Goal: Task Accomplishment & Management: Manage account settings

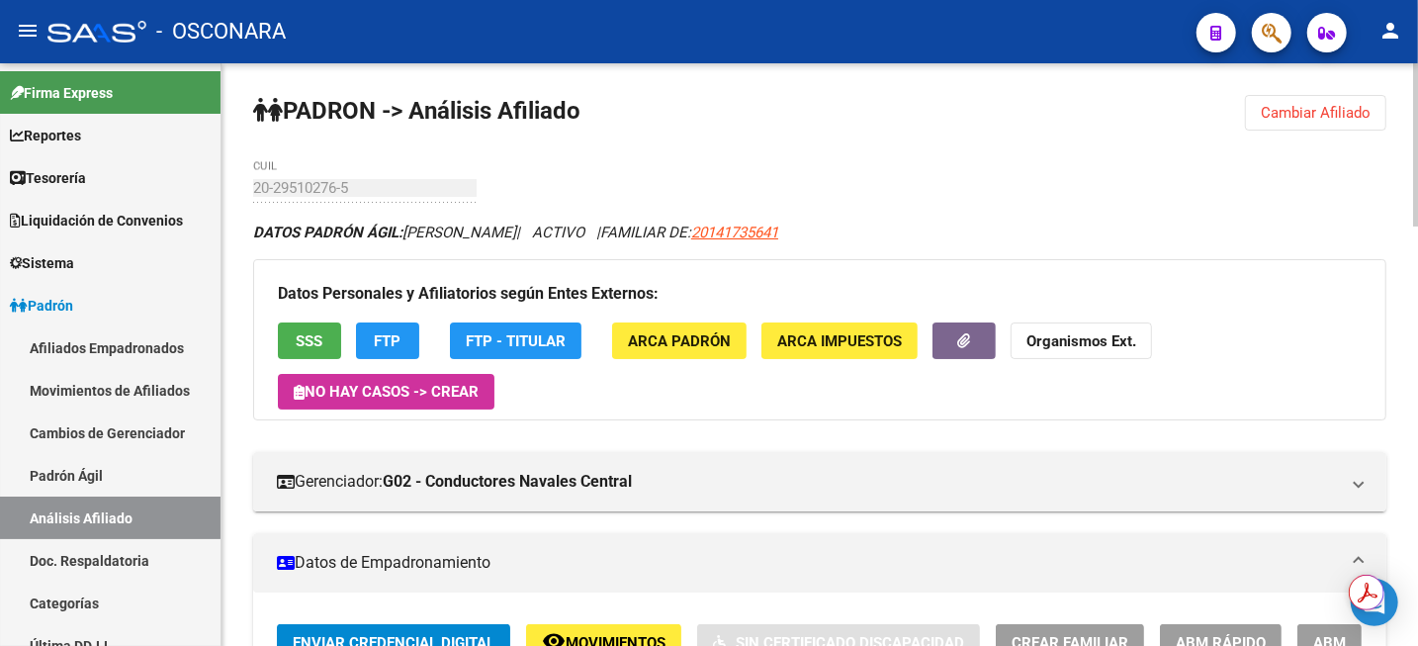
click at [1332, 118] on span "Cambiar Afiliado" at bounding box center [1316, 113] width 110 height 18
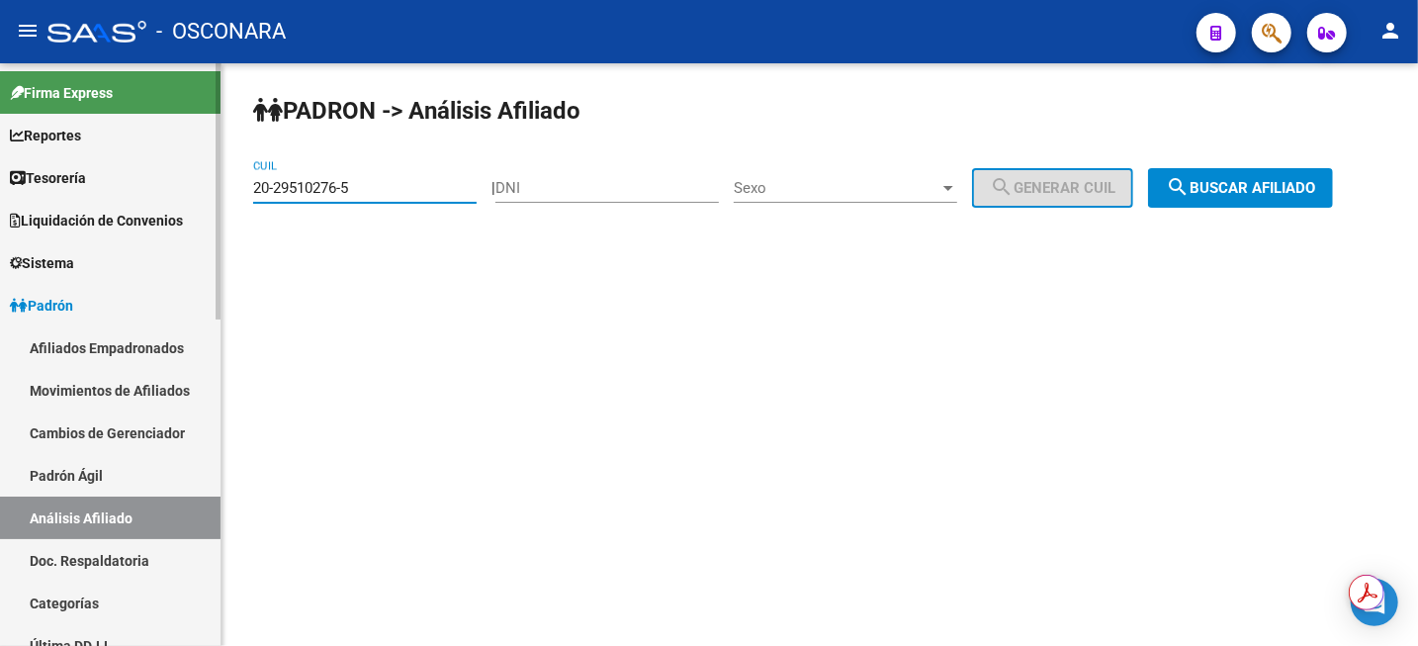
drag, startPoint x: 415, startPoint y: 194, endPoint x: 125, endPoint y: 190, distance: 290.8
click at [156, 192] on mat-sidenav-container "Firma Express Reportes Tablero de Control Ingresos Percibidos Análisis de todos…" at bounding box center [709, 354] width 1418 height 583
paste input "7-27951972-3"
type input "27-27951972-3"
click at [1254, 192] on span "search Buscar afiliado" at bounding box center [1240, 188] width 149 height 18
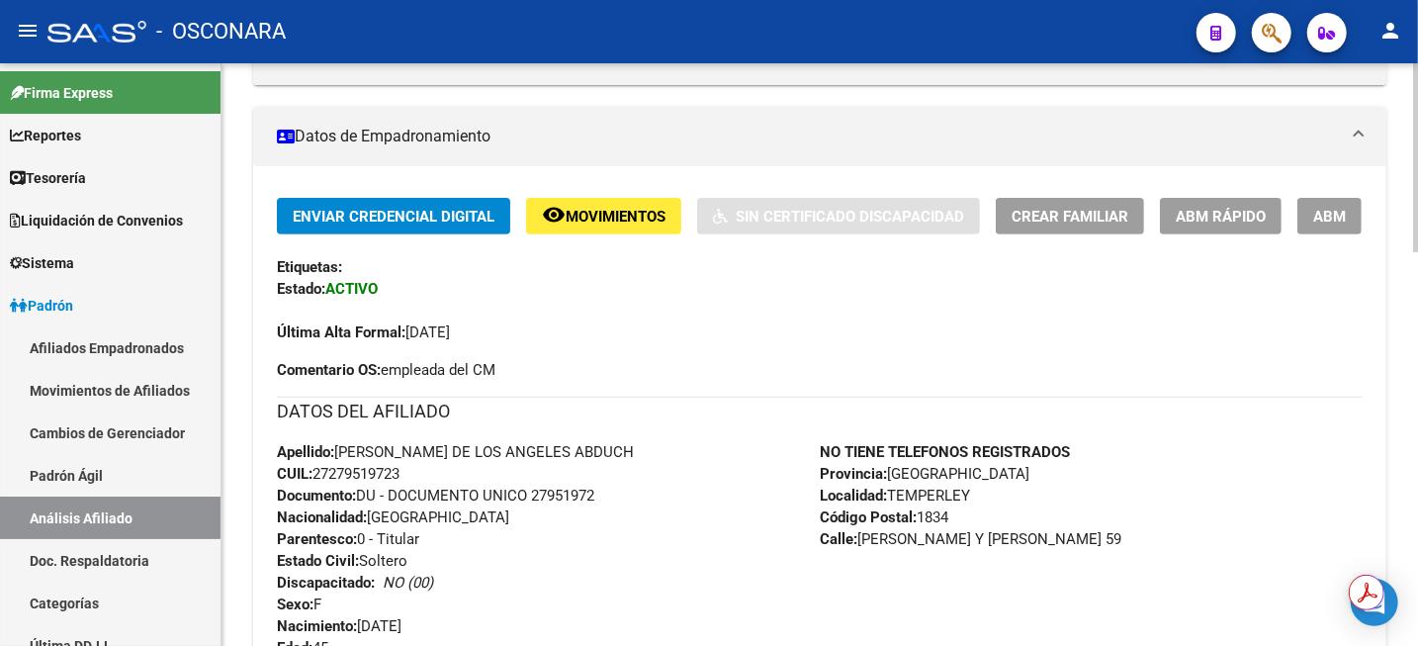
scroll to position [348, 0]
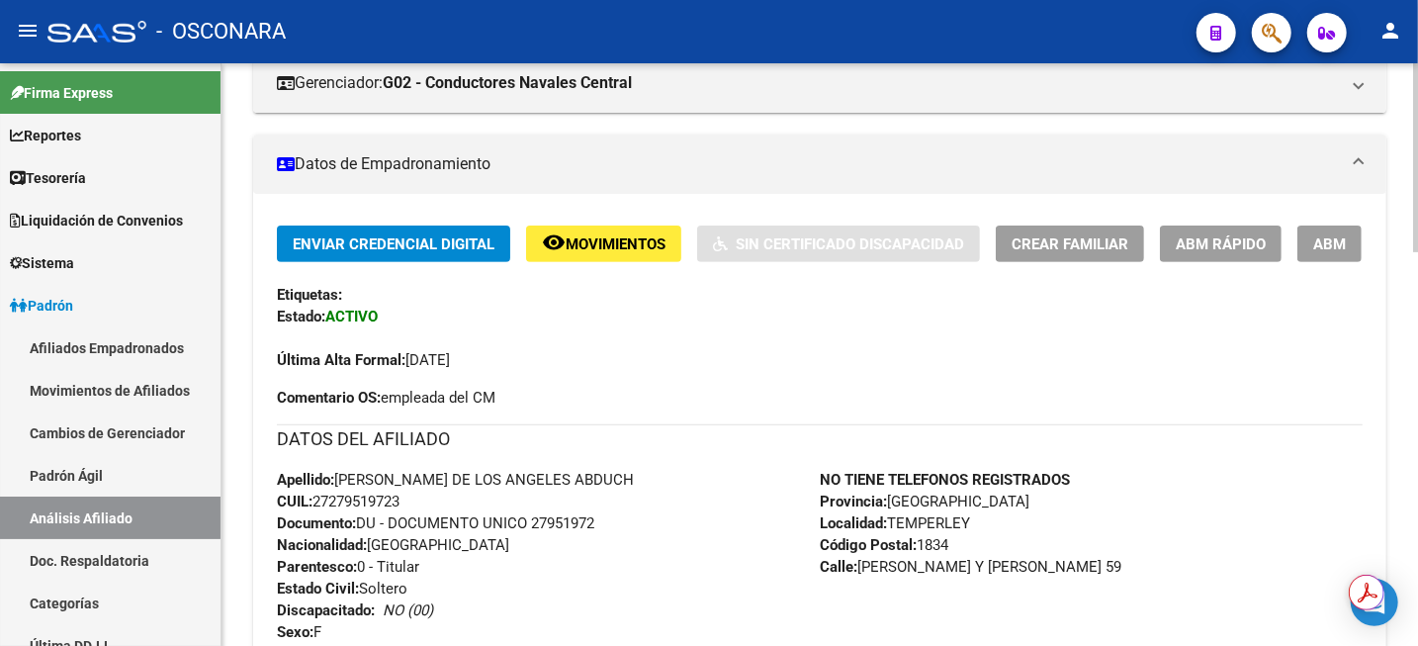
click at [1332, 243] on span "ABM" at bounding box center [1330, 244] width 33 height 18
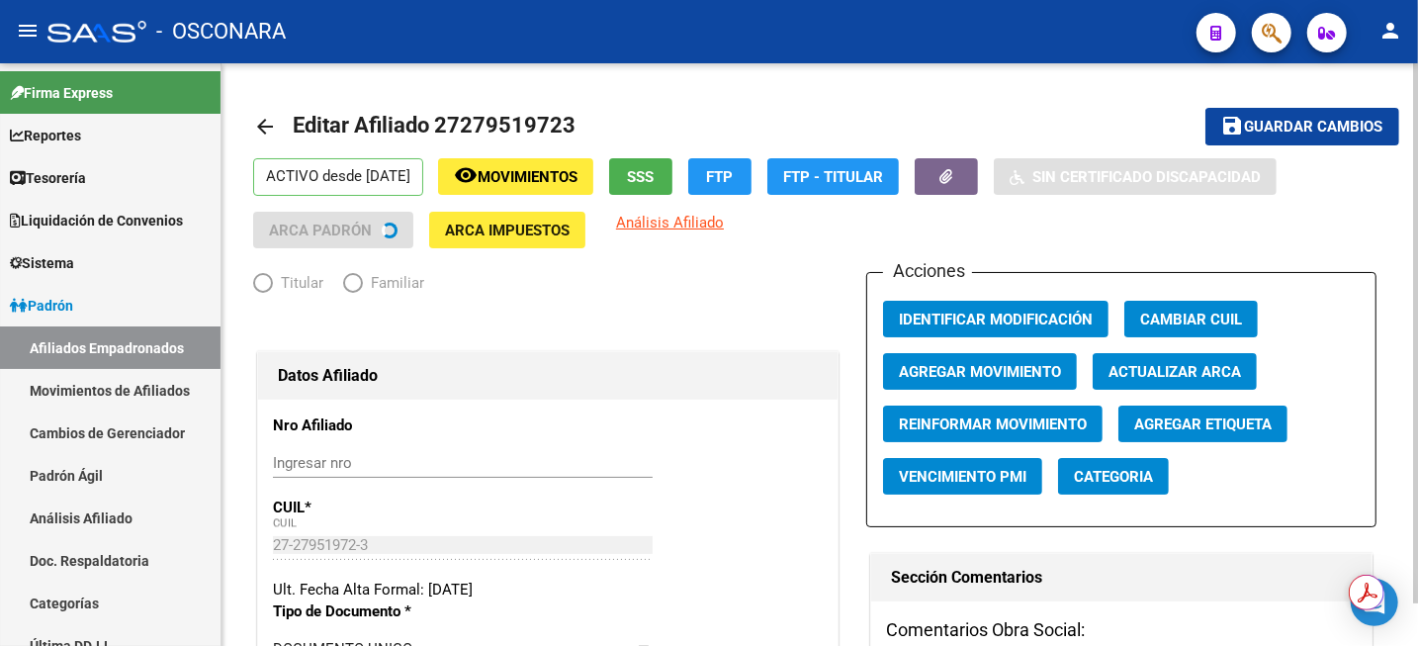
radio input "true"
type input "30-68777090-7"
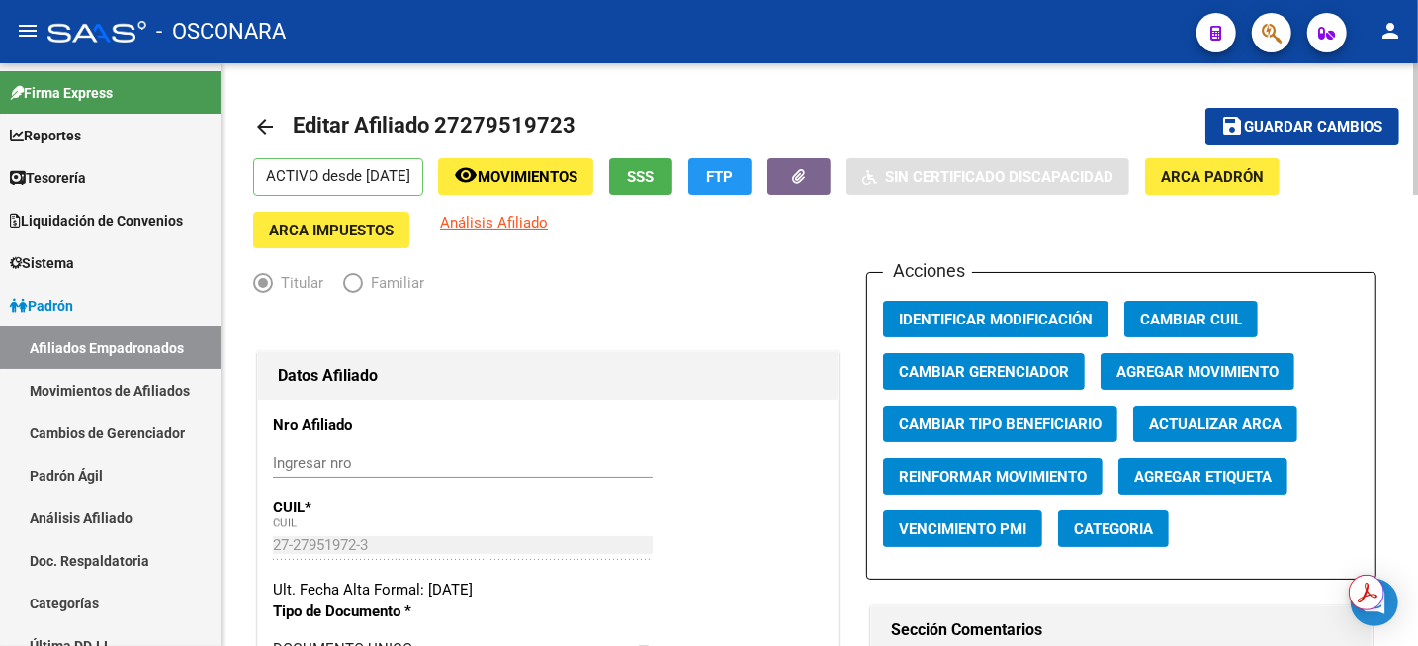
click at [1210, 373] on span "Agregar Movimiento" at bounding box center [1198, 372] width 162 height 18
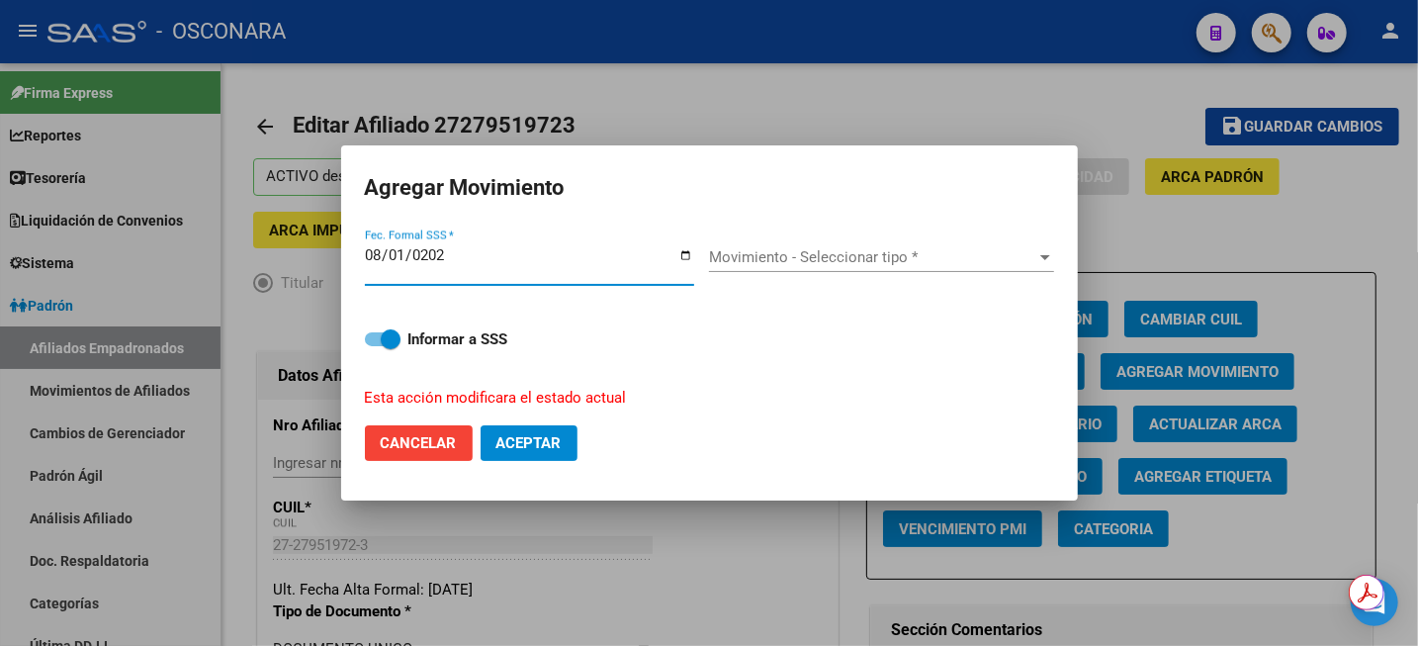
type input "[DATE]"
click at [999, 270] on div "Movimiento - Seleccionar tipo * Movimiento - Seleccionar tipo *" at bounding box center [881, 257] width 345 height 30
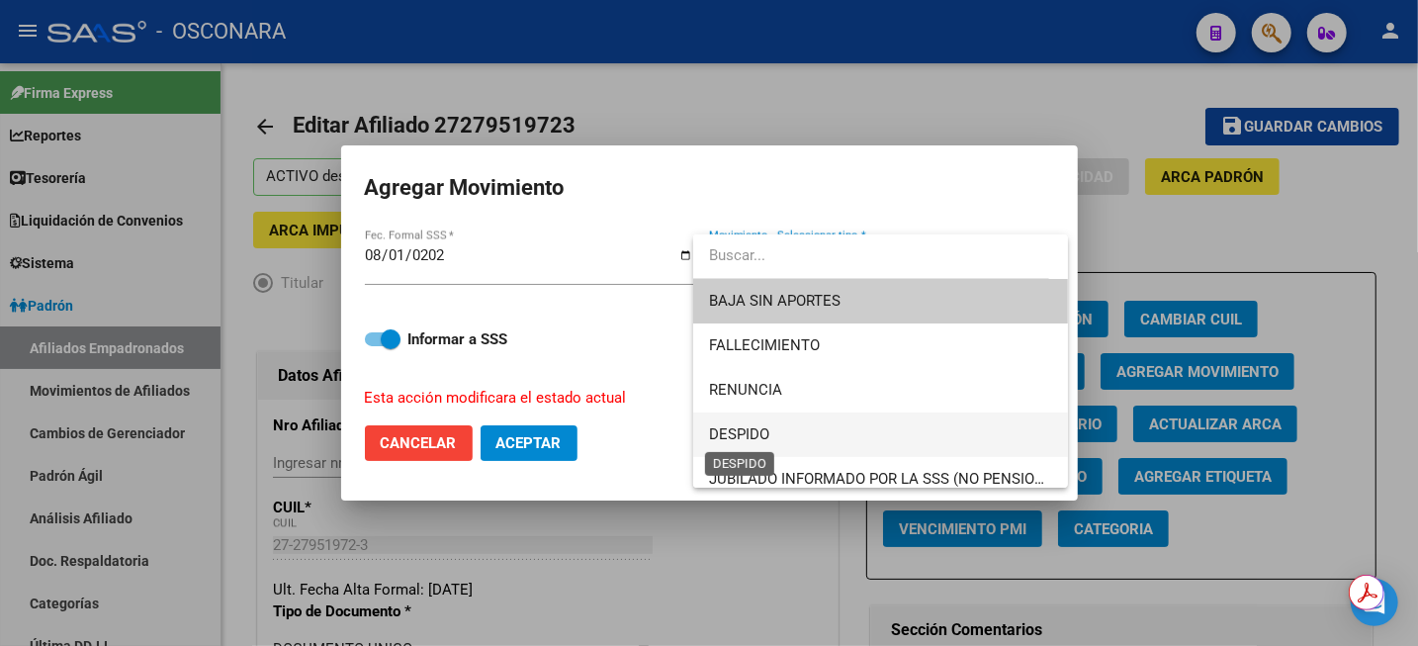
click at [751, 432] on span "DESPIDO" at bounding box center [739, 434] width 60 height 18
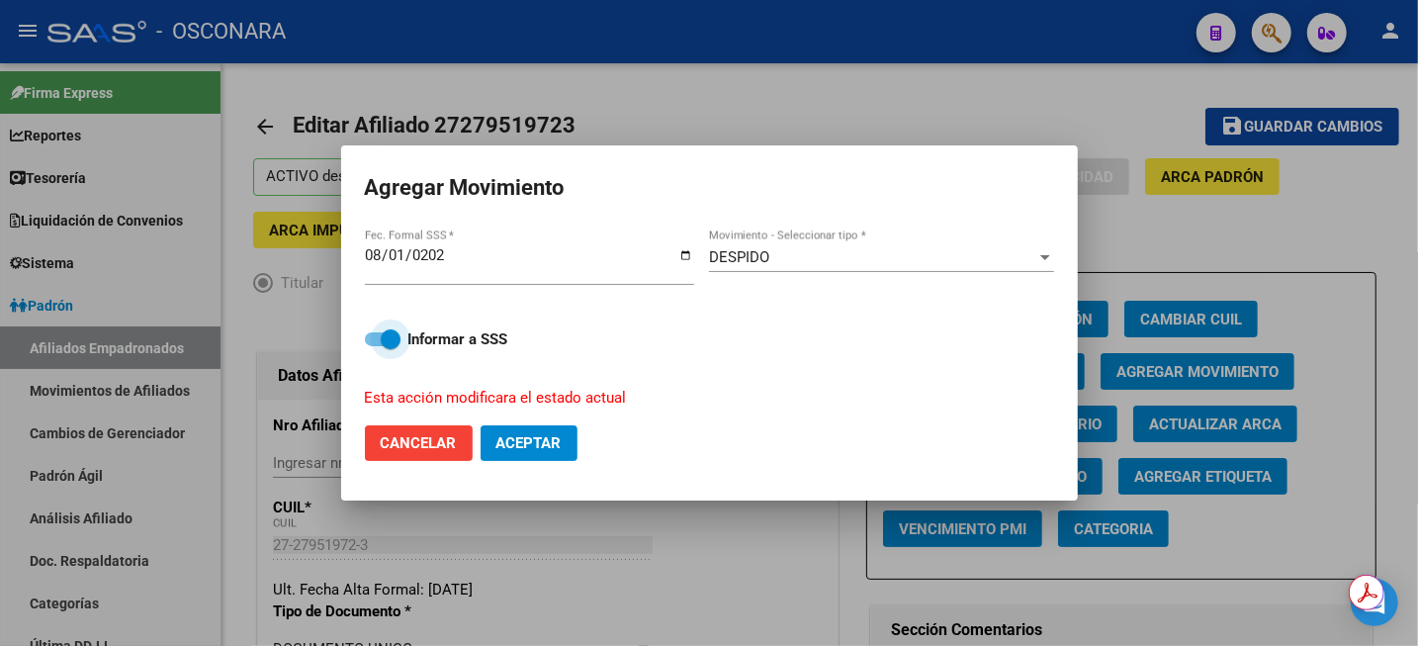
click at [390, 336] on span at bounding box center [391, 339] width 20 height 20
click at [375, 346] on input "Informar a SSS" at bounding box center [374, 346] width 1 height 1
checkbox input "false"
click at [549, 447] on span "Aceptar" at bounding box center [529, 443] width 65 height 18
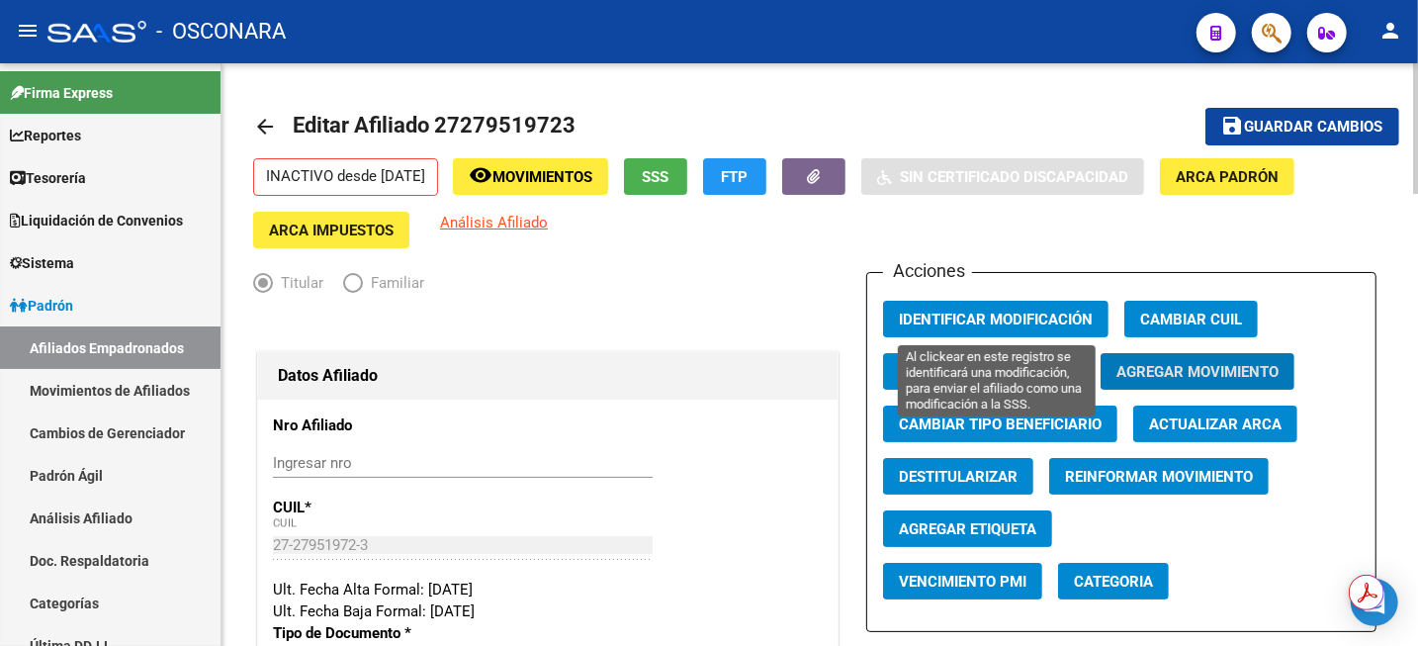
click at [1036, 323] on span "Identificar Modificación" at bounding box center [996, 320] width 194 height 18
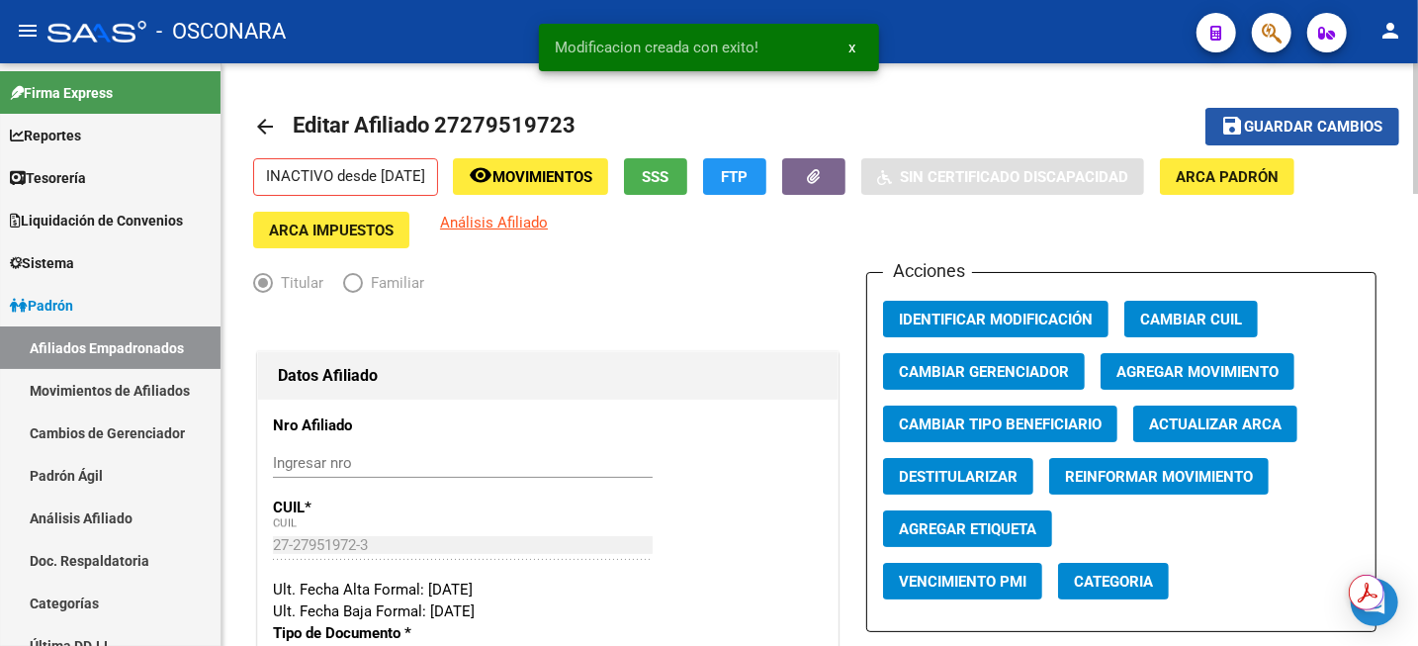
click at [1277, 122] on span "Guardar cambios" at bounding box center [1314, 128] width 138 height 18
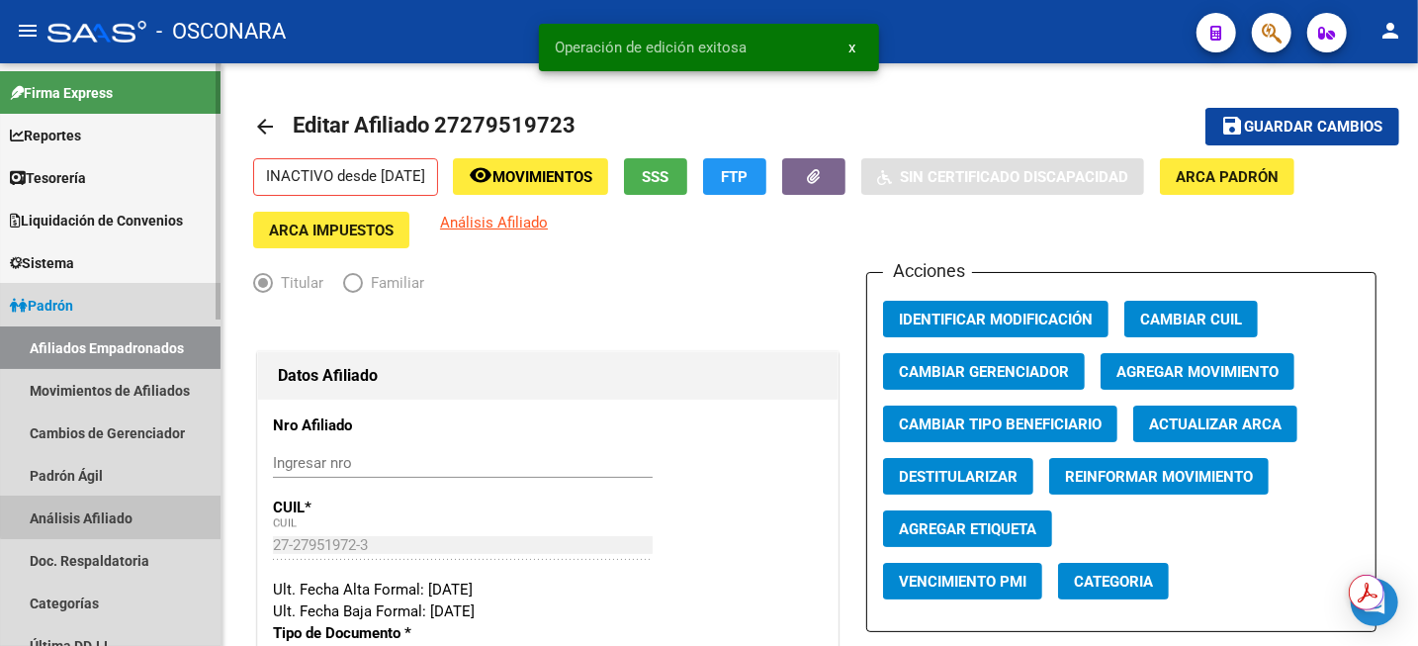
click at [128, 510] on link "Análisis Afiliado" at bounding box center [110, 518] width 221 height 43
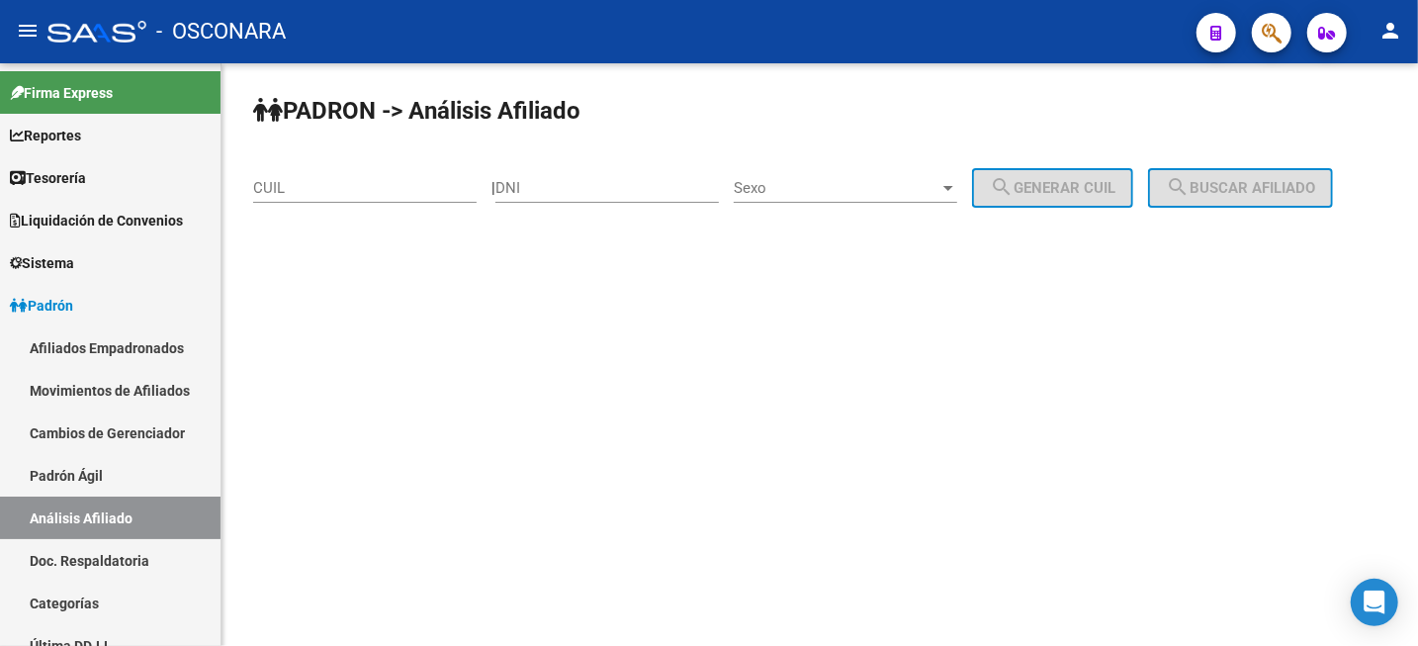
click at [357, 184] on input "CUIL" at bounding box center [365, 188] width 224 height 18
paste input "27-42029419-6"
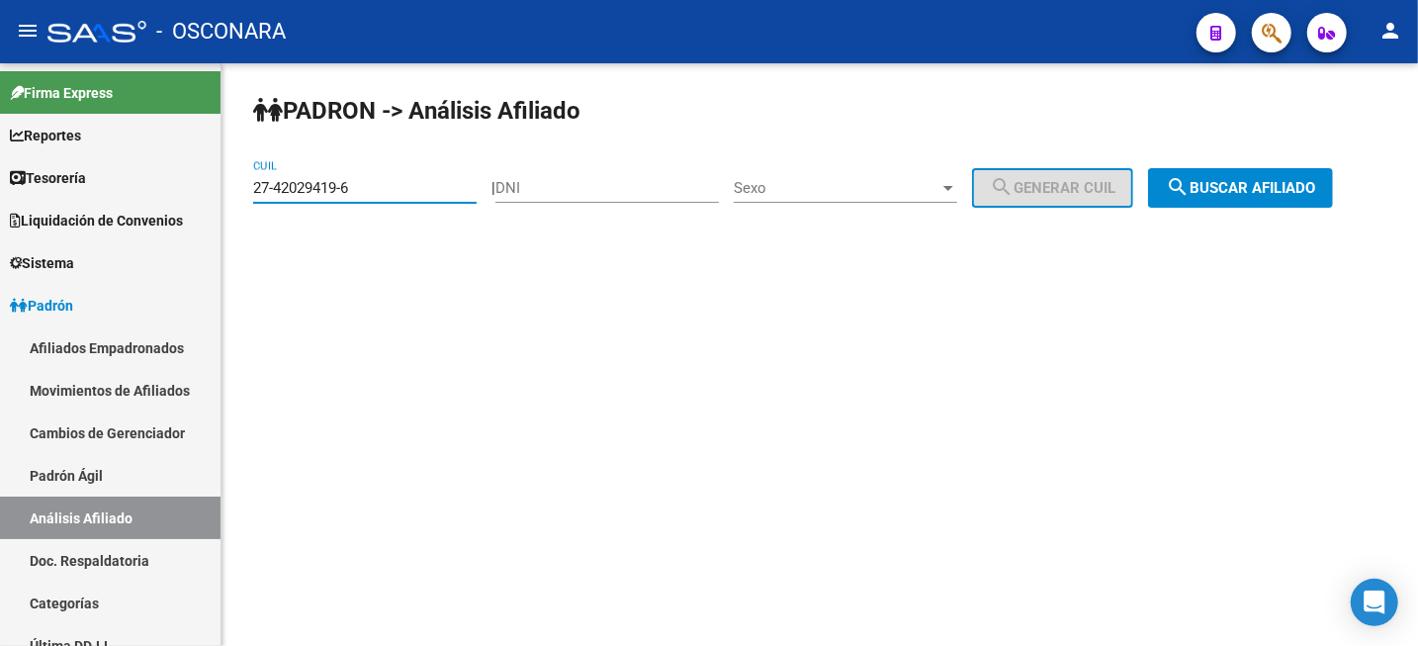
type input "27-42029419-6"
click at [1221, 188] on span "search Buscar afiliado" at bounding box center [1240, 188] width 149 height 18
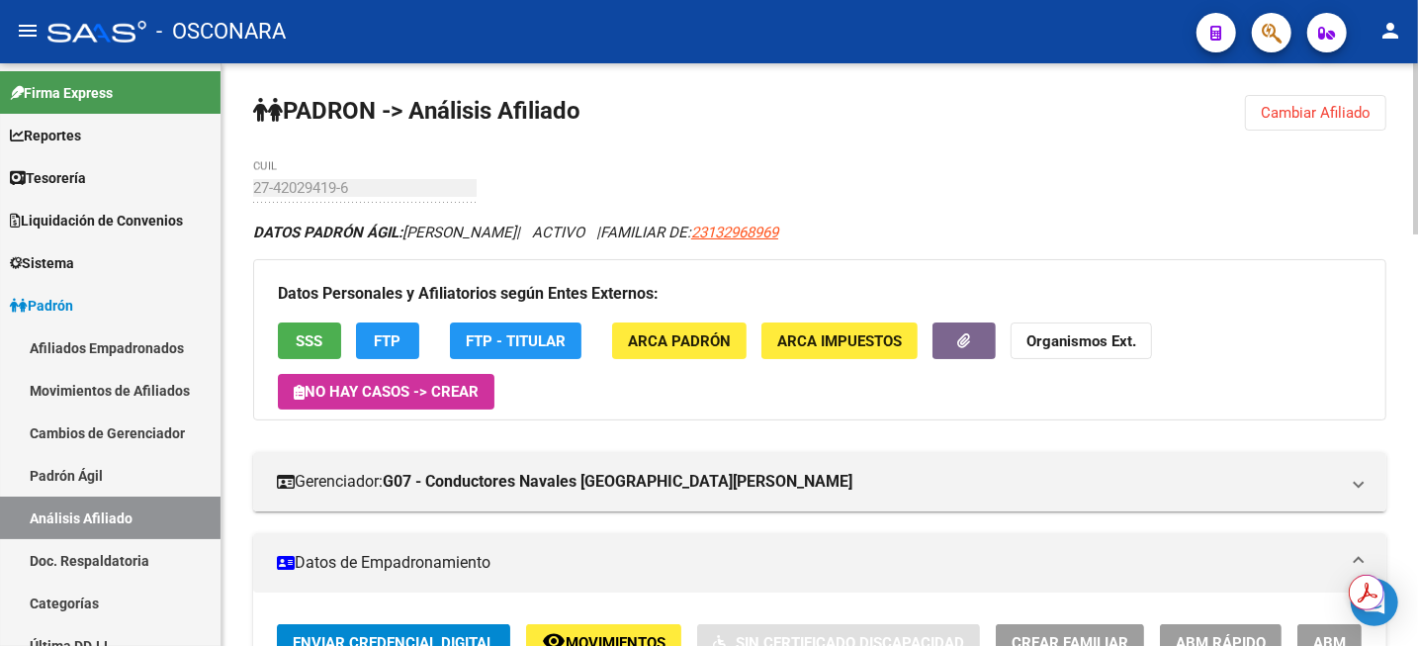
scroll to position [247, 0]
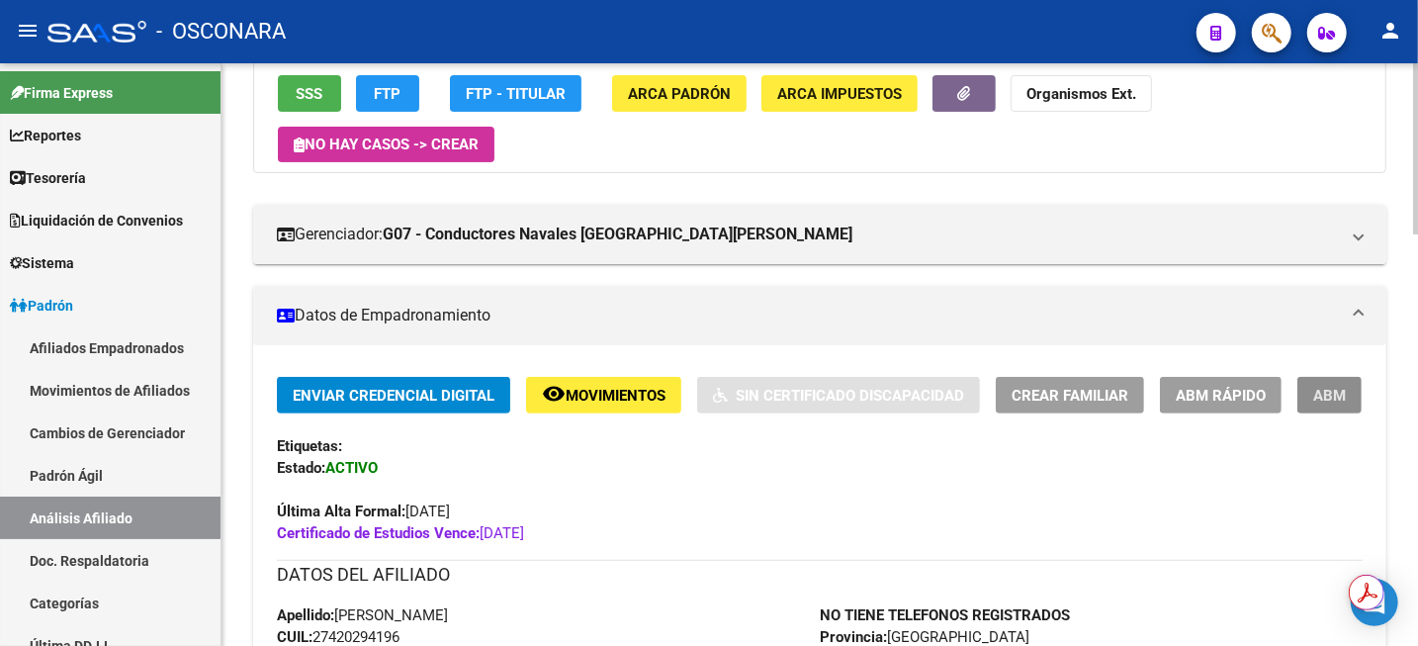
click at [1324, 391] on span "ABM" at bounding box center [1330, 396] width 33 height 18
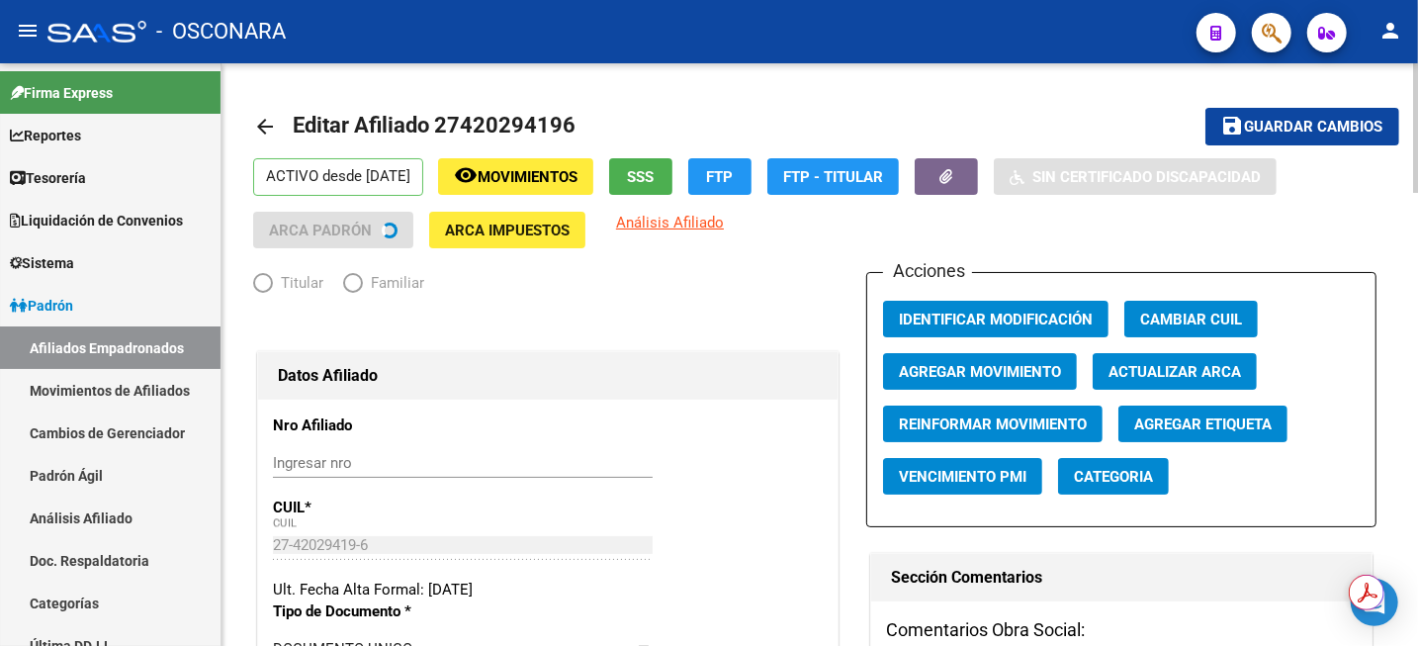
radio input "true"
type input "33-63761744-9"
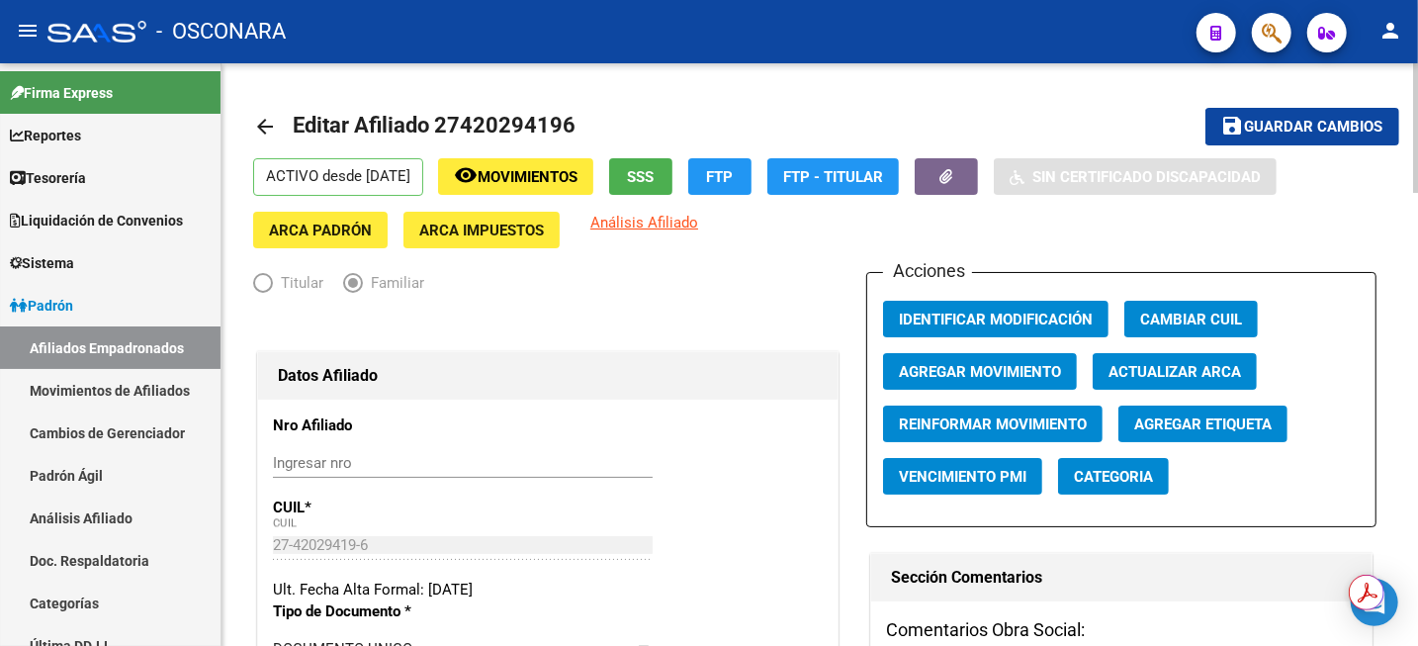
click at [946, 370] on span "Agregar Movimiento" at bounding box center [980, 372] width 162 height 18
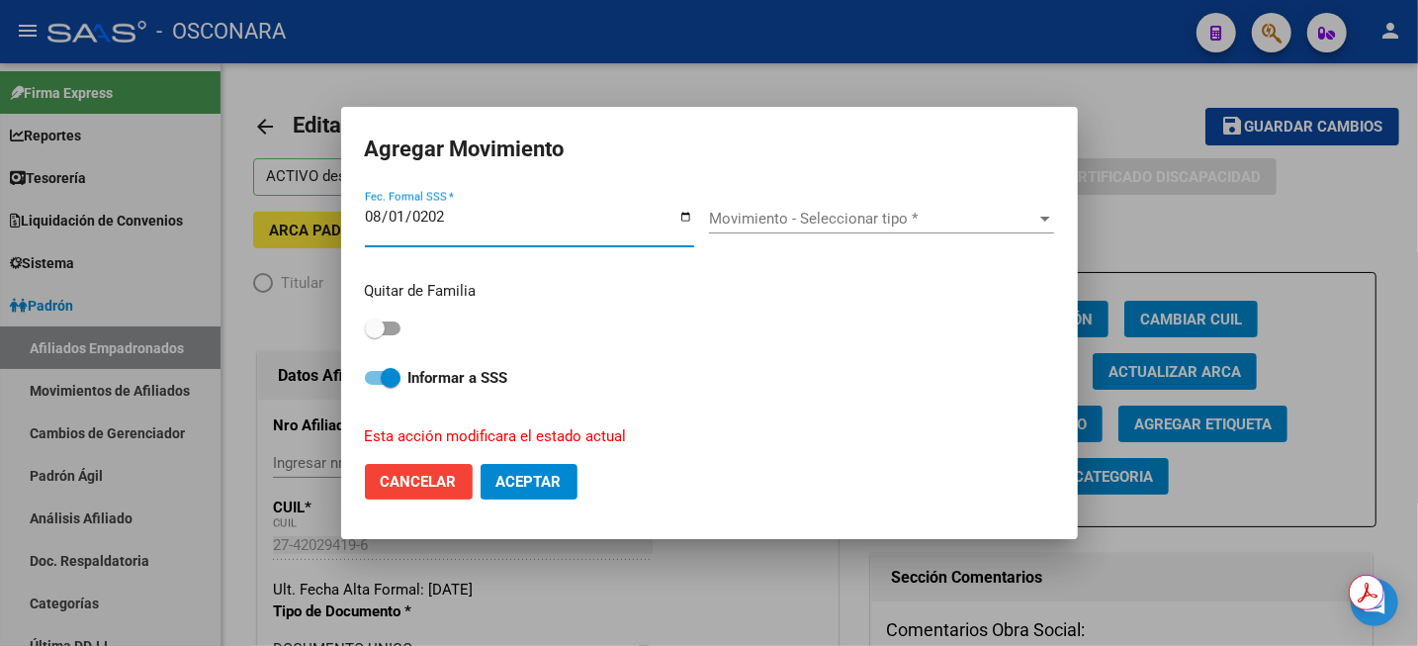
type input "[DATE]"
click at [810, 206] on div "Movimiento - Seleccionar tipo * Movimiento - Seleccionar tipo *" at bounding box center [881, 219] width 345 height 30
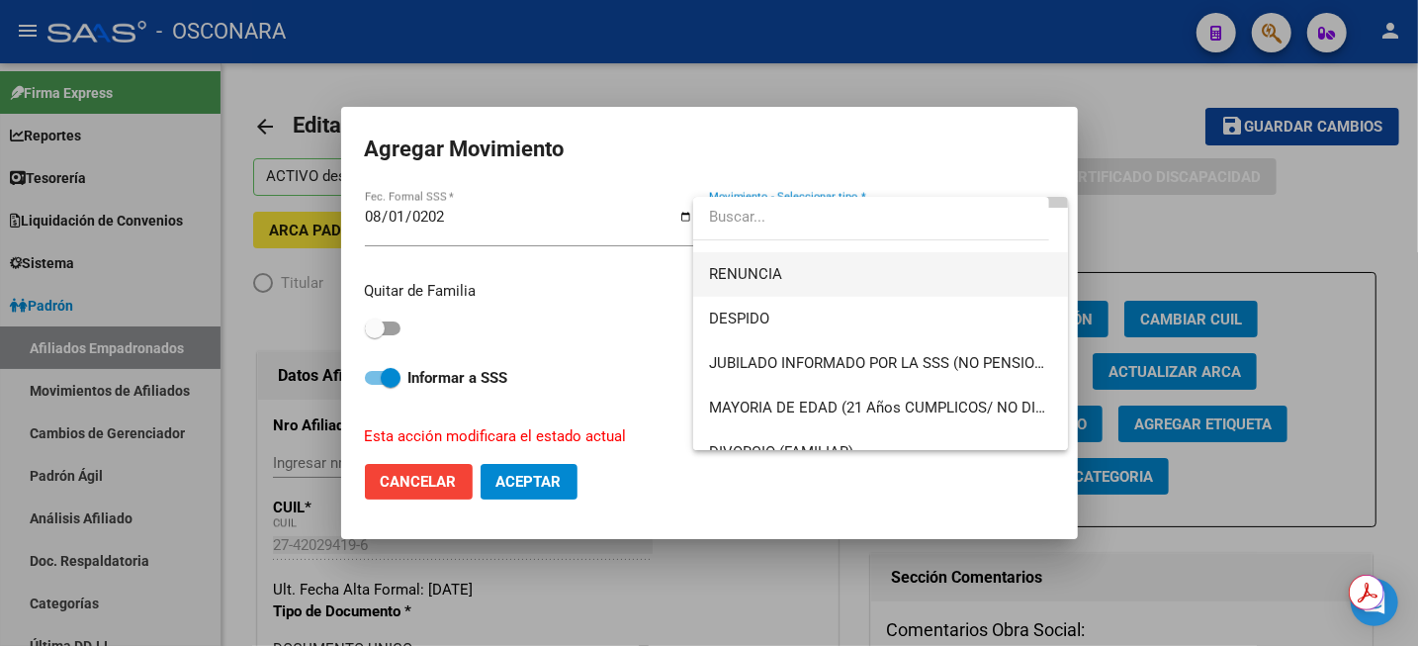
scroll to position [124, 0]
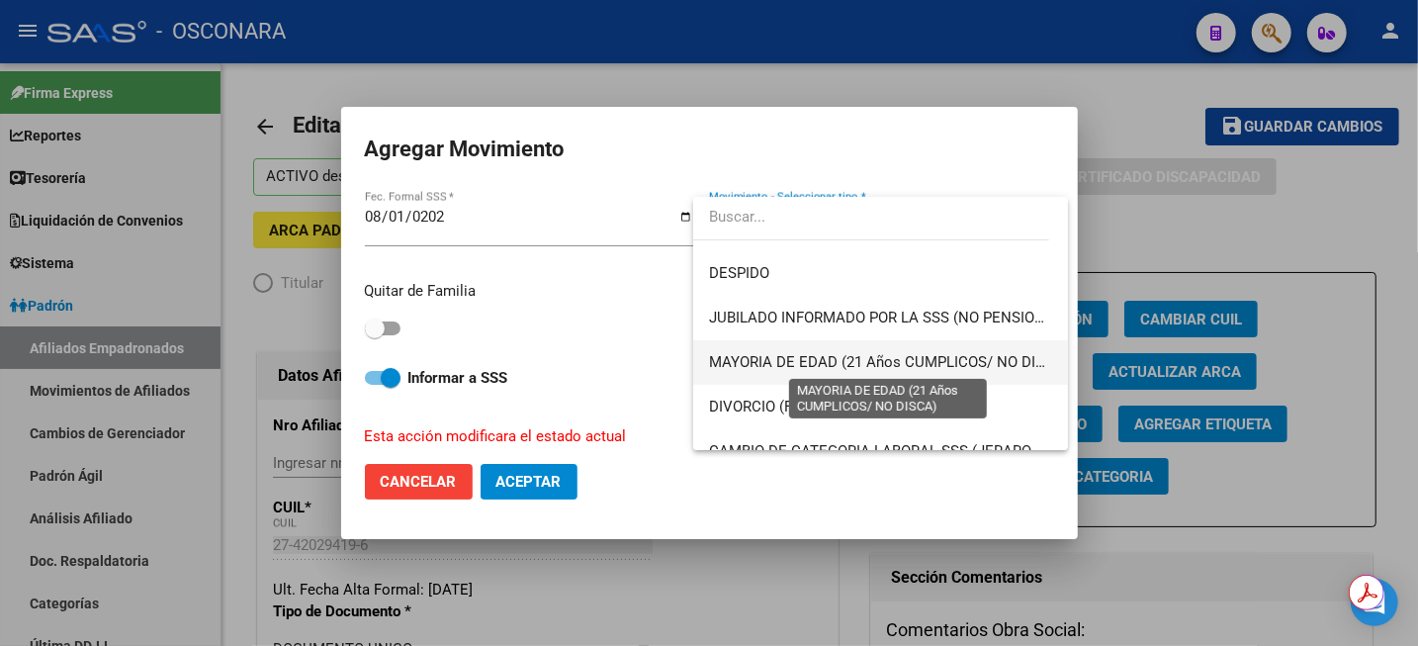
click at [807, 364] on span "MAYORIA DE EDAD (21 Años CUMPLICOS/ NO DISCA)" at bounding box center [889, 362] width 360 height 18
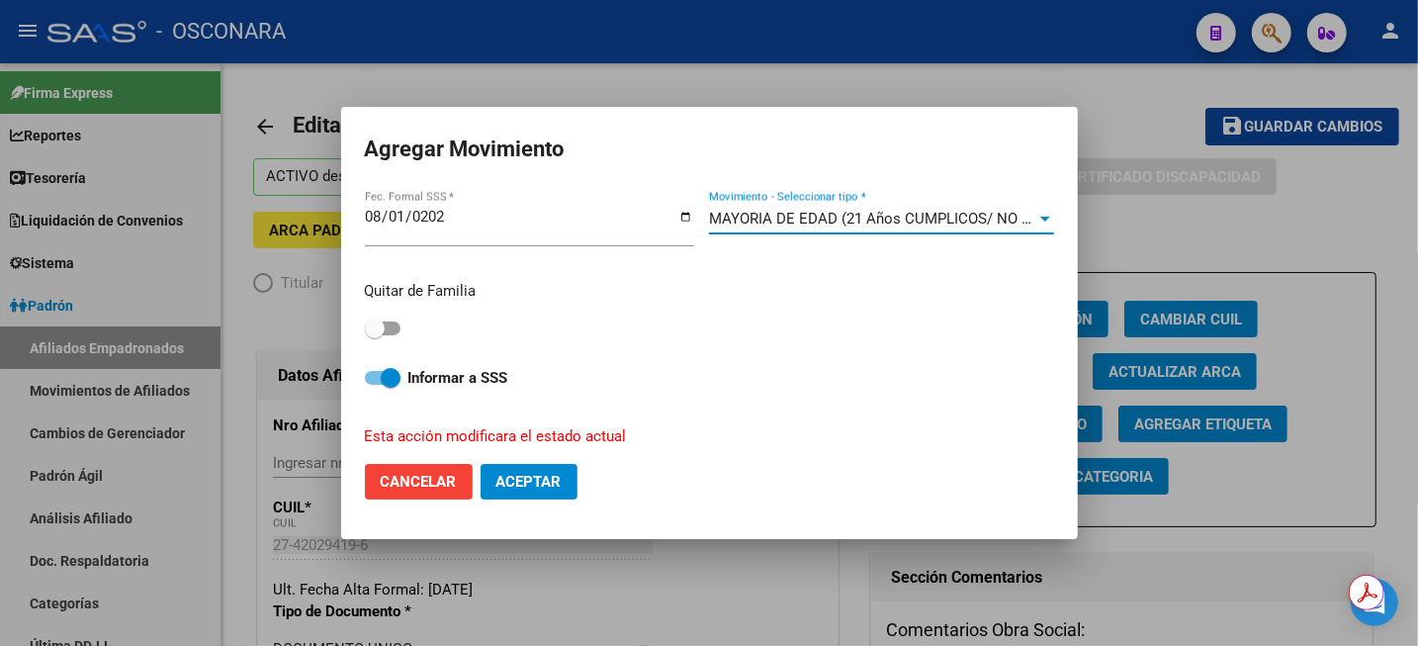
click at [390, 318] on label at bounding box center [383, 329] width 36 height 24
click at [375, 335] on input "checkbox" at bounding box center [374, 335] width 1 height 1
checkbox input "true"
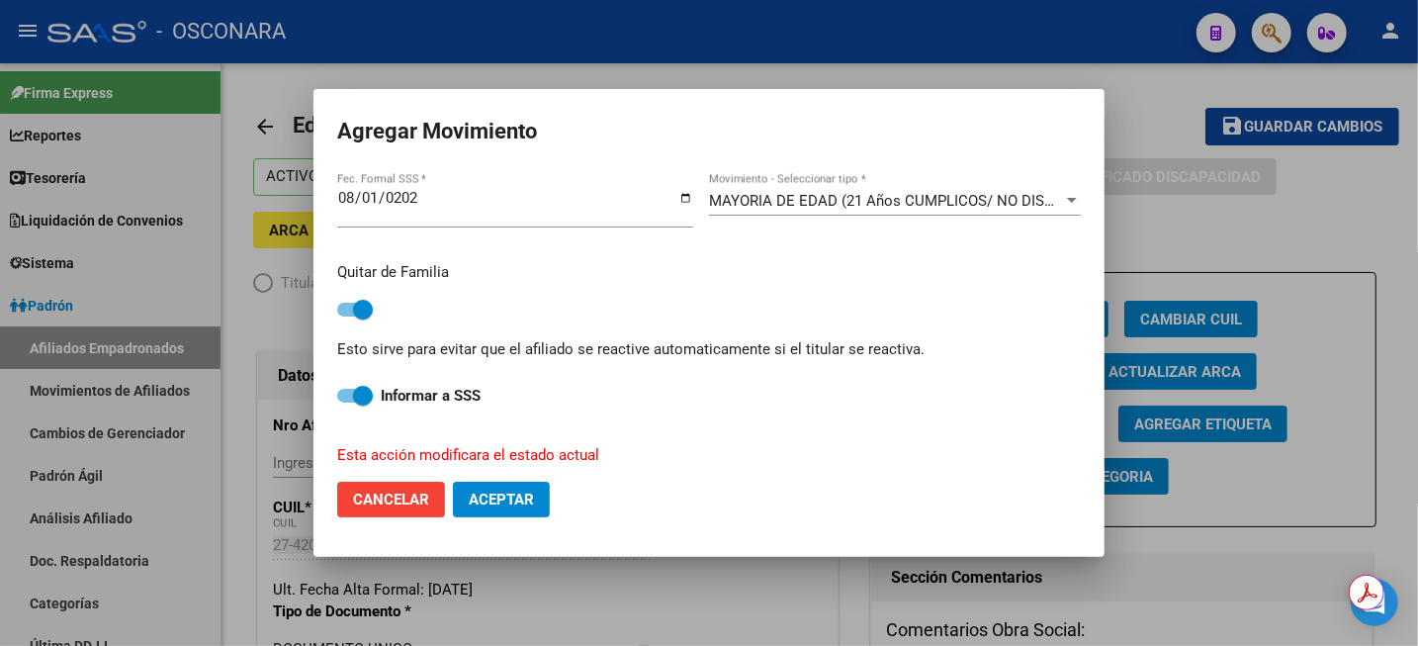
click at [516, 506] on span "Aceptar" at bounding box center [501, 500] width 65 height 18
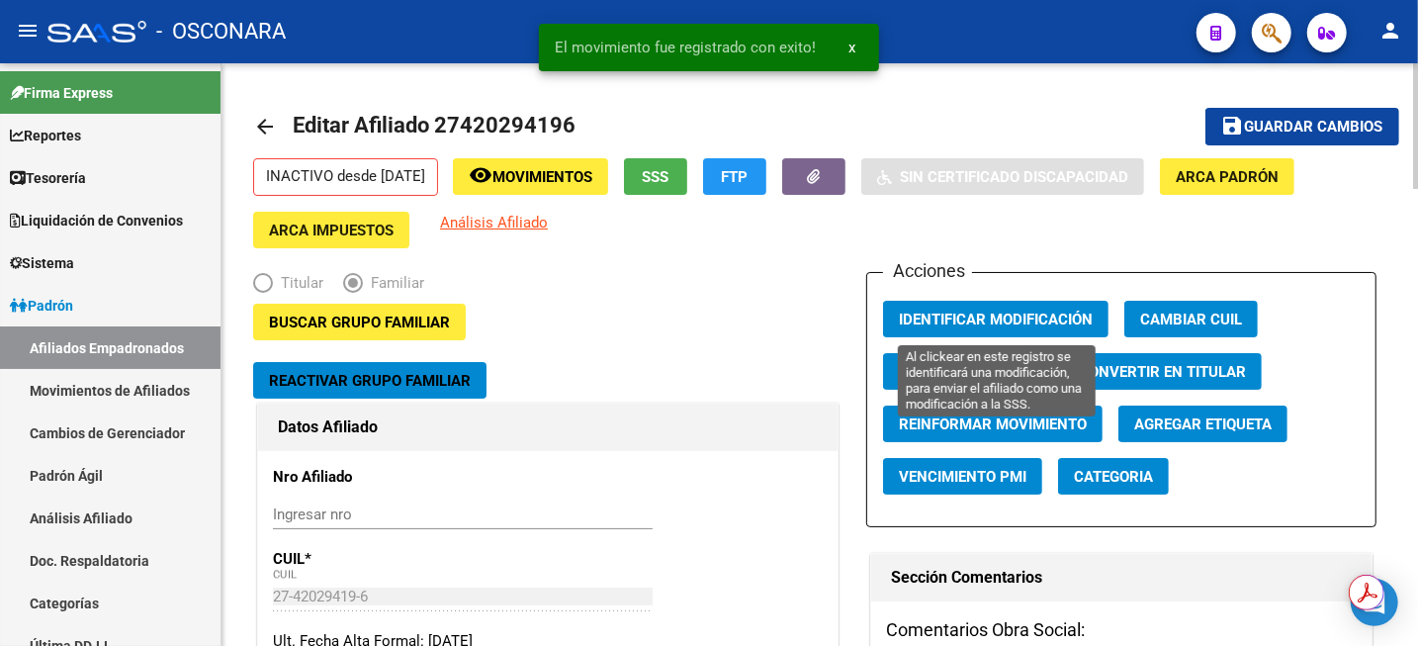
click at [980, 315] on span "Identificar Modificación" at bounding box center [996, 320] width 194 height 18
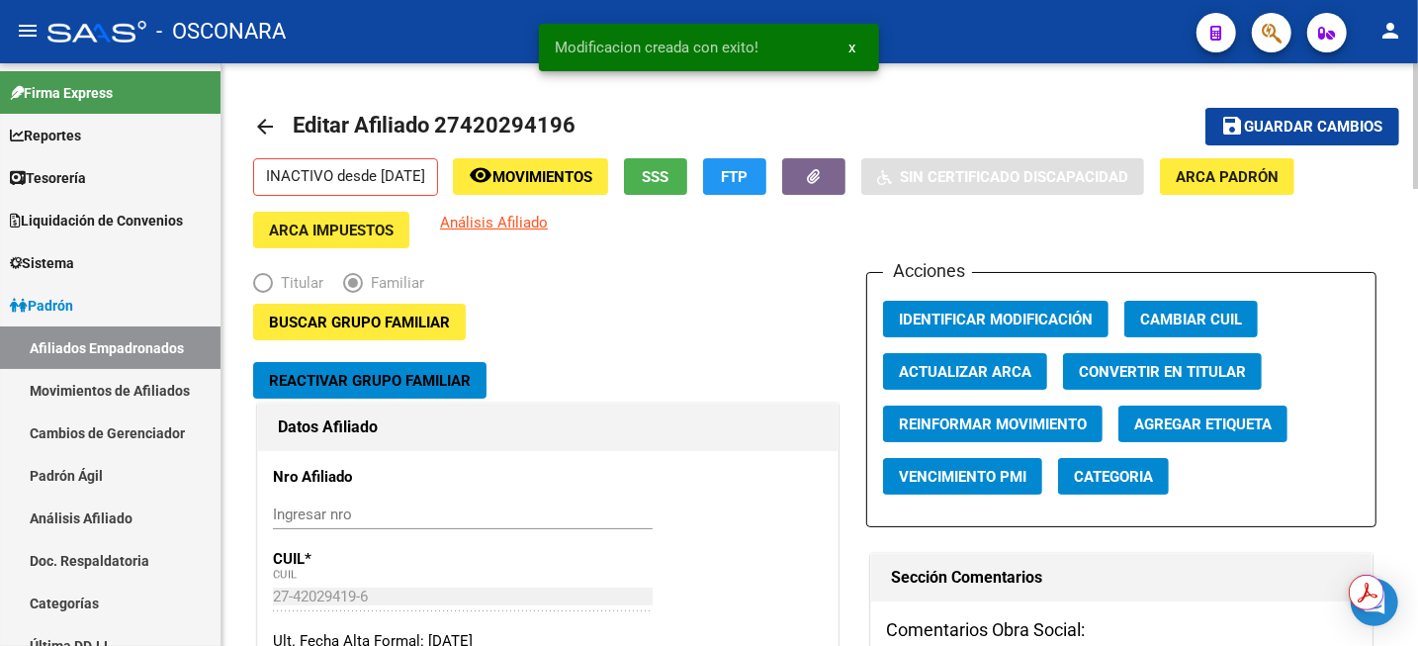
click at [1268, 121] on span "Guardar cambios" at bounding box center [1314, 128] width 138 height 18
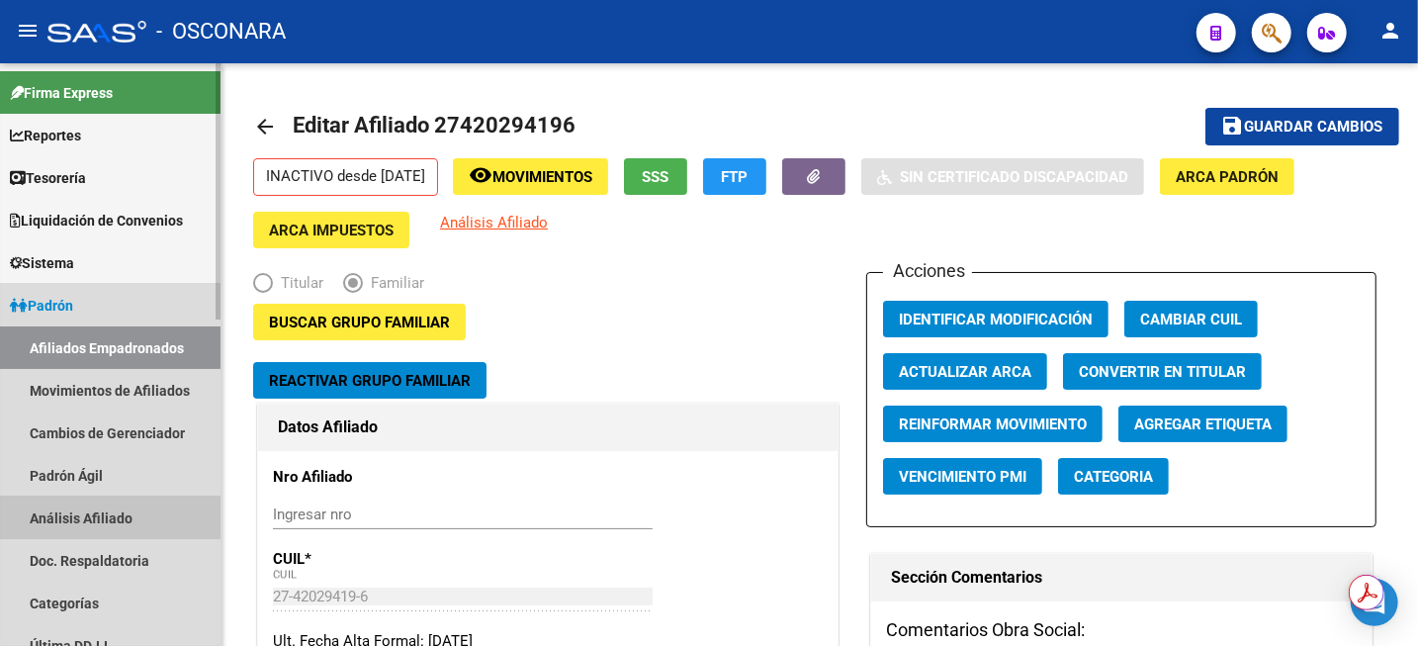
click at [66, 517] on link "Análisis Afiliado" at bounding box center [110, 518] width 221 height 43
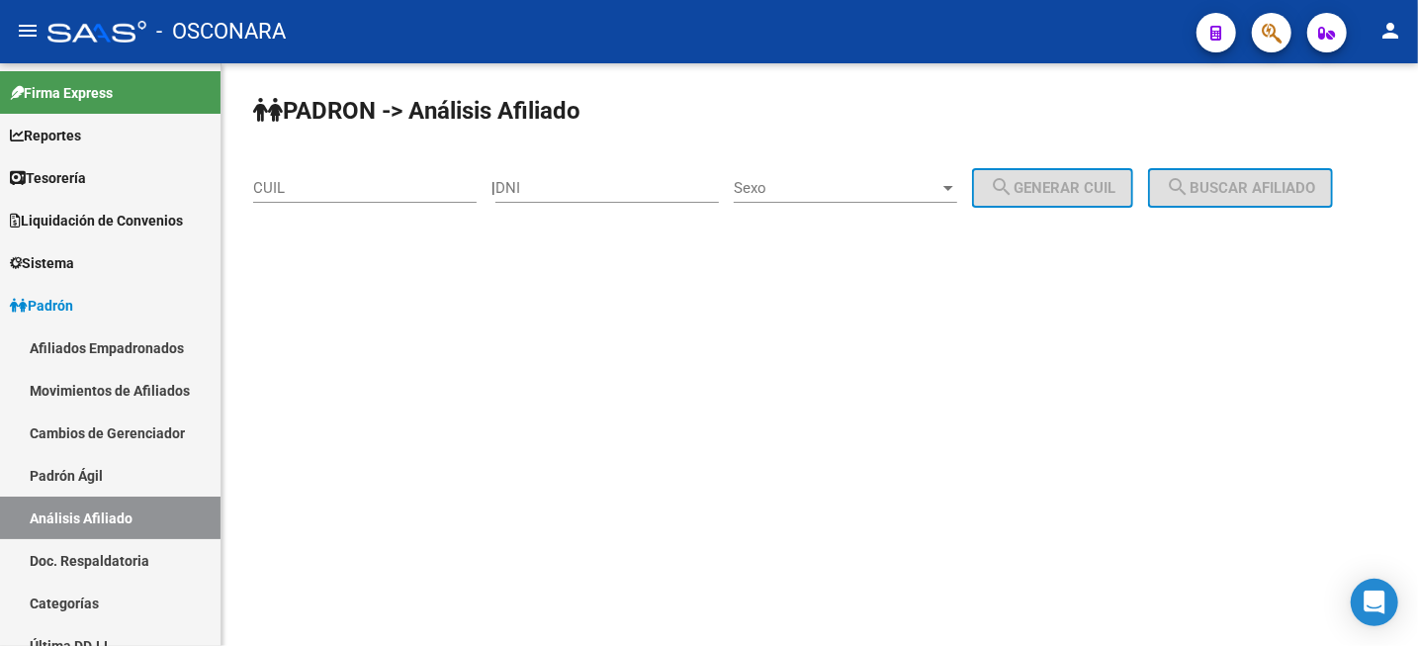
click at [412, 199] on div "CUIL" at bounding box center [365, 181] width 224 height 43
paste input "27-43833549-3"
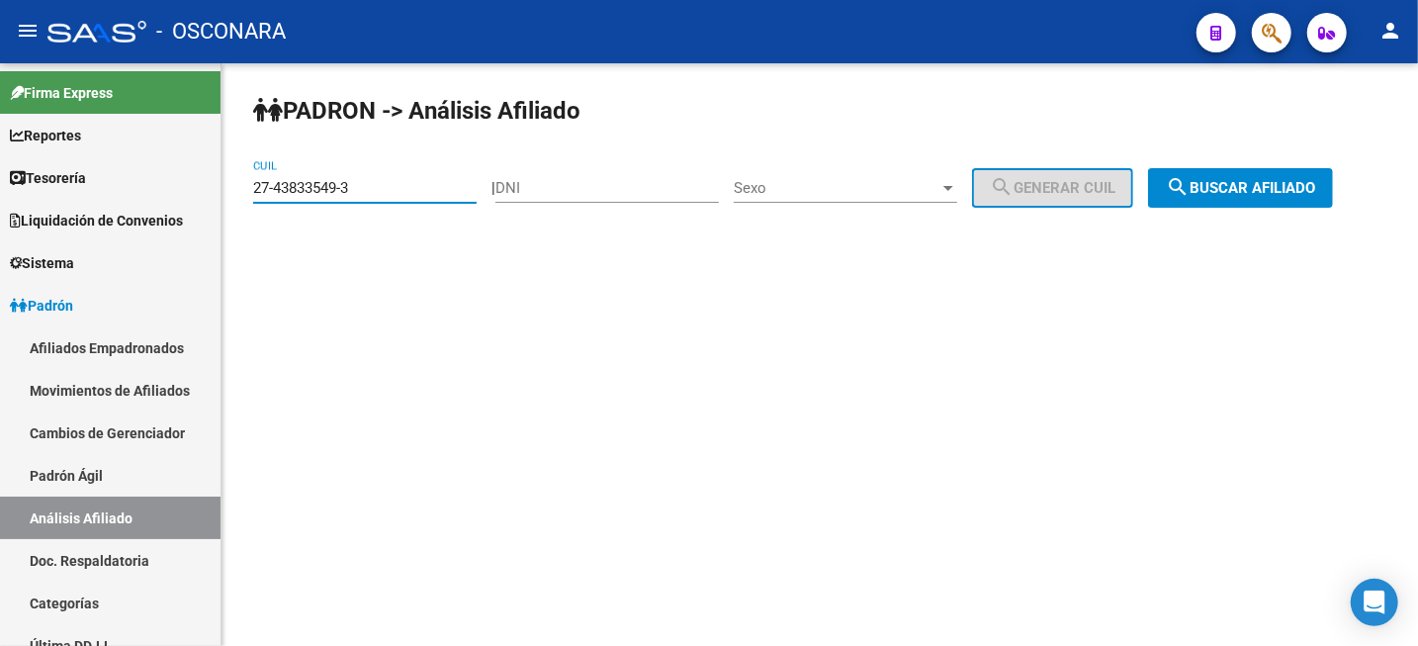
type input "27-43833549-3"
click at [1283, 192] on span "search Buscar afiliado" at bounding box center [1240, 188] width 149 height 18
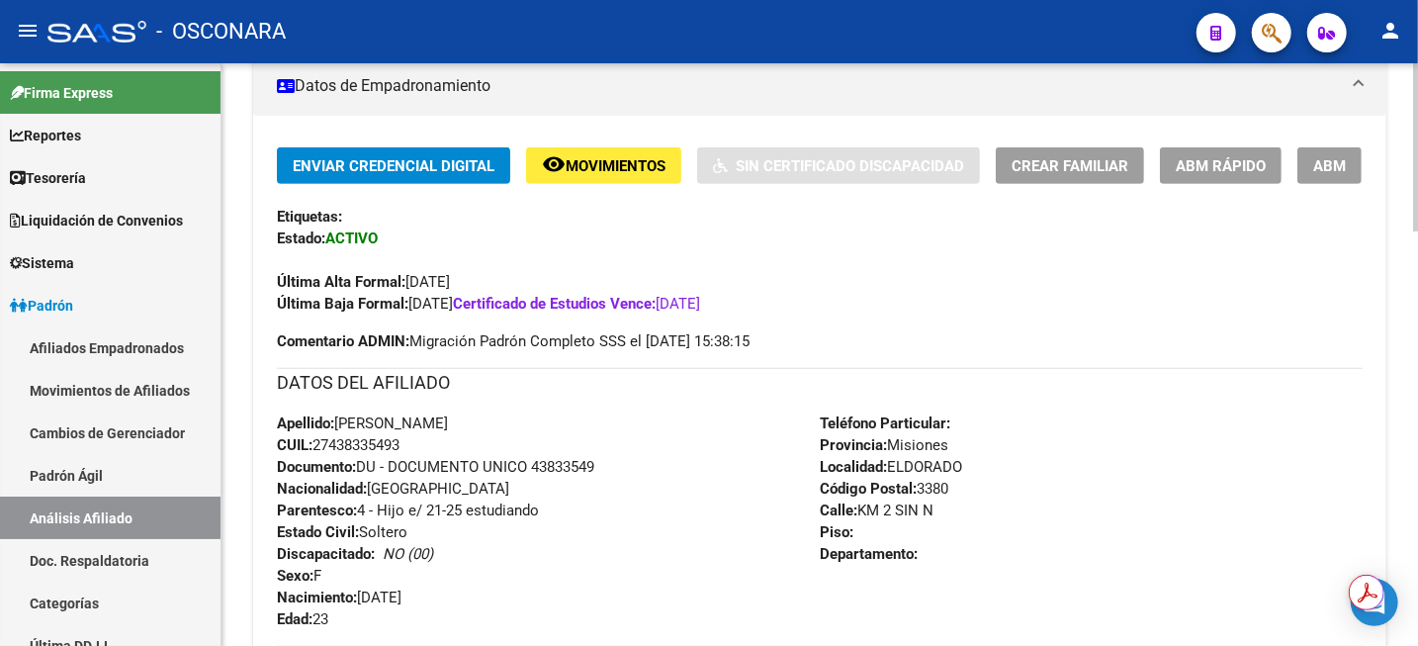
scroll to position [495, 0]
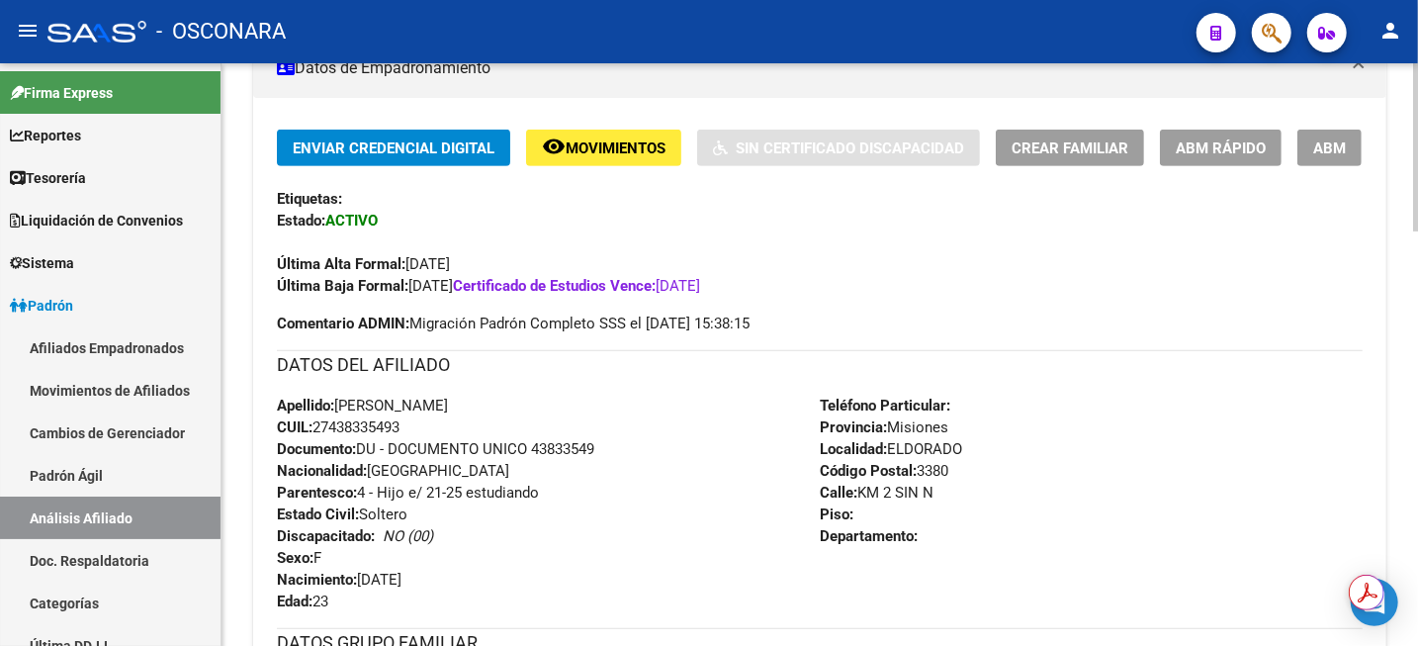
click at [1323, 153] on span "ABM" at bounding box center [1330, 148] width 33 height 18
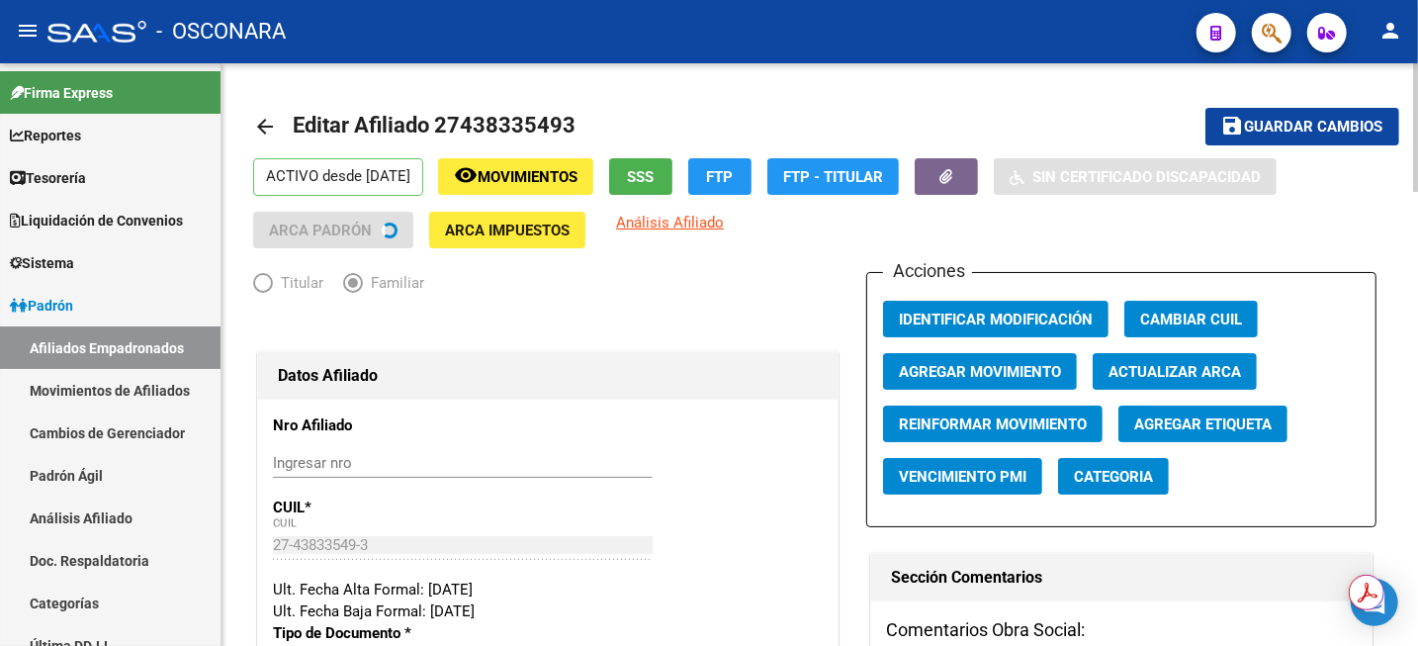
radio input "true"
type input "30-71681521-4"
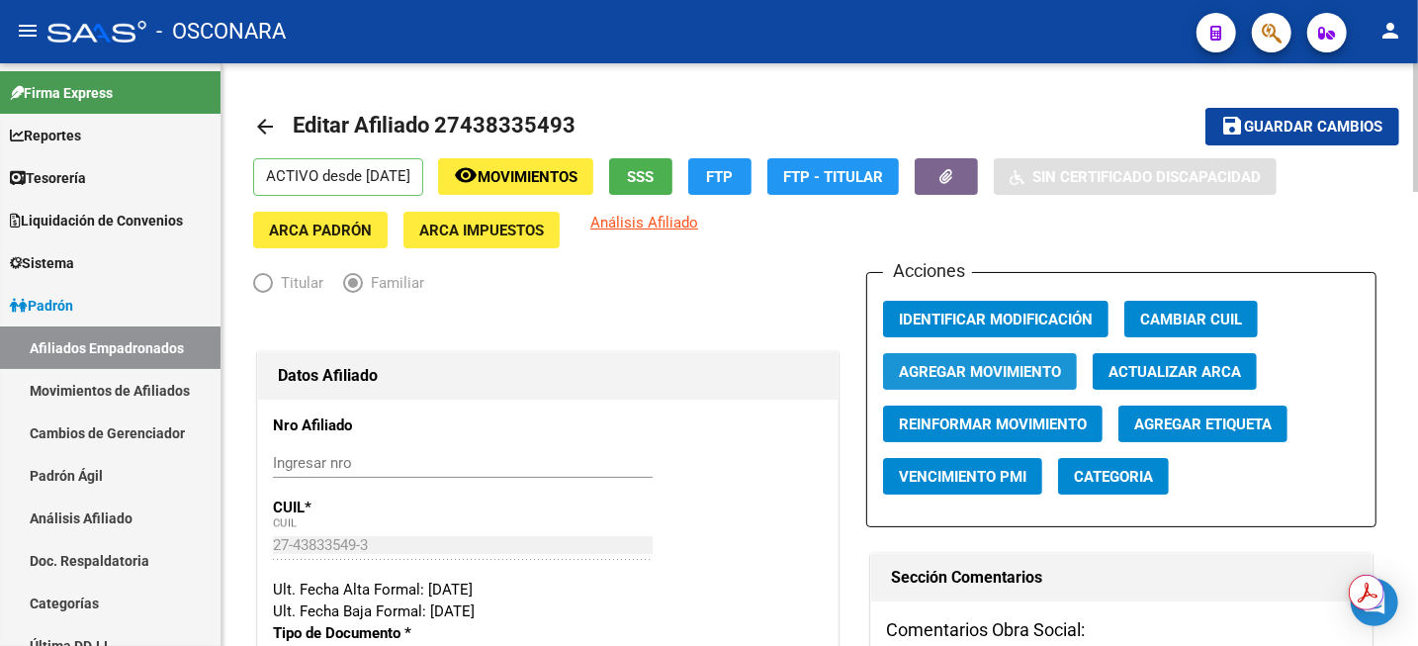
click at [983, 376] on span "Agregar Movimiento" at bounding box center [980, 372] width 162 height 18
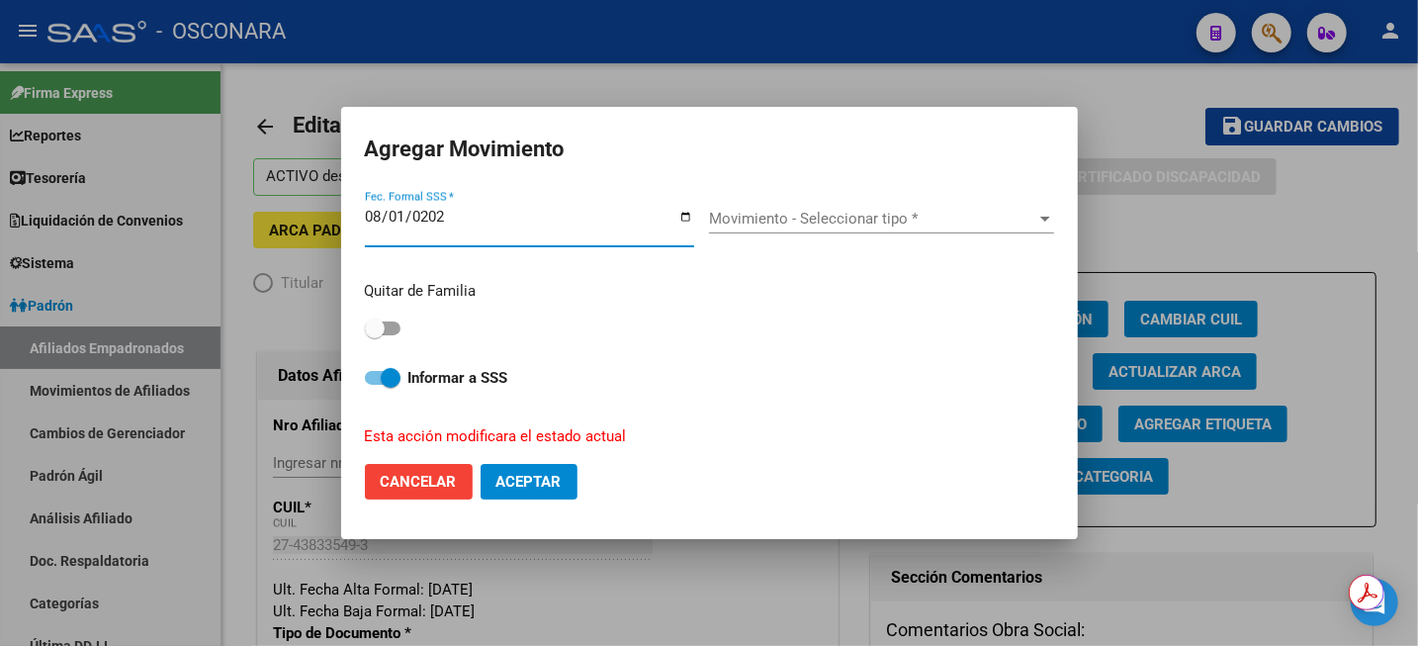
type input "[DATE]"
click at [872, 202] on div "Movimiento - Seleccionar tipo * Movimiento - Seleccionar tipo *" at bounding box center [881, 226] width 345 height 76
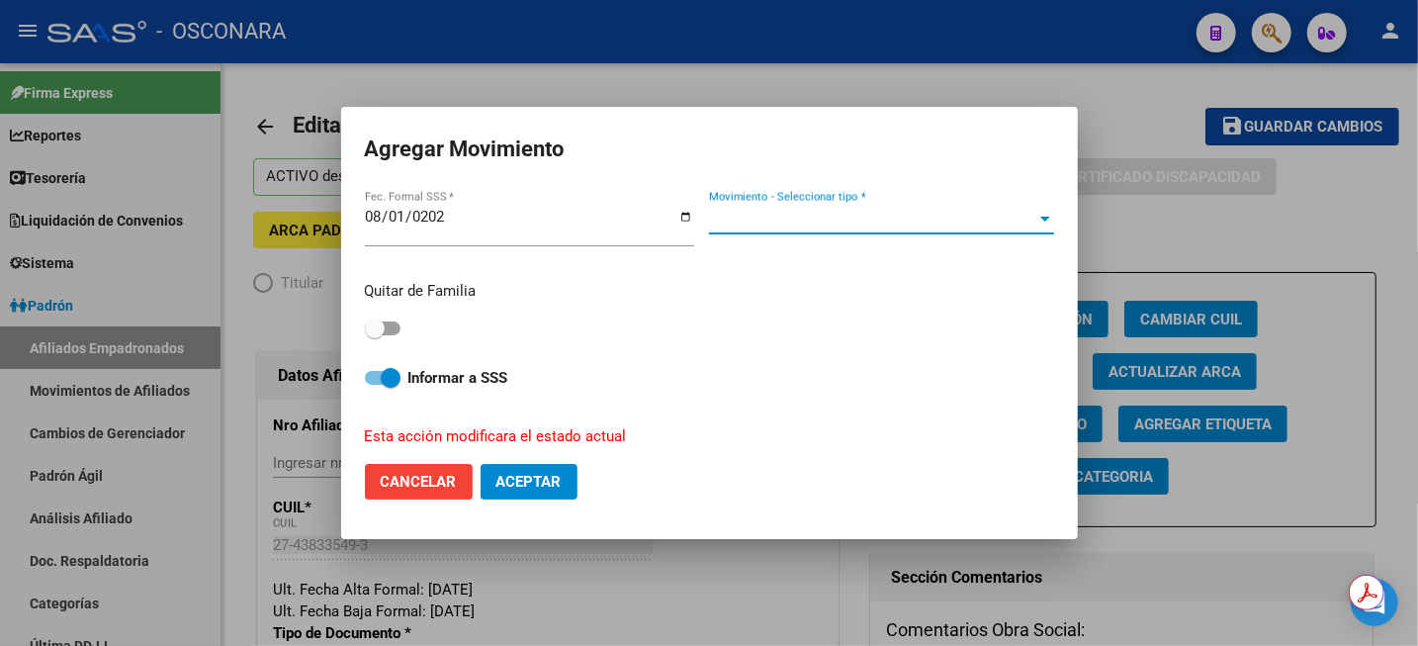
click at [887, 213] on span "Movimiento - Seleccionar tipo *" at bounding box center [872, 219] width 327 height 18
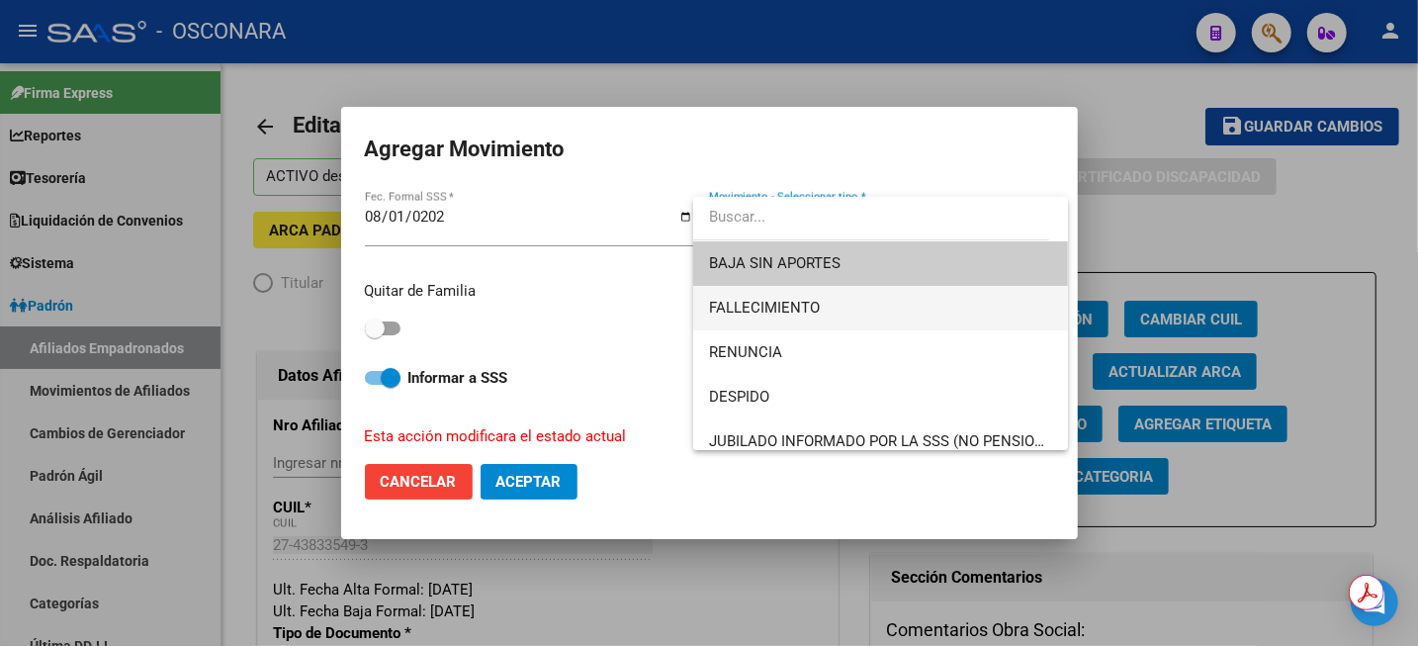
scroll to position [124, 0]
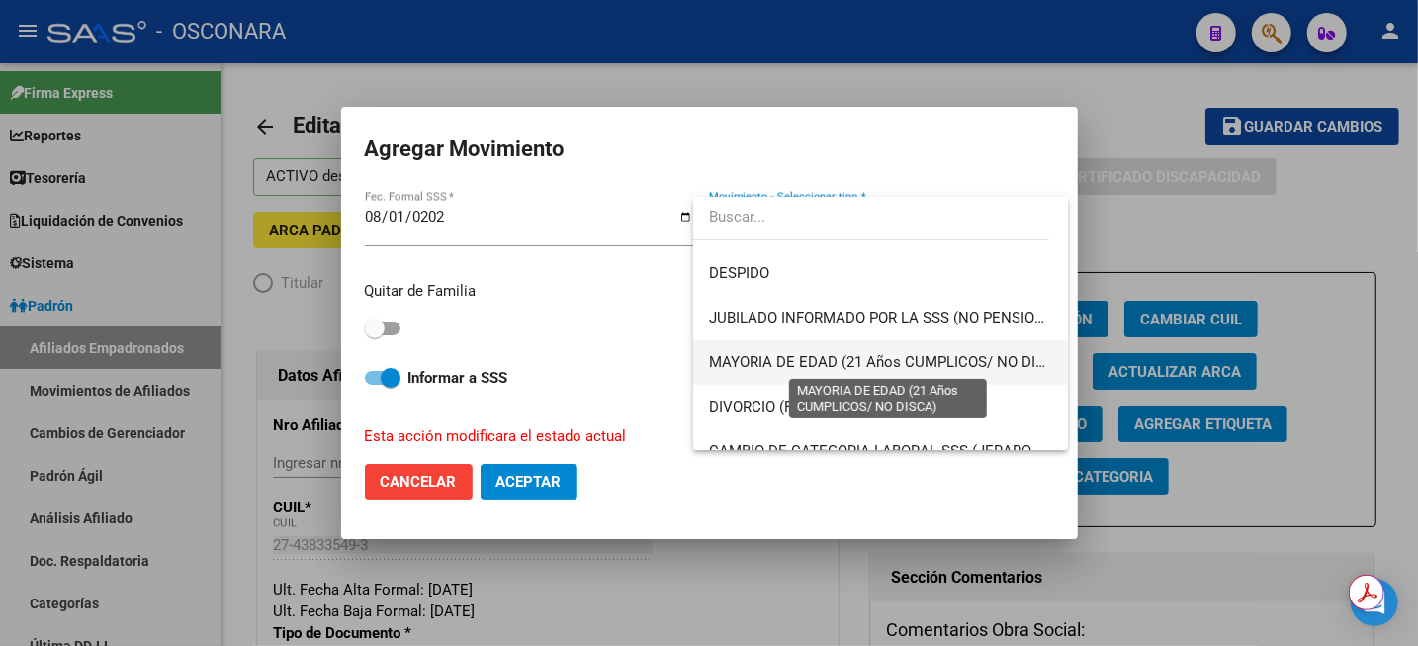
click at [880, 355] on span "MAYORIA DE EDAD (21 Años CUMPLICOS/ NO DISCA)" at bounding box center [889, 362] width 360 height 18
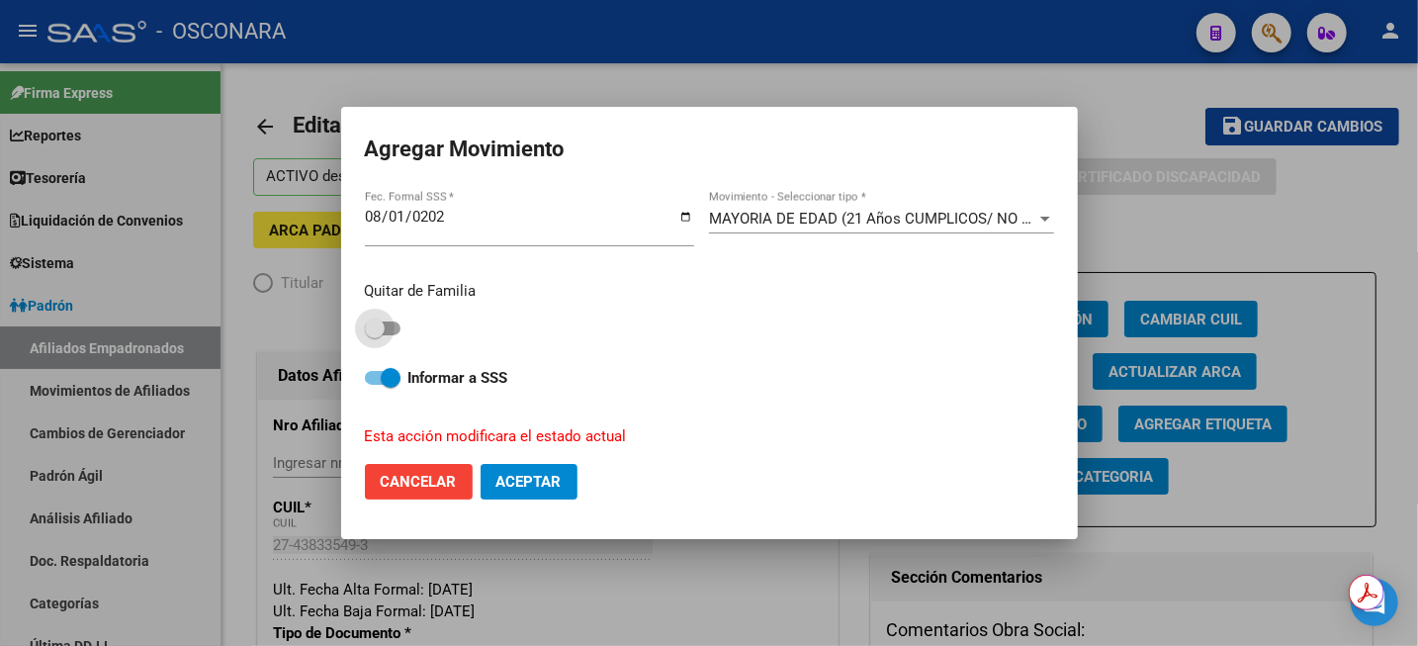
click at [384, 326] on span at bounding box center [375, 328] width 20 height 20
click at [375, 335] on input "checkbox" at bounding box center [374, 335] width 1 height 1
checkbox input "true"
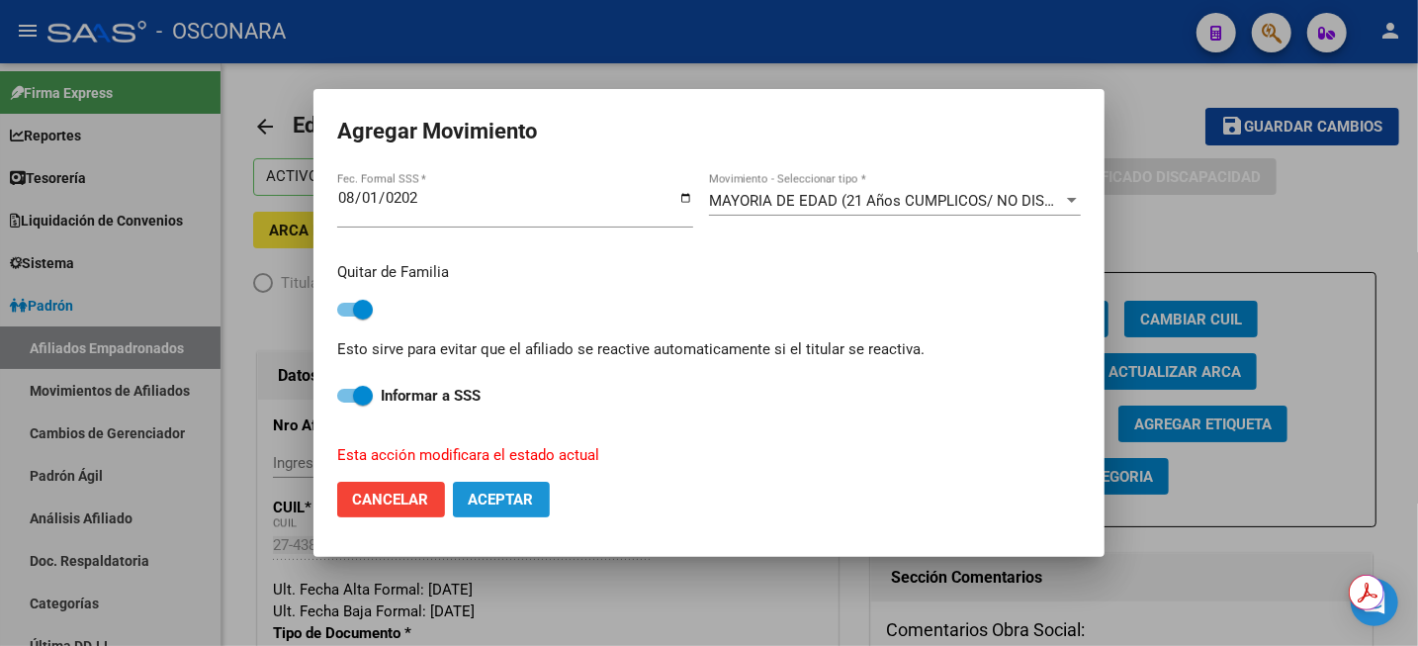
click at [511, 503] on span "Aceptar" at bounding box center [501, 500] width 65 height 18
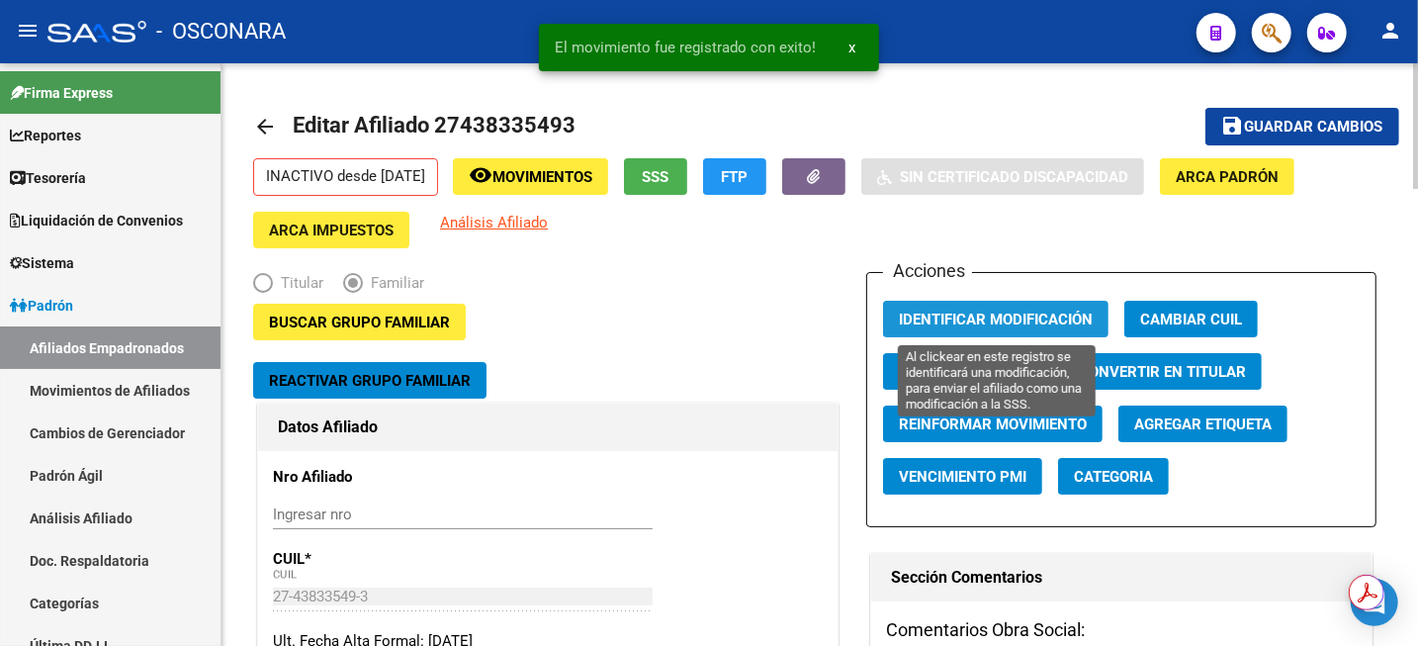
click at [1000, 316] on span "Identificar Modificación" at bounding box center [996, 320] width 194 height 18
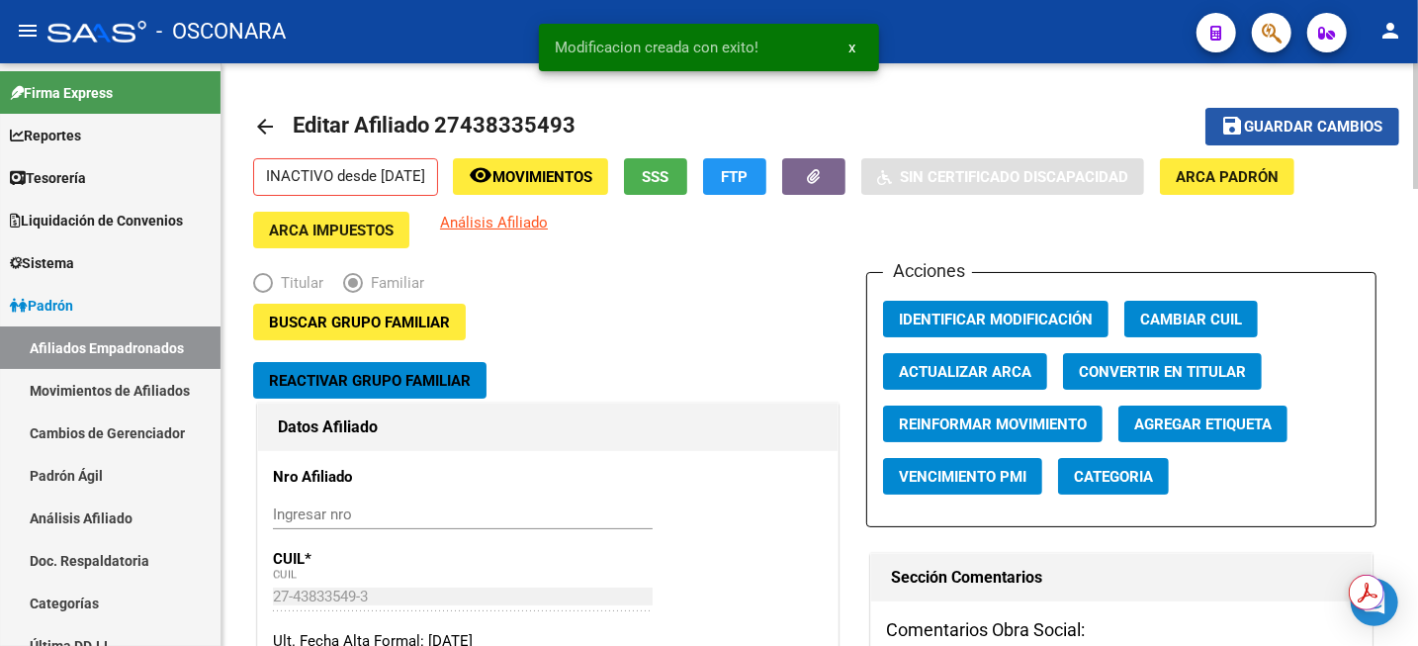
click at [1266, 126] on span "Guardar cambios" at bounding box center [1314, 128] width 138 height 18
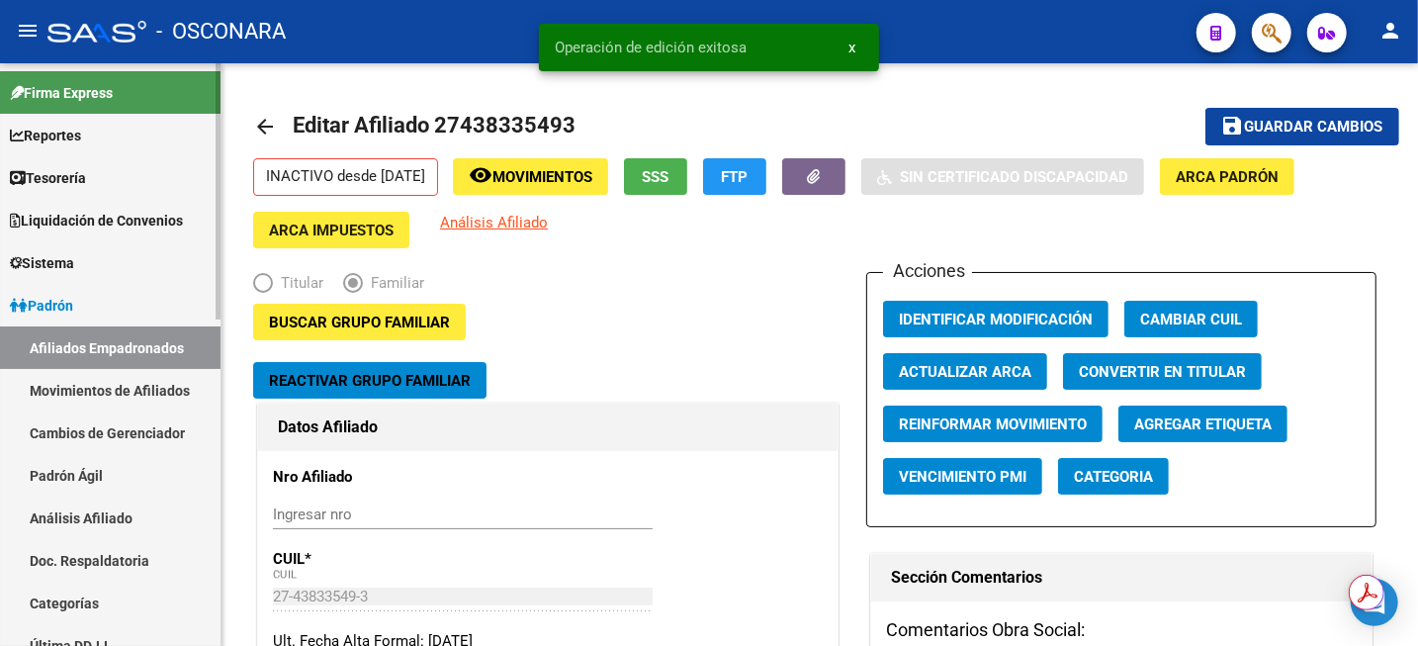
click at [120, 524] on link "Análisis Afiliado" at bounding box center [110, 518] width 221 height 43
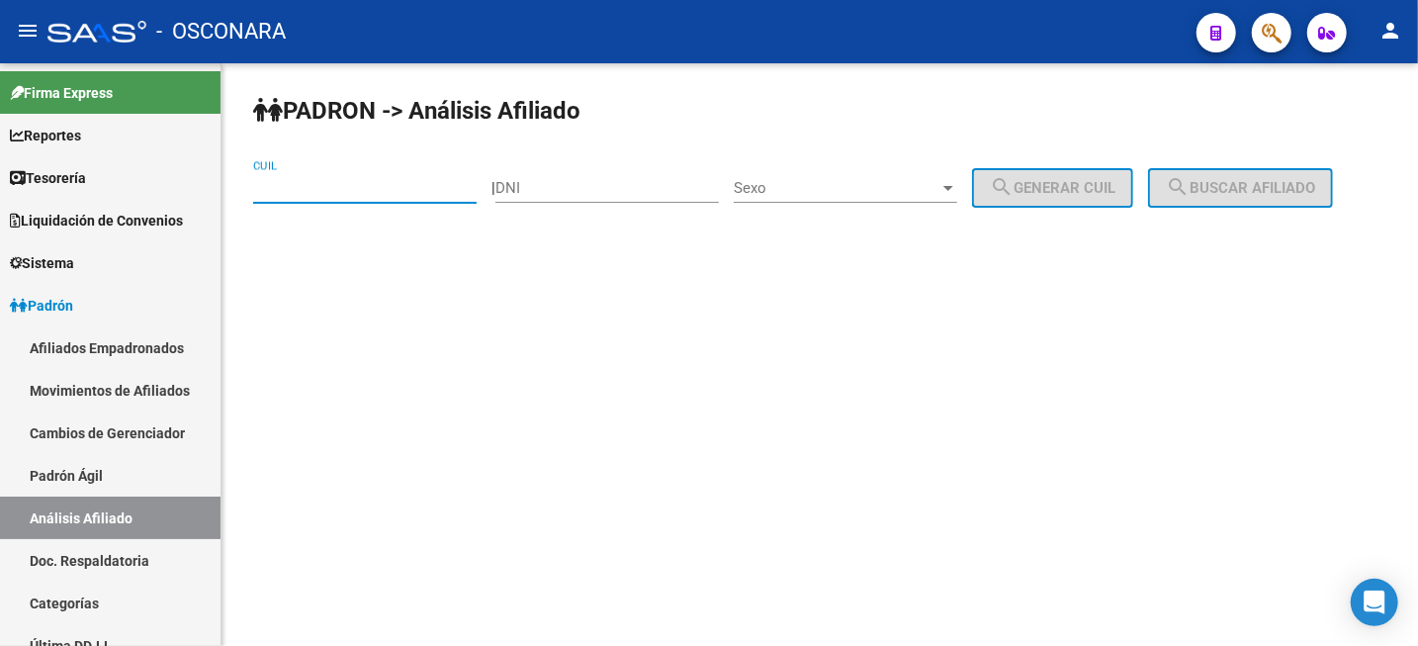
paste input "27-43546342-3"
click at [380, 189] on input "27-43546342-3" at bounding box center [365, 188] width 224 height 18
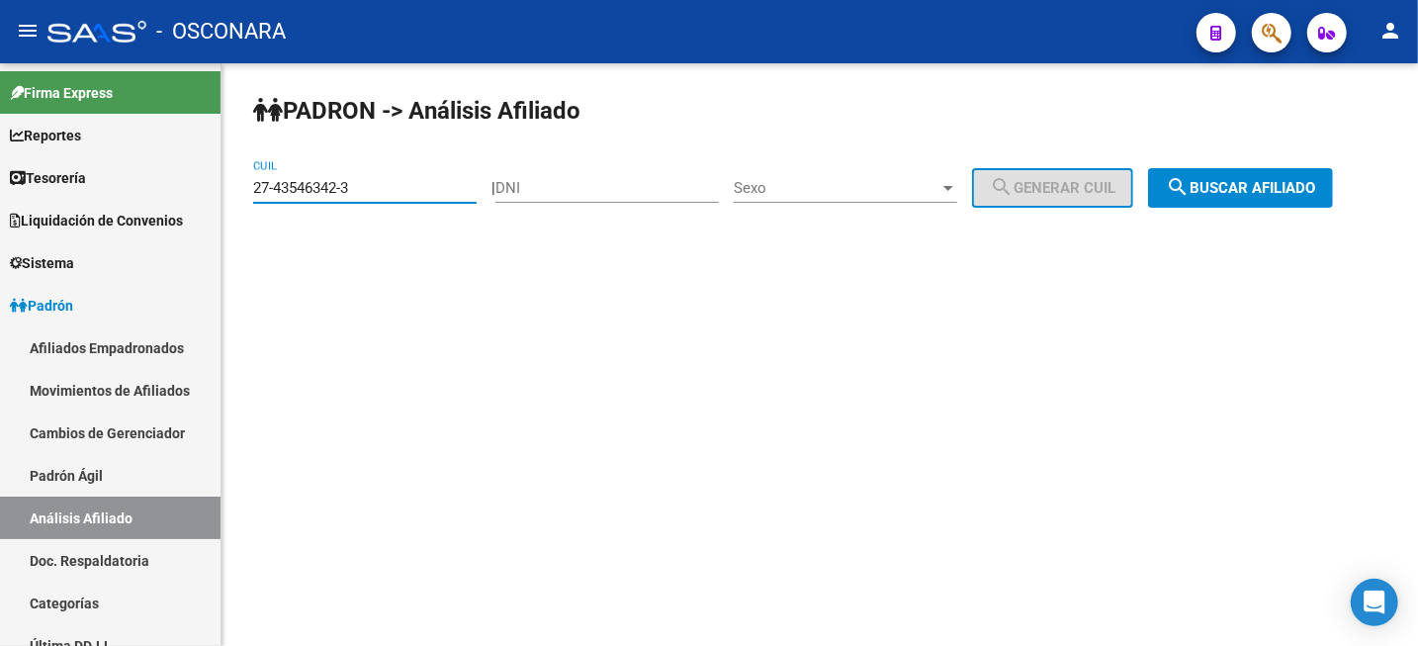
type input "27-43546342-3"
click at [1237, 199] on button "search Buscar afiliado" at bounding box center [1240, 188] width 185 height 40
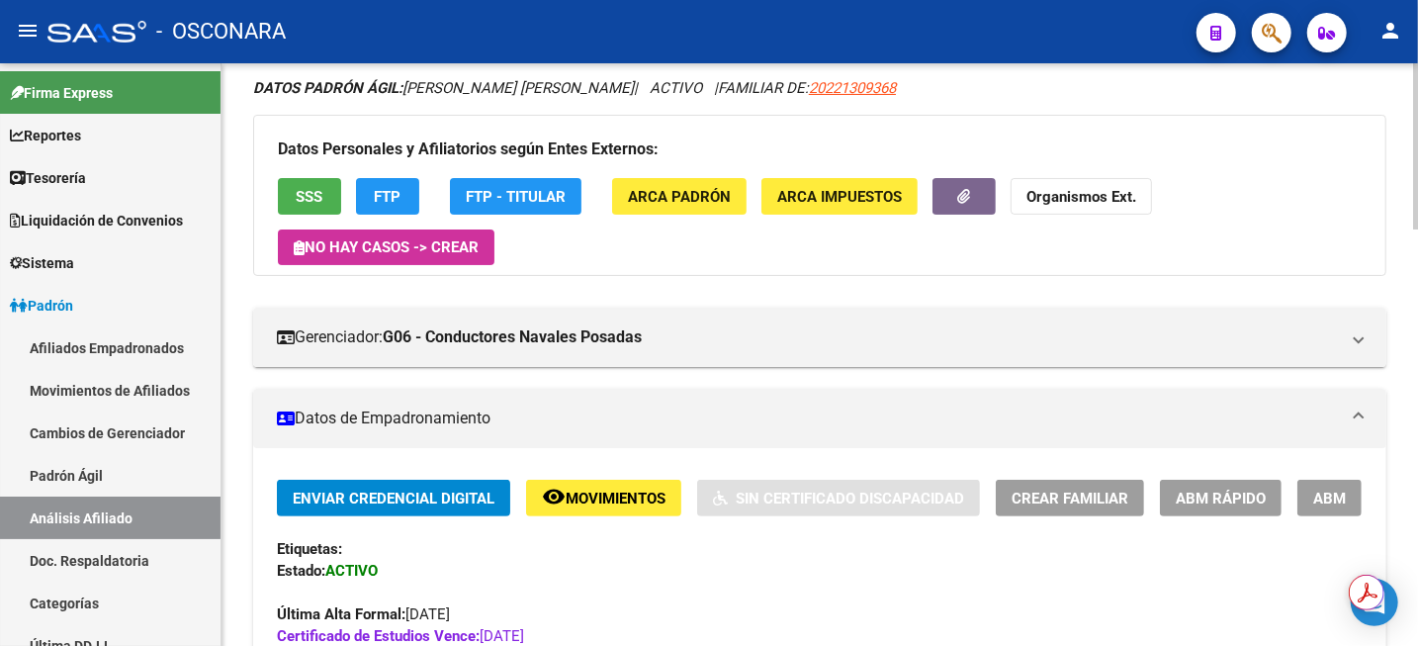
scroll to position [124, 0]
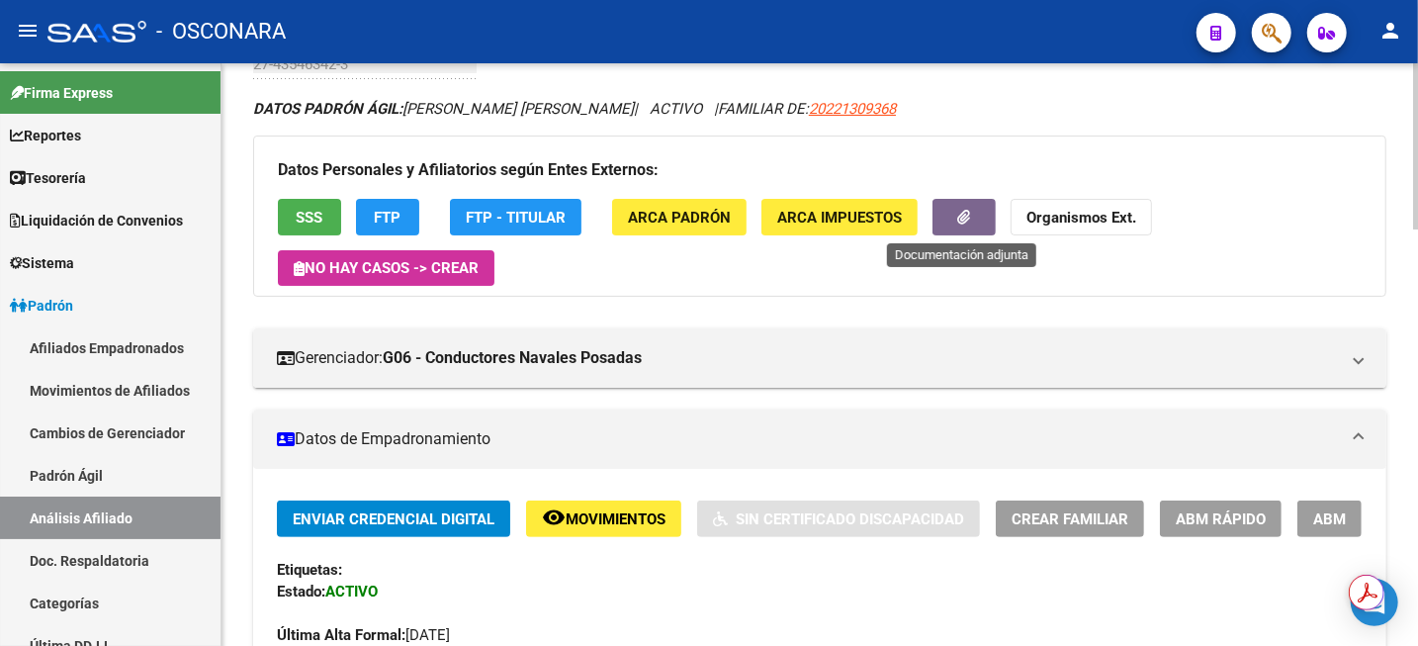
click at [962, 213] on icon "button" at bounding box center [964, 217] width 13 height 15
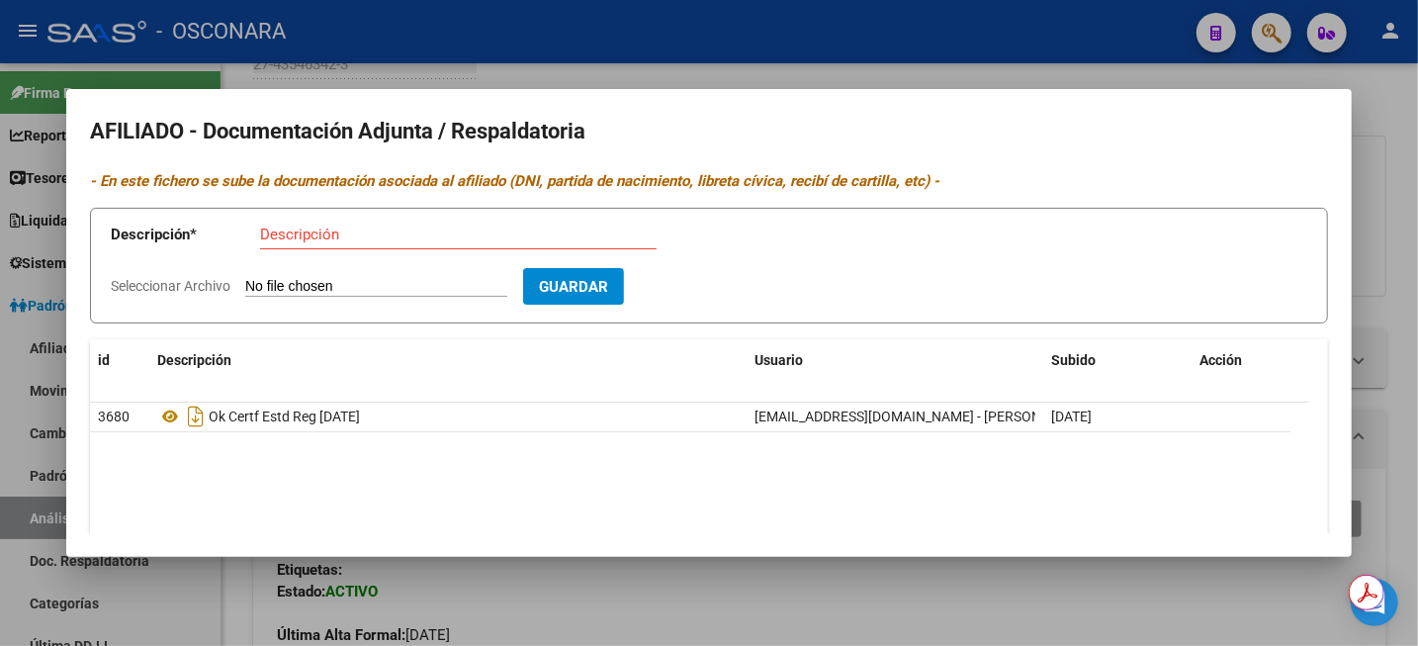
click at [1414, 183] on div at bounding box center [709, 323] width 1418 height 646
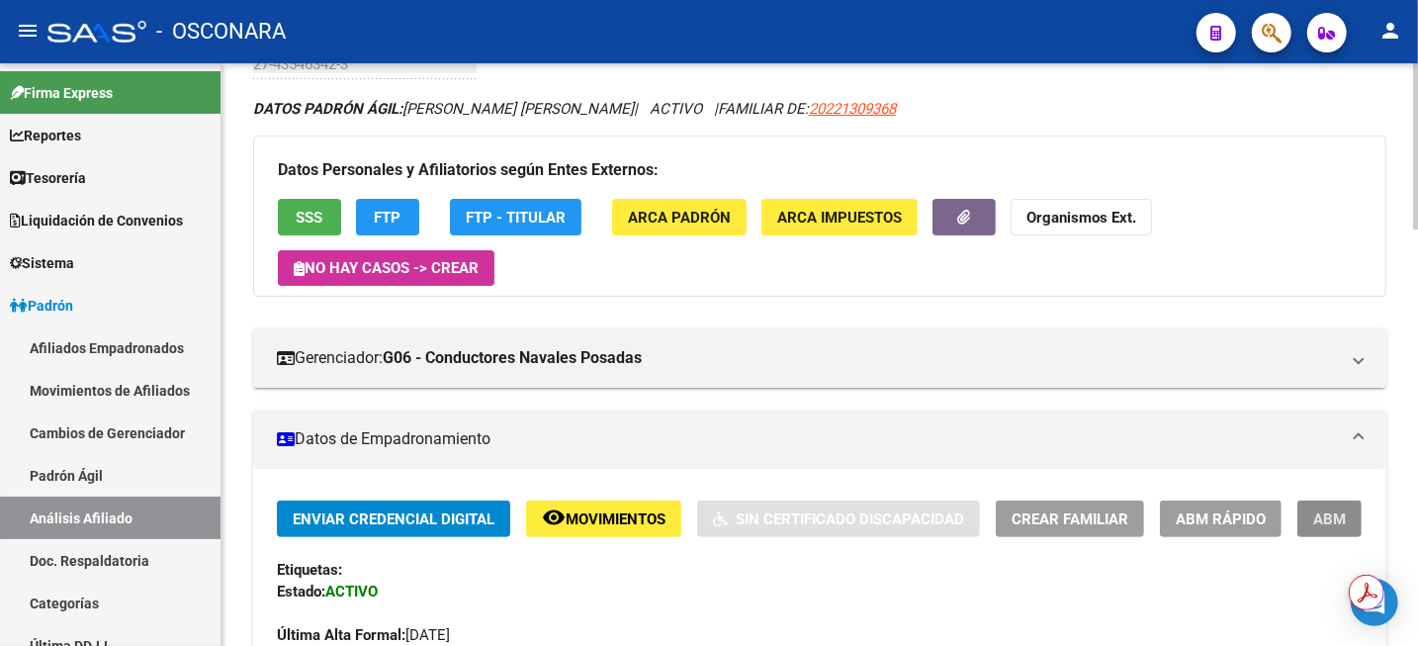
click at [1335, 521] on span "ABM" at bounding box center [1330, 519] width 33 height 18
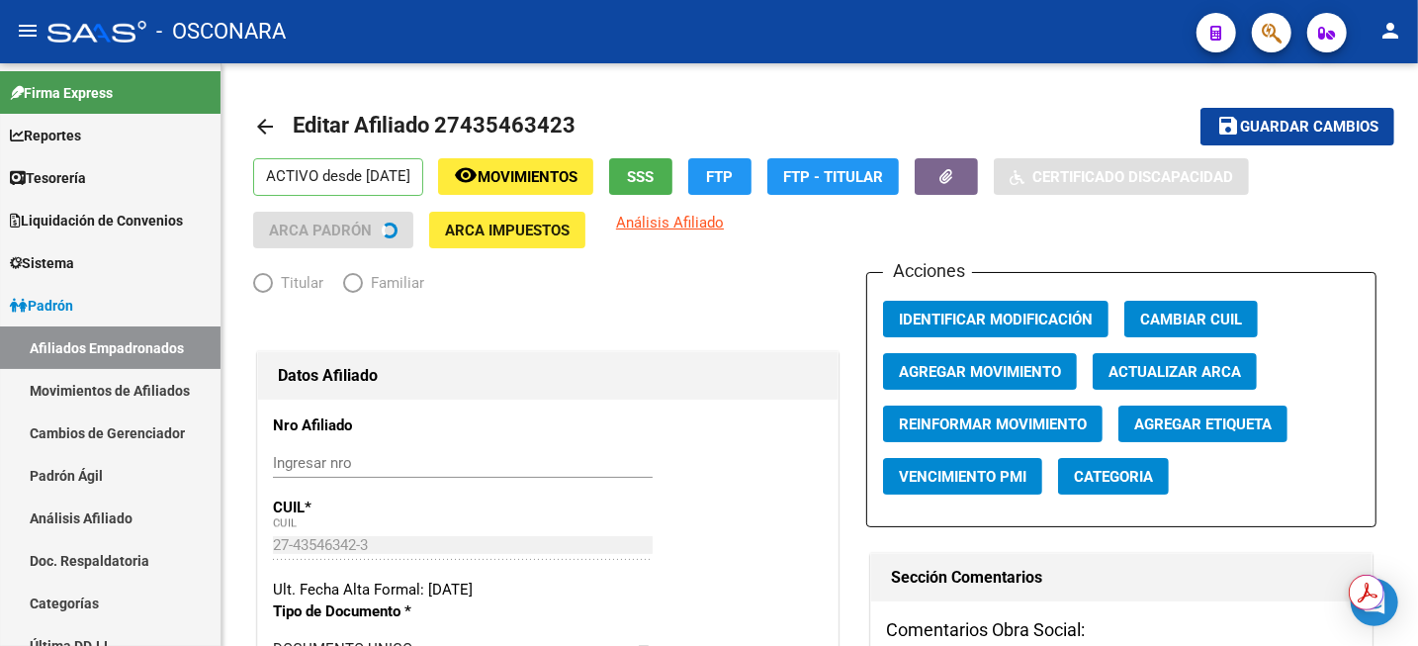
radio input "true"
type input "30-68898702-0"
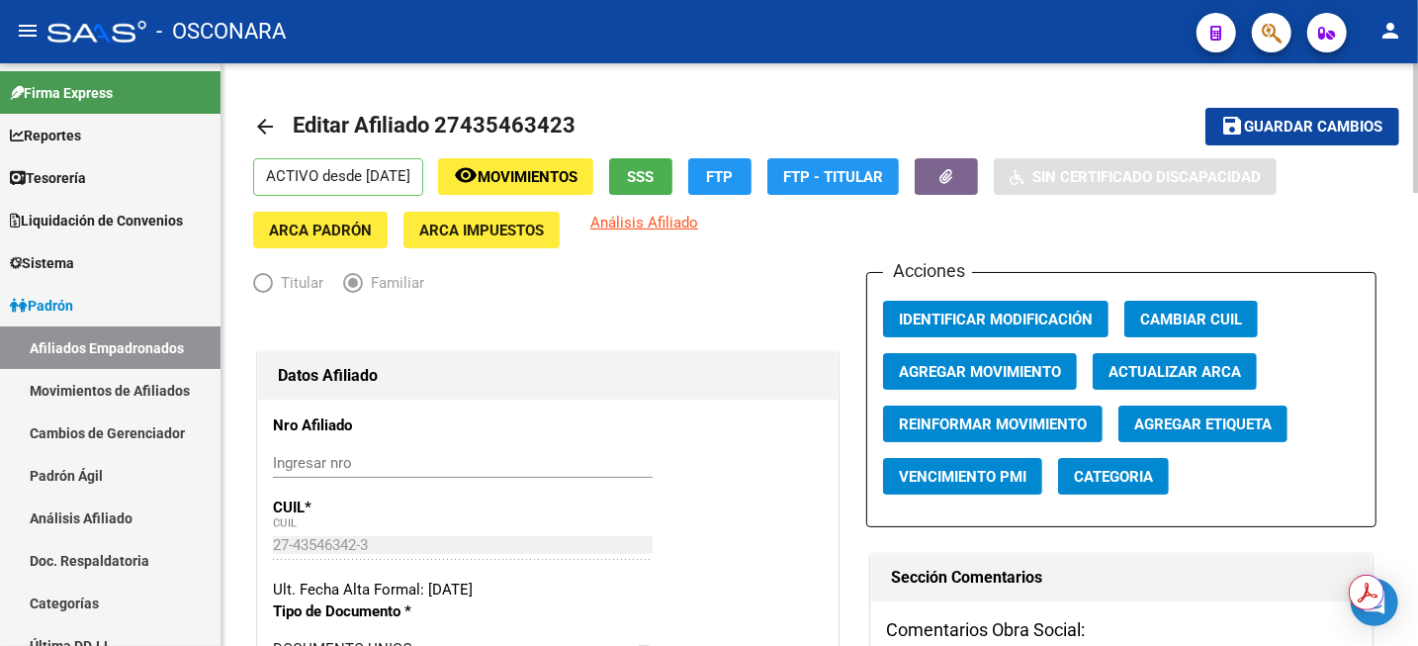
click at [1023, 373] on span "Agregar Movimiento" at bounding box center [980, 372] width 162 height 18
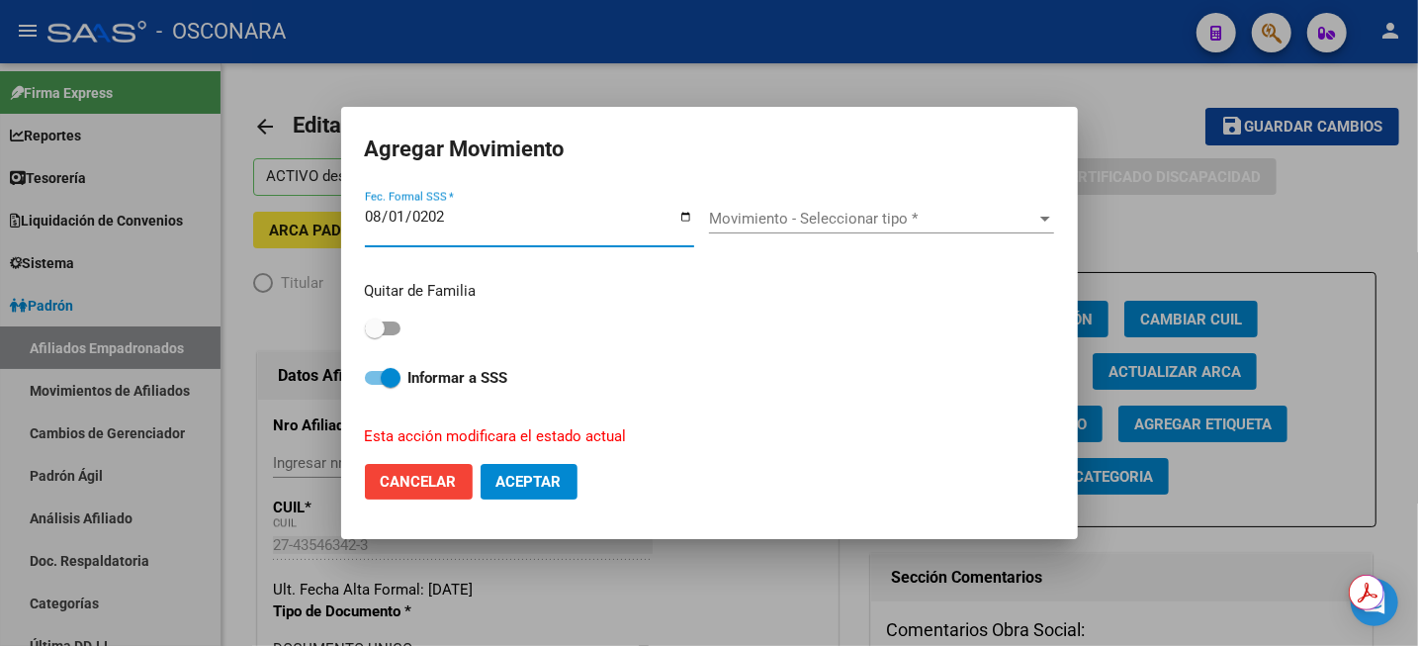
type input "[DATE]"
click at [801, 233] on div "Movimiento - Seleccionar tipo * Movimiento - Seleccionar tipo *" at bounding box center [881, 219] width 345 height 30
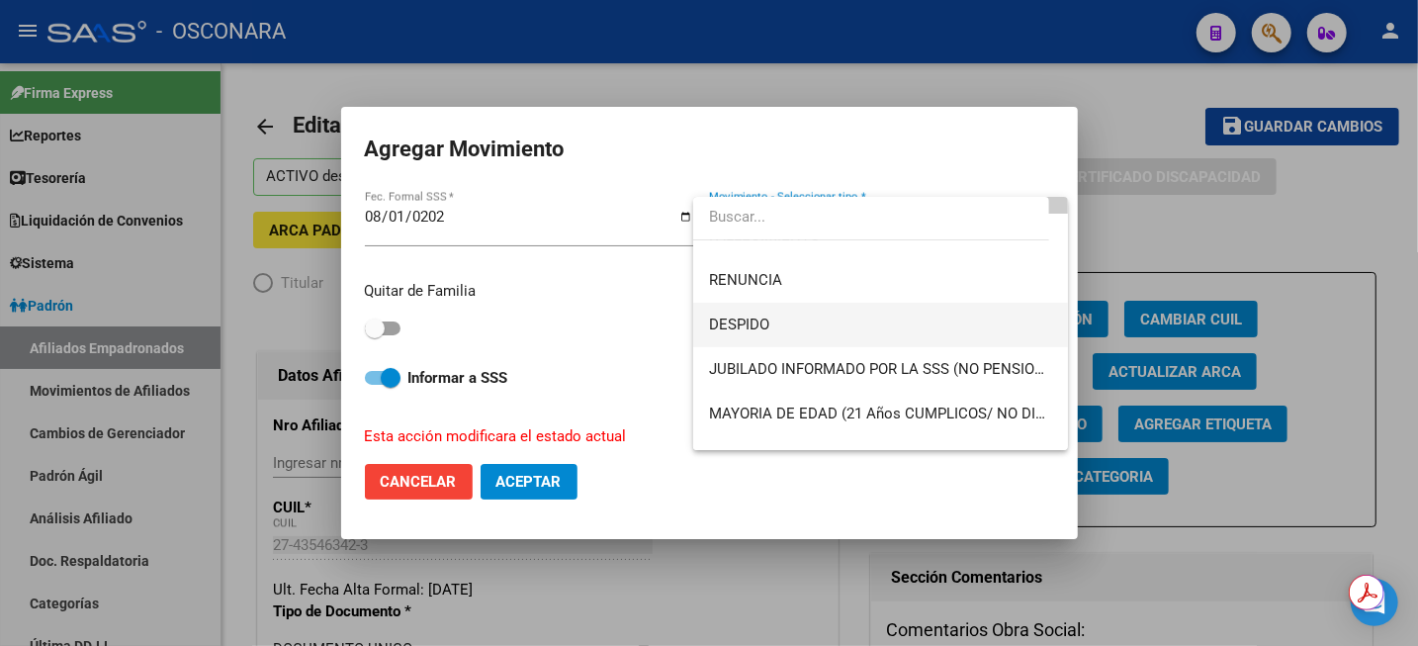
scroll to position [124, 0]
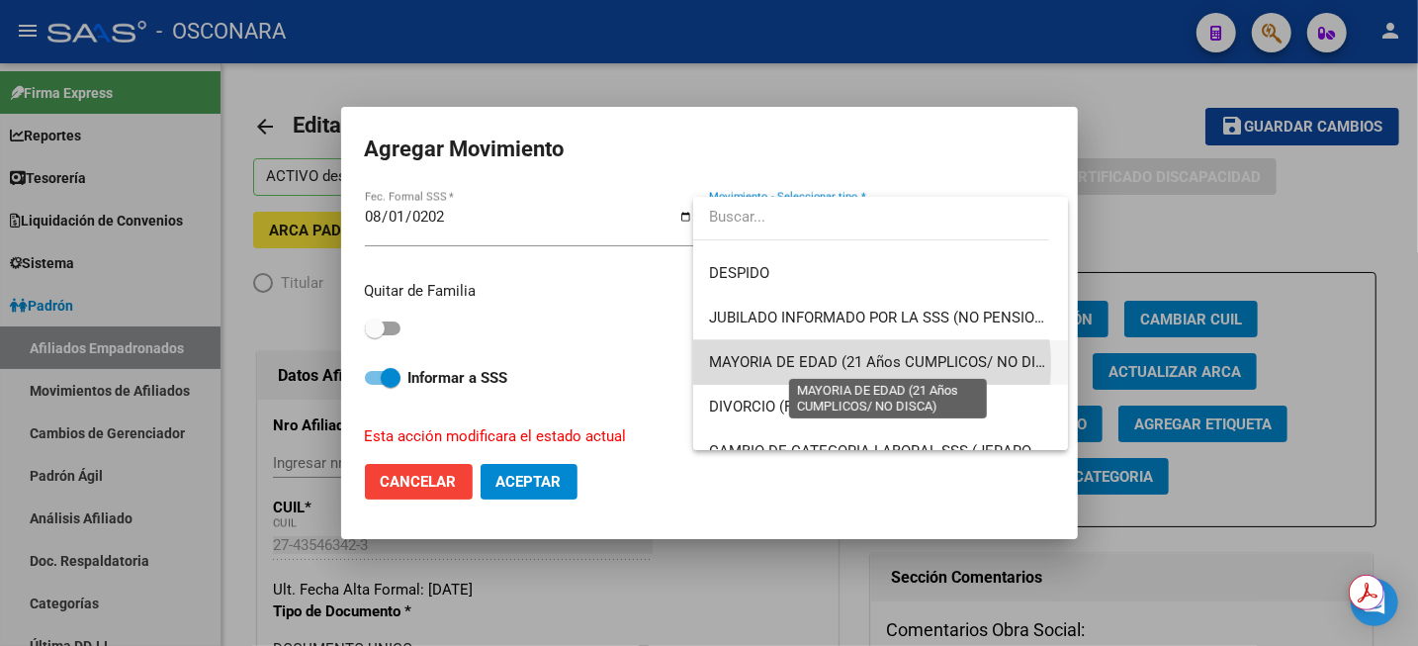
click at [852, 364] on span "MAYORIA DE EDAD (21 Años CUMPLICOS/ NO DISCA)" at bounding box center [889, 362] width 360 height 18
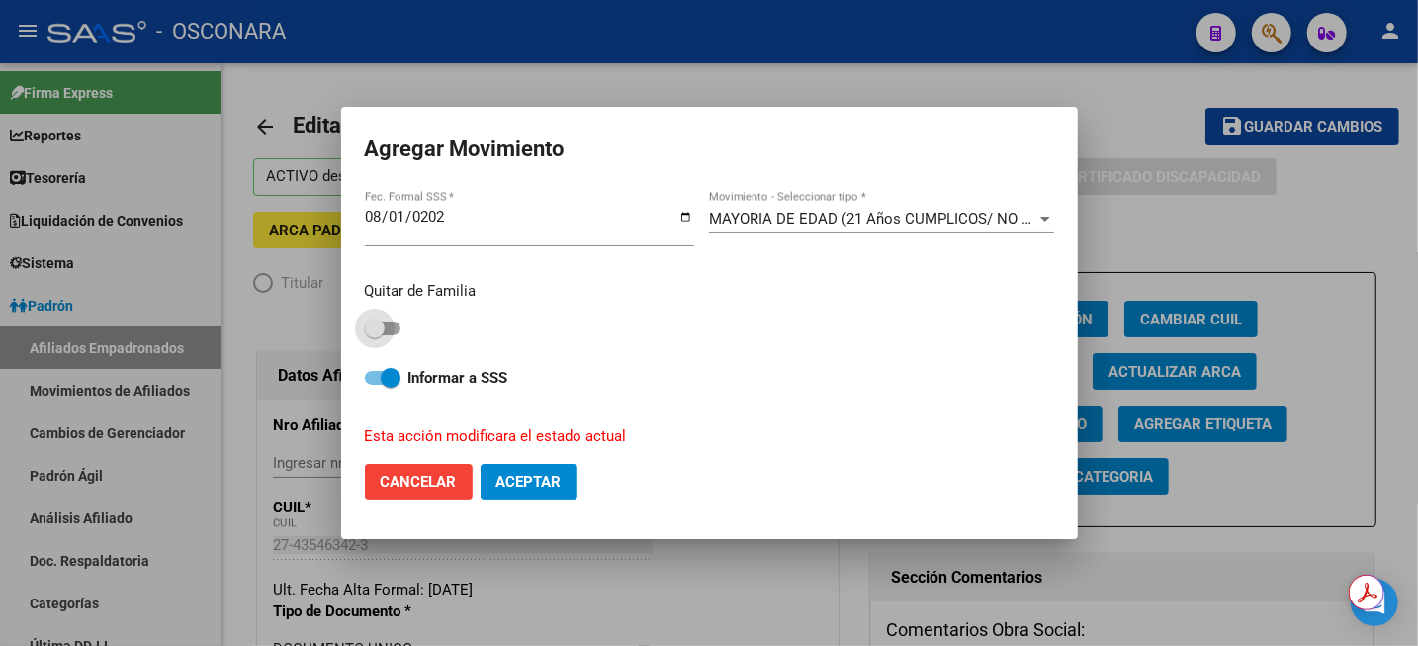
click at [383, 330] on span at bounding box center [375, 328] width 20 height 20
click at [375, 335] on input "checkbox" at bounding box center [374, 335] width 1 height 1
checkbox input "true"
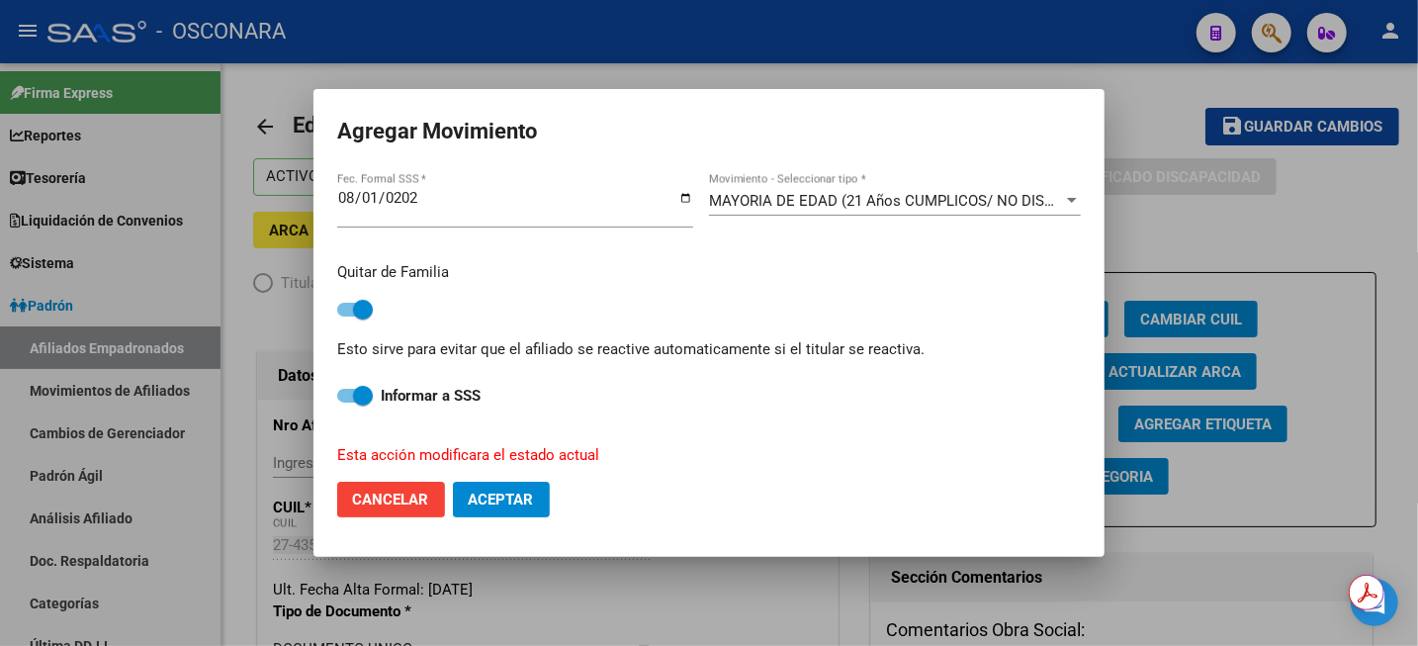
click at [501, 512] on button "Aceptar" at bounding box center [501, 500] width 97 height 36
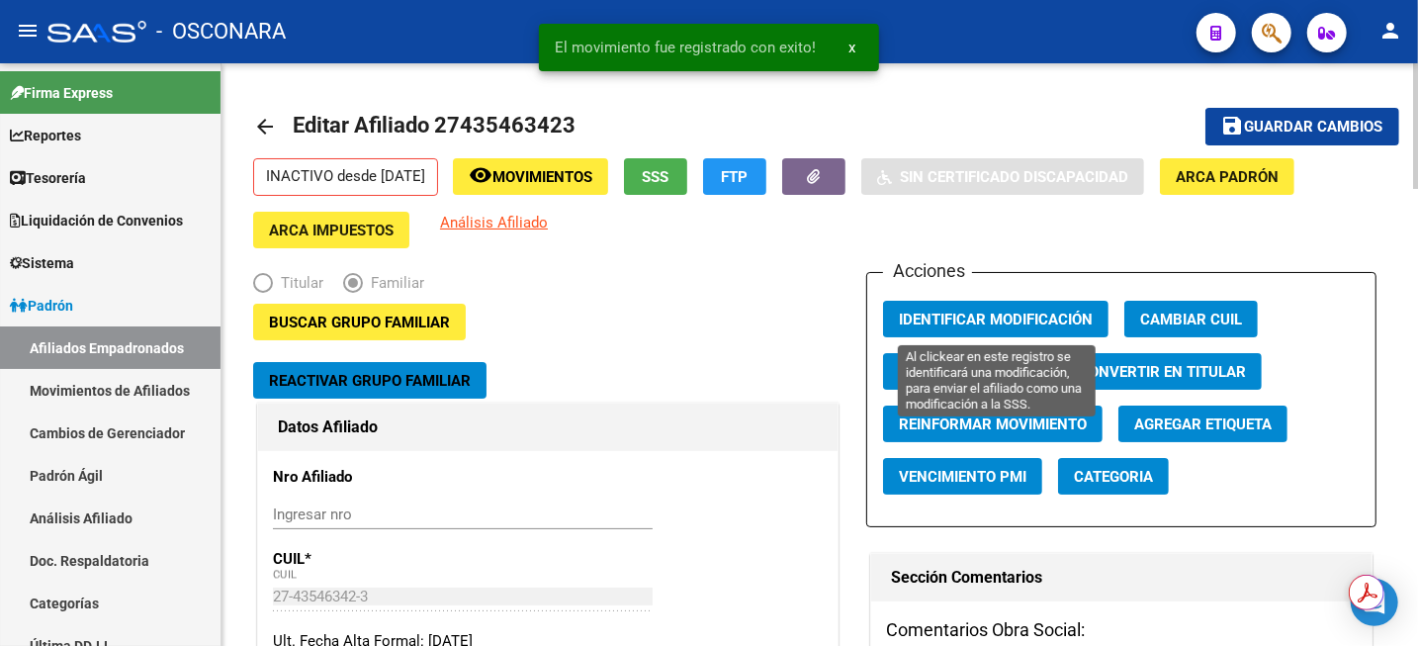
click at [1076, 324] on span "Identificar Modificación" at bounding box center [996, 320] width 194 height 18
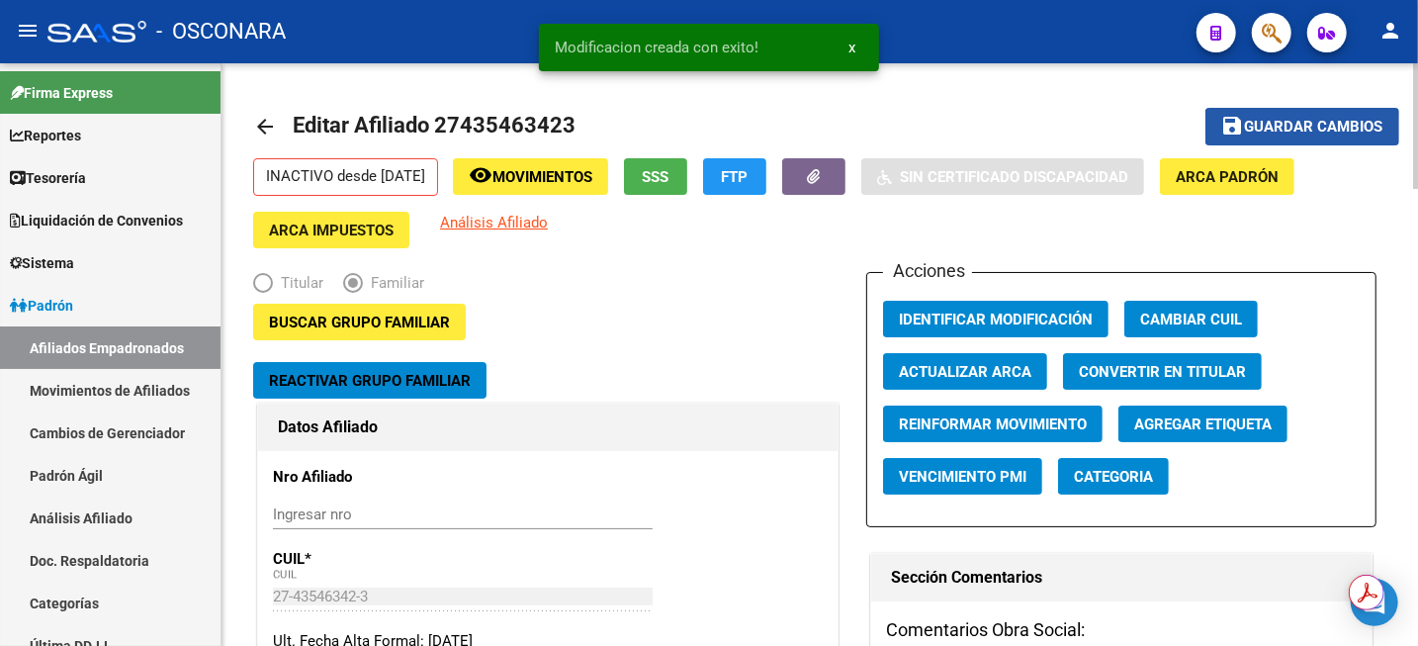
click at [1265, 132] on span "Guardar cambios" at bounding box center [1314, 128] width 138 height 18
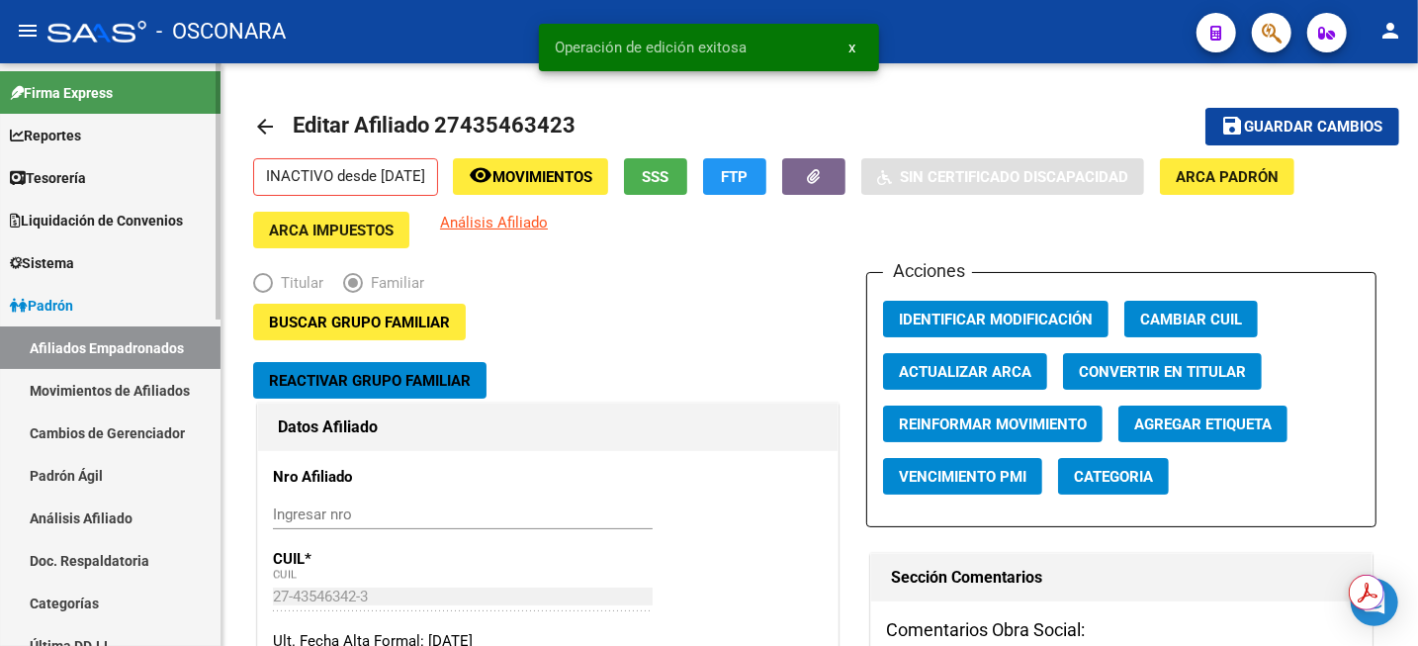
click at [119, 525] on link "Análisis Afiliado" at bounding box center [110, 518] width 221 height 43
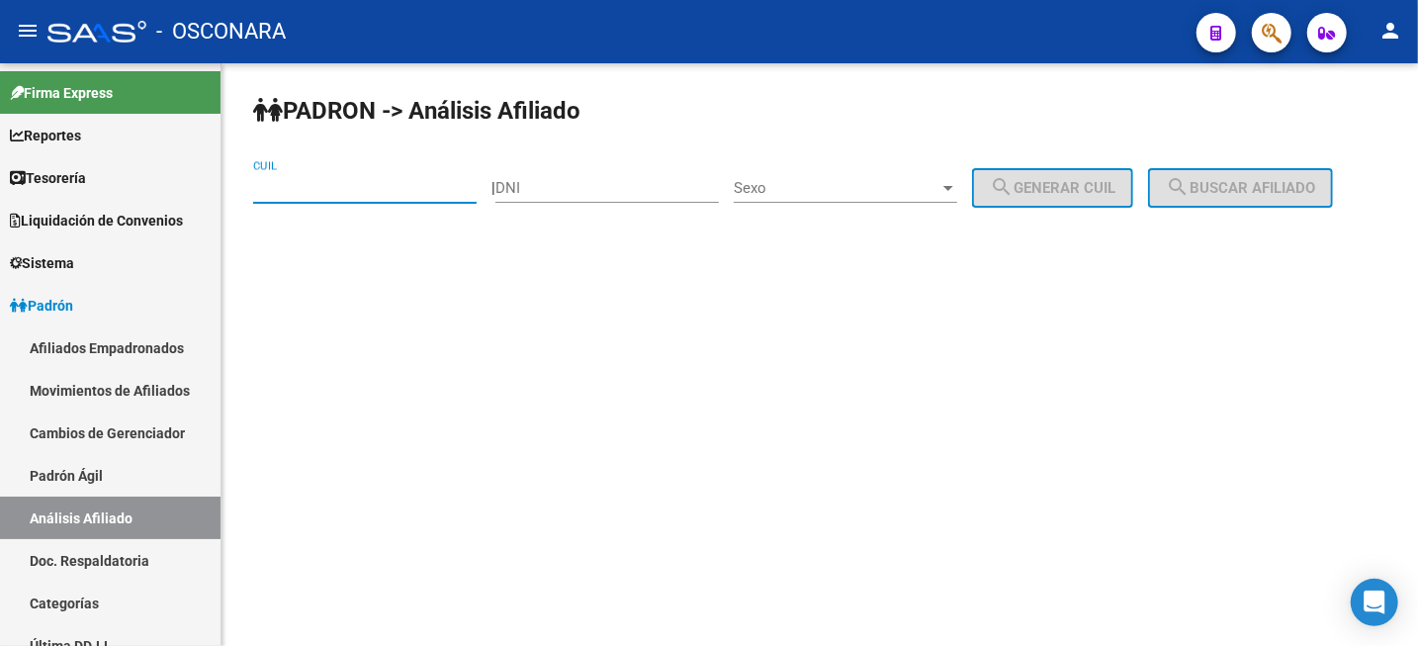
click at [409, 189] on input "CUIL" at bounding box center [365, 188] width 224 height 18
paste input "23-43593244-4"
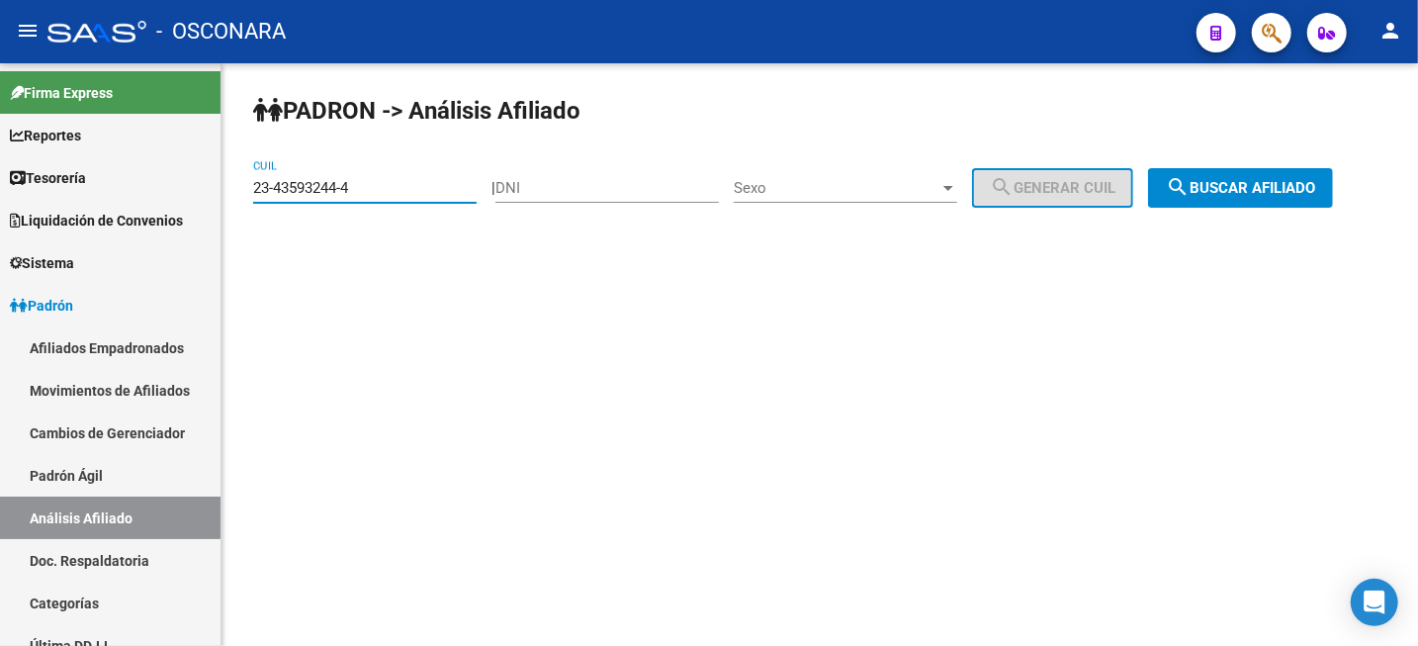
type input "23-43593244-4"
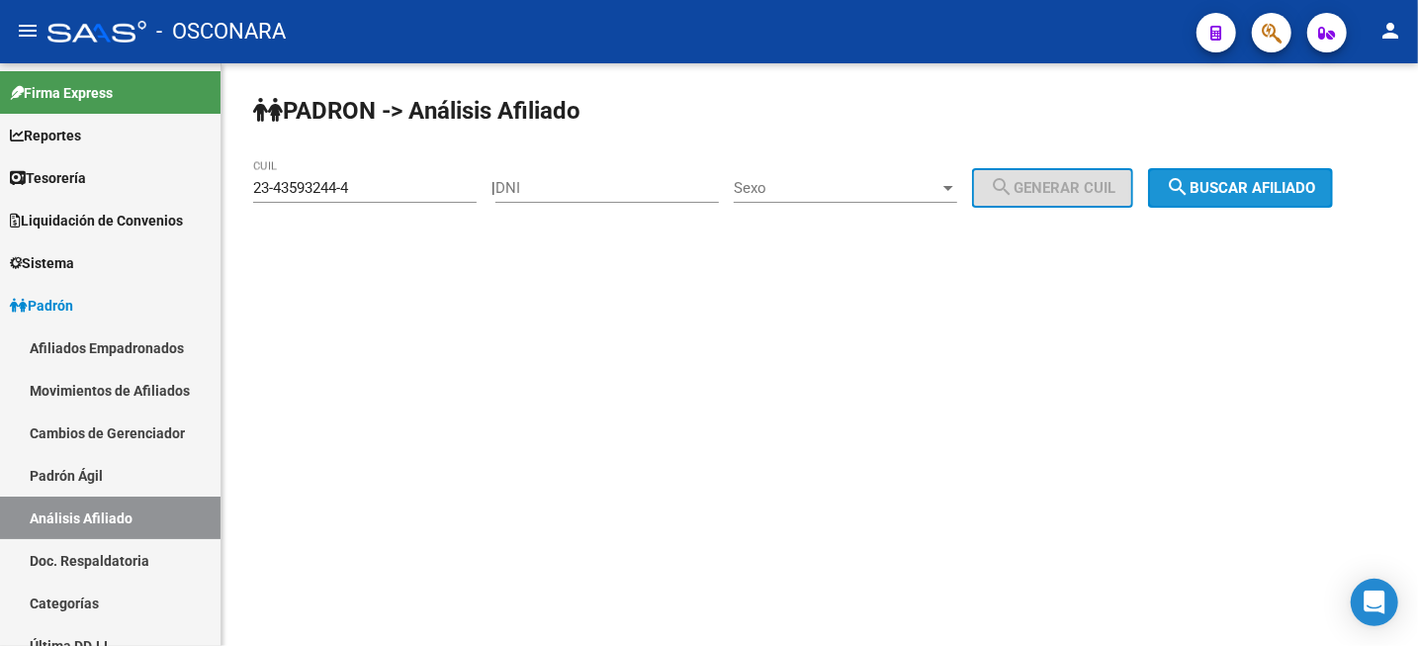
click at [1256, 191] on span "search Buscar afiliado" at bounding box center [1240, 188] width 149 height 18
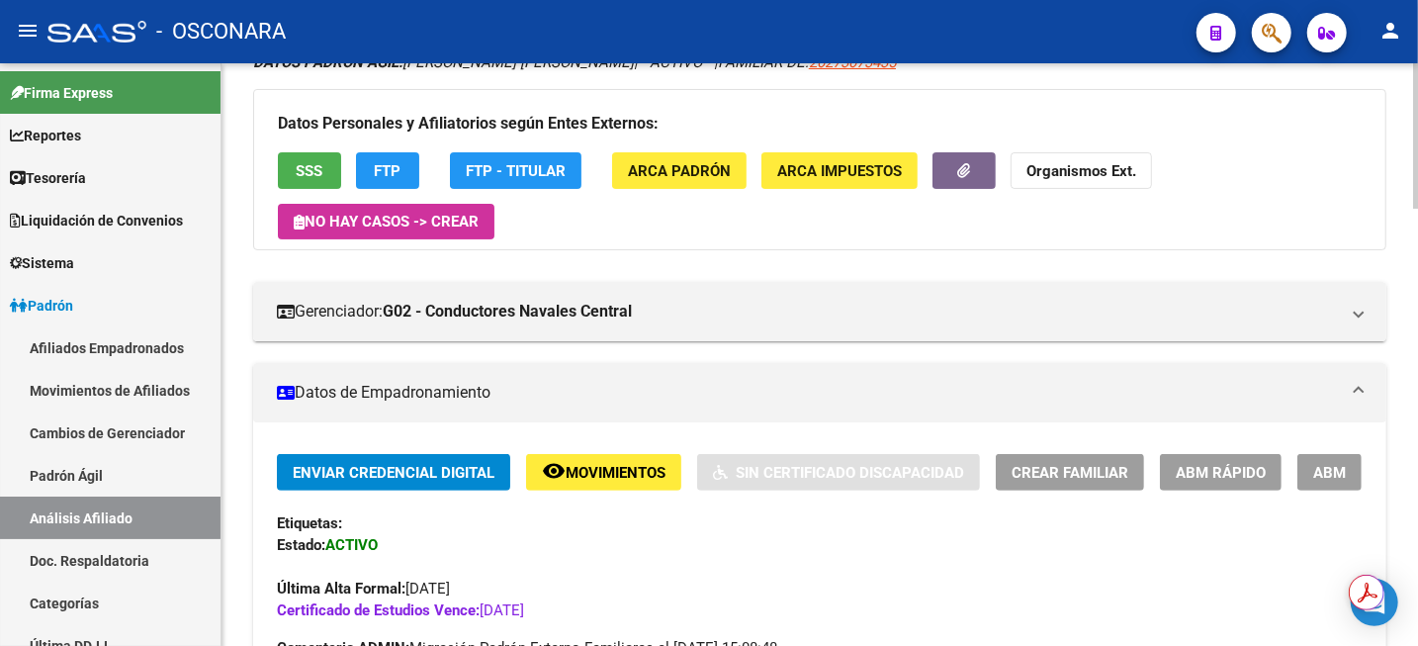
scroll to position [124, 0]
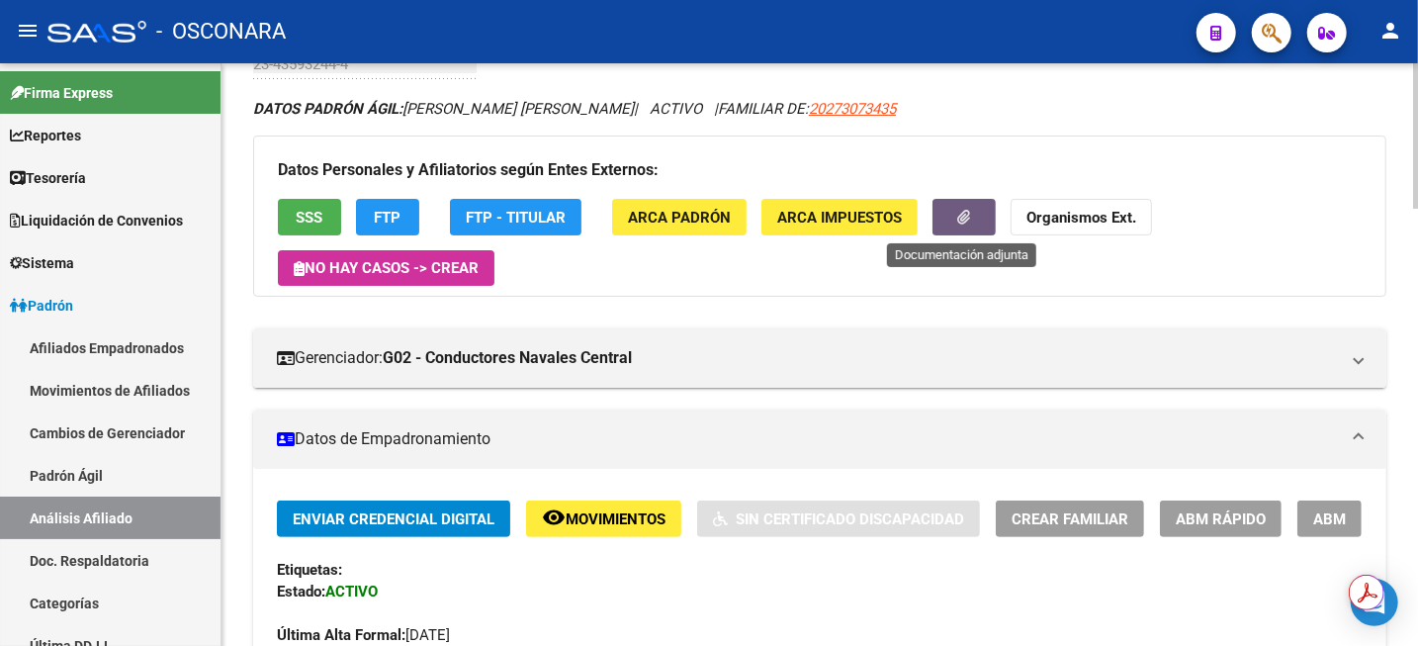
click at [948, 219] on button "button" at bounding box center [964, 217] width 63 height 37
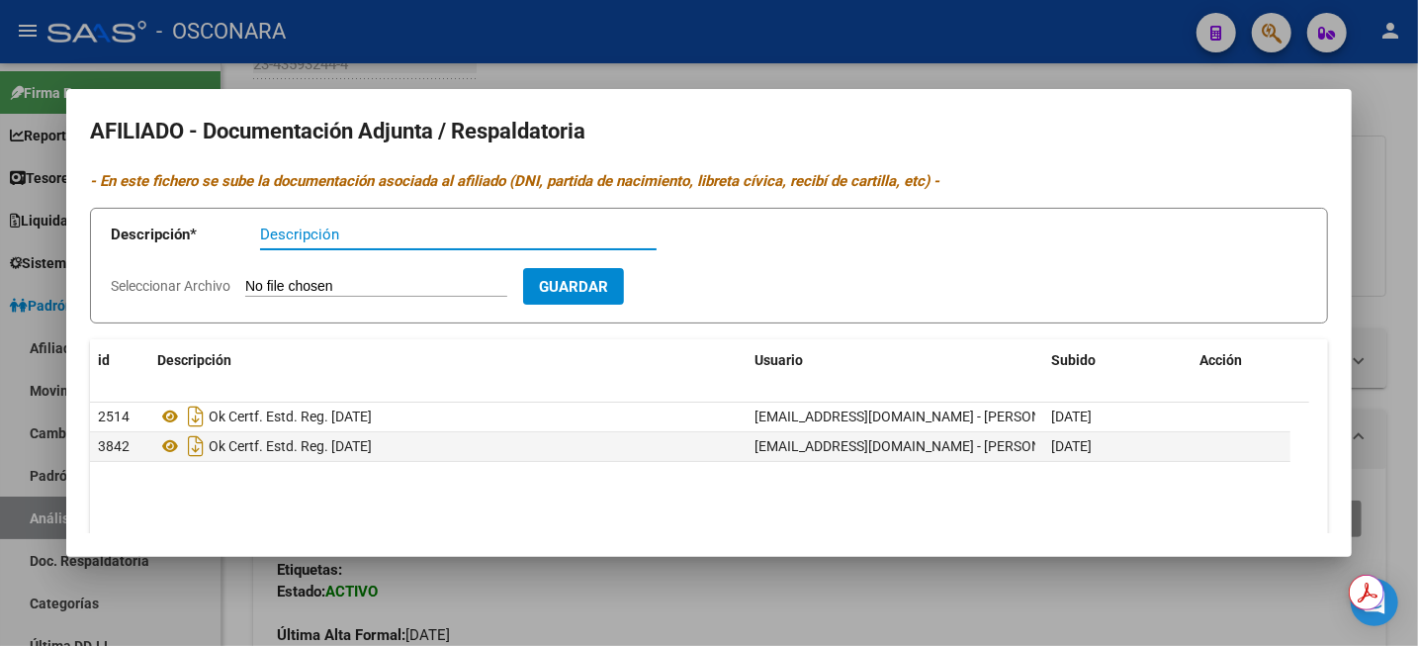
click at [1407, 186] on div at bounding box center [709, 323] width 1418 height 646
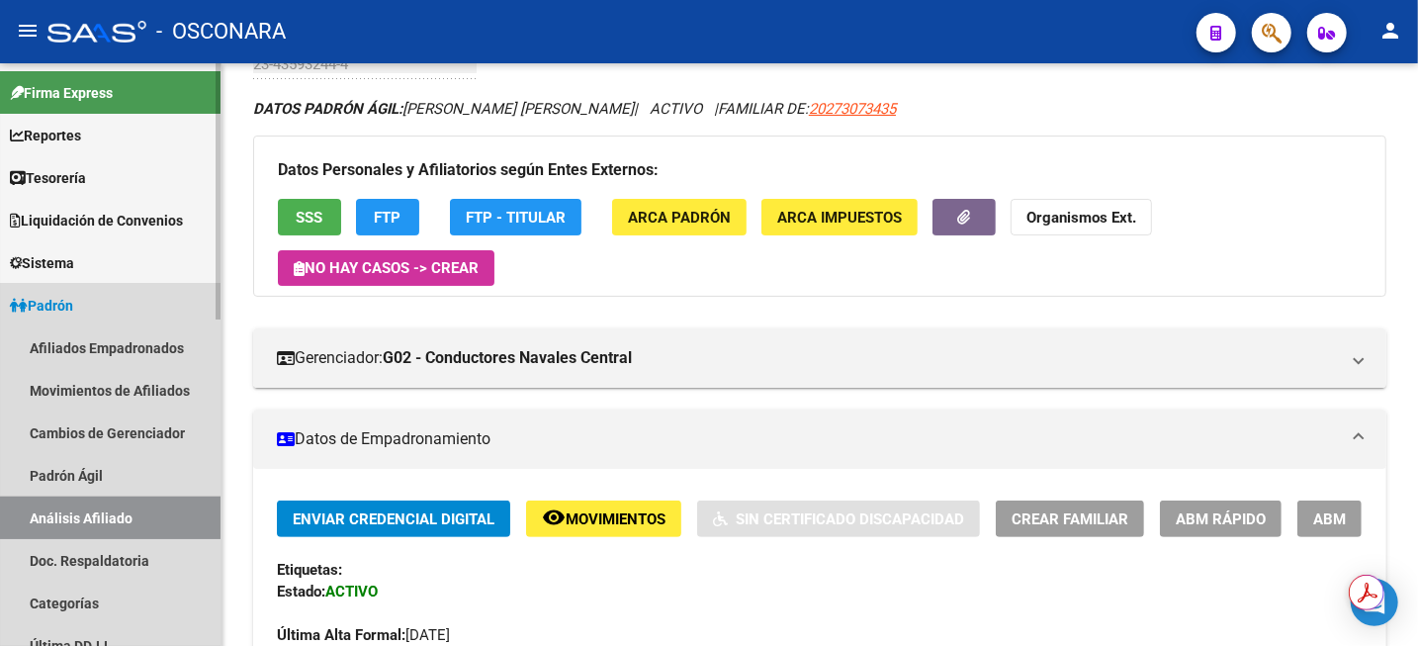
click at [130, 527] on link "Análisis Afiliado" at bounding box center [110, 518] width 221 height 43
click at [105, 510] on link "Análisis Afiliado" at bounding box center [110, 518] width 221 height 43
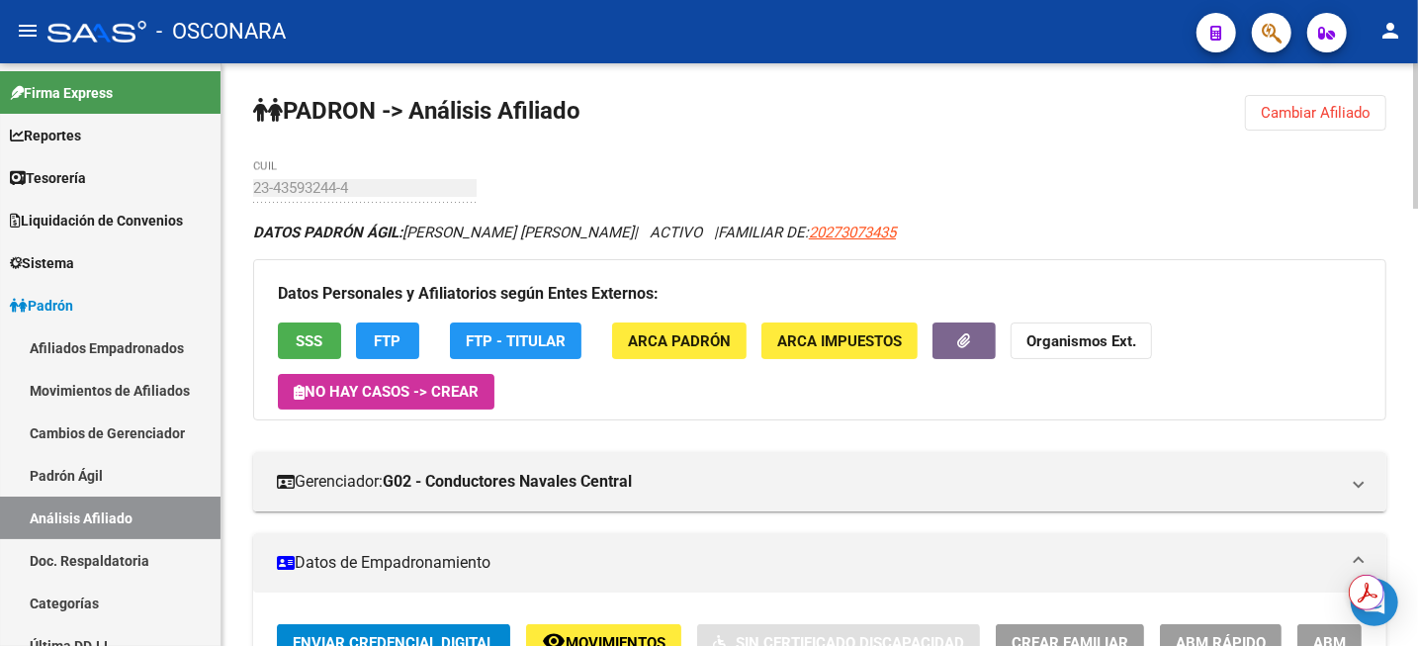
click at [1311, 108] on span "Cambiar Afiliado" at bounding box center [1316, 113] width 110 height 18
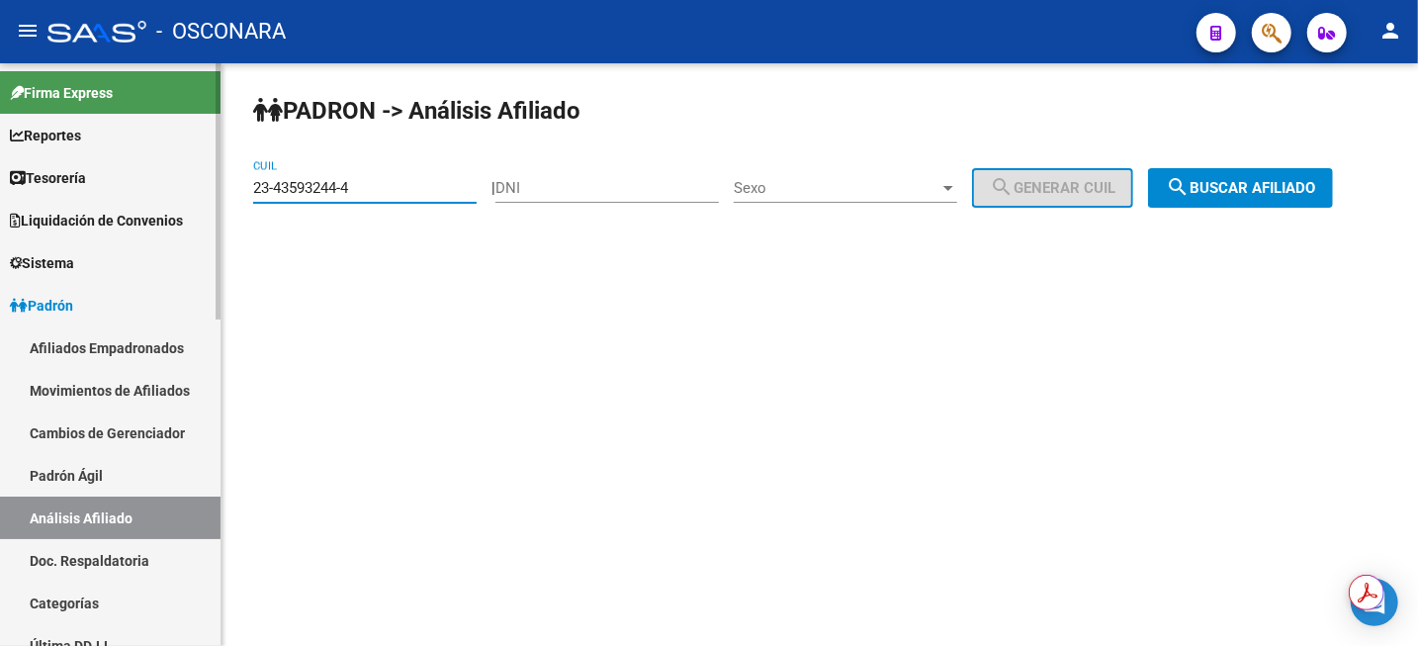
drag, startPoint x: 360, startPoint y: 187, endPoint x: 0, endPoint y: 182, distance: 360.1
click at [0, 182] on mat-sidenav-container "Firma Express Reportes Tablero de Control Ingresos Percibidos Análisis de todos…" at bounding box center [709, 354] width 1418 height 583
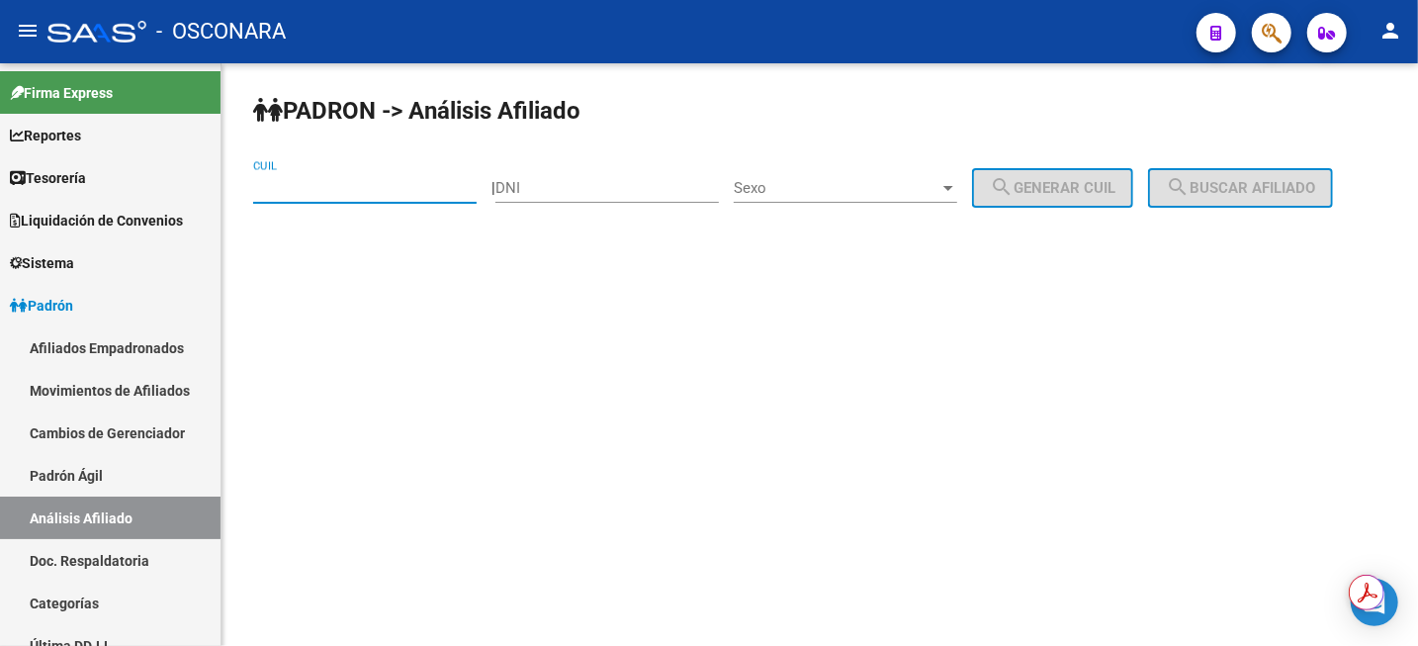
paste input "20-14527470-3"
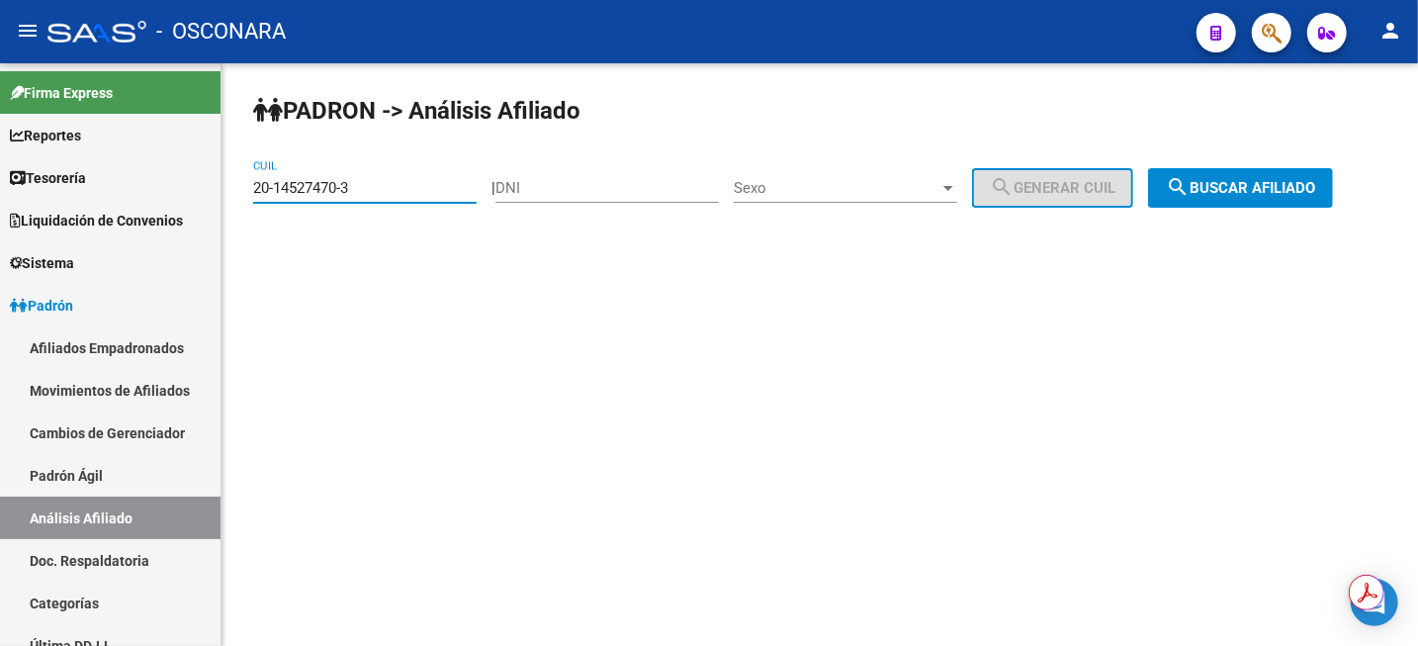
type input "20-14527470-3"
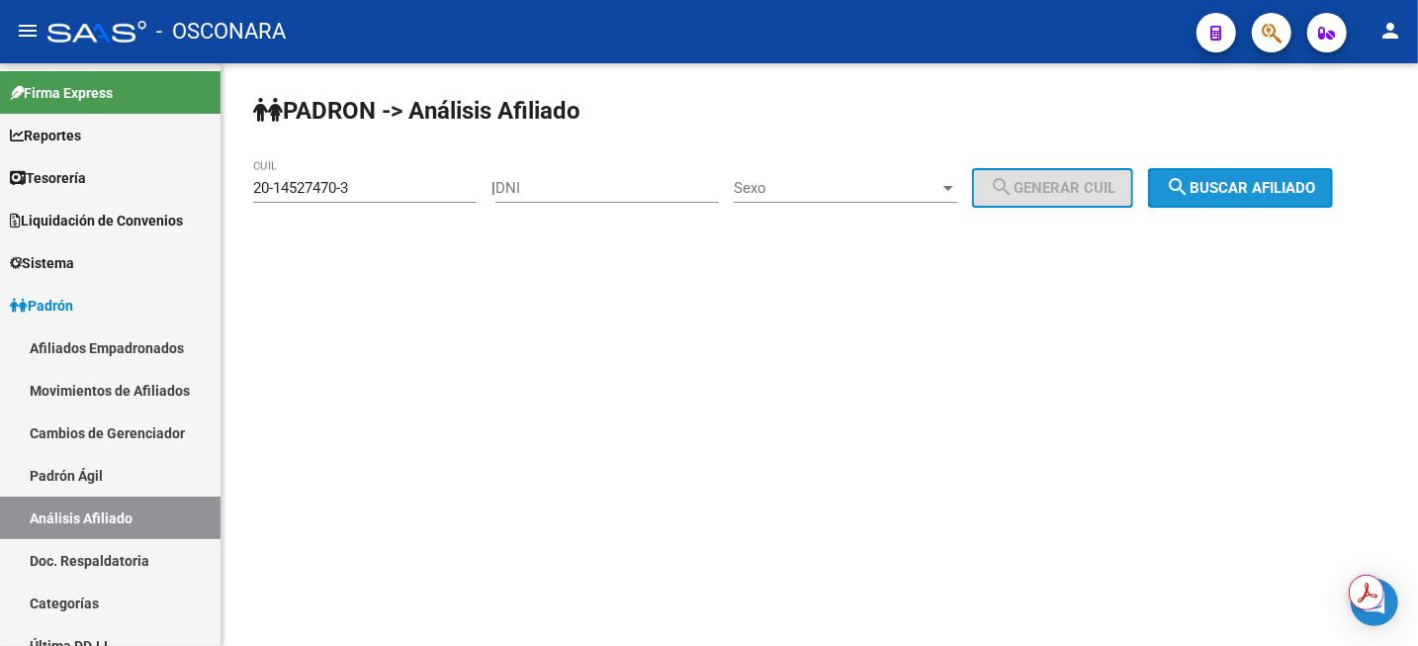
click at [1267, 189] on span "search Buscar afiliado" at bounding box center [1240, 188] width 149 height 18
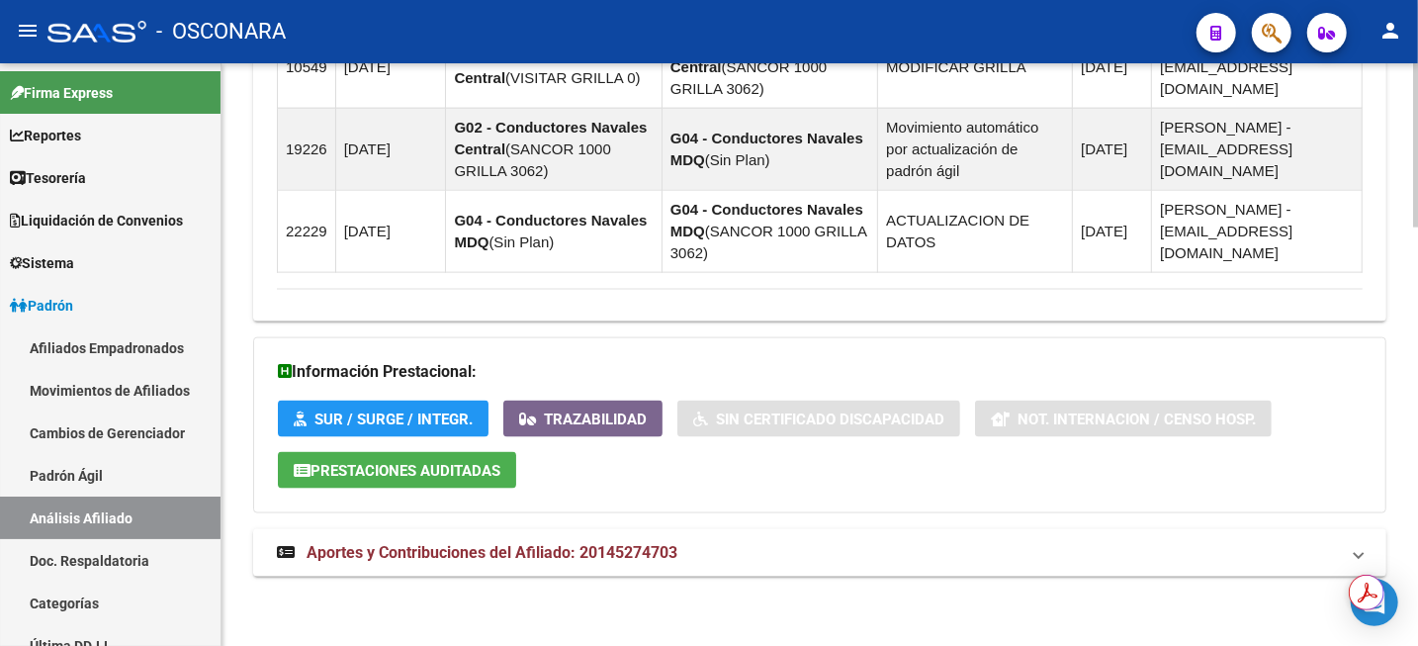
scroll to position [1489, 0]
click at [637, 541] on mat-expansion-panel-header "Aportes y Contribuciones del Afiliado: 20145274703" at bounding box center [820, 552] width 1134 height 47
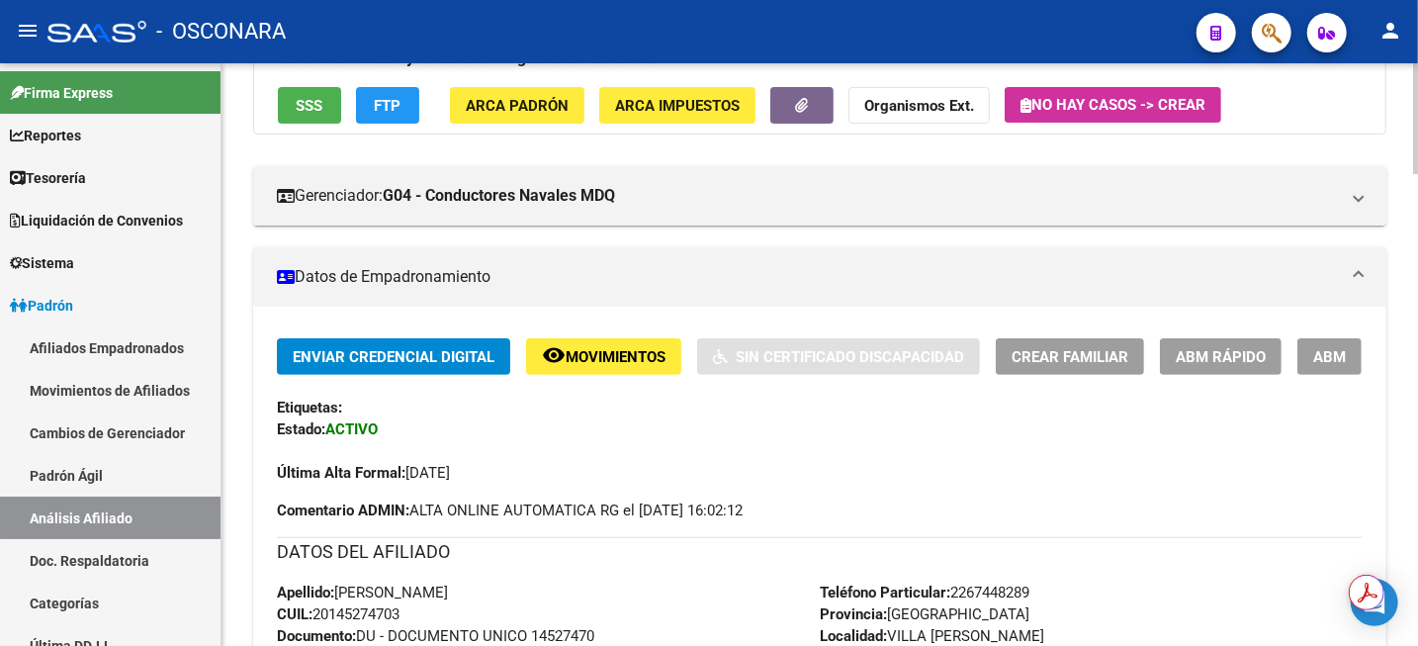
scroll to position [92, 0]
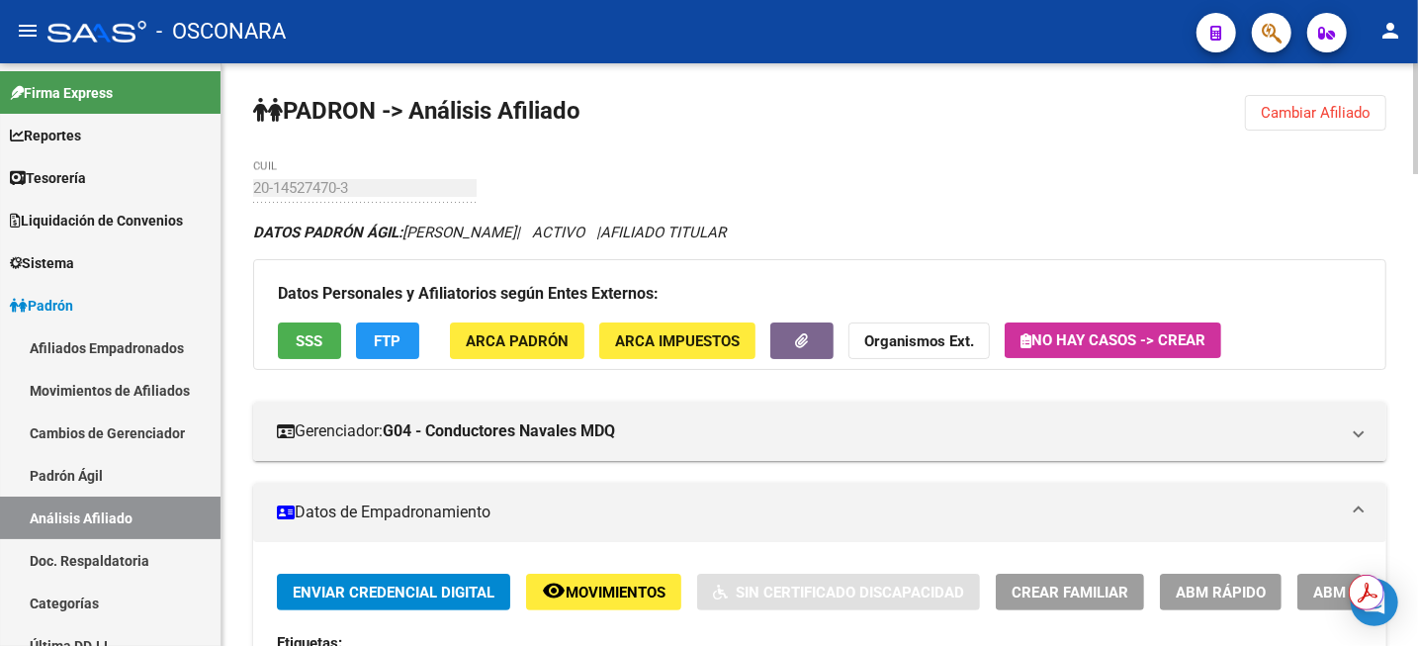
click at [1416, 87] on div at bounding box center [1415, 118] width 5 height 111
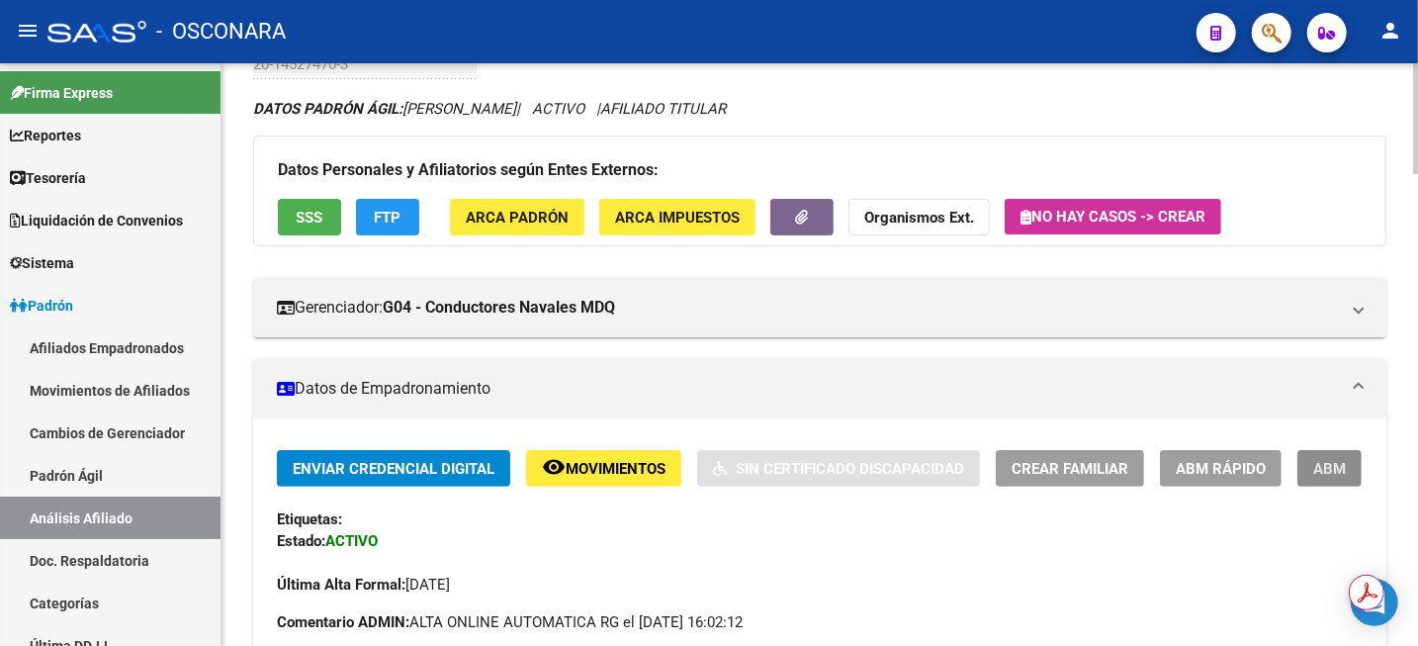
click at [1320, 481] on button "ABM" at bounding box center [1330, 468] width 64 height 37
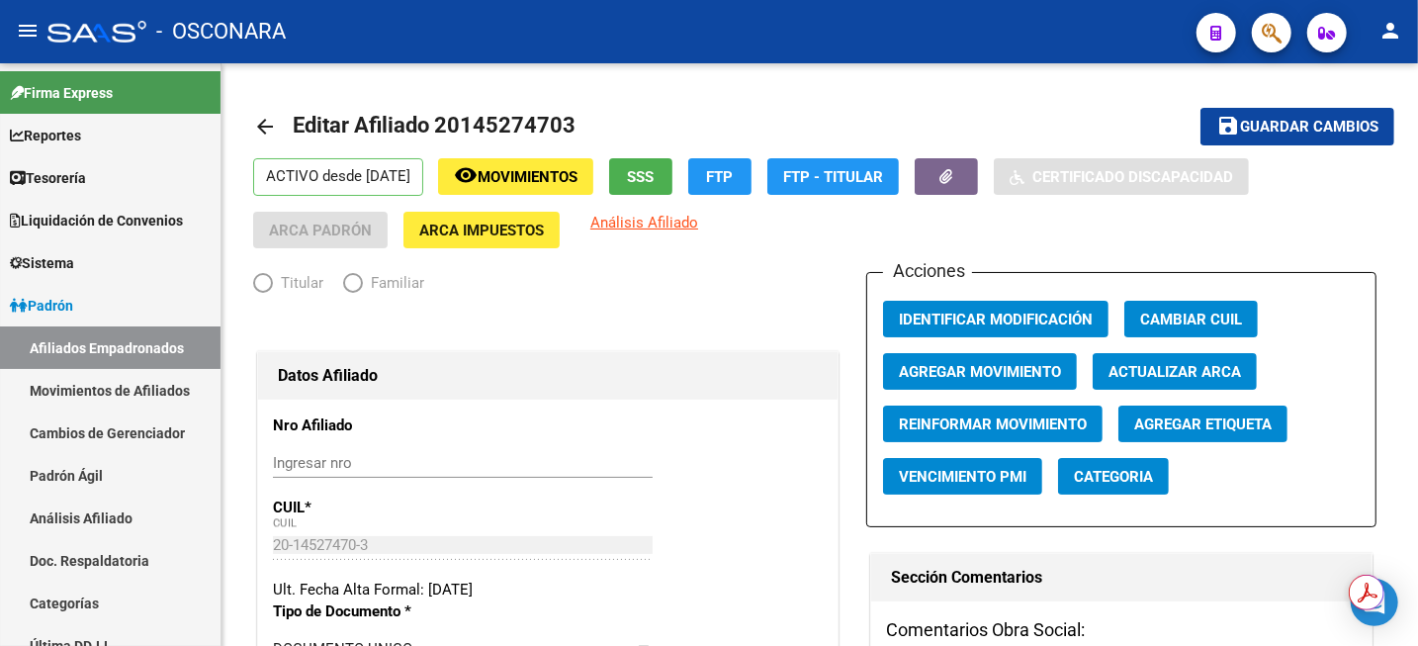
radio input "true"
type input "30-69096228-0"
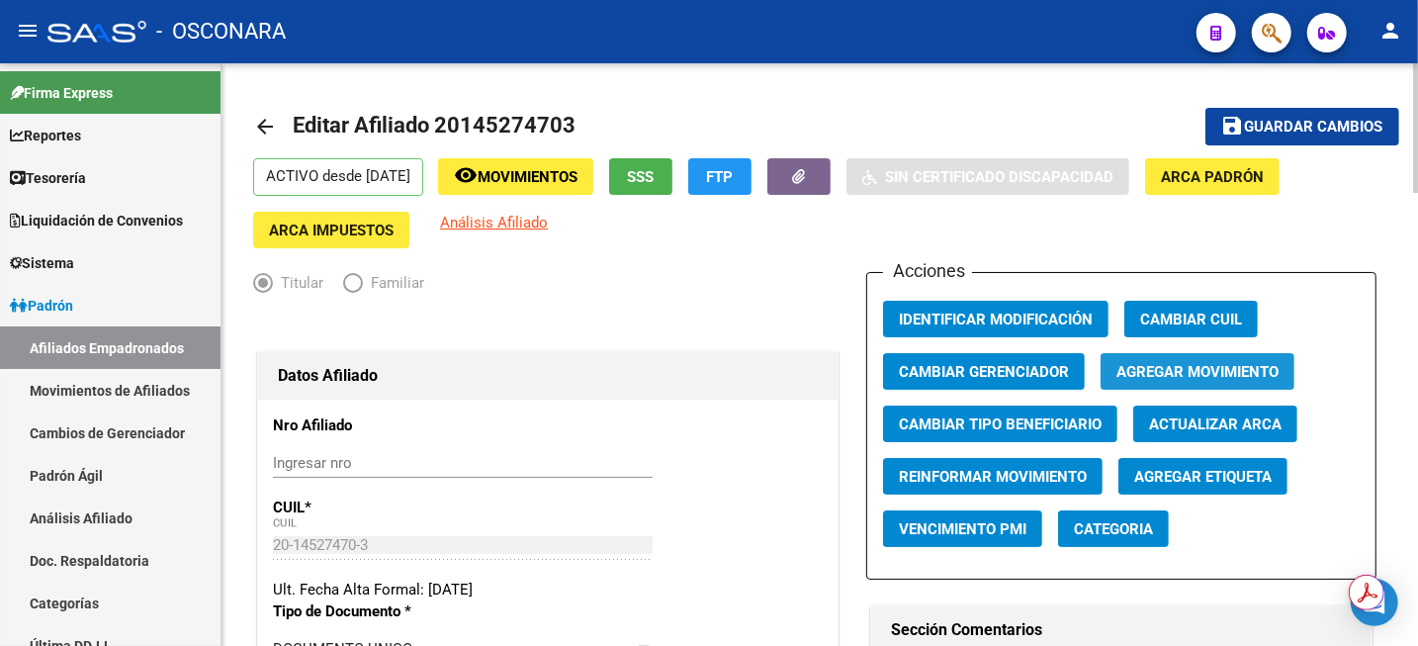
click at [1230, 377] on span "Agregar Movimiento" at bounding box center [1198, 372] width 162 height 18
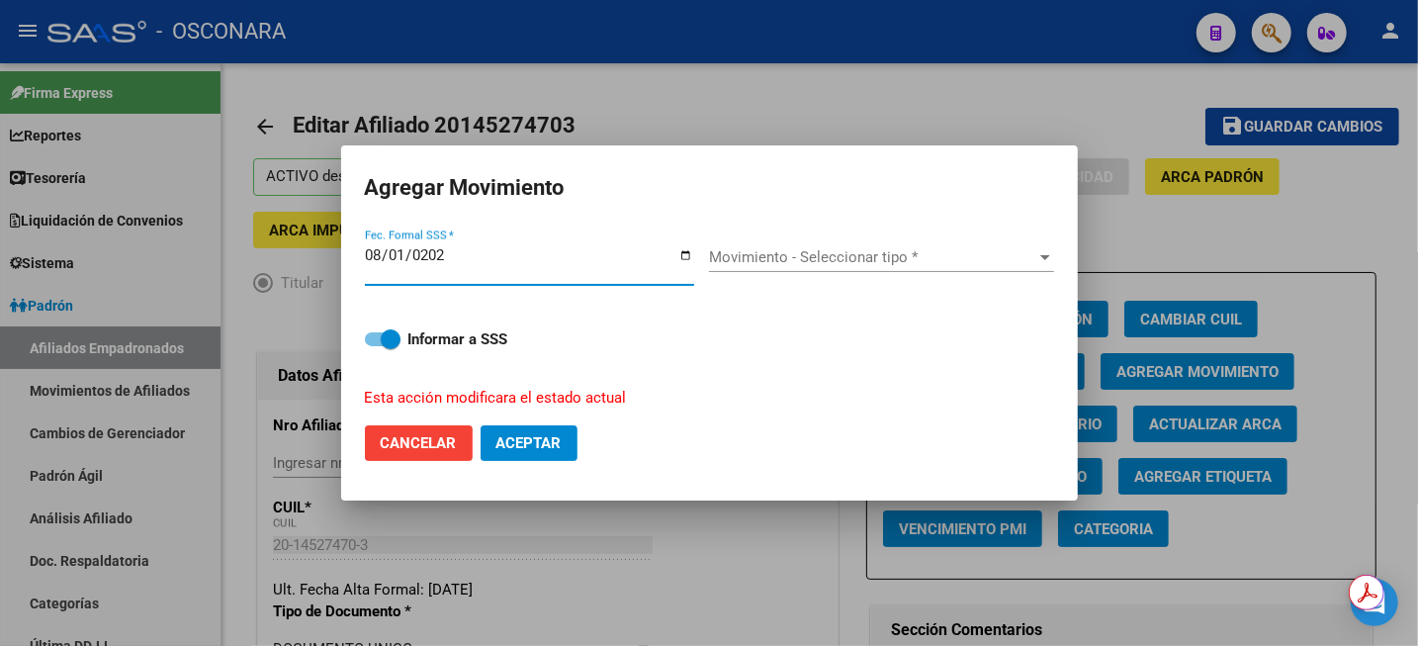
type input "[DATE]"
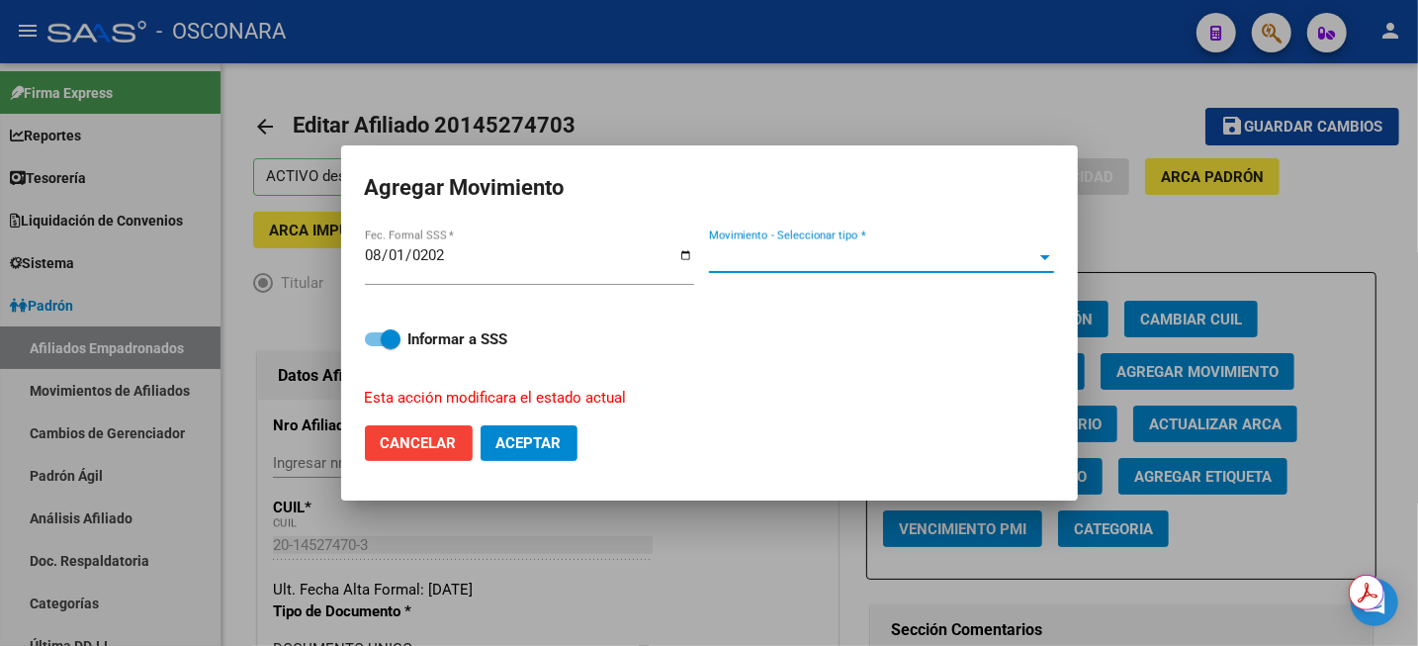
click at [773, 263] on span "Movimiento - Seleccionar tipo *" at bounding box center [872, 257] width 327 height 18
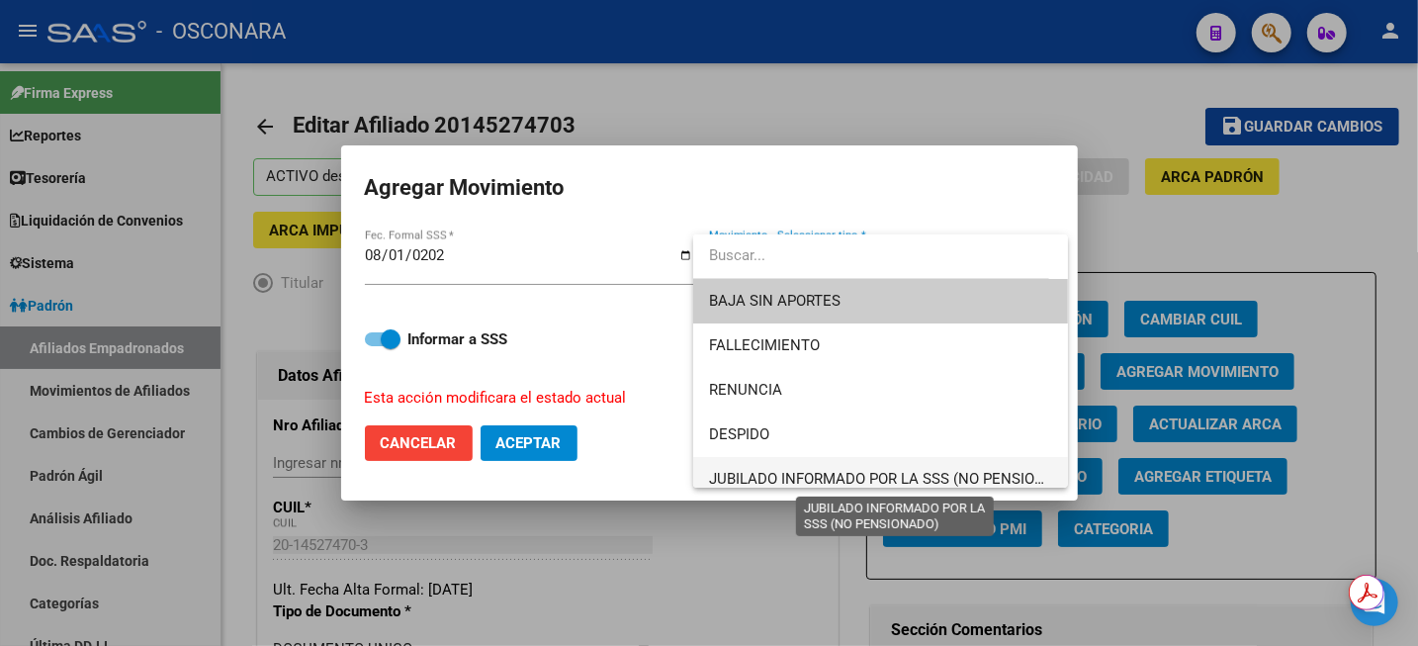
click at [799, 475] on span "JUBILADO INFORMADO POR LA SSS (NO PENSIONADO)" at bounding box center [894, 479] width 371 height 18
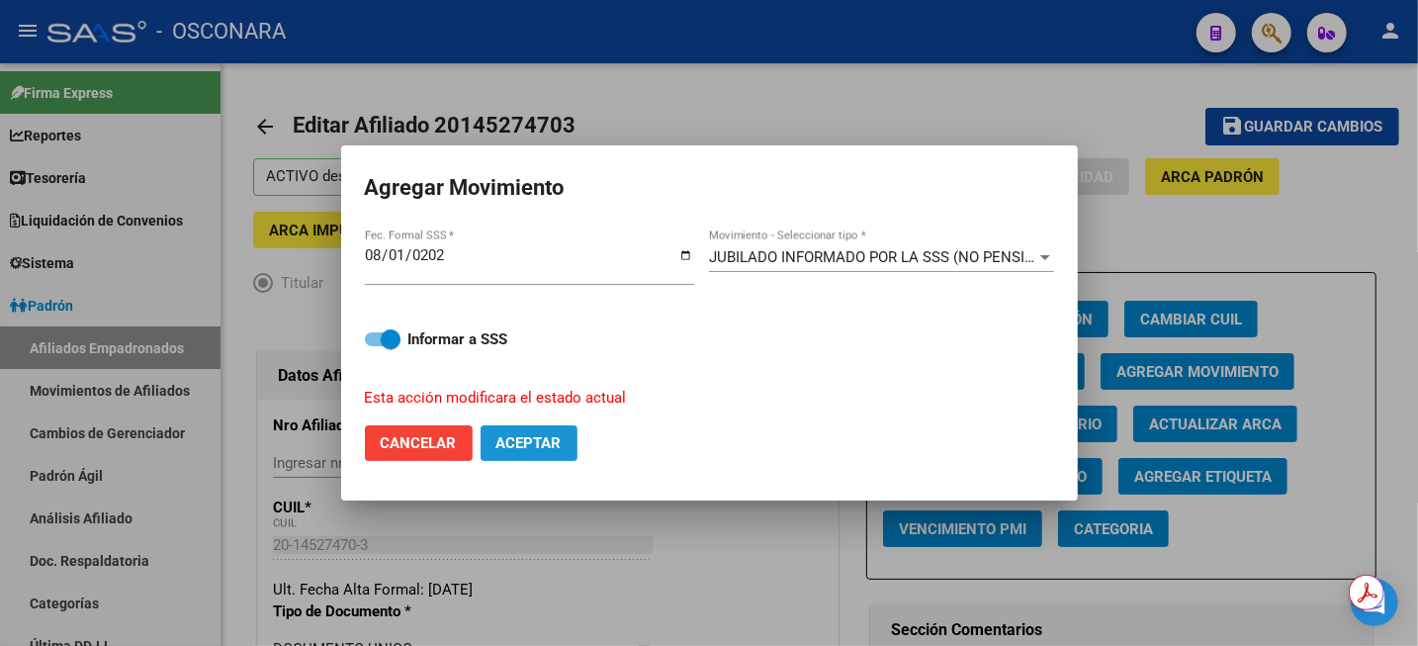
click at [523, 444] on span "Aceptar" at bounding box center [529, 443] width 65 height 18
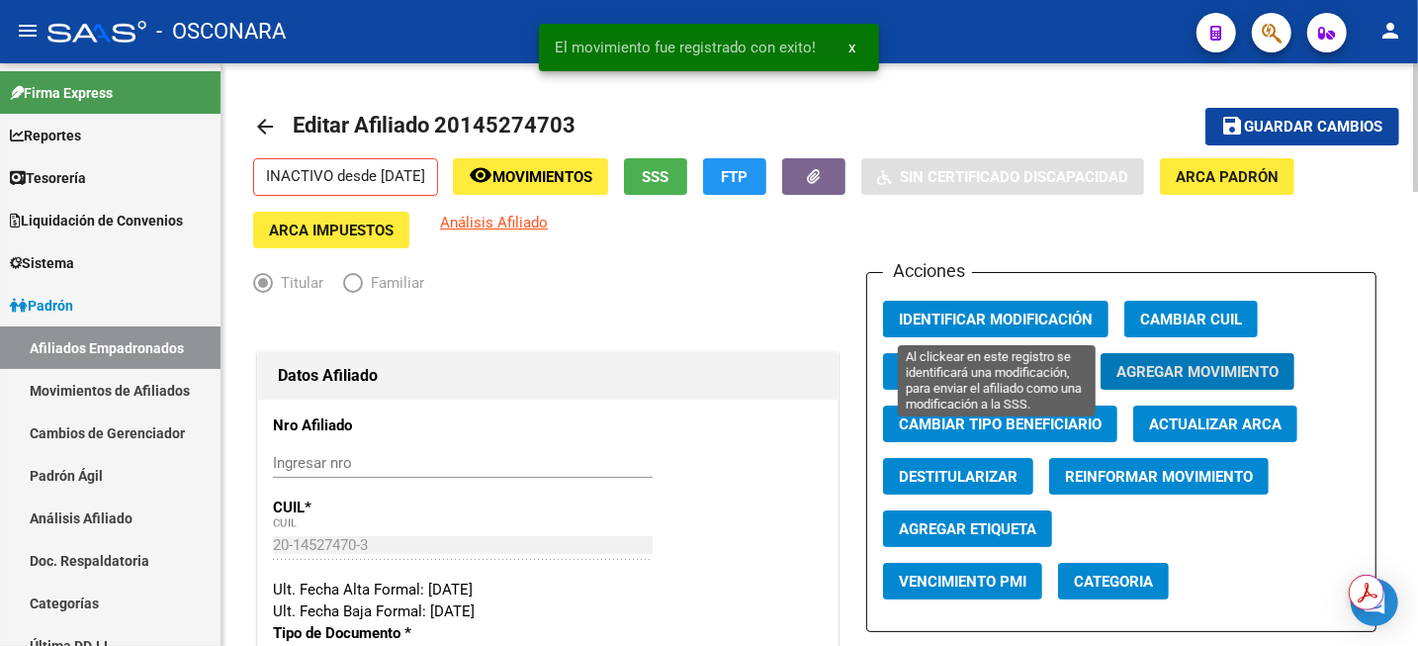
click at [1005, 319] on span "Identificar Modificación" at bounding box center [996, 320] width 194 height 18
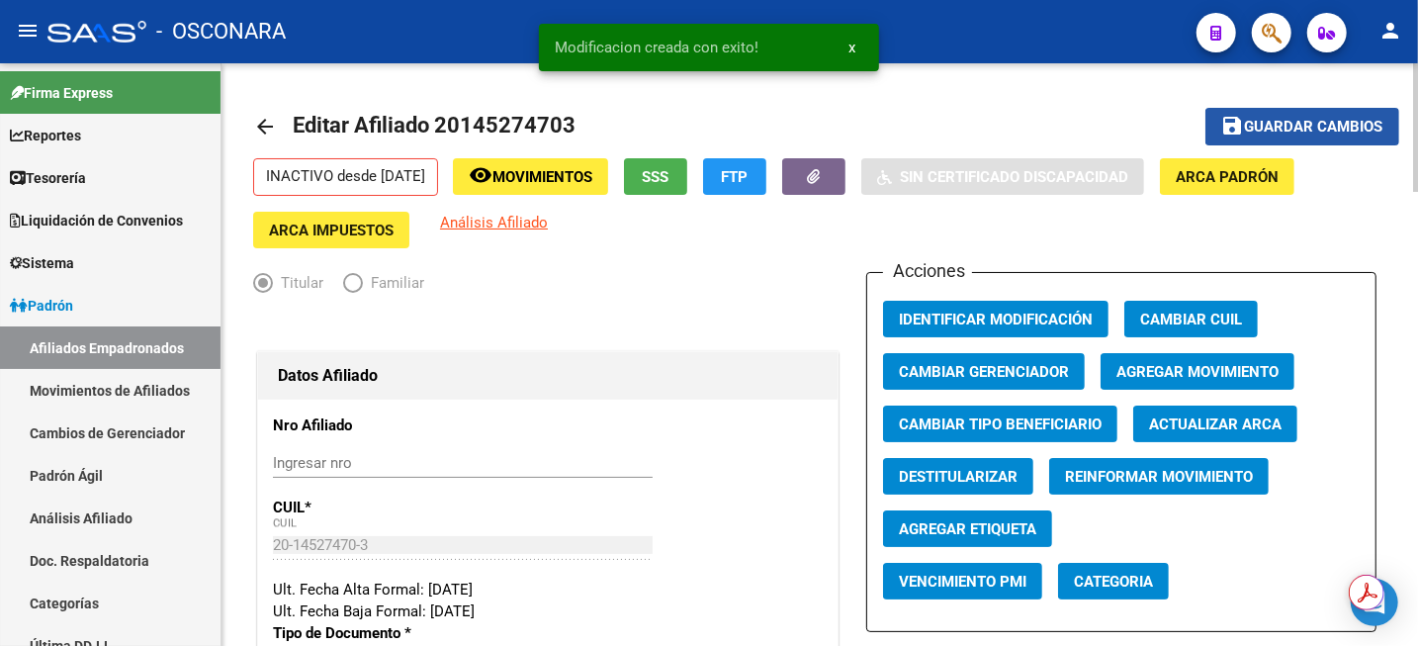
click at [1295, 126] on span "Guardar cambios" at bounding box center [1314, 128] width 138 height 18
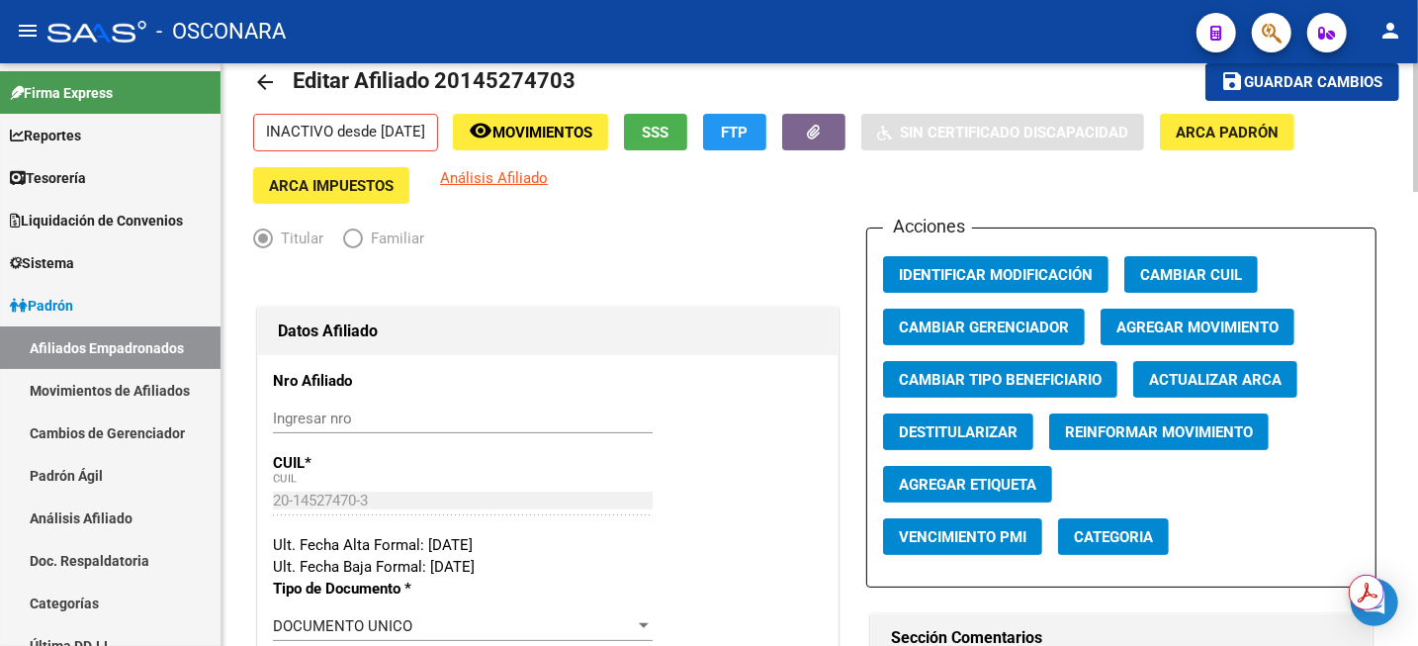
scroll to position [0, 0]
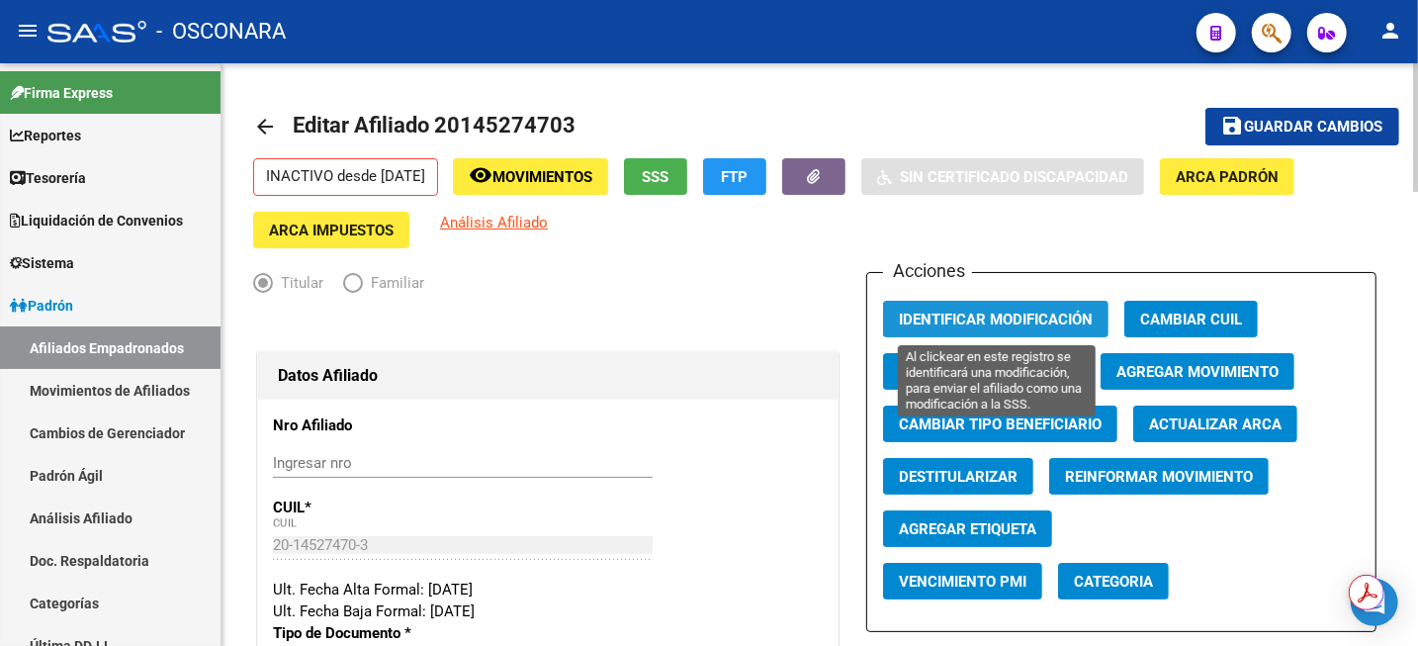
click at [1039, 324] on span "Identificar Modificación" at bounding box center [996, 320] width 194 height 18
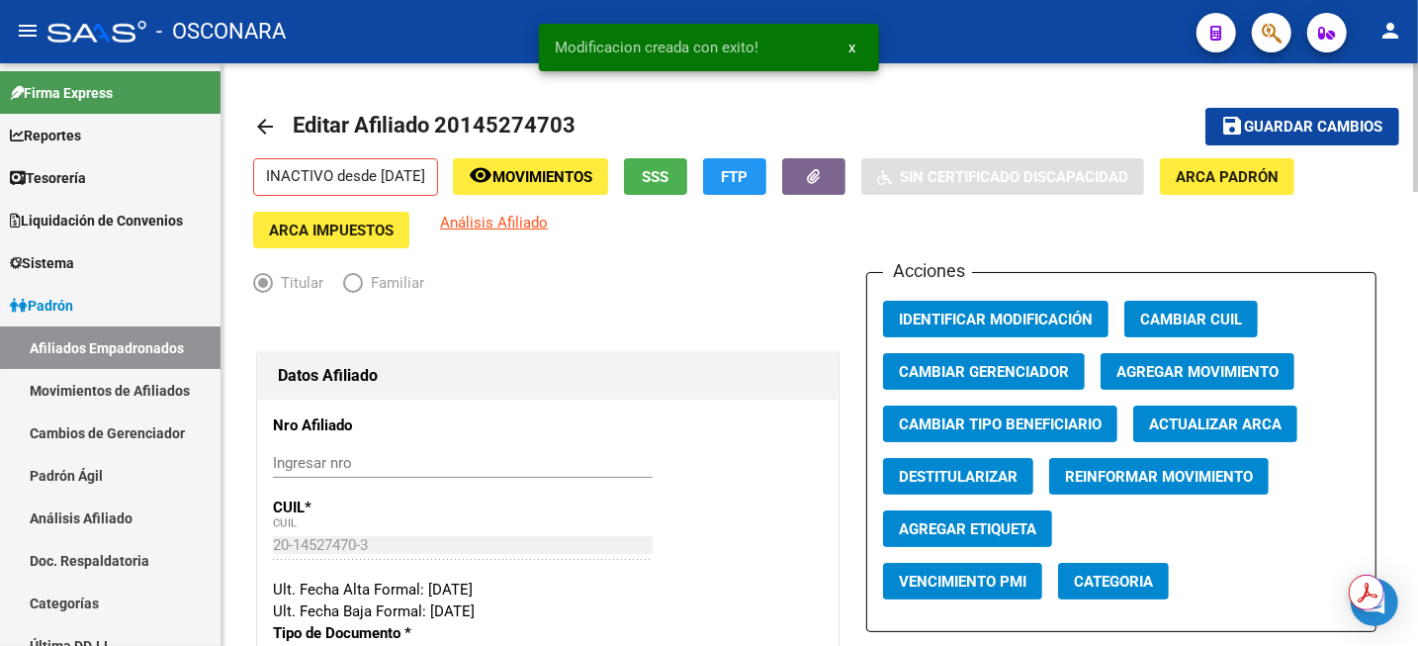
click at [1317, 126] on span "Guardar cambios" at bounding box center [1314, 128] width 138 height 18
click at [72, 507] on link "Análisis Afiliado" at bounding box center [110, 518] width 221 height 43
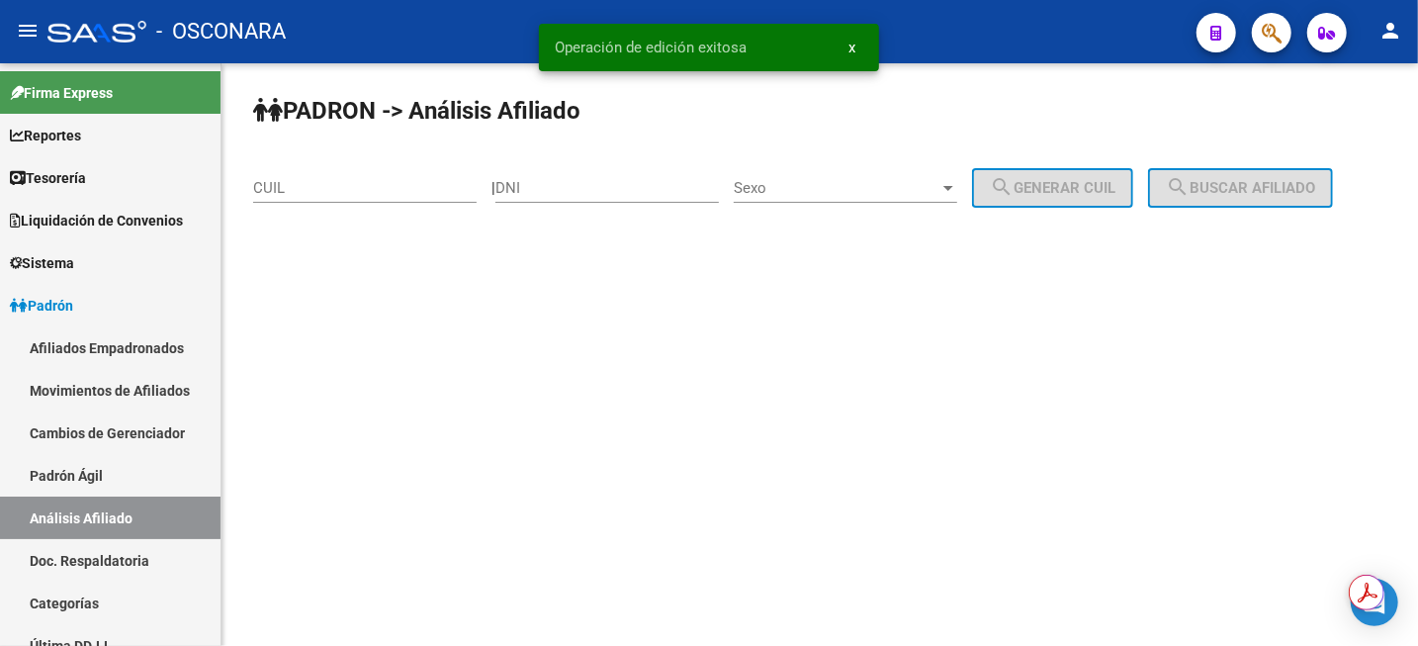
click at [473, 171] on div "CUIL" at bounding box center [365, 181] width 224 height 43
paste input "27-16925506-2"
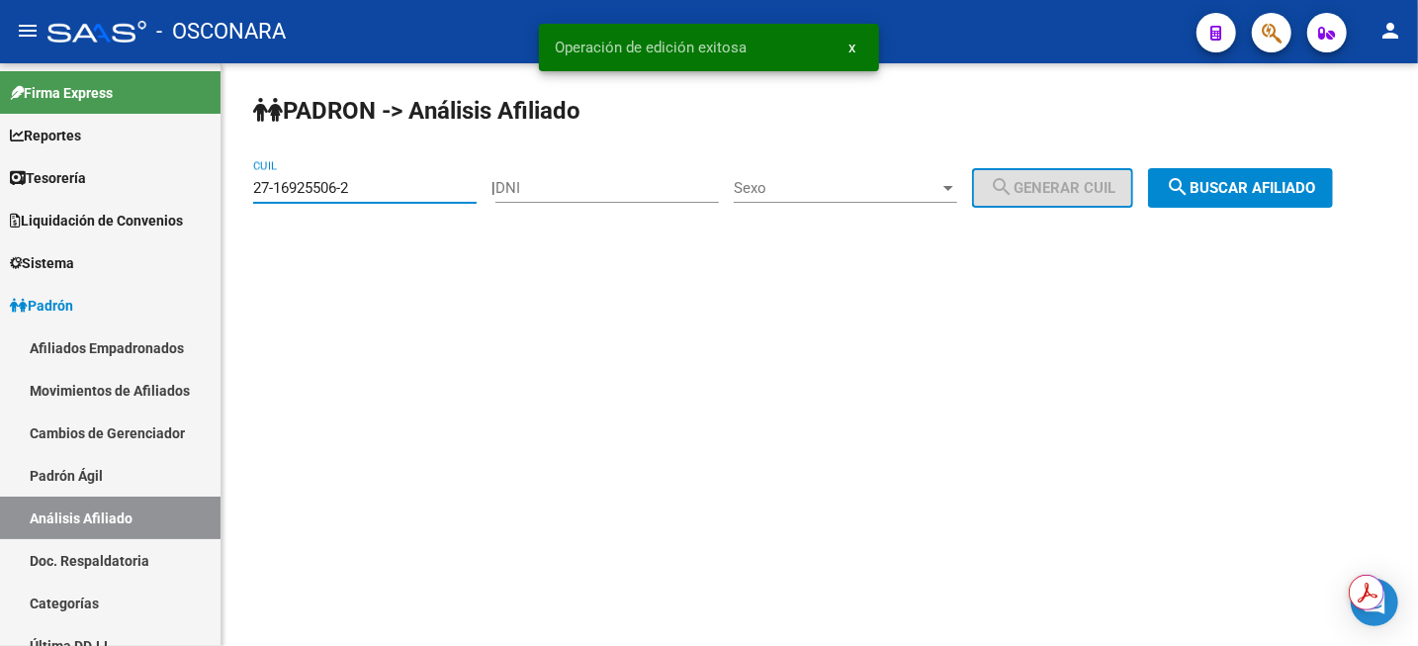
type input "27-16925506-2"
click at [1230, 196] on span "search Buscar afiliado" at bounding box center [1240, 188] width 149 height 18
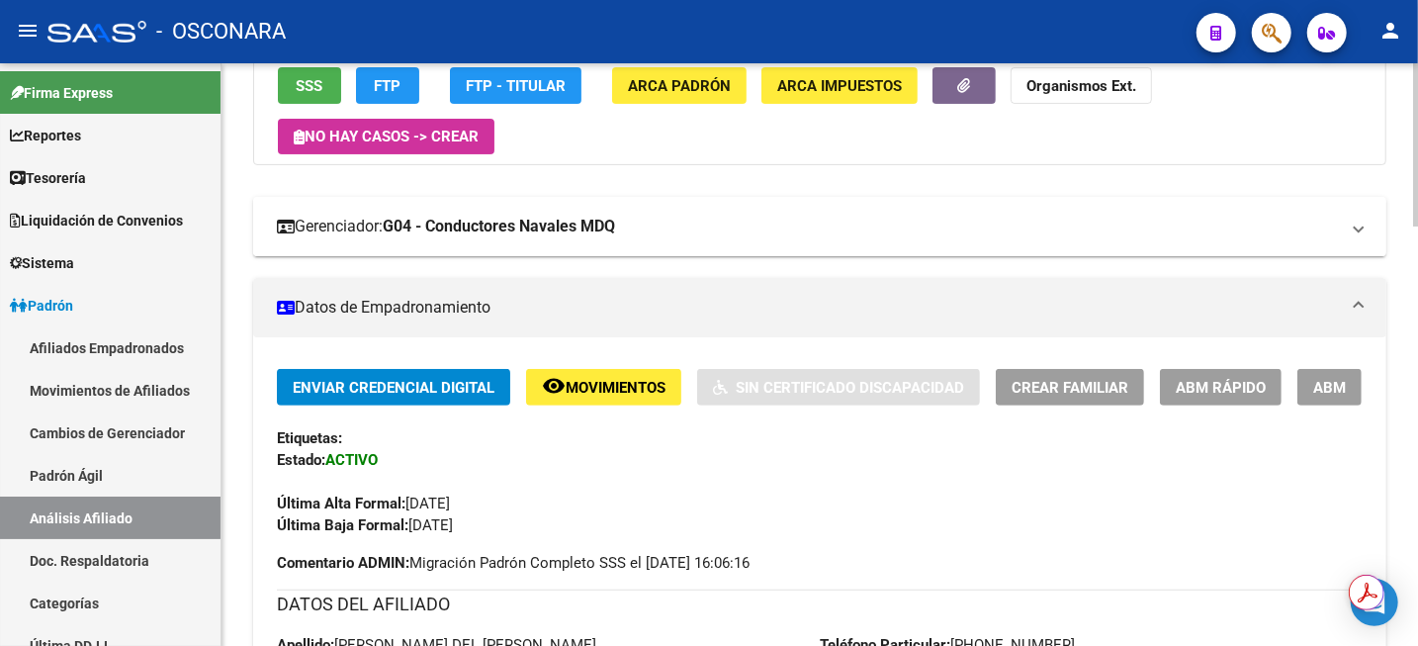
scroll to position [259, 0]
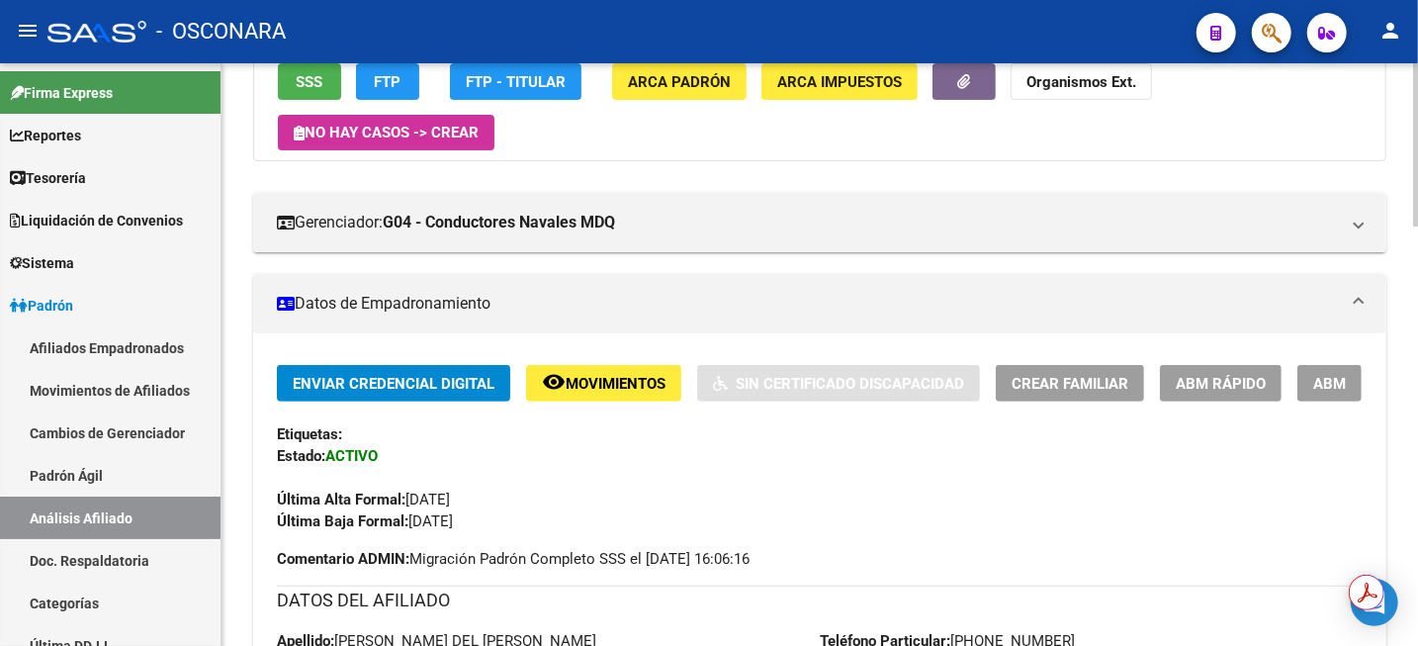
click at [1344, 383] on span "ABM" at bounding box center [1330, 384] width 33 height 18
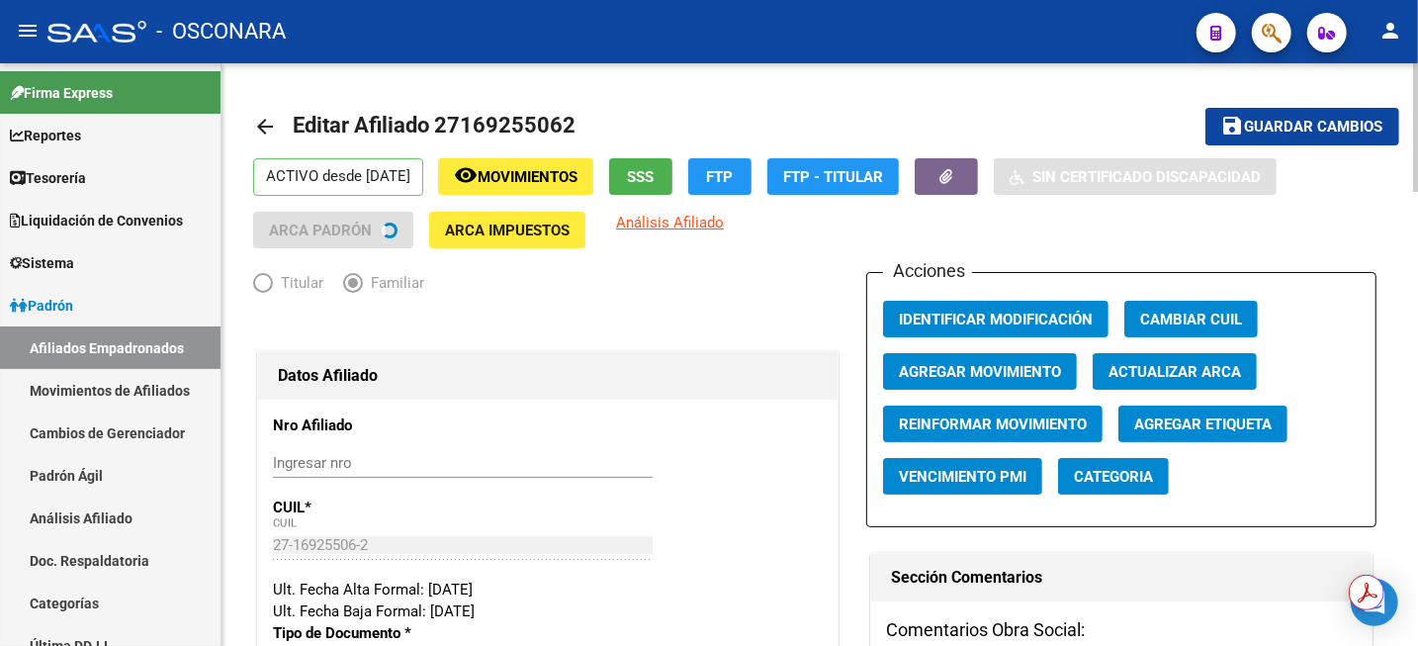
radio input "true"
type input "30-64826925-7"
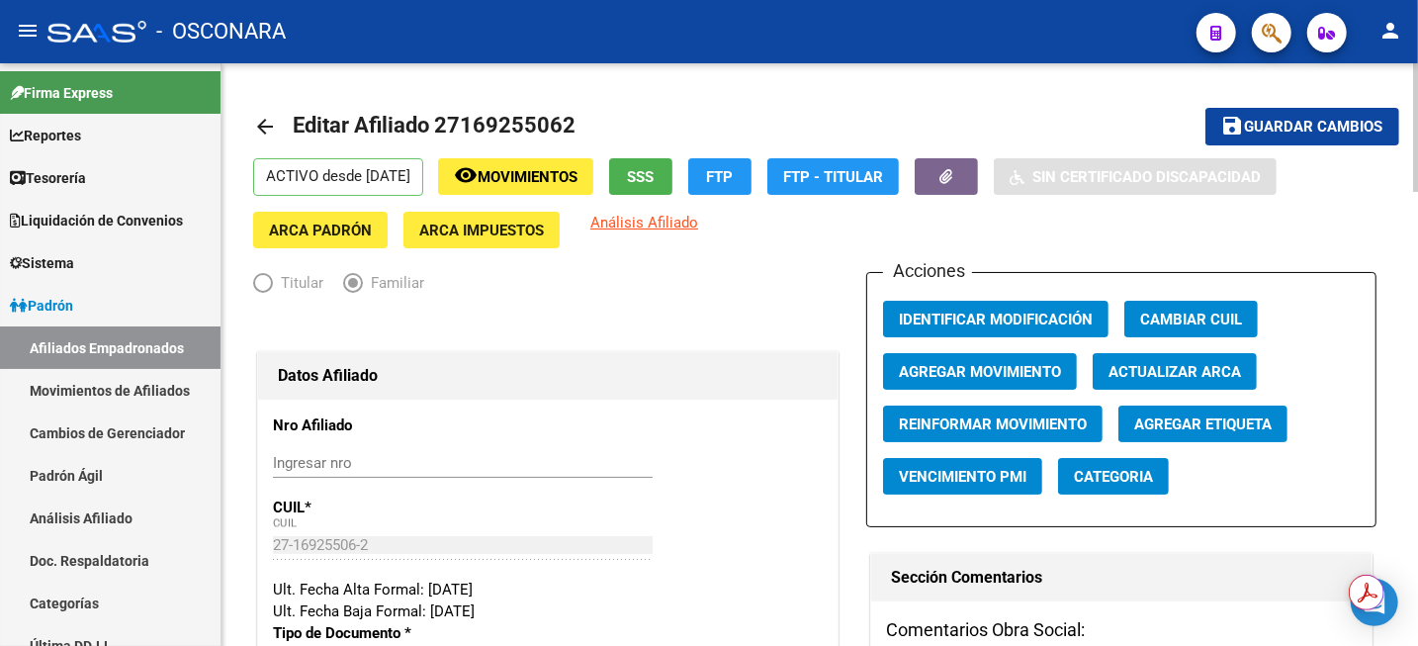
click at [1011, 370] on span "Agregar Movimiento" at bounding box center [980, 372] width 162 height 18
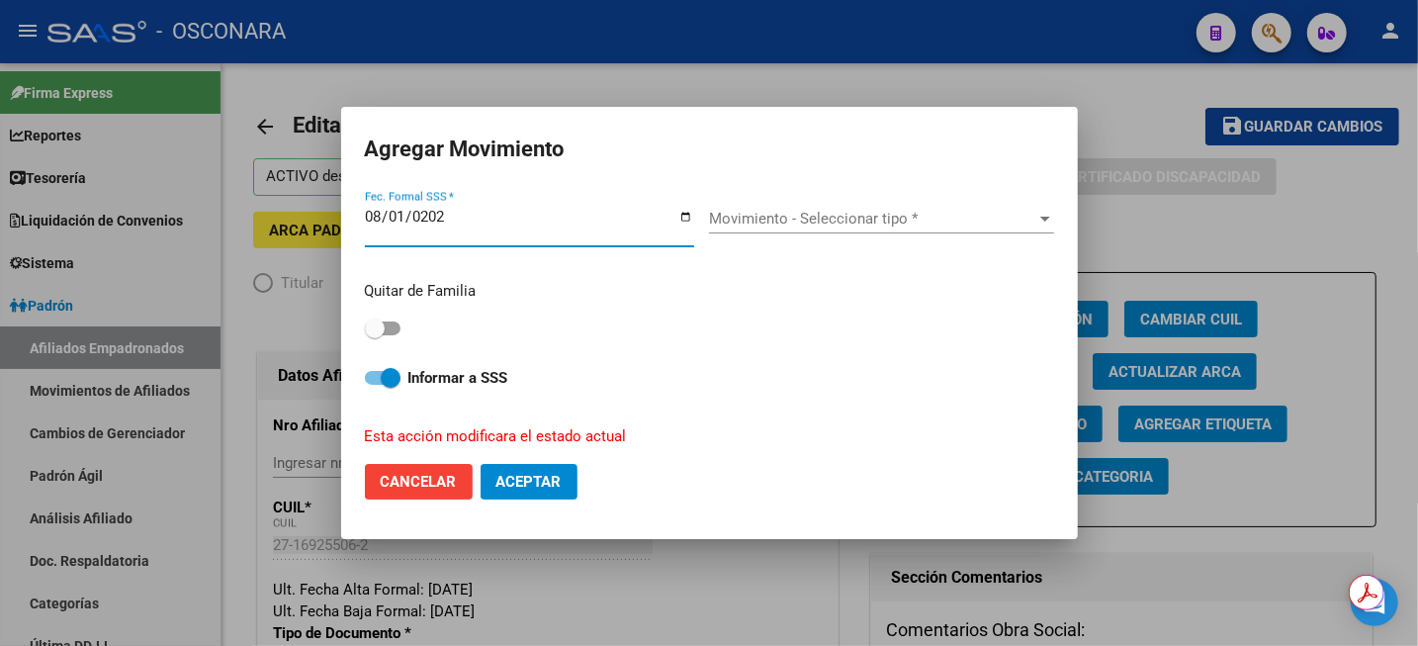
type input "[DATE]"
click at [769, 216] on span "Movimiento - Seleccionar tipo *" at bounding box center [872, 219] width 327 height 18
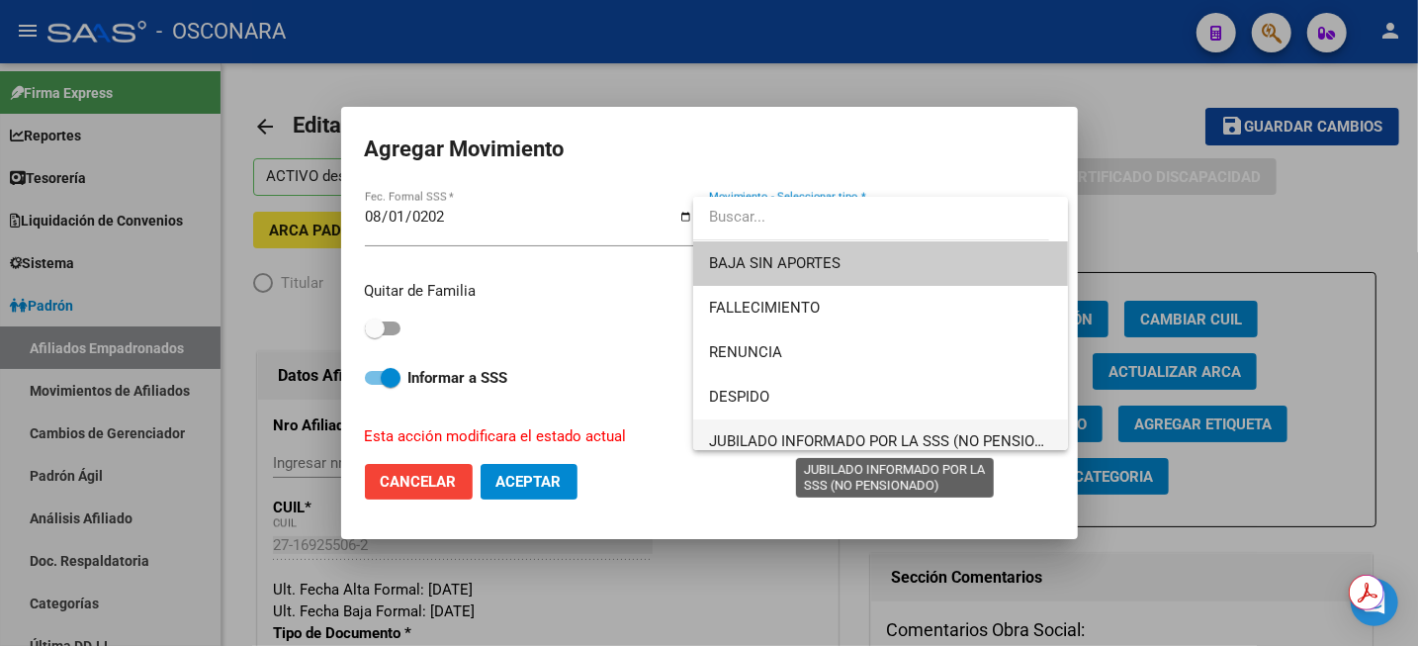
click at [784, 441] on span "JUBILADO INFORMADO POR LA SSS (NO PENSIONADO)" at bounding box center [894, 441] width 371 height 18
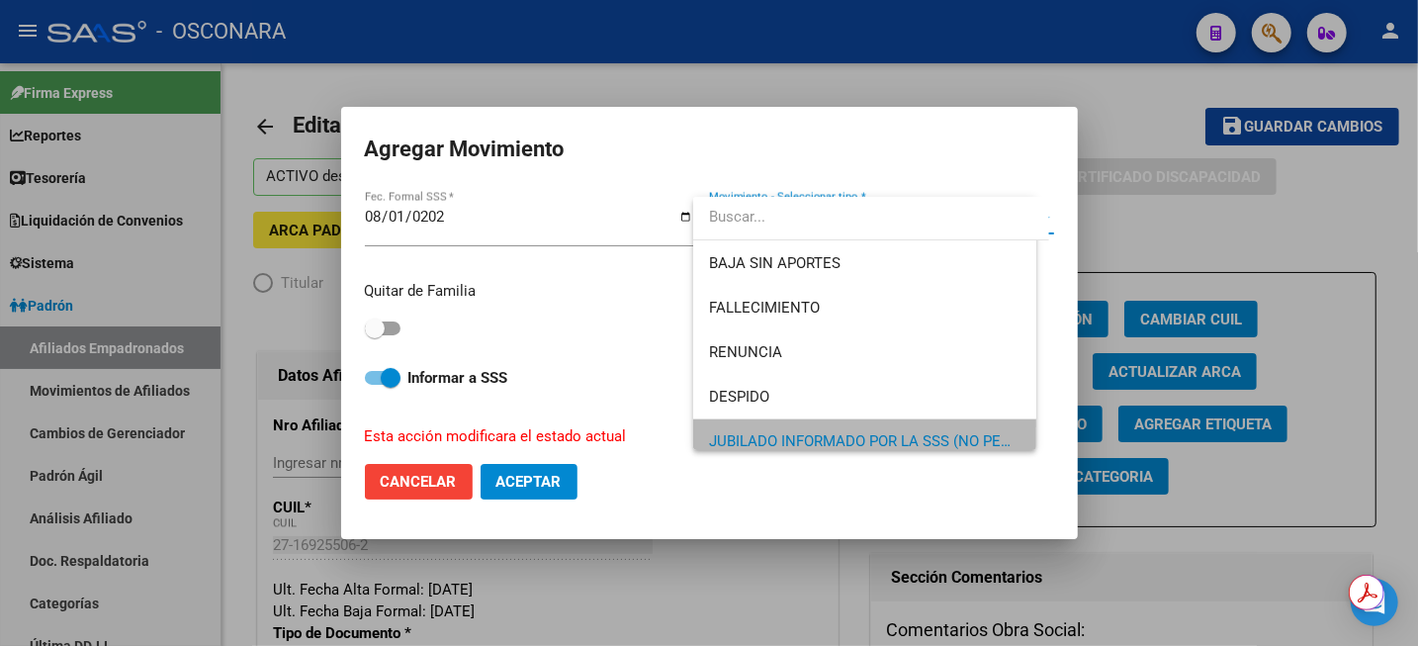
scroll to position [12, 0]
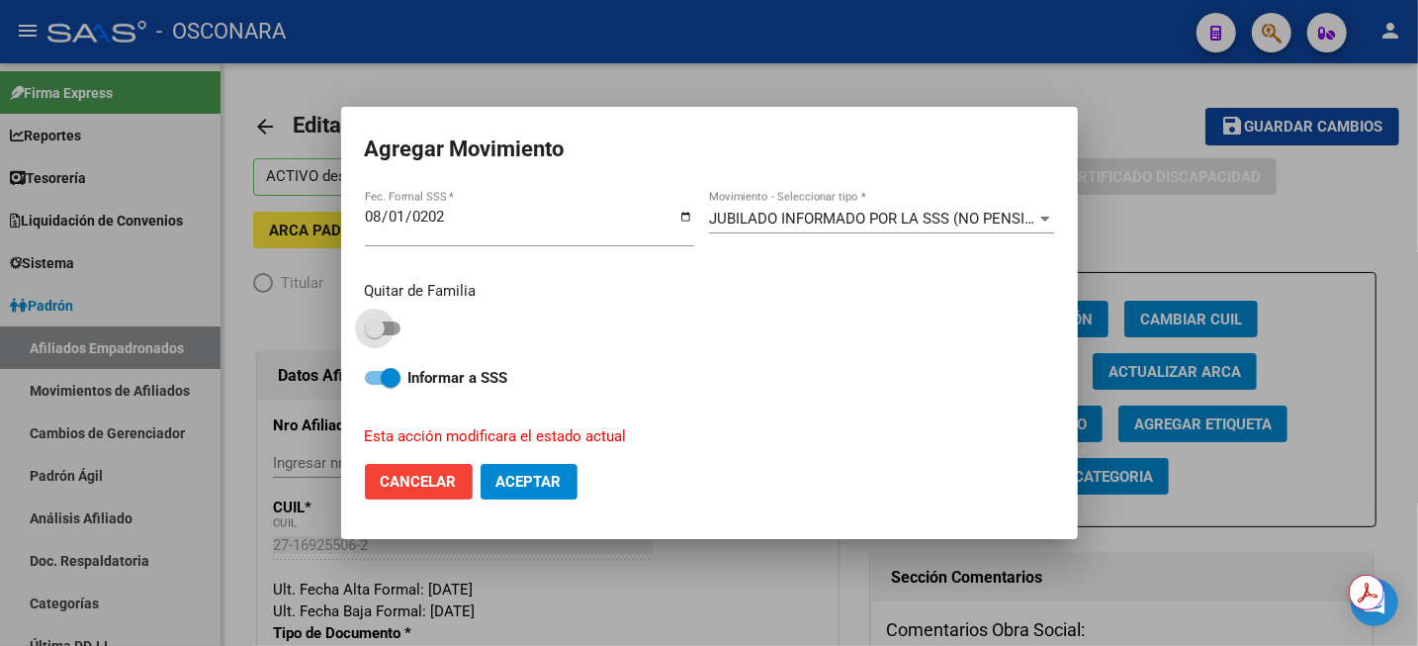
click at [383, 323] on span at bounding box center [375, 328] width 20 height 20
click at [375, 335] on input "checkbox" at bounding box center [374, 335] width 1 height 1
checkbox input "true"
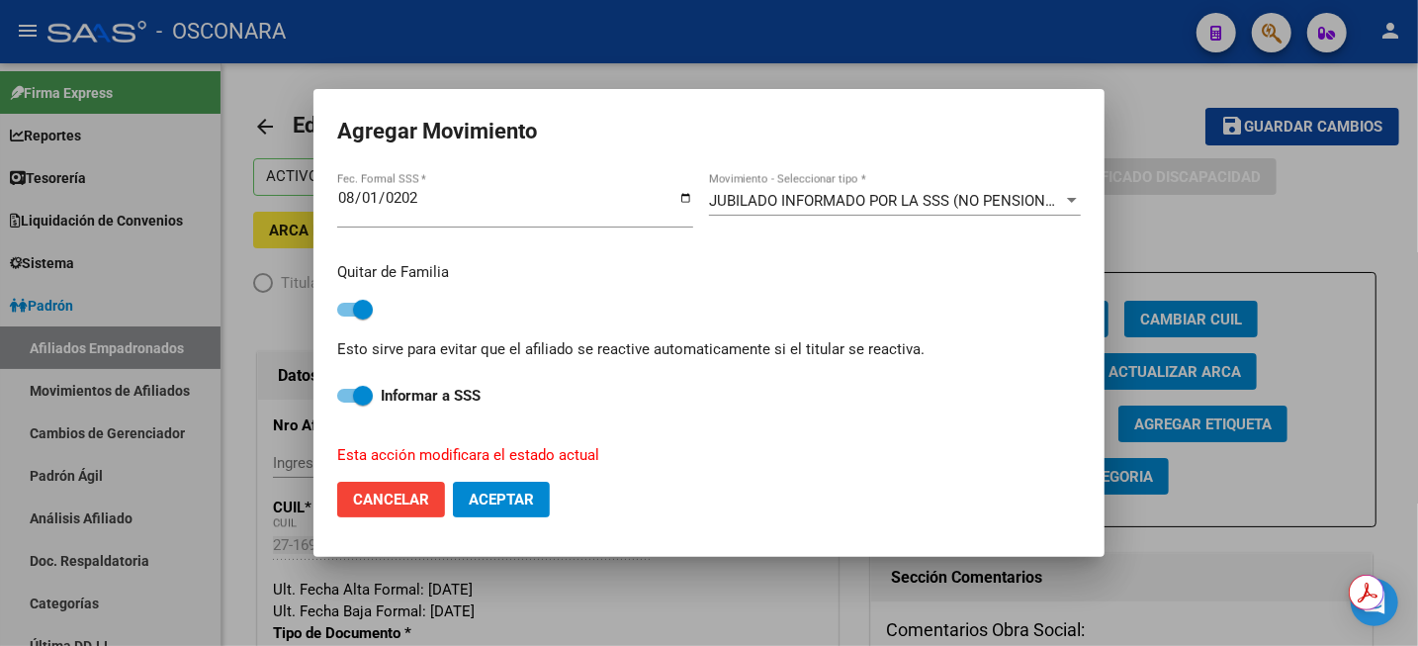
click at [527, 498] on span "Aceptar" at bounding box center [501, 500] width 65 height 18
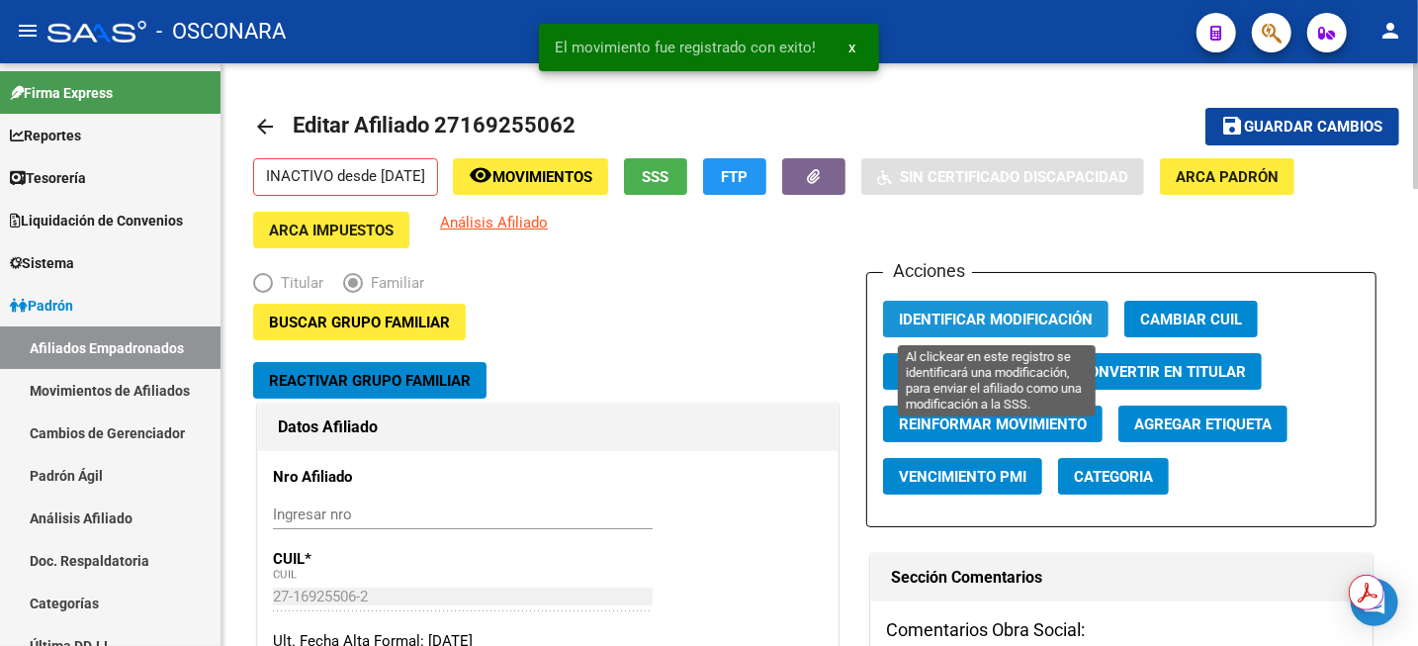
click at [1058, 327] on span "Identificar Modificación" at bounding box center [996, 320] width 194 height 18
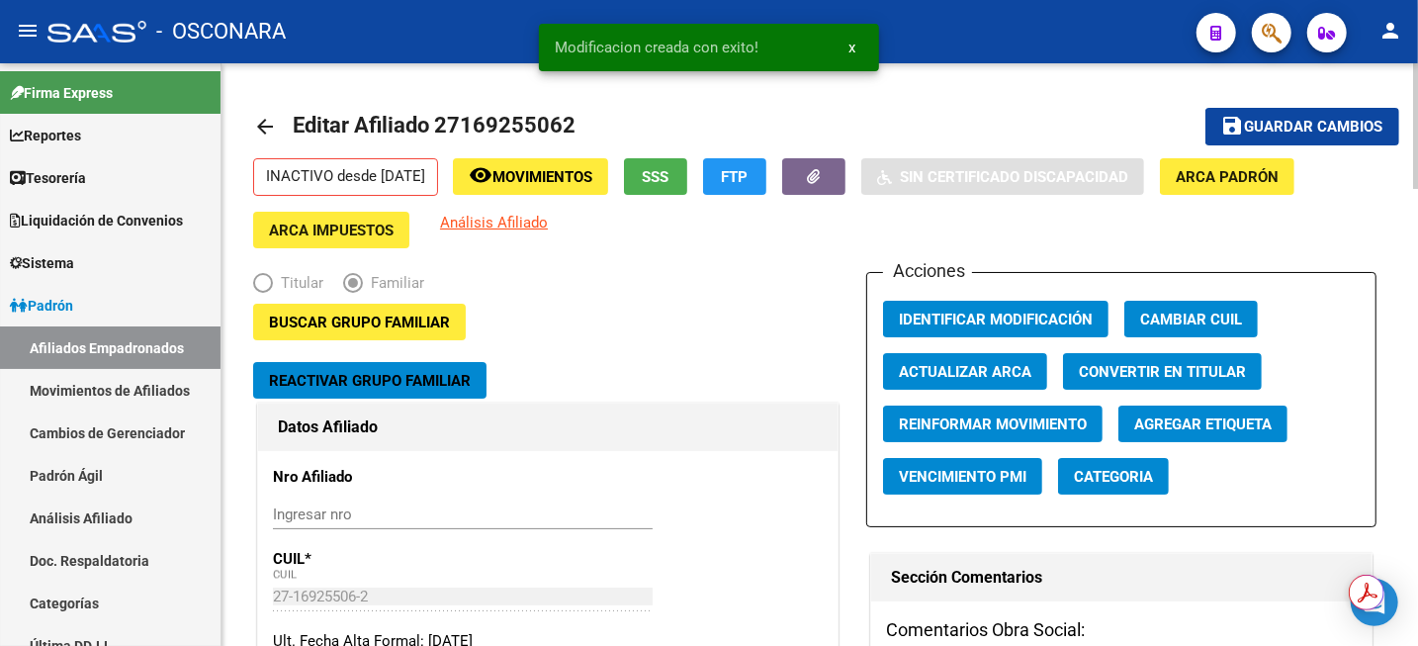
click at [1295, 116] on button "save Guardar cambios" at bounding box center [1303, 126] width 194 height 37
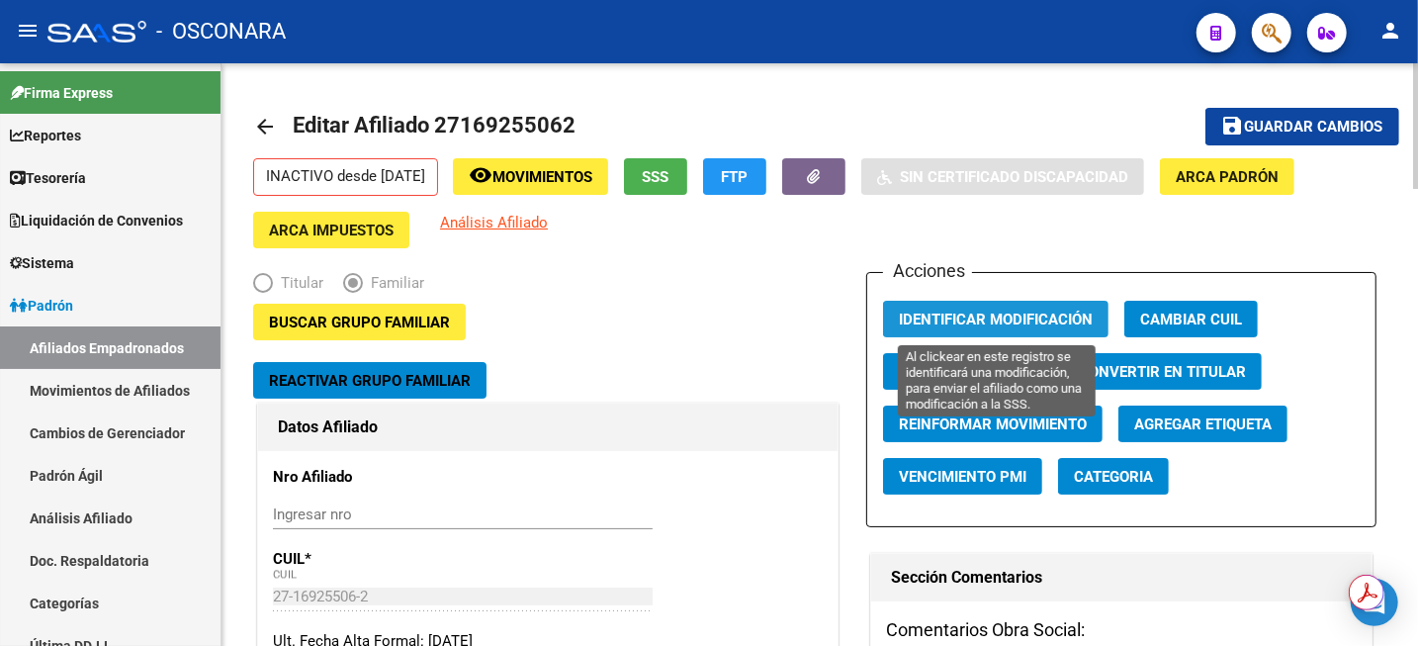
click at [1016, 321] on span "Identificar Modificación" at bounding box center [996, 320] width 194 height 18
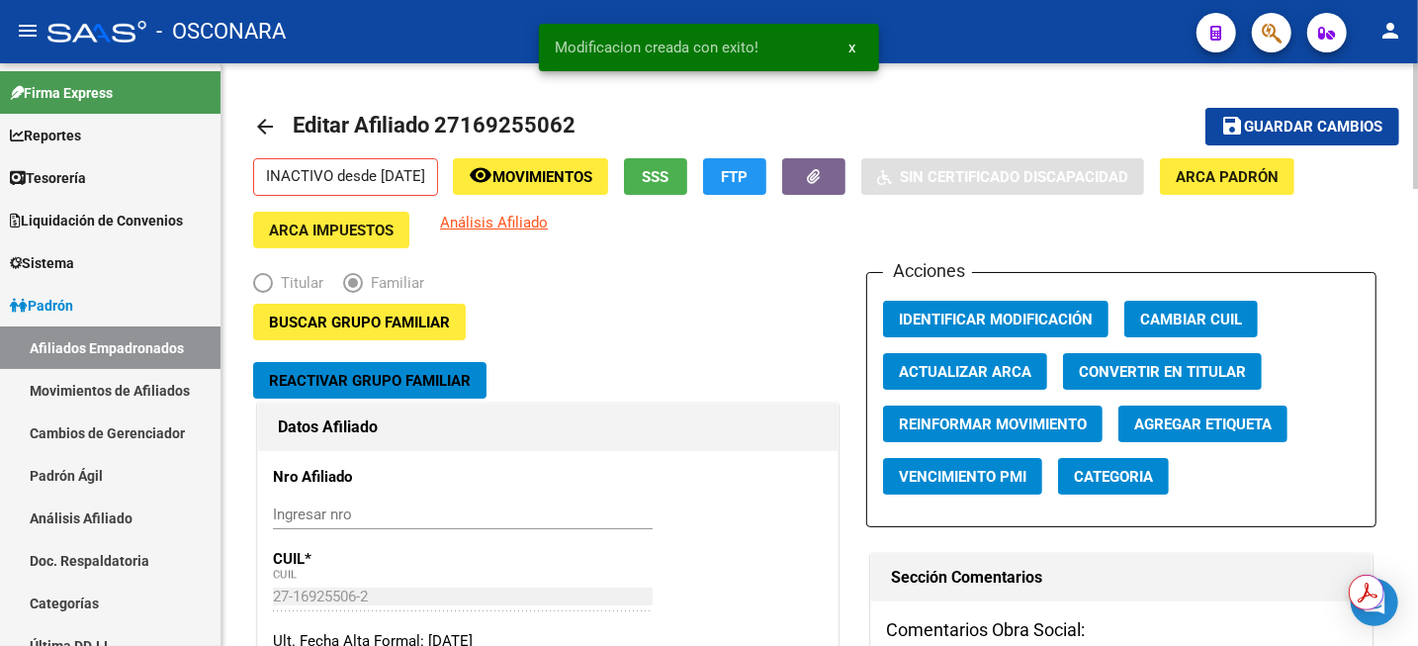
click at [1289, 129] on span "Guardar cambios" at bounding box center [1314, 128] width 138 height 18
click at [100, 509] on link "Análisis Afiliado" at bounding box center [110, 518] width 221 height 43
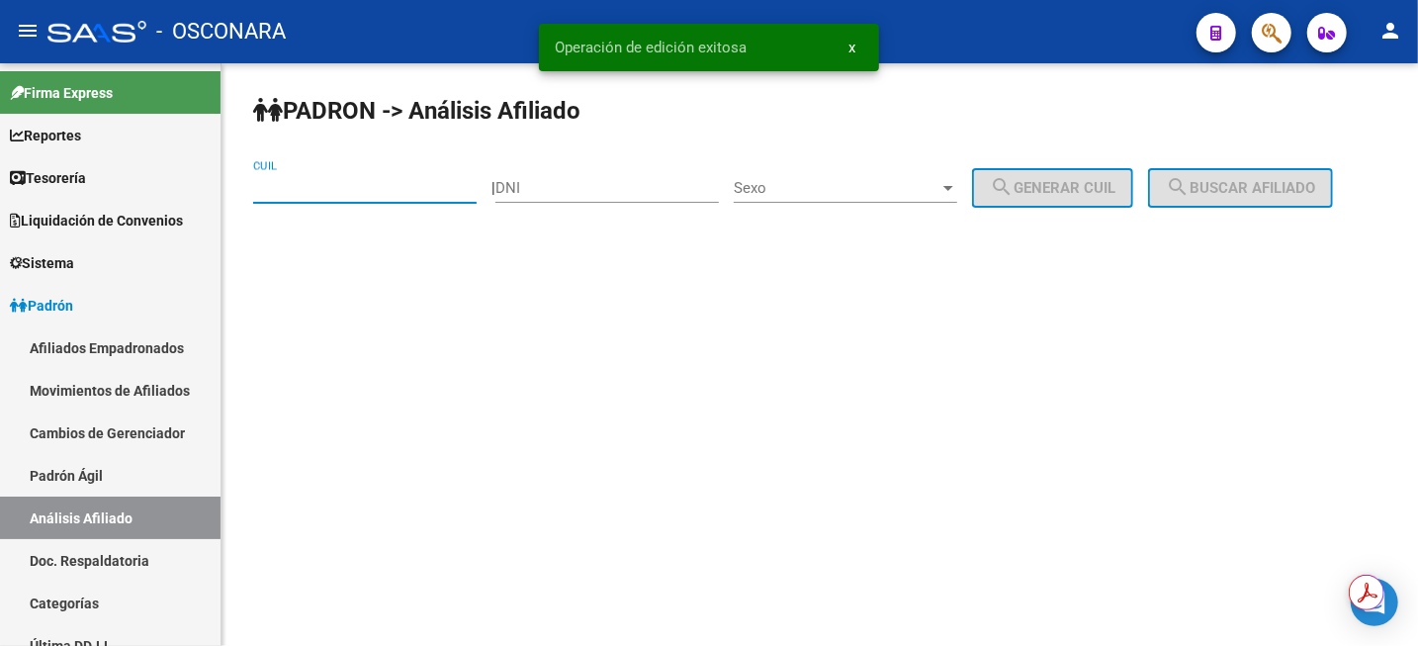
click at [305, 194] on input "CUIL" at bounding box center [365, 188] width 224 height 18
paste input "20-17741087-0"
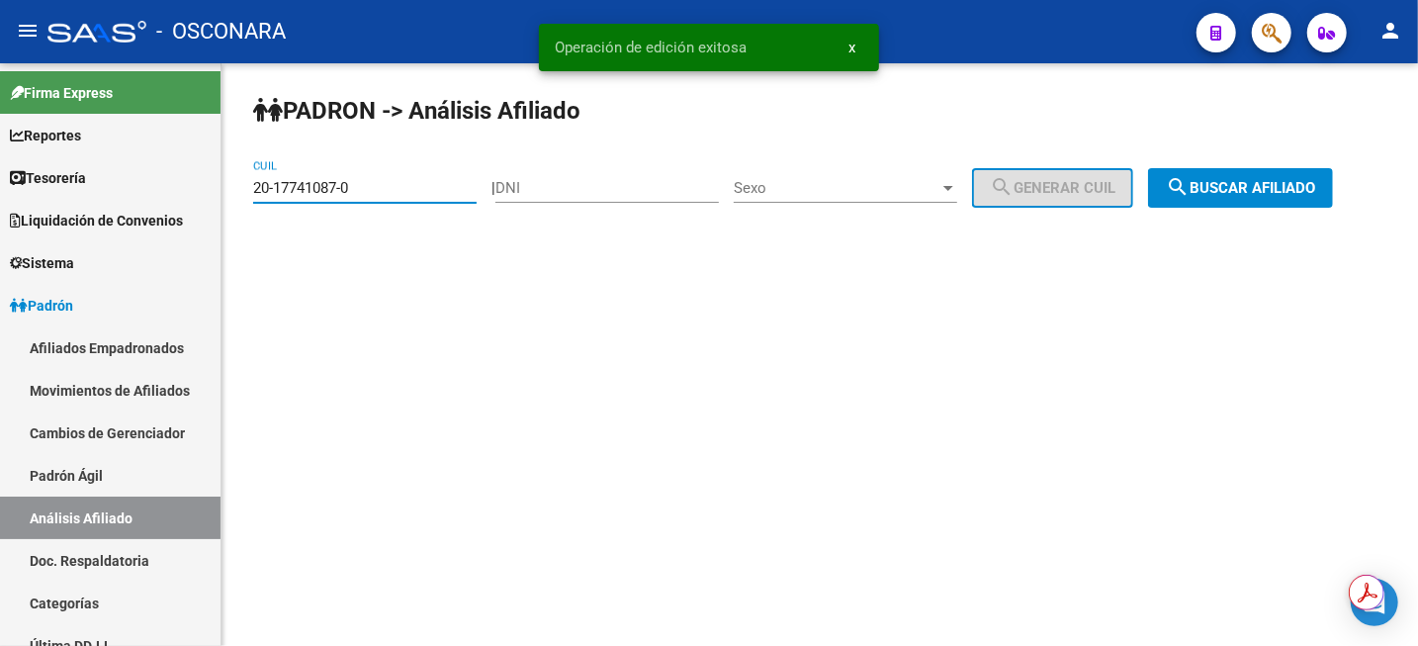
type input "20-17741087-0"
click at [1225, 191] on span "search Buscar afiliado" at bounding box center [1240, 188] width 149 height 18
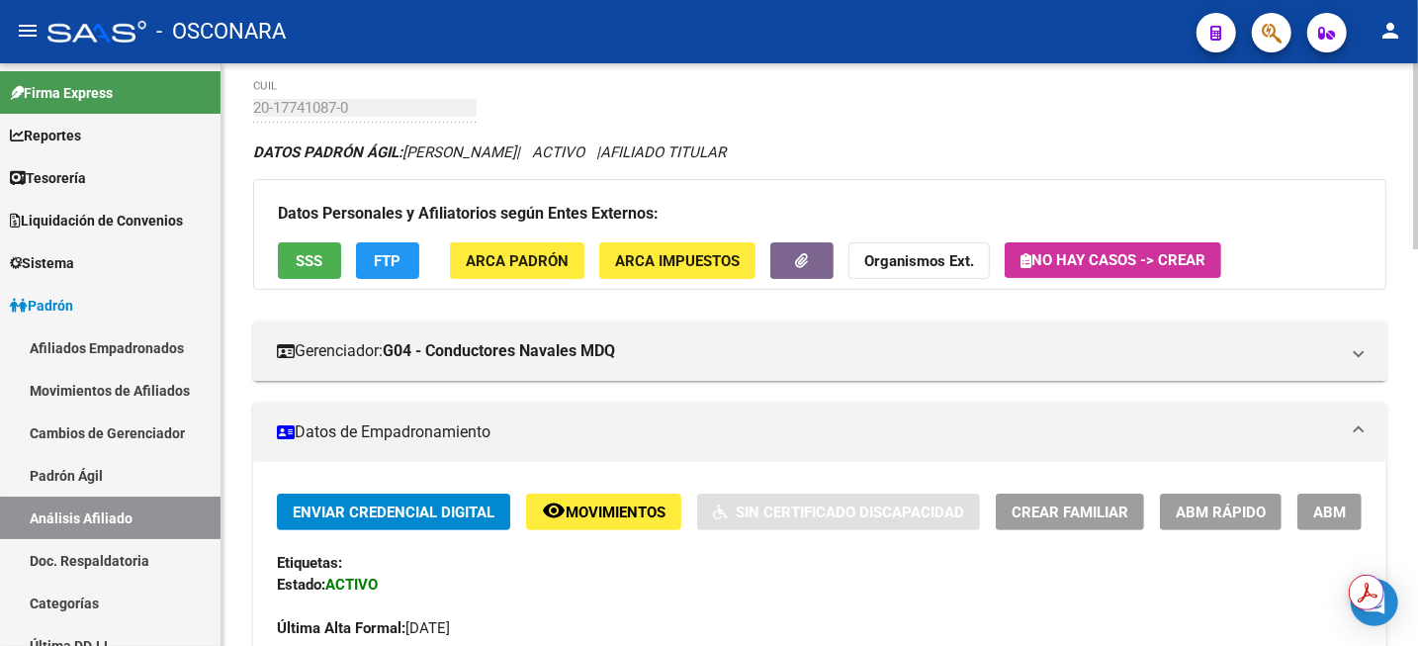
scroll to position [124, 0]
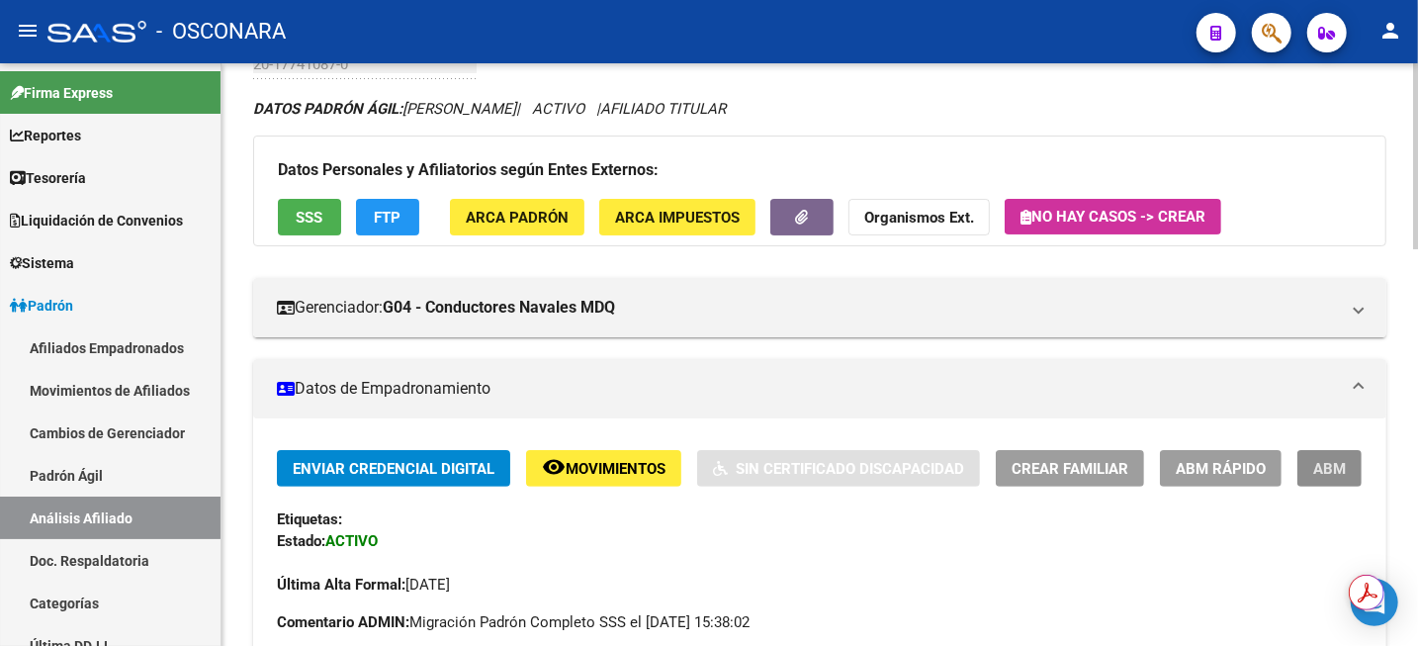
click at [1327, 476] on span "ABM" at bounding box center [1330, 469] width 33 height 18
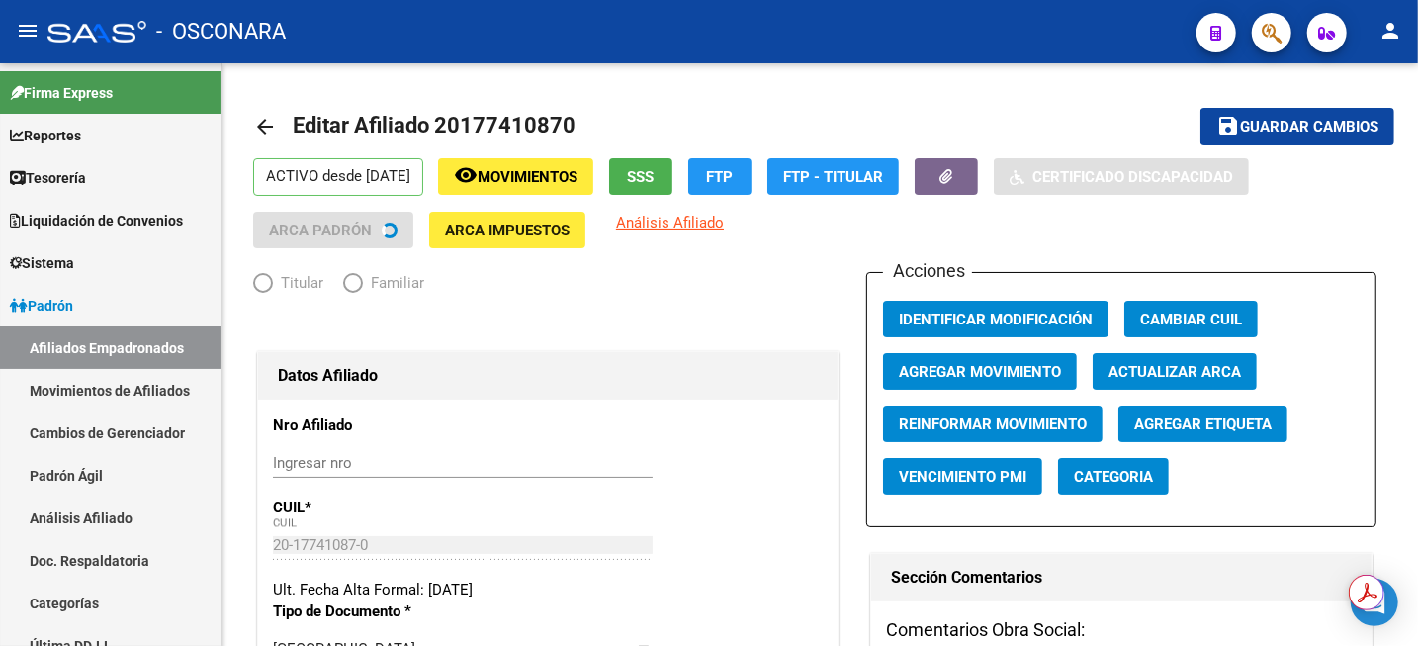
radio input "true"
type input "30-71533456-5"
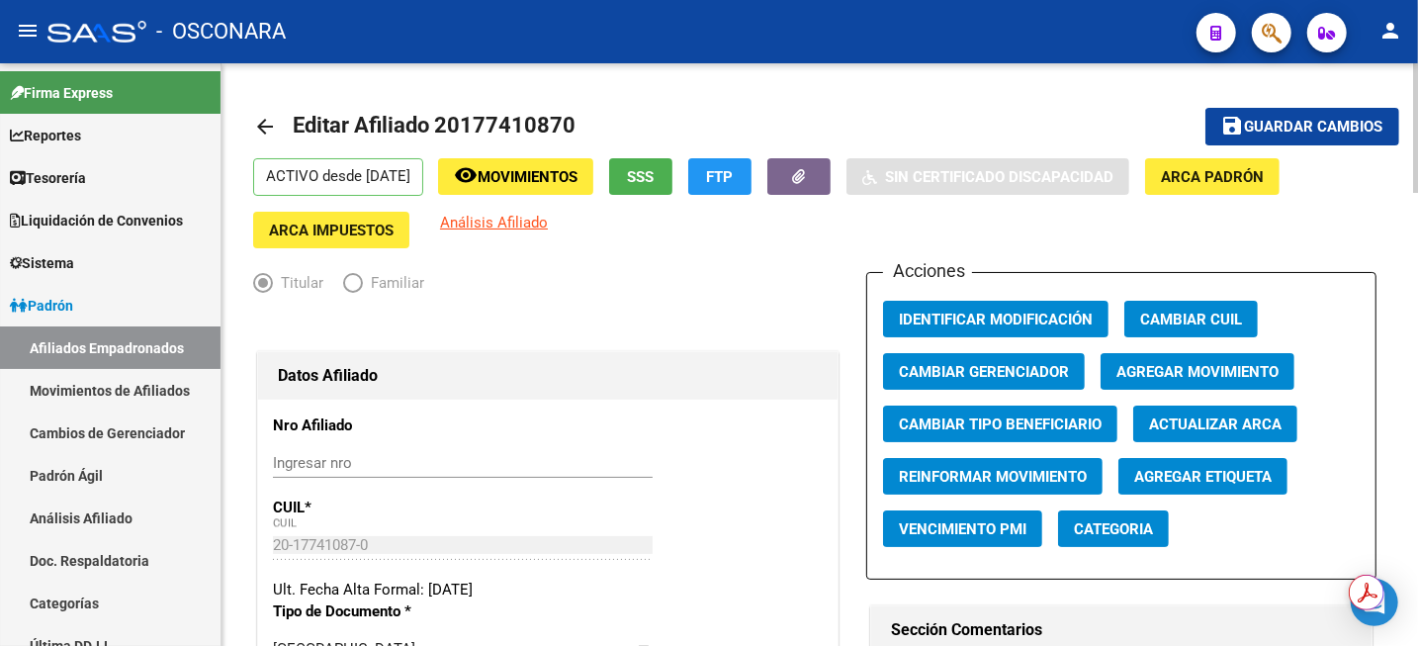
click at [1196, 373] on span "Agregar Movimiento" at bounding box center [1198, 372] width 162 height 18
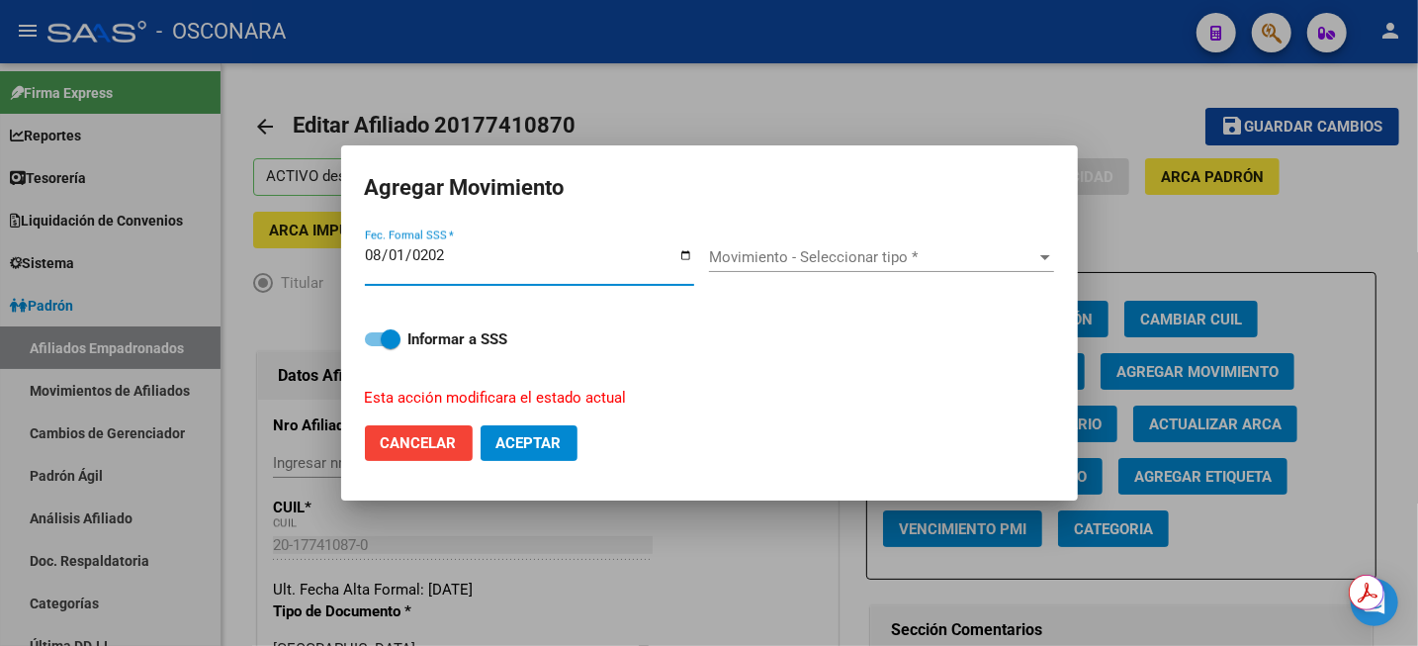
type input "[DATE]"
click at [870, 250] on span "Movimiento - Seleccionar tipo *" at bounding box center [872, 257] width 327 height 18
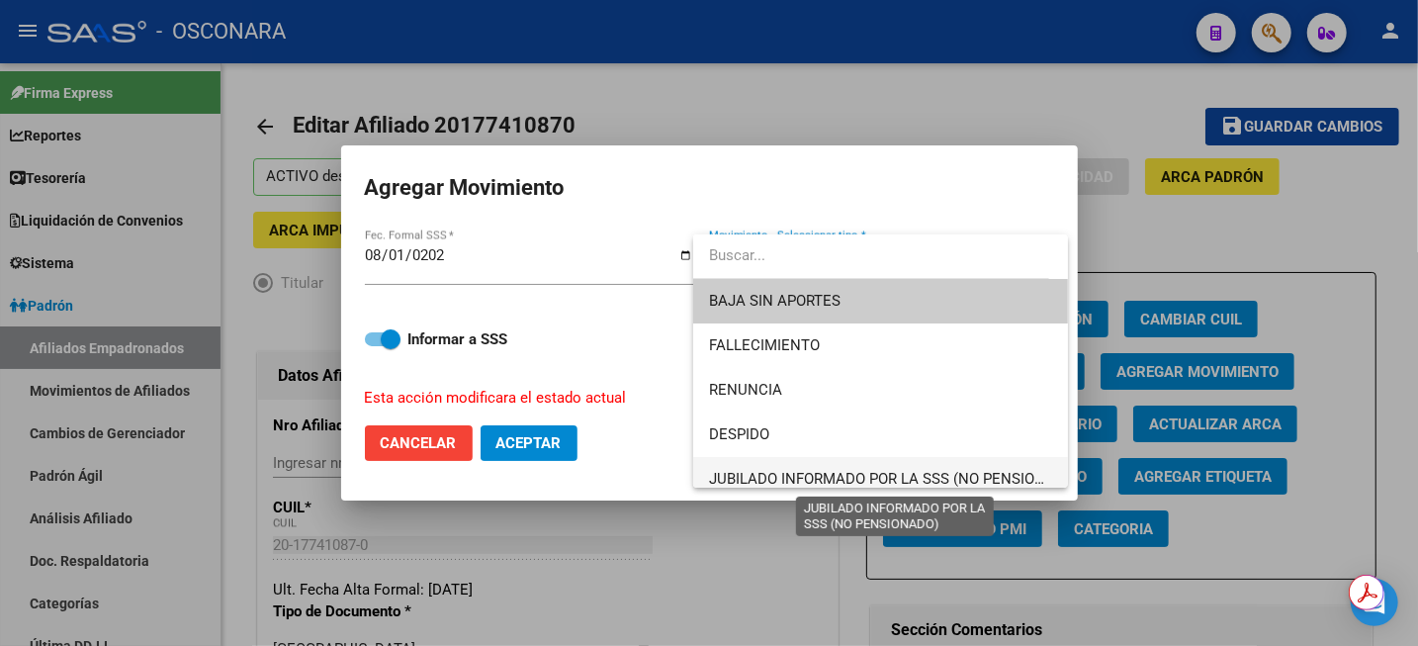
click at [820, 477] on span "JUBILADO INFORMADO POR LA SSS (NO PENSIONADO)" at bounding box center [894, 479] width 371 height 18
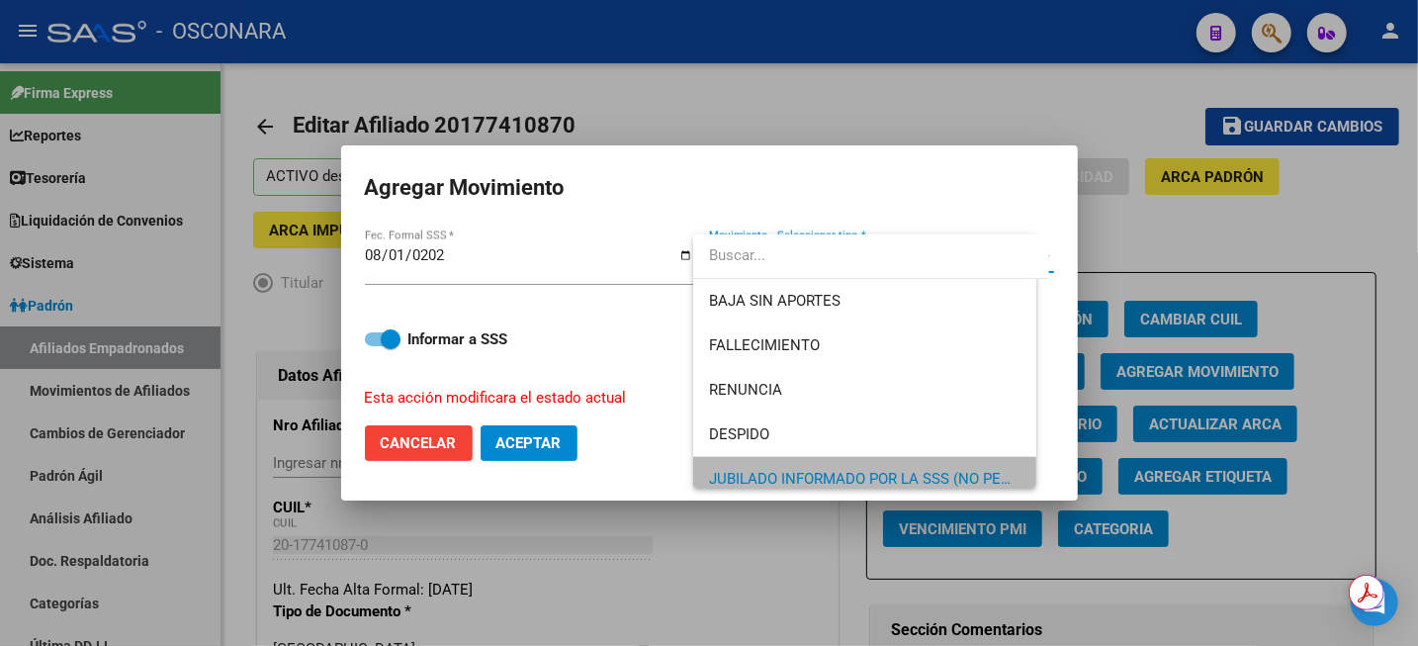
scroll to position [12, 0]
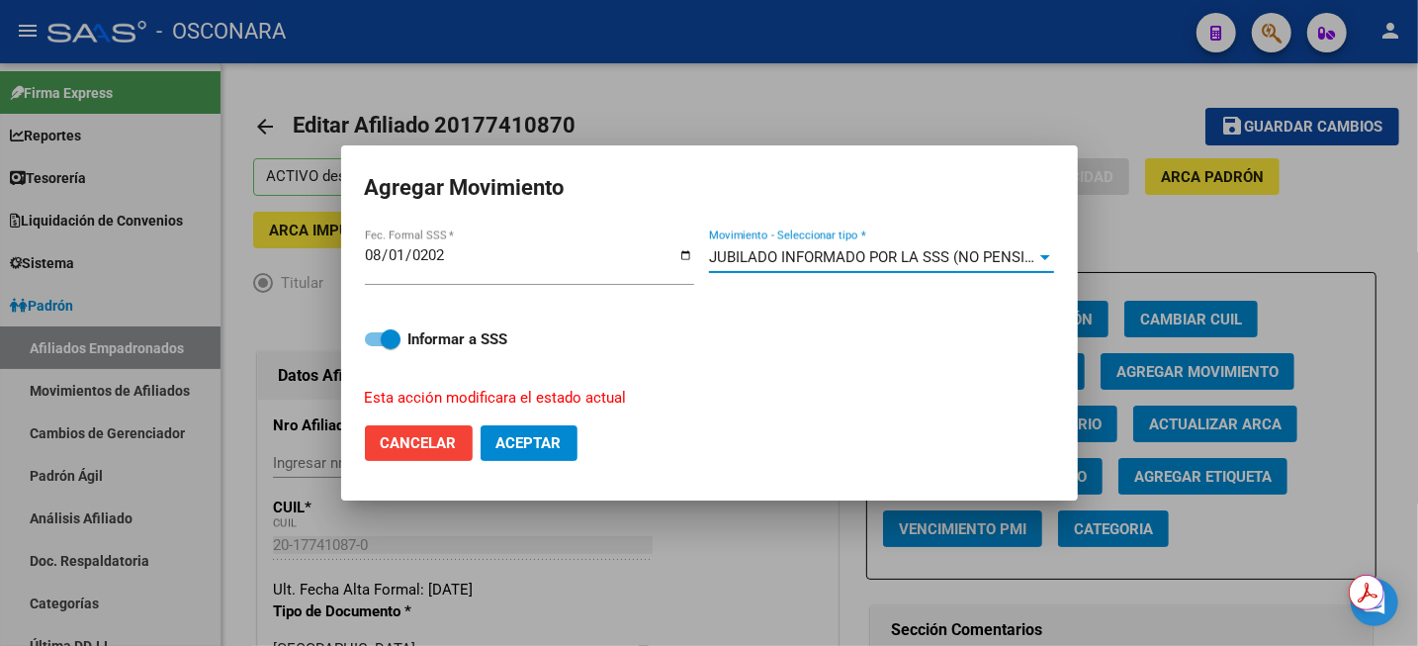
click at [514, 440] on span "Aceptar" at bounding box center [529, 443] width 65 height 18
checkbox input "false"
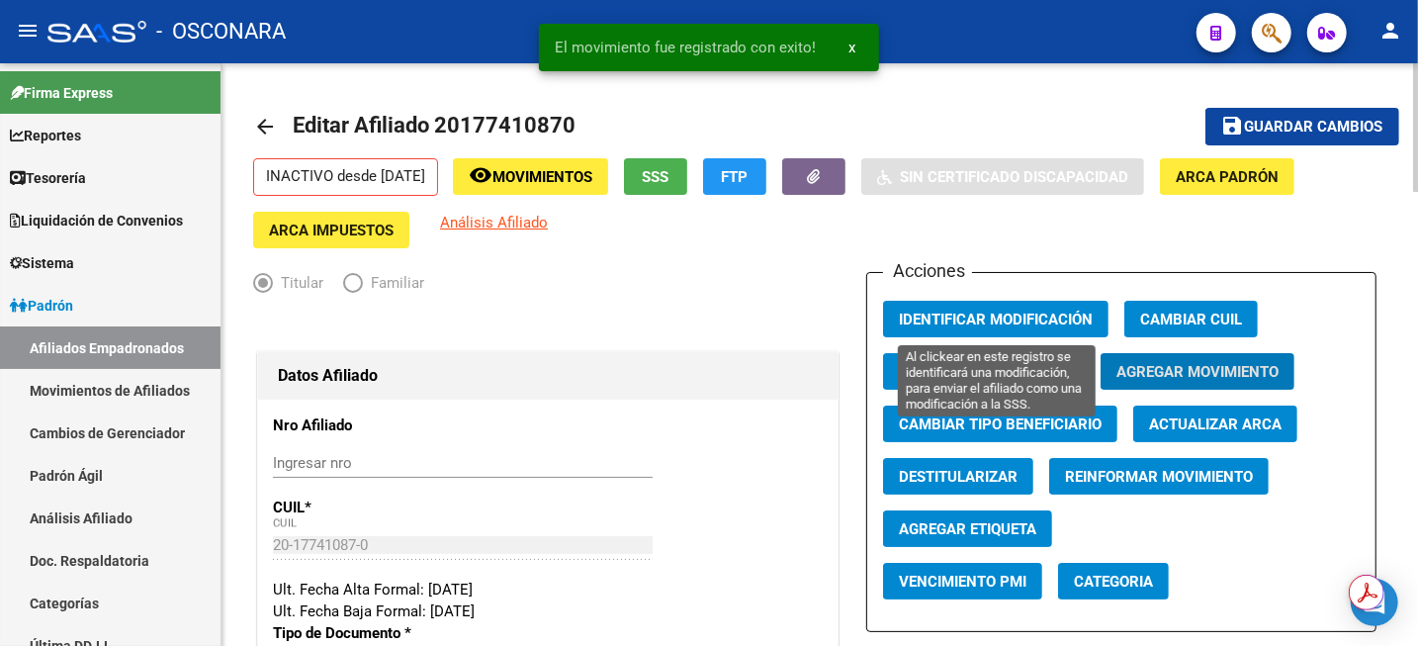
click at [1007, 312] on span "Identificar Modificación" at bounding box center [996, 320] width 194 height 18
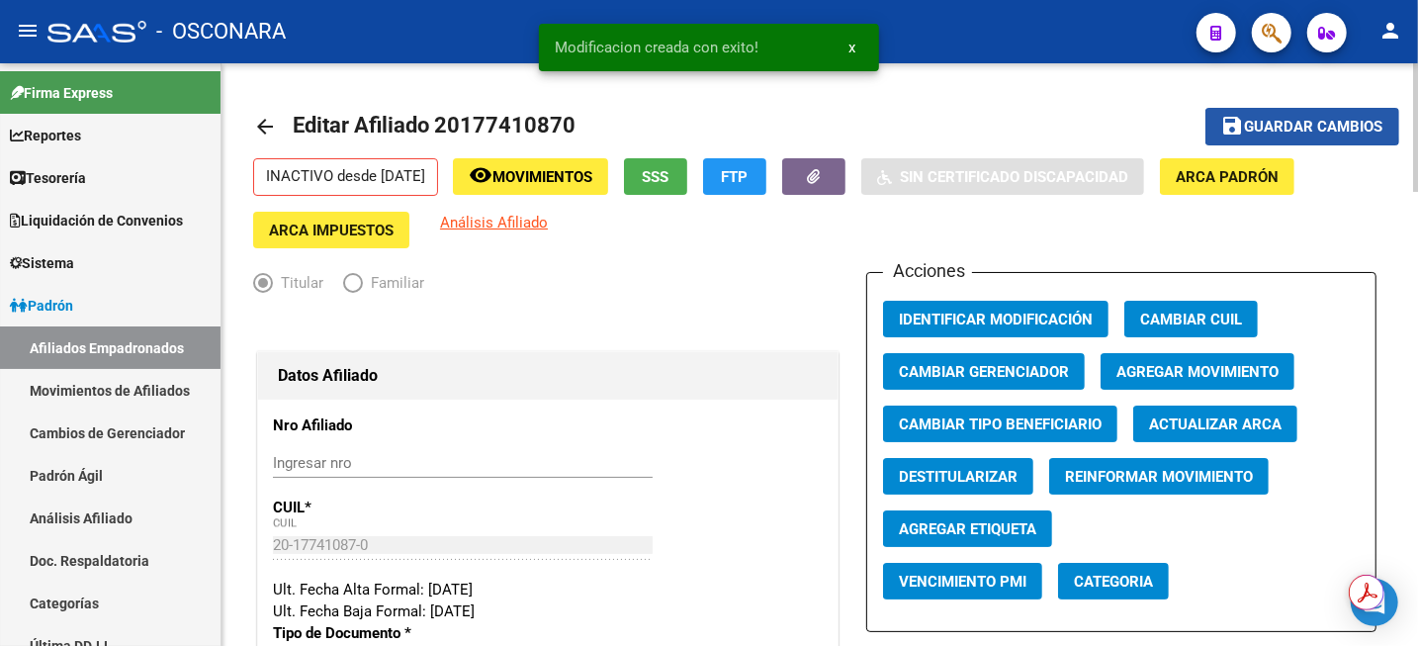
click at [1265, 120] on span "Guardar cambios" at bounding box center [1314, 128] width 138 height 18
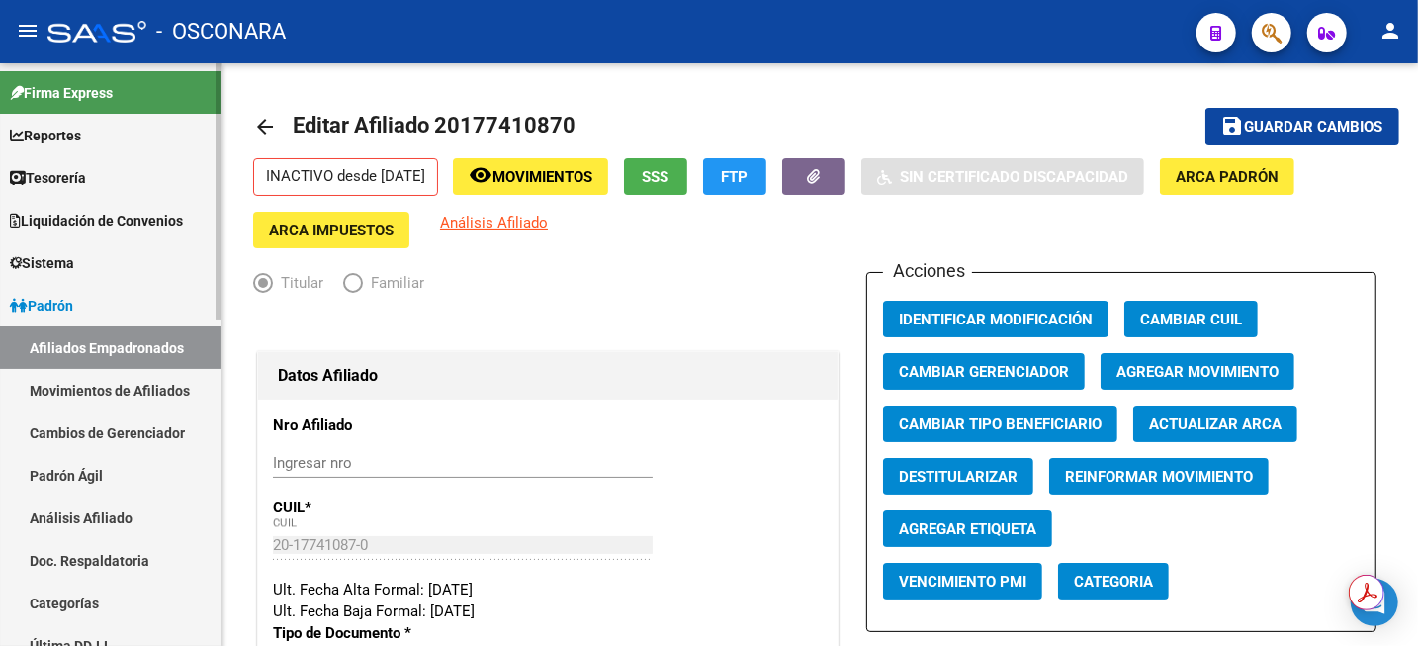
drag, startPoint x: 82, startPoint y: 527, endPoint x: 145, endPoint y: 532, distance: 63.5
click at [81, 528] on link "Análisis Afiliado" at bounding box center [110, 518] width 221 height 43
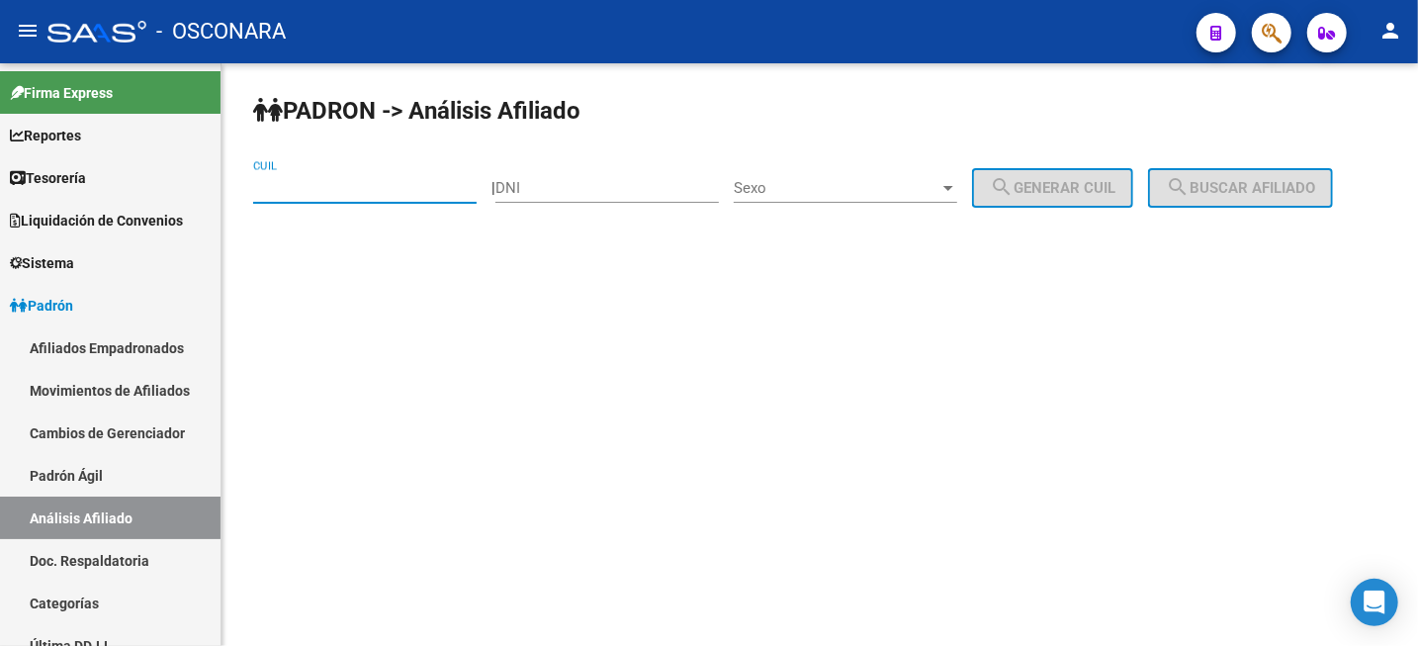
paste input "27-42068743-0"
drag, startPoint x: 306, startPoint y: 190, endPoint x: 403, endPoint y: 222, distance: 102.0
click at [307, 189] on input "27-42068743-0" at bounding box center [365, 188] width 224 height 18
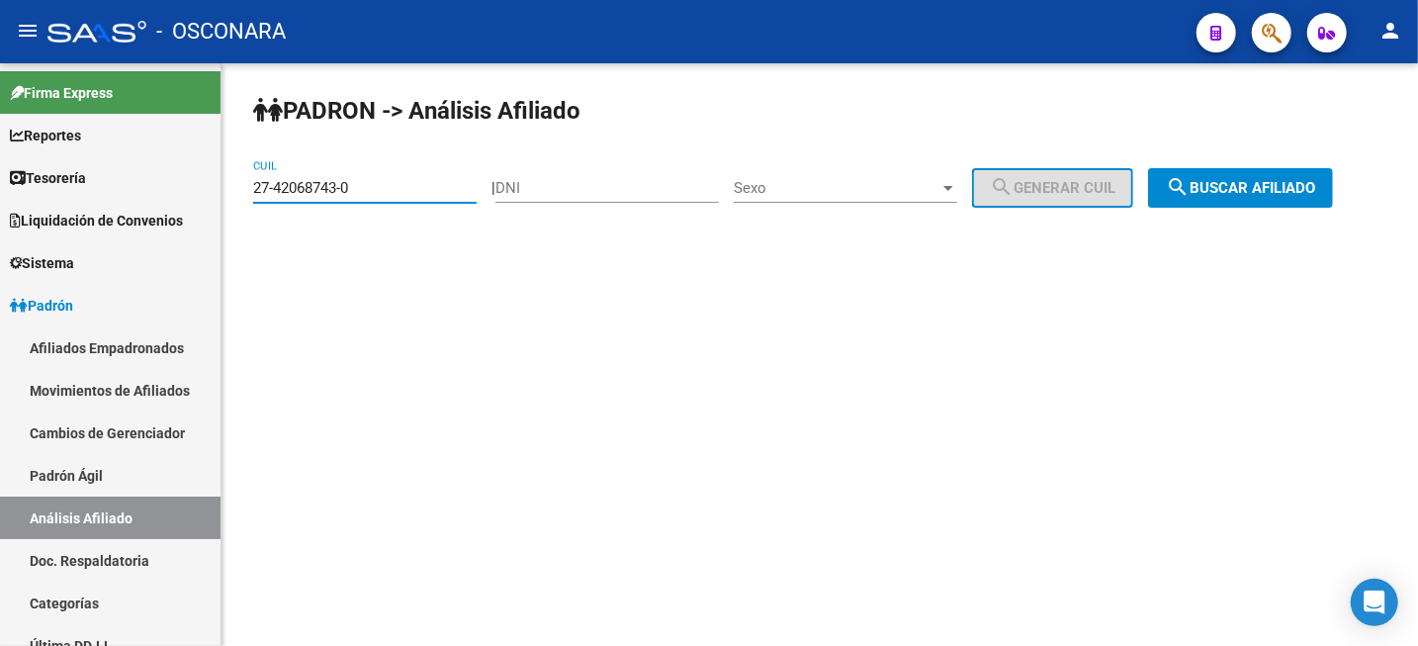
type input "27-42068743-0"
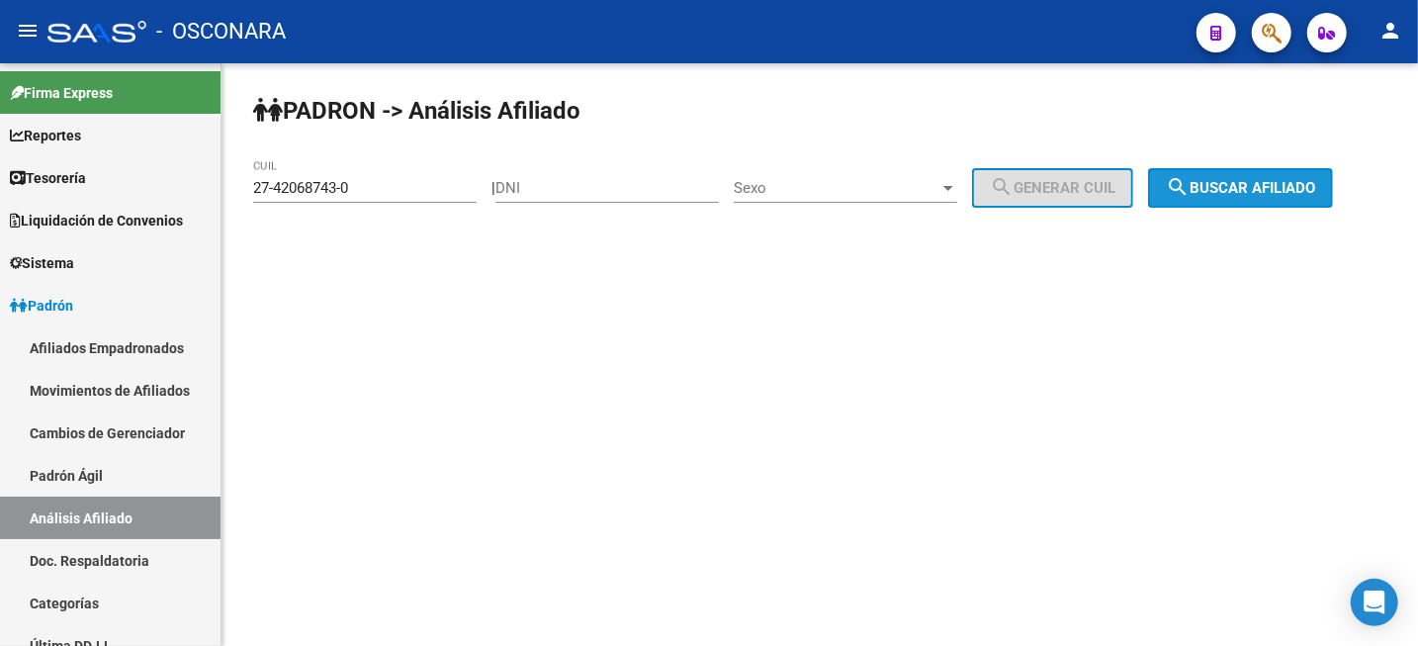
click at [1190, 190] on mat-icon "search" at bounding box center [1178, 187] width 24 height 24
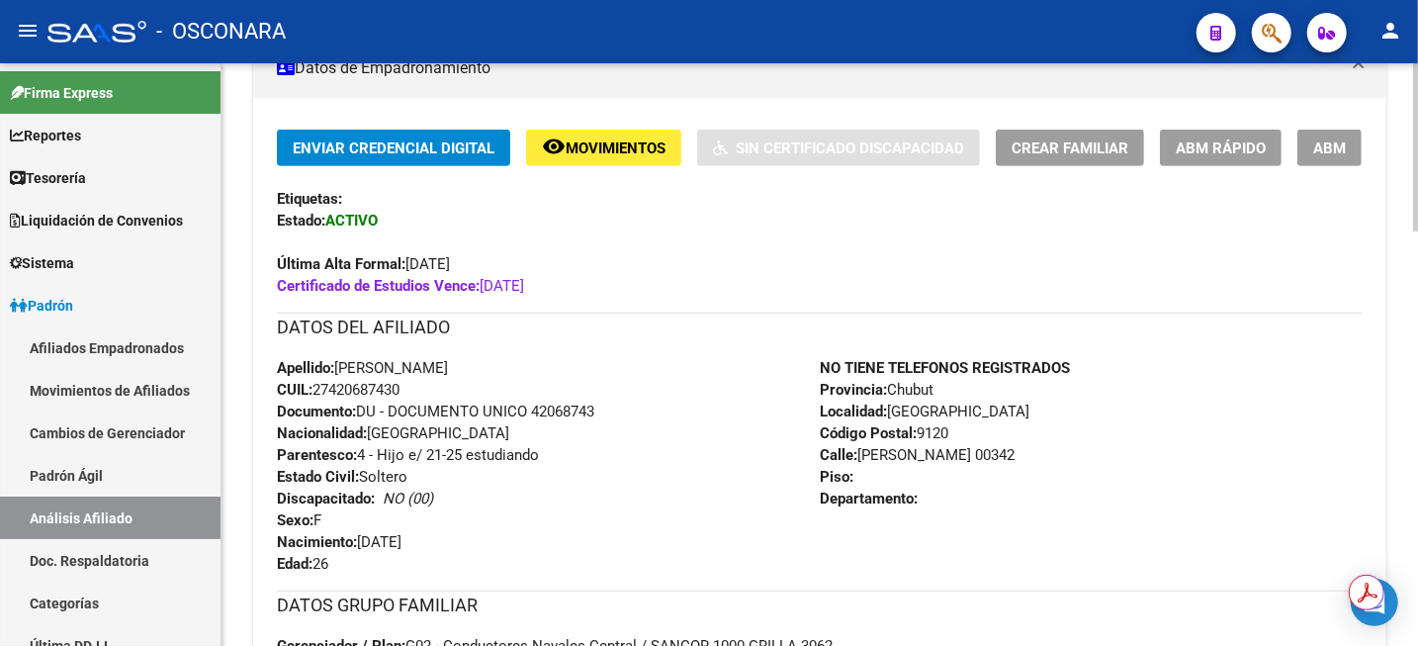
scroll to position [124, 0]
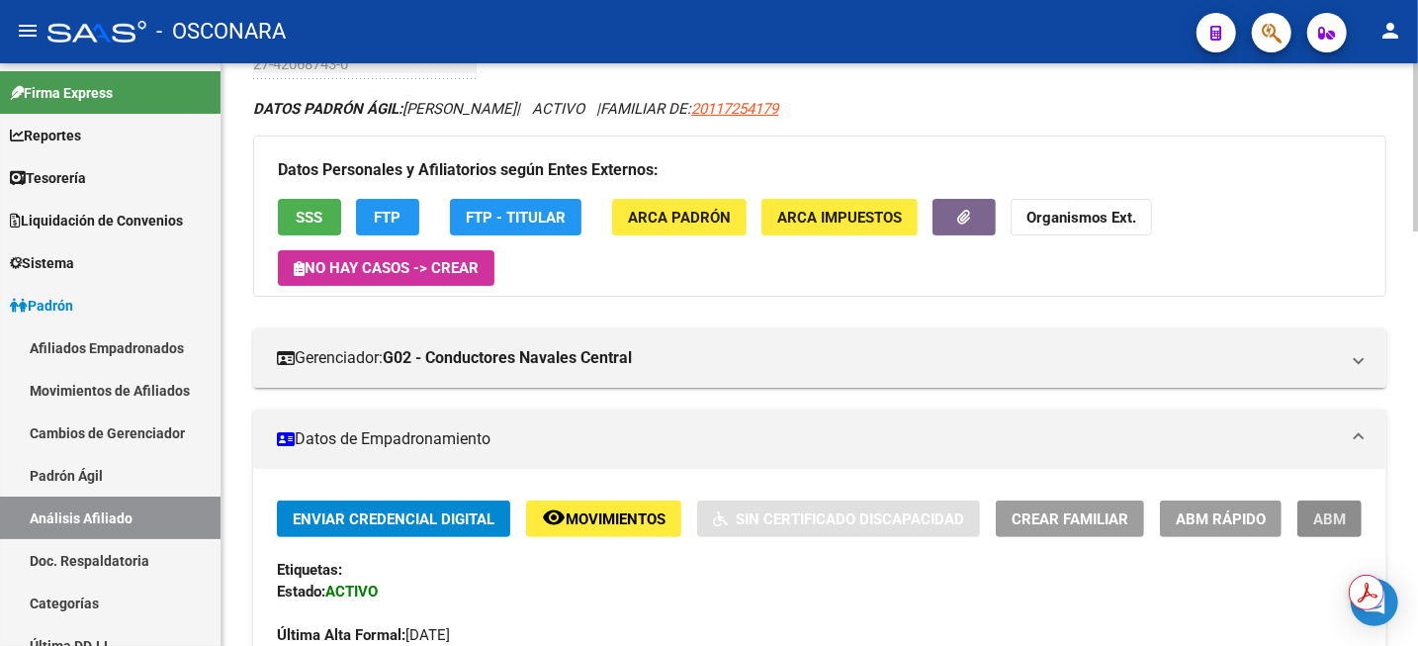
click at [1333, 517] on span "ABM" at bounding box center [1330, 519] width 33 height 18
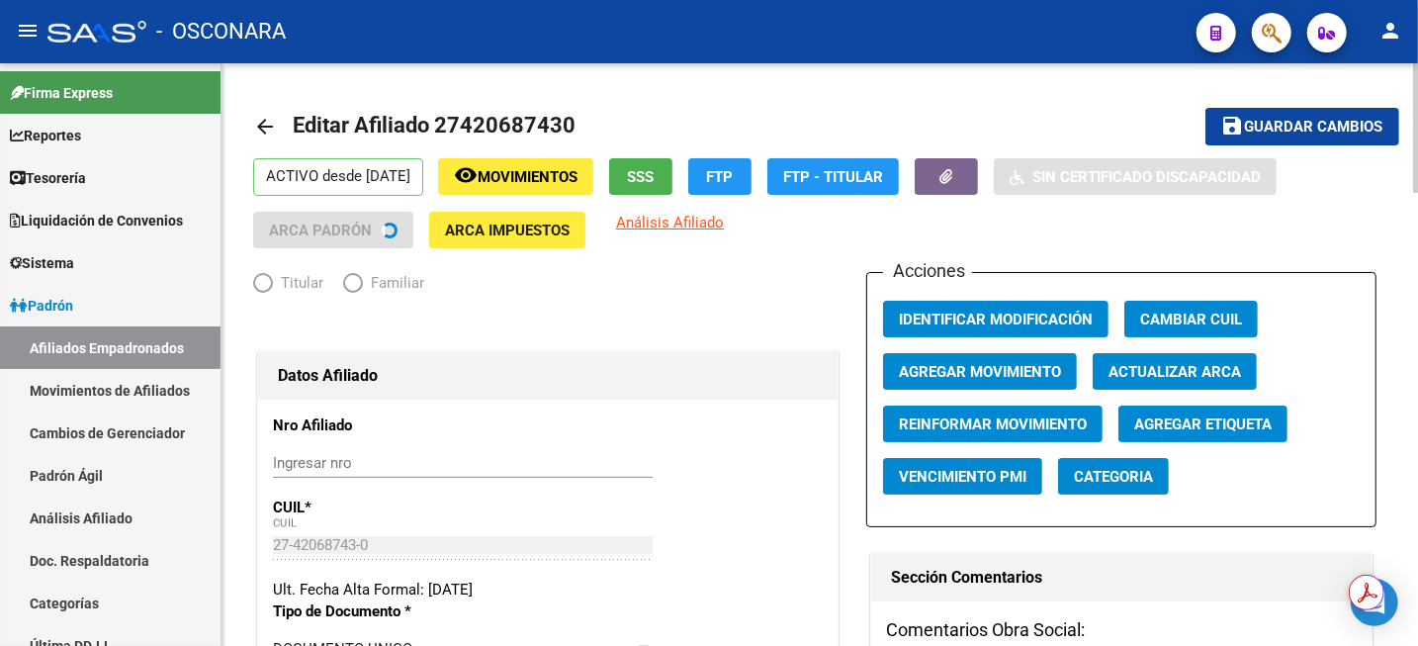
radio input "true"
type input "33-63761744-9"
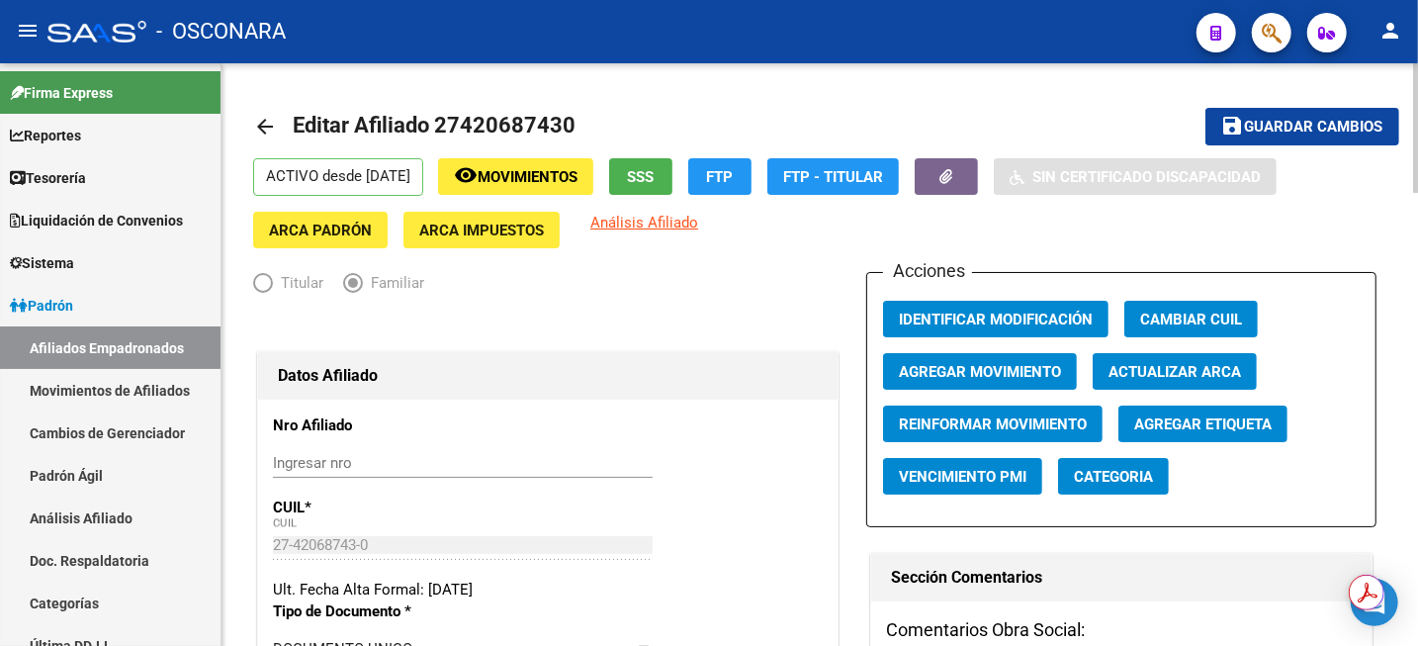
click at [1012, 380] on span "Agregar Movimiento" at bounding box center [980, 372] width 162 height 18
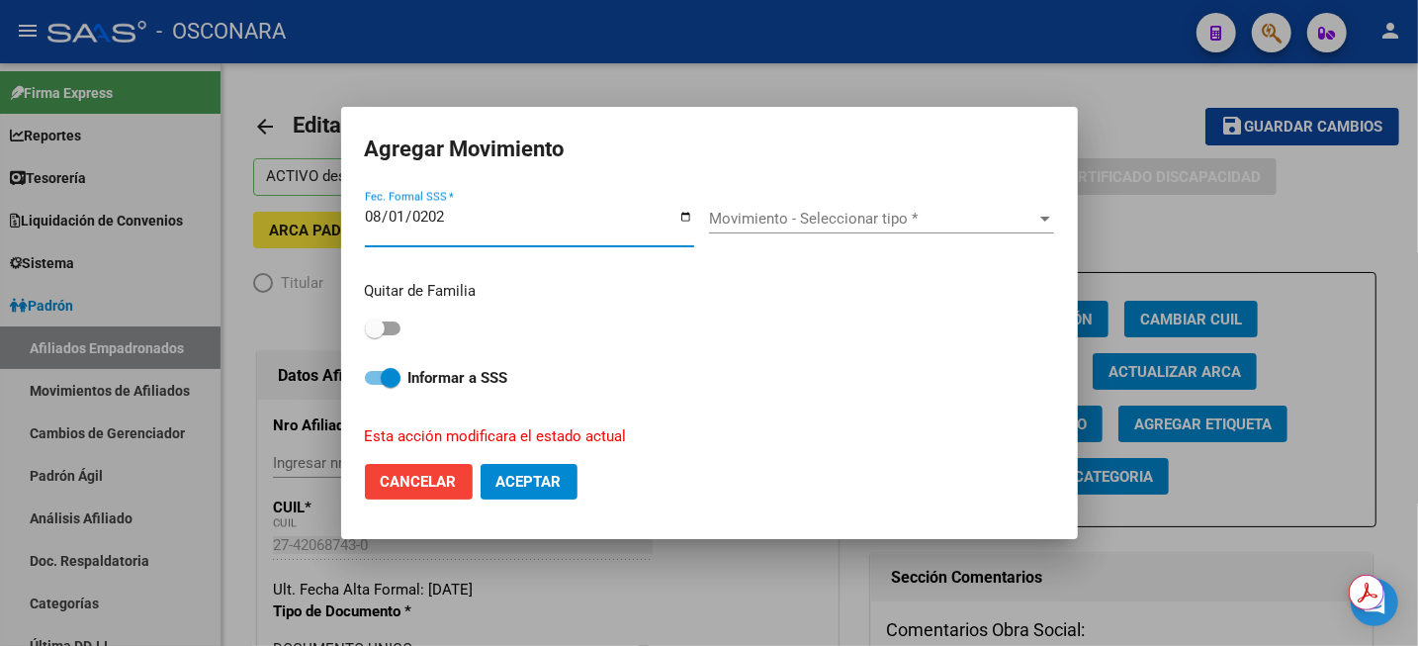
type input "[DATE]"
click at [808, 216] on span "Movimiento - Seleccionar tipo *" at bounding box center [872, 219] width 327 height 18
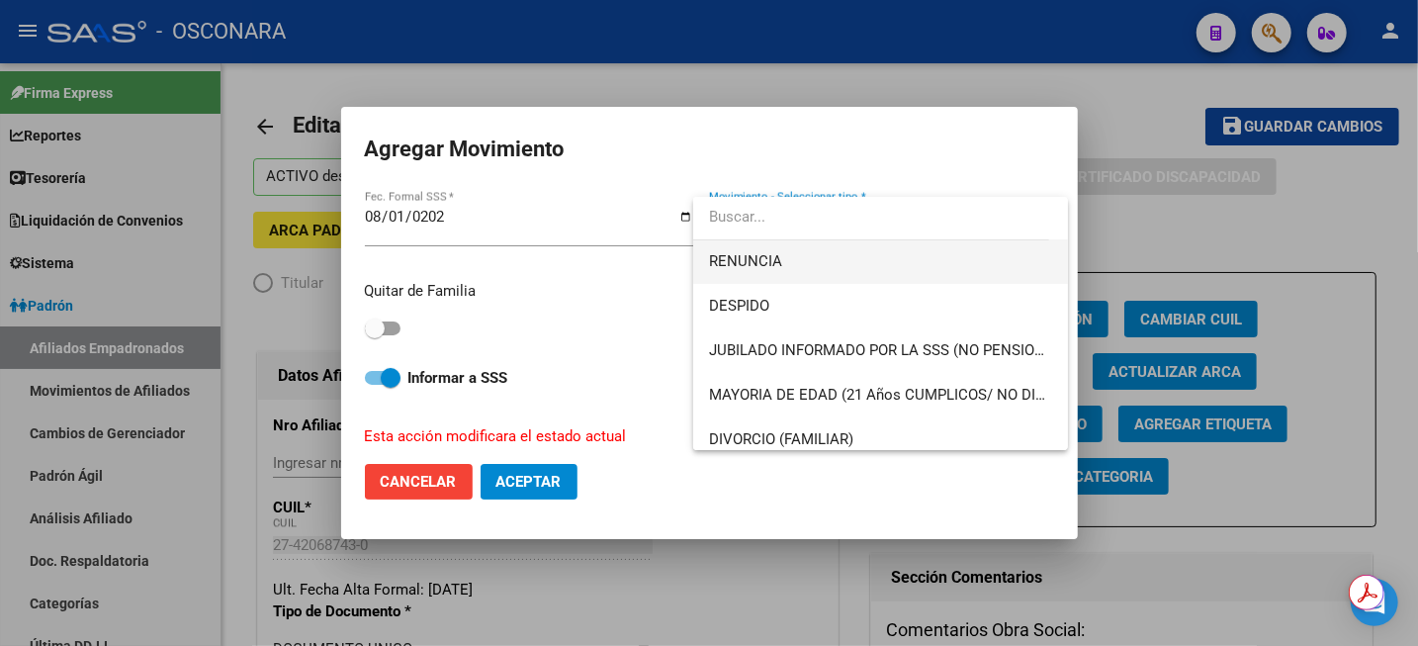
scroll to position [124, 0]
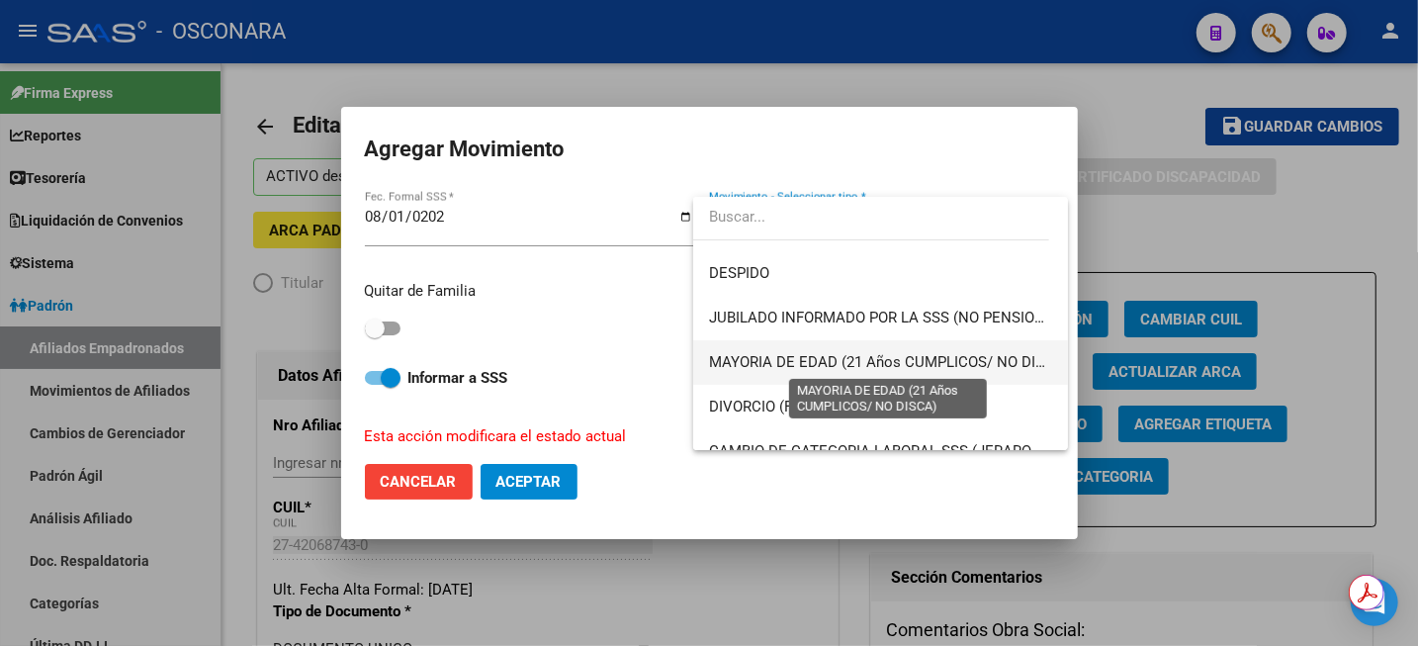
click at [817, 360] on span "MAYORIA DE EDAD (21 Años CUMPLICOS/ NO DISCA)" at bounding box center [889, 362] width 360 height 18
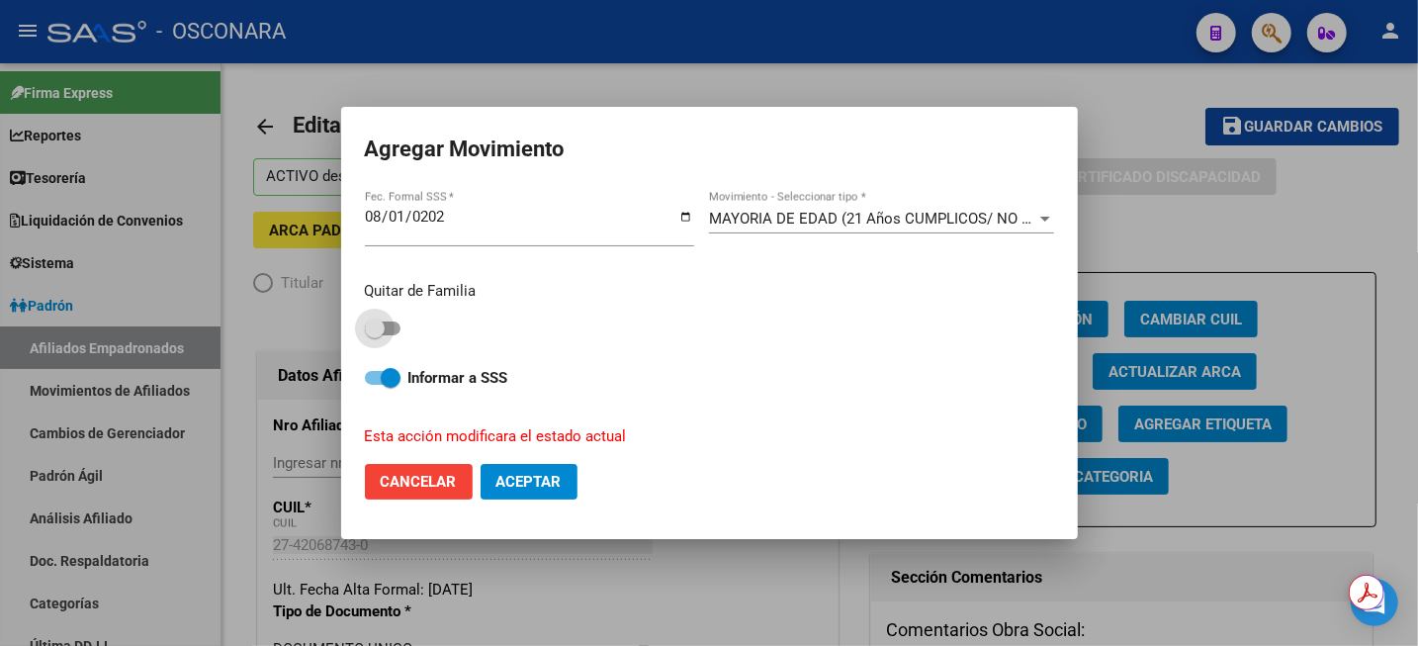
click at [381, 323] on span at bounding box center [375, 328] width 20 height 20
click at [375, 335] on input "checkbox" at bounding box center [374, 335] width 1 height 1
checkbox input "true"
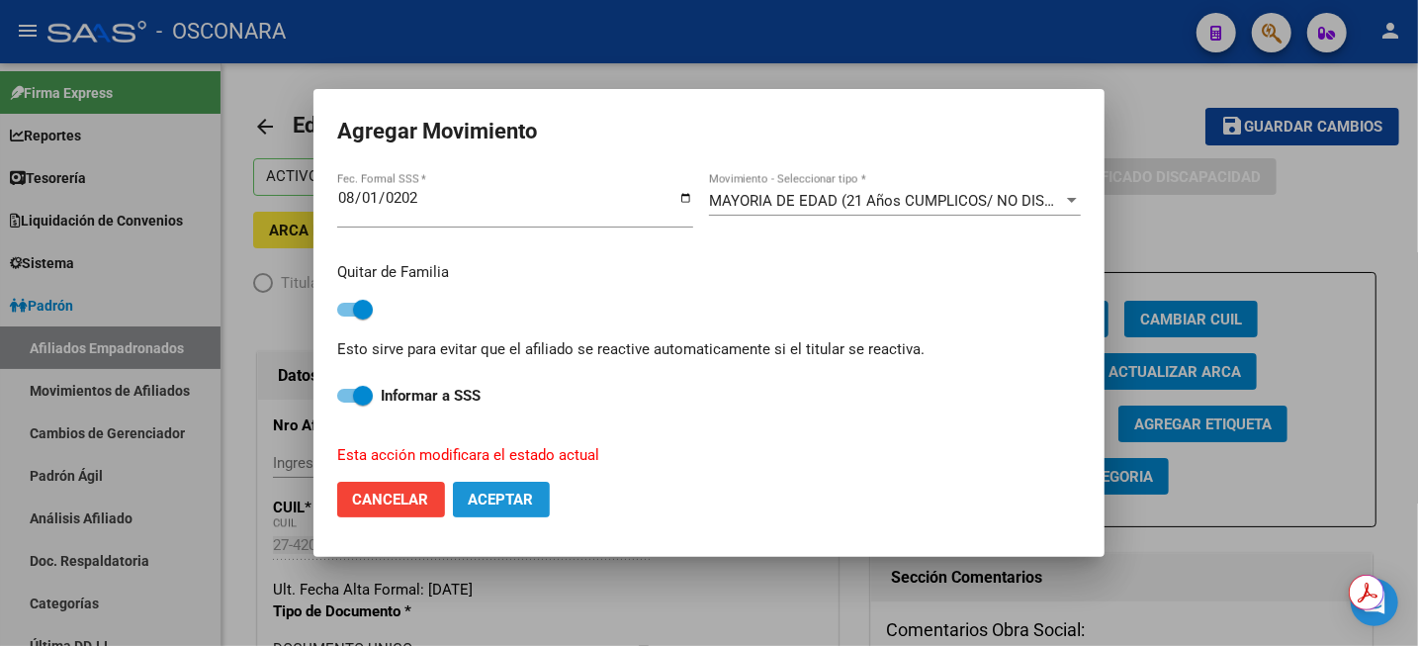
click at [517, 508] on button "Aceptar" at bounding box center [501, 500] width 97 height 36
checkbox input "false"
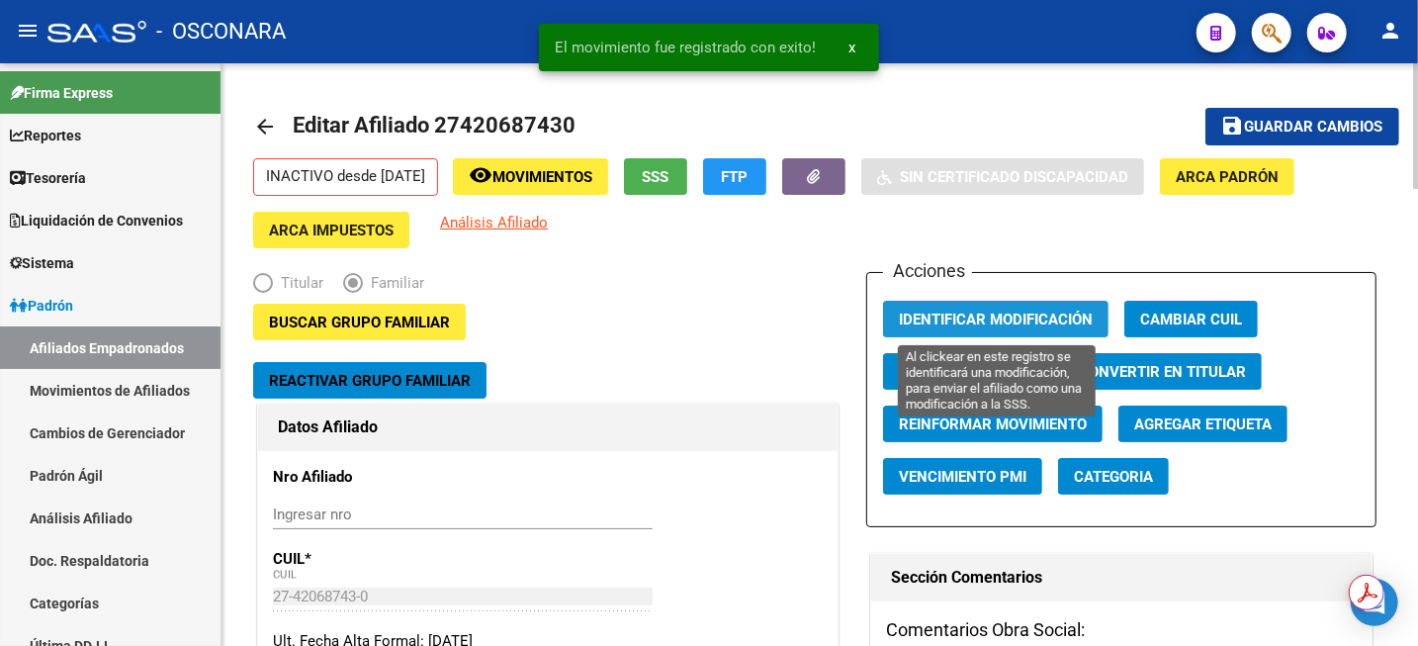
click at [1046, 316] on span "Identificar Modificación" at bounding box center [996, 320] width 194 height 18
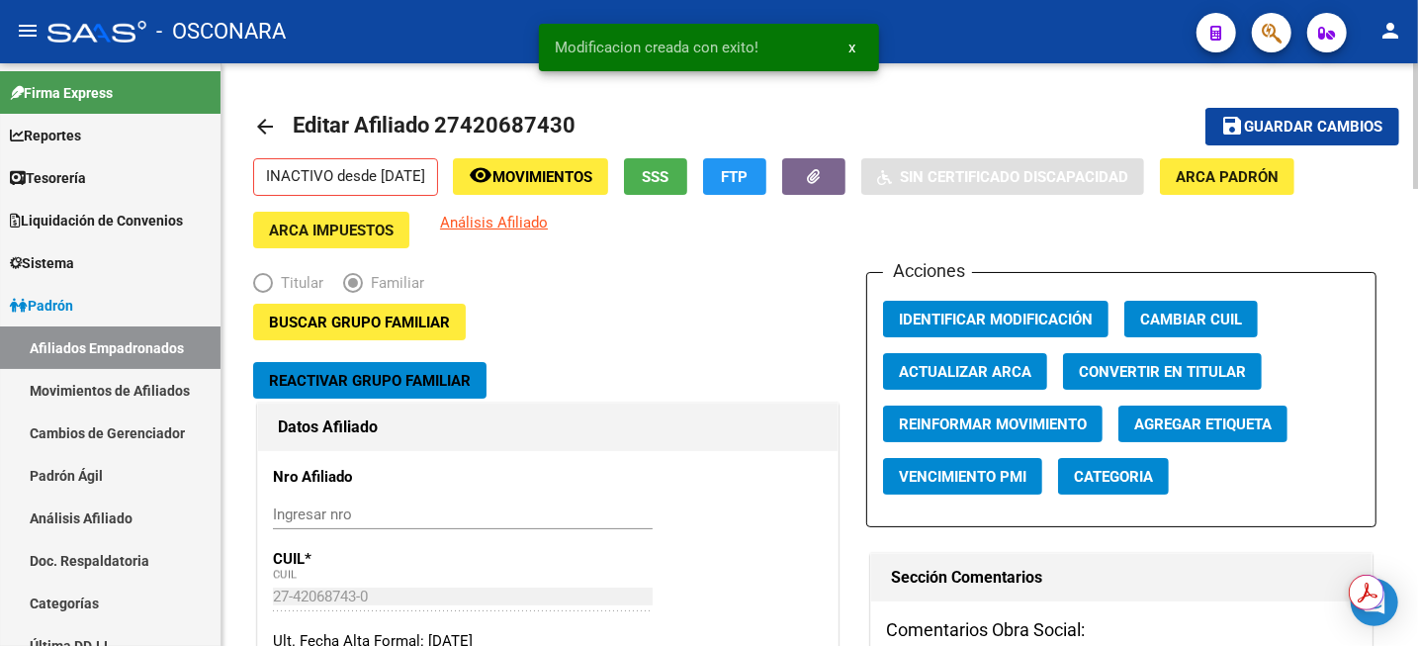
click at [1253, 126] on span "Guardar cambios" at bounding box center [1314, 128] width 138 height 18
click at [113, 520] on link "Análisis Afiliado" at bounding box center [110, 518] width 221 height 43
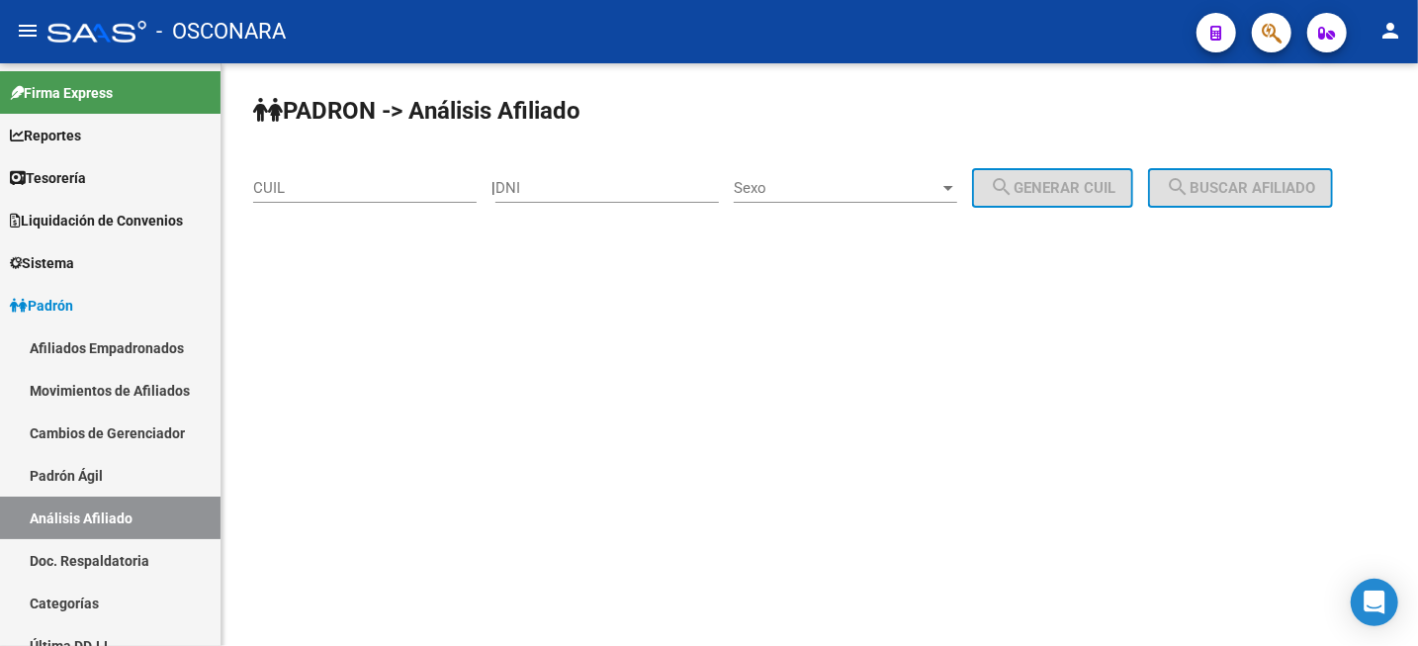
click at [388, 190] on input "CUIL" at bounding box center [365, 188] width 224 height 18
paste input "23-42810194-4"
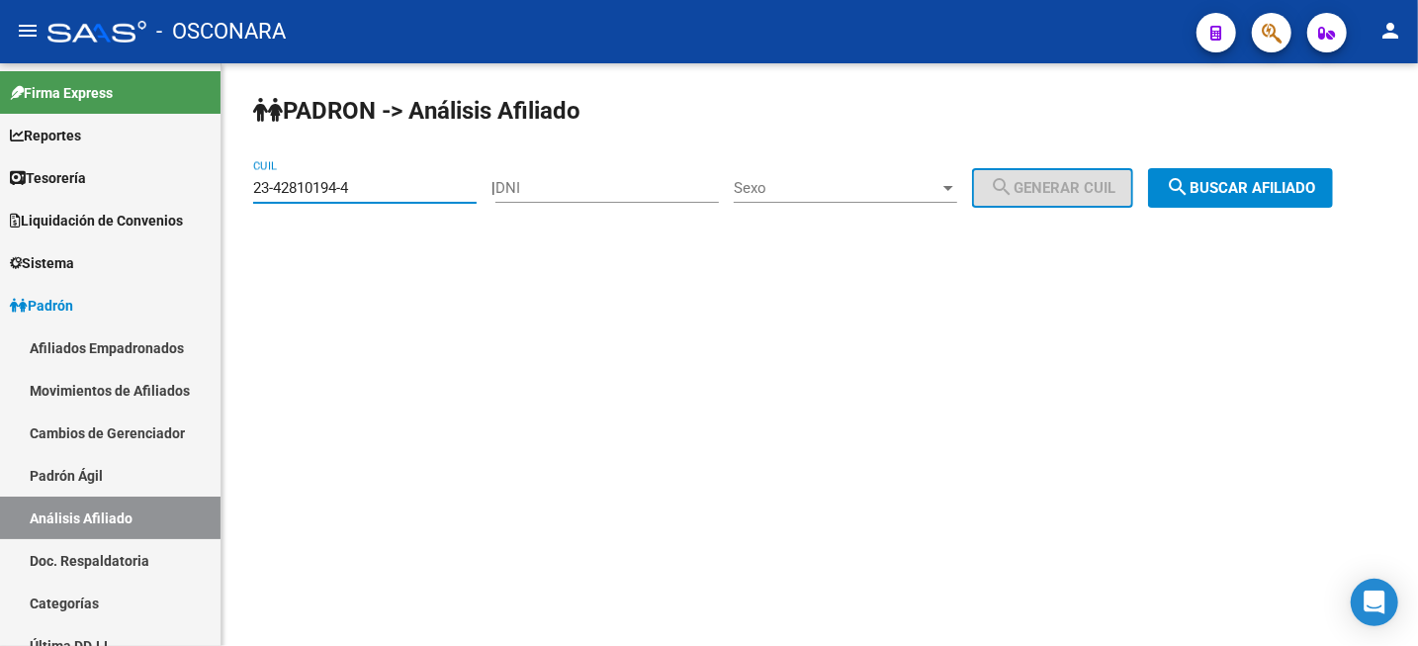
type input "23-42810194-4"
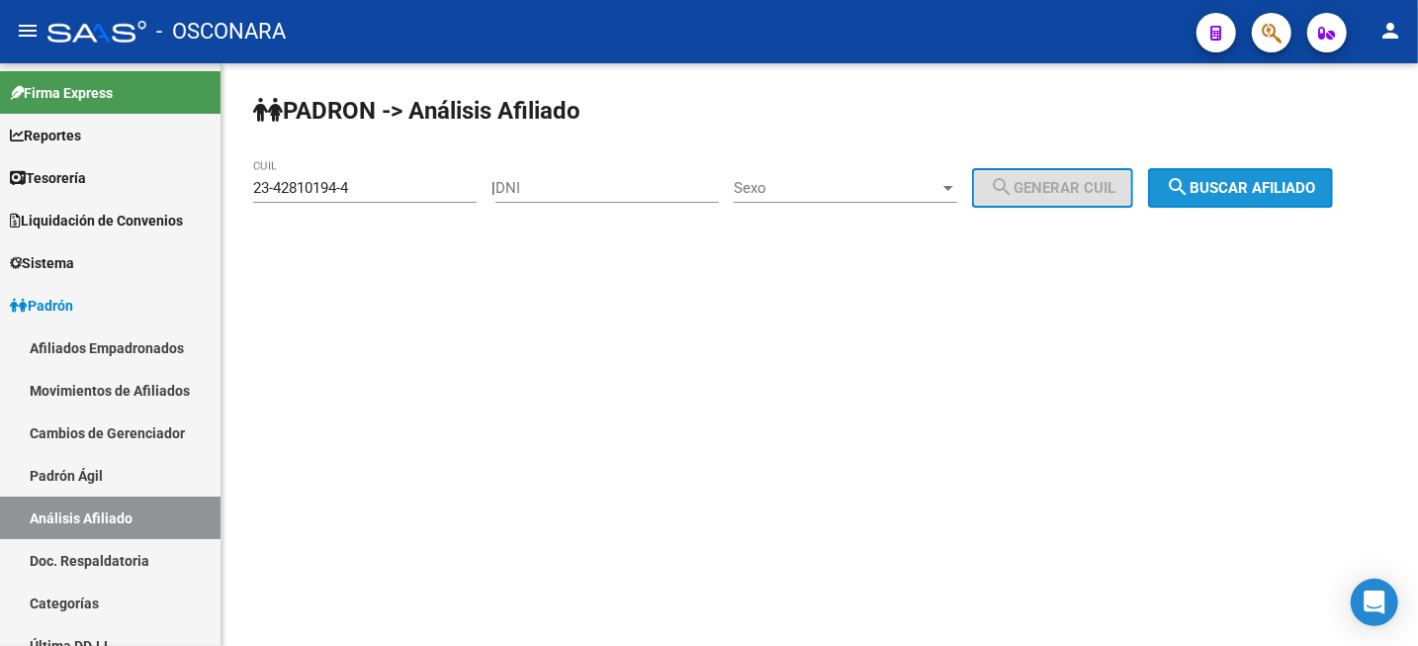
click at [1190, 189] on mat-icon "search" at bounding box center [1178, 187] width 24 height 24
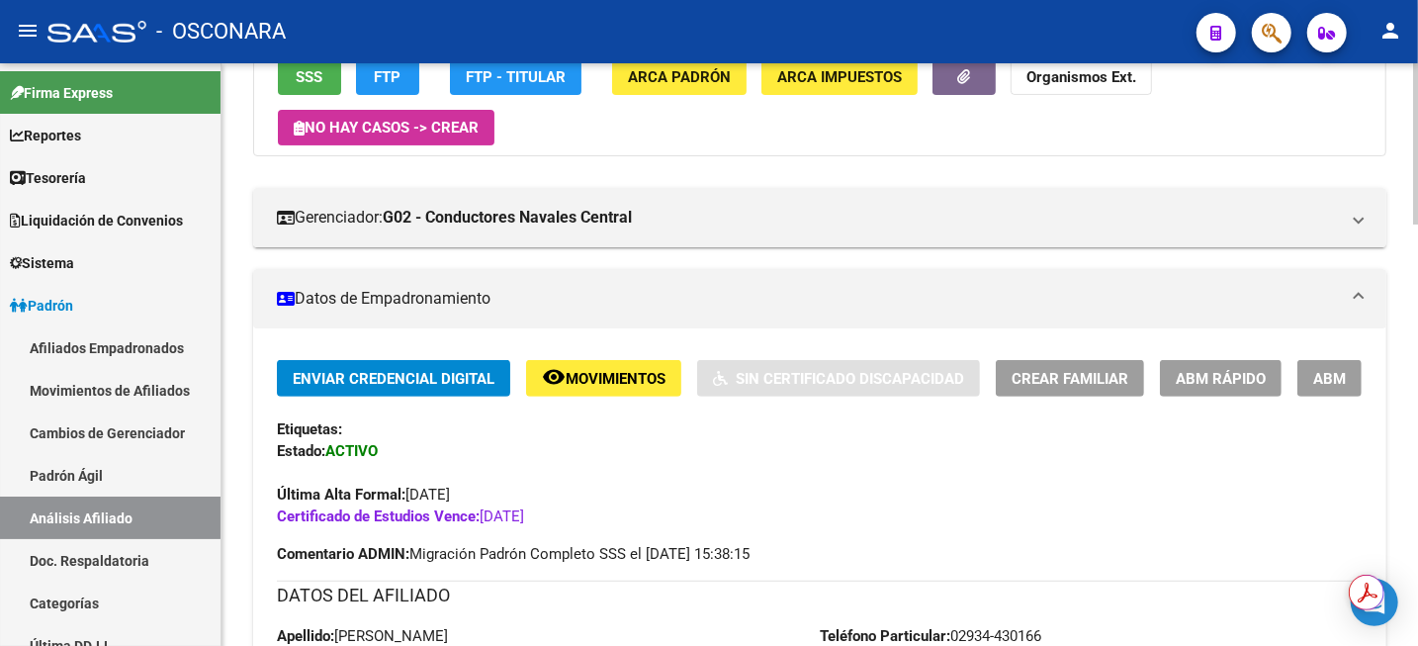
scroll to position [247, 0]
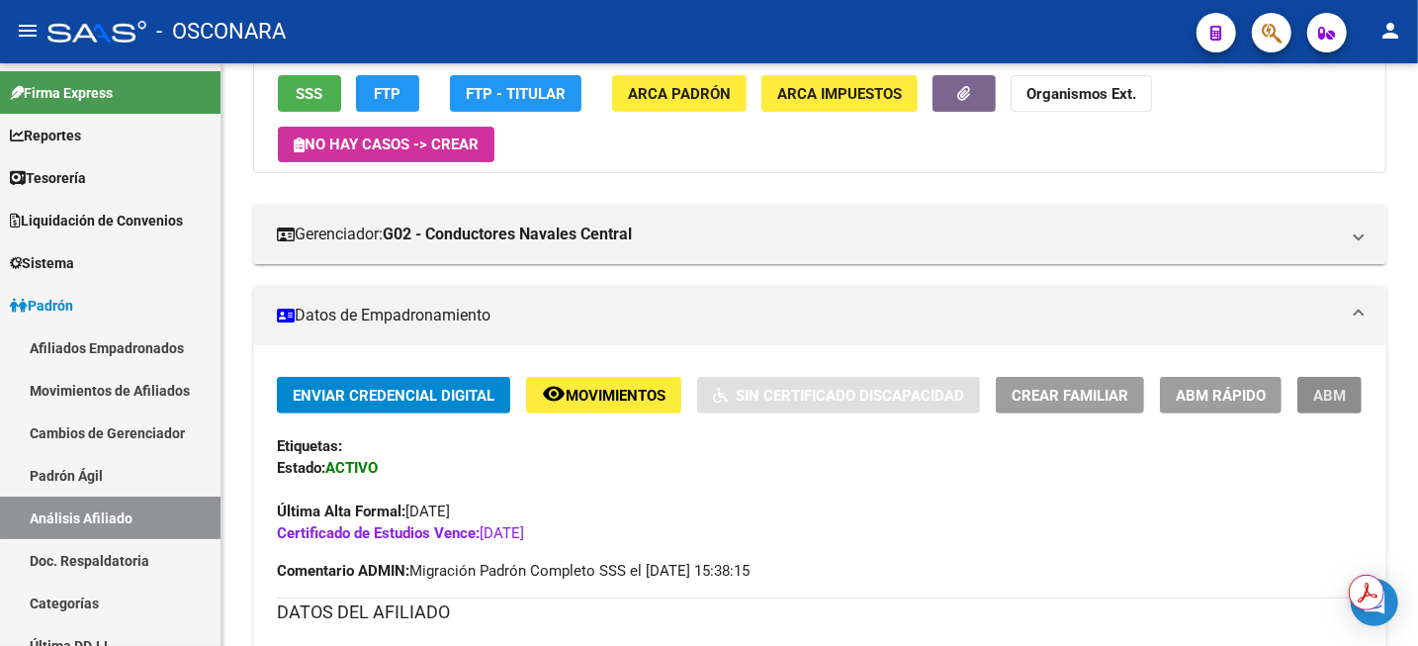
click at [1349, 396] on button "ABM" at bounding box center [1330, 395] width 64 height 37
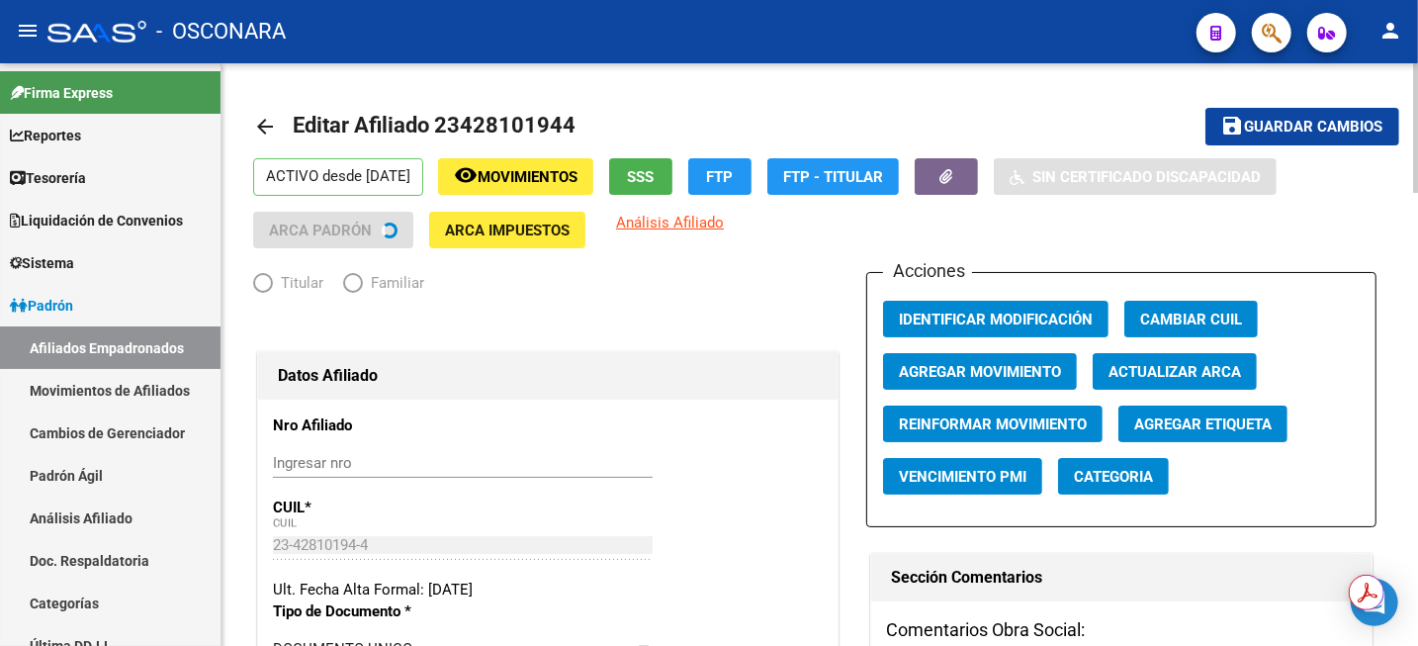
radio input "true"
type input "33-63761744-9"
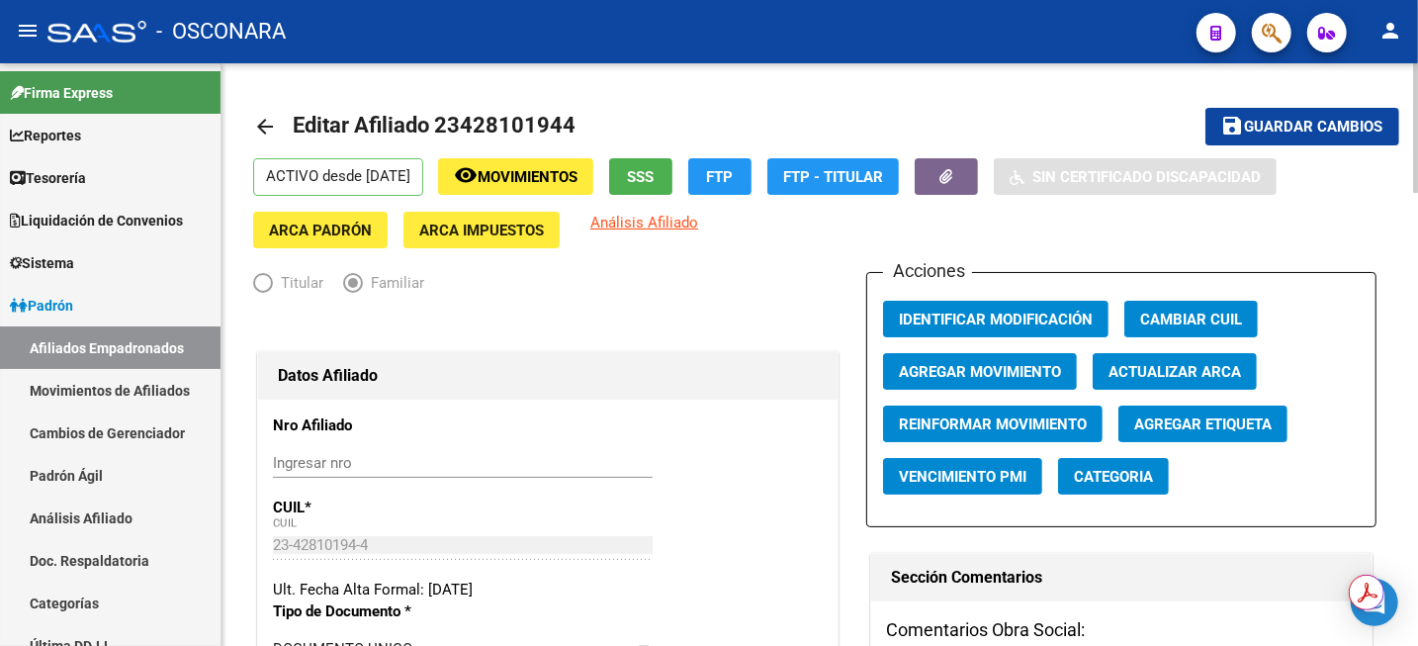
click at [952, 384] on button "Agregar Movimiento" at bounding box center [980, 371] width 194 height 37
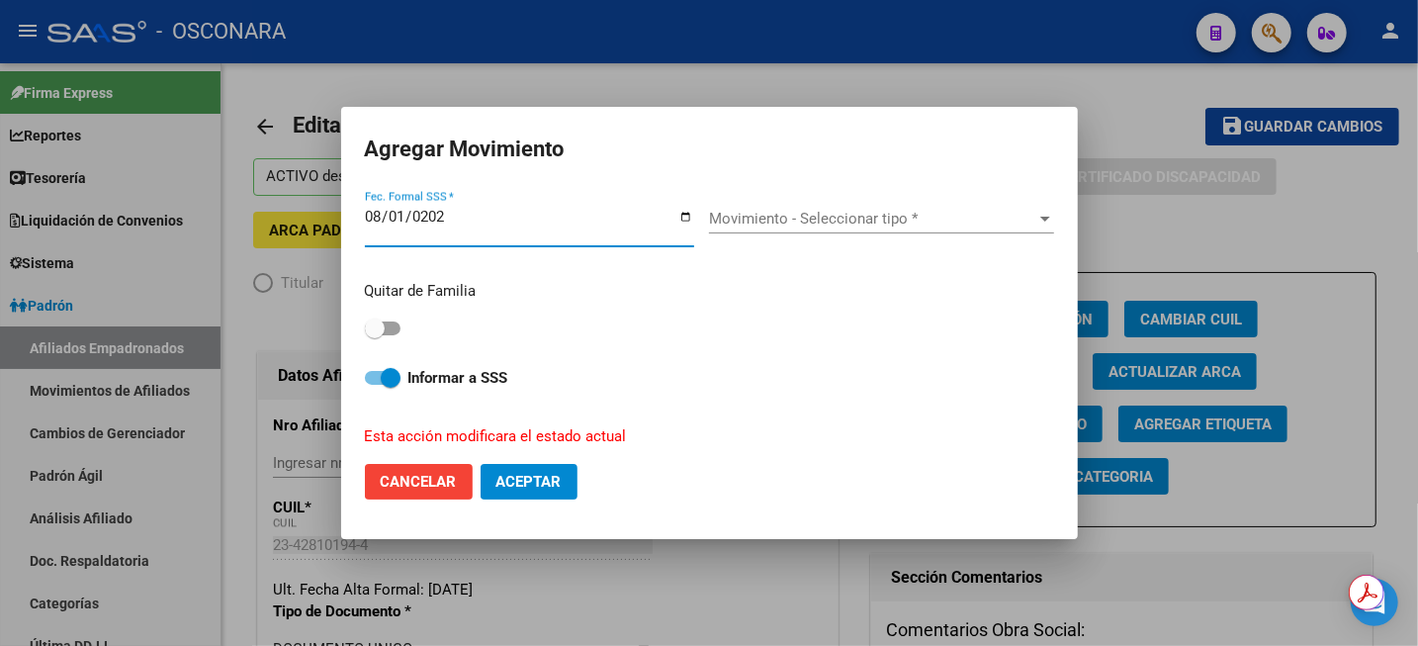
type input "[DATE]"
click at [804, 217] on span "Movimiento - Seleccionar tipo *" at bounding box center [872, 219] width 327 height 18
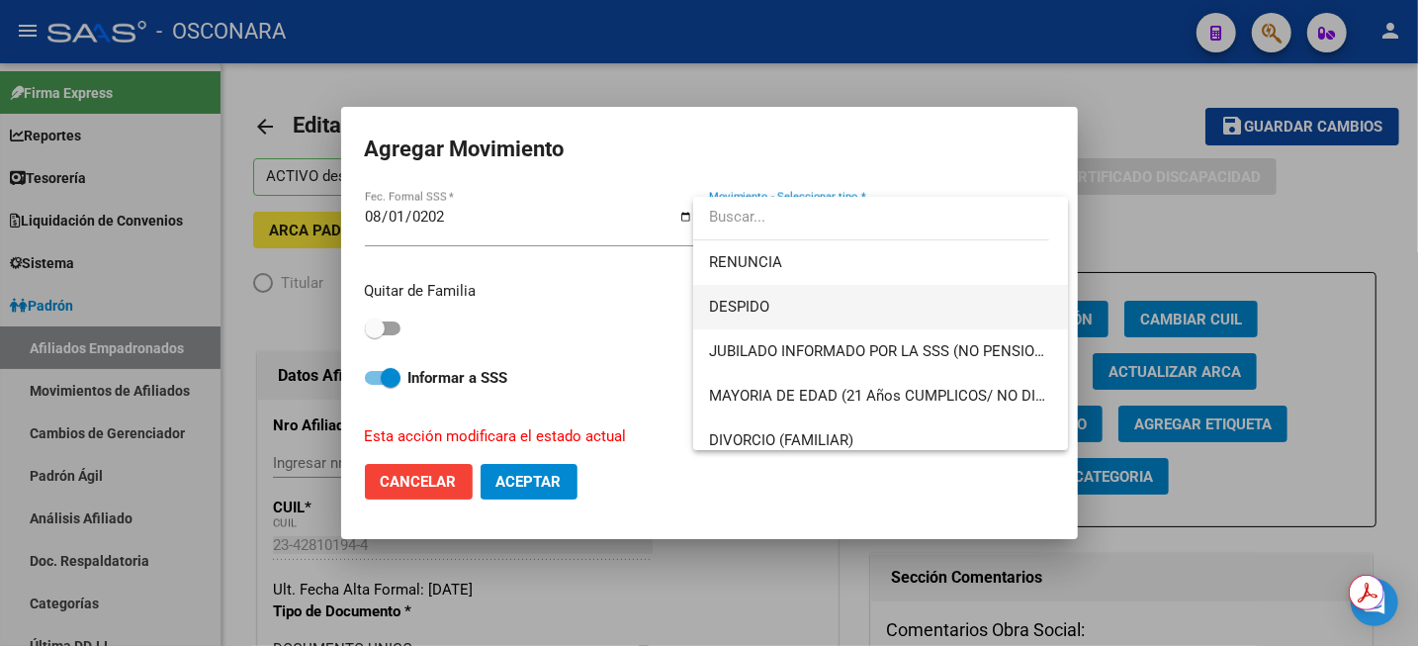
scroll to position [124, 0]
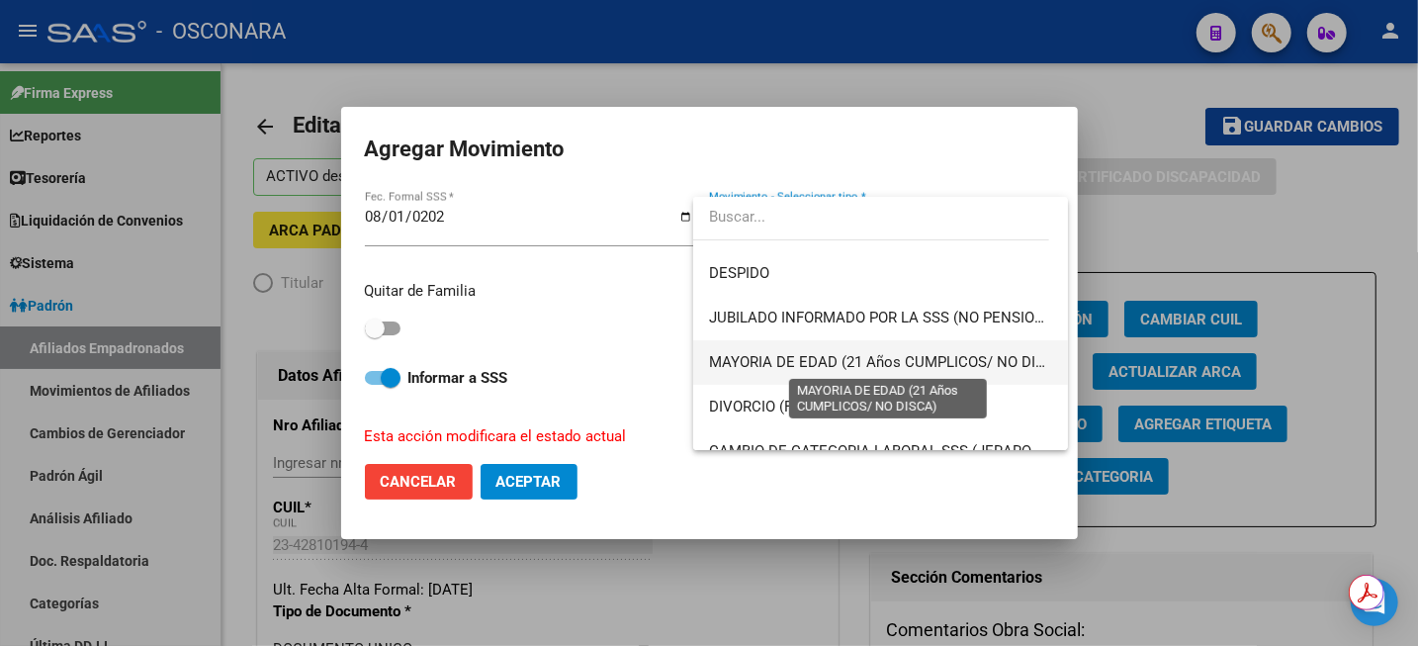
click at [806, 367] on span "MAYORIA DE EDAD (21 Años CUMPLICOS/ NO DISCA)" at bounding box center [889, 362] width 360 height 18
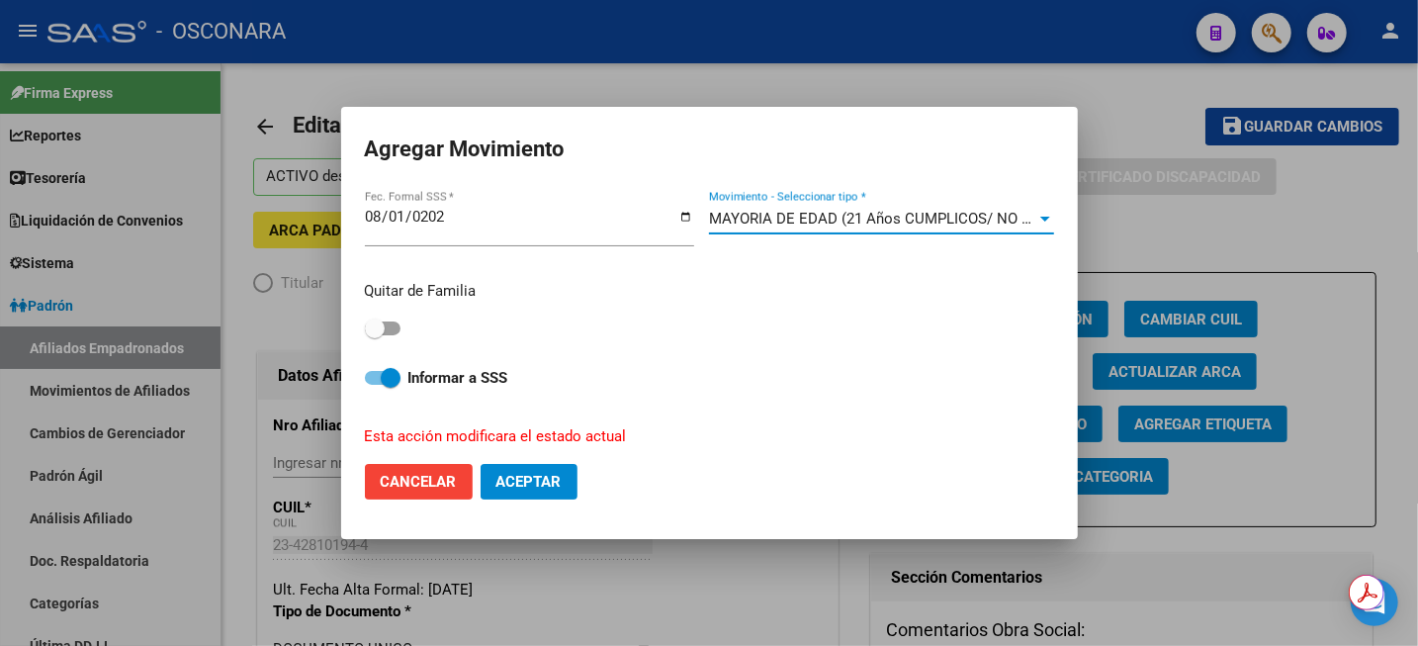
click at [373, 332] on span at bounding box center [375, 328] width 20 height 20
click at [374, 335] on input "checkbox" at bounding box center [374, 335] width 1 height 1
checkbox input "true"
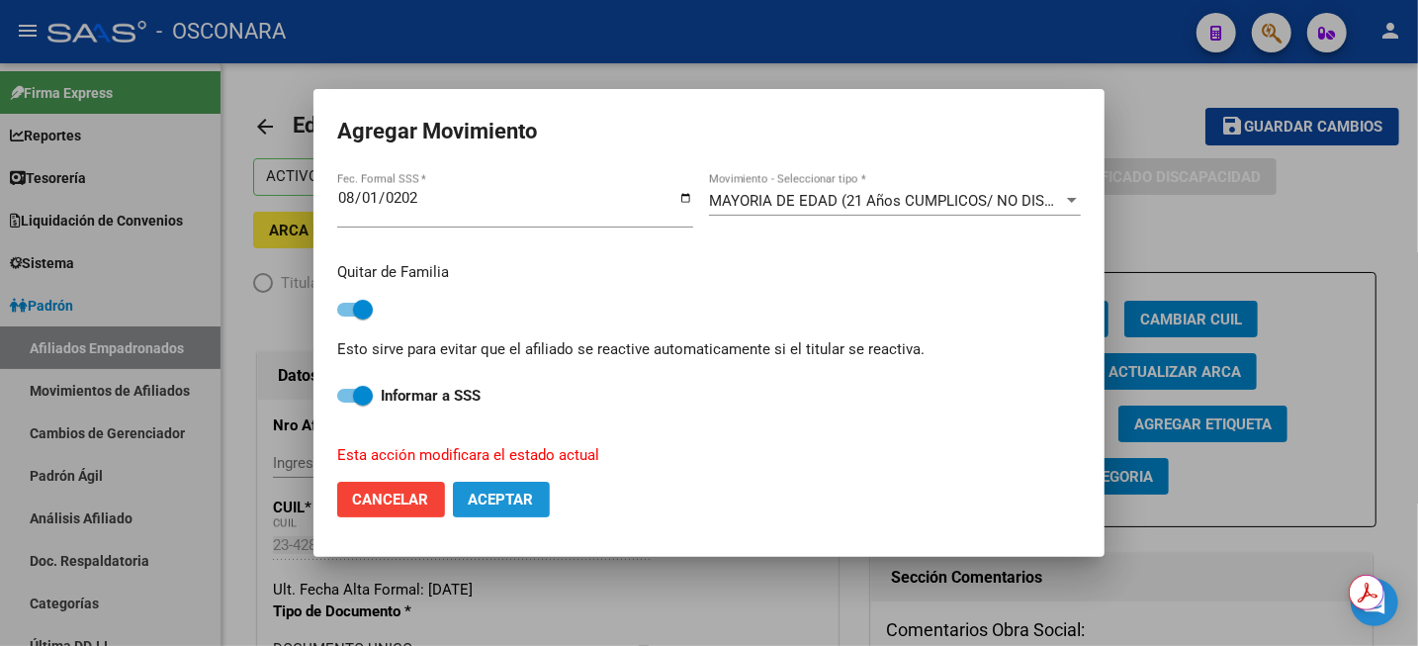
click at [486, 501] on span "Aceptar" at bounding box center [501, 500] width 65 height 18
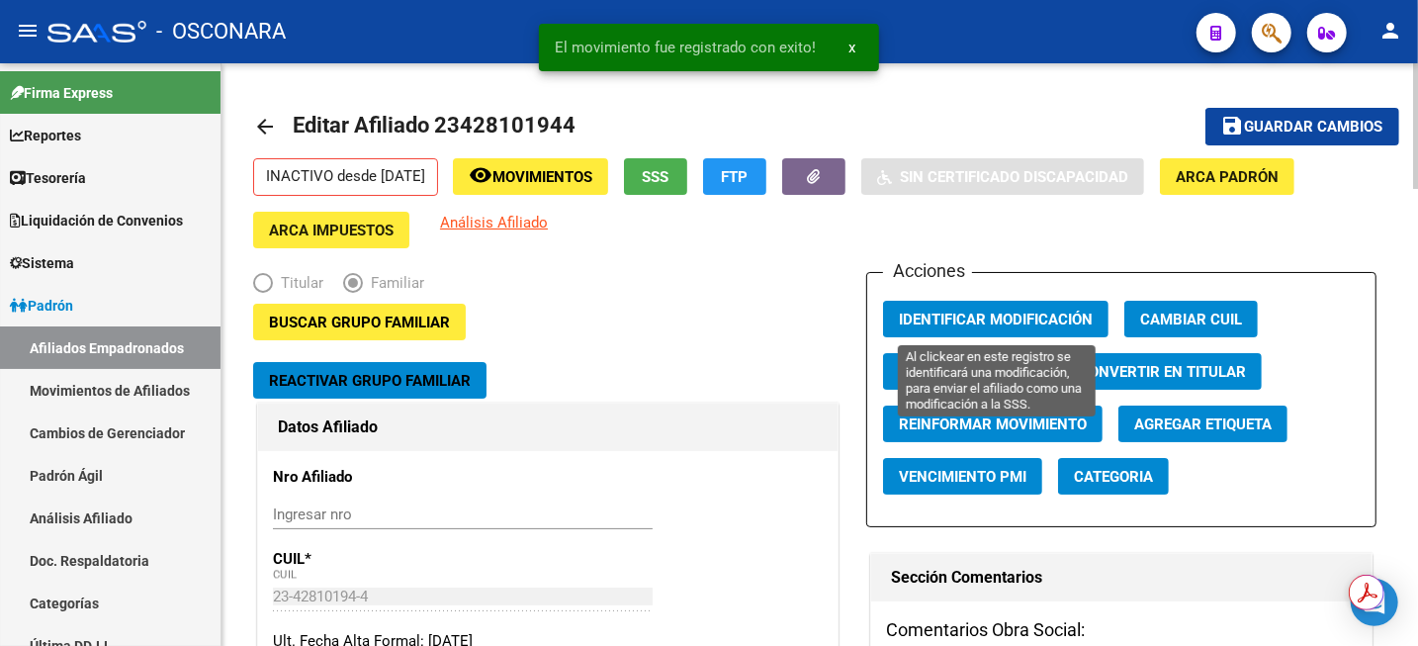
click at [1058, 326] on span "Identificar Modificación" at bounding box center [996, 320] width 194 height 18
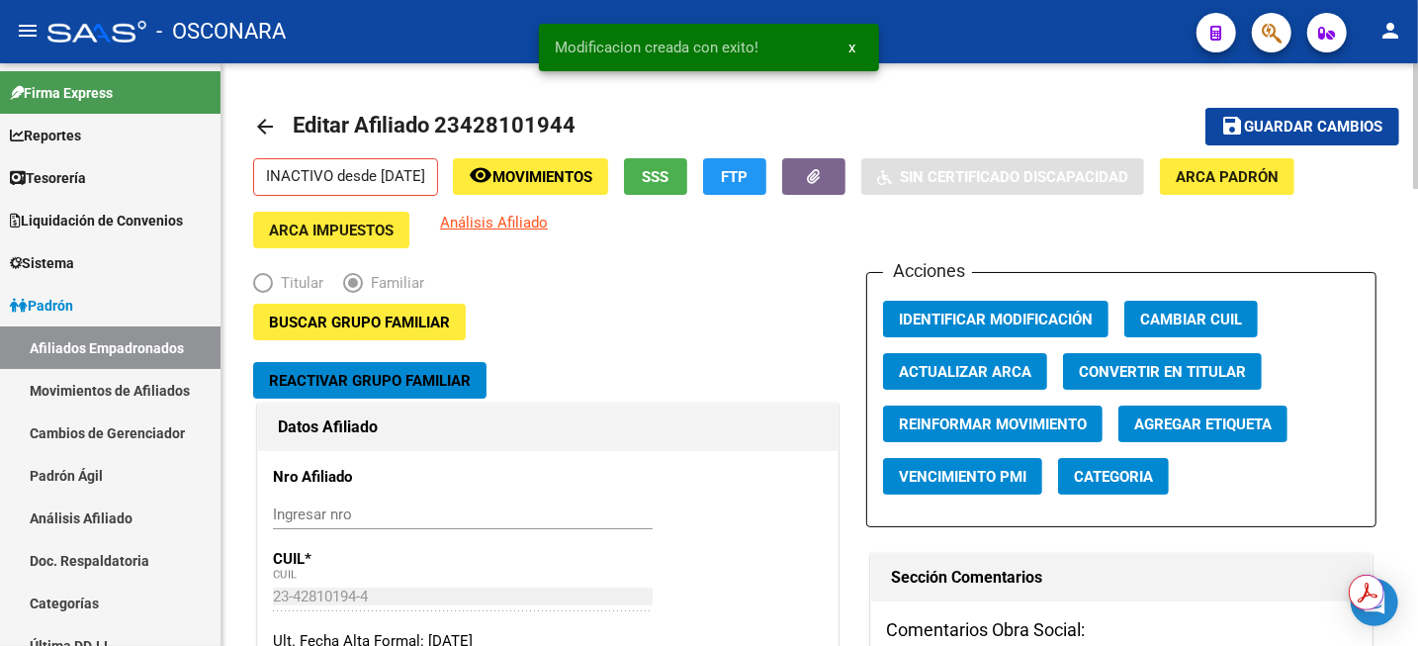
click at [1331, 129] on span "Guardar cambios" at bounding box center [1314, 128] width 138 height 18
click at [149, 522] on link "Análisis Afiliado" at bounding box center [110, 518] width 221 height 43
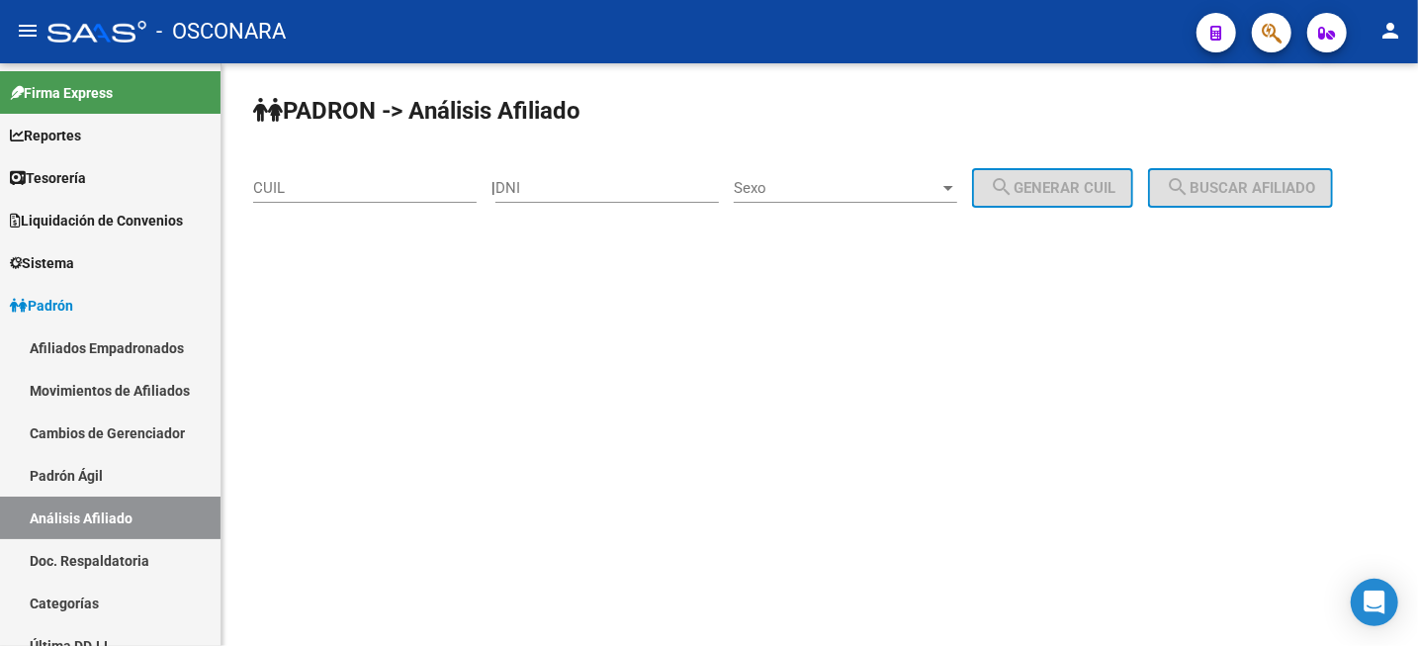
click at [389, 181] on input "CUIL" at bounding box center [365, 188] width 224 height 18
paste input "20-40205644-5"
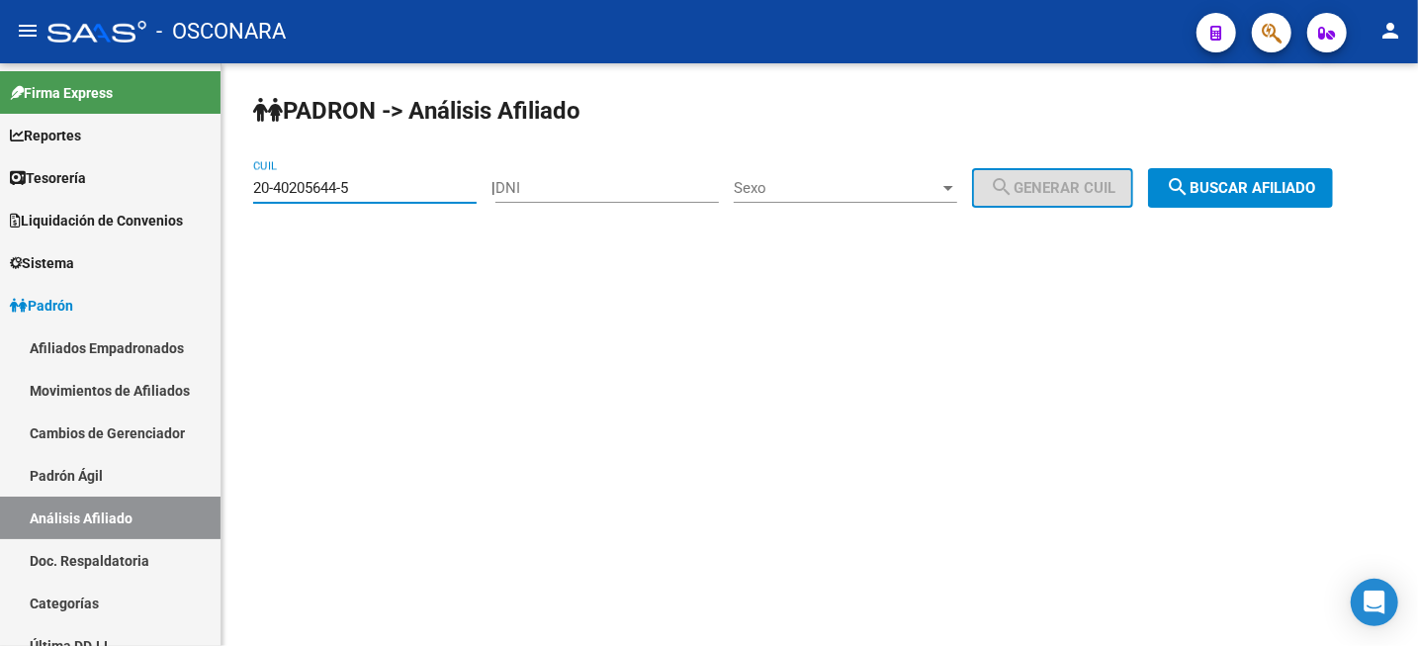
type input "20-40205644-5"
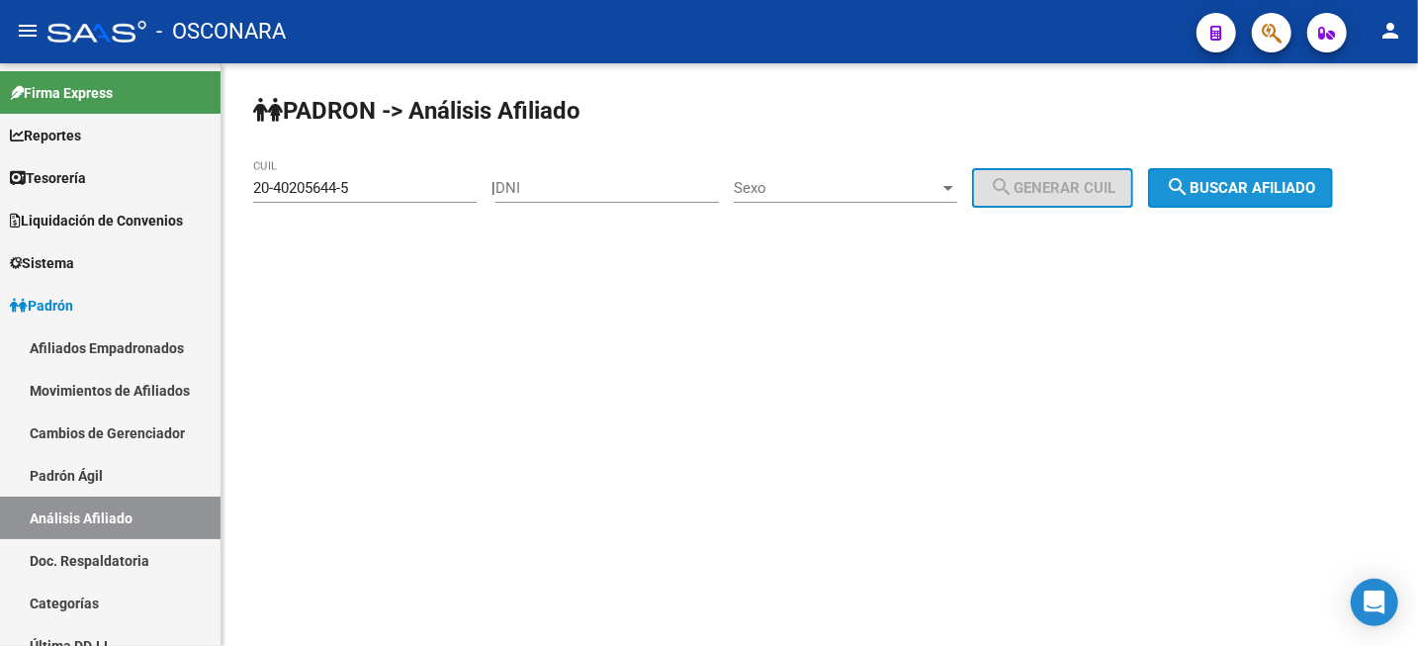
click at [1253, 193] on span "search Buscar afiliado" at bounding box center [1240, 188] width 149 height 18
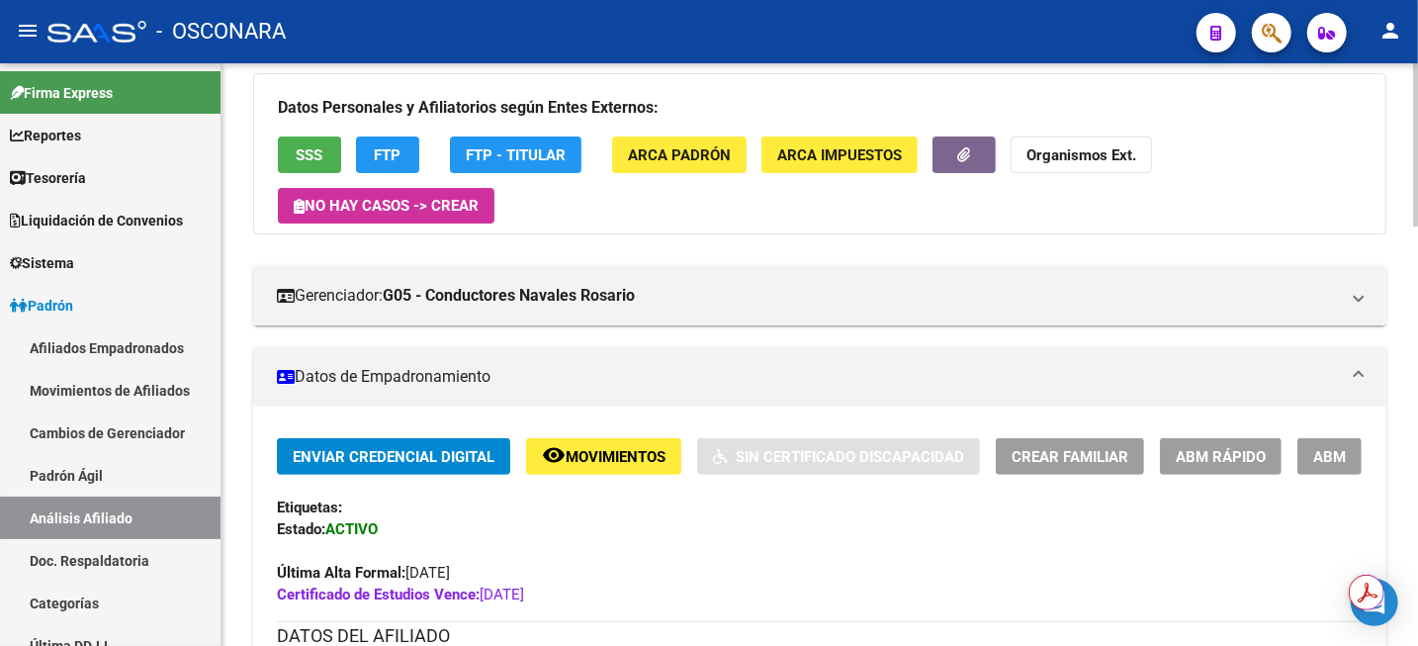
scroll to position [247, 0]
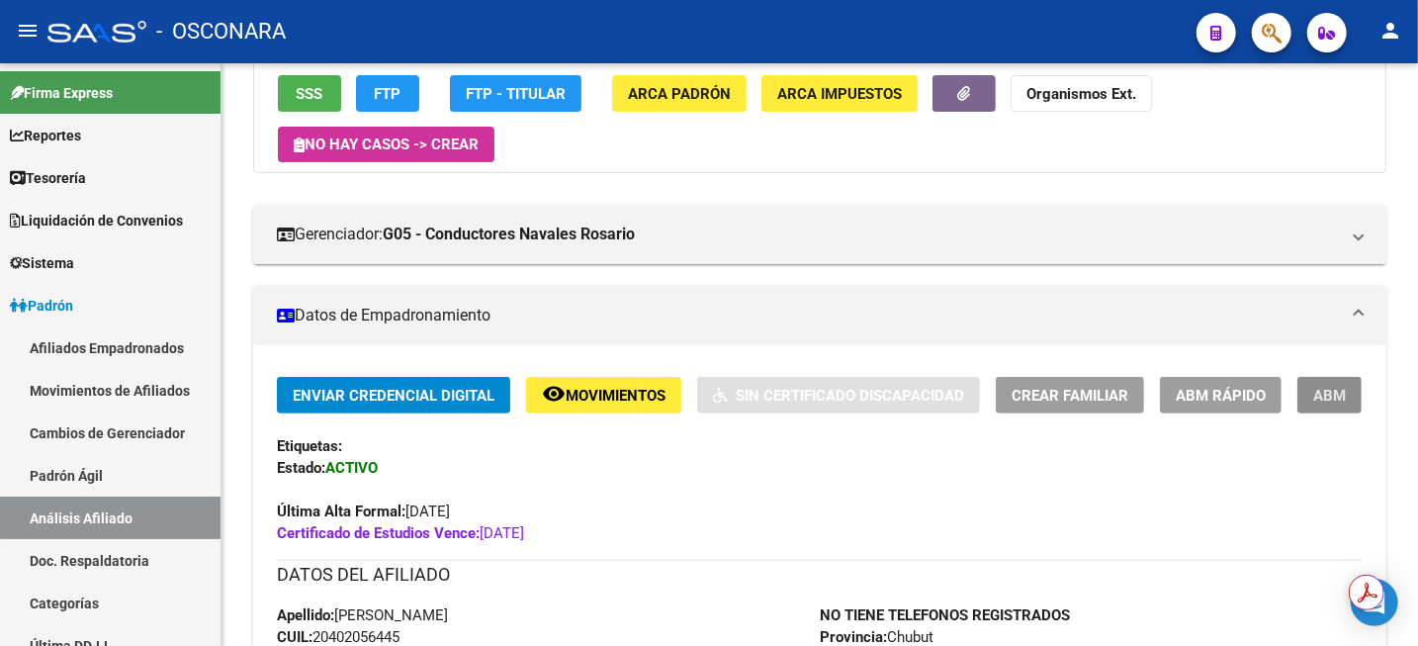
drag, startPoint x: 1340, startPoint y: 409, endPoint x: 1293, endPoint y: 416, distance: 48.1
click at [1339, 409] on button "ABM" at bounding box center [1330, 395] width 64 height 37
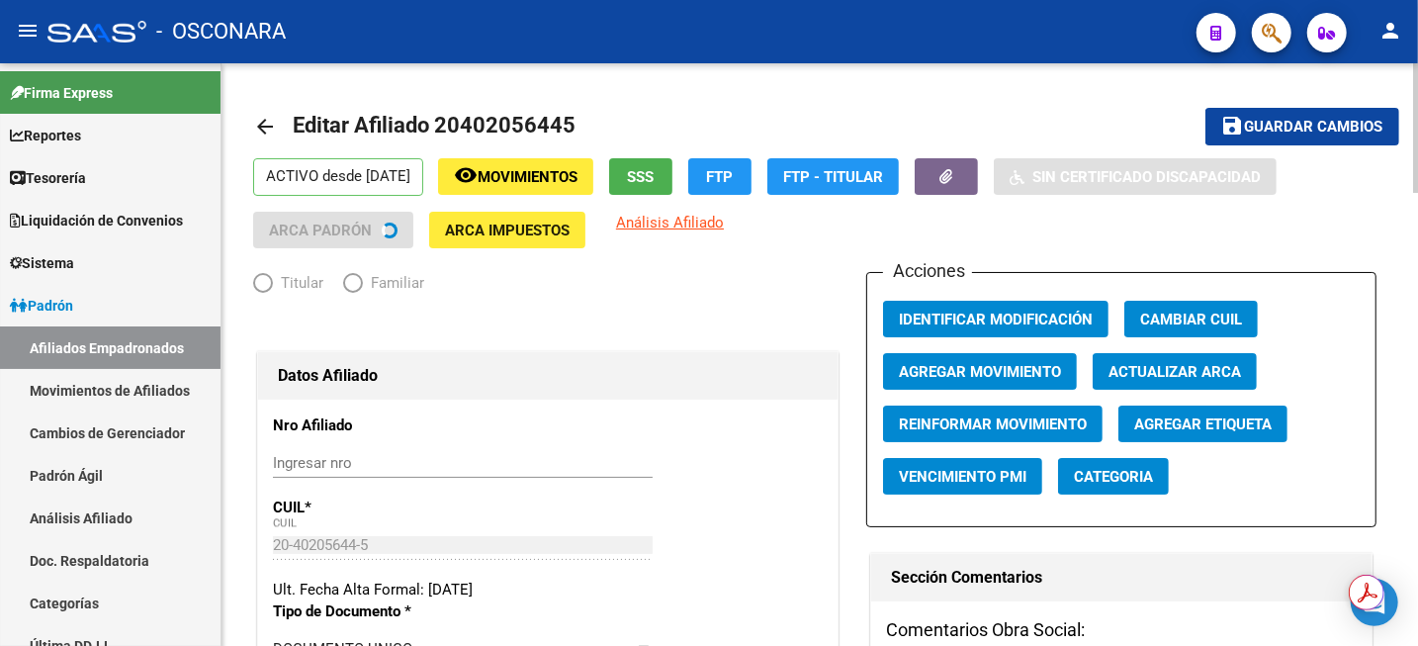
radio input "true"
type input "30-70834000-2"
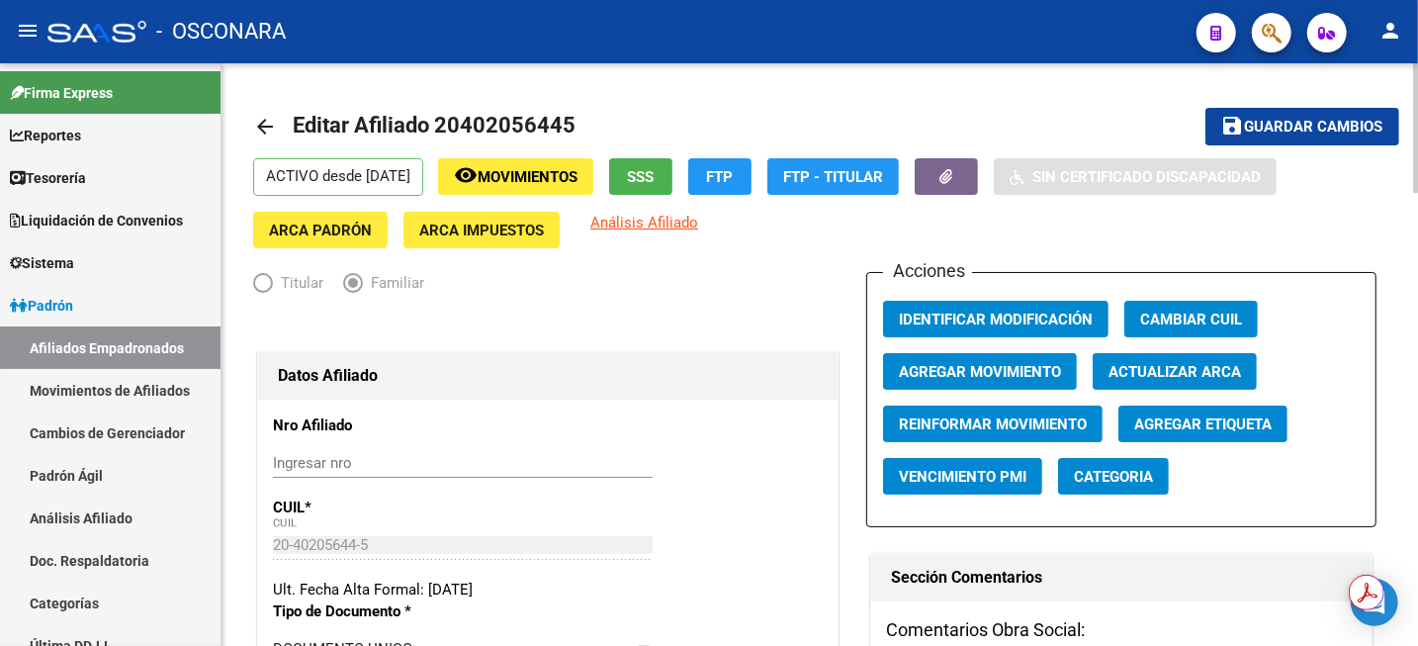
click at [988, 366] on span "Agregar Movimiento" at bounding box center [980, 372] width 162 height 18
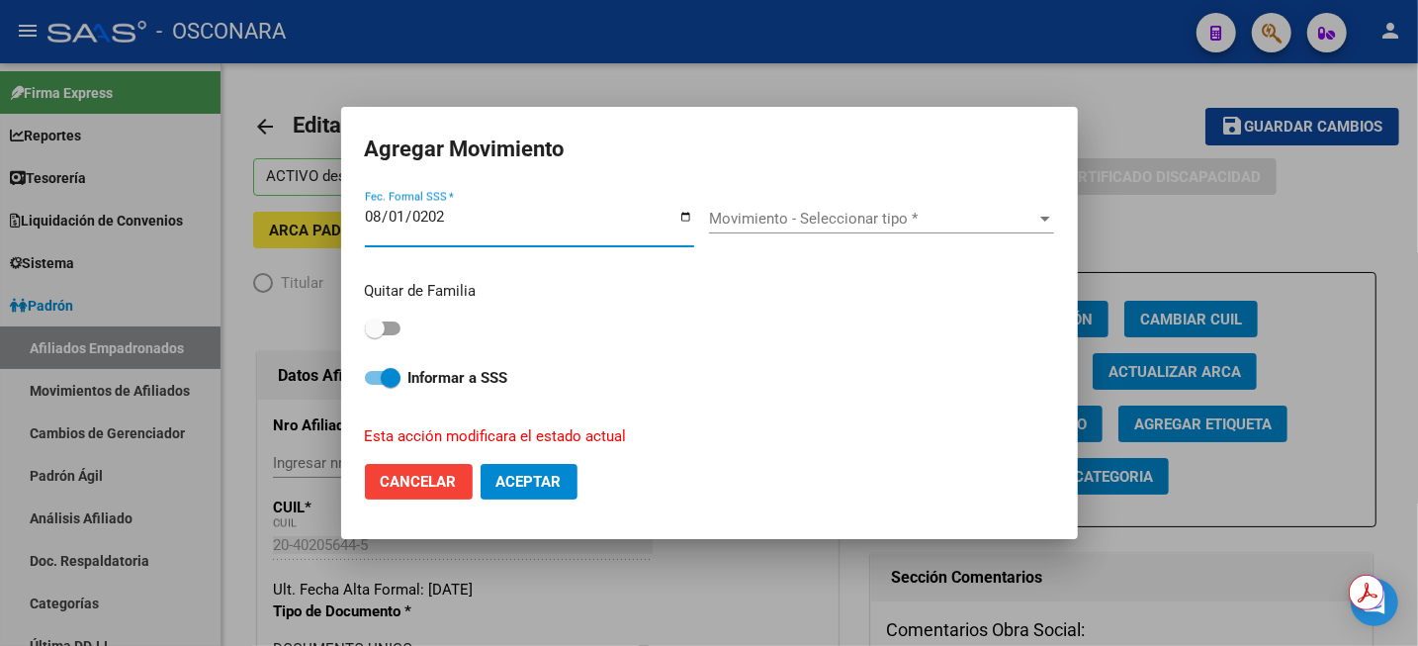
type input "[DATE]"
click at [883, 229] on div "Movimiento - Seleccionar tipo * Movimiento - Seleccionar tipo *" at bounding box center [881, 219] width 345 height 30
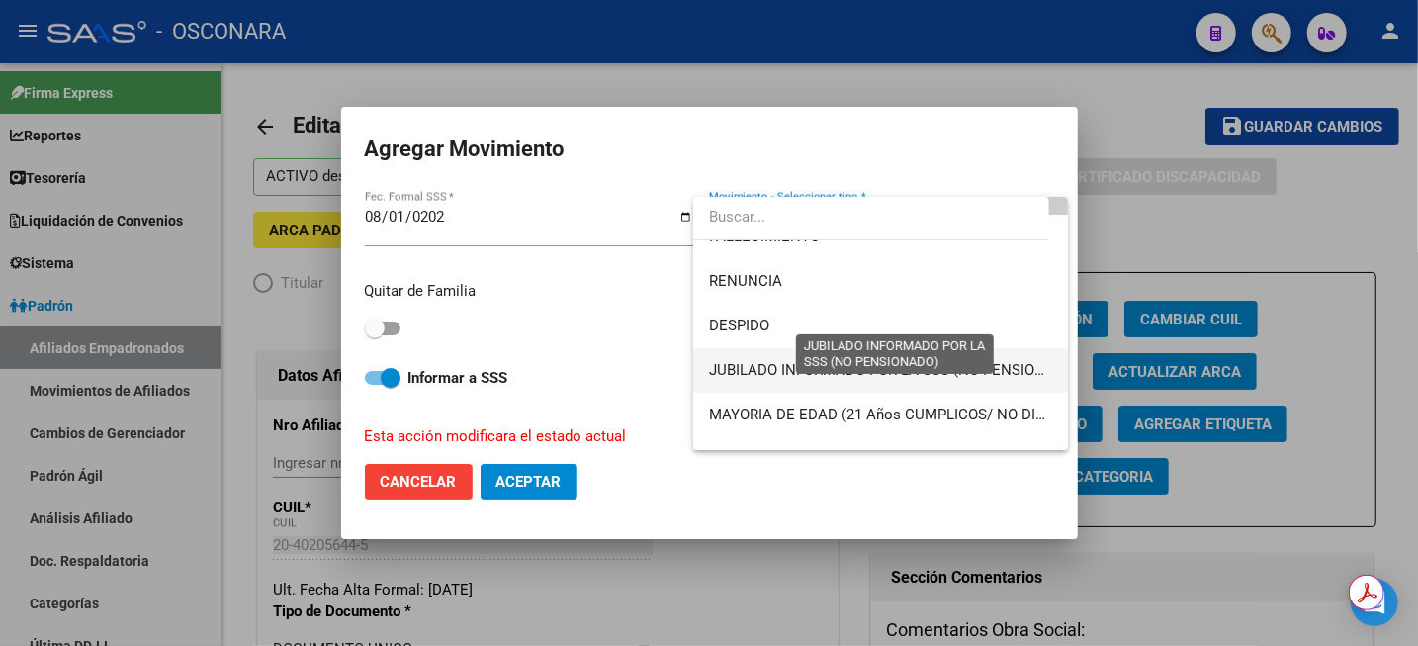
scroll to position [124, 0]
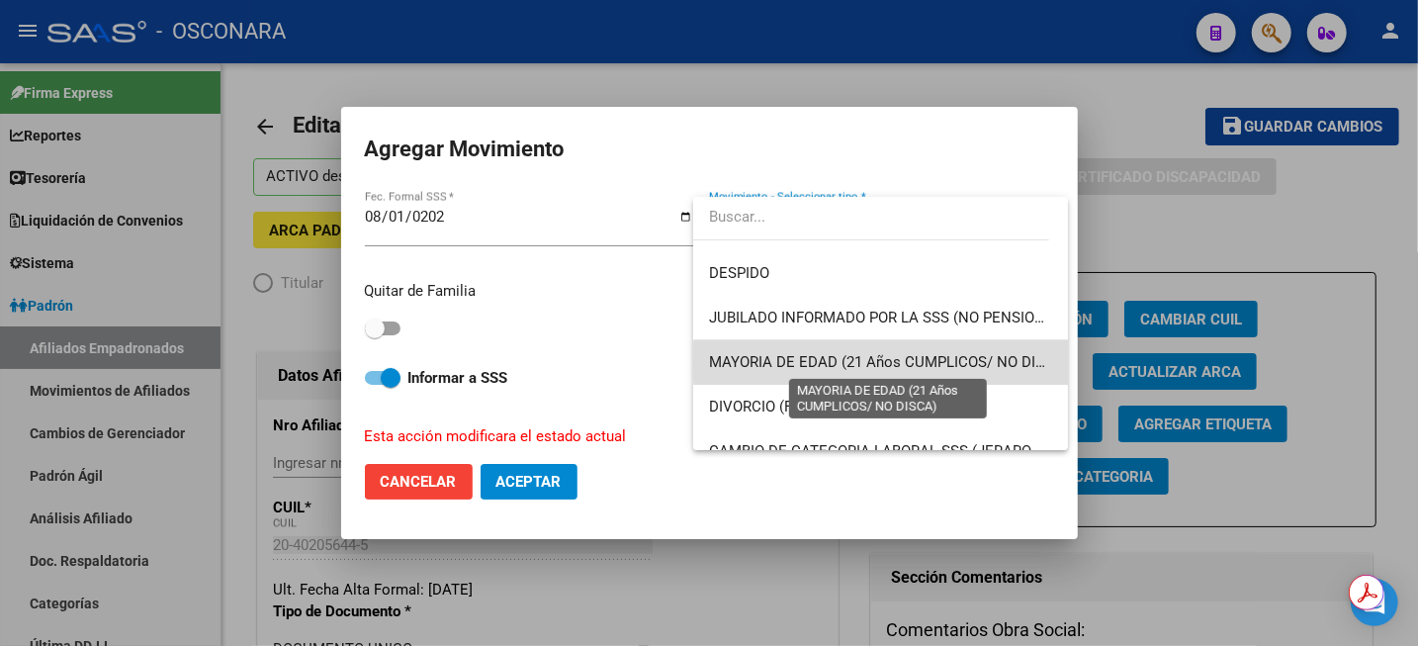
click at [885, 361] on span "MAYORIA DE EDAD (21 Años CUMPLICOS/ NO DISCA)" at bounding box center [889, 362] width 360 height 18
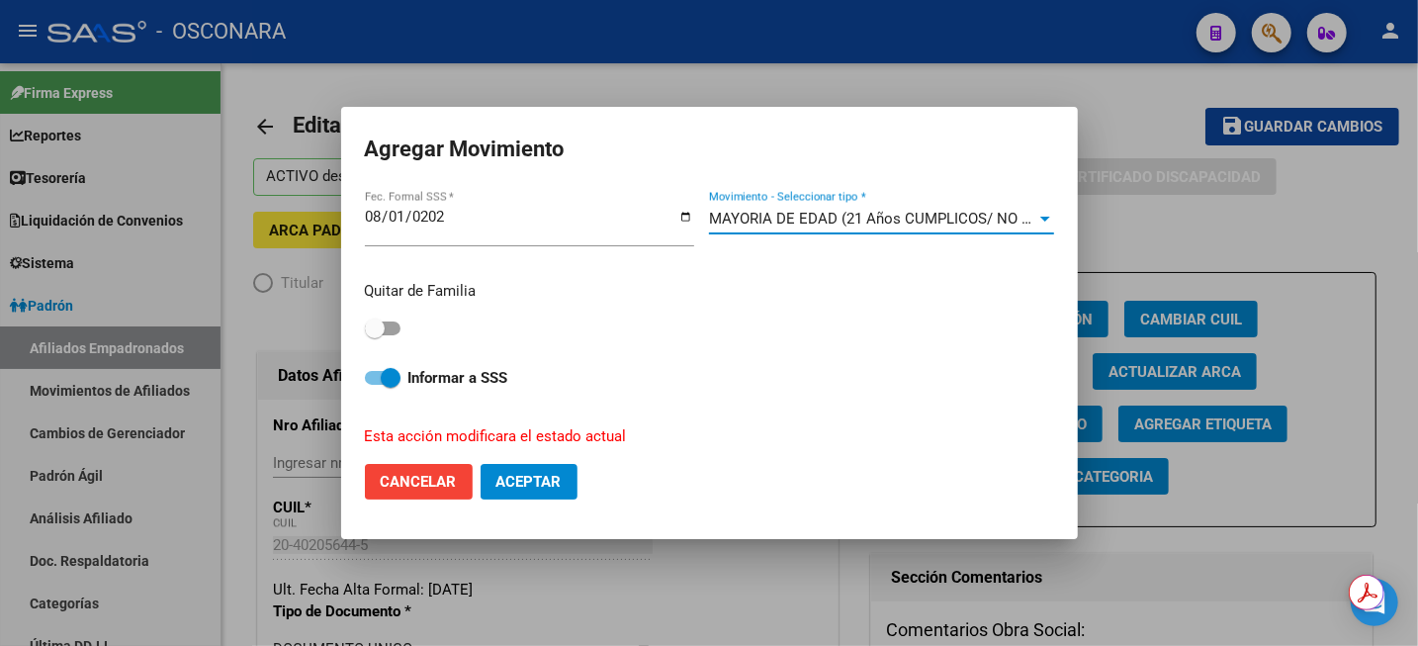
click at [396, 330] on span at bounding box center [383, 328] width 36 height 14
click at [375, 335] on input "checkbox" at bounding box center [374, 335] width 1 height 1
checkbox input "true"
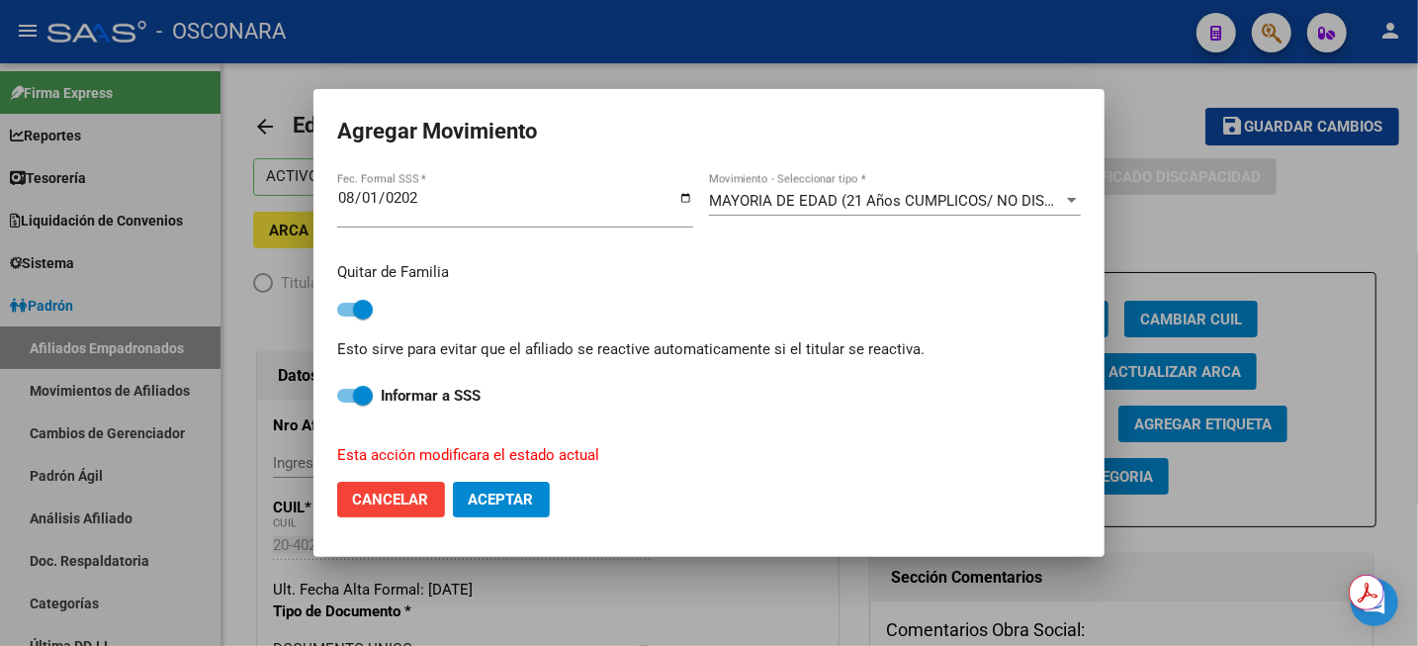
click at [497, 495] on span "Aceptar" at bounding box center [501, 500] width 65 height 18
checkbox input "false"
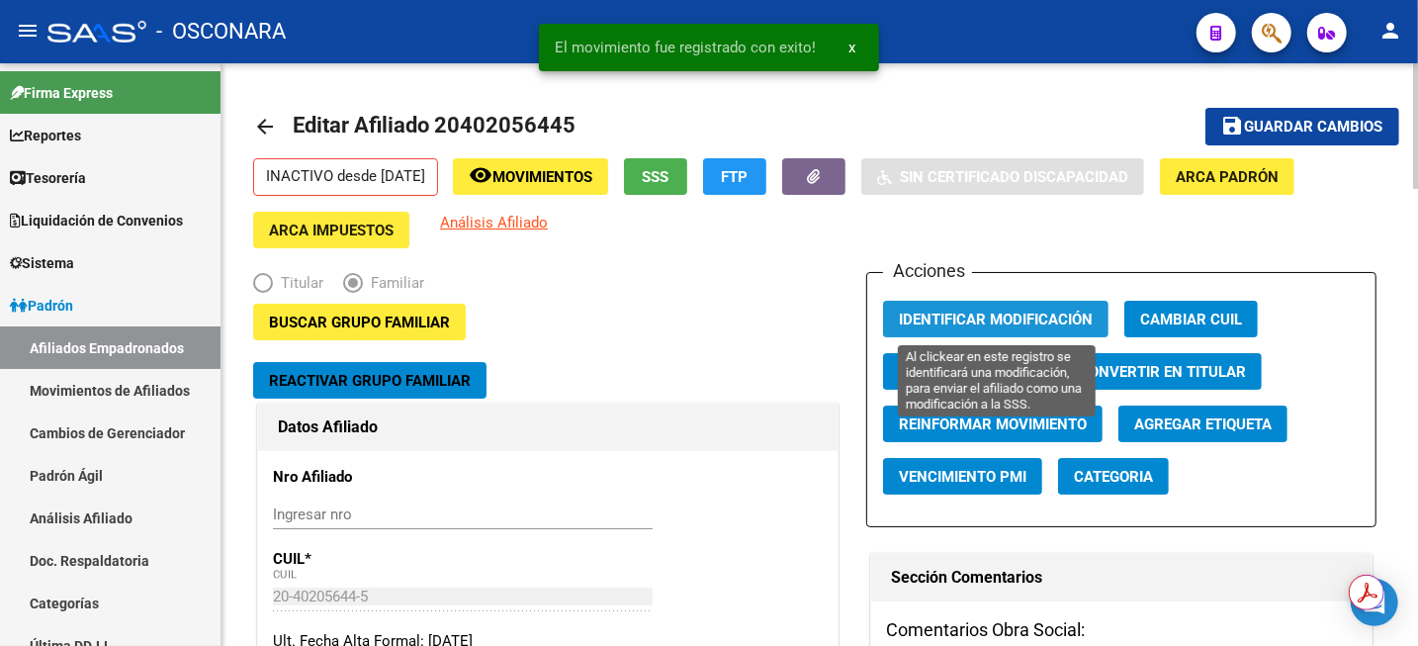
drag, startPoint x: 1058, startPoint y: 317, endPoint x: 1145, endPoint y: 263, distance: 102.1
click at [1058, 316] on span "Identificar Modificación" at bounding box center [996, 320] width 194 height 18
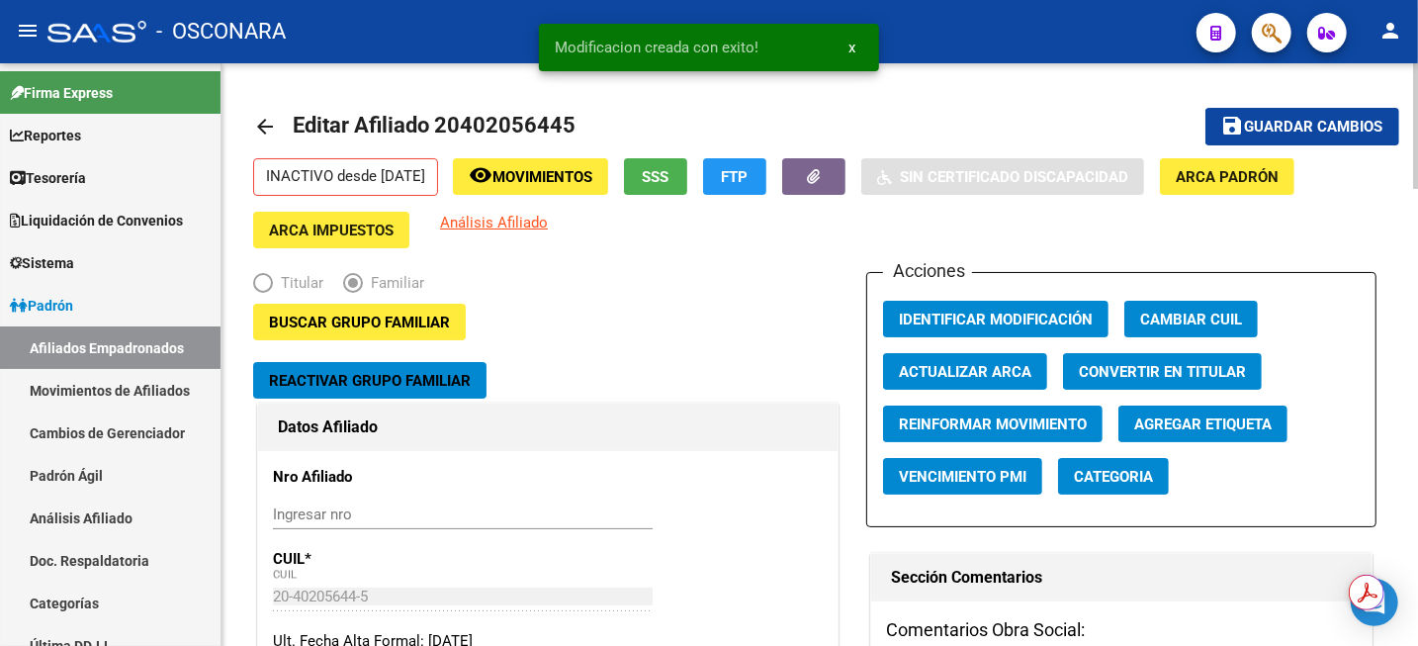
click at [1286, 114] on button "save Guardar cambios" at bounding box center [1303, 126] width 194 height 37
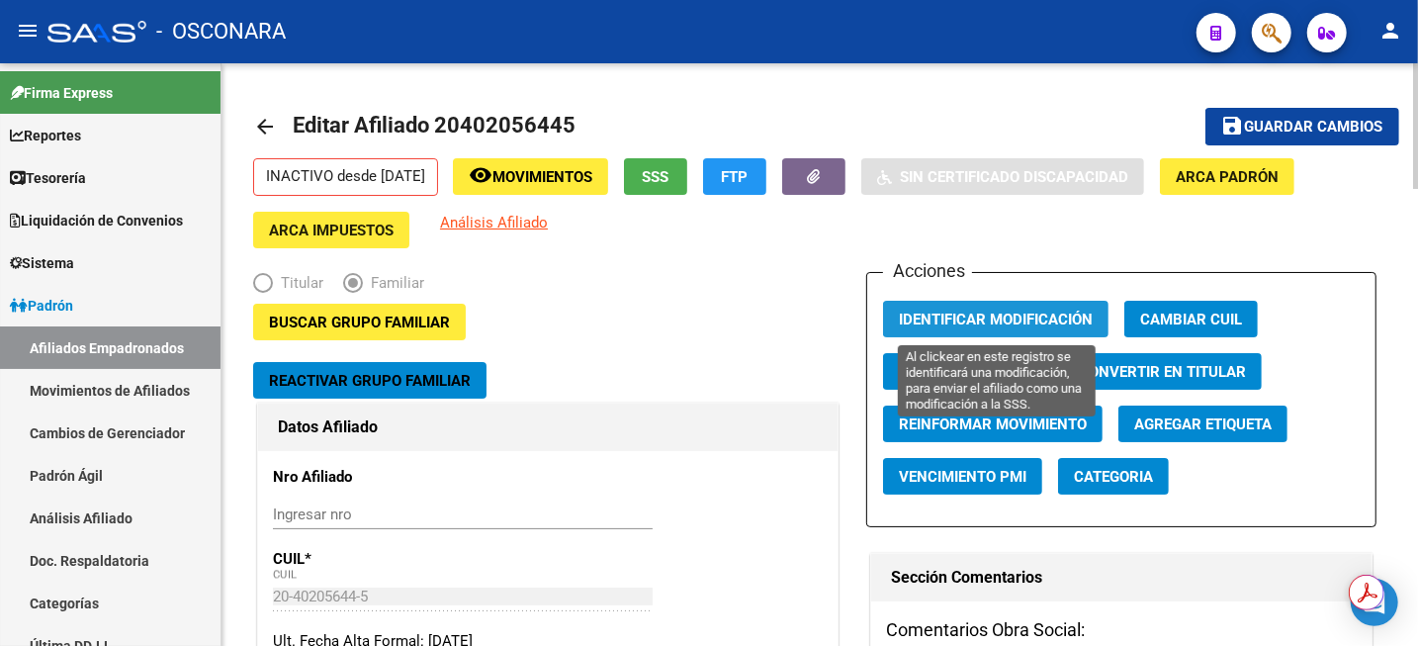
click at [1038, 315] on span "Identificar Modificación" at bounding box center [996, 320] width 194 height 18
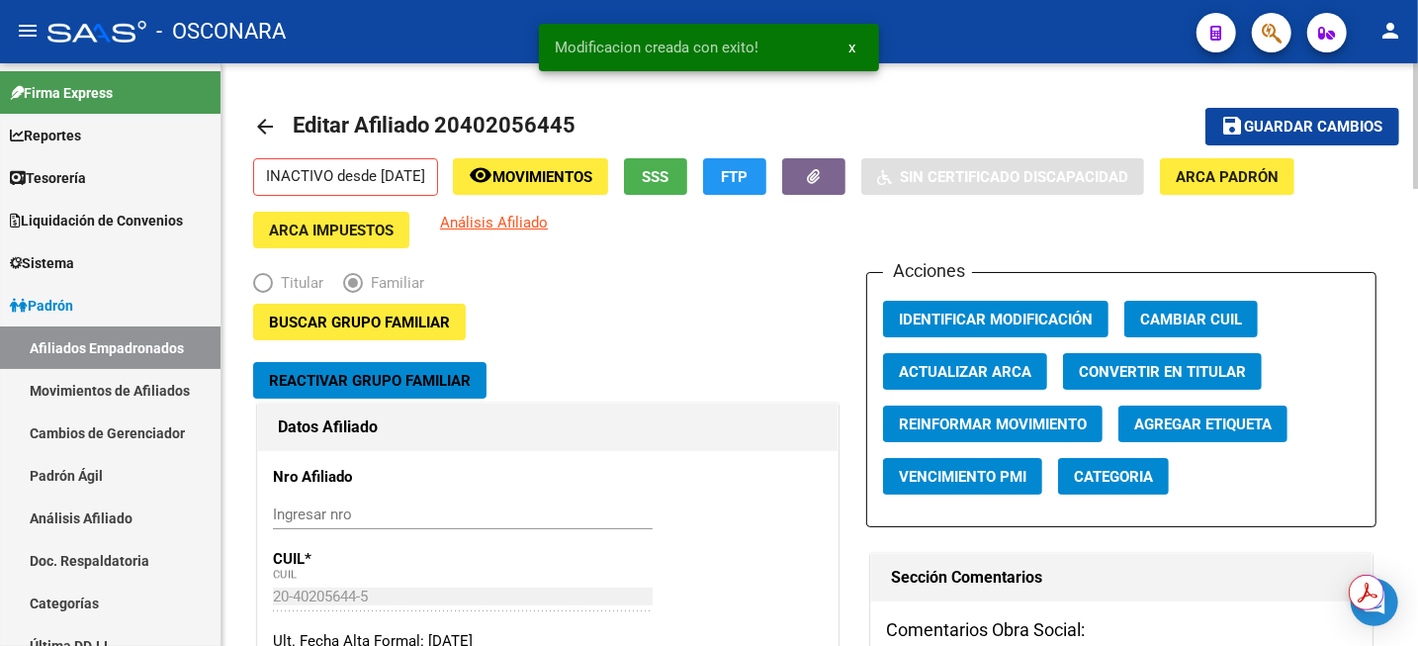
click at [1282, 133] on span "Guardar cambios" at bounding box center [1314, 128] width 138 height 18
click at [133, 524] on link "Análisis Afiliado" at bounding box center [110, 518] width 221 height 43
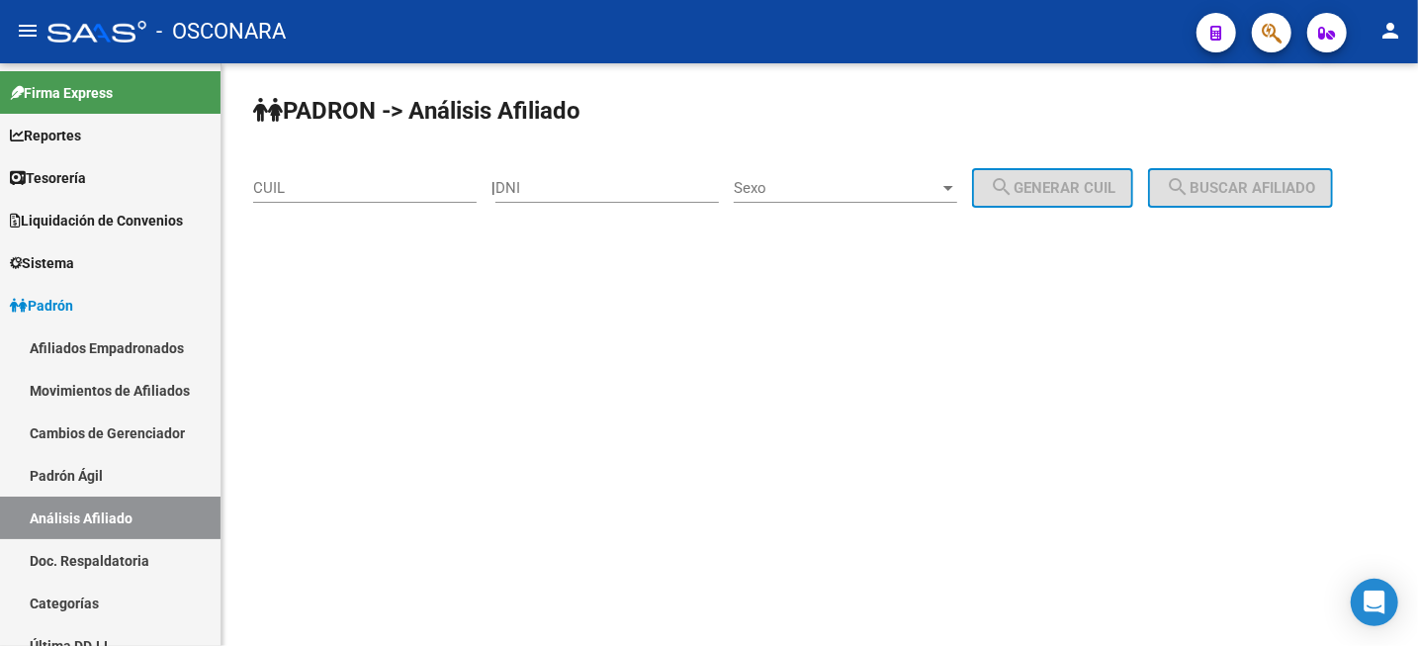
click at [368, 194] on input "CUIL" at bounding box center [365, 188] width 224 height 18
paste input "27-21757337-3"
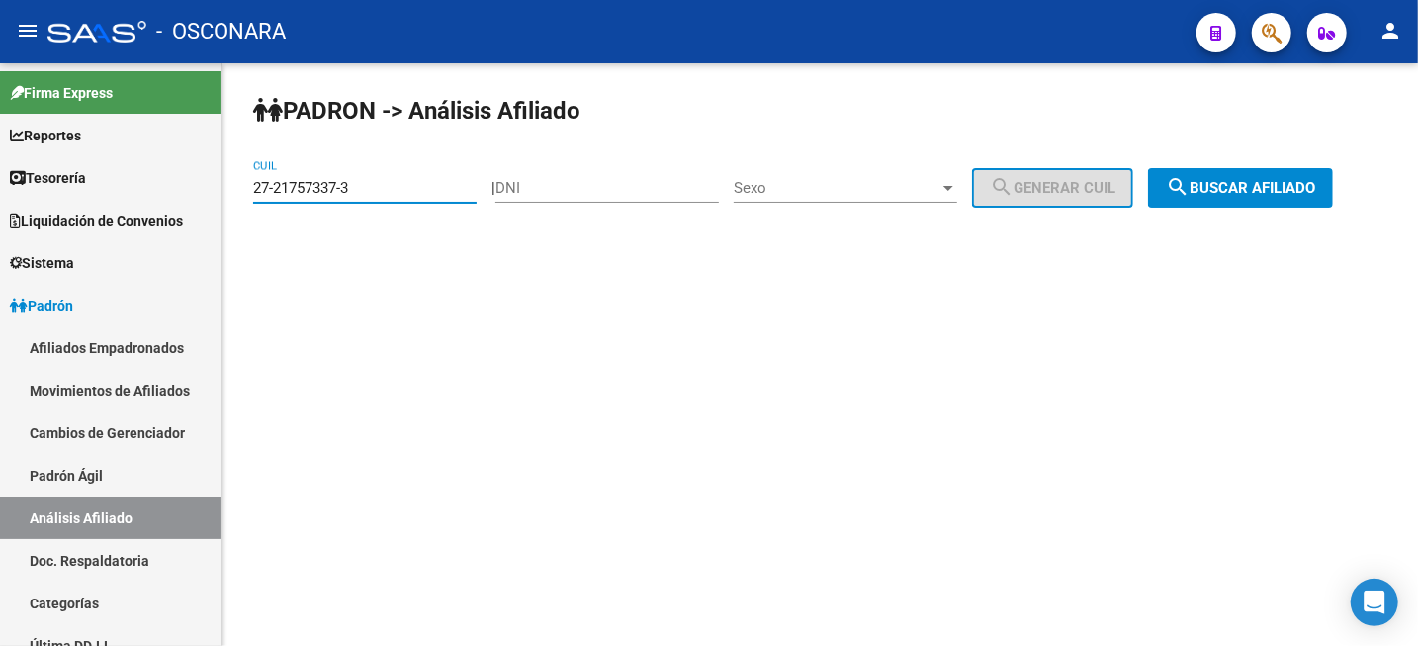
type input "27-21757337-3"
click at [1256, 187] on span "search Buscar afiliado" at bounding box center [1240, 188] width 149 height 18
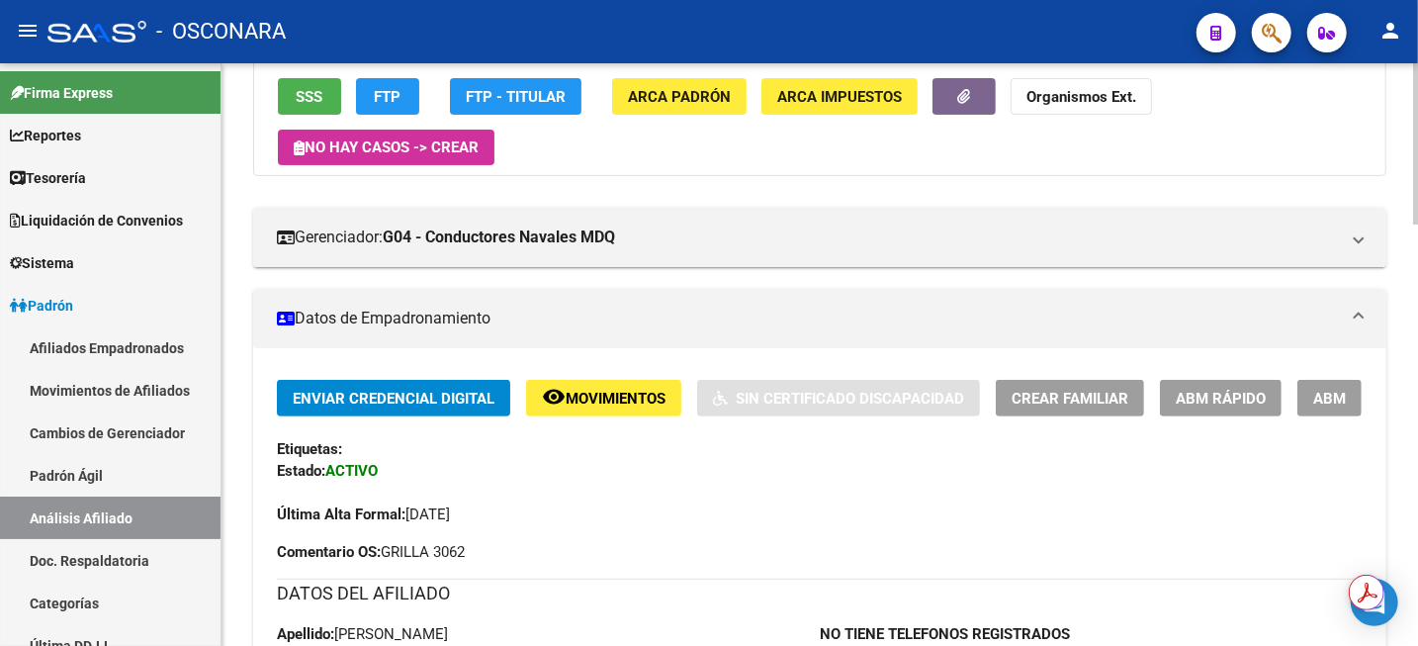
scroll to position [247, 0]
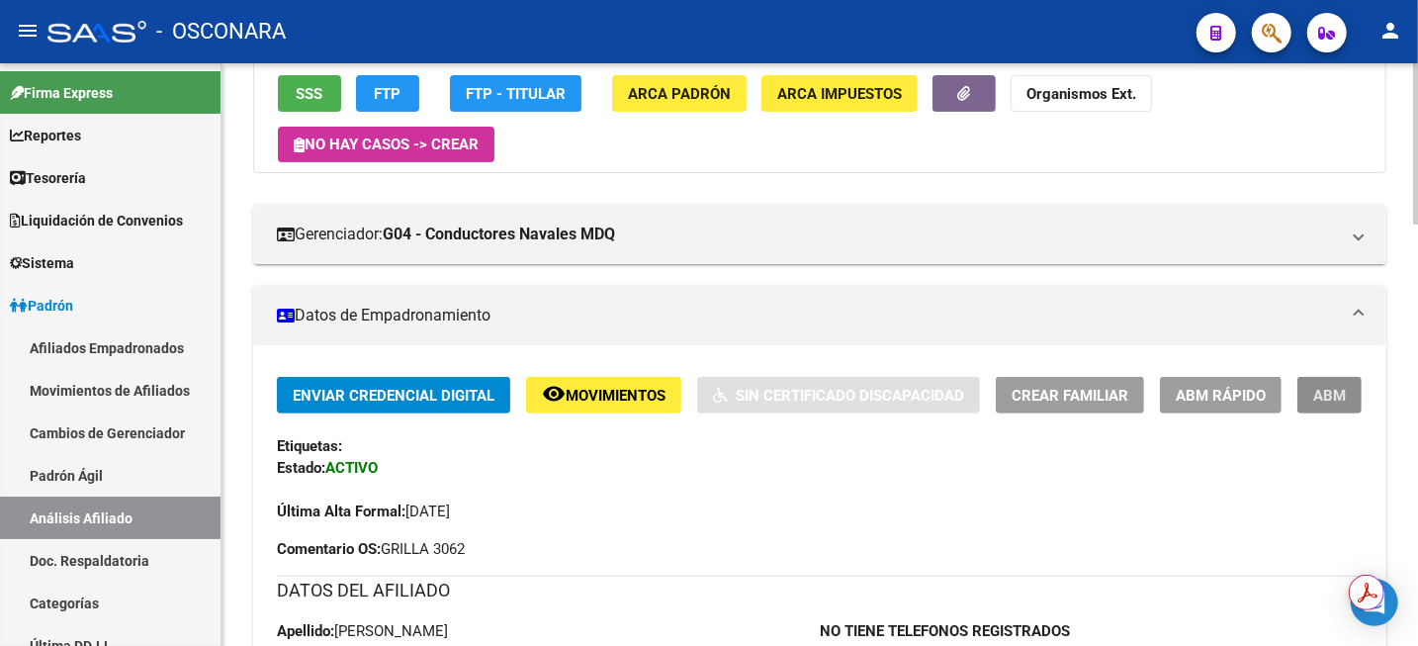
click at [1341, 396] on span "ABM" at bounding box center [1330, 396] width 33 height 18
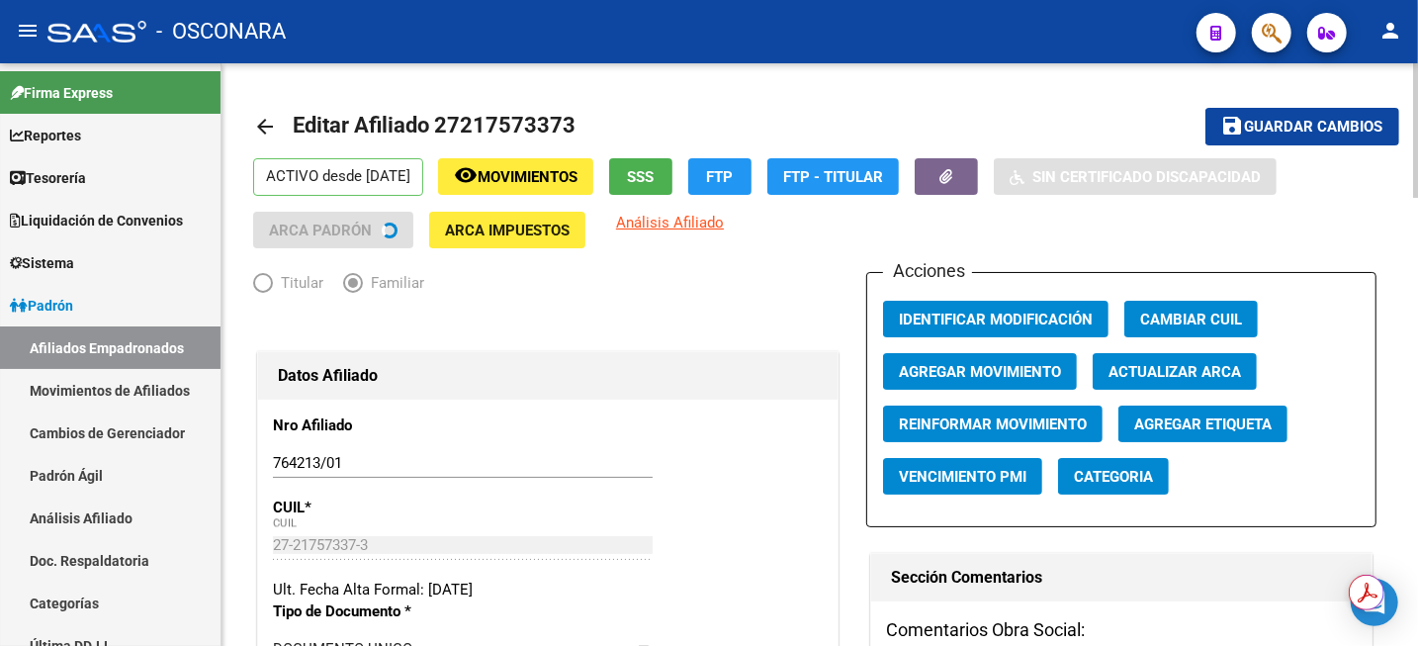
radio input "true"
type input "33-63761744-9"
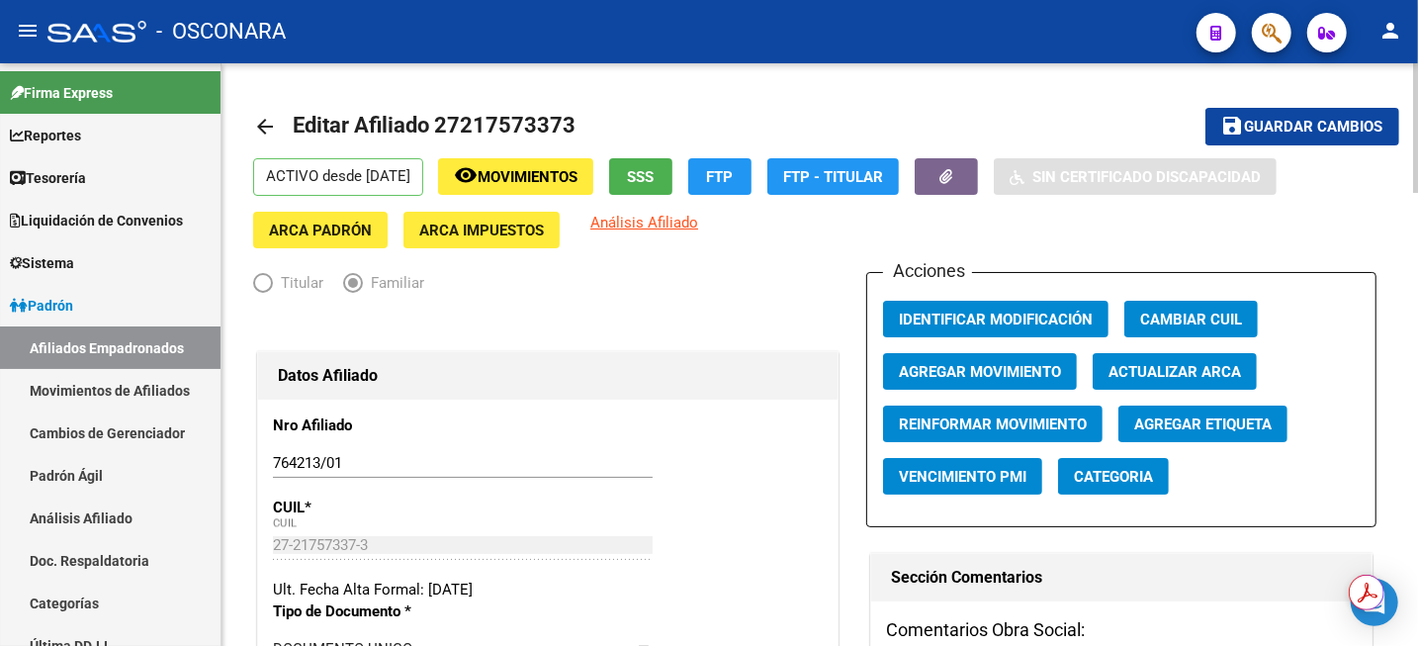
click at [1027, 378] on span "Agregar Movimiento" at bounding box center [980, 372] width 162 height 18
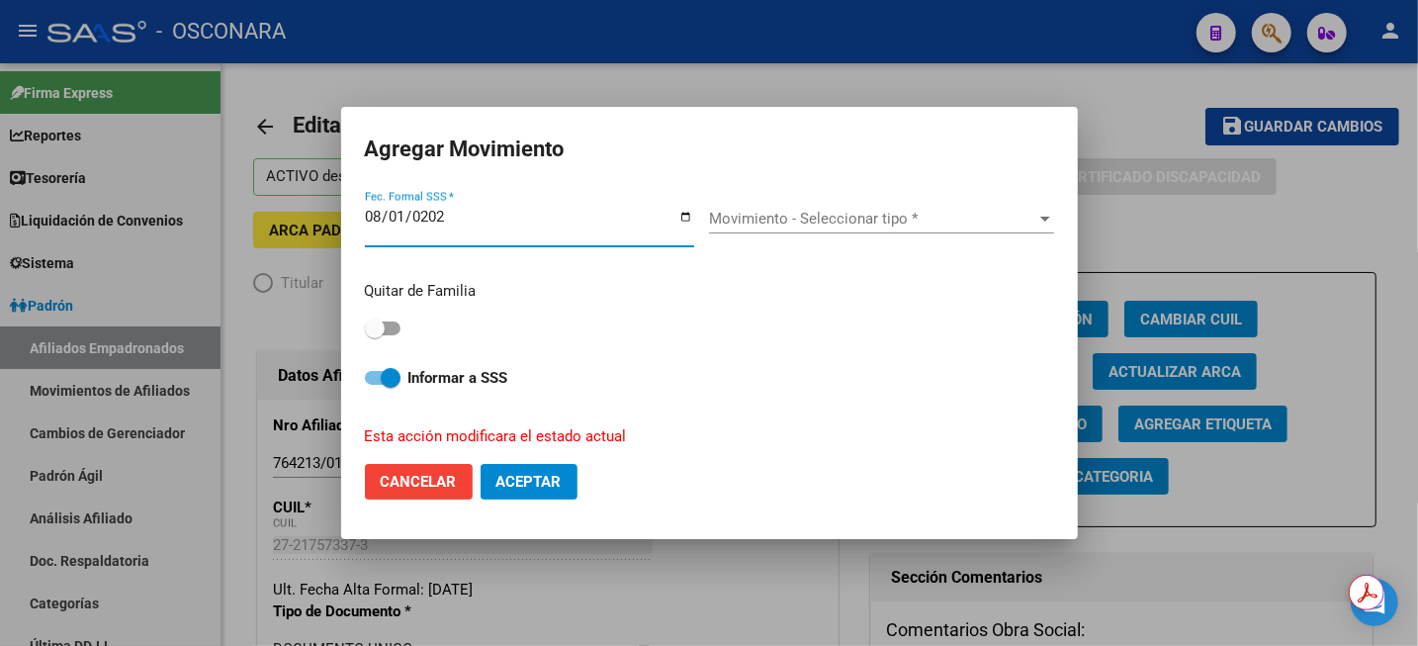
type input "[DATE]"
click at [827, 207] on div "Movimiento - Seleccionar tipo * Movimiento - Seleccionar tipo *" at bounding box center [881, 219] width 345 height 30
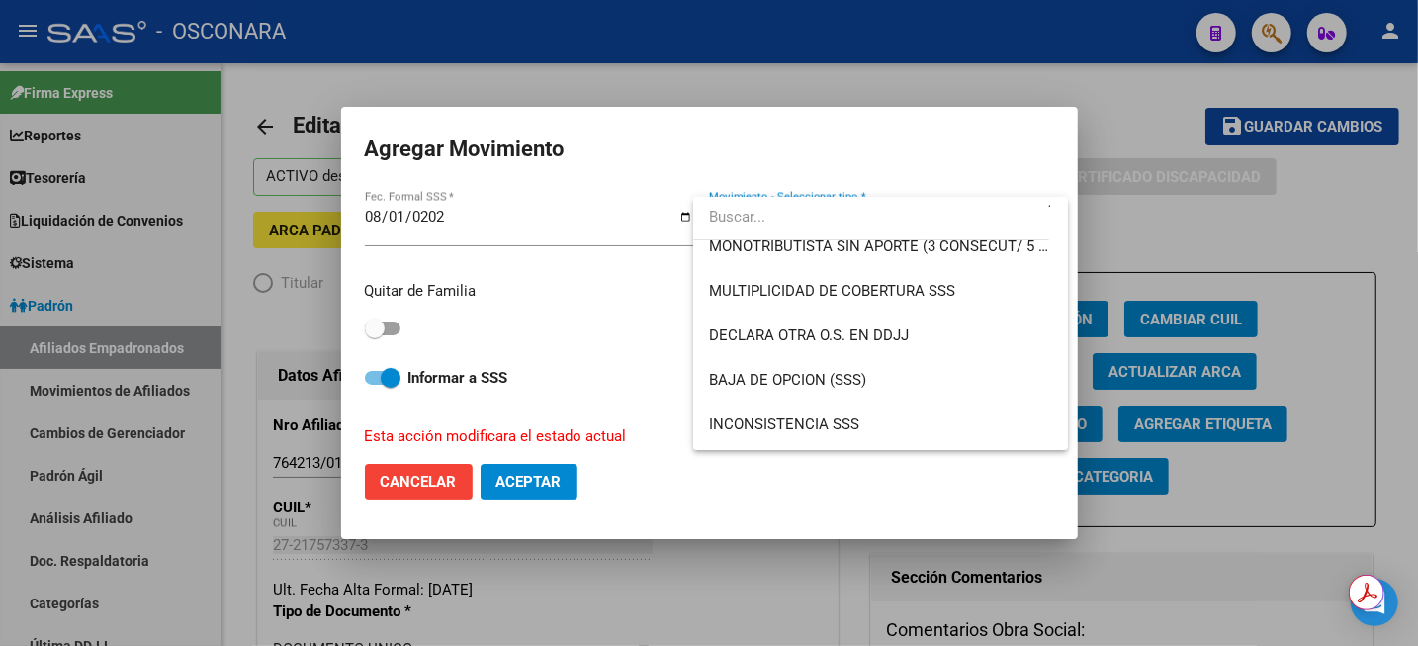
scroll to position [742, 0]
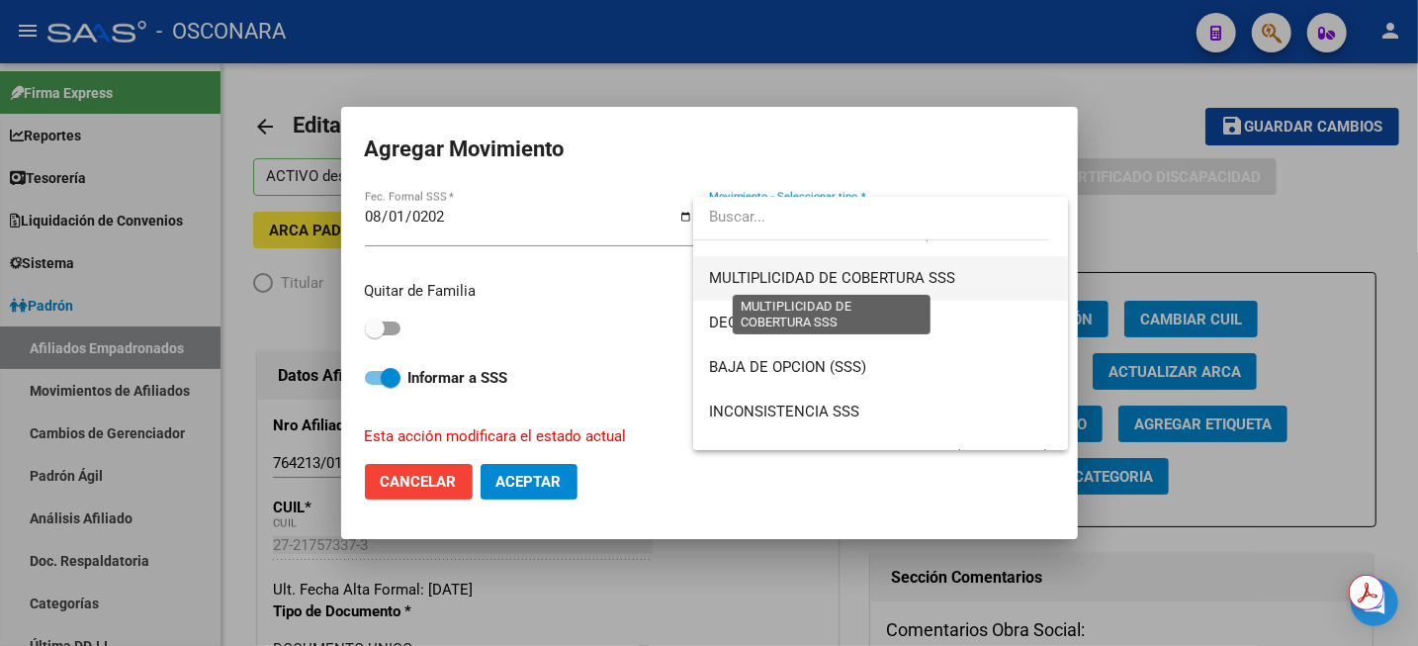
click at [951, 282] on span "MULTIPLICIDAD DE COBERTURA SSS" at bounding box center [832, 278] width 246 height 18
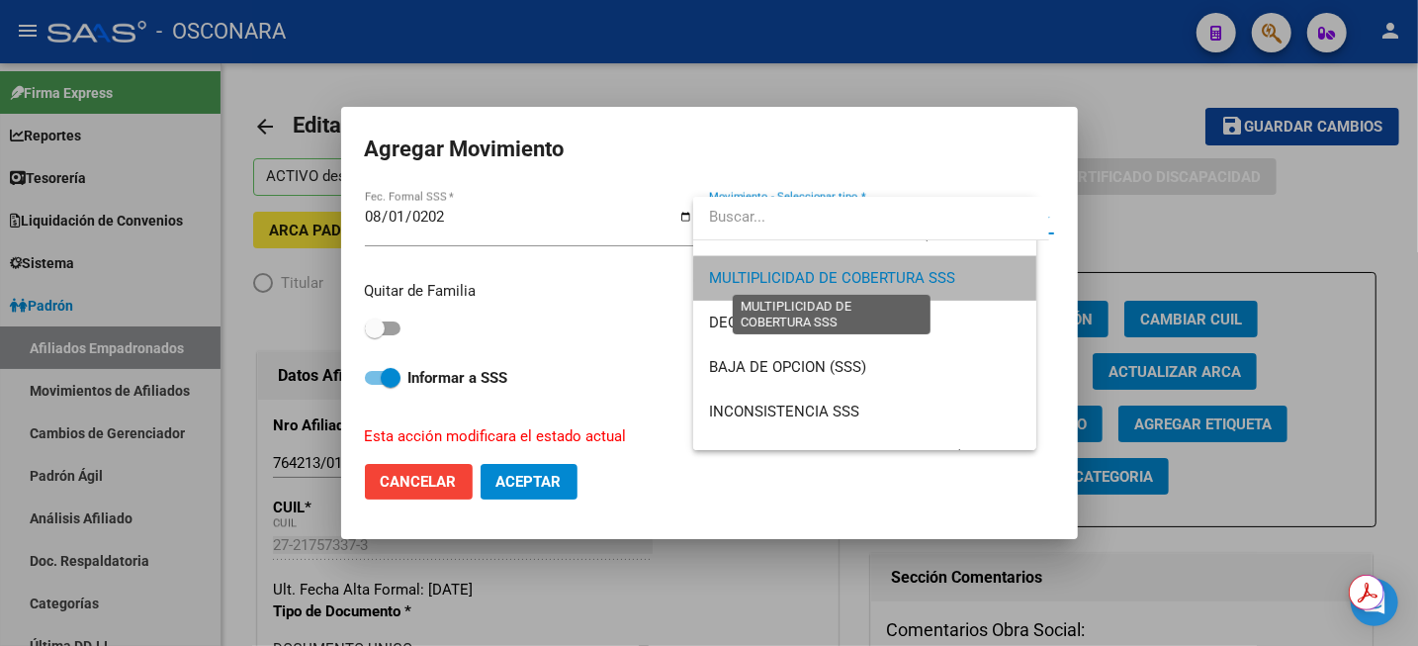
scroll to position [756, 0]
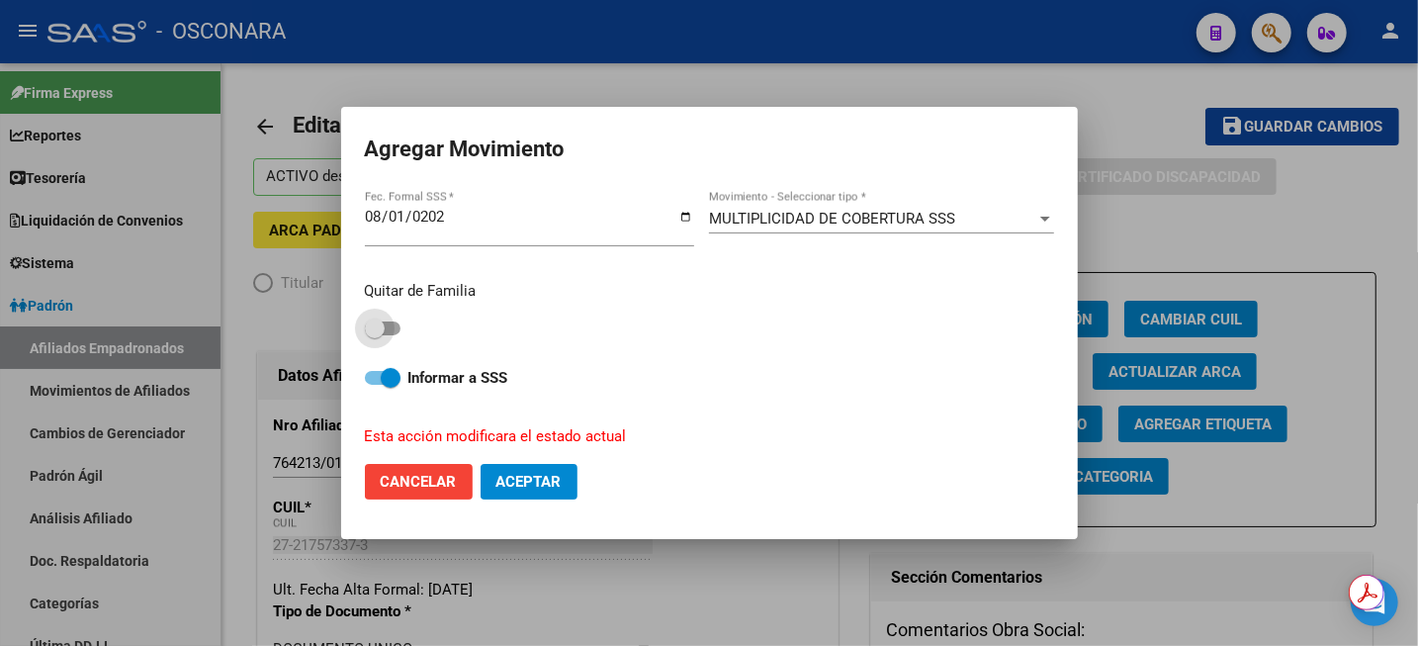
click at [383, 328] on span at bounding box center [375, 328] width 20 height 20
click at [375, 335] on input "checkbox" at bounding box center [374, 335] width 1 height 1
checkbox input "true"
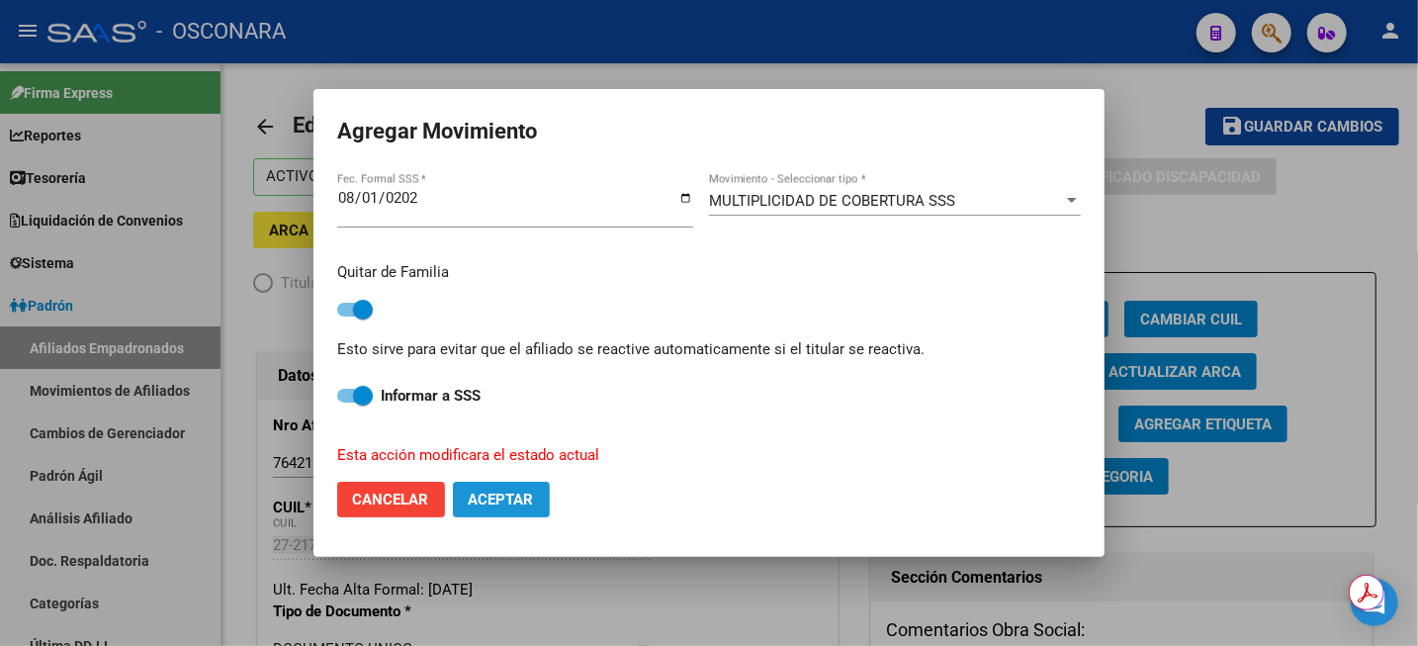
click at [520, 504] on span "Aceptar" at bounding box center [501, 500] width 65 height 18
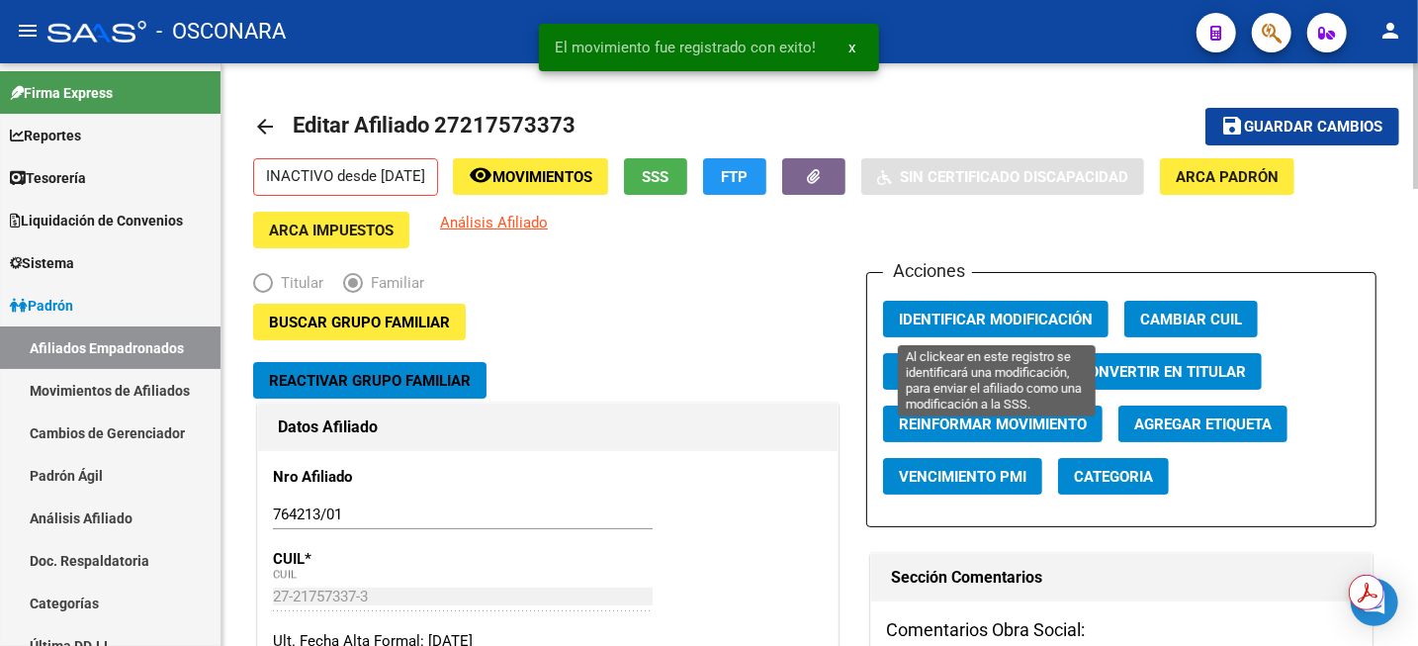
click at [1032, 318] on span "Identificar Modificación" at bounding box center [996, 320] width 194 height 18
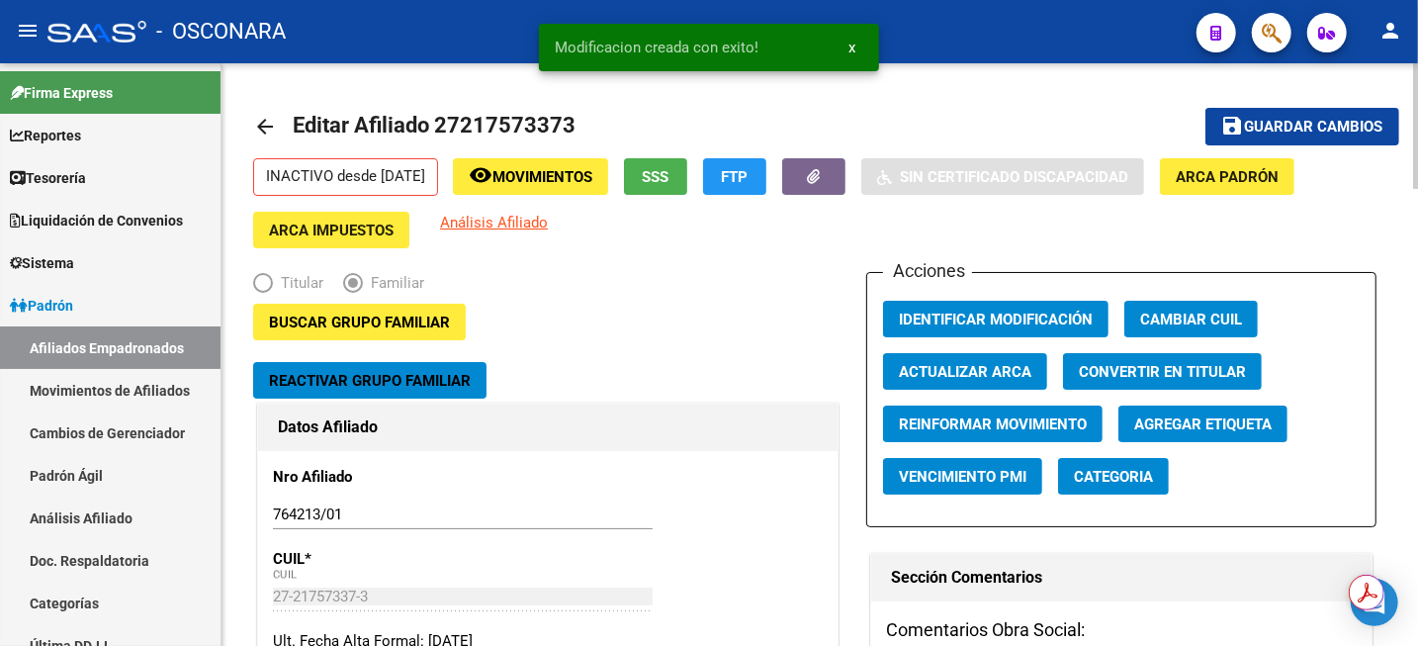
click at [1292, 130] on span "Guardar cambios" at bounding box center [1314, 128] width 138 height 18
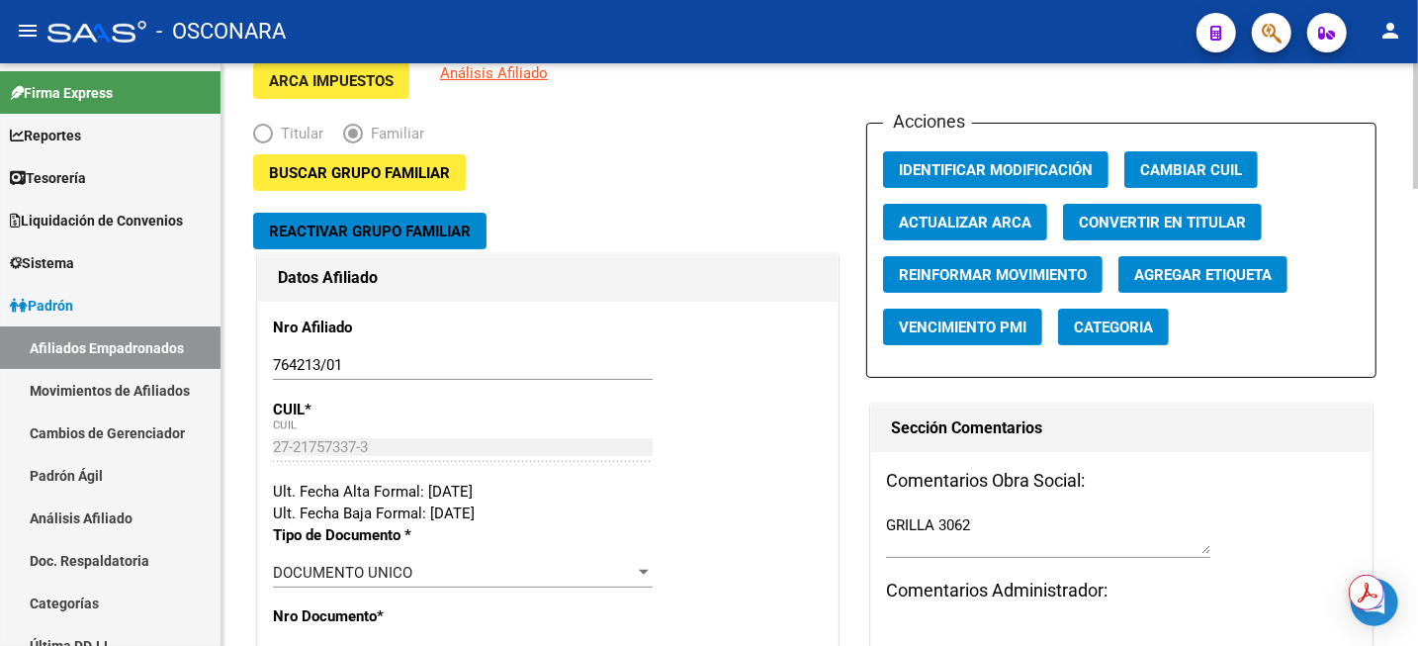
scroll to position [124, 0]
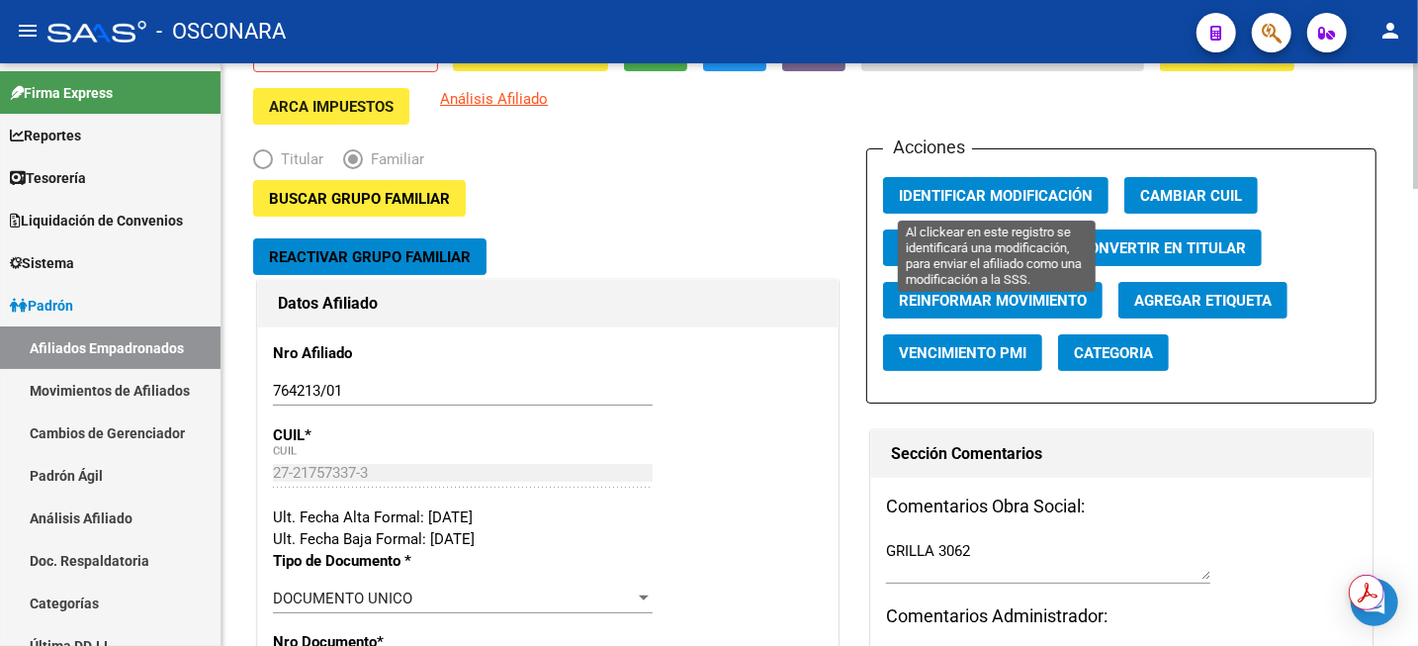
click at [963, 204] on button "Identificar Modificación" at bounding box center [996, 195] width 226 height 37
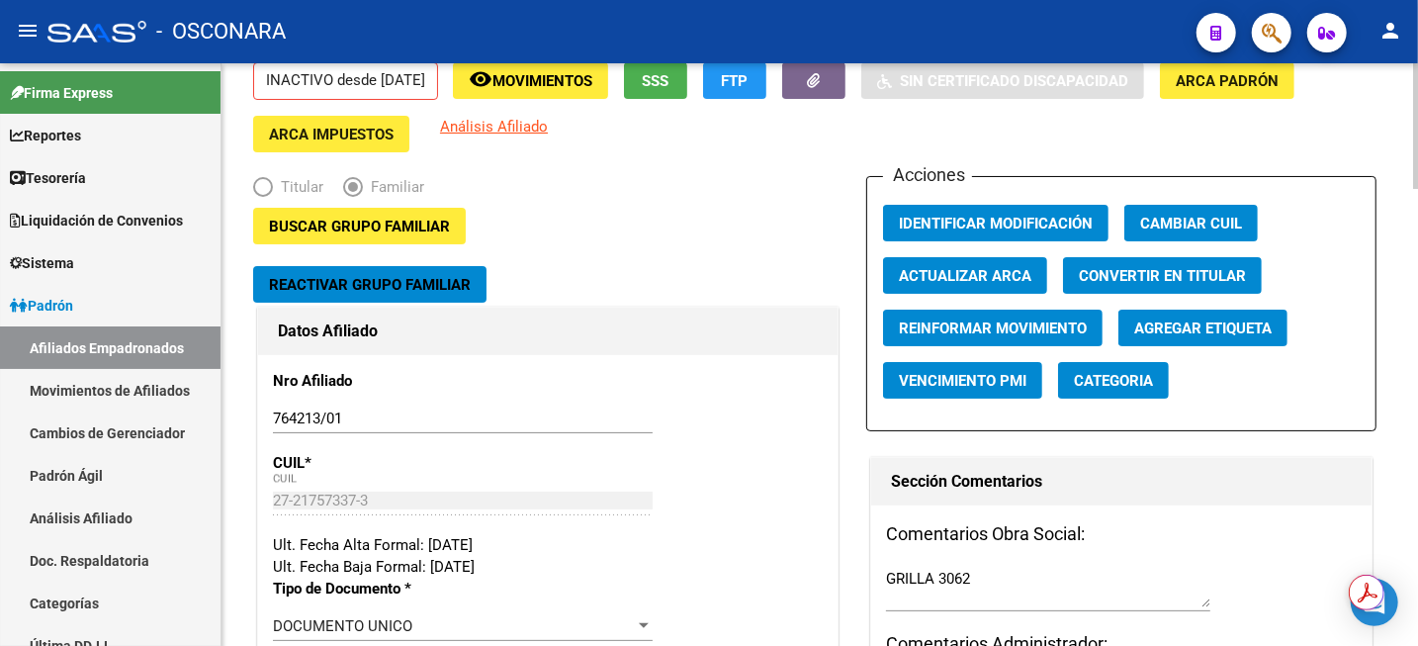
scroll to position [0, 0]
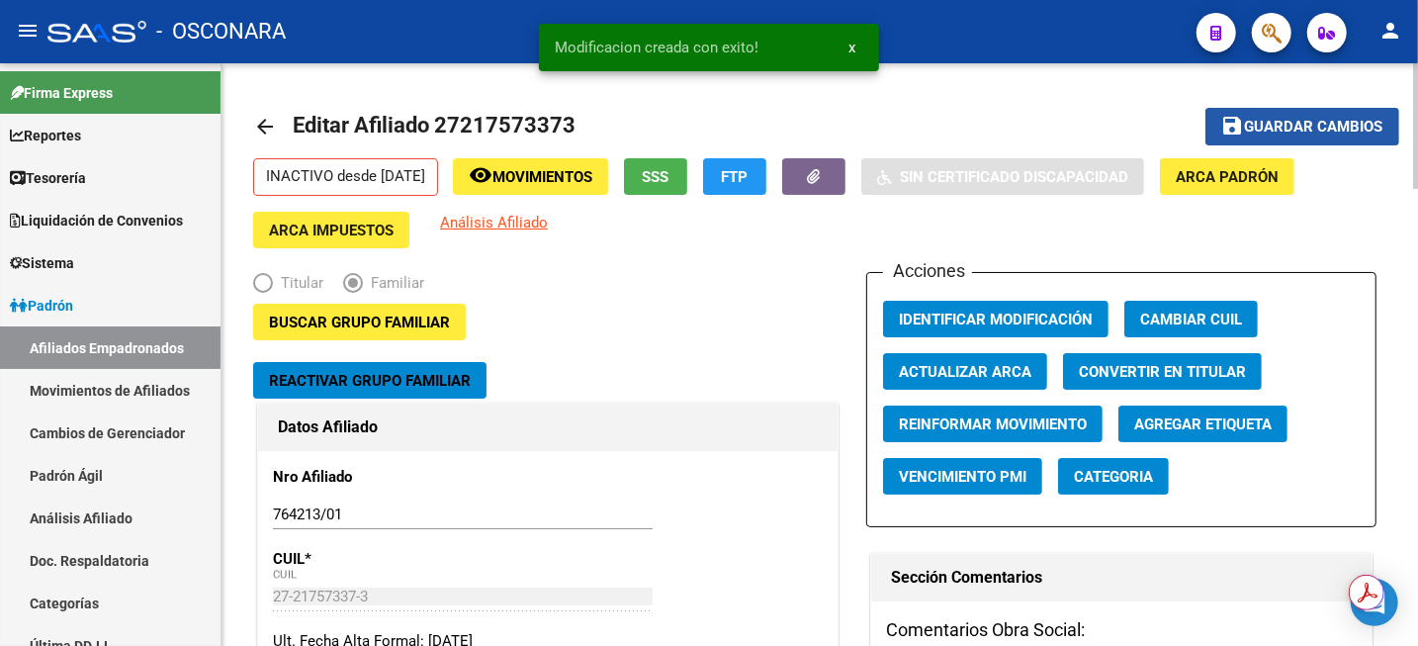
click at [1239, 132] on mat-icon "save" at bounding box center [1234, 126] width 24 height 24
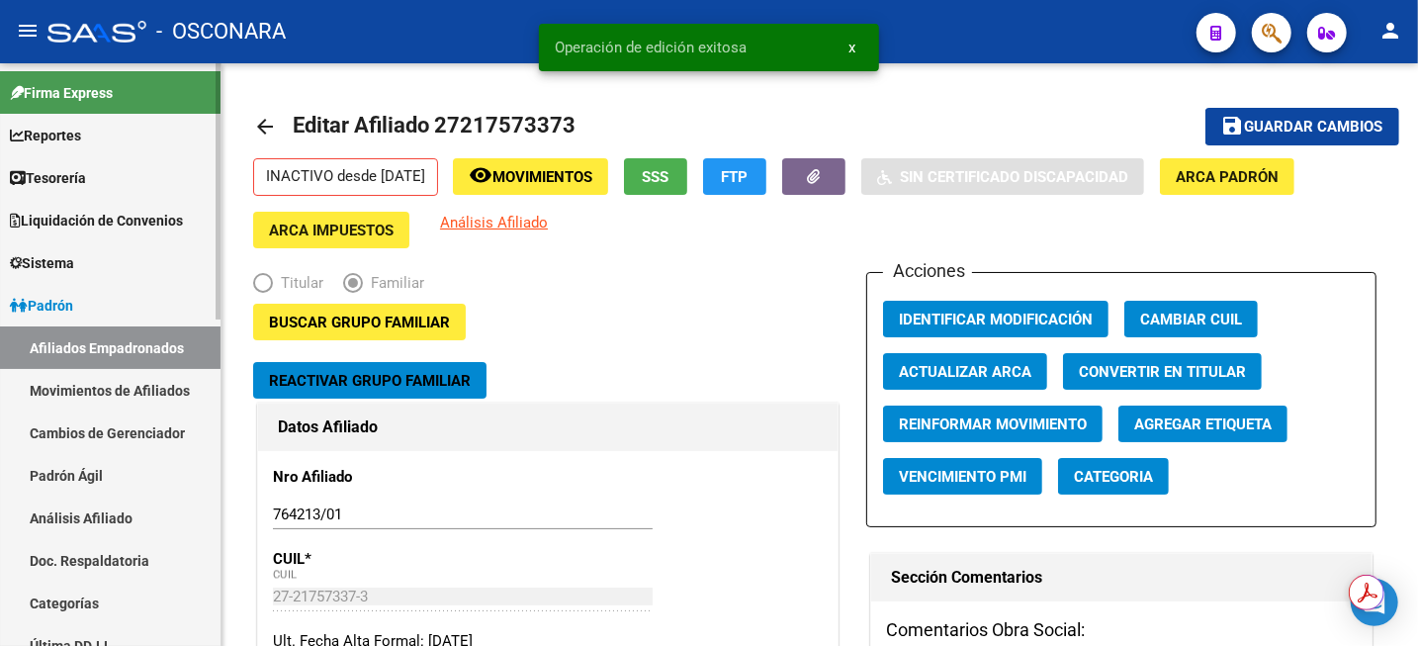
click at [102, 530] on link "Análisis Afiliado" at bounding box center [110, 518] width 221 height 43
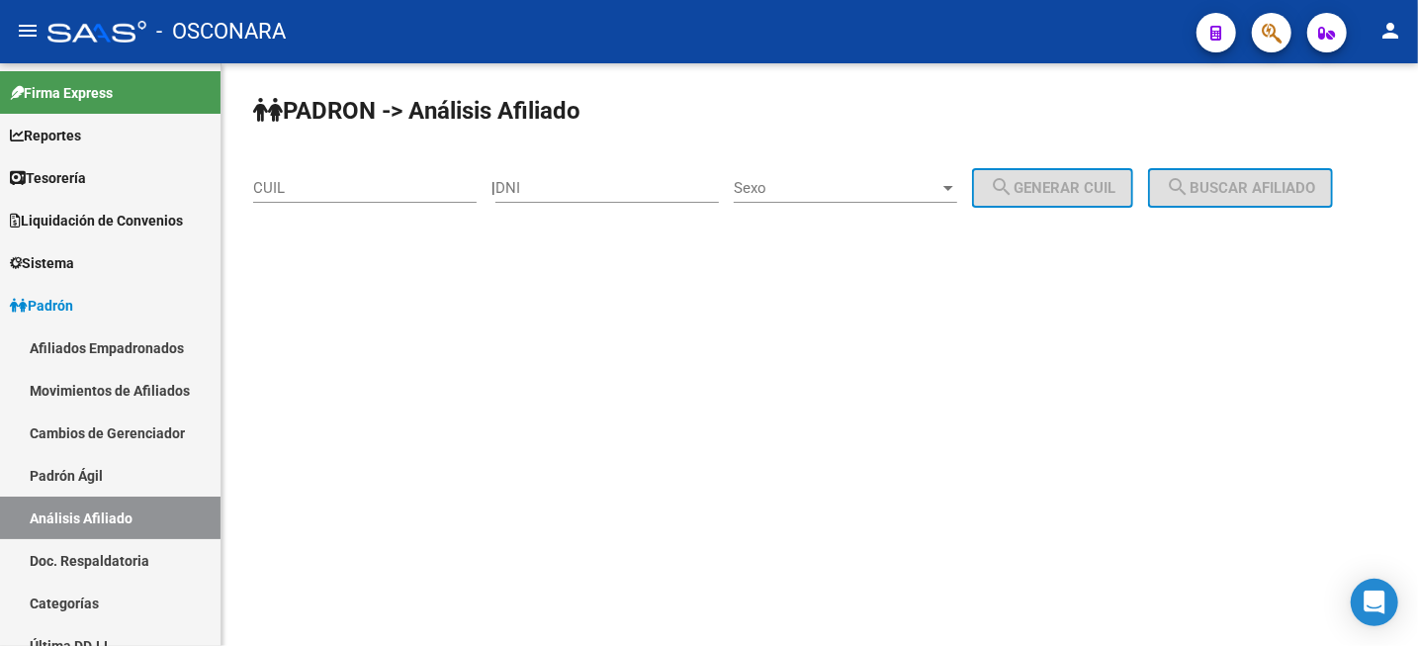
click at [369, 184] on input "CUIL" at bounding box center [365, 188] width 224 height 18
paste input "27-41793031-6"
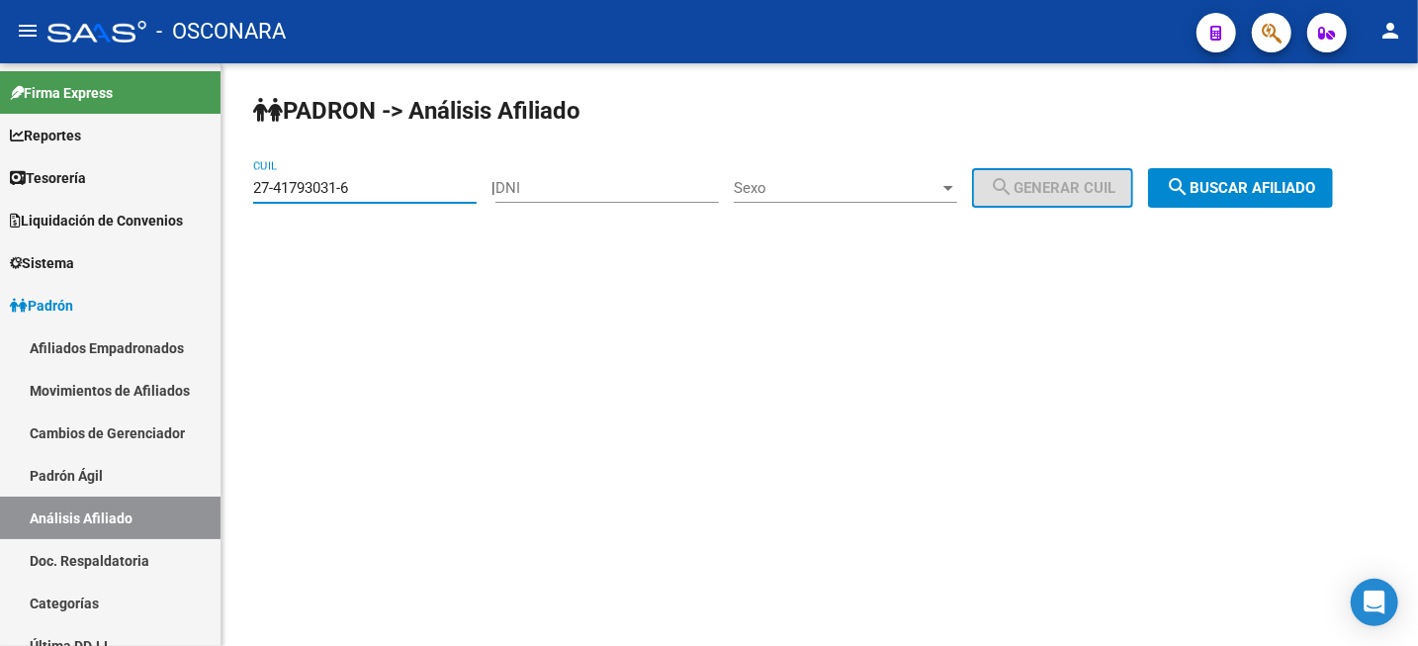
type input "27-41793031-6"
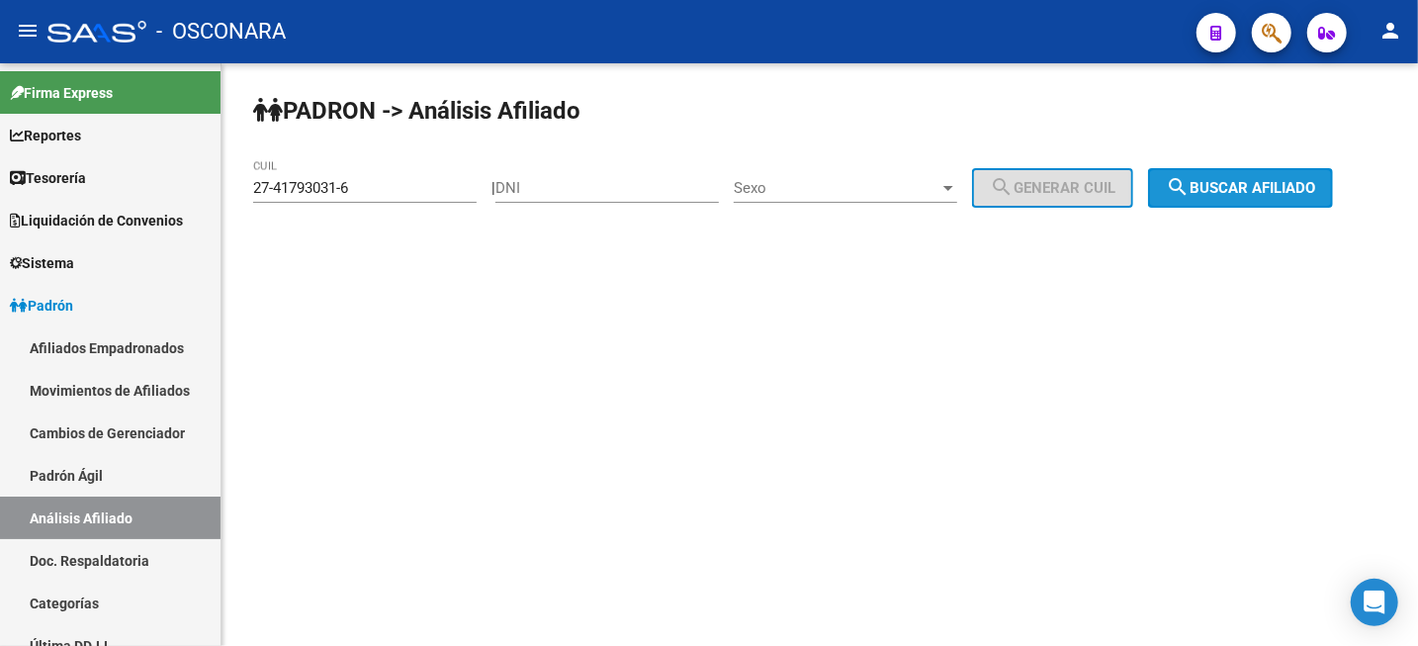
click at [1255, 181] on span "search Buscar afiliado" at bounding box center [1240, 188] width 149 height 18
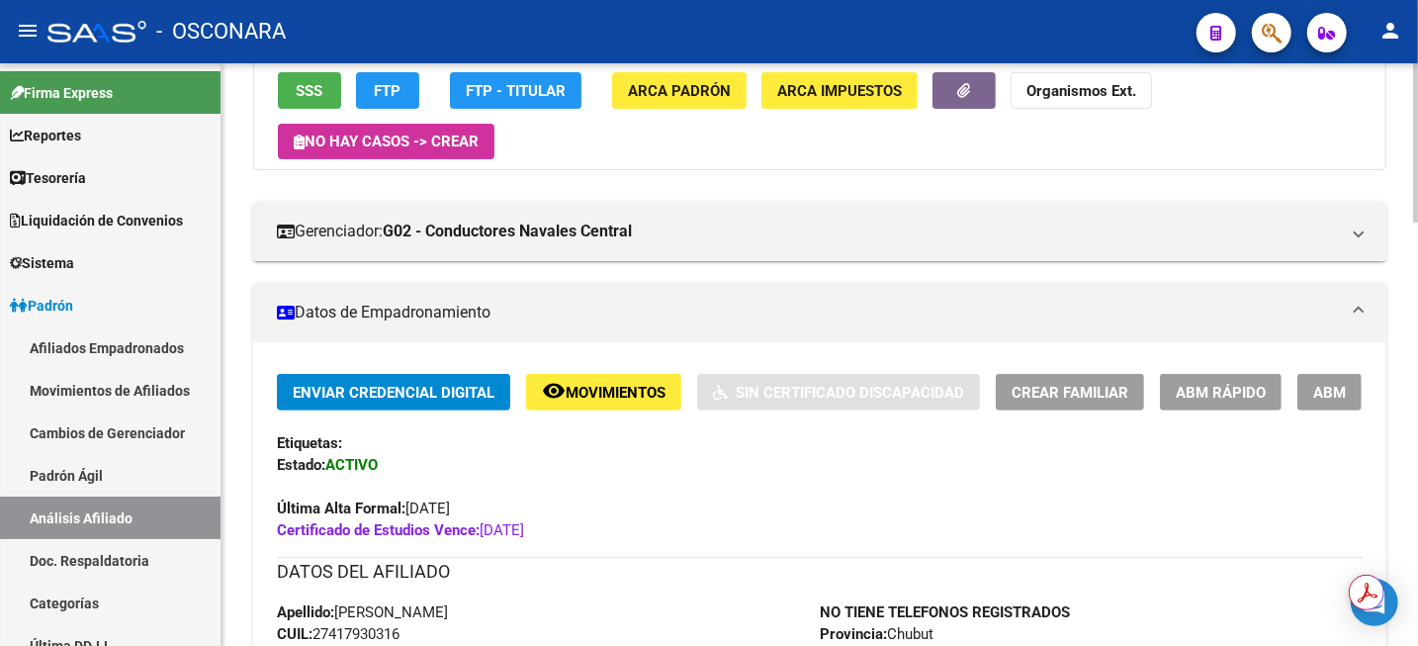
scroll to position [247, 0]
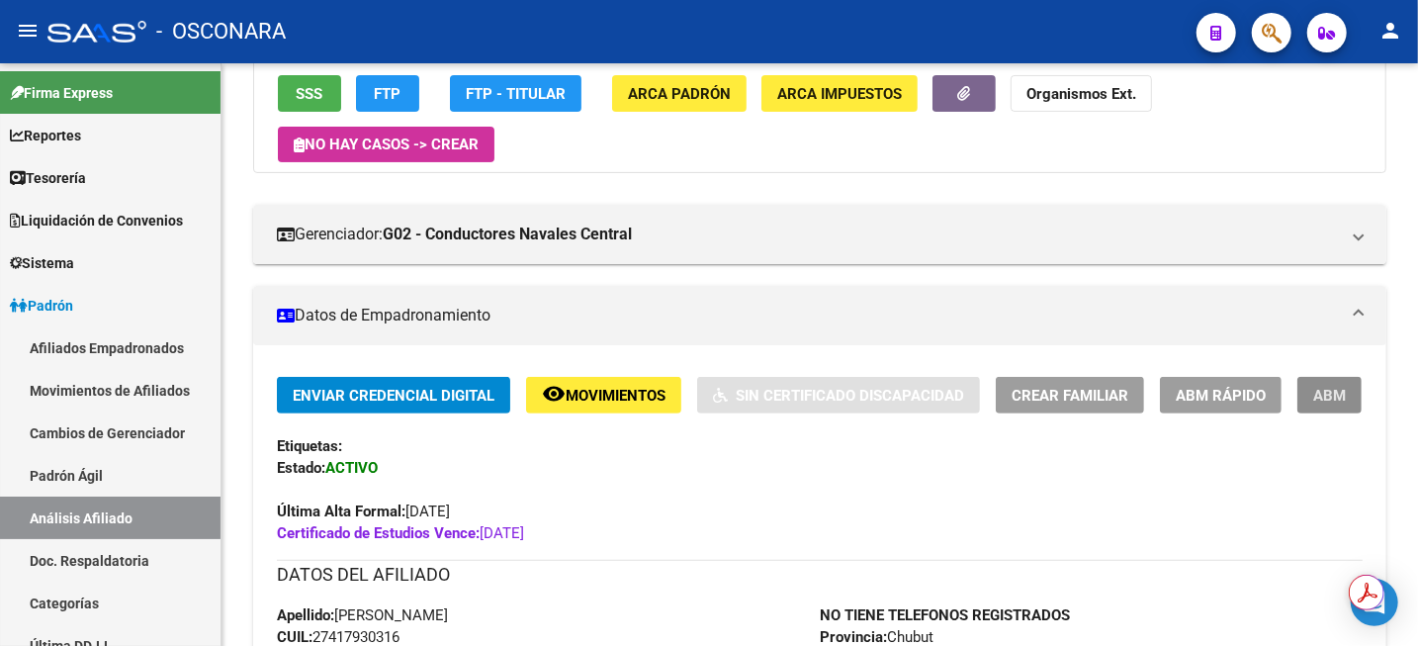
drag, startPoint x: 1330, startPoint y: 399, endPoint x: 1181, endPoint y: 326, distance: 165.9
click at [1329, 399] on span "ABM" at bounding box center [1330, 396] width 33 height 18
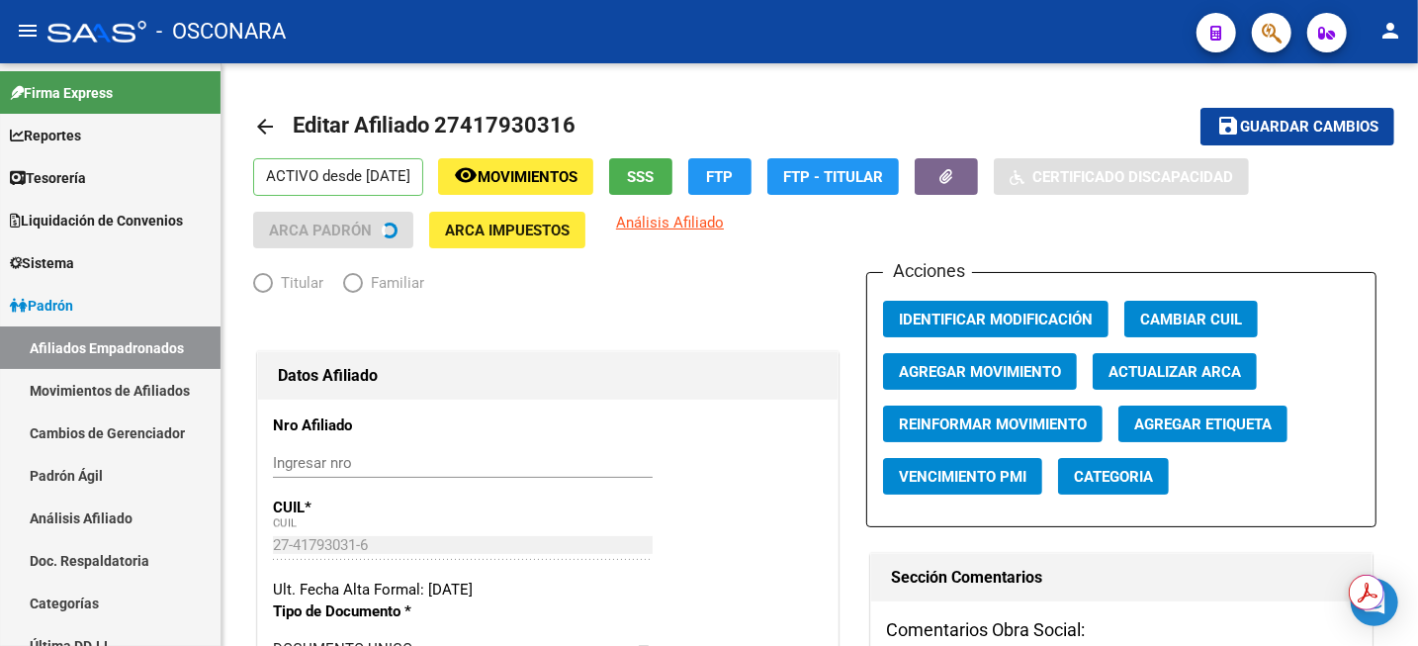
radio input "true"
type input "30-68518543-8"
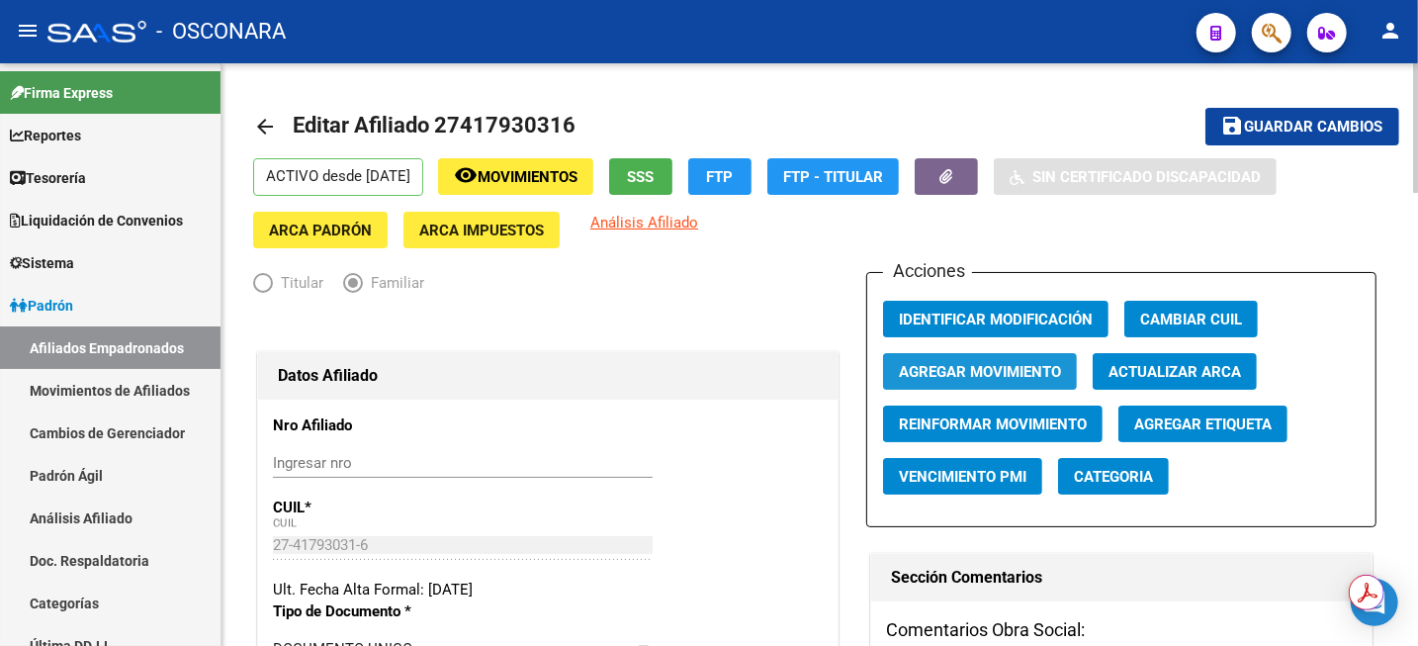
click at [1054, 373] on span "Agregar Movimiento" at bounding box center [980, 372] width 162 height 18
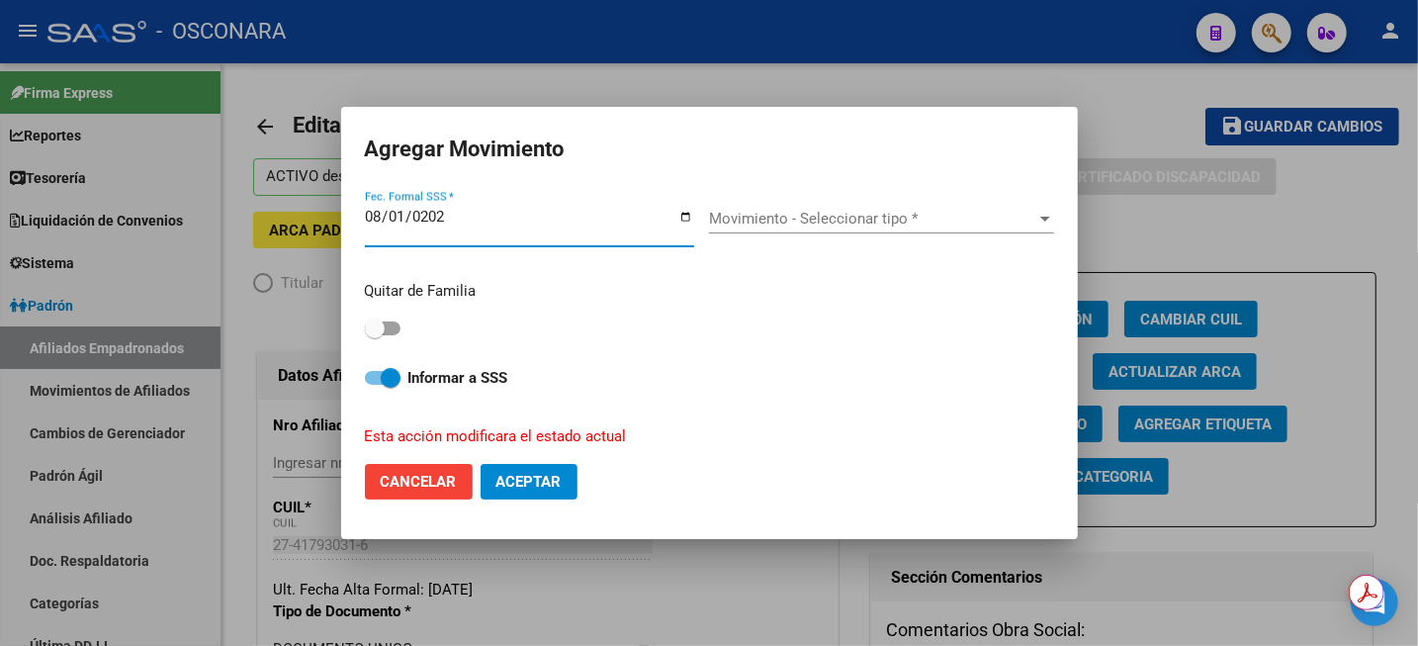
type input "[DATE]"
click at [895, 233] on div "Movimiento - Seleccionar tipo * Movimiento - Seleccionar tipo *" at bounding box center [881, 228] width 345 height 48
click at [889, 228] on div "Movimiento - Seleccionar tipo * Movimiento - Seleccionar tipo *" at bounding box center [881, 219] width 345 height 30
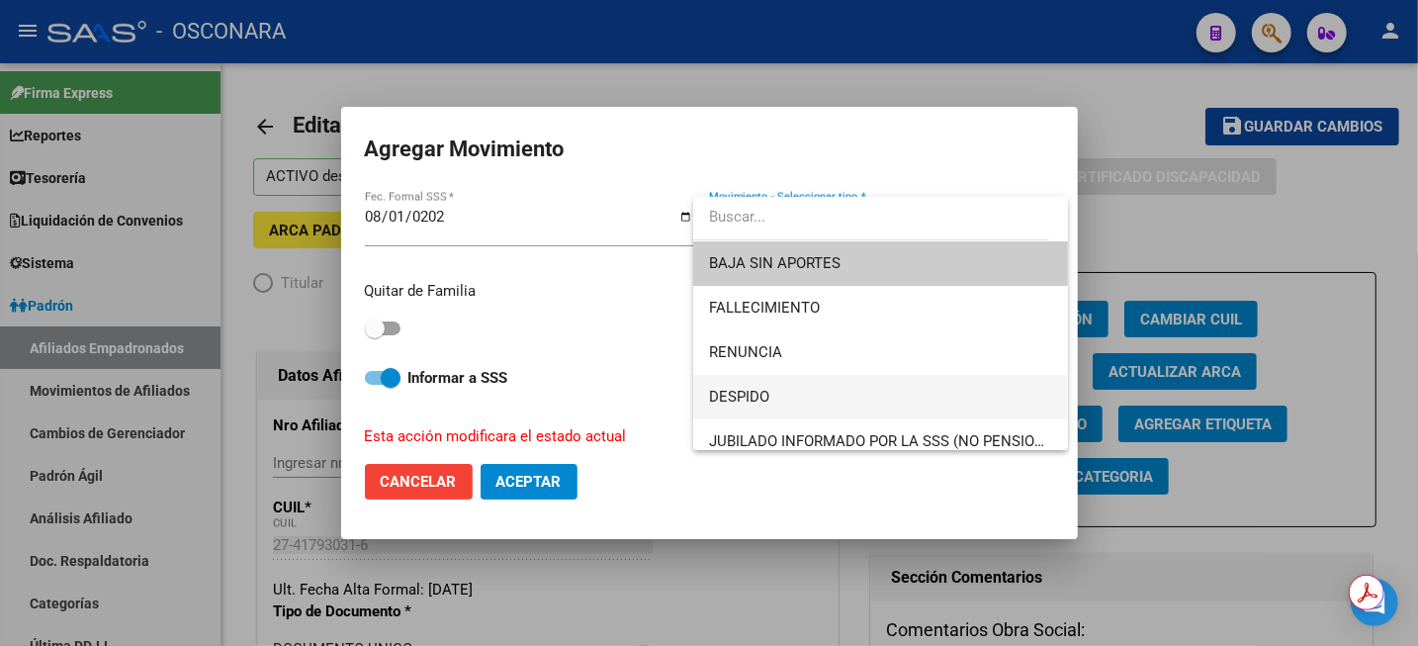
scroll to position [124, 0]
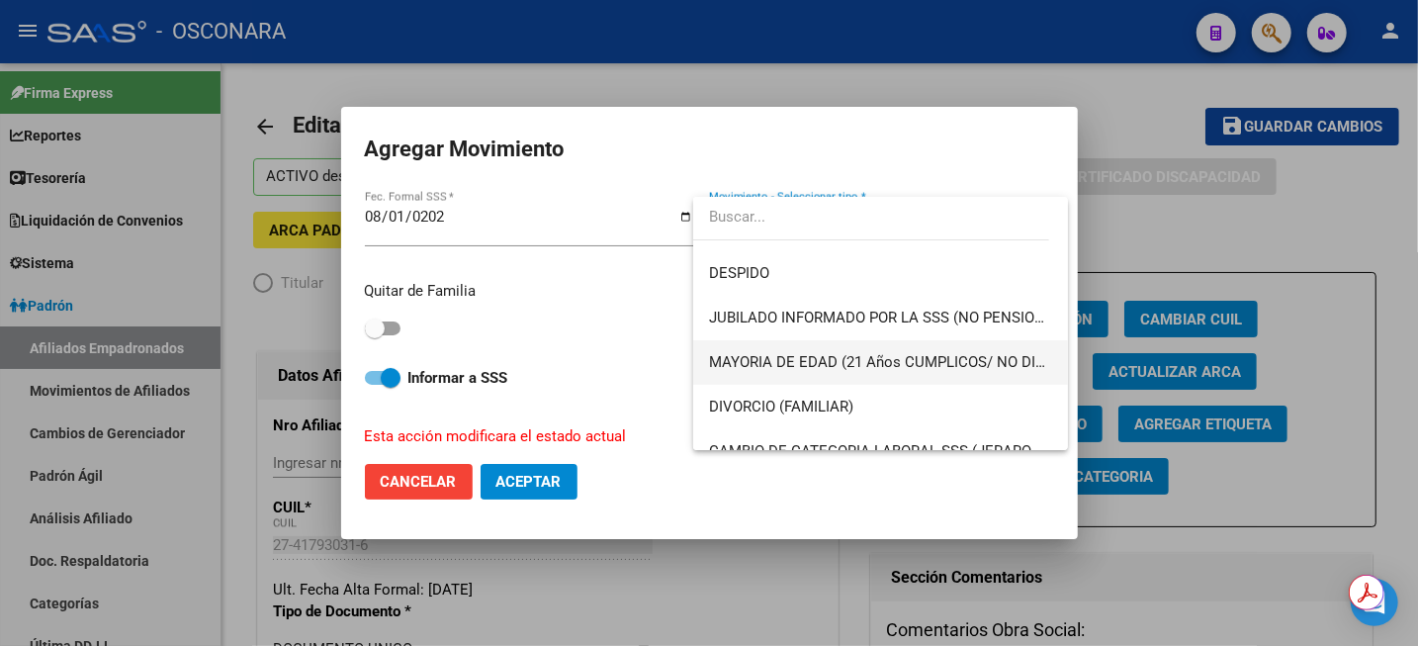
click at [897, 373] on span "MAYORIA DE EDAD (21 Años CUMPLICOS/ NO DISCA)" at bounding box center [880, 362] width 343 height 45
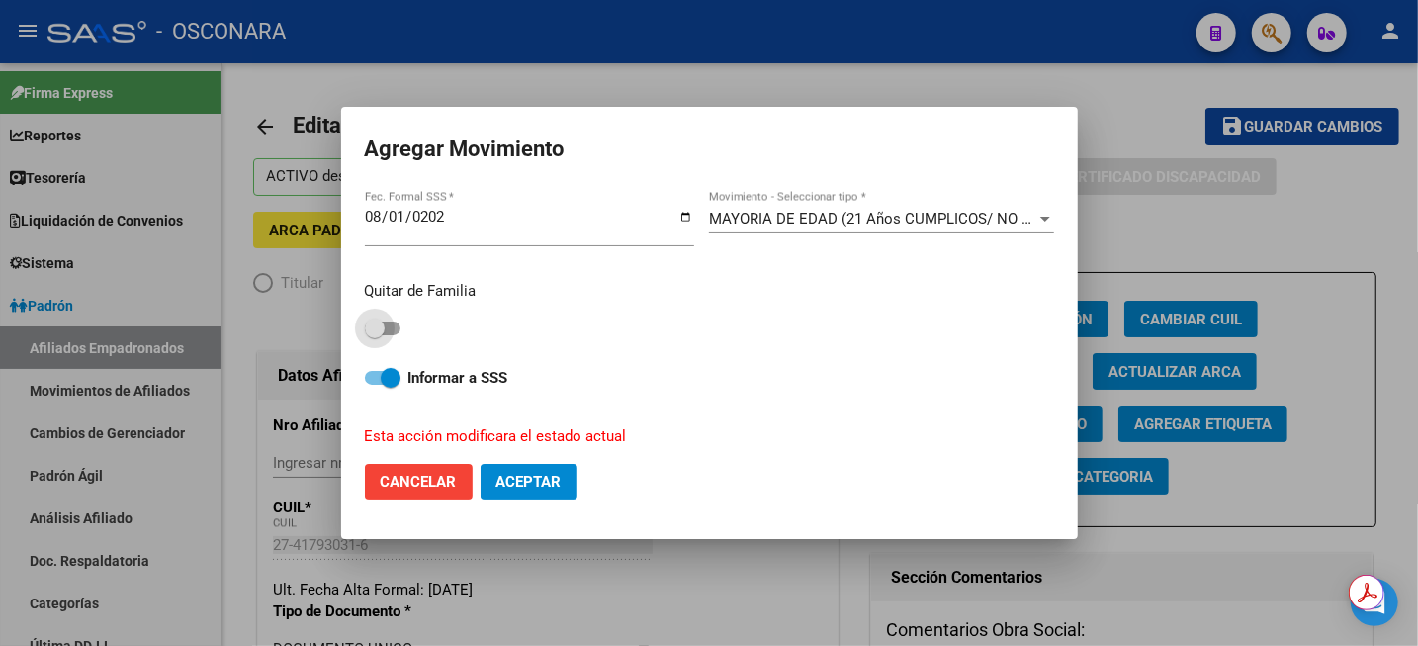
click at [390, 331] on span at bounding box center [383, 328] width 36 height 14
click at [375, 335] on input "checkbox" at bounding box center [374, 335] width 1 height 1
checkbox input "true"
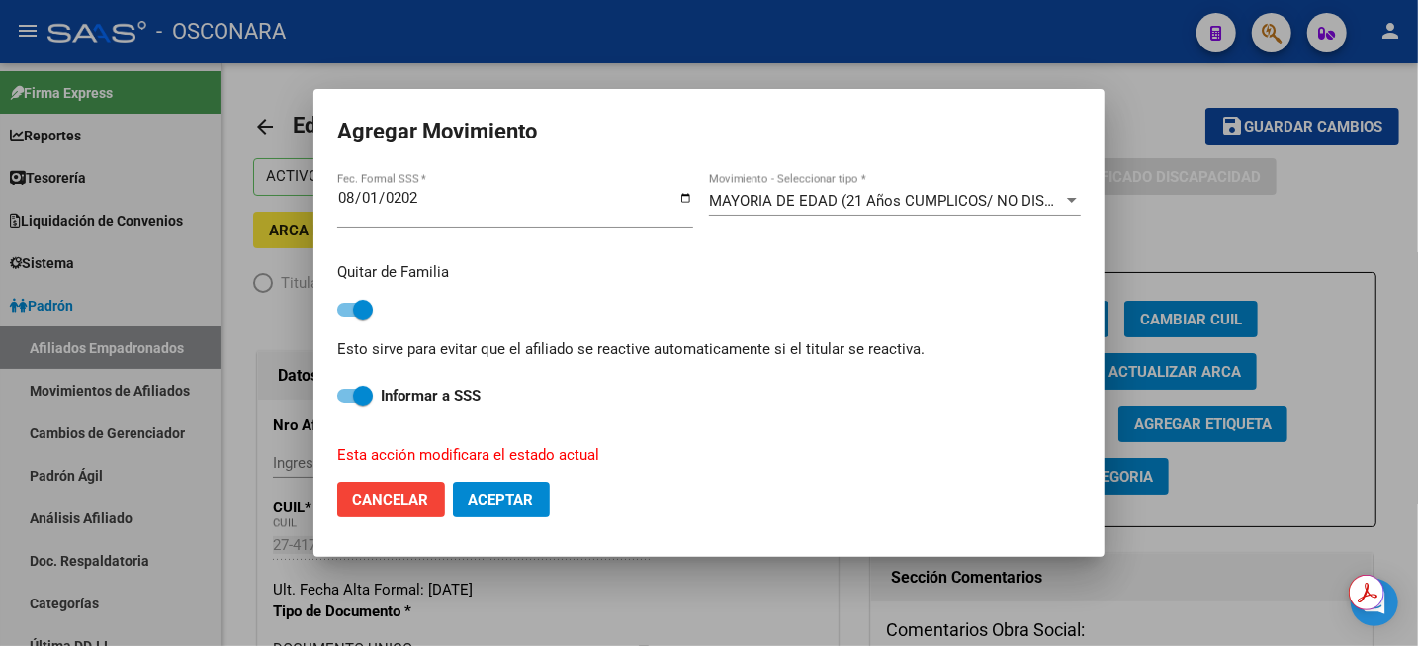
click at [507, 501] on span "Aceptar" at bounding box center [501, 500] width 65 height 18
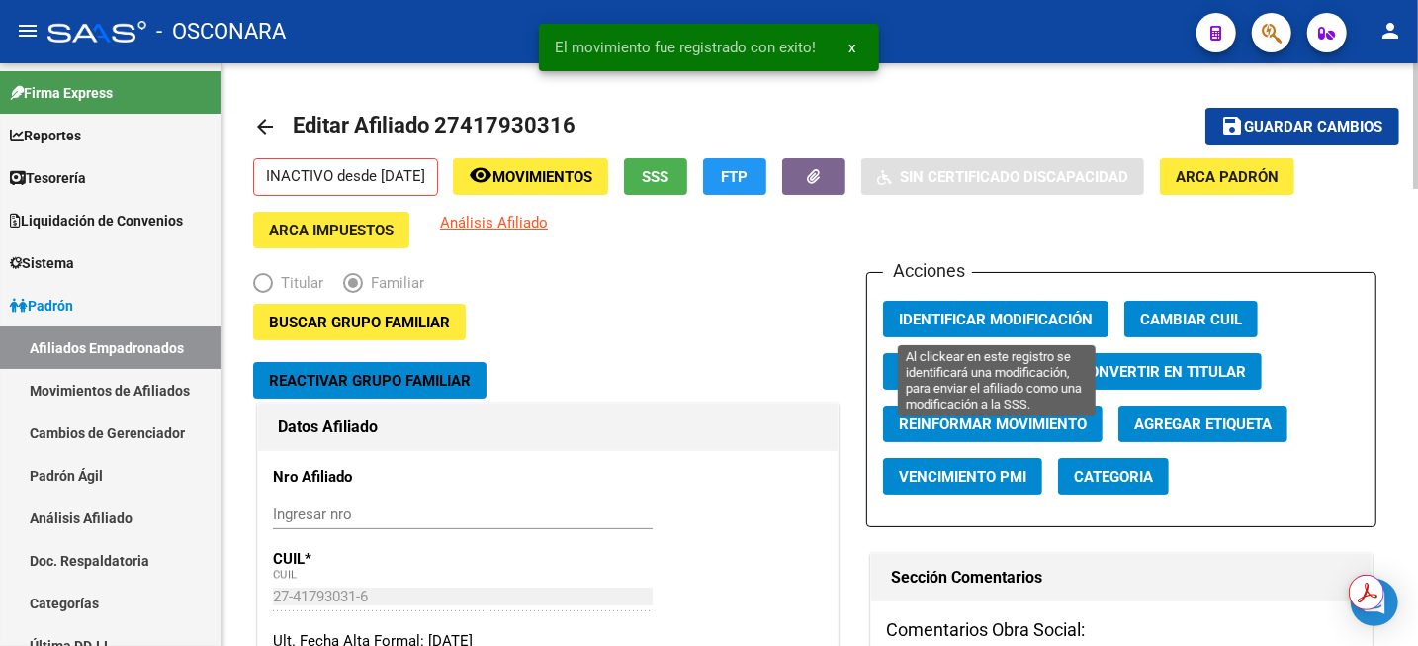
click at [1037, 320] on span "Identificar Modificación" at bounding box center [996, 320] width 194 height 18
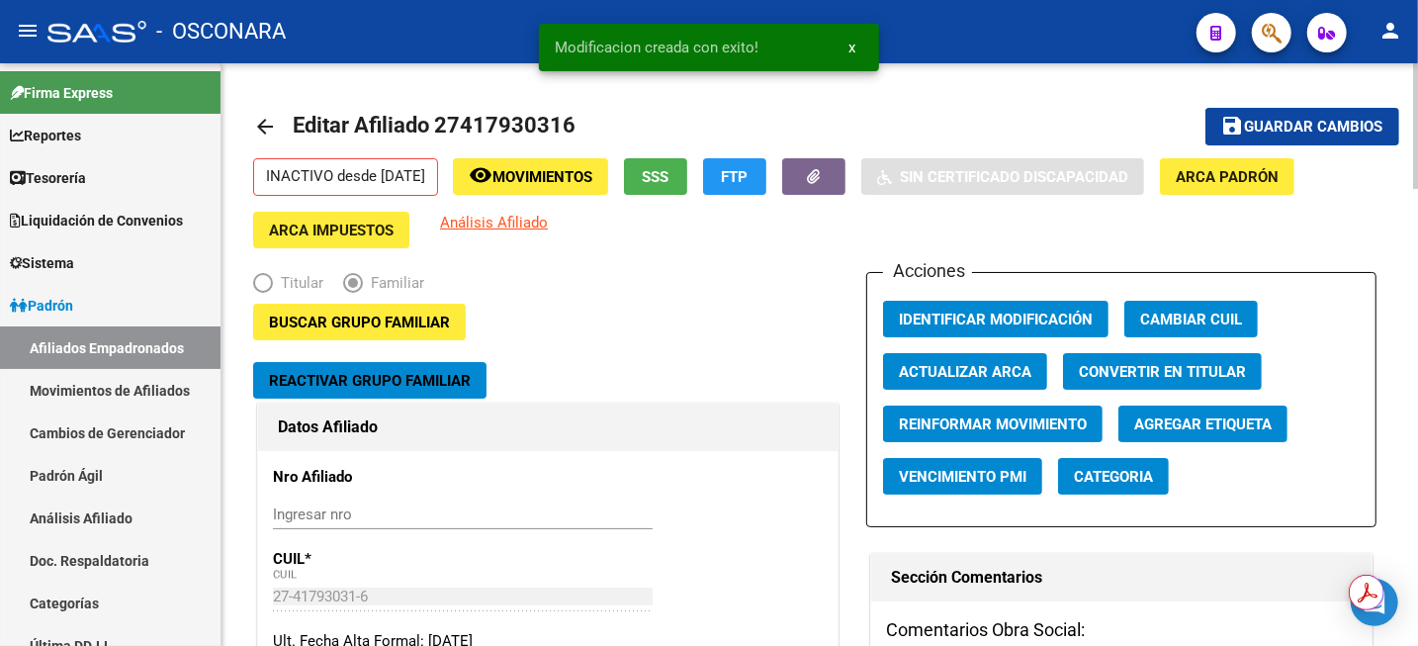
click at [1249, 126] on span "Guardar cambios" at bounding box center [1314, 128] width 138 height 18
click at [93, 515] on link "Análisis Afiliado" at bounding box center [110, 518] width 221 height 43
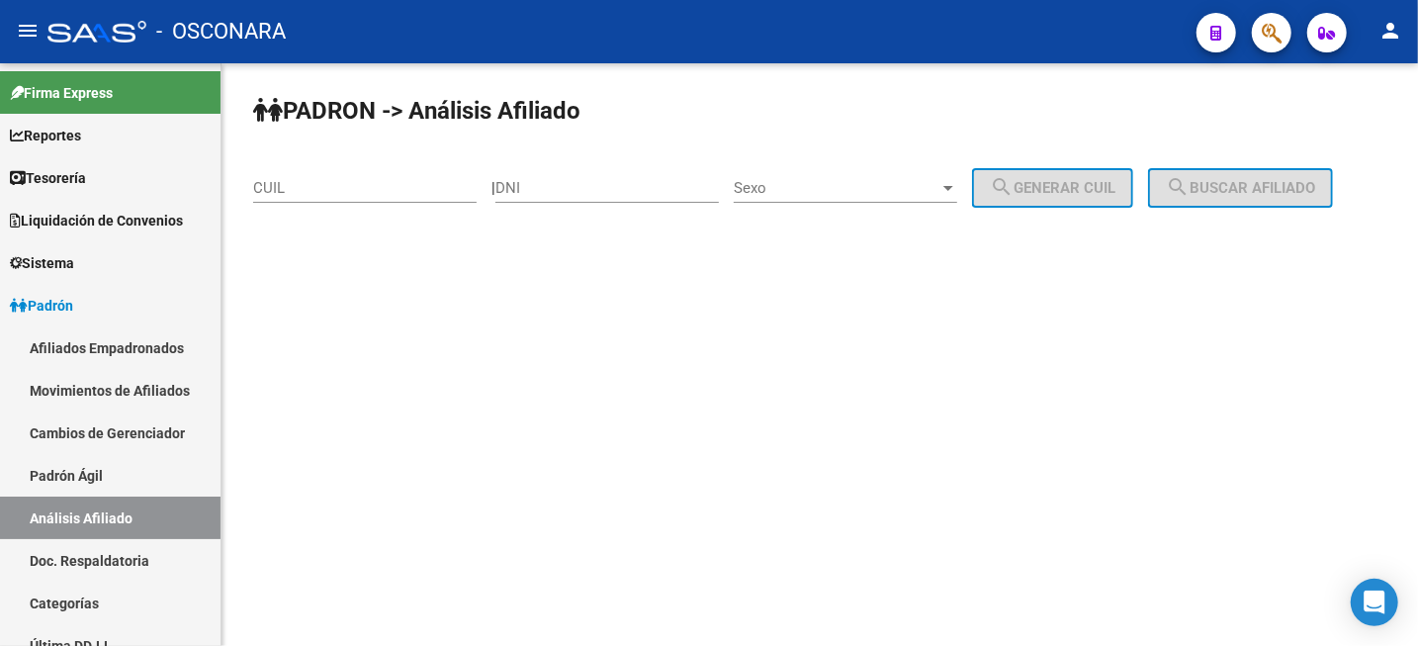
click at [369, 187] on input "CUIL" at bounding box center [365, 188] width 224 height 18
paste input "27-42065159-2"
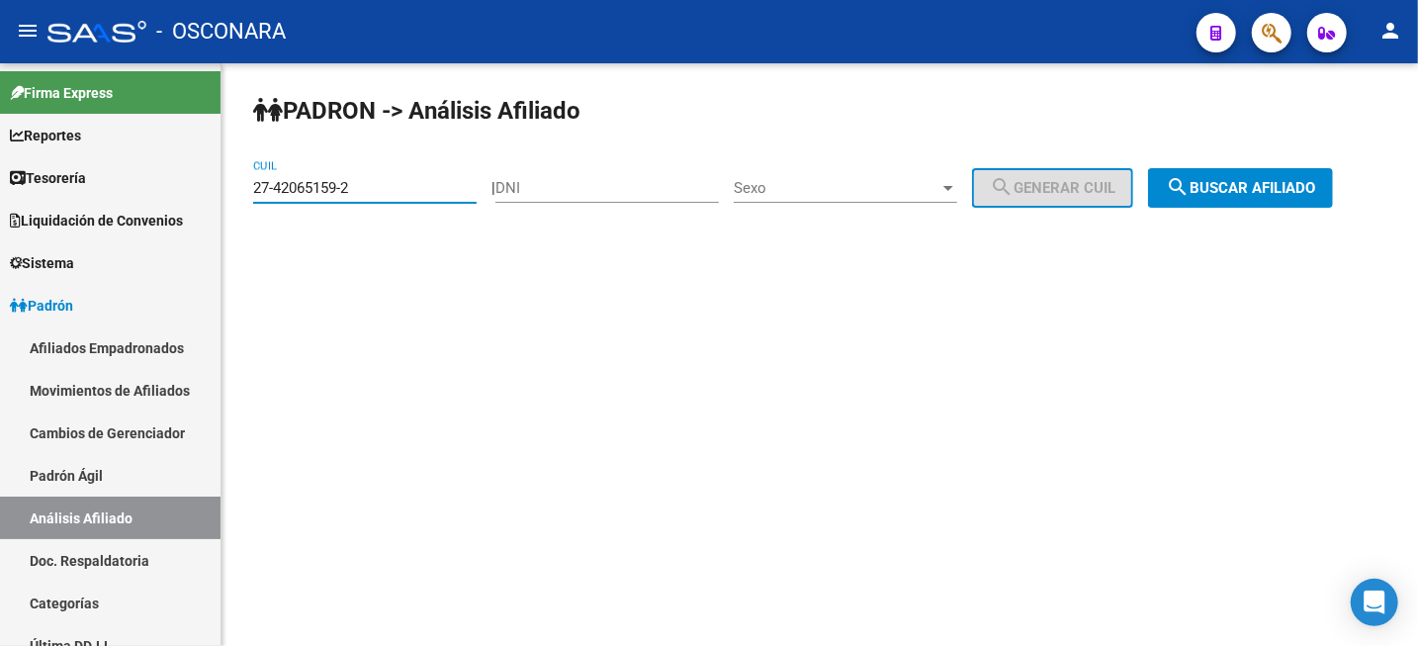
type input "27-42065159-2"
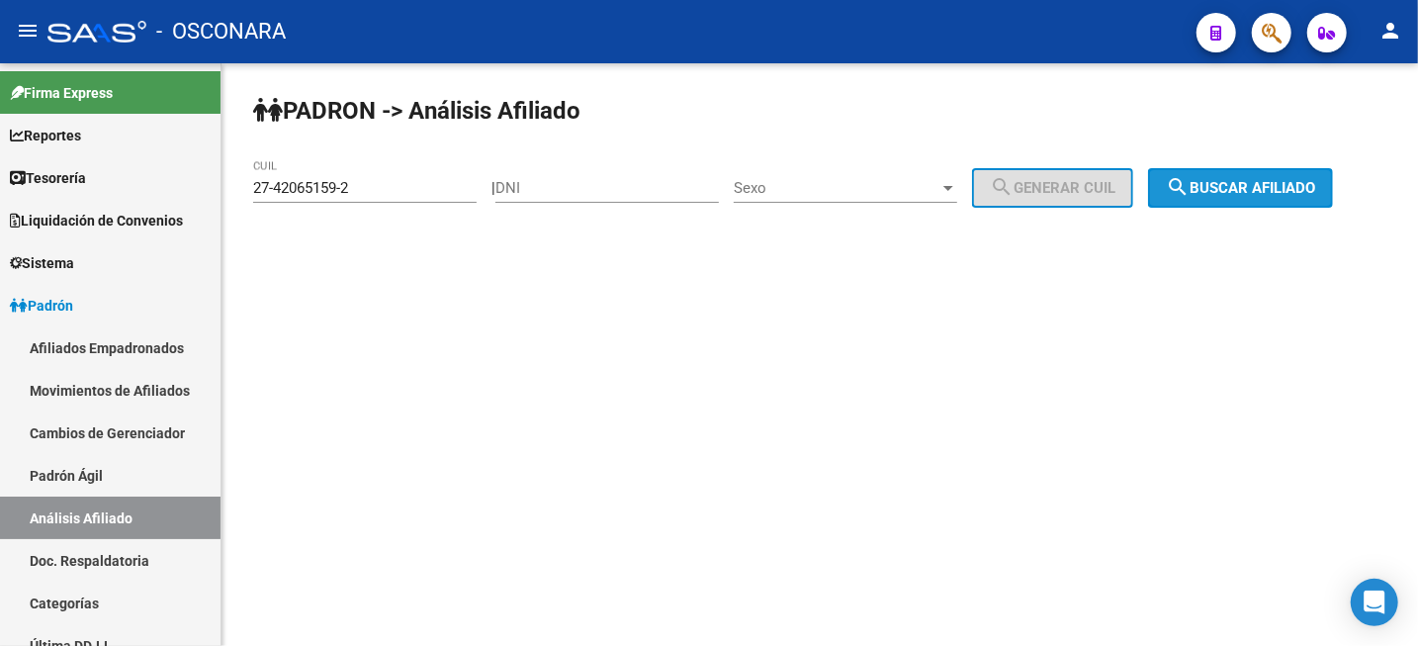
click at [1262, 189] on span "search Buscar afiliado" at bounding box center [1240, 188] width 149 height 18
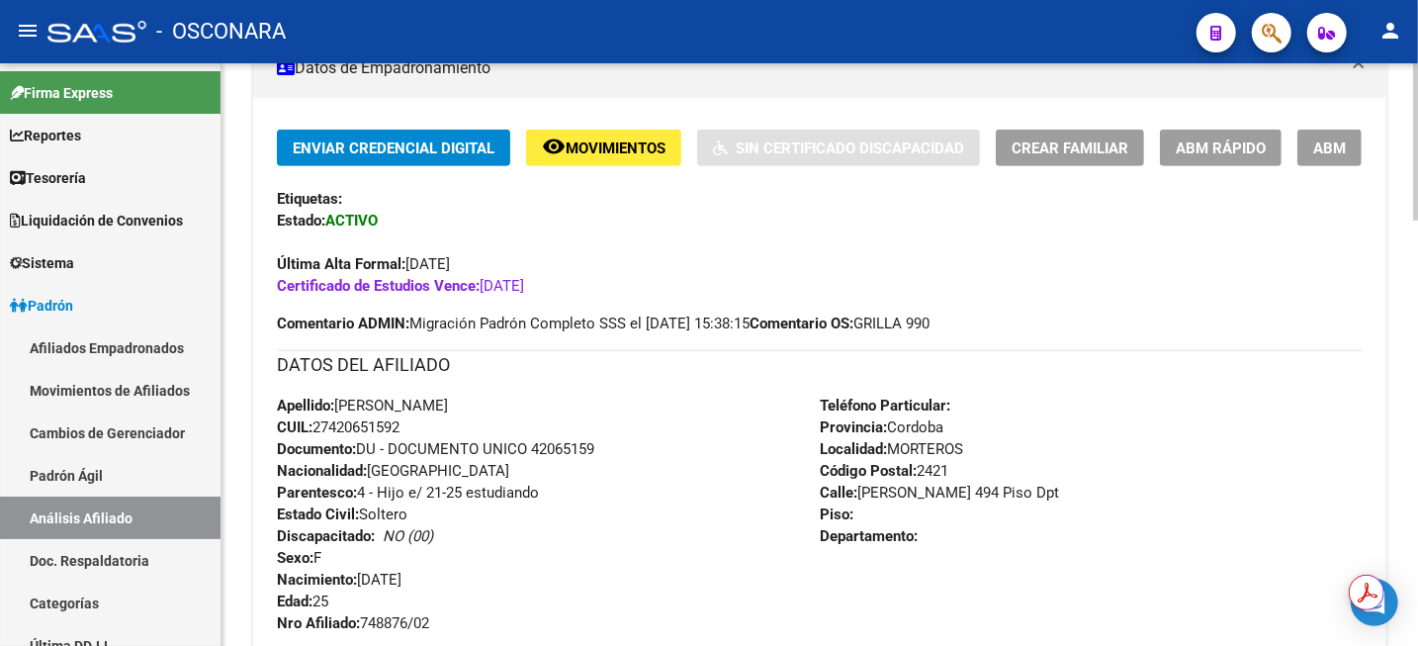
scroll to position [124, 0]
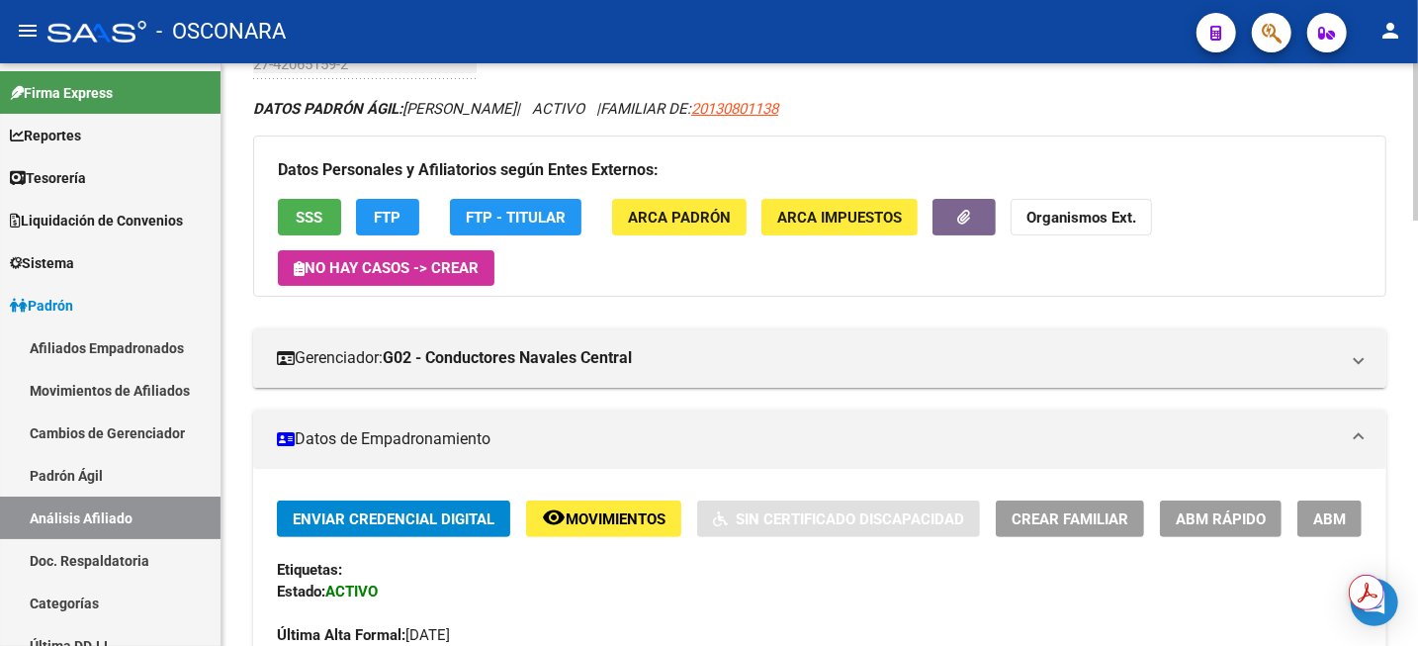
click at [1329, 518] on span "ABM" at bounding box center [1330, 519] width 33 height 18
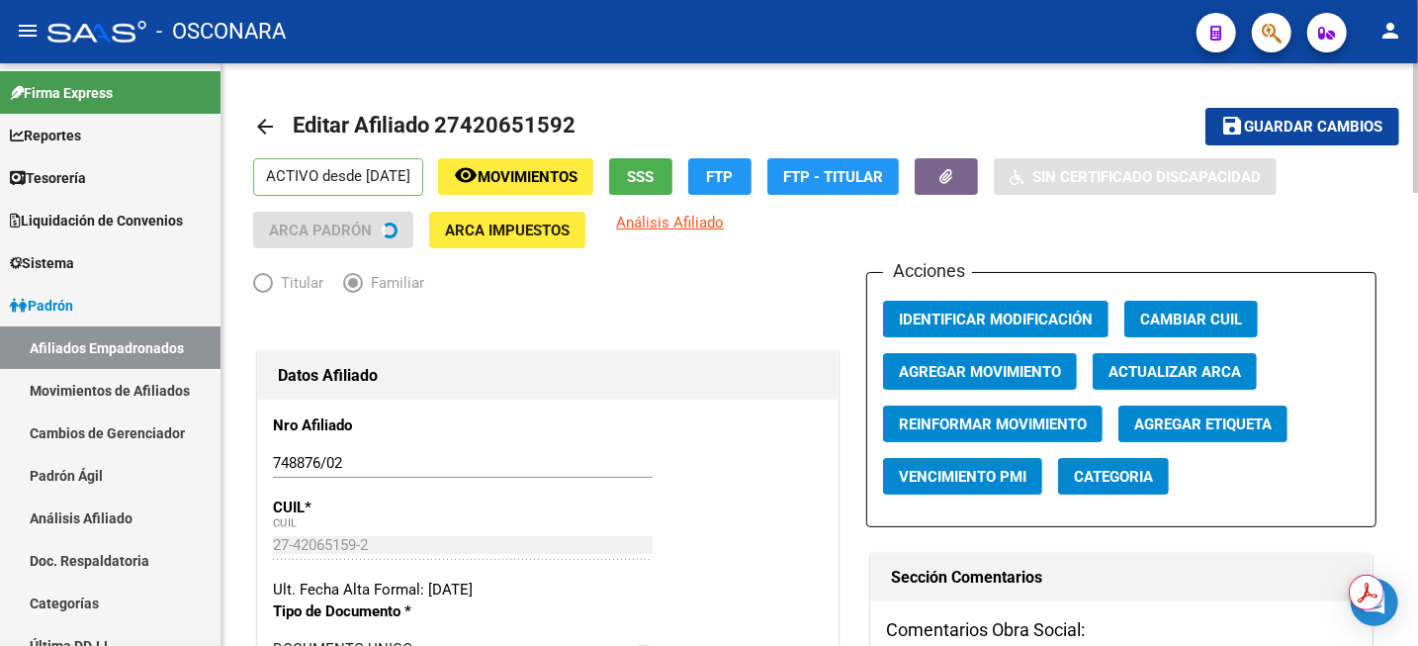
radio input "true"
type input "30-66028312-5"
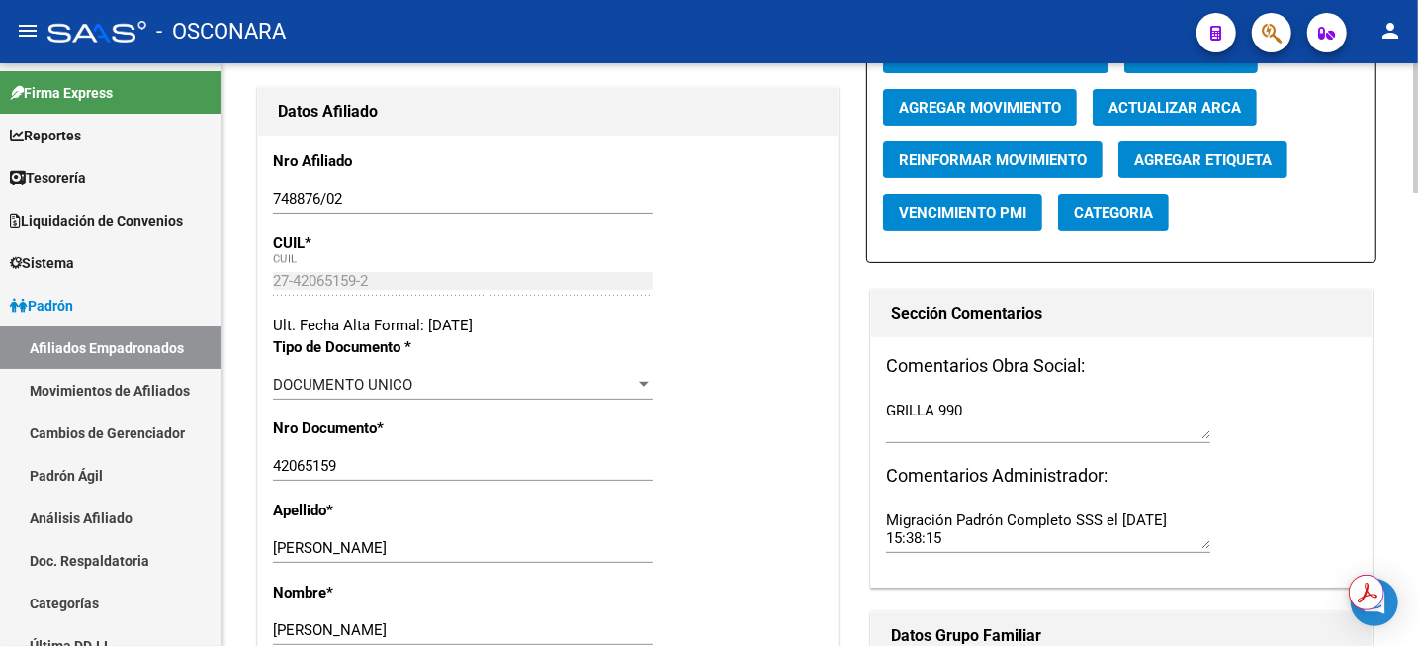
scroll to position [124, 0]
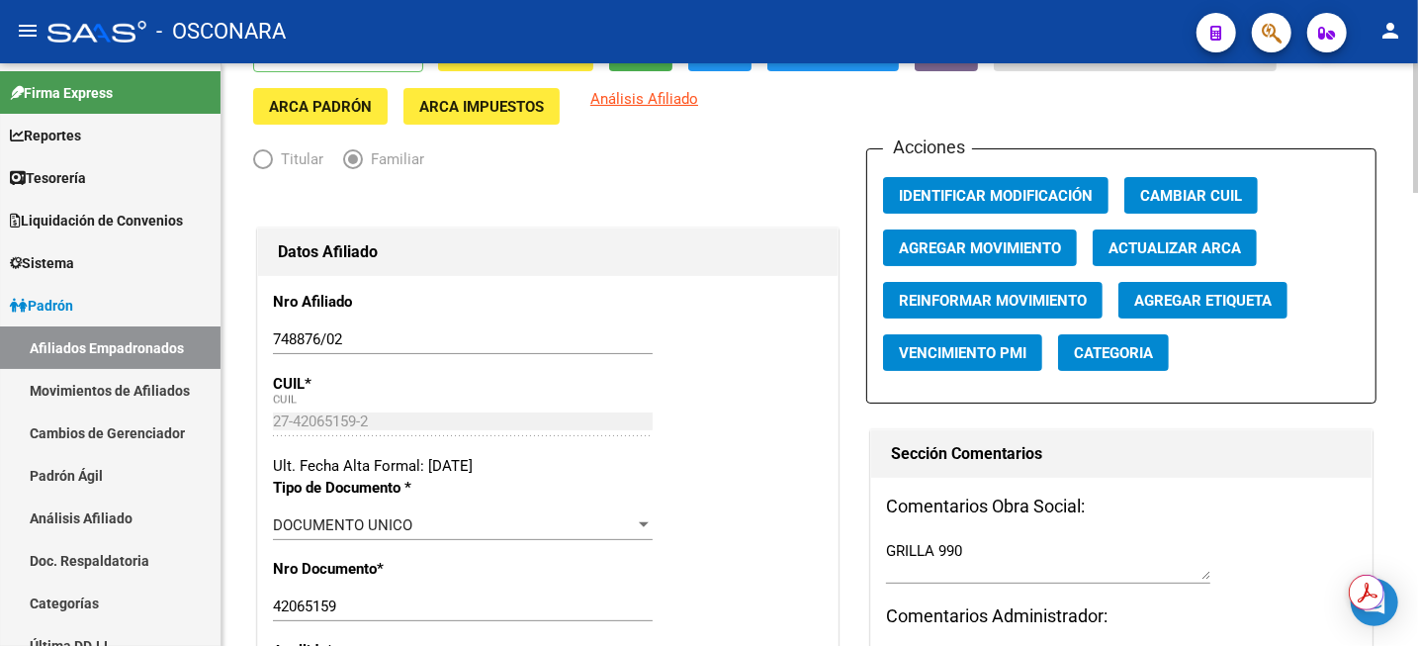
click at [1015, 246] on span "Agregar Movimiento" at bounding box center [980, 248] width 162 height 18
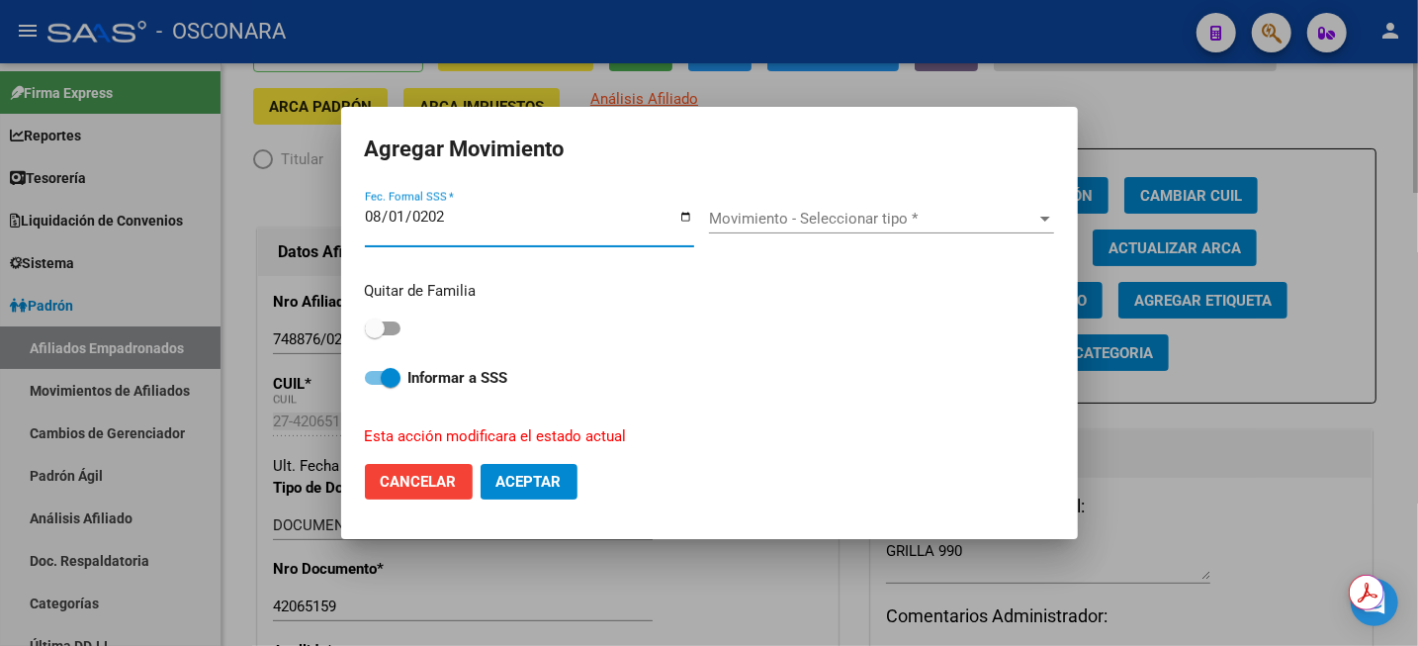
type input "[DATE]"
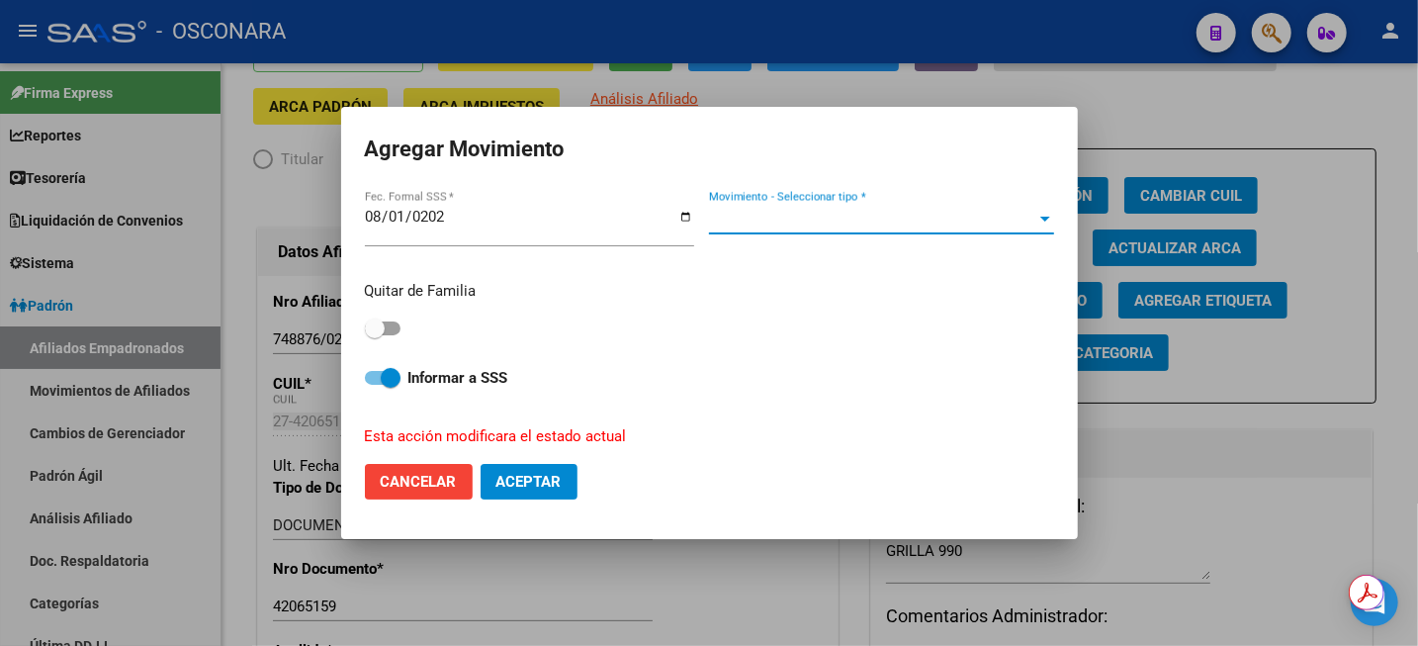
click at [835, 214] on span "Movimiento - Seleccionar tipo *" at bounding box center [872, 219] width 327 height 18
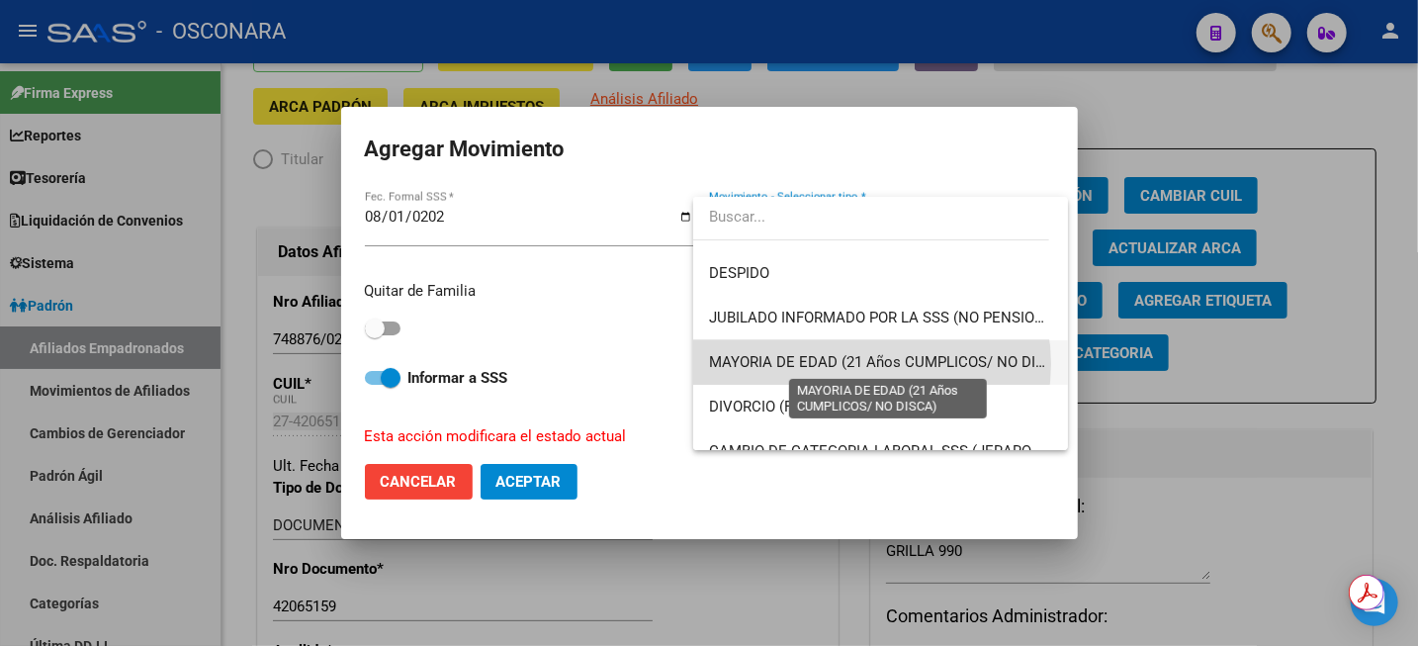
click at [868, 364] on span "MAYORIA DE EDAD (21 Años CUMPLICOS/ NO DISCA)" at bounding box center [889, 362] width 360 height 18
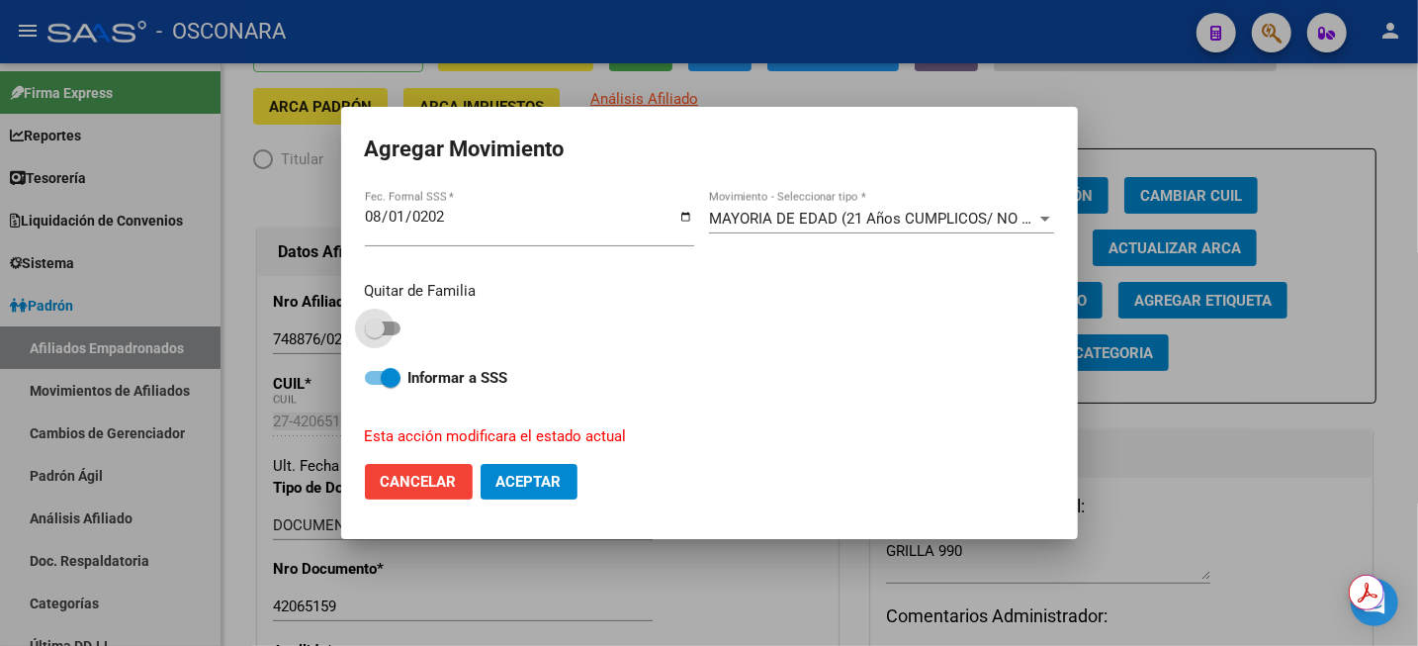
click at [386, 333] on span at bounding box center [383, 328] width 36 height 14
click at [375, 335] on input "checkbox" at bounding box center [374, 335] width 1 height 1
checkbox input "true"
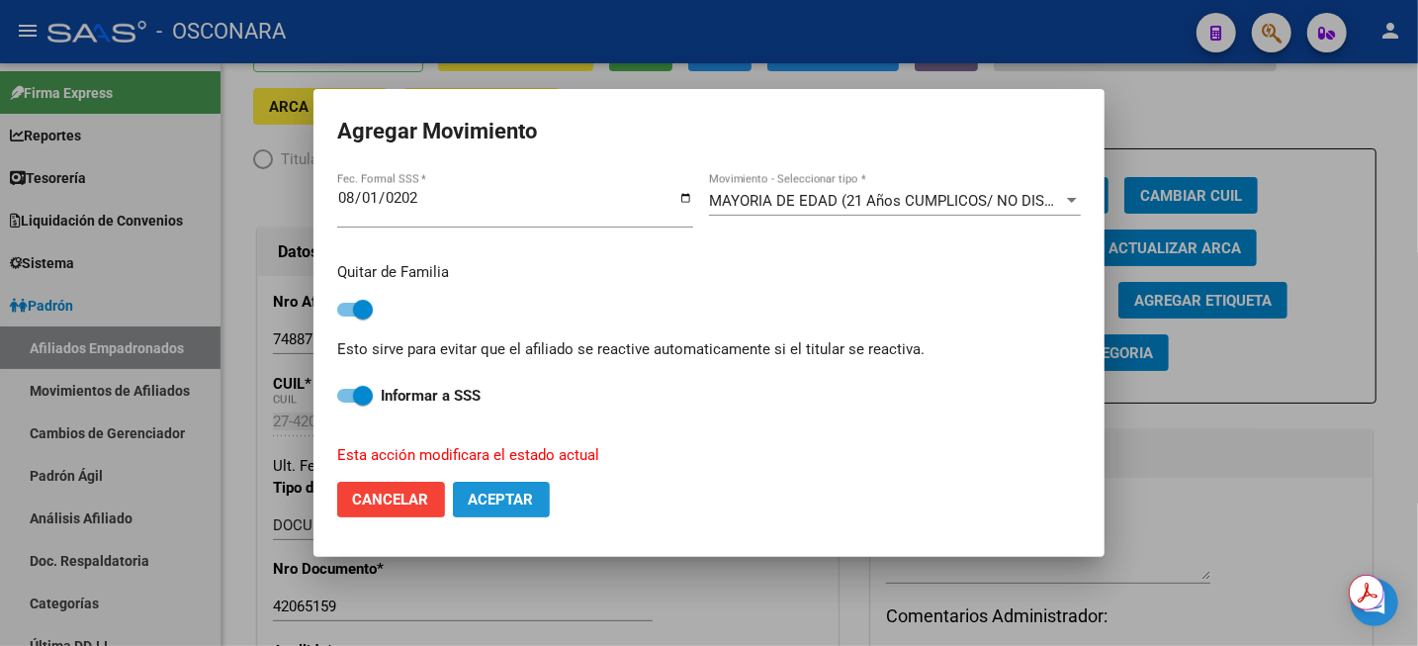
click at [500, 506] on span "Aceptar" at bounding box center [501, 500] width 65 height 18
checkbox input "false"
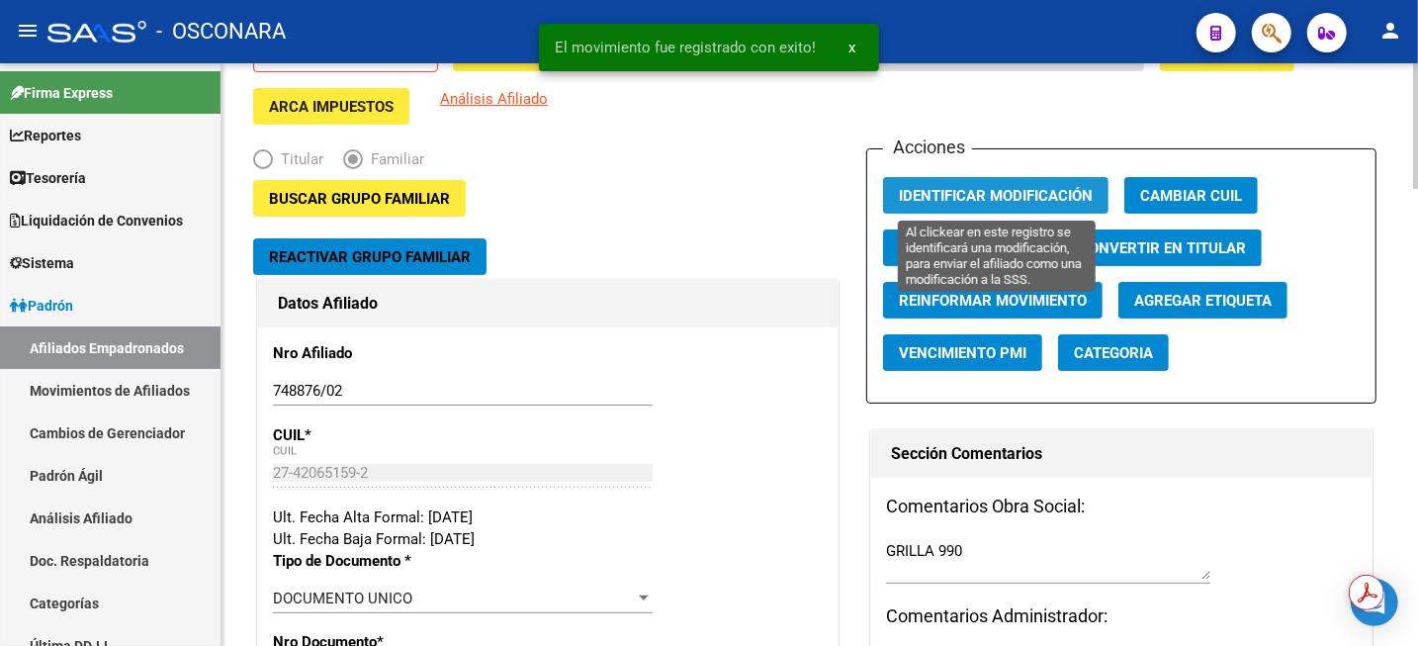
drag, startPoint x: 1049, startPoint y: 189, endPoint x: 1183, endPoint y: 156, distance: 137.5
click at [1049, 189] on span "Identificar Modificación" at bounding box center [996, 196] width 194 height 18
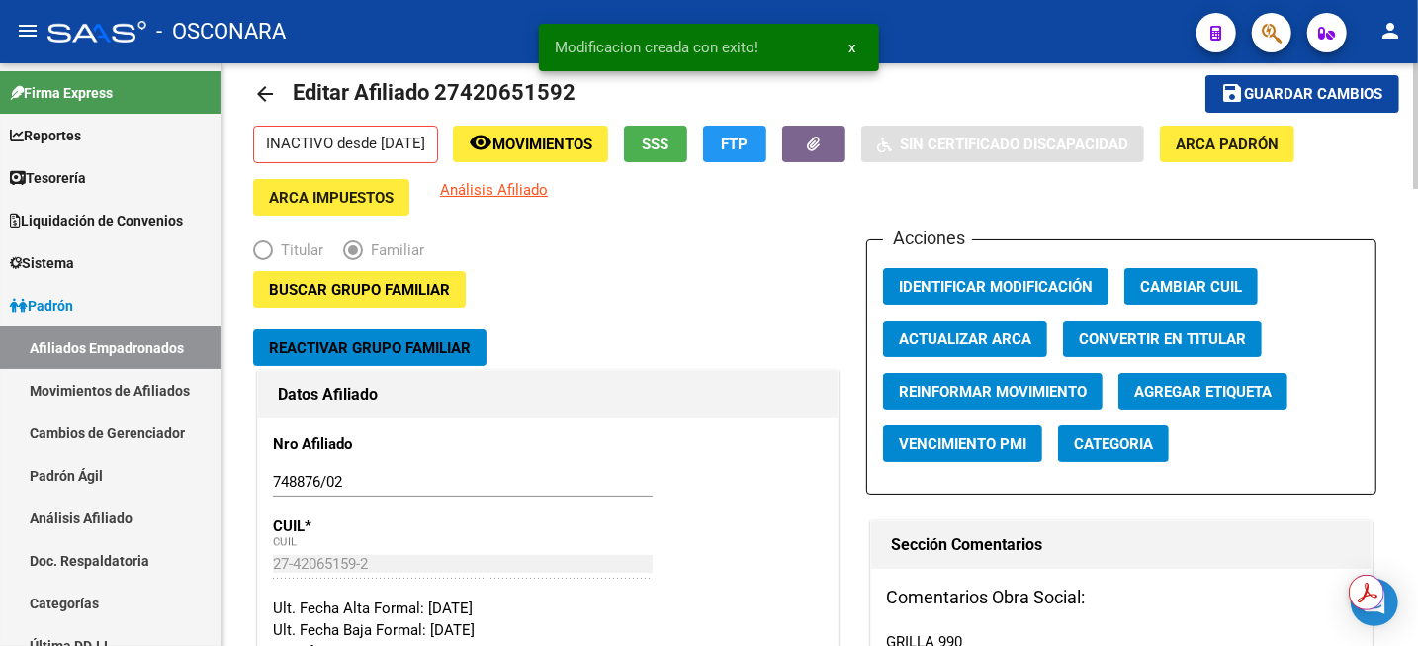
scroll to position [0, 0]
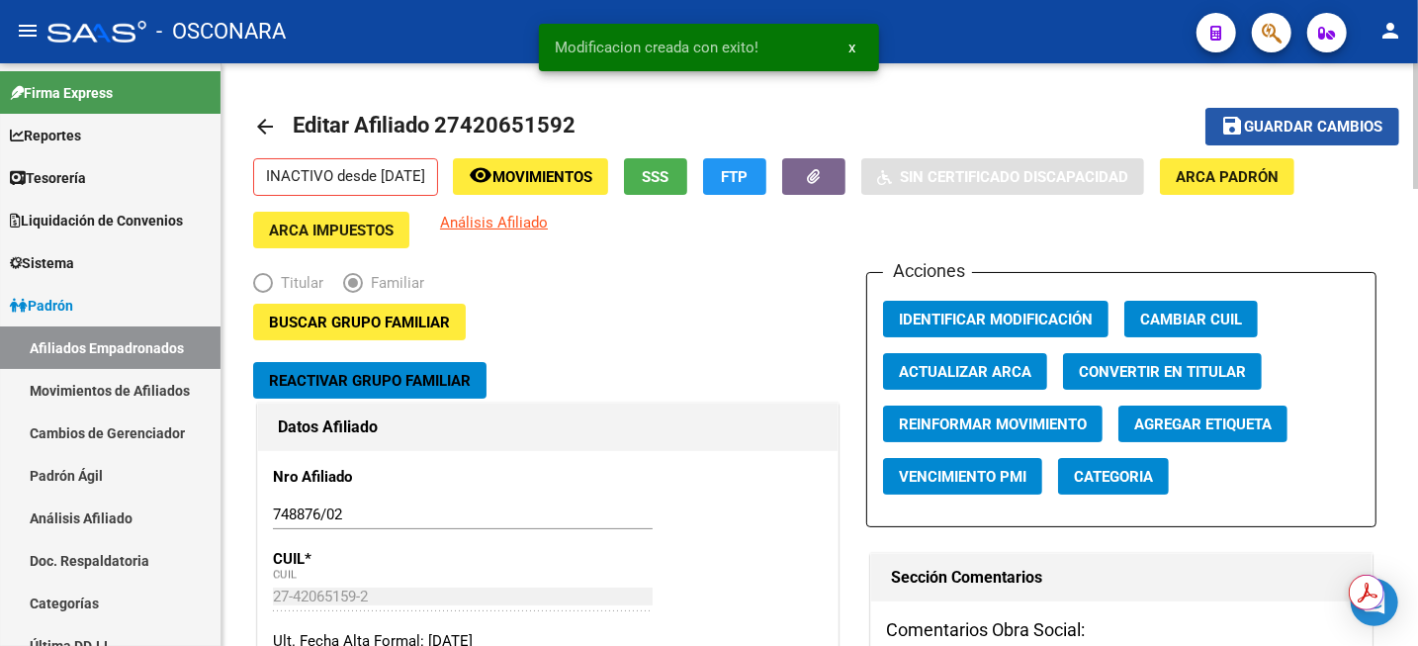
click at [1300, 121] on span "Guardar cambios" at bounding box center [1314, 128] width 138 height 18
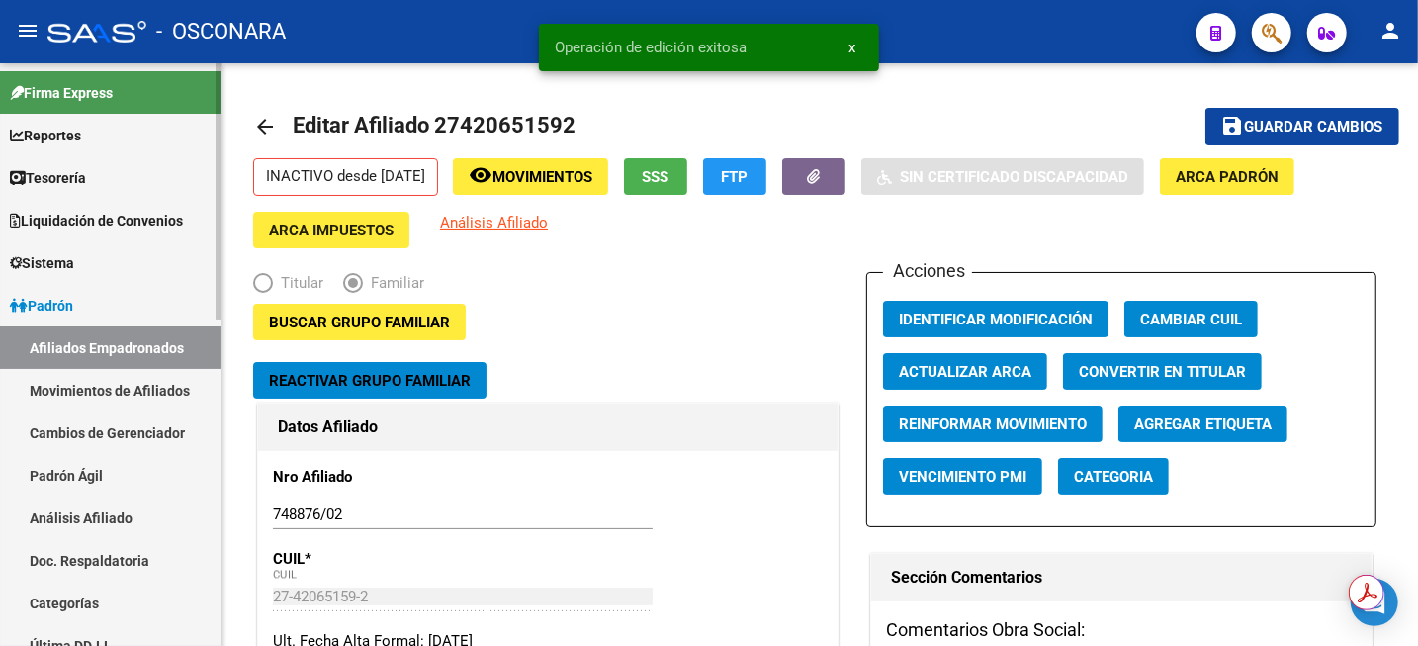
click at [123, 516] on link "Análisis Afiliado" at bounding box center [110, 518] width 221 height 43
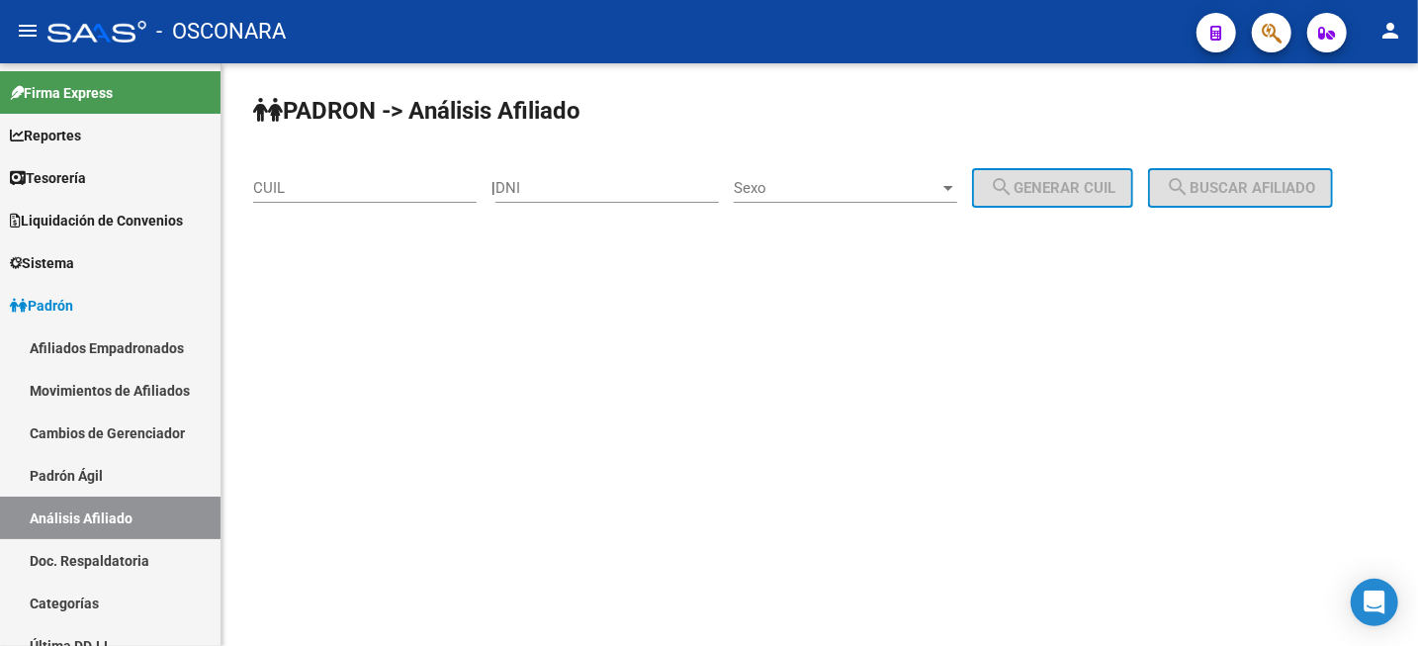
click at [280, 192] on input "CUIL" at bounding box center [365, 188] width 224 height 18
paste input "20-42359433-1"
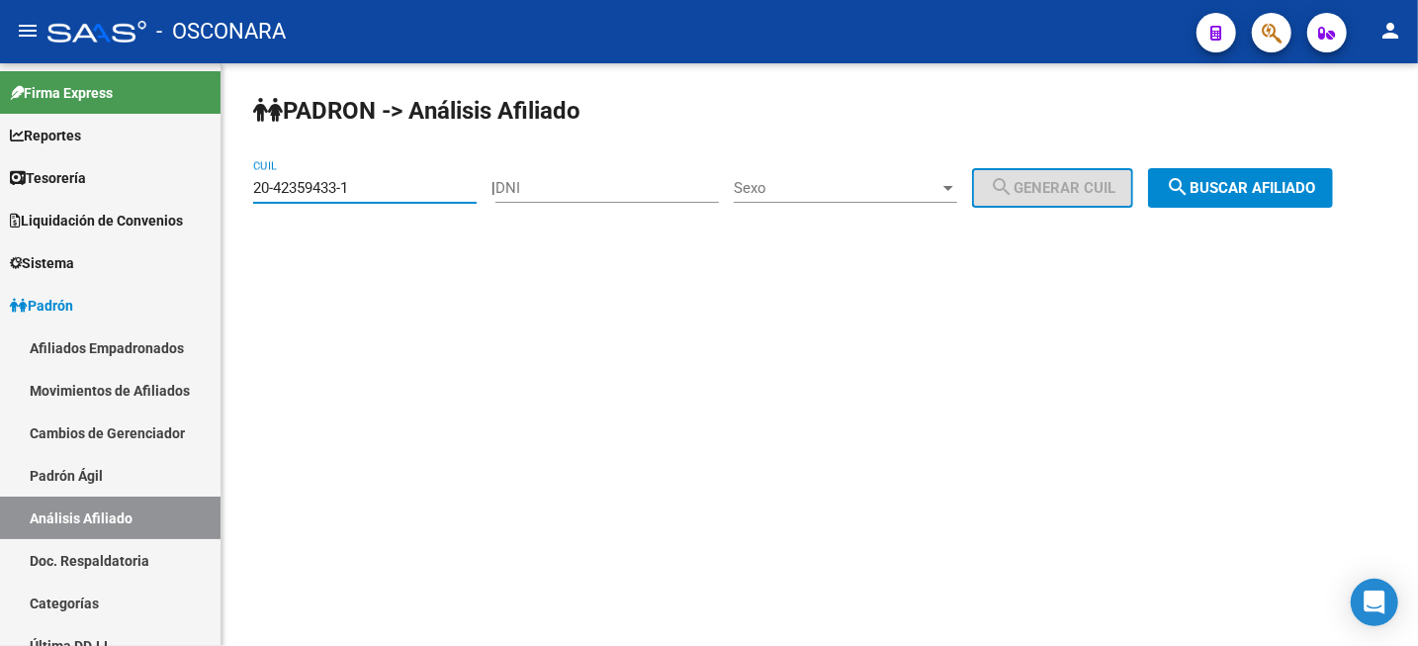
type input "20-42359433-1"
click at [1237, 192] on span "search Buscar afiliado" at bounding box center [1240, 188] width 149 height 18
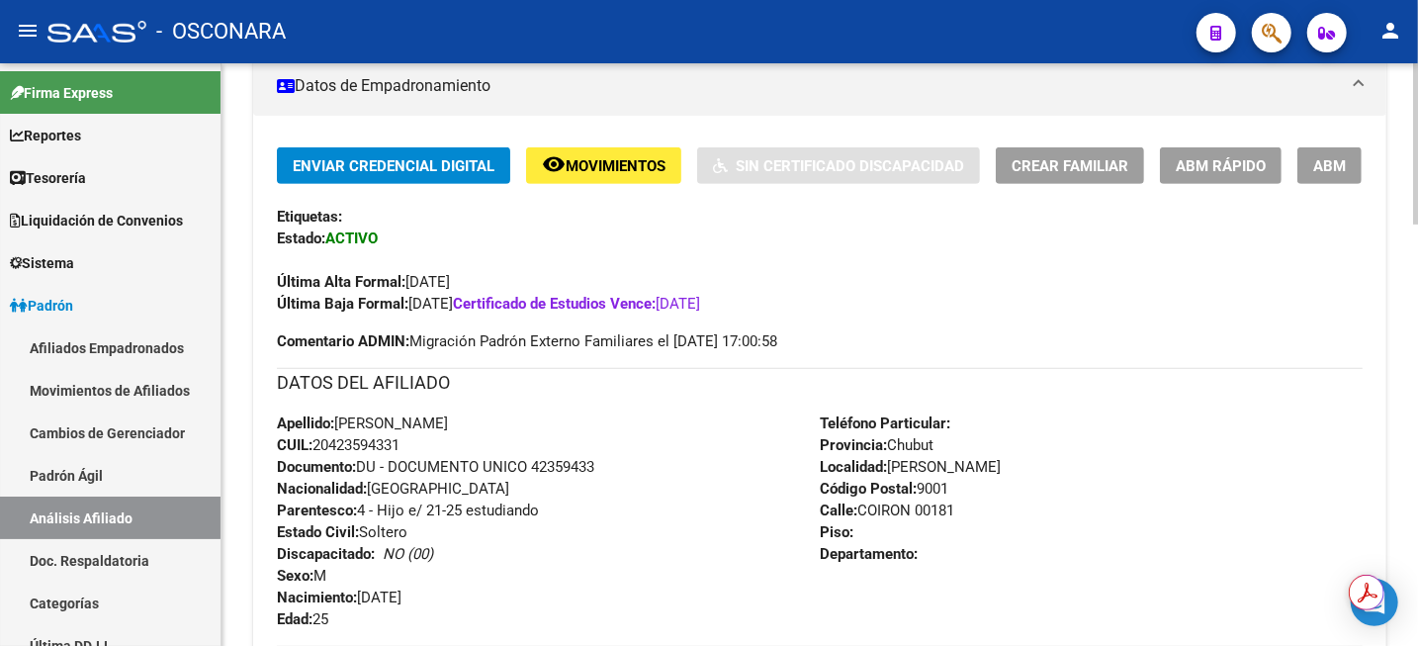
scroll to position [371, 0]
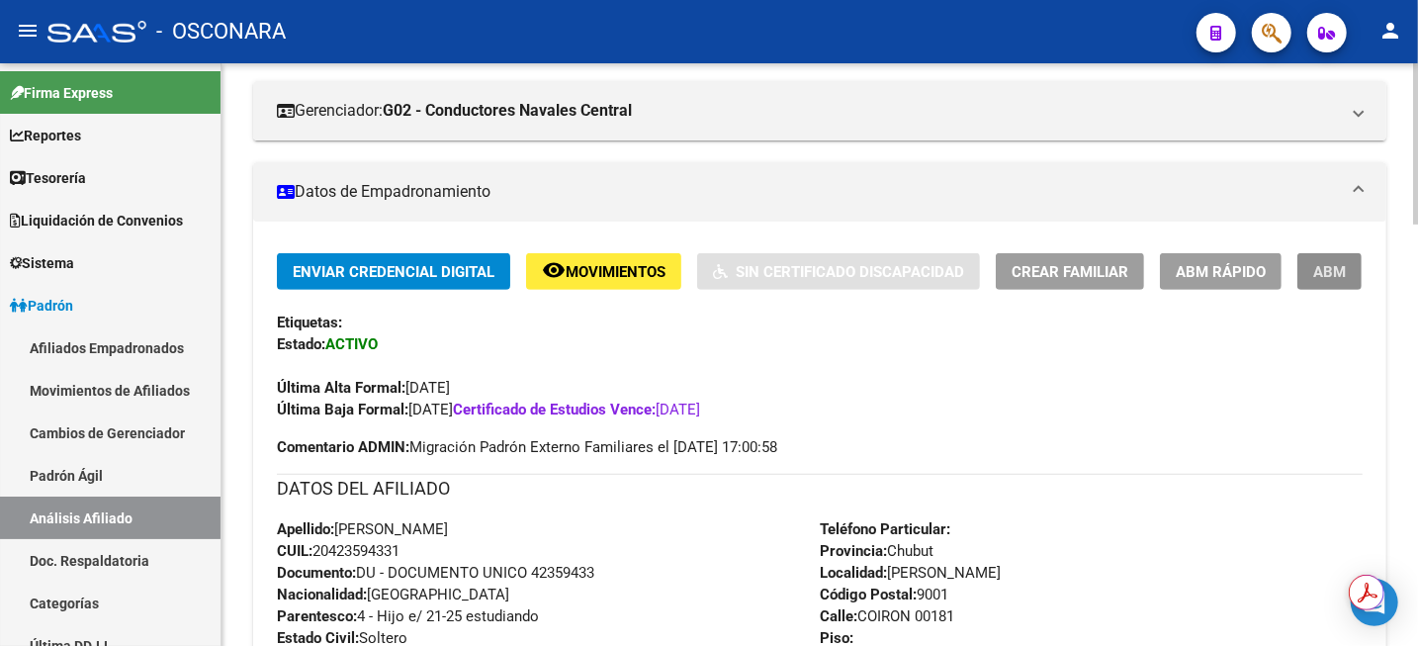
click at [1326, 277] on span "ABM" at bounding box center [1330, 272] width 33 height 18
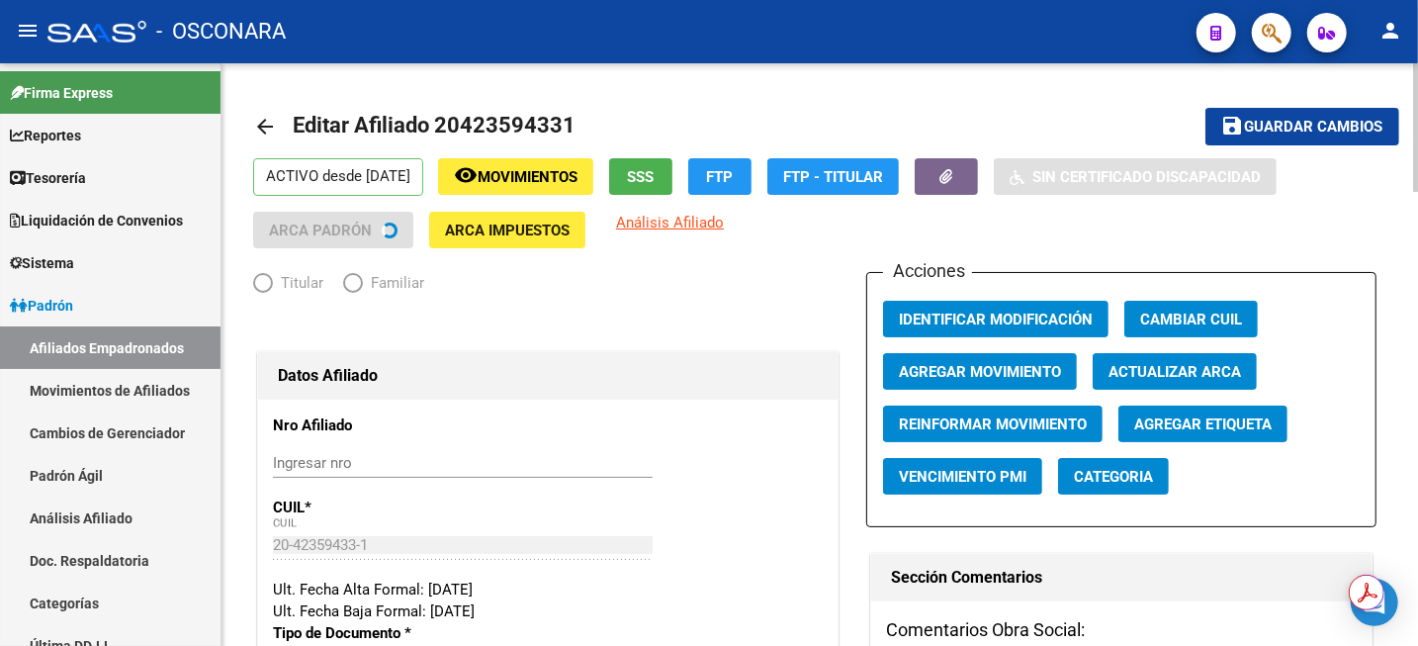
radio input "true"
type input "30-68562823-2"
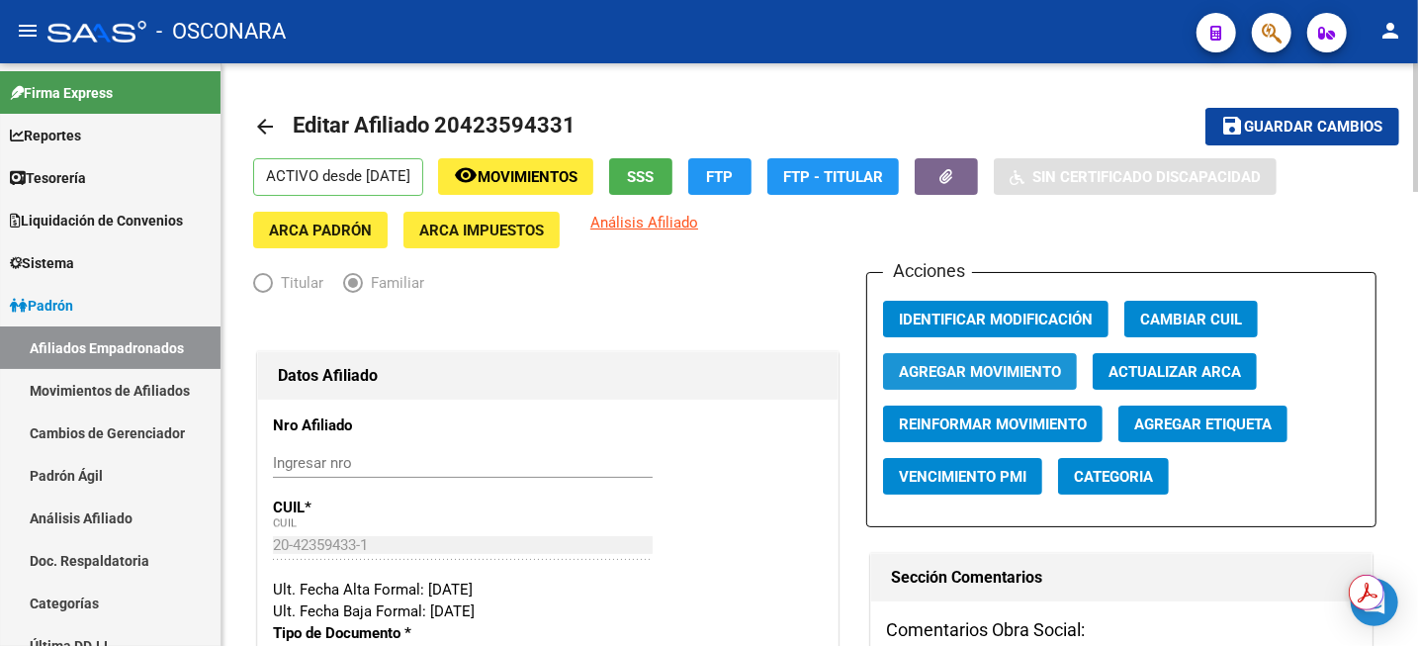
click at [1021, 369] on span "Agregar Movimiento" at bounding box center [980, 372] width 162 height 18
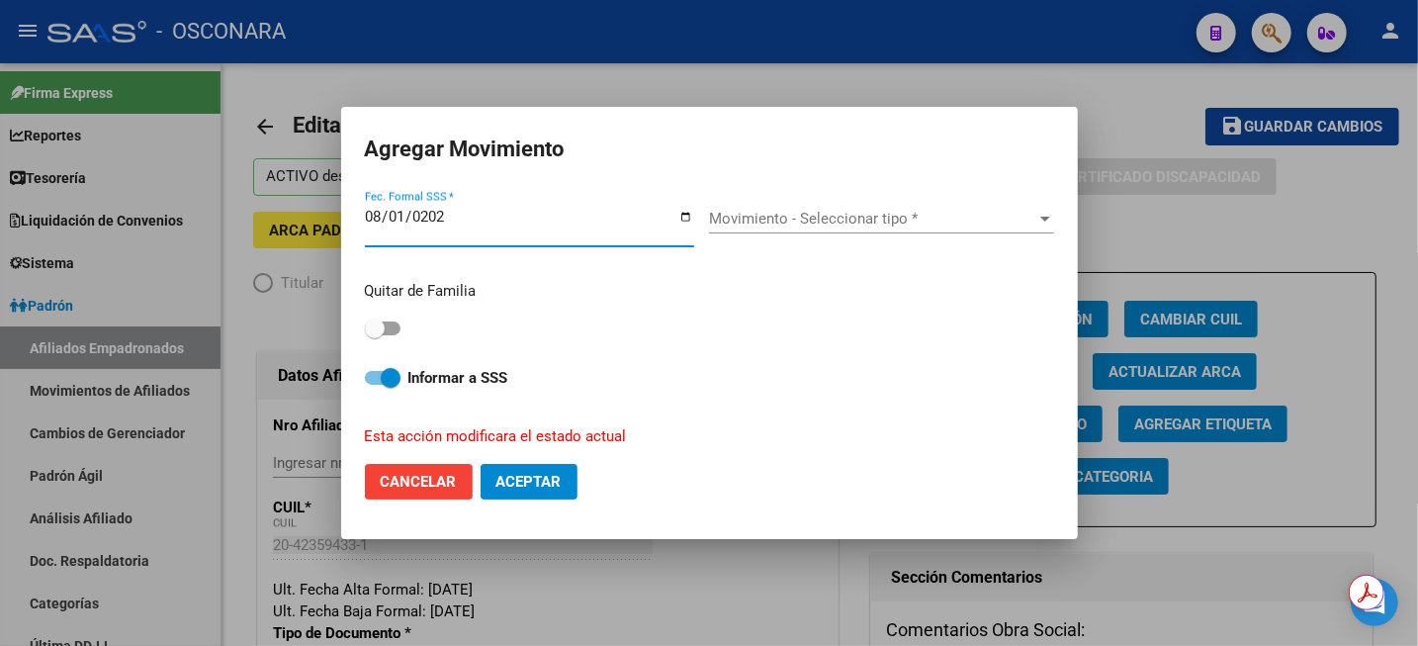
type input "[DATE]"
click at [841, 215] on span "Movimiento - Seleccionar tipo *" at bounding box center [872, 219] width 327 height 18
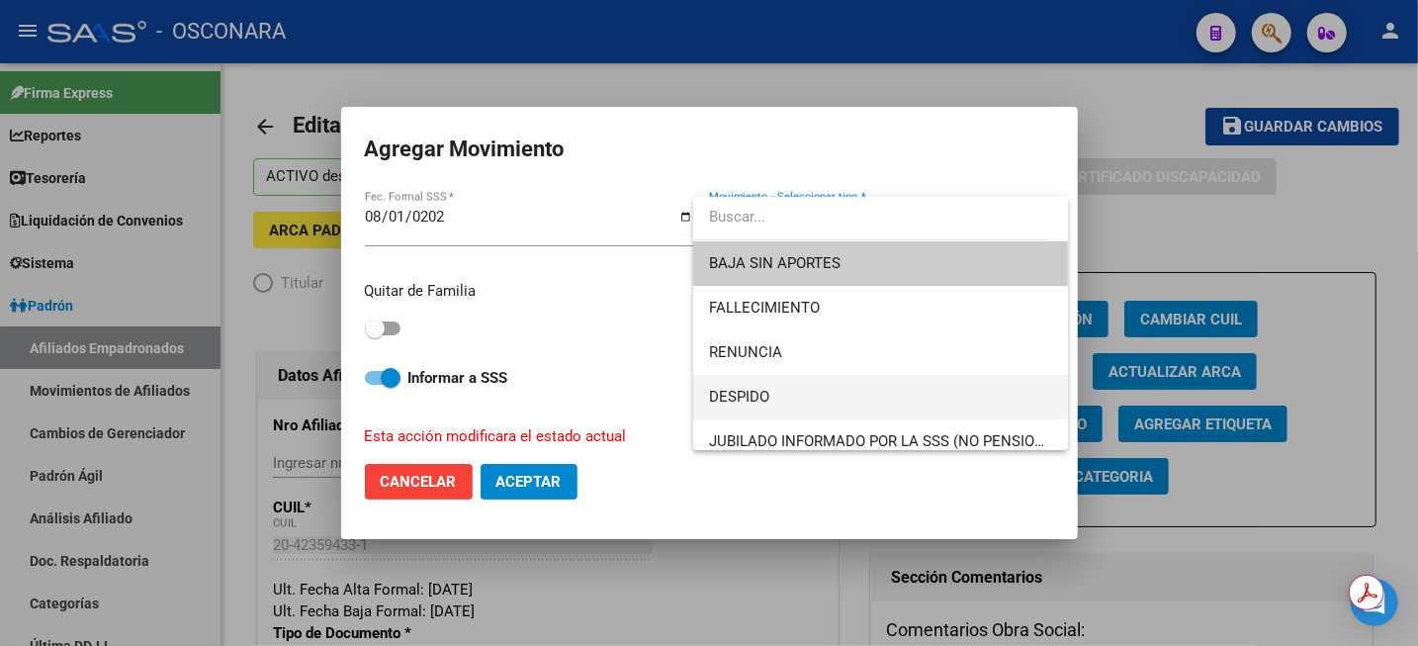
scroll to position [124, 0]
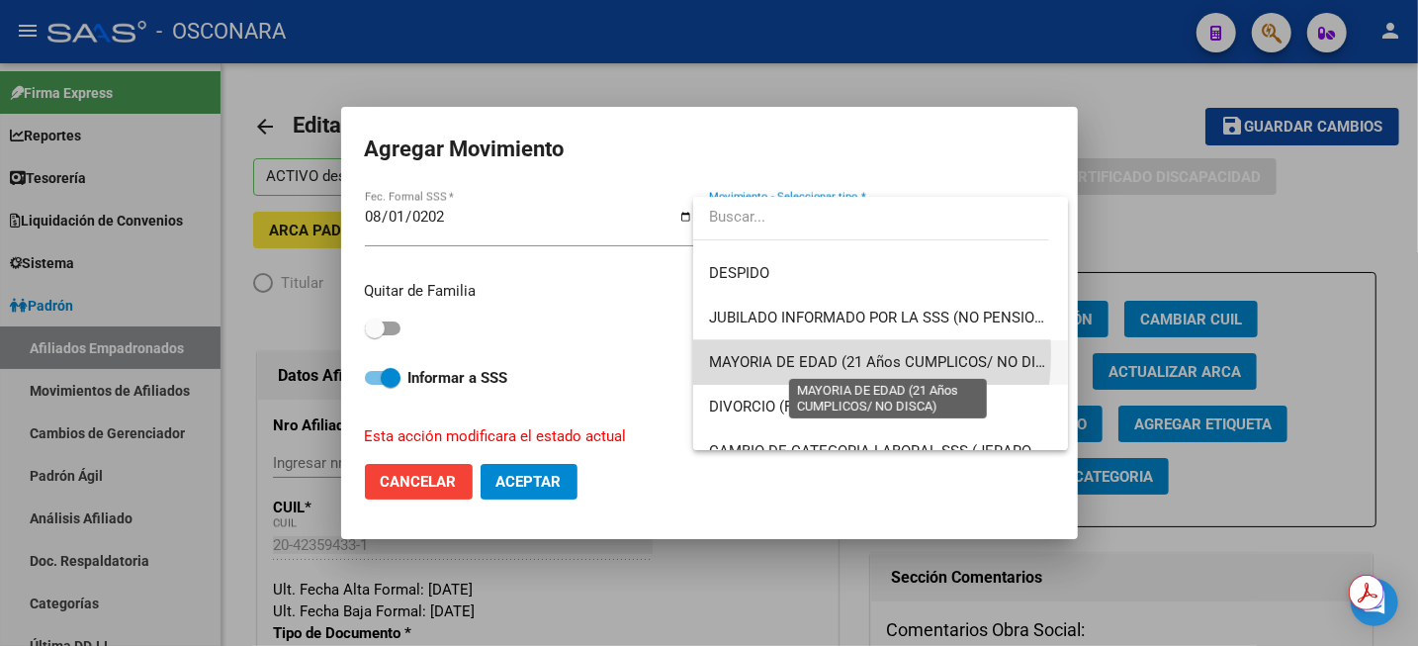
click at [803, 353] on span "MAYORIA DE EDAD (21 Años CUMPLICOS/ NO DISCA)" at bounding box center [889, 362] width 360 height 18
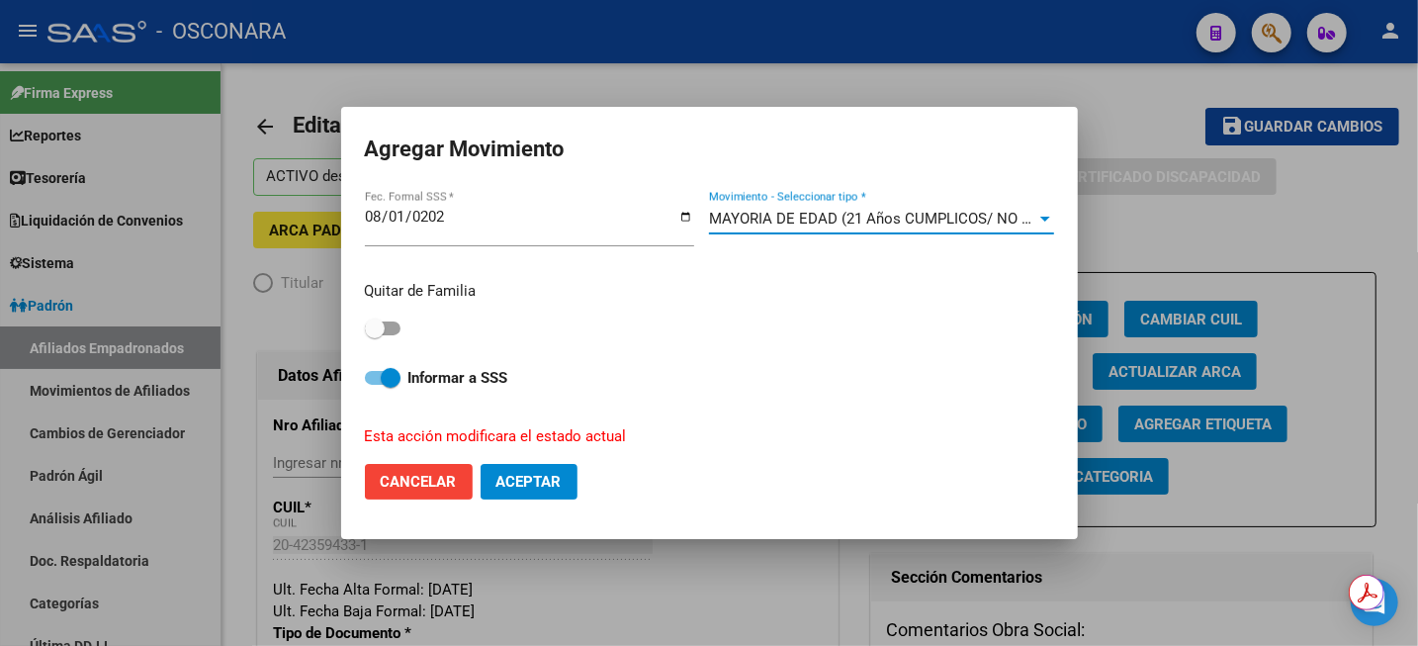
click at [376, 328] on span at bounding box center [375, 328] width 20 height 20
click at [375, 335] on input "checkbox" at bounding box center [374, 335] width 1 height 1
checkbox input "true"
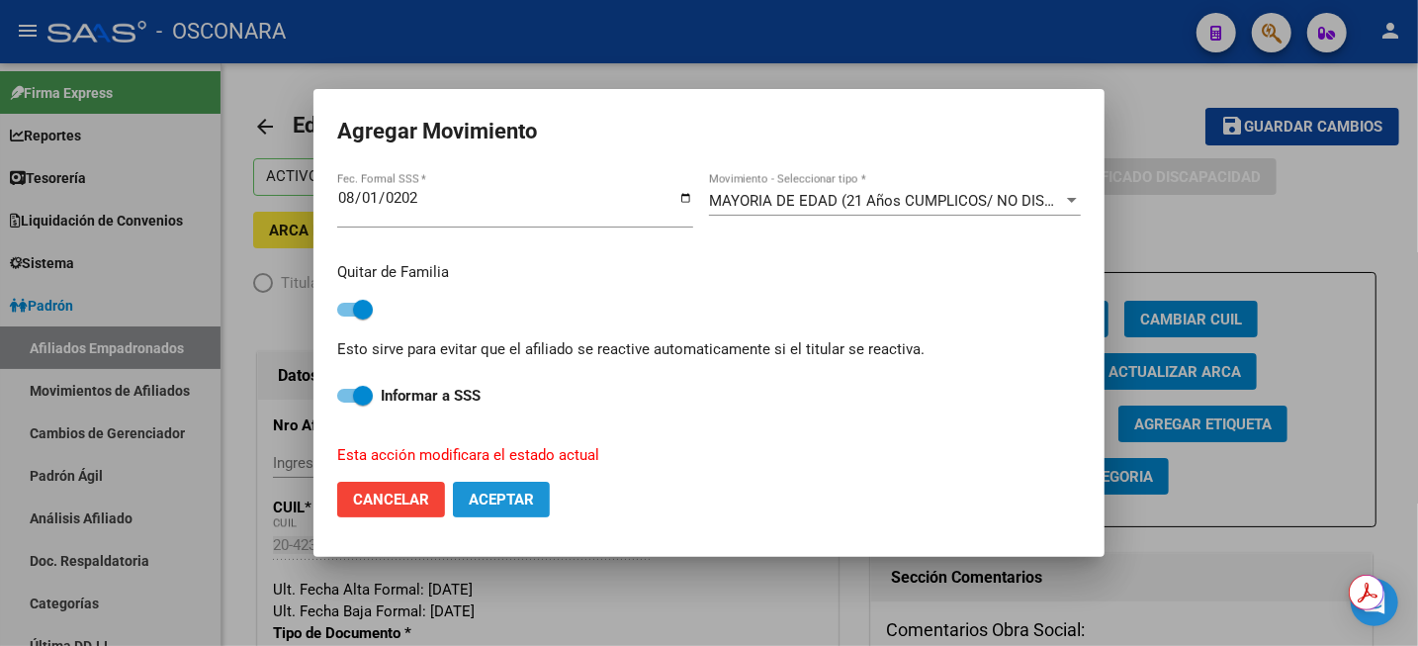
click at [520, 501] on span "Aceptar" at bounding box center [501, 500] width 65 height 18
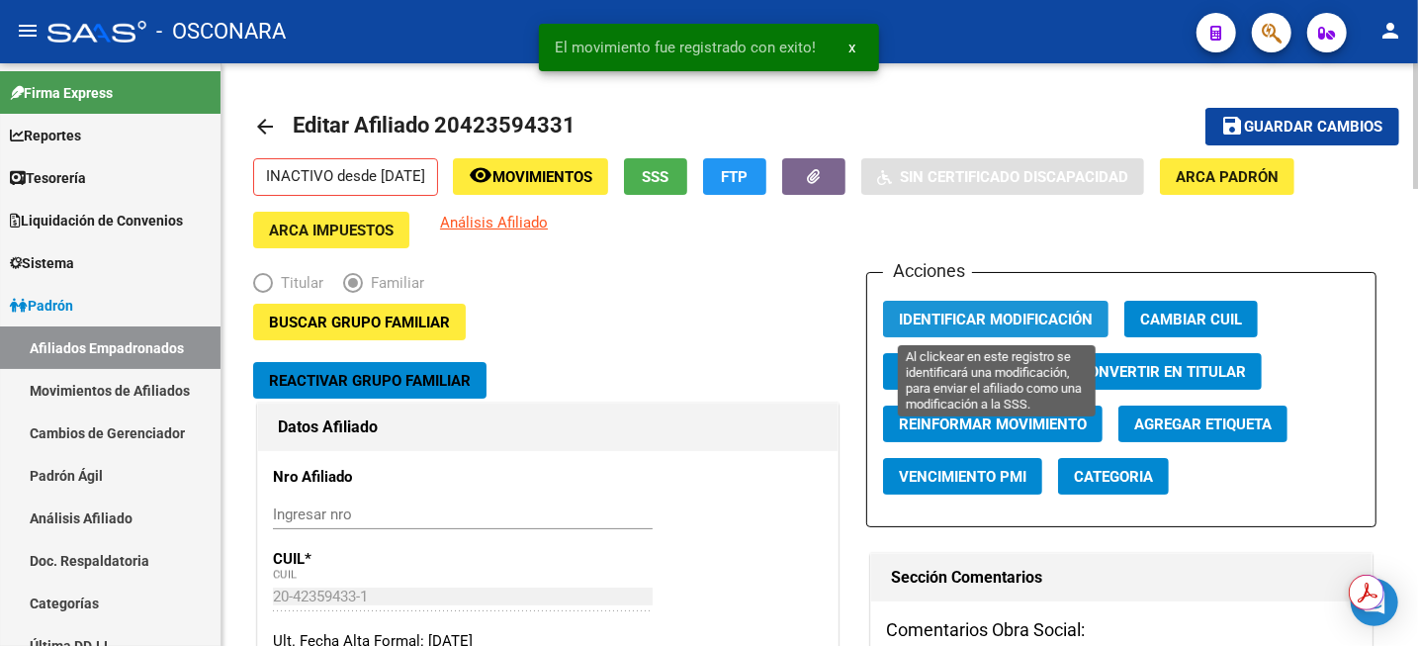
drag, startPoint x: 1068, startPoint y: 324, endPoint x: 1194, endPoint y: 256, distance: 143.0
click at [1067, 326] on span "Identificar Modificación" at bounding box center [996, 320] width 194 height 18
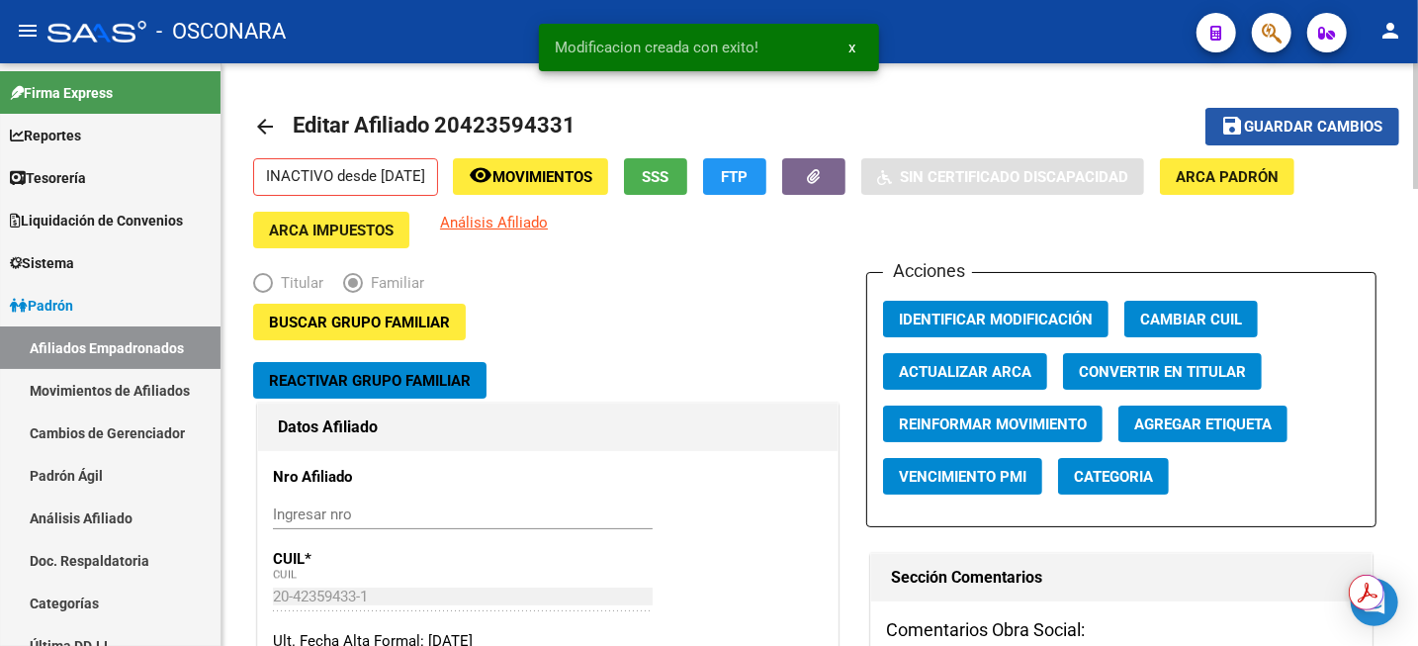
drag, startPoint x: 1312, startPoint y: 128, endPoint x: 1031, endPoint y: 145, distance: 281.5
click at [1311, 128] on span "Guardar cambios" at bounding box center [1314, 128] width 138 height 18
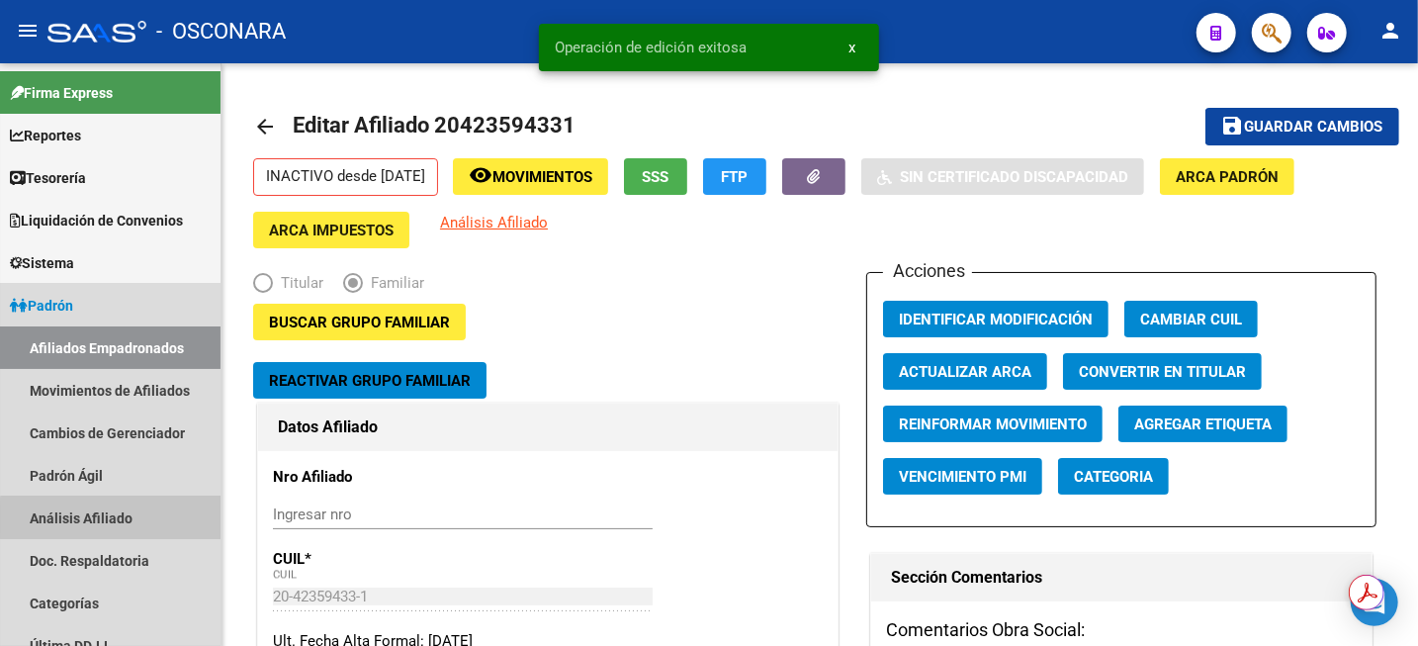
drag, startPoint x: 128, startPoint y: 519, endPoint x: 841, endPoint y: 550, distance: 713.8
click at [128, 520] on link "Análisis Afiliado" at bounding box center [110, 518] width 221 height 43
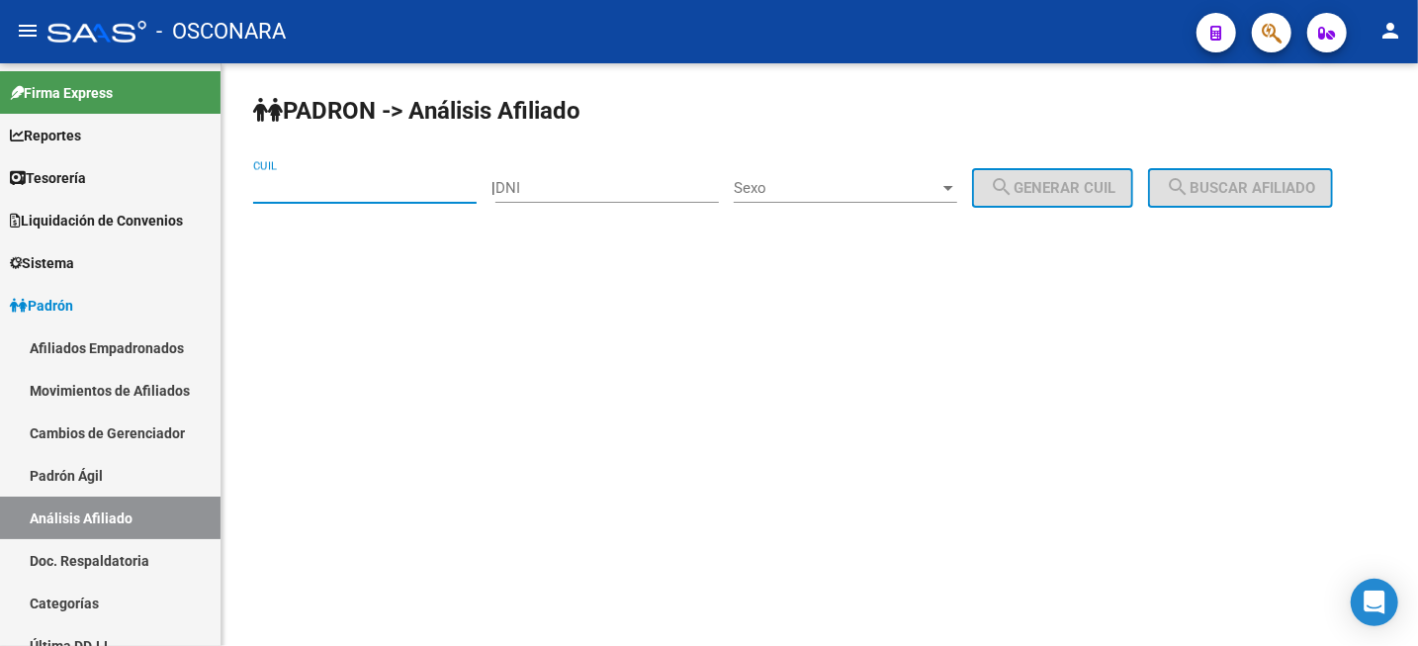
click at [346, 179] on input "CUIL" at bounding box center [365, 188] width 224 height 18
paste input "27-31508966-8"
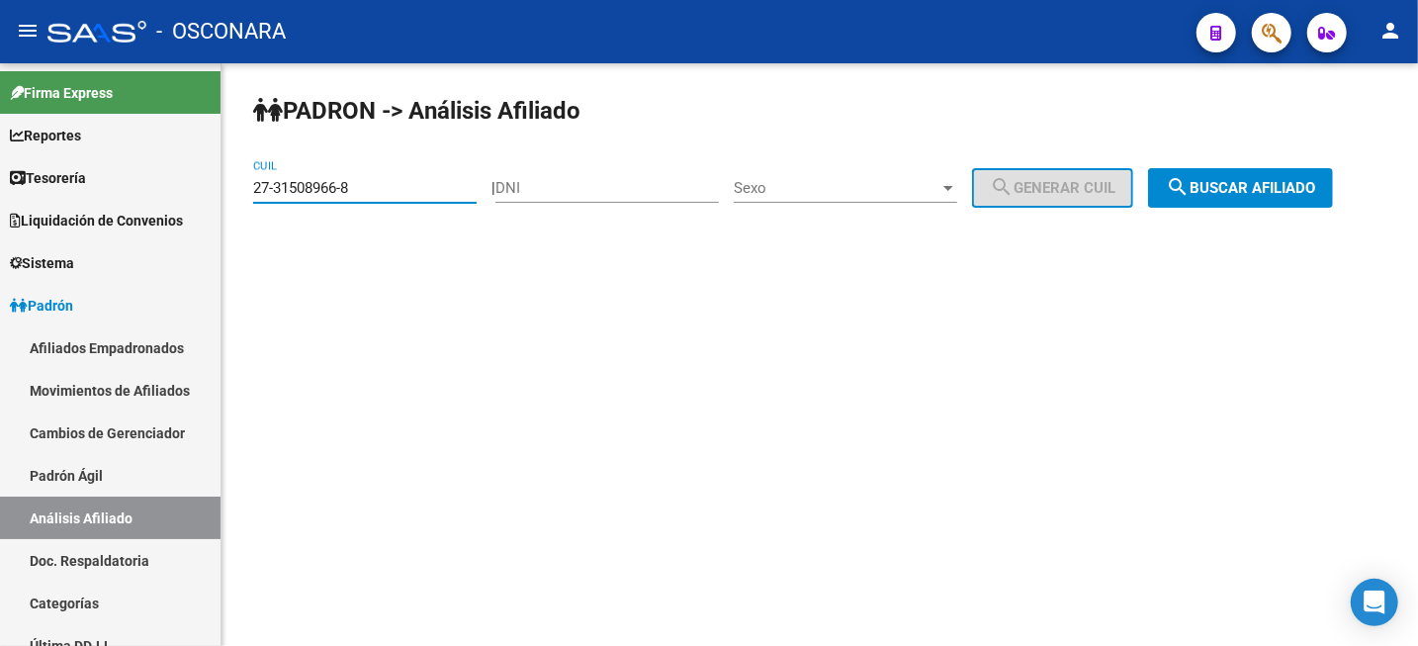
type input "27-31508966-8"
click at [1190, 196] on mat-icon "search" at bounding box center [1178, 187] width 24 height 24
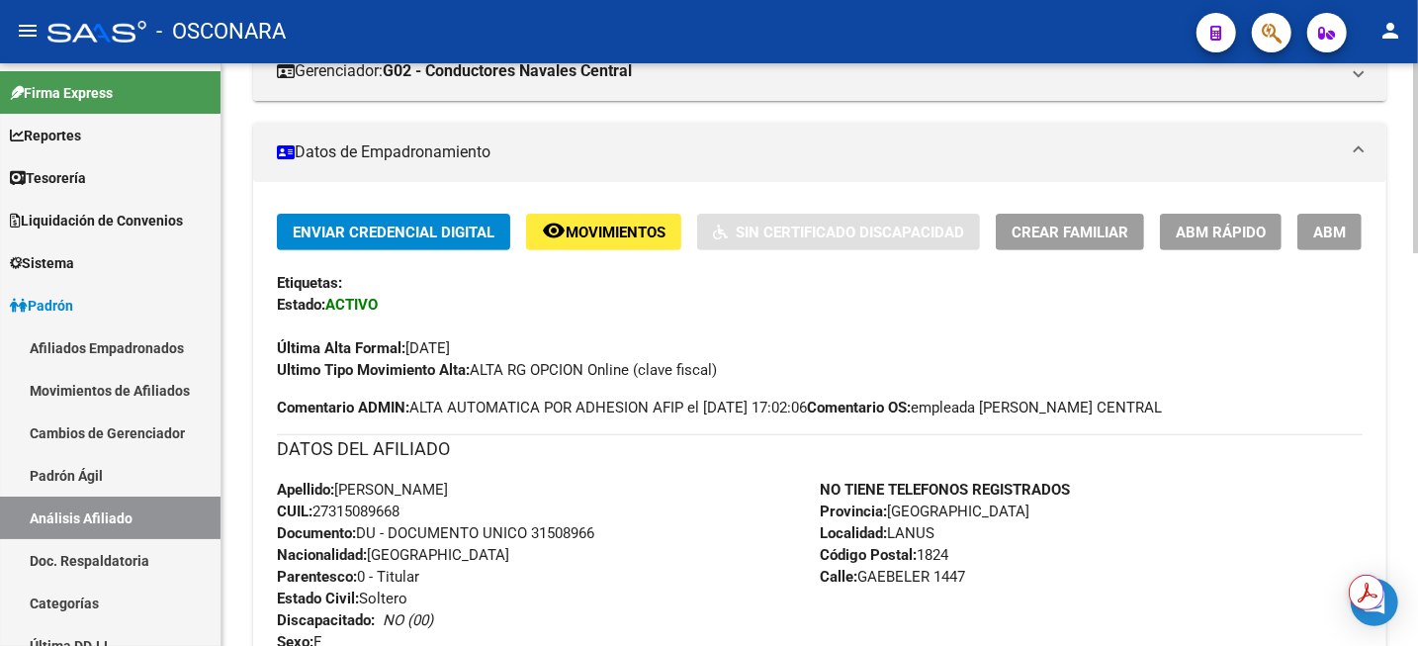
scroll to position [371, 0]
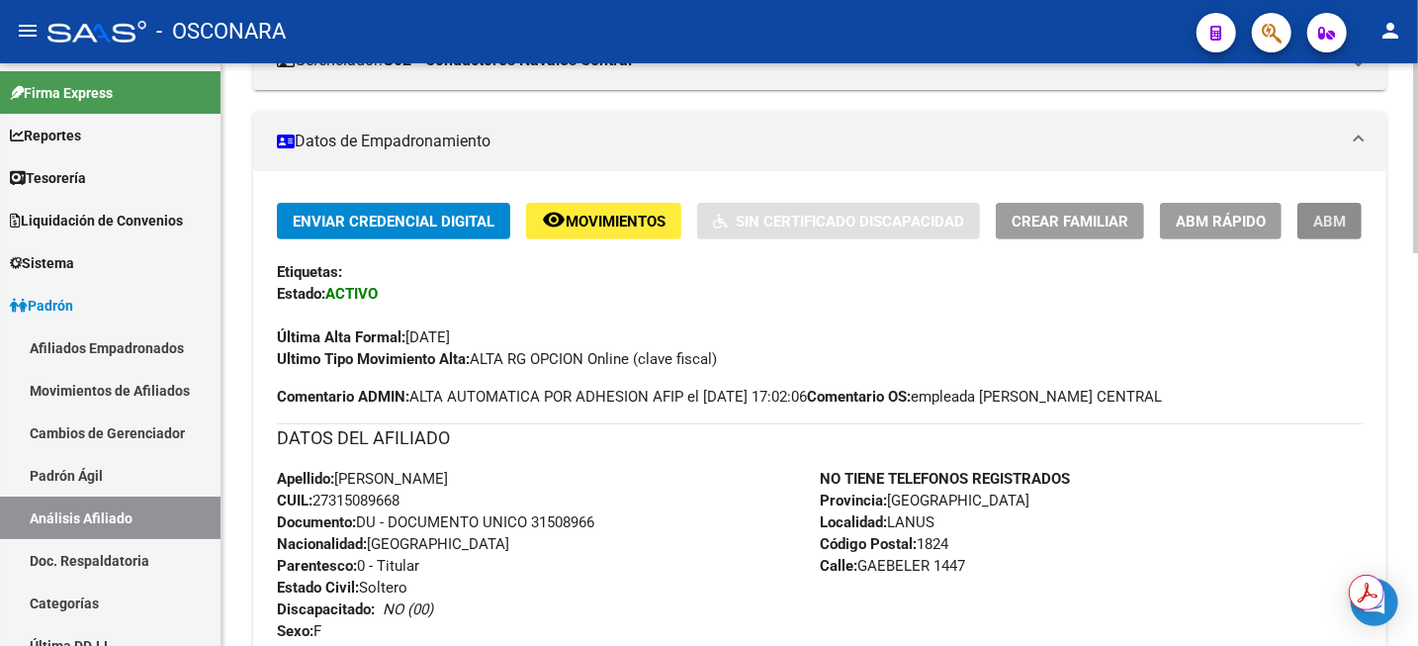
click at [1328, 227] on span "ABM" at bounding box center [1330, 222] width 33 height 18
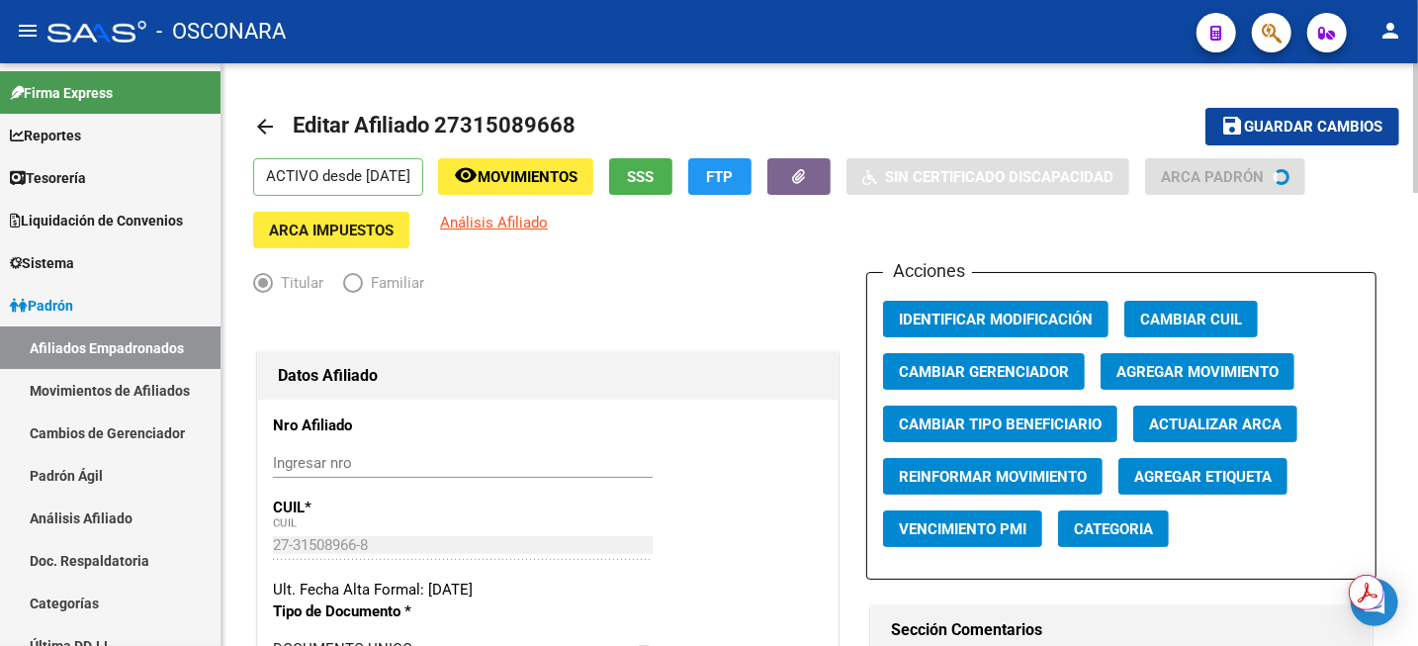
radio input "true"
type input "30-68777090-7"
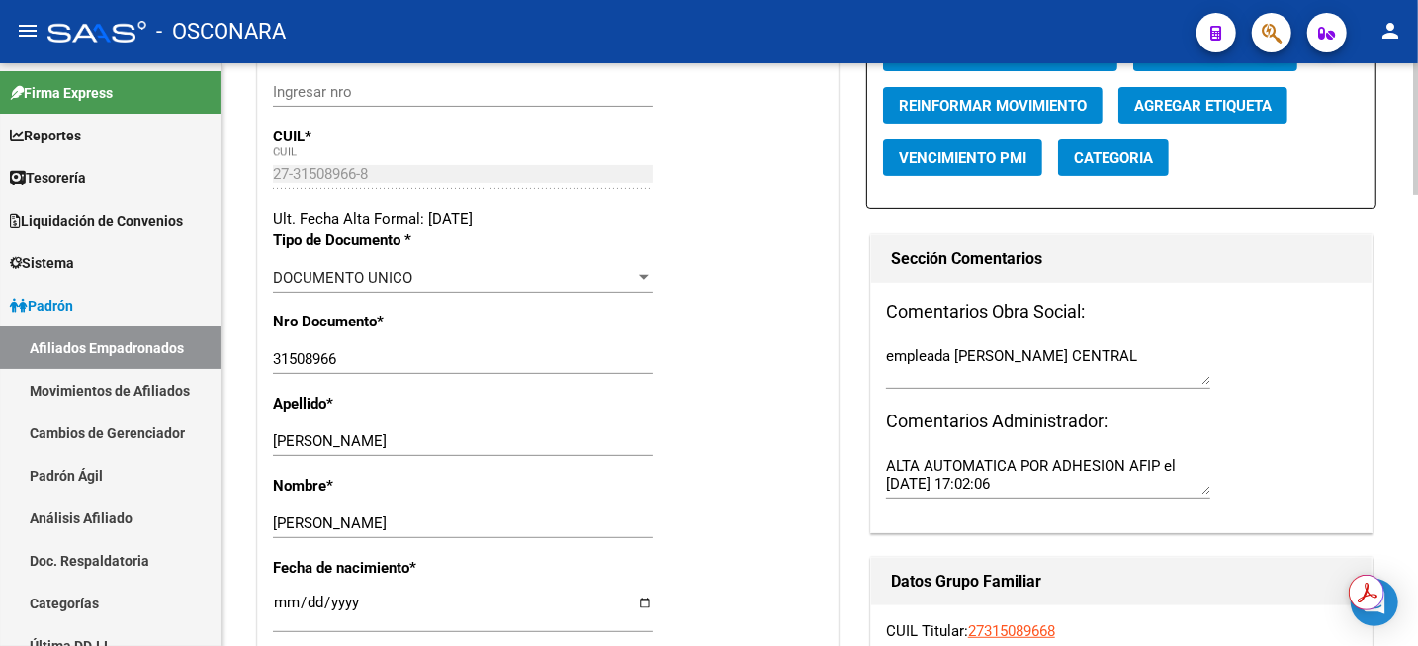
scroll to position [124, 0]
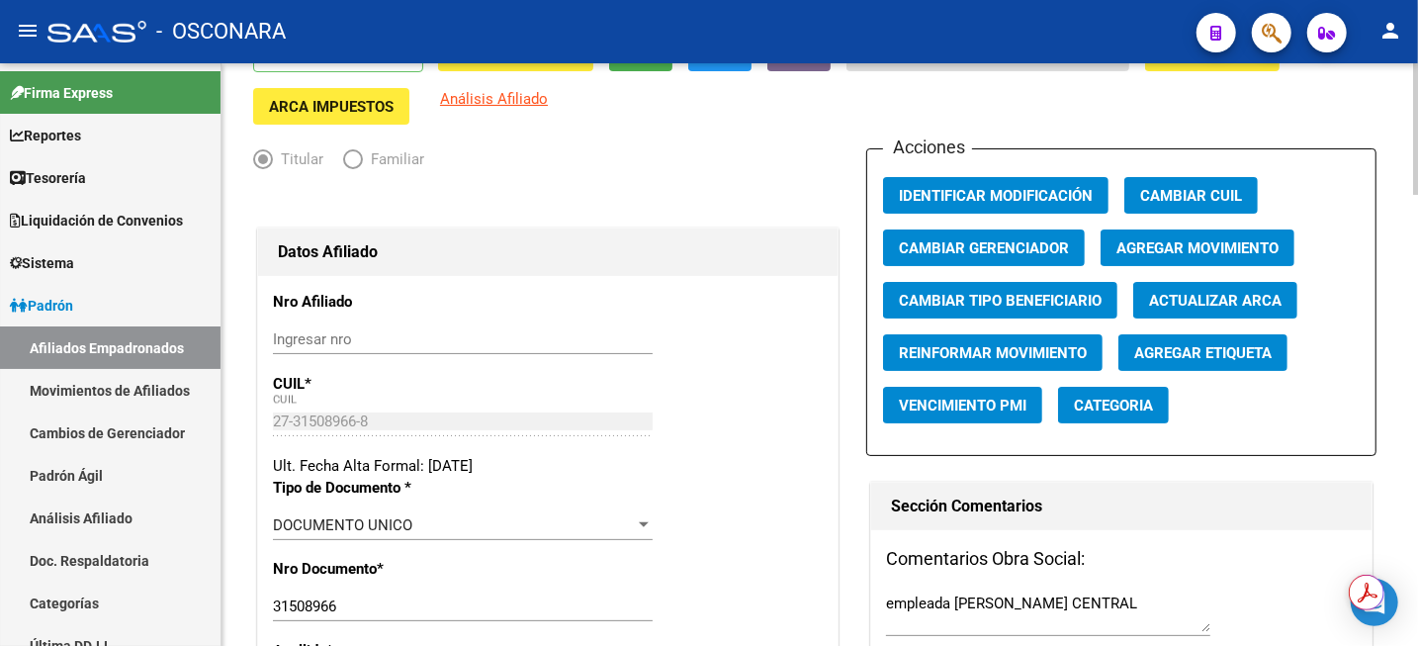
click at [1219, 243] on span "Agregar Movimiento" at bounding box center [1198, 248] width 162 height 18
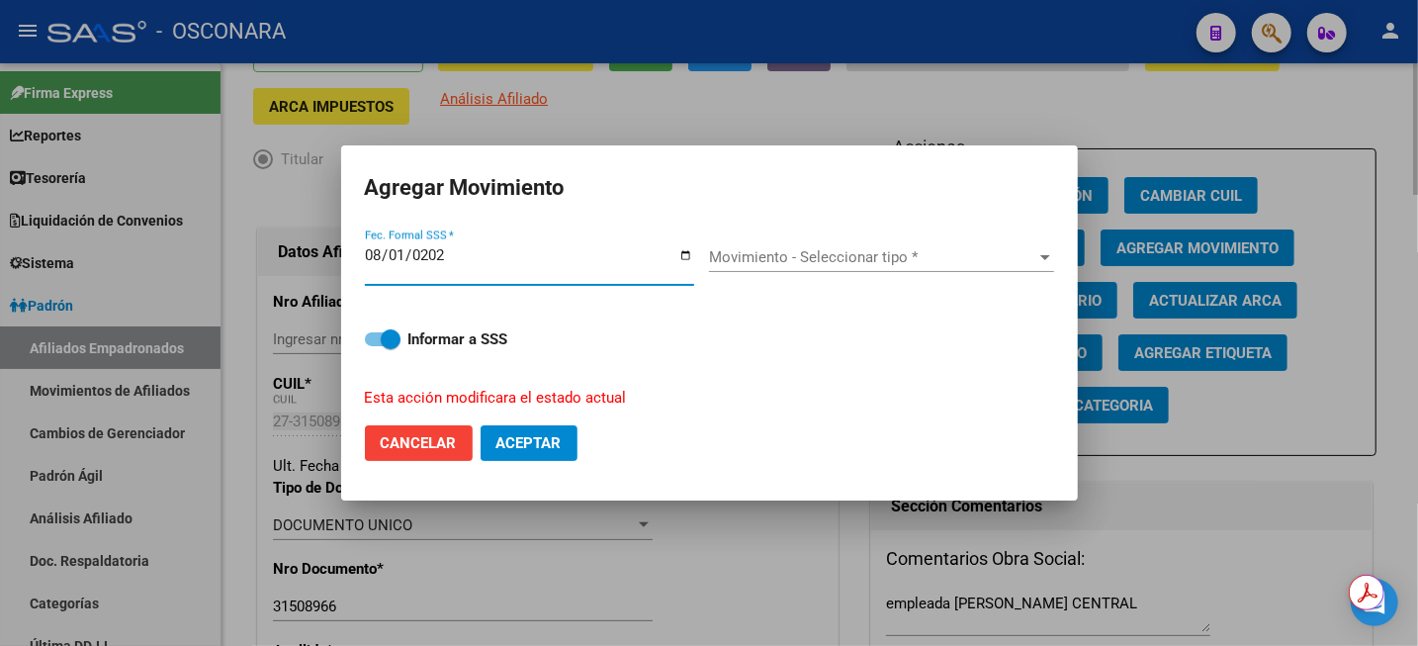
type input "[DATE]"
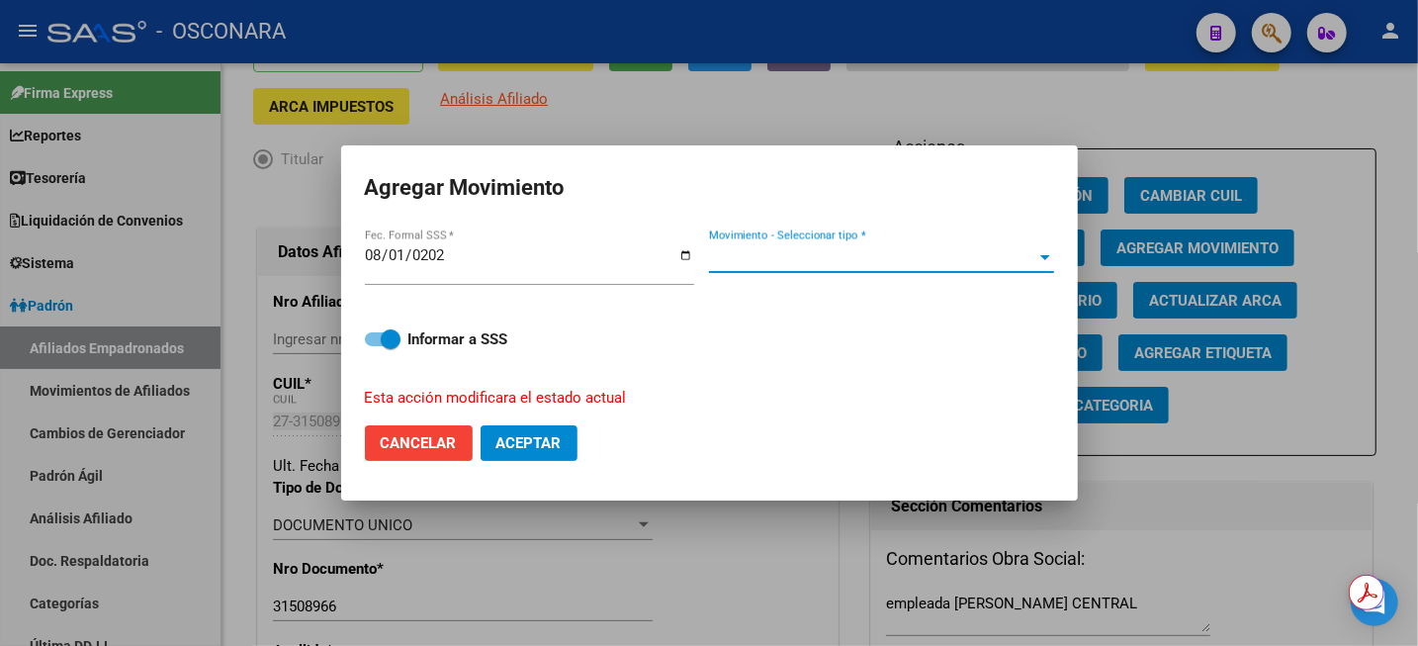
click at [785, 251] on span "Movimiento - Seleccionar tipo *" at bounding box center [872, 257] width 327 height 18
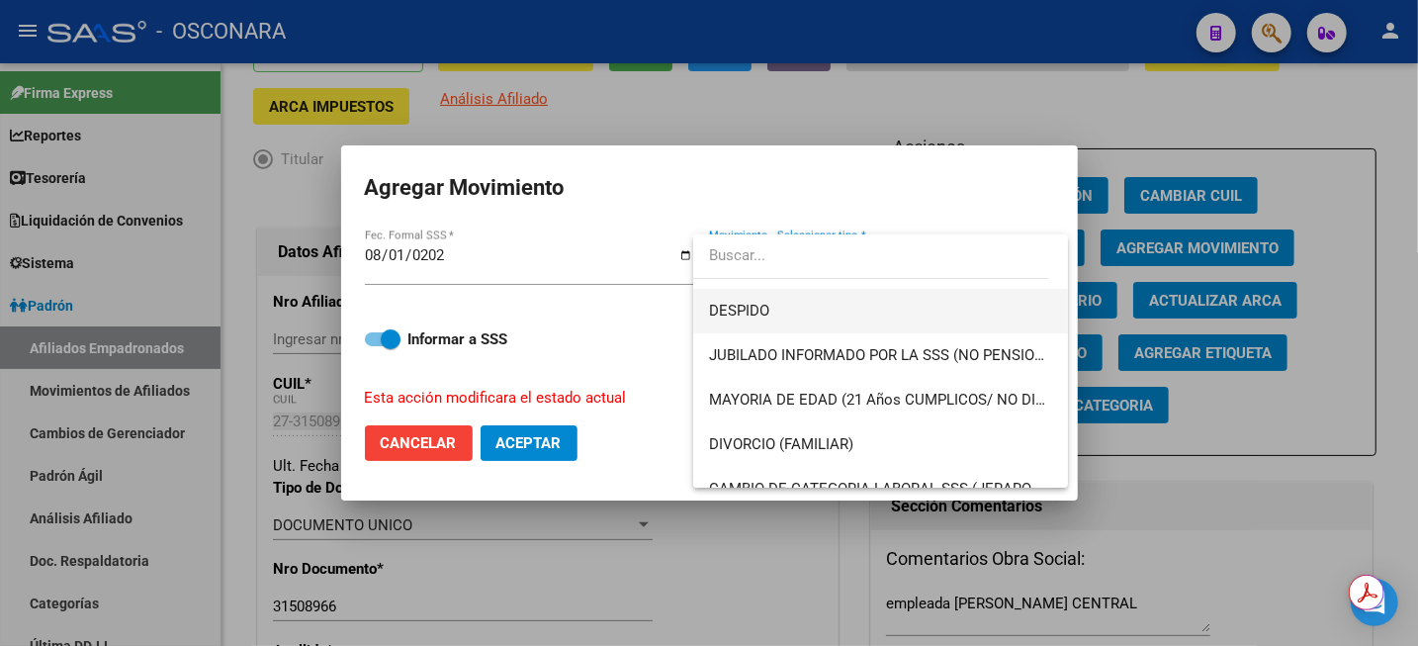
click at [818, 318] on span "DESPIDO" at bounding box center [880, 311] width 343 height 45
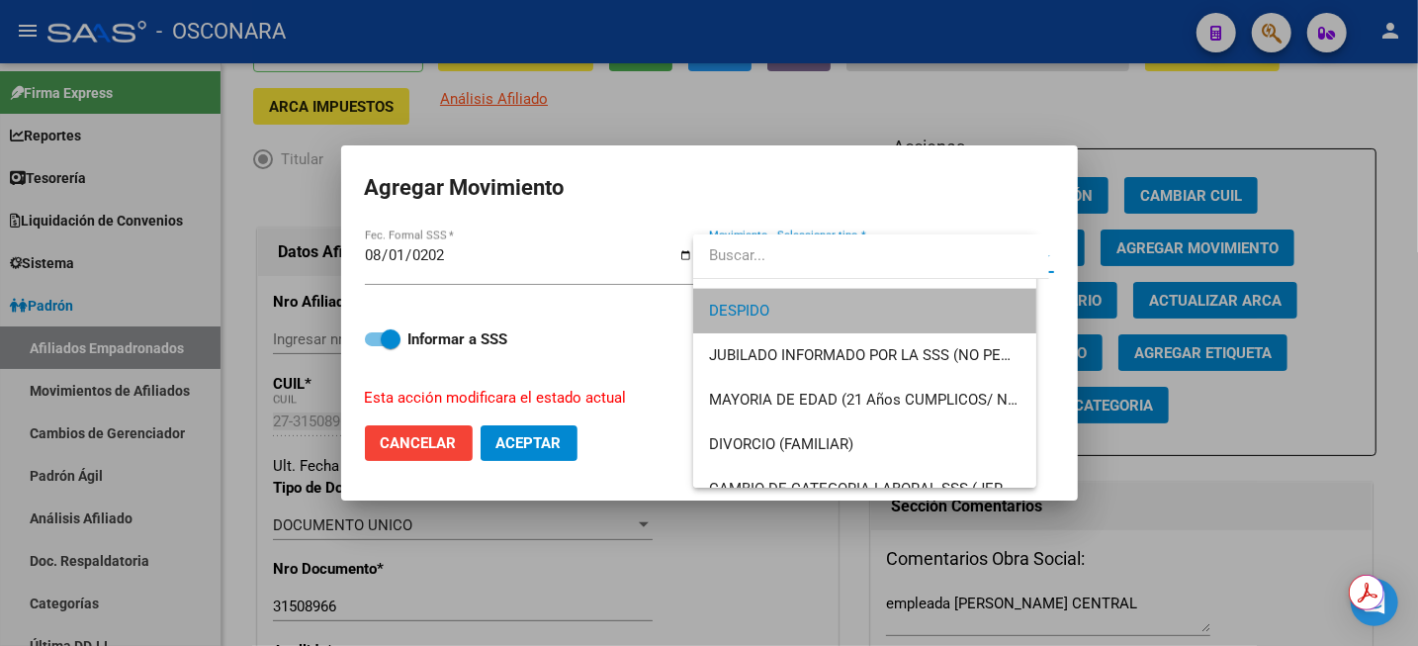
scroll to position [134, 0]
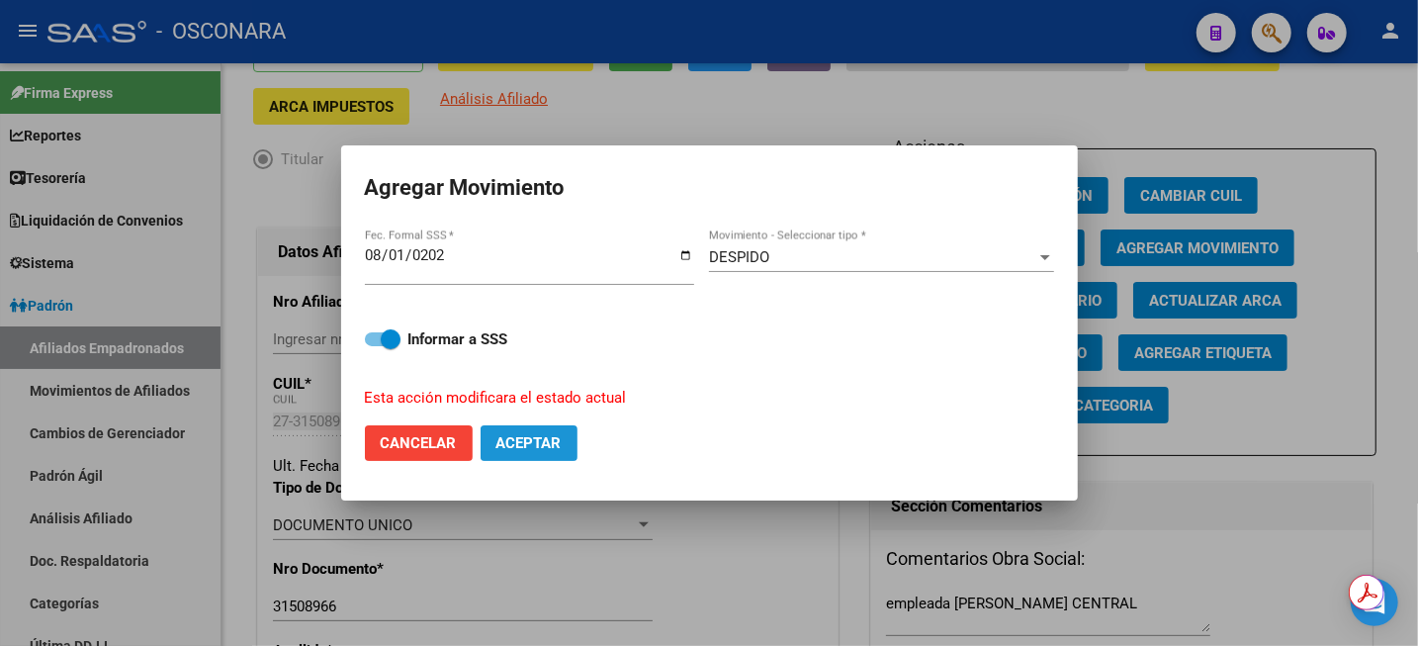
click at [525, 436] on span "Aceptar" at bounding box center [529, 443] width 65 height 18
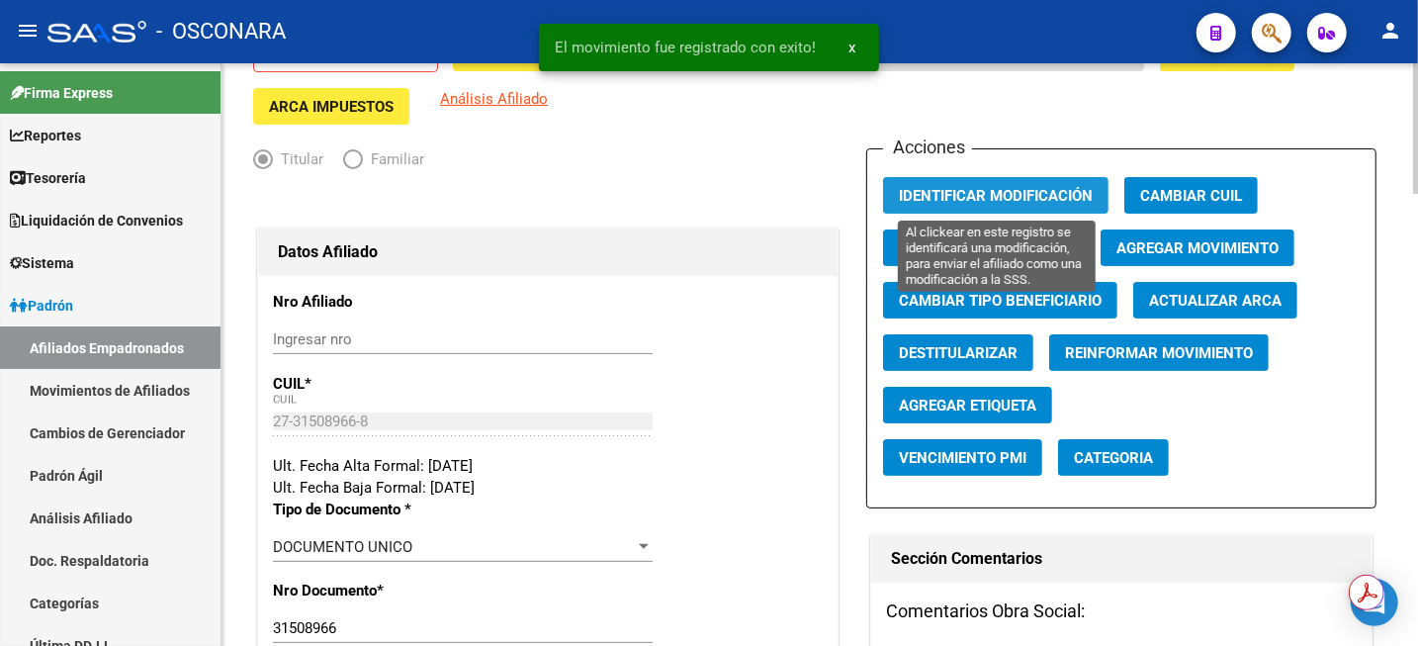
click at [1036, 195] on span "Identificar Modificación" at bounding box center [996, 196] width 194 height 18
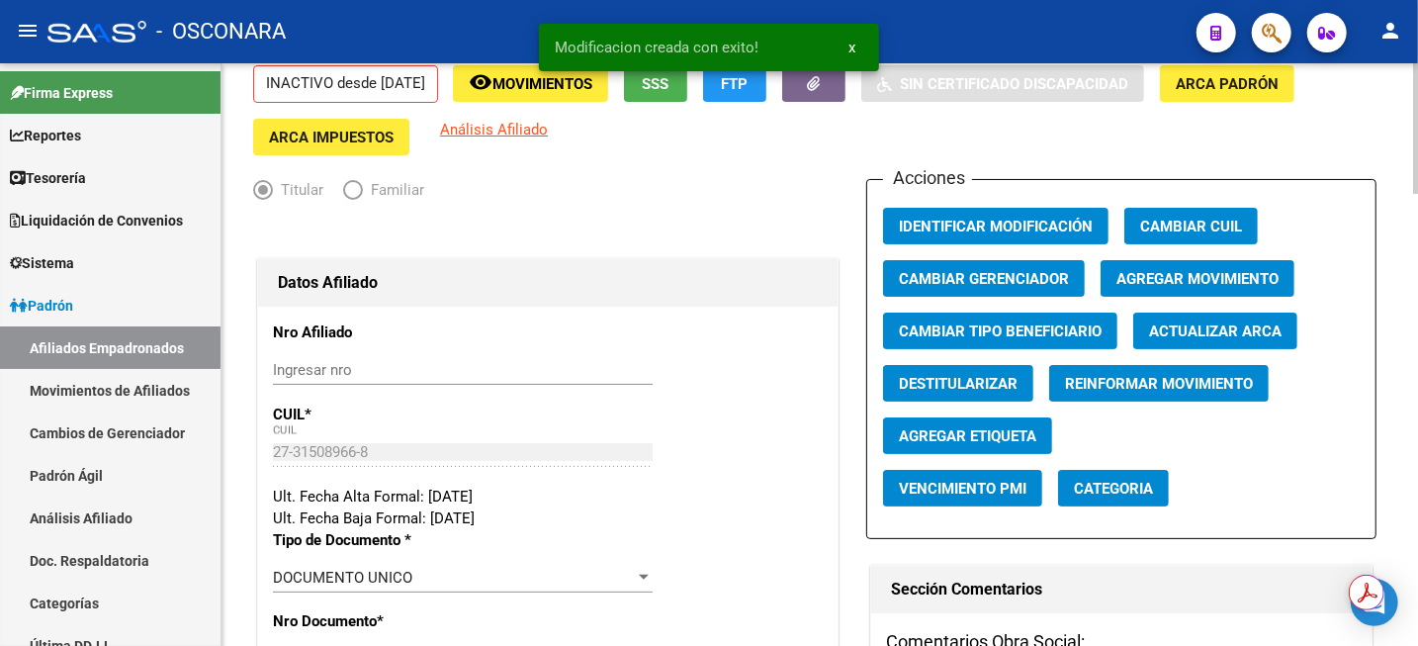
scroll to position [0, 0]
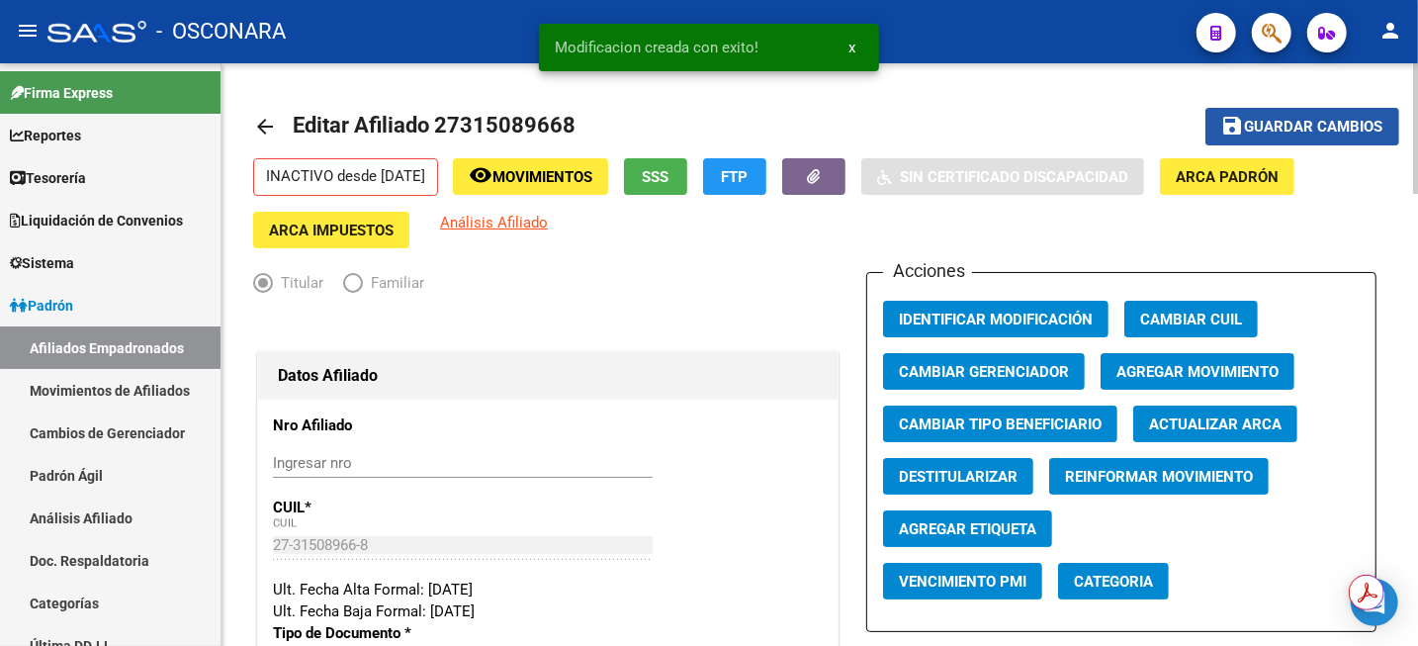
click at [1273, 125] on span "Guardar cambios" at bounding box center [1314, 128] width 138 height 18
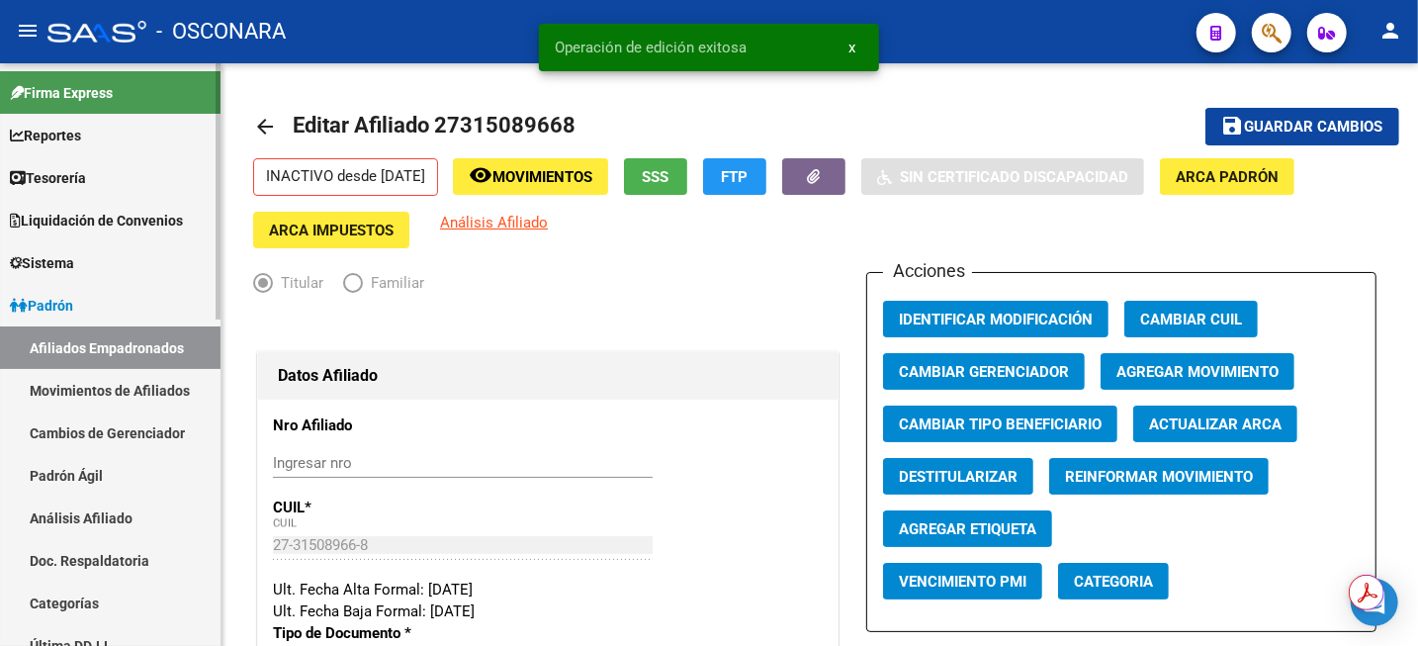
click at [121, 524] on link "Análisis Afiliado" at bounding box center [110, 518] width 221 height 43
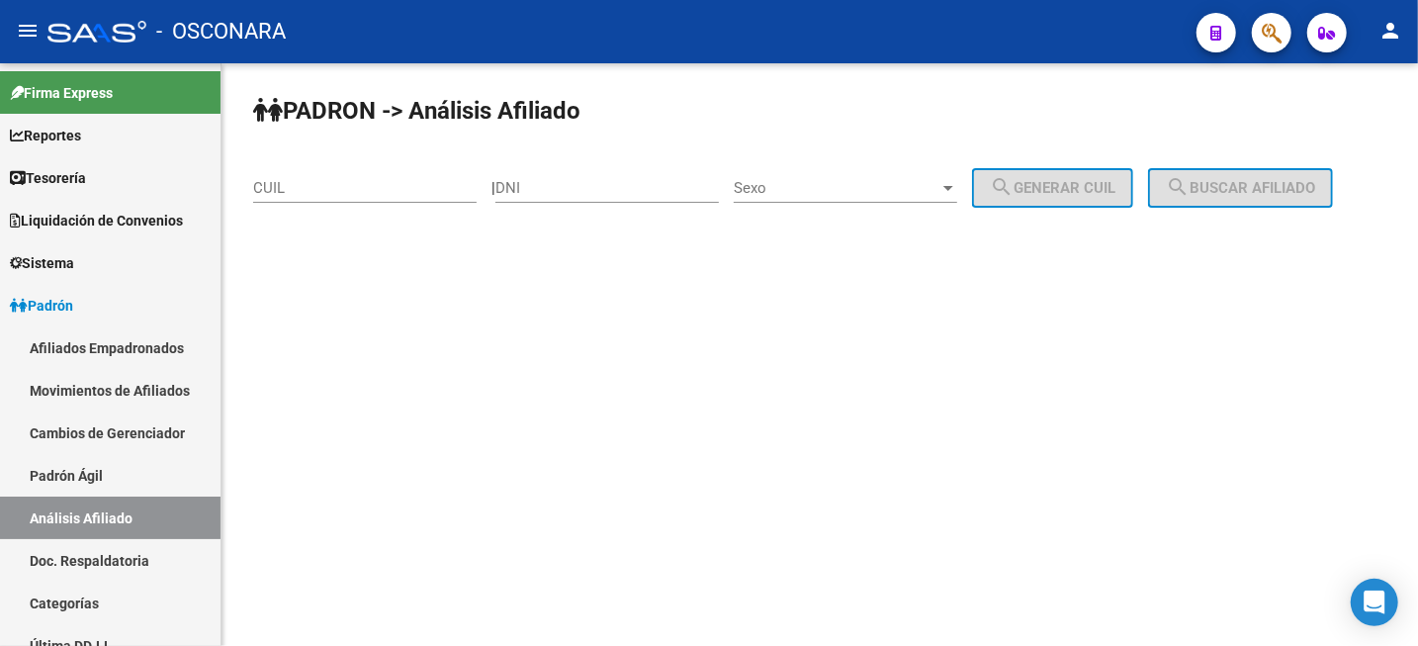
click at [430, 200] on div "CUIL" at bounding box center [365, 181] width 224 height 43
paste input "27-23182727-2"
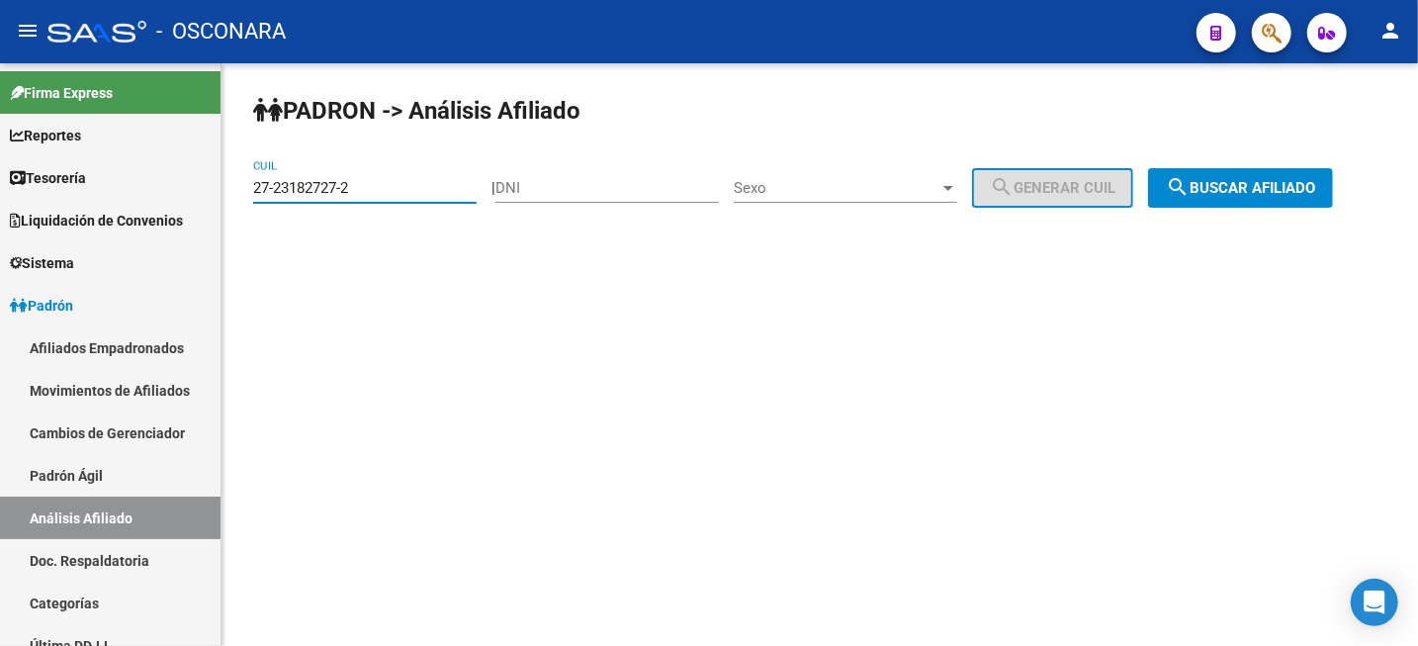
type input "27-23182727-2"
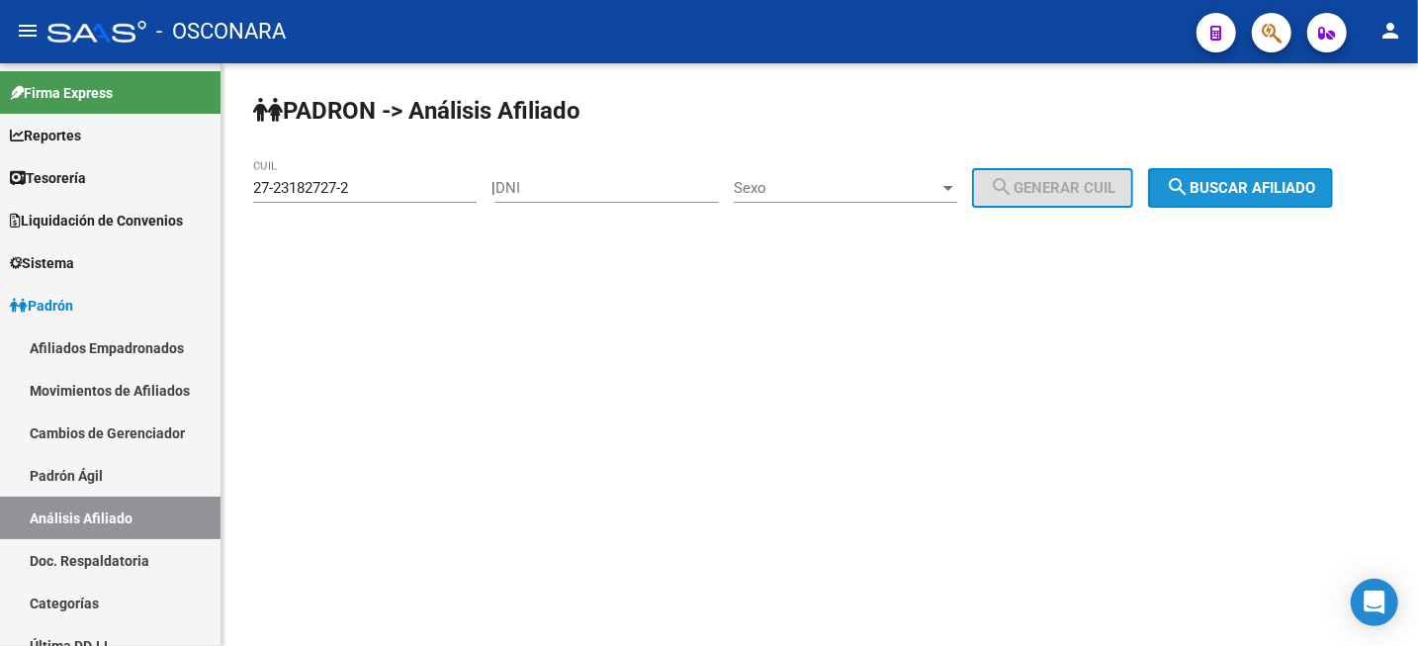
click at [1210, 202] on button "search Buscar afiliado" at bounding box center [1240, 188] width 185 height 40
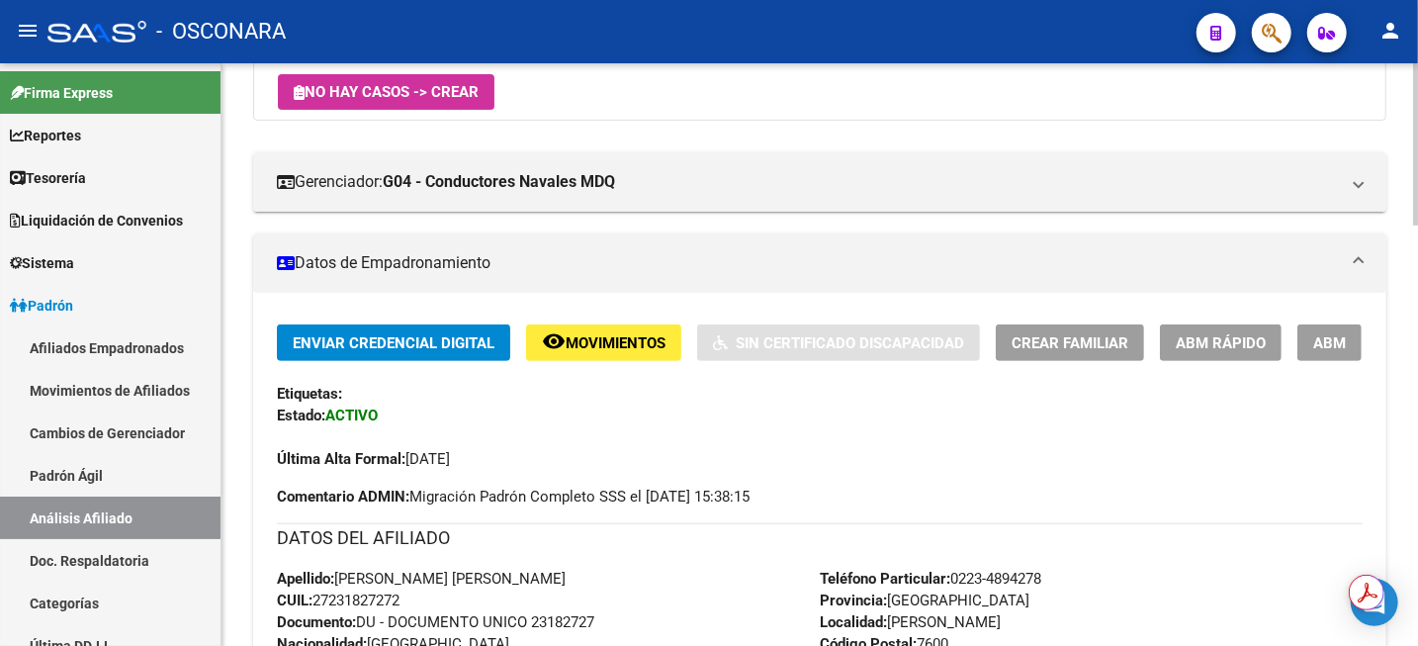
scroll to position [247, 0]
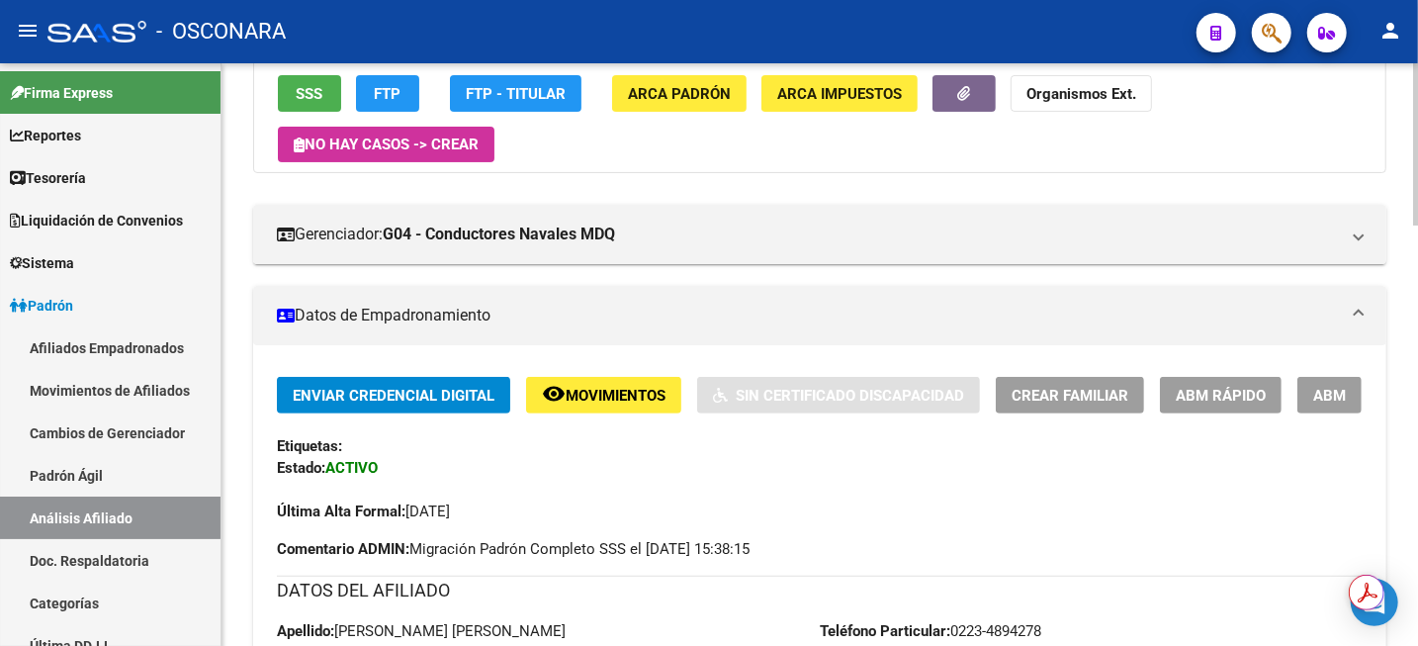
click at [1341, 396] on span "ABM" at bounding box center [1330, 396] width 33 height 18
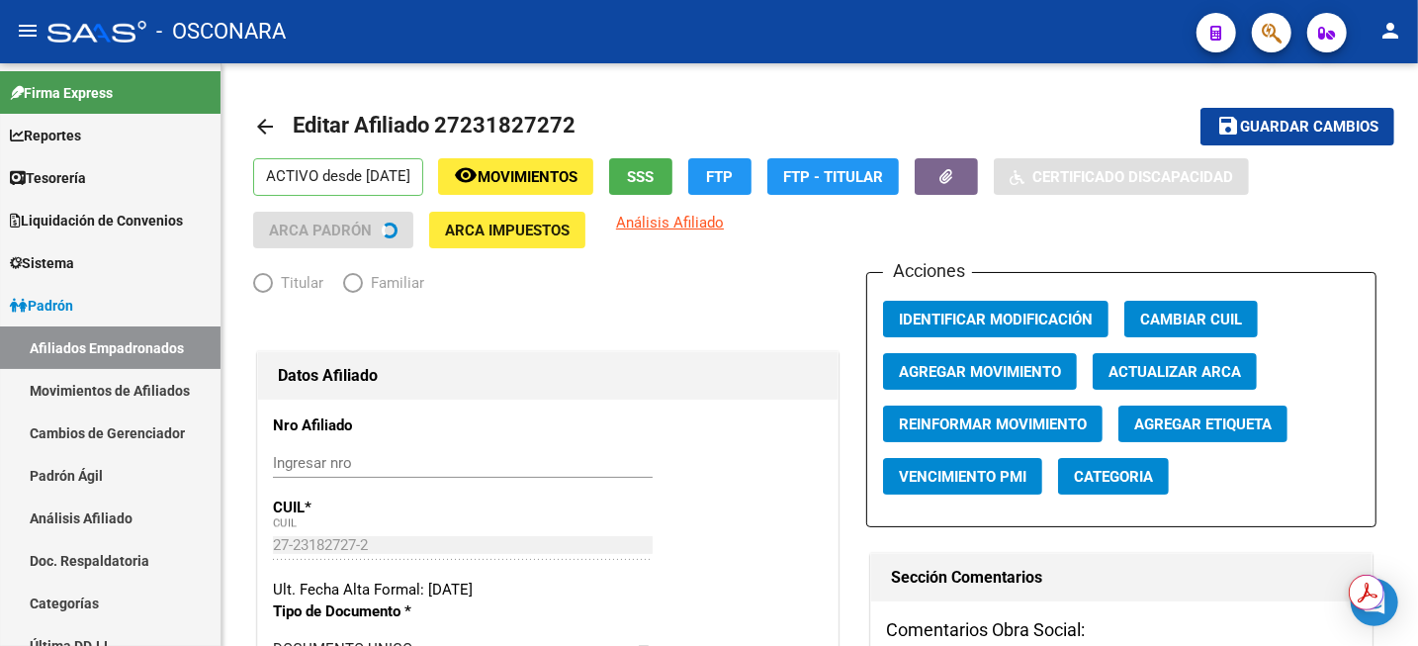
radio input "true"
type input "30-50471539-2"
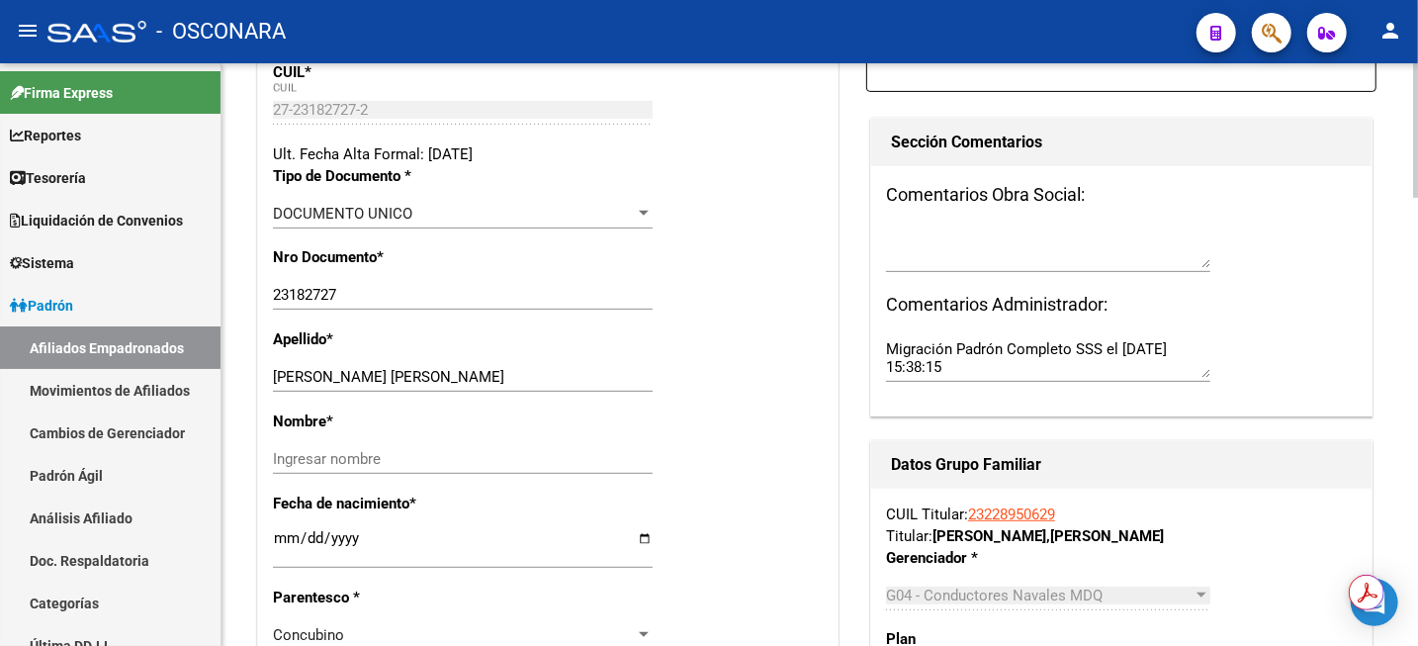
scroll to position [495, 0]
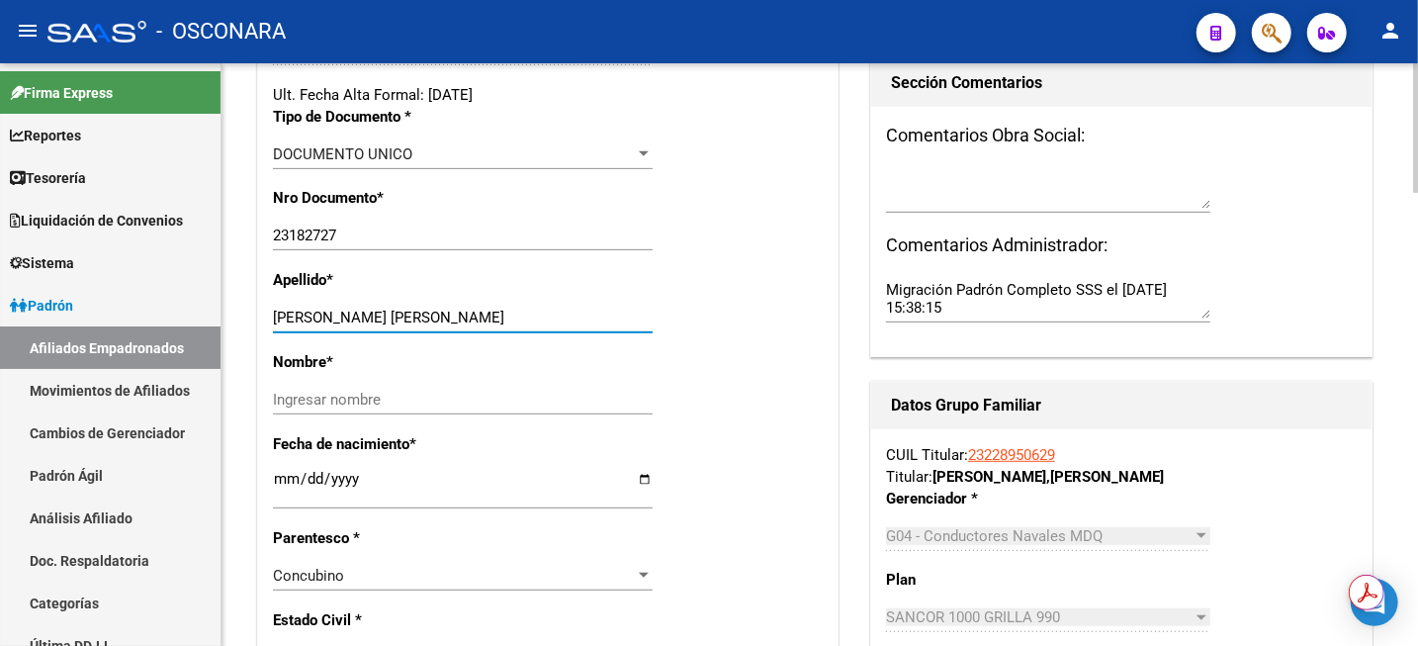
drag, startPoint x: 343, startPoint y: 318, endPoint x: 470, endPoint y: 322, distance: 126.7
click at [470, 322] on input "[PERSON_NAME] [PERSON_NAME]" at bounding box center [463, 318] width 380 height 18
type input "[PERSON_NAME]"
click at [351, 399] on input "Ingresar nombre" at bounding box center [463, 400] width 380 height 18
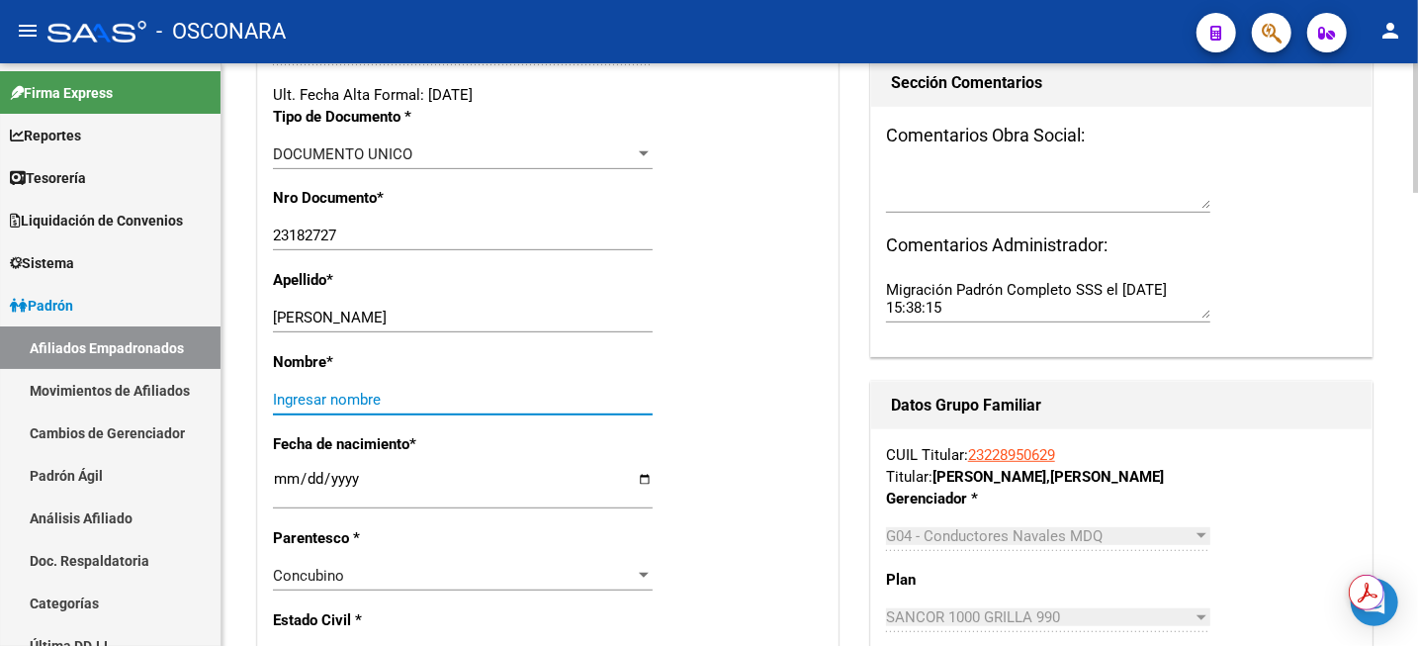
paste input "[PERSON_NAME]"
type input "[PERSON_NAME]"
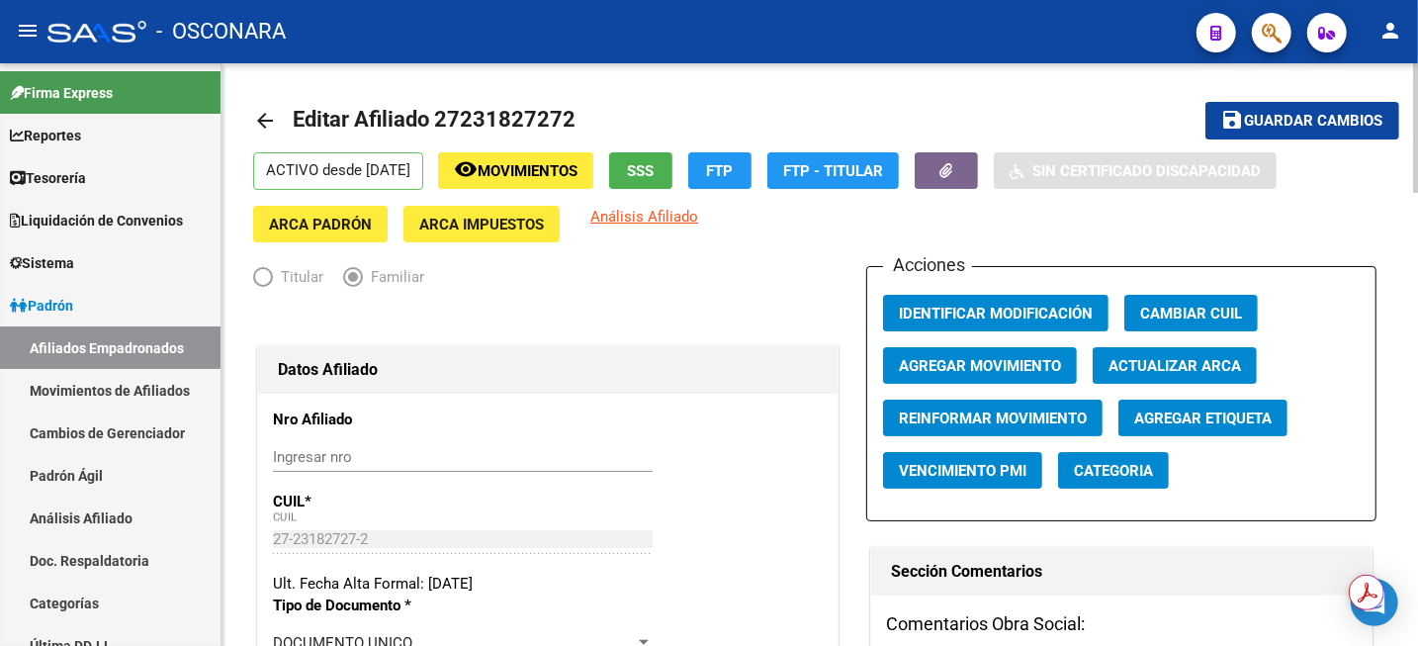
scroll to position [0, 0]
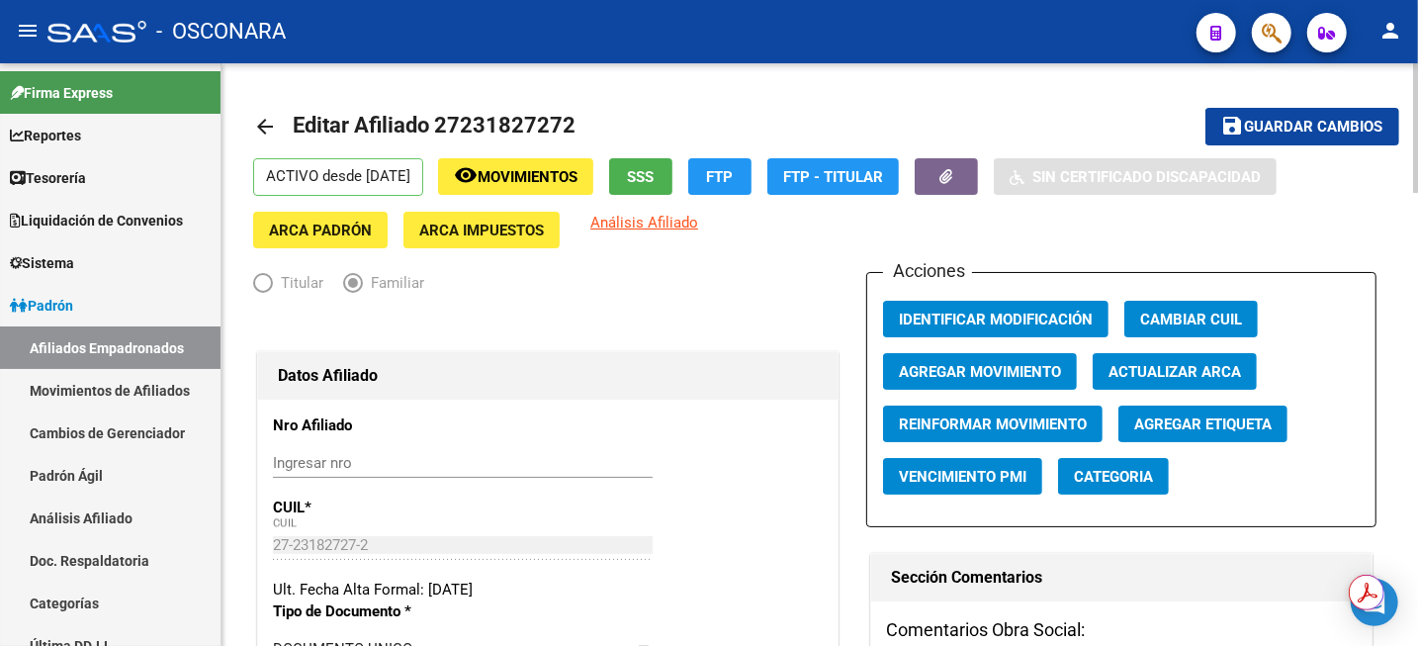
click at [1009, 373] on span "Agregar Movimiento" at bounding box center [980, 372] width 162 height 18
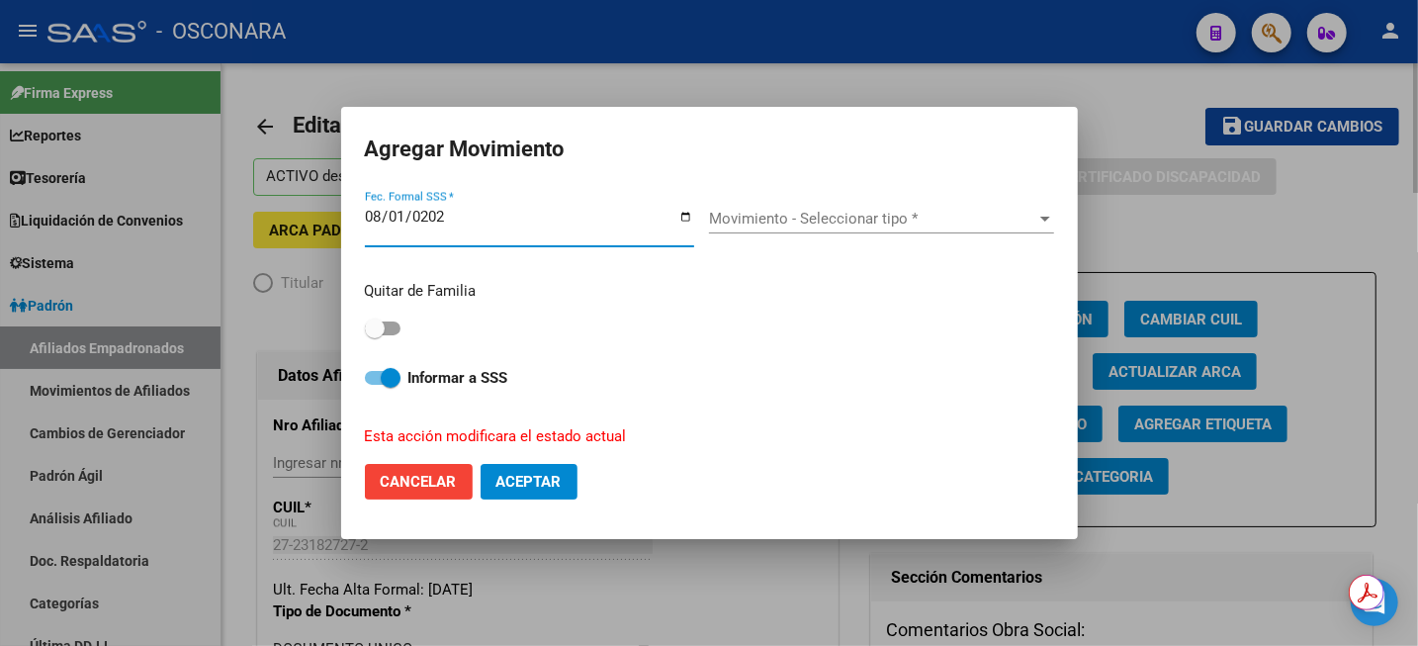
type input "[DATE]"
click at [892, 213] on span "Movimiento - Seleccionar tipo *" at bounding box center [872, 219] width 327 height 18
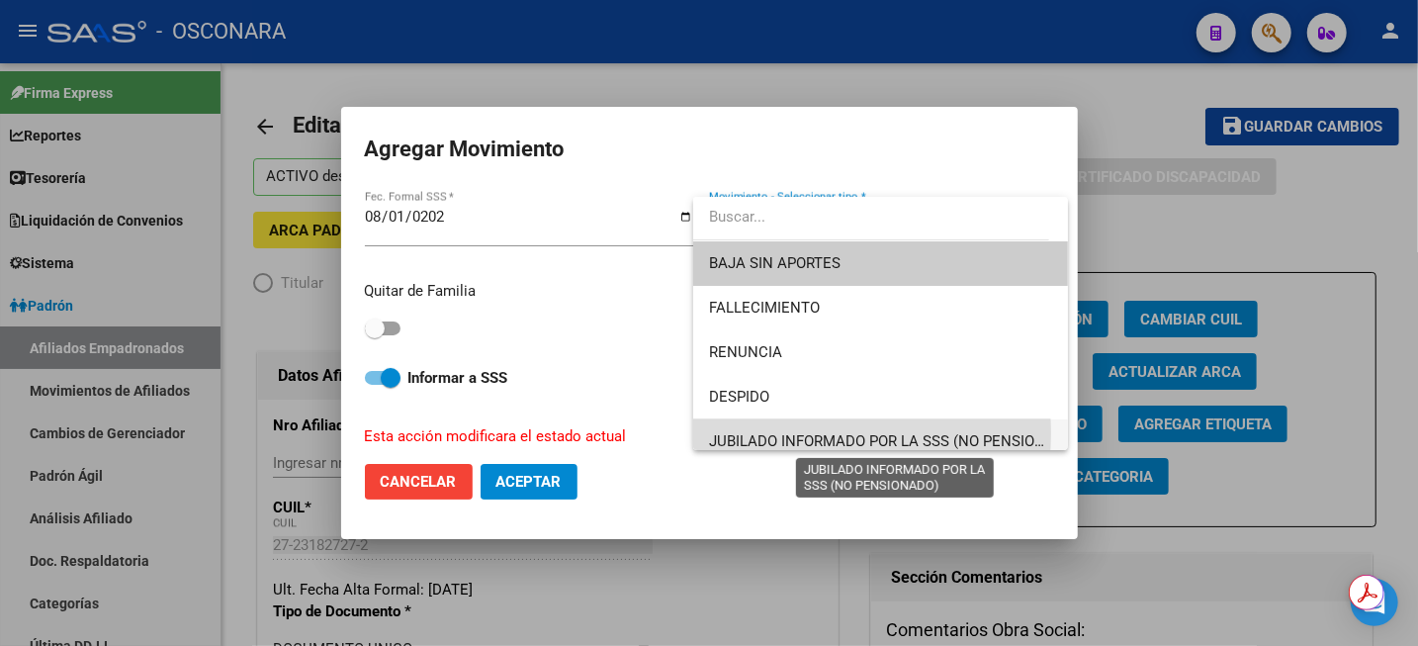
click at [797, 433] on span "JUBILADO INFORMADO POR LA SSS (NO PENSIONADO)" at bounding box center [894, 441] width 371 height 18
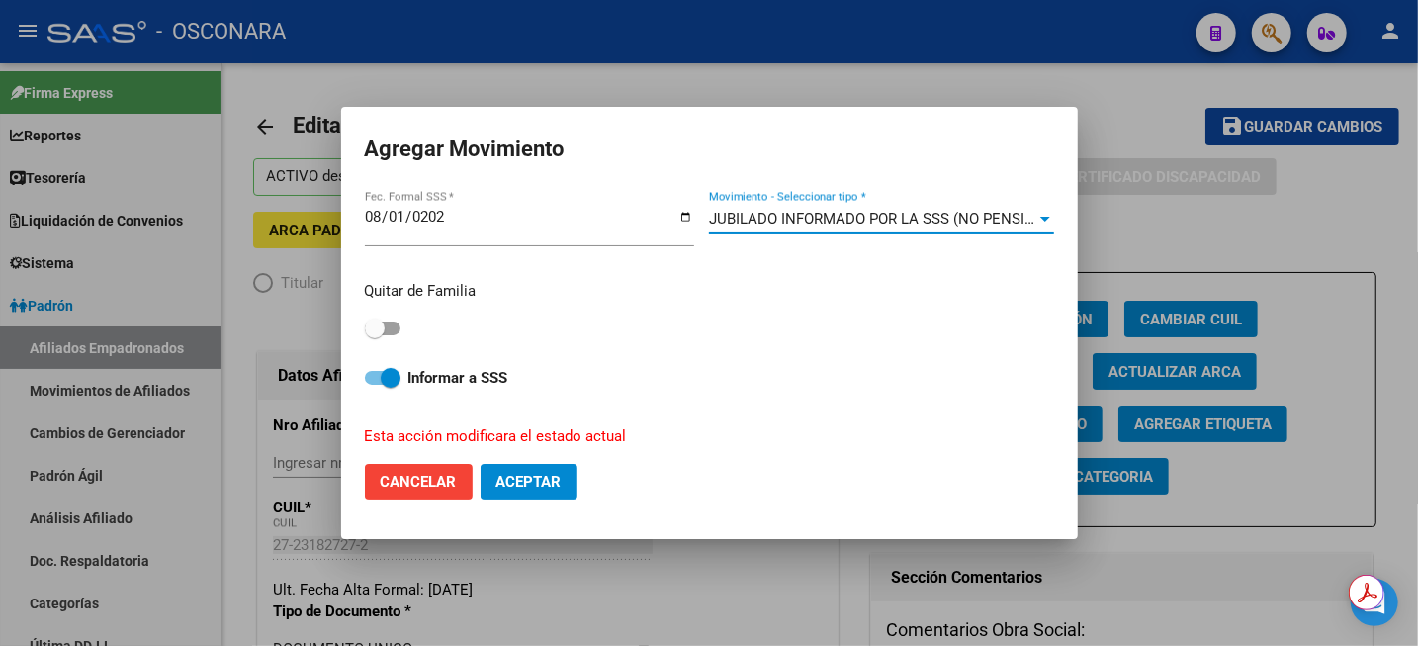
click at [396, 320] on label at bounding box center [383, 329] width 36 height 24
click at [375, 335] on input "checkbox" at bounding box center [374, 335] width 1 height 1
checkbox input "true"
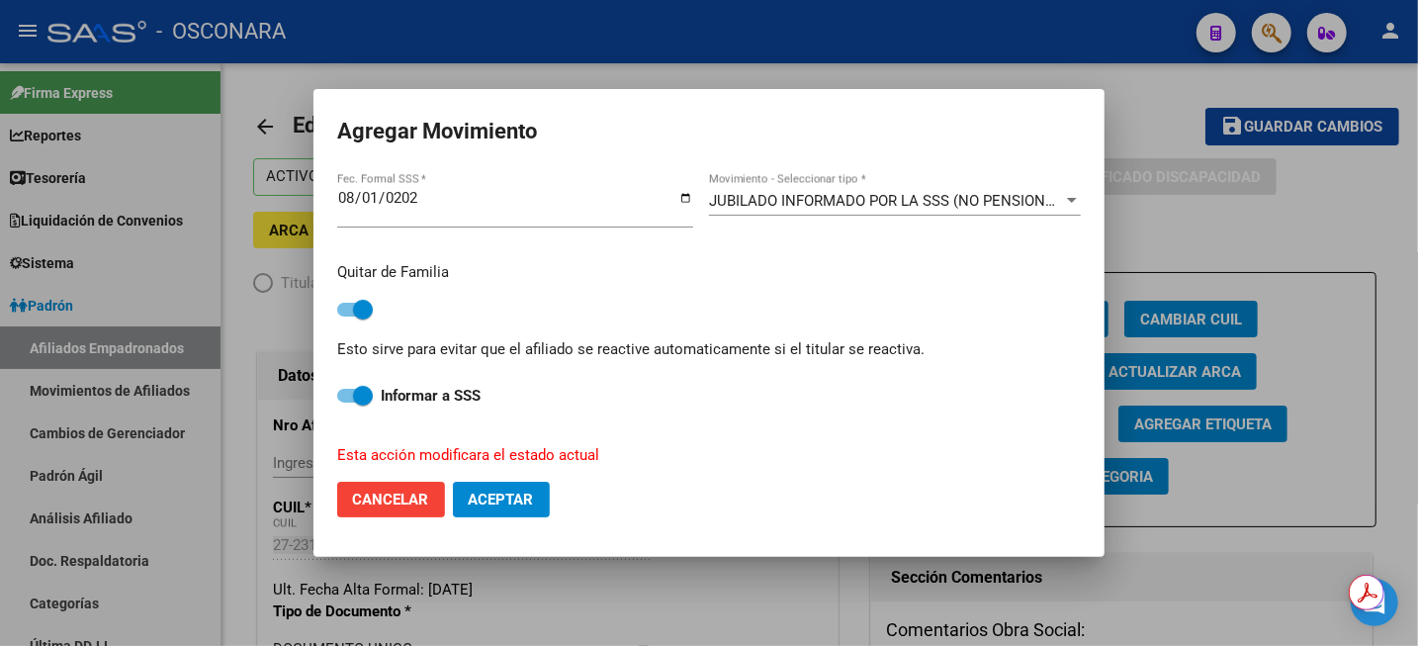
click at [497, 516] on button "Aceptar" at bounding box center [501, 500] width 97 height 36
checkbox input "false"
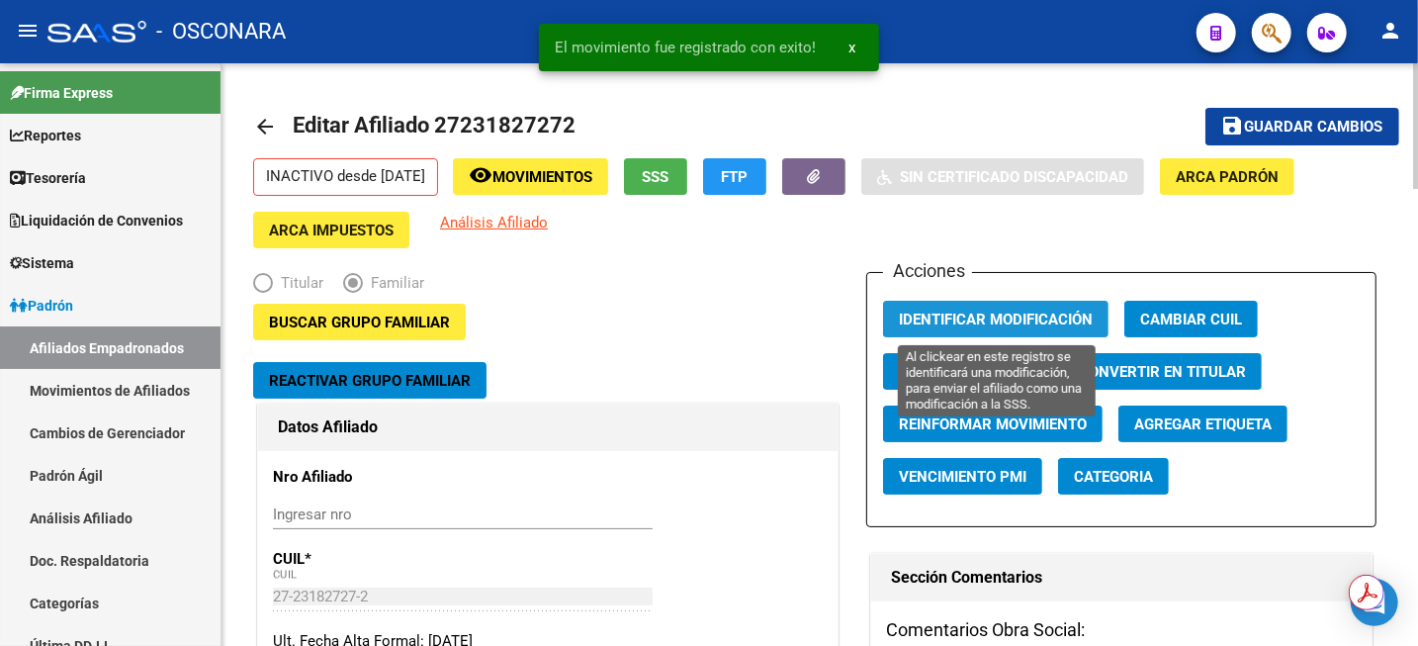
click at [1039, 317] on span "Identificar Modificación" at bounding box center [996, 320] width 194 height 18
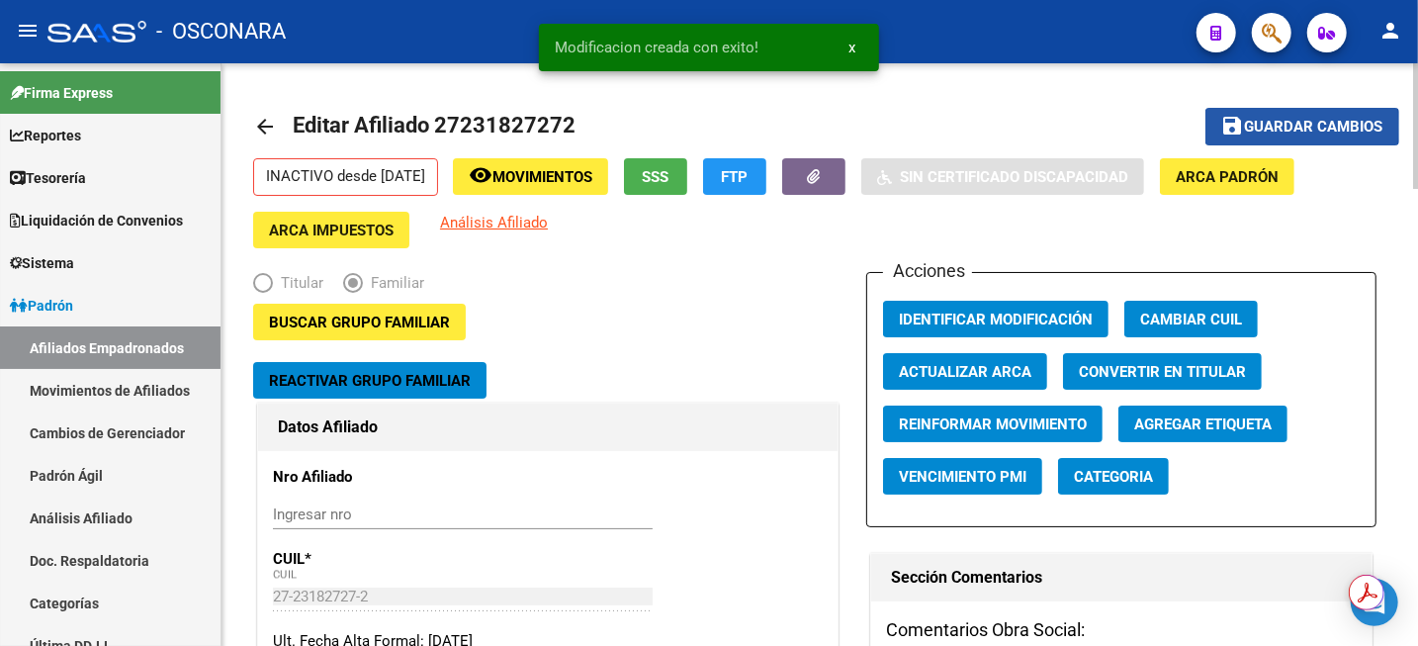
drag, startPoint x: 1280, startPoint y: 125, endPoint x: 1223, endPoint y: 135, distance: 58.2
click at [1280, 126] on span "Guardar cambios" at bounding box center [1314, 128] width 138 height 18
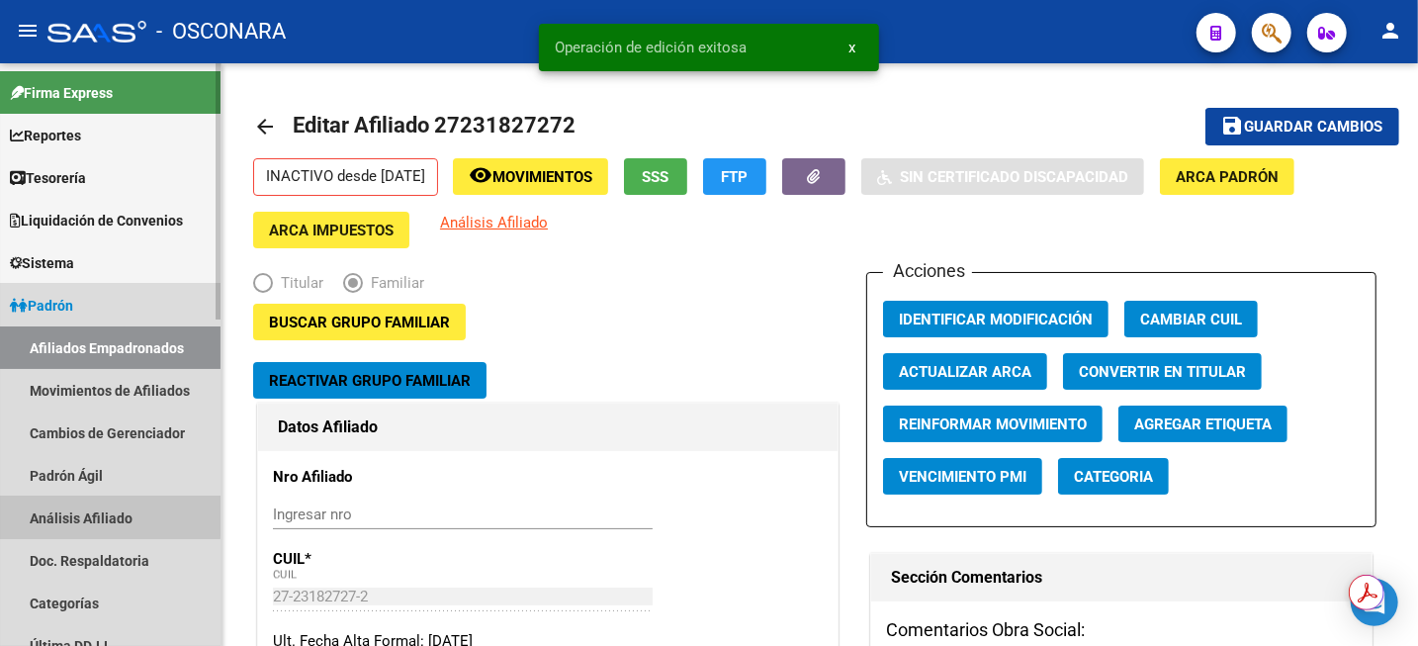
click at [95, 516] on link "Análisis Afiliado" at bounding box center [110, 518] width 221 height 43
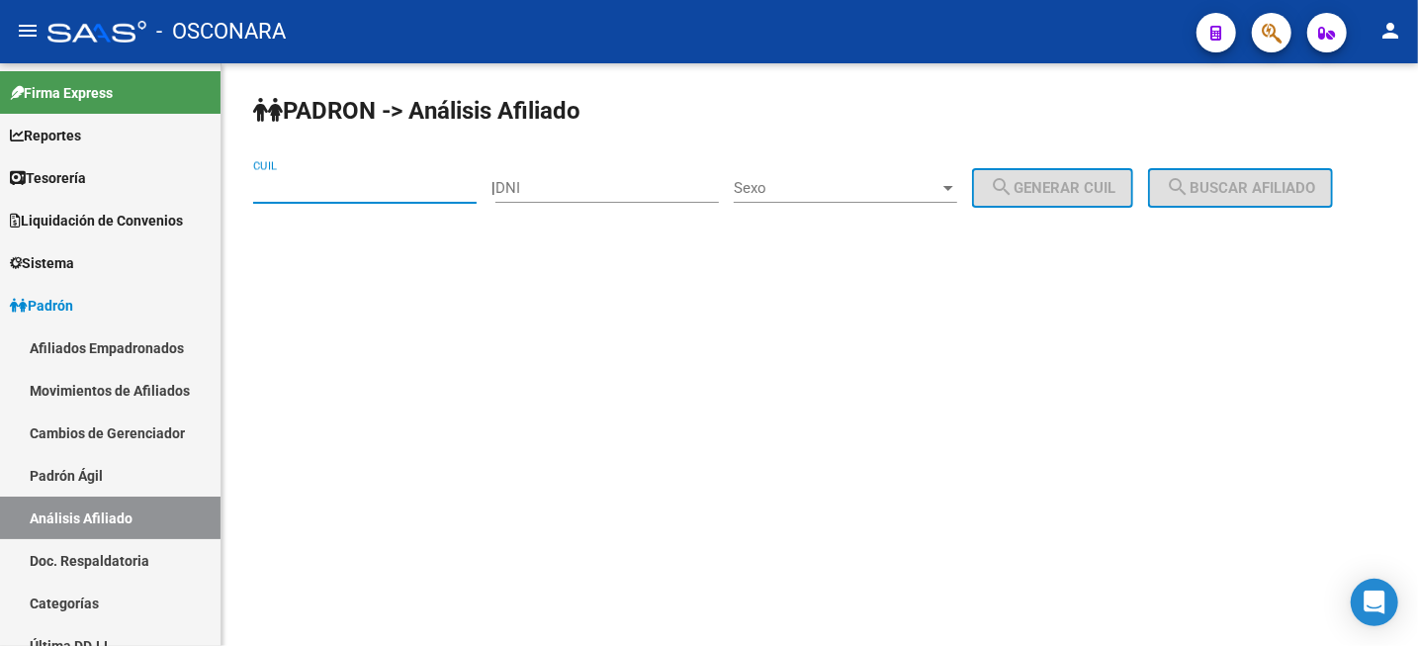
click at [335, 194] on input "CUIL" at bounding box center [365, 188] width 224 height 18
paste input "27-10809193-8"
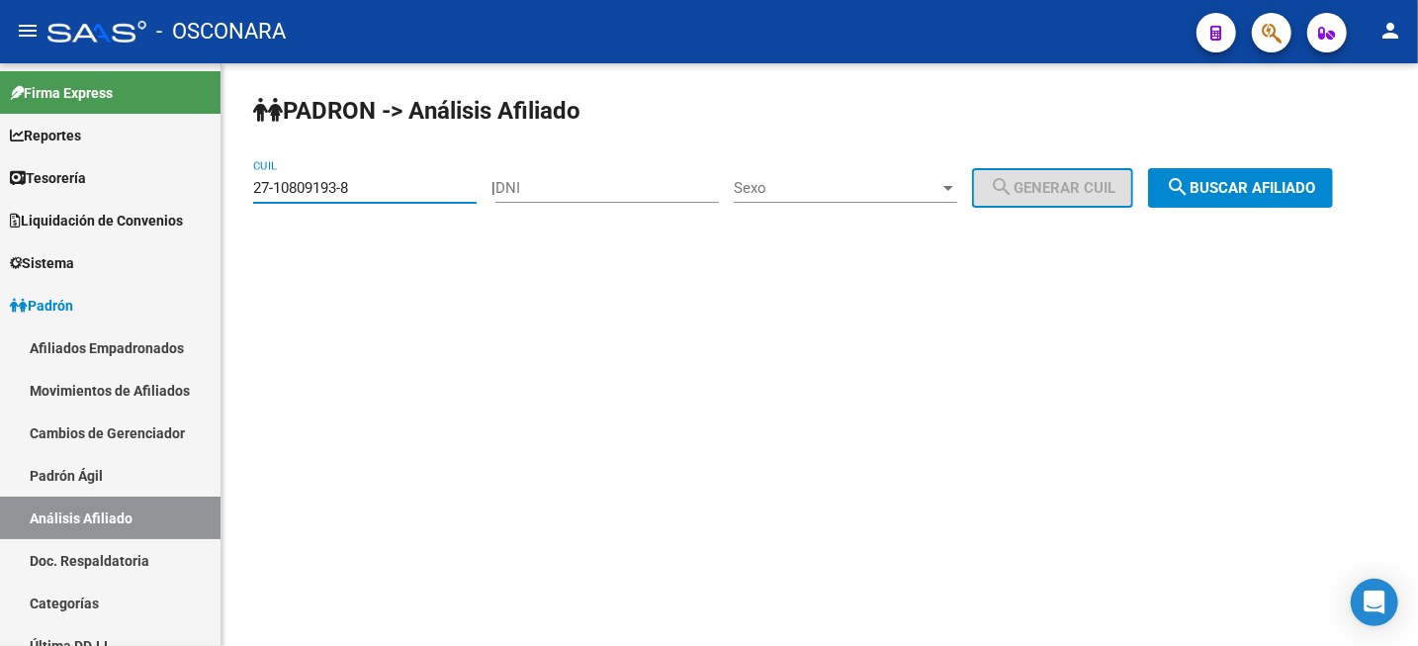
type input "27-10809193-8"
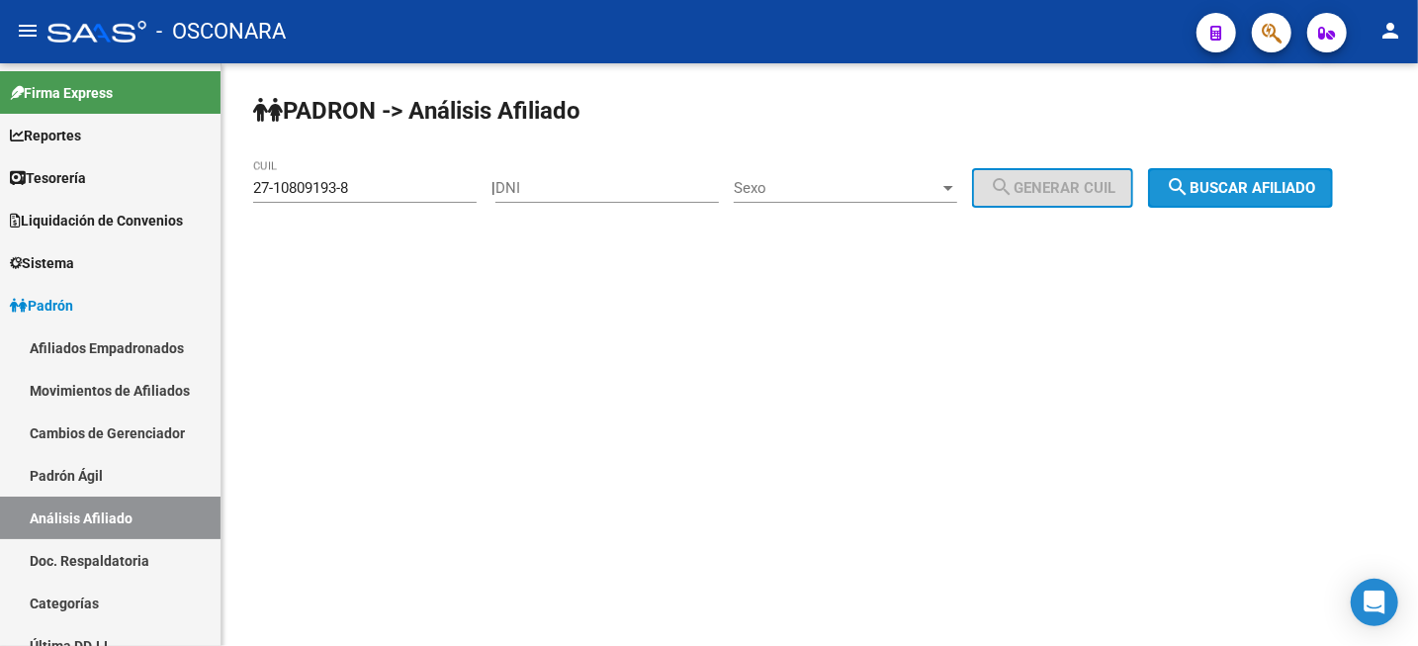
click at [1190, 195] on mat-icon "search" at bounding box center [1178, 187] width 24 height 24
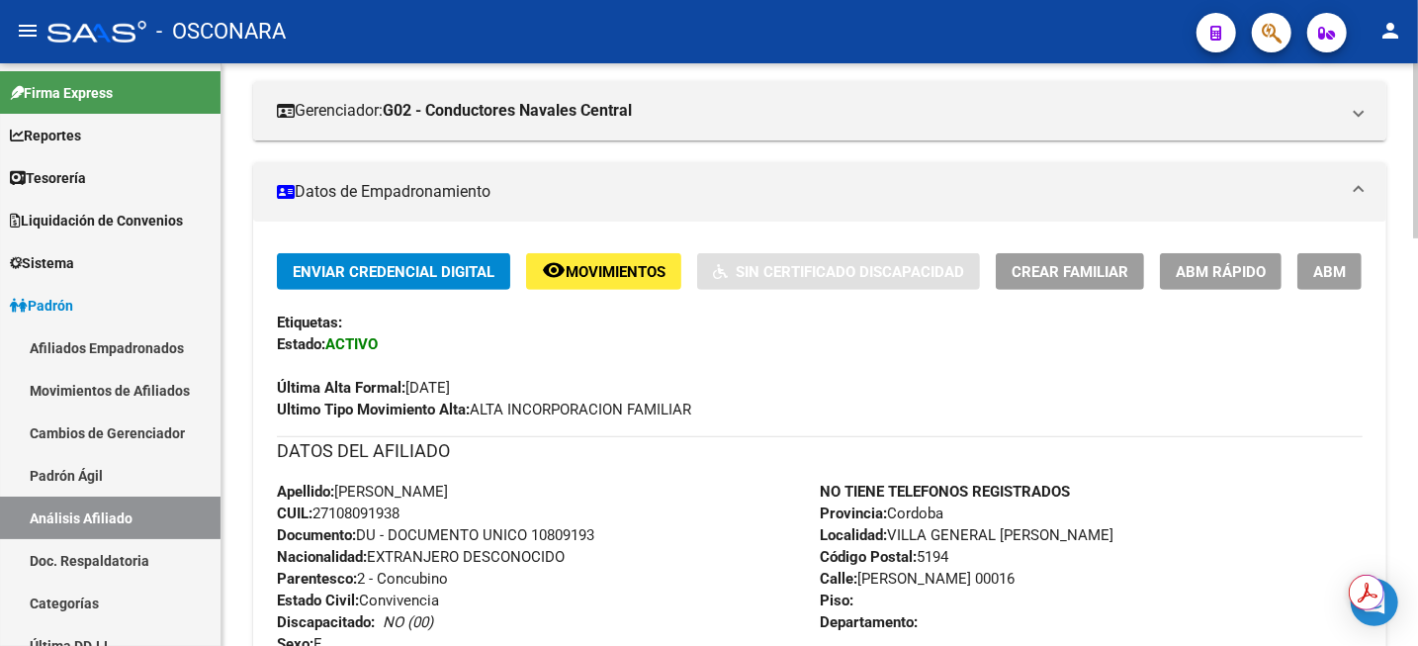
scroll to position [124, 0]
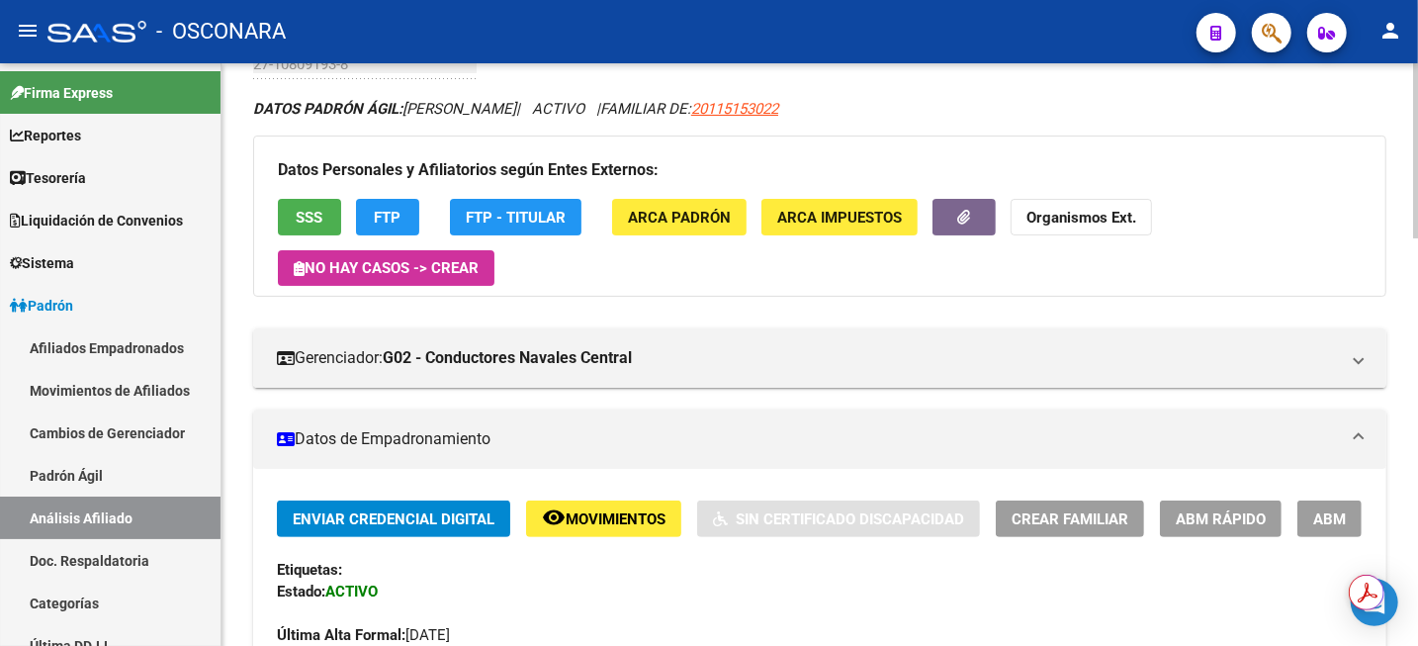
click at [1337, 521] on span "ABM" at bounding box center [1330, 519] width 33 height 18
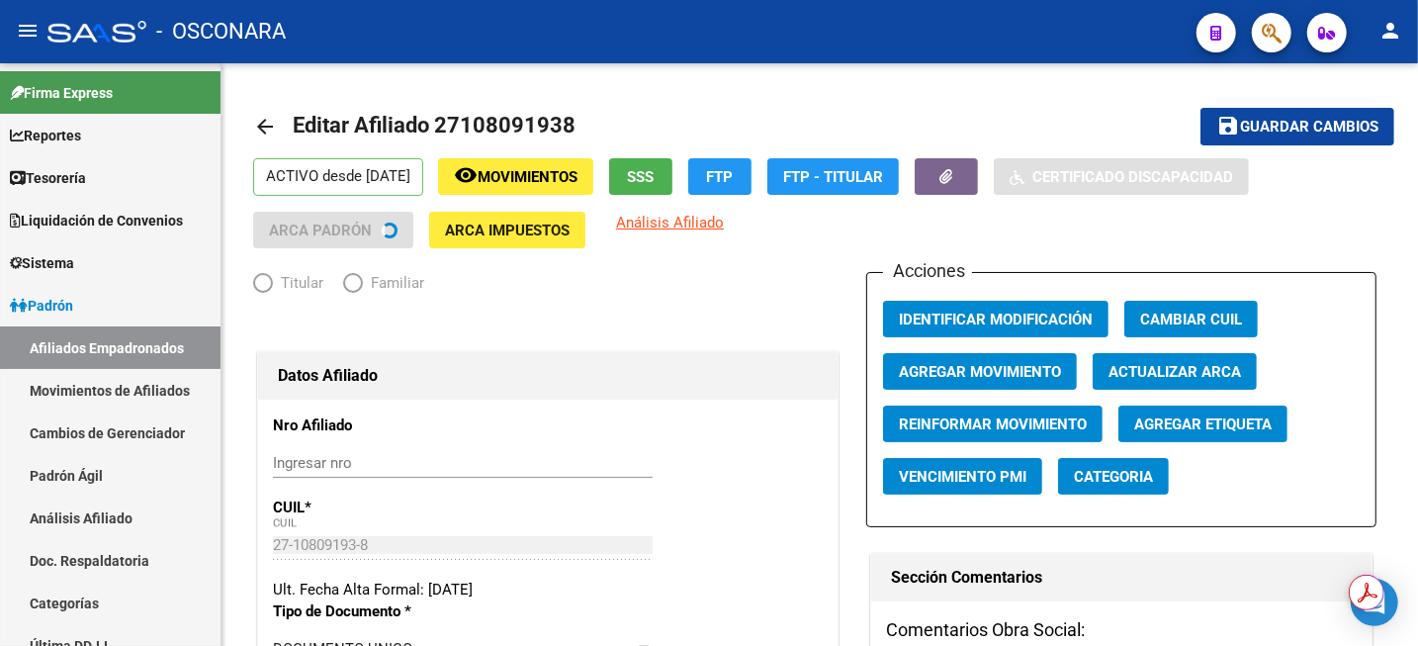
radio input "true"
type input "30-71132174-4"
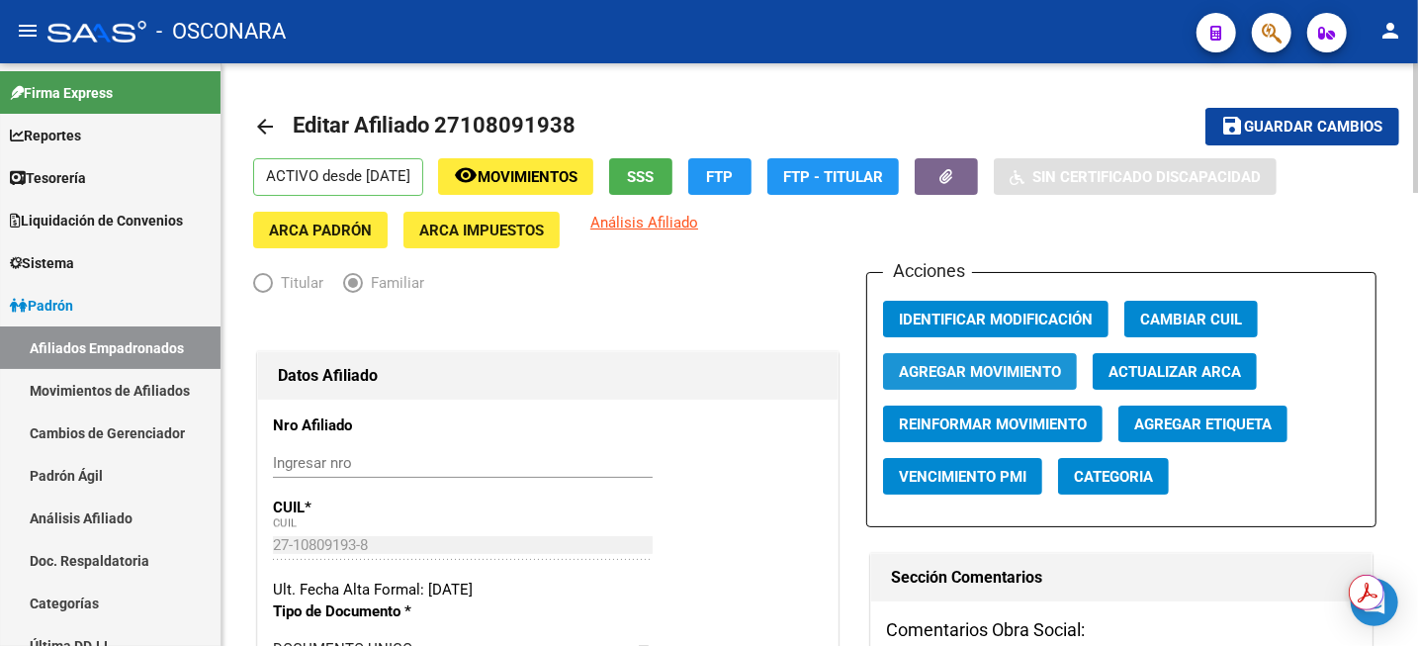
click at [984, 375] on span "Agregar Movimiento" at bounding box center [980, 372] width 162 height 18
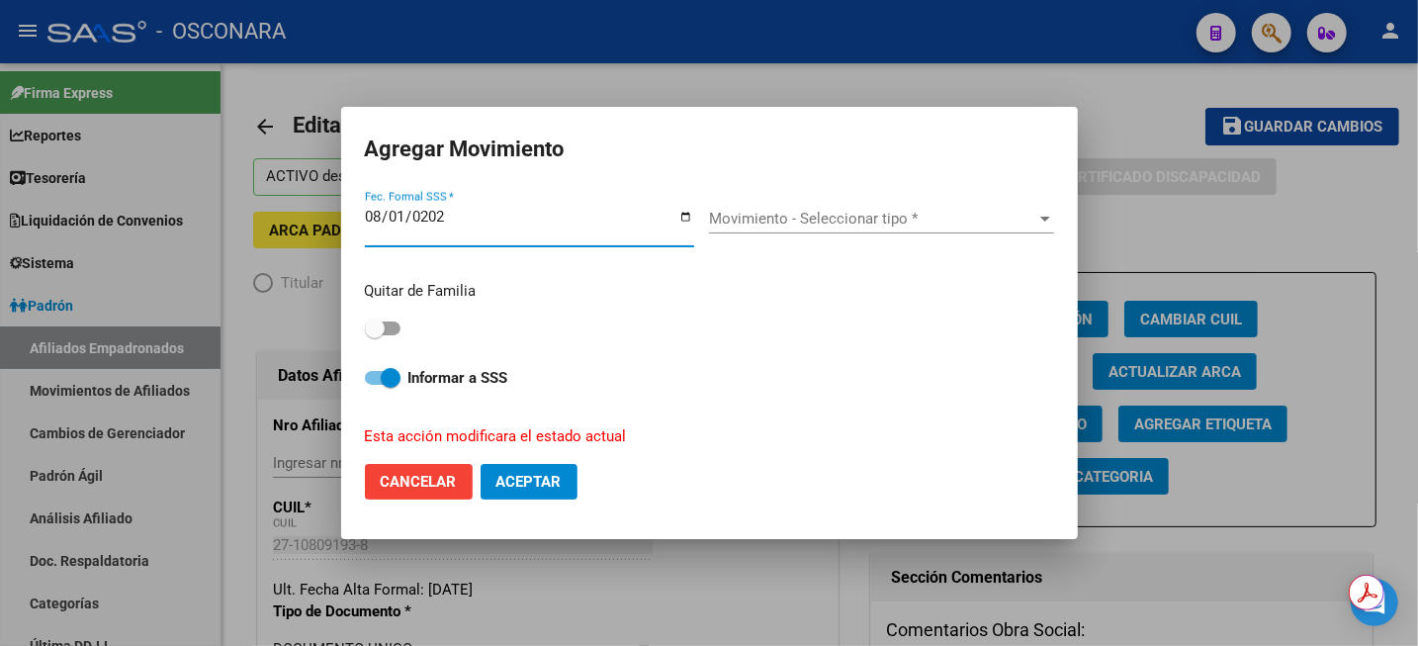
type input "[DATE]"
click at [802, 227] on div "Movimiento - Seleccionar tipo * Movimiento - Seleccionar tipo *" at bounding box center [881, 219] width 345 height 30
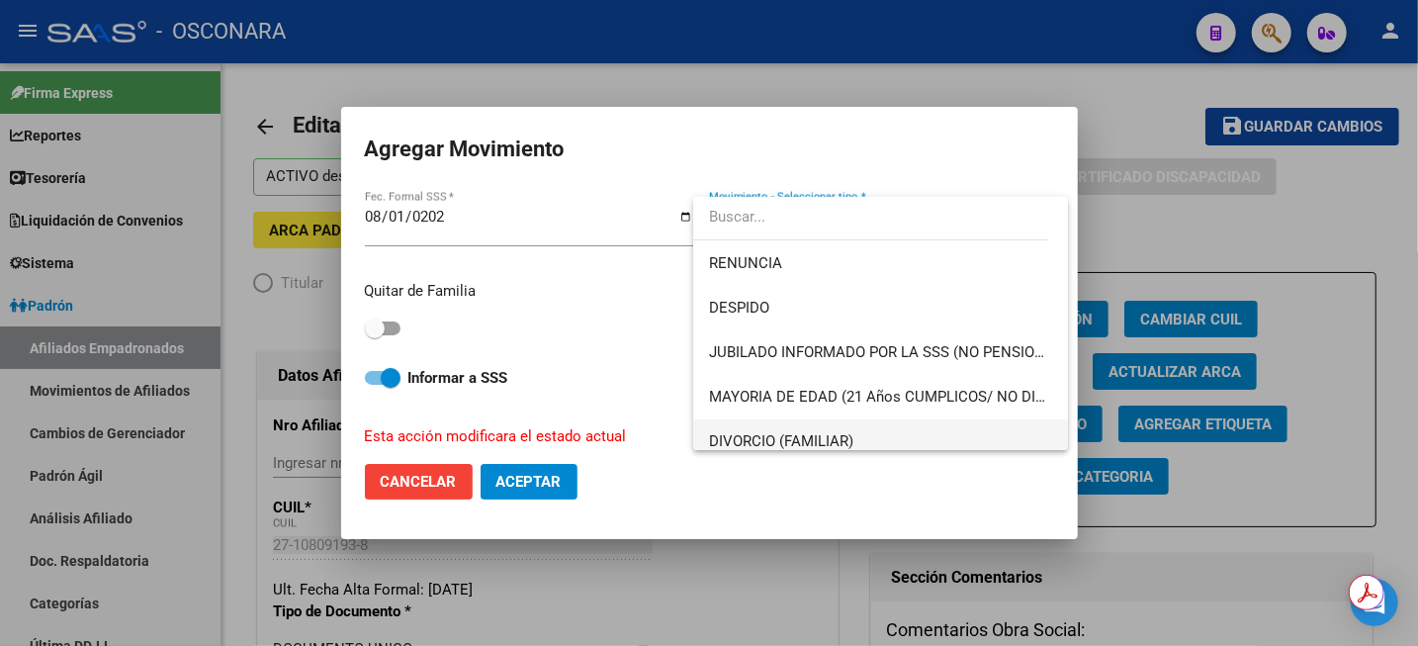
scroll to position [124, 0]
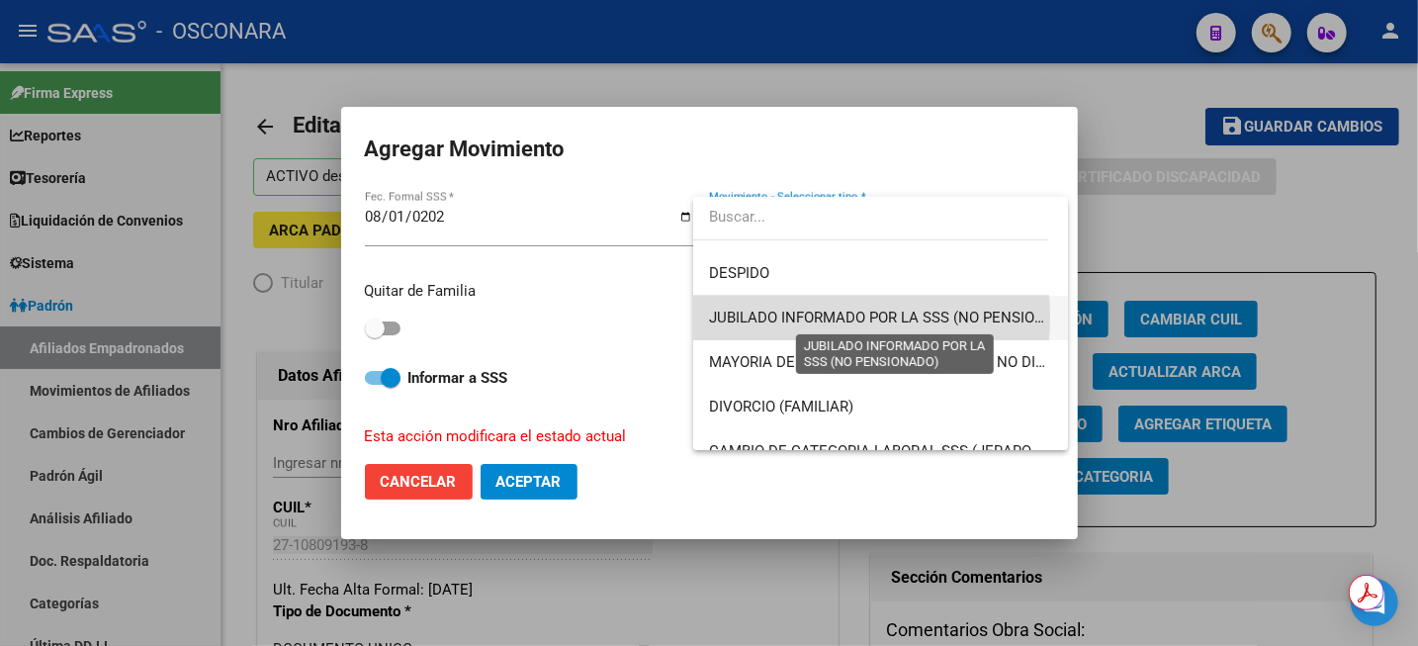
click at [804, 317] on span "JUBILADO INFORMADO POR LA SSS (NO PENSIONADO)" at bounding box center [894, 318] width 371 height 18
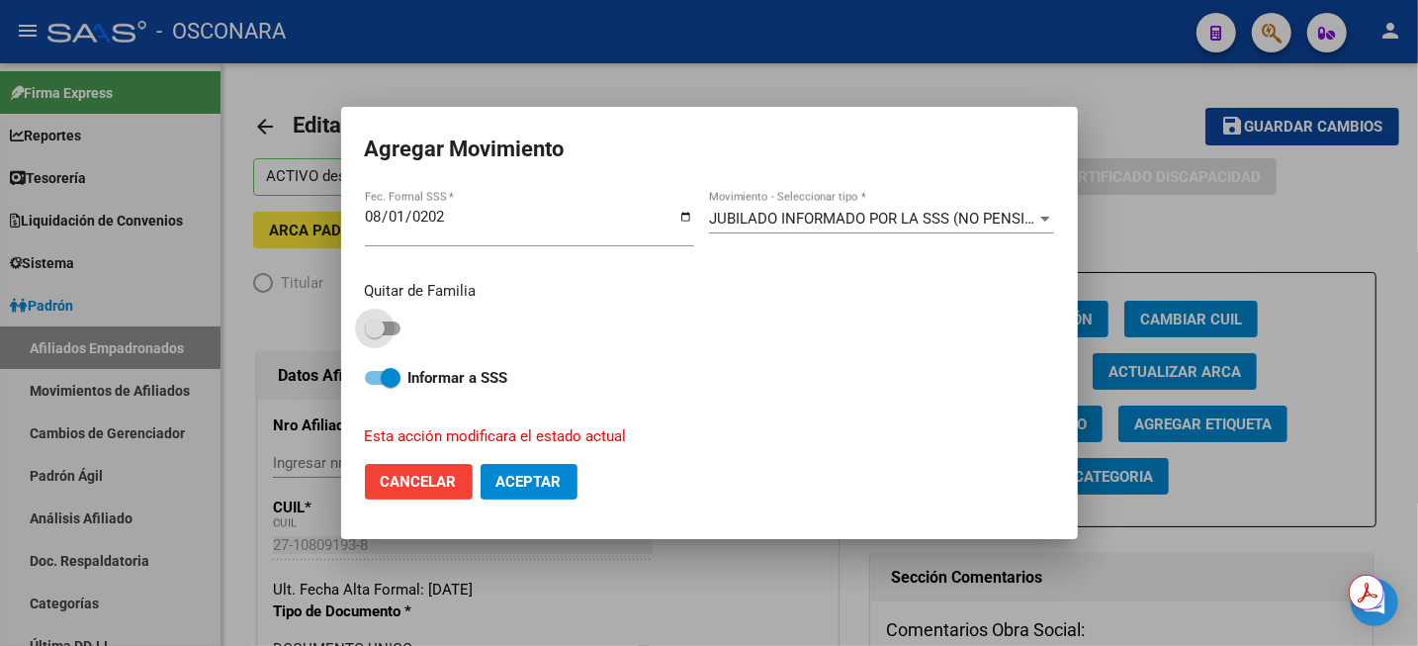
click at [393, 327] on span at bounding box center [383, 328] width 36 height 14
click at [375, 335] on input "checkbox" at bounding box center [374, 335] width 1 height 1
checkbox input "true"
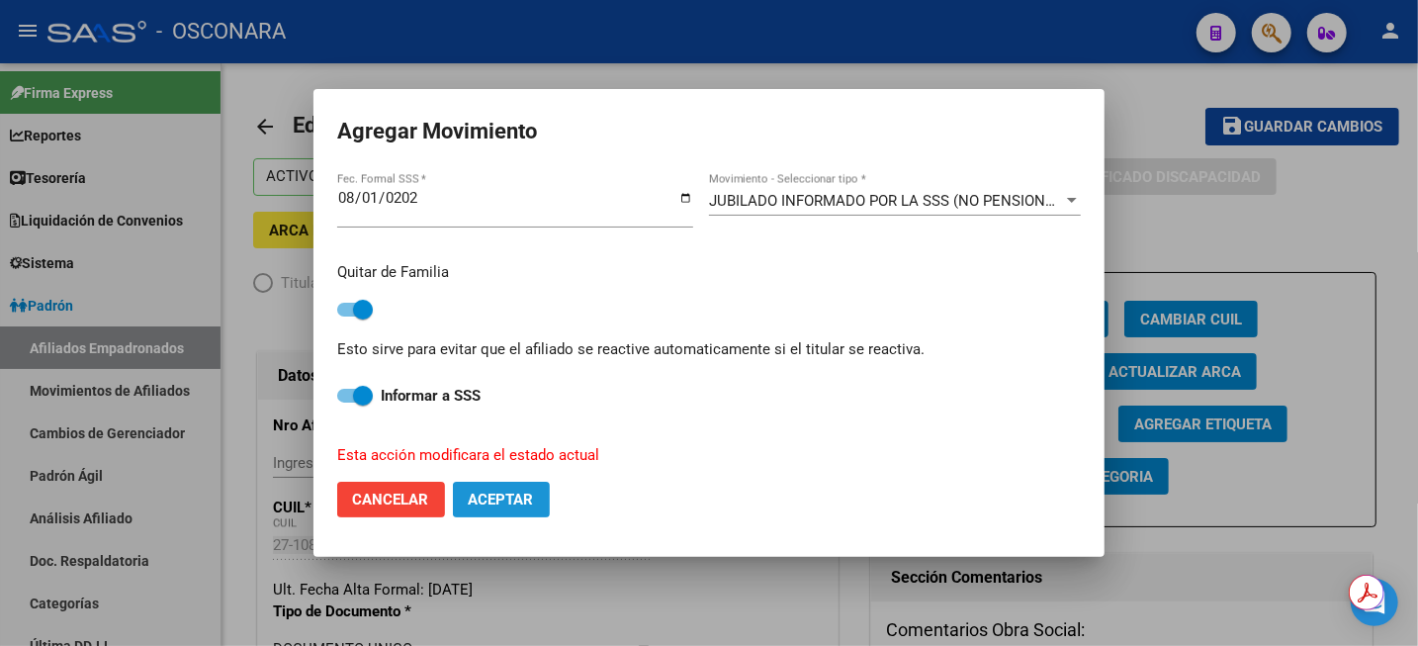
drag, startPoint x: 496, startPoint y: 503, endPoint x: 559, endPoint y: 478, distance: 68.3
click at [497, 503] on span "Aceptar" at bounding box center [501, 500] width 65 height 18
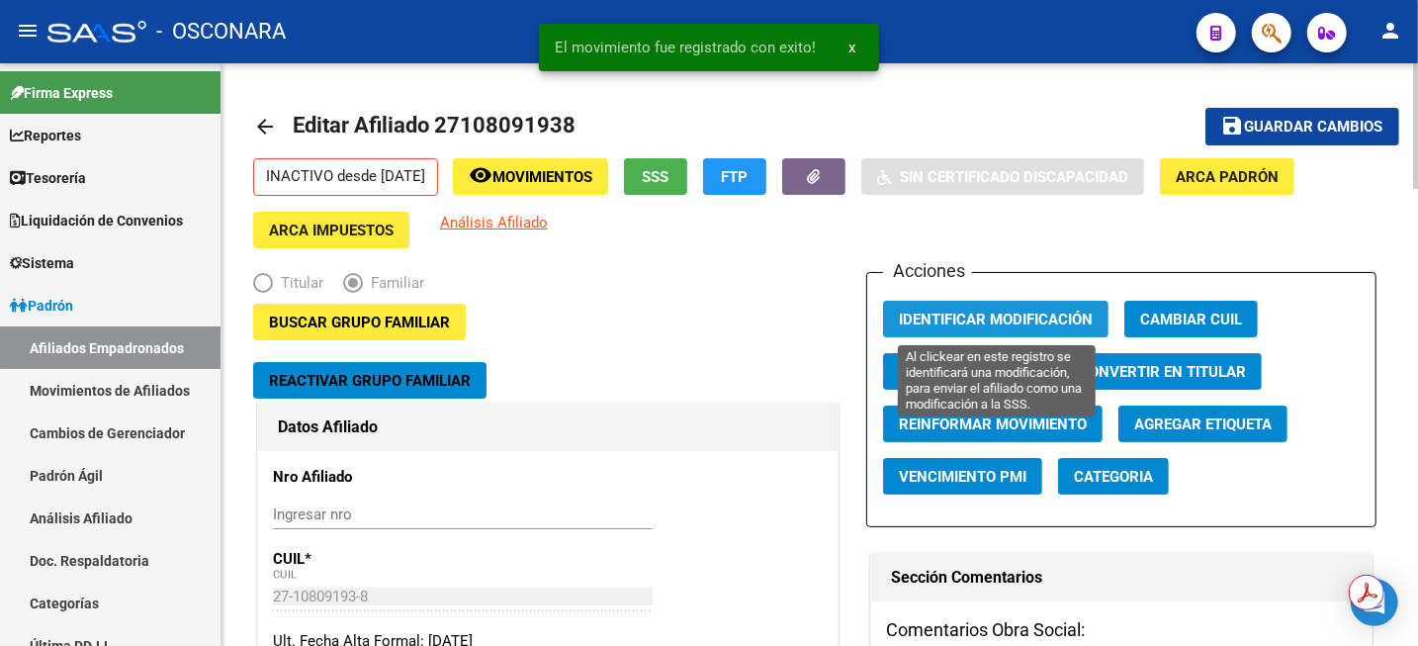
click at [1090, 314] on span "Identificar Modificación" at bounding box center [996, 320] width 194 height 18
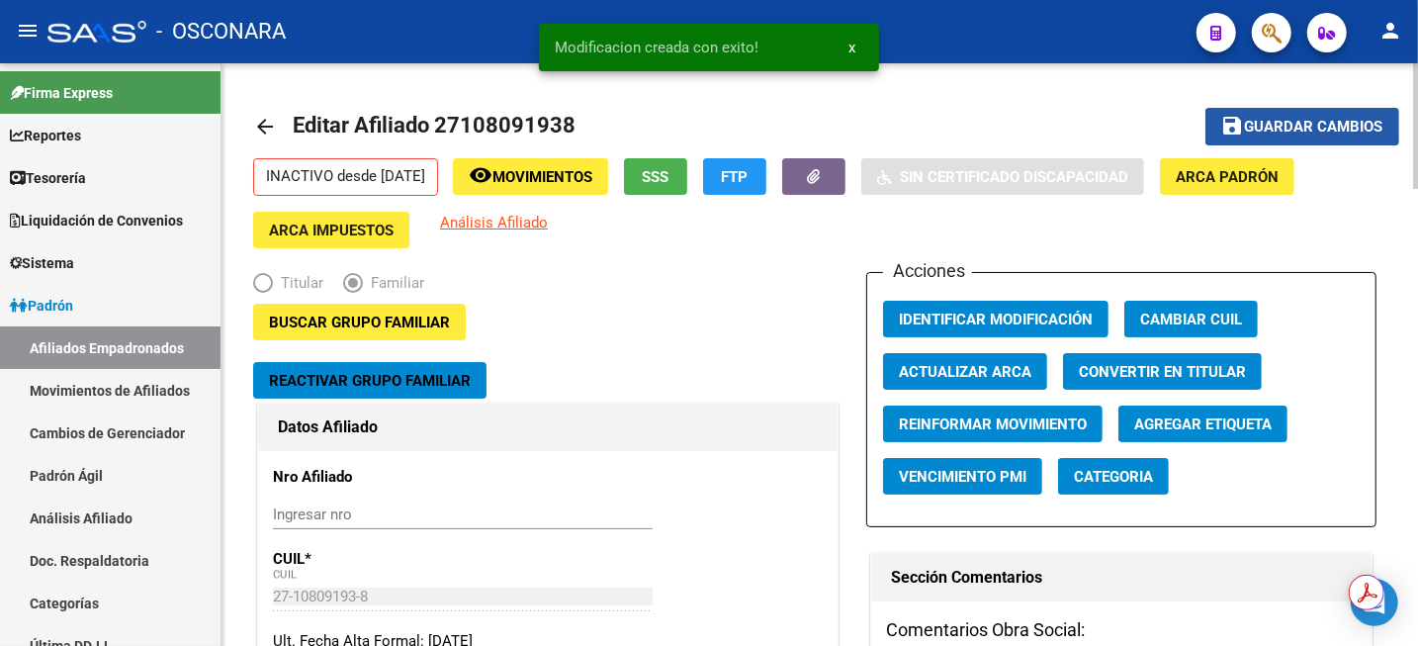
click at [1255, 119] on span "Guardar cambios" at bounding box center [1314, 128] width 138 height 18
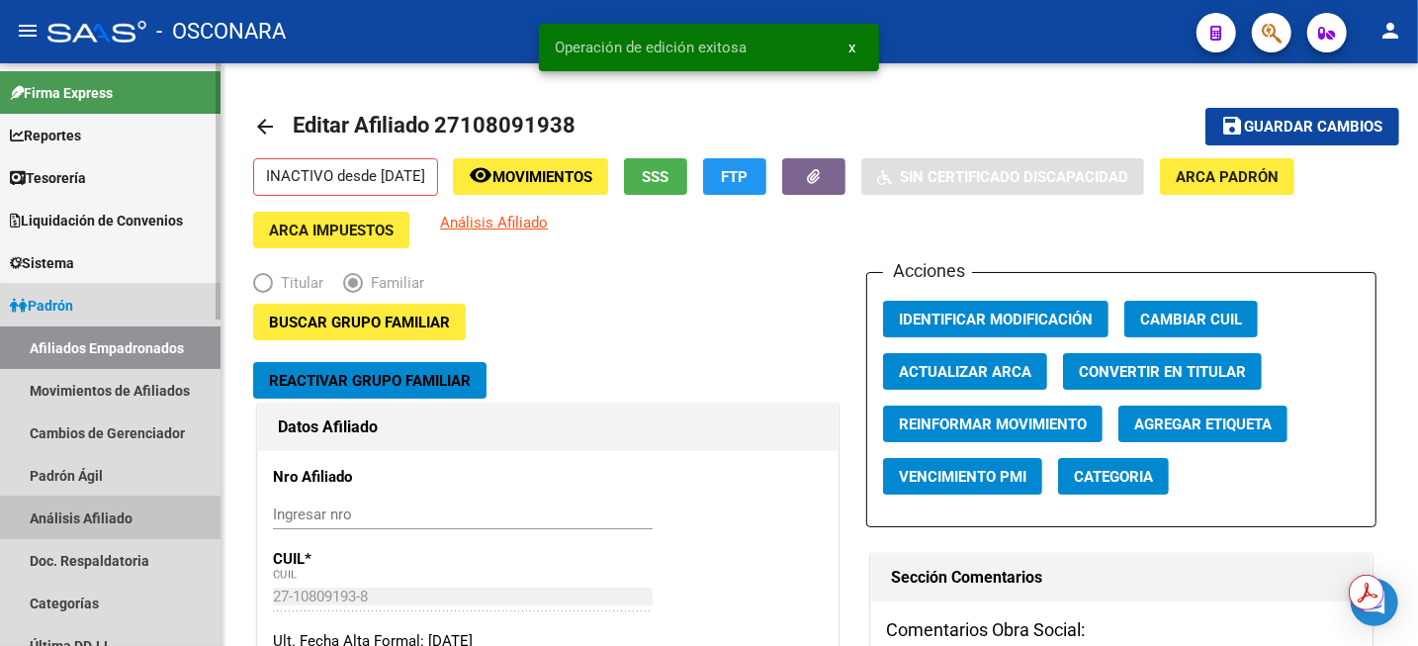
click at [111, 517] on link "Análisis Afiliado" at bounding box center [110, 518] width 221 height 43
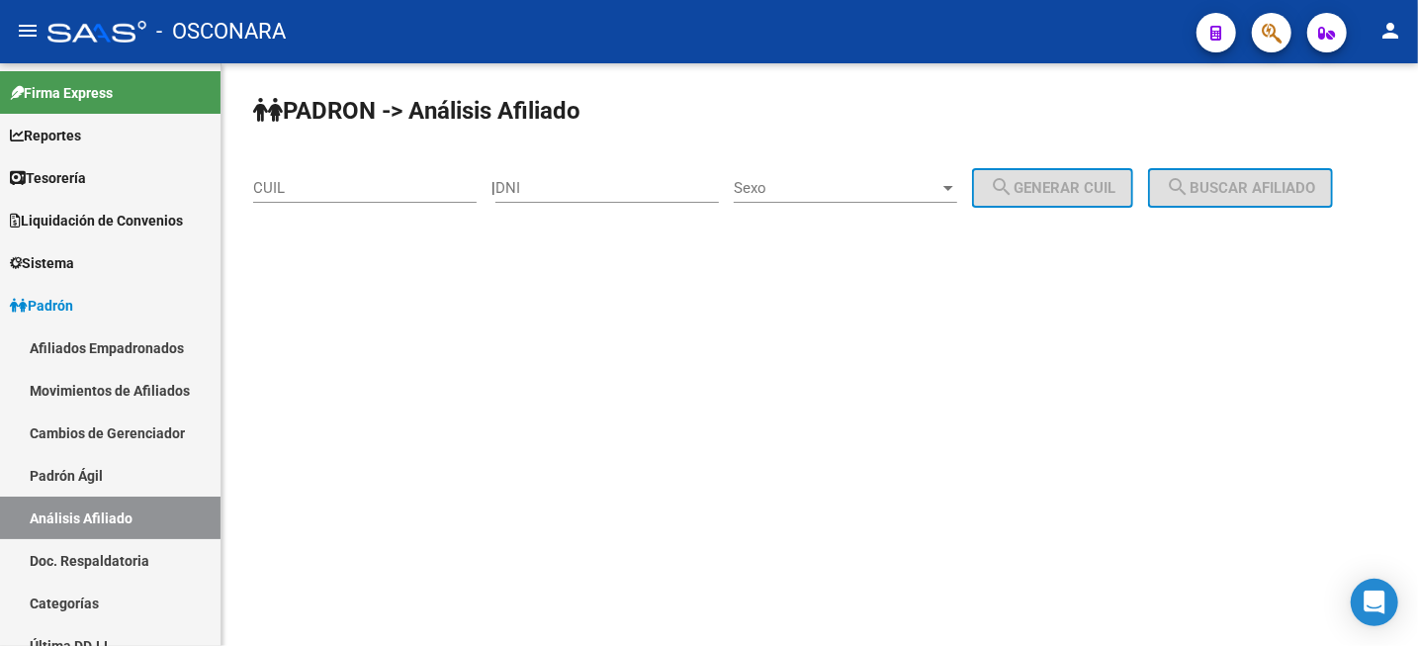
click at [330, 195] on input "CUIL" at bounding box center [365, 188] width 224 height 18
paste input "27-32367269-0"
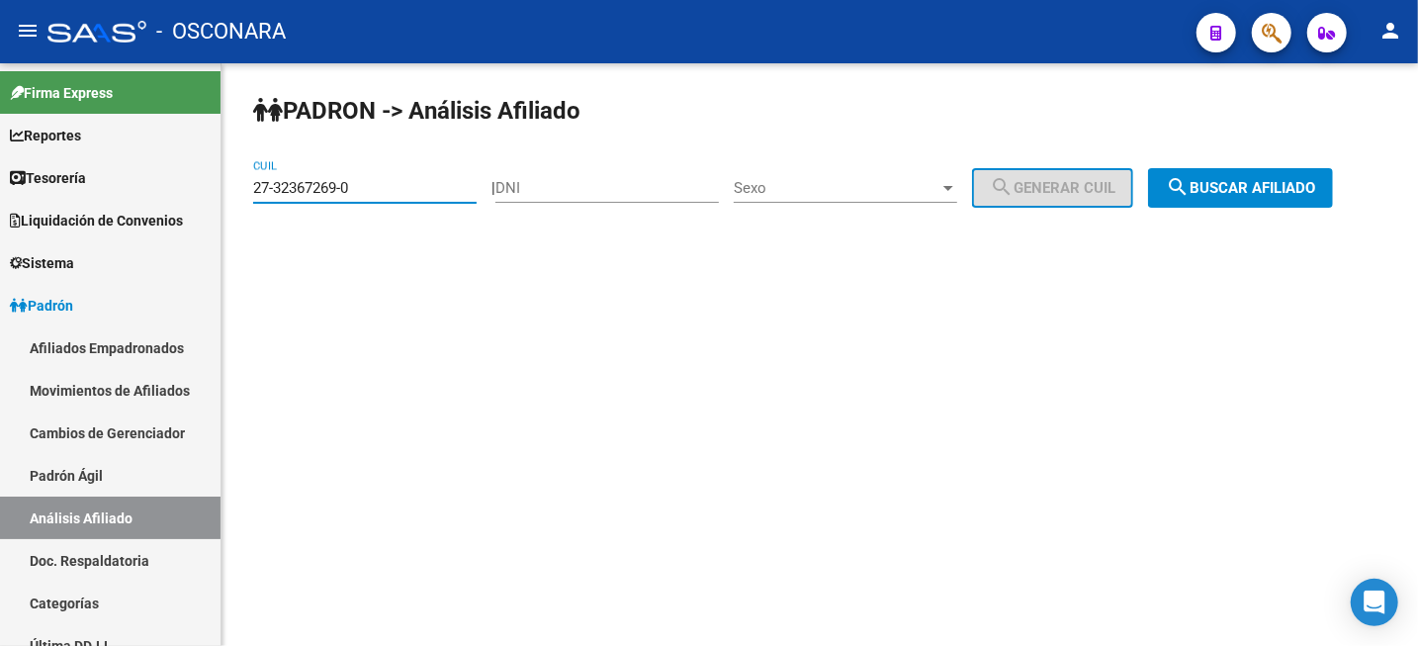
type input "27-32367269-0"
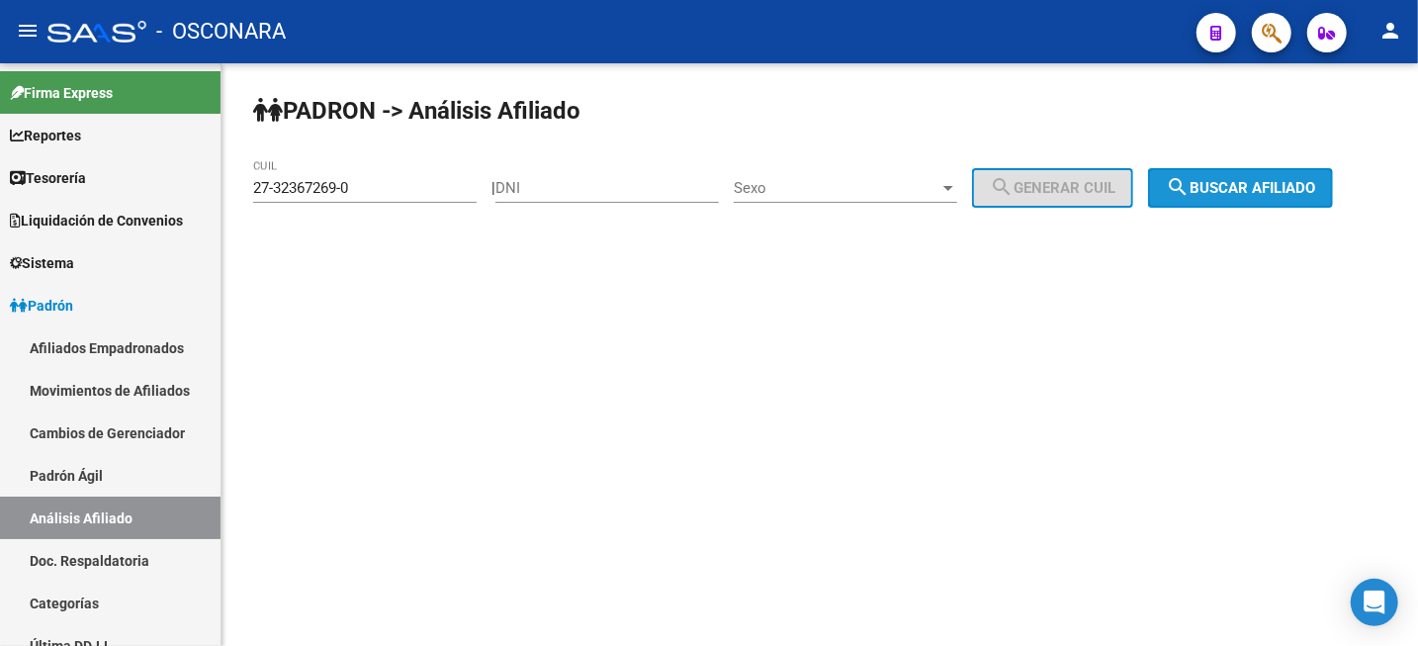
click at [1218, 198] on button "search Buscar afiliado" at bounding box center [1240, 188] width 185 height 40
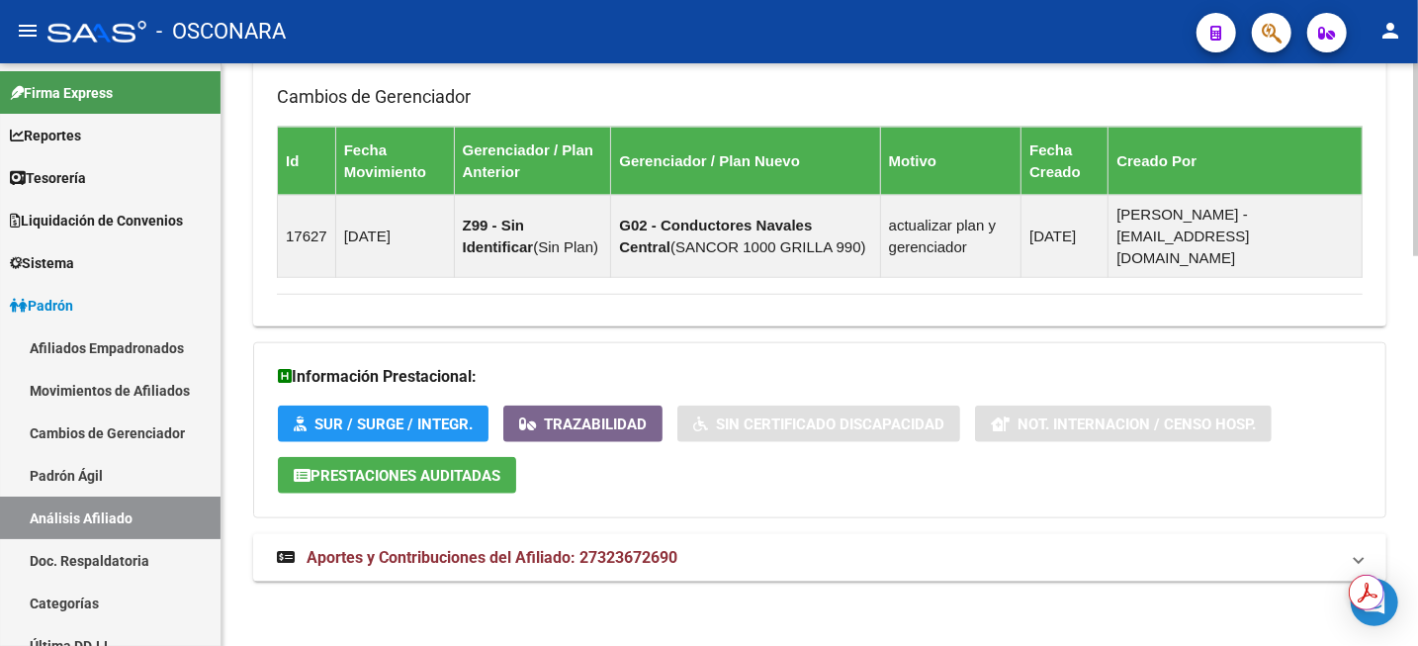
scroll to position [1178, 0]
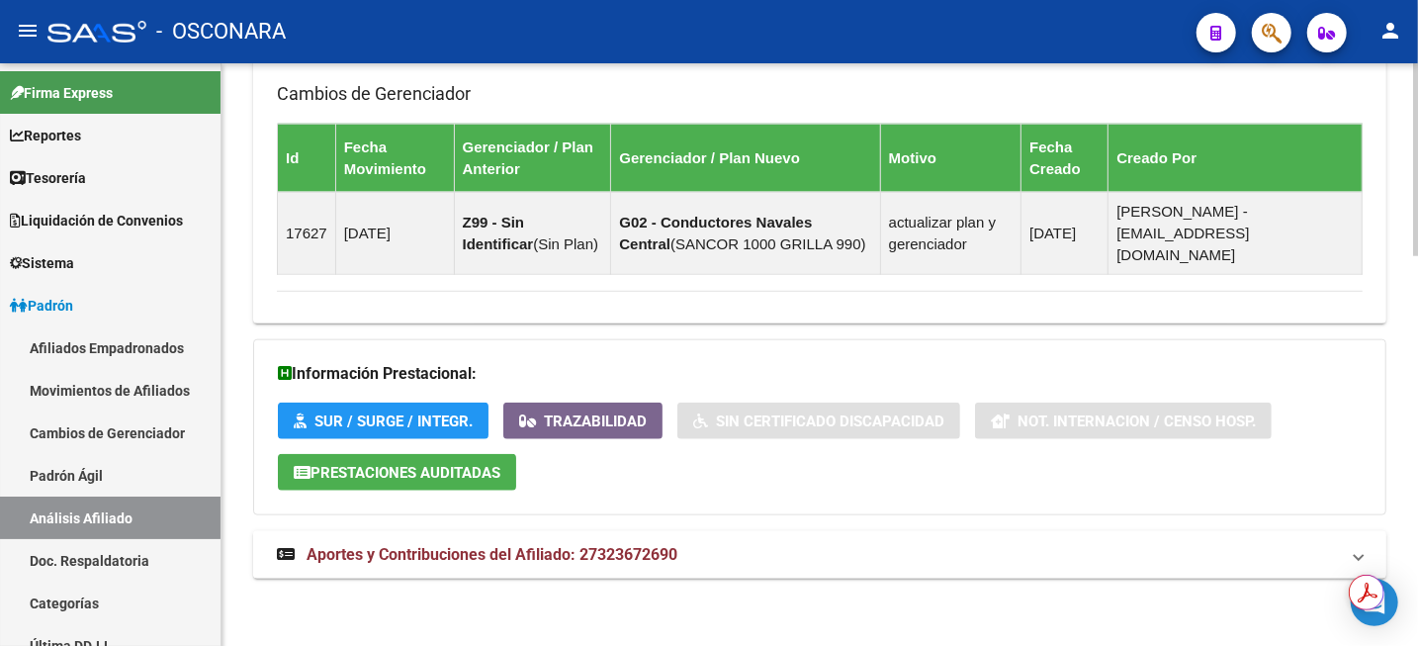
click at [637, 570] on mat-expansion-panel-header "Aportes y Contribuciones del Afiliado: 27323672690" at bounding box center [820, 554] width 1134 height 47
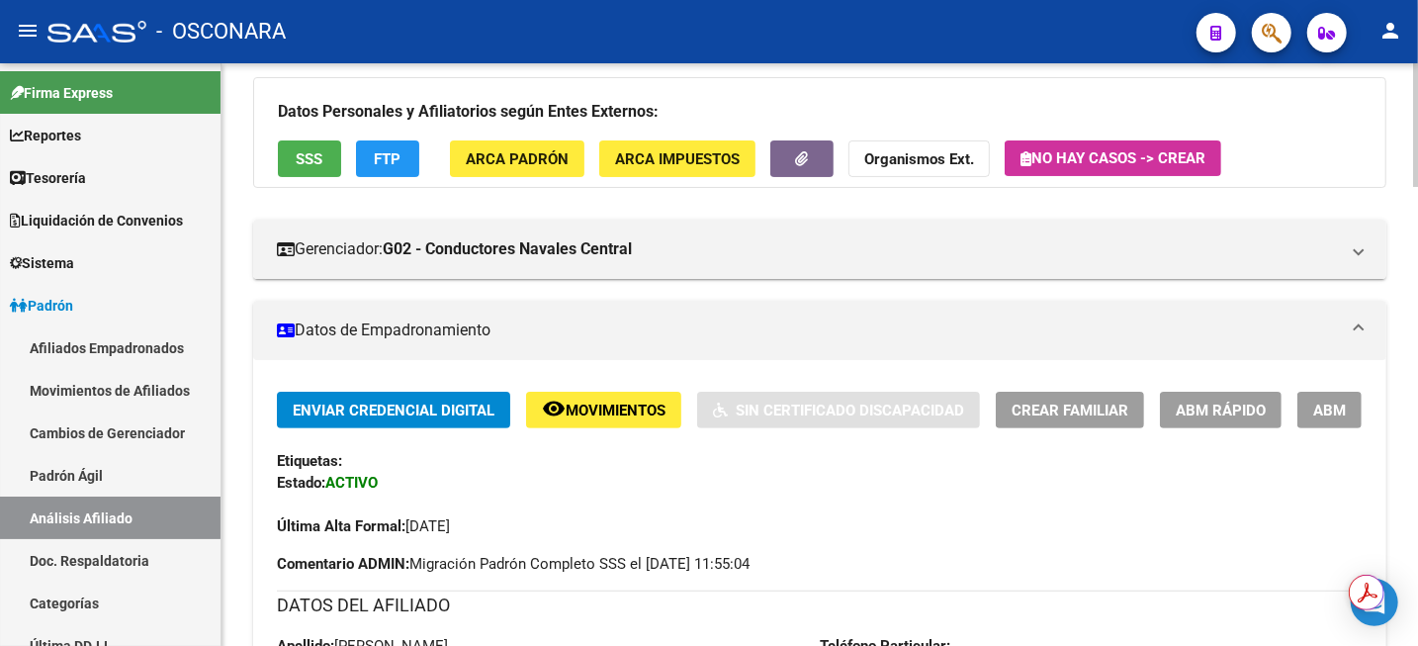
scroll to position [180, 0]
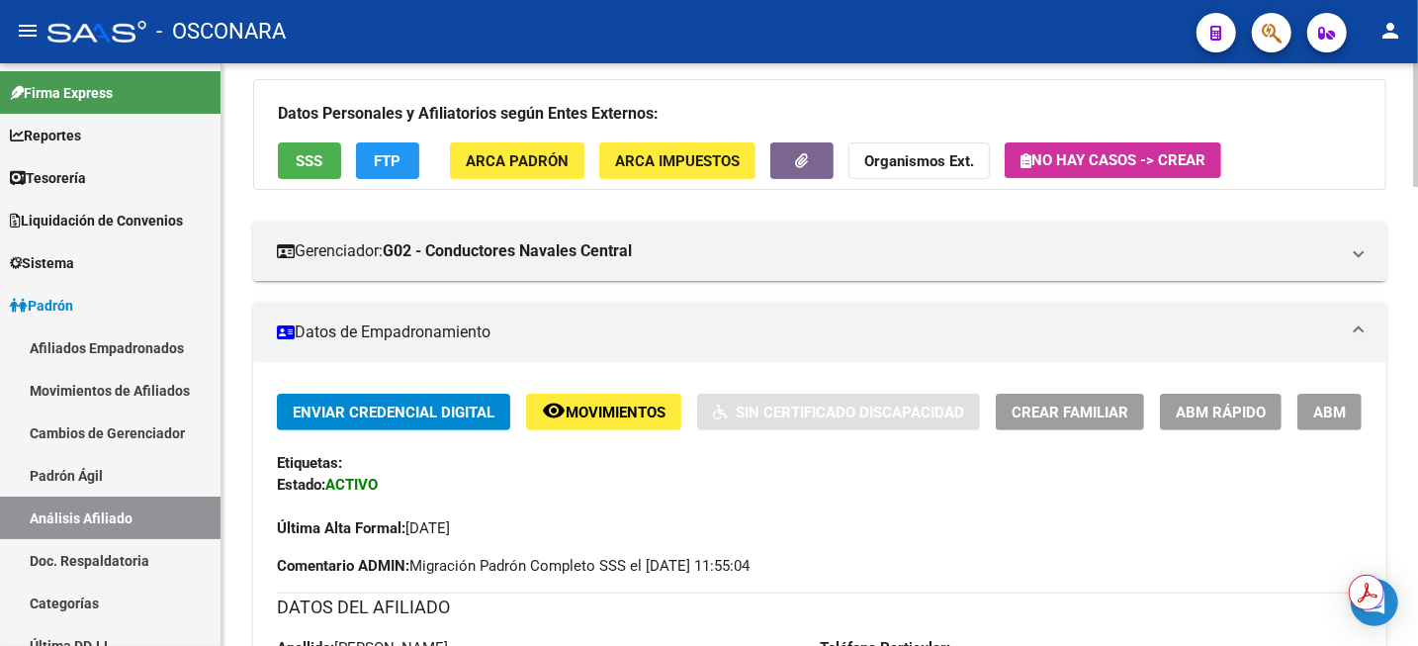
click at [1335, 419] on span "ABM" at bounding box center [1330, 413] width 33 height 18
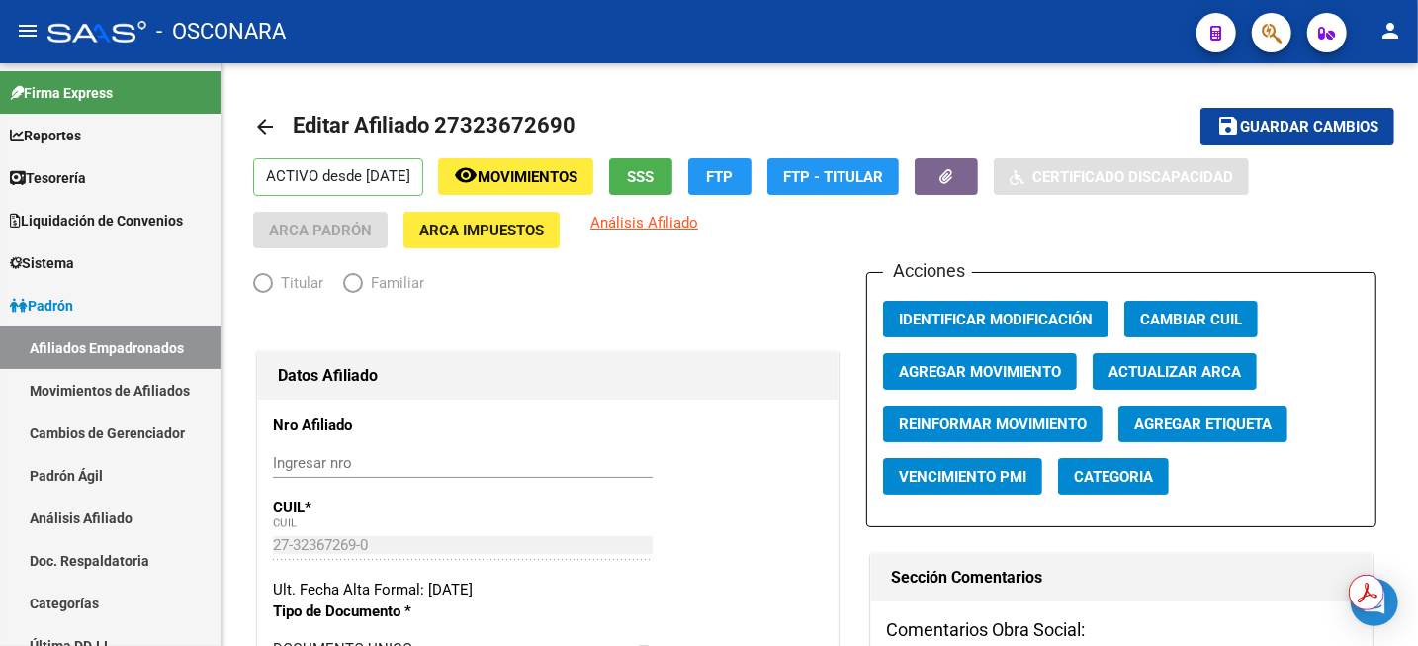
radio input "true"
type input "30-68252470-3"
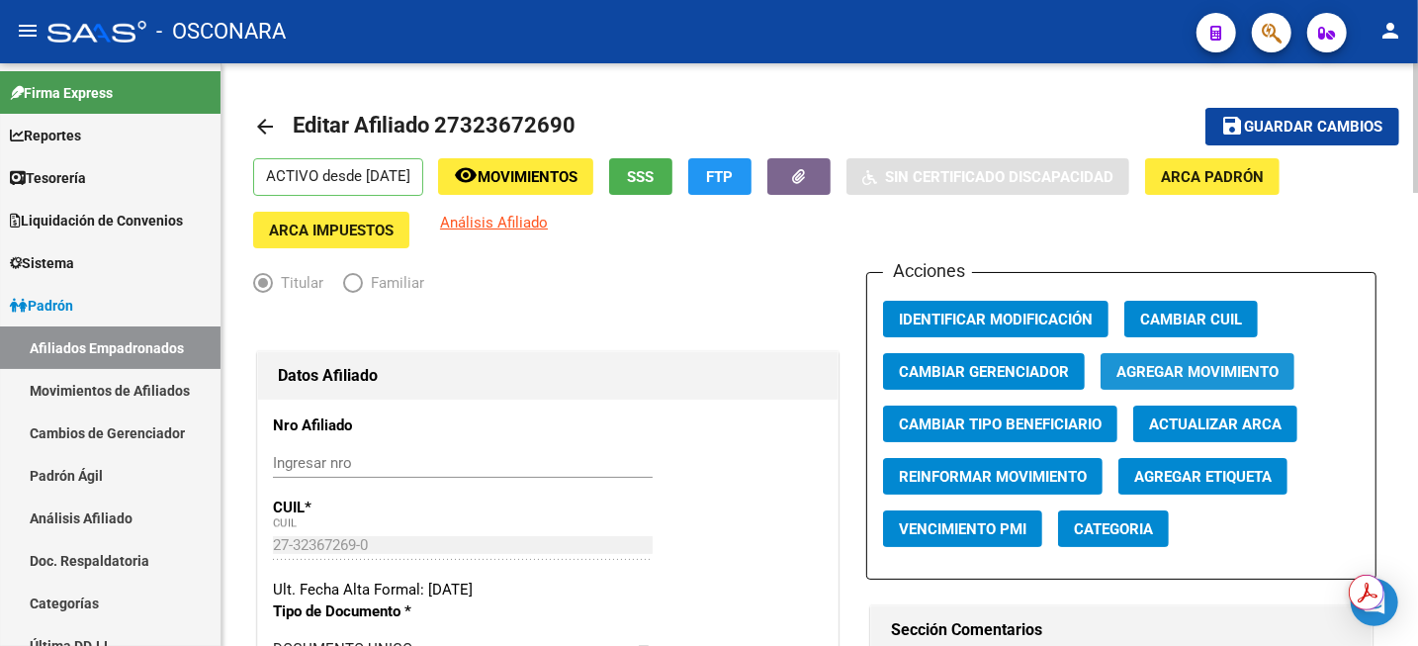
click at [1216, 373] on span "Agregar Movimiento" at bounding box center [1198, 372] width 162 height 18
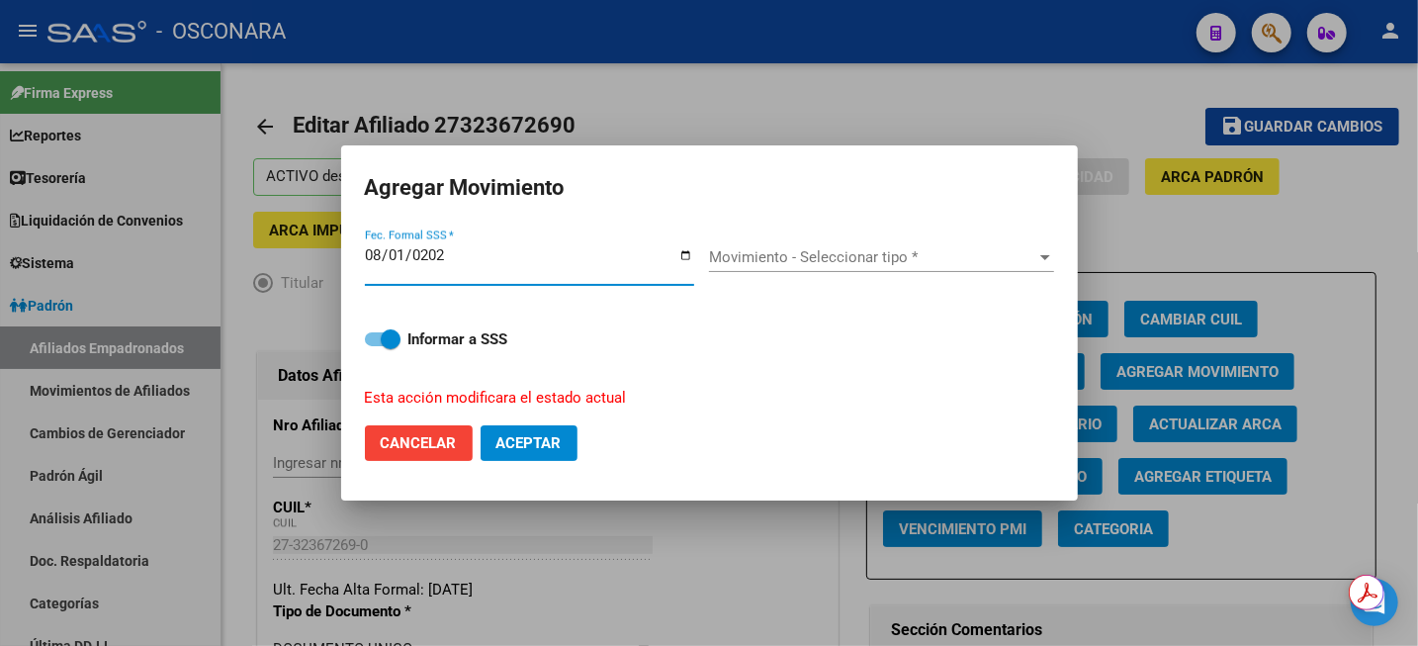
type input "[DATE]"
click at [835, 266] on div "Movimiento - Seleccionar tipo * Movimiento - Seleccionar tipo *" at bounding box center [881, 257] width 345 height 30
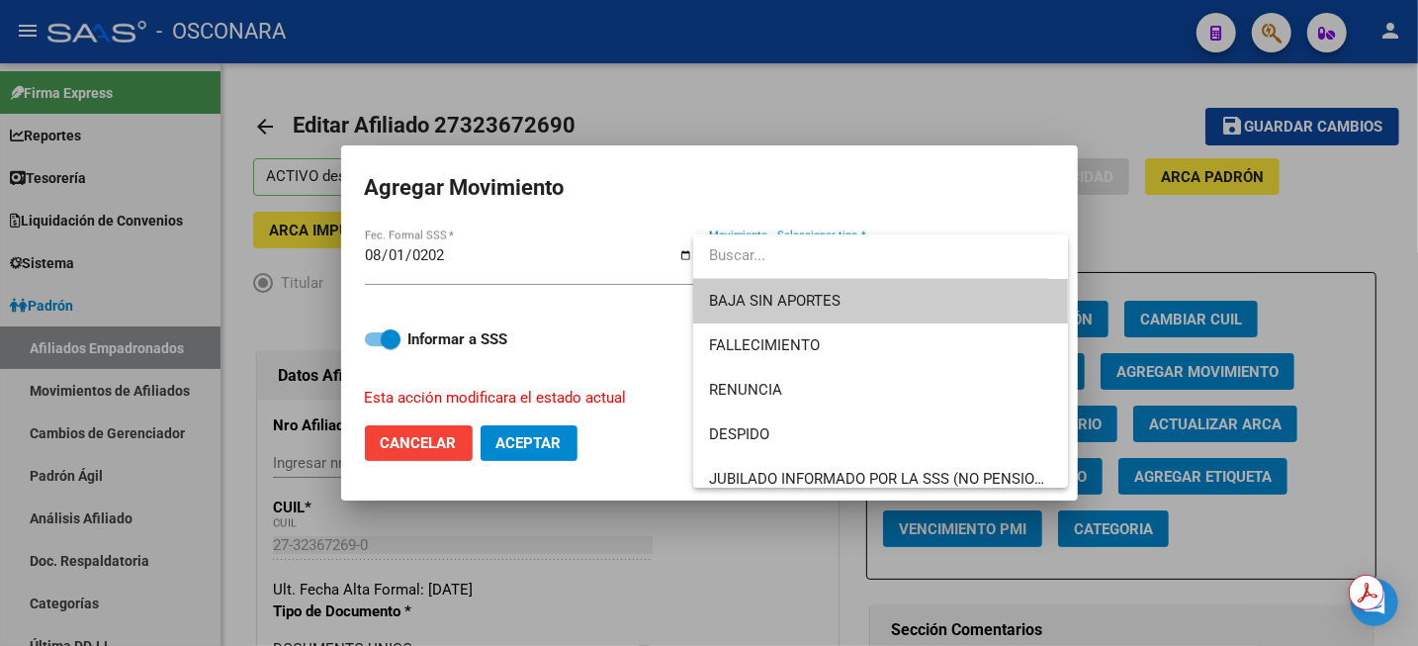
click at [863, 310] on span "BAJA SIN APORTES" at bounding box center [880, 301] width 343 height 45
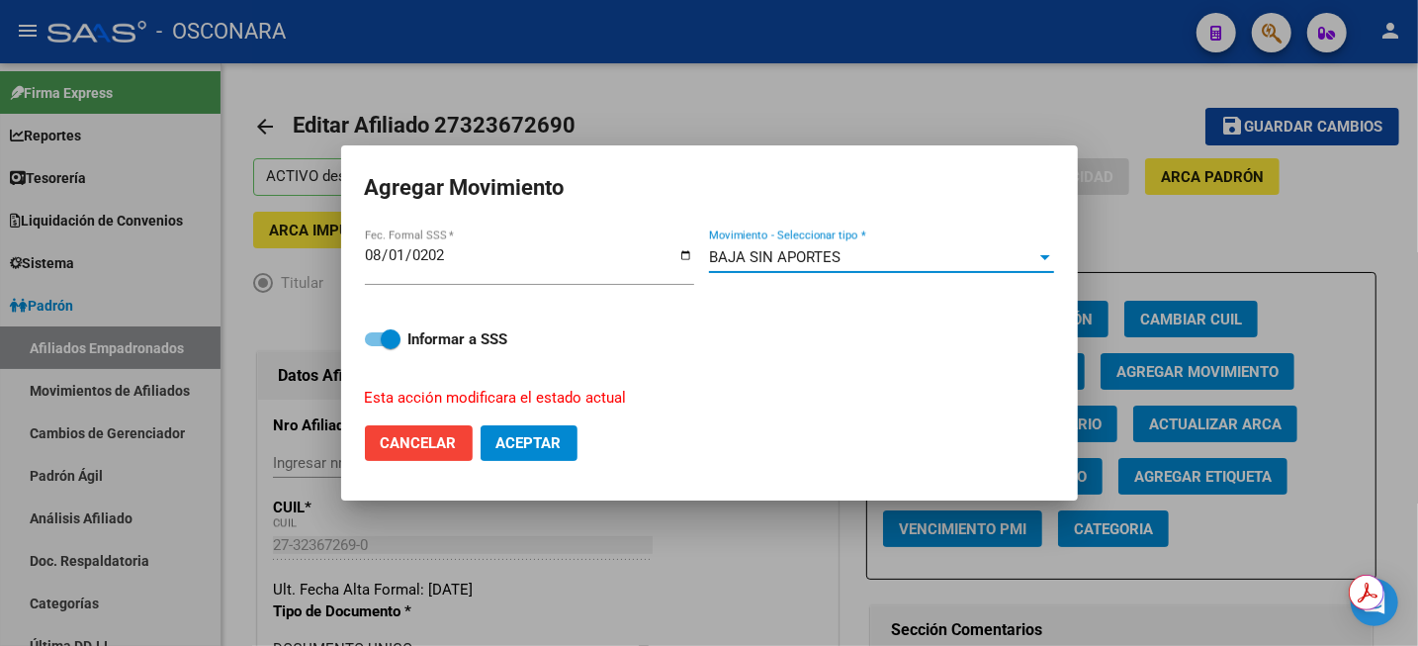
click at [516, 457] on button "Aceptar" at bounding box center [529, 443] width 97 height 36
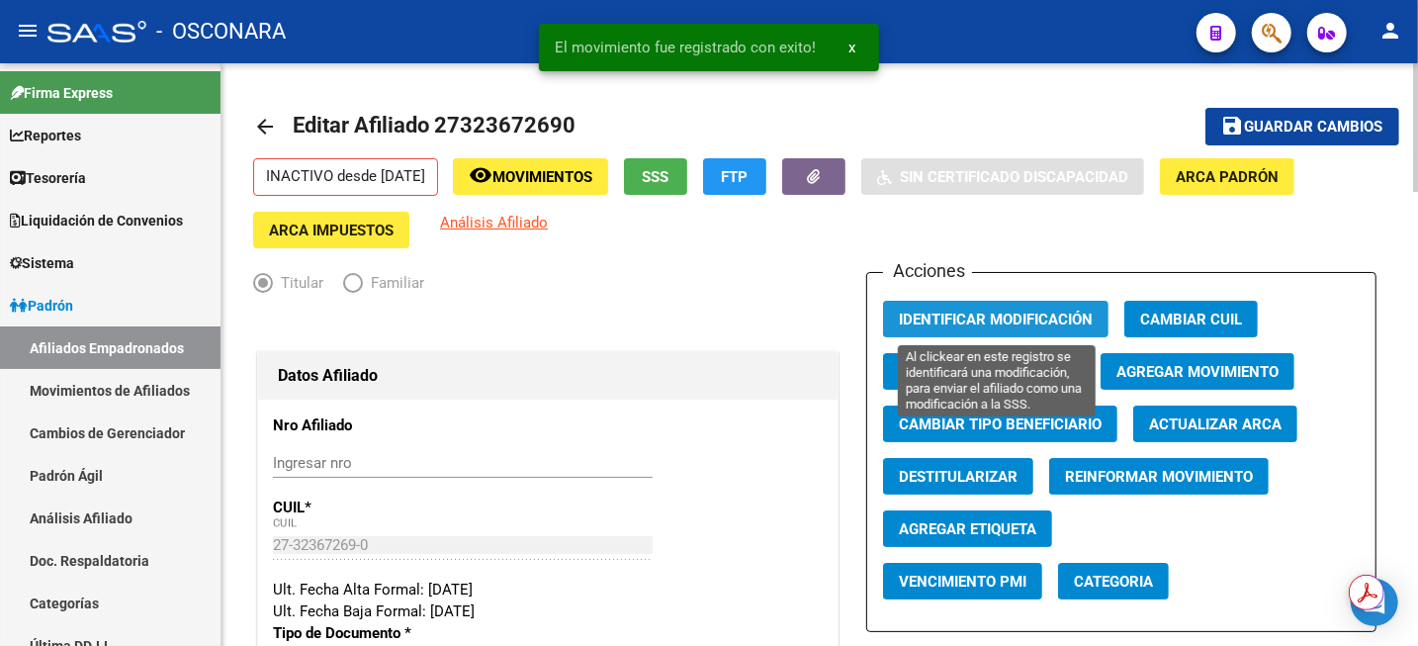
click at [1029, 315] on span "Identificar Modificación" at bounding box center [996, 320] width 194 height 18
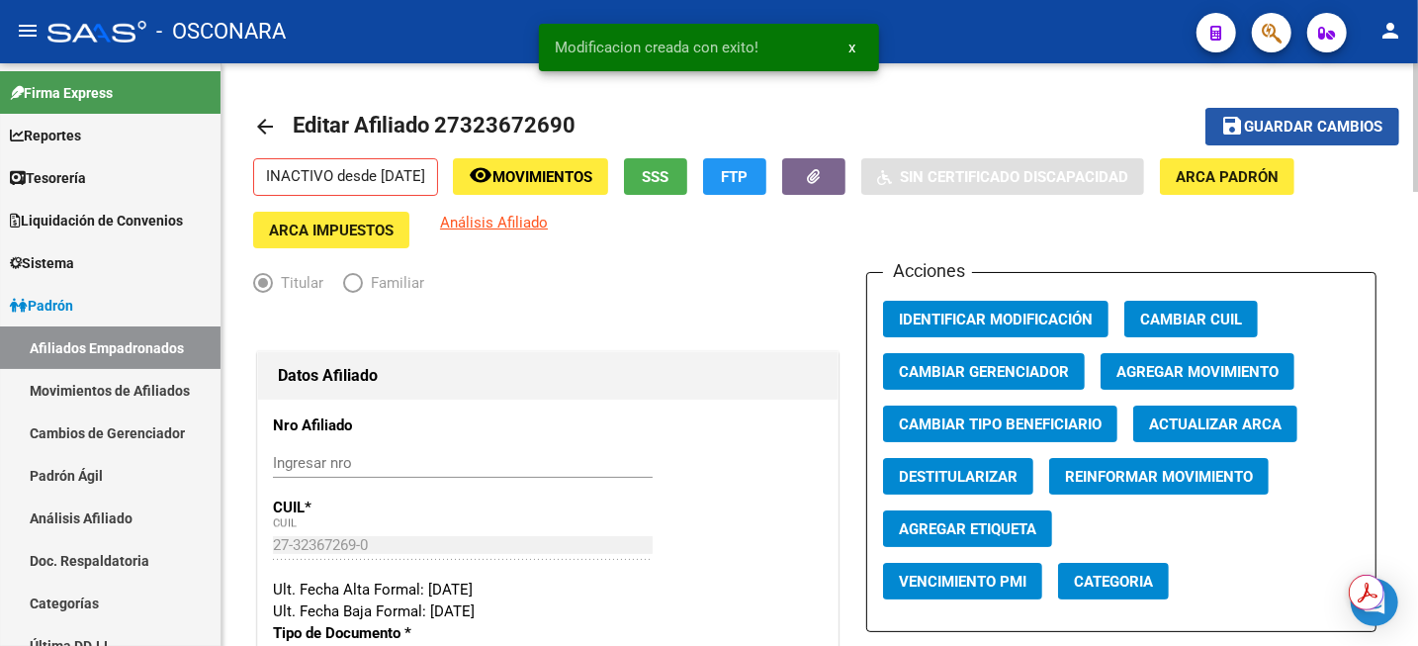
click at [1265, 129] on span "Guardar cambios" at bounding box center [1314, 128] width 138 height 18
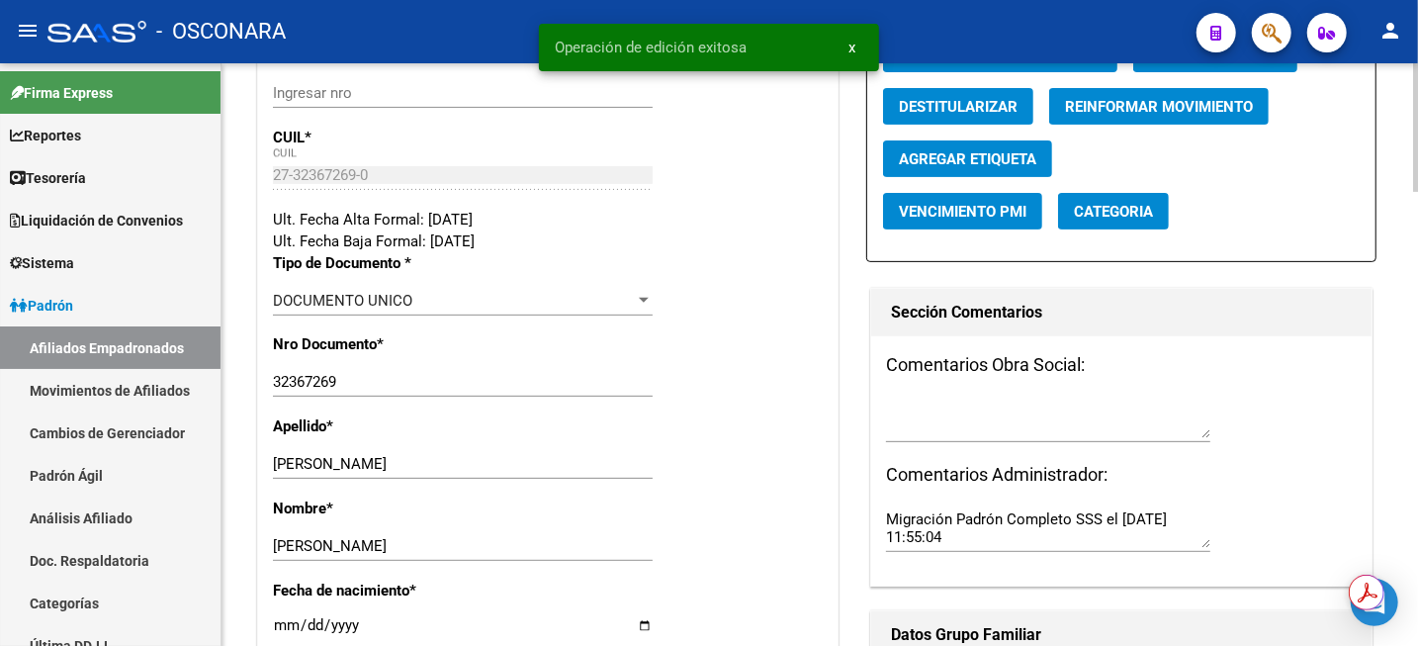
scroll to position [371, 0]
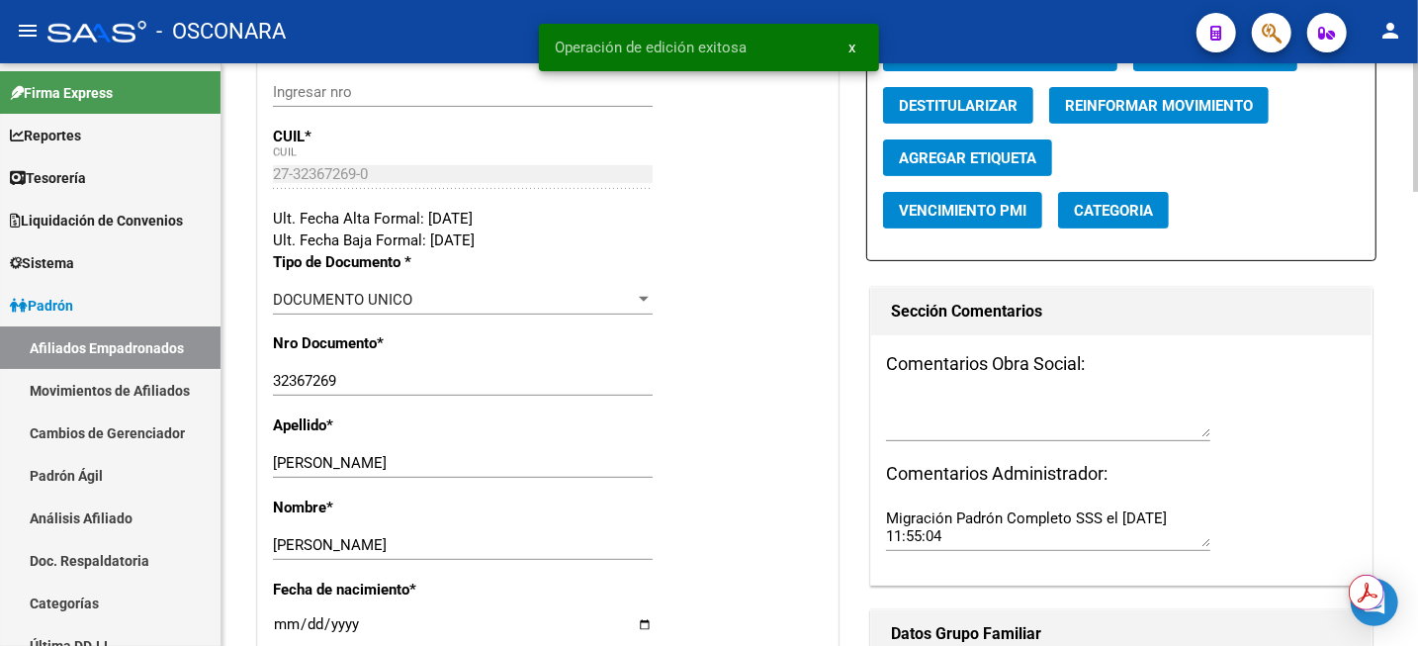
click at [954, 439] on div at bounding box center [1048, 417] width 324 height 47
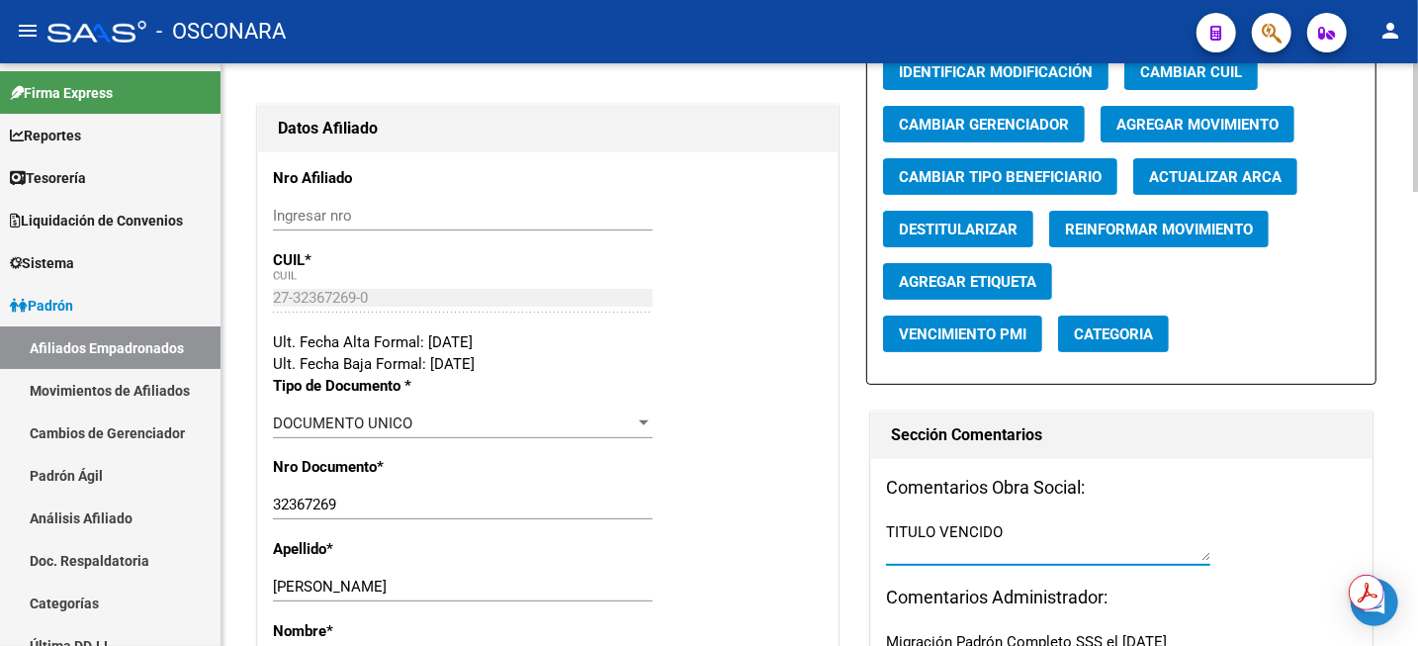
scroll to position [0, 0]
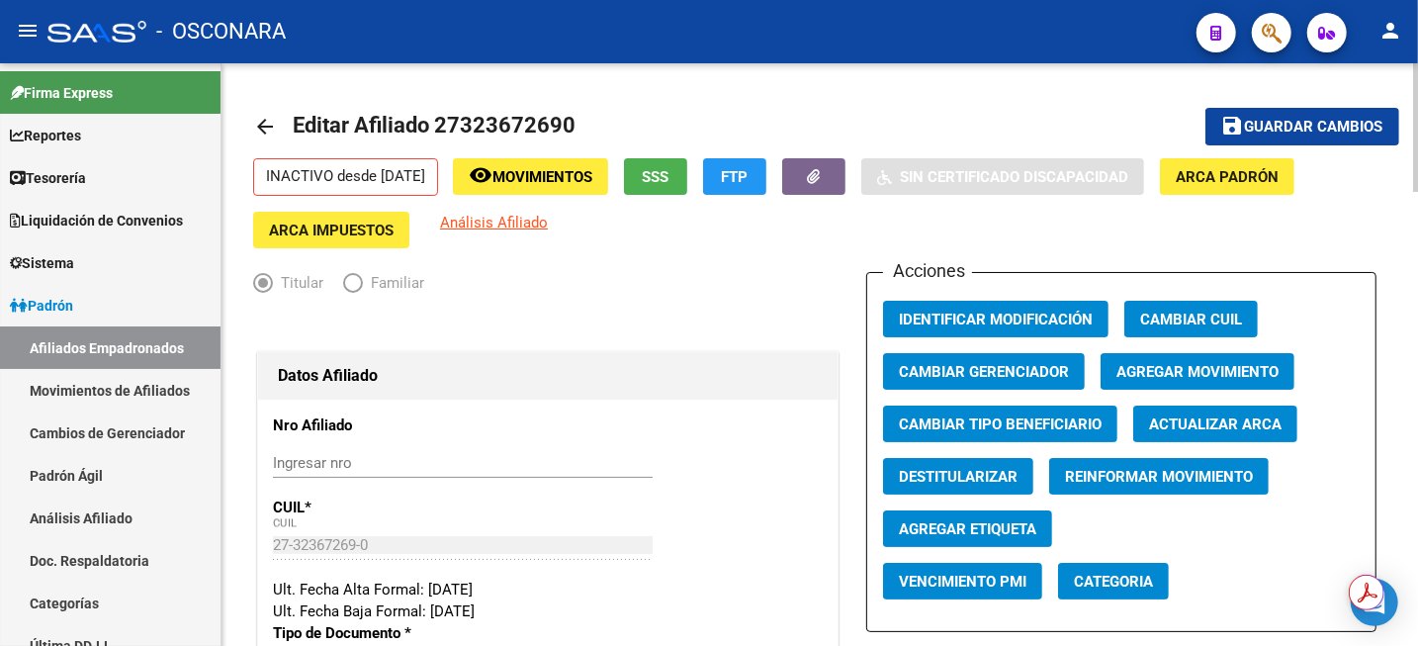
type textarea "TITULO VENCIDO"
click at [1293, 125] on span "Guardar cambios" at bounding box center [1314, 128] width 138 height 18
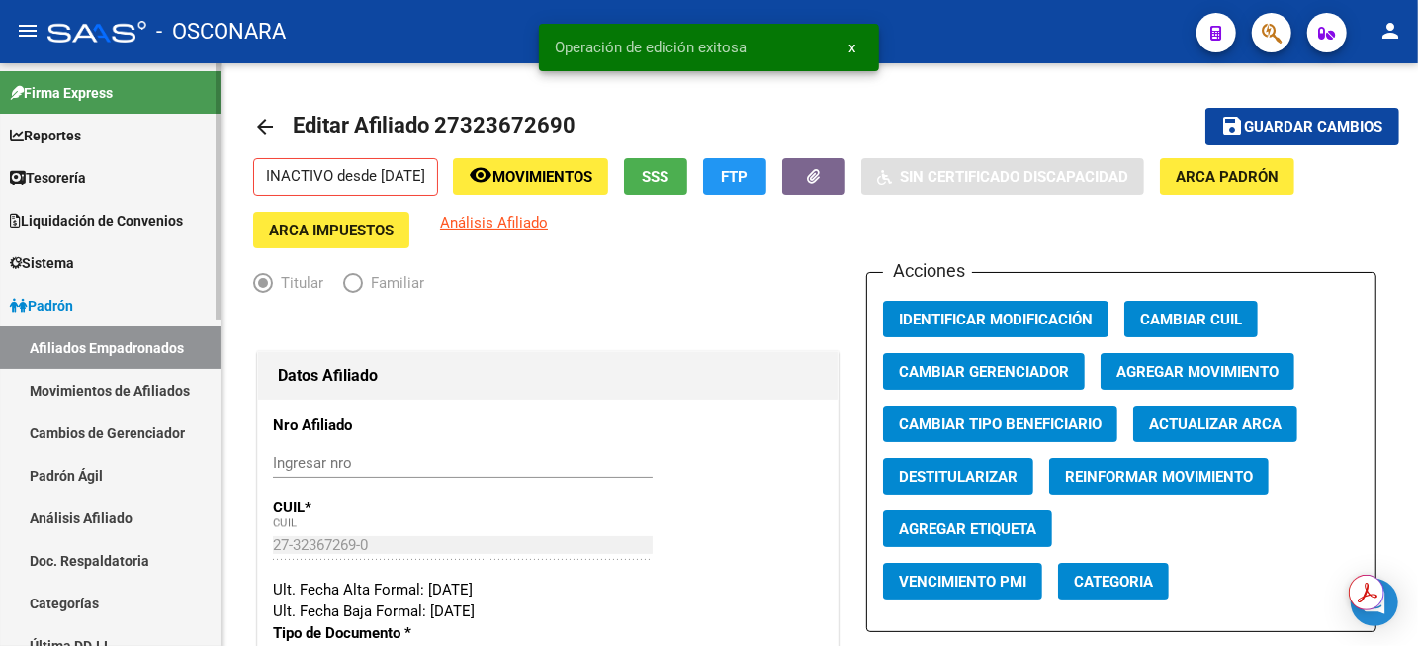
click at [91, 521] on link "Análisis Afiliado" at bounding box center [110, 518] width 221 height 43
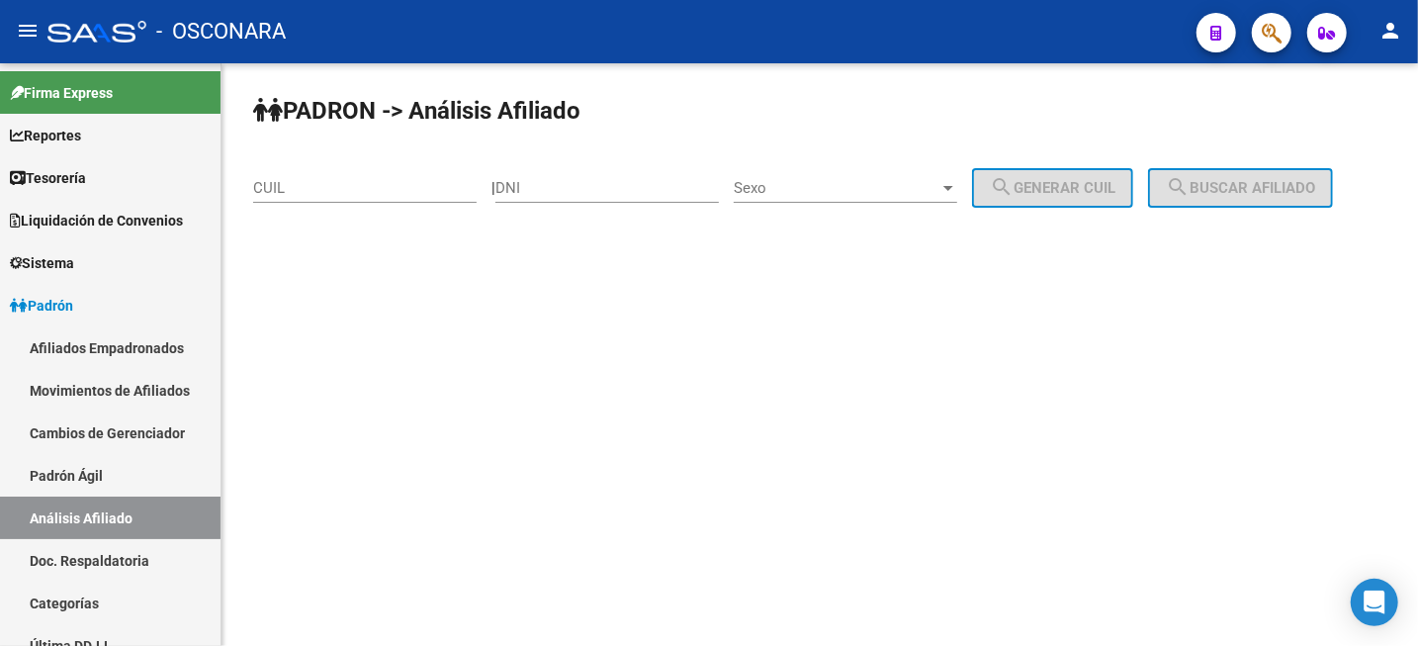
click at [353, 198] on div "CUIL" at bounding box center [365, 181] width 224 height 43
paste input "27-41959338-4"
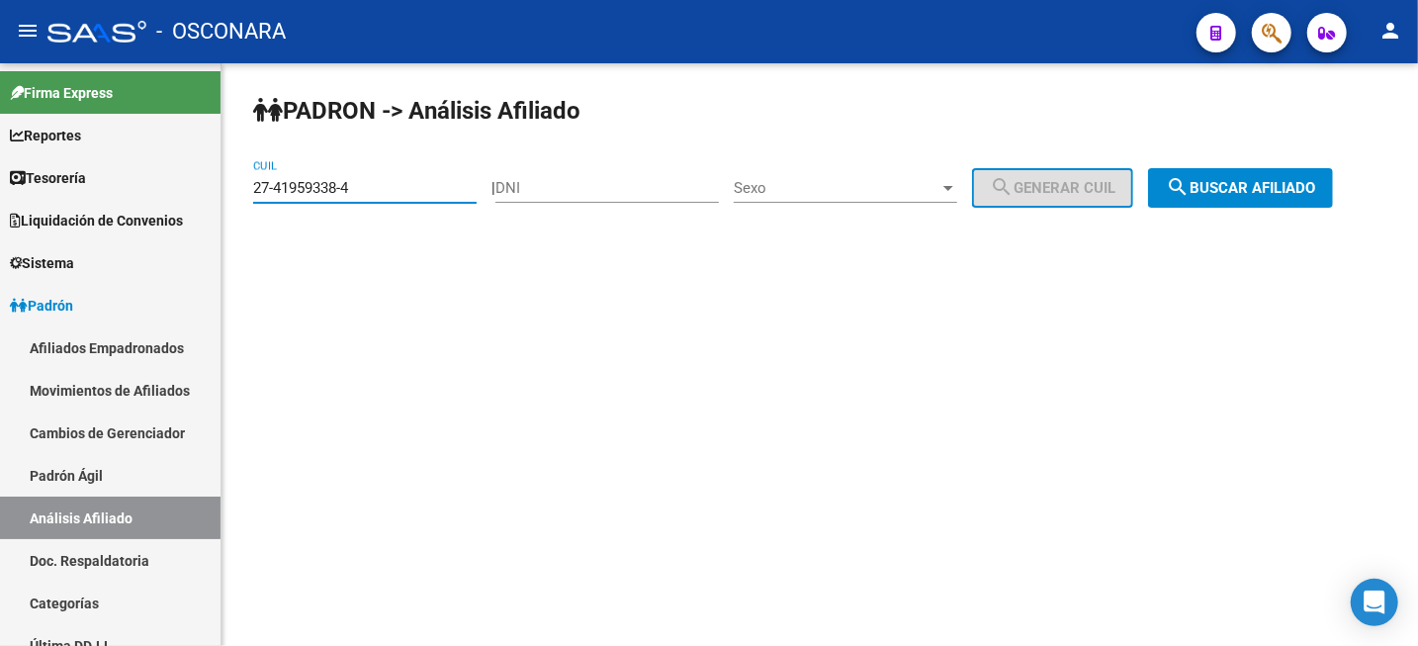
type input "27-41959338-4"
click at [1297, 187] on span "search Buscar afiliado" at bounding box center [1240, 188] width 149 height 18
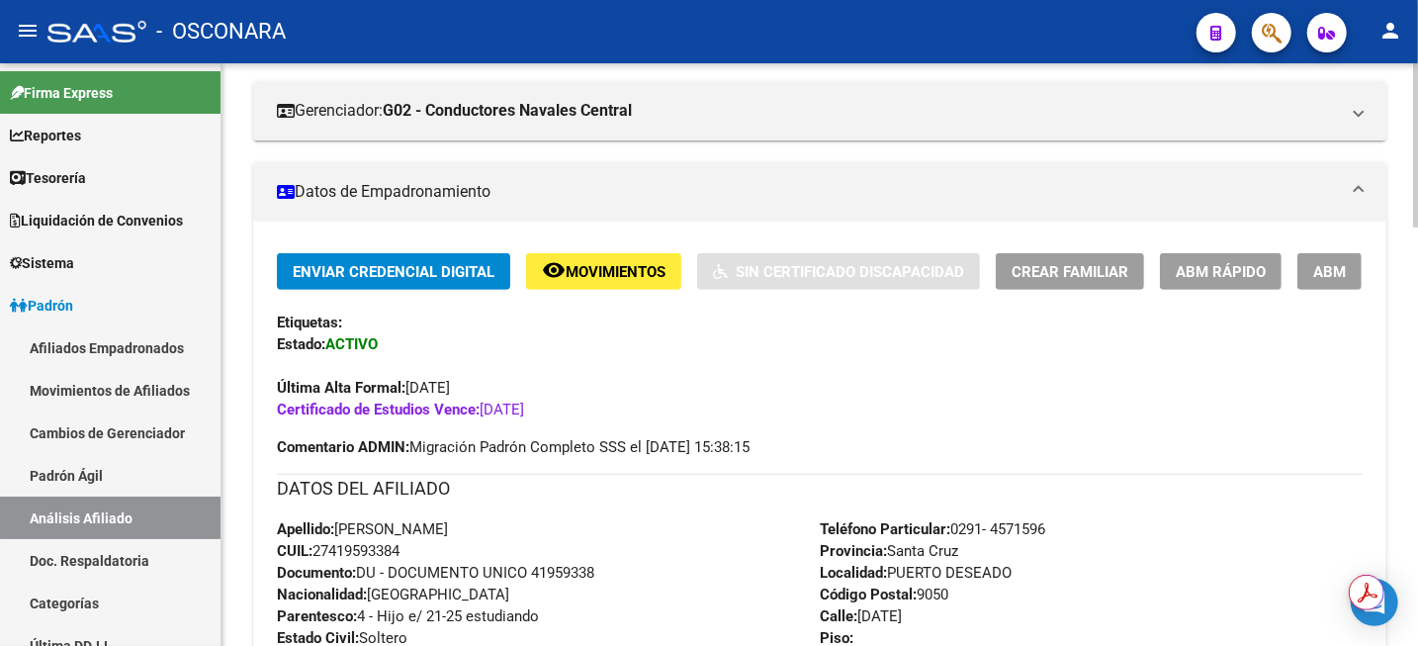
scroll to position [124, 0]
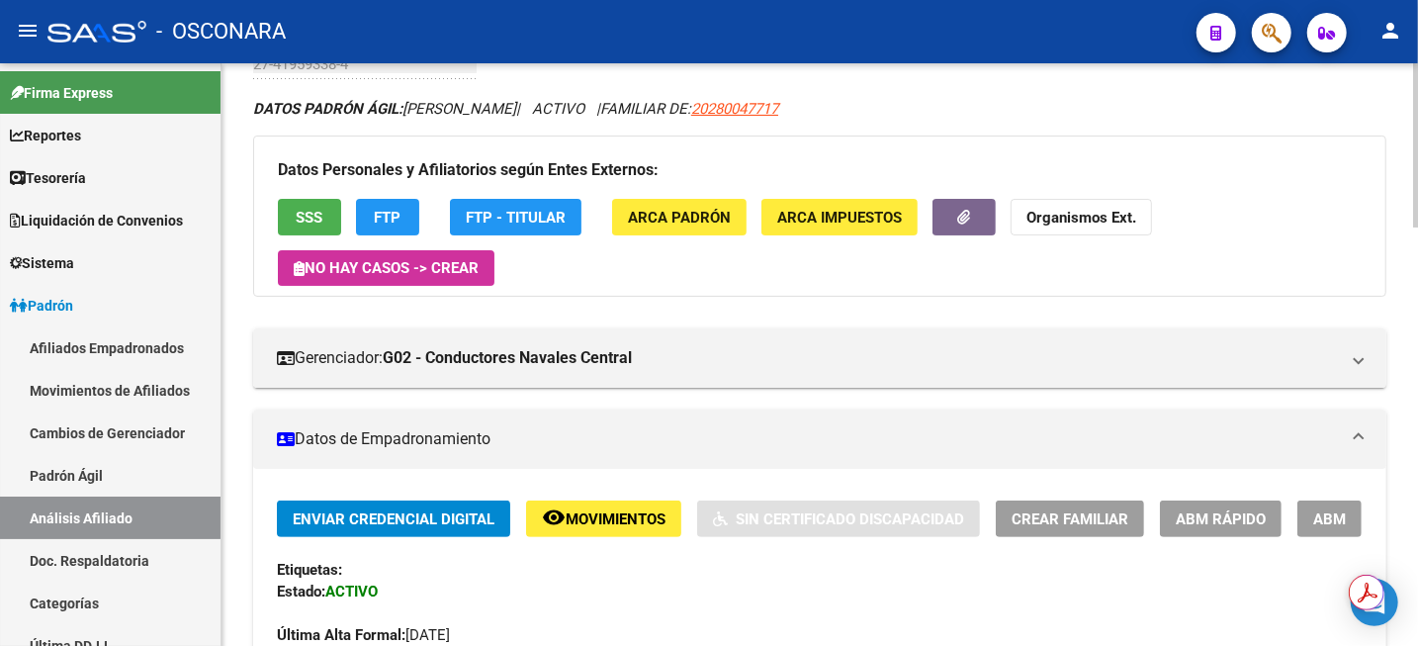
click at [1326, 530] on button "ABM" at bounding box center [1330, 518] width 64 height 37
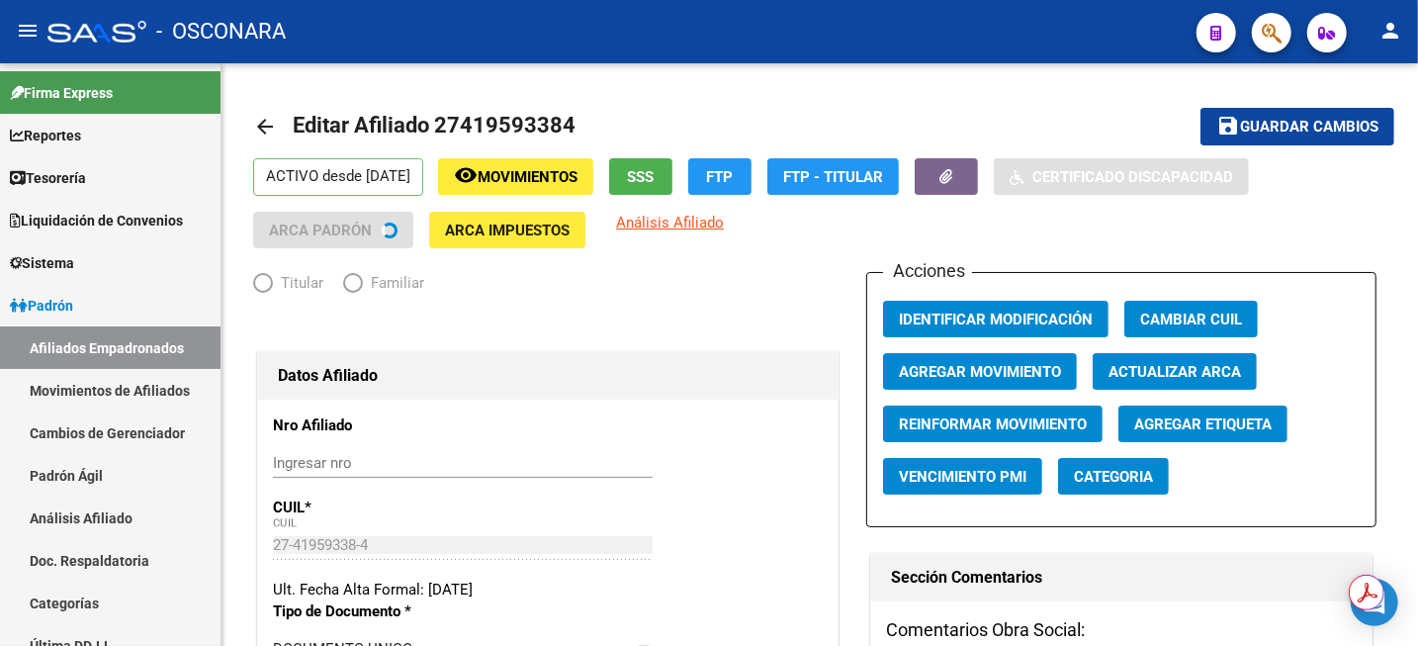
radio input "true"
type input "30-70129618-0"
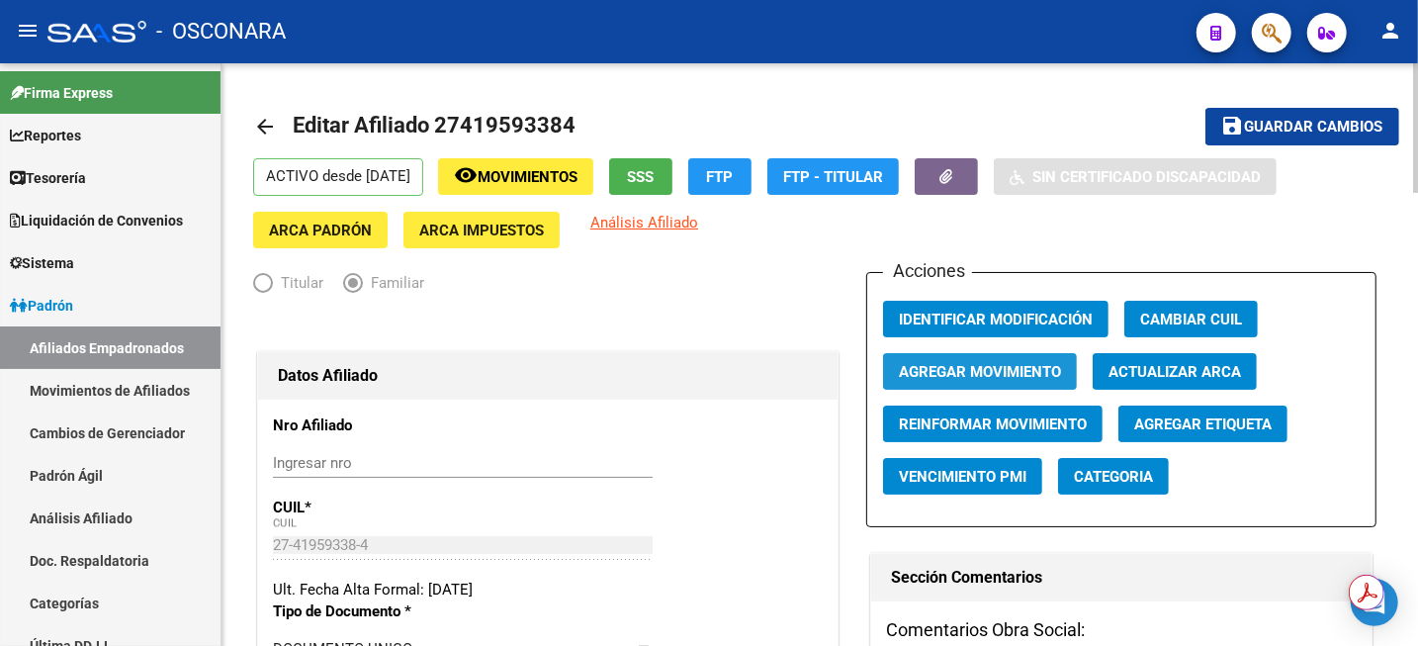
click at [1008, 379] on span "Agregar Movimiento" at bounding box center [980, 372] width 162 height 18
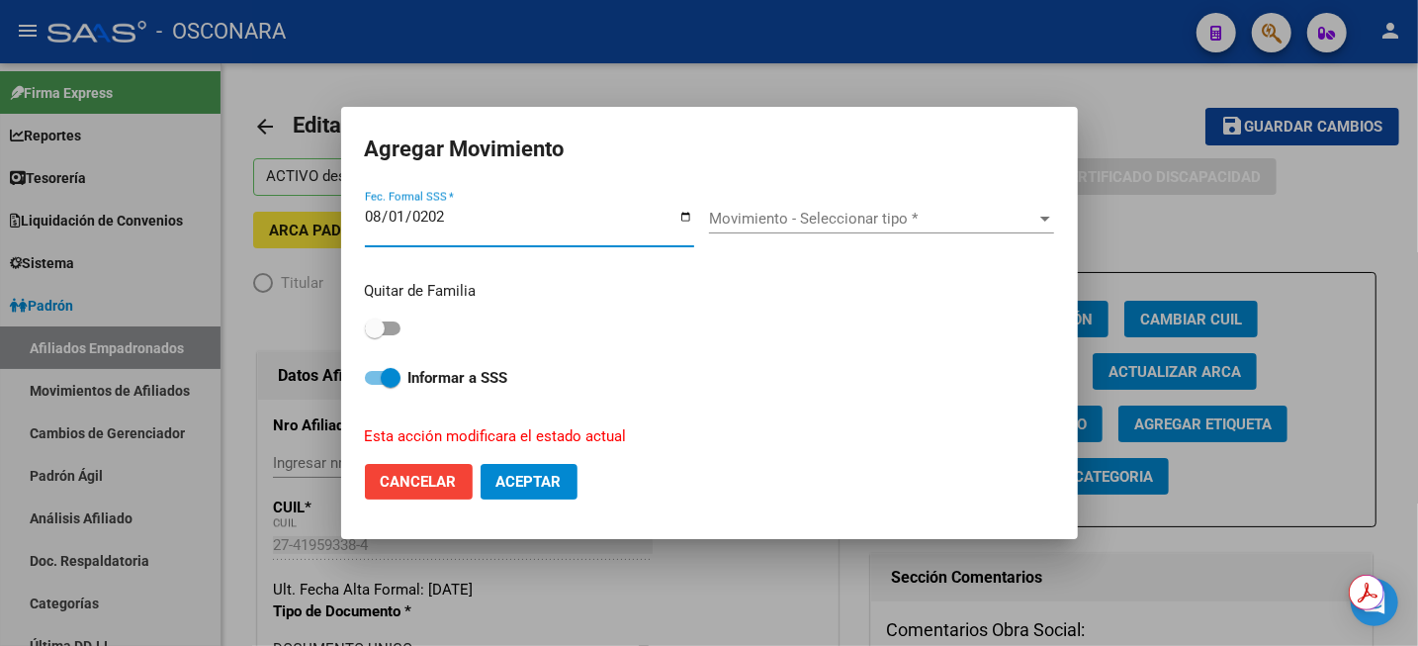
type input "[DATE]"
click at [846, 219] on span "Movimiento - Seleccionar tipo *" at bounding box center [872, 219] width 327 height 18
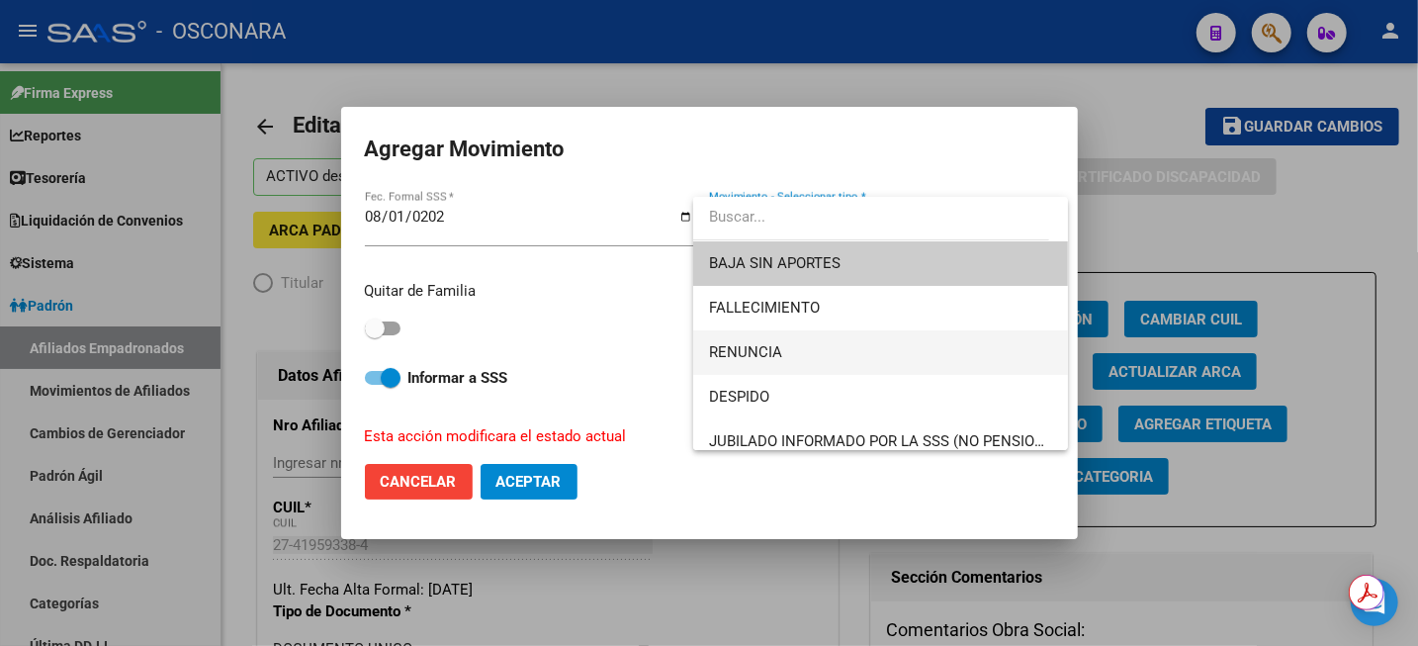
scroll to position [124, 0]
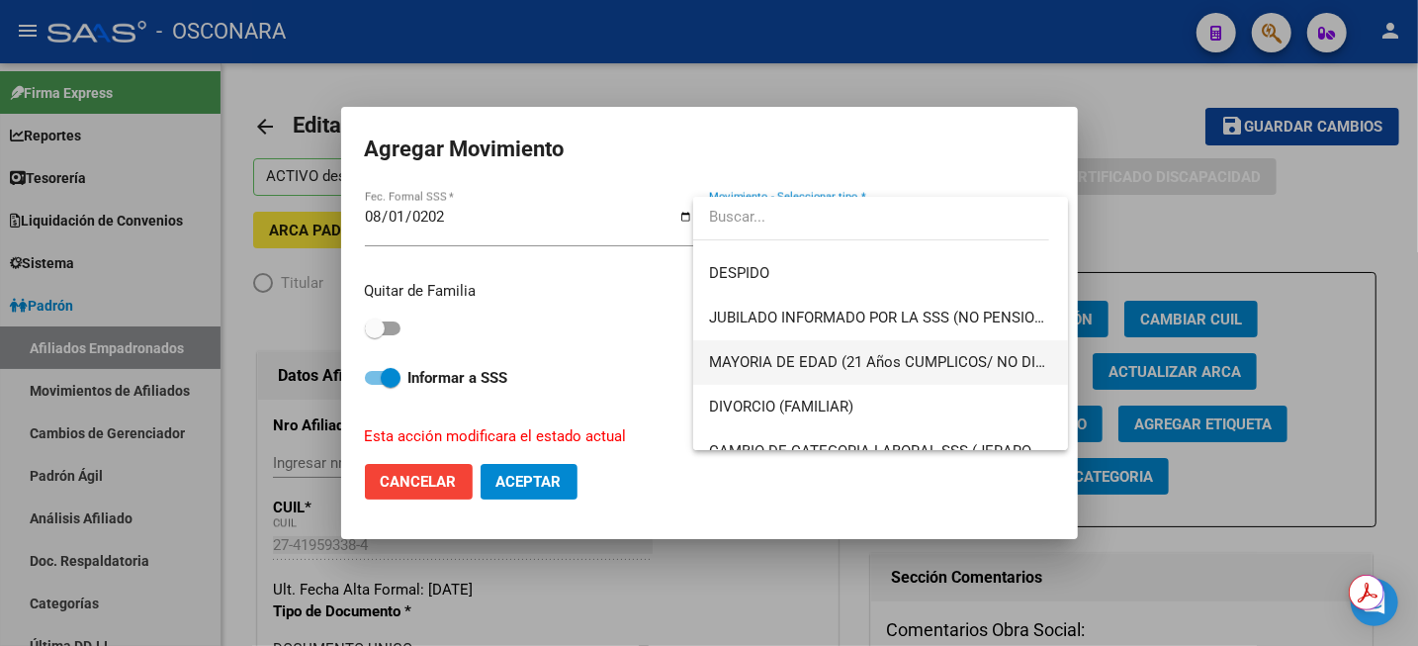
click at [839, 370] on span "MAYORIA DE EDAD (21 Años CUMPLICOS/ NO DISCA)" at bounding box center [880, 362] width 343 height 45
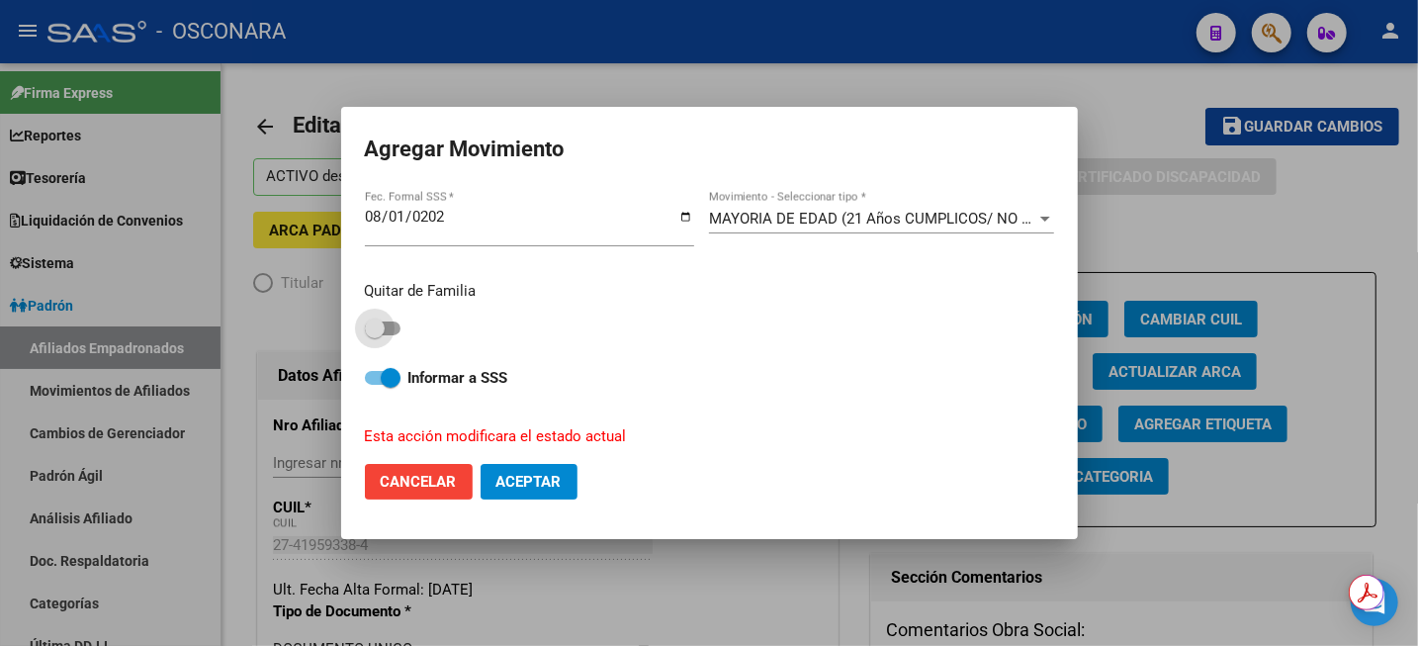
click at [396, 332] on span at bounding box center [383, 328] width 36 height 14
click at [375, 335] on input "checkbox" at bounding box center [374, 335] width 1 height 1
checkbox input "true"
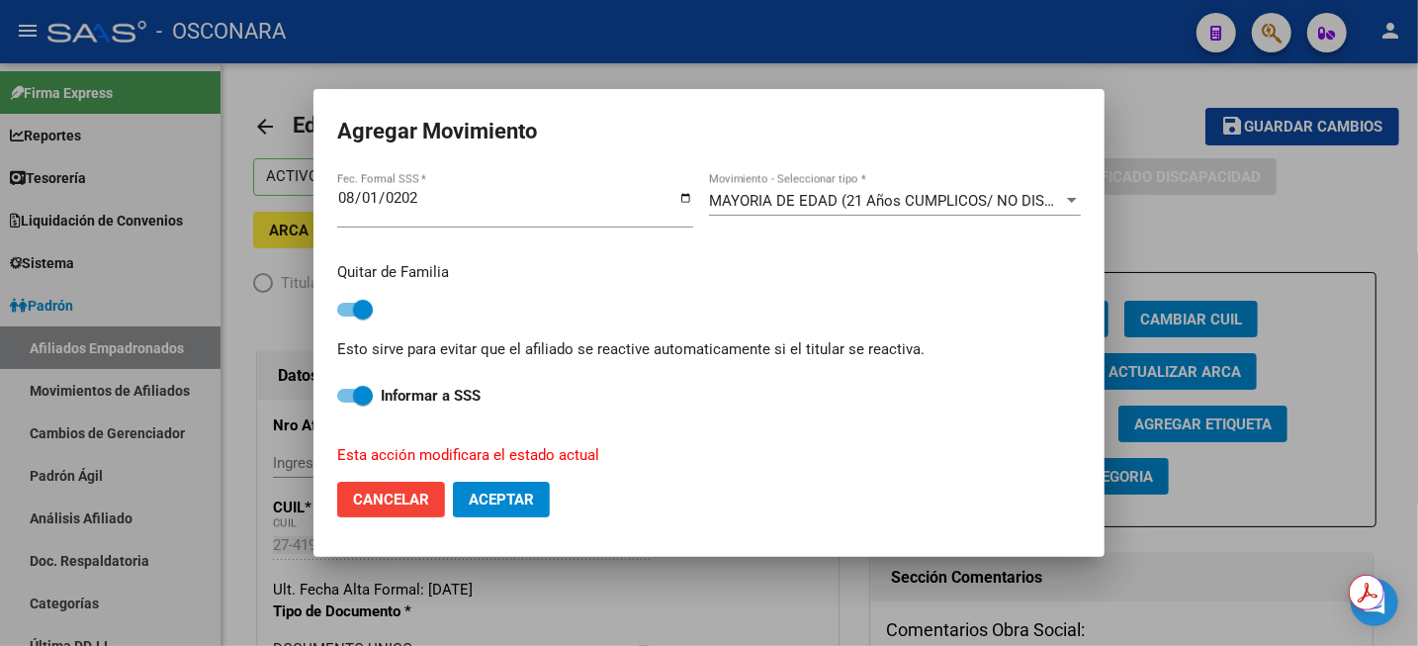
click at [505, 502] on span "Aceptar" at bounding box center [501, 500] width 65 height 18
checkbox input "false"
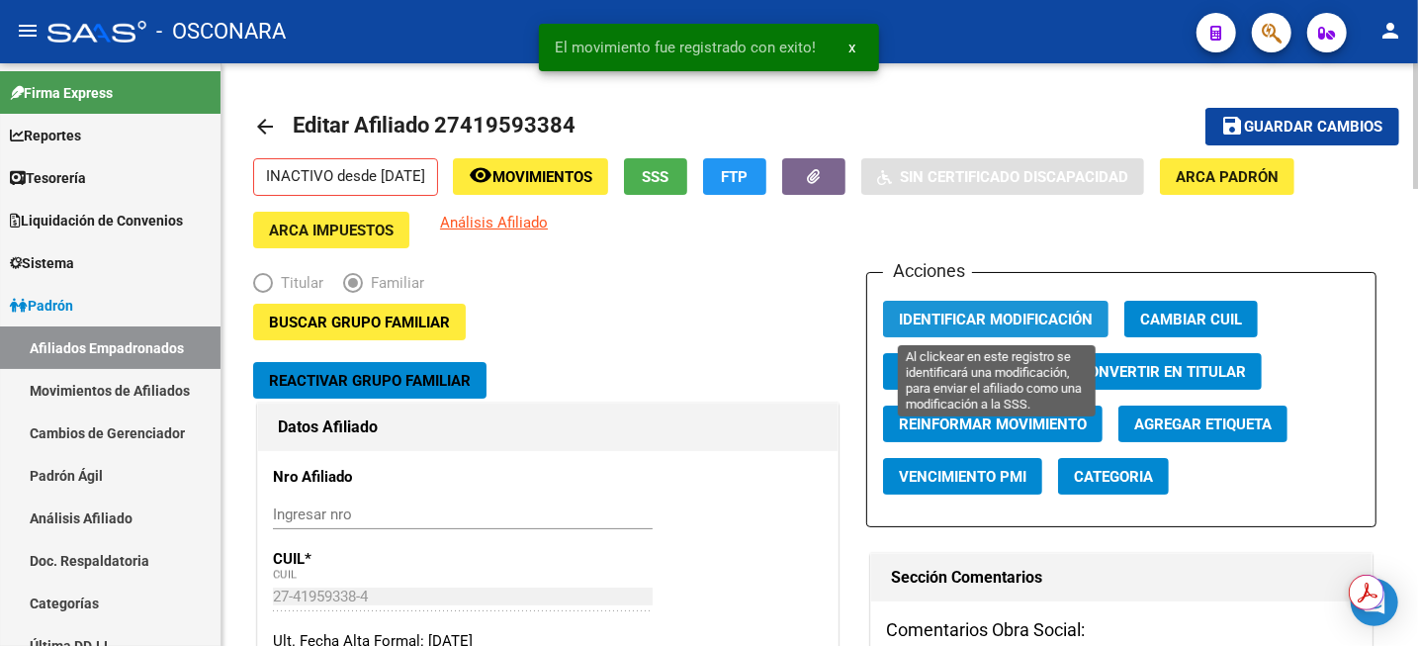
click at [1035, 303] on button "Identificar Modificación" at bounding box center [996, 319] width 226 height 37
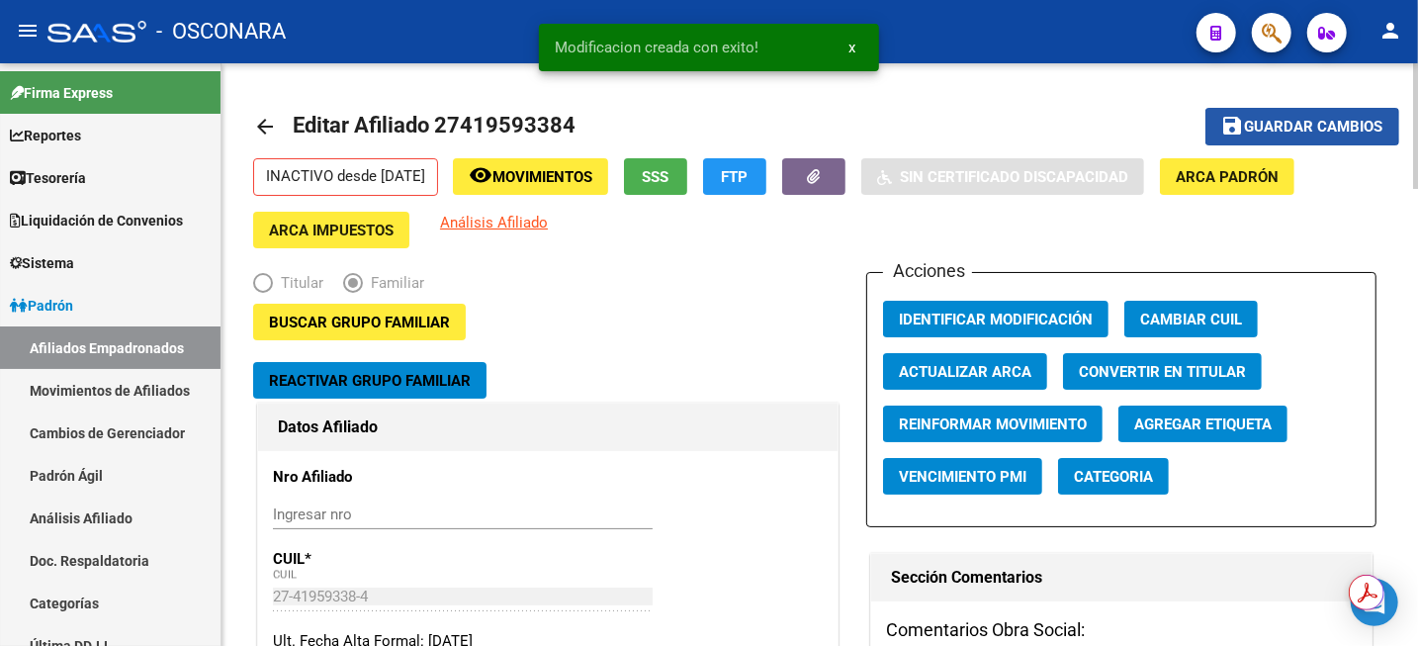
click at [1267, 126] on span "Guardar cambios" at bounding box center [1314, 128] width 138 height 18
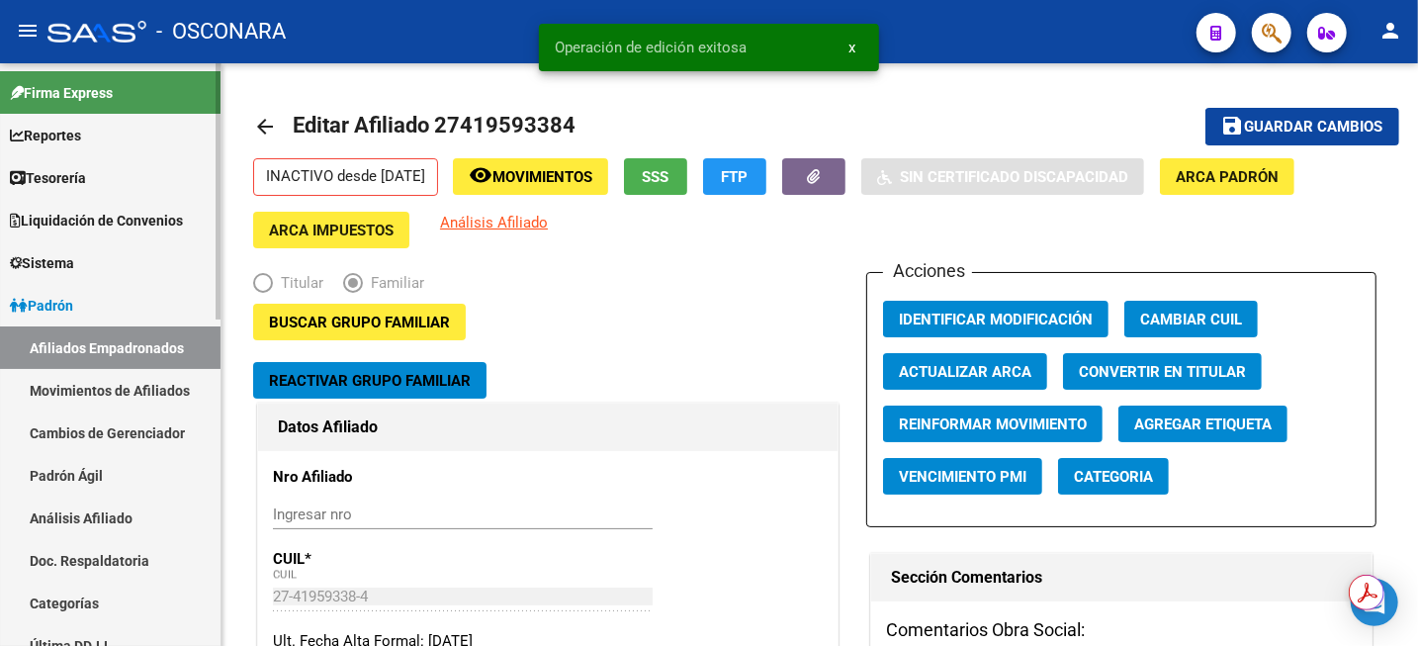
click at [115, 518] on link "Análisis Afiliado" at bounding box center [110, 518] width 221 height 43
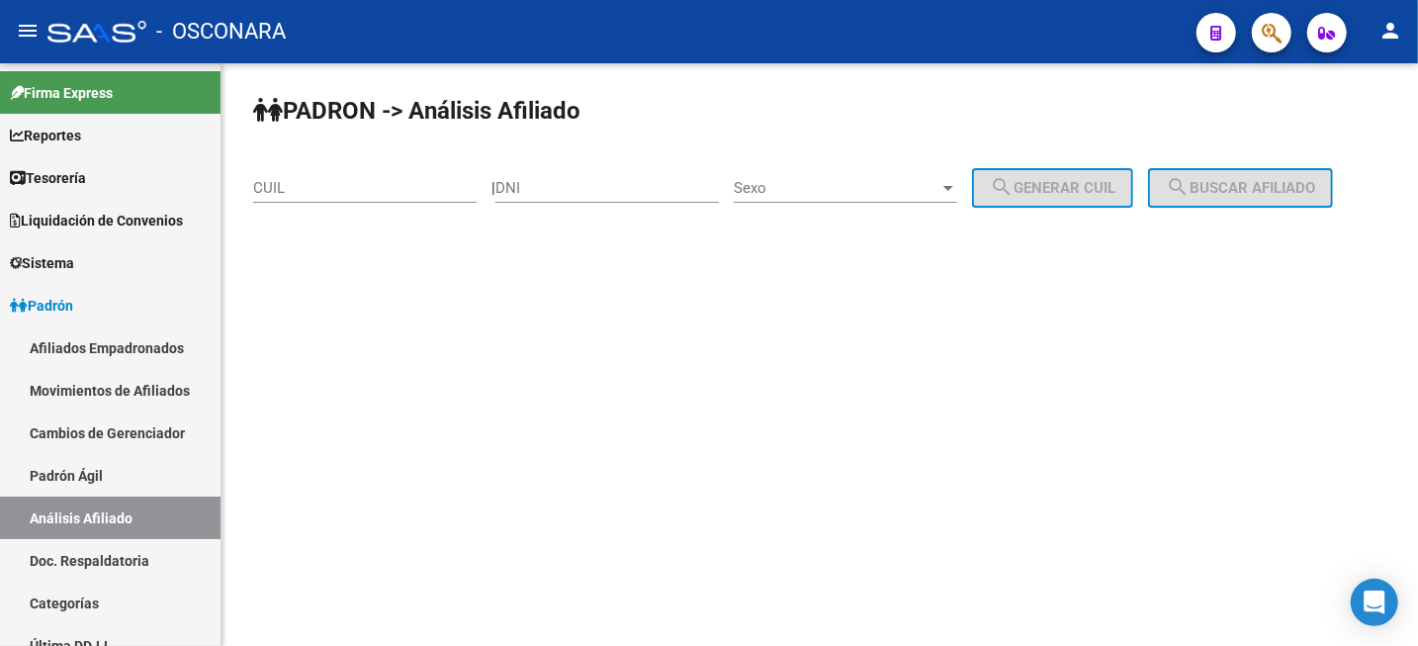
click at [297, 190] on input "CUIL" at bounding box center [365, 188] width 224 height 18
paste input "20-42602043-3"
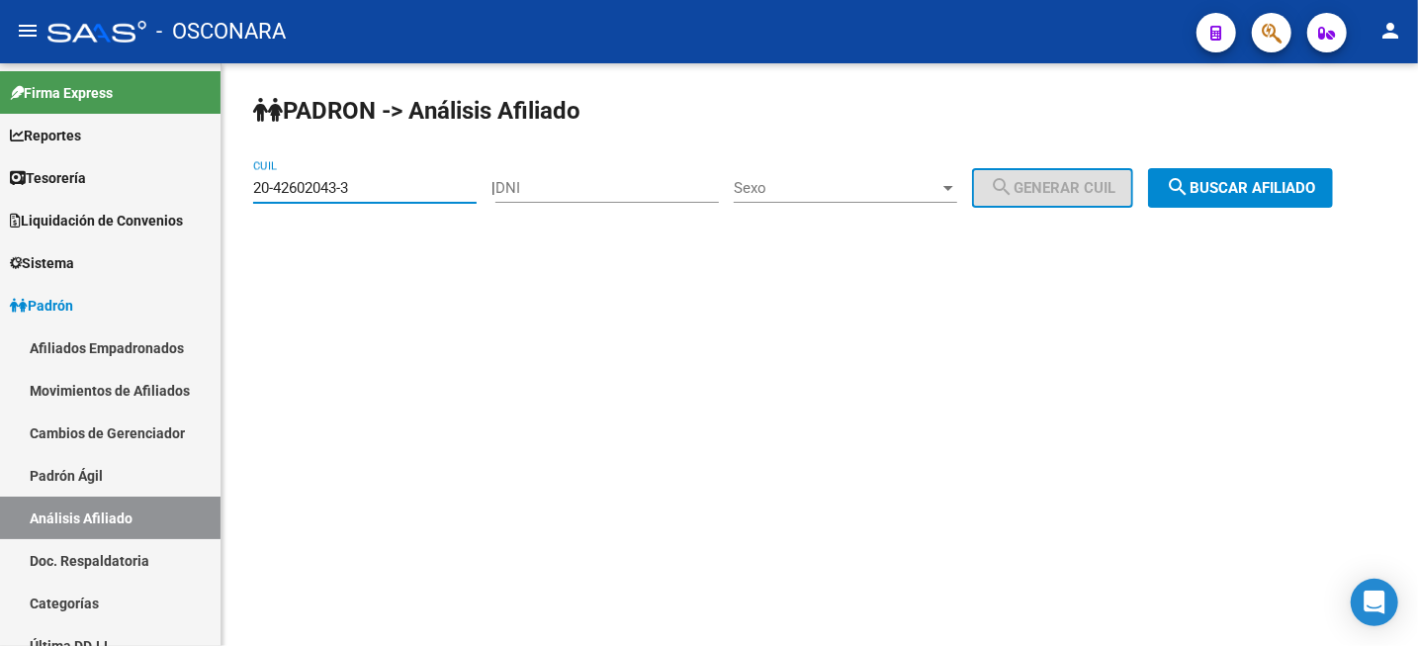
type input "20-42602043-3"
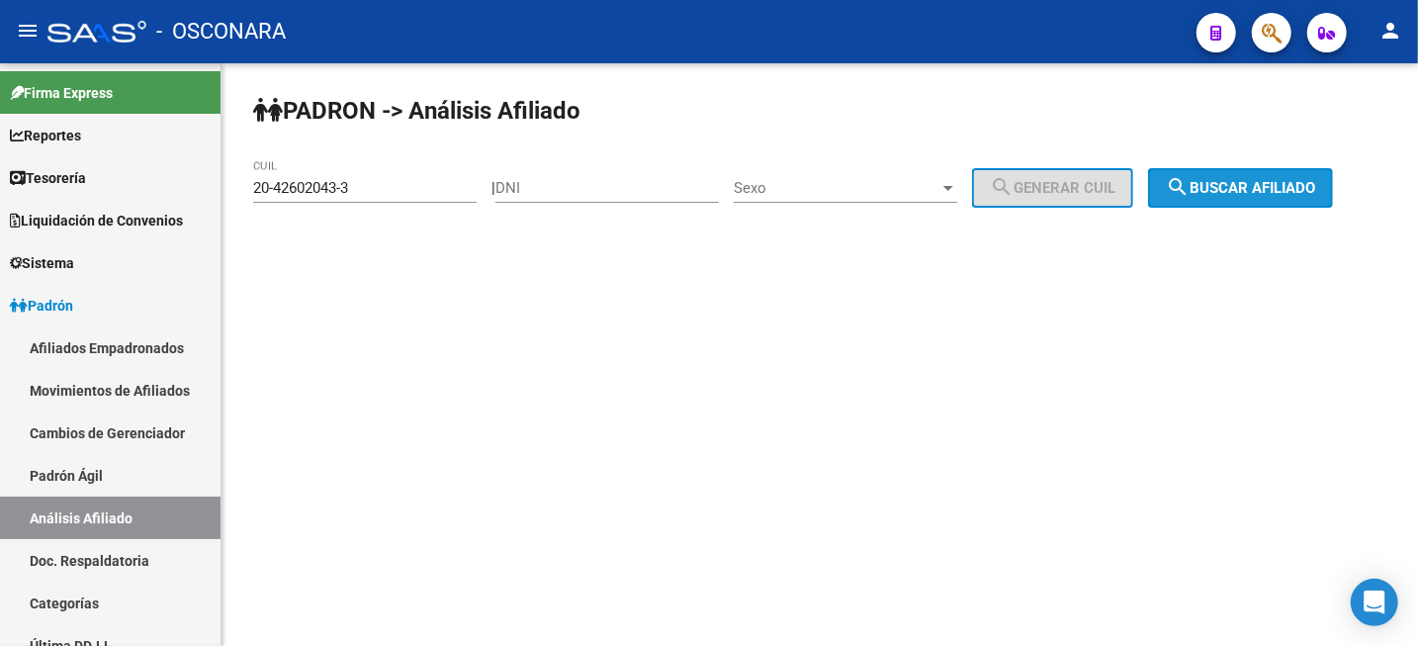
click at [1248, 207] on button "search Buscar afiliado" at bounding box center [1240, 188] width 185 height 40
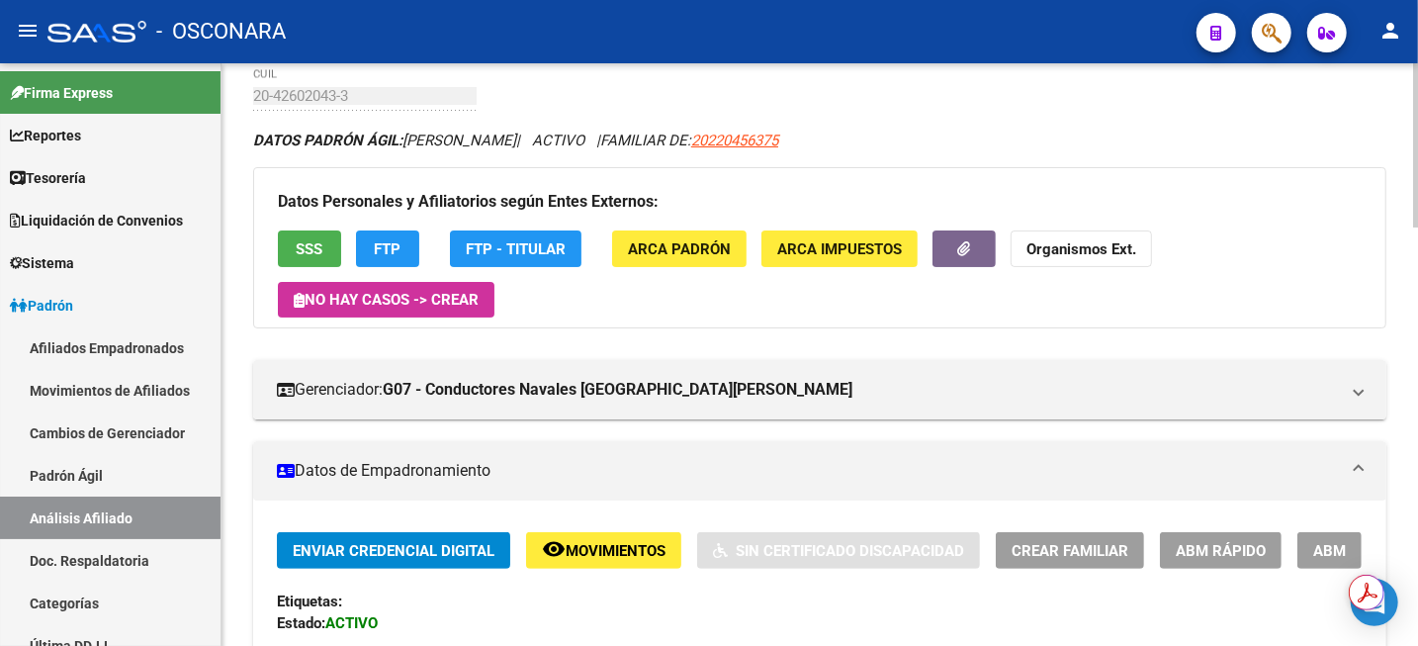
scroll to position [124, 0]
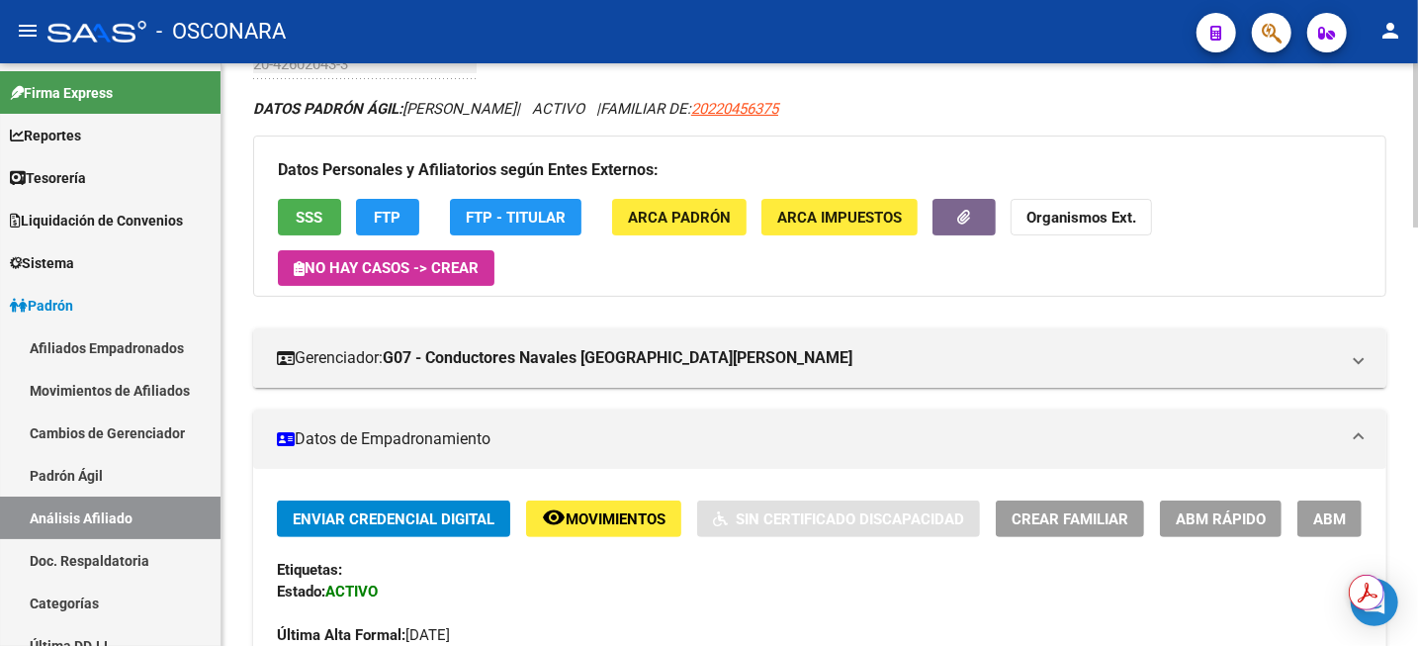
click at [1329, 518] on span "ABM" at bounding box center [1330, 519] width 33 height 18
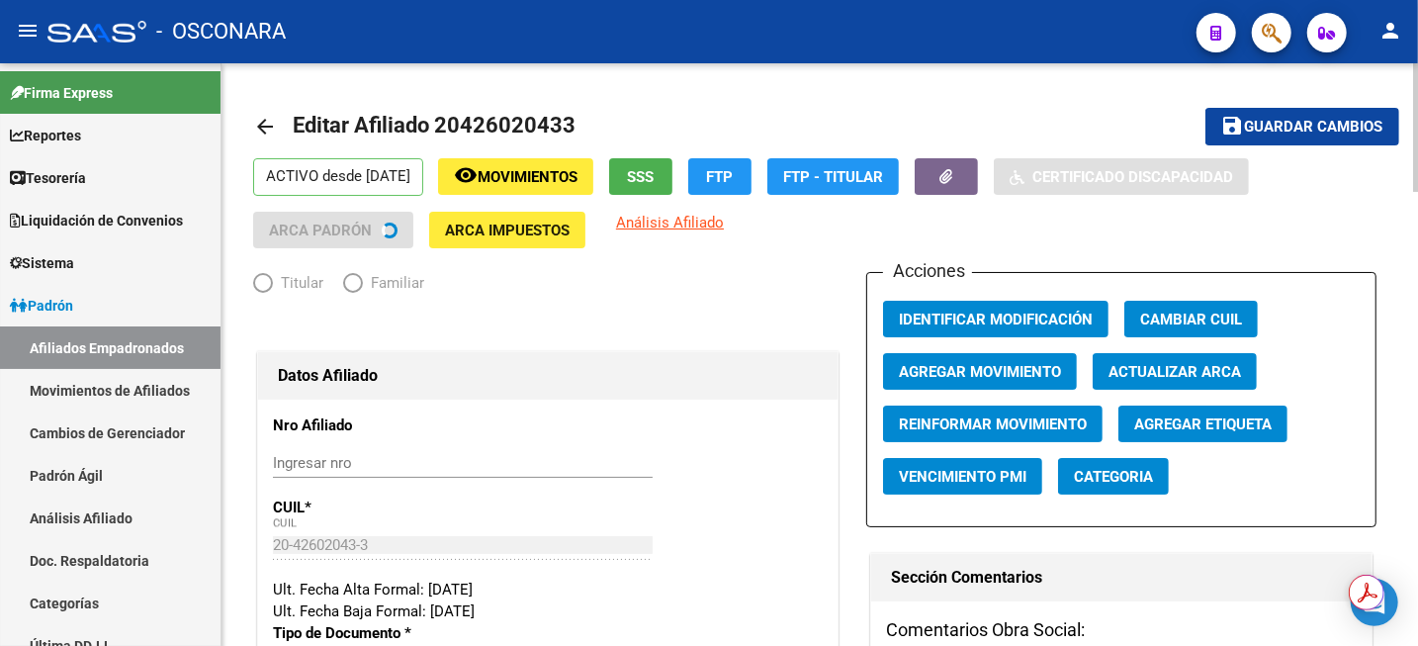
radio input "true"
type input "30-71494619-2"
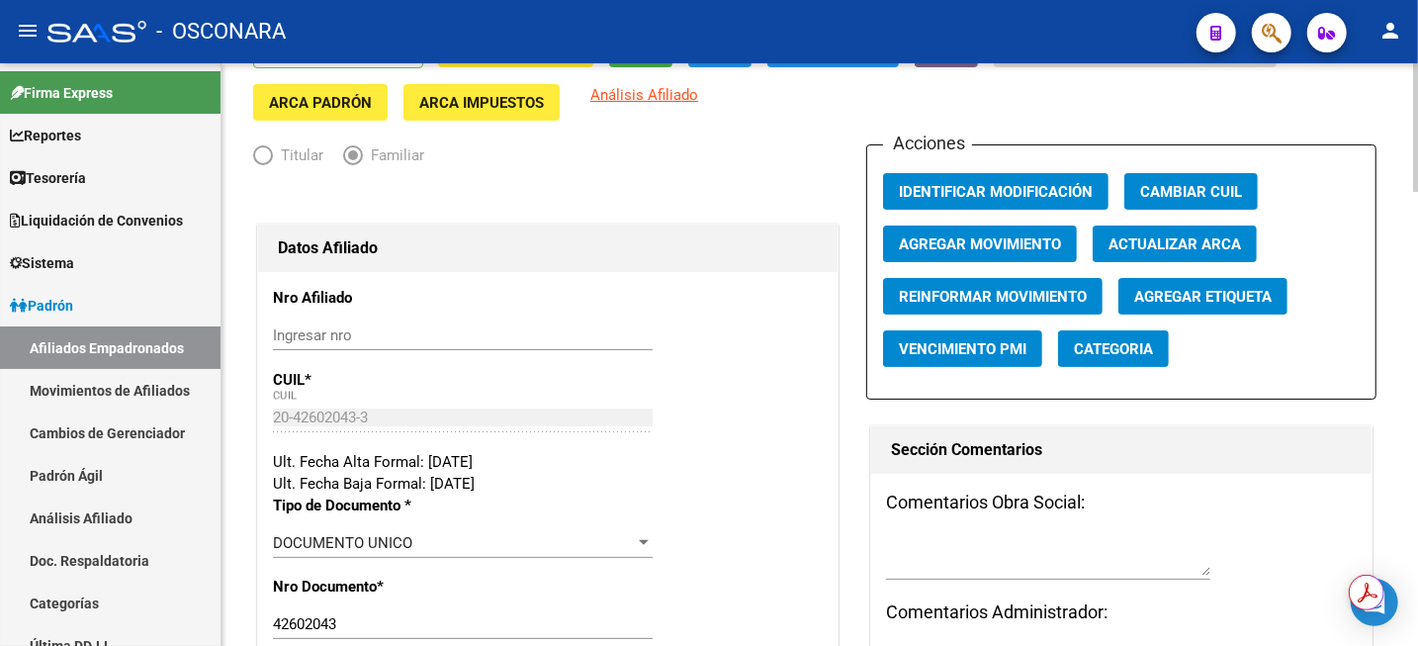
scroll to position [124, 0]
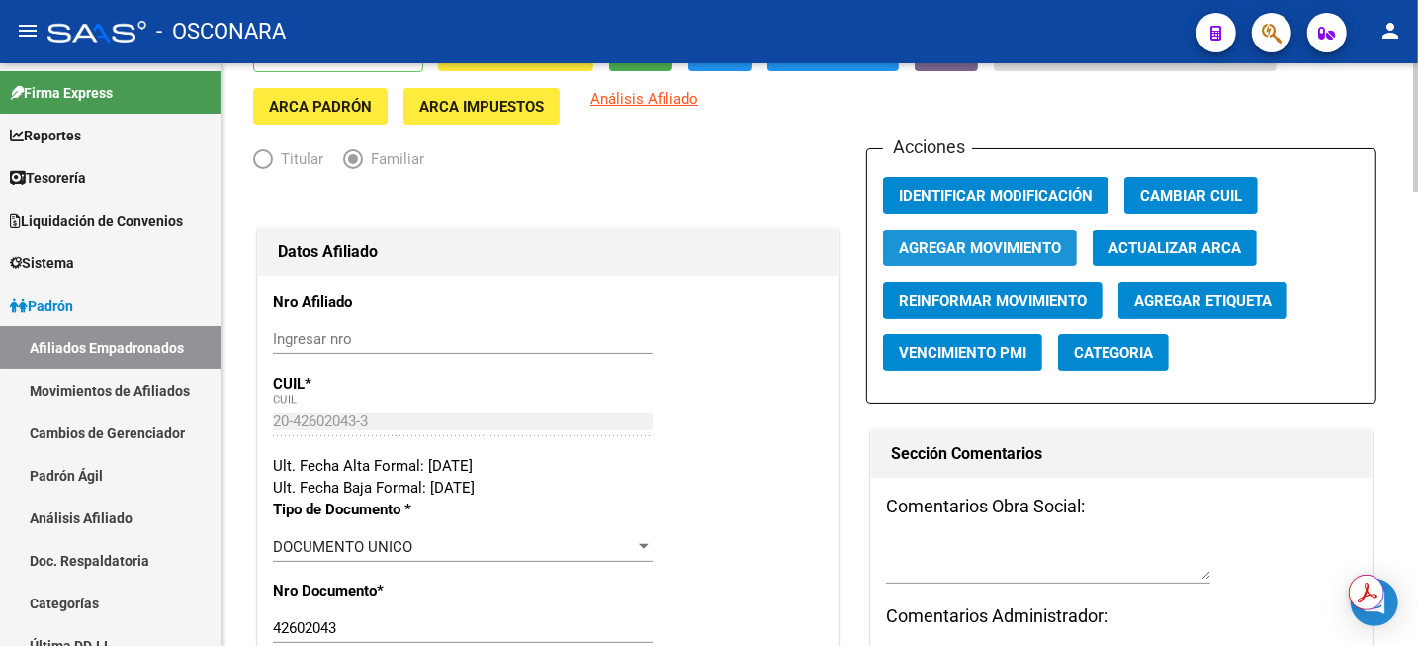
click at [942, 250] on span "Agregar Movimiento" at bounding box center [980, 248] width 162 height 18
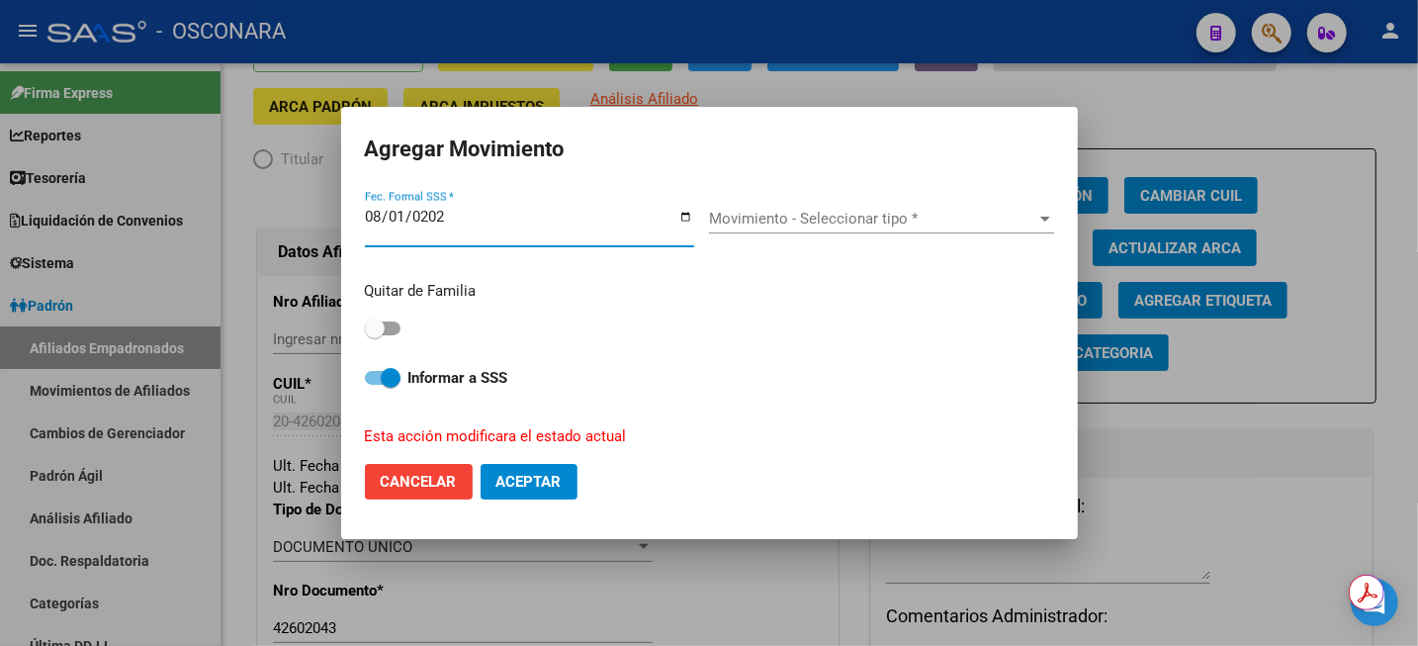
type input "[DATE]"
click at [778, 216] on span "Movimiento - Seleccionar tipo *" at bounding box center [872, 219] width 327 height 18
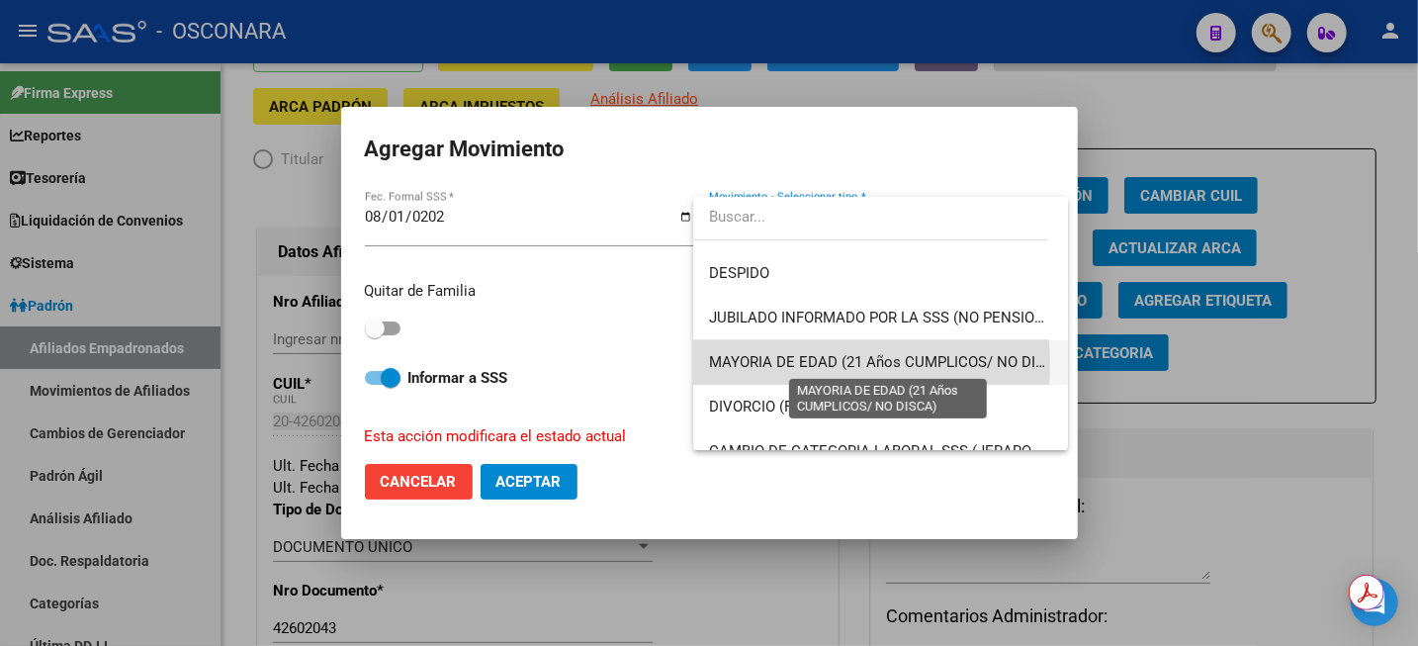
click at [795, 363] on span "MAYORIA DE EDAD (21 Años CUMPLICOS/ NO DISCA)" at bounding box center [889, 362] width 360 height 18
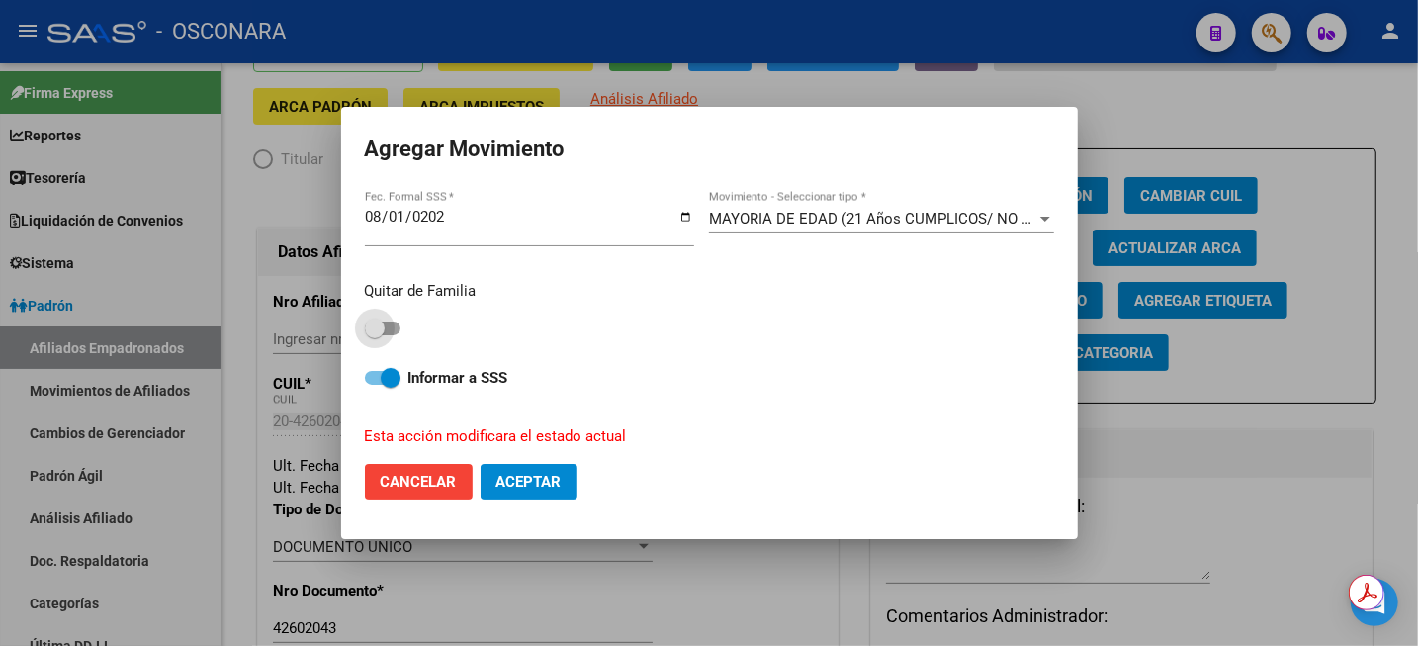
click at [382, 335] on span at bounding box center [375, 328] width 20 height 20
click at [375, 335] on input "checkbox" at bounding box center [374, 335] width 1 height 1
checkbox input "true"
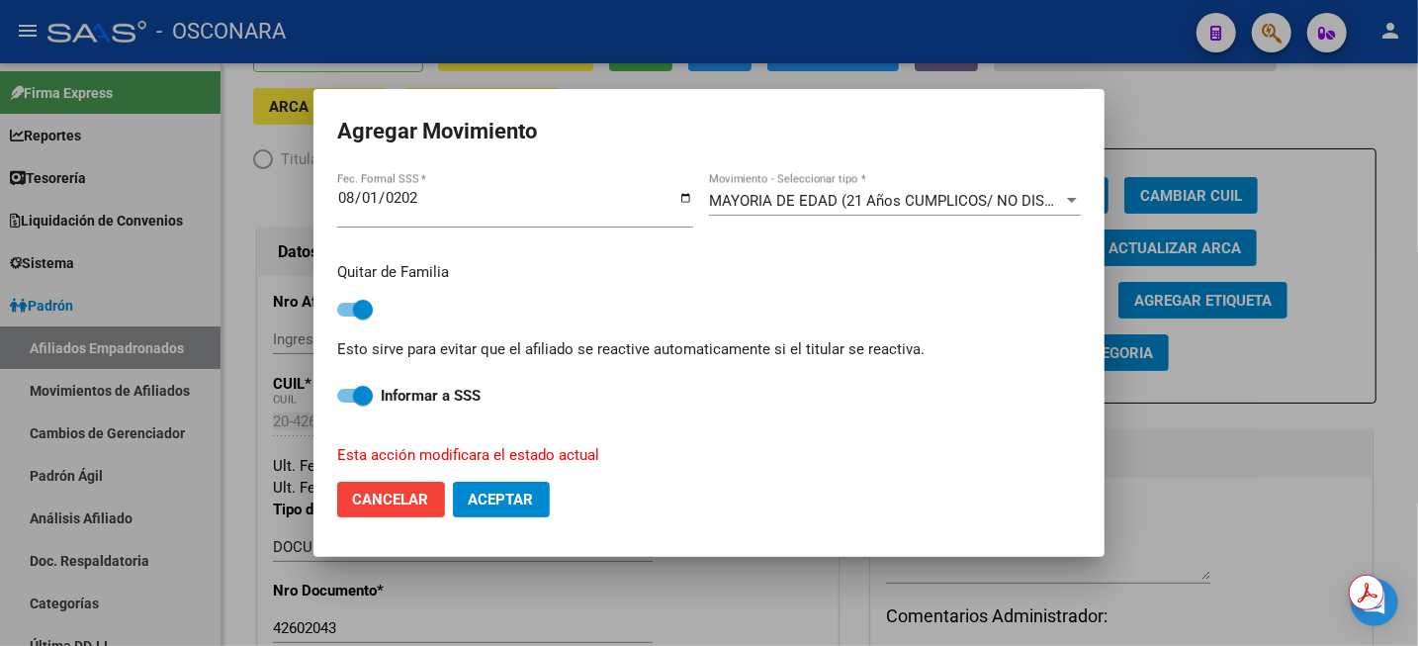
click at [508, 505] on span "Aceptar" at bounding box center [501, 500] width 65 height 18
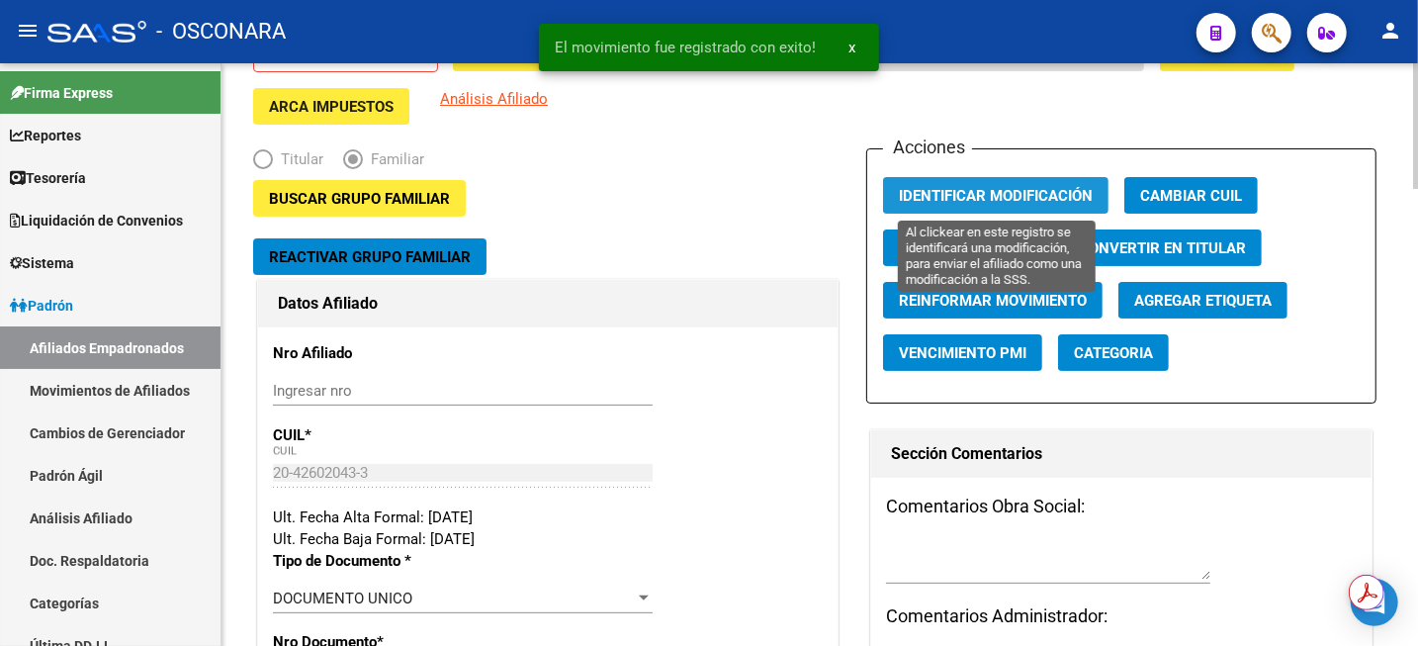
click at [1012, 195] on span "Identificar Modificación" at bounding box center [996, 196] width 194 height 18
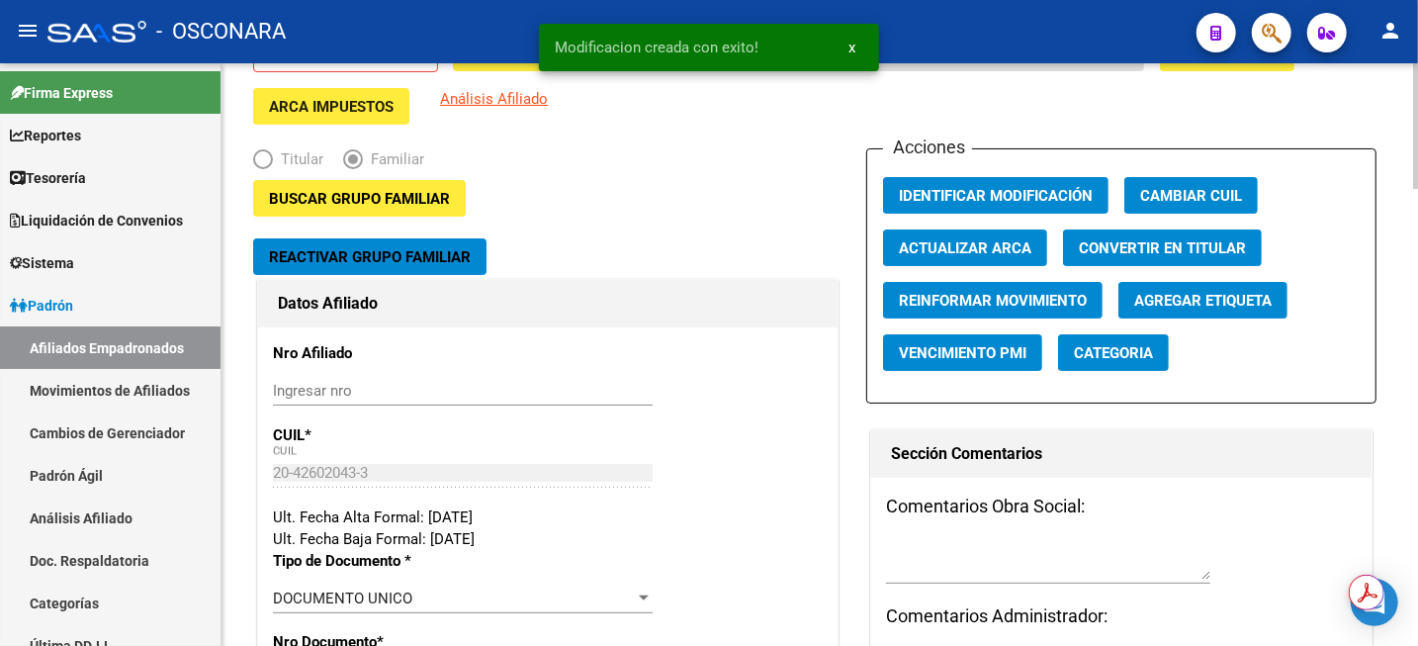
scroll to position [0, 0]
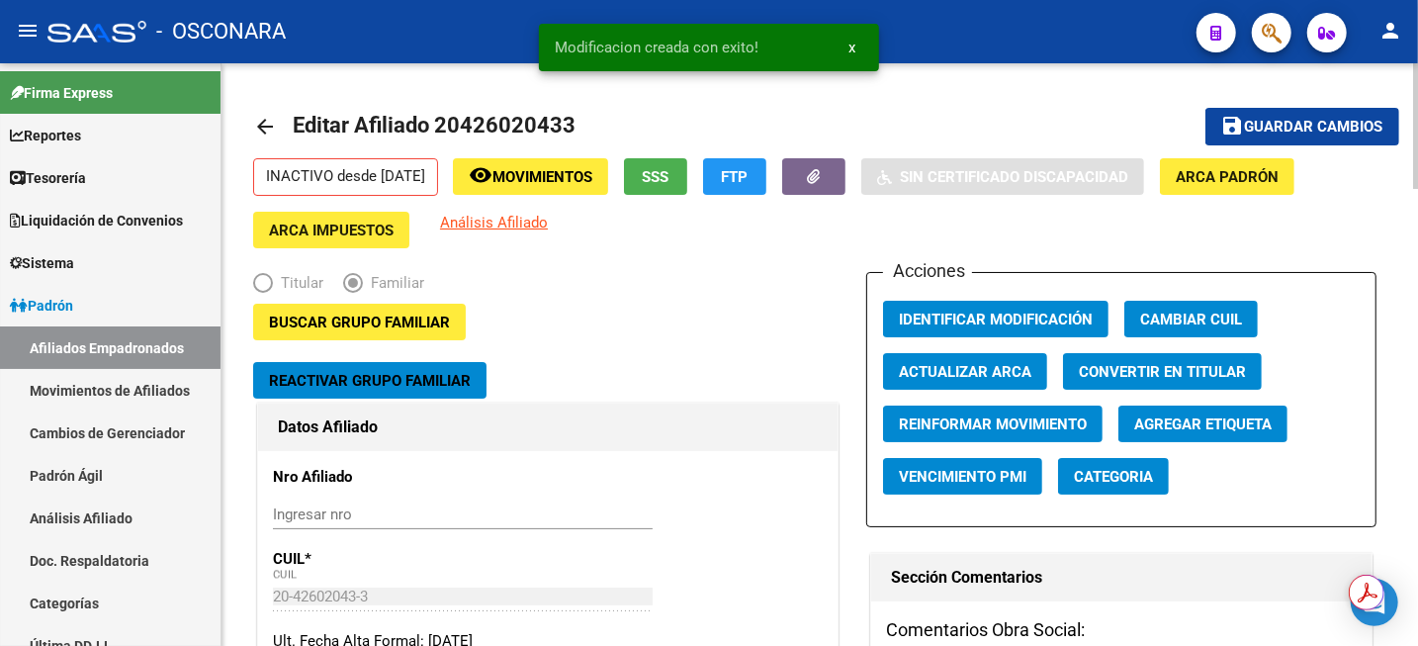
click at [1294, 128] on span "Guardar cambios" at bounding box center [1314, 128] width 138 height 18
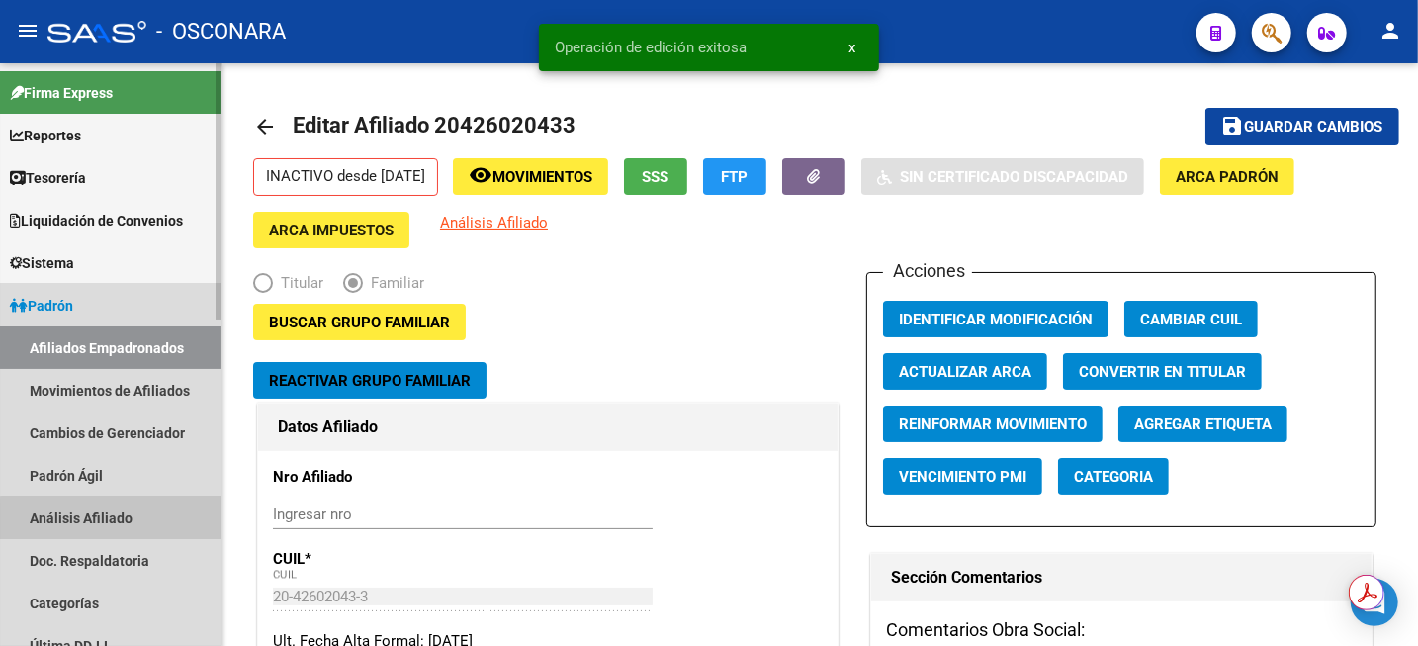
click at [130, 524] on link "Análisis Afiliado" at bounding box center [110, 518] width 221 height 43
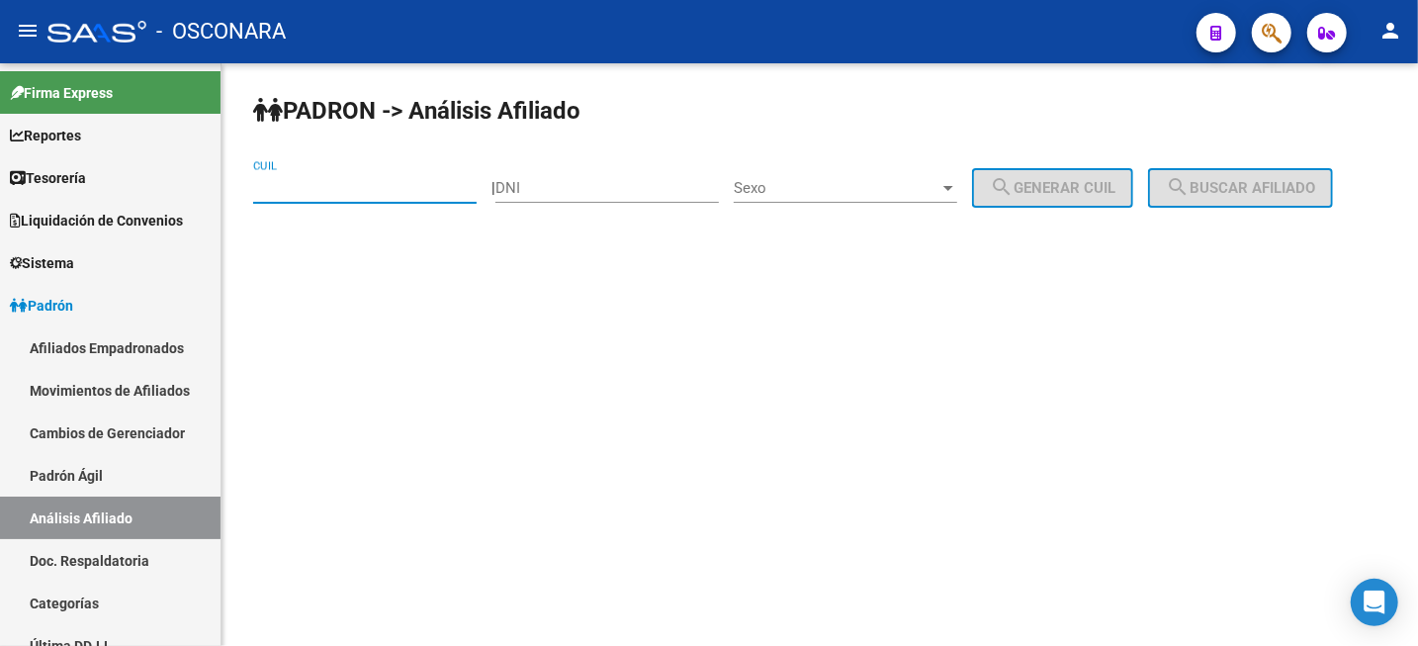
click at [411, 186] on input "CUIL" at bounding box center [365, 188] width 224 height 18
paste input "20-44049709-9"
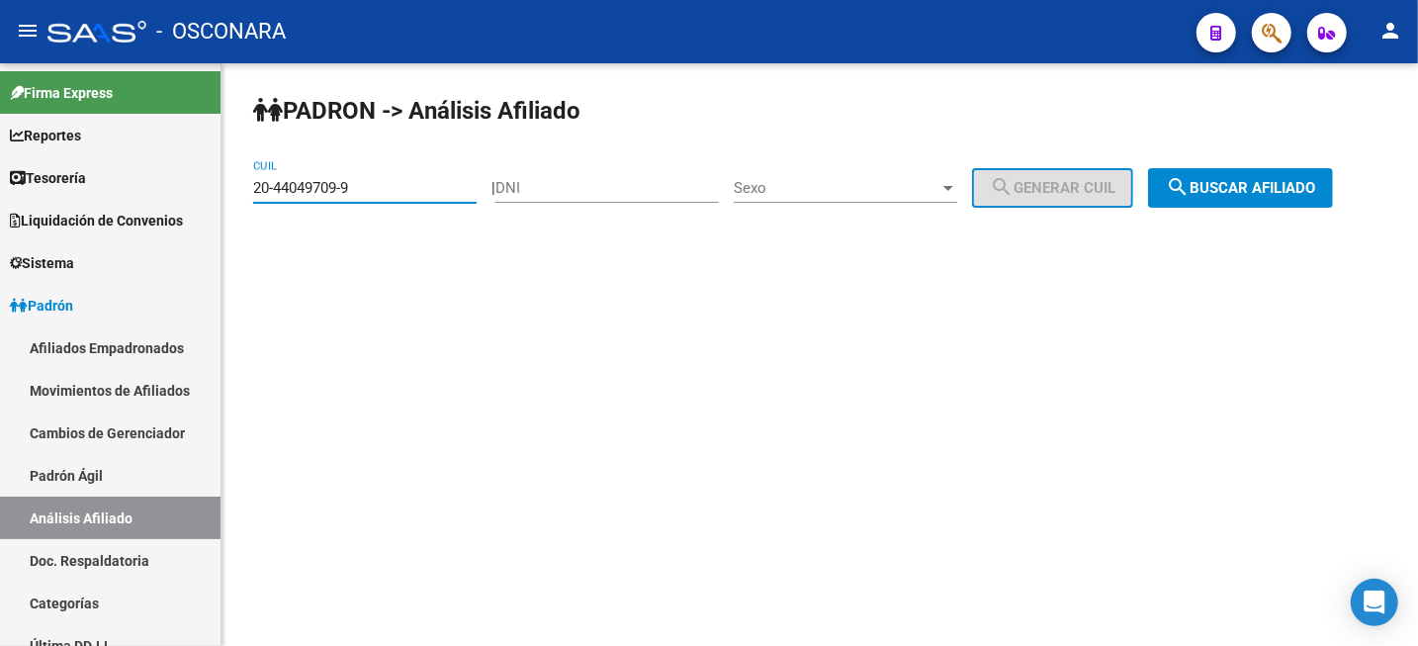
type input "20-44049709-9"
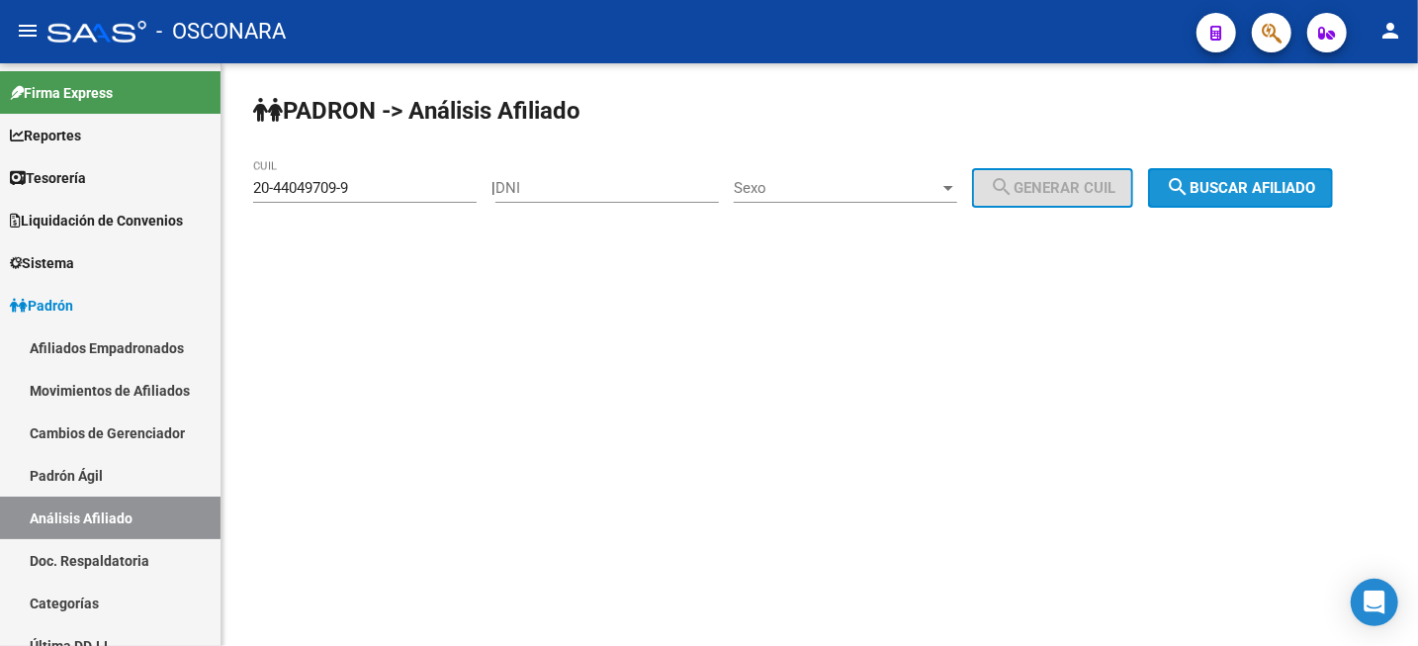
click at [1227, 198] on button "search Buscar afiliado" at bounding box center [1240, 188] width 185 height 40
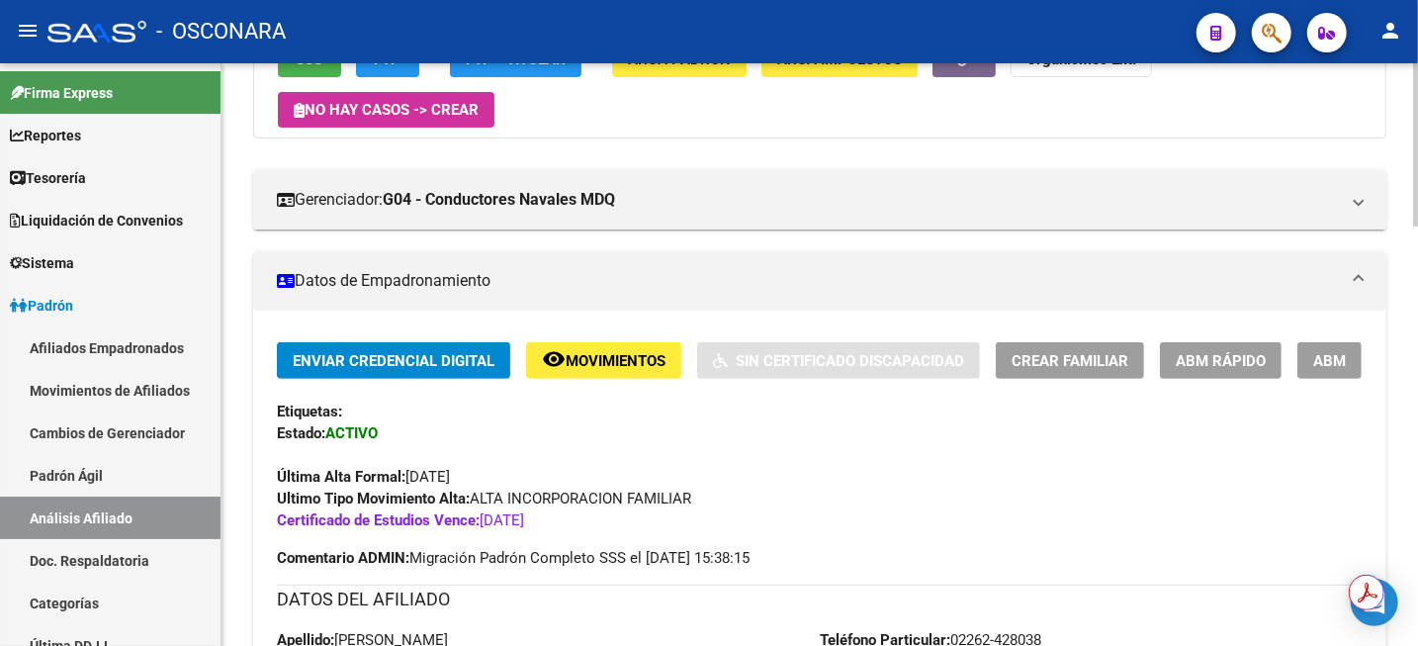
scroll to position [247, 0]
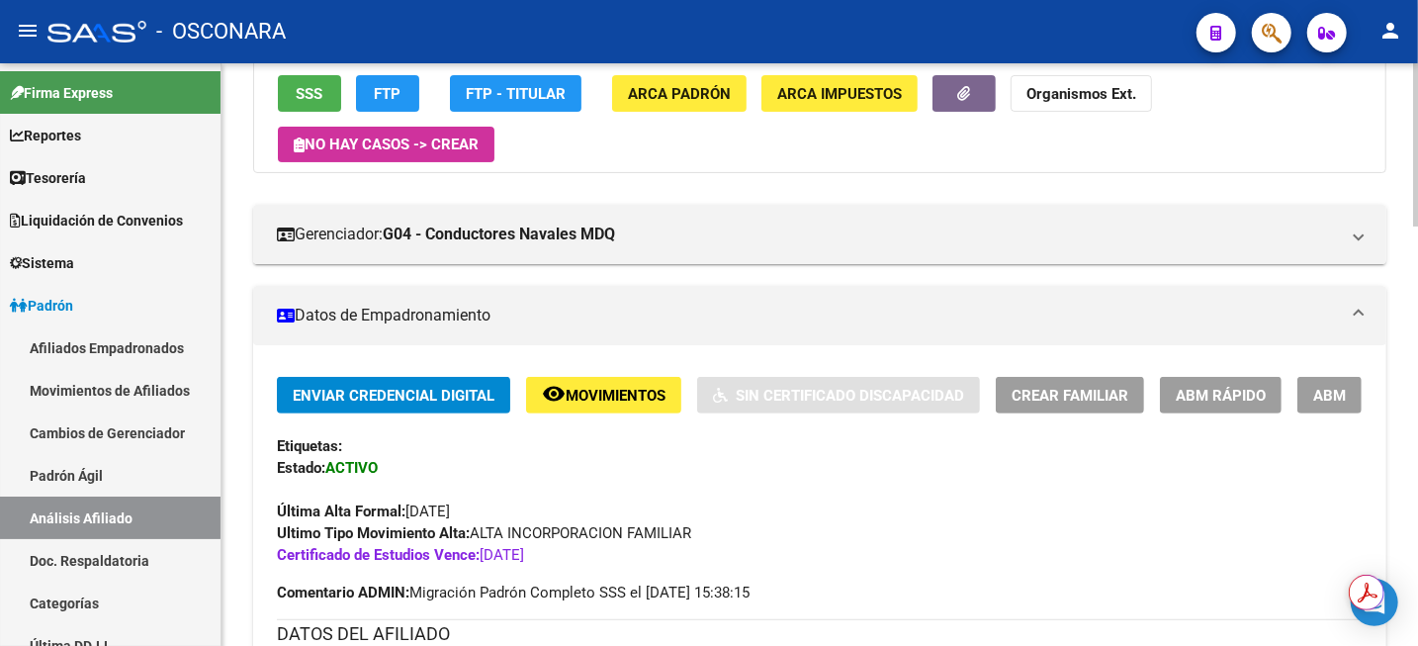
click at [1323, 387] on span "ABM" at bounding box center [1330, 396] width 33 height 18
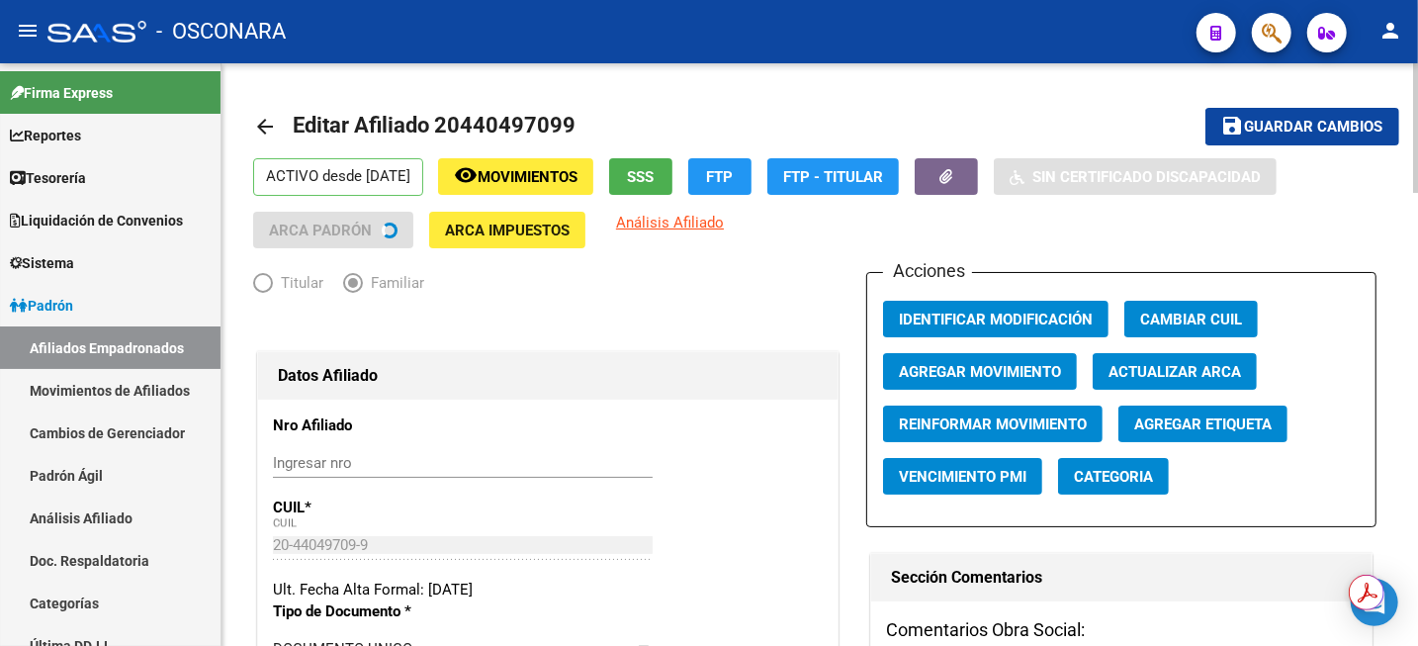
radio input "true"
type input "30-71548114-2"
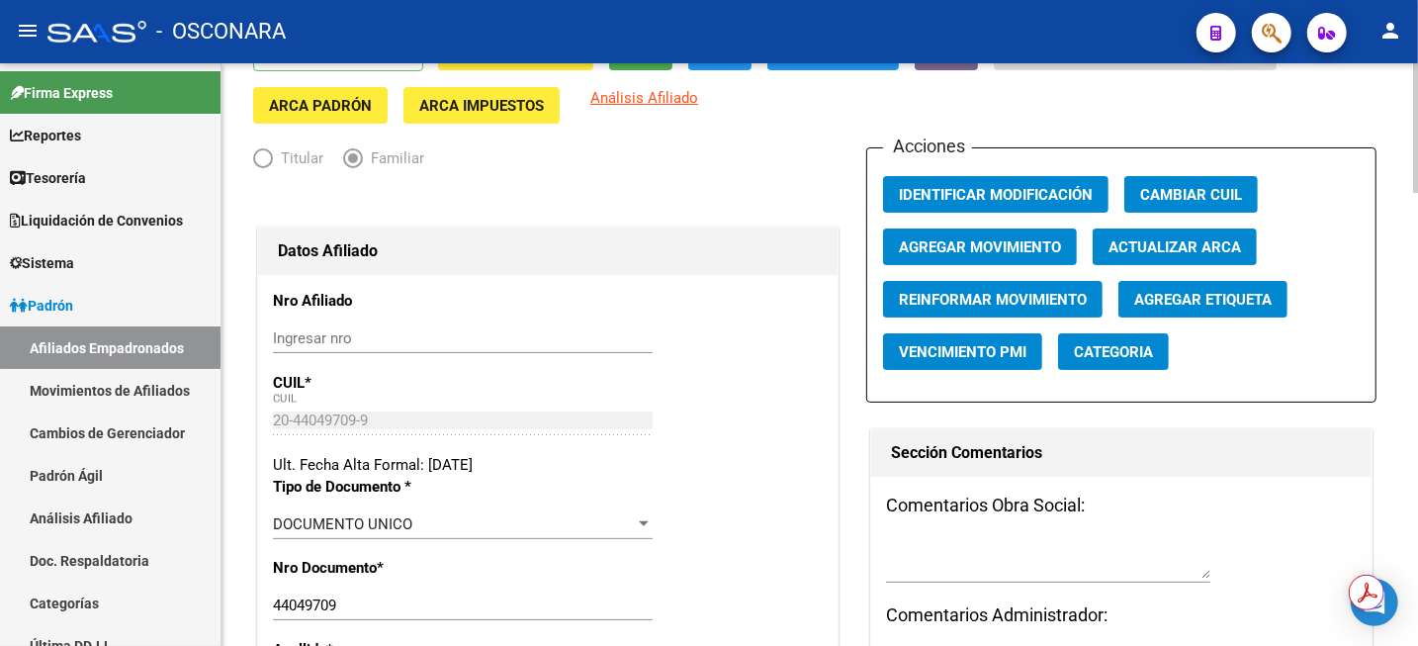
scroll to position [124, 0]
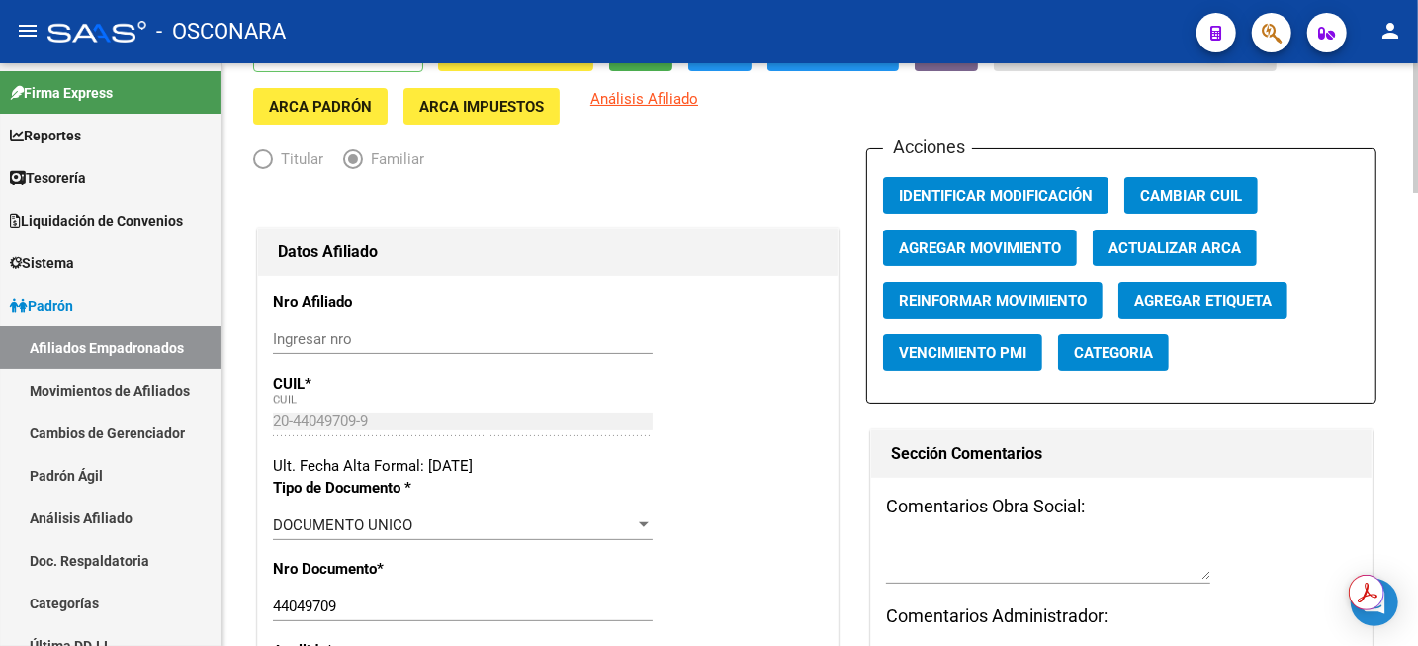
click at [1025, 250] on span "Agregar Movimiento" at bounding box center [980, 248] width 162 height 18
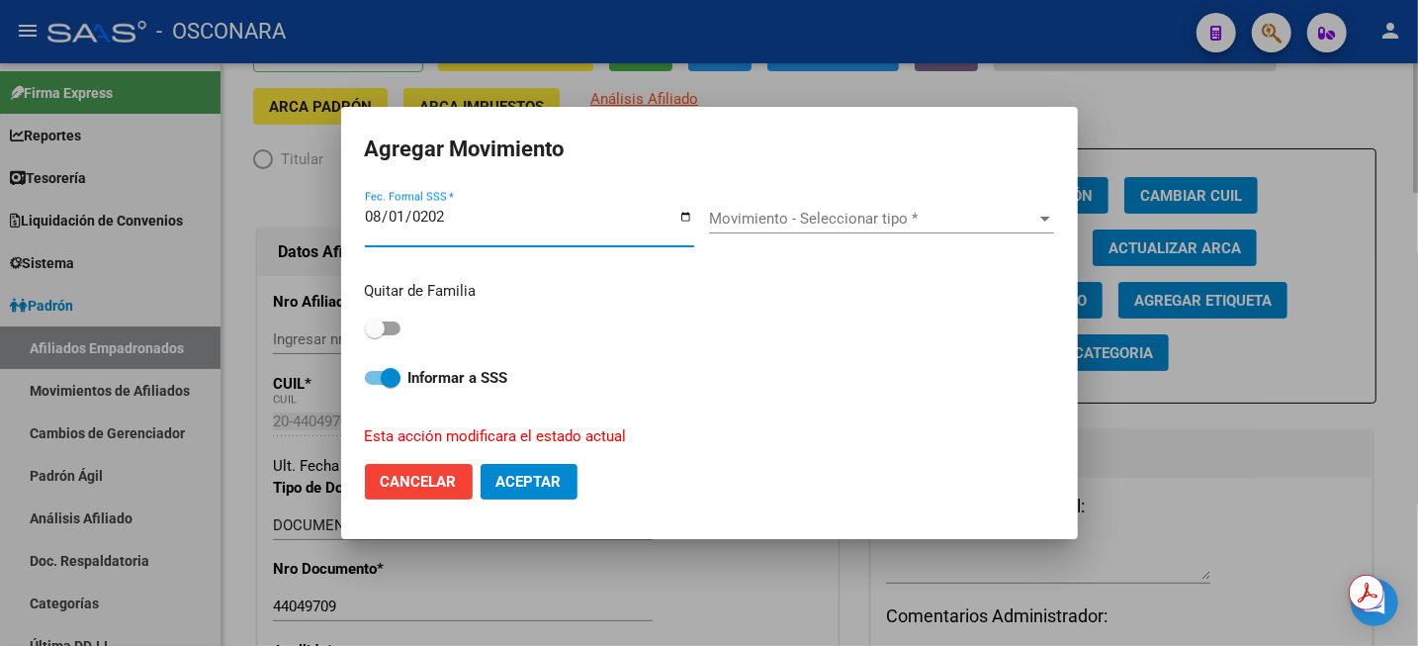
type input "[DATE]"
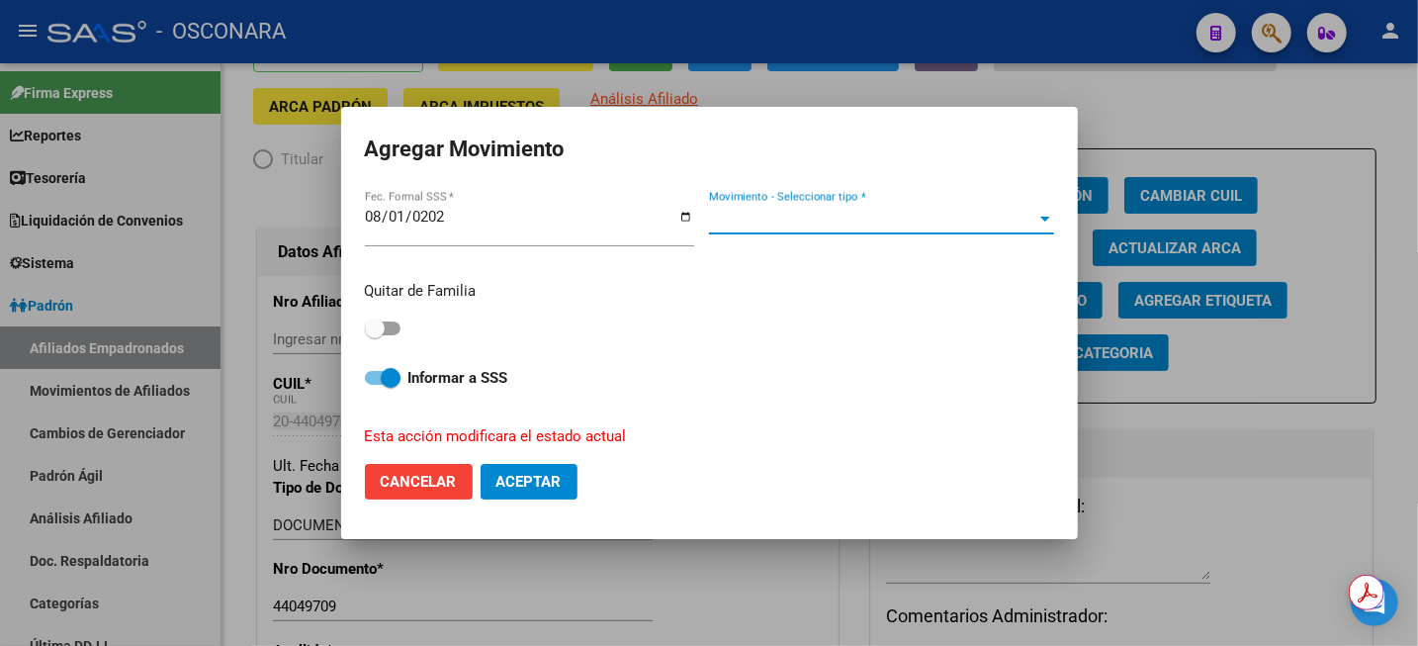
click at [841, 219] on span "Movimiento - Seleccionar tipo *" at bounding box center [872, 219] width 327 height 18
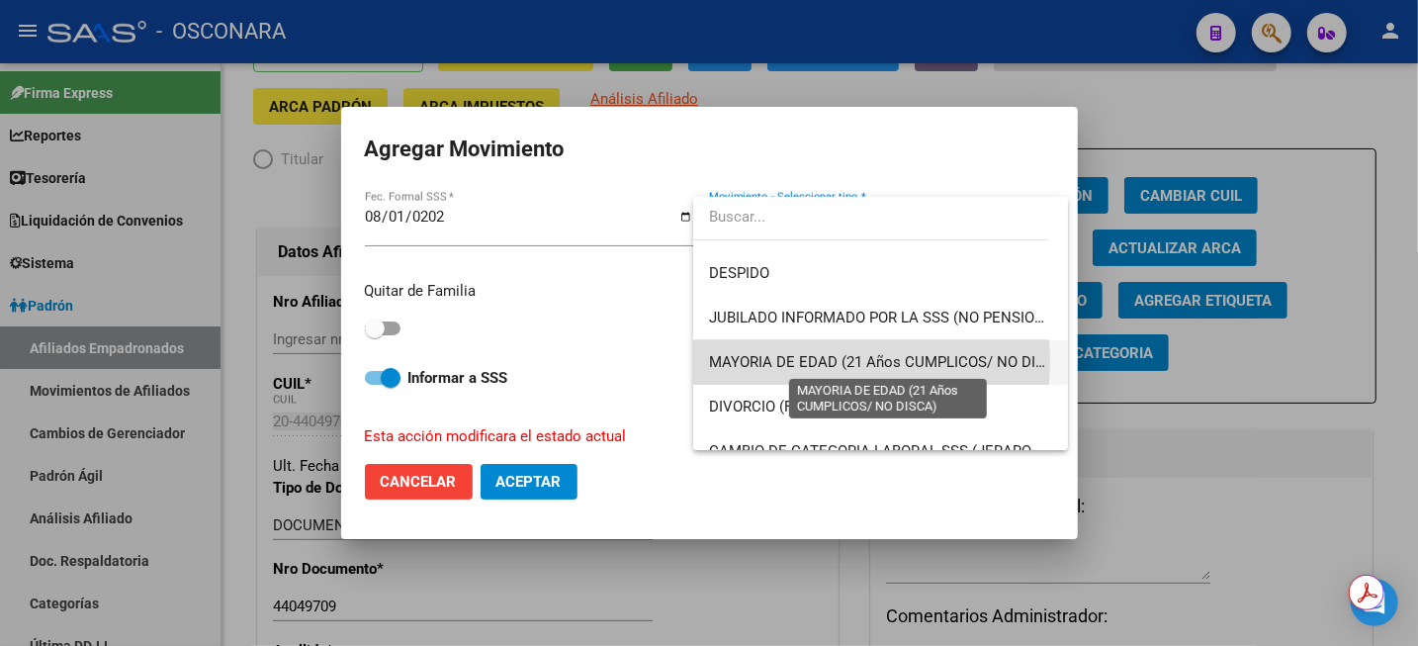
click at [810, 361] on span "MAYORIA DE EDAD (21 Años CUMPLICOS/ NO DISCA)" at bounding box center [889, 362] width 360 height 18
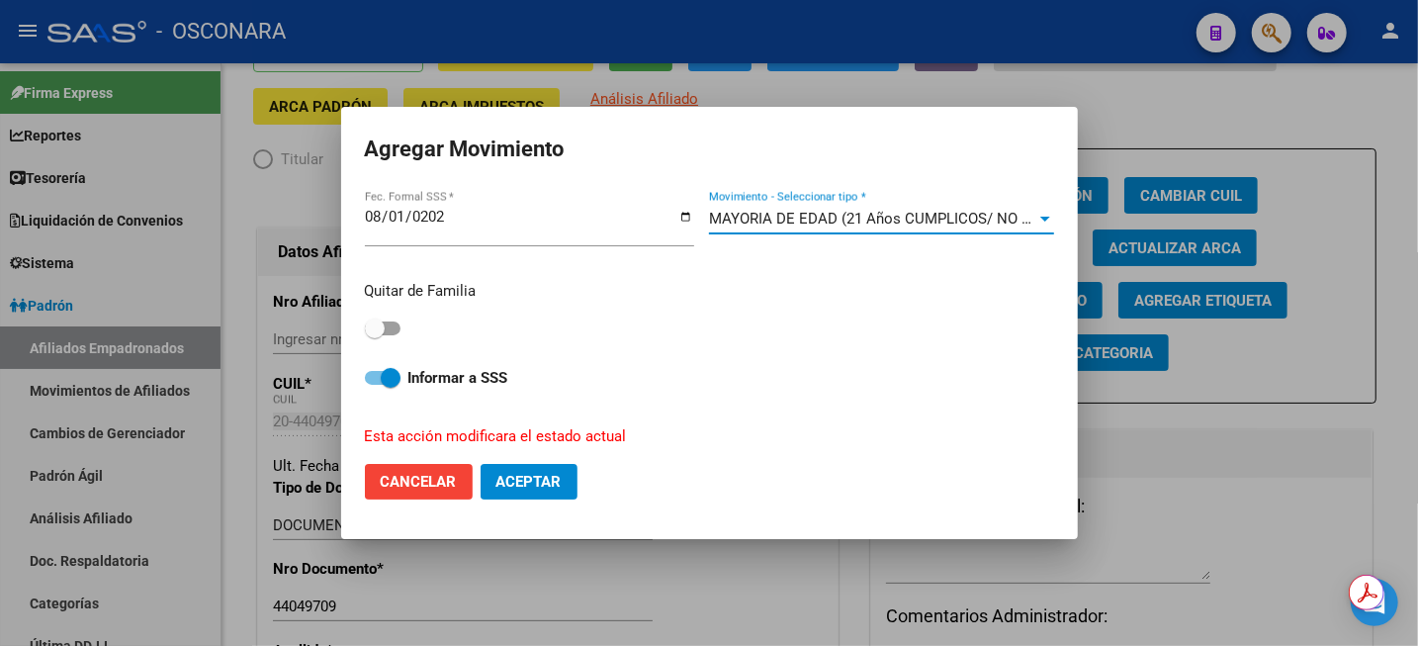
click at [379, 333] on span at bounding box center [375, 328] width 20 height 20
click at [375, 335] on input "checkbox" at bounding box center [374, 335] width 1 height 1
checkbox input "true"
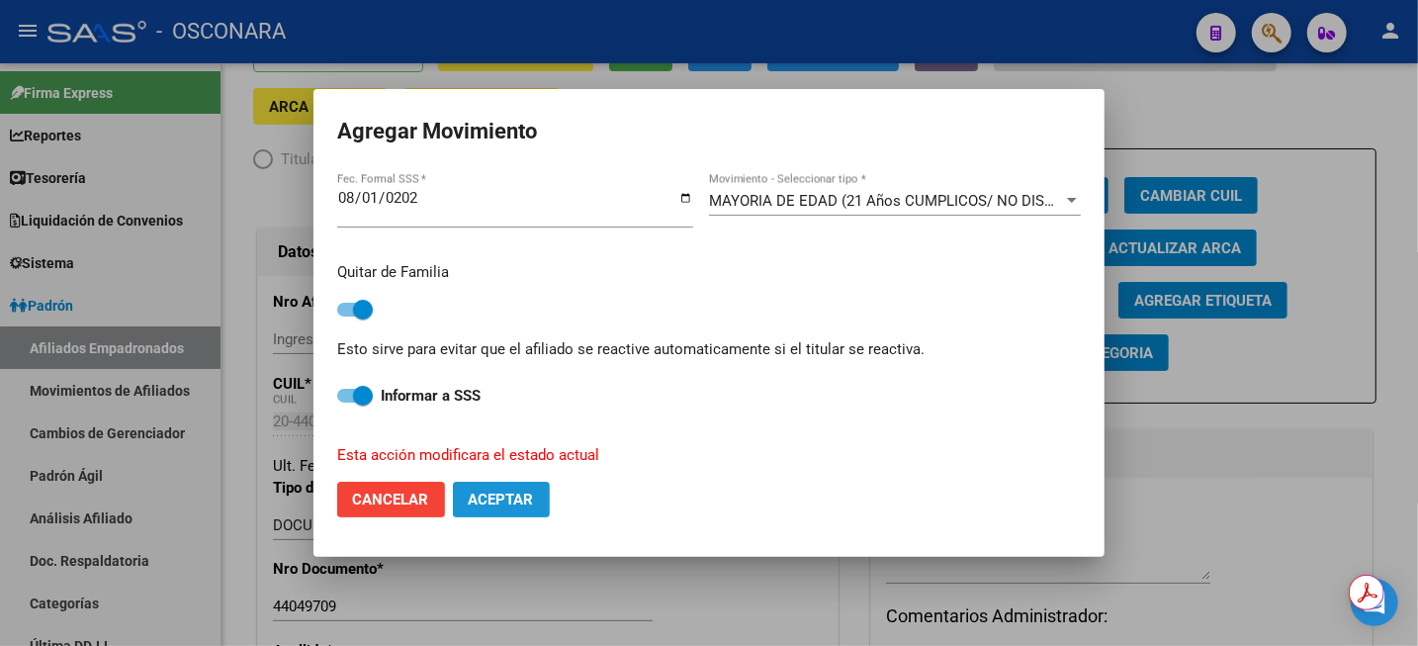
click at [538, 512] on button "Aceptar" at bounding box center [501, 500] width 97 height 36
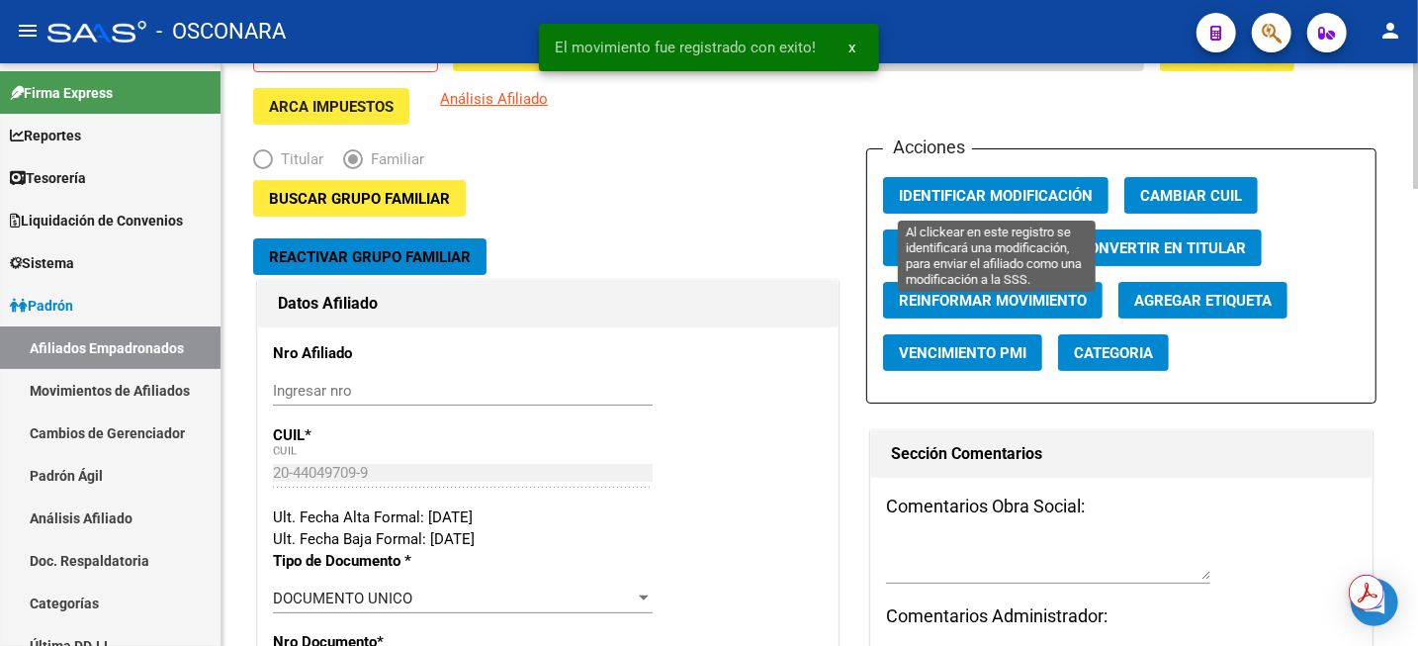
click at [1050, 189] on span "Identificar Modificación" at bounding box center [996, 196] width 194 height 18
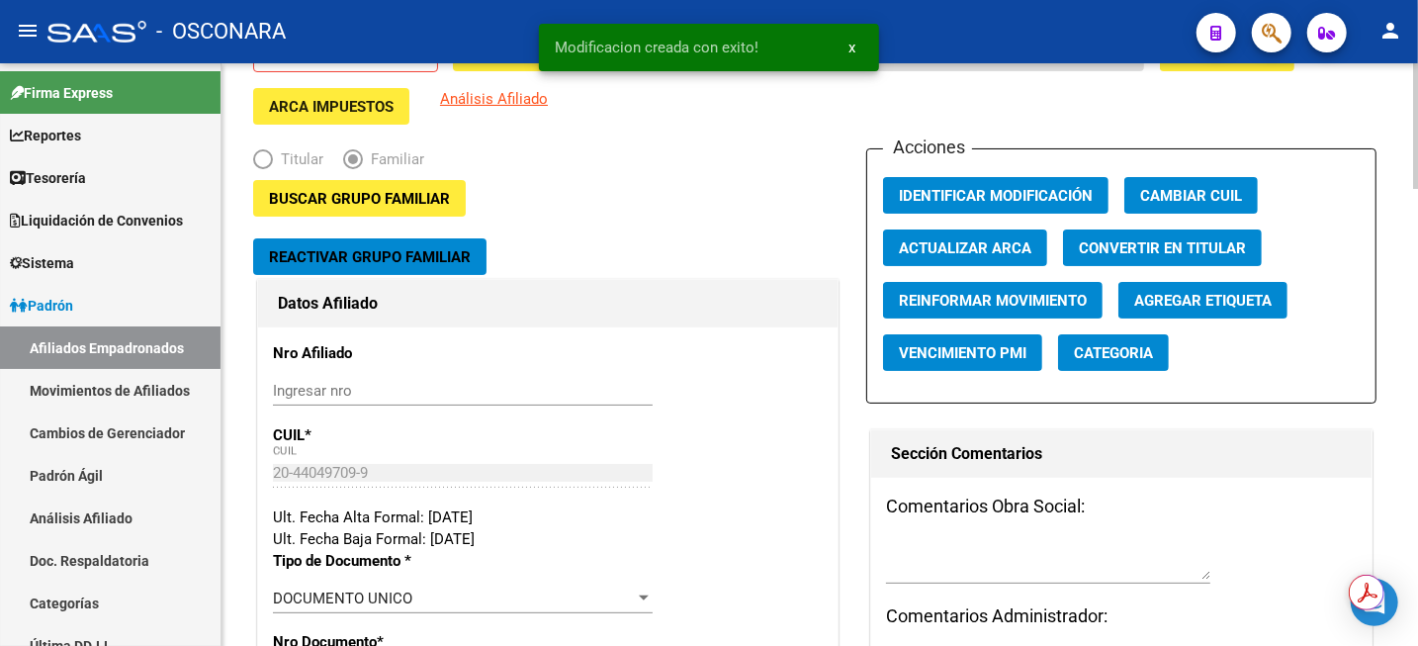
scroll to position [0, 0]
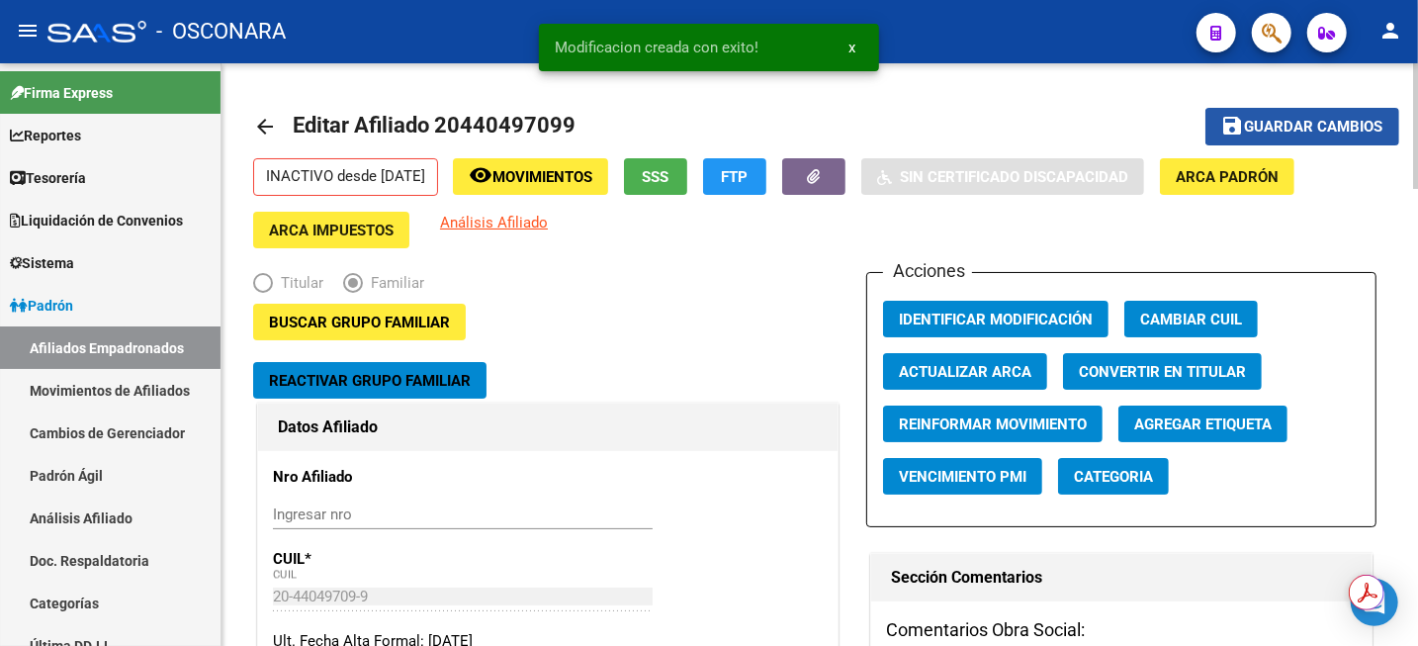
click at [1346, 117] on span "save Guardar cambios" at bounding box center [1303, 126] width 162 height 18
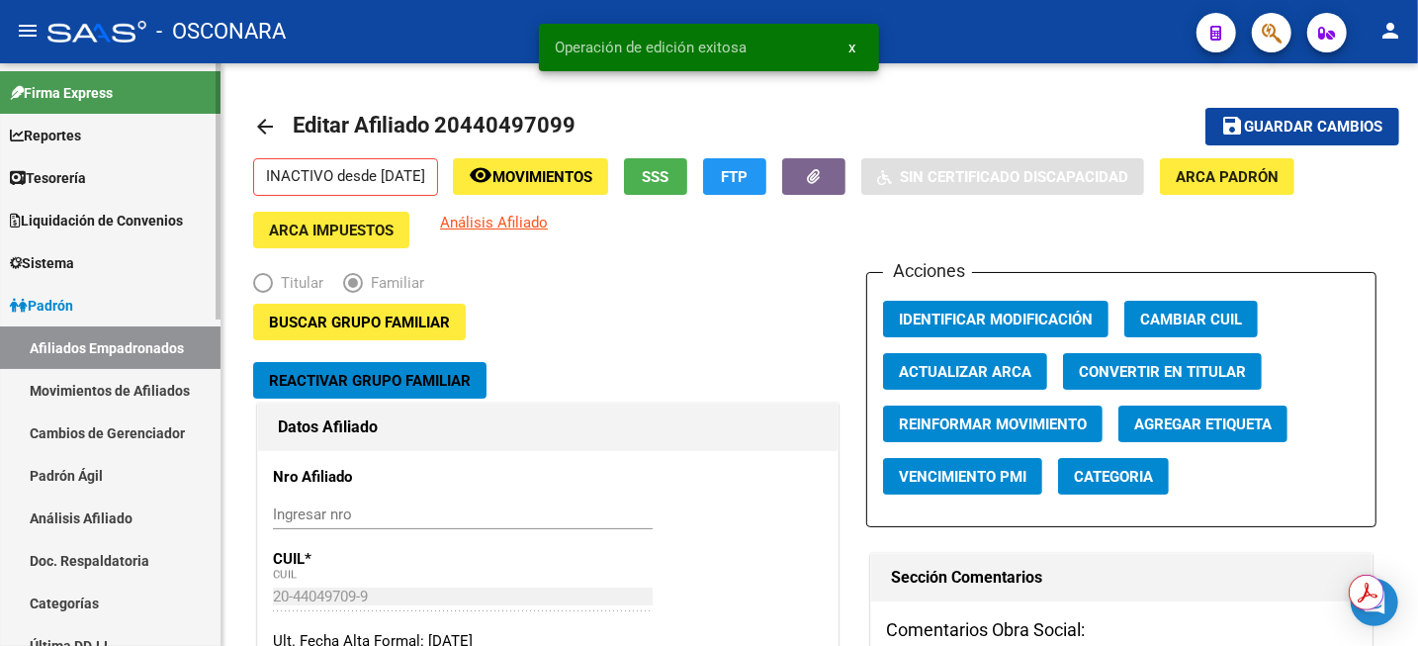
click at [141, 518] on link "Análisis Afiliado" at bounding box center [110, 518] width 221 height 43
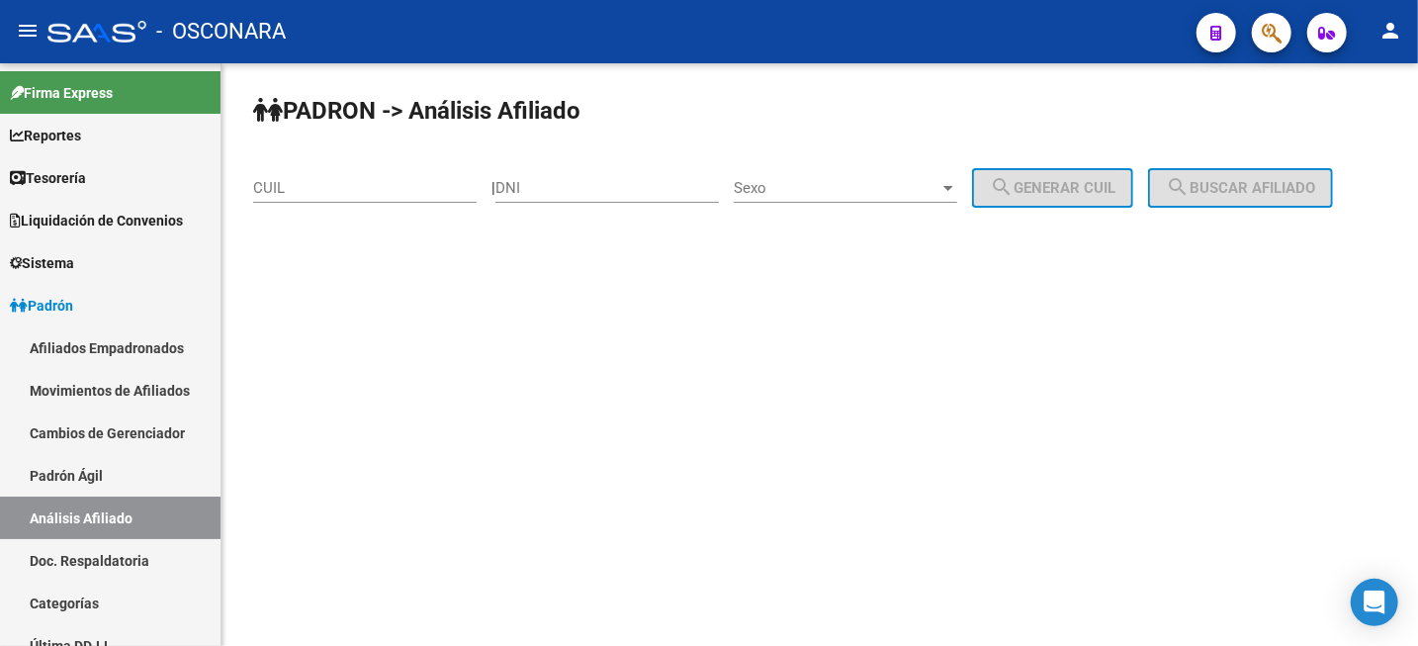
click at [401, 196] on input "CUIL" at bounding box center [365, 188] width 224 height 18
paste input "27-42416878-0"
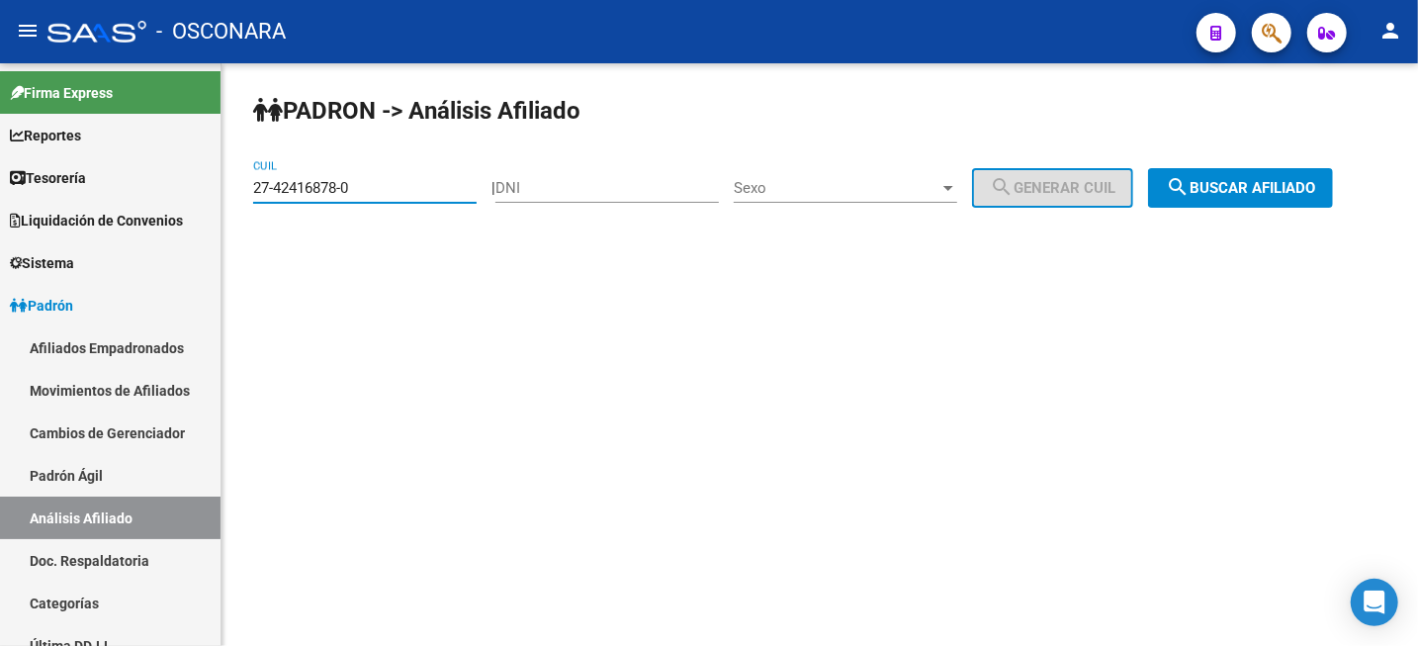
type input "27-42416878-0"
click at [1300, 205] on button "search Buscar afiliado" at bounding box center [1240, 188] width 185 height 40
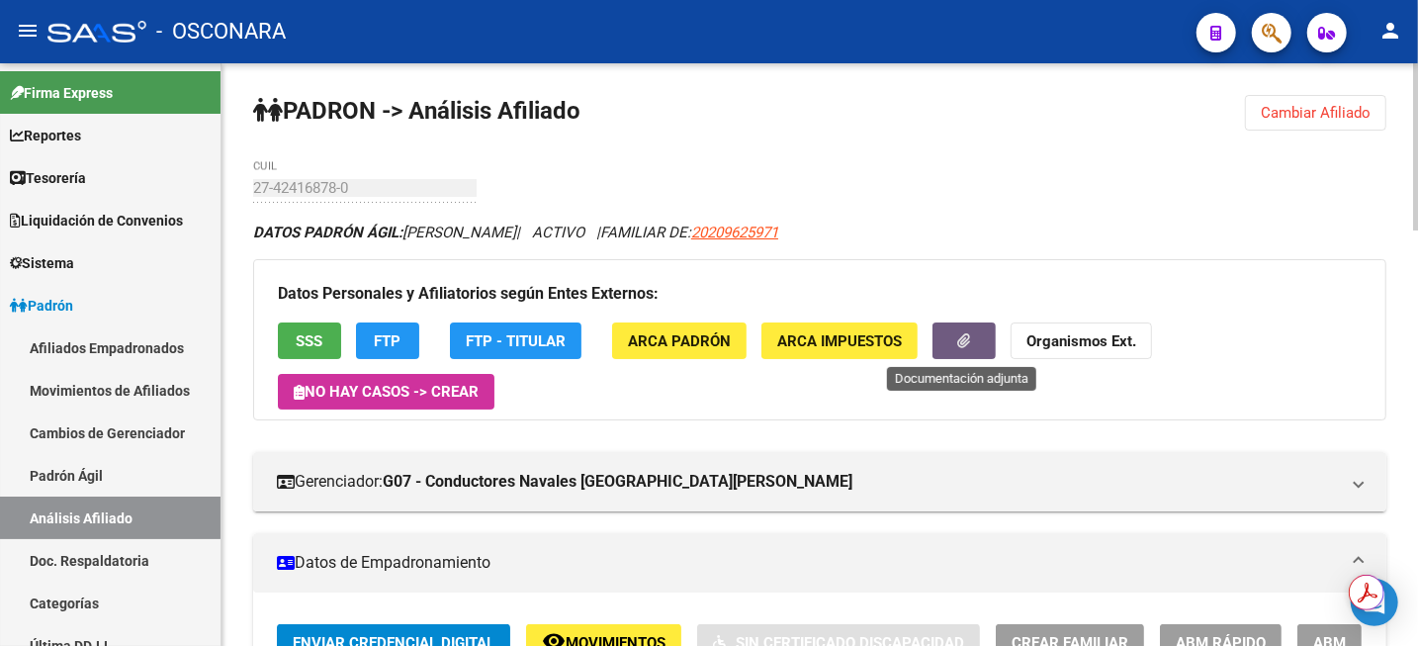
click at [980, 347] on button "button" at bounding box center [964, 340] width 63 height 37
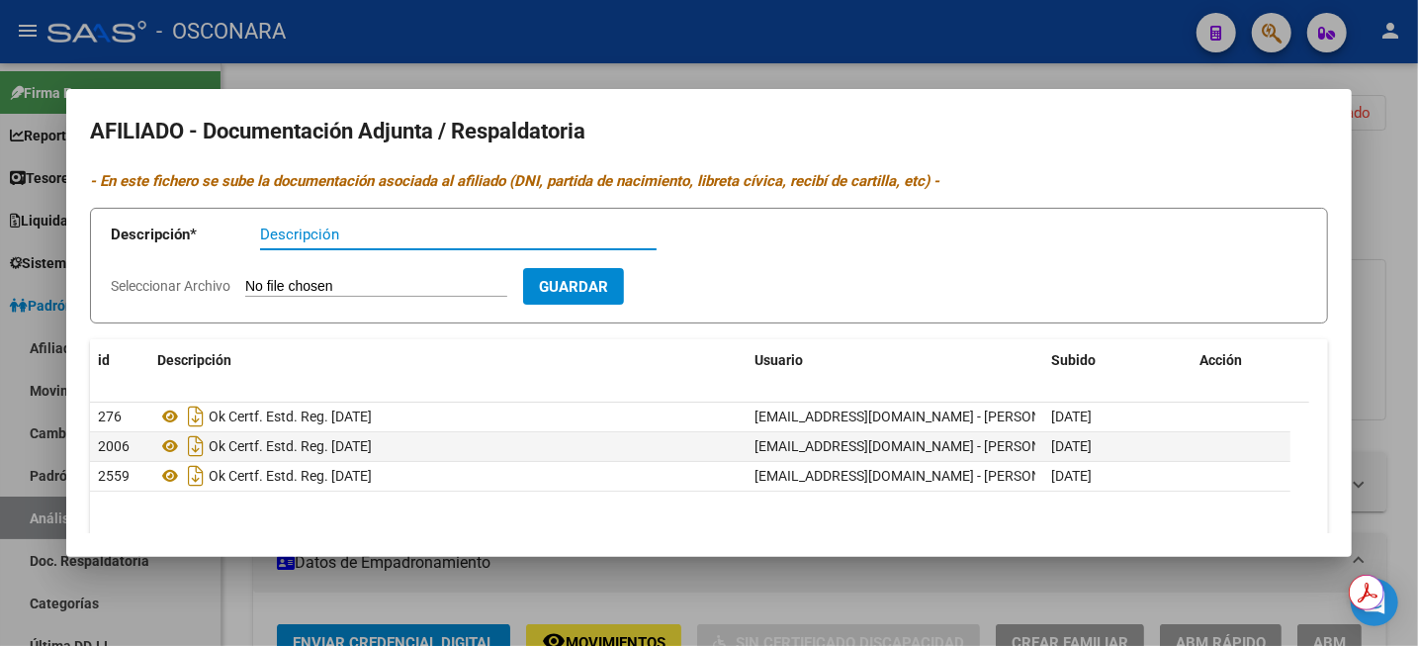
click at [1088, 30] on div at bounding box center [709, 323] width 1418 height 646
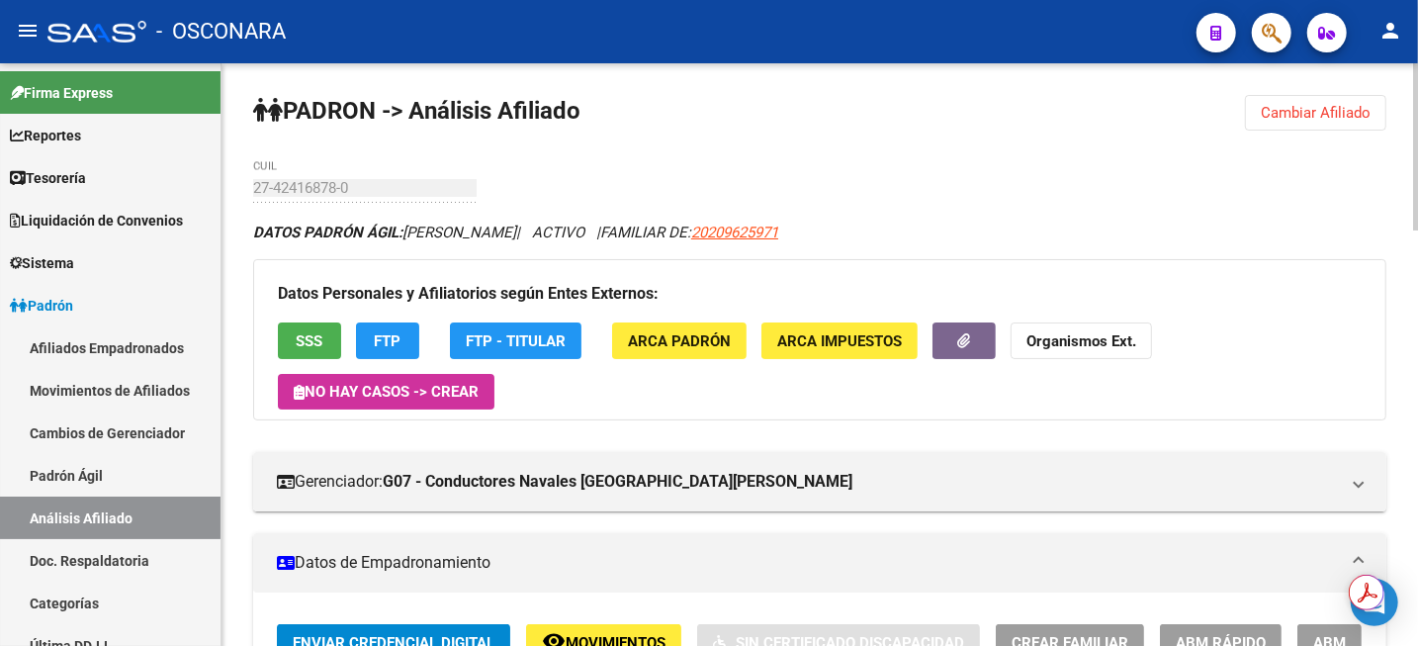
scroll to position [371, 0]
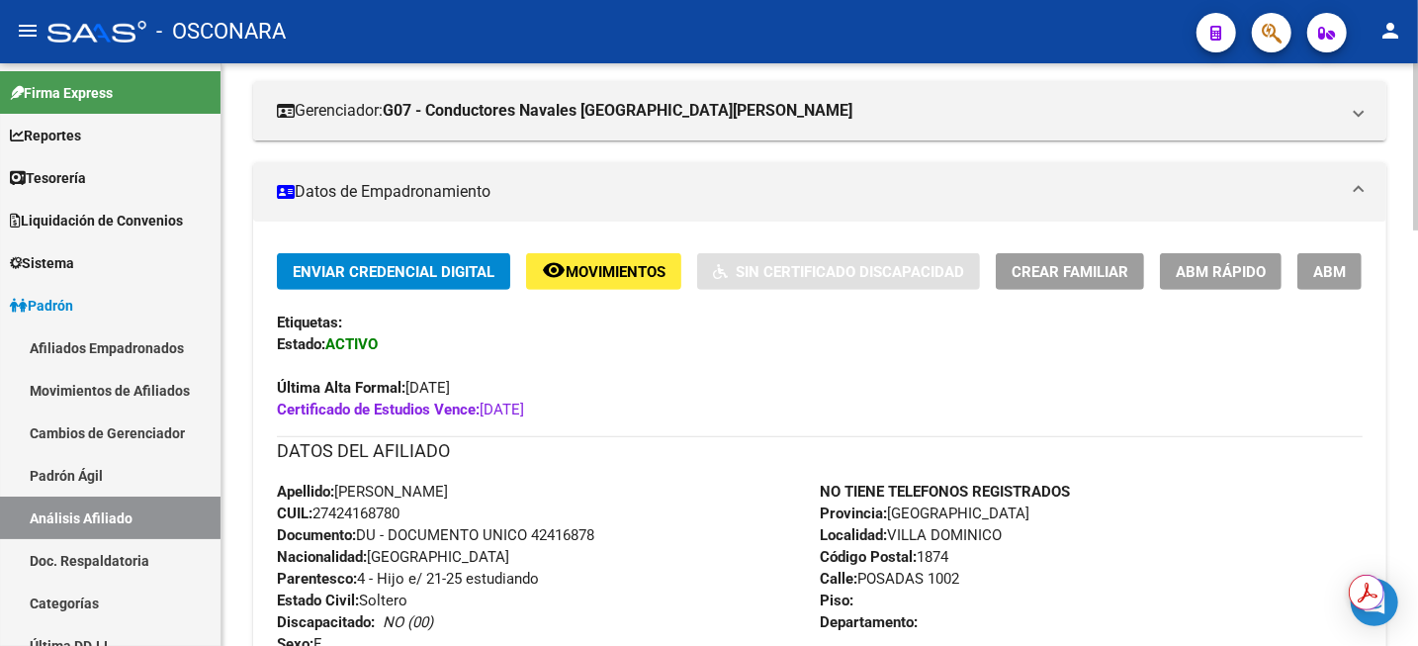
click at [1346, 263] on span "ABM" at bounding box center [1330, 272] width 33 height 18
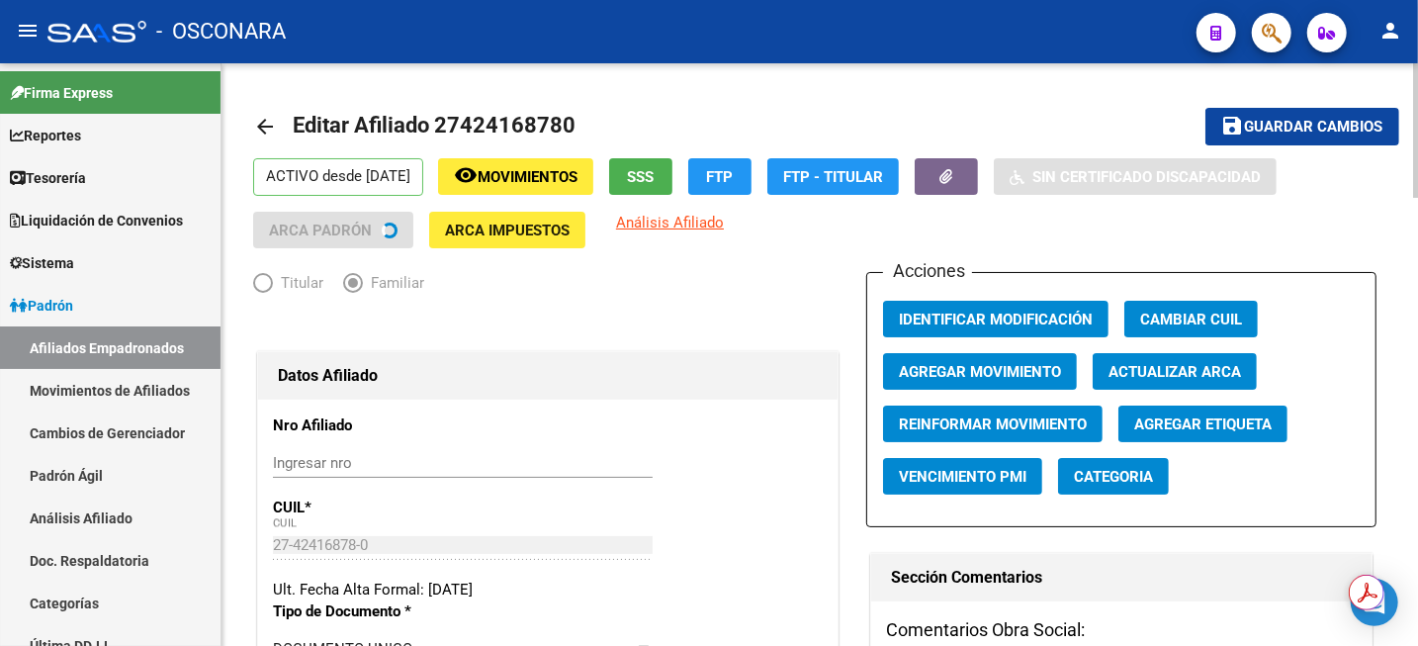
radio input "true"
type input "30-50692835-0"
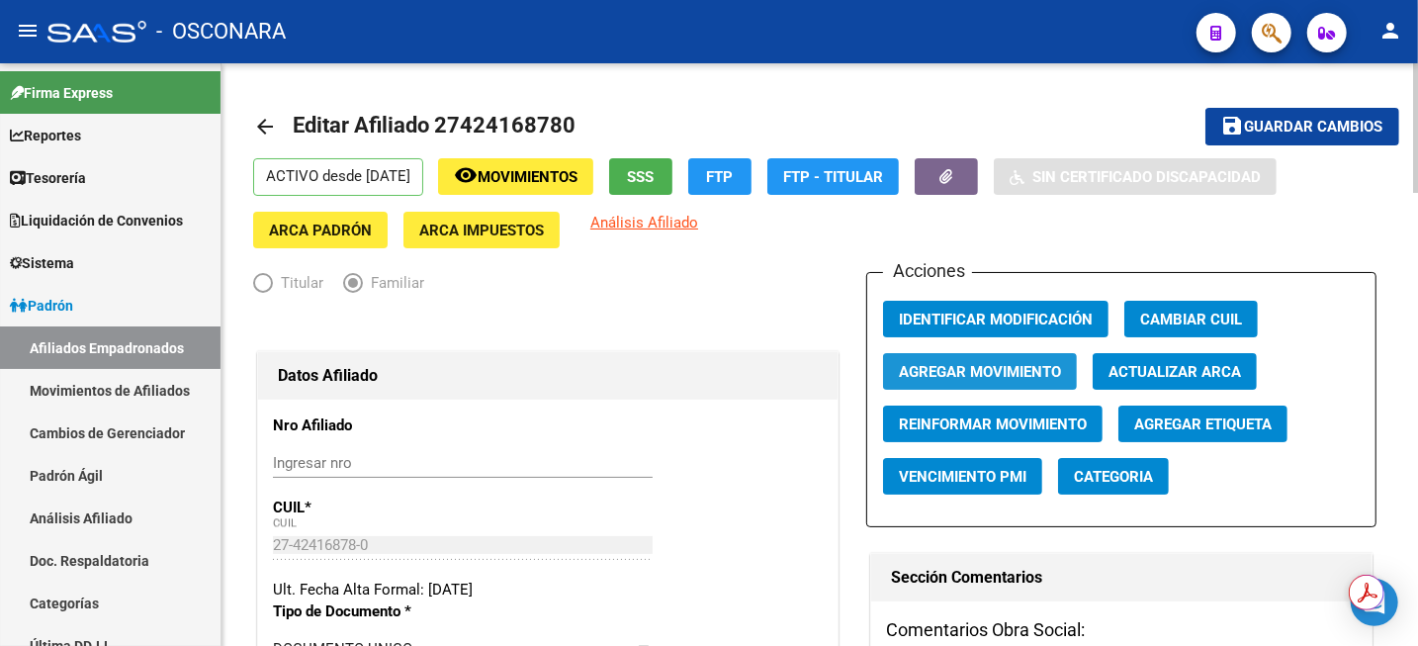
click at [1009, 376] on span "Agregar Movimiento" at bounding box center [980, 372] width 162 height 18
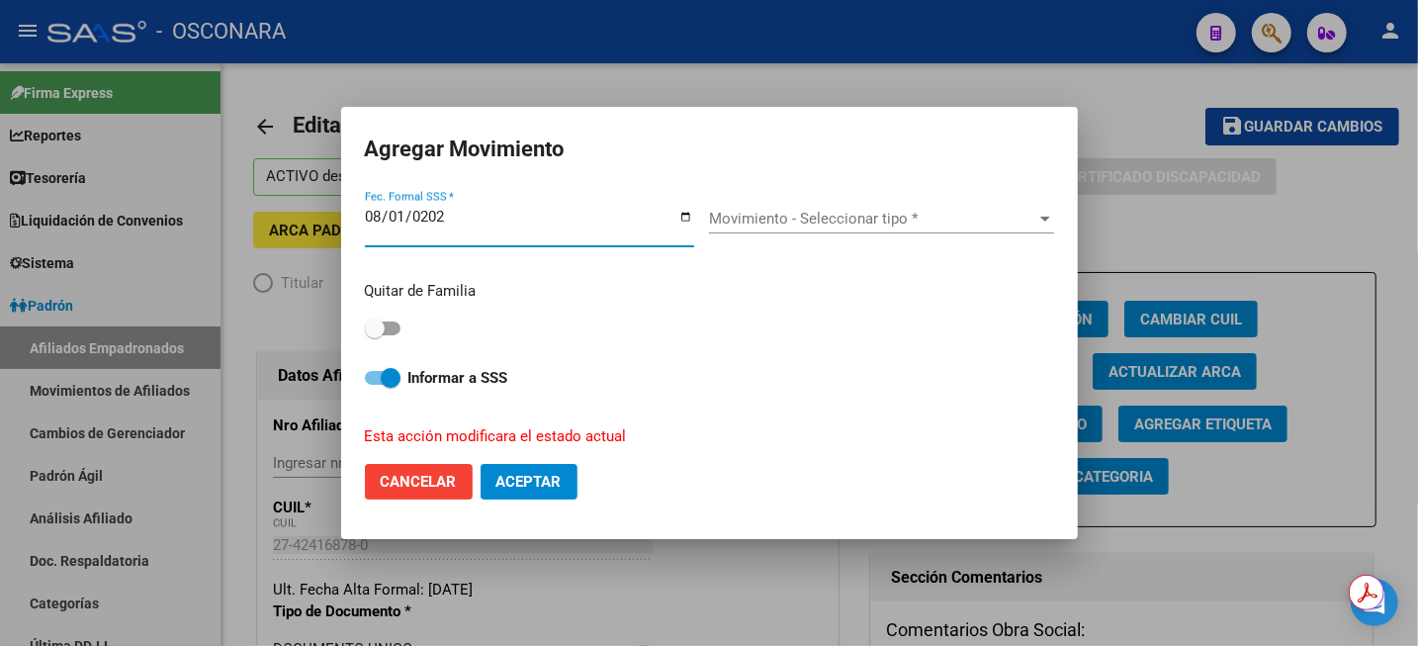
type input "[DATE]"
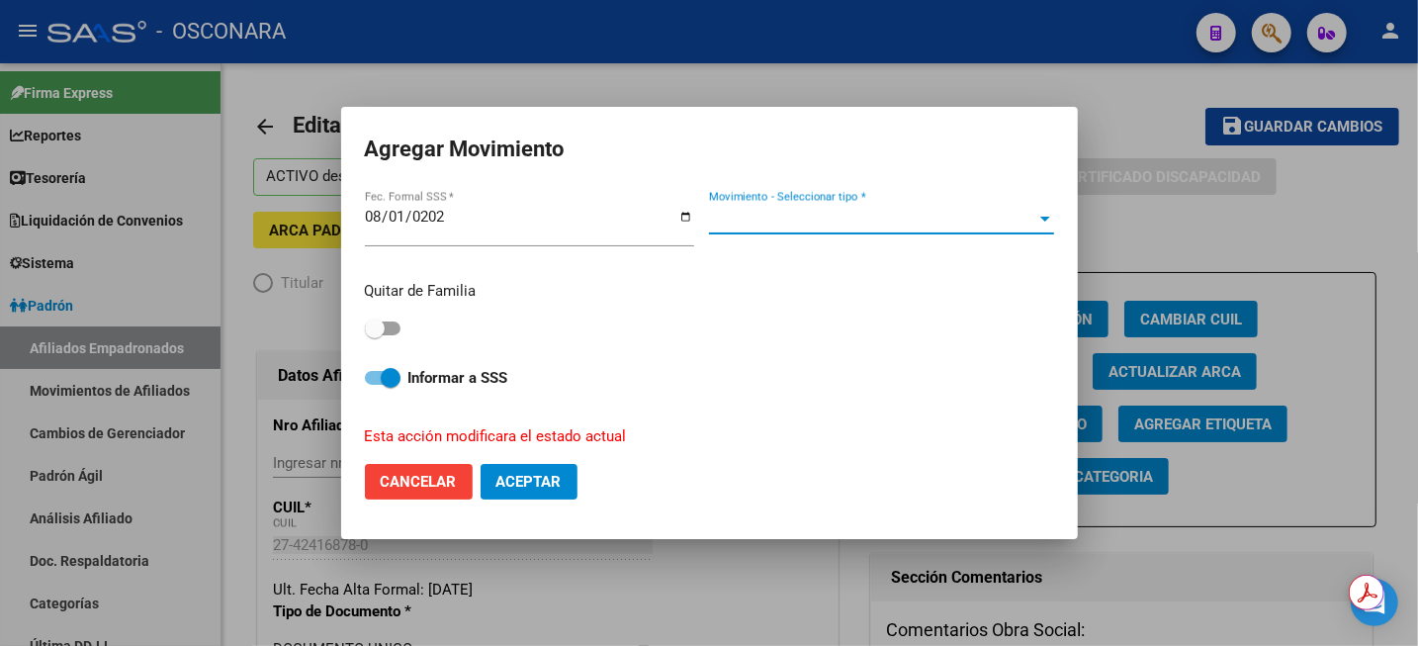
click at [816, 216] on span "Movimiento - Seleccionar tipo *" at bounding box center [872, 219] width 327 height 18
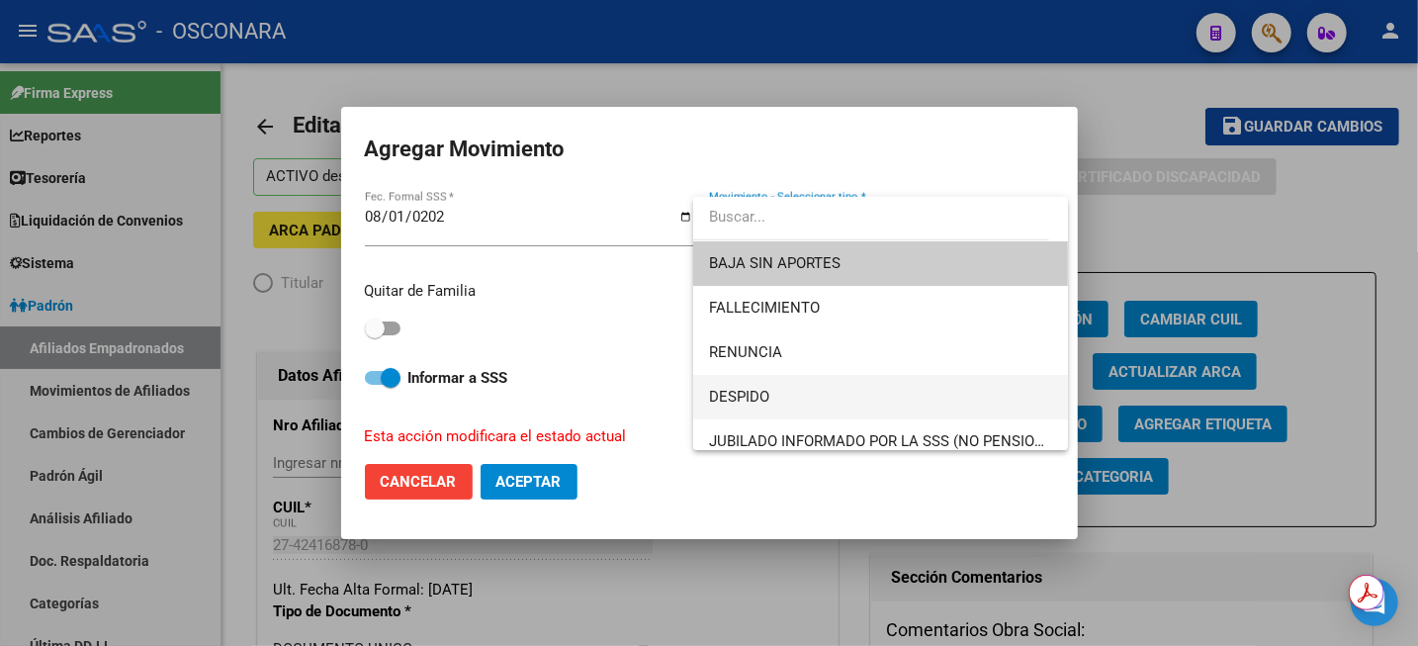
scroll to position [124, 0]
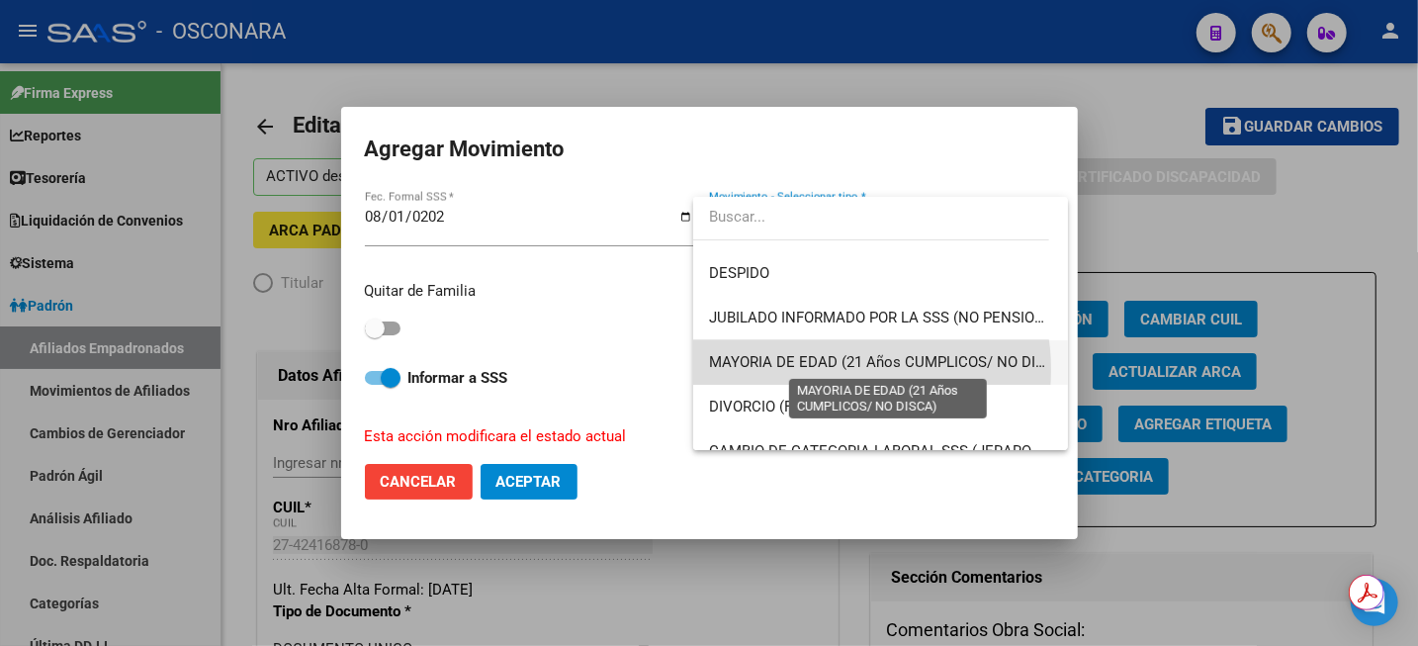
click at [838, 369] on span "MAYORIA DE EDAD (21 Años CUMPLICOS/ NO DISCA)" at bounding box center [889, 362] width 360 height 18
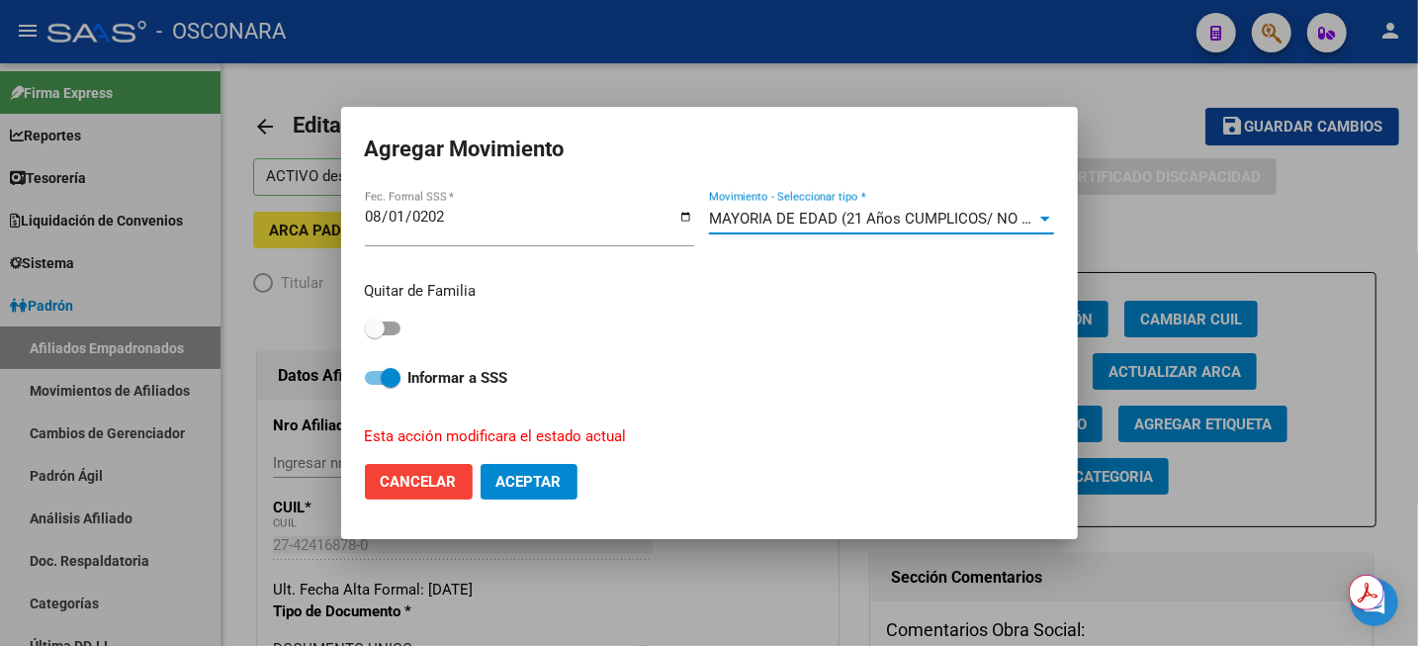
click at [384, 338] on label at bounding box center [383, 329] width 36 height 24
click at [375, 336] on input "checkbox" at bounding box center [374, 335] width 1 height 1
checkbox input "true"
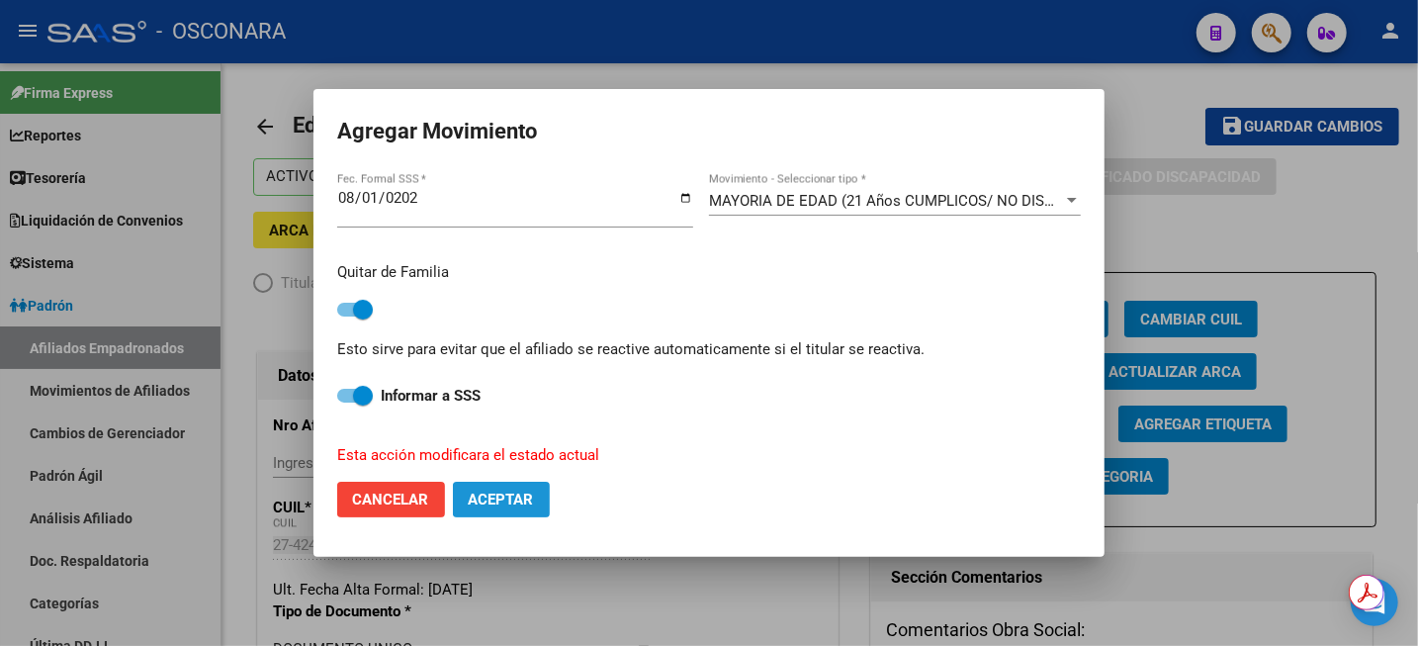
click at [527, 503] on span "Aceptar" at bounding box center [501, 500] width 65 height 18
checkbox input "false"
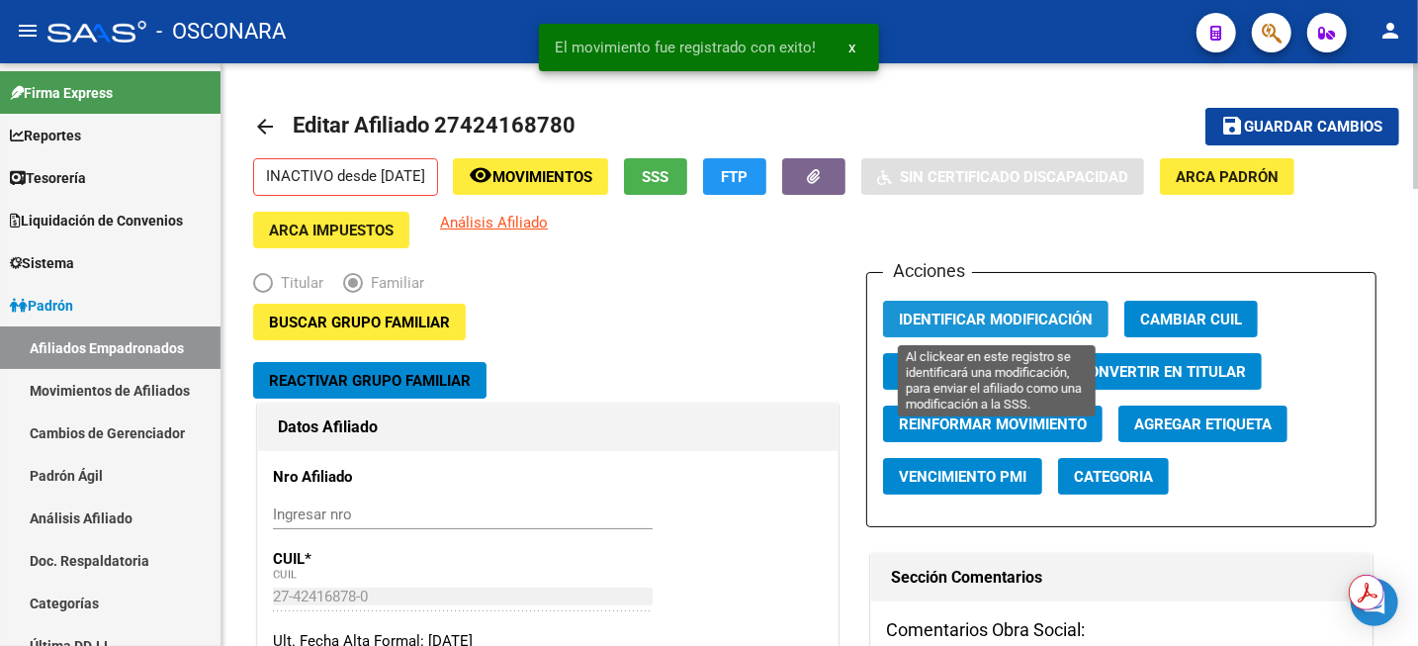
click at [1001, 311] on span "Identificar Modificación" at bounding box center [996, 320] width 194 height 18
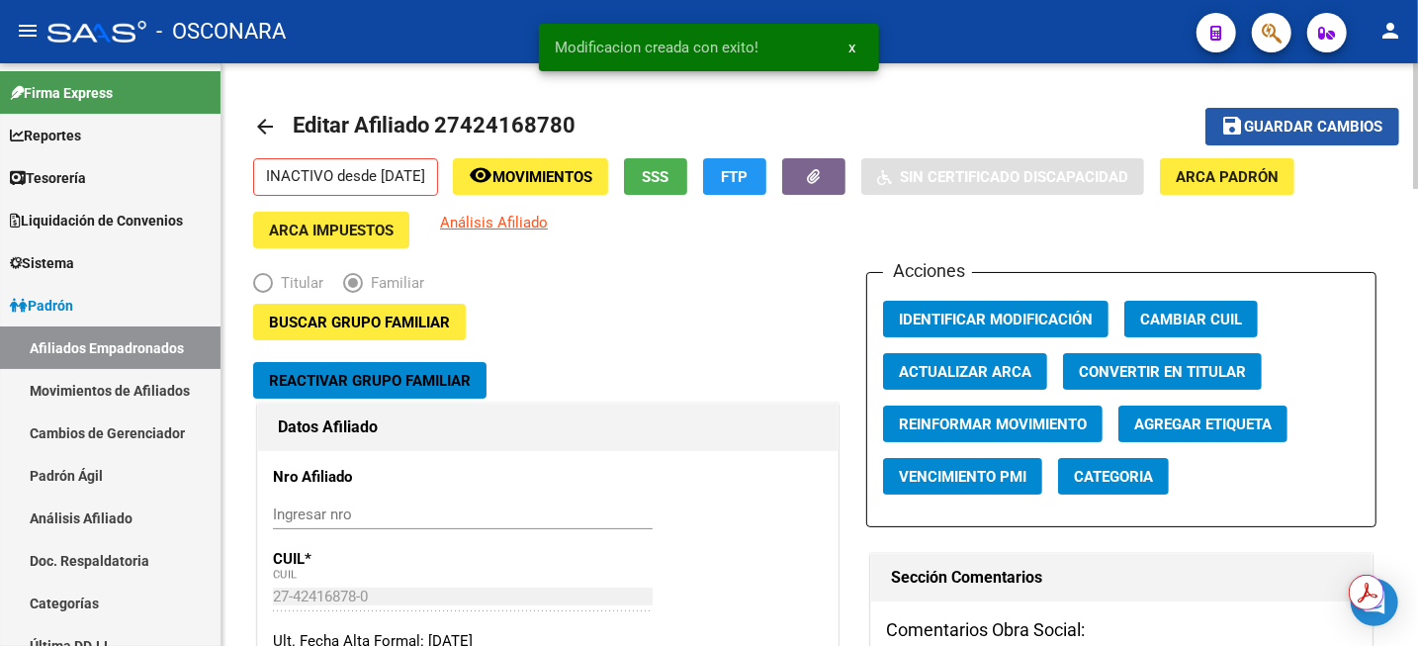
click at [1333, 132] on span "Guardar cambios" at bounding box center [1314, 128] width 138 height 18
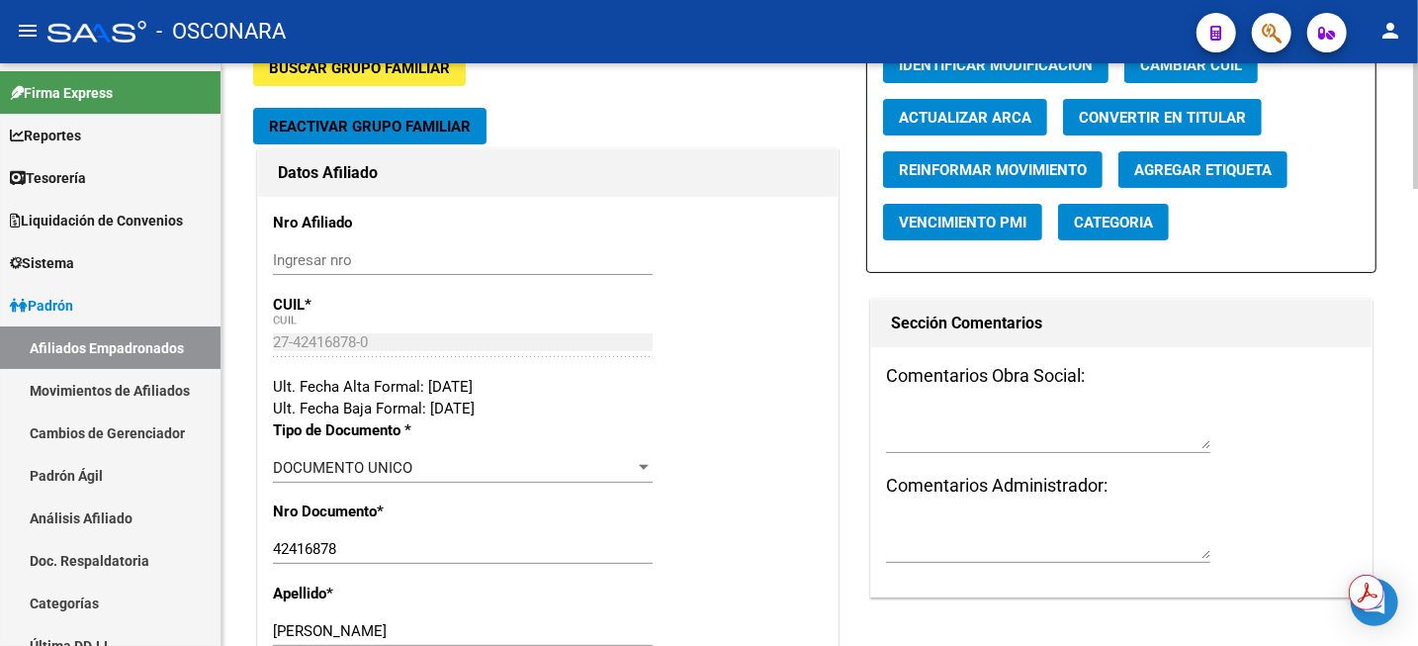
scroll to position [0, 0]
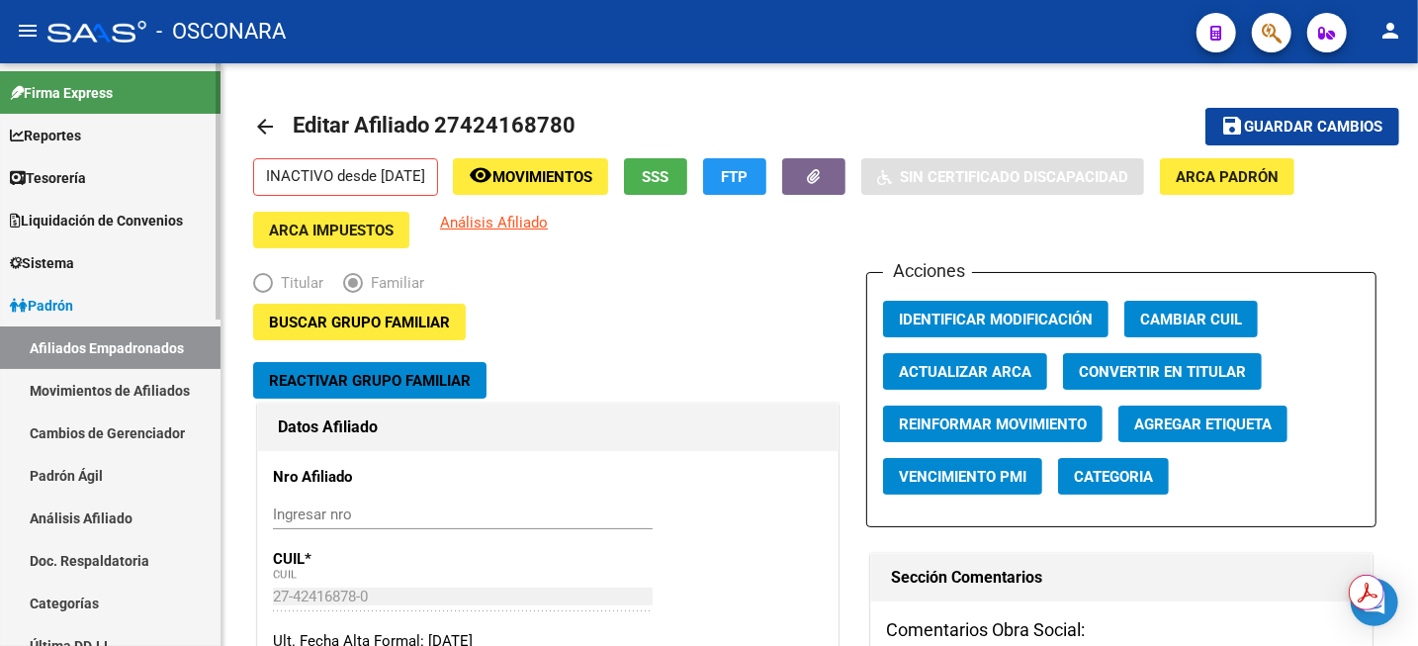
click at [101, 515] on link "Análisis Afiliado" at bounding box center [110, 518] width 221 height 43
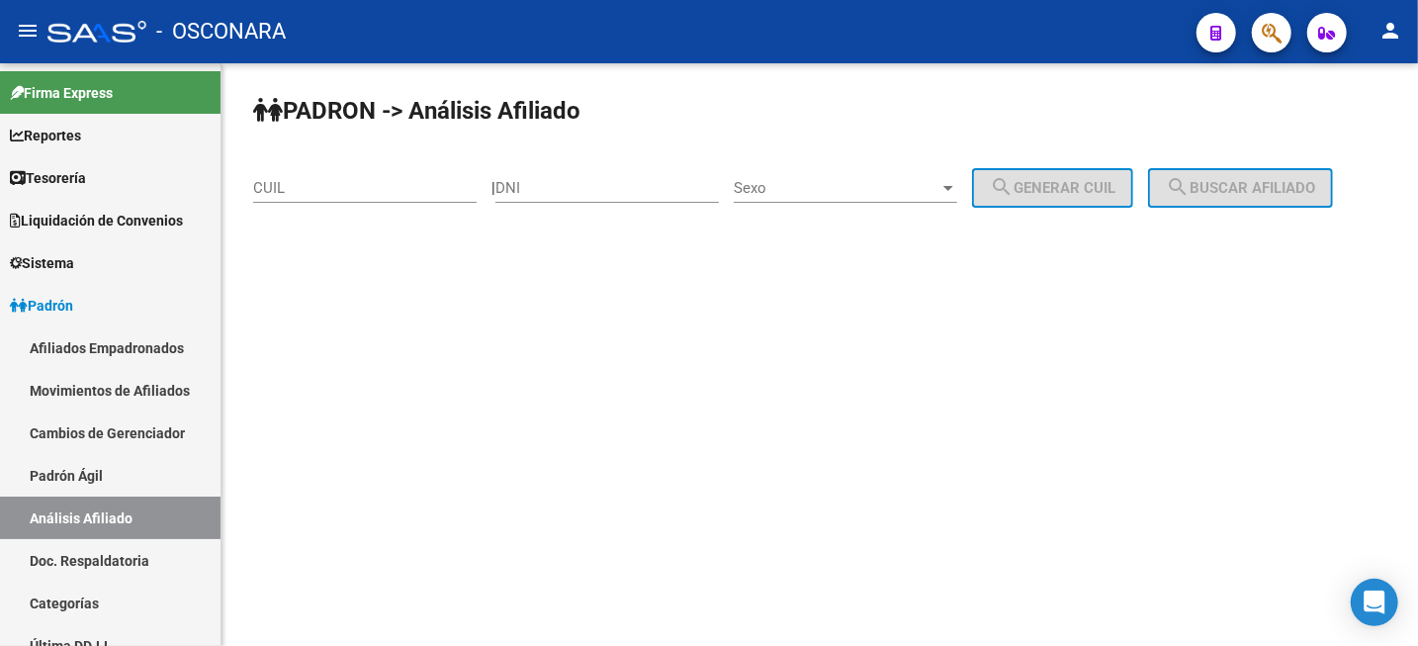
click at [309, 177] on div "CUIL" at bounding box center [365, 181] width 224 height 43
paste input "20-43785082-9"
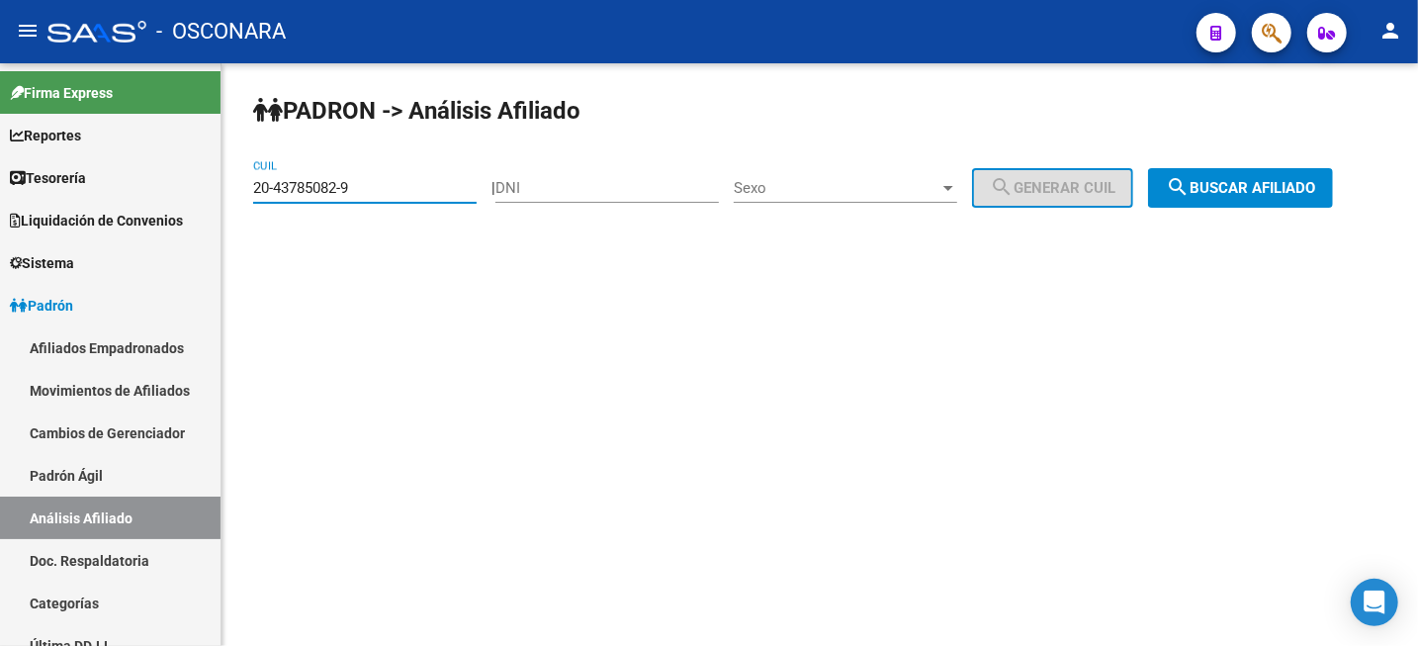
type input "20-43785082-9"
click at [1219, 213] on div "PADRON -> Análisis Afiliado 20-43785082-9 CUIL | DNI Sexo Sexo search Generar C…" at bounding box center [820, 167] width 1197 height 208
click at [1222, 212] on div "PADRON -> Análisis Afiliado 20-43785082-9 CUIL | DNI Sexo Sexo search Generar C…" at bounding box center [820, 167] width 1197 height 208
click at [1220, 188] on span "search Buscar afiliado" at bounding box center [1240, 188] width 149 height 18
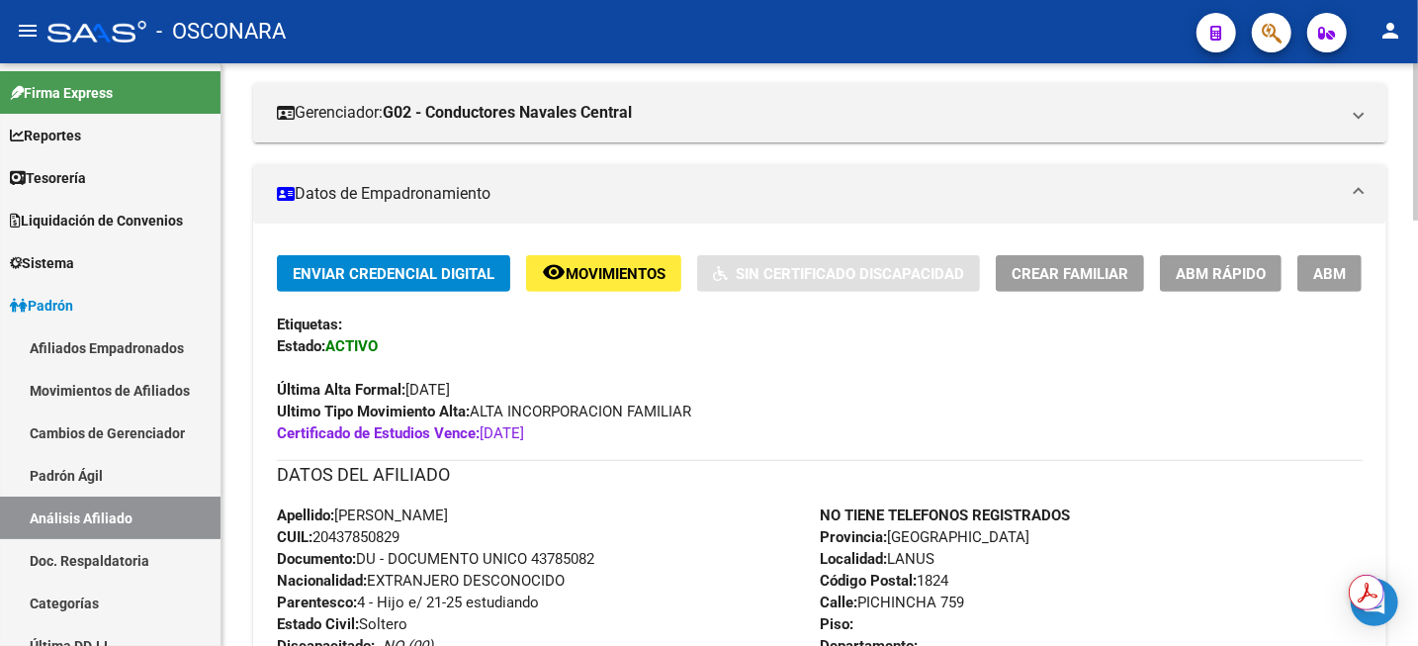
scroll to position [371, 0]
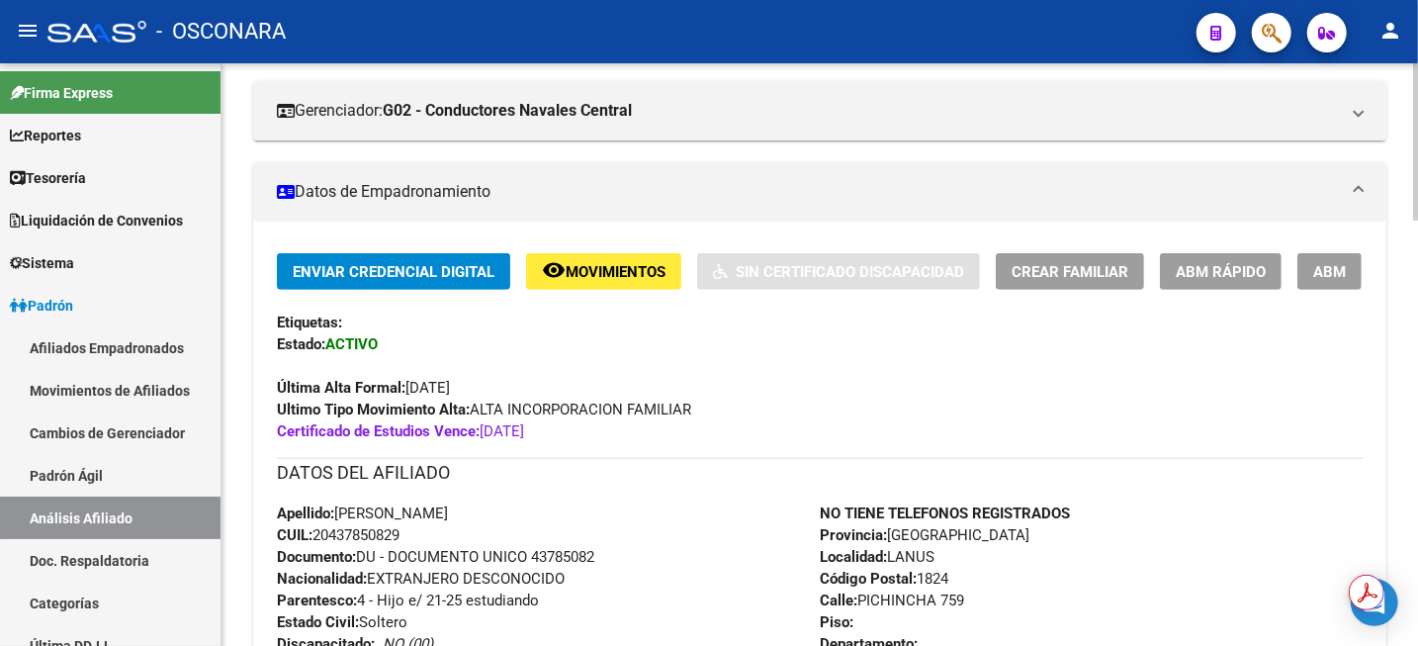
click at [1346, 271] on span "ABM" at bounding box center [1330, 272] width 33 height 18
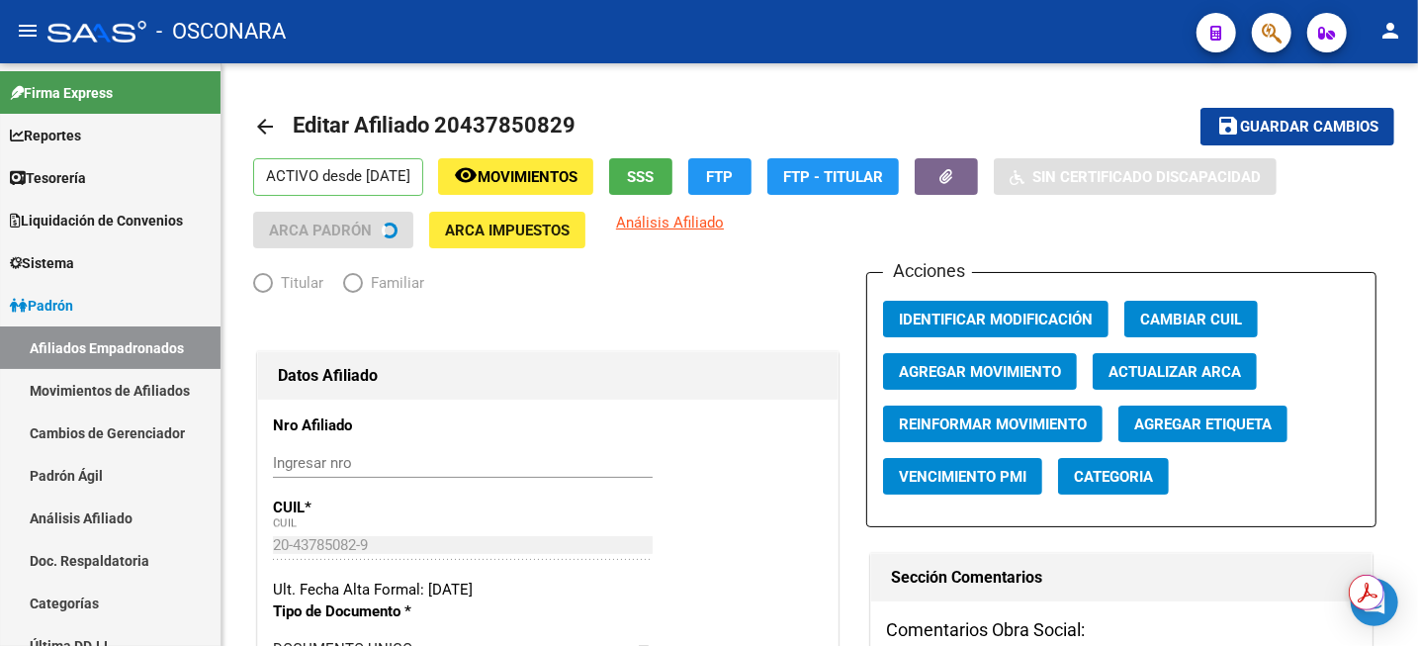
radio input "true"
type input "30-71209890-9"
click at [982, 380] on span "Agregar Movimiento" at bounding box center [980, 372] width 162 height 18
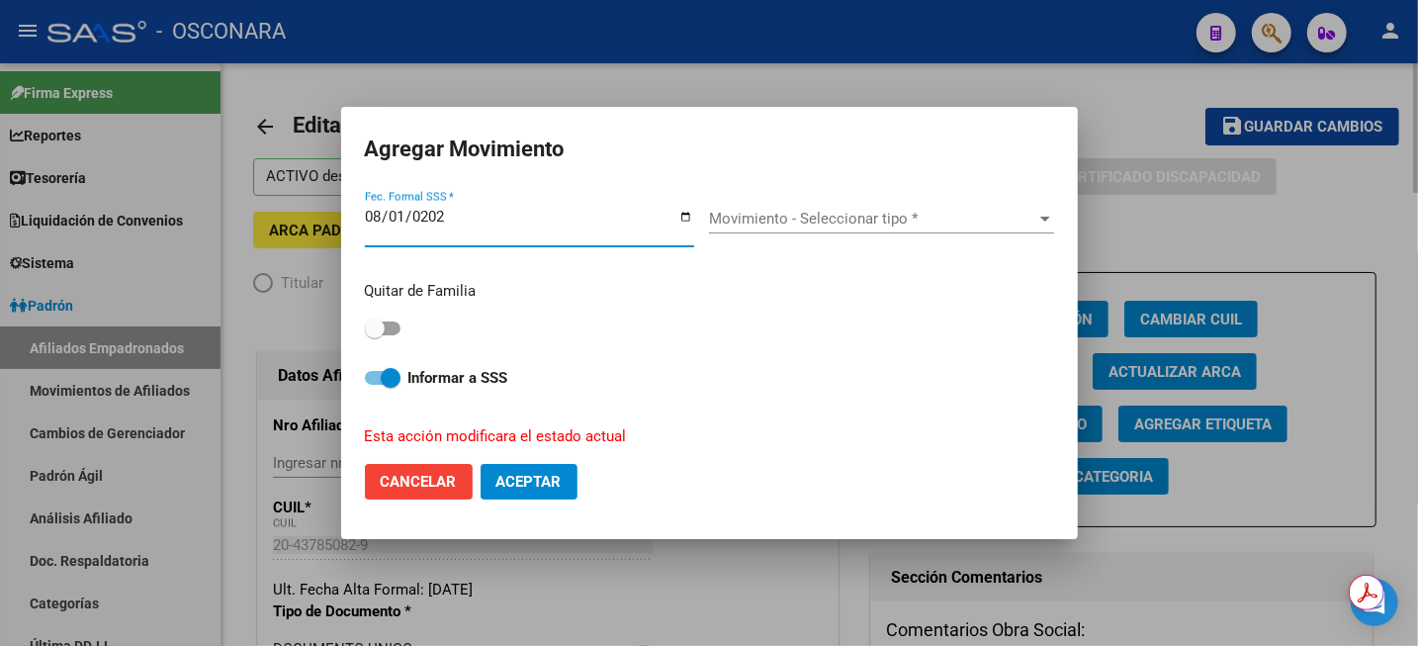
type input "[DATE]"
click at [870, 220] on span "Movimiento - Seleccionar tipo *" at bounding box center [872, 219] width 327 height 18
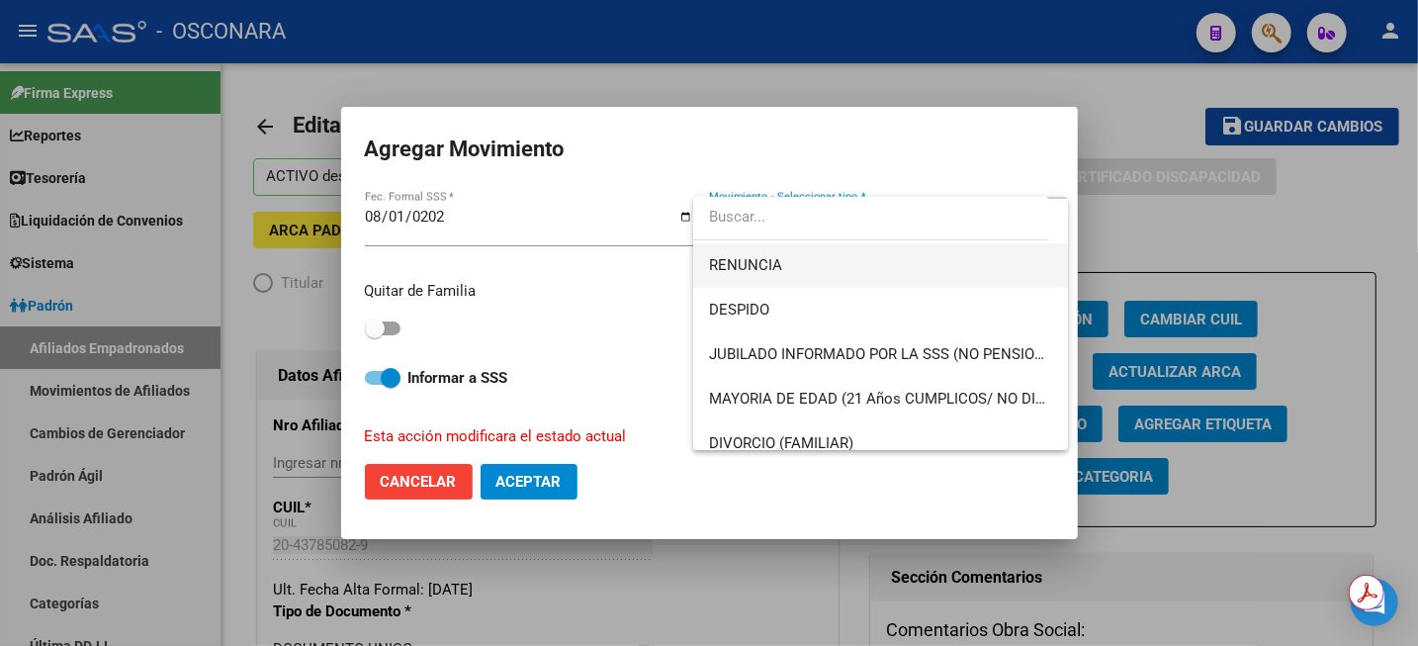
scroll to position [124, 0]
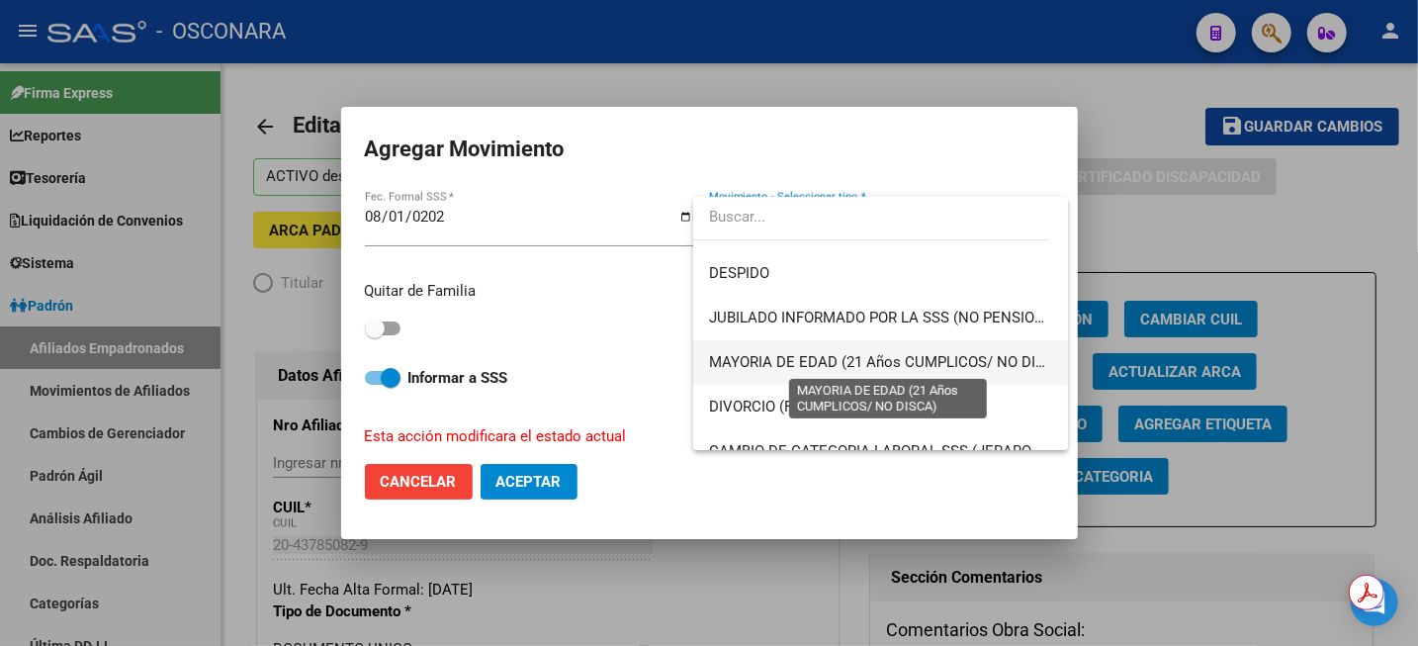
click at [823, 365] on span "MAYORIA DE EDAD (21 Años CUMPLICOS/ NO DISCA)" at bounding box center [889, 362] width 360 height 18
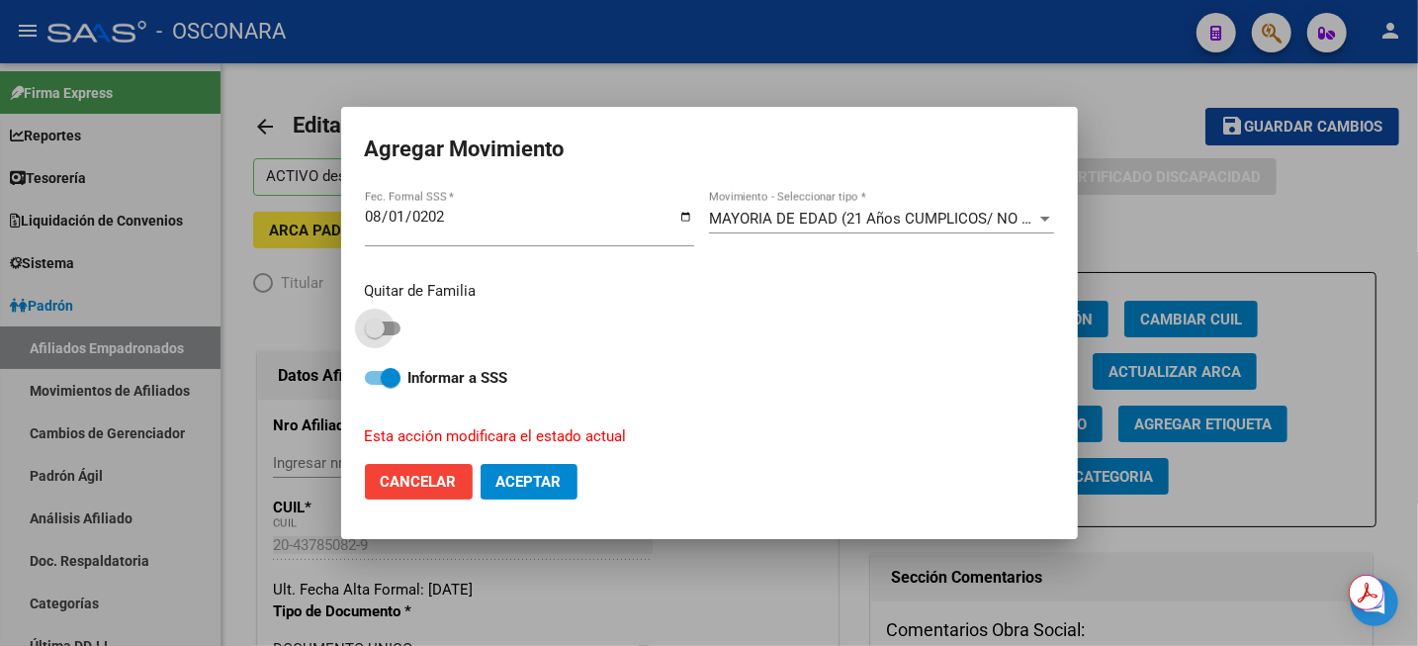
click at [386, 321] on span at bounding box center [383, 328] width 36 height 14
click at [375, 335] on input "checkbox" at bounding box center [374, 335] width 1 height 1
checkbox input "true"
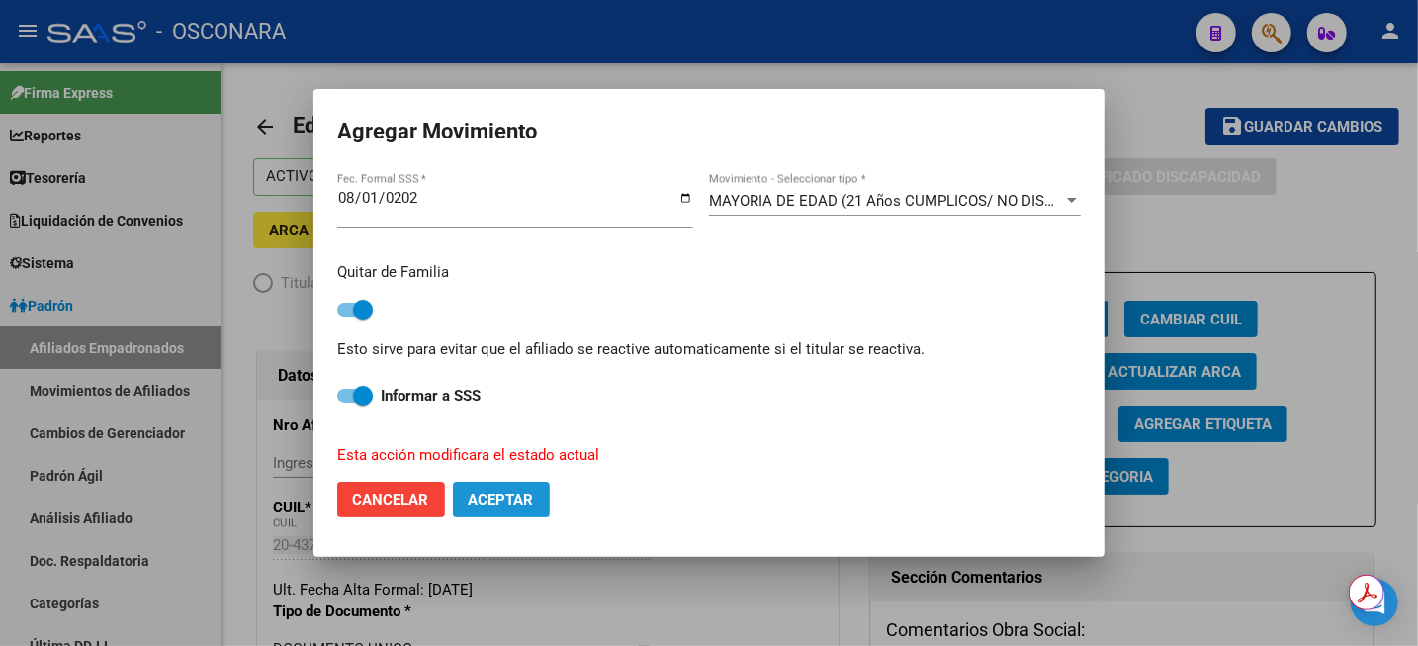
drag, startPoint x: 498, startPoint y: 494, endPoint x: 508, endPoint y: 495, distance: 10.9
click at [498, 495] on span "Aceptar" at bounding box center [501, 500] width 65 height 18
checkbox input "false"
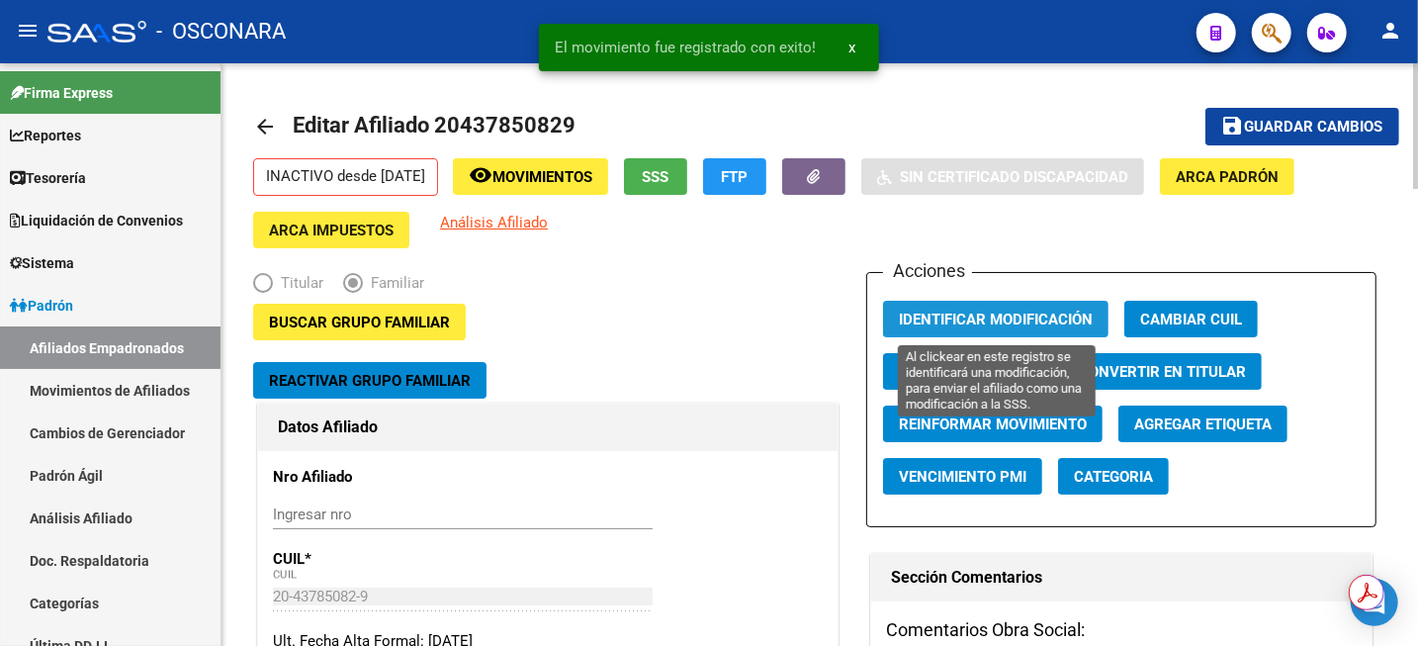
click at [988, 322] on span "Identificar Modificación" at bounding box center [996, 320] width 194 height 18
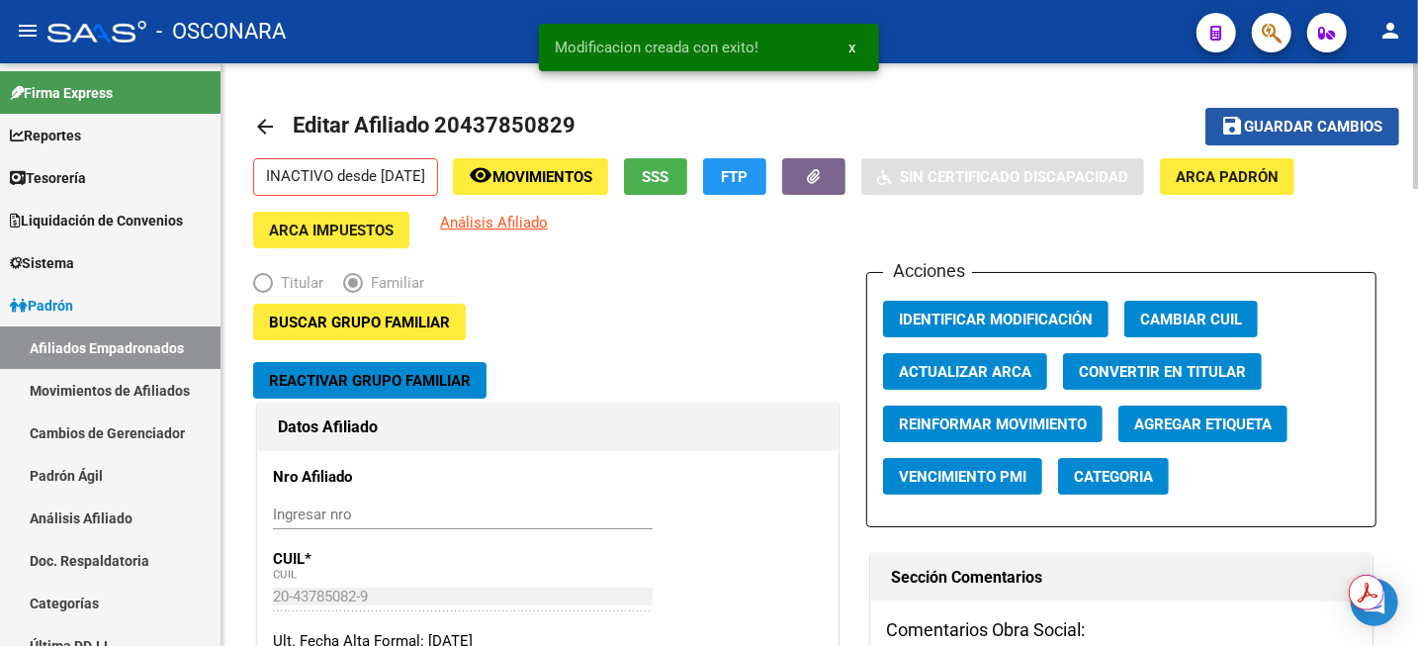
click at [1244, 128] on mat-icon "save" at bounding box center [1234, 126] width 24 height 24
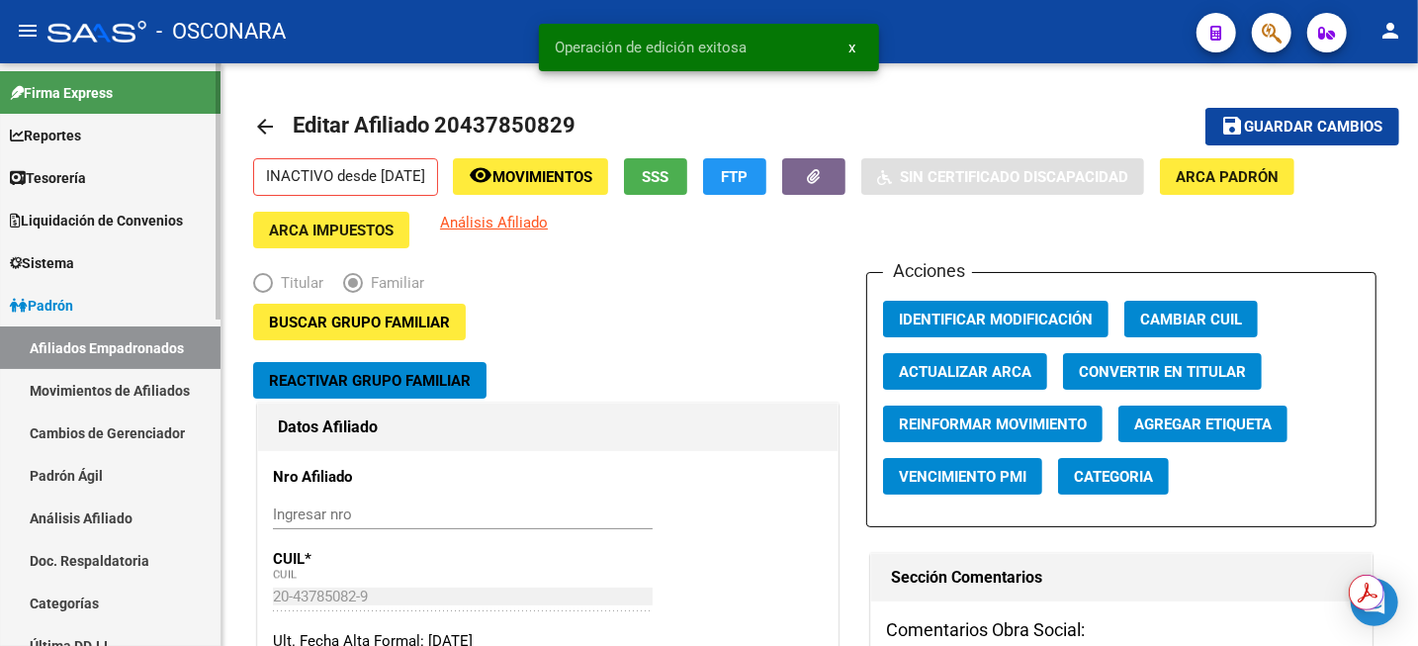
click at [124, 510] on link "Análisis Afiliado" at bounding box center [110, 518] width 221 height 43
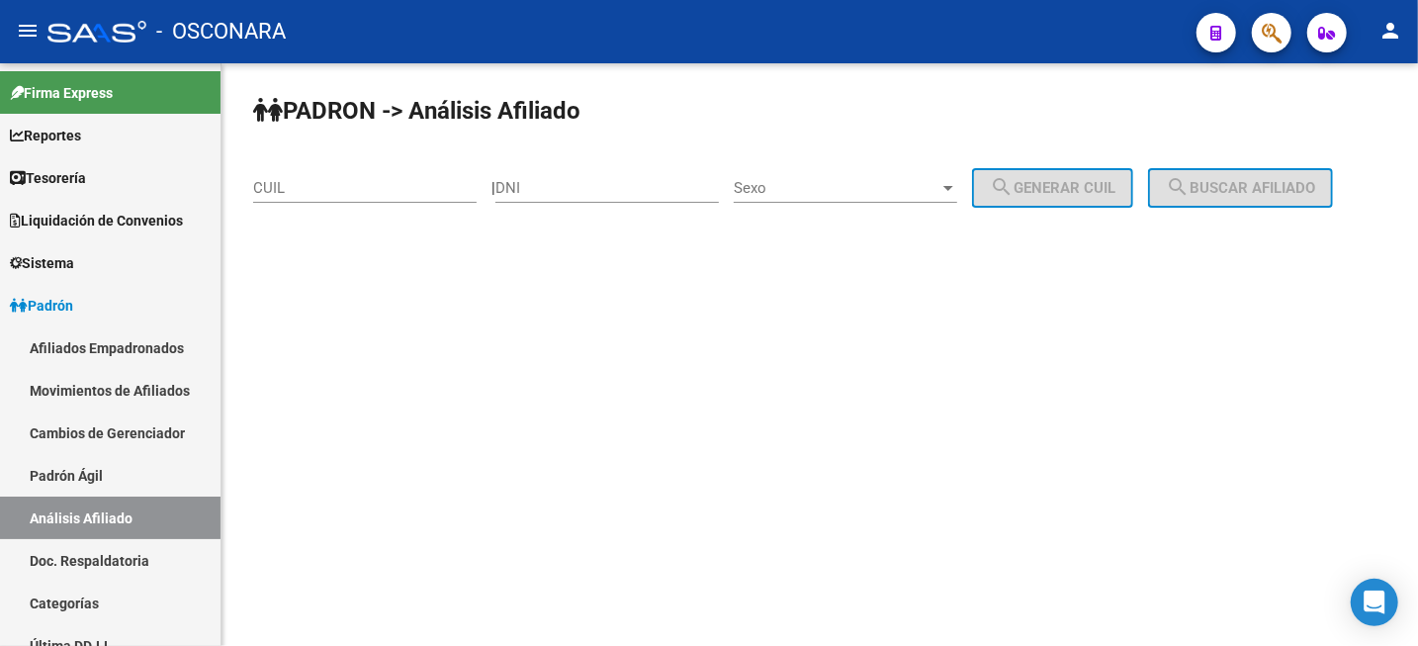
click at [372, 197] on input "CUIL" at bounding box center [365, 188] width 224 height 18
paste input "20-42963035-6"
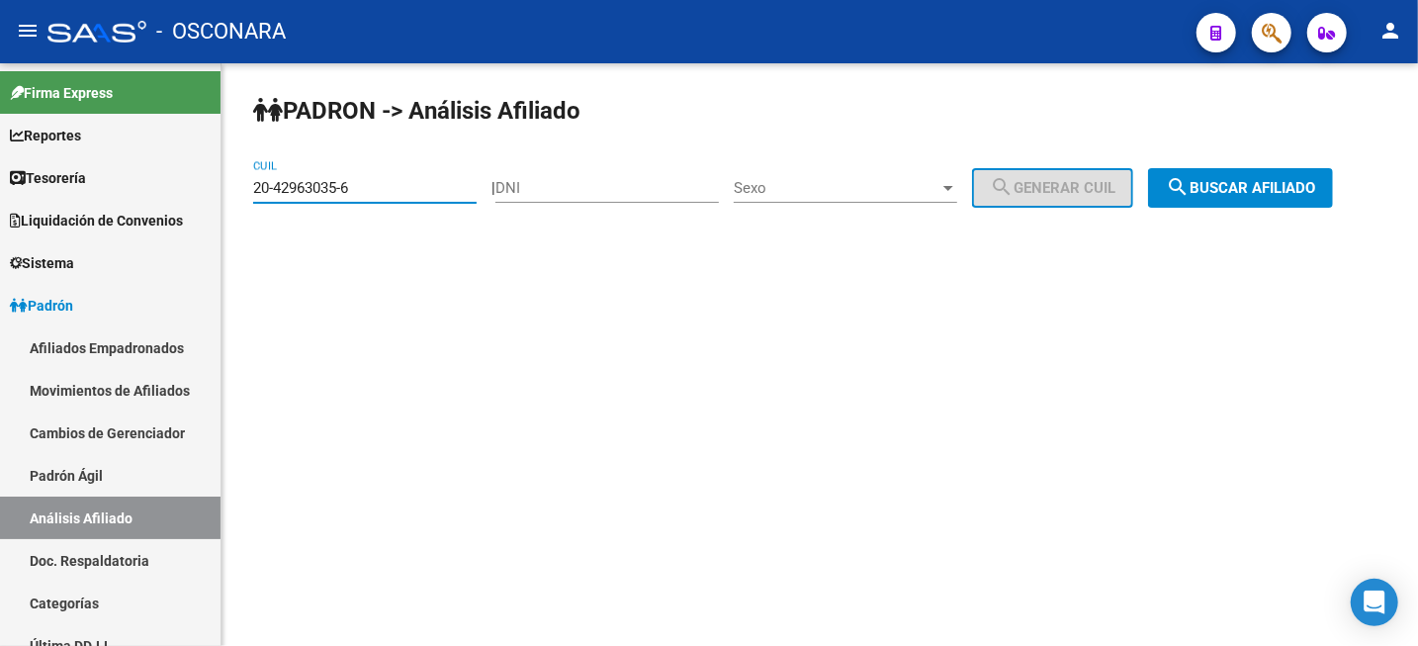
type input "20-42963035-6"
click at [1222, 192] on span "search Buscar afiliado" at bounding box center [1240, 188] width 149 height 18
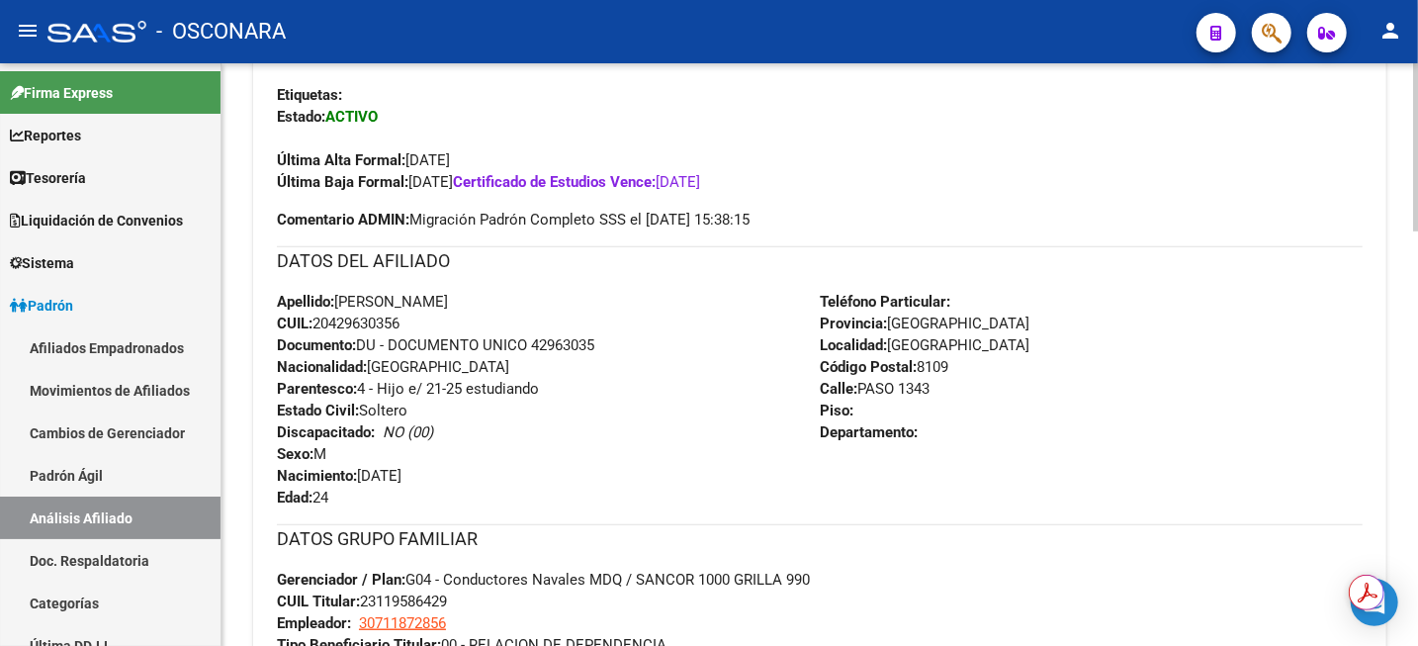
scroll to position [371, 0]
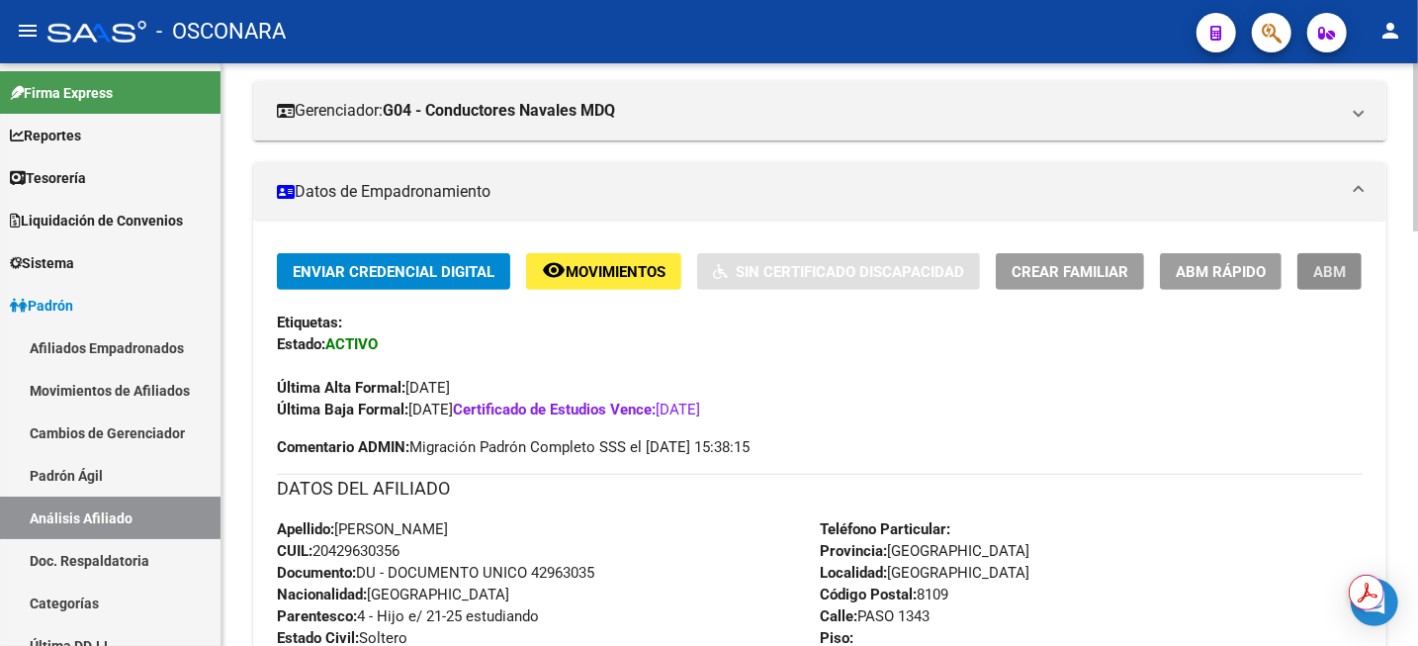
click at [1334, 267] on span "ABM" at bounding box center [1330, 272] width 33 height 18
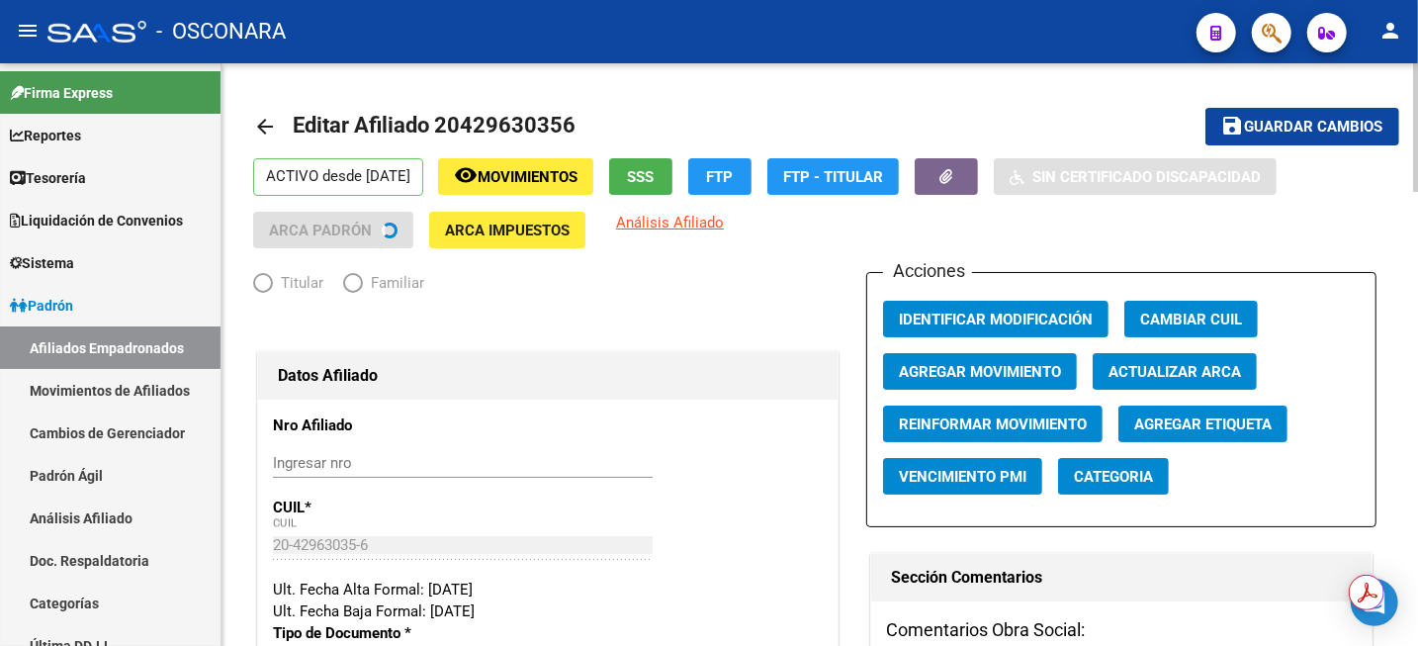
radio input "true"
type input "30-71187285-6"
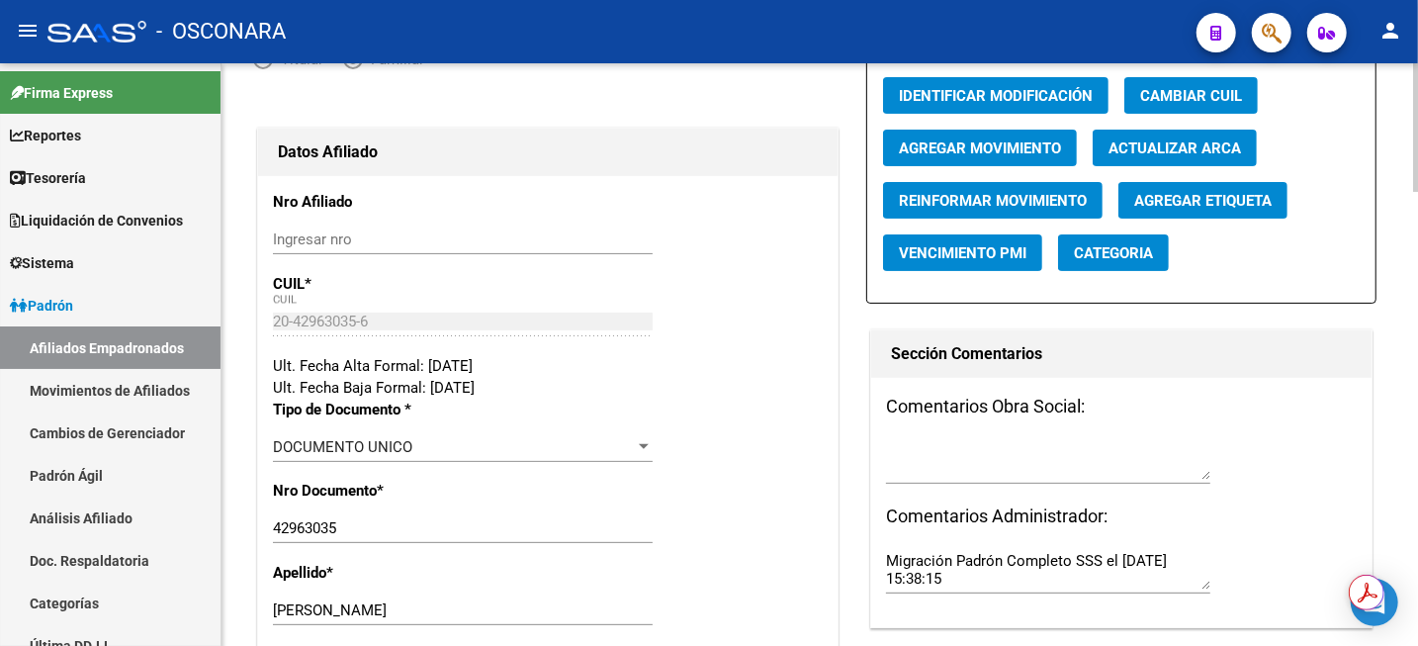
scroll to position [124, 0]
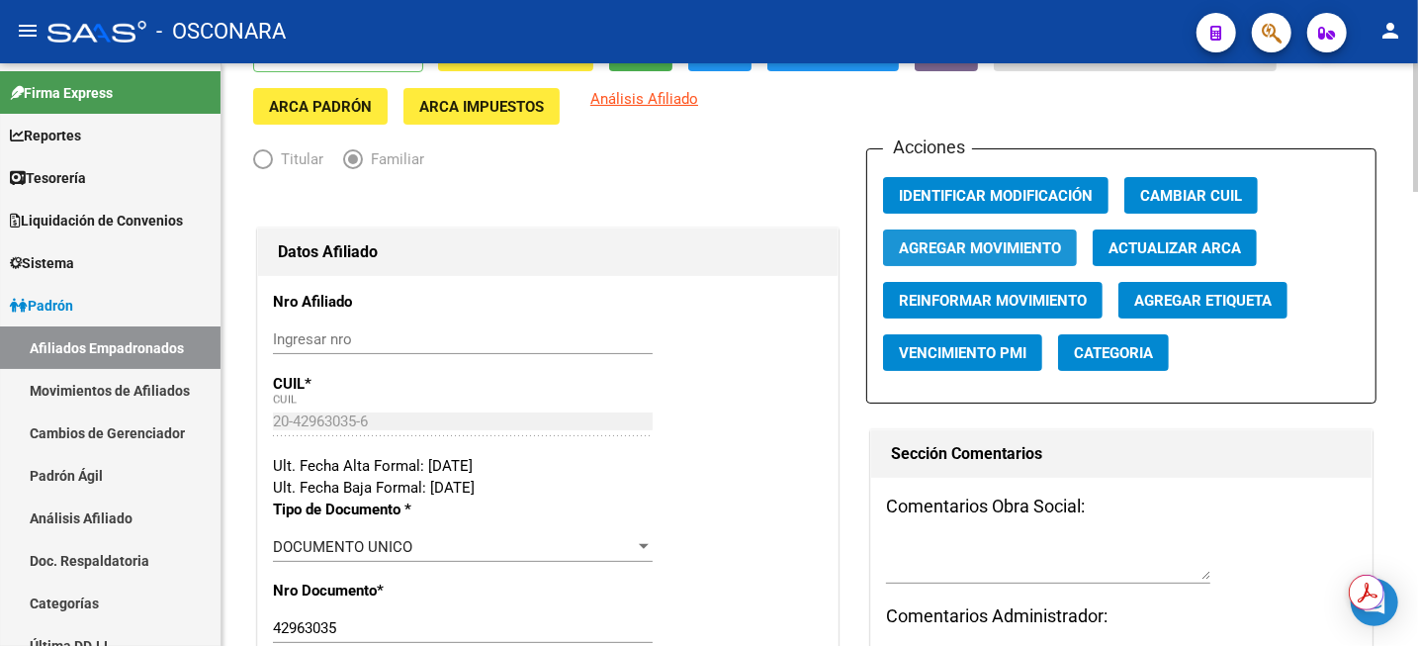
click at [1003, 252] on span "Agregar Movimiento" at bounding box center [980, 248] width 162 height 18
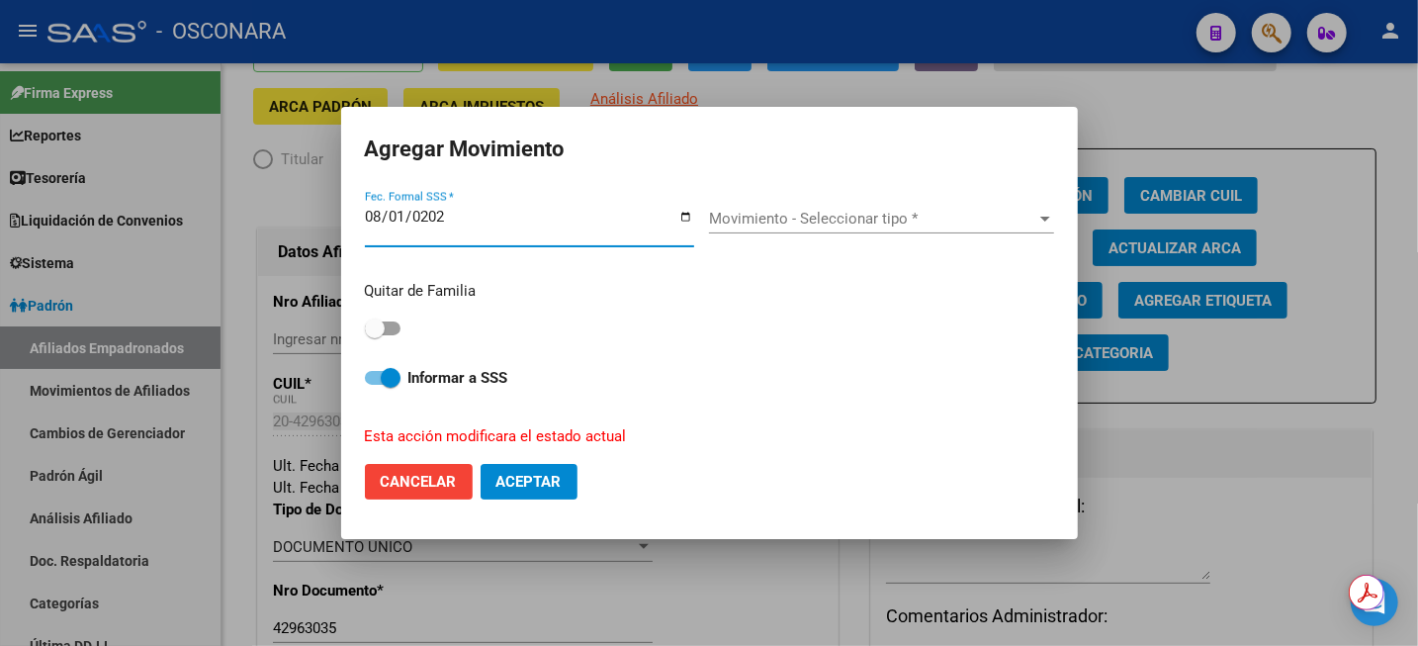
type input "[DATE]"
click at [787, 219] on span "Movimiento - Seleccionar tipo *" at bounding box center [872, 219] width 327 height 18
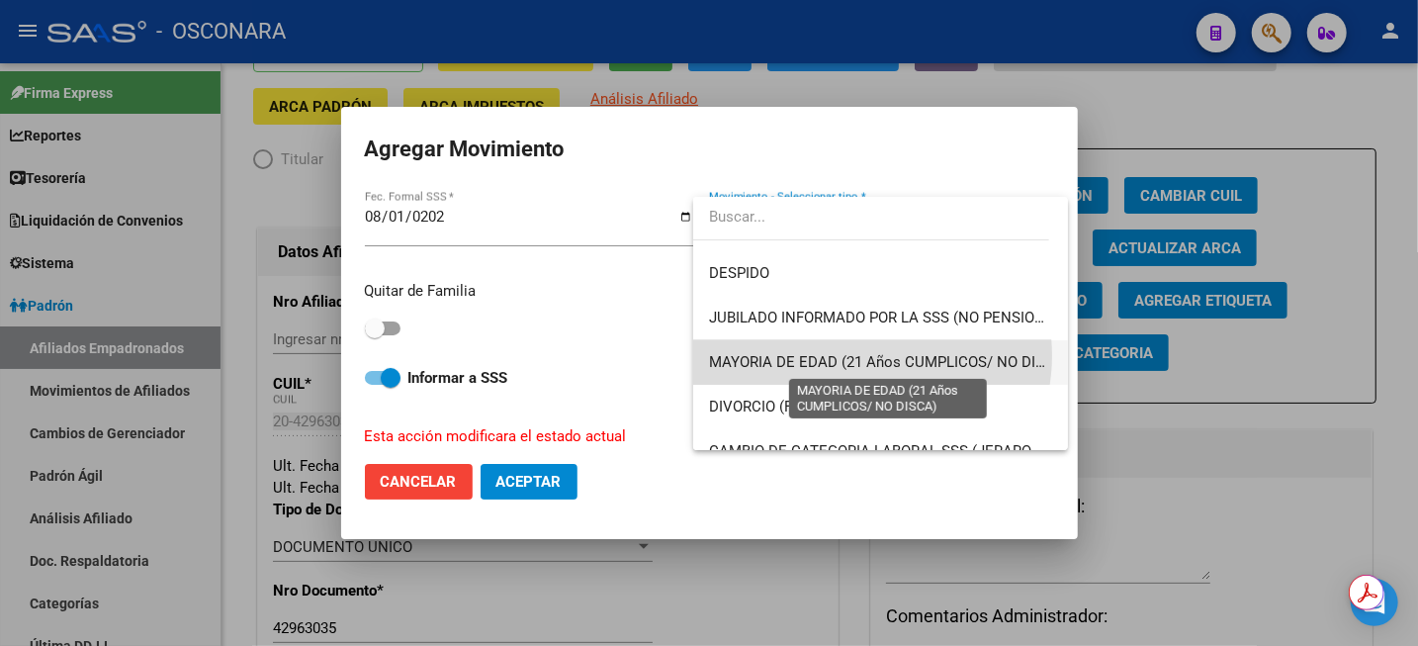
click at [864, 355] on span "MAYORIA DE EDAD (21 Años CUMPLICOS/ NO DISCA)" at bounding box center [889, 362] width 360 height 18
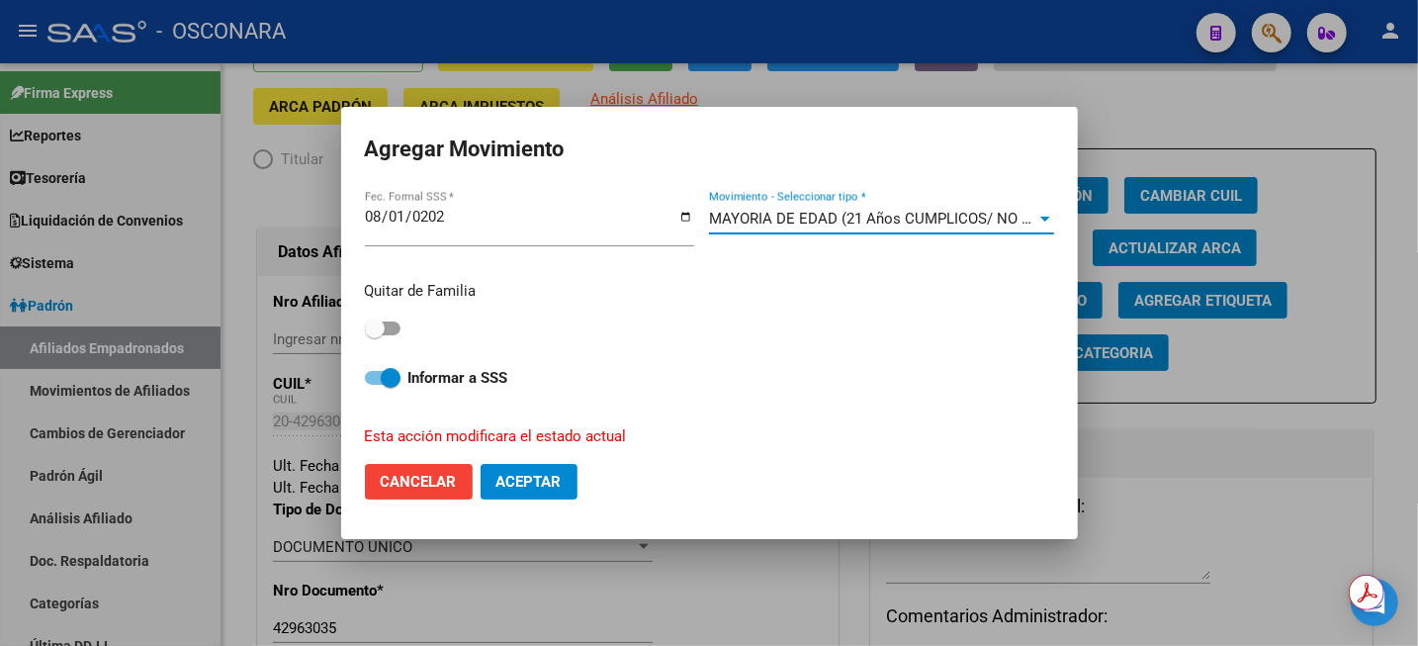
click at [385, 332] on span at bounding box center [375, 328] width 20 height 20
click at [375, 335] on input "checkbox" at bounding box center [374, 335] width 1 height 1
checkbox input "true"
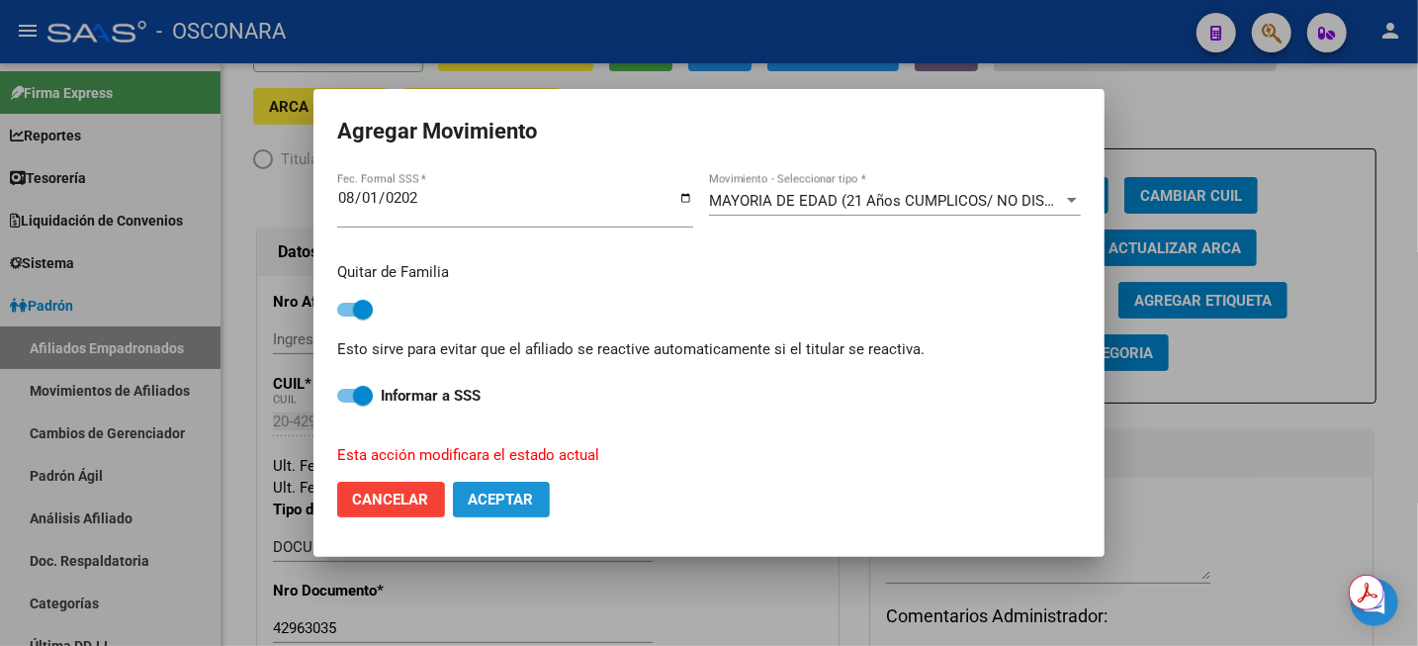
click at [501, 509] on button "Aceptar" at bounding box center [501, 500] width 97 height 36
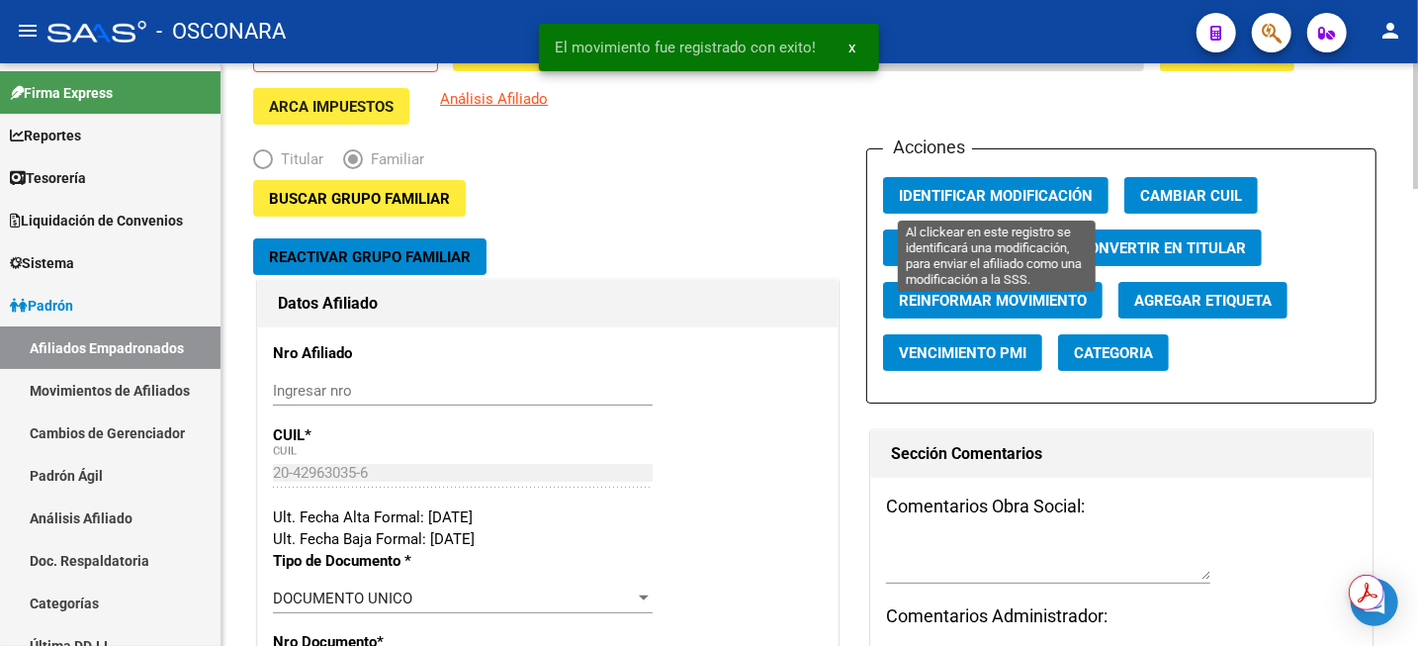
click at [1008, 197] on span "Identificar Modificación" at bounding box center [996, 196] width 194 height 18
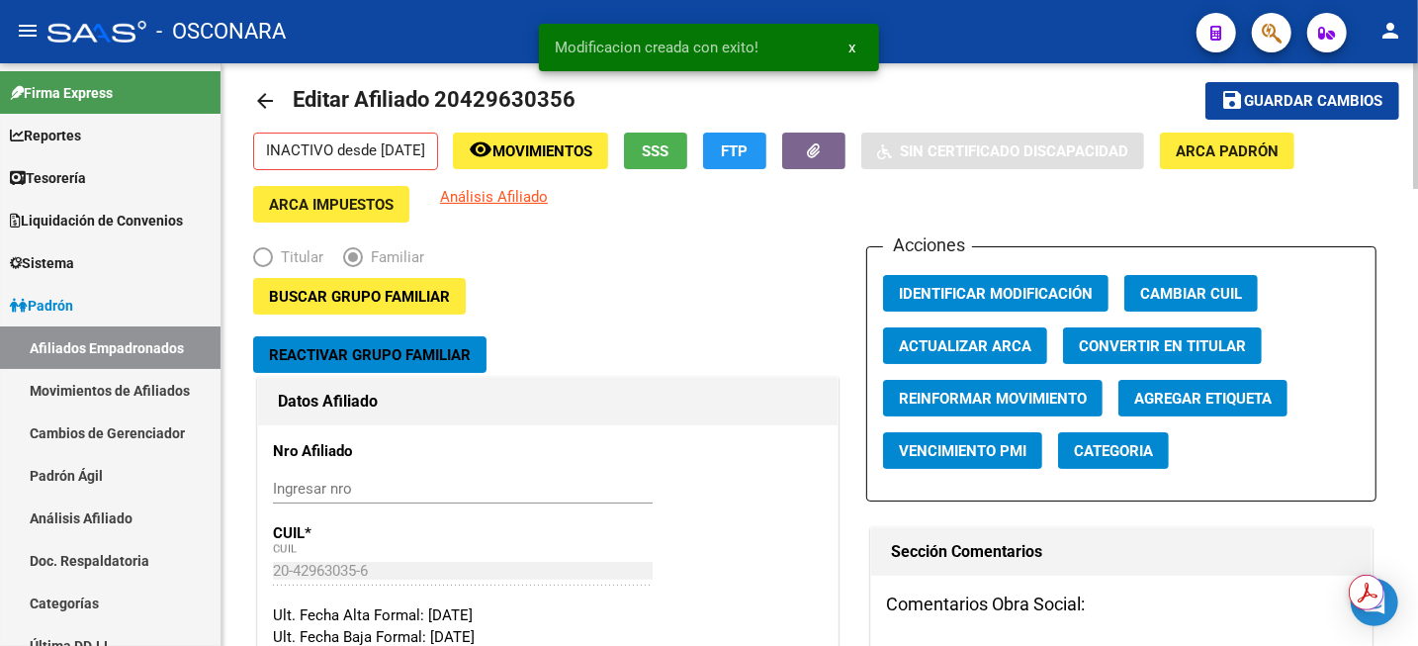
scroll to position [0, 0]
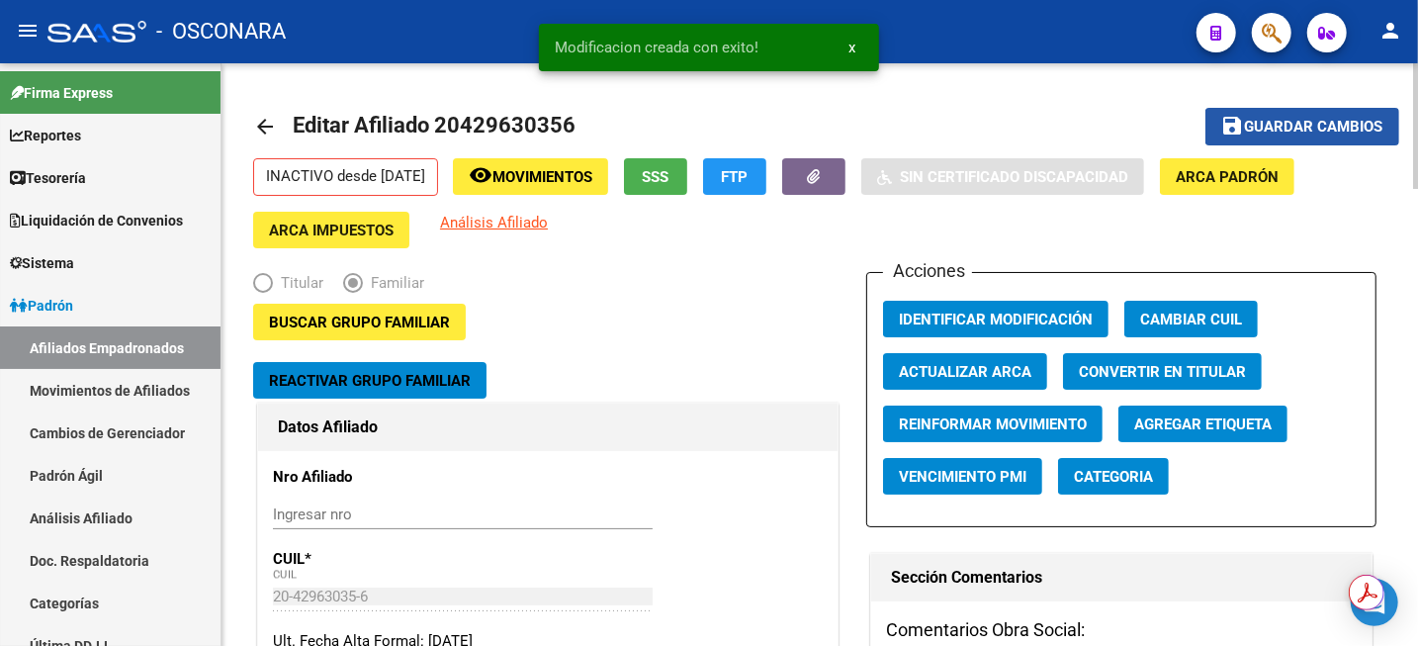
click at [1337, 110] on button "save Guardar cambios" at bounding box center [1303, 126] width 194 height 37
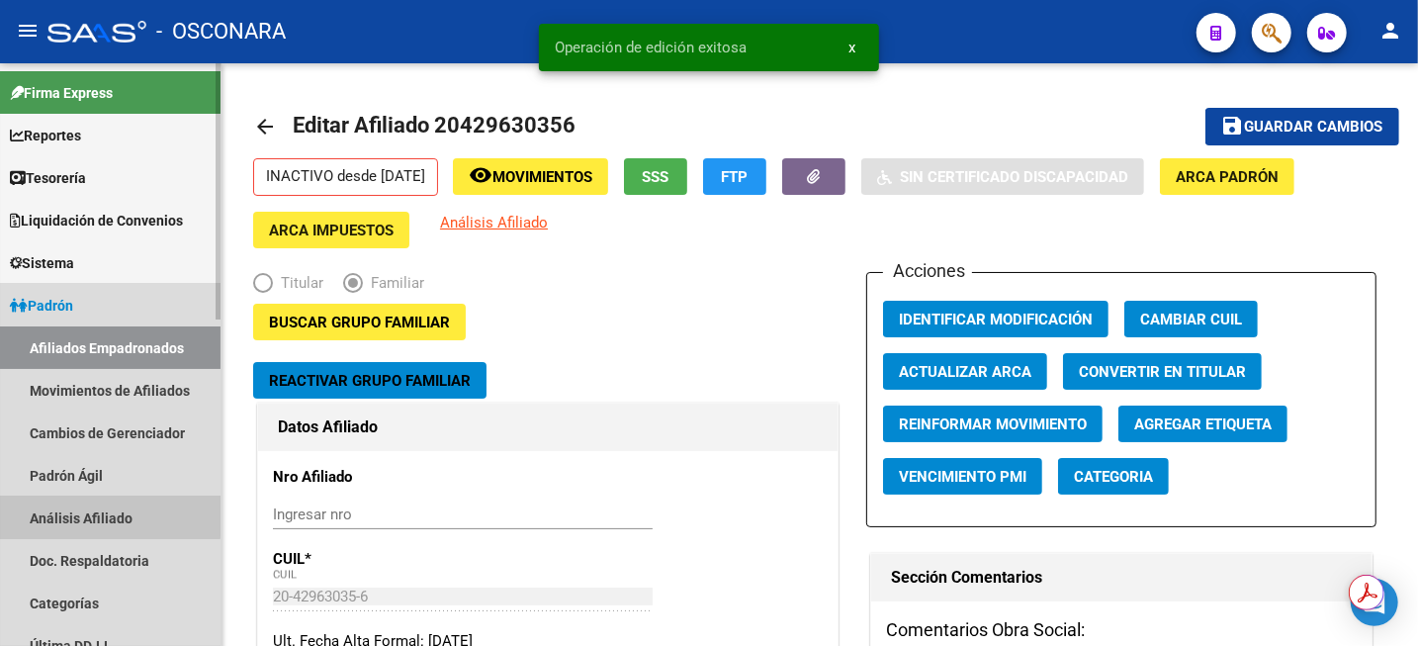
click at [99, 507] on link "Análisis Afiliado" at bounding box center [110, 518] width 221 height 43
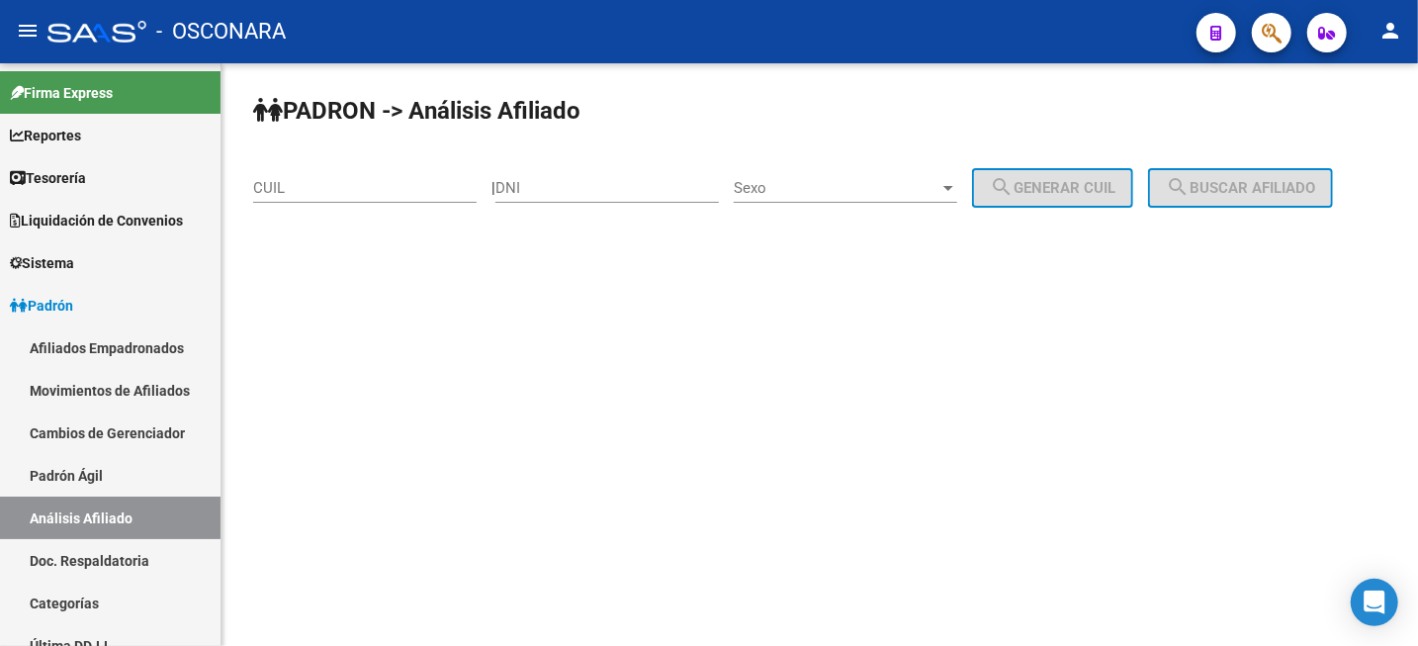
click at [308, 201] on div "CUIL" at bounding box center [365, 181] width 224 height 43
paste input "20-17681151-0"
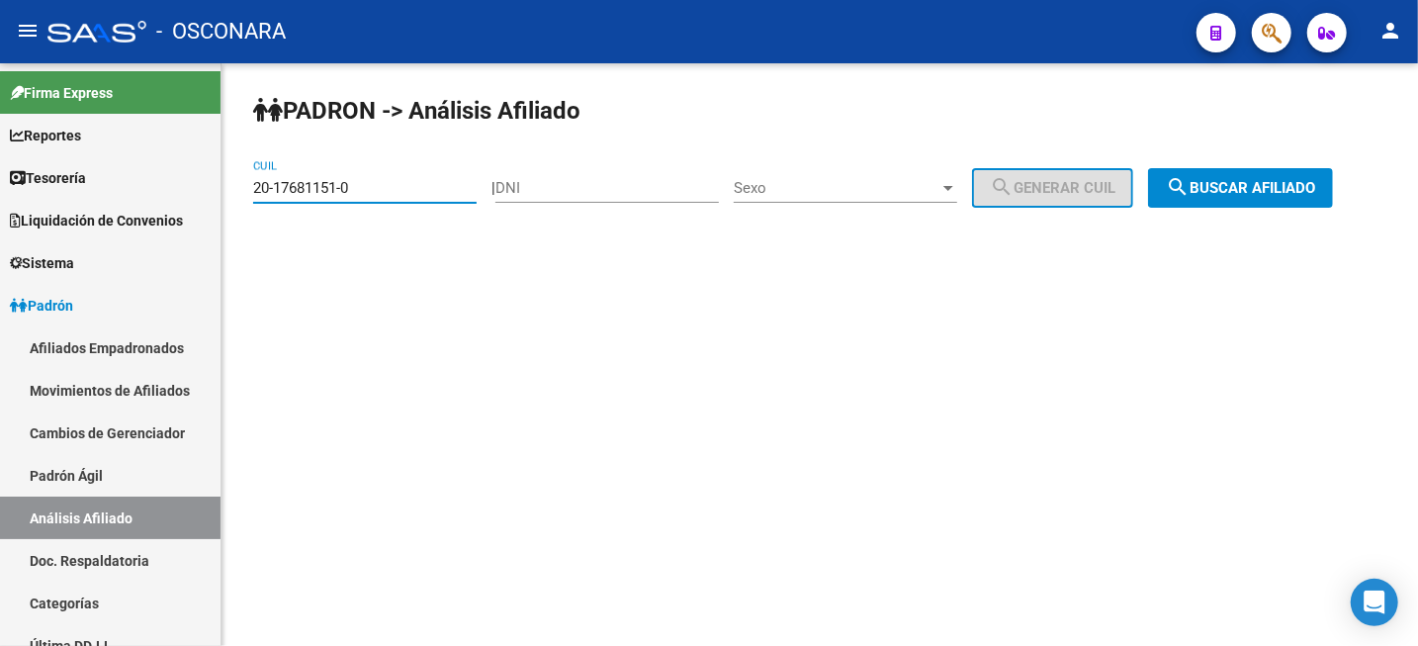
type input "20-17681151-0"
click at [1270, 184] on span "search Buscar afiliado" at bounding box center [1240, 188] width 149 height 18
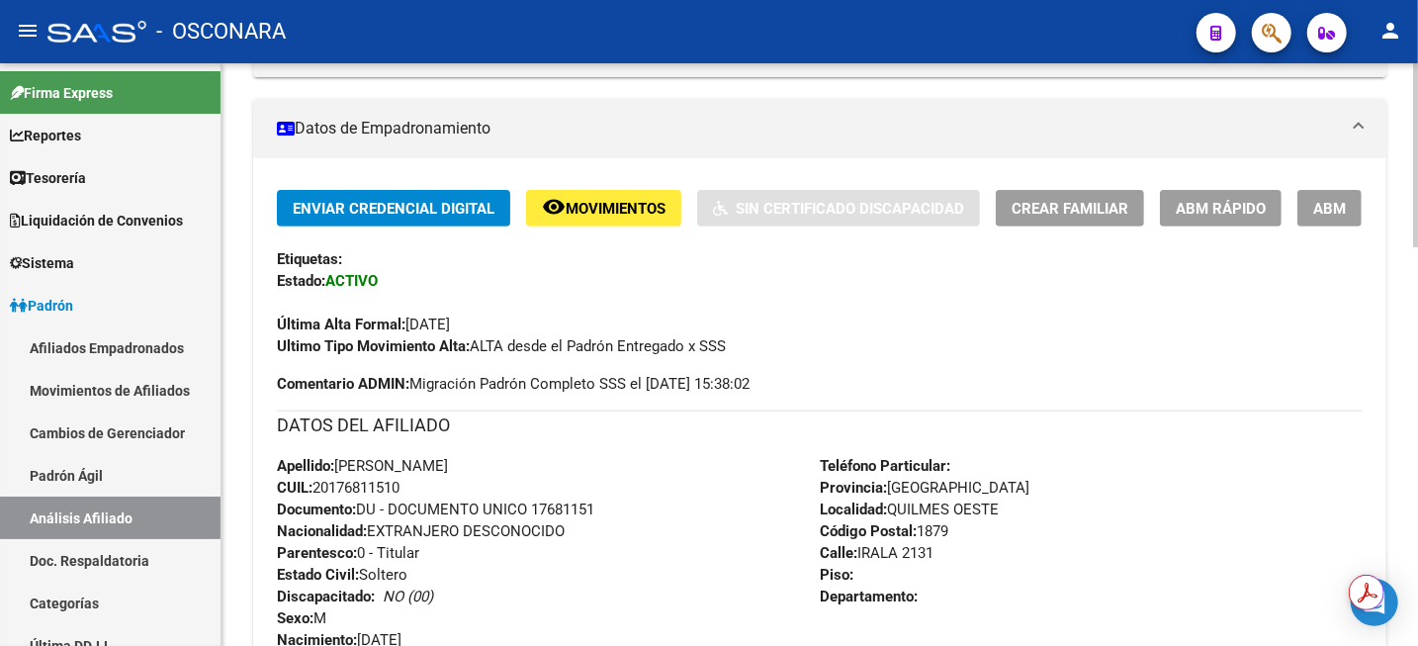
scroll to position [151, 0]
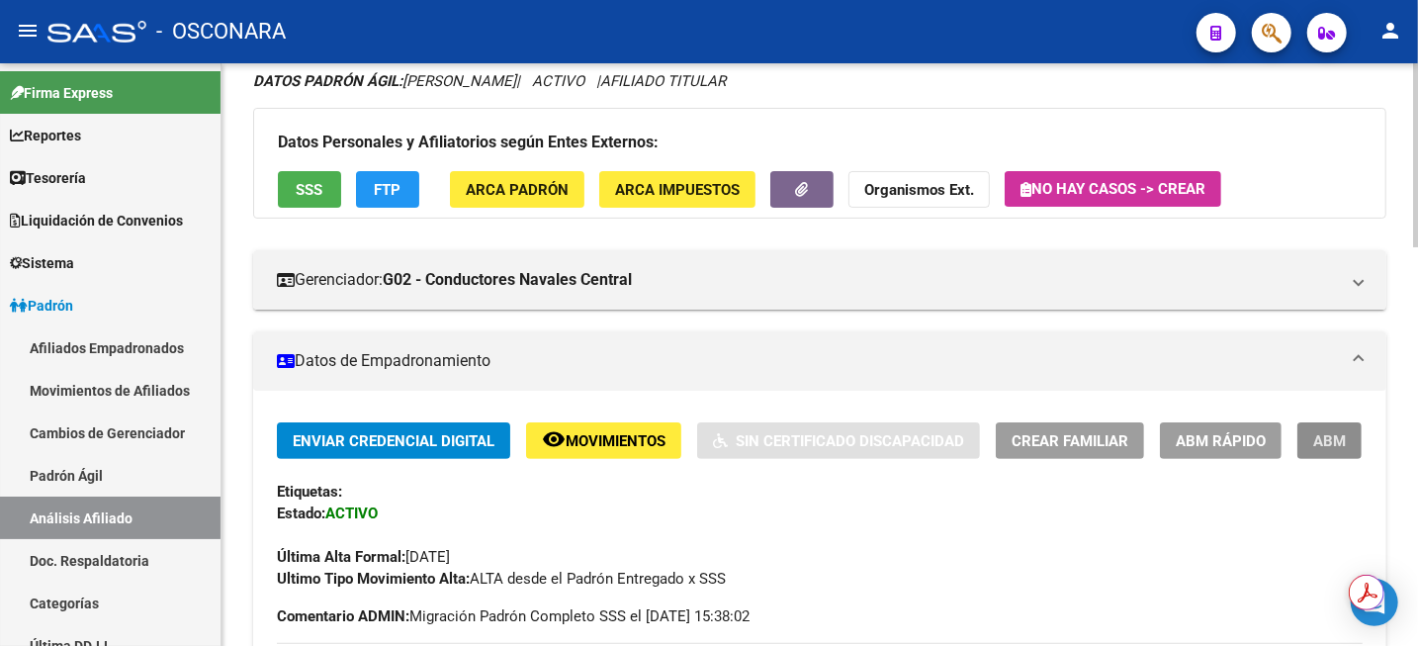
click at [1322, 446] on span "ABM" at bounding box center [1330, 441] width 33 height 18
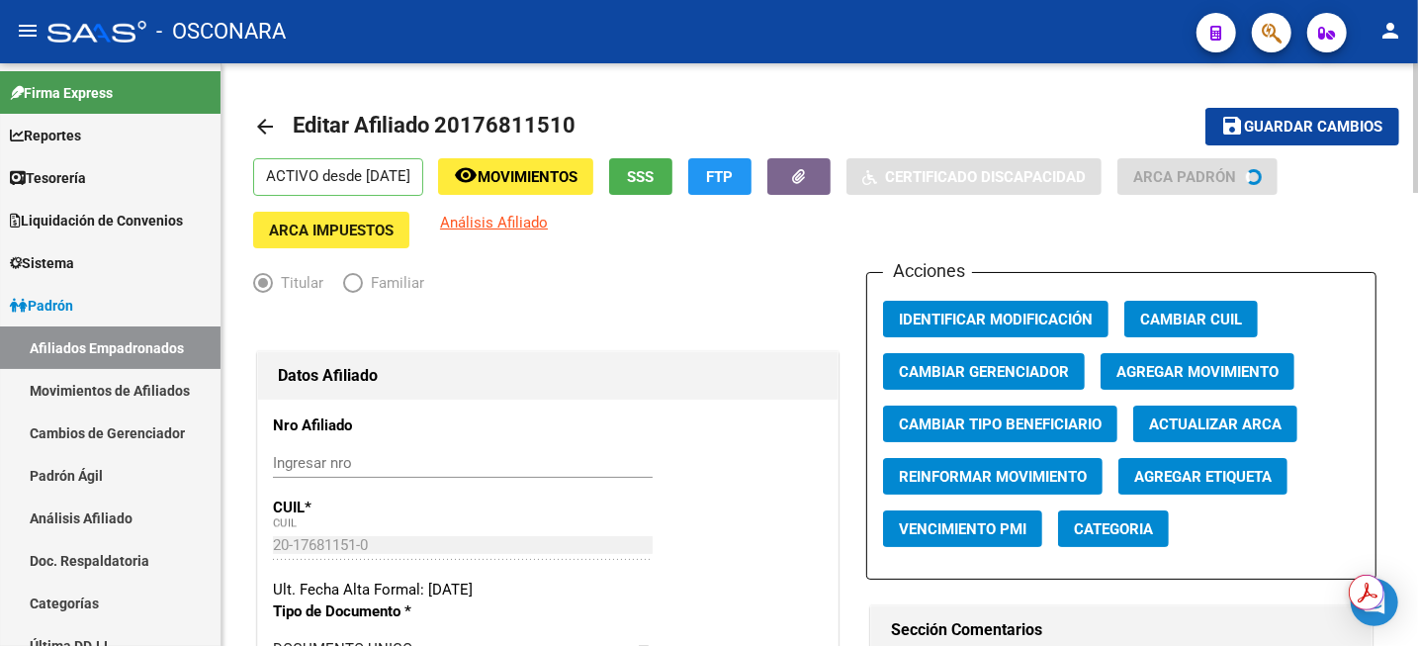
radio input "true"
type input "30-50687587-7"
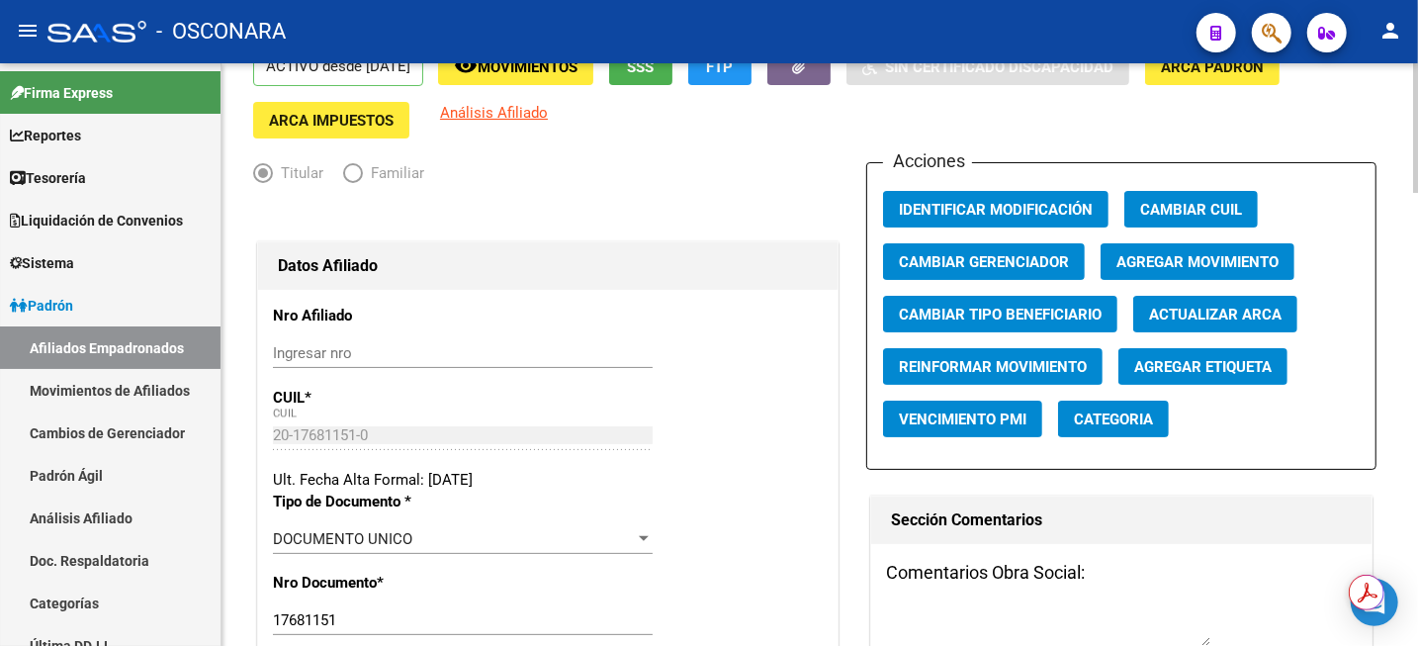
scroll to position [495, 0]
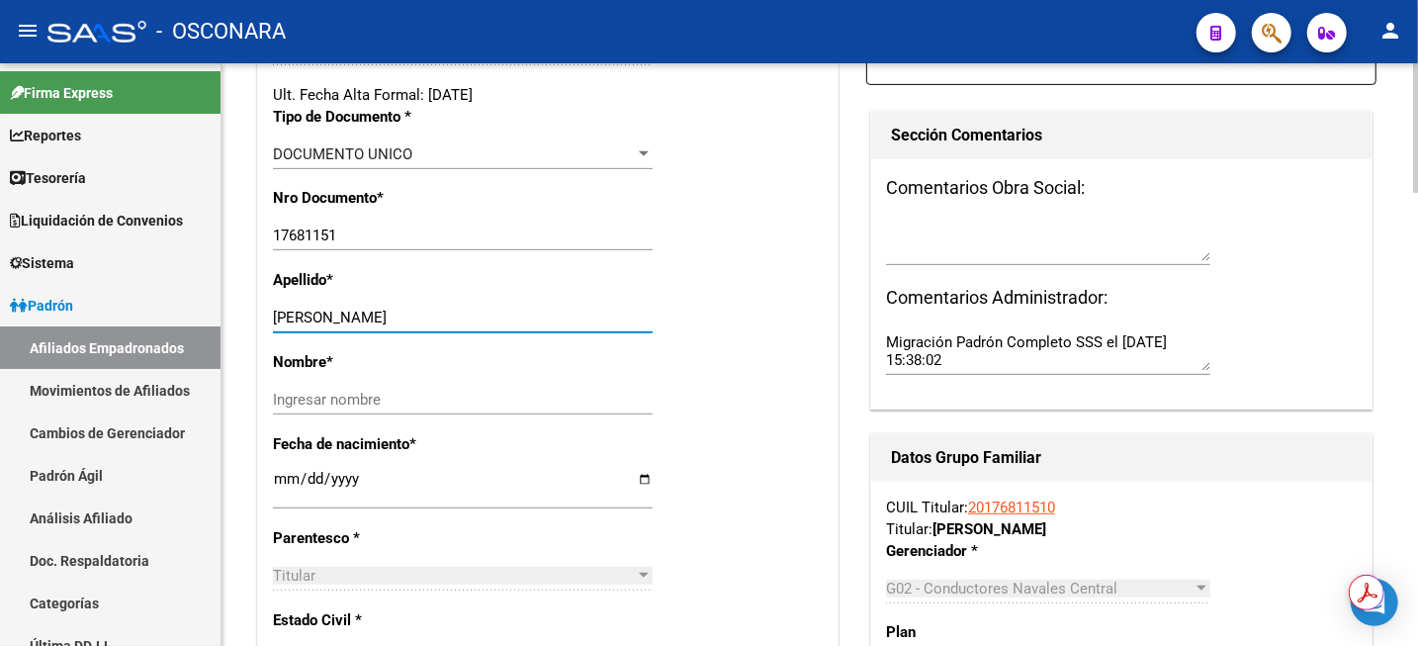
drag, startPoint x: 334, startPoint y: 316, endPoint x: 420, endPoint y: 318, distance: 86.1
click at [420, 318] on input "[PERSON_NAME]" at bounding box center [463, 318] width 380 height 18
type input "[PERSON_NAME]"
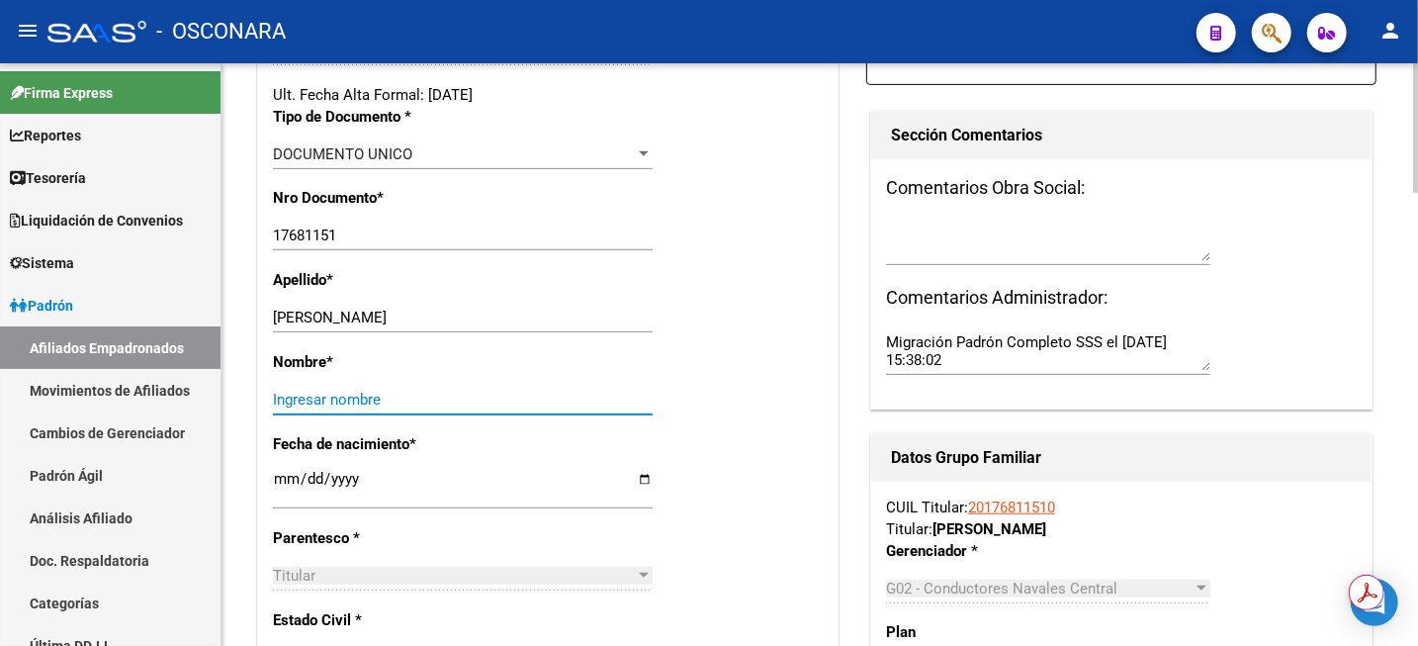
click at [317, 392] on input "Ingresar nombre" at bounding box center [463, 400] width 380 height 18
paste input "[PERSON_NAME]"
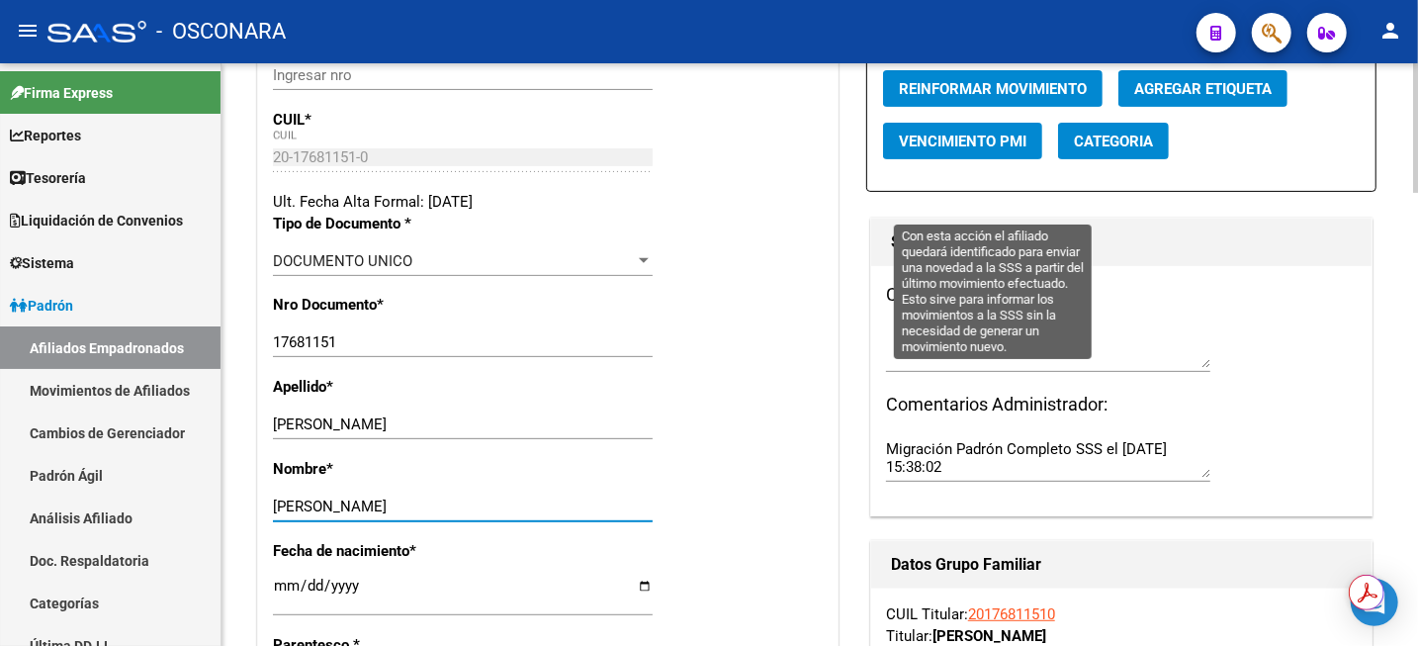
scroll to position [247, 0]
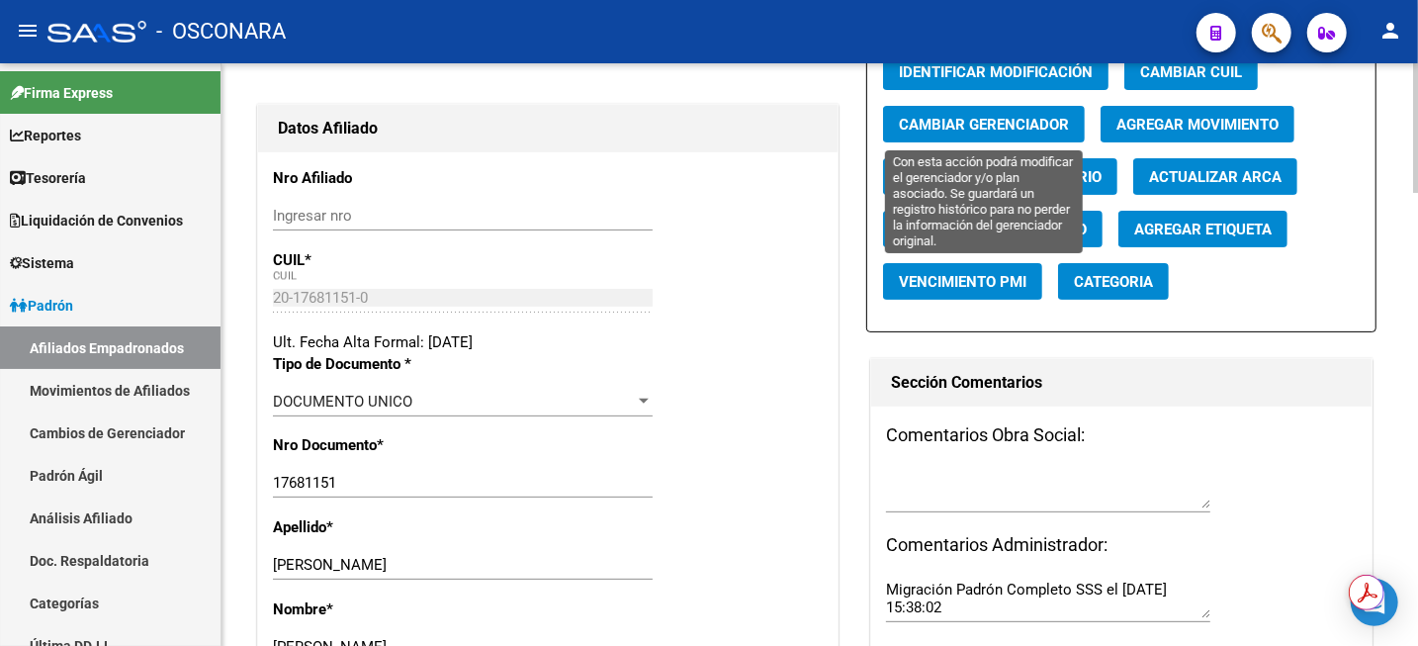
type input "[PERSON_NAME]"
click at [962, 130] on span "Cambiar Gerenciador" at bounding box center [984, 125] width 170 height 18
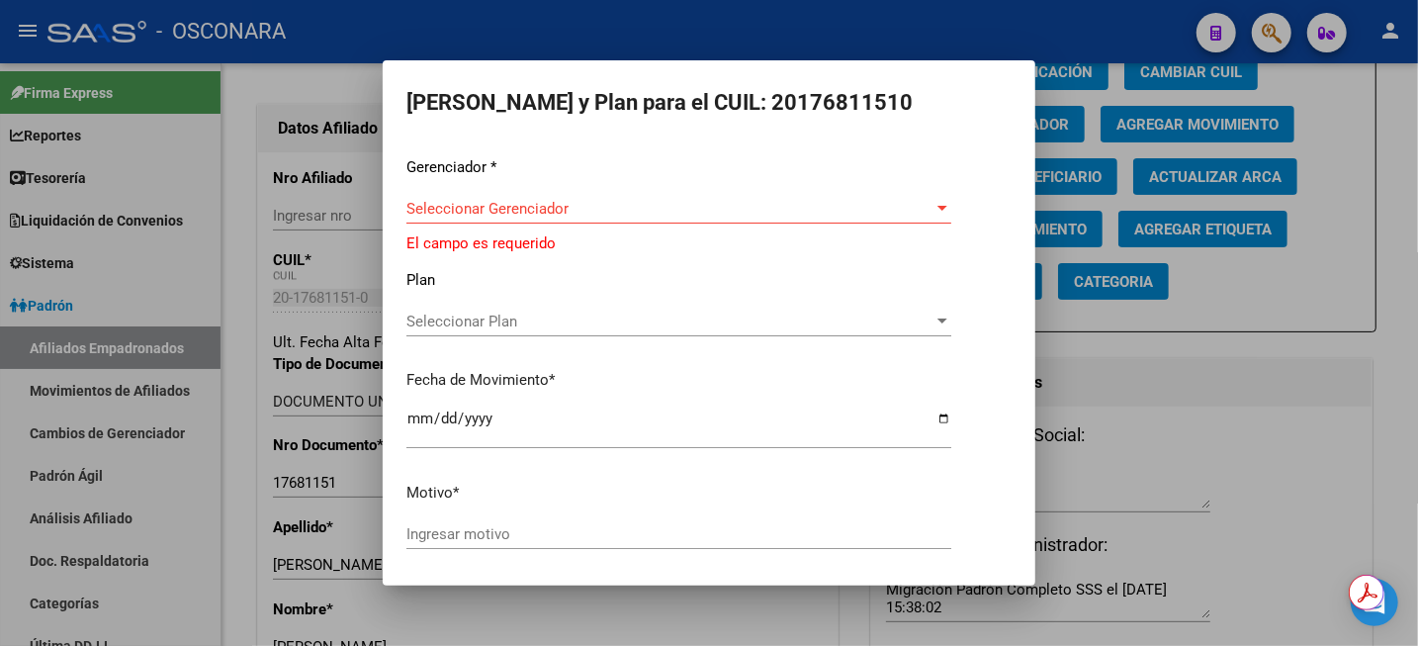
click at [784, 195] on div "Seleccionar Gerenciador Seleccionar Gerenciador" at bounding box center [679, 209] width 545 height 30
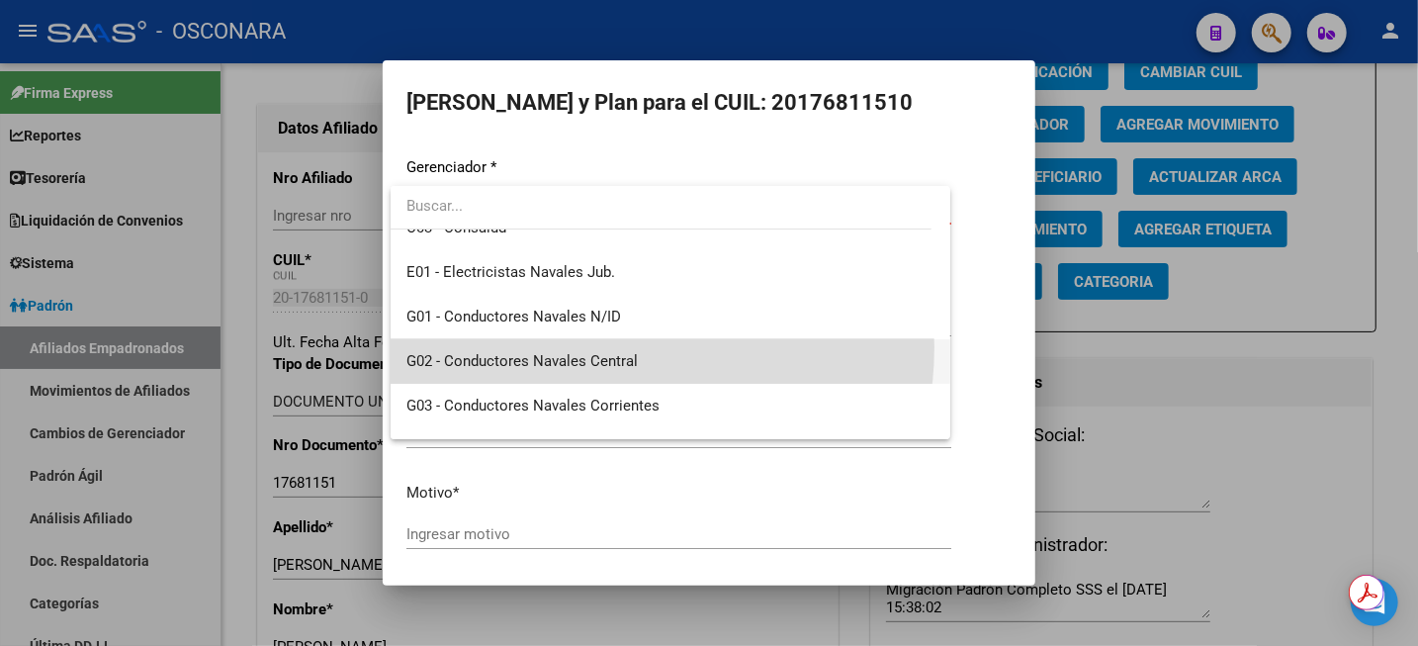
click at [607, 347] on span "G02 - Conductores Navales Central" at bounding box center [671, 361] width 528 height 45
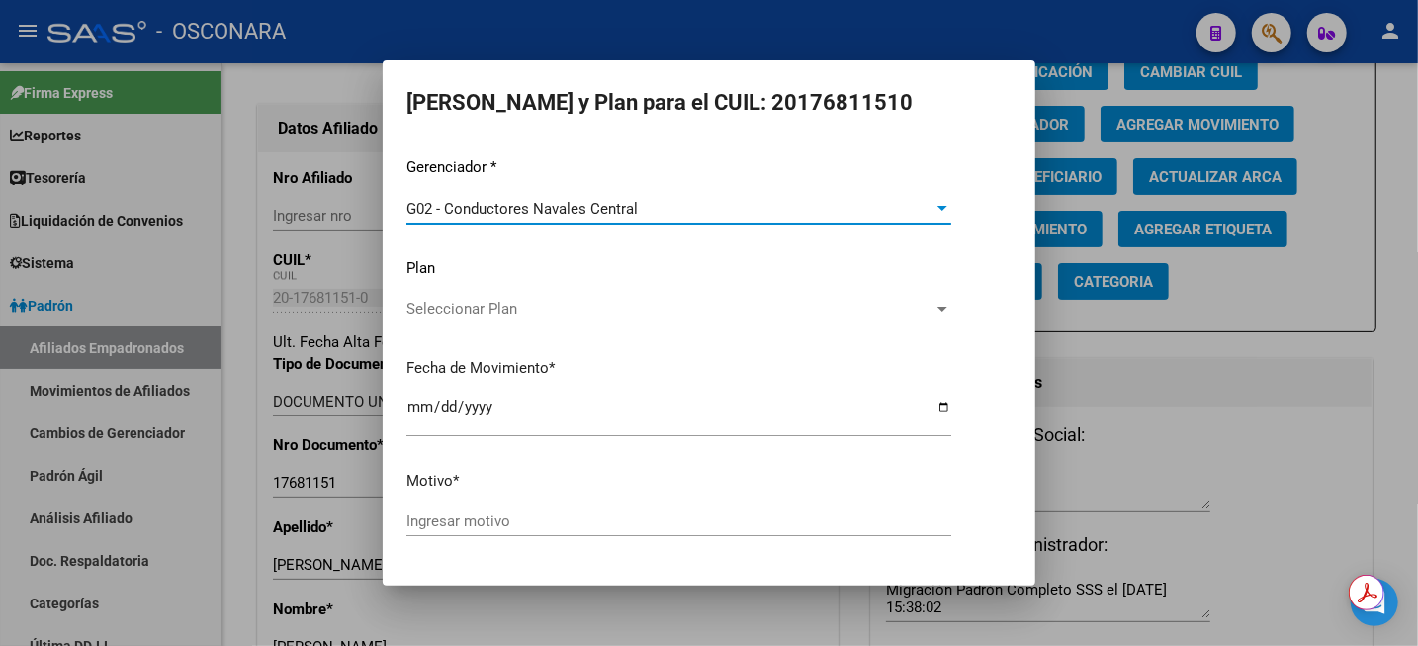
click at [583, 304] on span "Seleccionar Plan" at bounding box center [670, 309] width 527 height 18
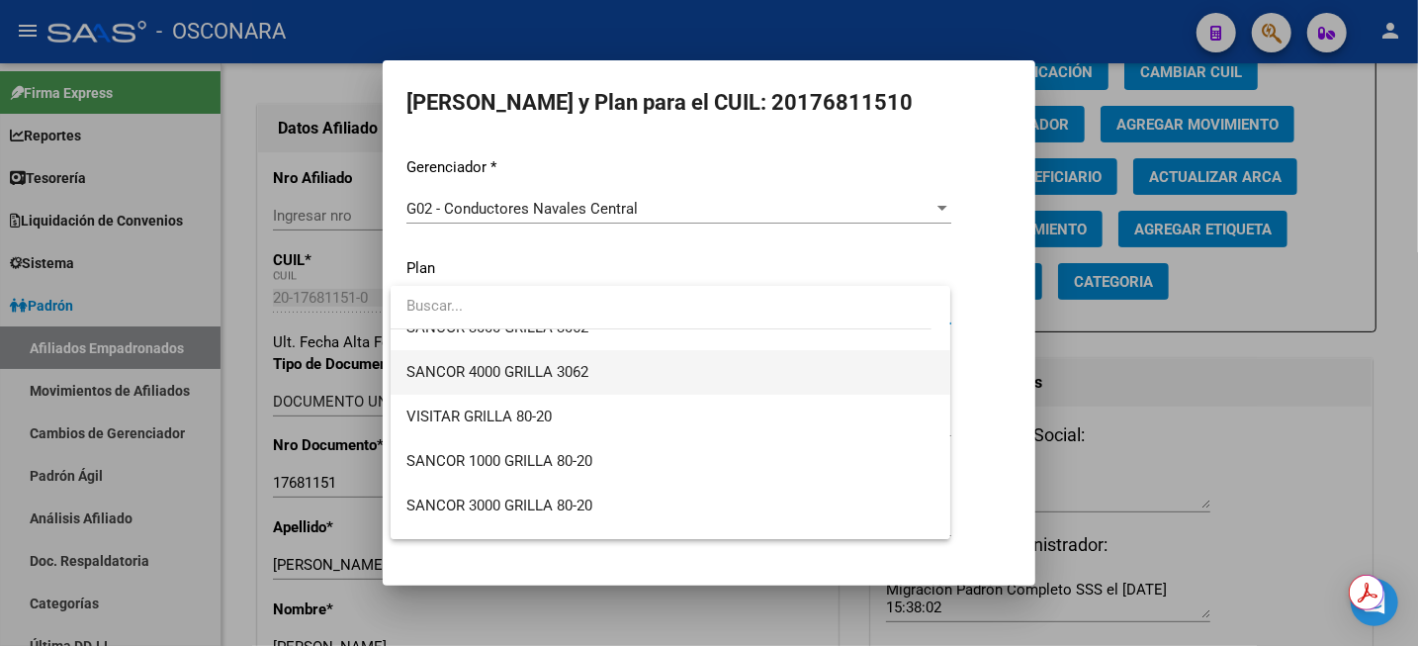
click at [601, 372] on span "SANCOR 4000 GRILLA 3062" at bounding box center [671, 372] width 528 height 45
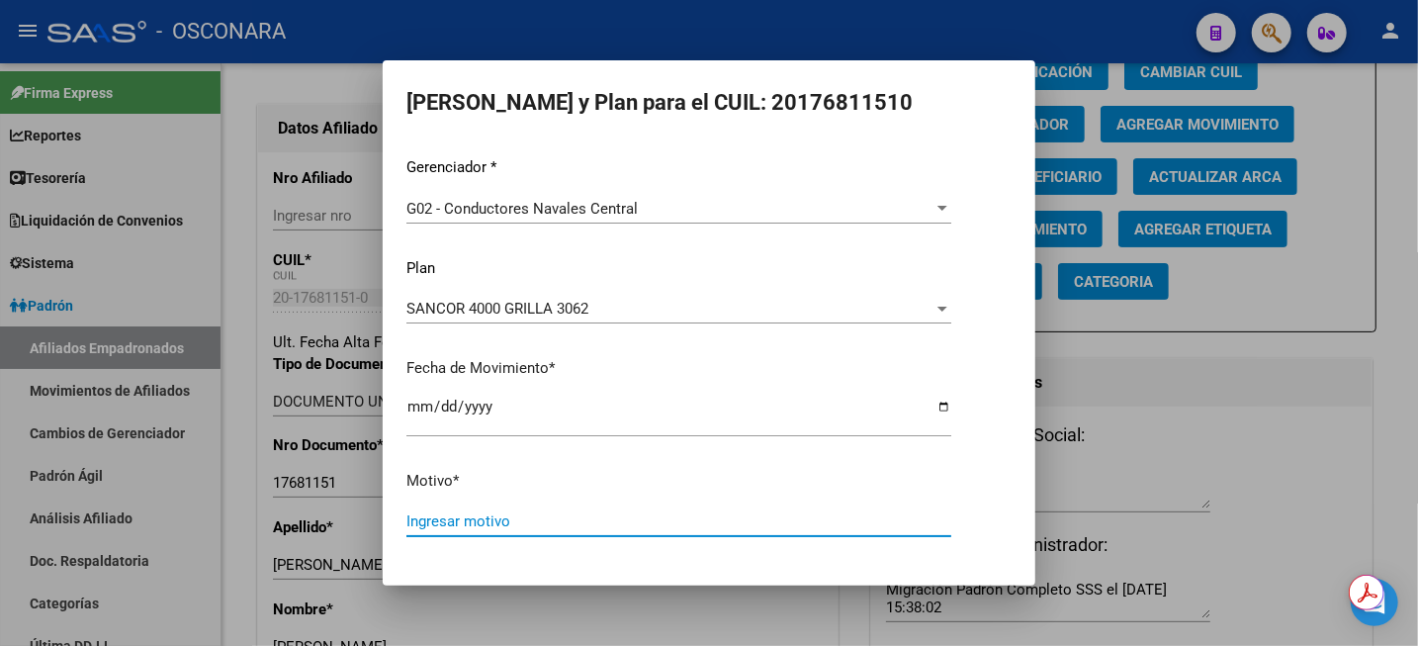
click at [459, 523] on input "Ingresar motivo" at bounding box center [679, 521] width 545 height 18
type input "MODIFICACION DE GRILLA A C4000 3062"
click at [522, 571] on button "Aceptar" at bounding box center [570, 589] width 97 height 36
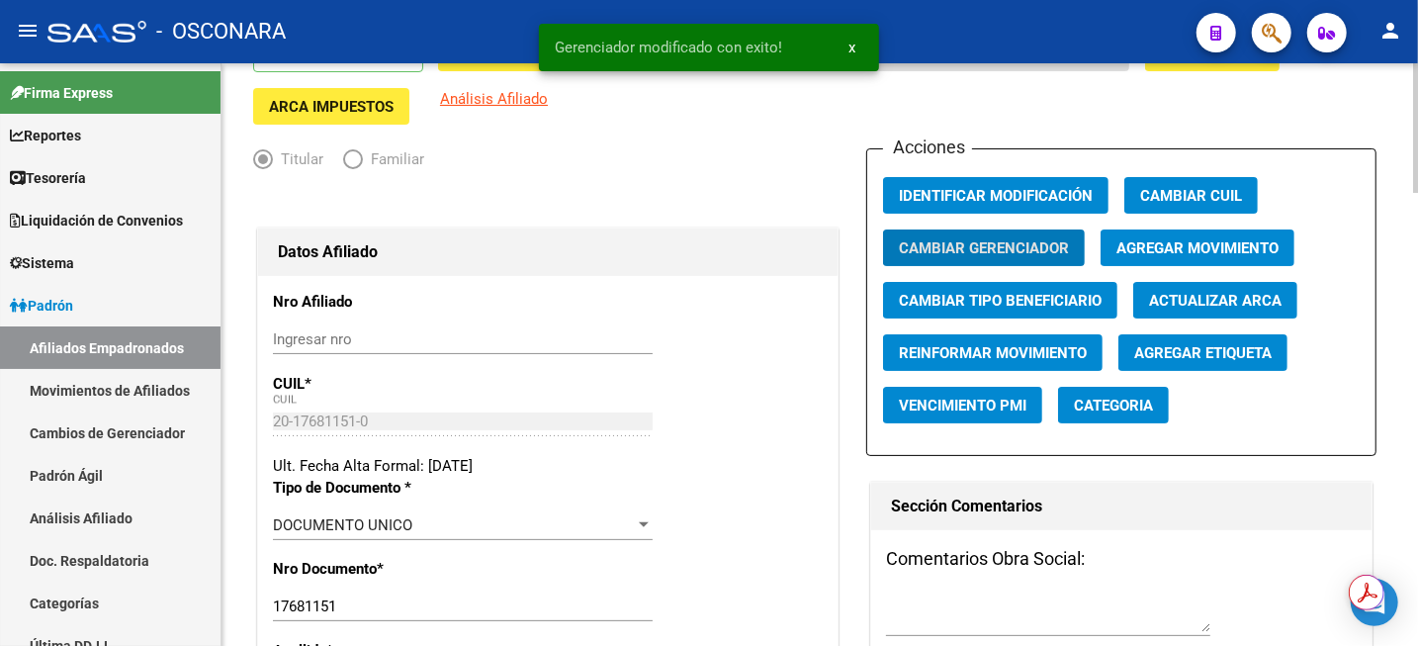
scroll to position [0, 0]
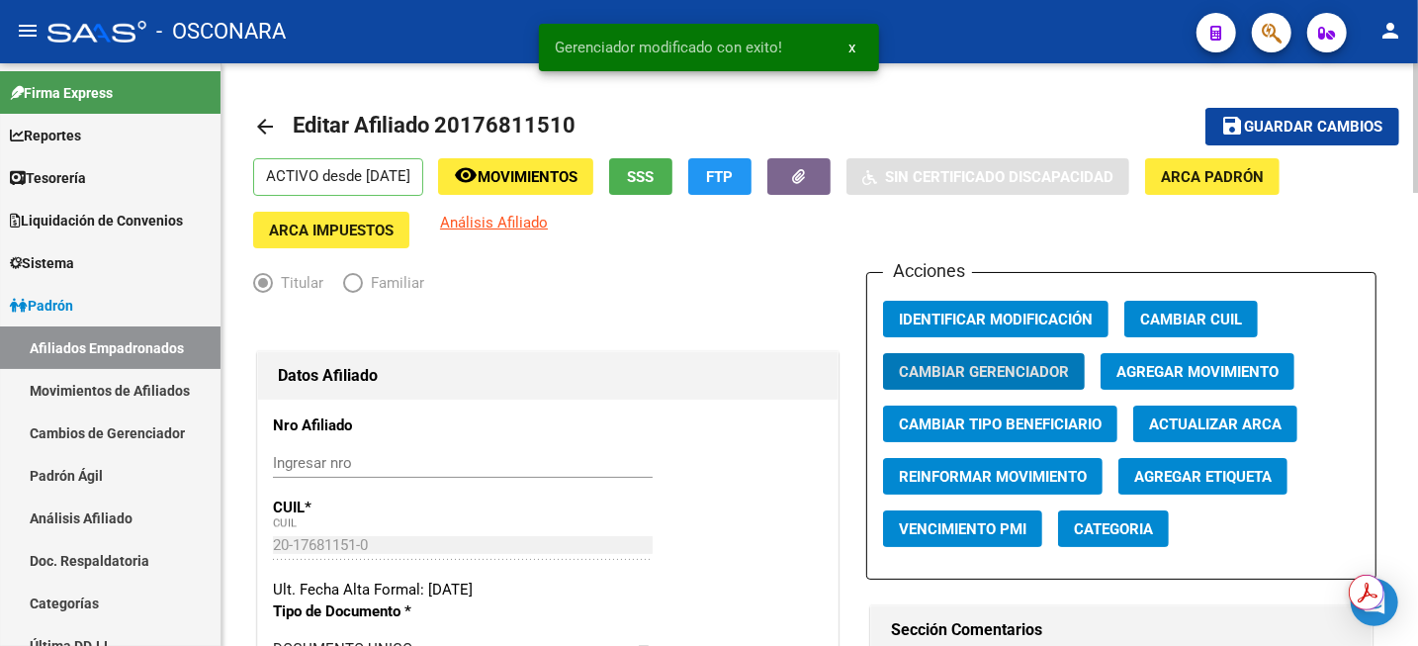
click at [1318, 119] on span "Guardar cambios" at bounding box center [1314, 128] width 138 height 18
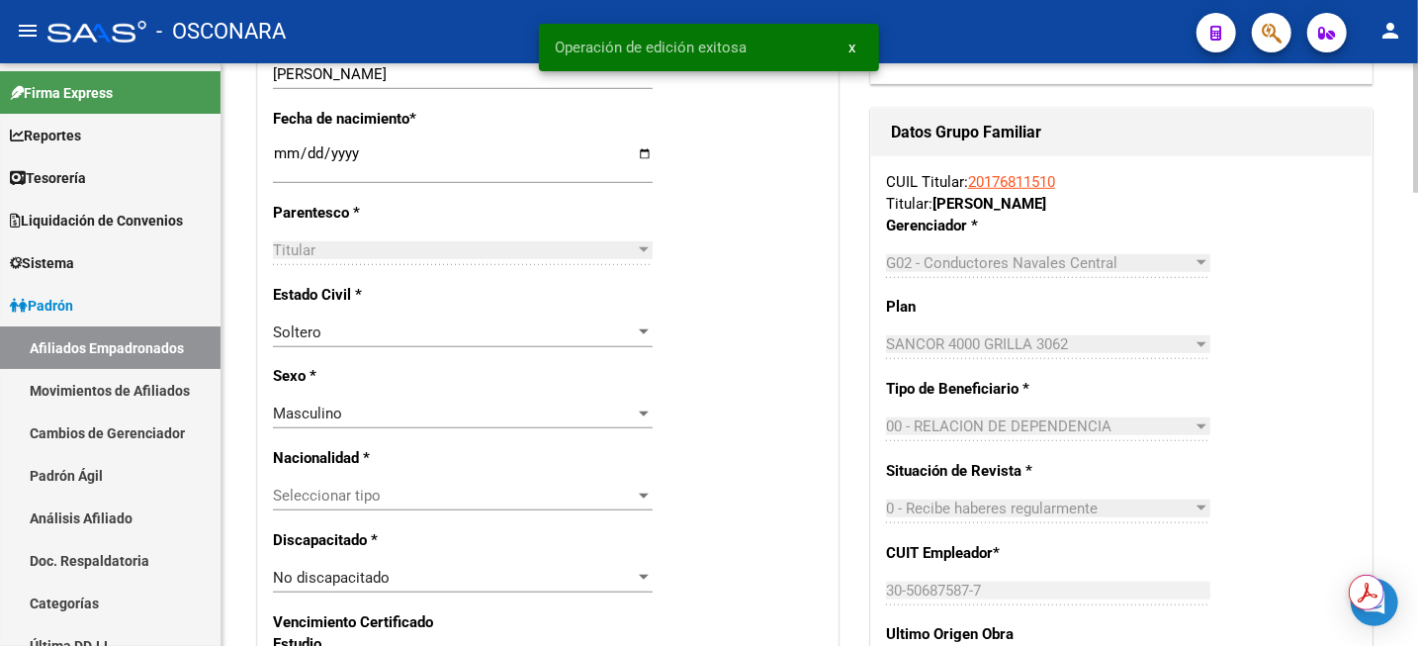
scroll to position [865, 0]
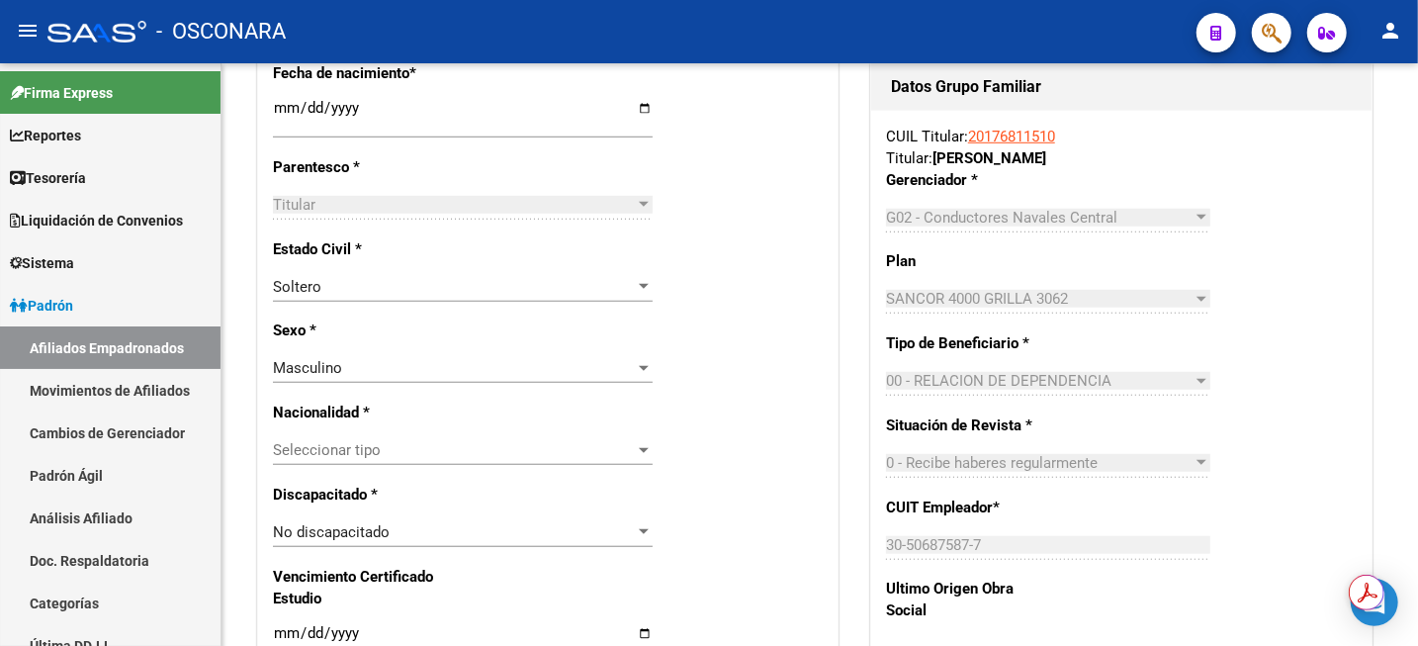
drag, startPoint x: 93, startPoint y: 520, endPoint x: 801, endPoint y: 606, distance: 713.4
click at [93, 521] on link "Análisis Afiliado" at bounding box center [110, 518] width 221 height 43
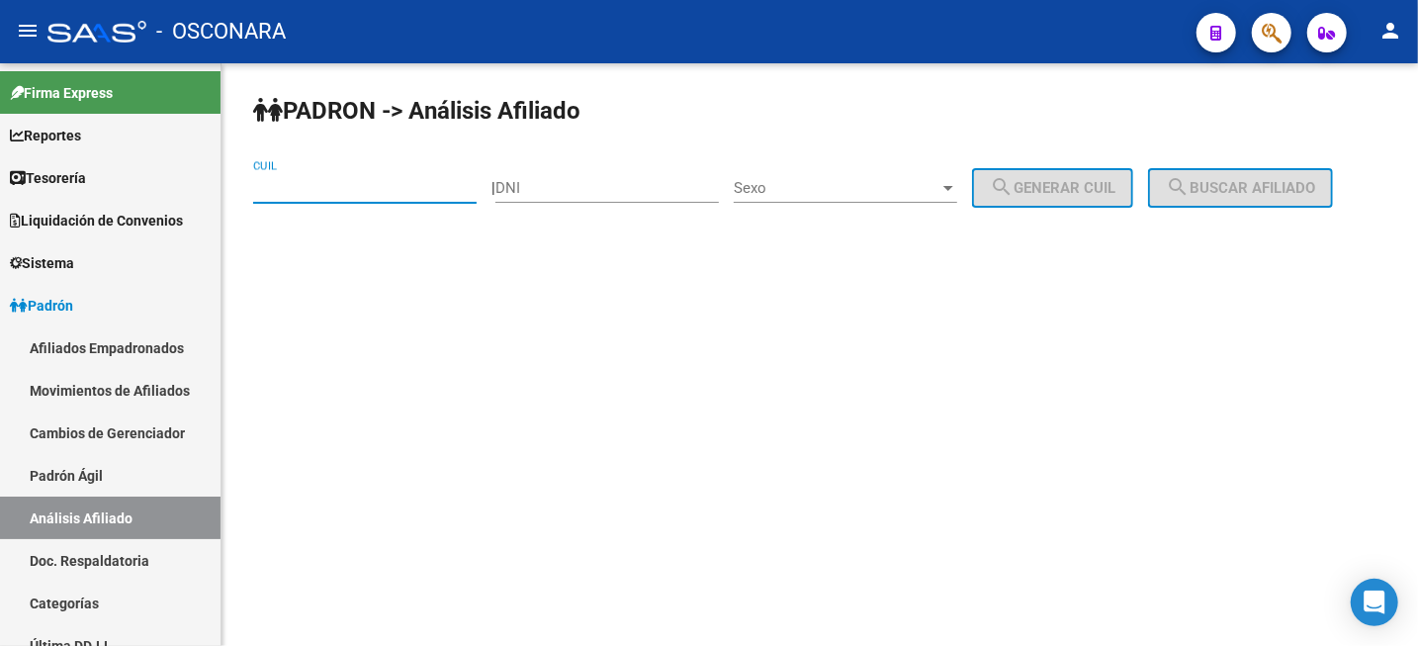
click at [315, 184] on input "CUIL" at bounding box center [365, 188] width 224 height 18
paste input "20-33204524-6"
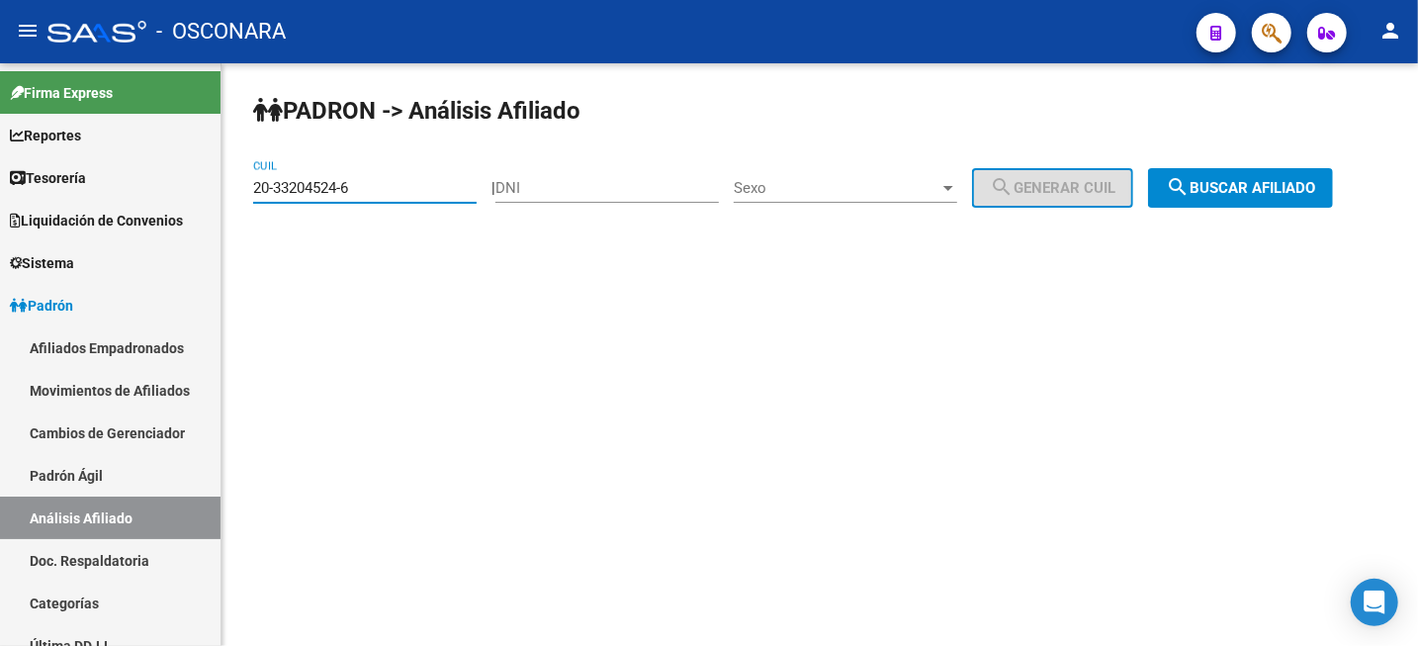
type input "20-33204524-6"
click at [1271, 187] on span "search Buscar afiliado" at bounding box center [1240, 188] width 149 height 18
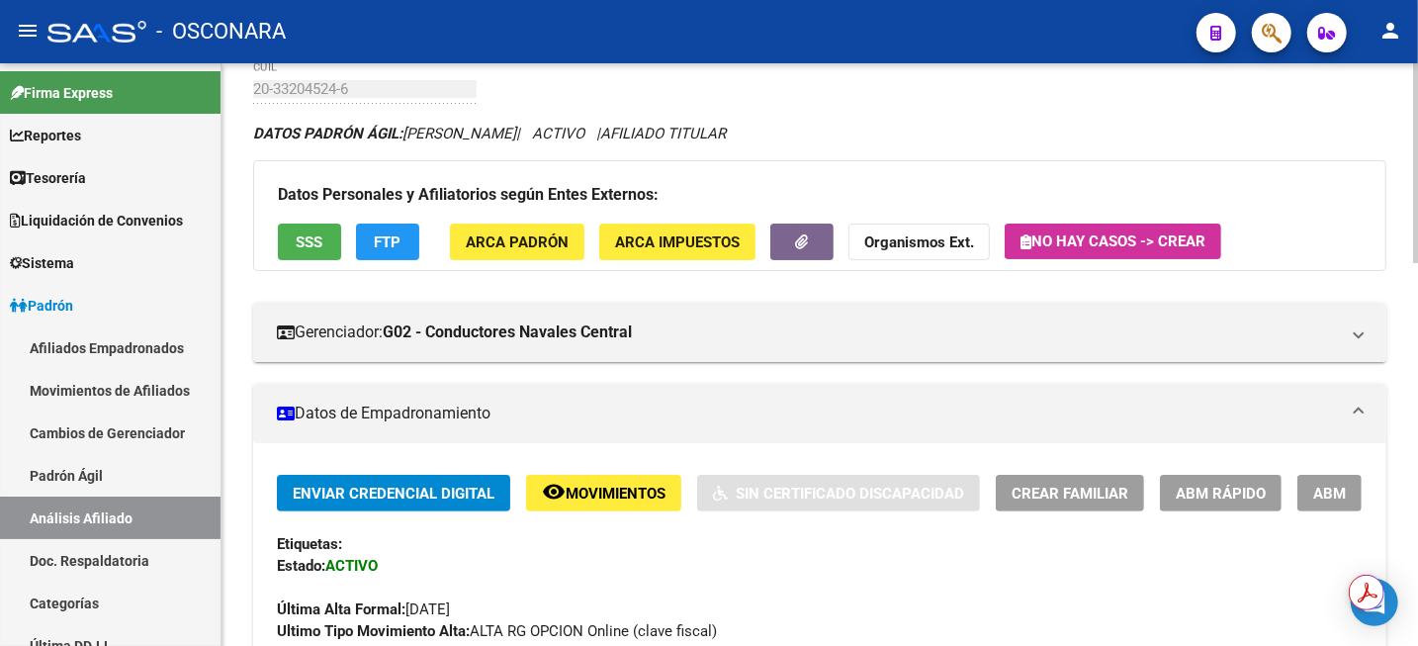
scroll to position [126, 0]
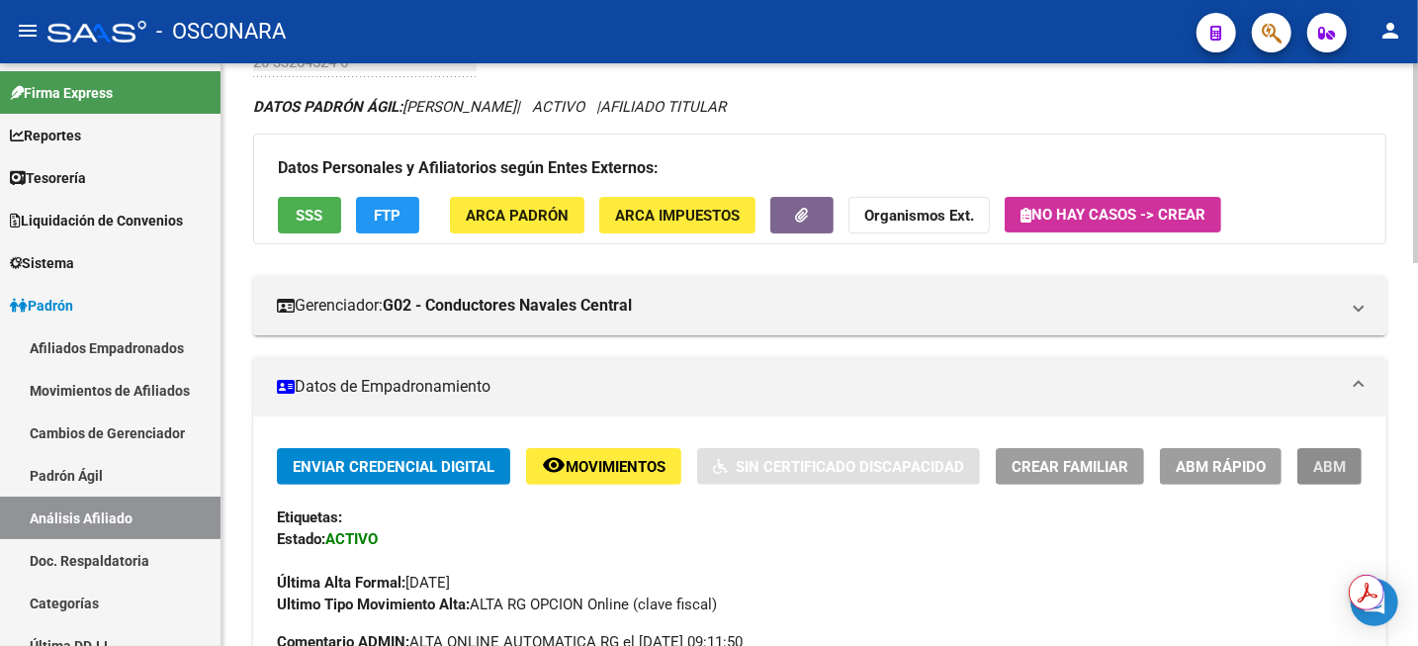
click at [1326, 461] on span "ABM" at bounding box center [1330, 467] width 33 height 18
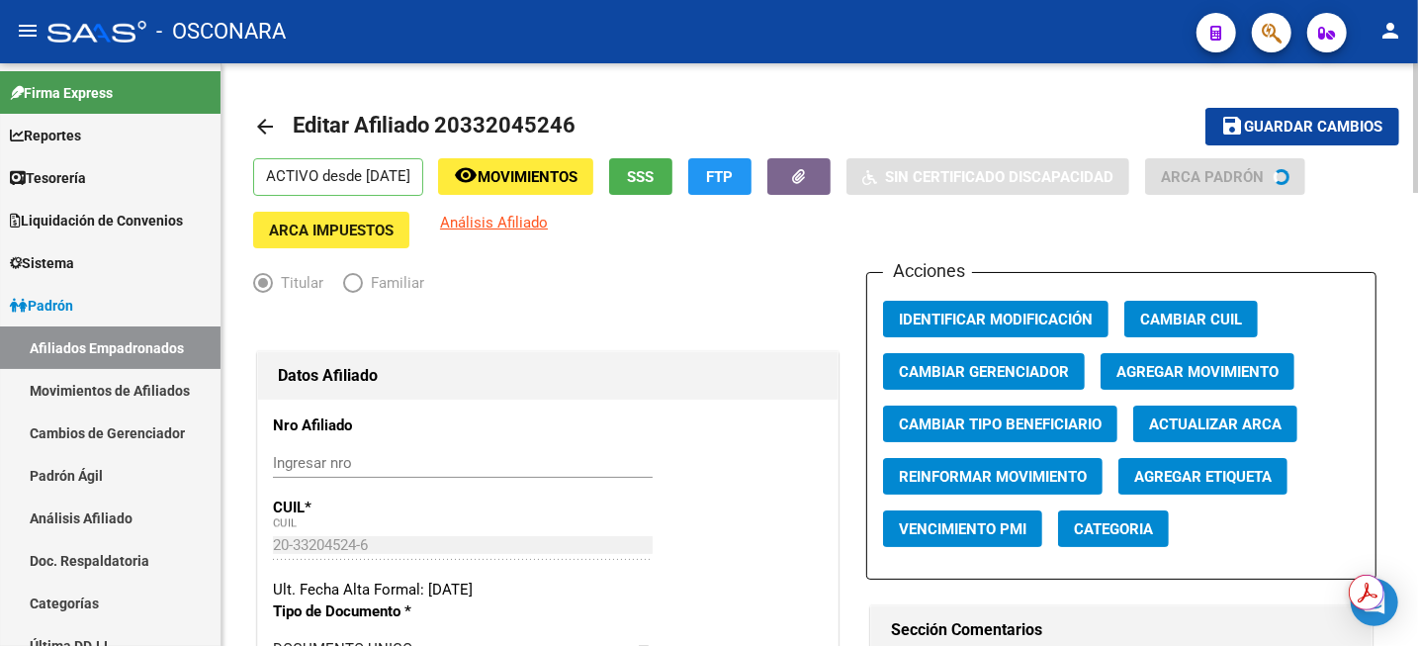
radio input "true"
type input "33-69344938-9"
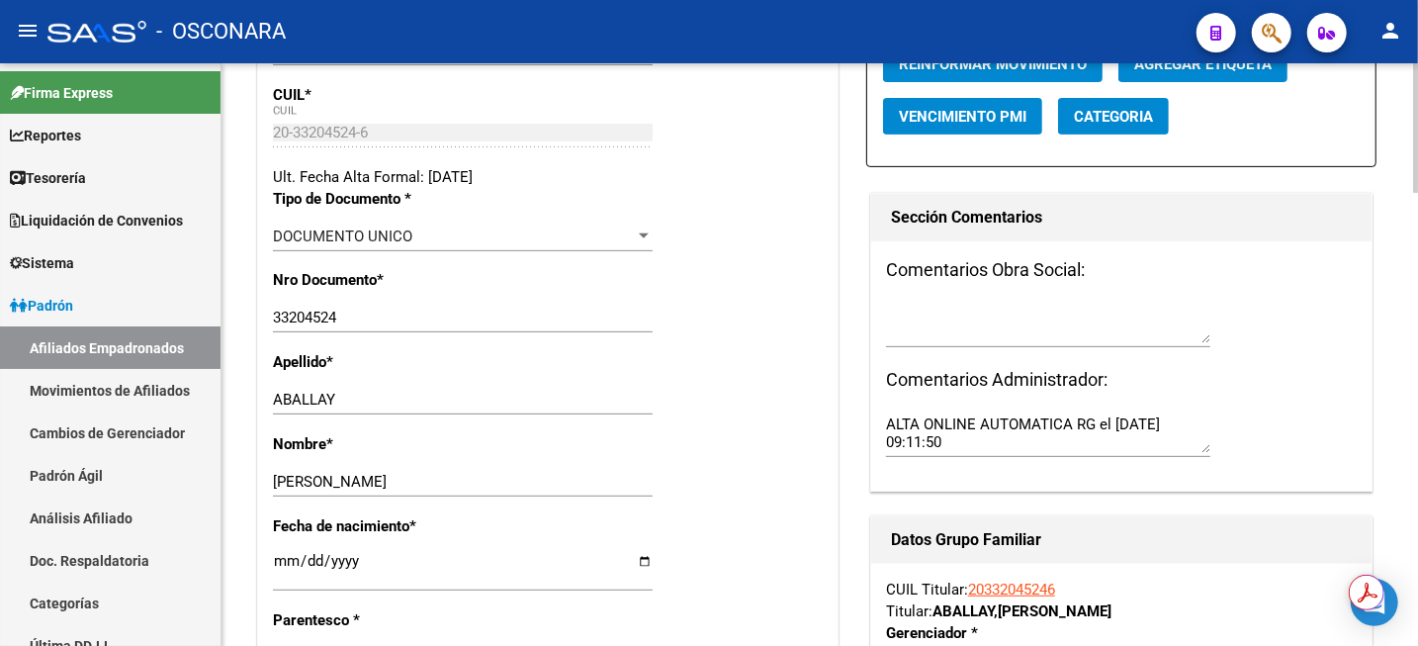
scroll to position [495, 0]
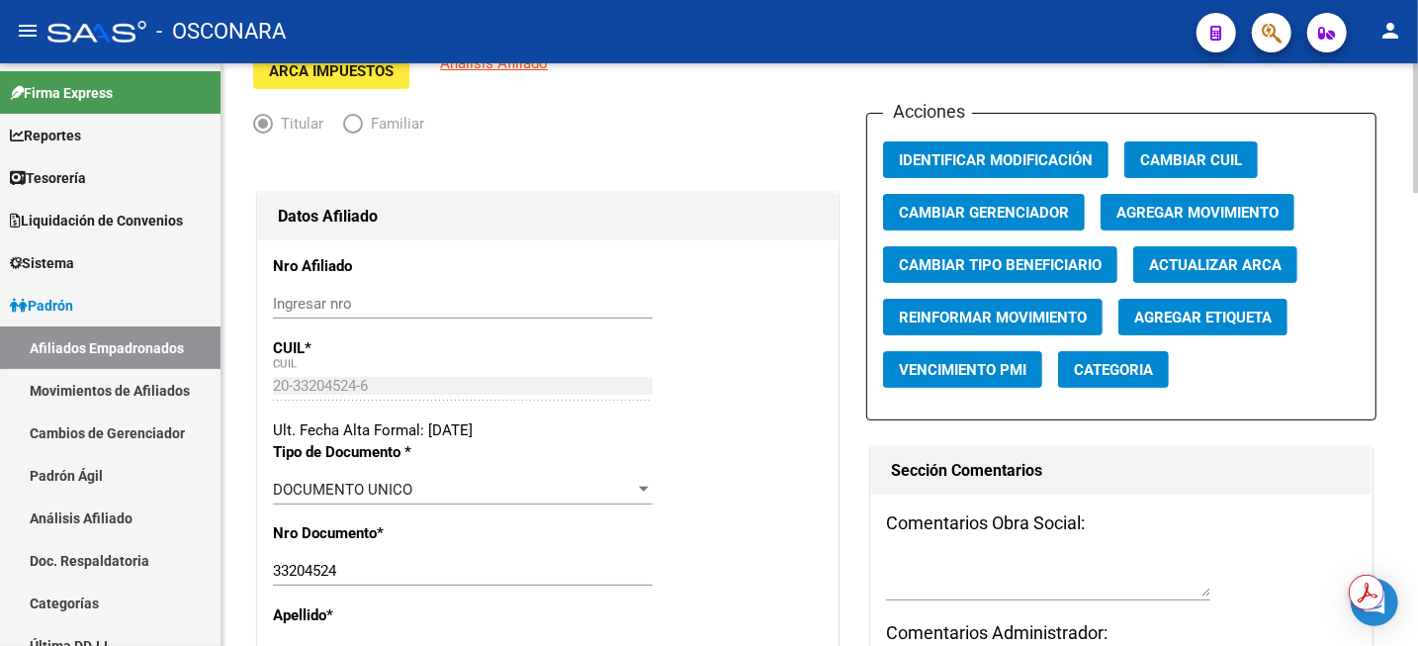
scroll to position [124, 0]
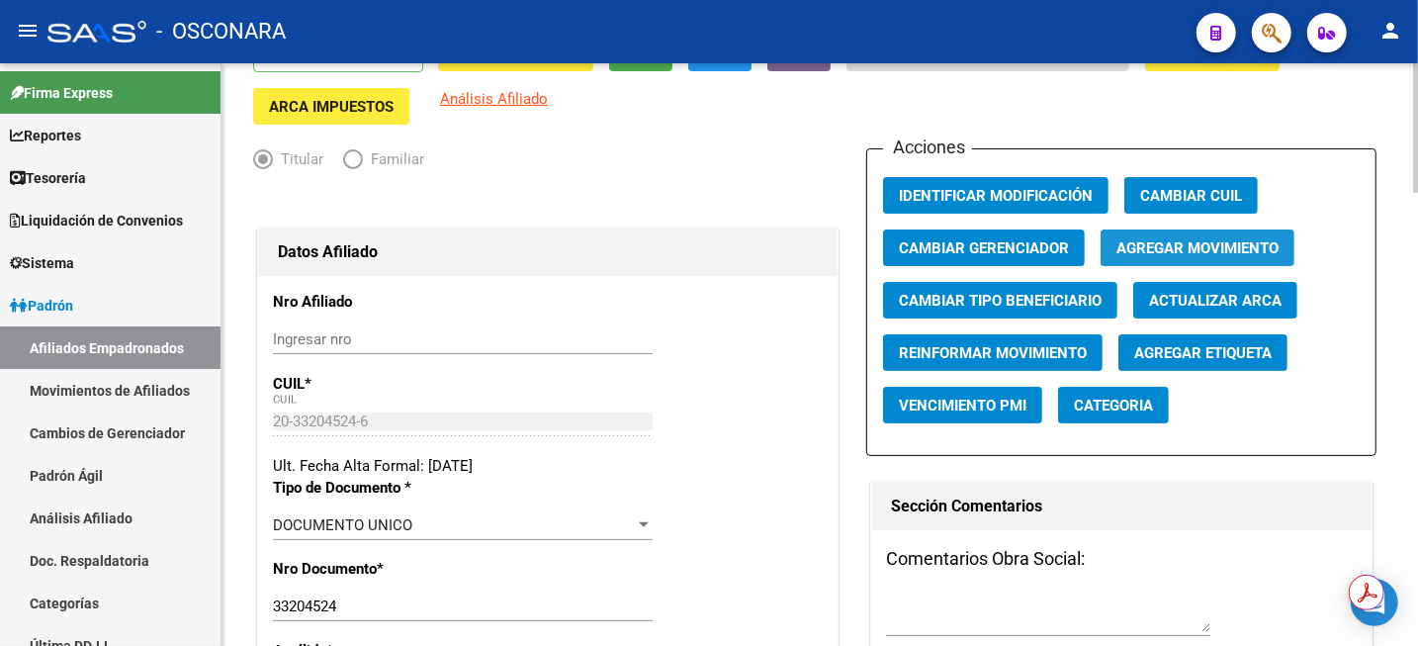
click at [1224, 243] on span "Agregar Movimiento" at bounding box center [1198, 248] width 162 height 18
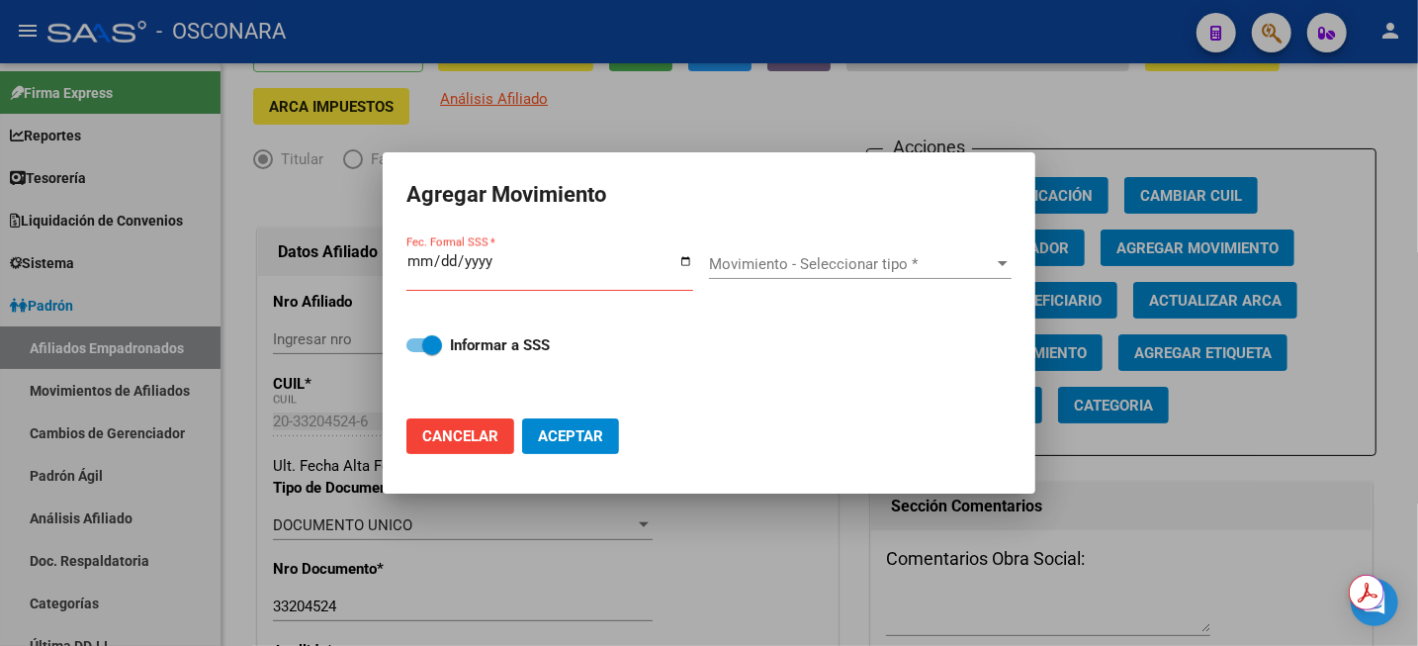
click at [1006, 82] on div at bounding box center [709, 323] width 1418 height 646
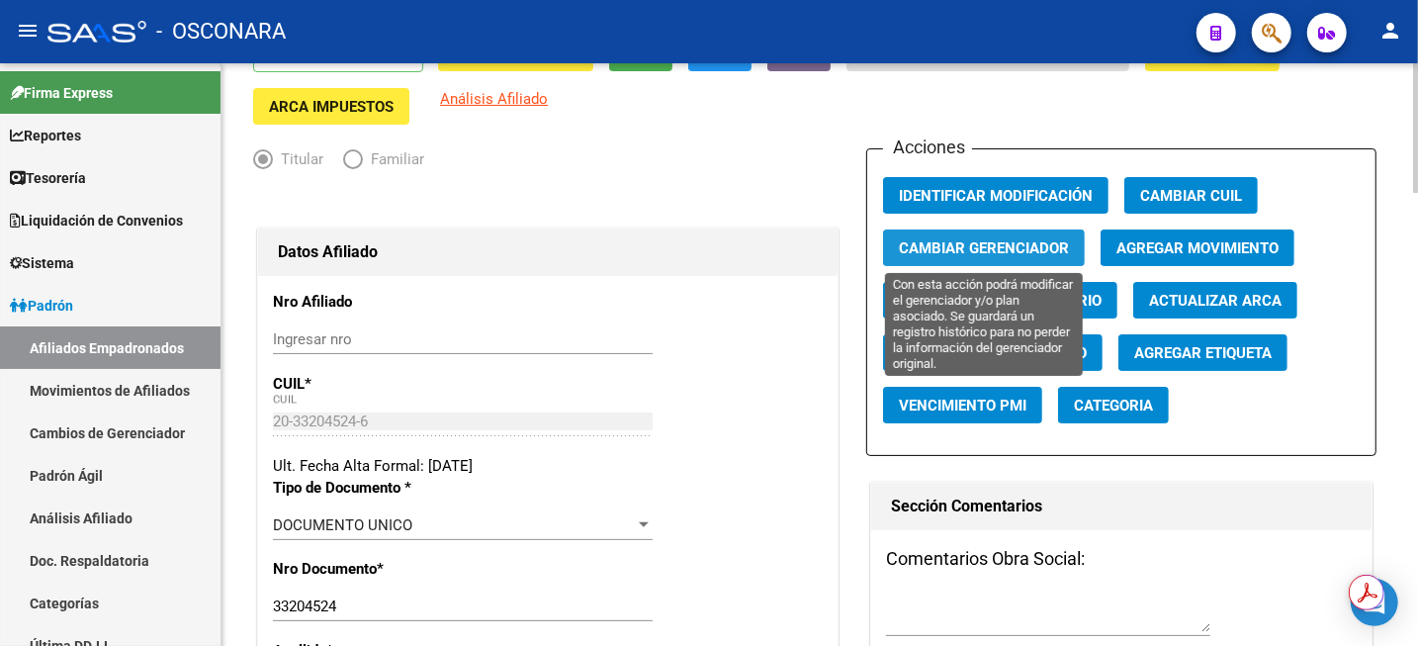
click at [1009, 253] on span "Cambiar Gerenciador" at bounding box center [984, 248] width 170 height 18
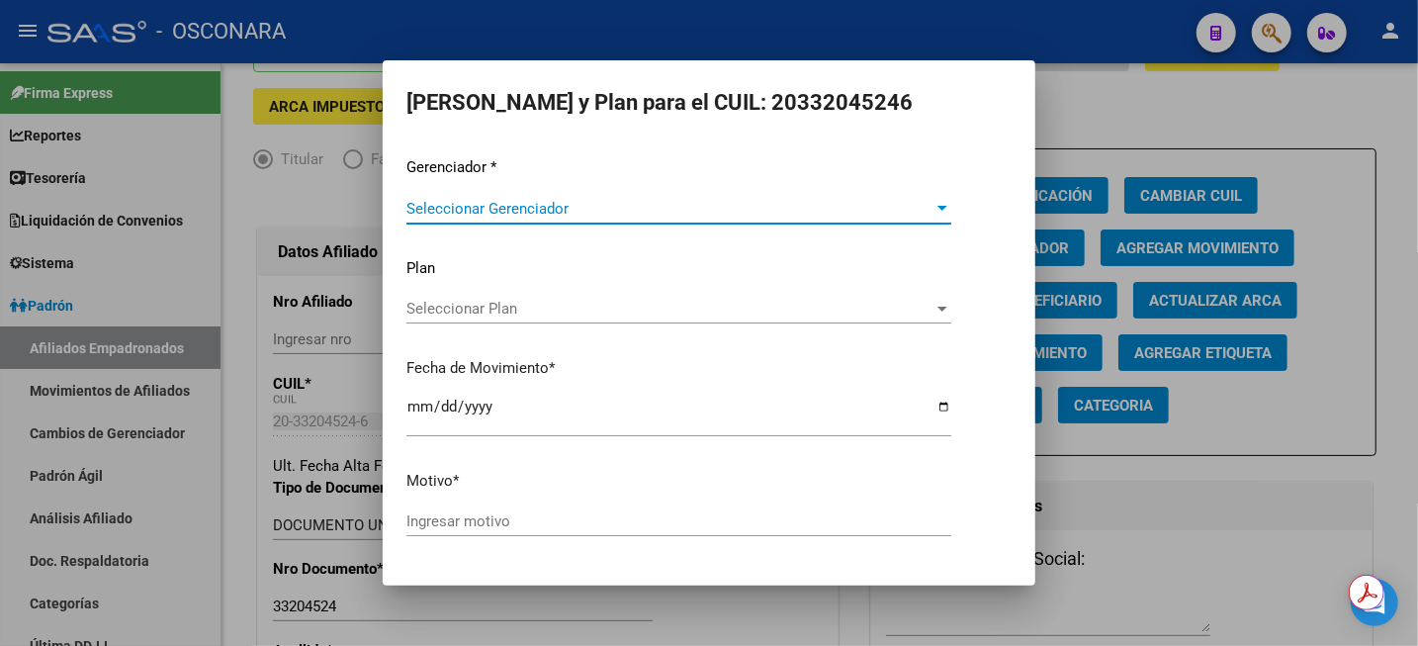
click at [768, 204] on span "Seleccionar Gerenciador" at bounding box center [670, 209] width 527 height 18
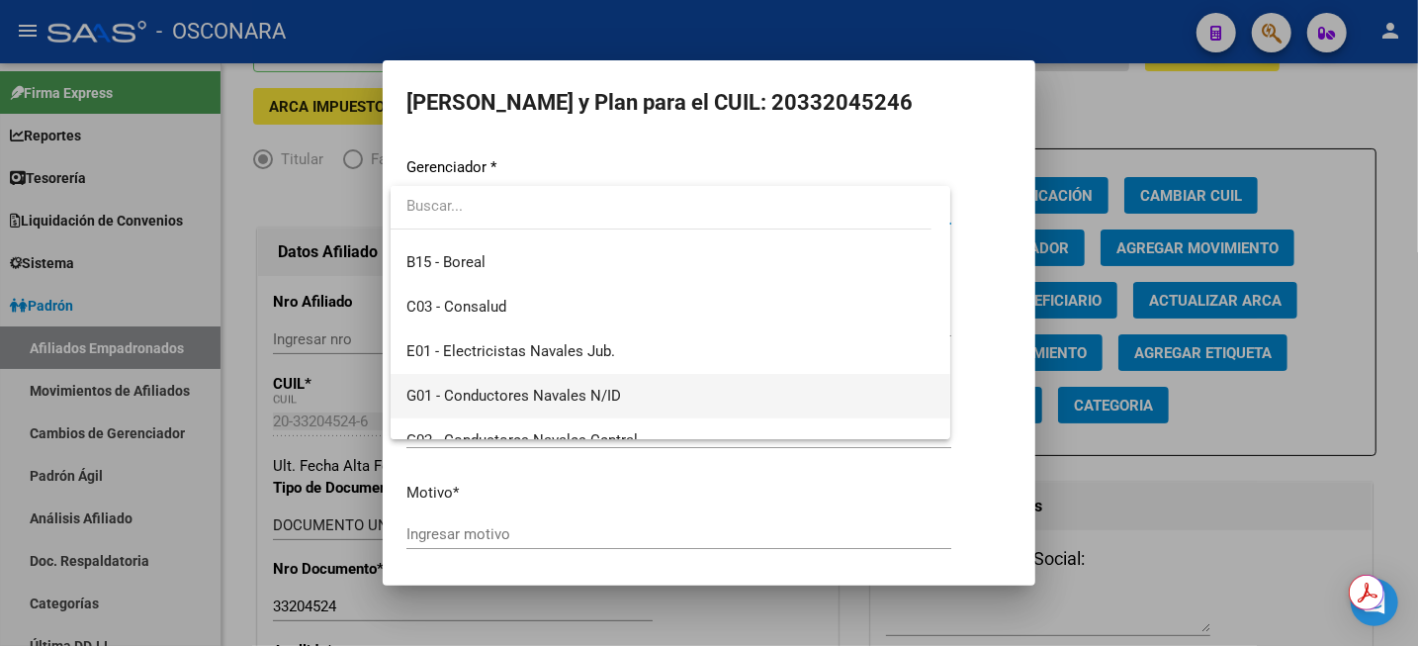
scroll to position [247, 0]
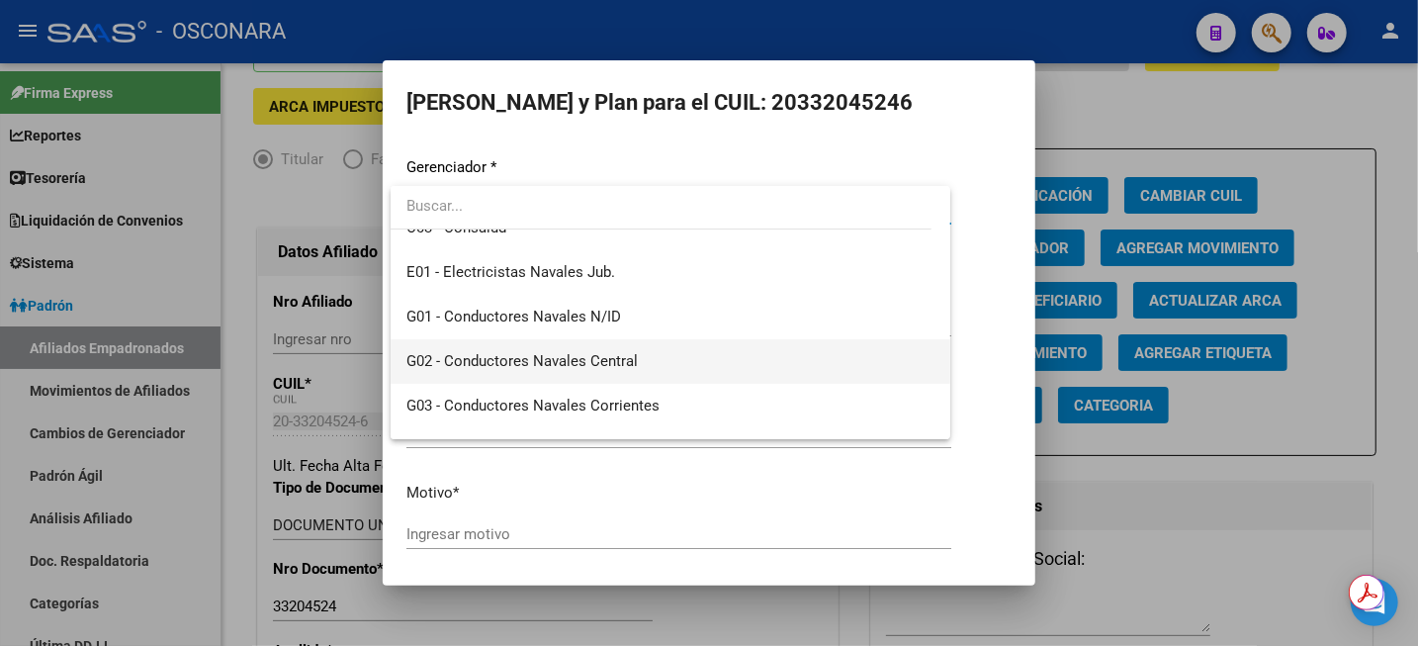
click at [655, 358] on span "G02 - Conductores Navales Central" at bounding box center [671, 361] width 528 height 45
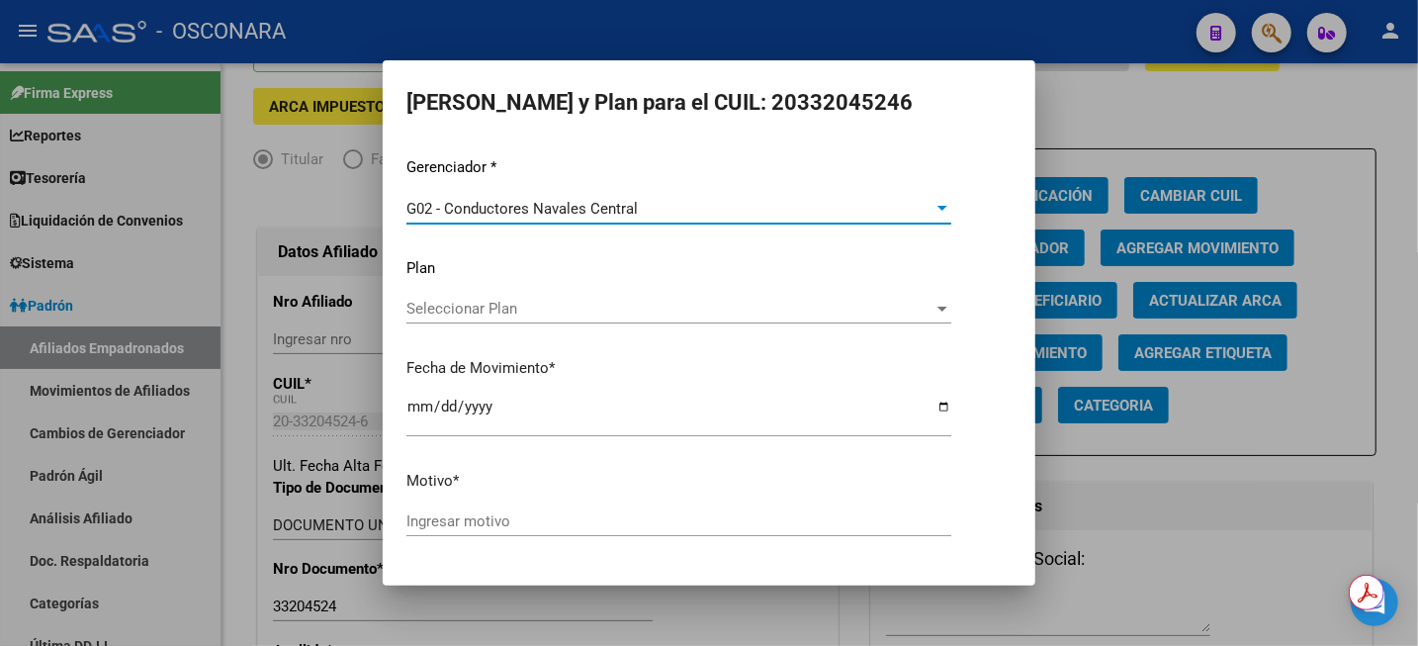
click at [663, 322] on div "Seleccionar Plan Seleccionar Plan" at bounding box center [679, 309] width 545 height 30
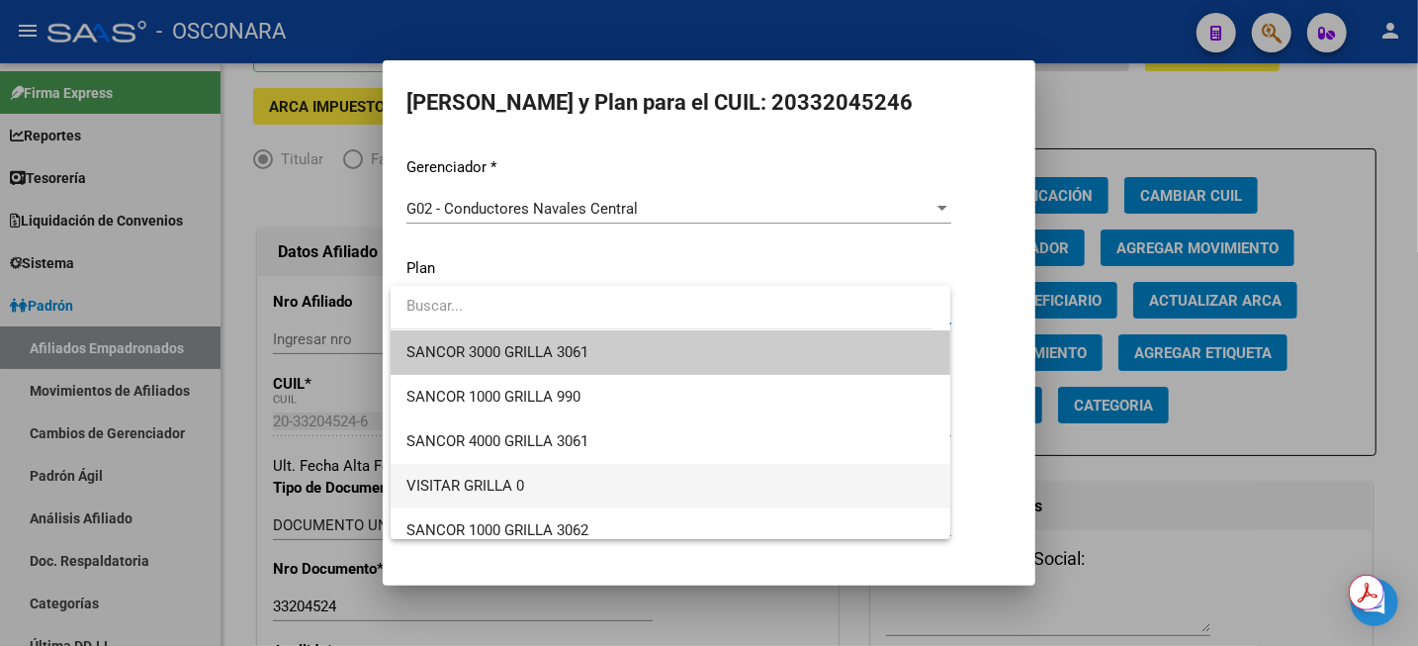
scroll to position [124, 0]
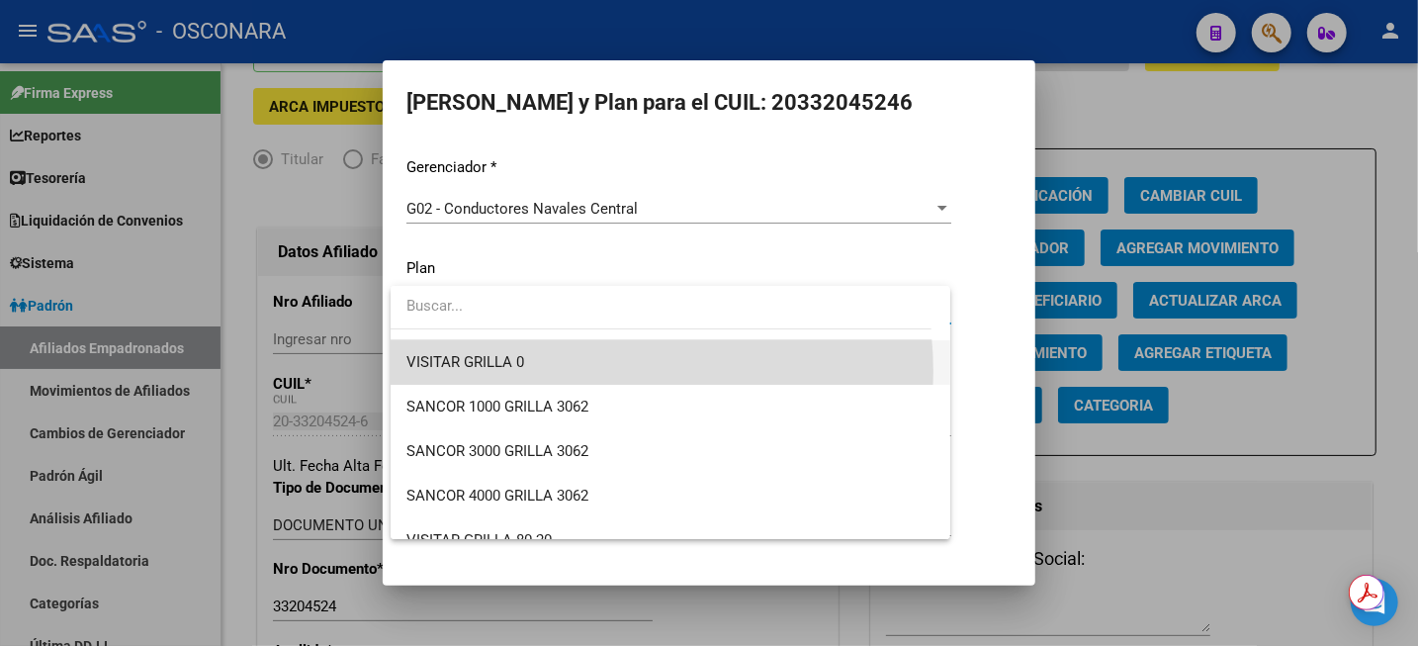
click at [570, 372] on span "VISITAR GRILLA 0" at bounding box center [671, 362] width 528 height 45
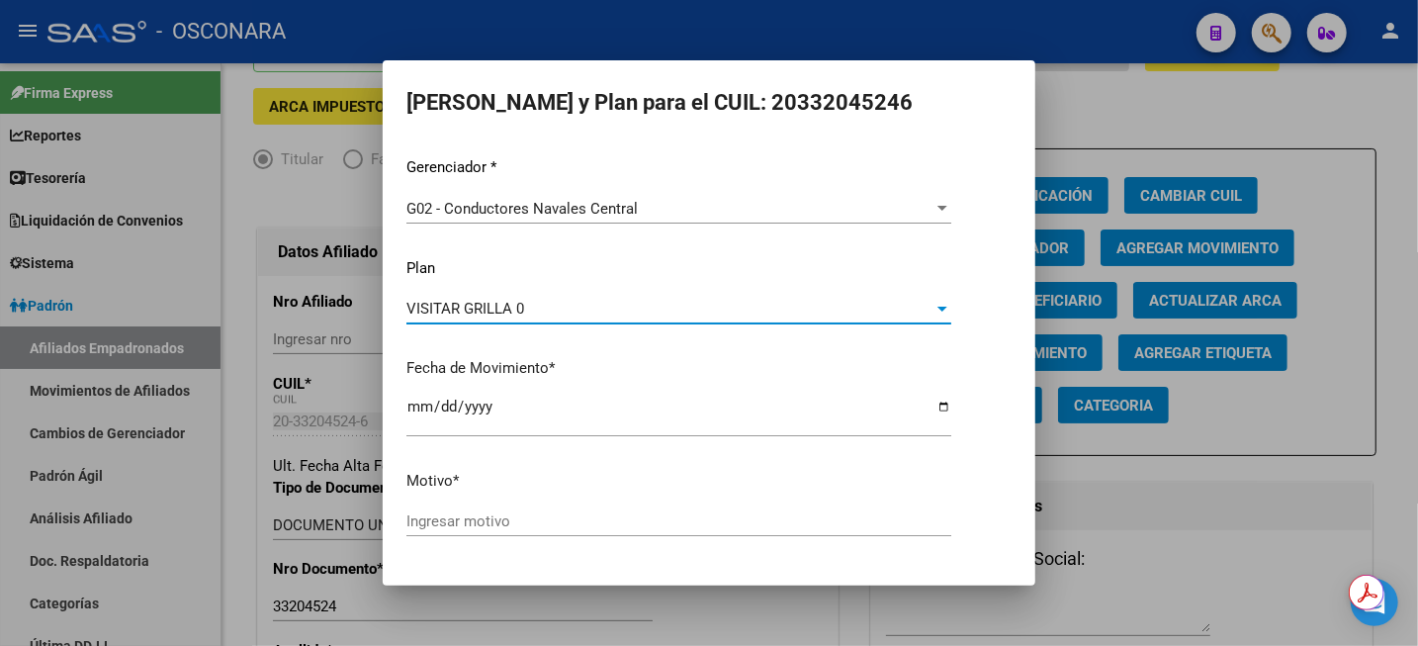
click at [525, 512] on input "Ingresar motivo" at bounding box center [679, 521] width 545 height 18
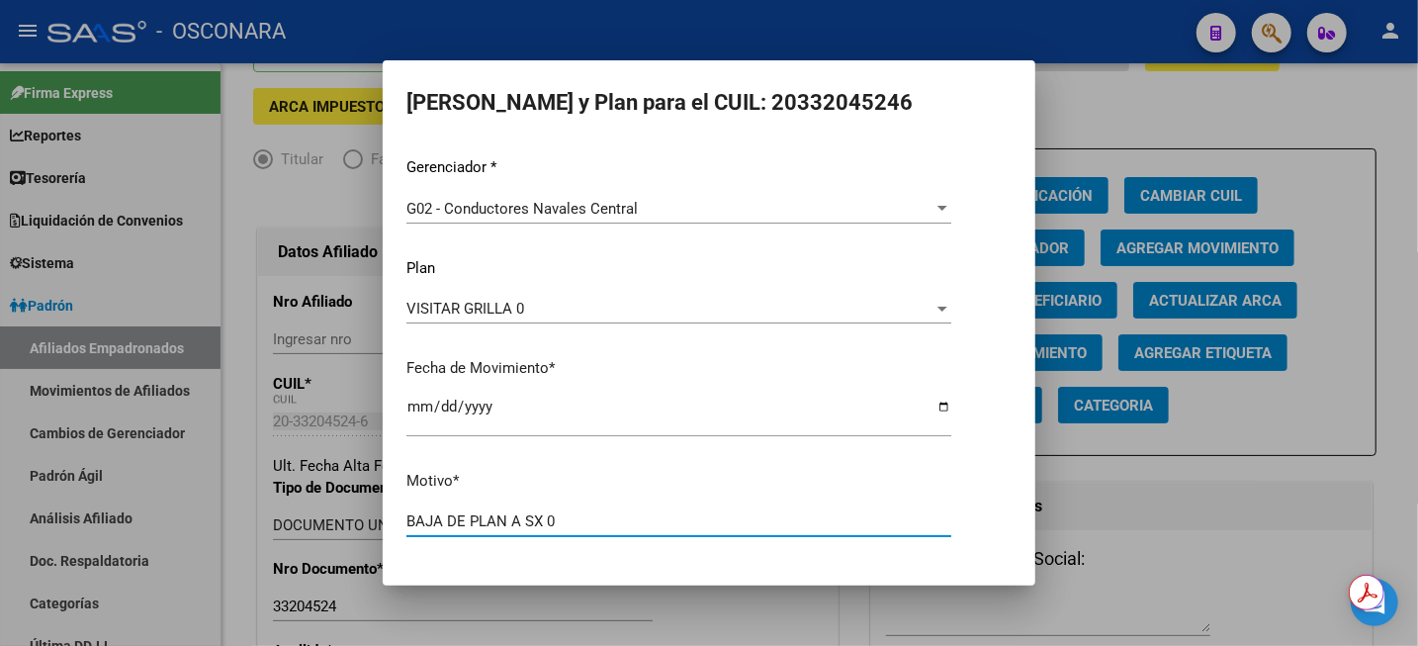
type input "BAJA DE PLAN A SX 0"
click at [522, 571] on button "Aceptar" at bounding box center [570, 589] width 97 height 36
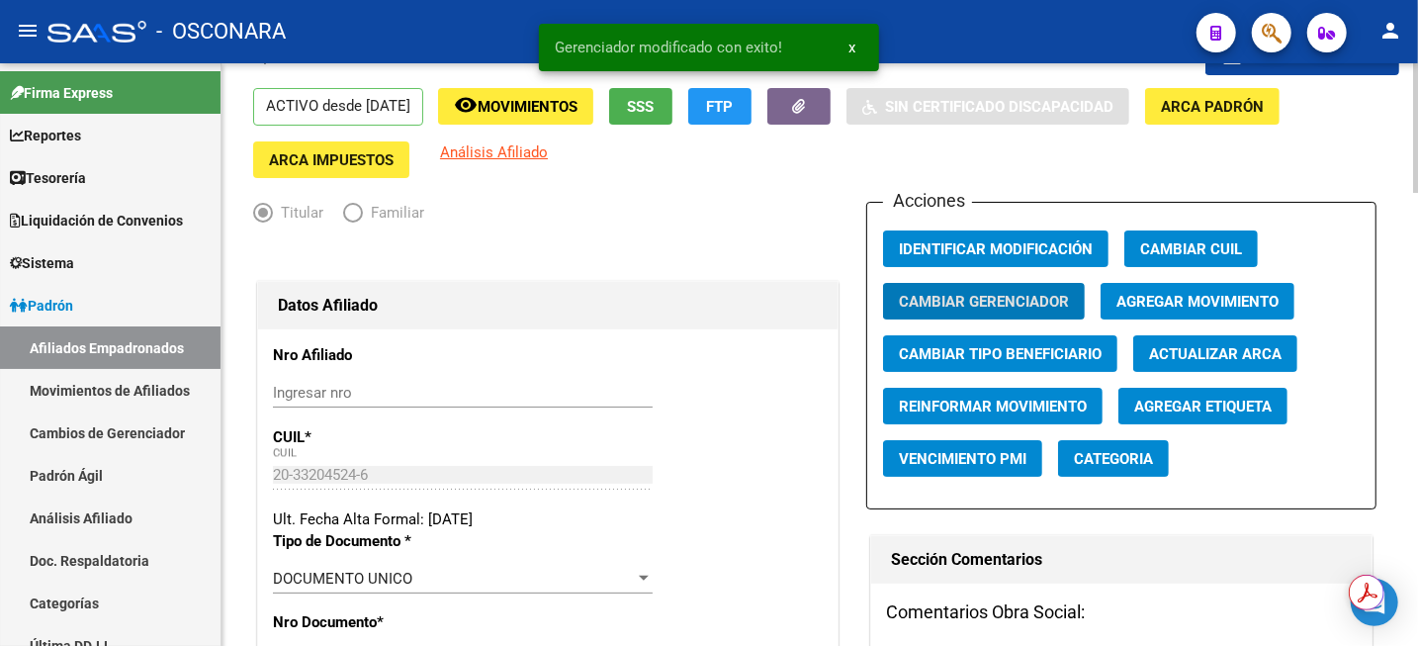
scroll to position [0, 0]
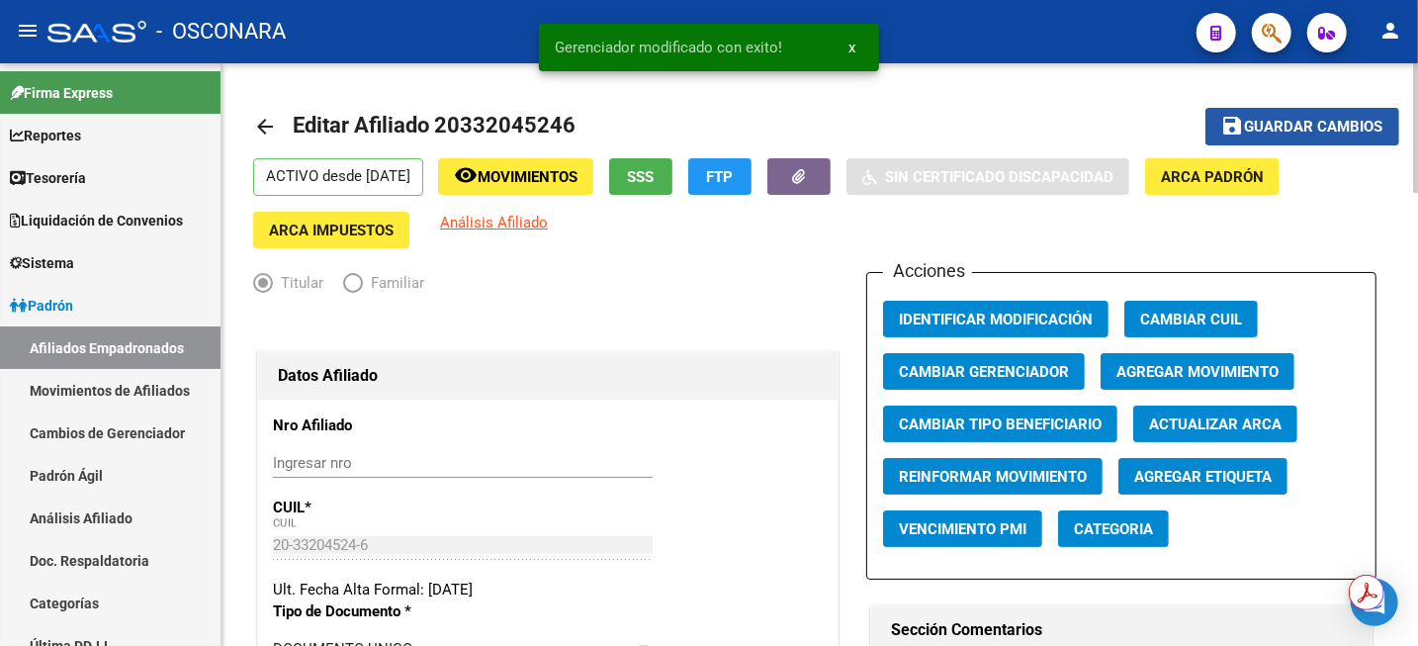
click at [1271, 124] on span "Guardar cambios" at bounding box center [1314, 128] width 138 height 18
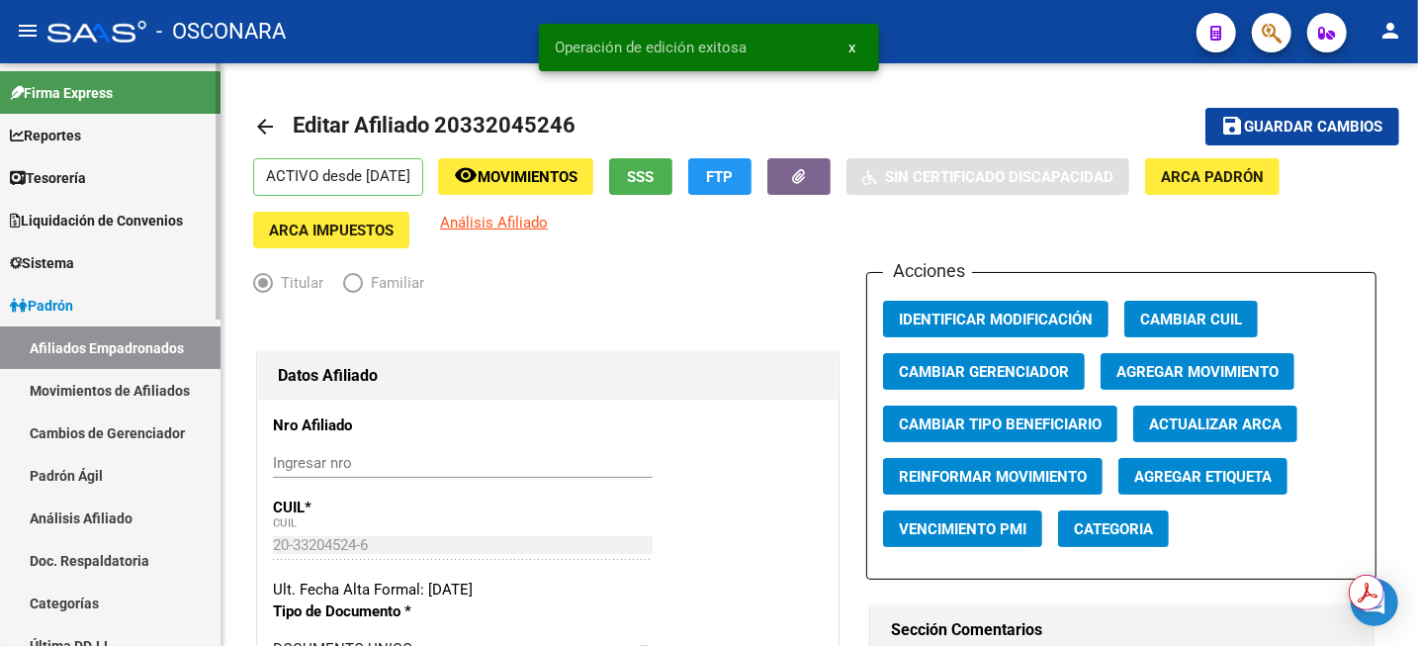
click at [119, 521] on link "Análisis Afiliado" at bounding box center [110, 518] width 221 height 43
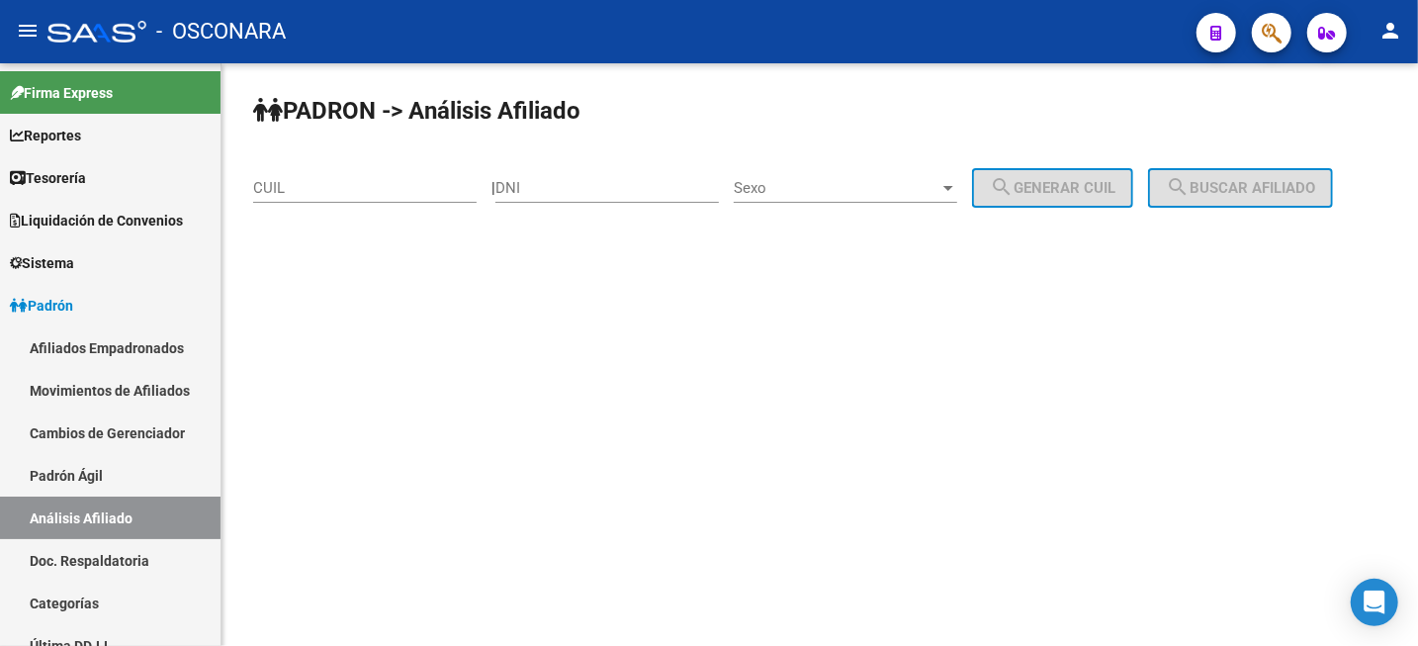
click at [338, 206] on div "CUIL" at bounding box center [365, 190] width 224 height 61
click at [336, 181] on input "CUIL" at bounding box center [365, 188] width 224 height 18
paste input "20-31046997-2"
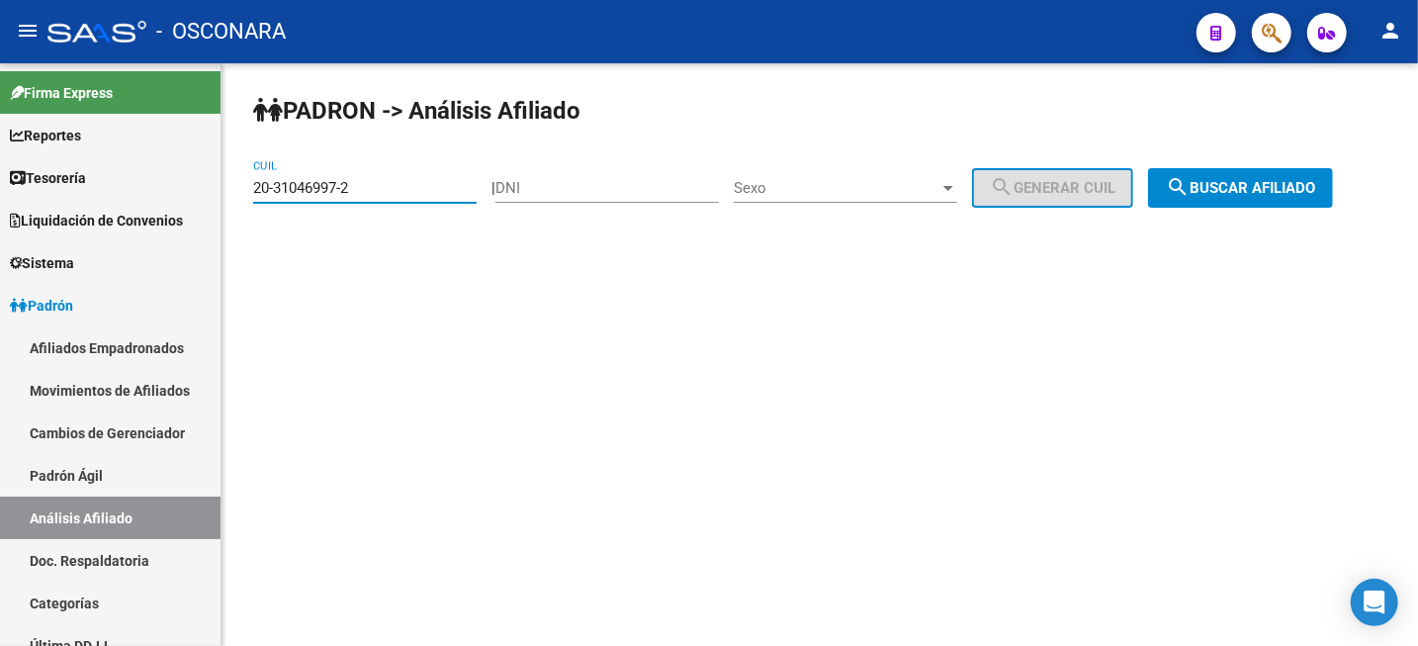
type input "20-31046997-2"
click at [1244, 177] on button "search Buscar afiliado" at bounding box center [1240, 188] width 185 height 40
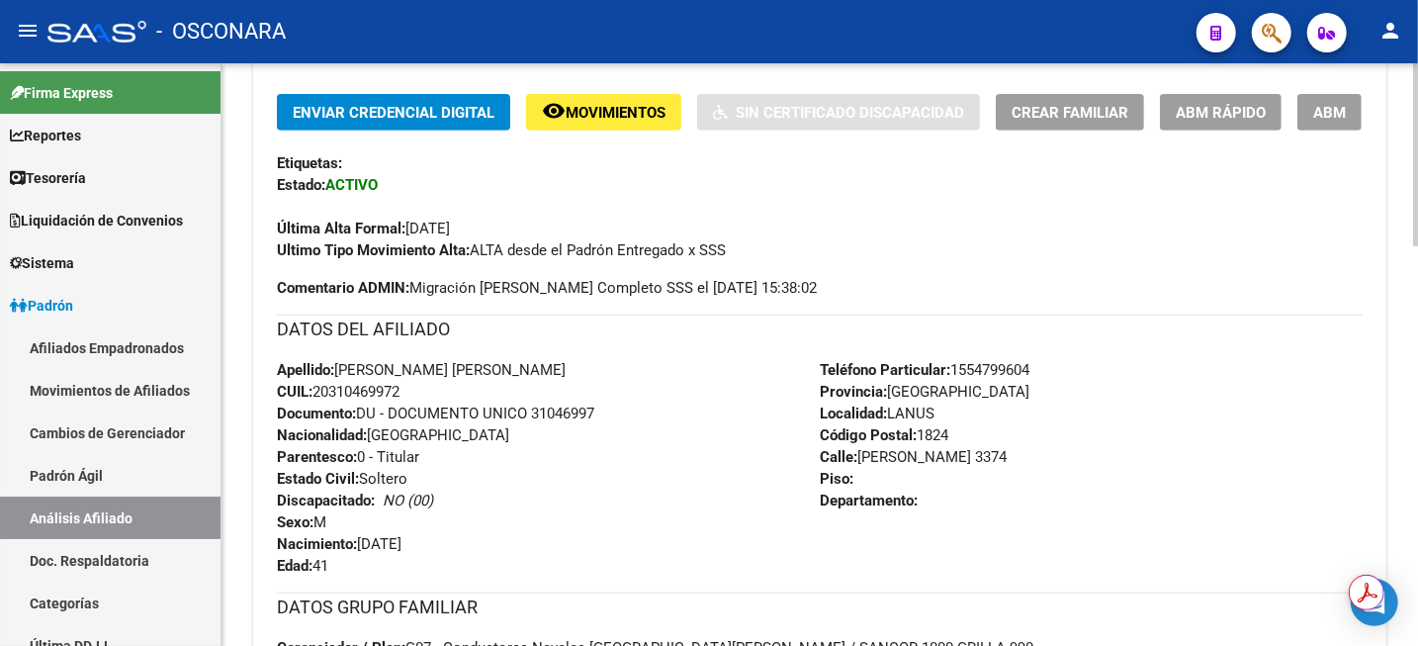
scroll to position [247, 0]
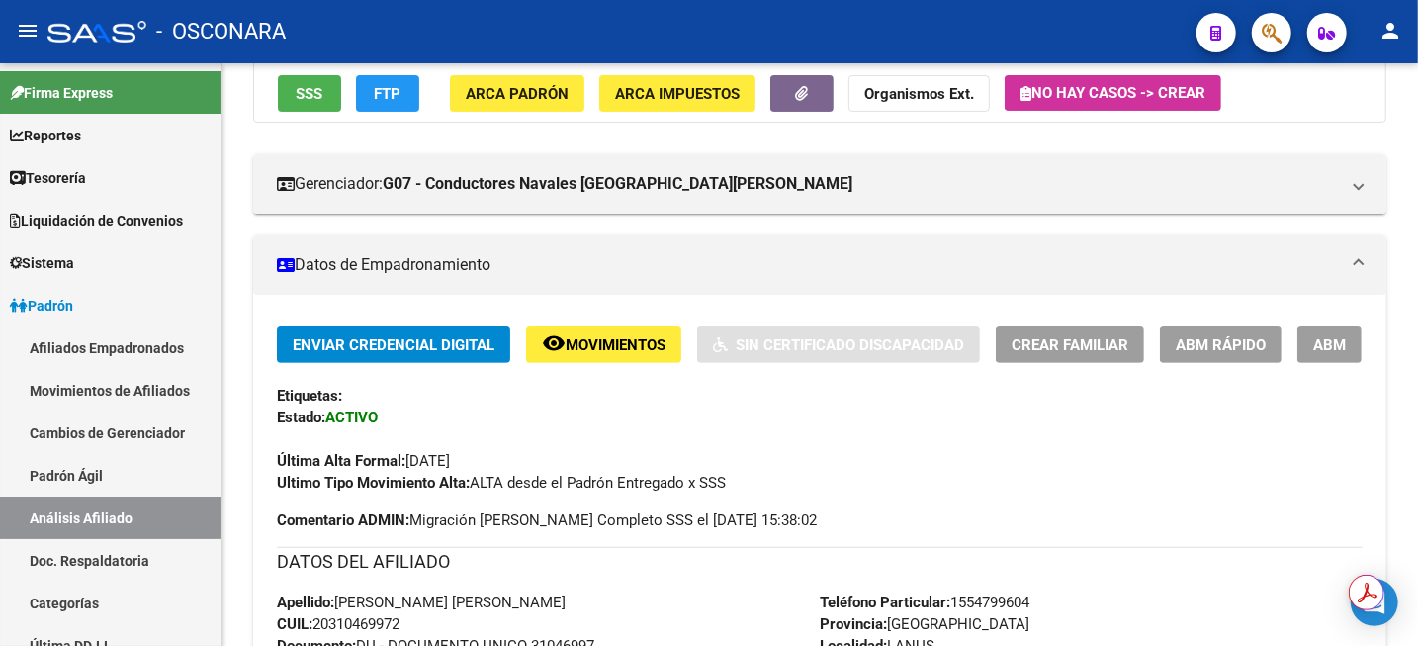
click at [1315, 351] on span "ABM" at bounding box center [1330, 345] width 33 height 18
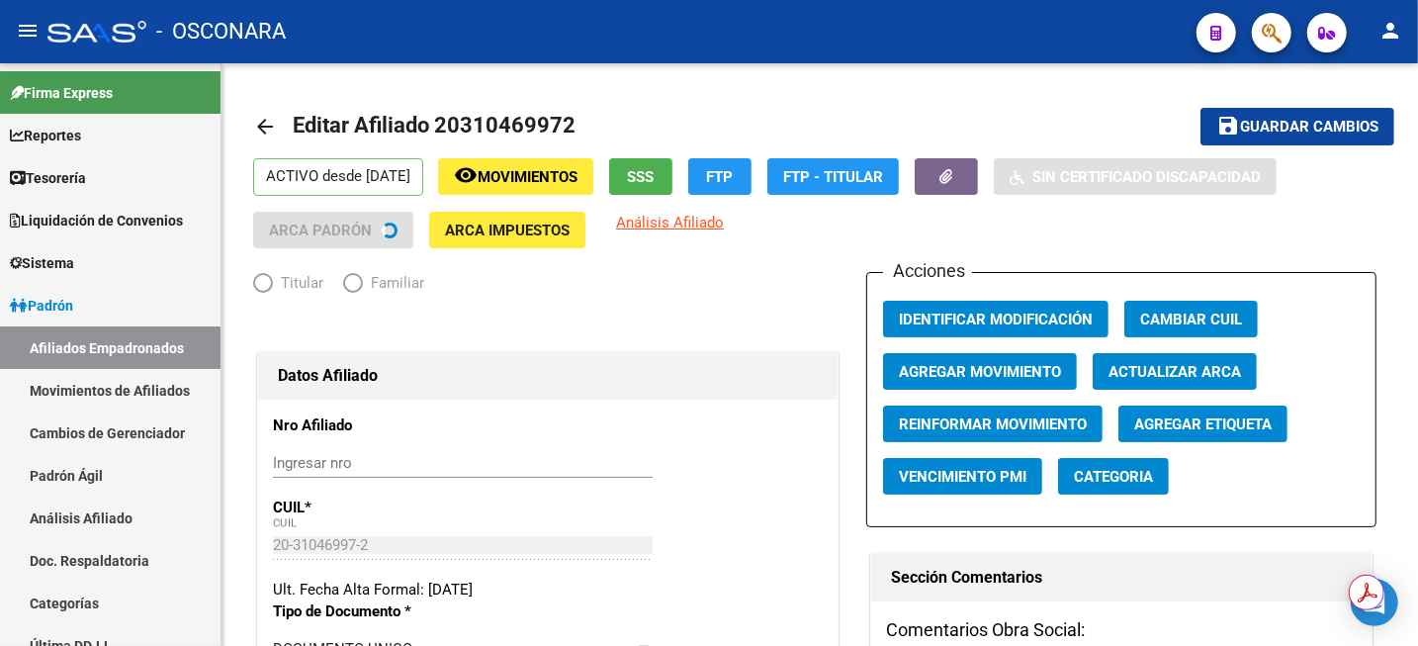
radio input "true"
type input "30-71547792-7"
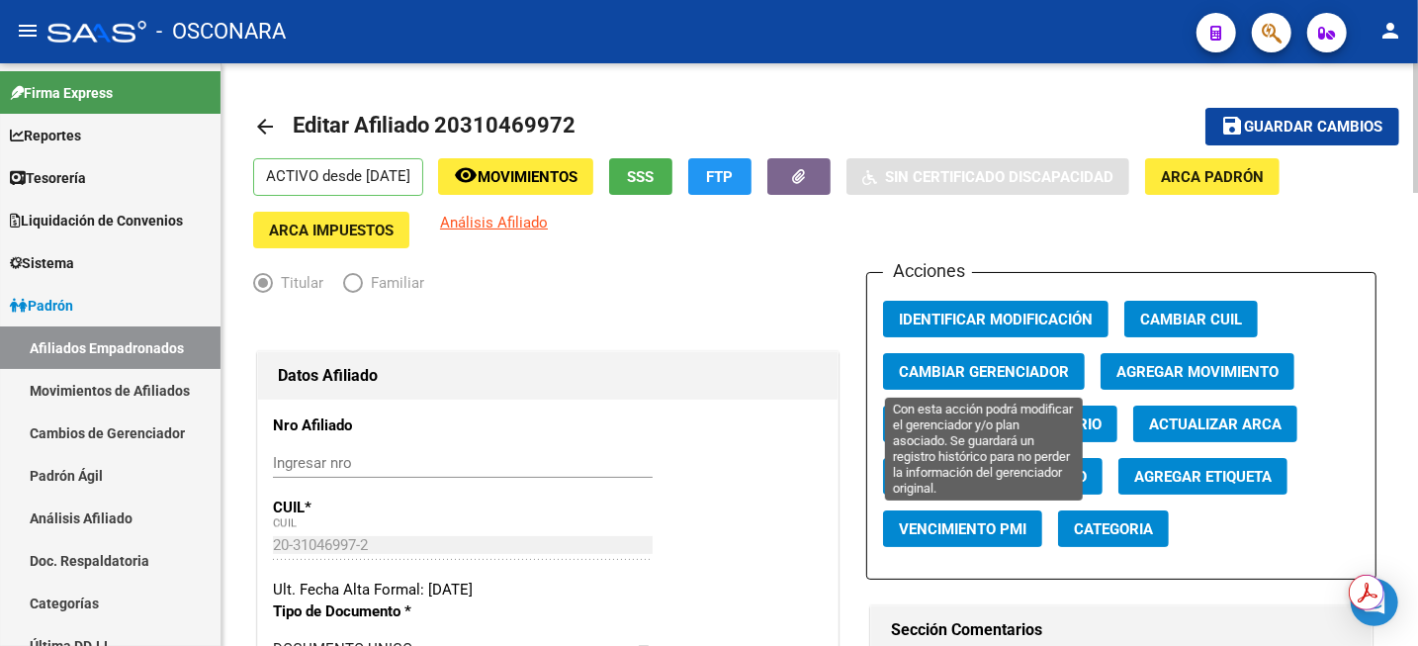
click at [956, 381] on button "Cambiar Gerenciador" at bounding box center [984, 371] width 202 height 37
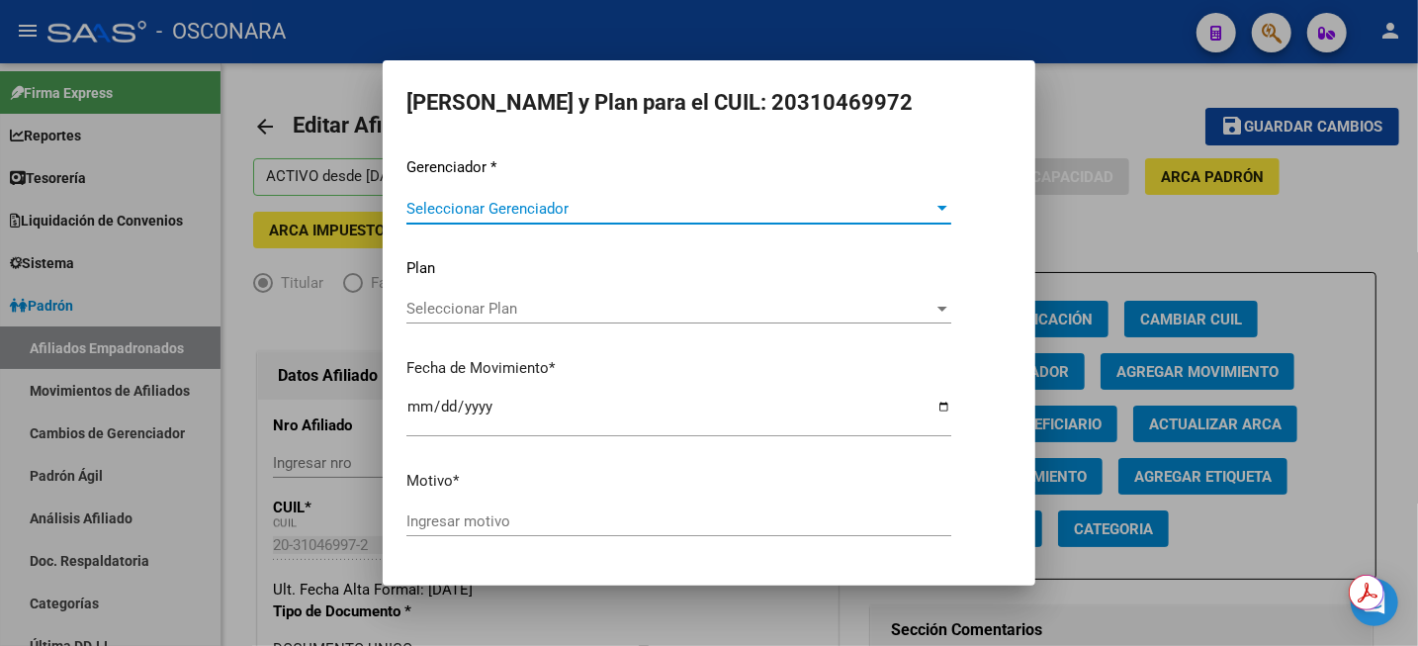
click at [684, 195] on div "Seleccionar Gerenciador Seleccionar Gerenciador" at bounding box center [679, 209] width 545 height 30
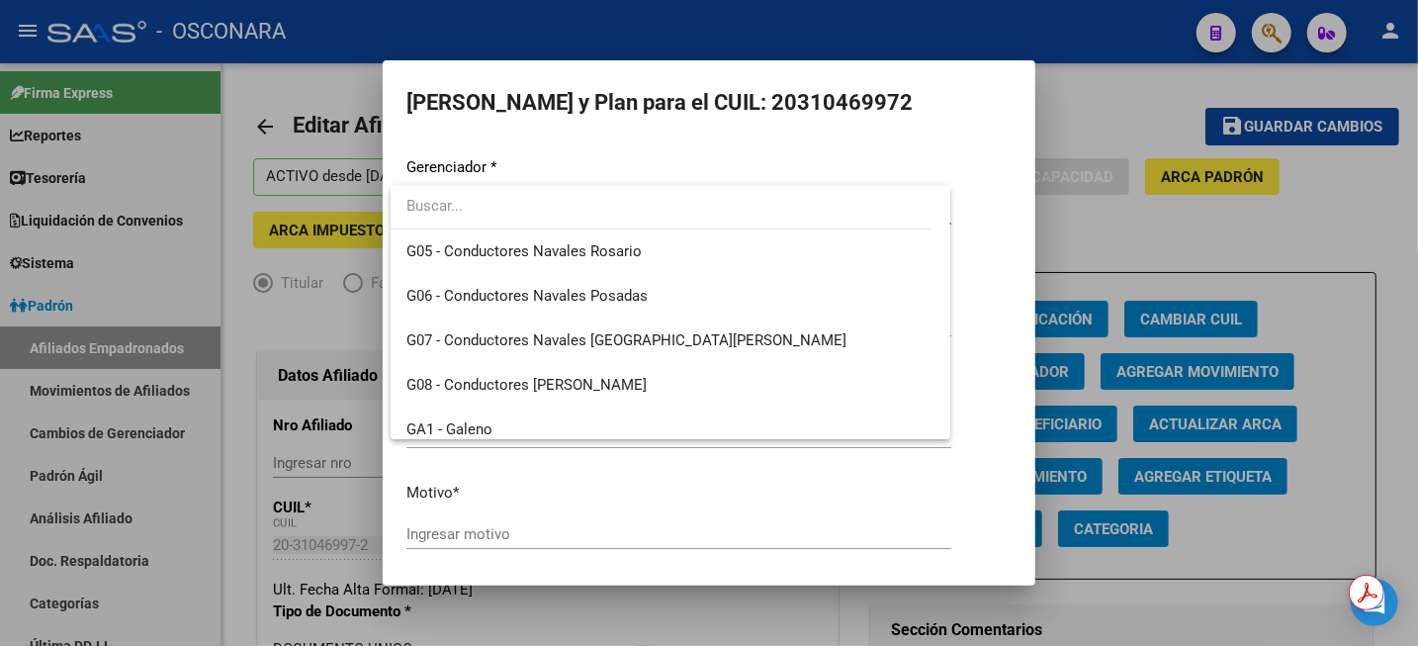
scroll to position [495, 0]
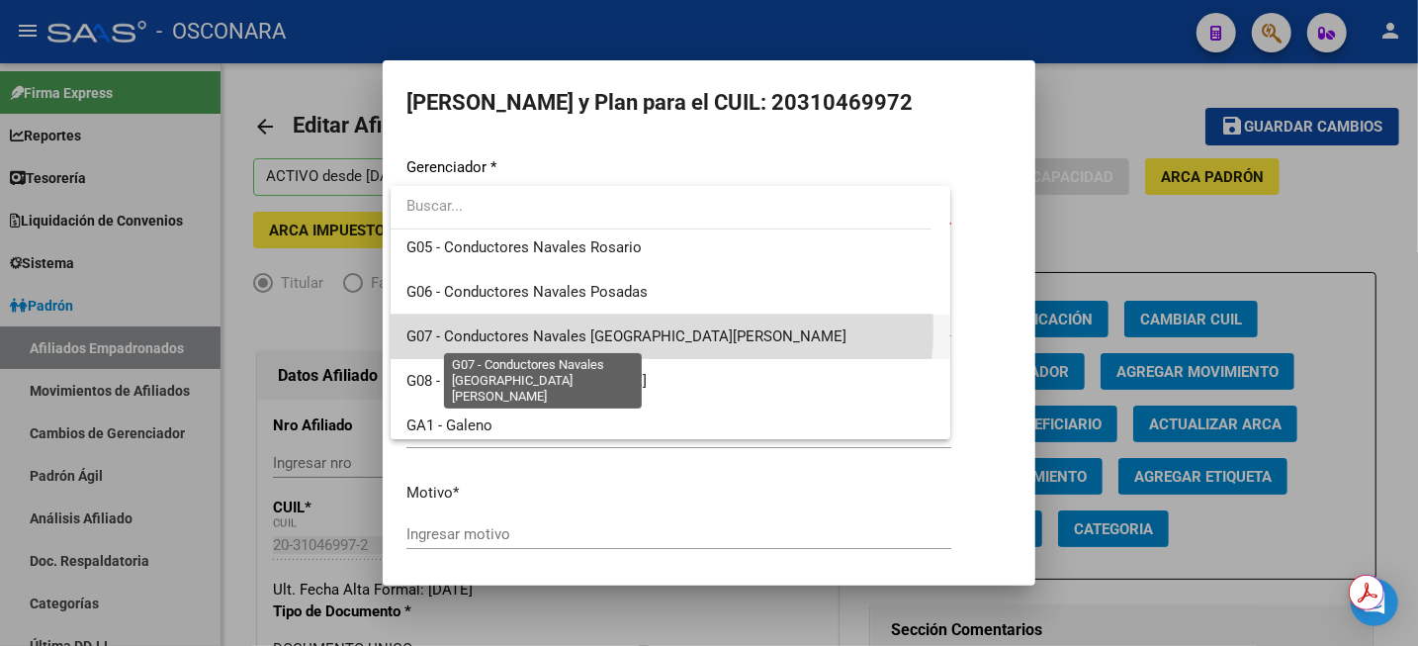
click at [660, 328] on span "G07 - Conductores Navales [GEOGRAPHIC_DATA][PERSON_NAME]" at bounding box center [627, 336] width 440 height 18
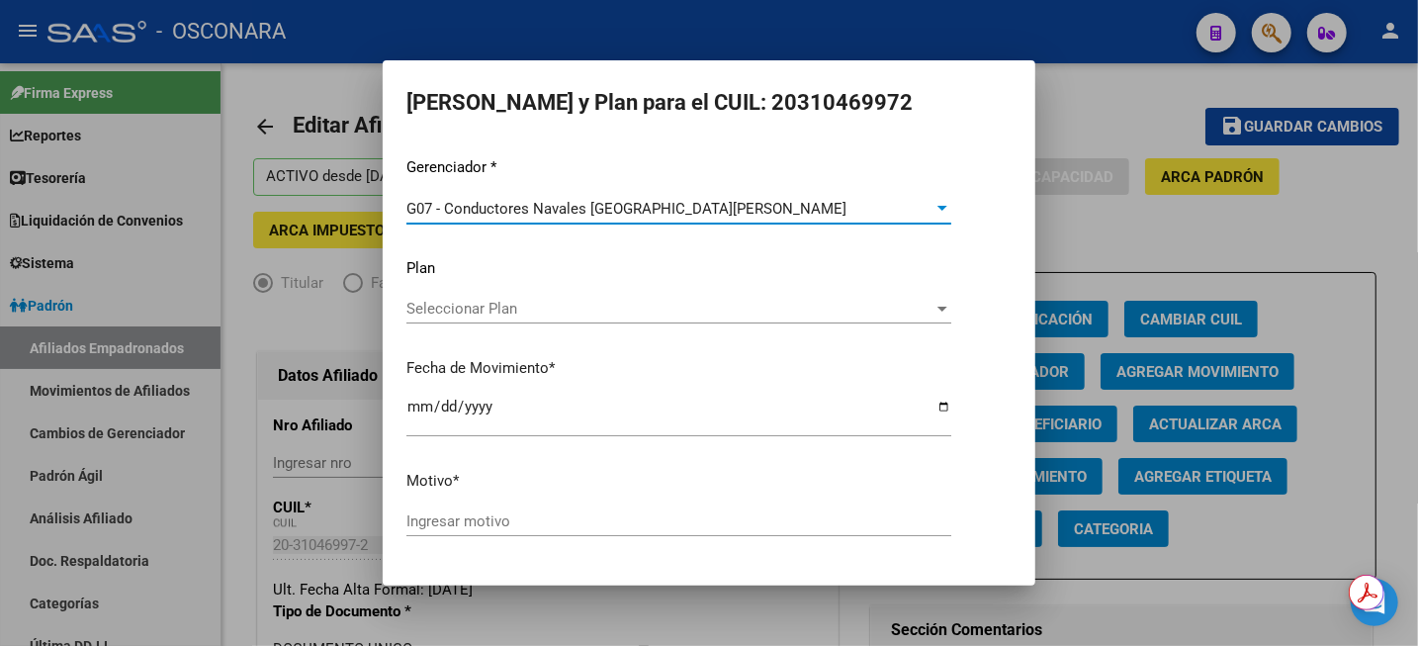
click at [555, 300] on span "Seleccionar Plan" at bounding box center [670, 309] width 527 height 18
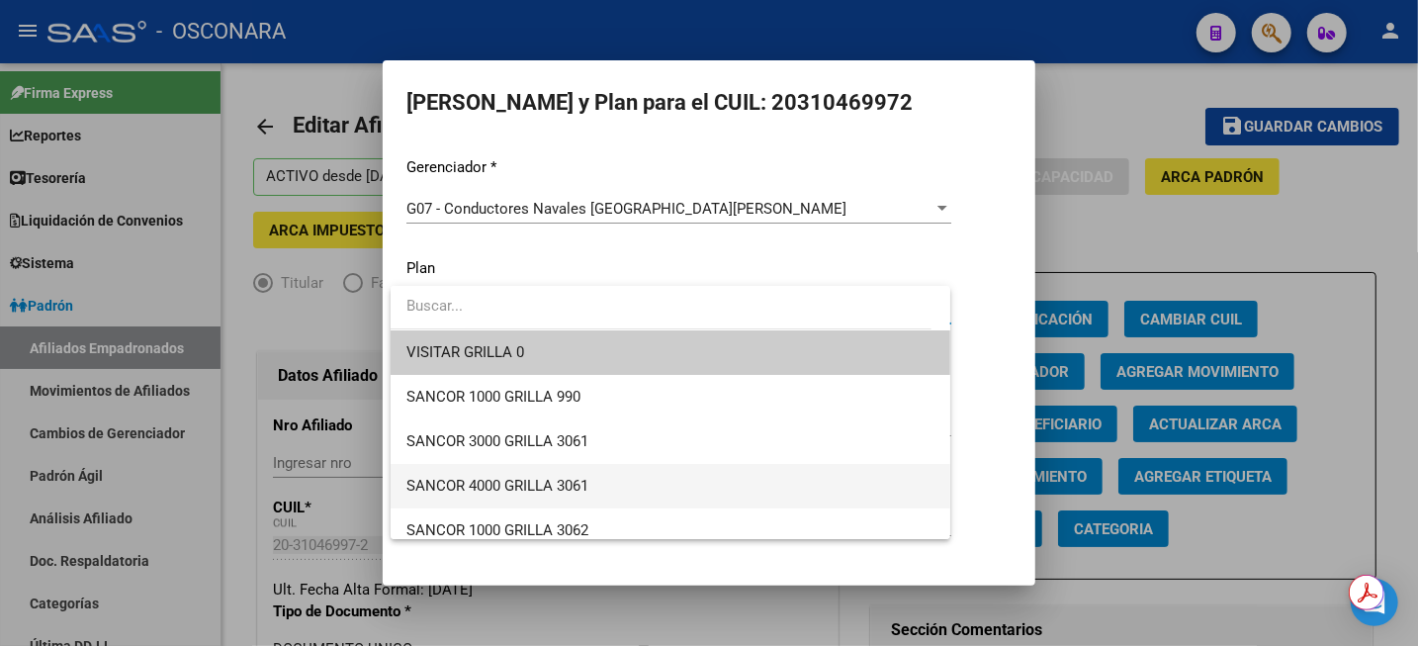
click at [586, 474] on span "SANCOR 4000 GRILLA 3061" at bounding box center [671, 486] width 528 height 45
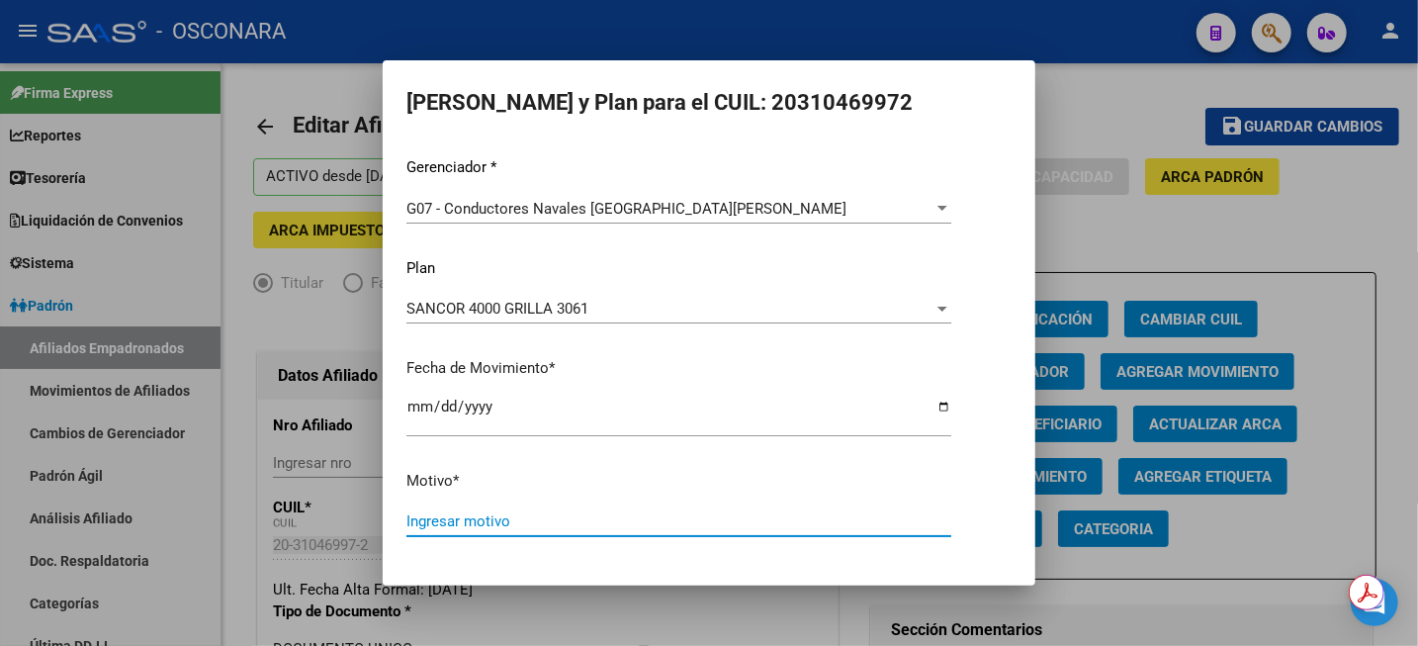
click at [510, 518] on input "Ingresar motivo" at bounding box center [679, 521] width 545 height 18
type input "SUBA DE PLAN A C4000 3061"
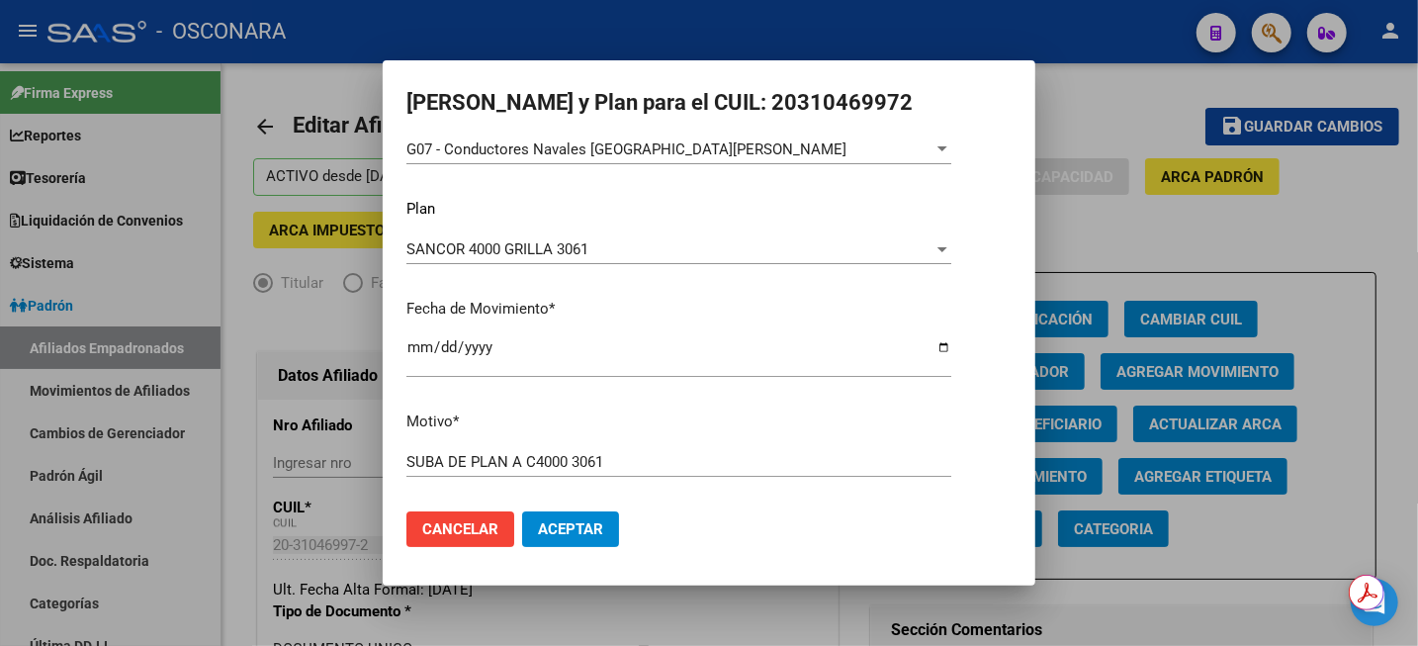
click at [576, 524] on span "Aceptar" at bounding box center [570, 529] width 65 height 18
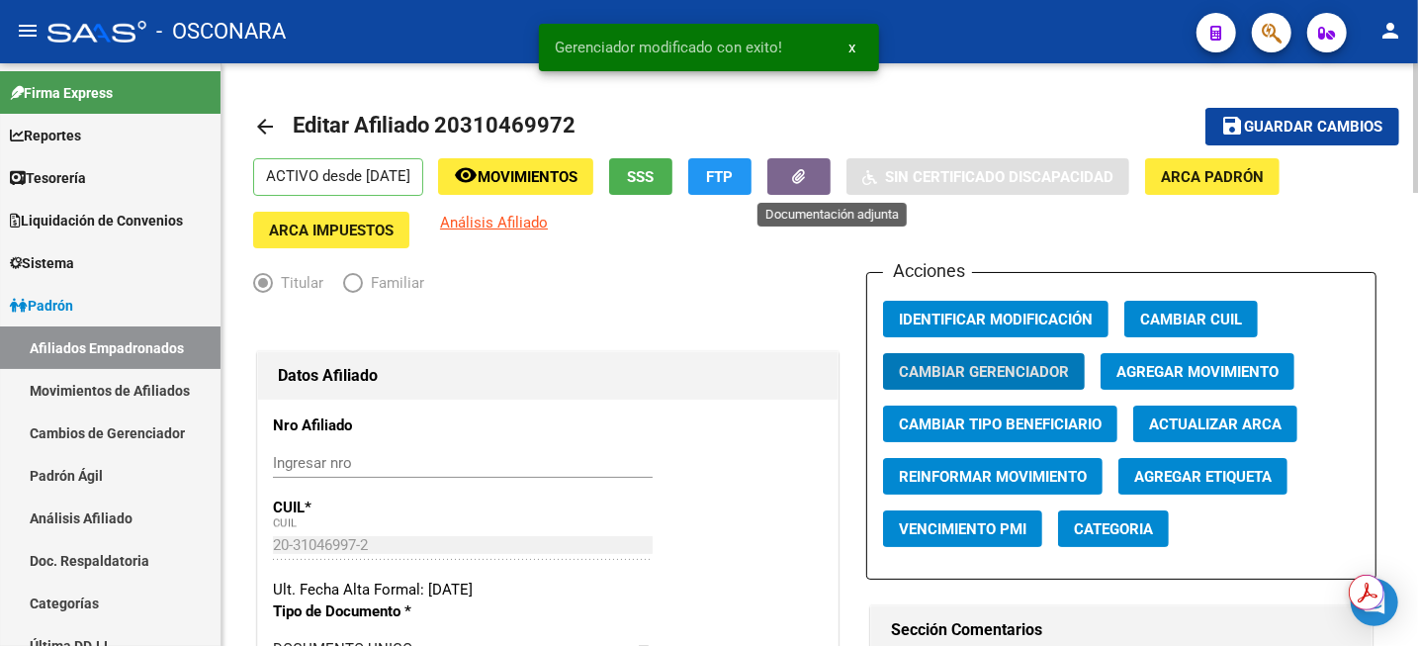
click at [831, 177] on button "button" at bounding box center [799, 176] width 63 height 37
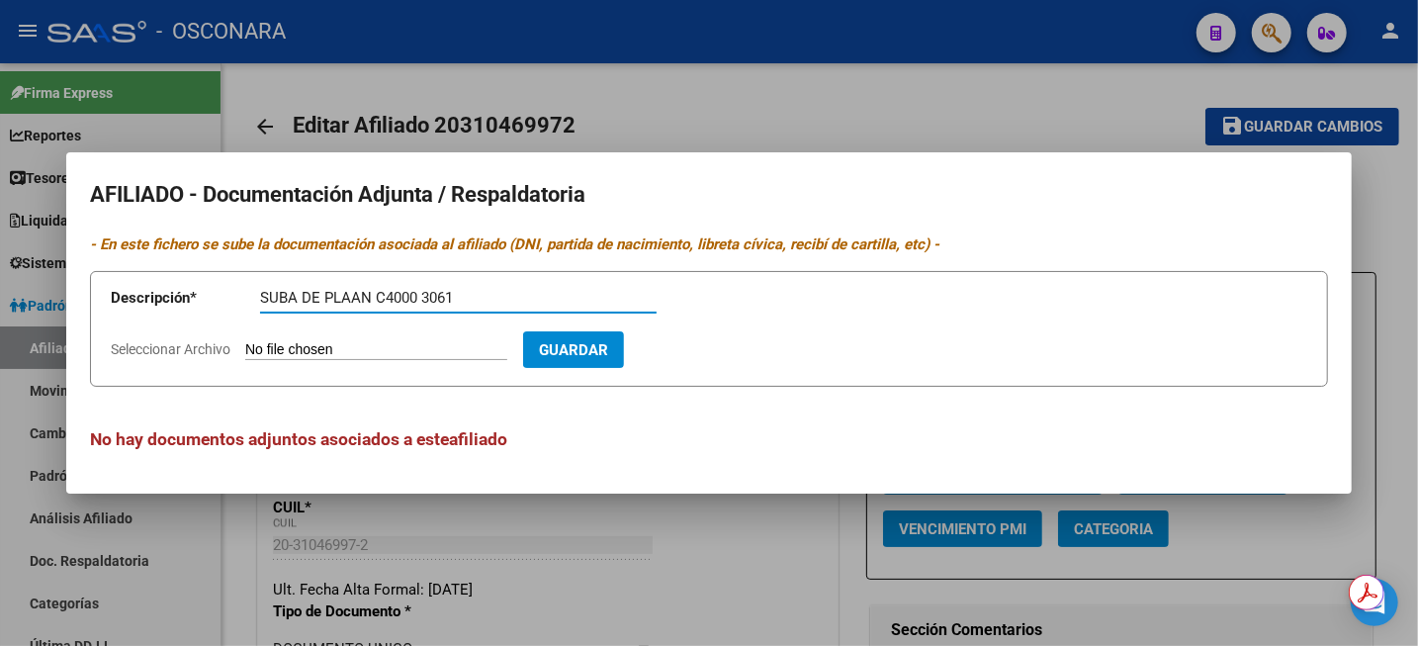
type input "SUBA DE PLAAN C4000 3061"
type input "C:\fakepath\WhatsApp Image 2025-07-17 at 09.18.28.jpeg"
click at [718, 346] on span "Guardar" at bounding box center [688, 350] width 69 height 18
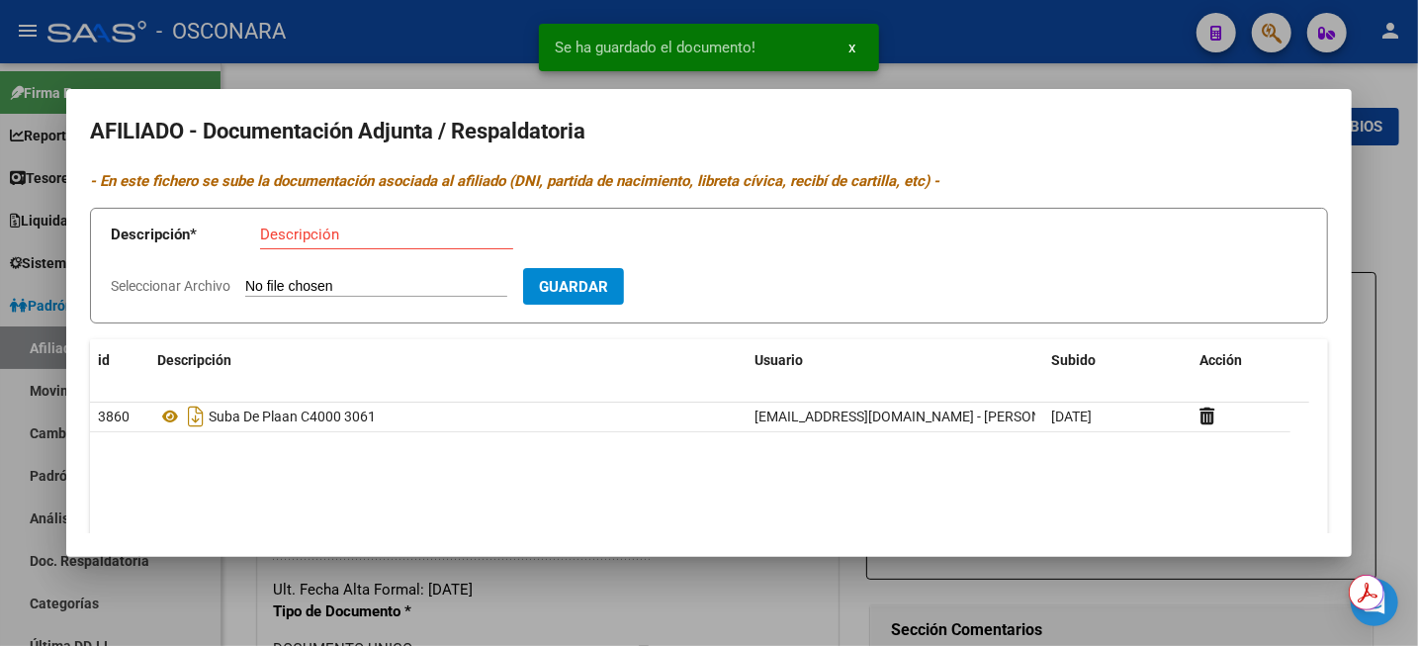
click at [1412, 240] on div at bounding box center [709, 323] width 1418 height 646
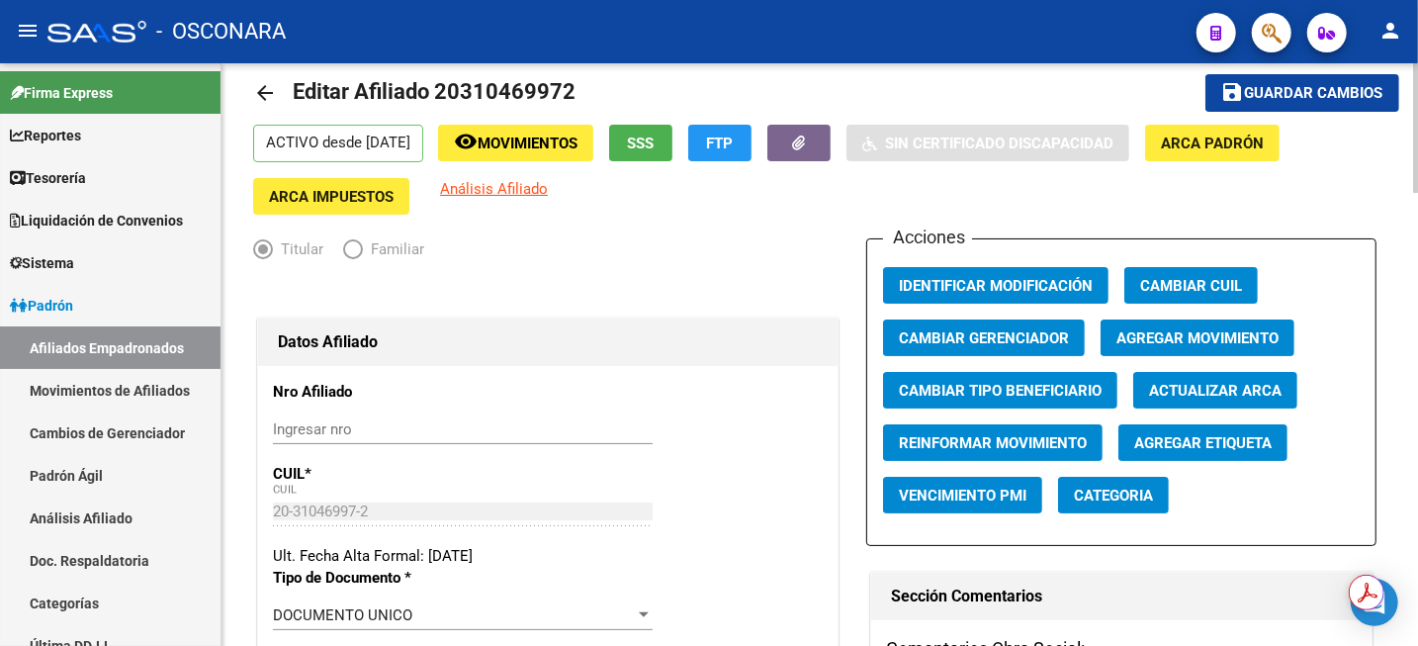
scroll to position [0, 0]
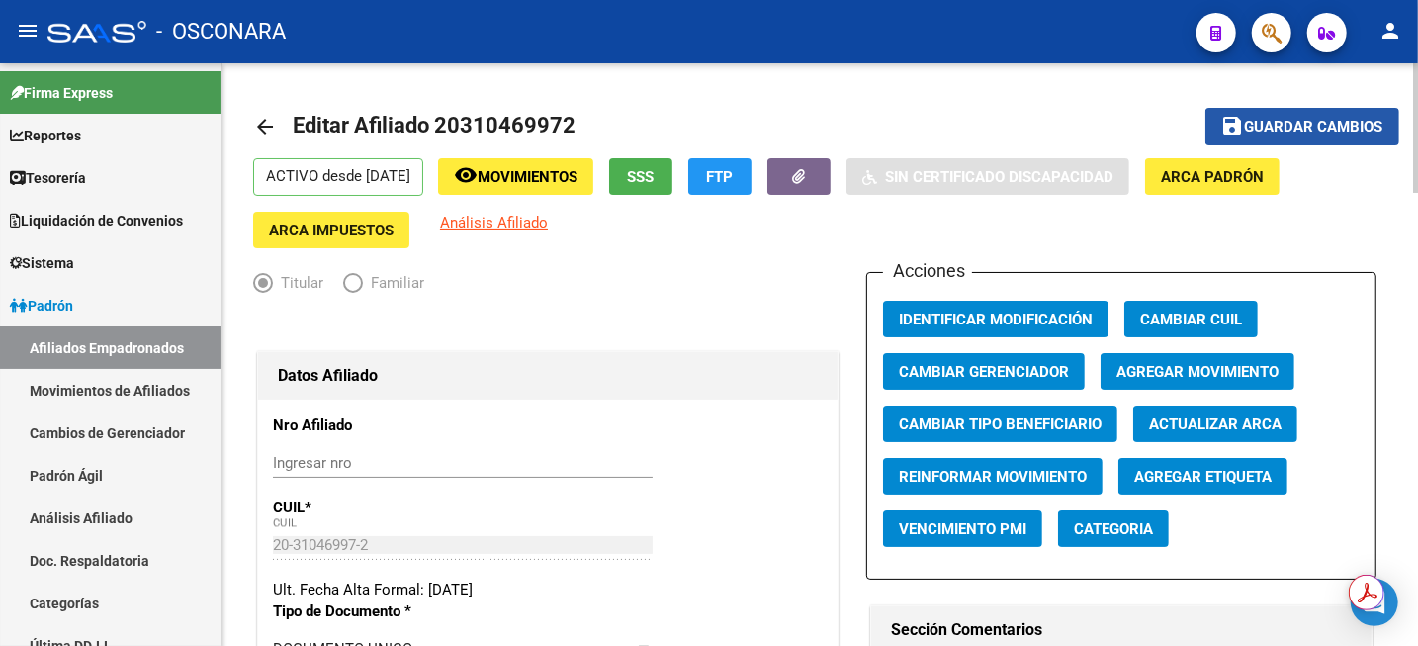
click at [1287, 129] on span "Guardar cambios" at bounding box center [1314, 128] width 138 height 18
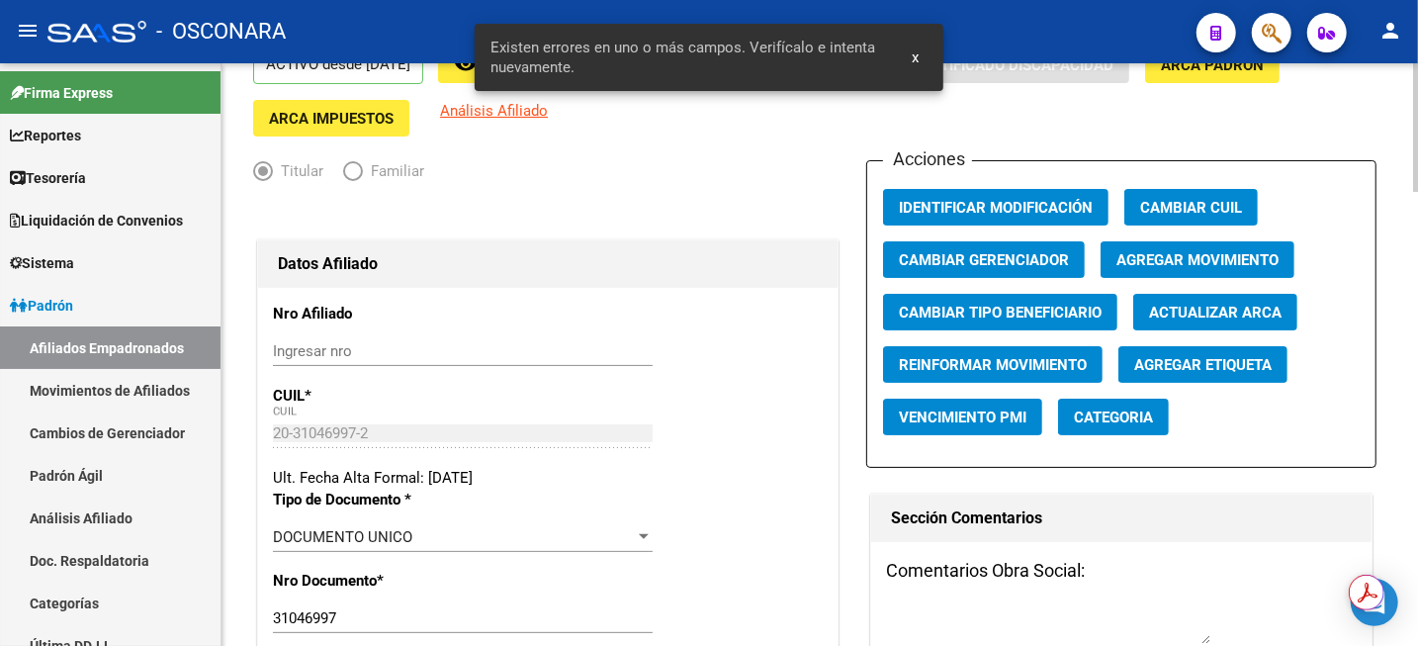
scroll to position [371, 0]
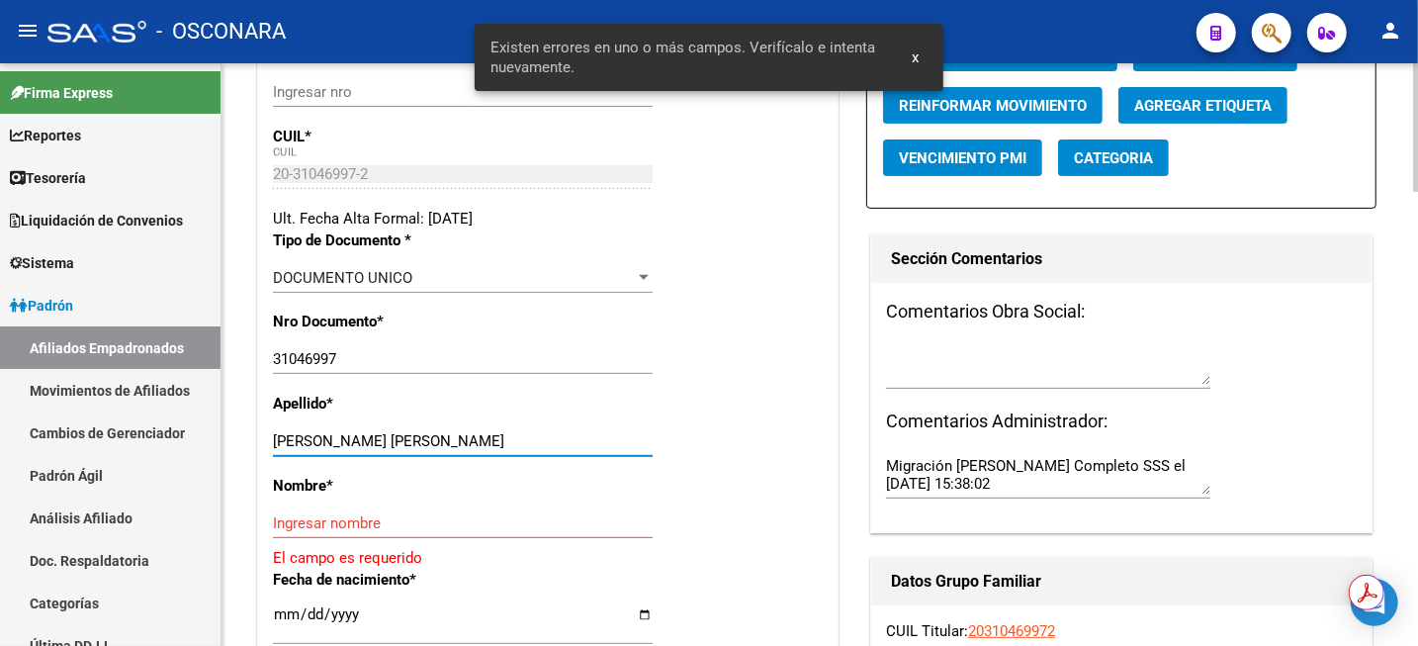
drag, startPoint x: 333, startPoint y: 443, endPoint x: 421, endPoint y: 446, distance: 88.1
click at [421, 446] on input "CABRAL PABLO CESAR" at bounding box center [463, 441] width 380 height 18
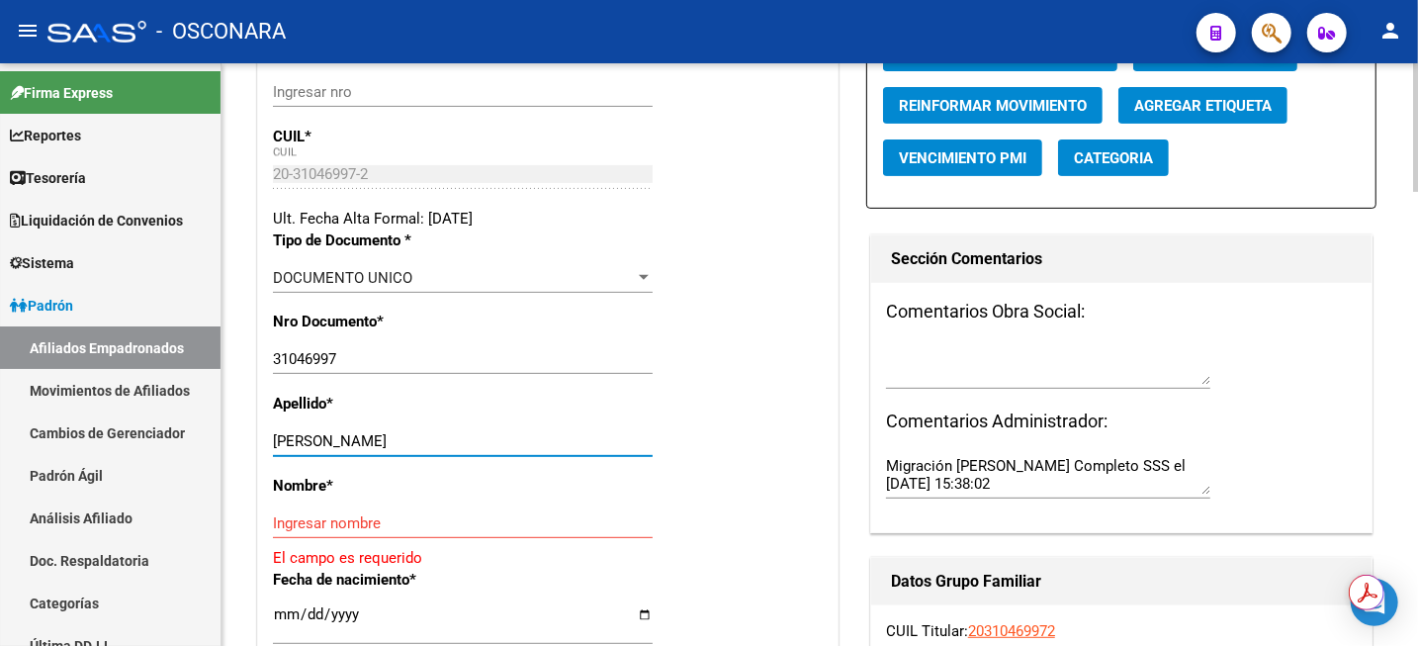
type input "CABRAL"
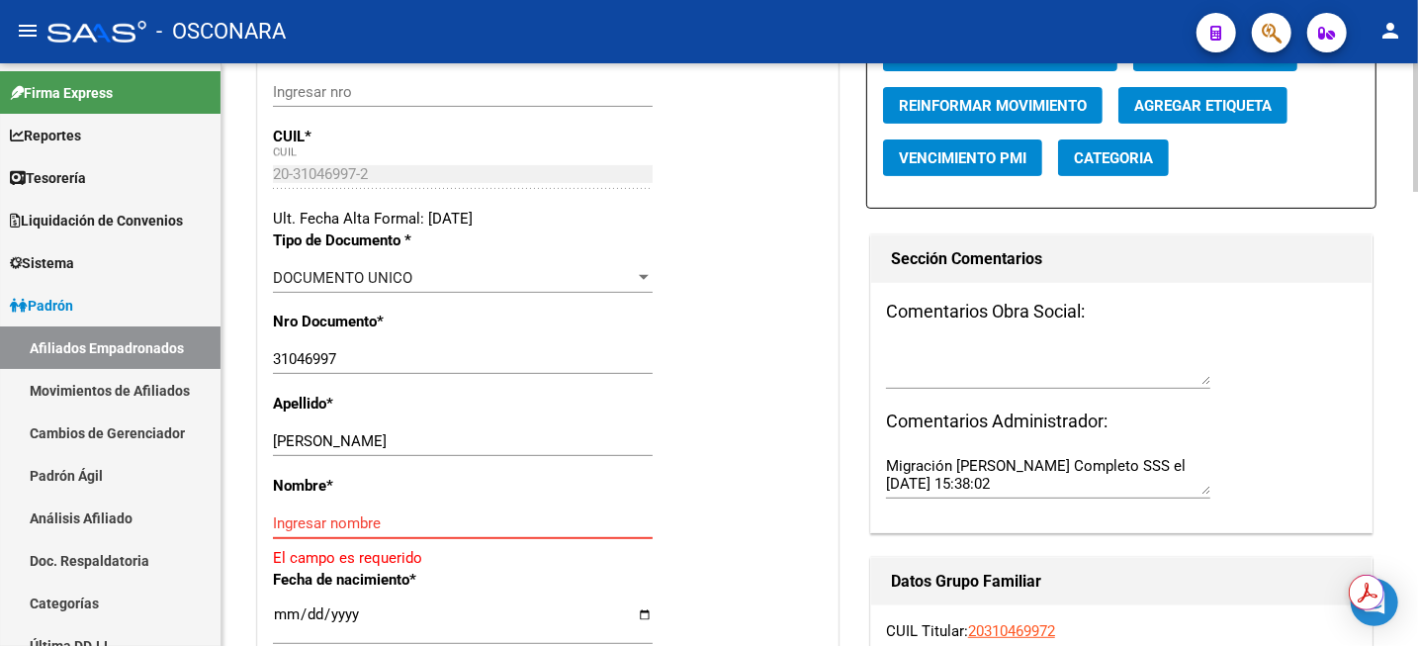
click at [370, 530] on input "Ingresar nombre" at bounding box center [463, 523] width 380 height 18
paste input "PABLO CESAR"
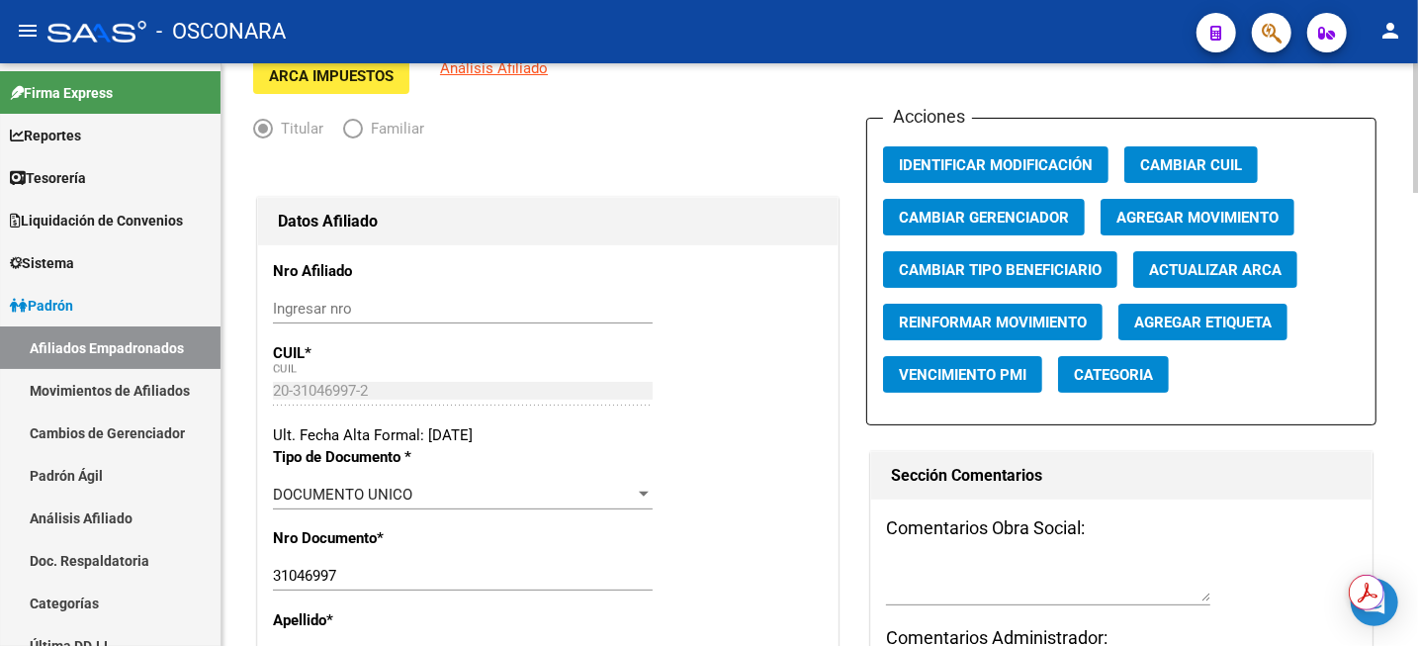
scroll to position [0, 0]
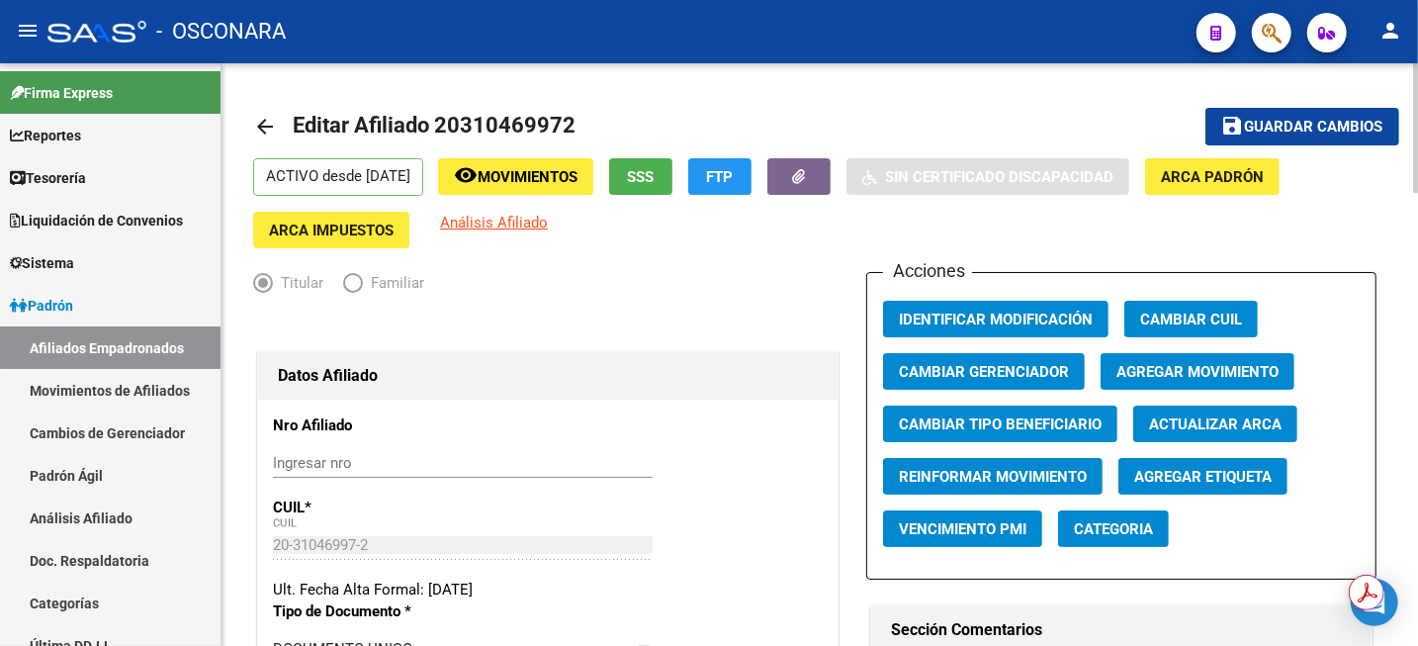
type input "PABLO CESAR"
click at [1335, 135] on span "Guardar cambios" at bounding box center [1314, 128] width 138 height 18
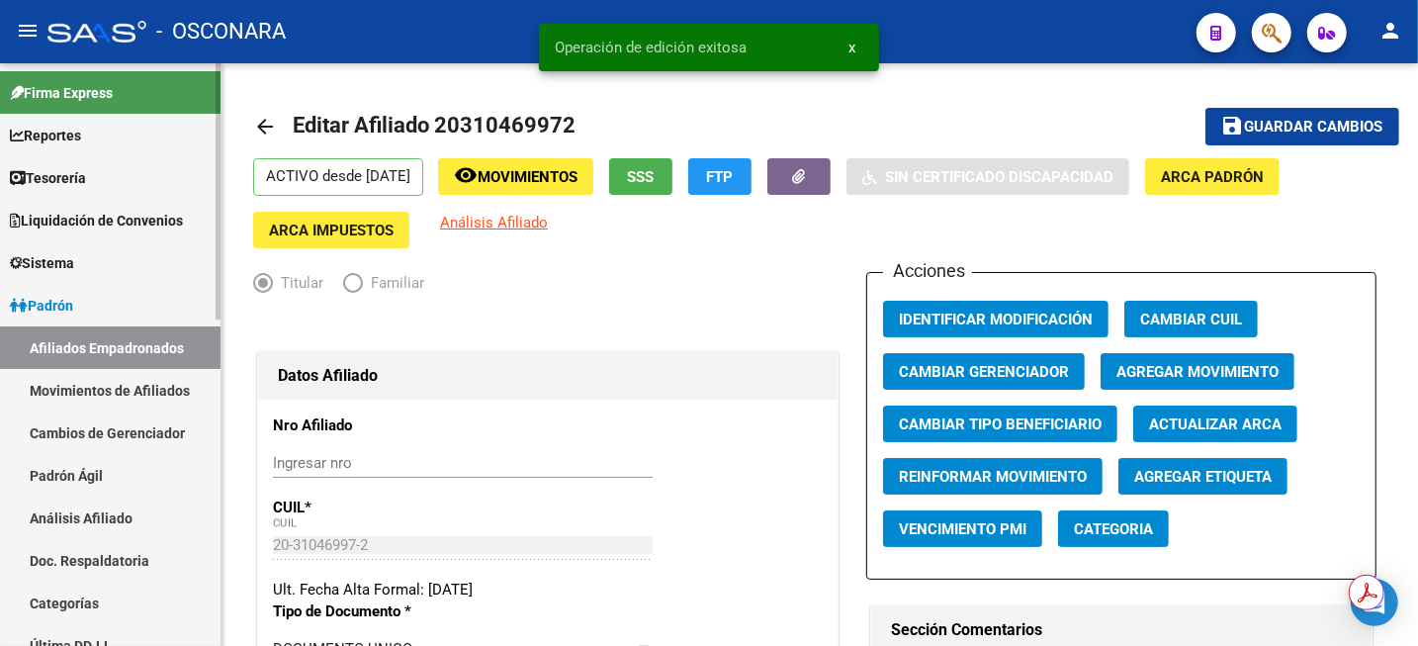
click at [78, 526] on link "Análisis Afiliado" at bounding box center [110, 518] width 221 height 43
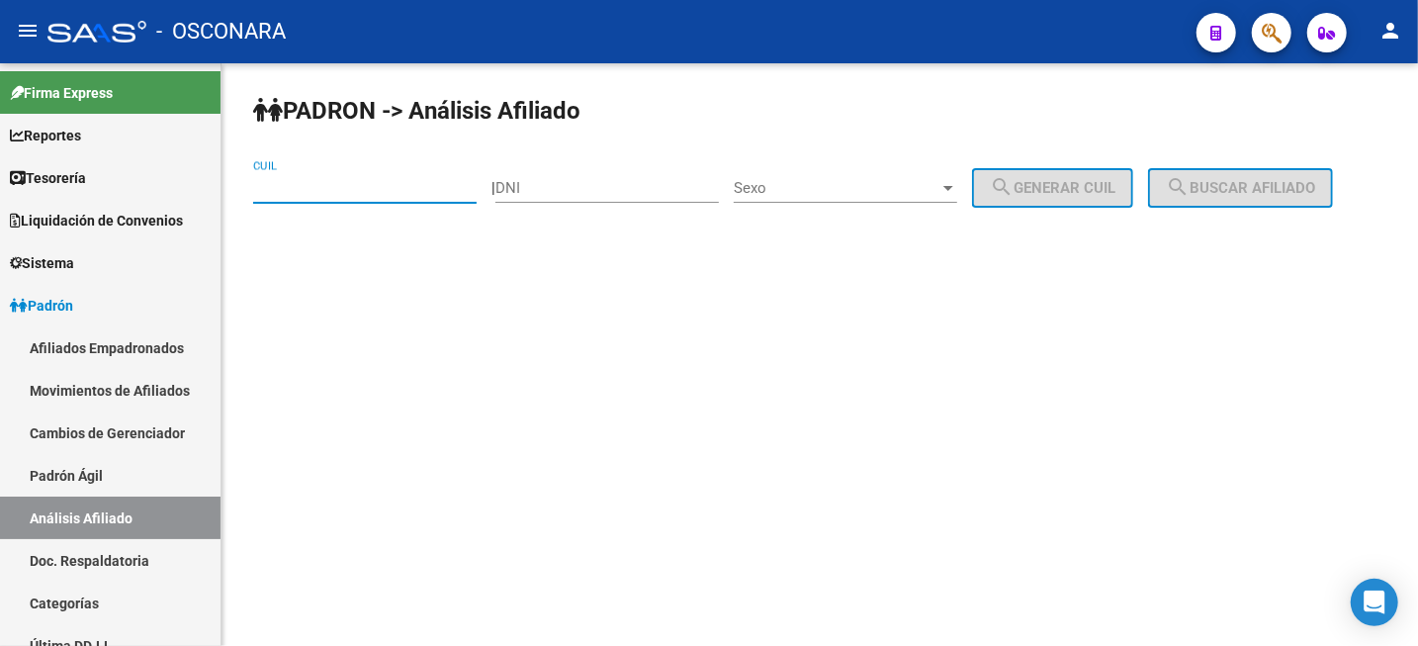
click at [261, 192] on input "CUIL" at bounding box center [365, 188] width 224 height 18
paste input "20-33204524-6"
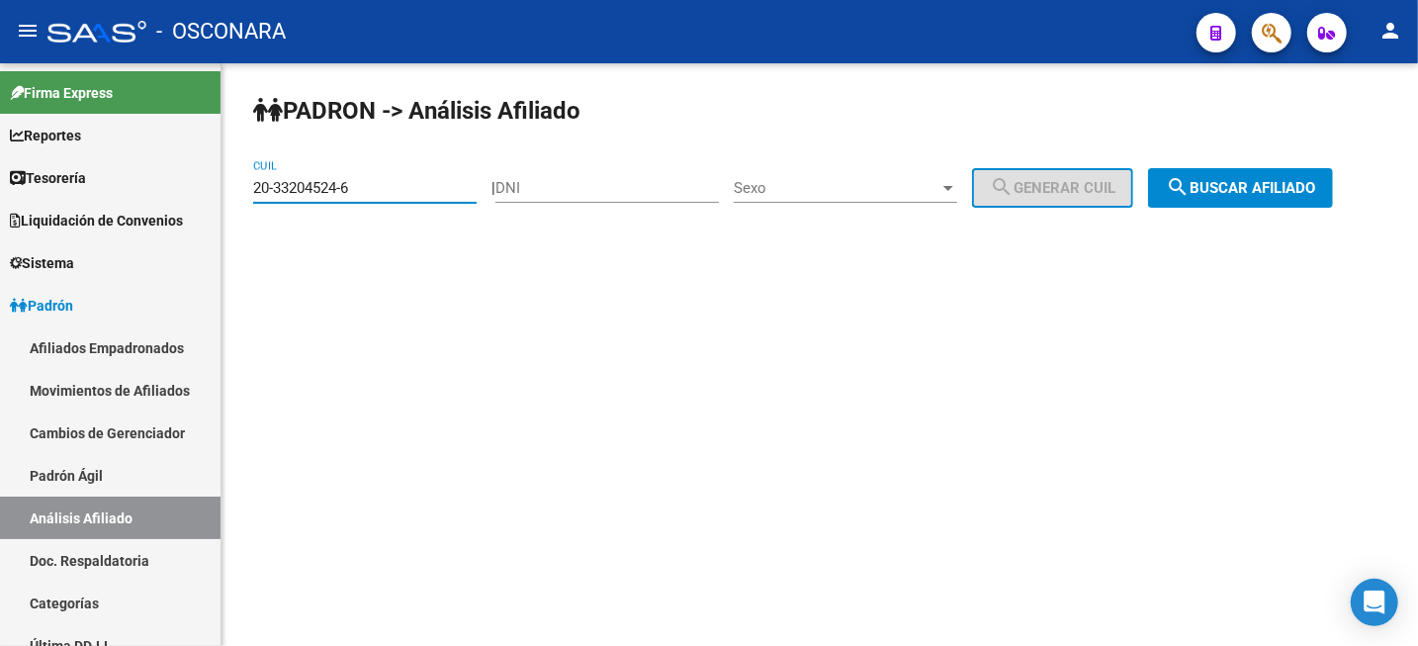
type input "20-33204524-6"
click at [1236, 176] on button "search Buscar afiliado" at bounding box center [1240, 188] width 185 height 40
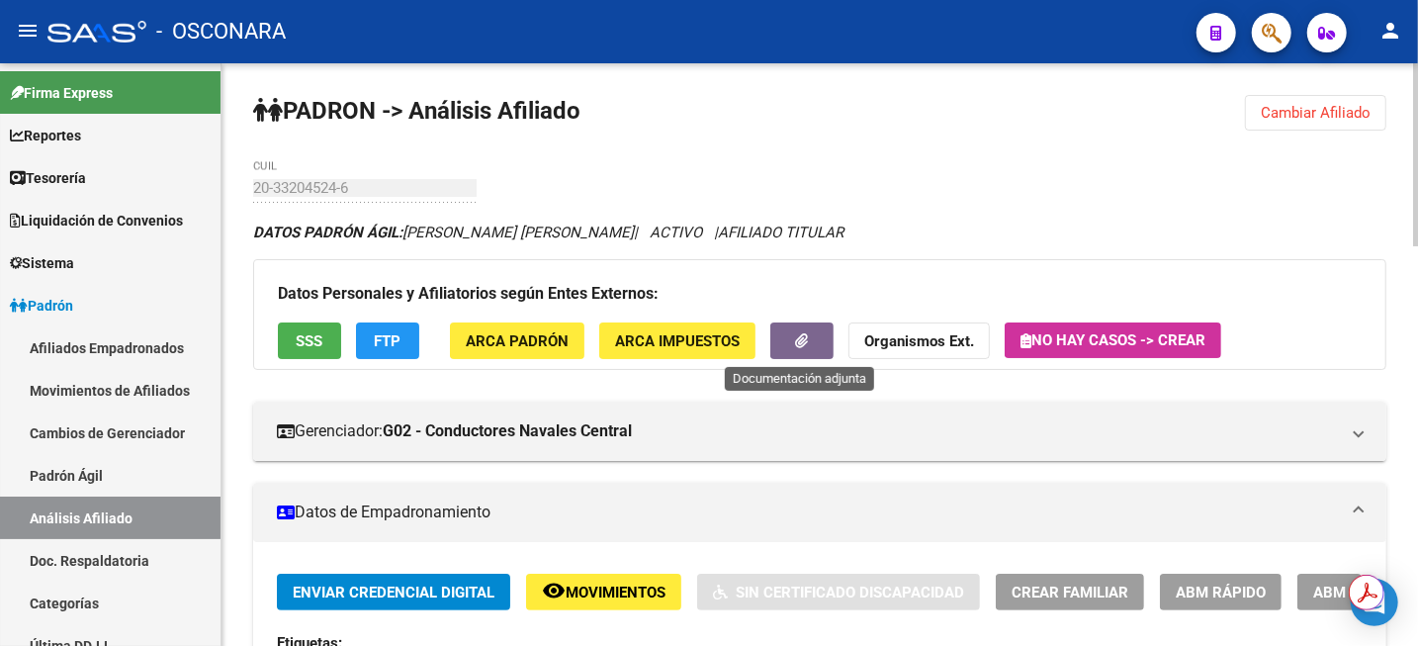
click at [808, 346] on button "button" at bounding box center [802, 340] width 63 height 37
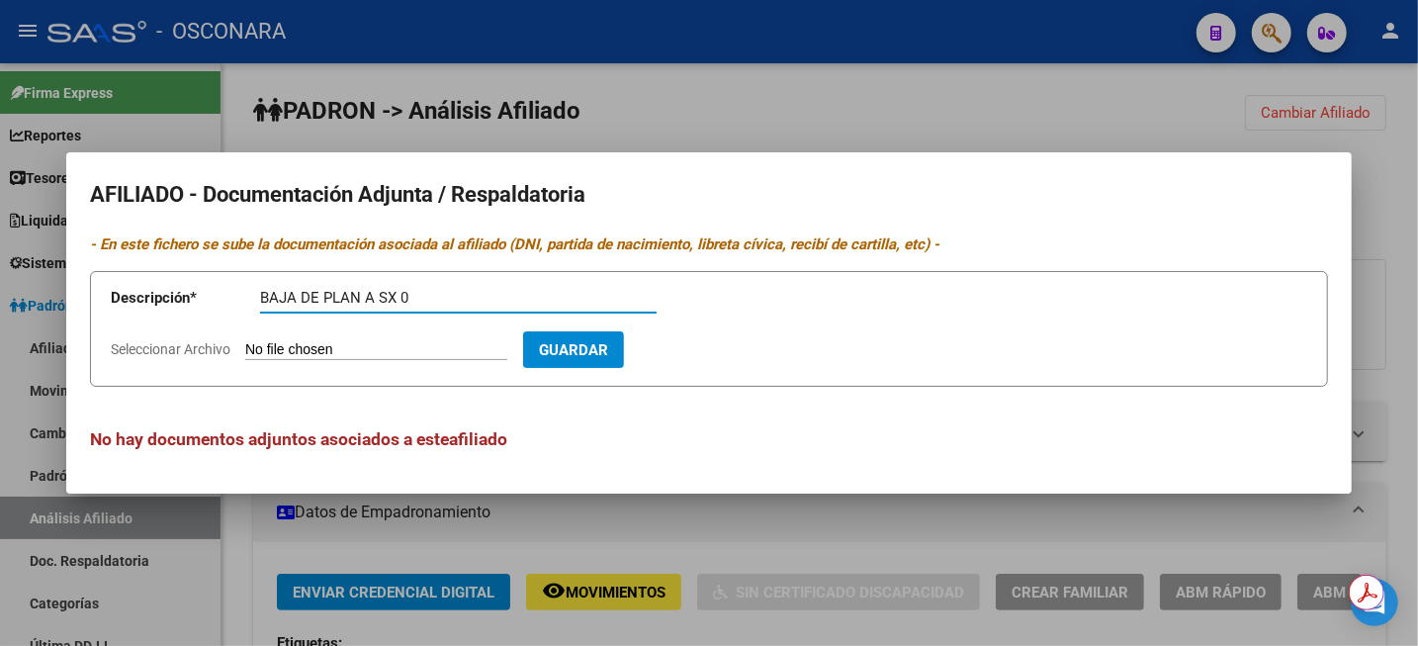
type input "BAJA DE PLAN A SX 0"
type input "C:\fakepath\WhatsApp Image 2025-07-08 at 12.44.24.jpeg"
click at [723, 354] on span "Guardar" at bounding box center [688, 350] width 69 height 18
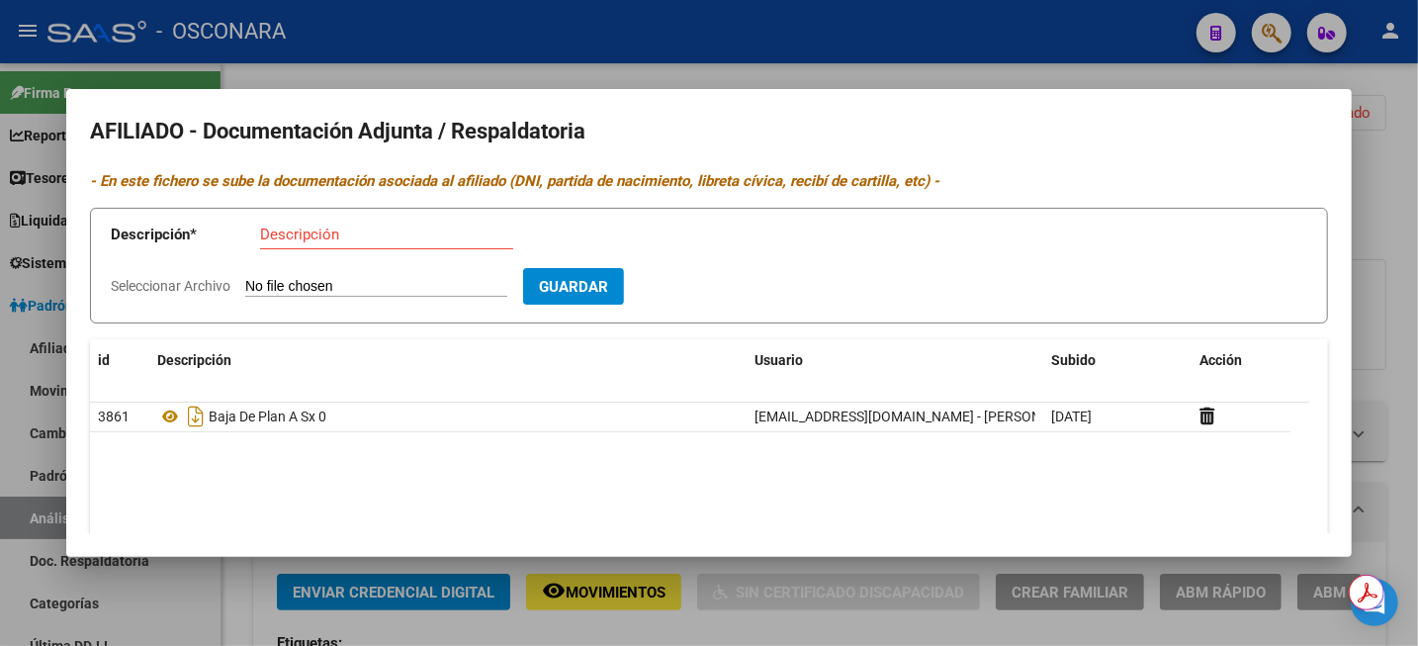
click at [1404, 204] on div at bounding box center [709, 323] width 1418 height 646
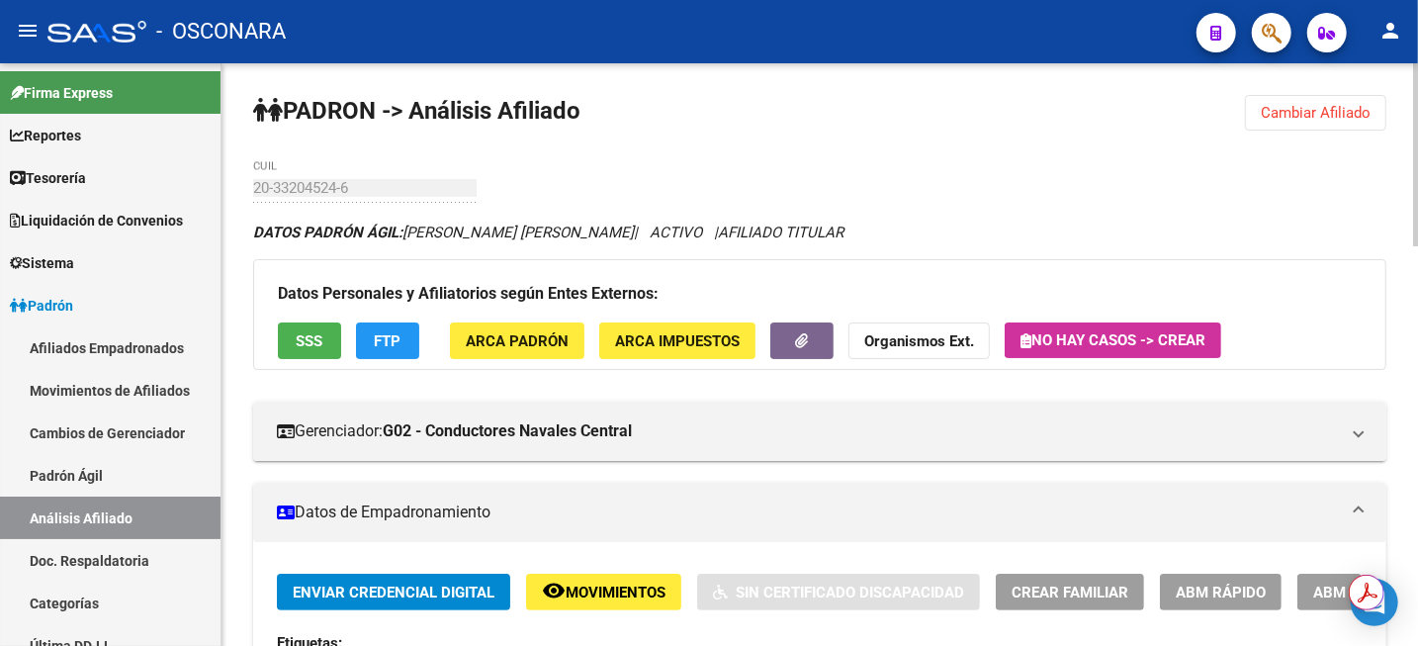
click at [796, 345] on icon "button" at bounding box center [802, 340] width 13 height 15
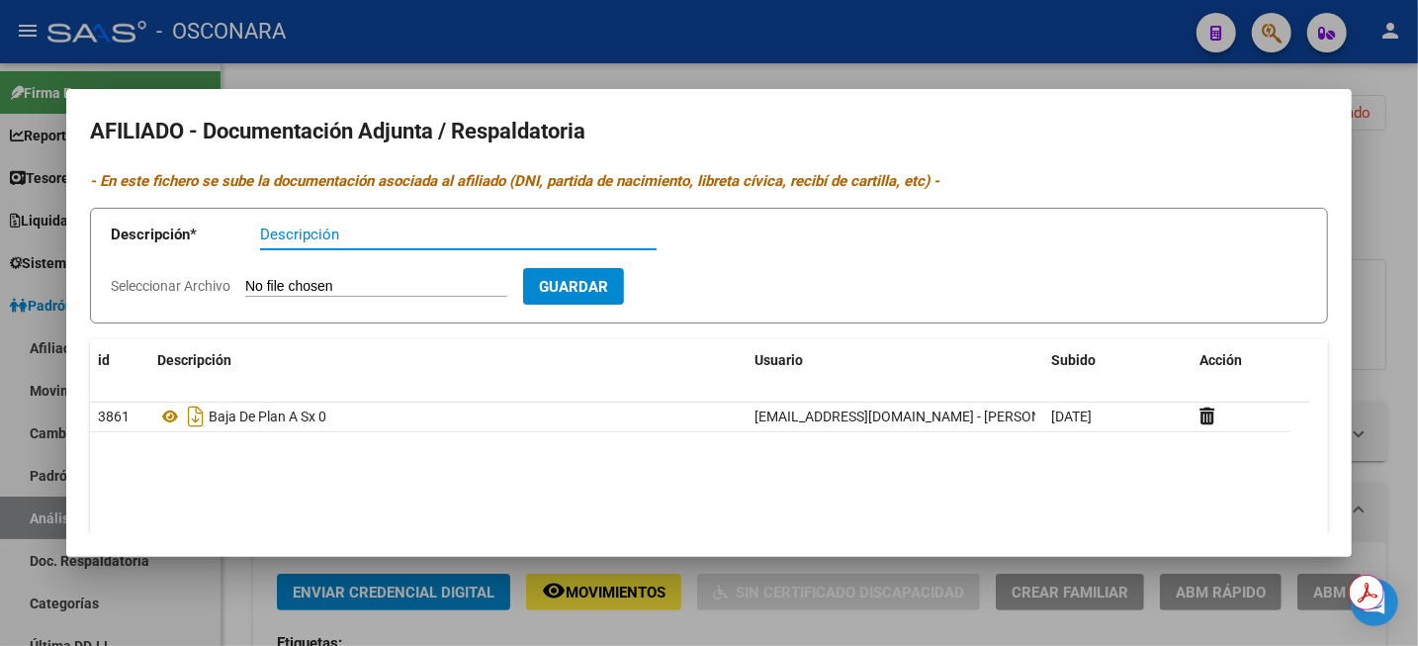
click at [1416, 176] on div at bounding box center [709, 323] width 1418 height 646
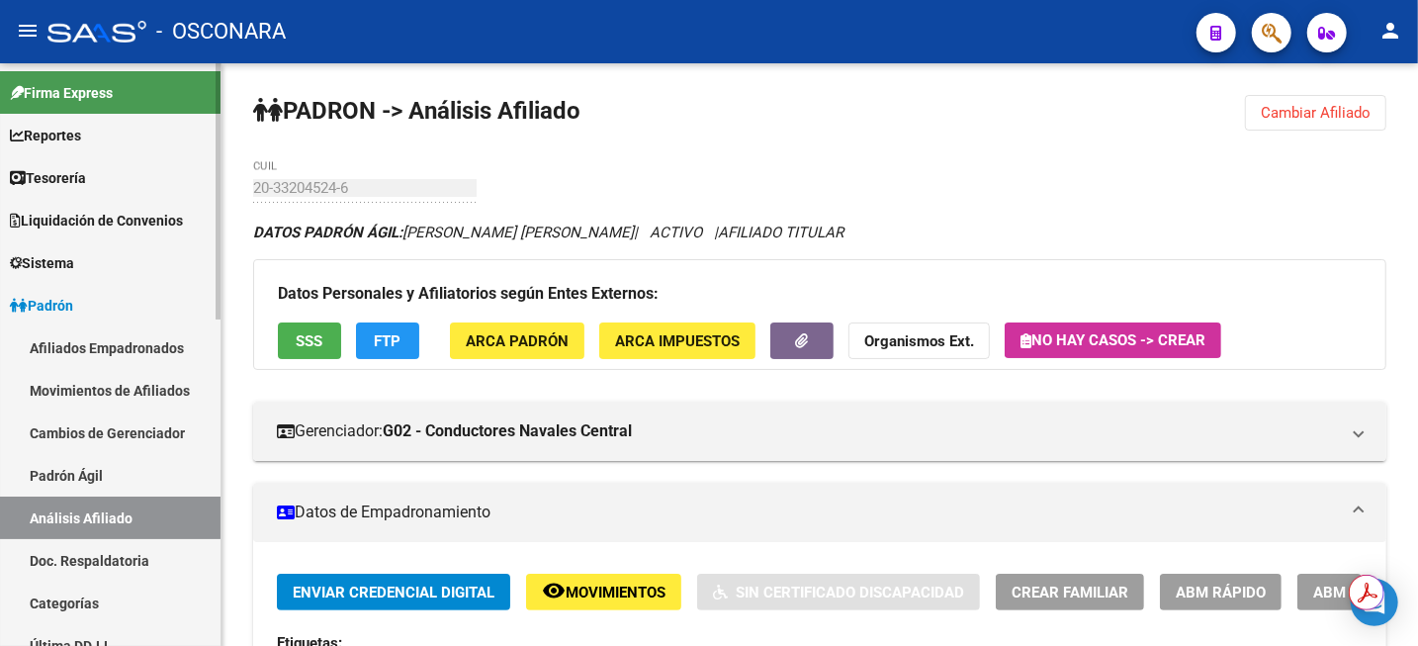
click at [104, 521] on link "Análisis Afiliado" at bounding box center [110, 518] width 221 height 43
click at [115, 475] on link "Padrón Ágil" at bounding box center [110, 475] width 221 height 43
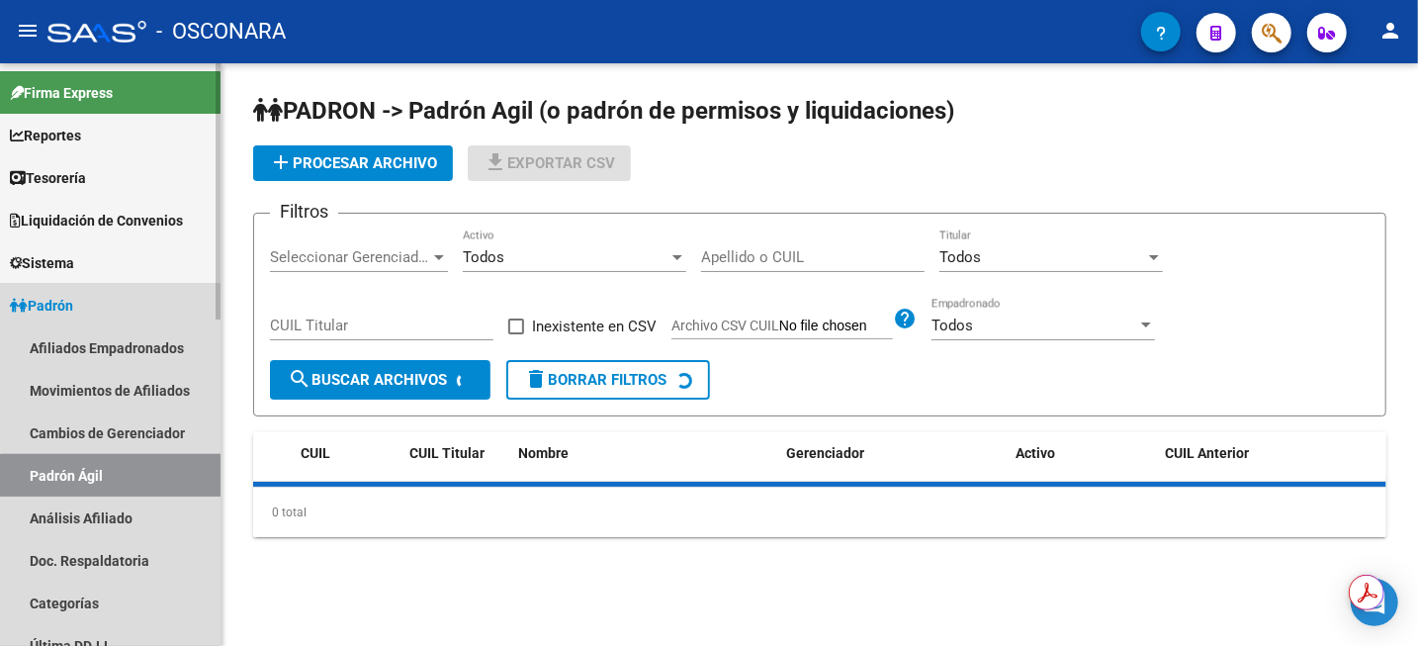
drag, startPoint x: 113, startPoint y: 482, endPoint x: 113, endPoint y: 499, distance: 16.8
click at [113, 484] on link "Padrón Ágil" at bounding box center [110, 475] width 221 height 43
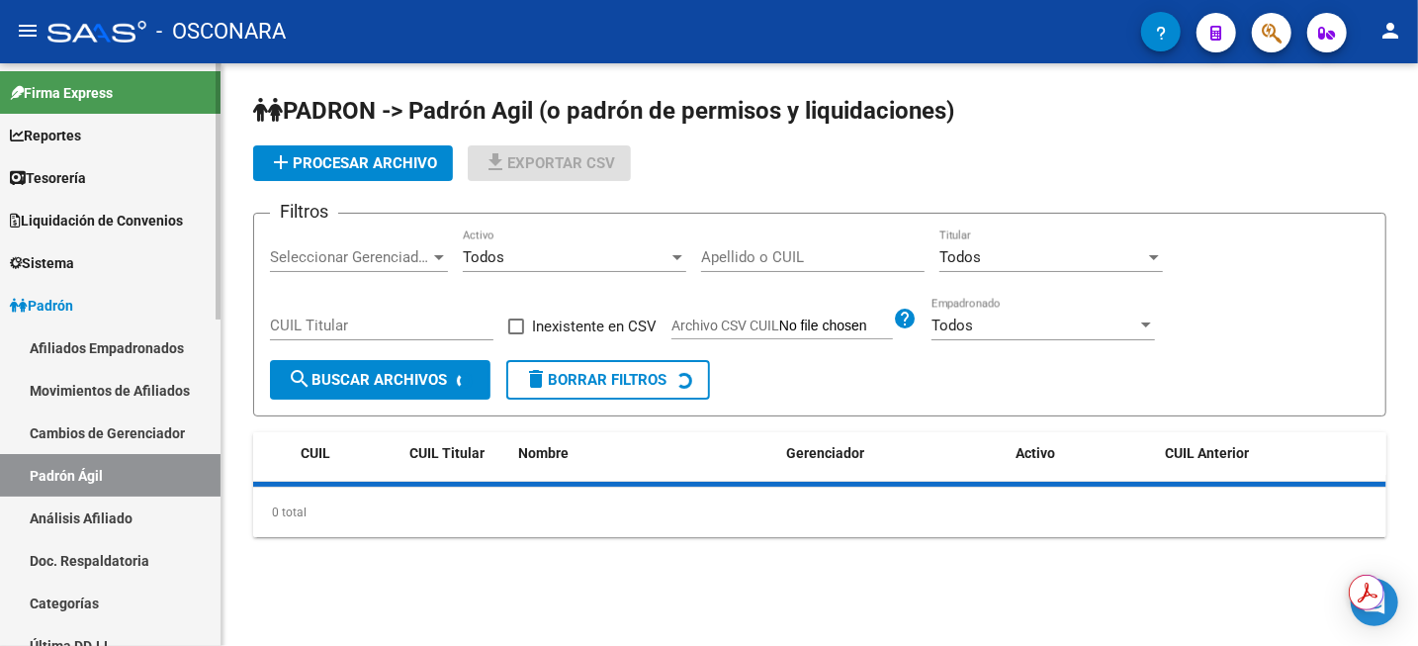
click at [113, 522] on link "Análisis Afiliado" at bounding box center [110, 518] width 221 height 43
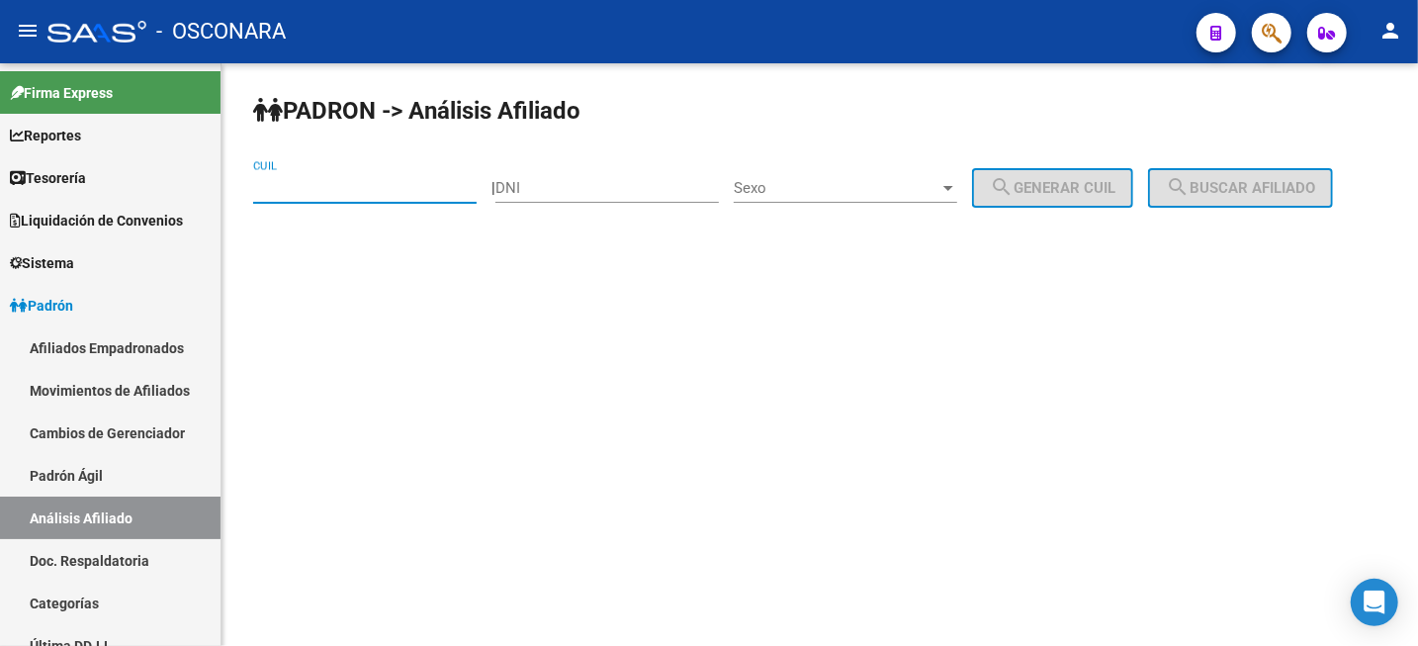
click at [337, 194] on input "CUIL" at bounding box center [365, 188] width 224 height 18
paste input "20-16232922-8"
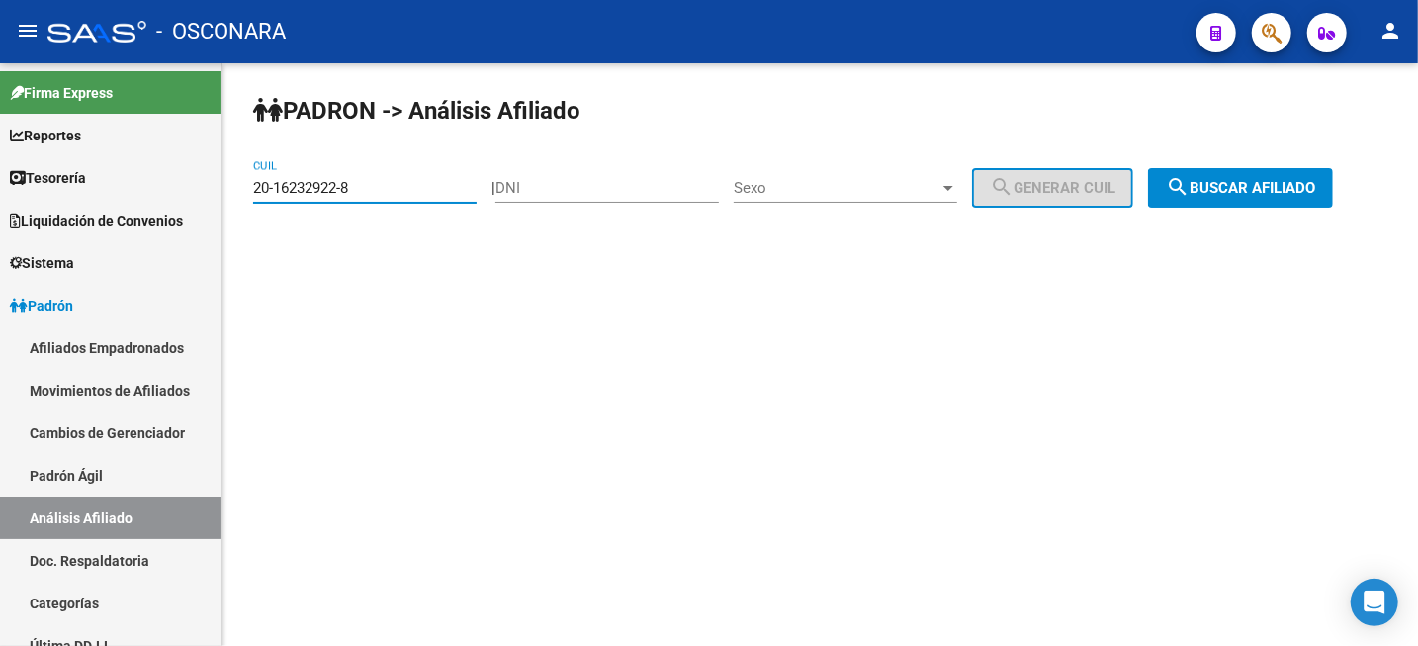
type input "20-16232922-8"
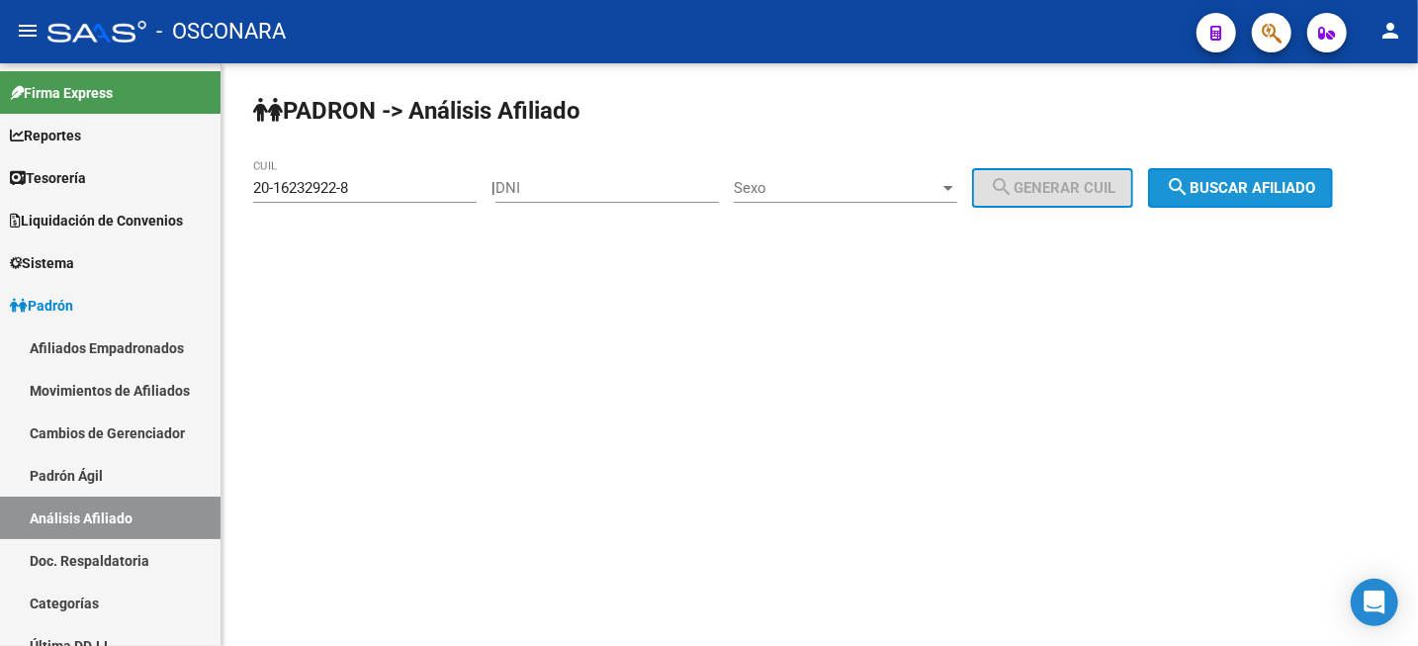
click at [1274, 189] on span "search Buscar afiliado" at bounding box center [1240, 188] width 149 height 18
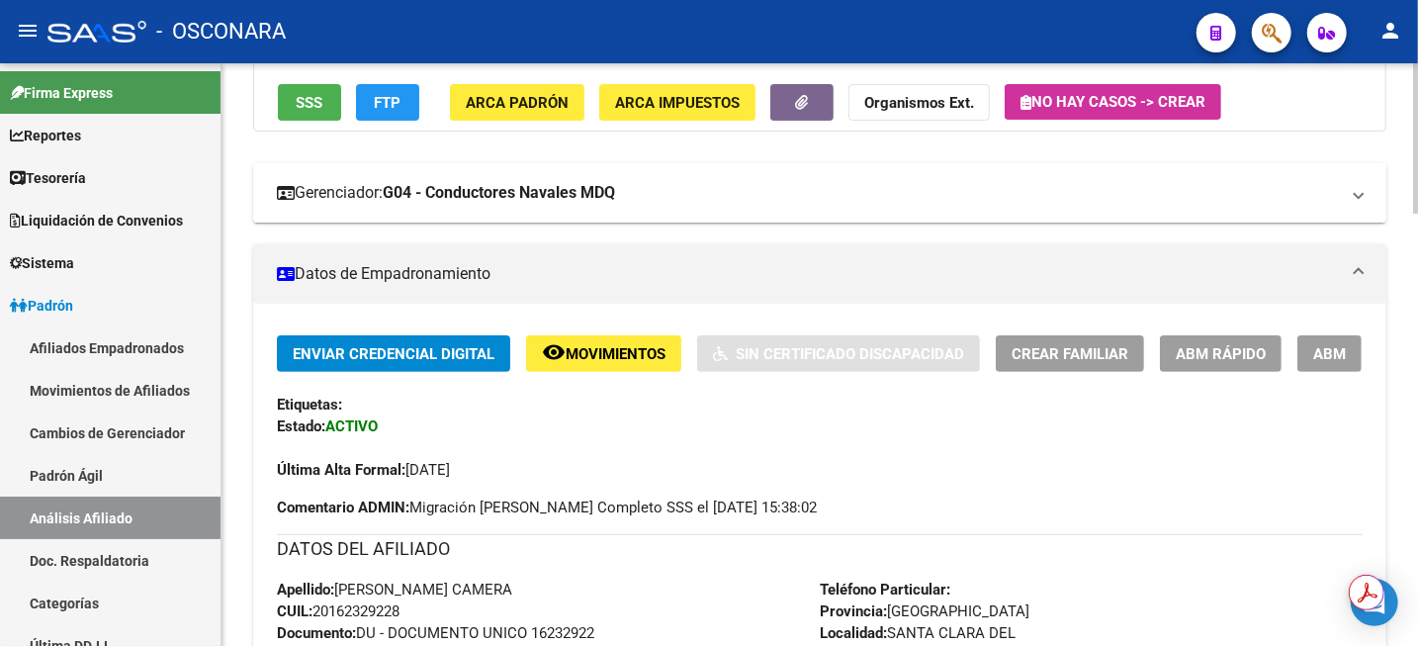
scroll to position [124, 0]
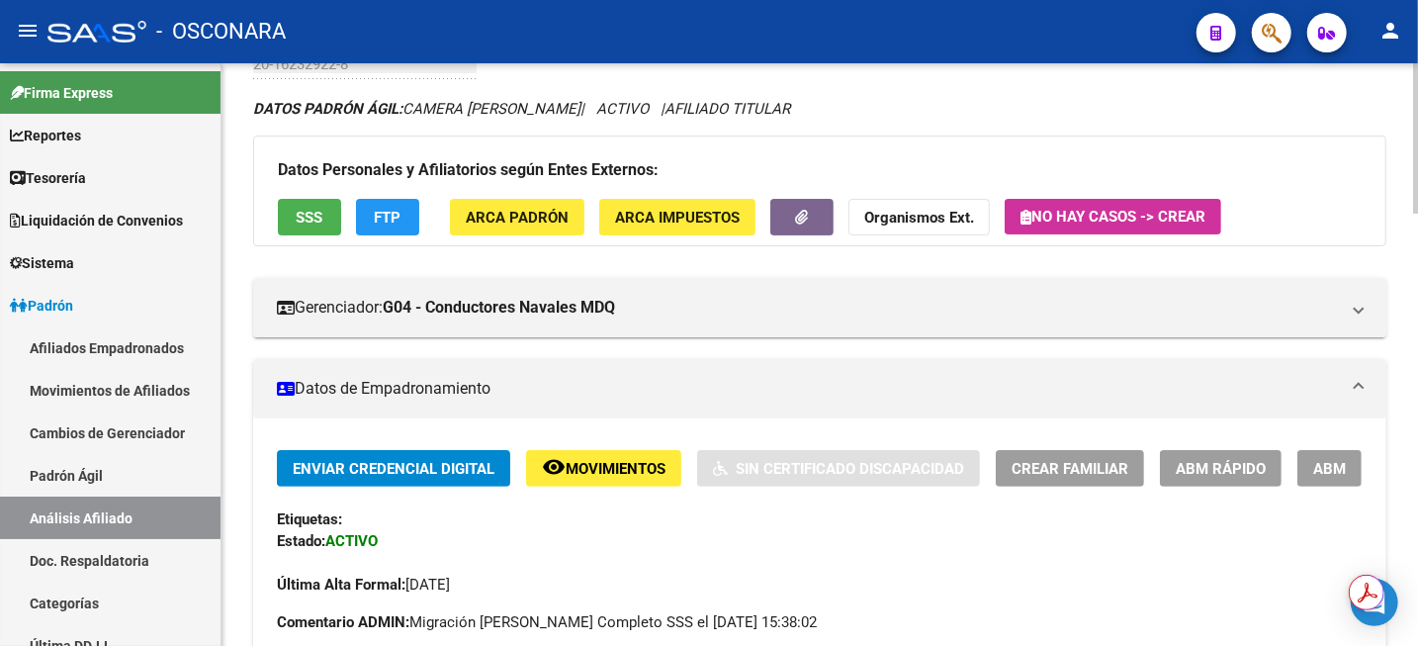
click at [1338, 459] on span "ABM" at bounding box center [1330, 468] width 33 height 18
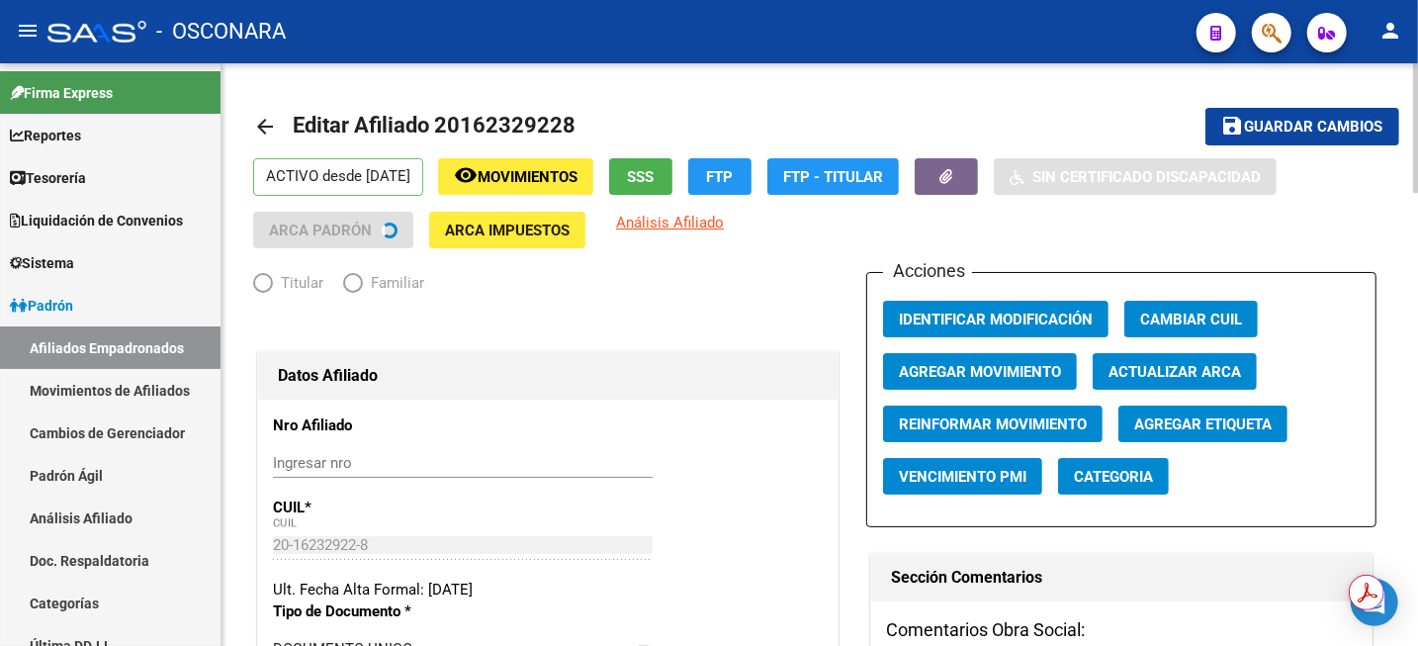
radio input "true"
type input "33-63761744-9"
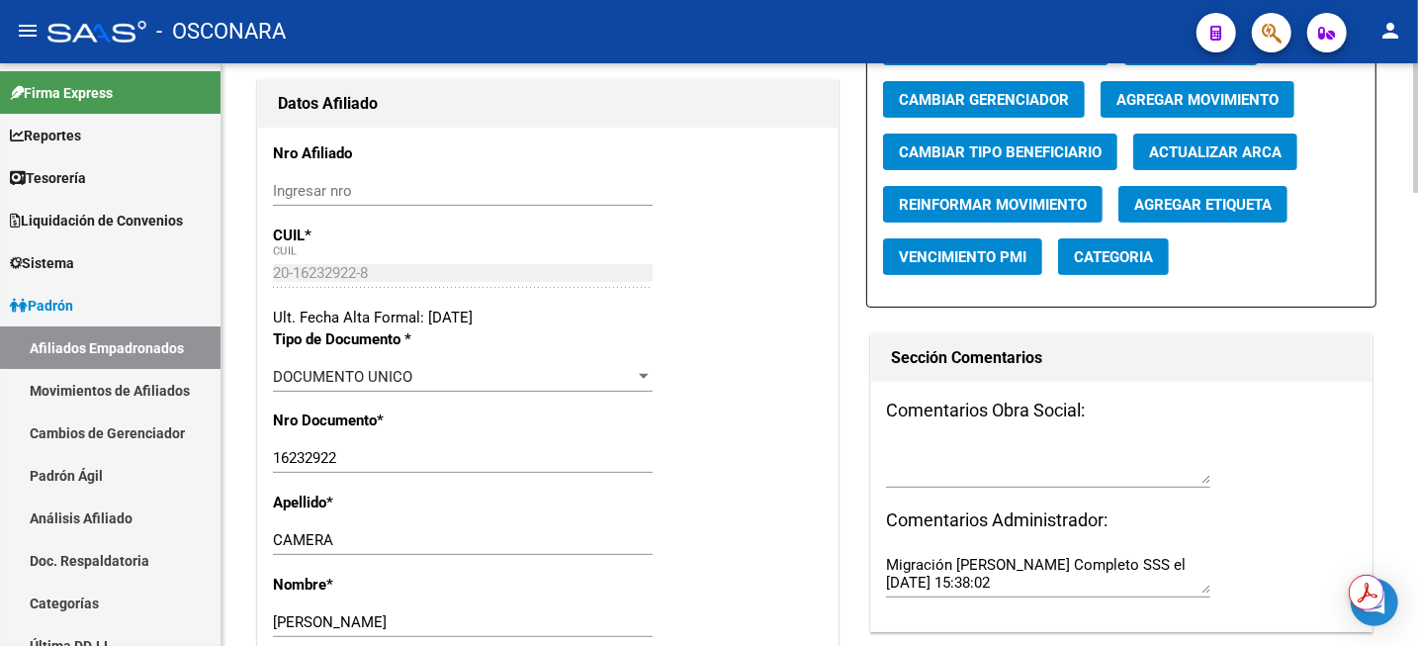
scroll to position [124, 0]
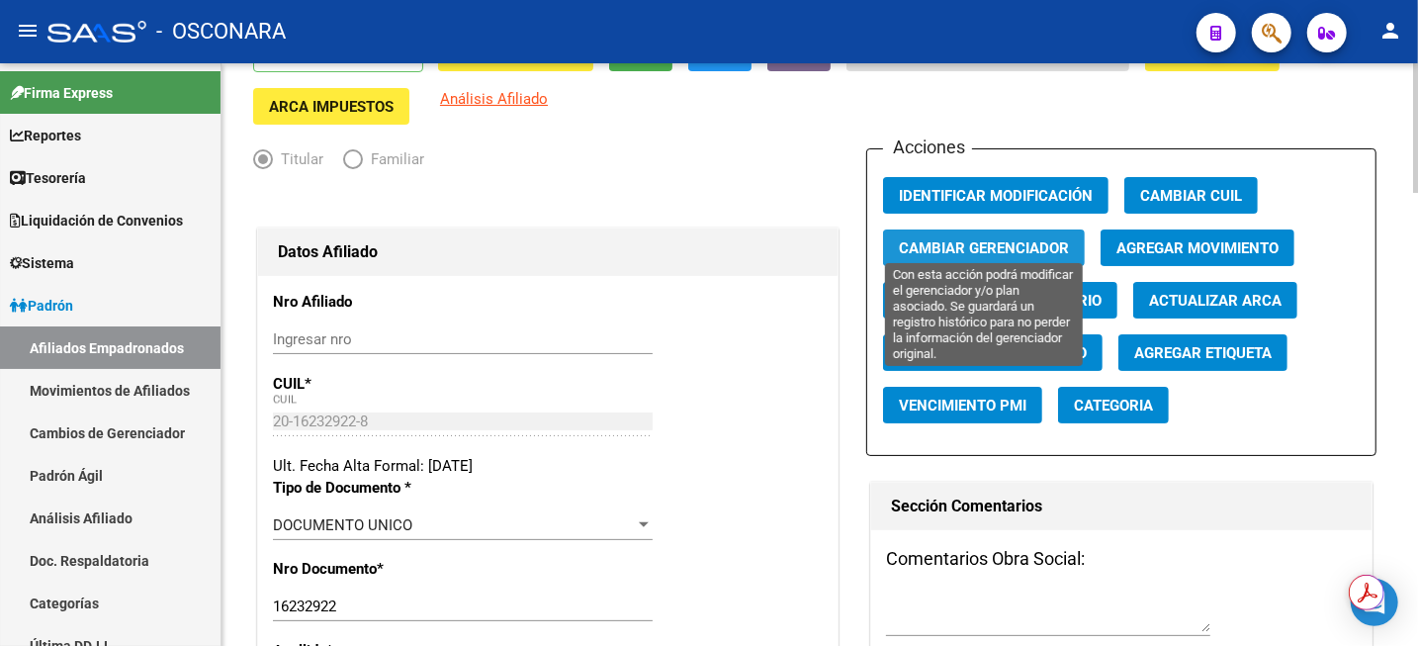
click at [1027, 245] on span "Cambiar Gerenciador" at bounding box center [984, 248] width 170 height 18
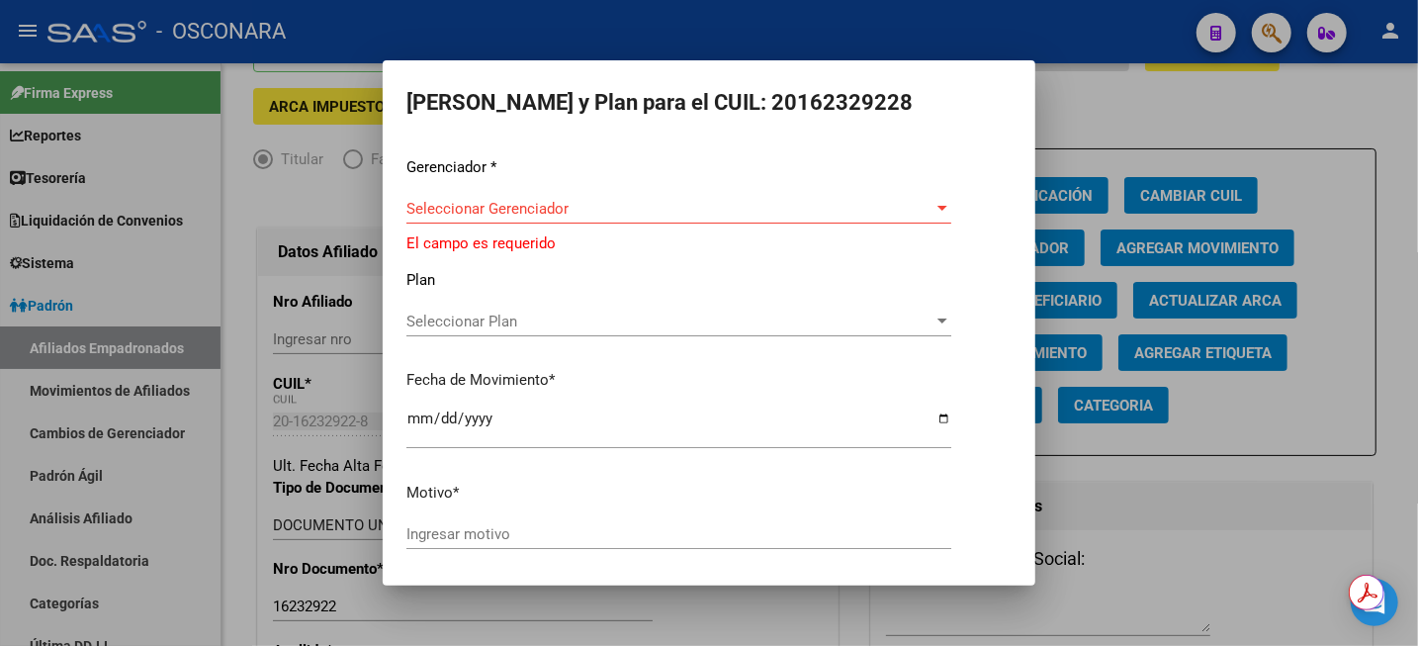
click at [816, 219] on div "Seleccionar Gerenciador Seleccionar Gerenciador" at bounding box center [679, 209] width 545 height 30
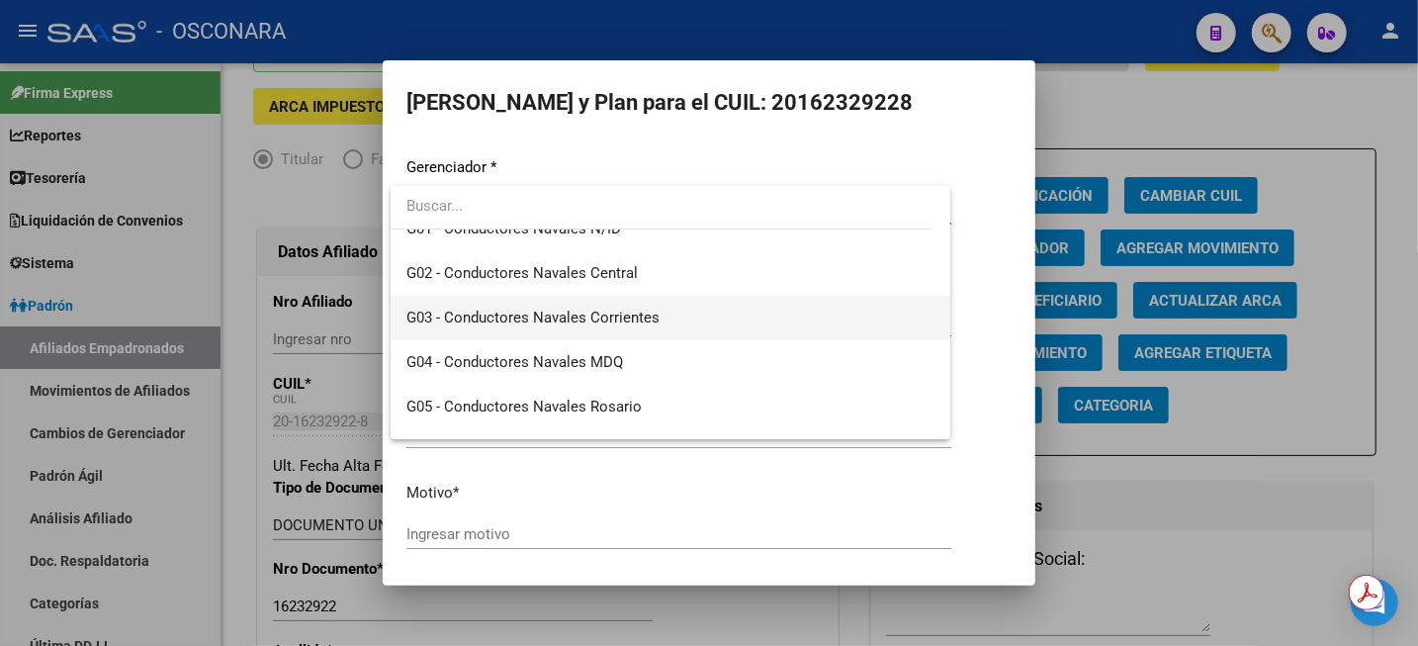
scroll to position [371, 0]
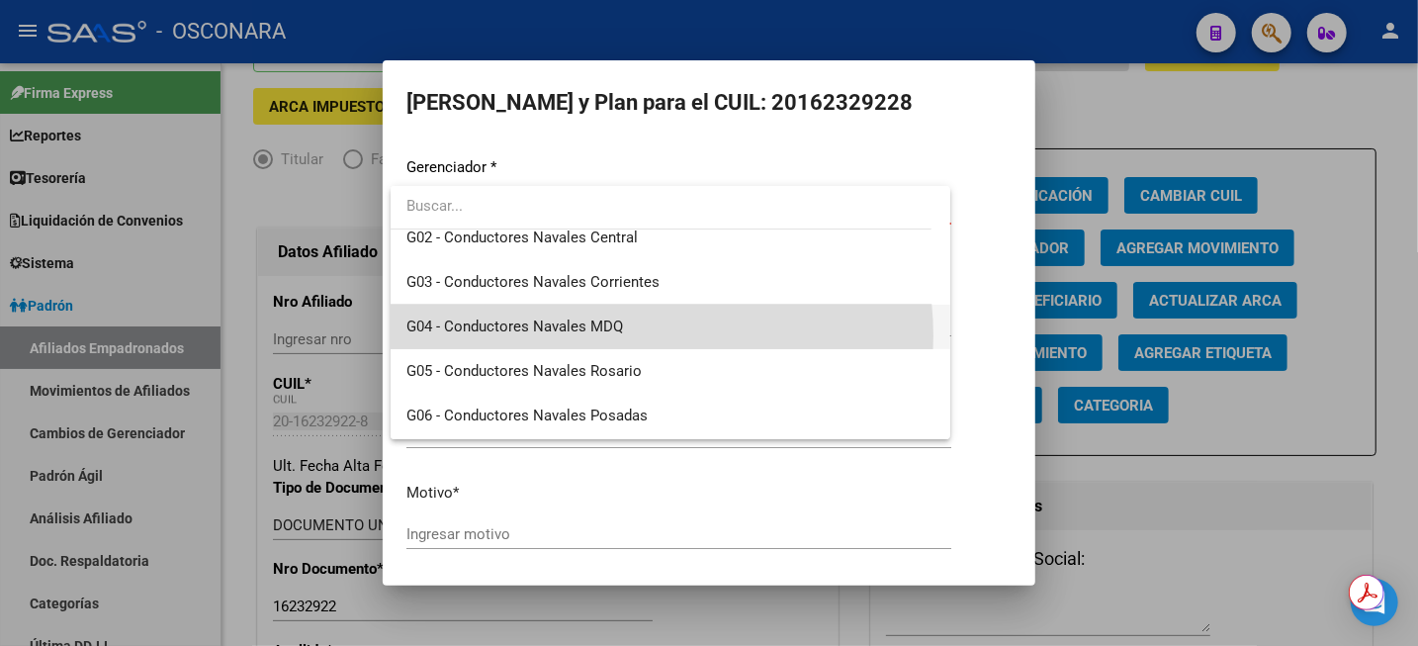
click at [629, 335] on span "G04 - Conductores Navales MDQ" at bounding box center [671, 327] width 528 height 45
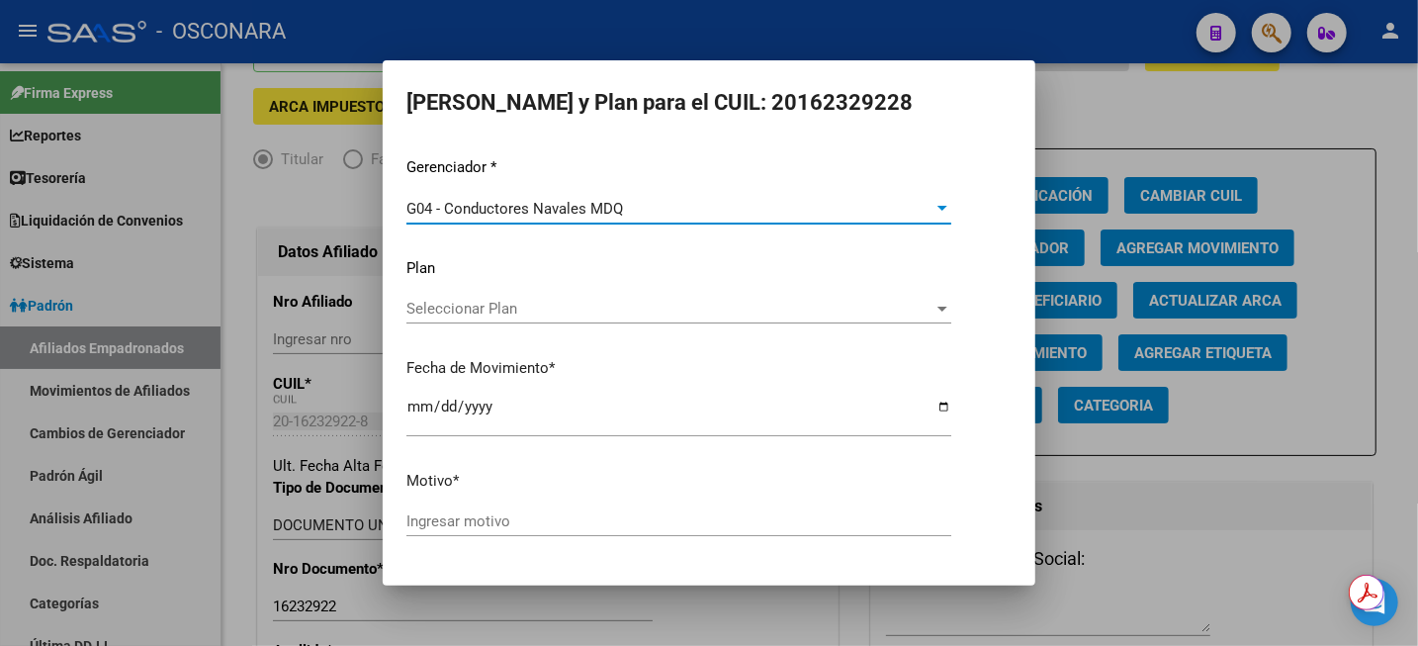
click at [570, 314] on span "Seleccionar Plan" at bounding box center [670, 309] width 527 height 18
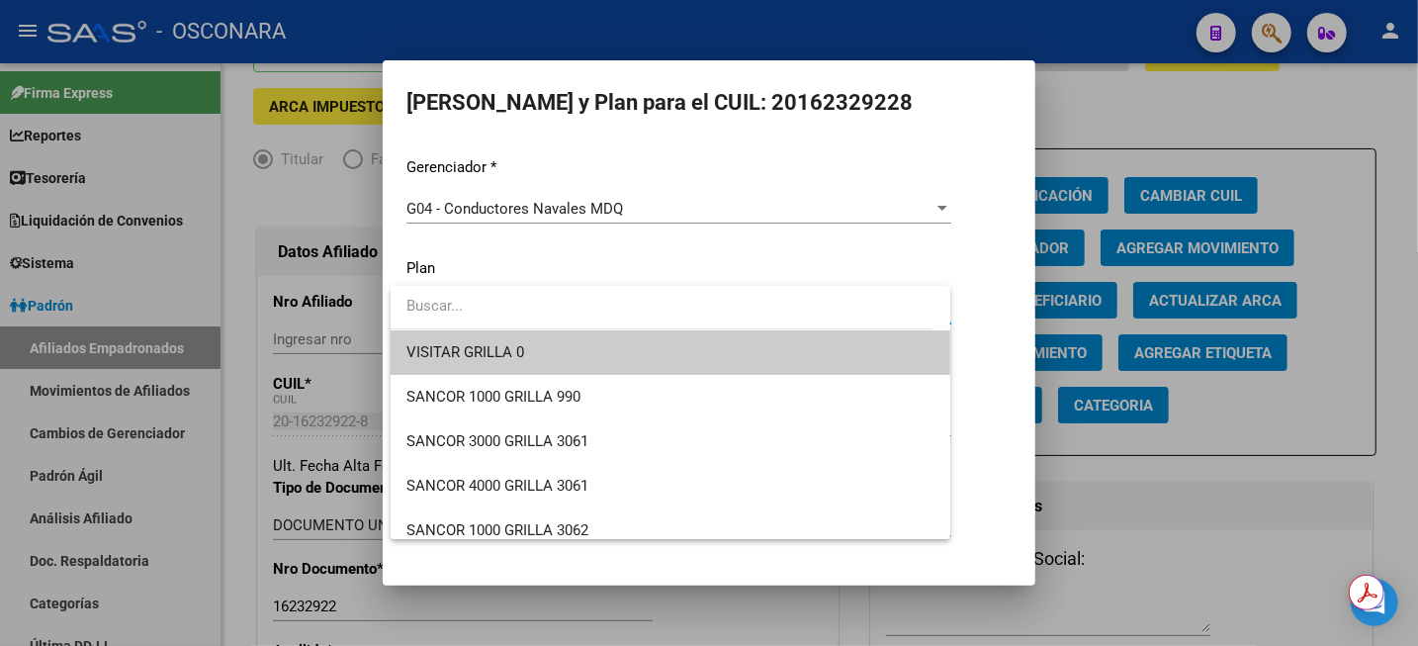
click at [533, 349] on span "VISITAR GRILLA 0" at bounding box center [671, 352] width 528 height 45
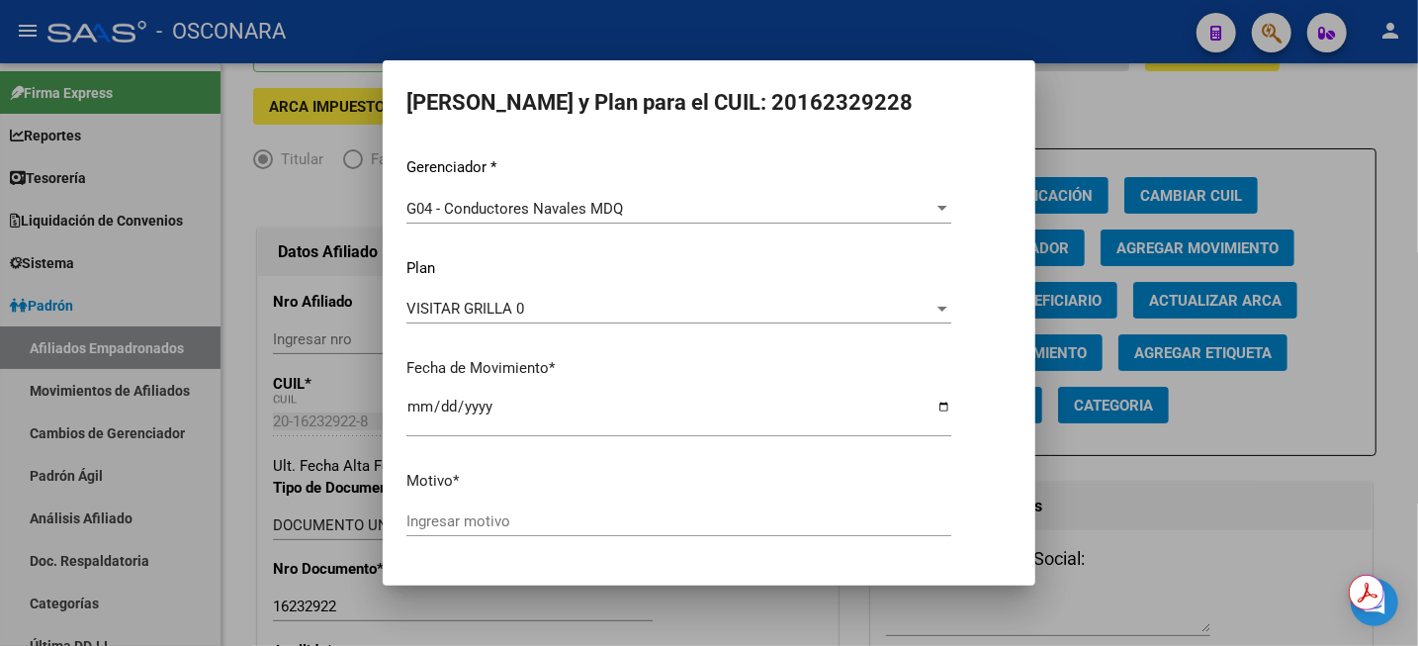
click at [469, 530] on div "Ingresar motivo" at bounding box center [679, 521] width 545 height 30
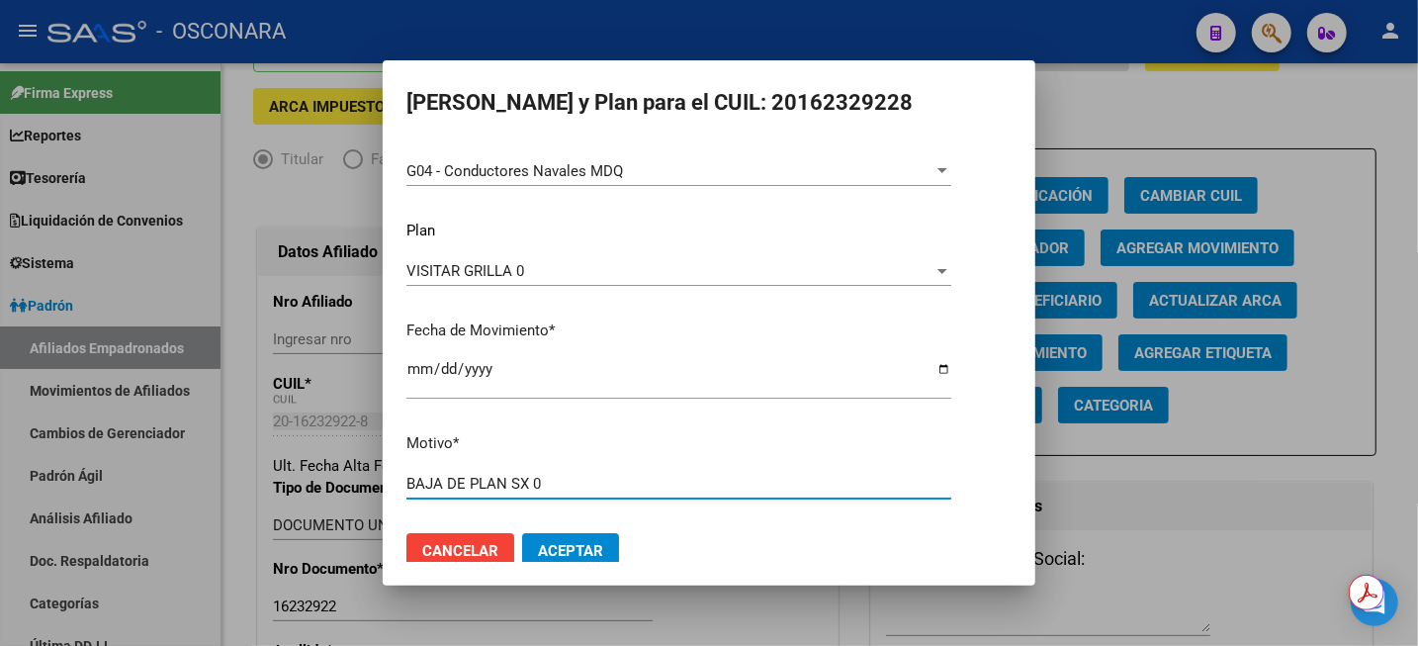
scroll to position [59, 0]
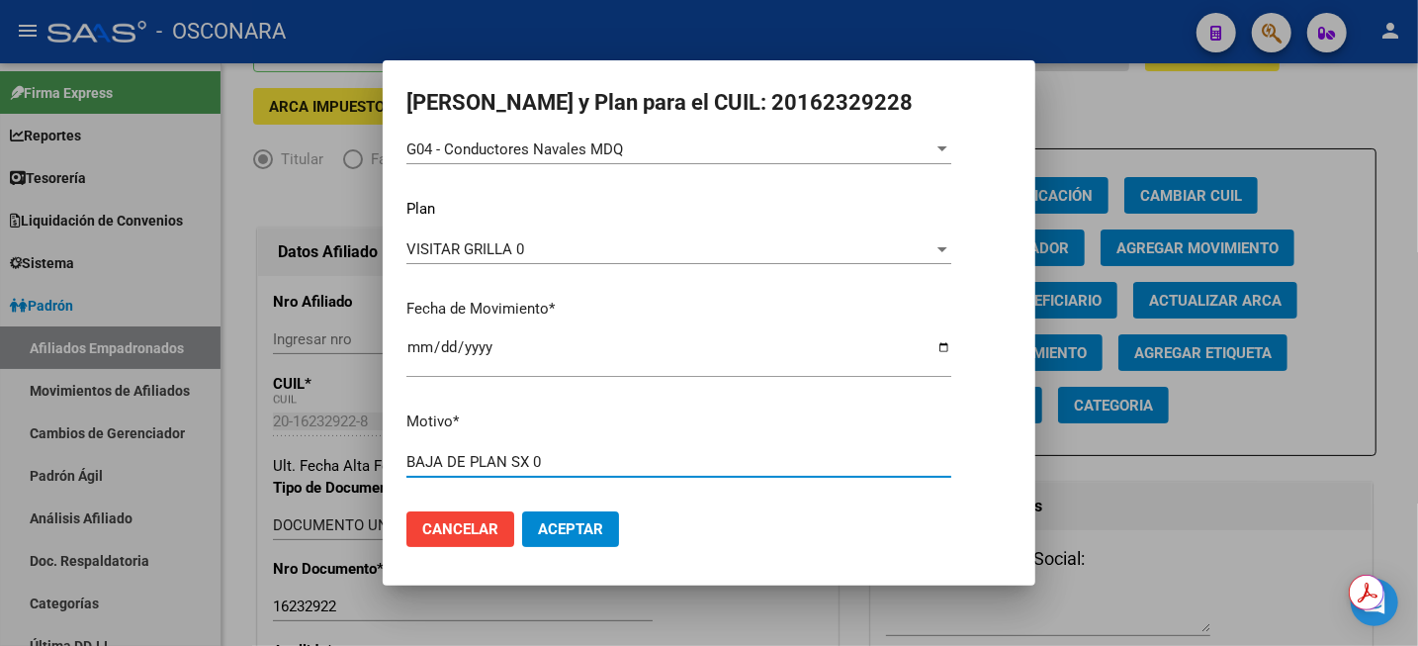
type input "BAJA DE PLAN SX 0"
click at [586, 537] on button "Aceptar" at bounding box center [570, 529] width 97 height 36
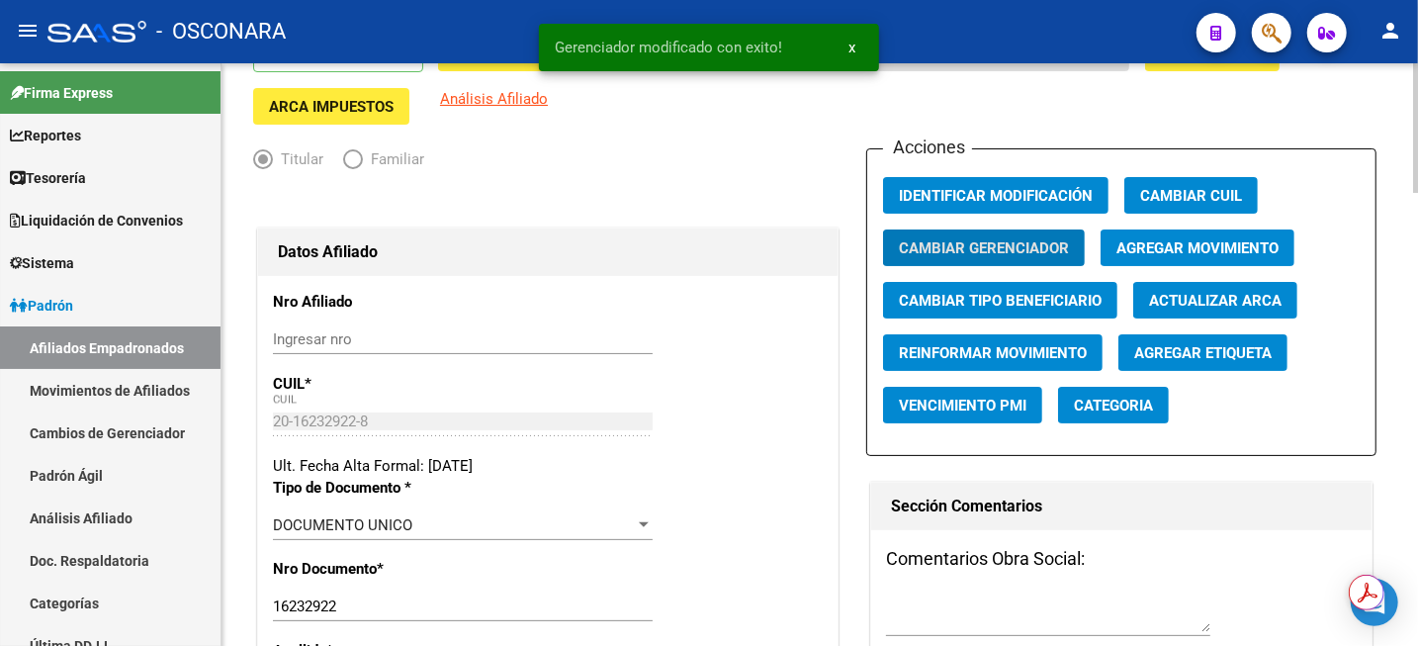
scroll to position [0, 0]
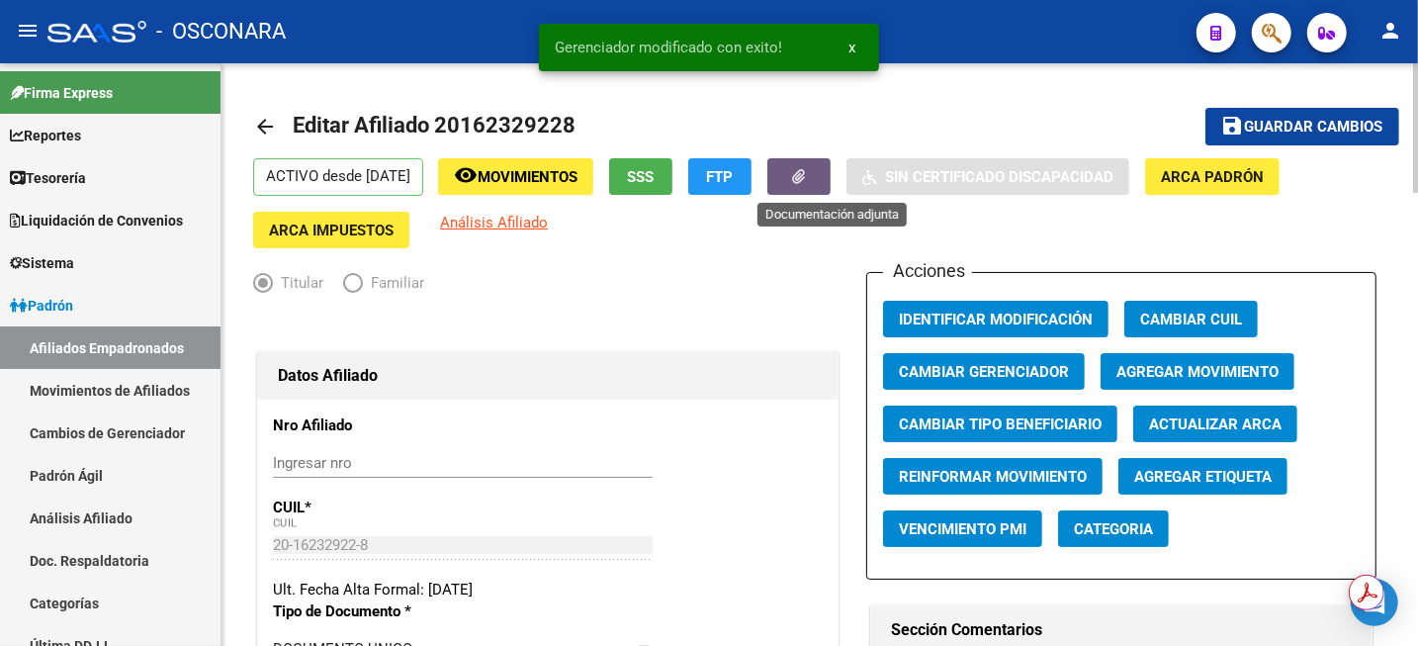
click at [820, 189] on button "button" at bounding box center [799, 176] width 63 height 37
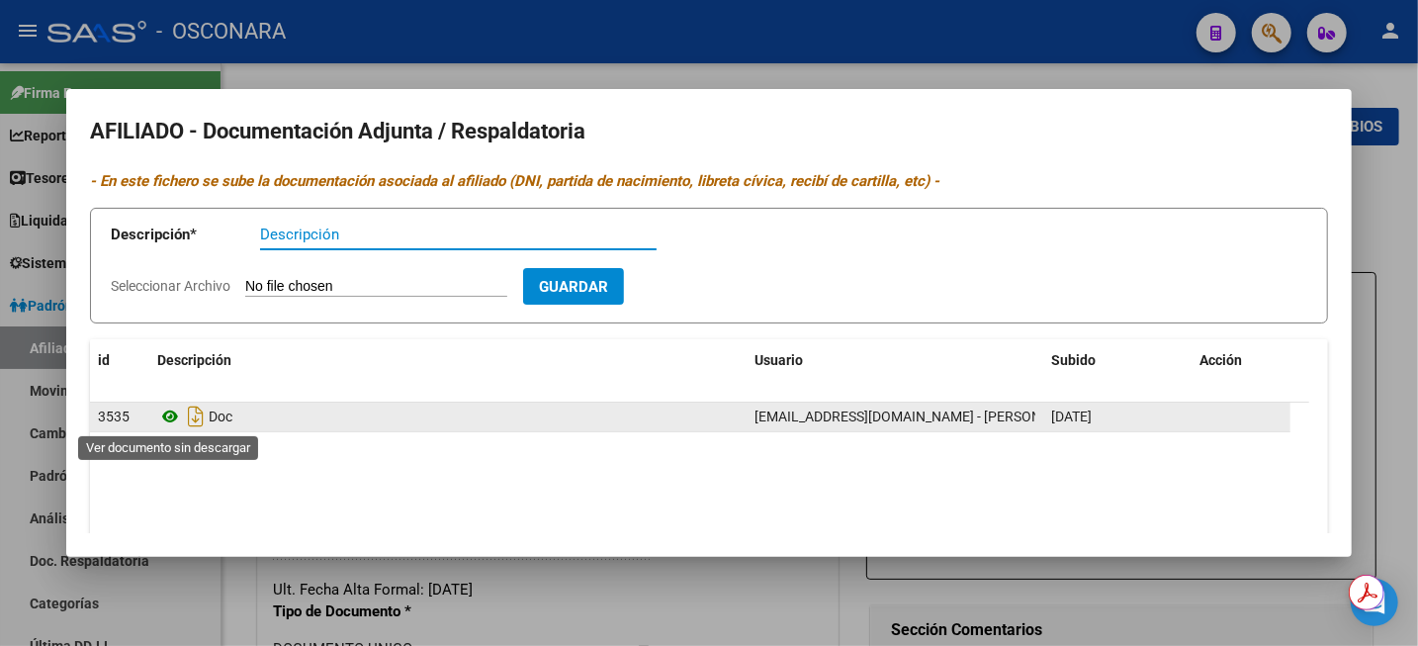
click at [172, 418] on icon at bounding box center [170, 417] width 26 height 24
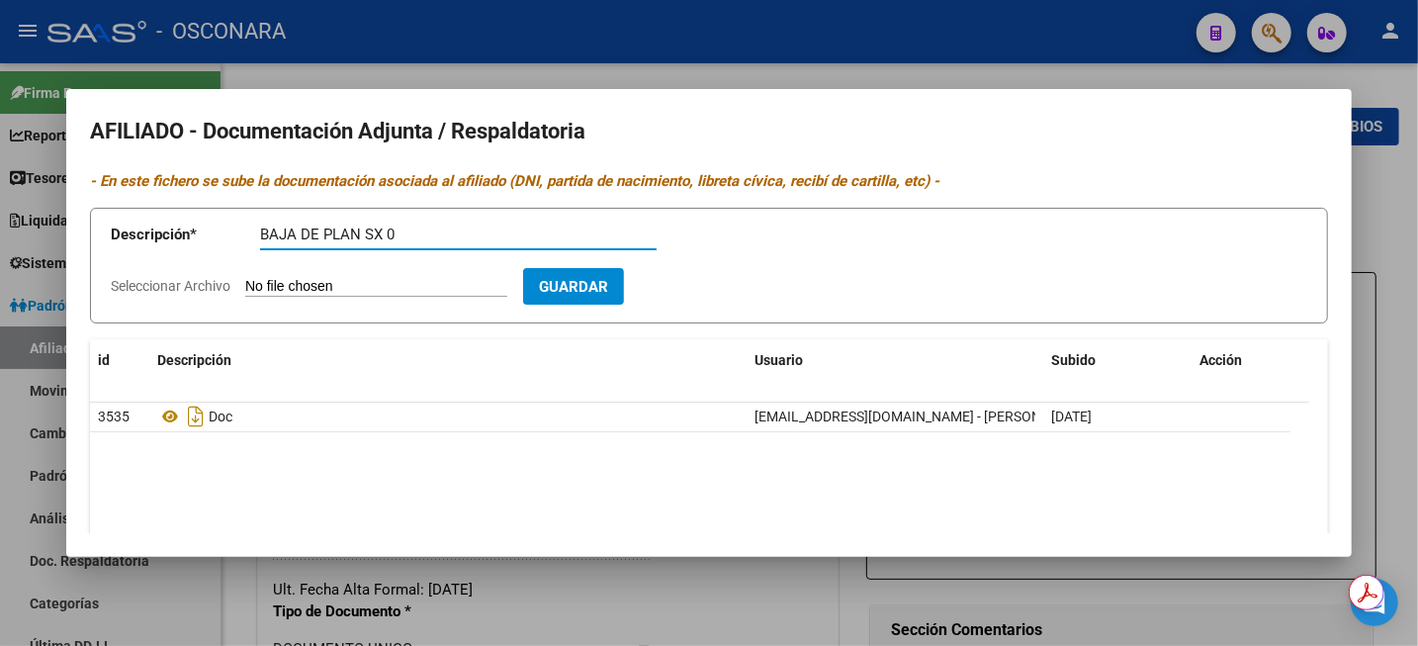
drag, startPoint x: 439, startPoint y: 227, endPoint x: 476, endPoint y: 227, distance: 36.6
click at [445, 227] on input "BAJA DE PLAN SX 0" at bounding box center [458, 235] width 397 height 18
type input "BAJA DE PLAN SX 0"
type input "C:\fakepath\CamScanner 30-04-2025 09.59 (1).pdf"
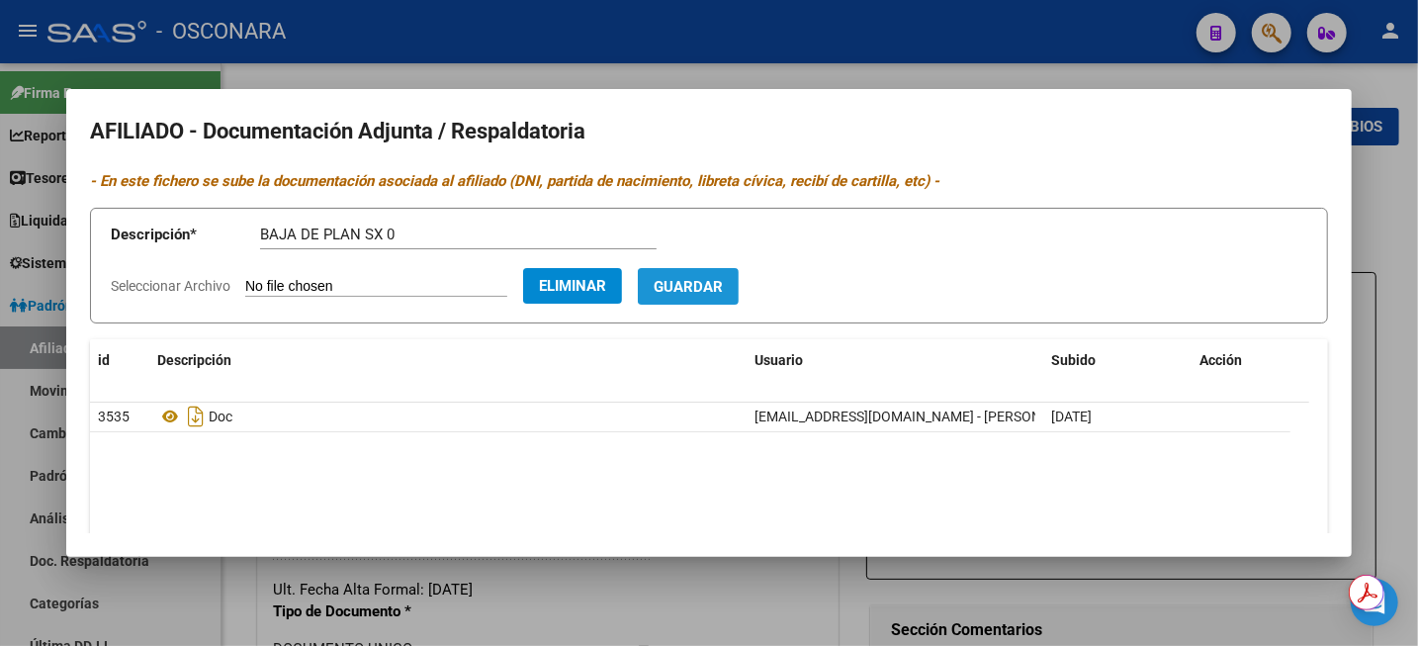
click at [723, 287] on span "Guardar" at bounding box center [688, 287] width 69 height 18
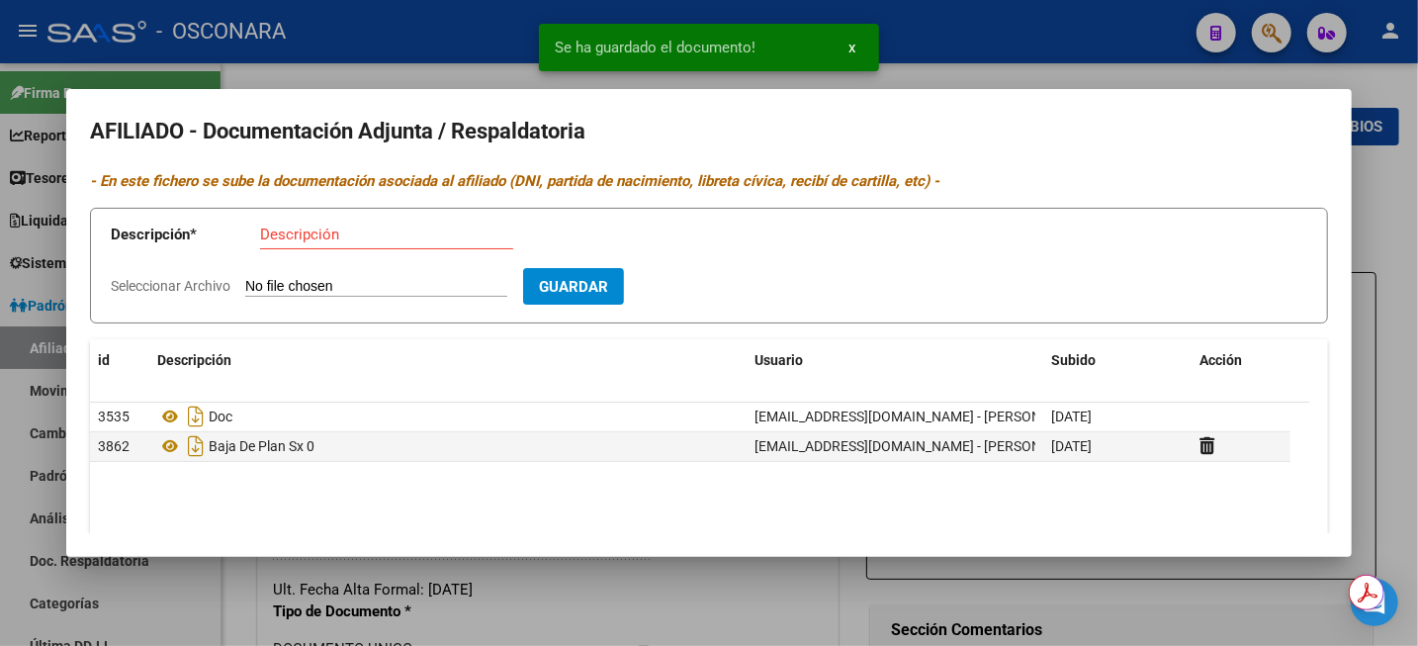
click at [1394, 238] on div at bounding box center [709, 323] width 1418 height 646
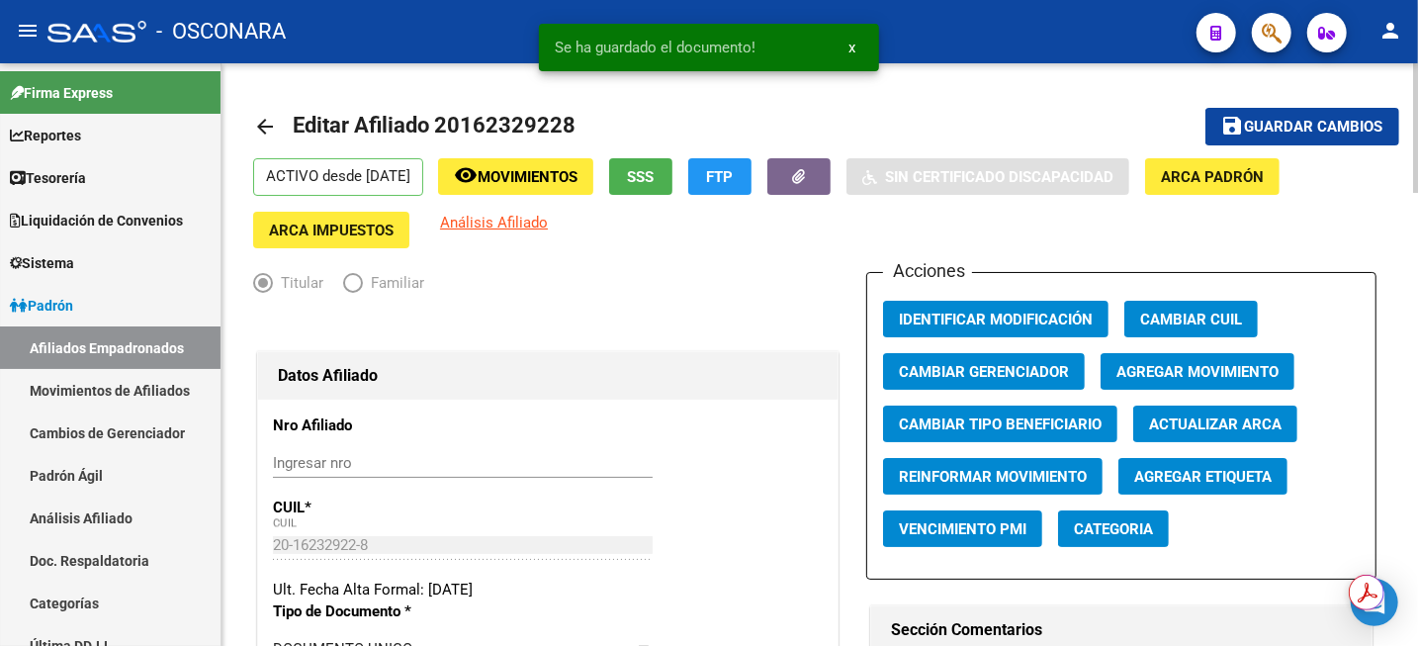
click at [1283, 123] on span "Guardar cambios" at bounding box center [1314, 128] width 138 height 18
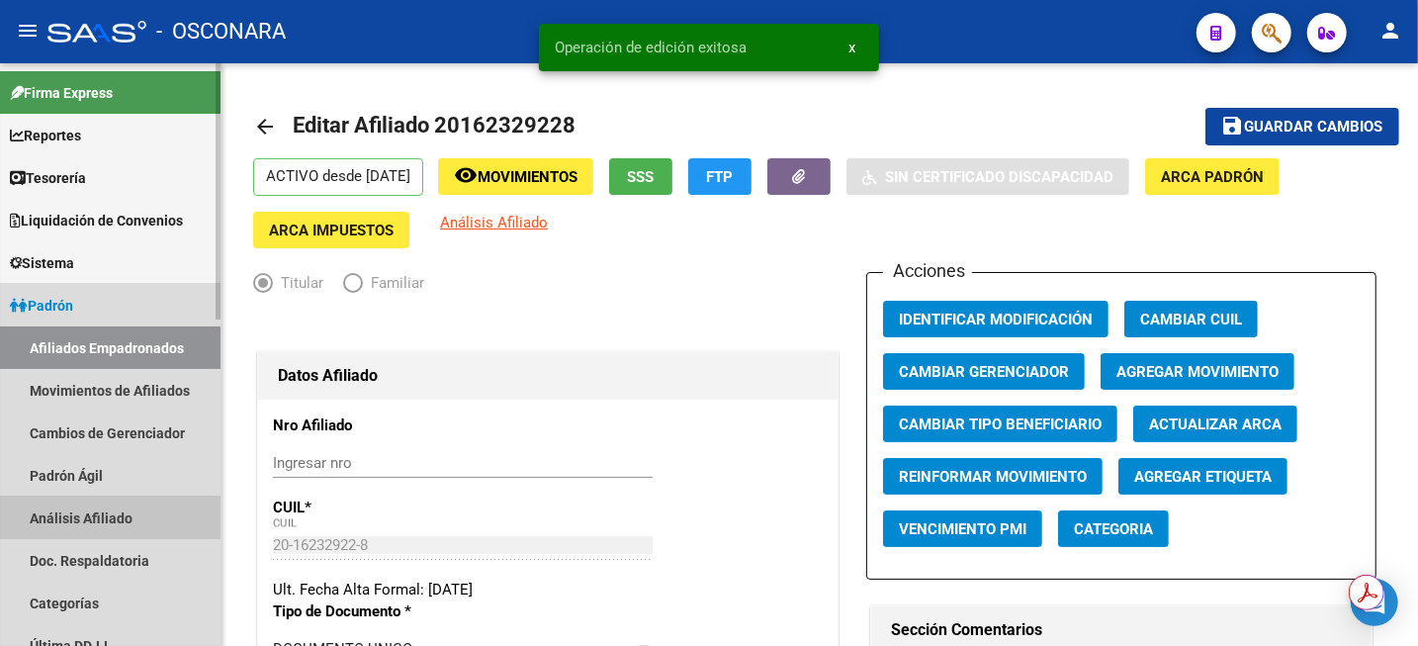
click at [111, 529] on link "Análisis Afiliado" at bounding box center [110, 518] width 221 height 43
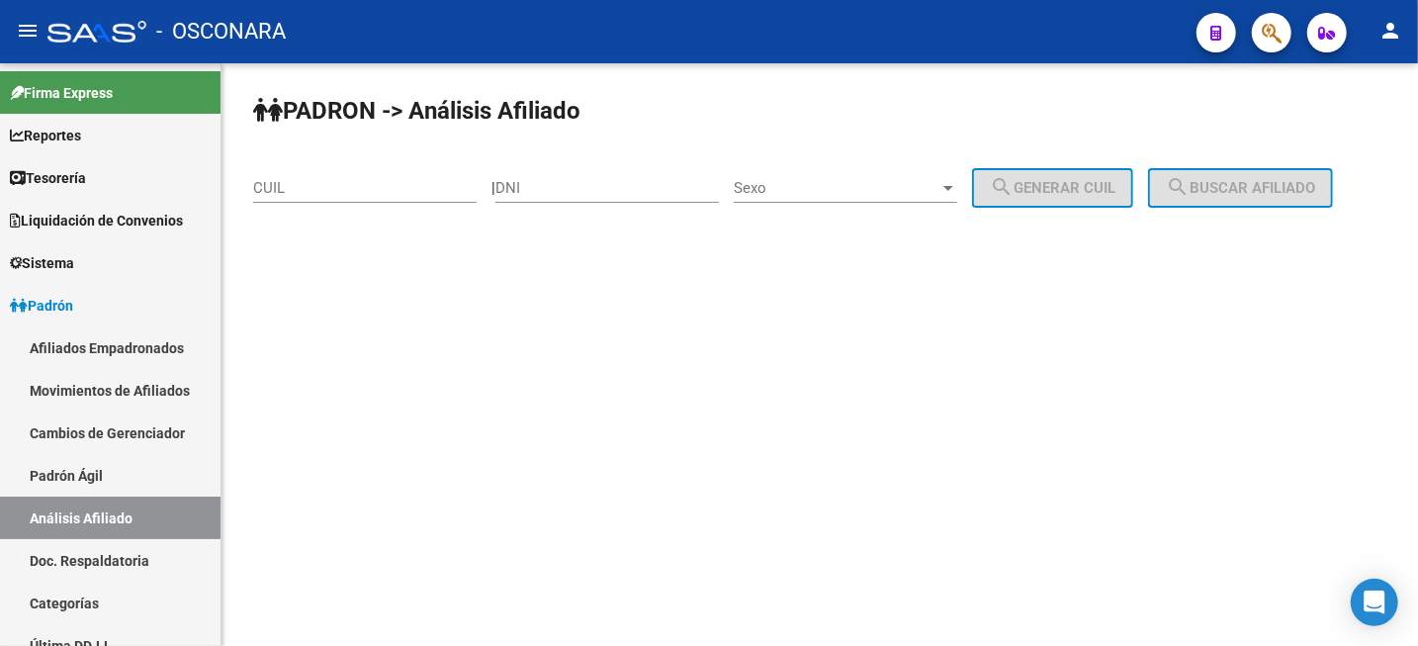
click at [363, 185] on input "CUIL" at bounding box center [365, 188] width 224 height 18
paste input "20-11515302-2"
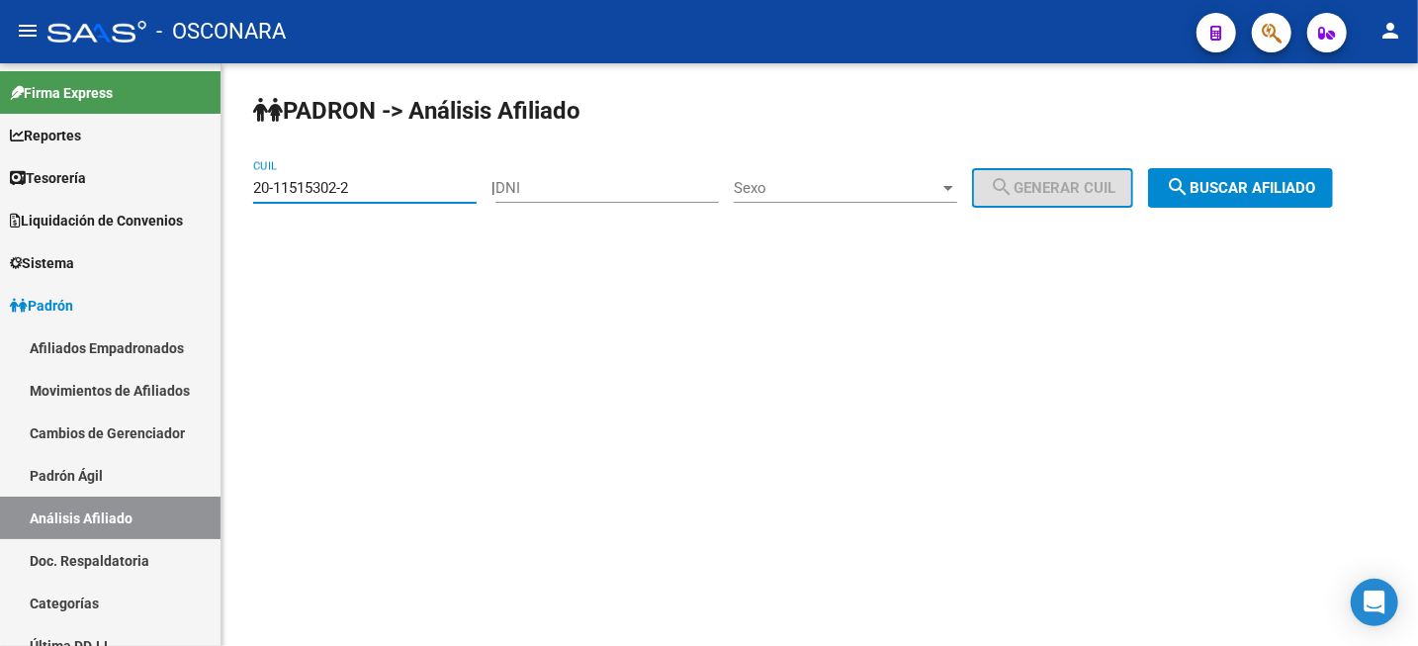
type input "20-11515302-2"
click at [1246, 186] on span "search Buscar afiliado" at bounding box center [1240, 188] width 149 height 18
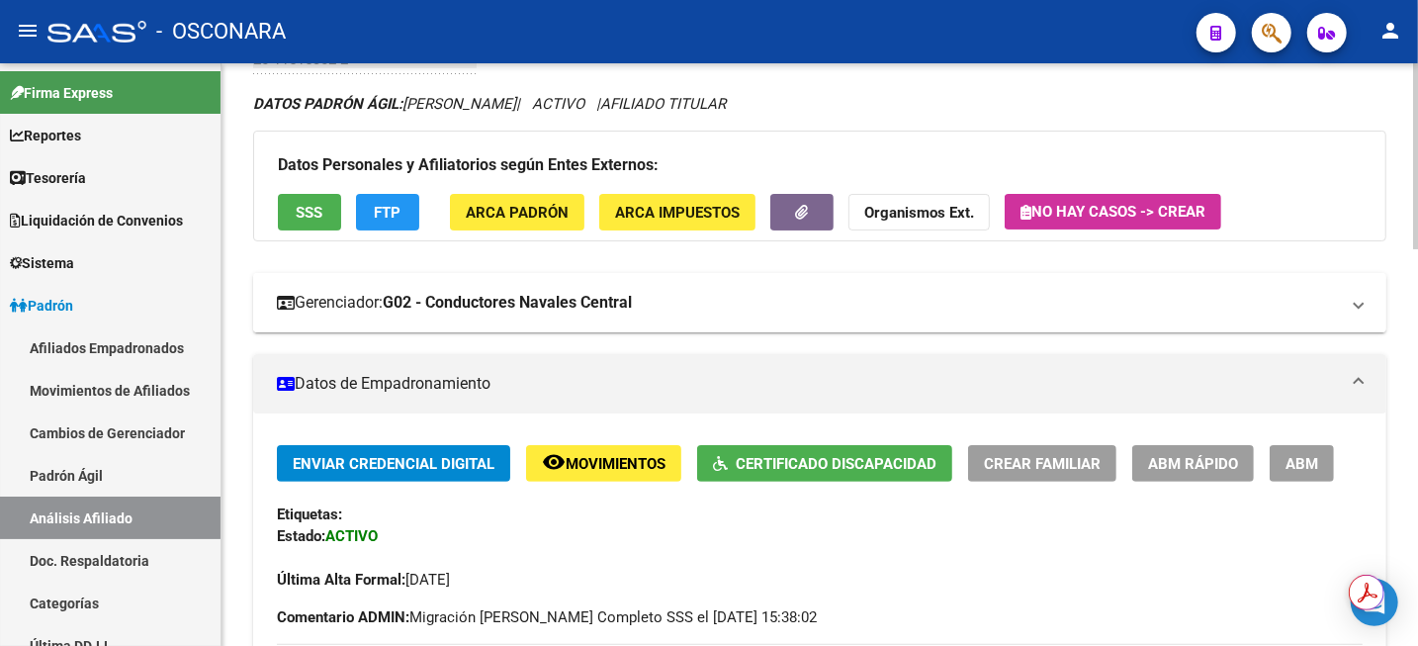
scroll to position [124, 0]
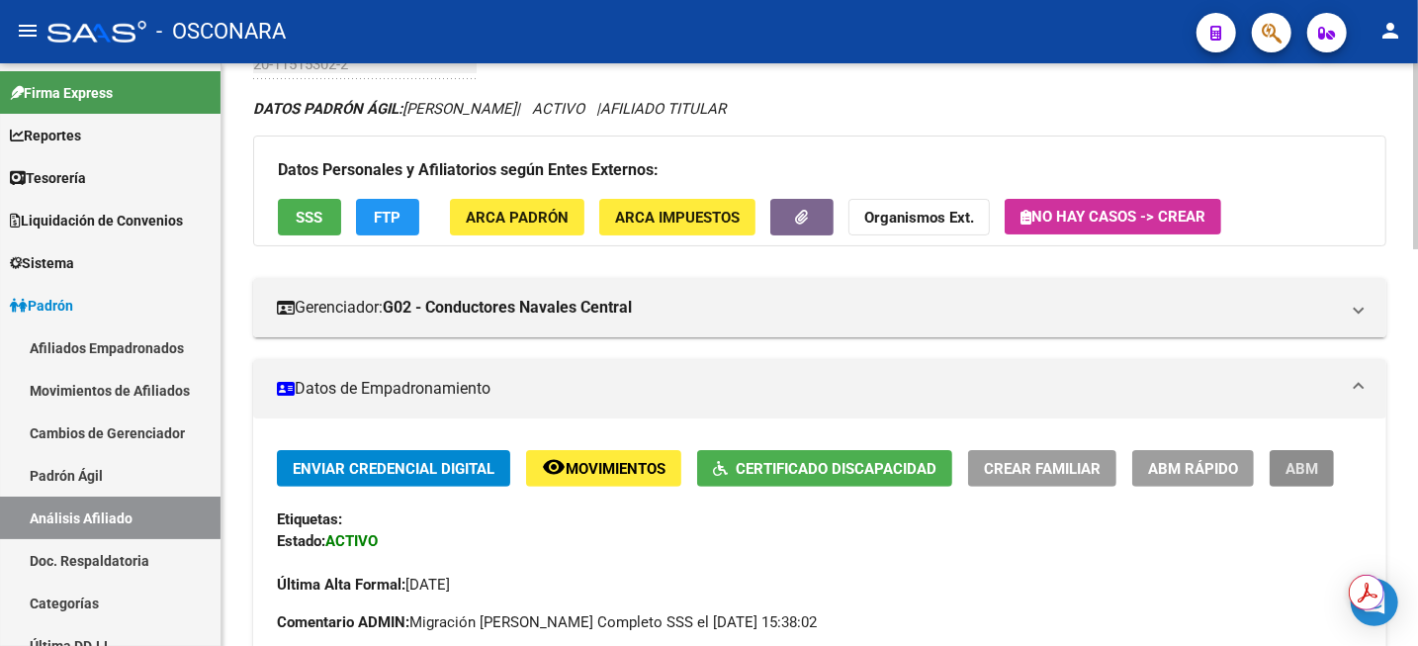
click at [1314, 453] on button "ABM" at bounding box center [1302, 468] width 64 height 37
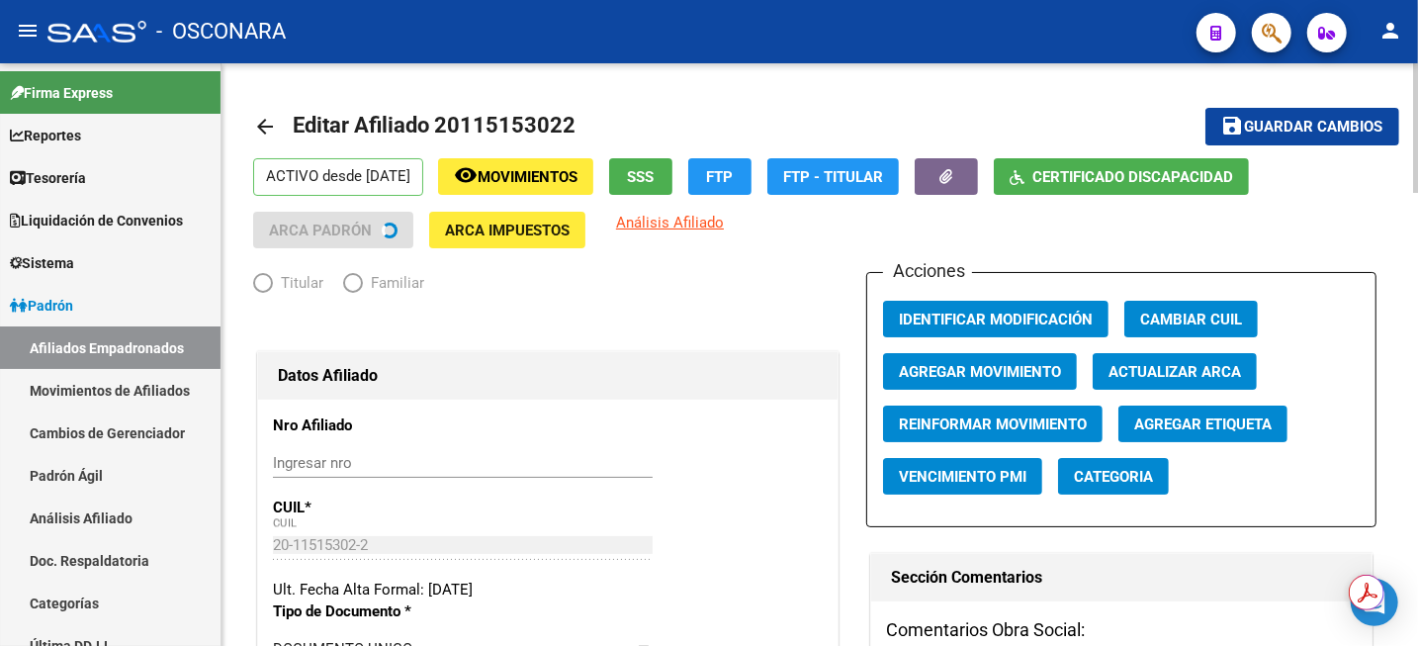
radio input "true"
type input "30-71132174-4"
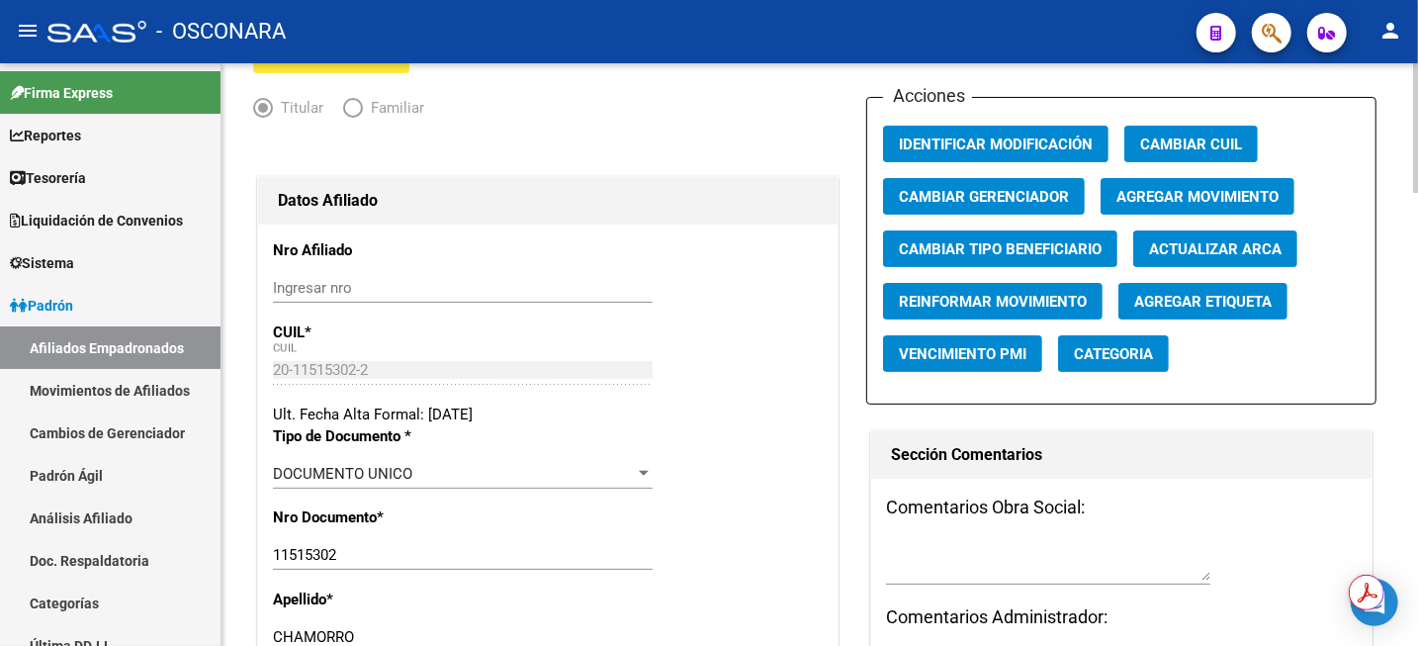
scroll to position [124, 0]
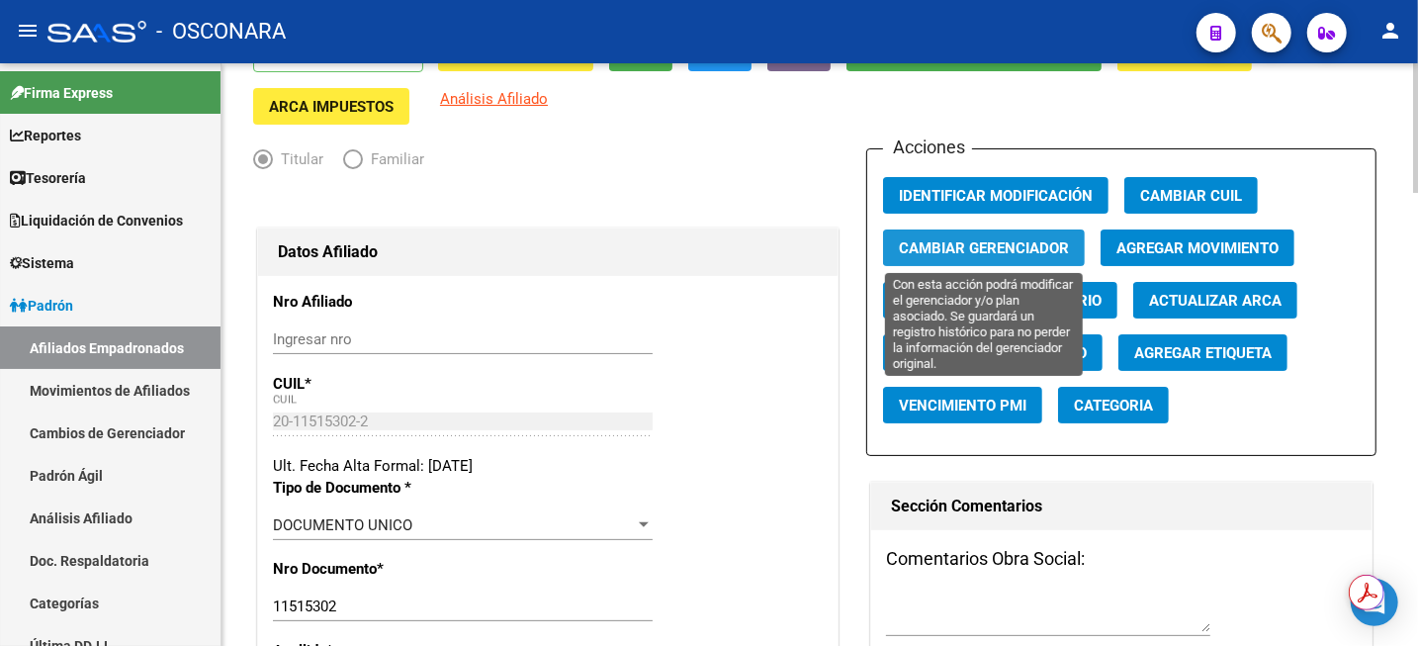
click at [997, 249] on span "Cambiar Gerenciador" at bounding box center [984, 248] width 170 height 18
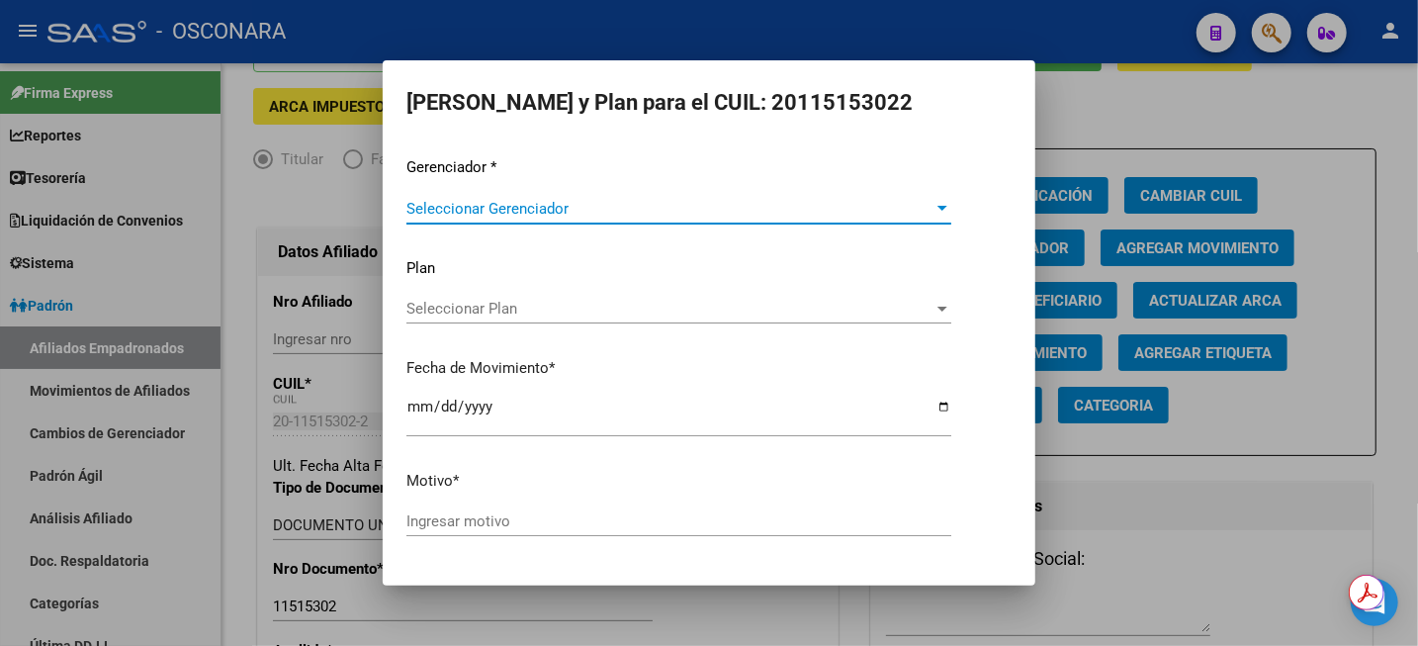
click at [580, 224] on div "Seleccionar Gerenciador Seleccionar Gerenciador" at bounding box center [679, 218] width 545 height 48
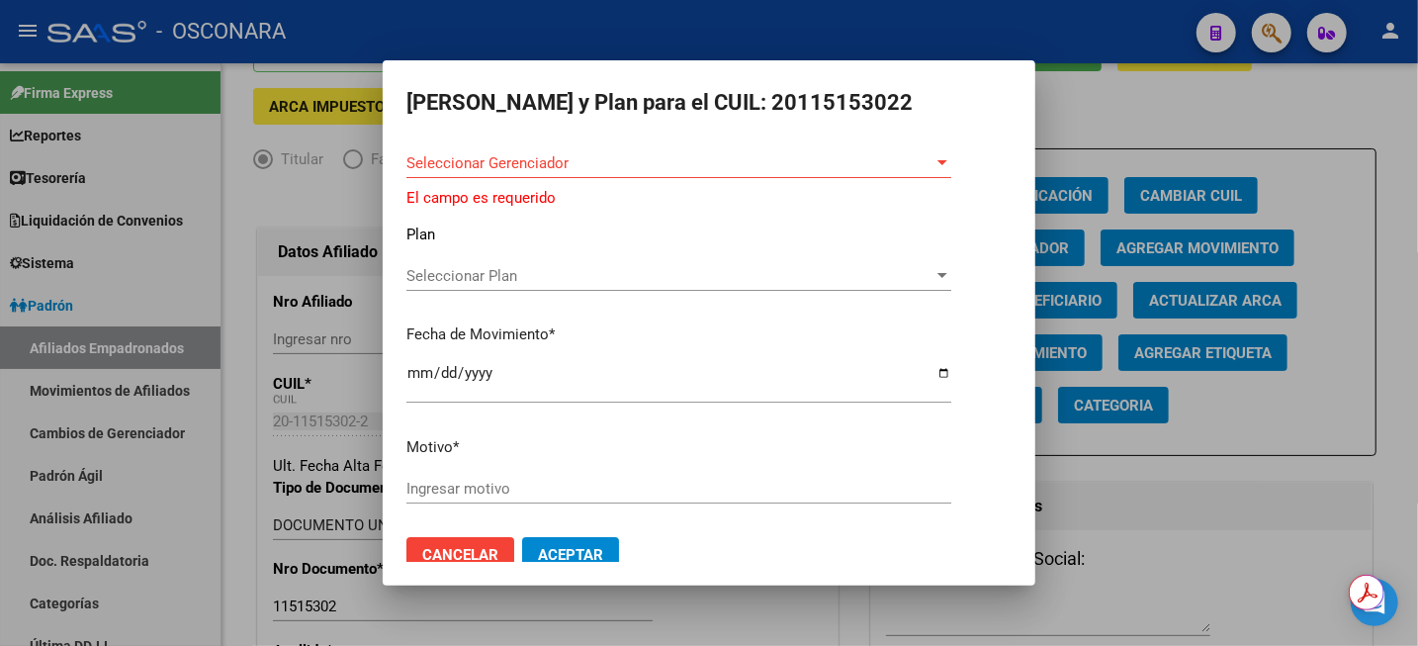
scroll to position [0, 0]
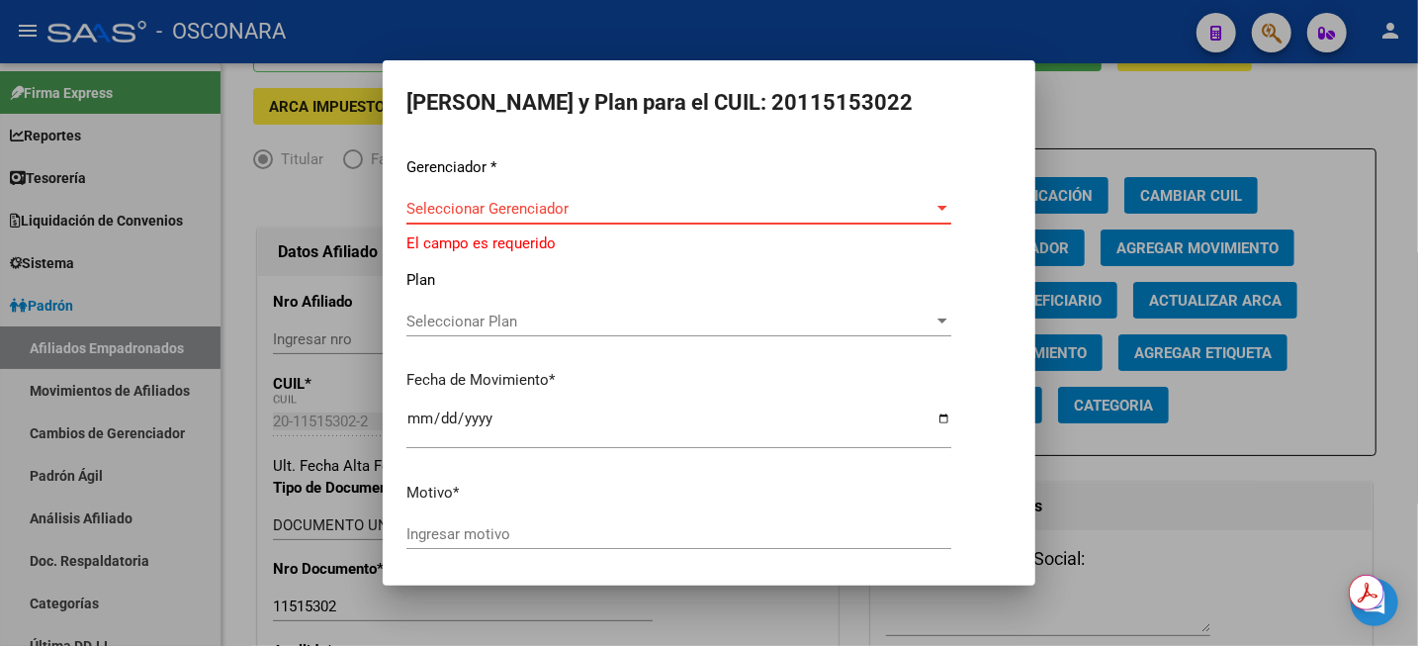
click at [560, 204] on span "Seleccionar Gerenciador" at bounding box center [670, 209] width 527 height 18
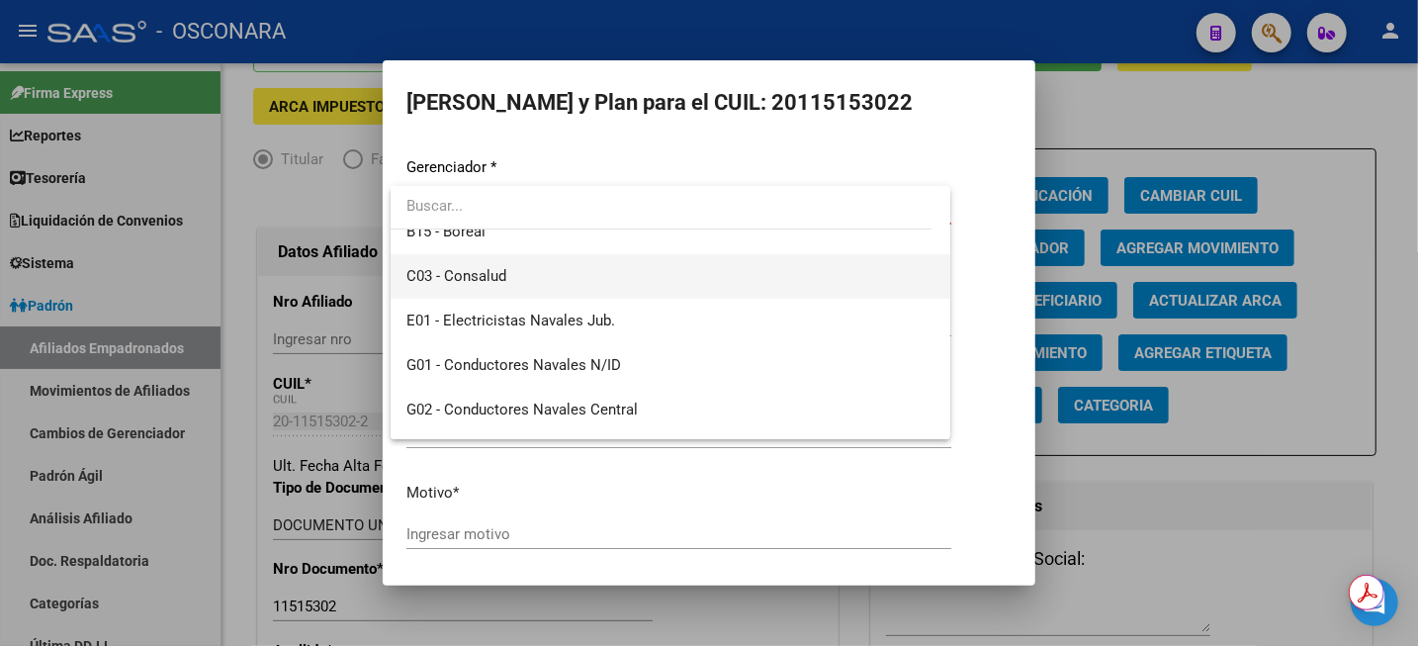
scroll to position [247, 0]
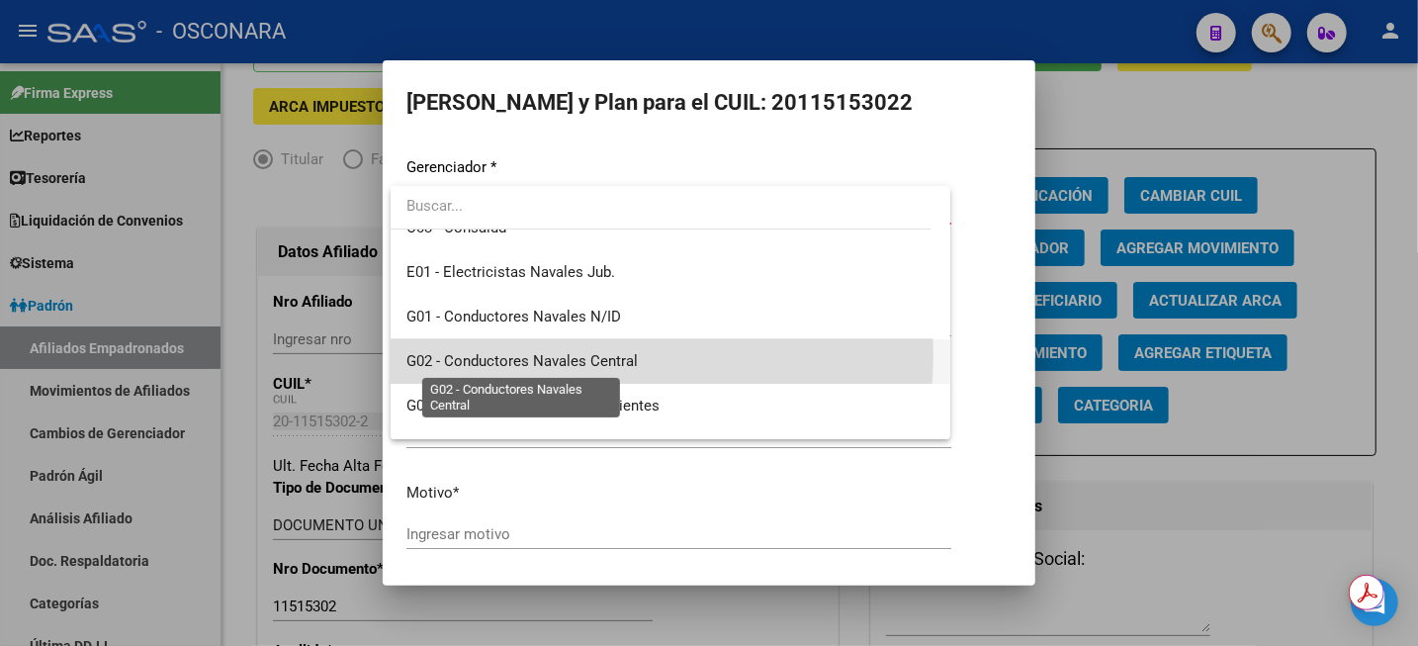
click at [590, 355] on span "G02 - Conductores Navales Central" at bounding box center [522, 361] width 231 height 18
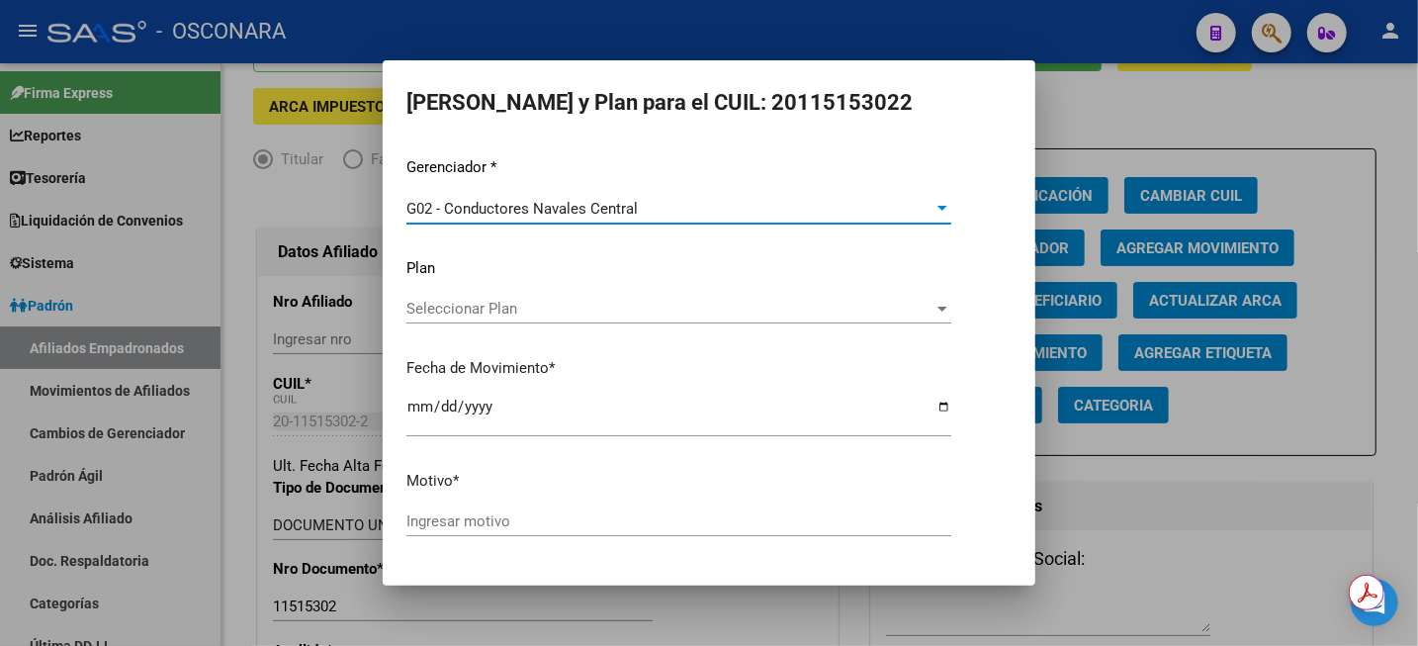
click at [590, 321] on div "Seleccionar Plan Seleccionar Plan" at bounding box center [679, 309] width 545 height 30
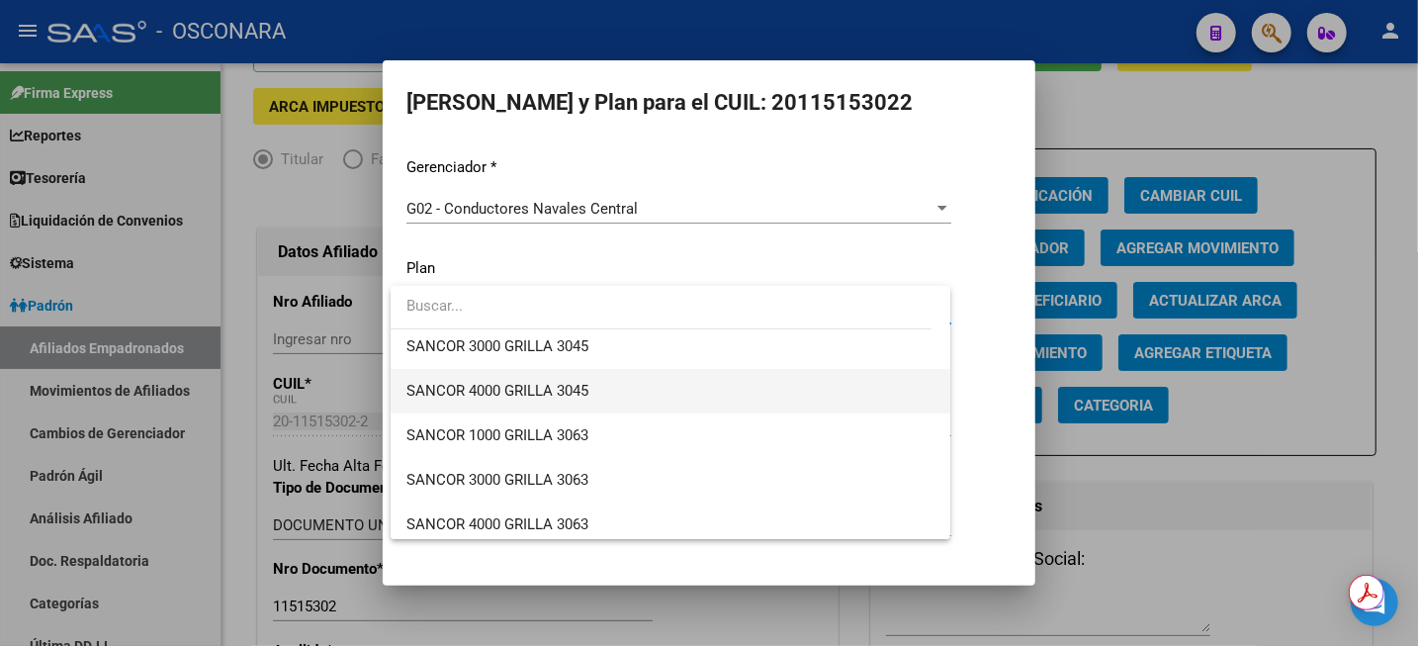
scroll to position [547, 0]
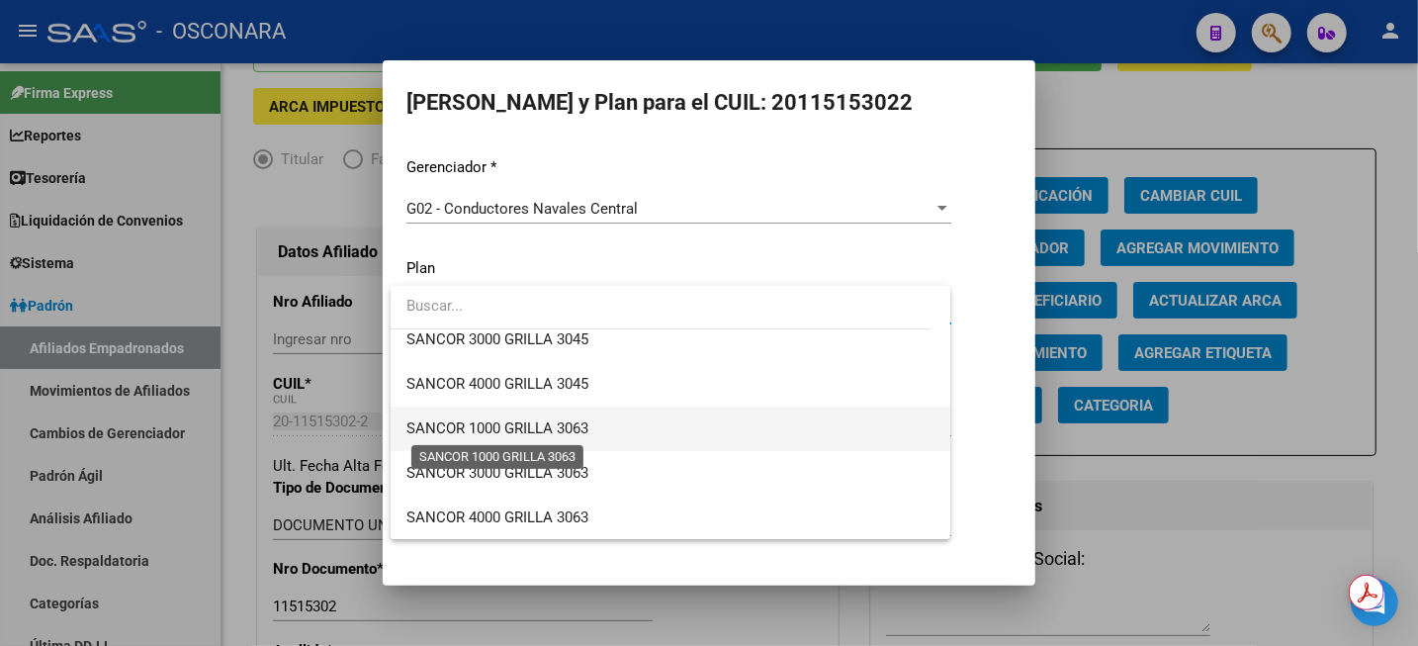
click at [558, 422] on span "SANCOR 1000 GRILLA 3063" at bounding box center [498, 428] width 182 height 18
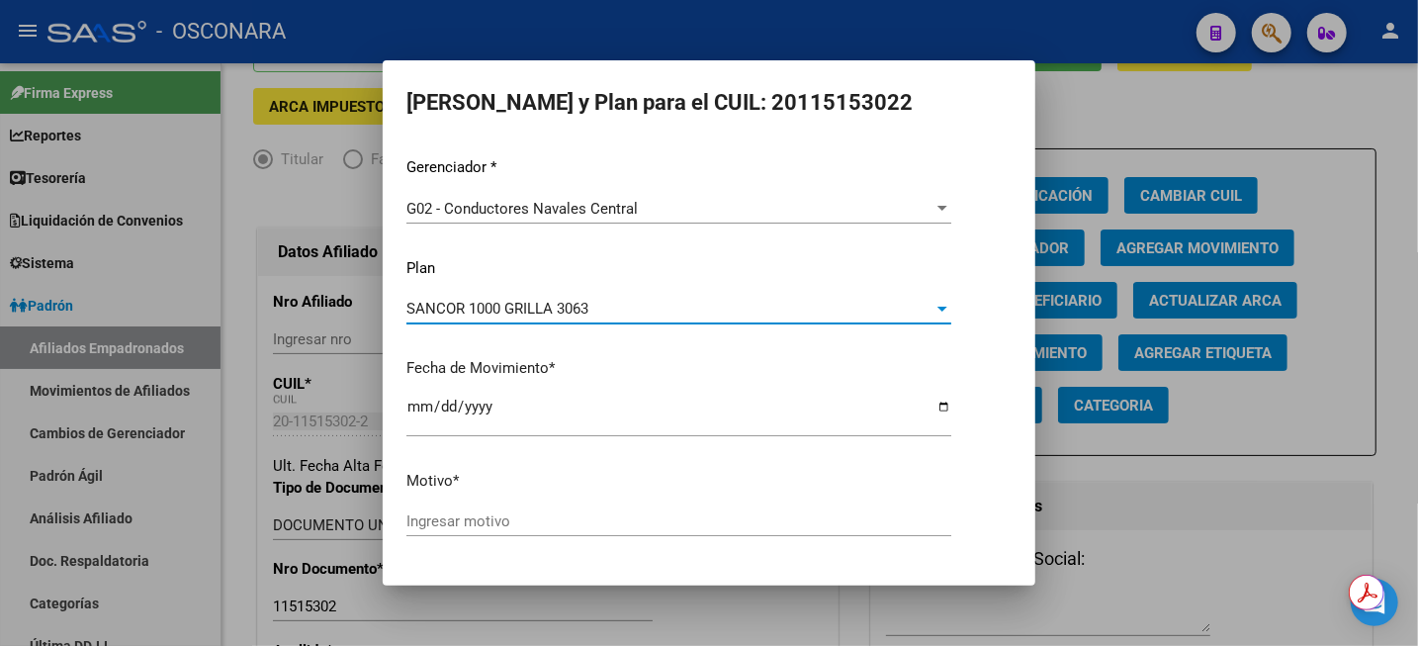
click at [555, 530] on div "Ingresar motivo" at bounding box center [679, 521] width 545 height 30
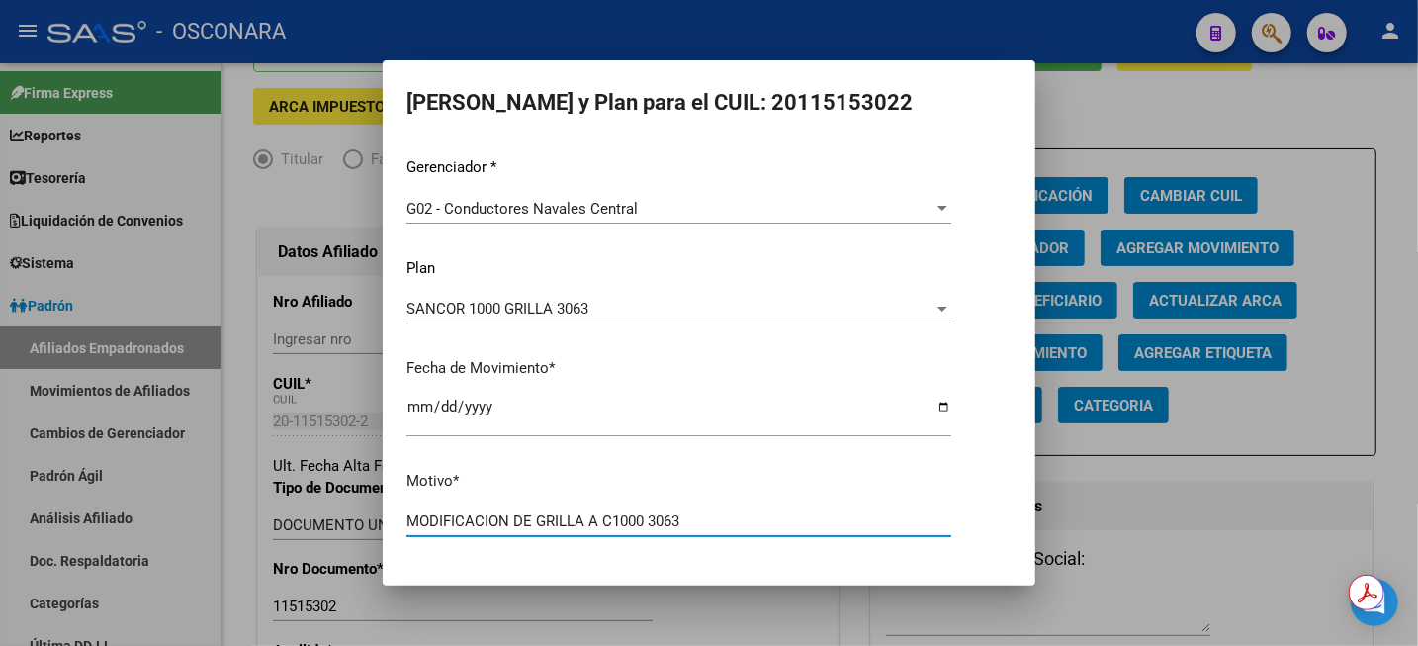
type input "MODIFICACION DE GRILLA A C1000 3063"
click at [522, 571] on button "Aceptar" at bounding box center [570, 589] width 97 height 36
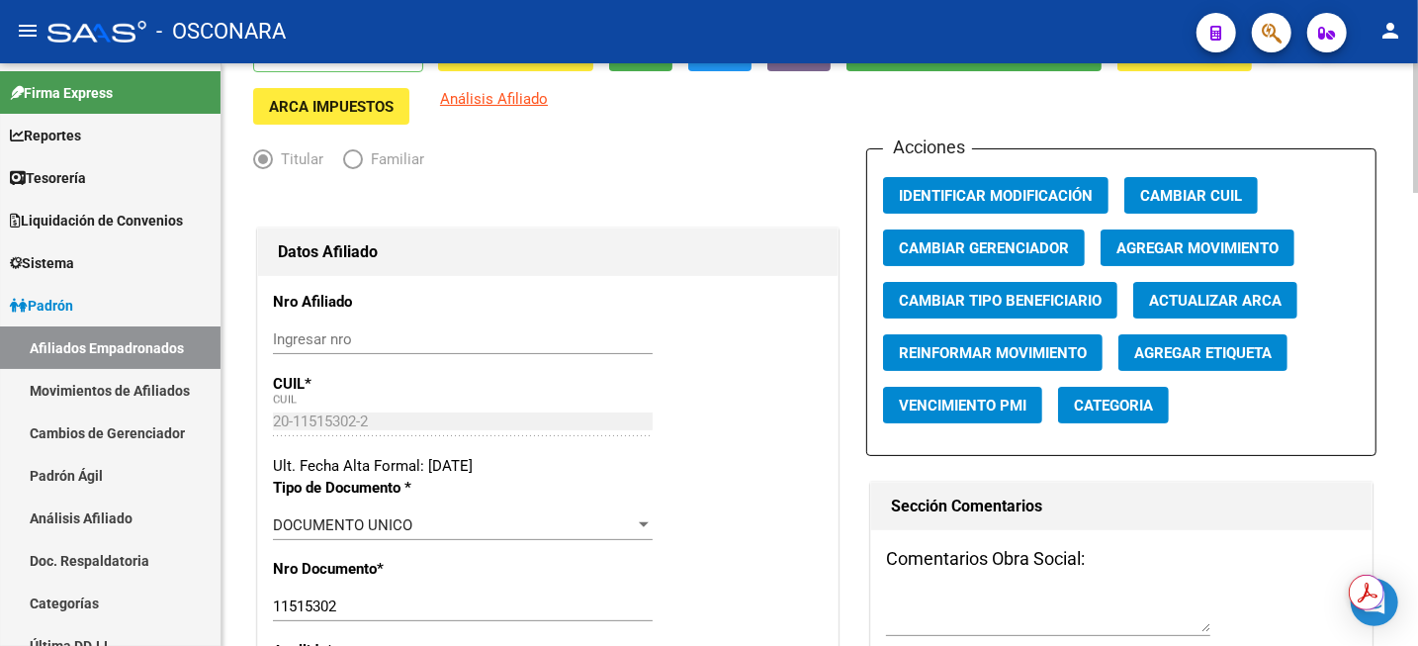
click at [1180, 119] on div "ACTIVO desde 01/04/2020 remove_red_eye Movimientos SSS FTP Certificado Discapac…" at bounding box center [820, 80] width 1134 height 90
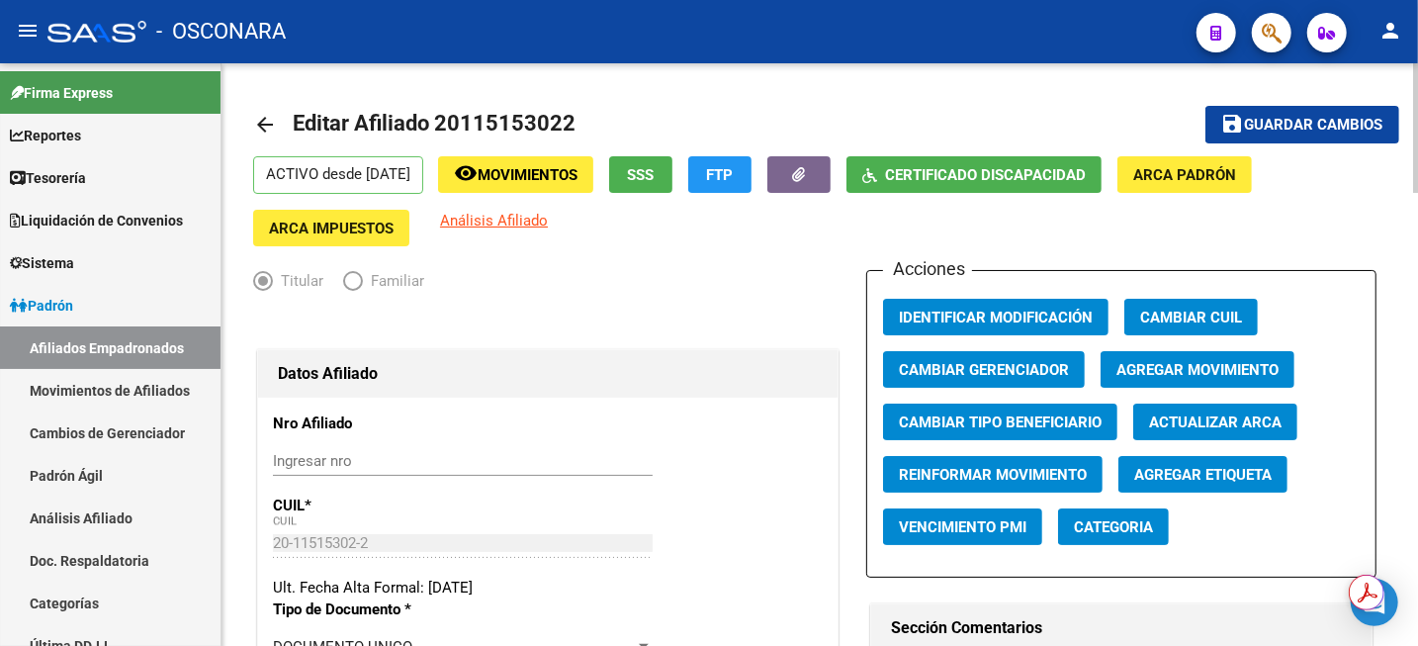
scroll to position [0, 0]
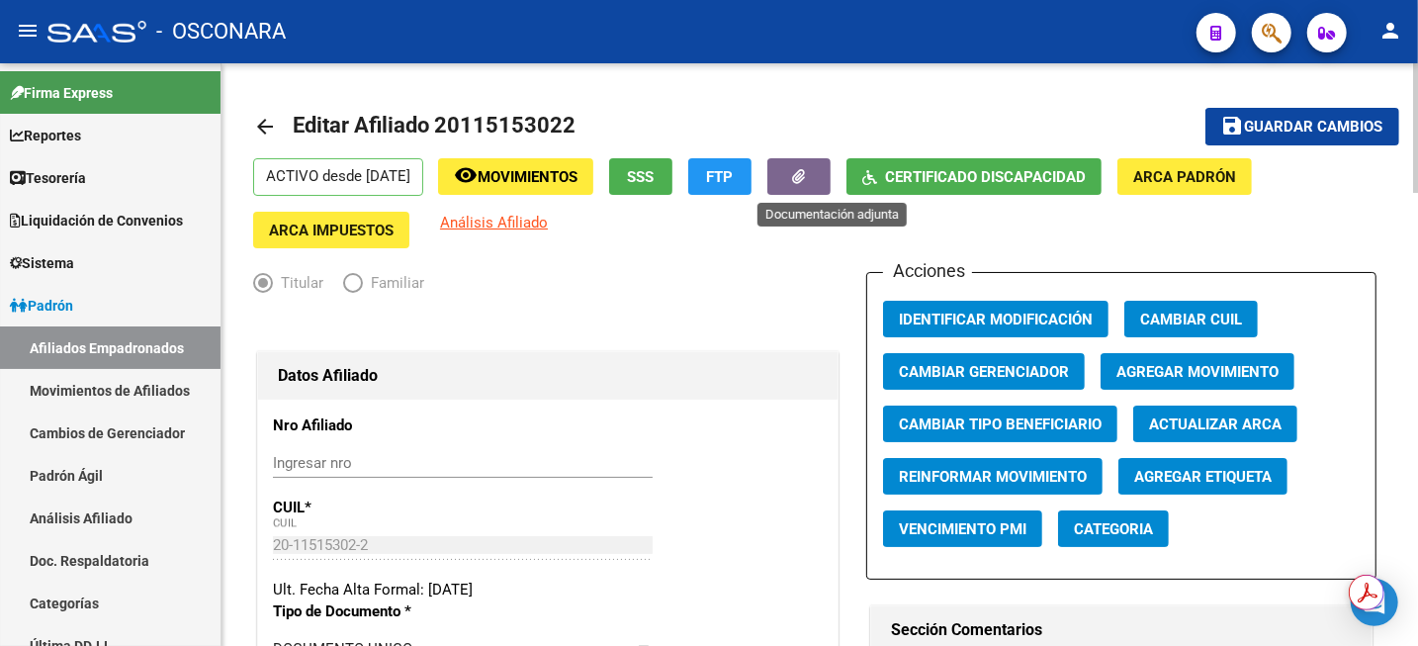
click at [806, 185] on span "button" at bounding box center [799, 177] width 13 height 18
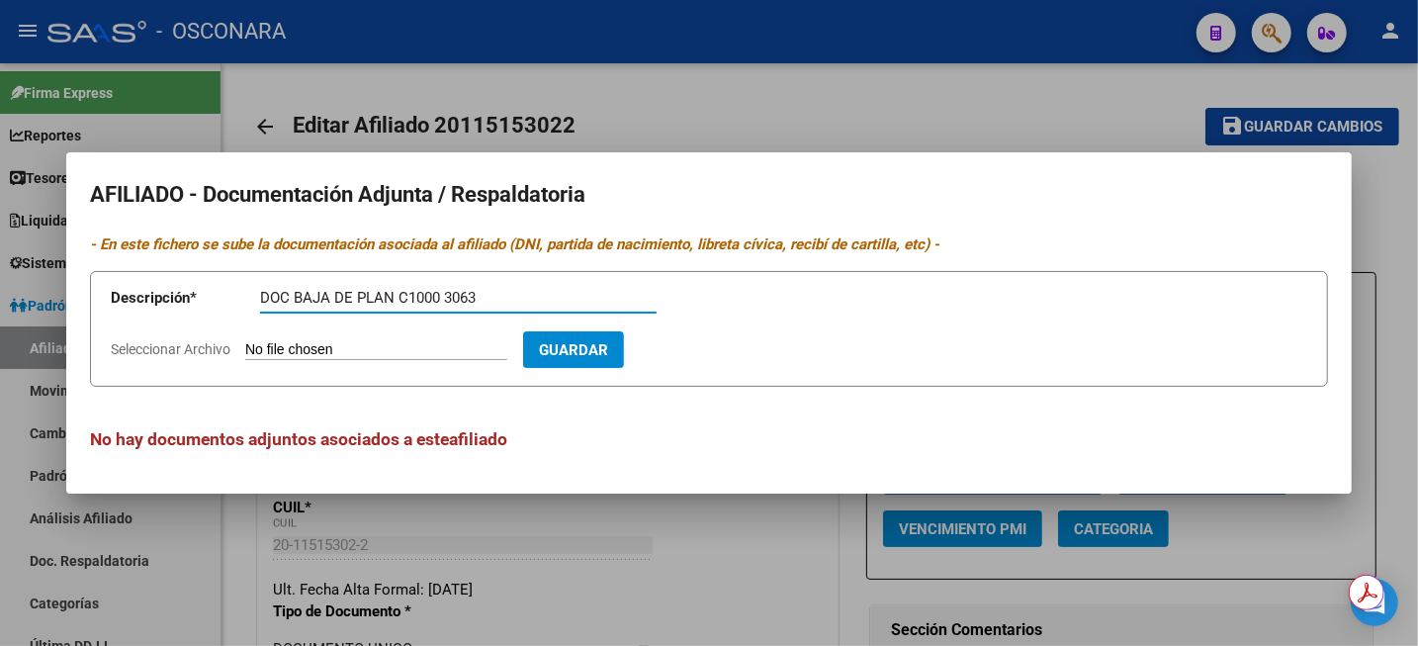
type input "DOC BAJA DE PLAN C1000 3063"
type input "C:\fakepath\WhatsApp Image 2025-07-02 at 15.31.46.zip"
click at [723, 355] on span "Guardar" at bounding box center [688, 350] width 69 height 18
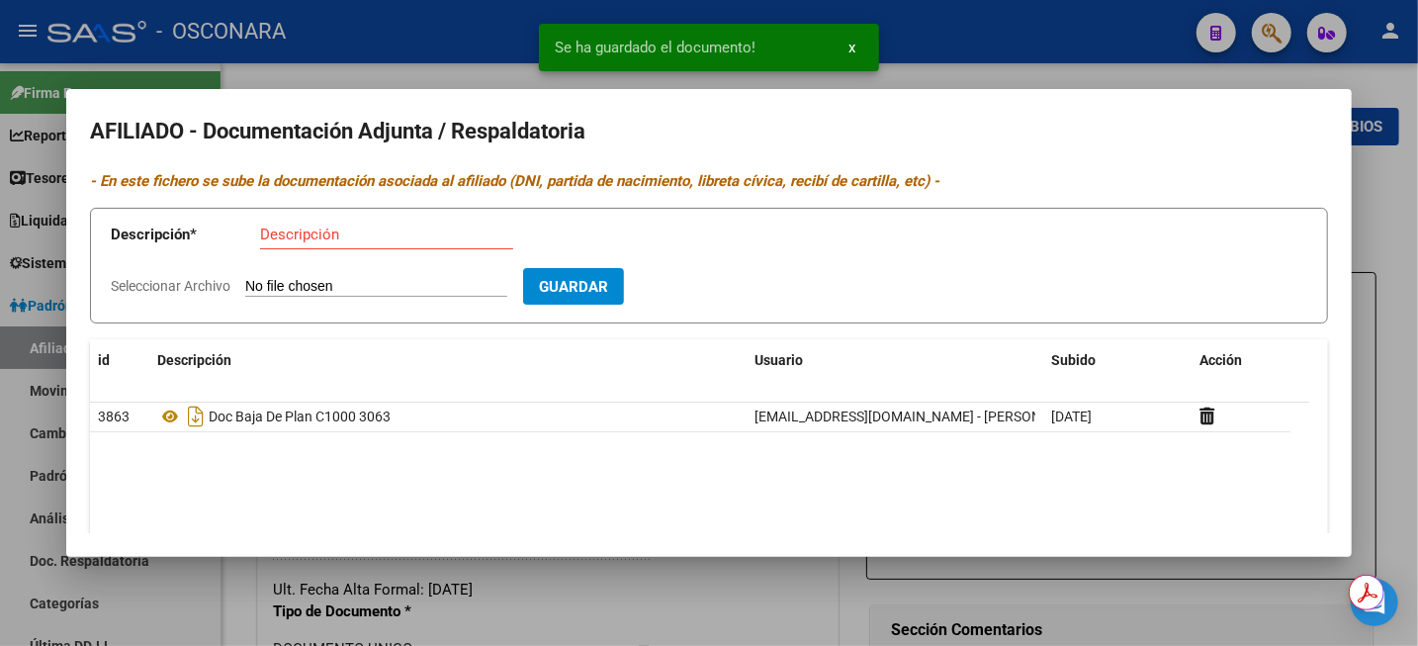
click at [1400, 232] on div at bounding box center [709, 323] width 1418 height 646
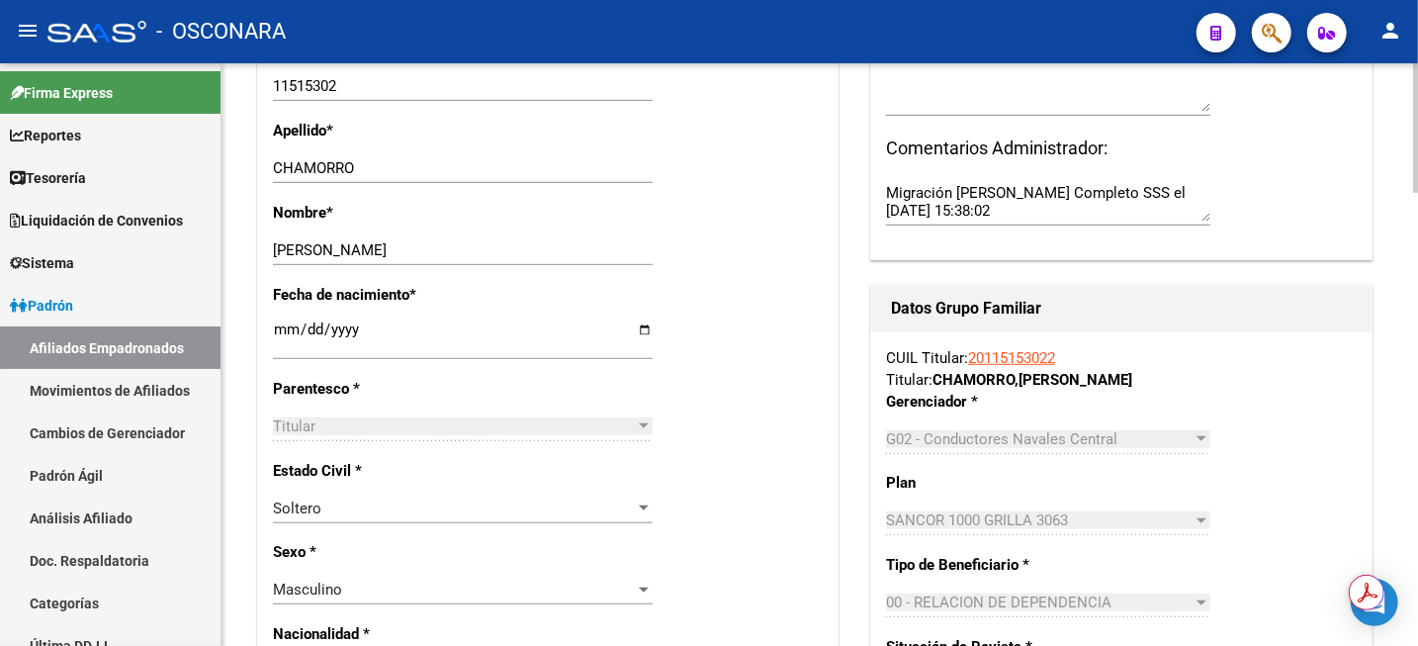
scroll to position [618, 0]
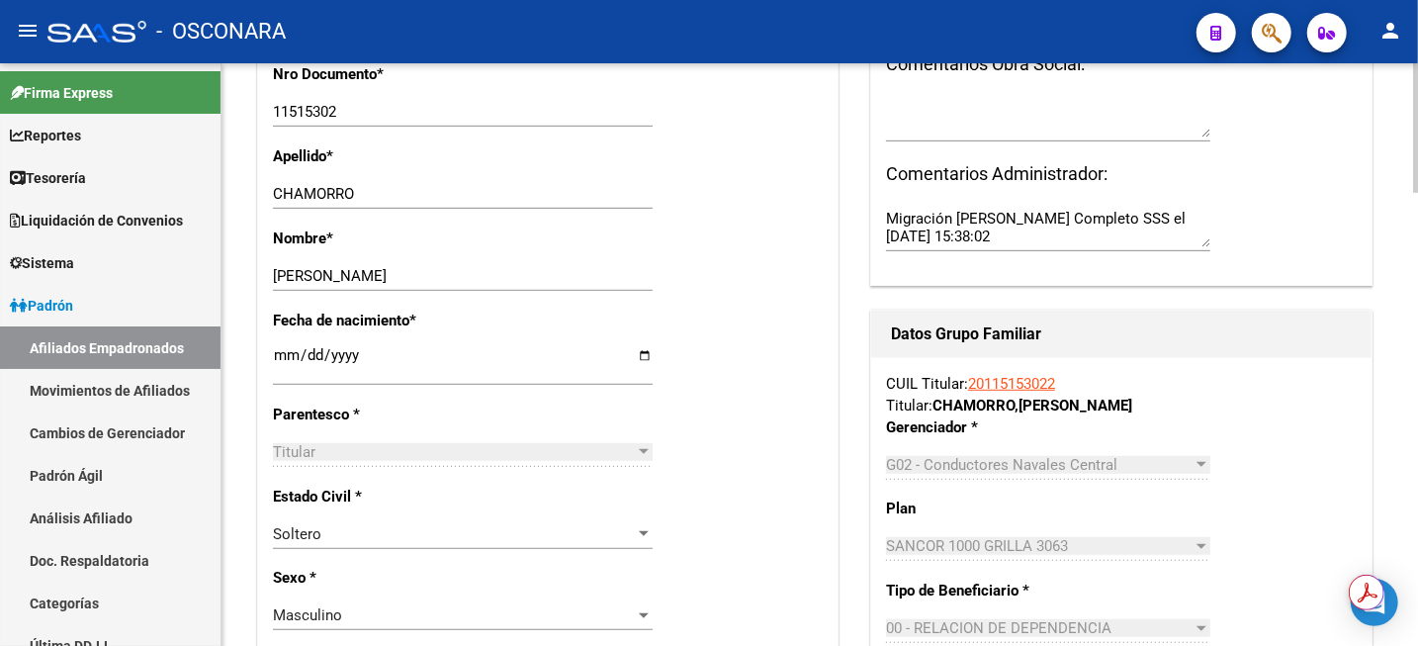
click at [767, 145] on div "Apellido * CHAMORRO Ingresar apellido" at bounding box center [548, 186] width 550 height 82
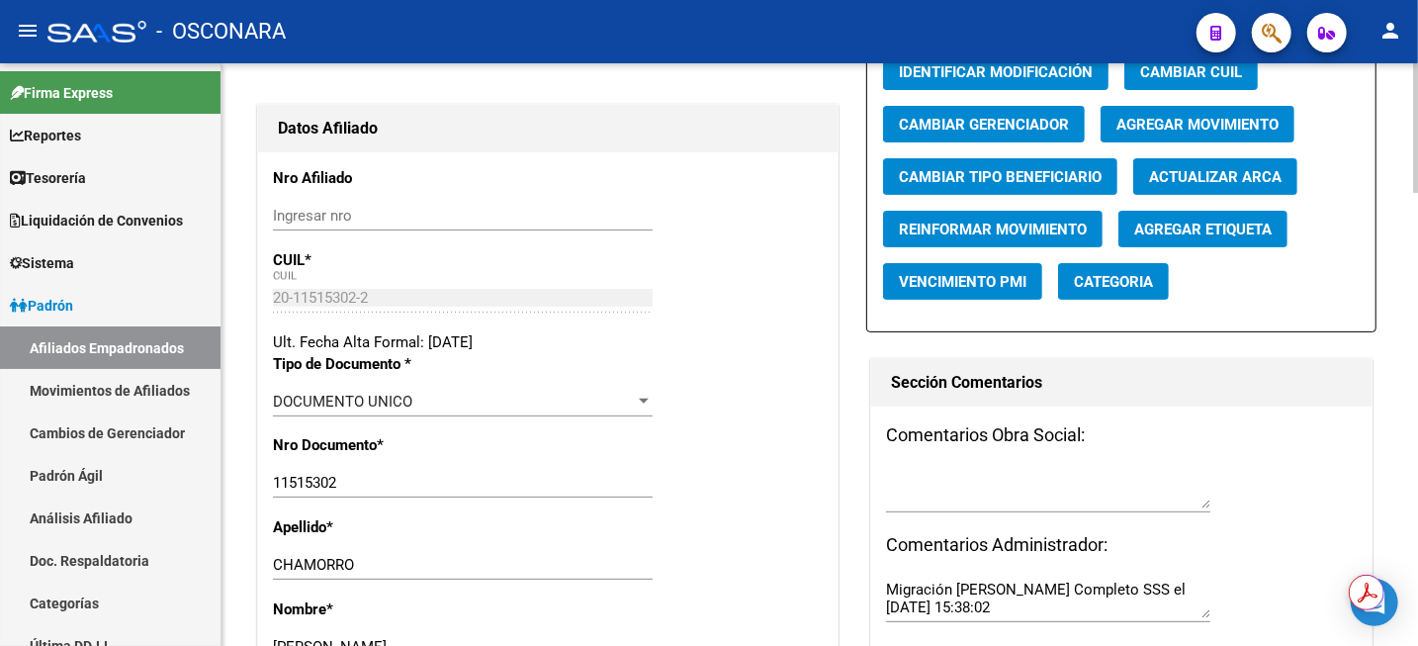
scroll to position [124, 0]
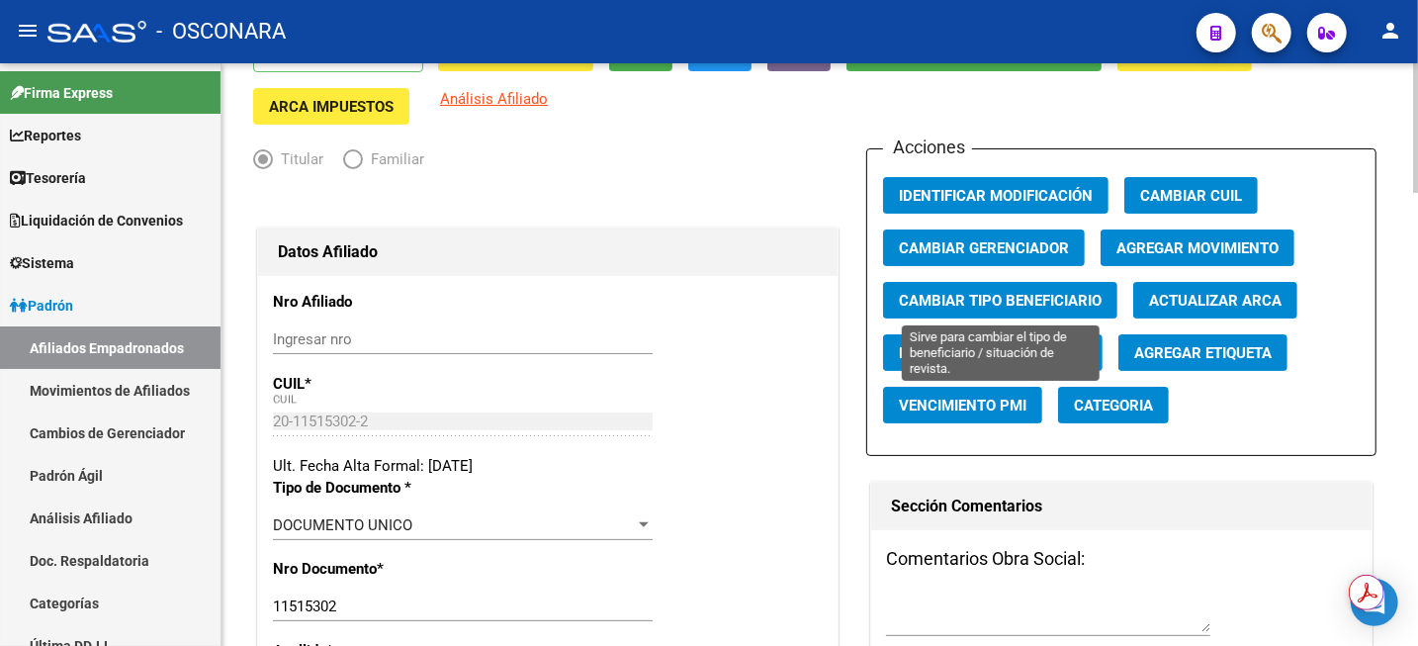
click at [999, 305] on span "Cambiar Tipo Beneficiario" at bounding box center [1000, 301] width 203 height 18
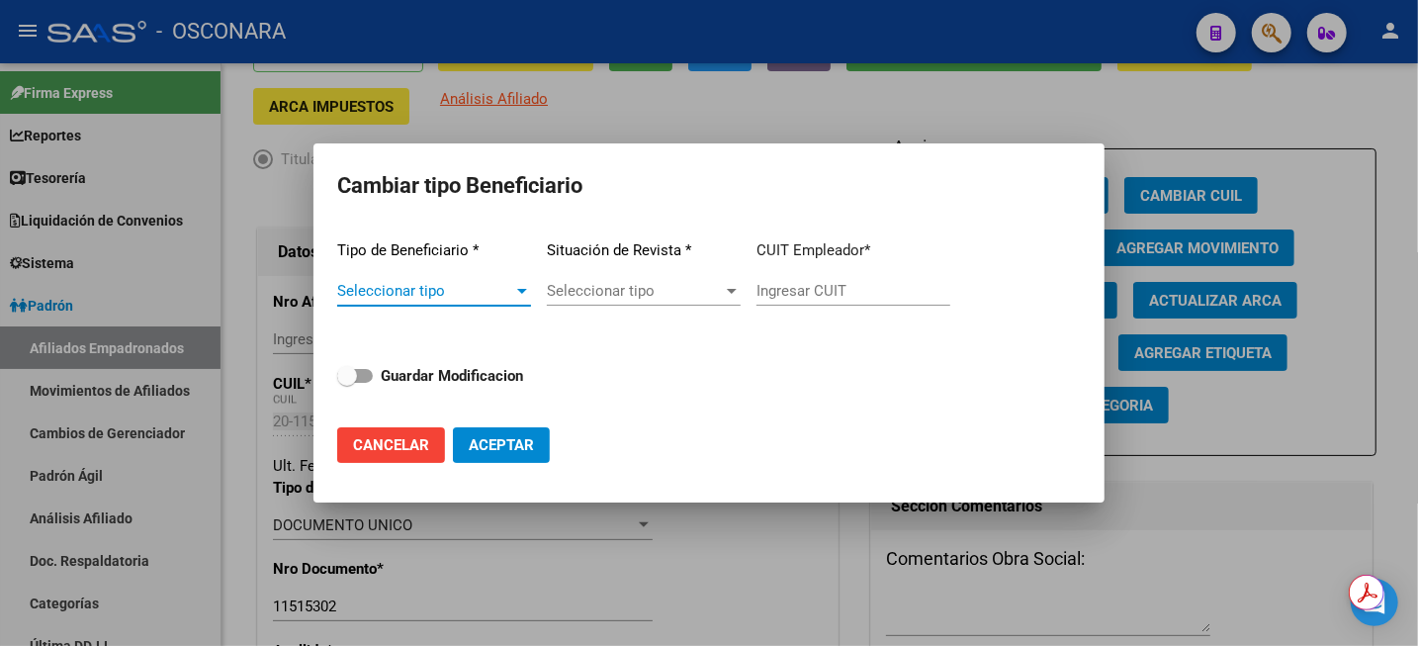
click at [523, 294] on div at bounding box center [522, 291] width 18 height 16
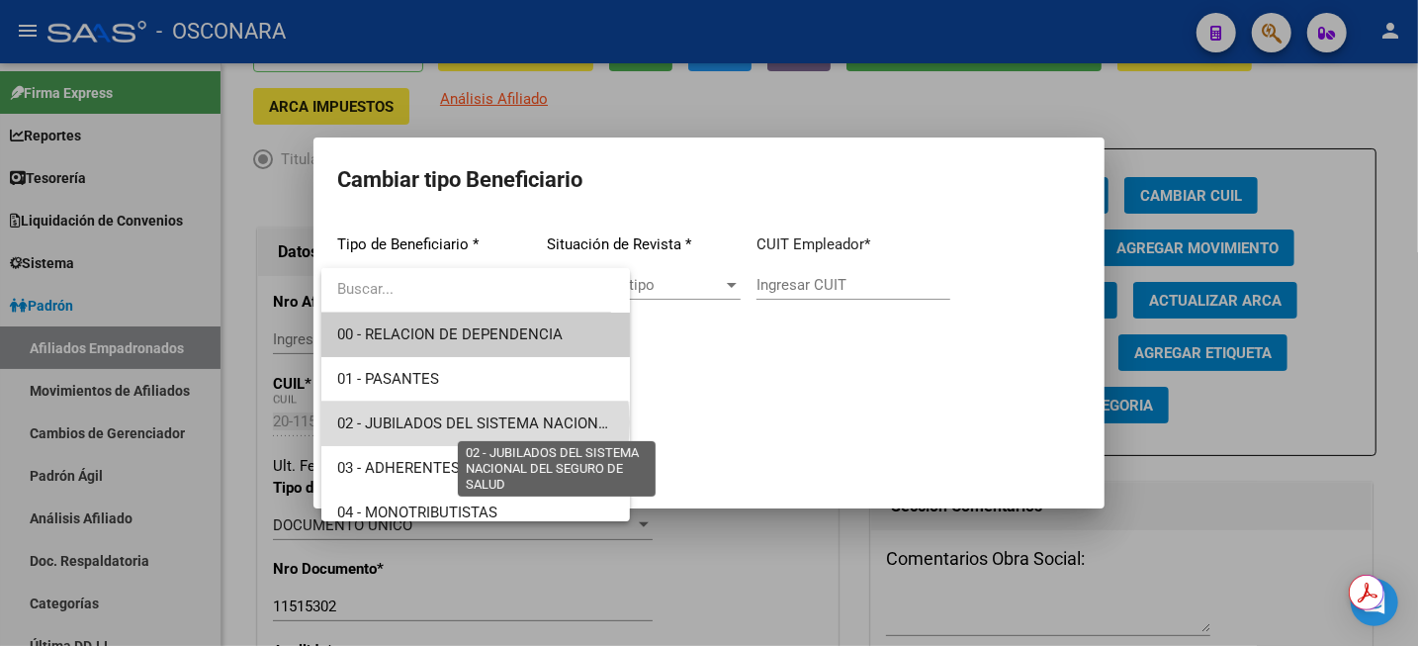
click at [475, 422] on span "02 - JUBILADOS DEL SISTEMA NACIONAL DEL SEGURO DE SALUD" at bounding box center [558, 423] width 443 height 18
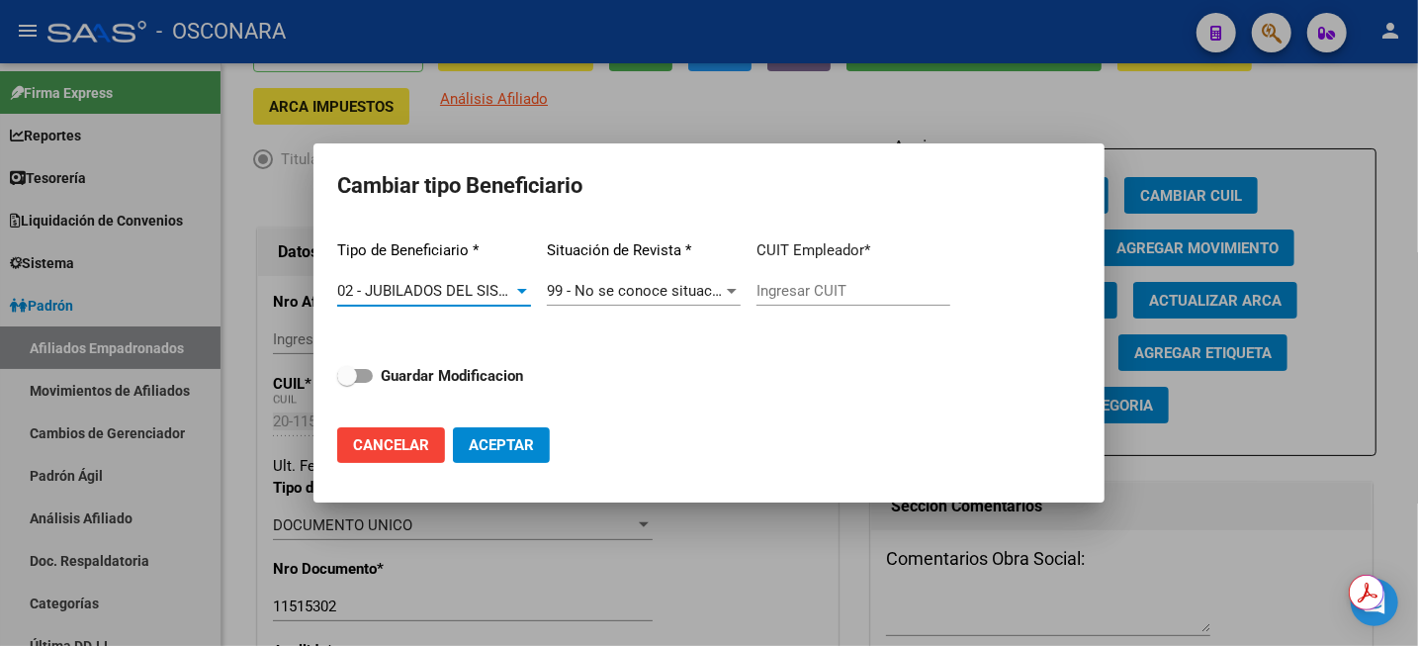
click at [693, 287] on span "99 - No se conoce situación de revista" at bounding box center [674, 291] width 254 height 18
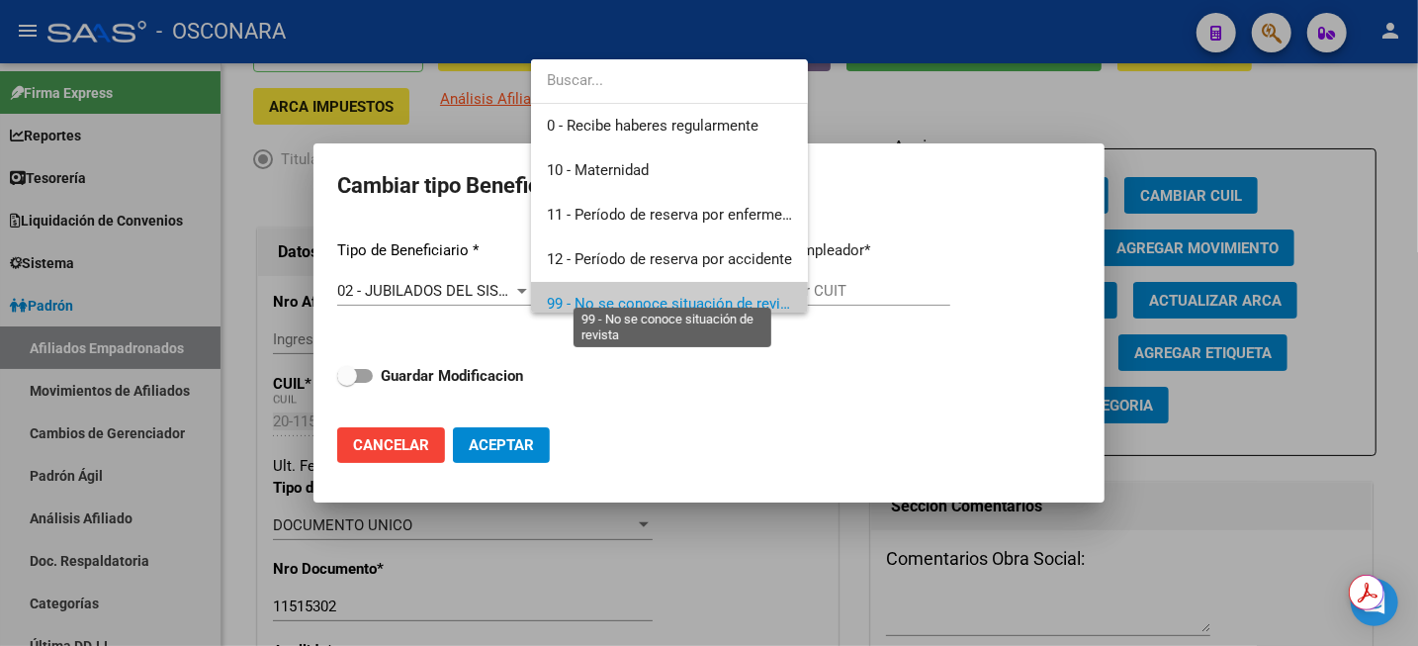
scroll to position [14, 0]
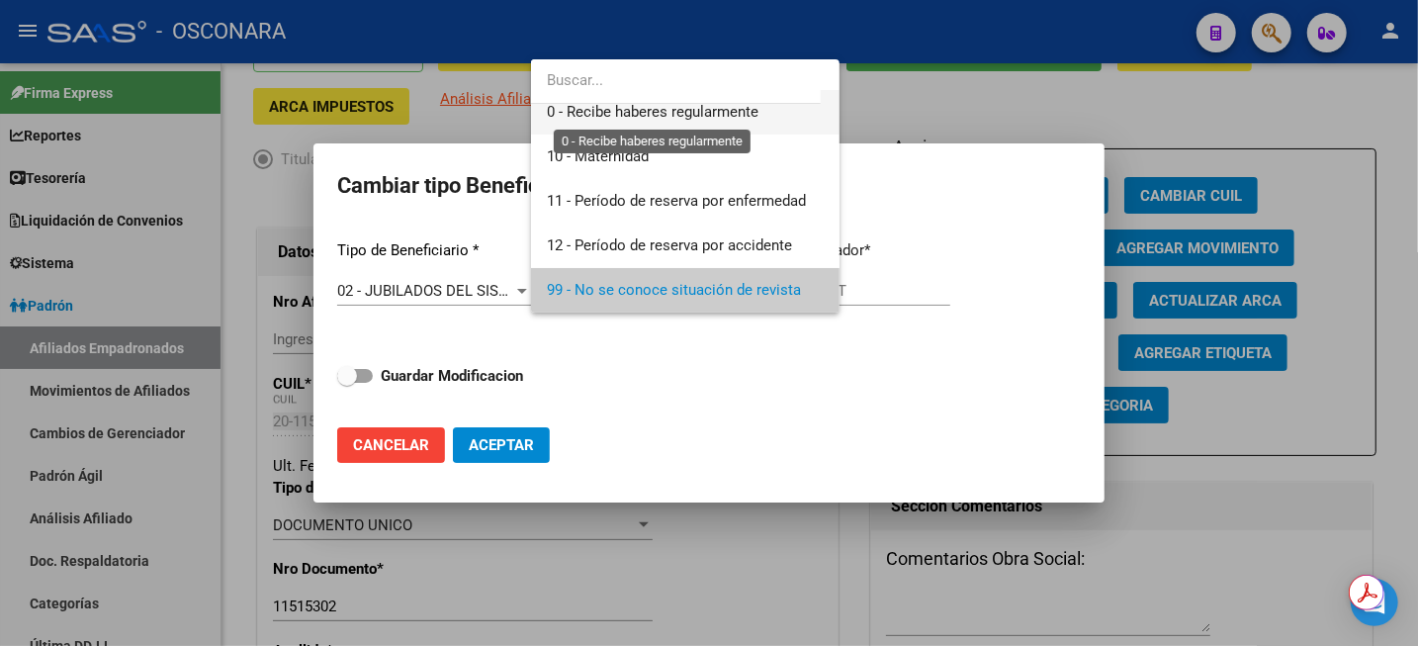
click at [672, 120] on span "0 - Recibe haberes regularmente" at bounding box center [653, 112] width 212 height 18
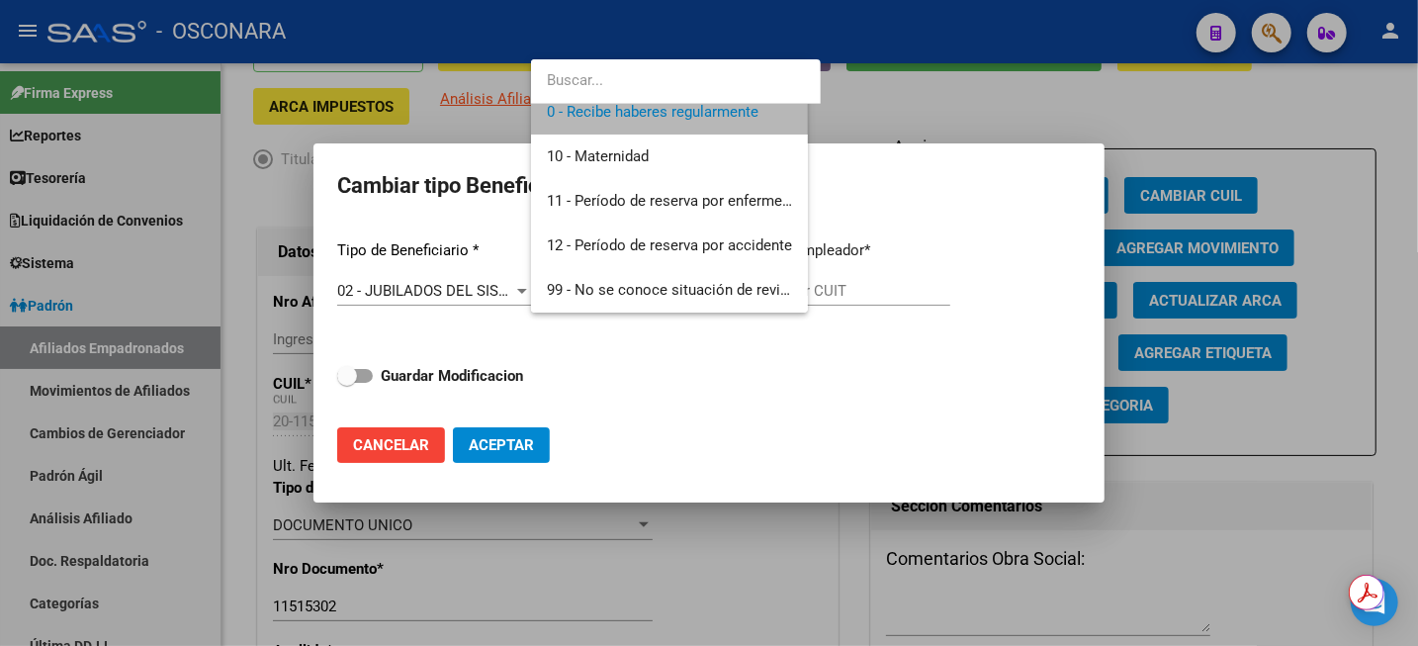
scroll to position [0, 0]
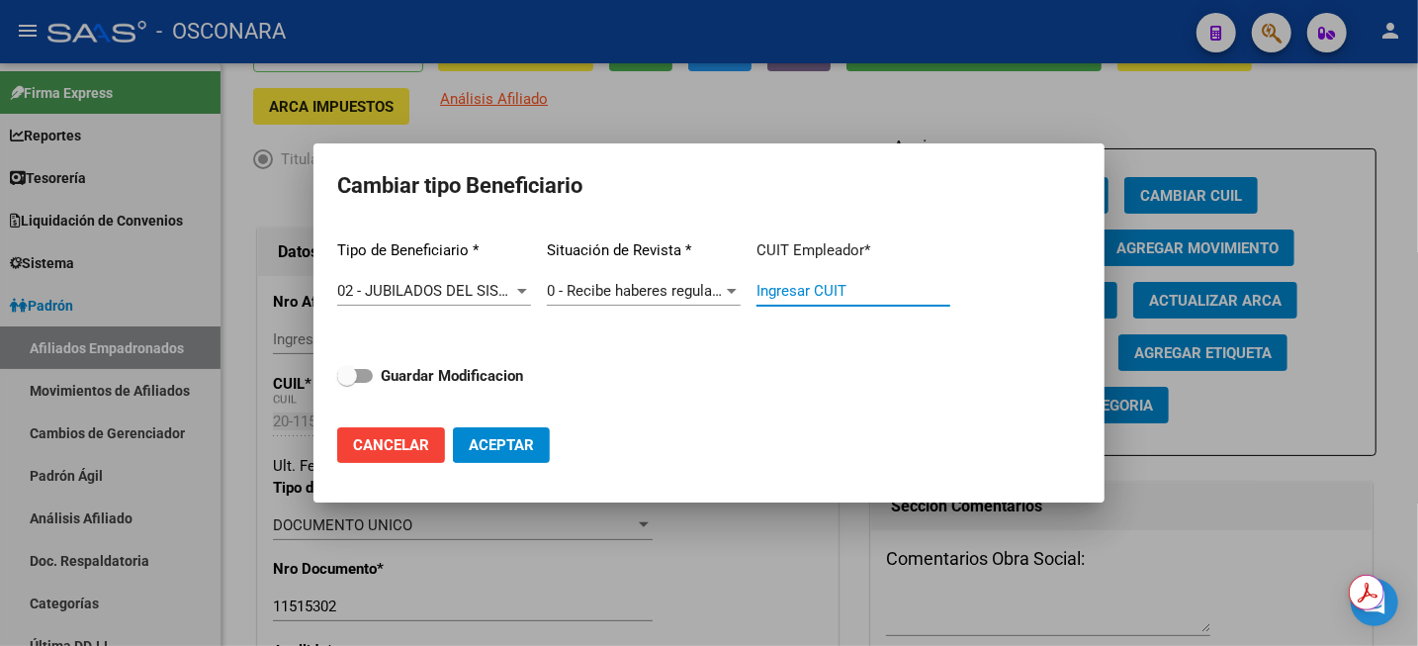
click at [814, 291] on input "Ingresar CUIT" at bounding box center [854, 291] width 194 height 18
paste input "33-63761744-9"
type input "33-63761744-9"
drag, startPoint x: 457, startPoint y: 369, endPoint x: 470, endPoint y: 379, distance: 16.2
click at [456, 371] on strong "Guardar Modificacion" at bounding box center [452, 376] width 142 height 18
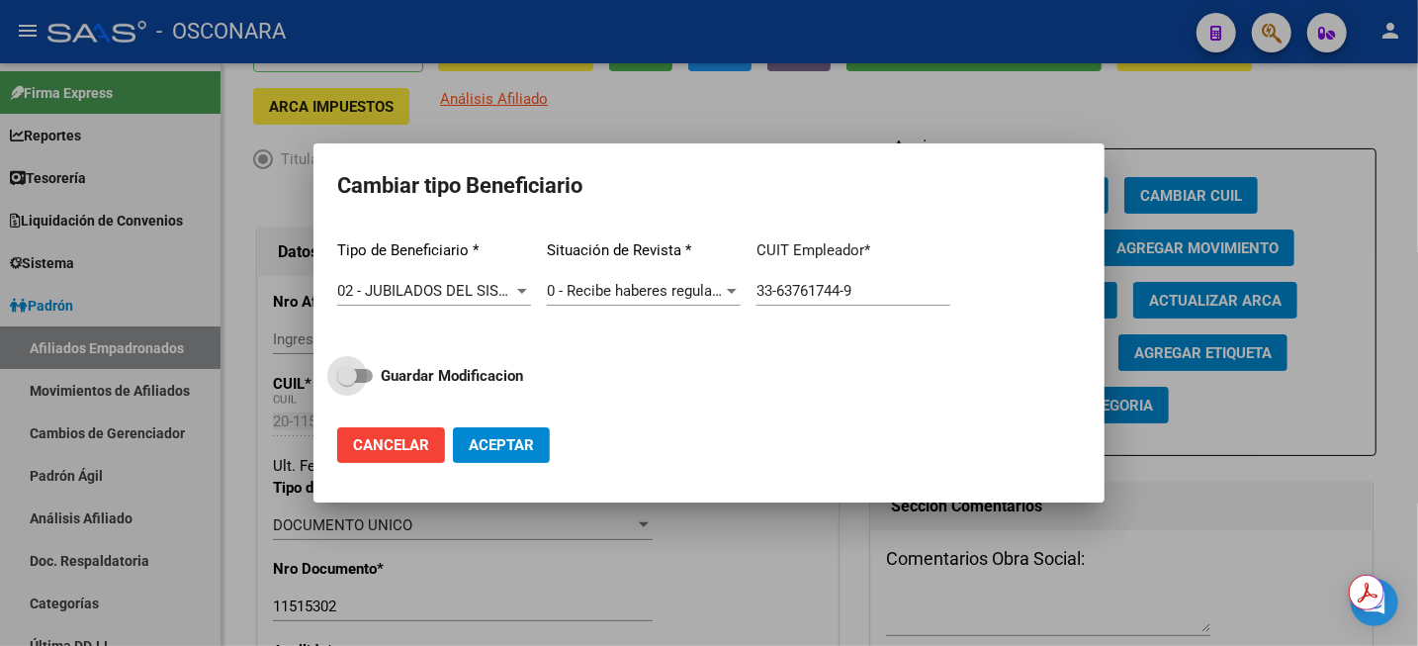
click at [347, 383] on input "Guardar Modificacion" at bounding box center [346, 383] width 1 height 1
checkbox input "true"
click at [492, 456] on button "Aceptar" at bounding box center [501, 445] width 97 height 36
type input "33-63761744-9"
checkbox input "false"
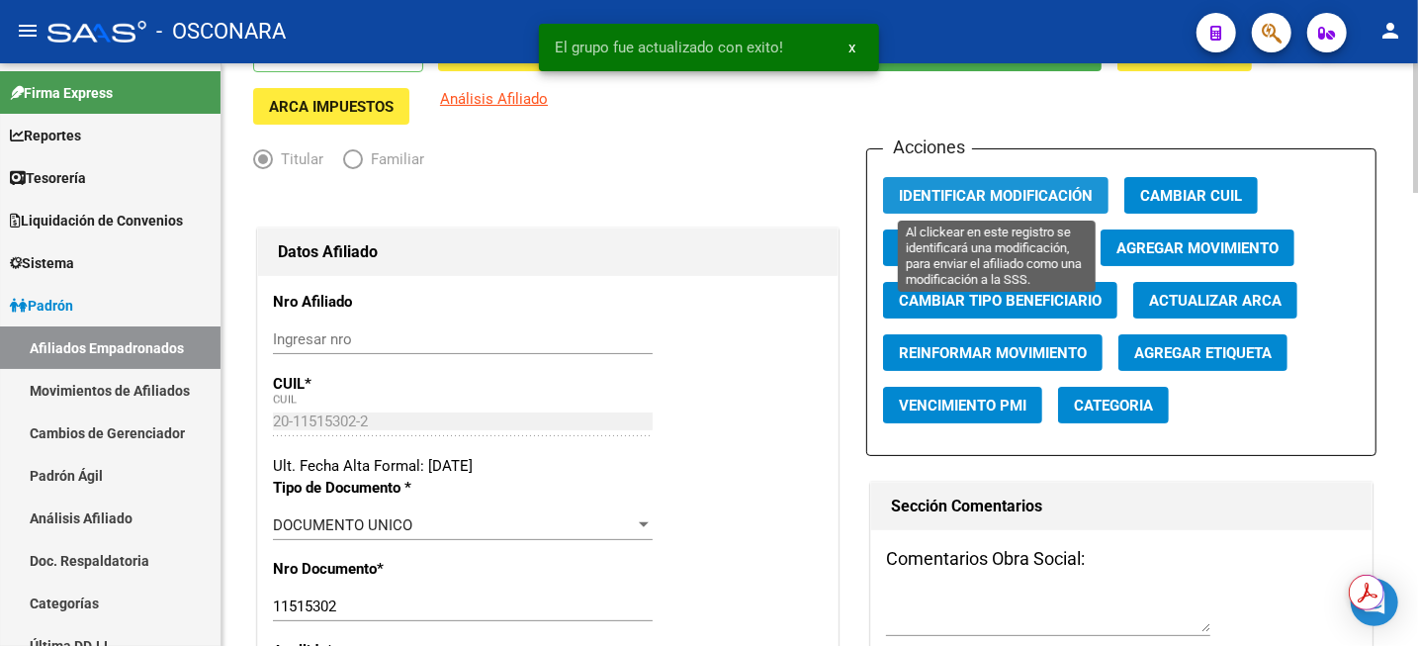
click at [1075, 195] on span "Identificar Modificación" at bounding box center [996, 196] width 194 height 18
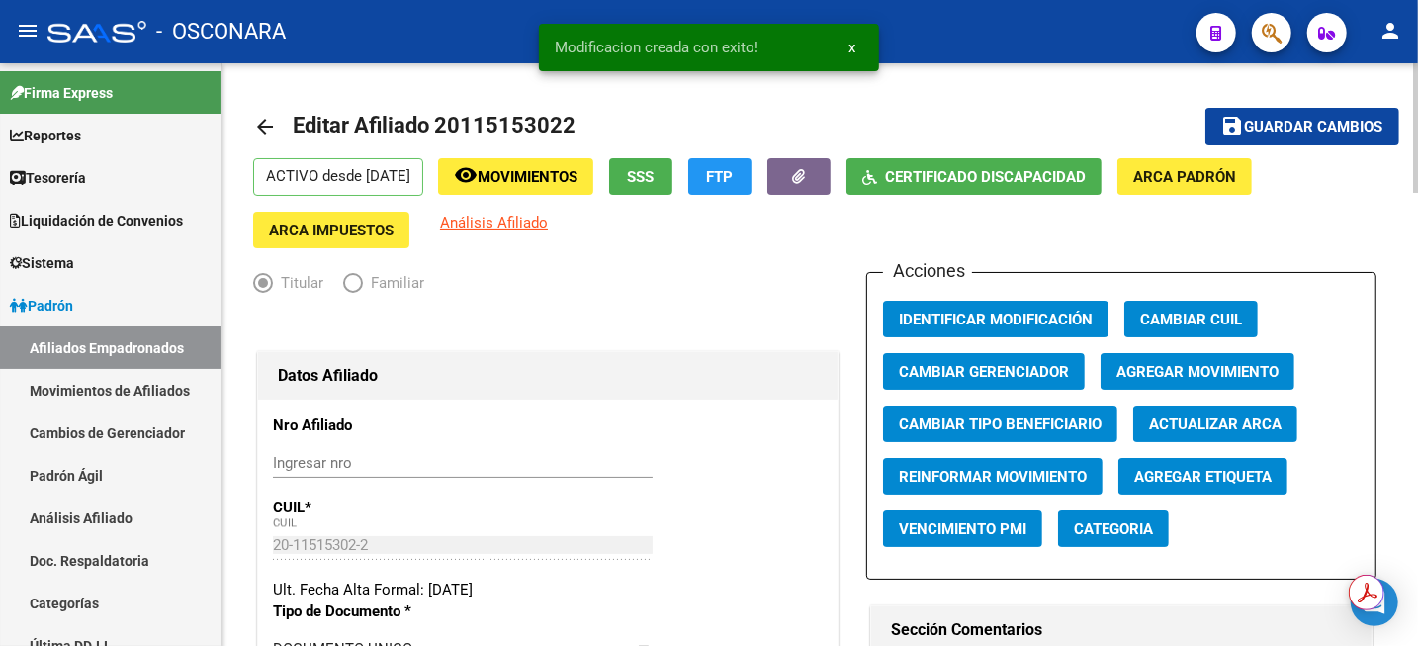
click at [1281, 119] on span "Guardar cambios" at bounding box center [1314, 128] width 138 height 18
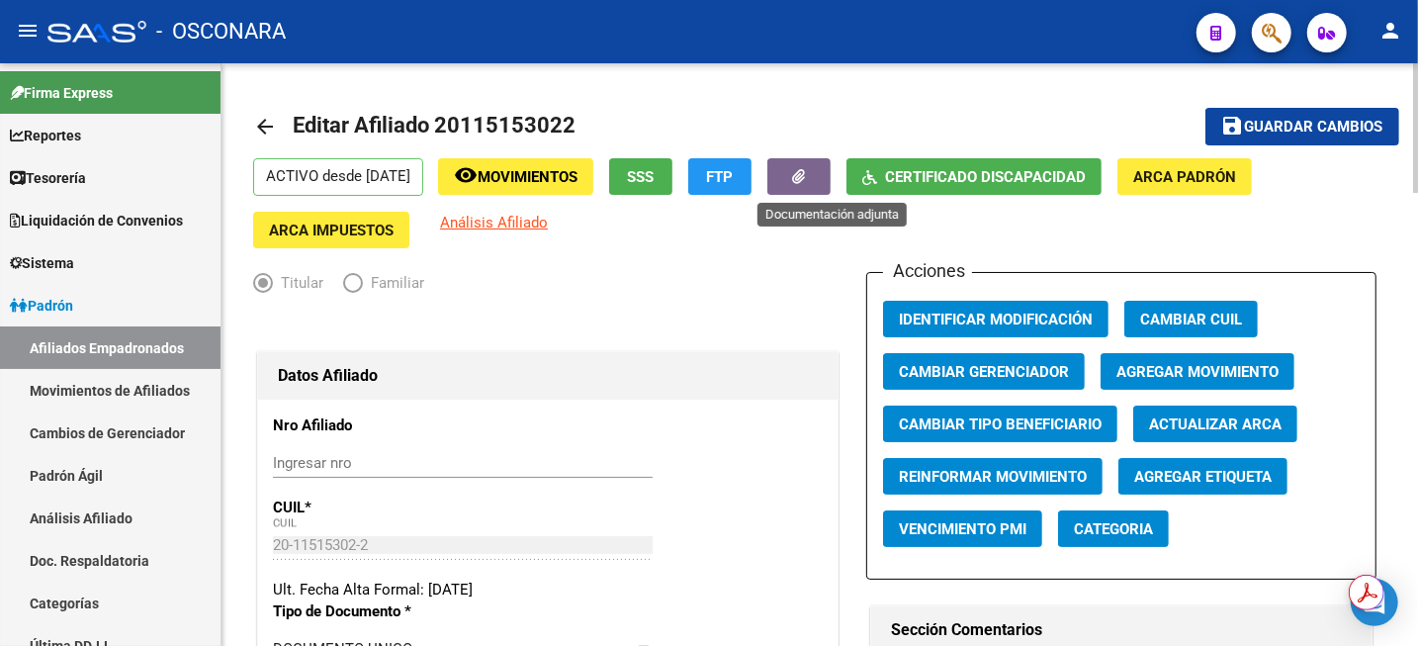
click at [806, 178] on icon "button" at bounding box center [799, 176] width 13 height 15
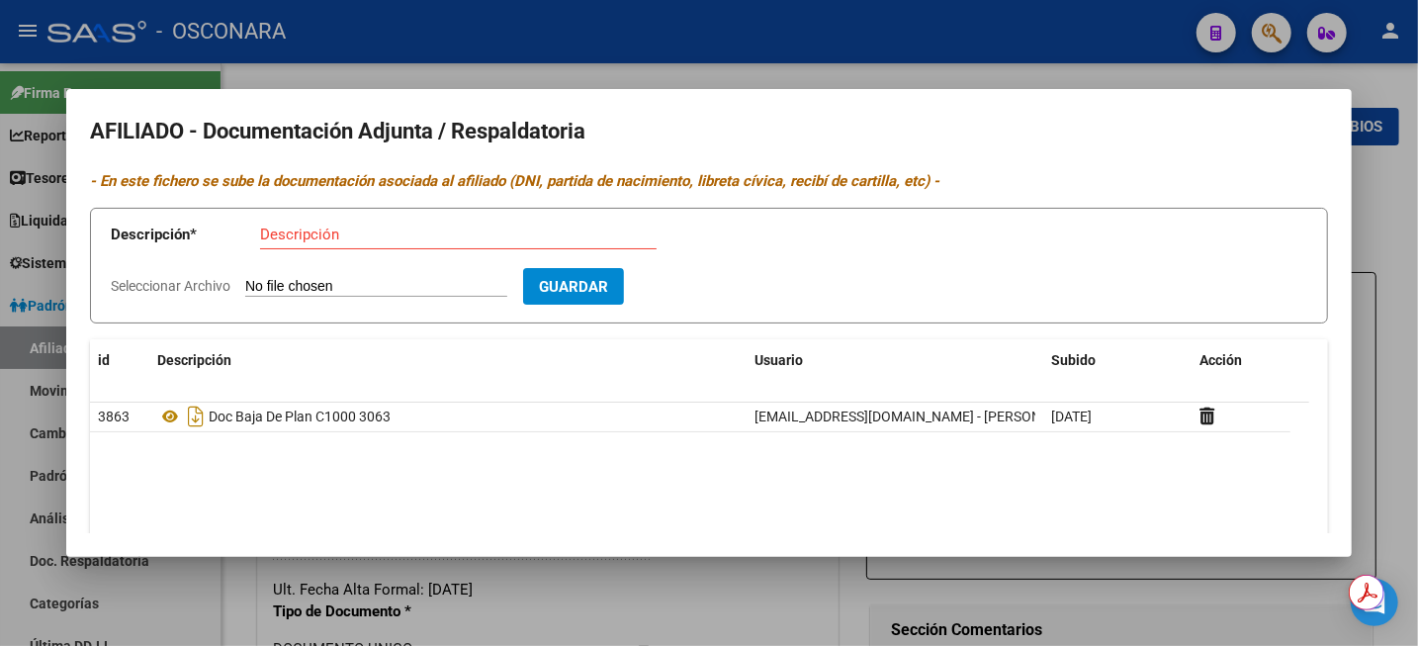
click at [1413, 291] on div at bounding box center [709, 323] width 1418 height 646
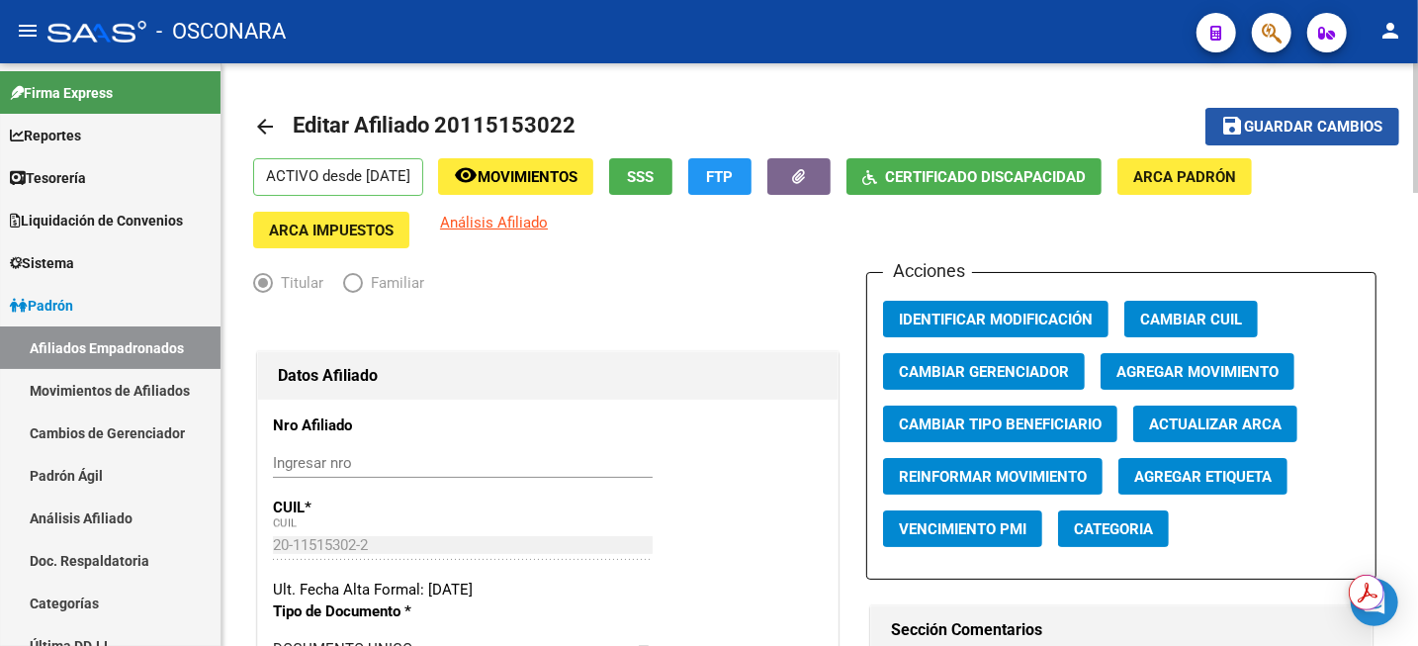
click at [1270, 132] on span "Guardar cambios" at bounding box center [1314, 128] width 138 height 18
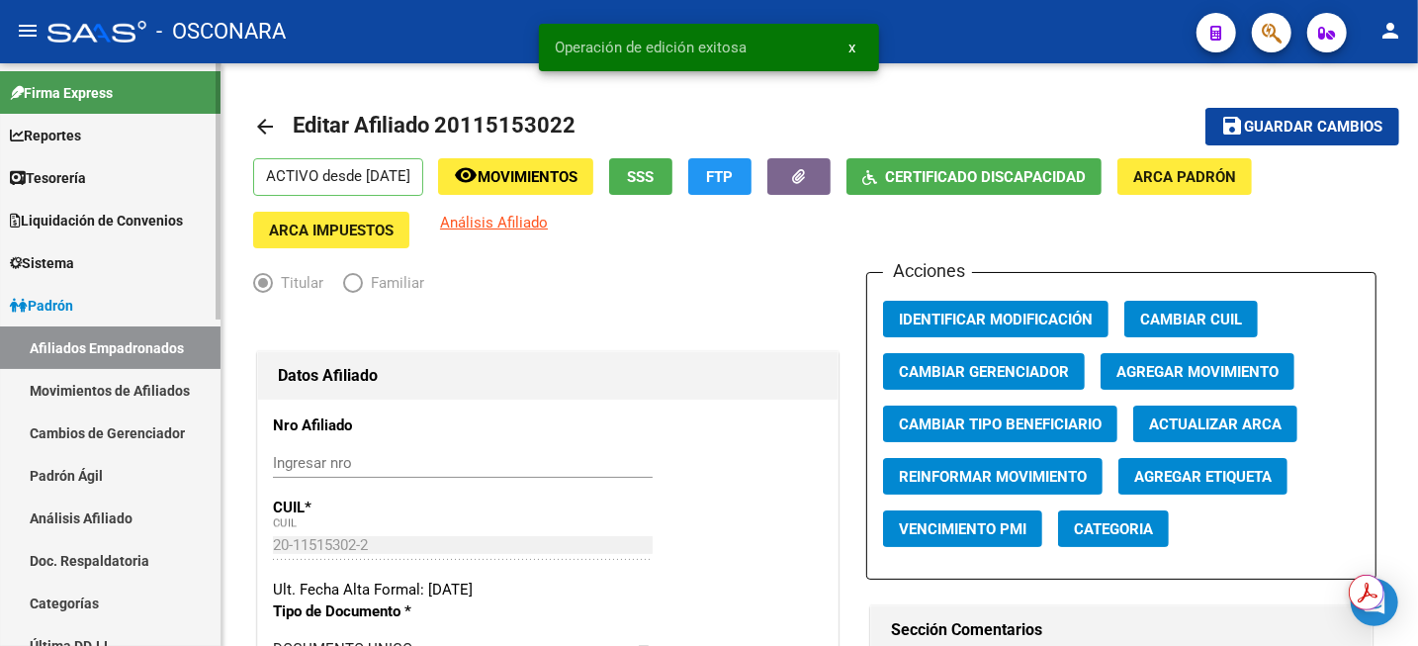
click at [49, 523] on link "Análisis Afiliado" at bounding box center [110, 518] width 221 height 43
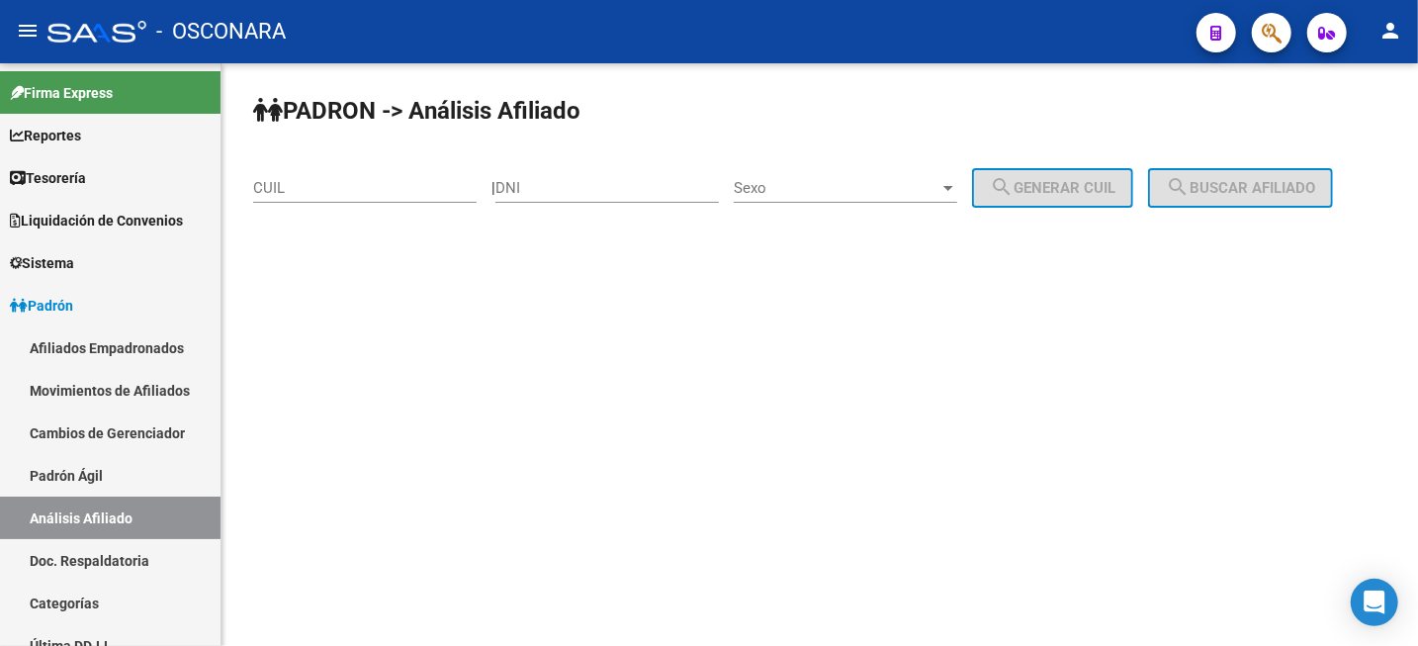
click at [374, 184] on input "CUIL" at bounding box center [365, 188] width 224 height 18
paste input "20-34799185-7"
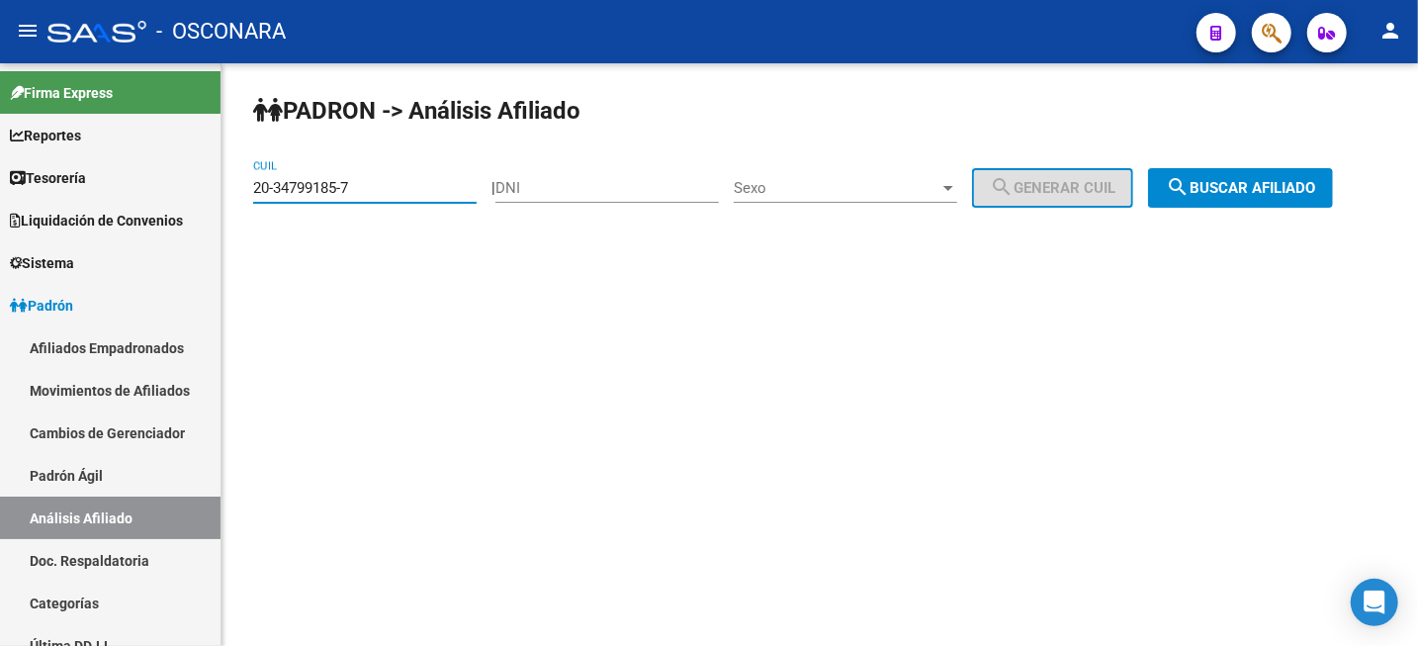
type input "20-34799185-7"
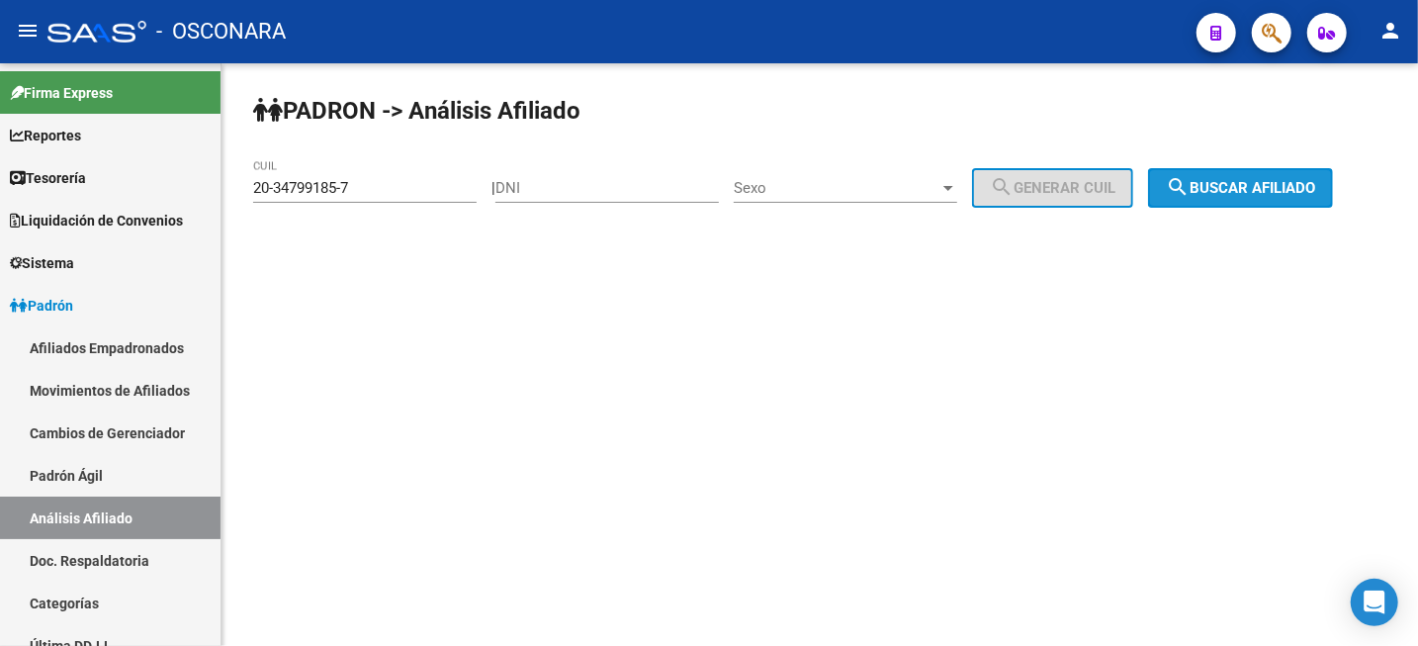
click at [1252, 192] on span "search Buscar afiliado" at bounding box center [1240, 188] width 149 height 18
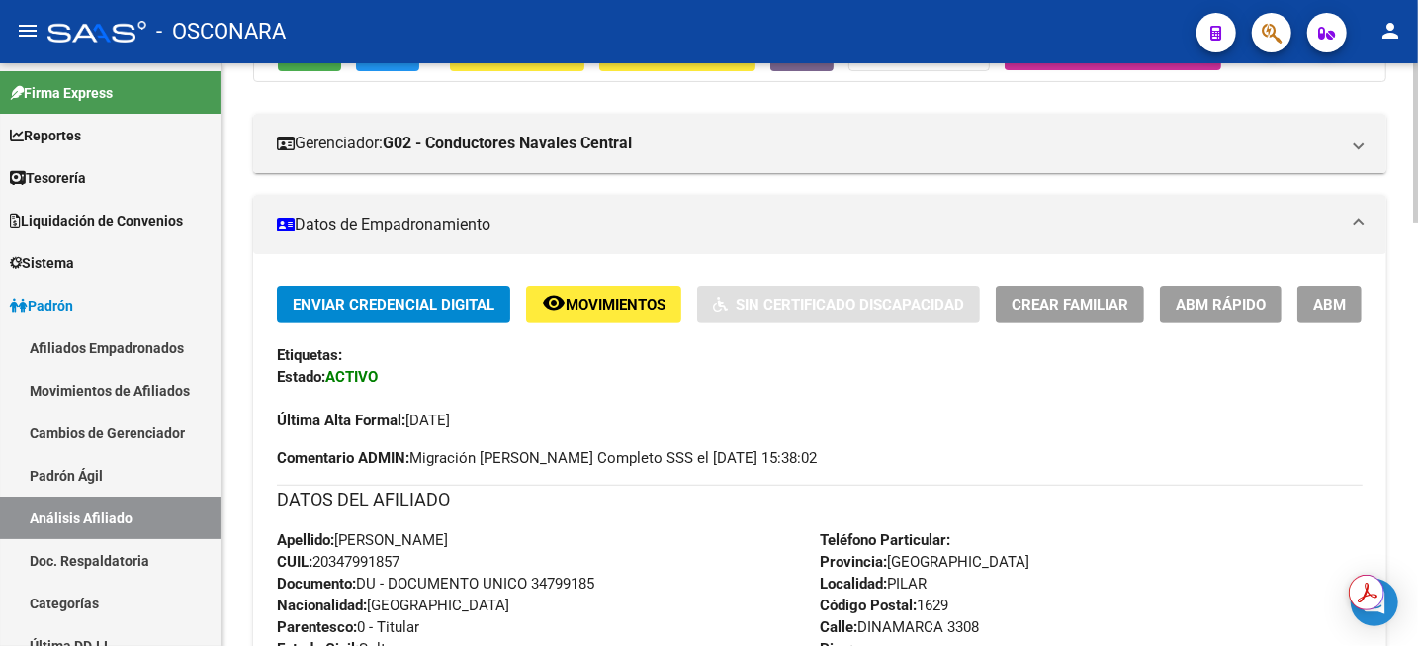
scroll to position [60, 0]
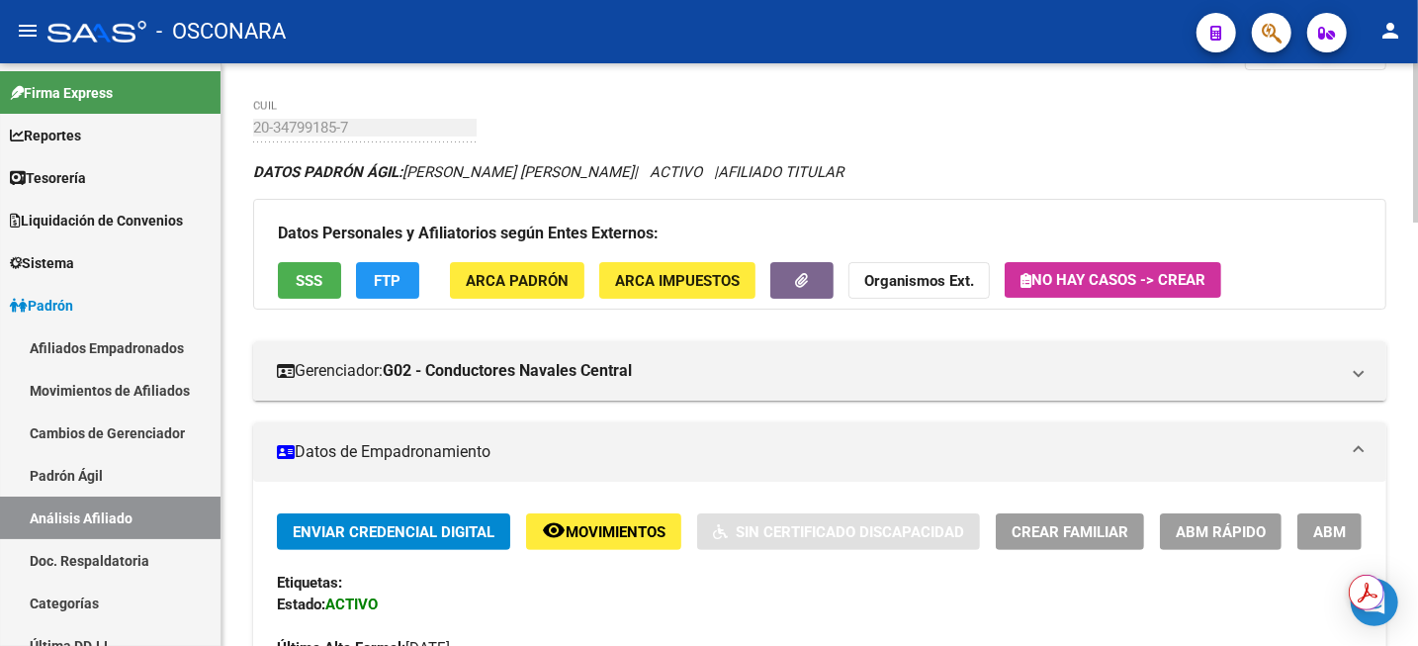
click at [1338, 529] on span "ABM" at bounding box center [1330, 532] width 33 height 18
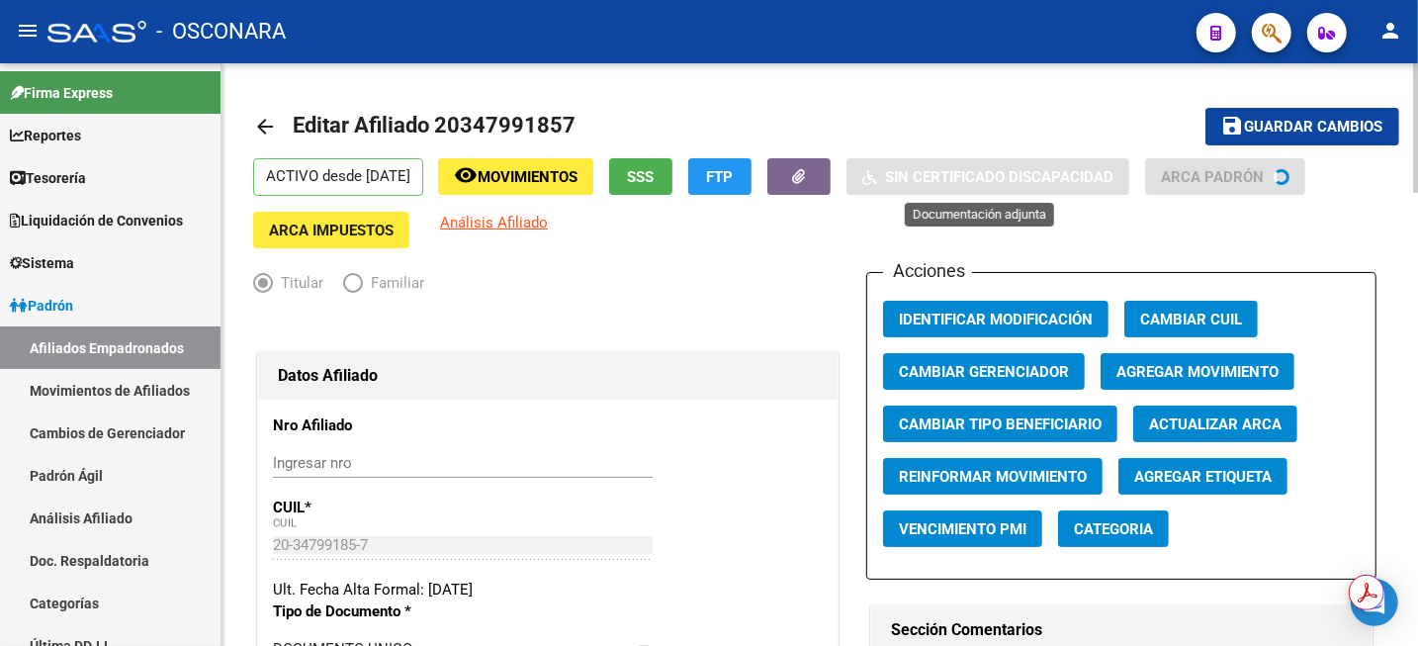
radio input "true"
type input "30-50692835-0"
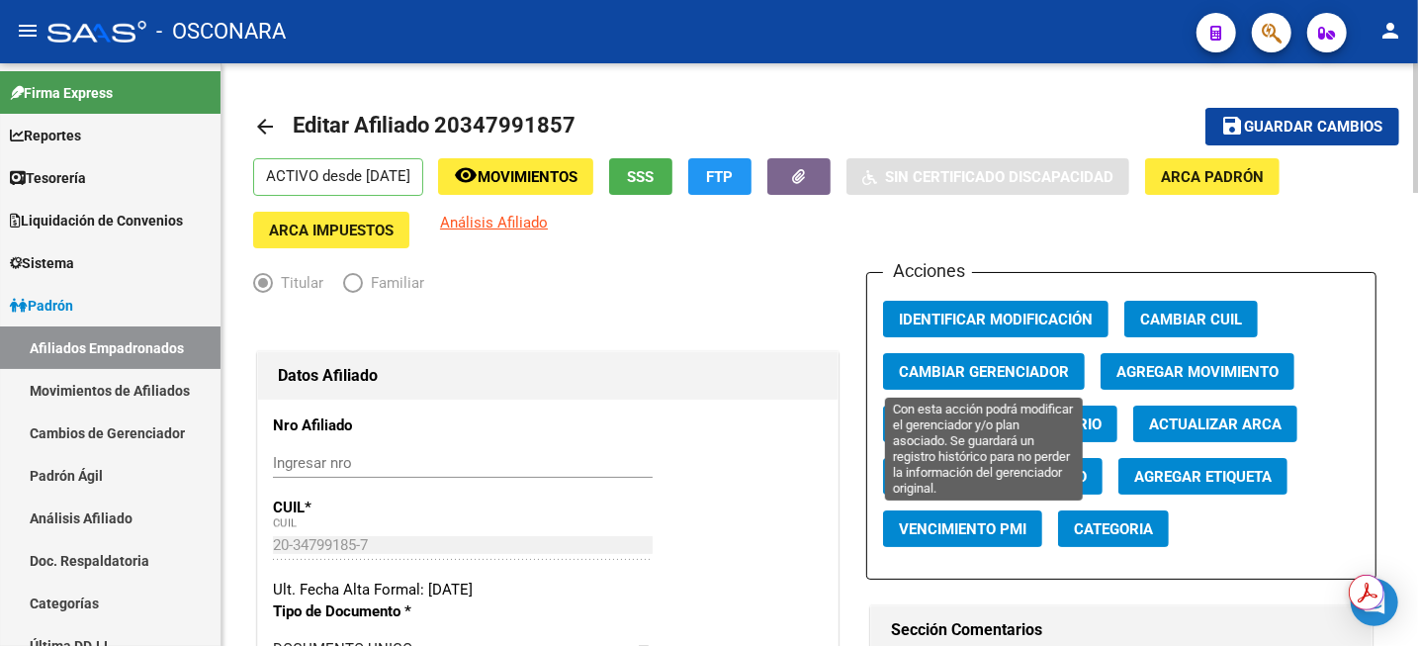
click at [973, 378] on span "Cambiar Gerenciador" at bounding box center [984, 372] width 170 height 18
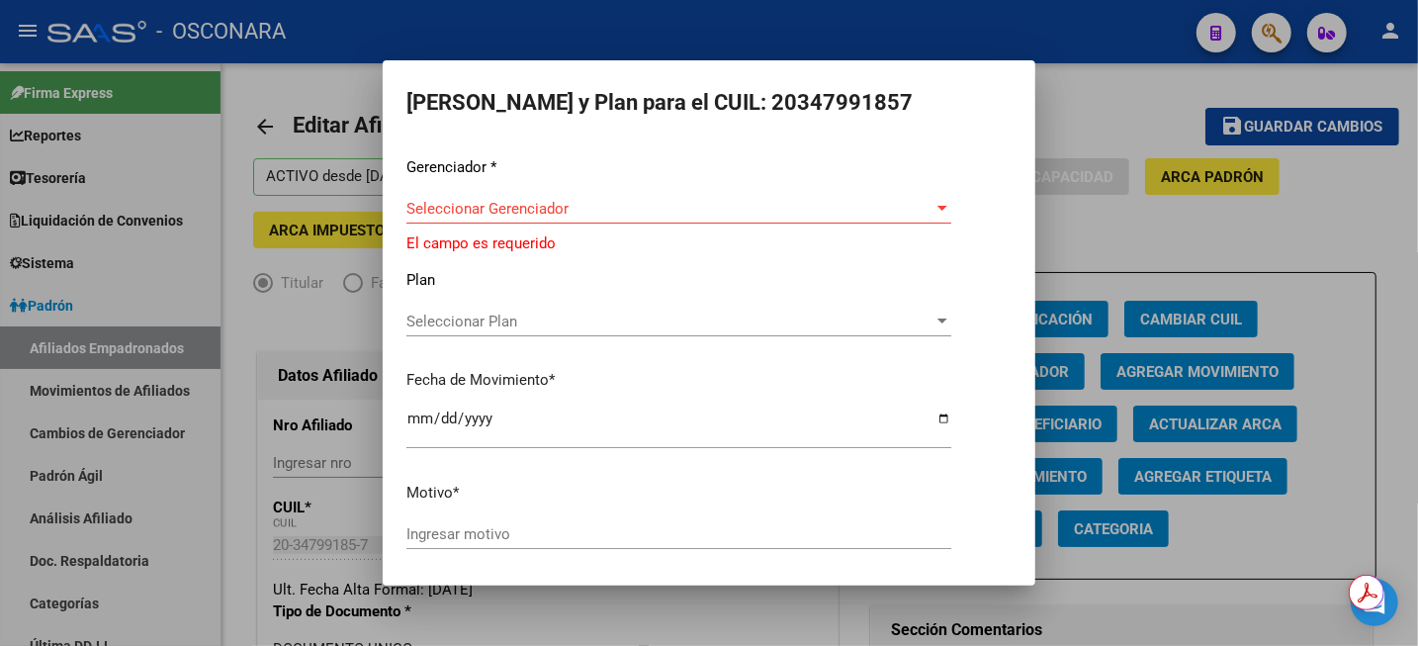
click at [766, 219] on div "Seleccionar Gerenciador Seleccionar Gerenciador" at bounding box center [679, 209] width 545 height 30
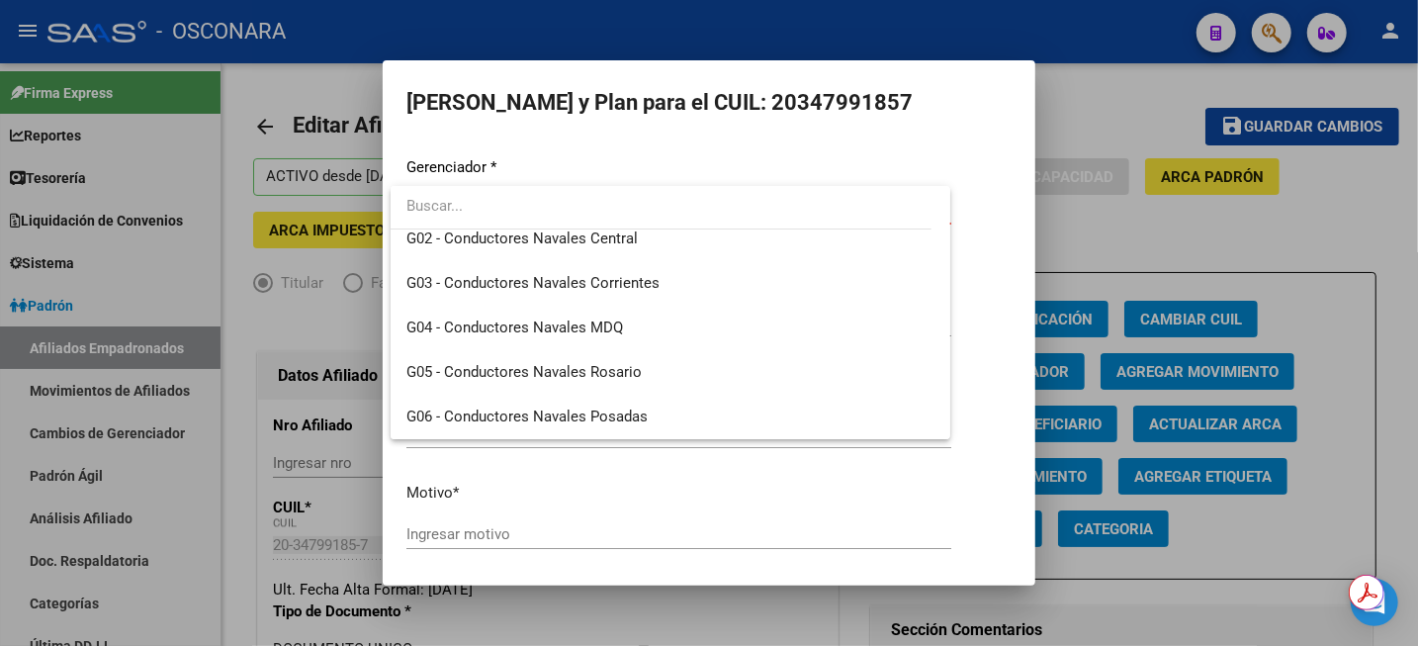
scroll to position [371, 0]
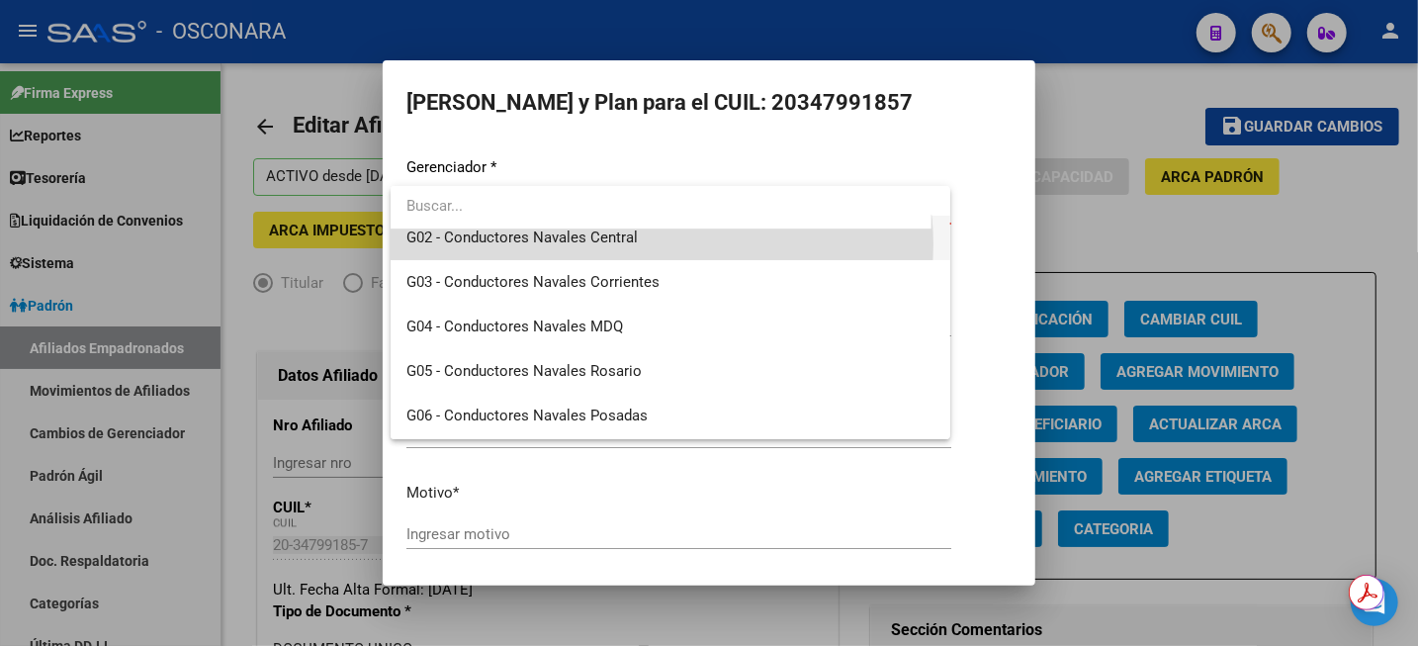
click at [657, 244] on span "G02 - Conductores Navales Central" at bounding box center [671, 238] width 528 height 45
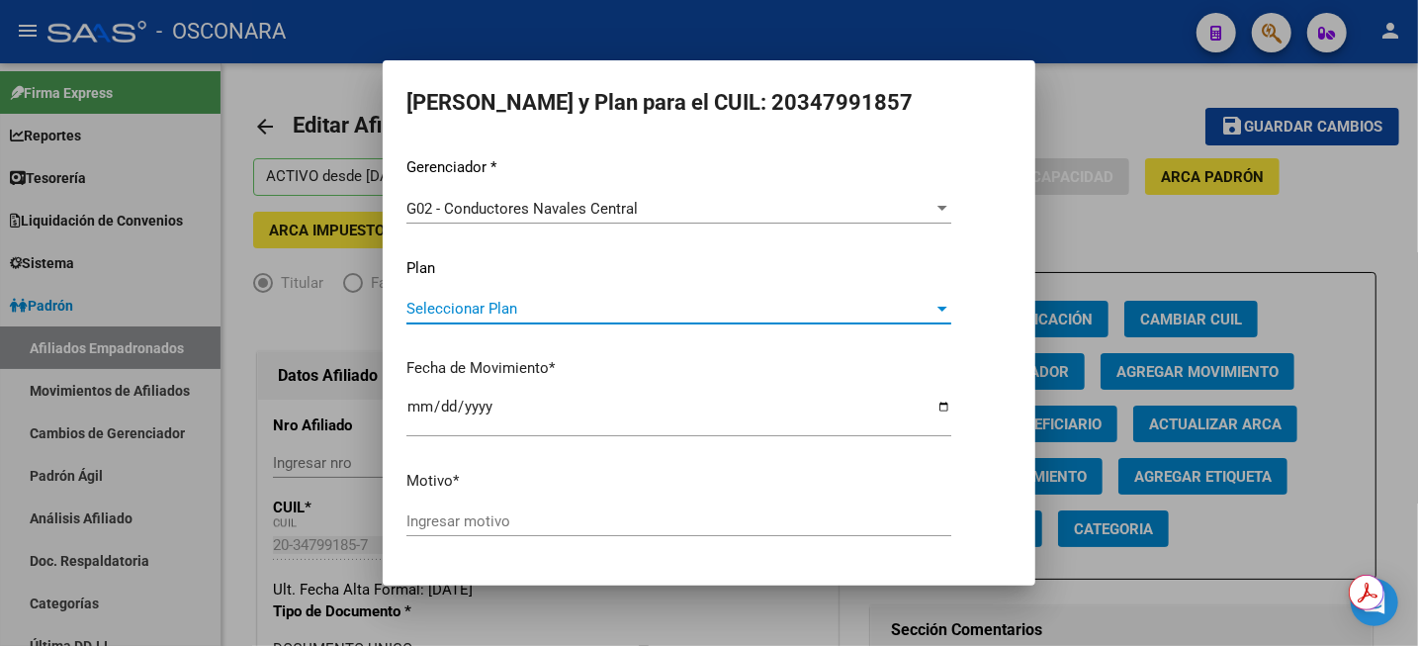
click at [722, 308] on span "Seleccionar Plan" at bounding box center [670, 309] width 527 height 18
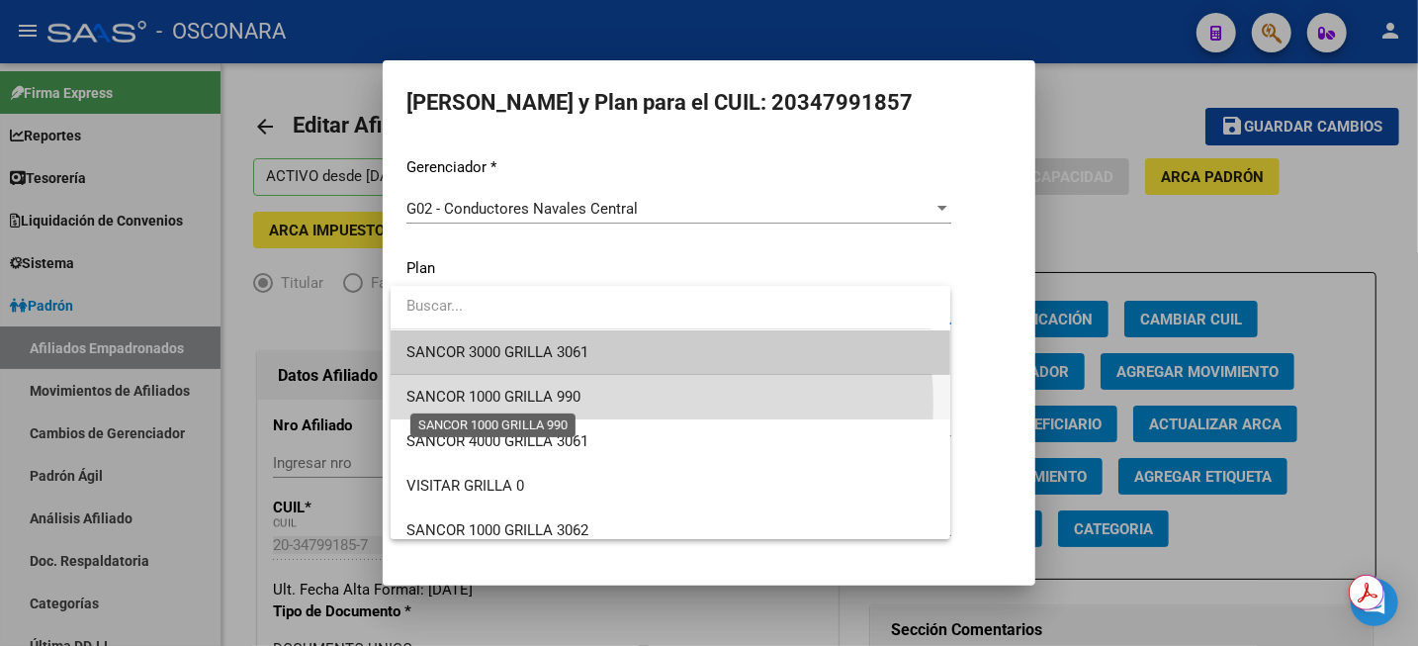
click at [553, 405] on span "SANCOR 1000 GRILLA 990" at bounding box center [494, 397] width 174 height 18
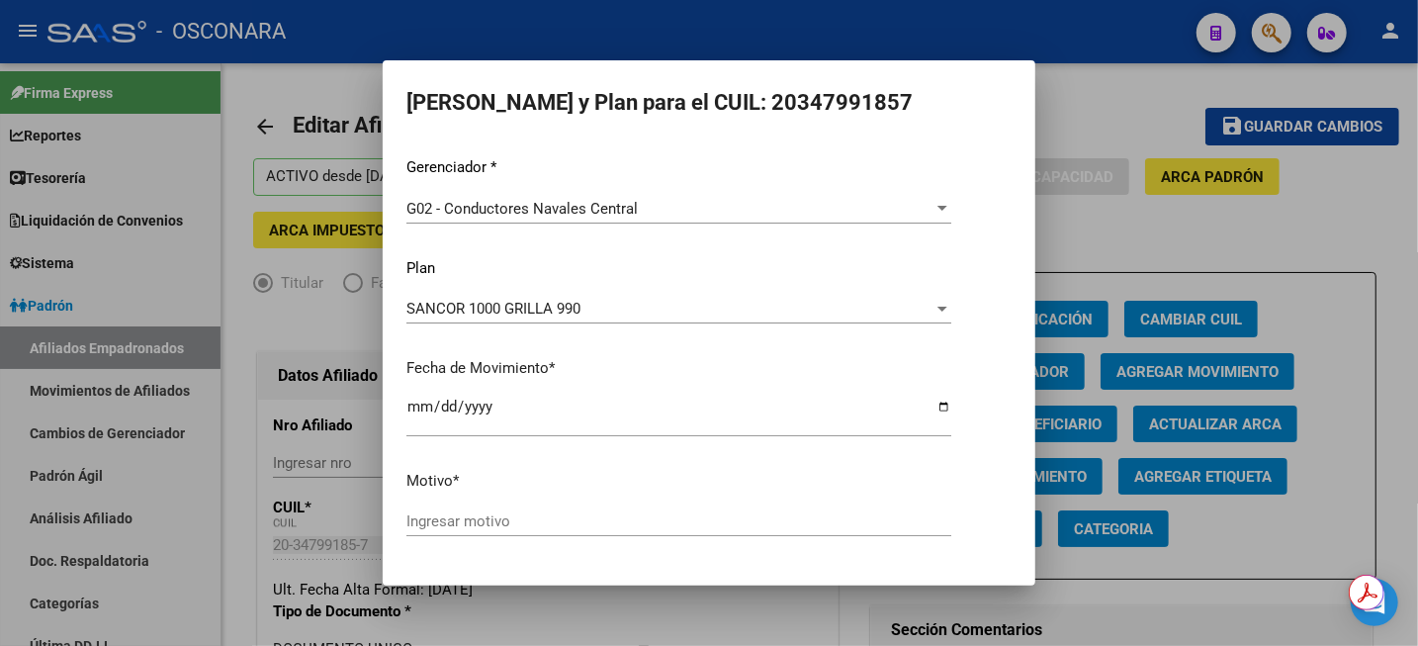
click at [502, 538] on div "Ingresar motivo" at bounding box center [679, 530] width 545 height 48
click at [508, 523] on input "Ingresar motivo" at bounding box center [679, 521] width 545 height 18
drag, startPoint x: 597, startPoint y: 518, endPoint x: 333, endPoint y: 522, distance: 264.1
click at [333, 522] on div "Elegir Gerenciador y Plan para el CUIL: 20347991857 Gerenciador * G02 - Conduct…" at bounding box center [709, 323] width 1418 height 646
type input "BAJA DE PLAN A C1000 990"
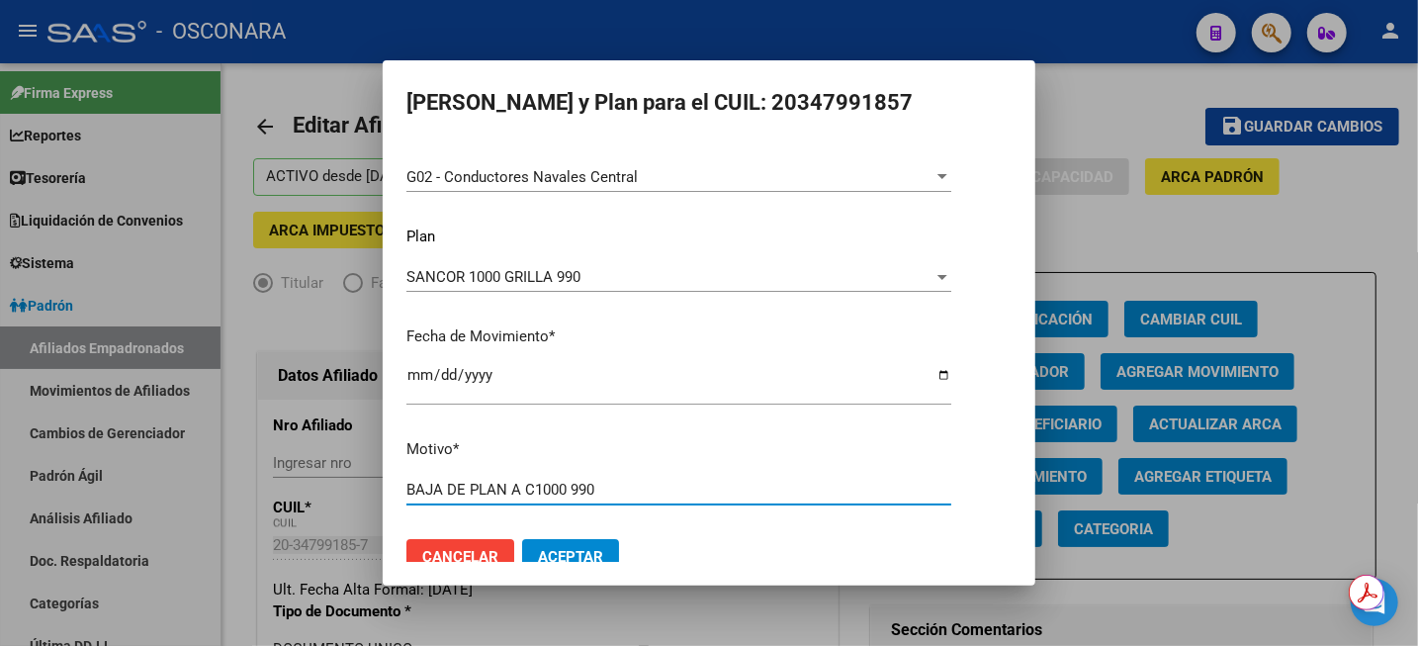
scroll to position [59, 0]
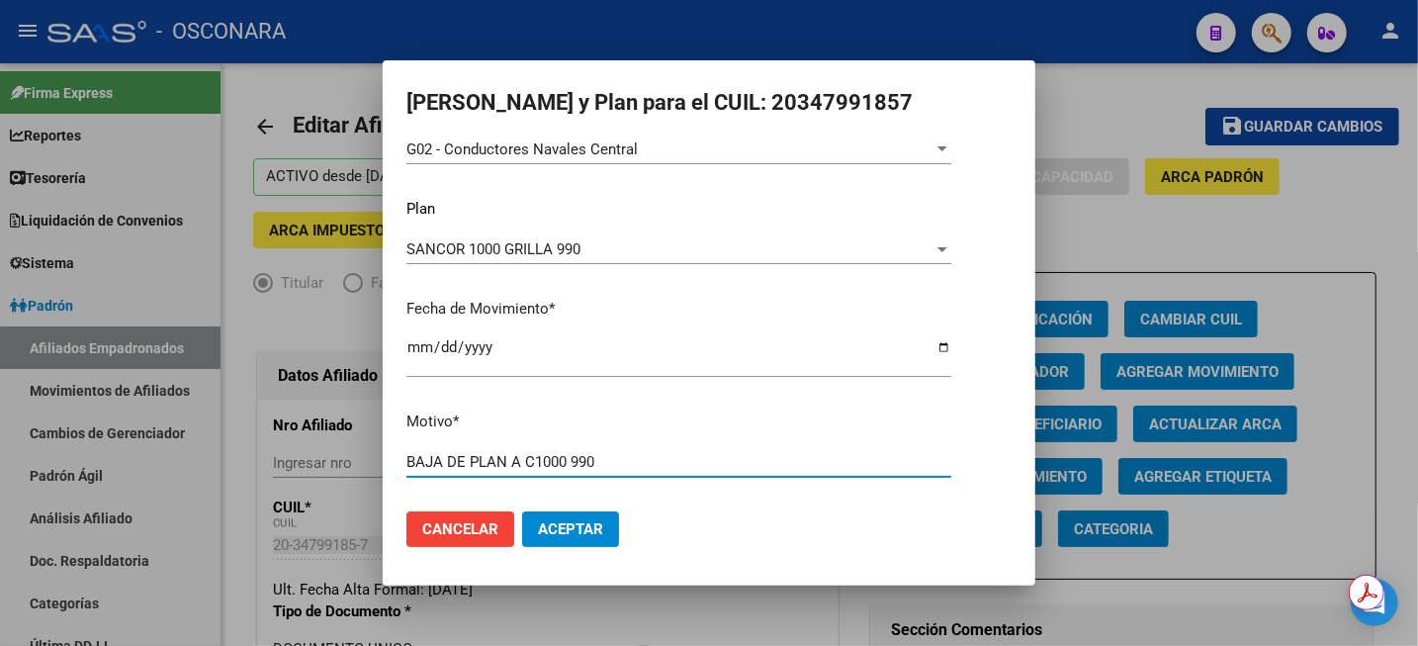
click at [594, 532] on span "Aceptar" at bounding box center [570, 529] width 65 height 18
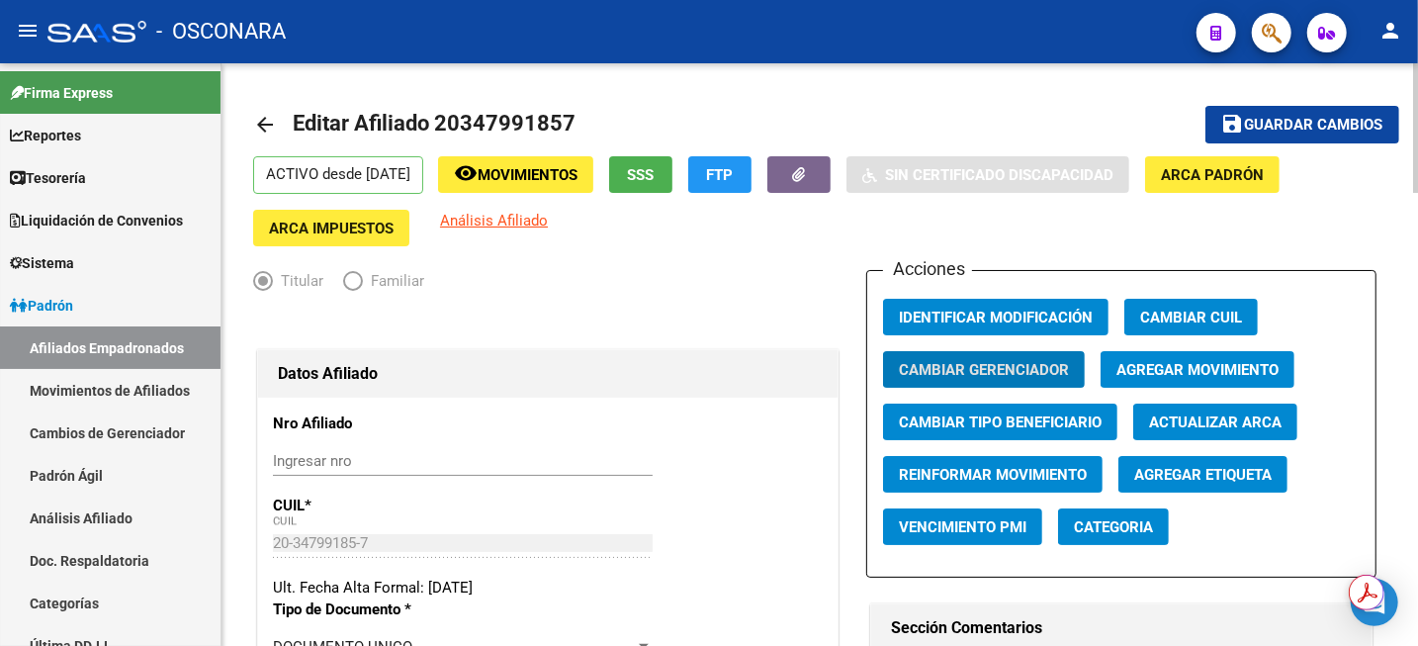
scroll to position [0, 0]
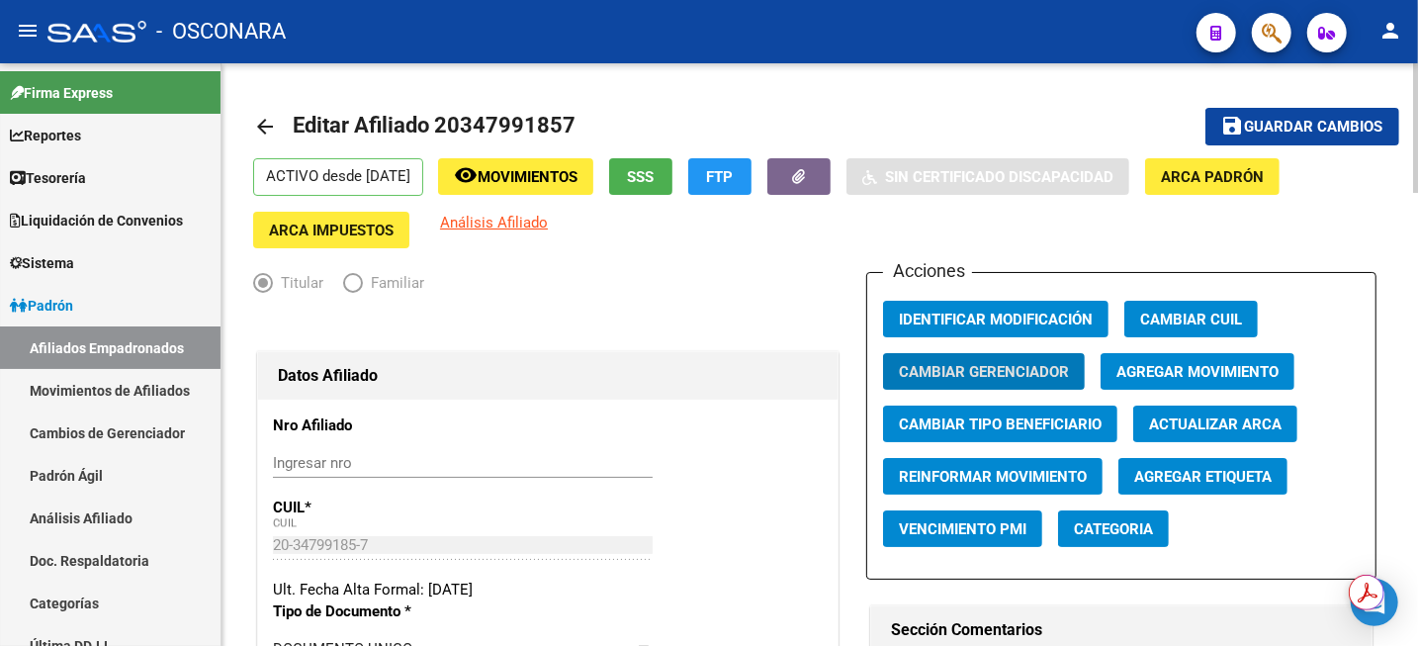
click at [1317, 130] on span "Guardar cambios" at bounding box center [1314, 128] width 138 height 18
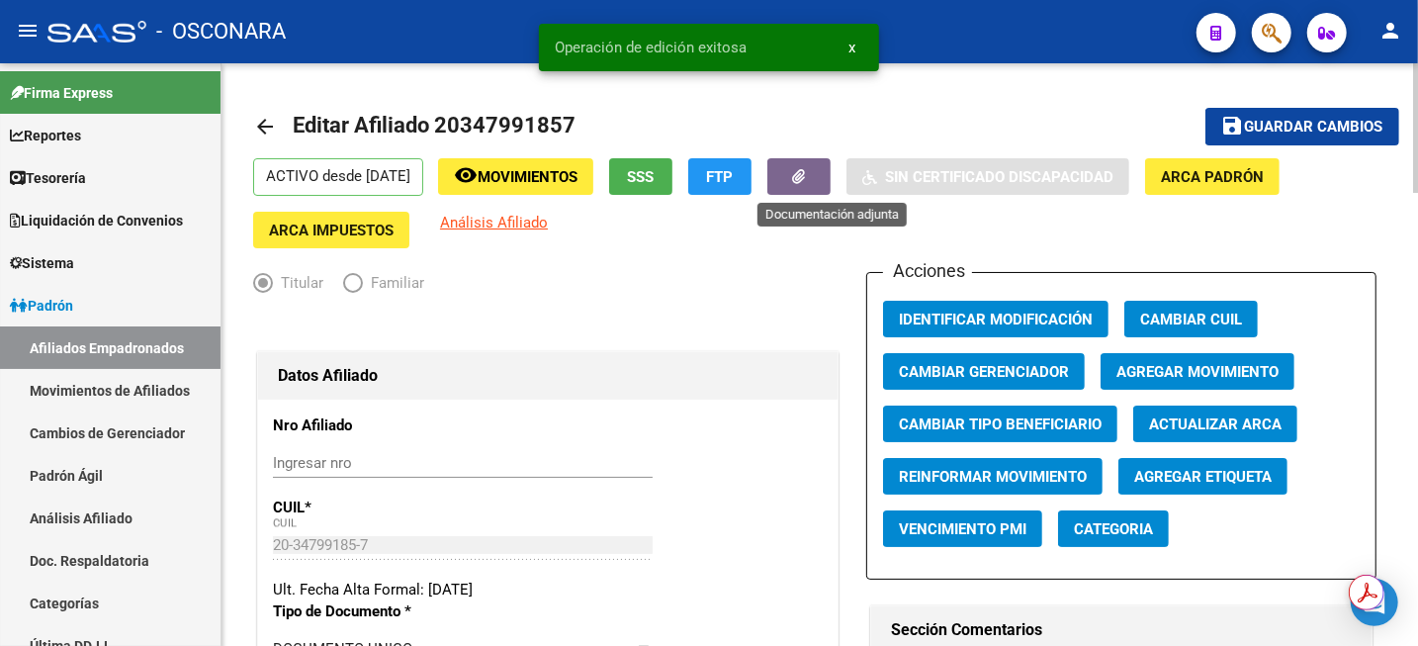
click at [828, 192] on button "button" at bounding box center [799, 176] width 63 height 37
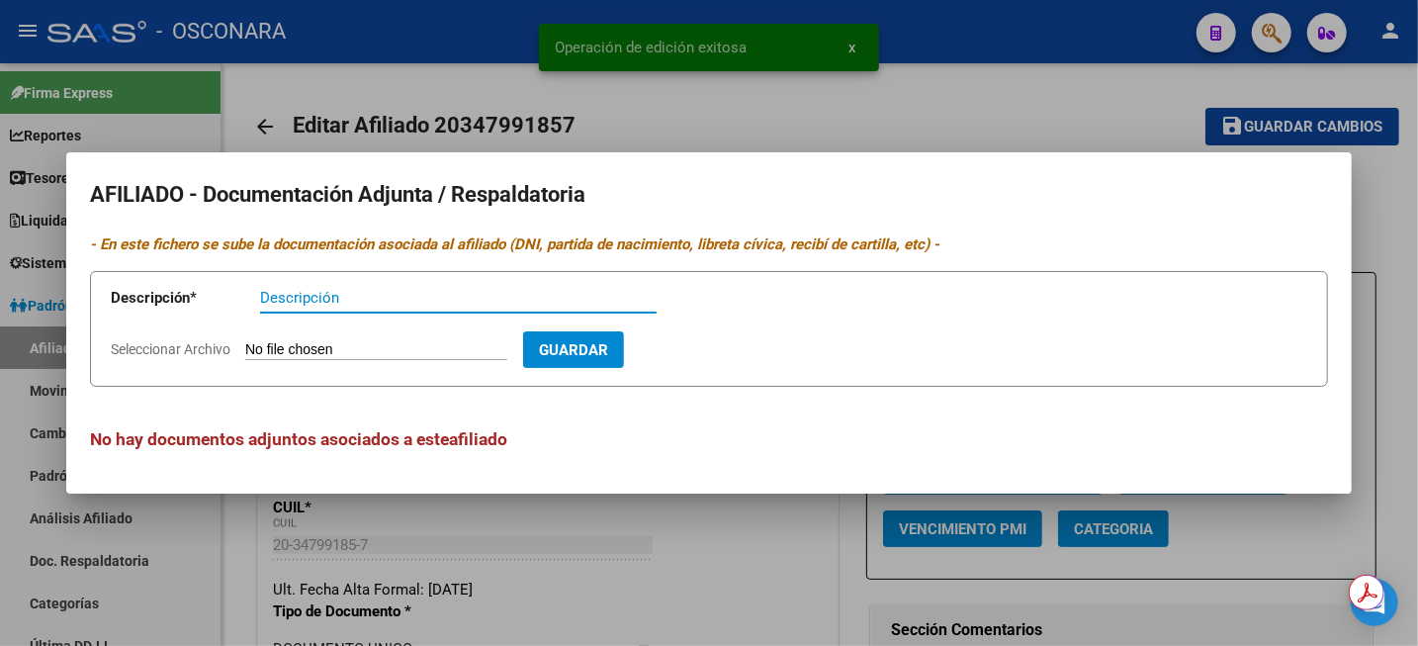
paste input "BAJA DE PLAN A C1000 990"
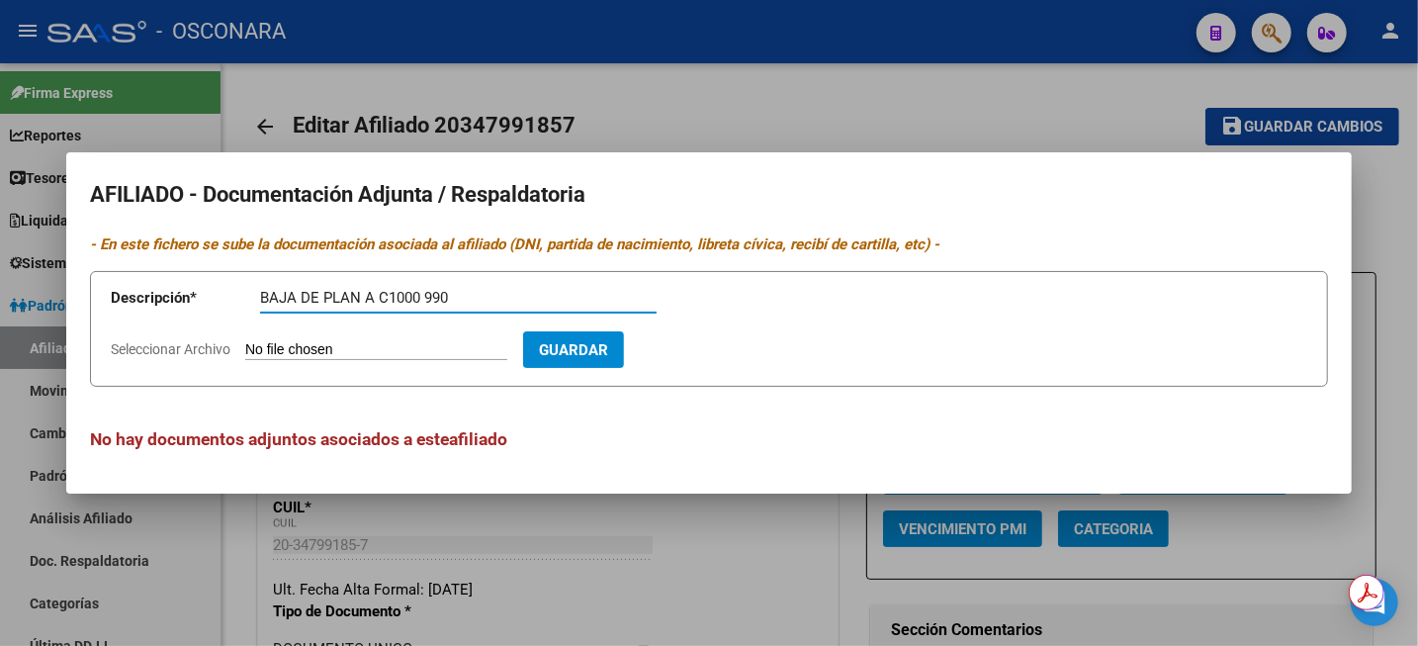
type input "BAJA DE PLAN A C1000 990"
type input "C:\fakepath\WhatsApp Image 2025-07-08 at 12.45.22.jpeg"
click at [723, 352] on span "Guardar" at bounding box center [688, 350] width 69 height 18
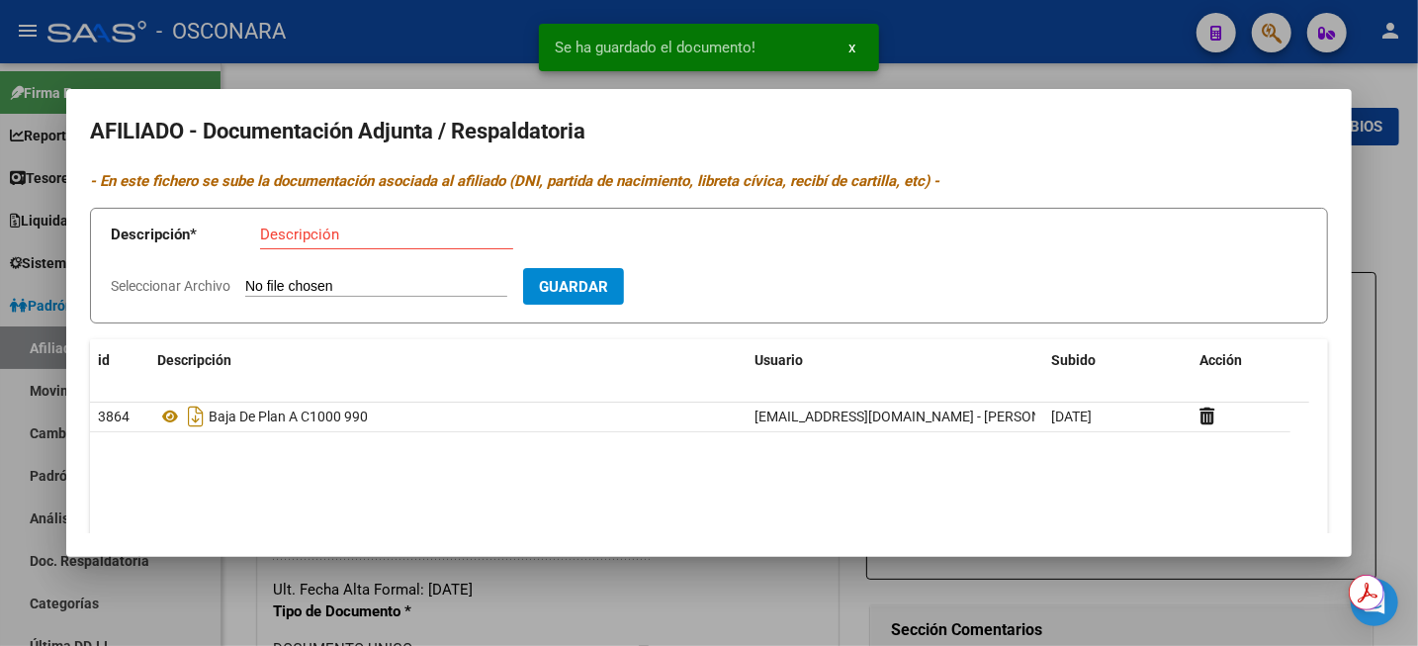
click at [1393, 246] on div at bounding box center [709, 323] width 1418 height 646
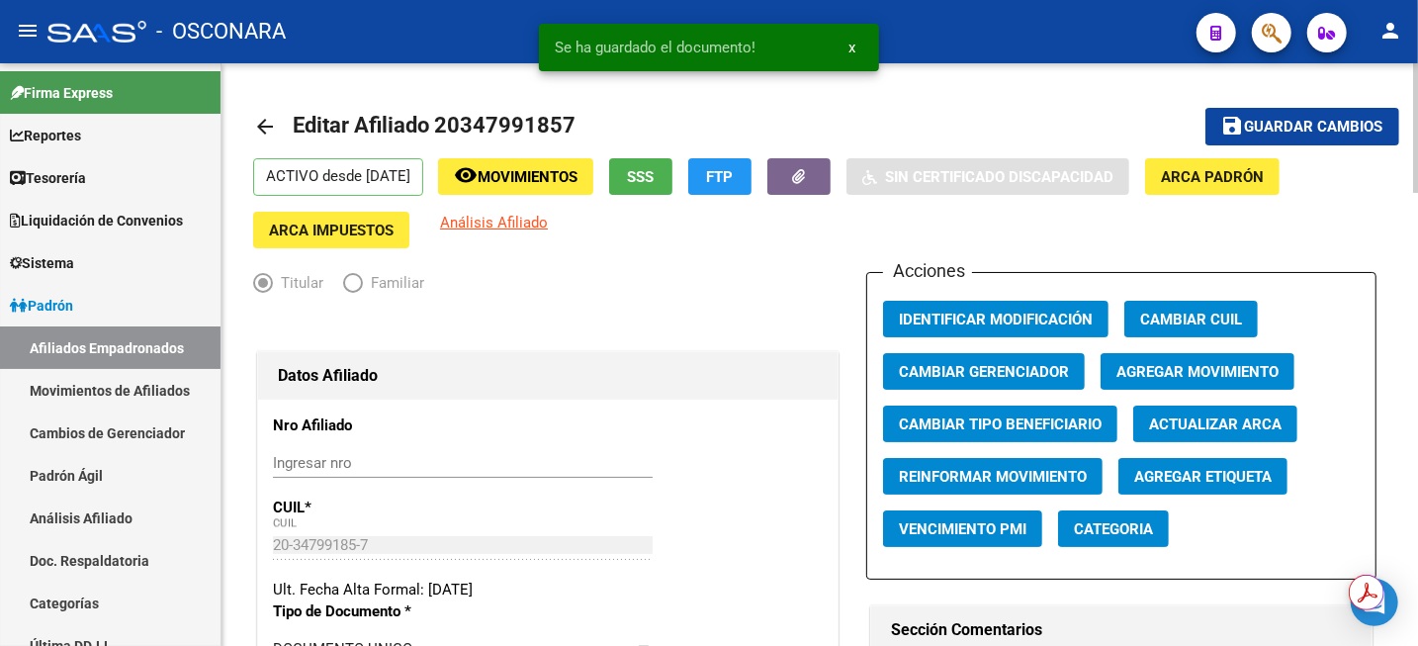
click at [1339, 120] on span "Guardar cambios" at bounding box center [1314, 128] width 138 height 18
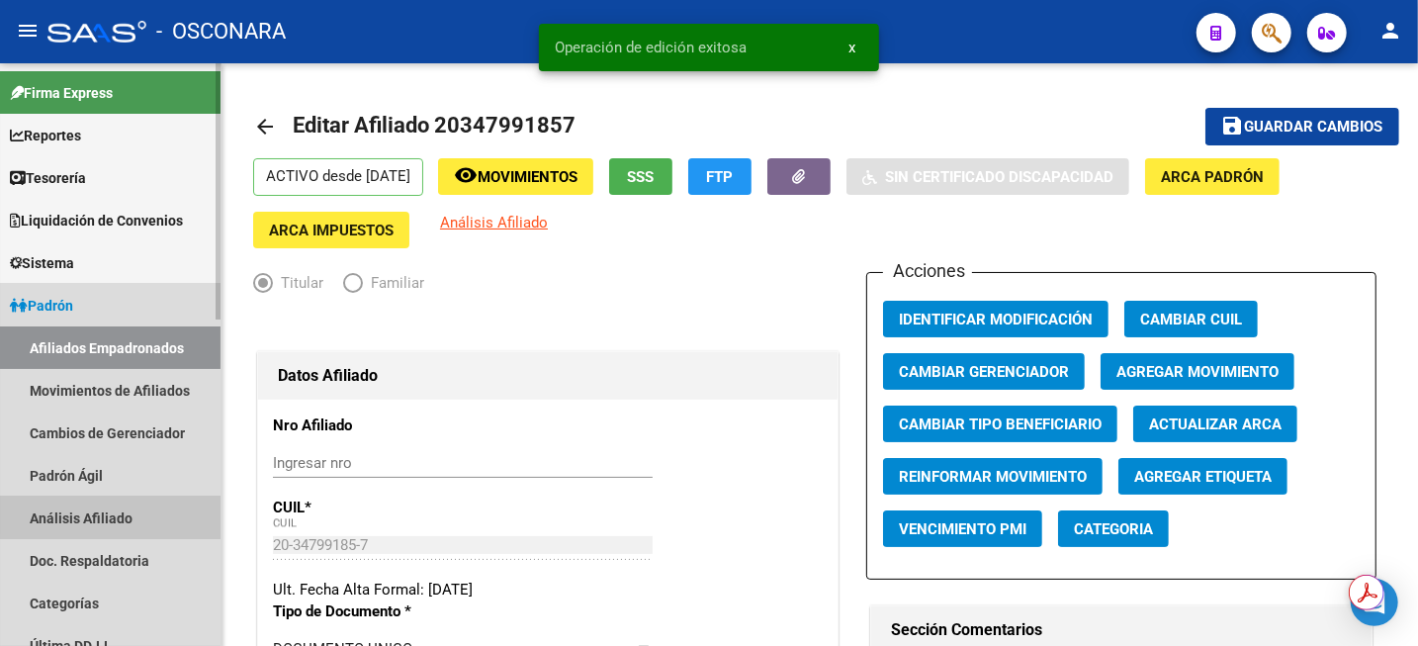
click at [136, 512] on link "Análisis Afiliado" at bounding box center [110, 518] width 221 height 43
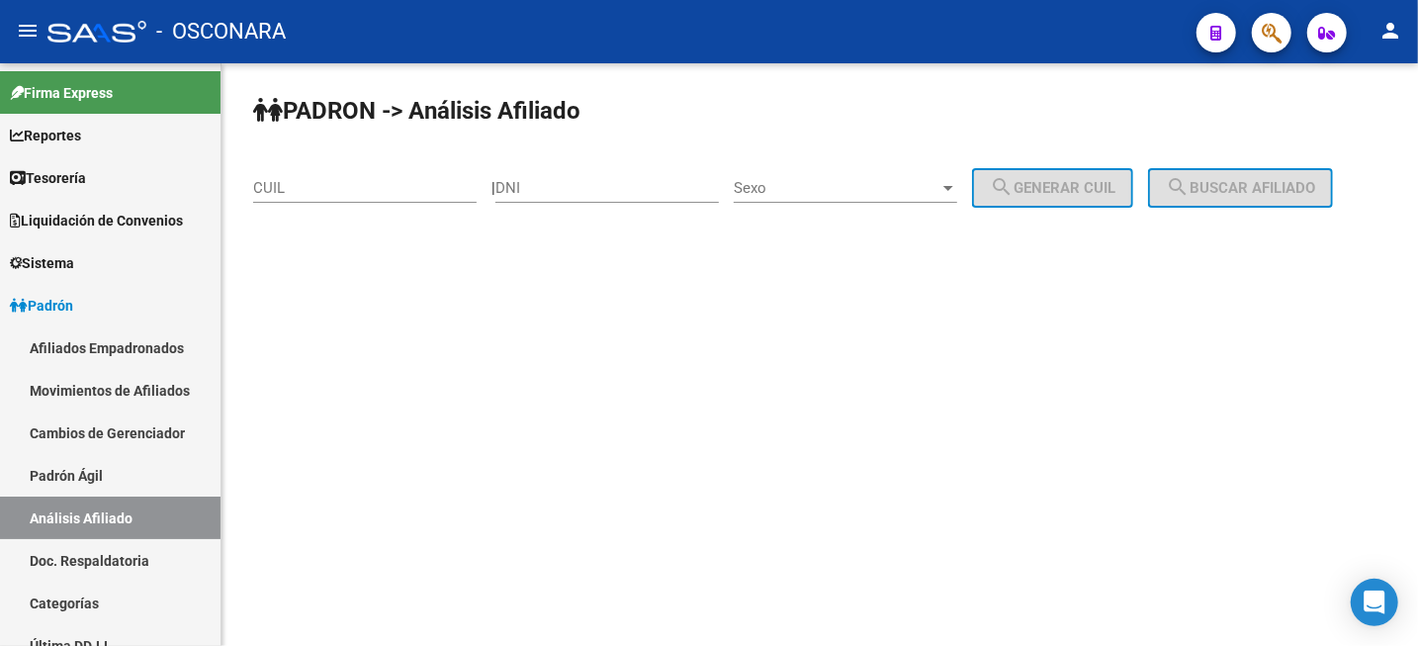
click at [452, 178] on div "CUIL" at bounding box center [365, 181] width 224 height 43
paste input "20-31185116-1"
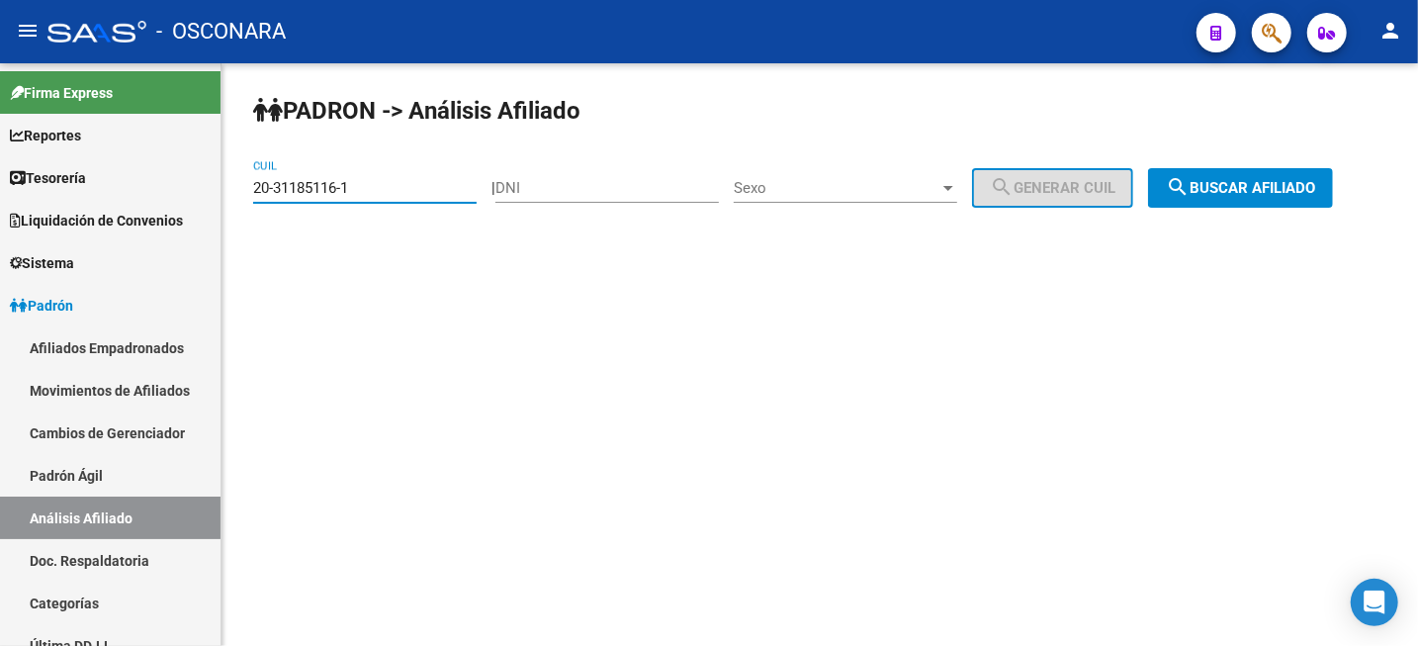
type input "20-31185116-1"
click at [1238, 195] on span "search Buscar afiliado" at bounding box center [1240, 188] width 149 height 18
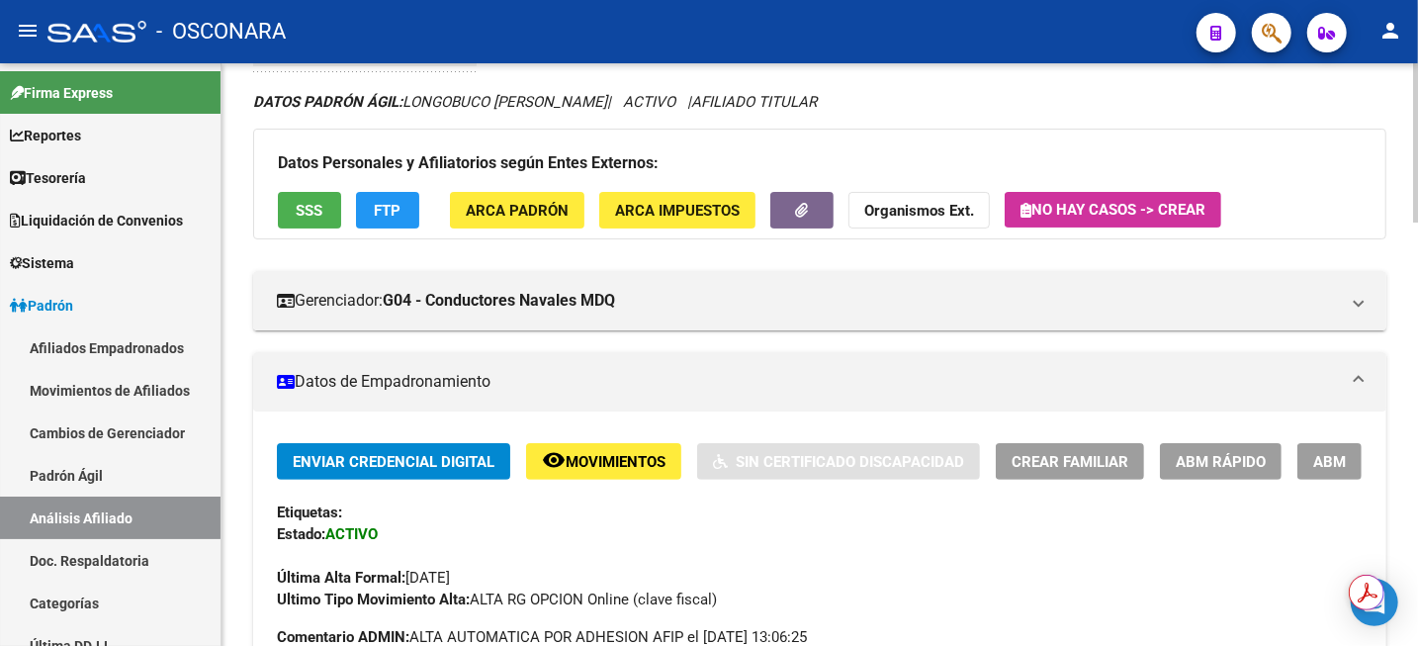
scroll to position [65, 0]
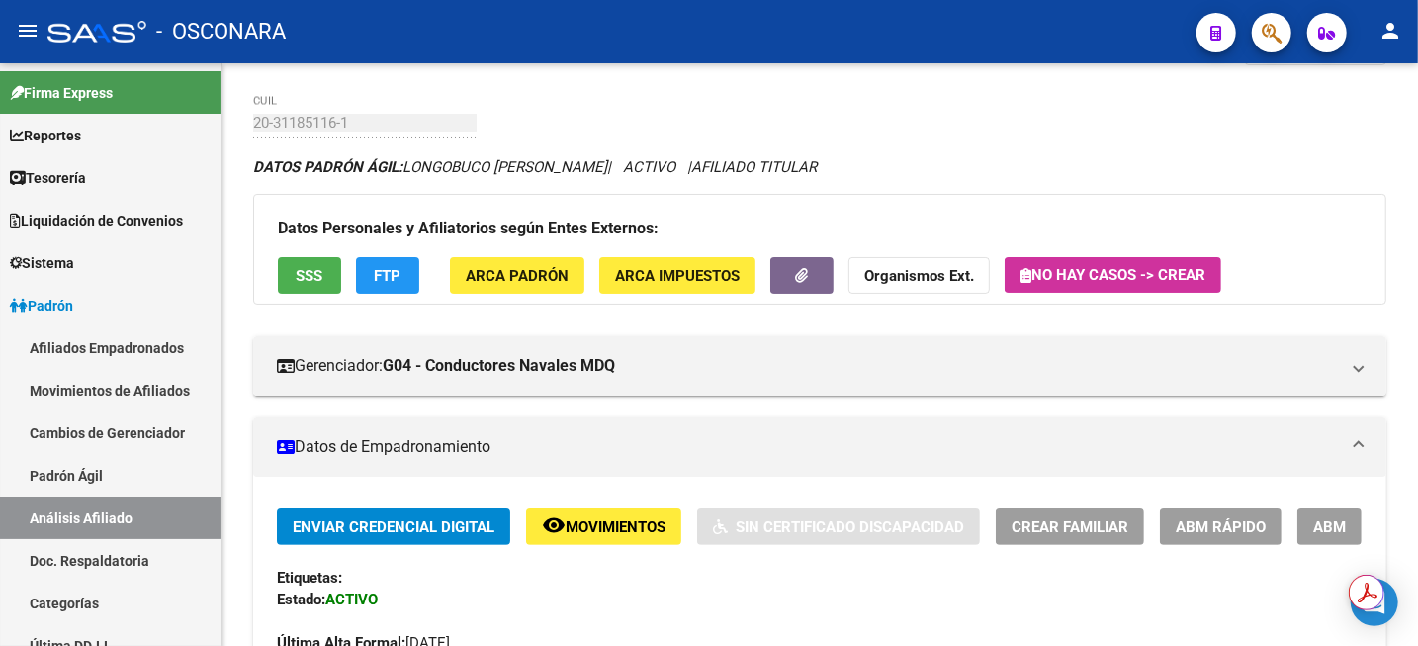
click at [1339, 532] on span "ABM" at bounding box center [1330, 527] width 33 height 18
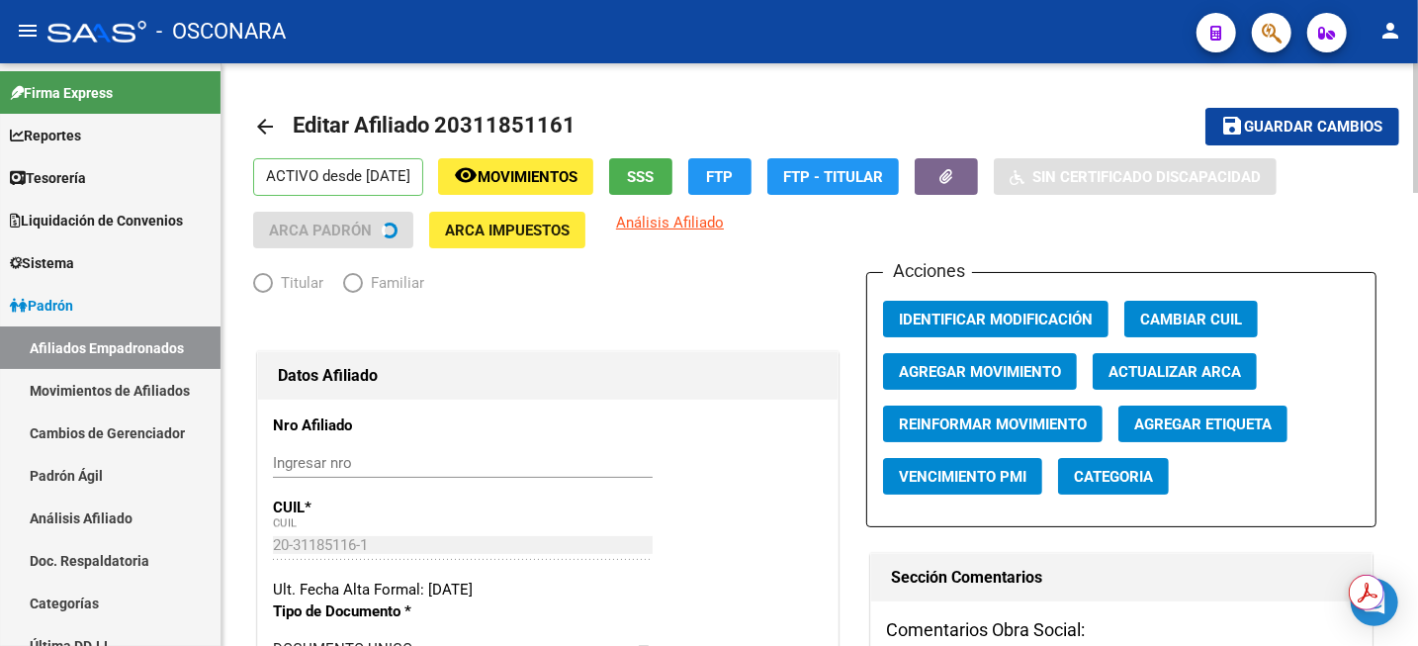
radio input "true"
type input "30-70908925-7"
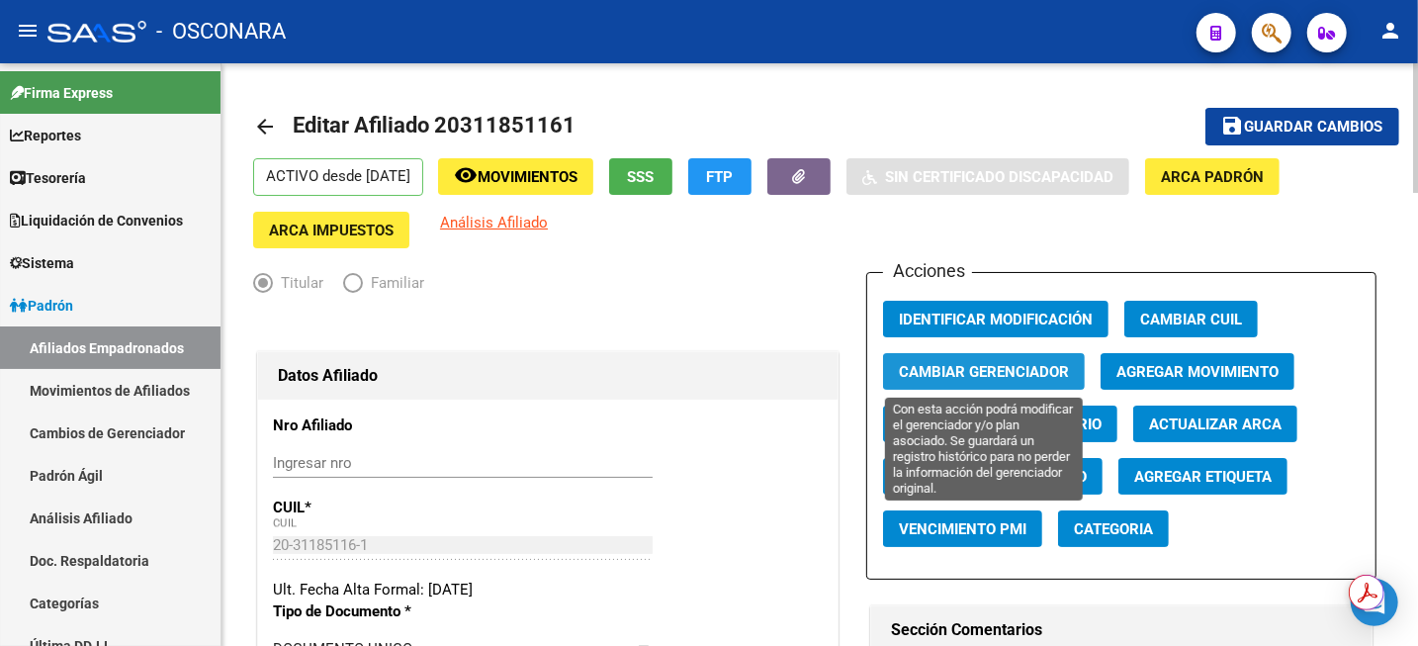
click at [1045, 368] on span "Cambiar Gerenciador" at bounding box center [984, 372] width 170 height 18
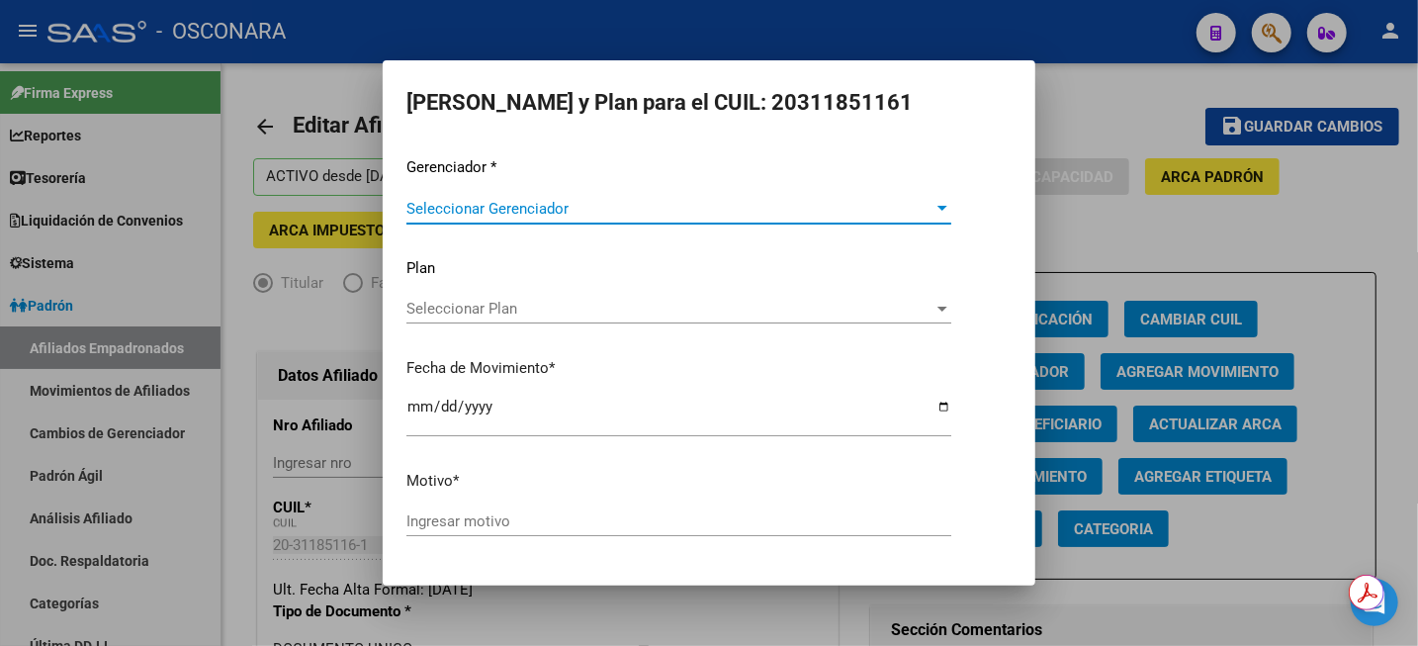
click at [817, 205] on span "Seleccionar Gerenciador" at bounding box center [670, 209] width 527 height 18
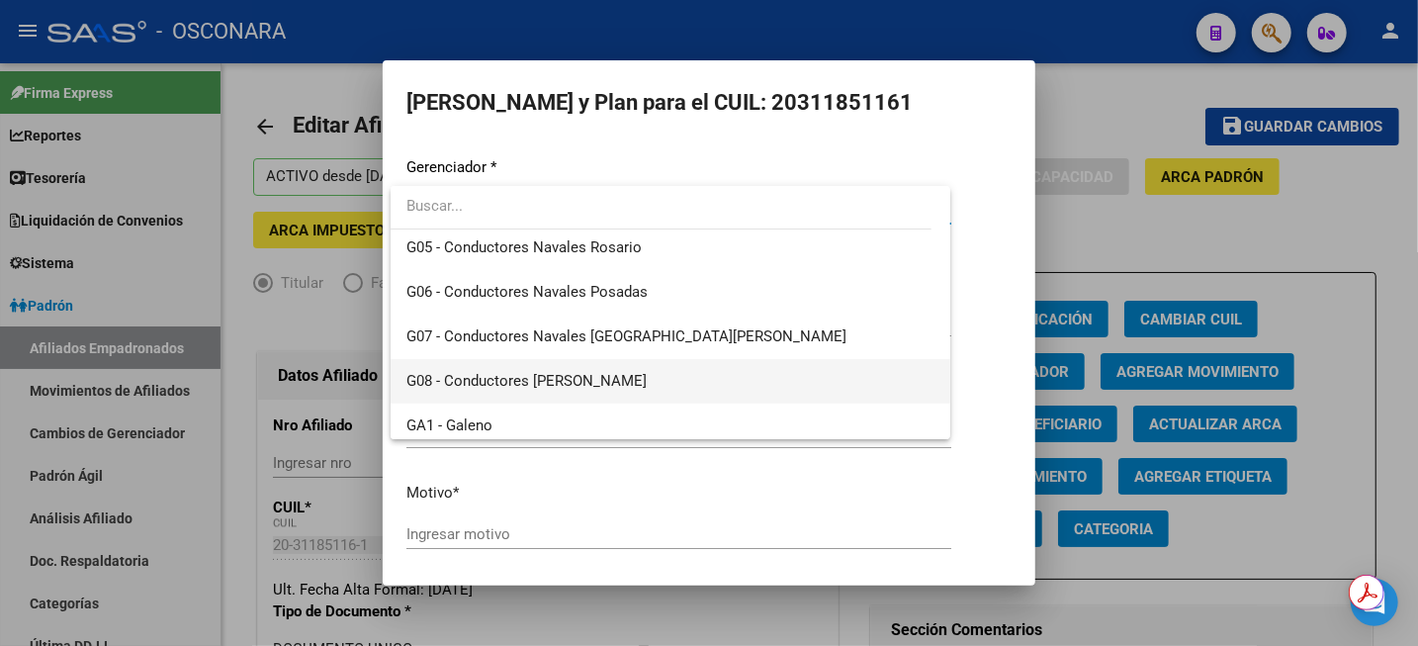
scroll to position [371, 0]
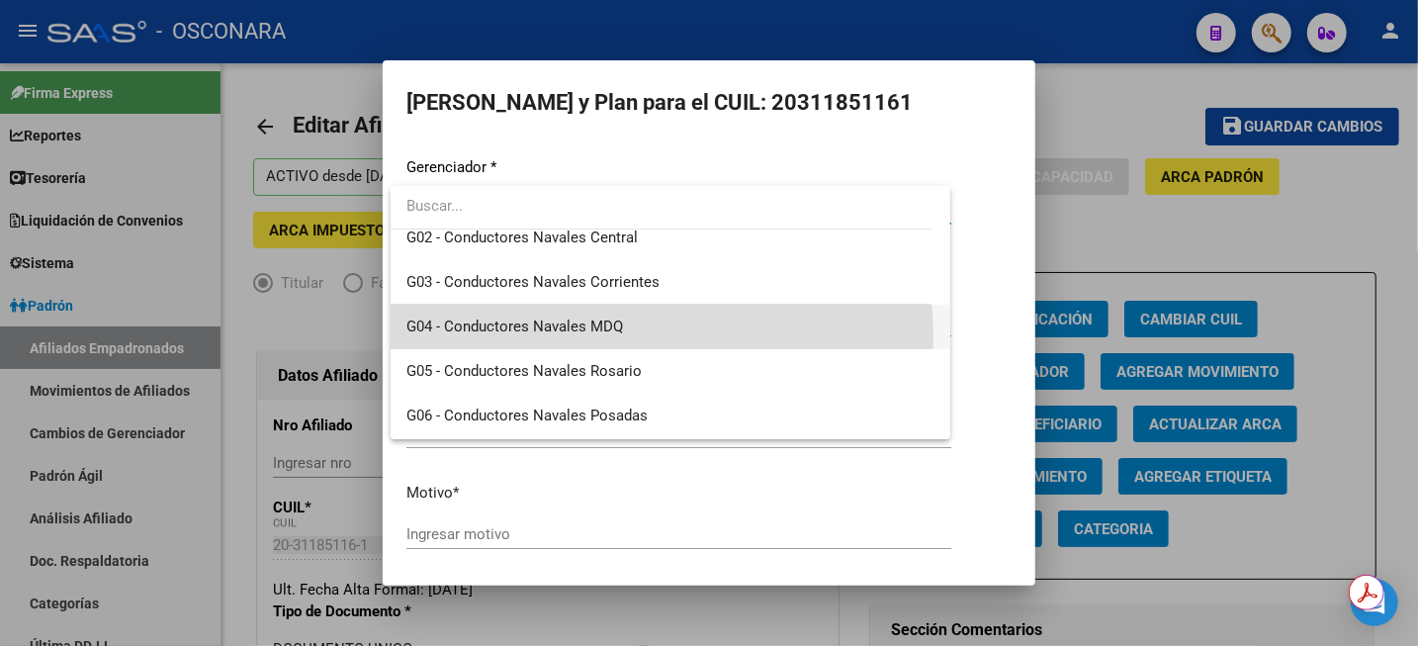
click at [622, 335] on span "G04 - Conductores Navales MDQ" at bounding box center [671, 327] width 528 height 45
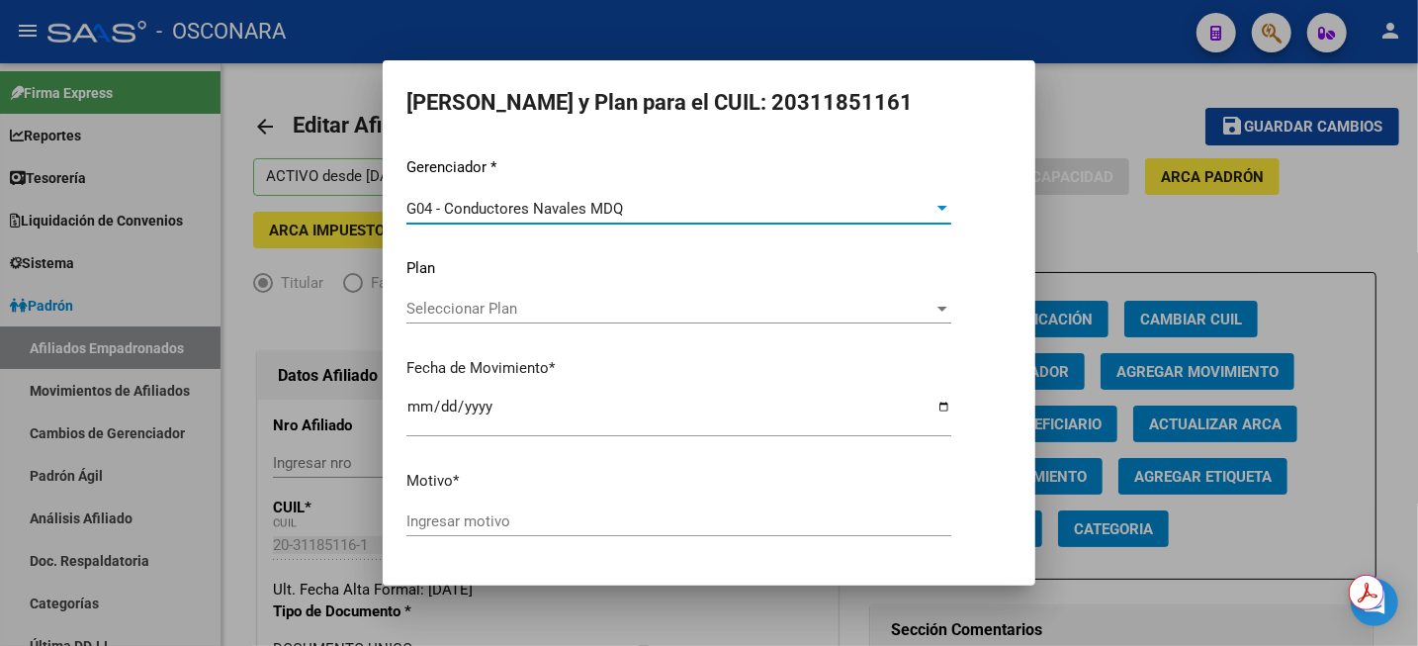
click at [622, 310] on span "Seleccionar Plan" at bounding box center [670, 309] width 527 height 18
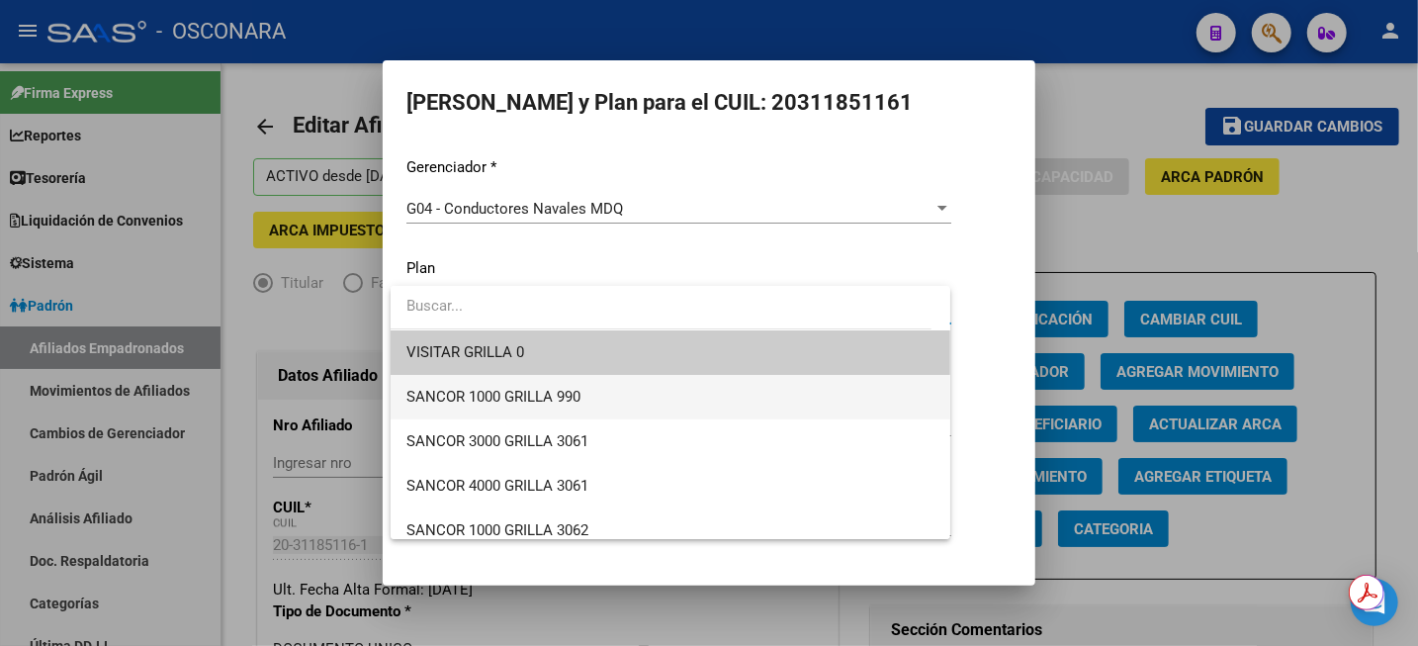
click at [585, 394] on span "SANCOR 1000 GRILLA 990" at bounding box center [671, 397] width 528 height 45
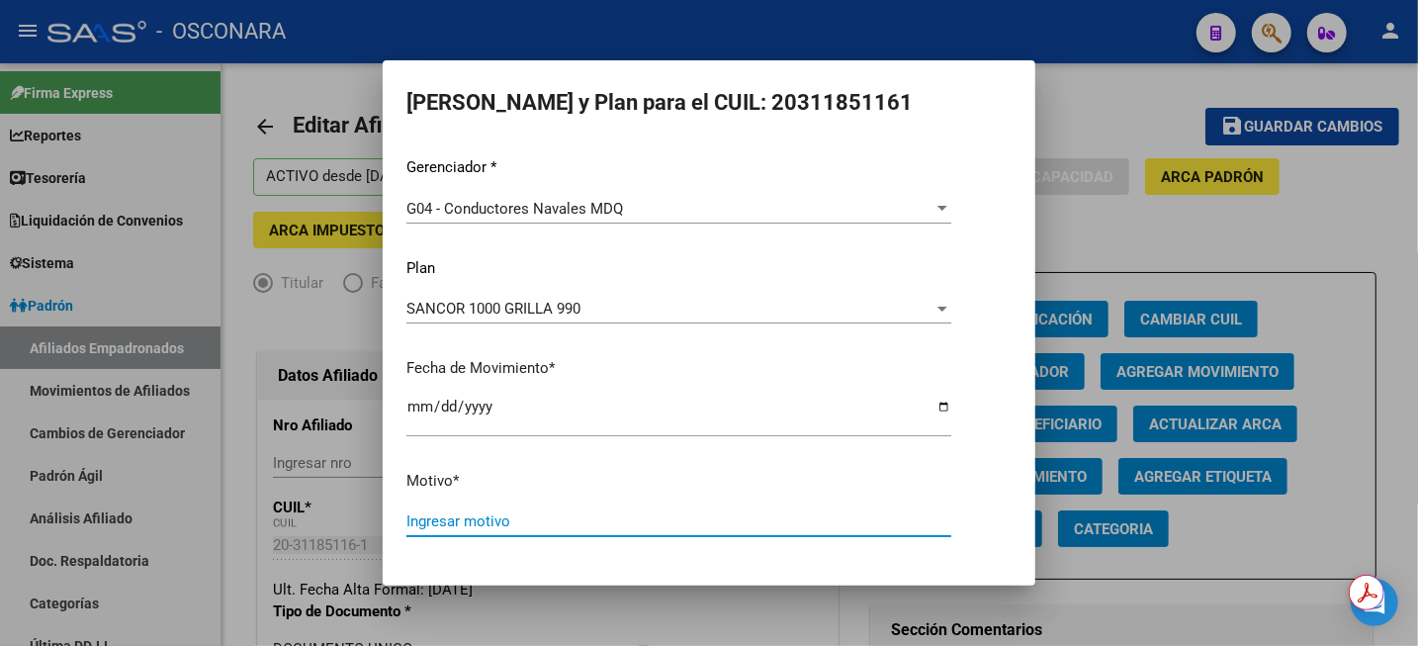
click at [504, 521] on input "Ingresar motivo" at bounding box center [679, 521] width 545 height 18
type input "MODIFICAR GRILLA A C1000 990"
click at [522, 571] on button "Aceptar" at bounding box center [570, 589] width 97 height 36
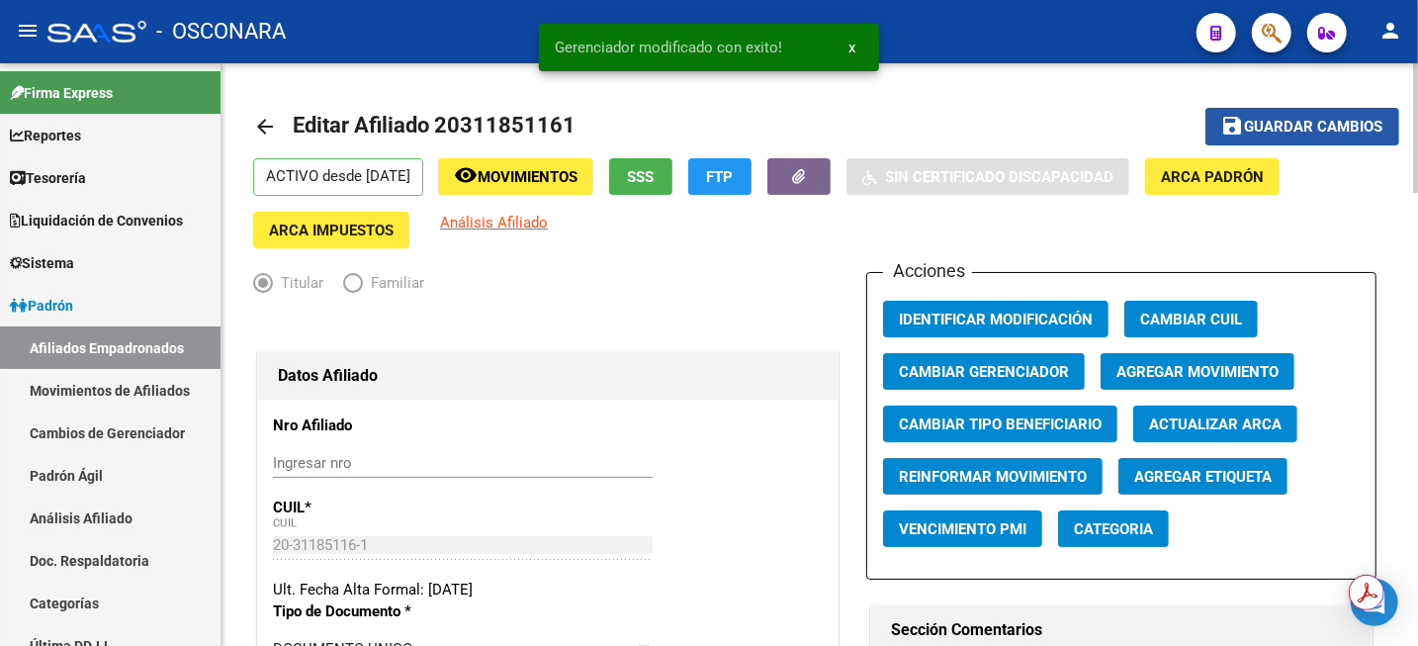
click at [1276, 120] on span "Guardar cambios" at bounding box center [1314, 128] width 138 height 18
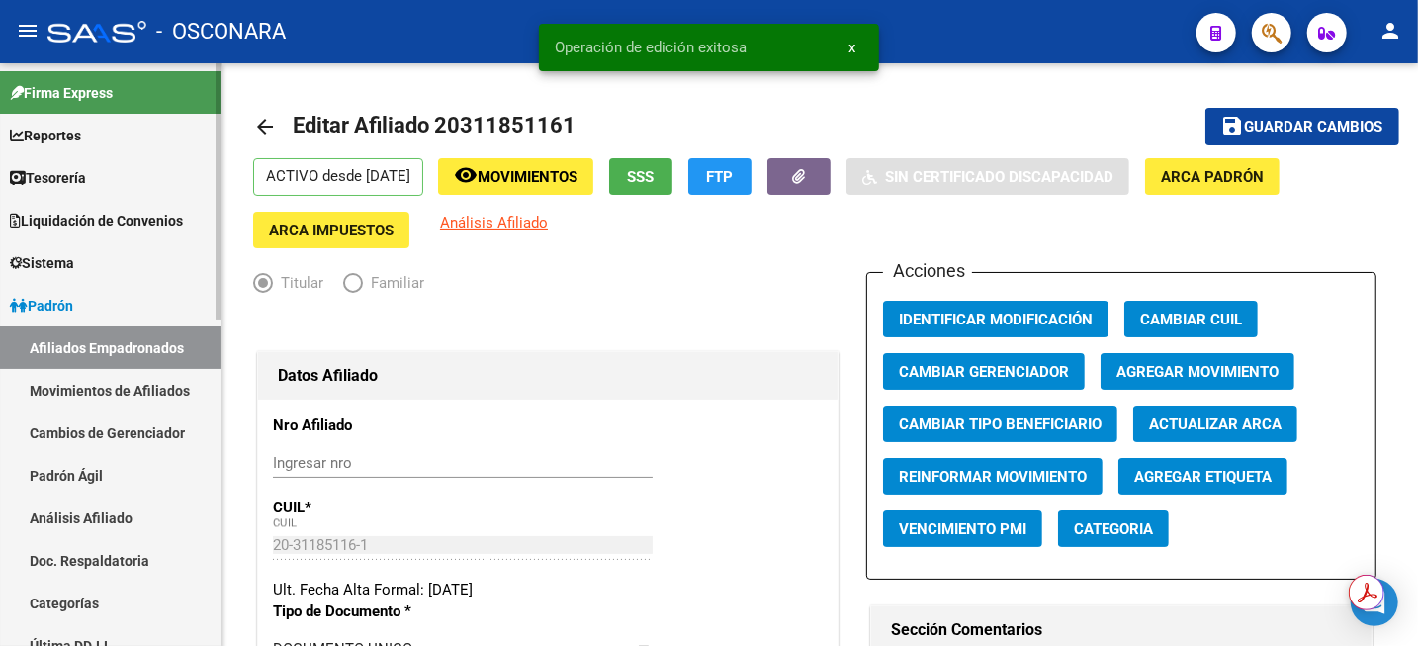
click at [134, 524] on link "Análisis Afiliado" at bounding box center [110, 518] width 221 height 43
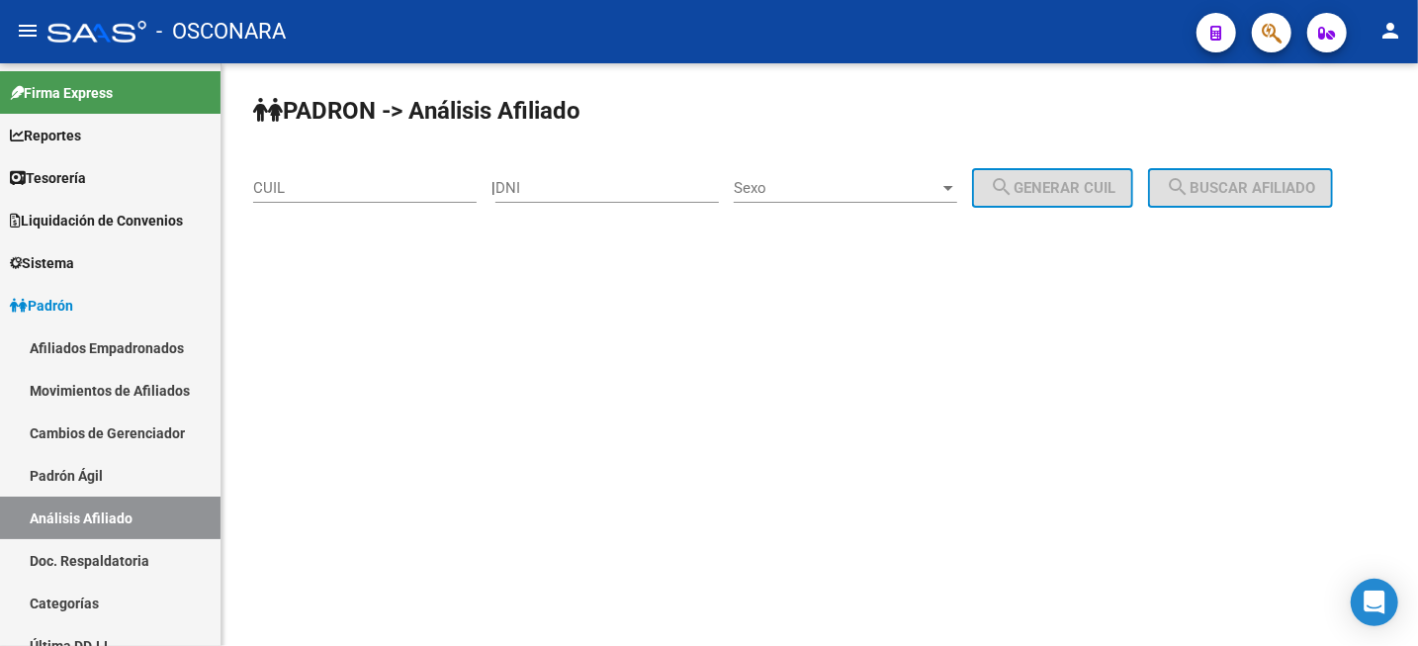
click at [343, 197] on input "CUIL" at bounding box center [365, 188] width 224 height 18
paste input "20-32482524-0"
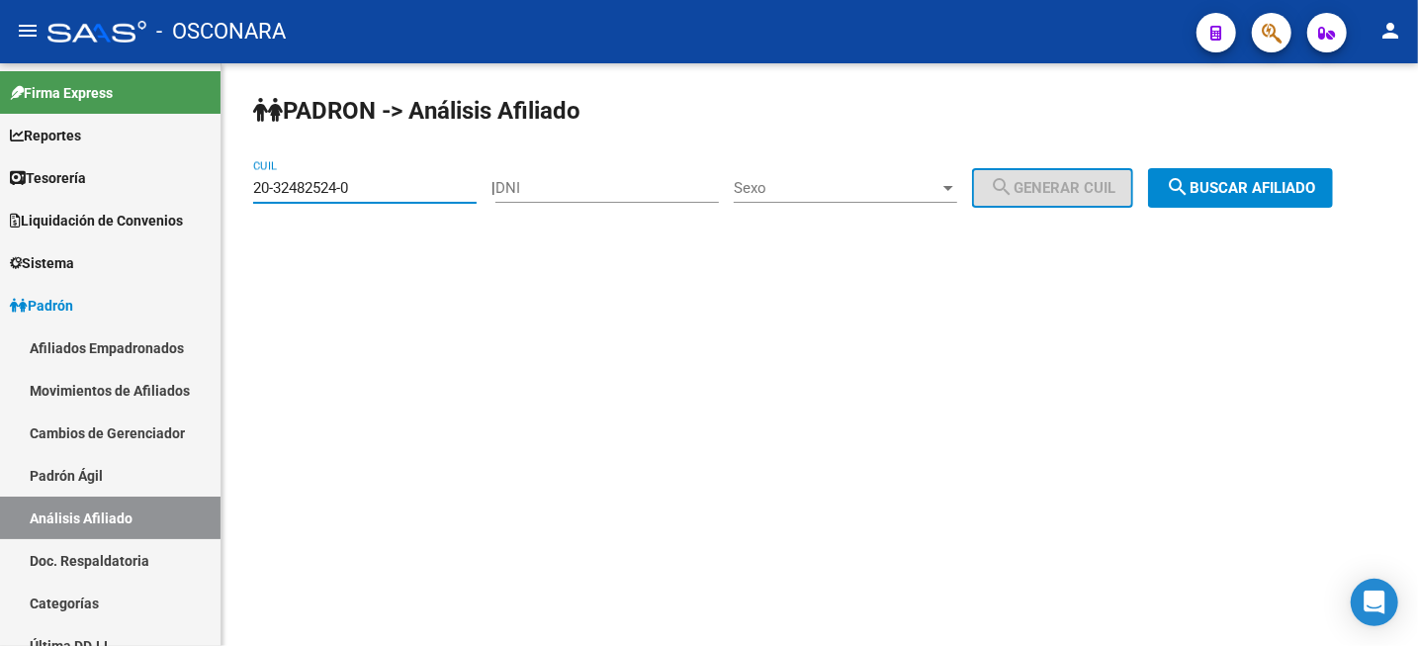
type input "20-32482524-0"
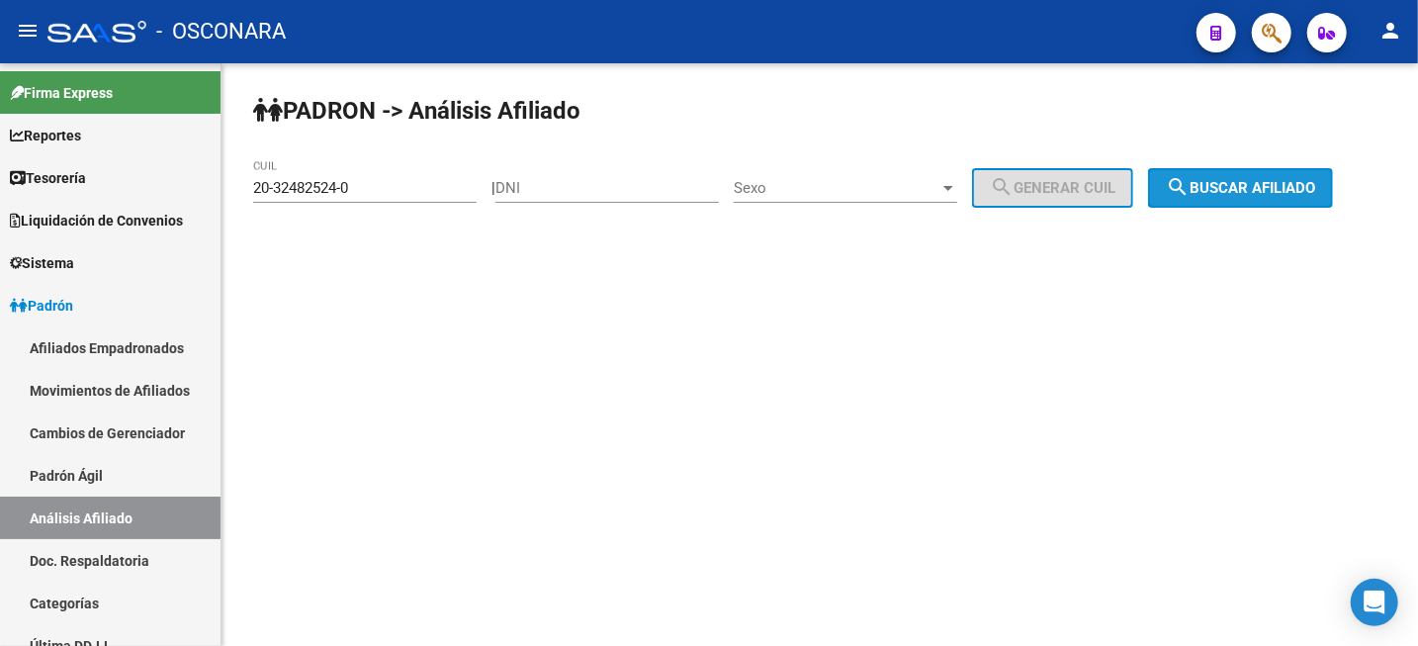
click at [1262, 183] on span "search Buscar afiliado" at bounding box center [1240, 188] width 149 height 18
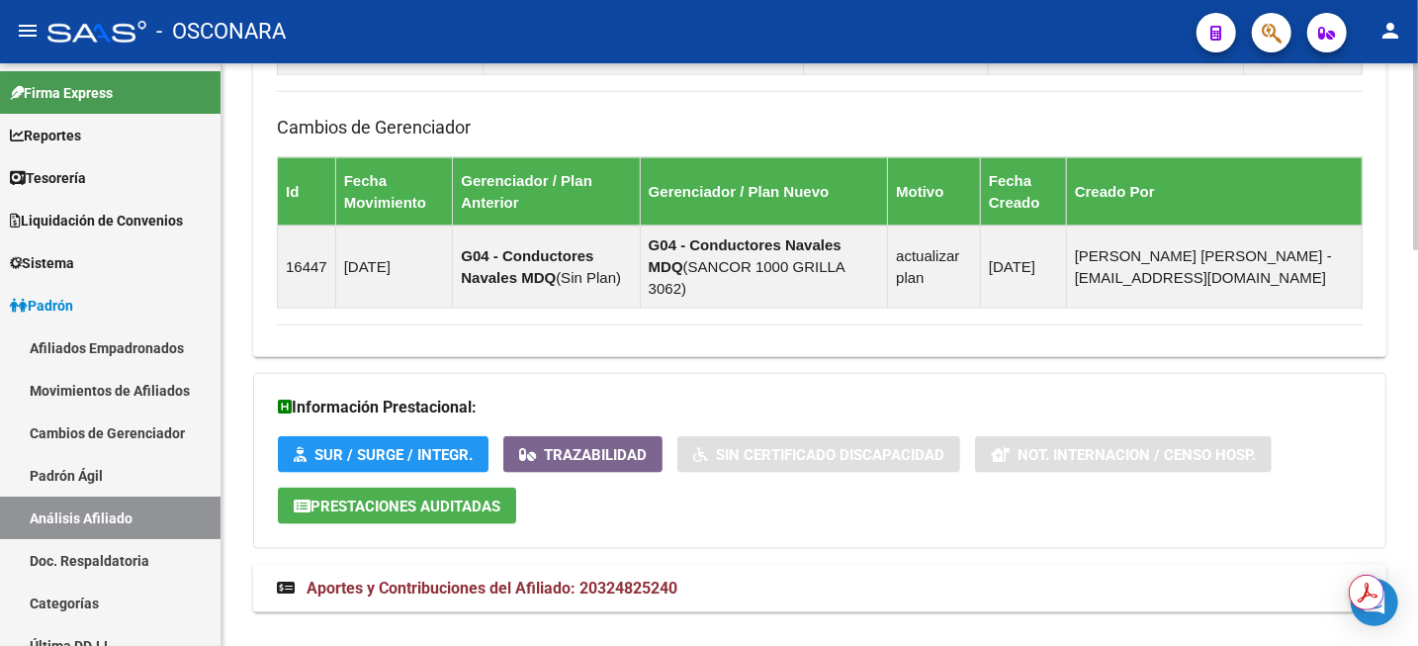
scroll to position [1229, 0]
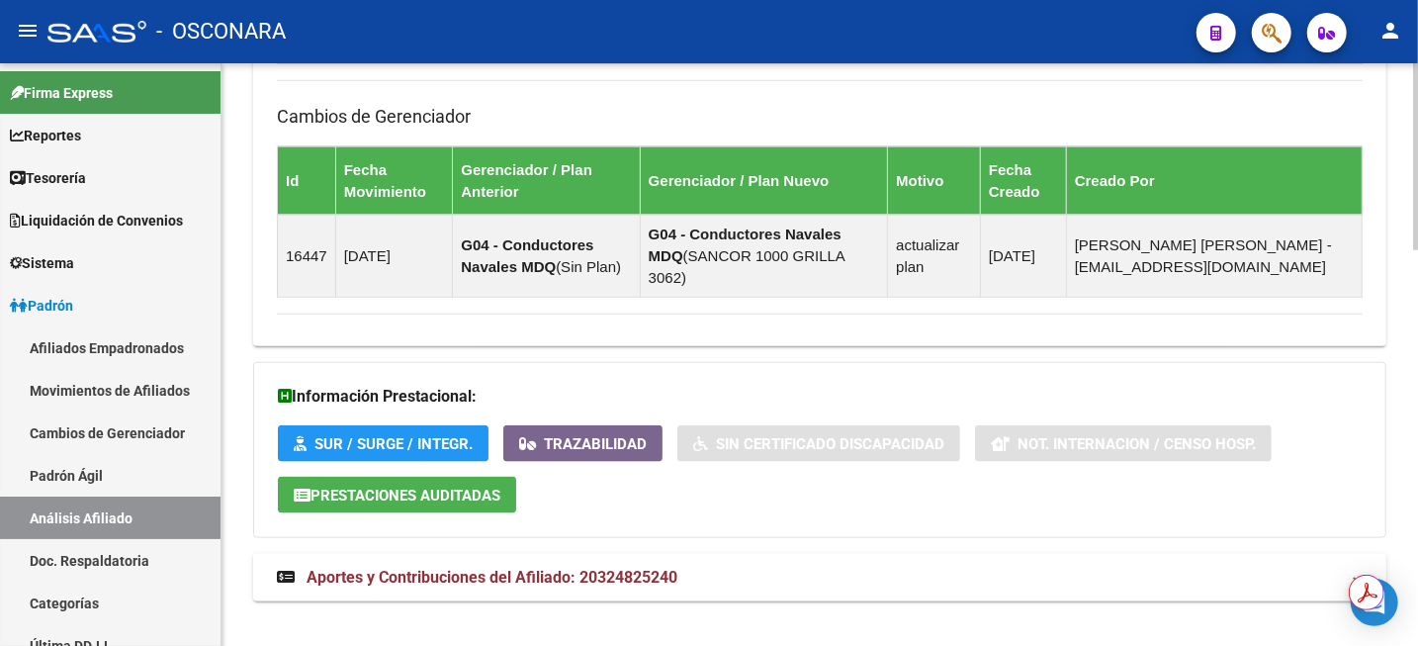
click at [666, 568] on span "Aportes y Contribuciones del Afiliado: 20324825240" at bounding box center [492, 577] width 371 height 19
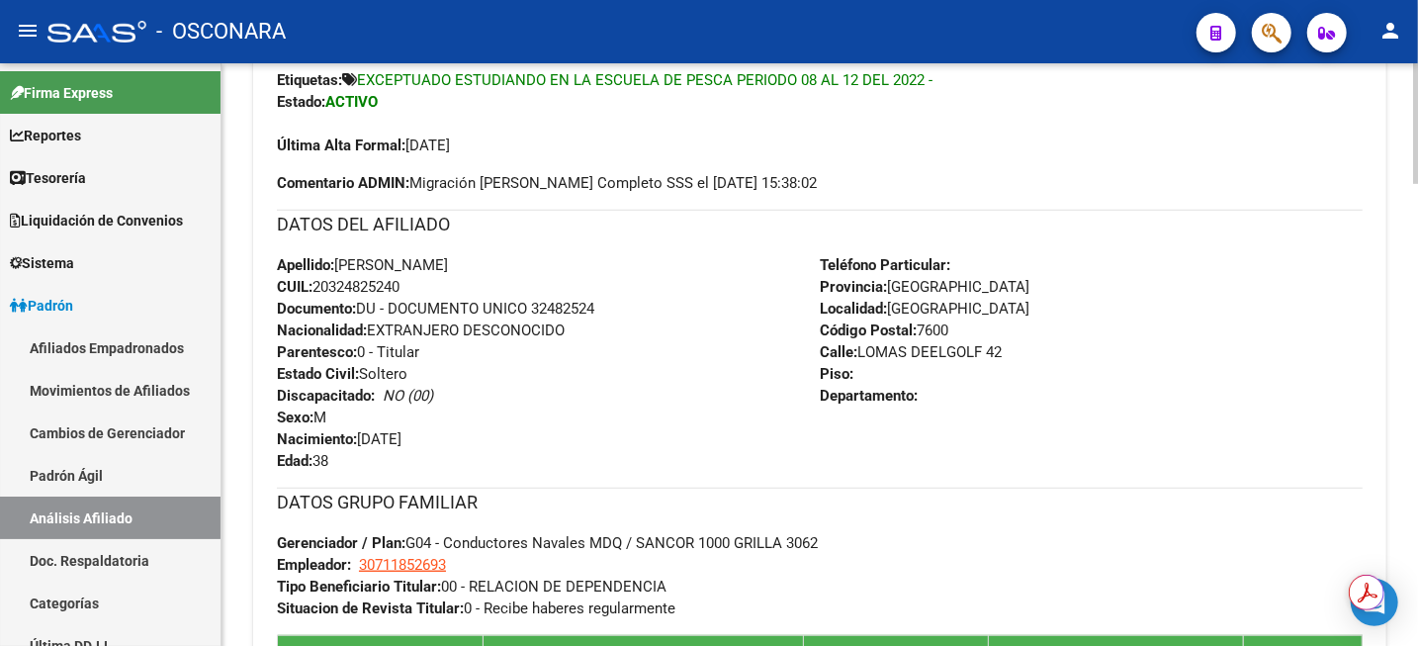
scroll to position [124, 0]
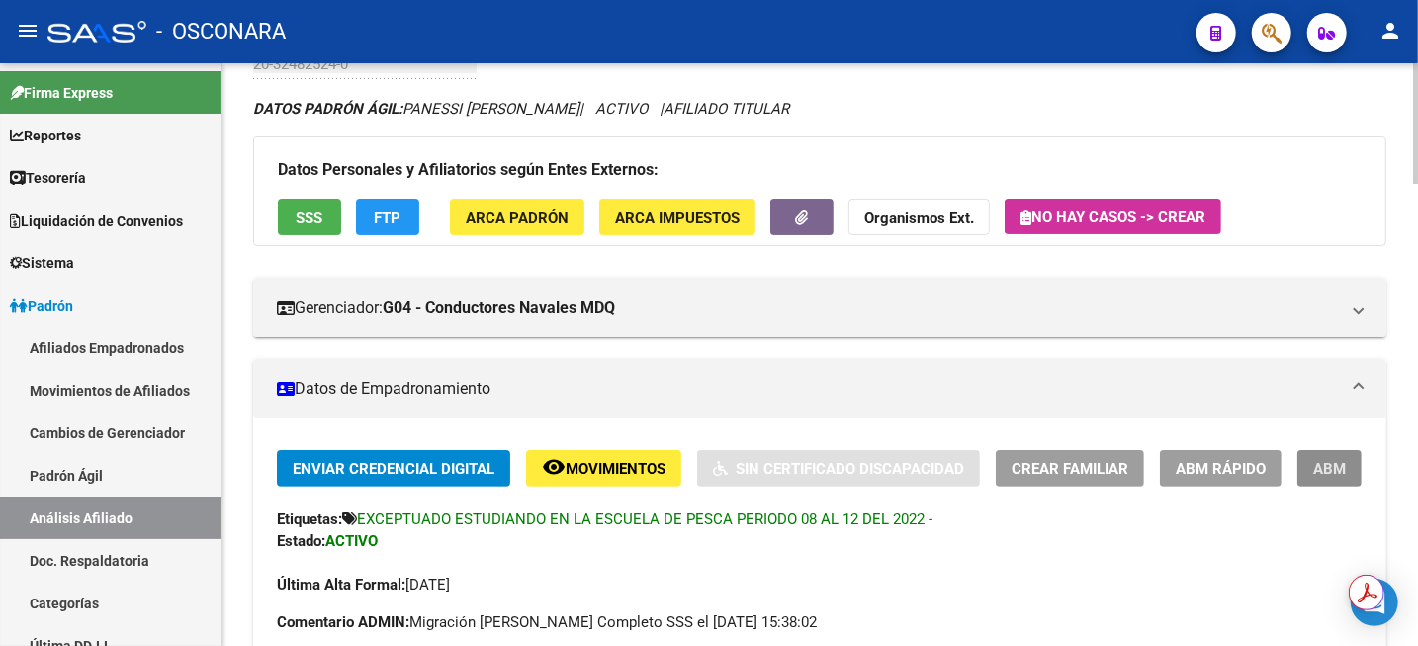
click at [1337, 469] on span "ABM" at bounding box center [1330, 469] width 33 height 18
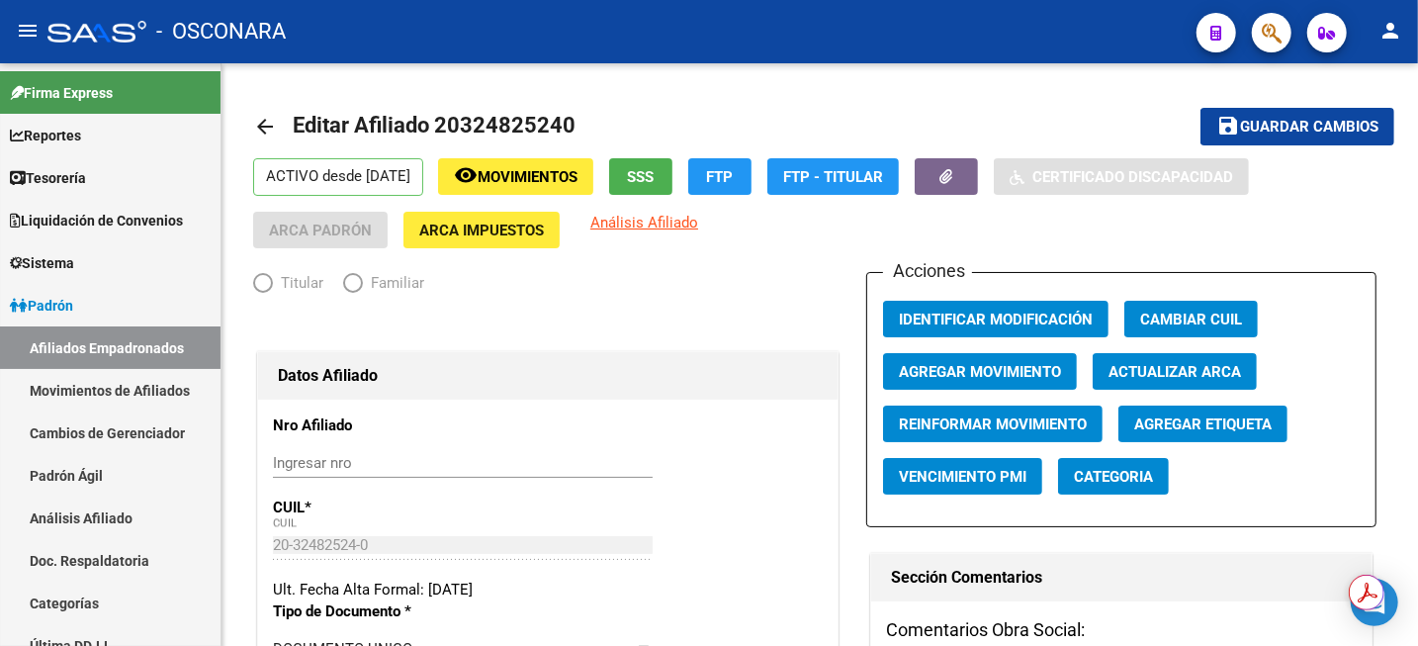
radio input "true"
type input "30-71185269-3"
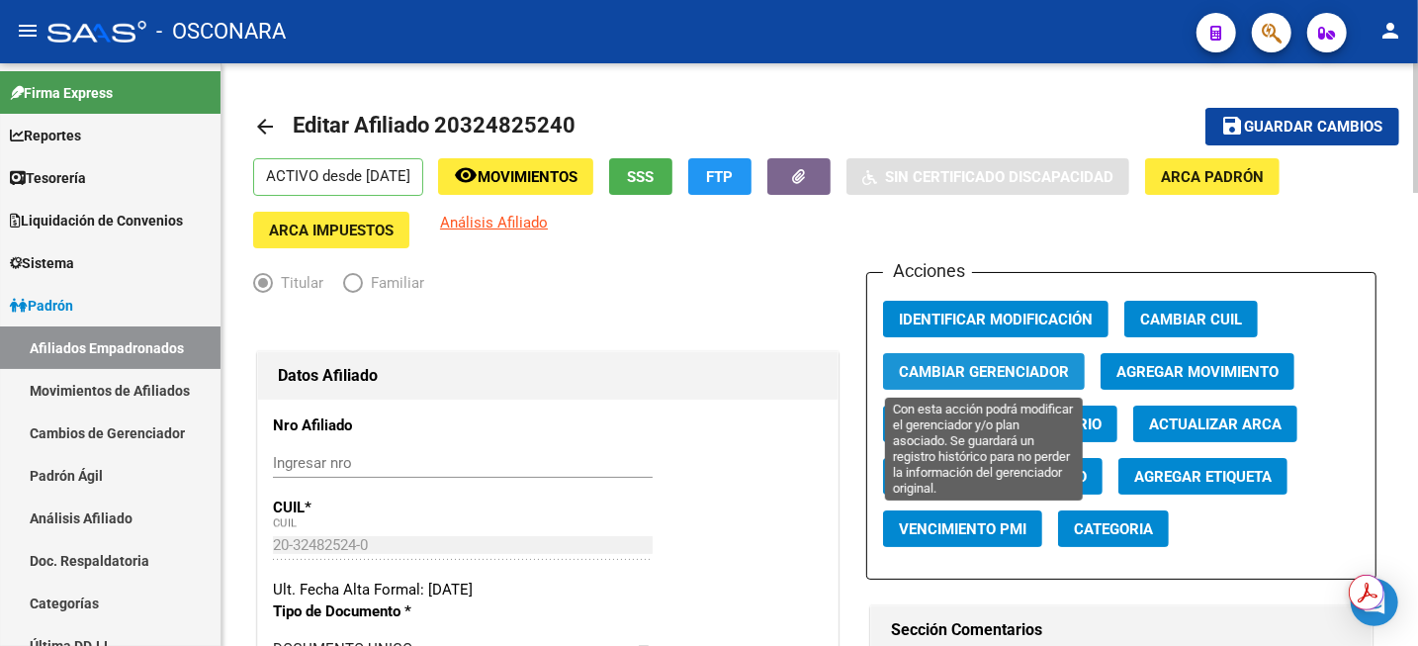
click at [1020, 375] on span "Cambiar Gerenciador" at bounding box center [984, 372] width 170 height 18
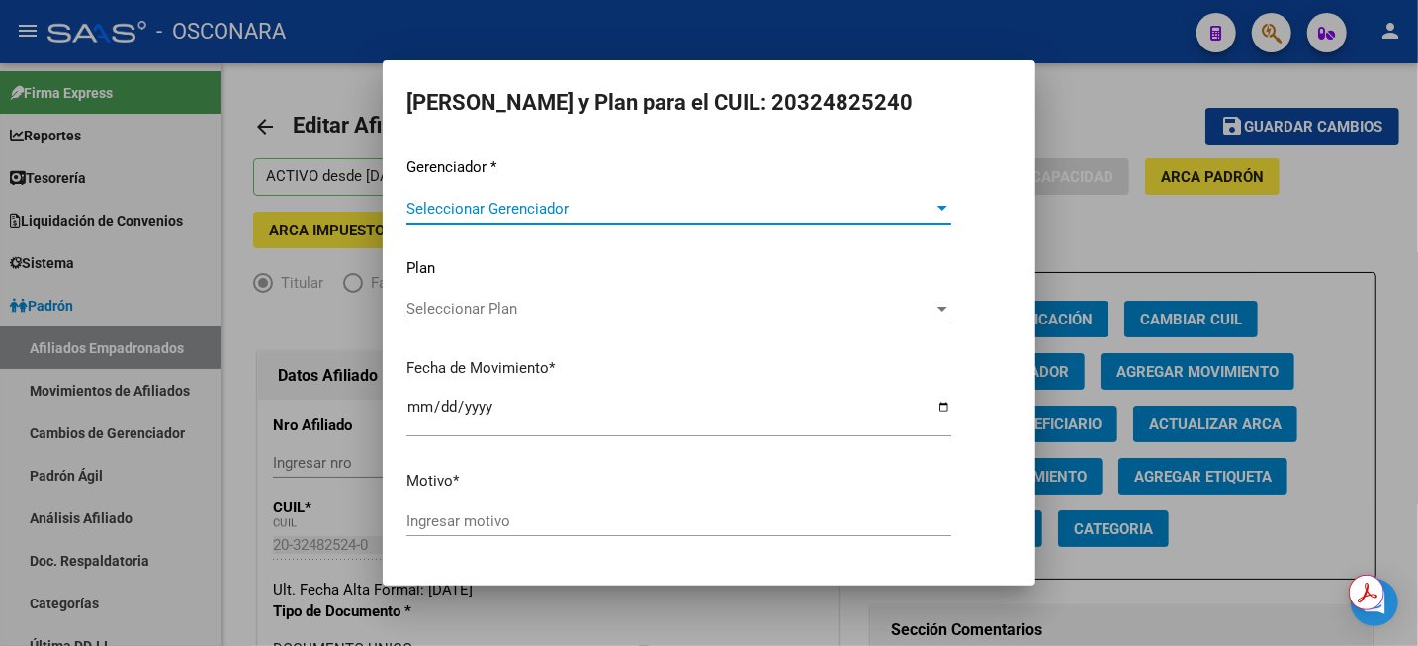
click at [691, 192] on div "Gerenciador * Seleccionar Gerenciador Seleccionar Gerenciador Plan Seleccionar …" at bounding box center [709, 355] width 605 height 399
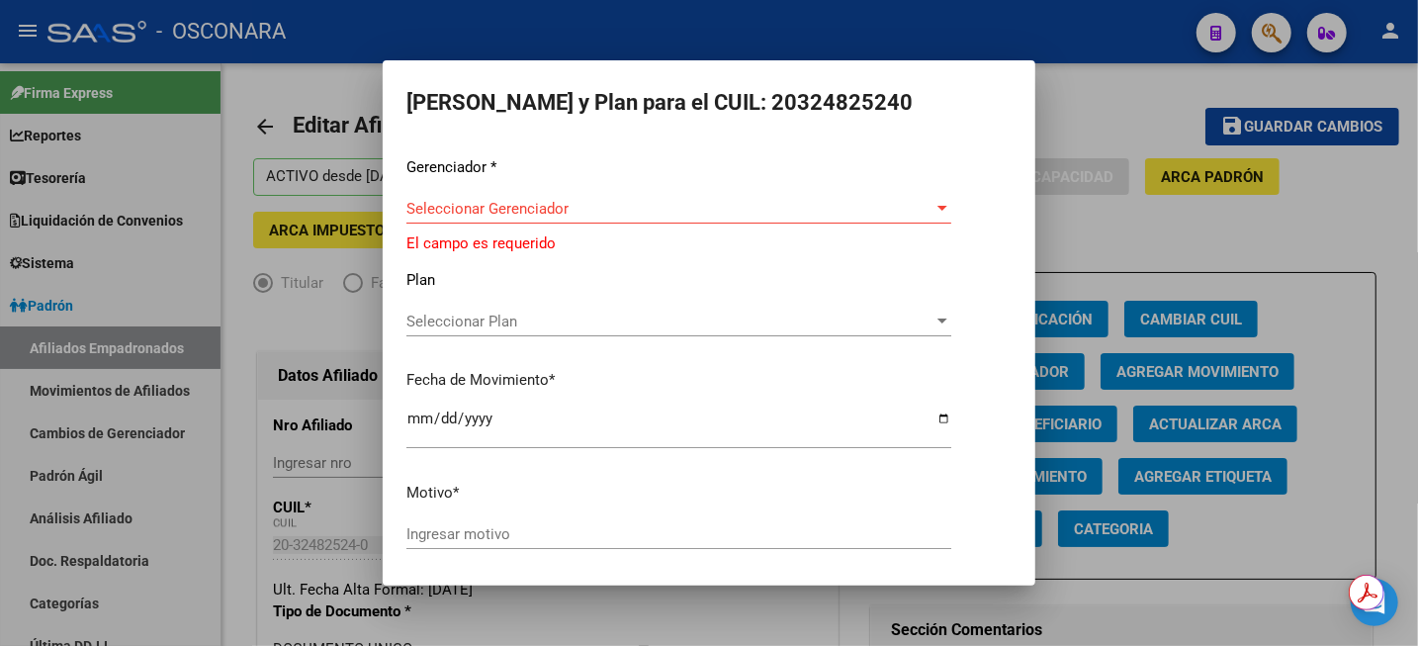
click at [686, 201] on span "Seleccionar Gerenciador" at bounding box center [670, 209] width 527 height 18
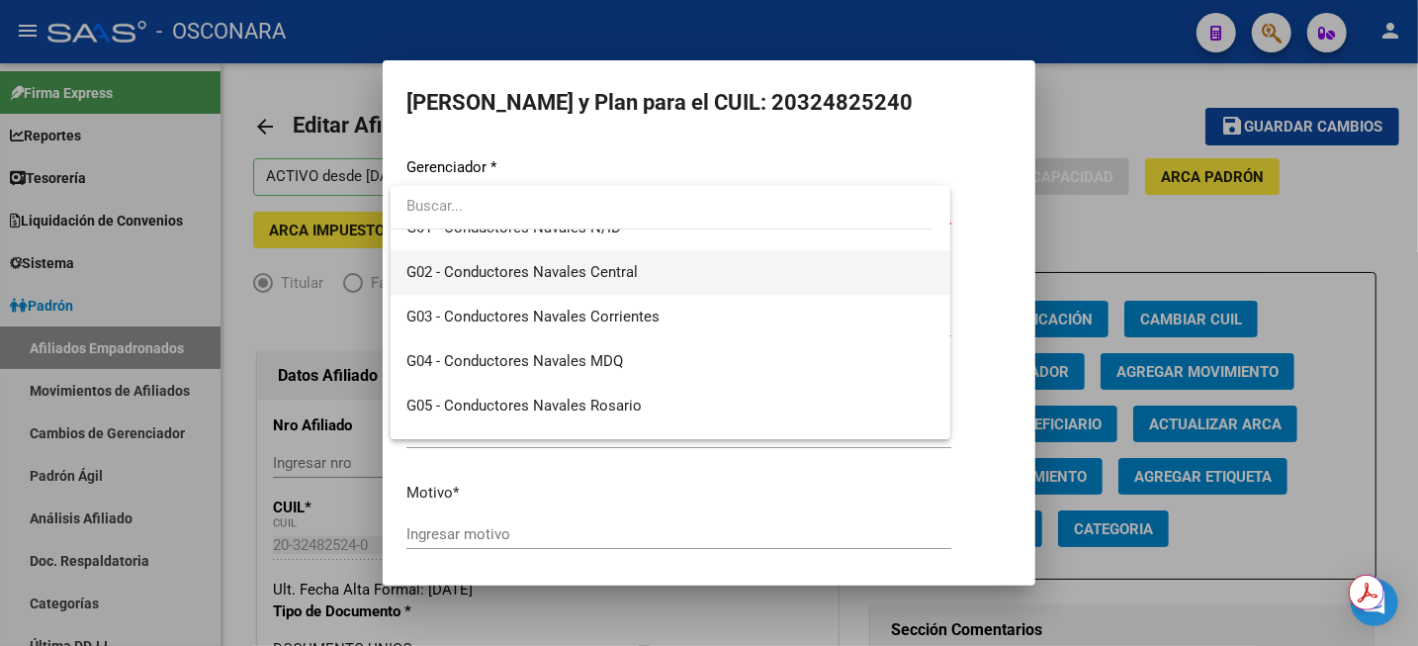
scroll to position [371, 0]
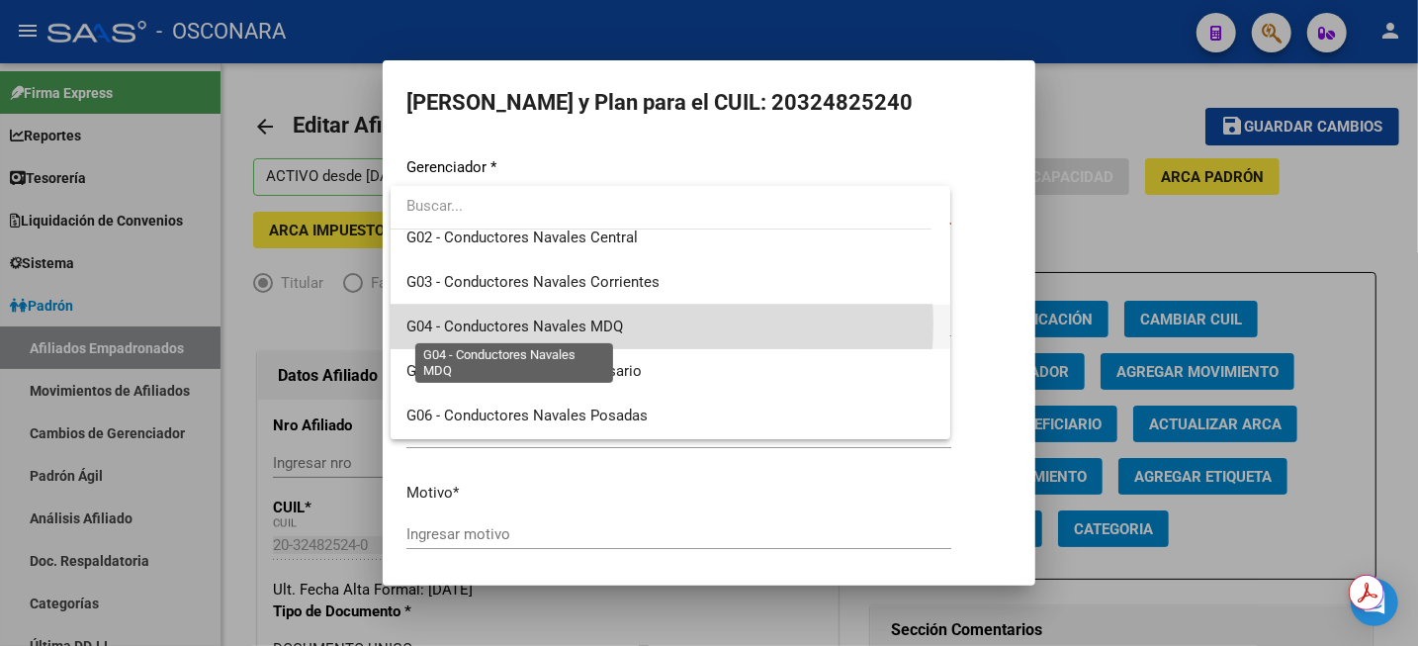
click at [616, 323] on span "G04 - Conductores Navales MDQ" at bounding box center [515, 327] width 217 height 18
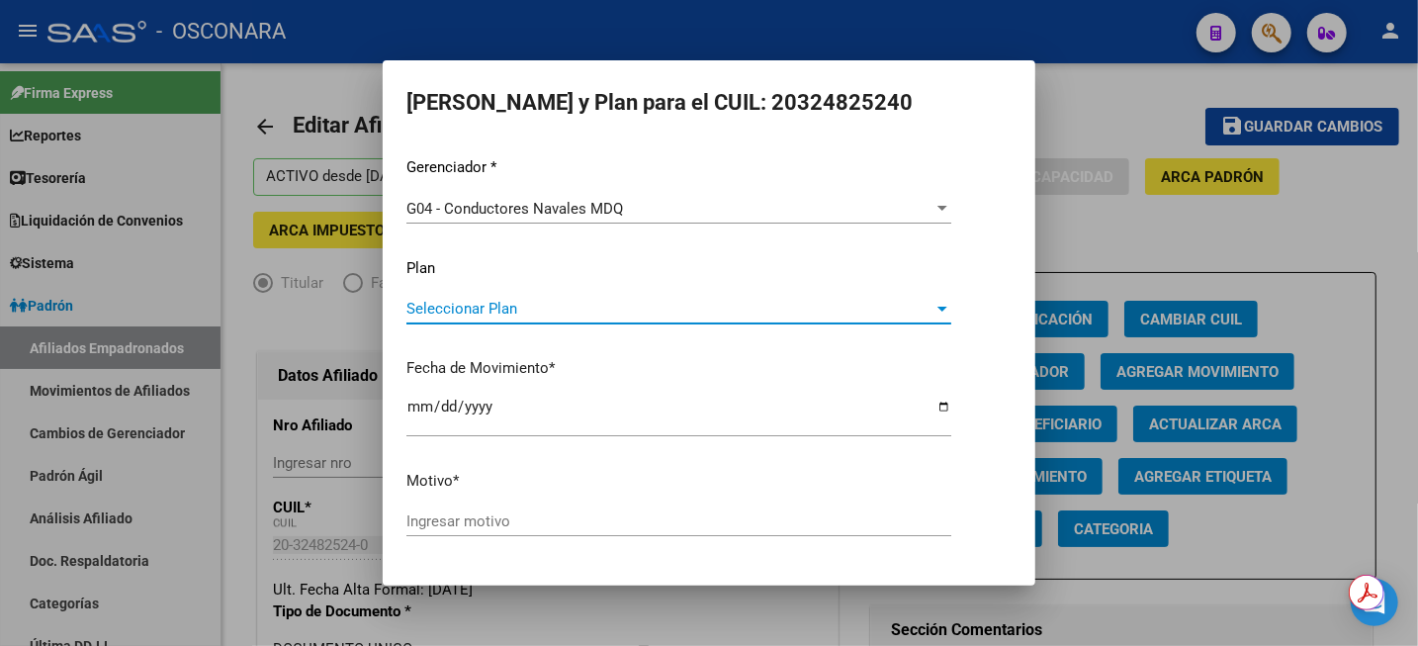
click at [601, 310] on span "Seleccionar Plan" at bounding box center [670, 309] width 527 height 18
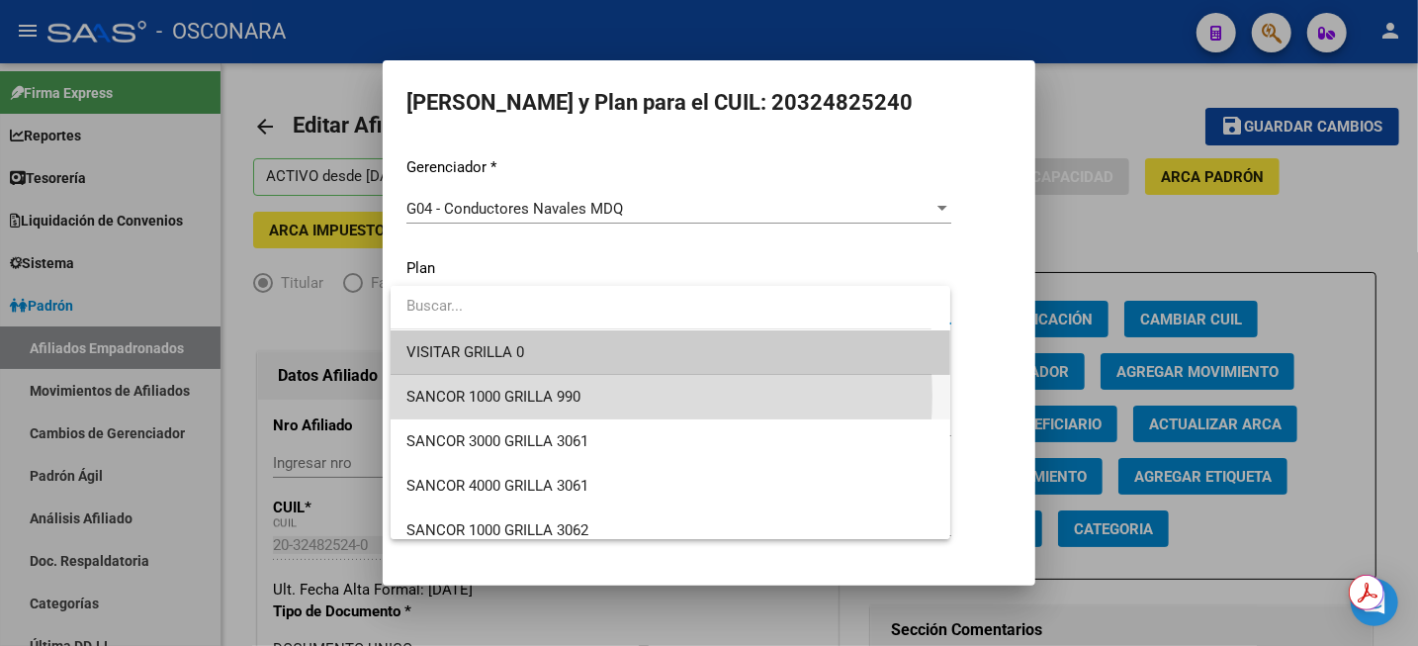
click at [588, 397] on span "SANCOR 1000 GRILLA 990" at bounding box center [671, 397] width 528 height 45
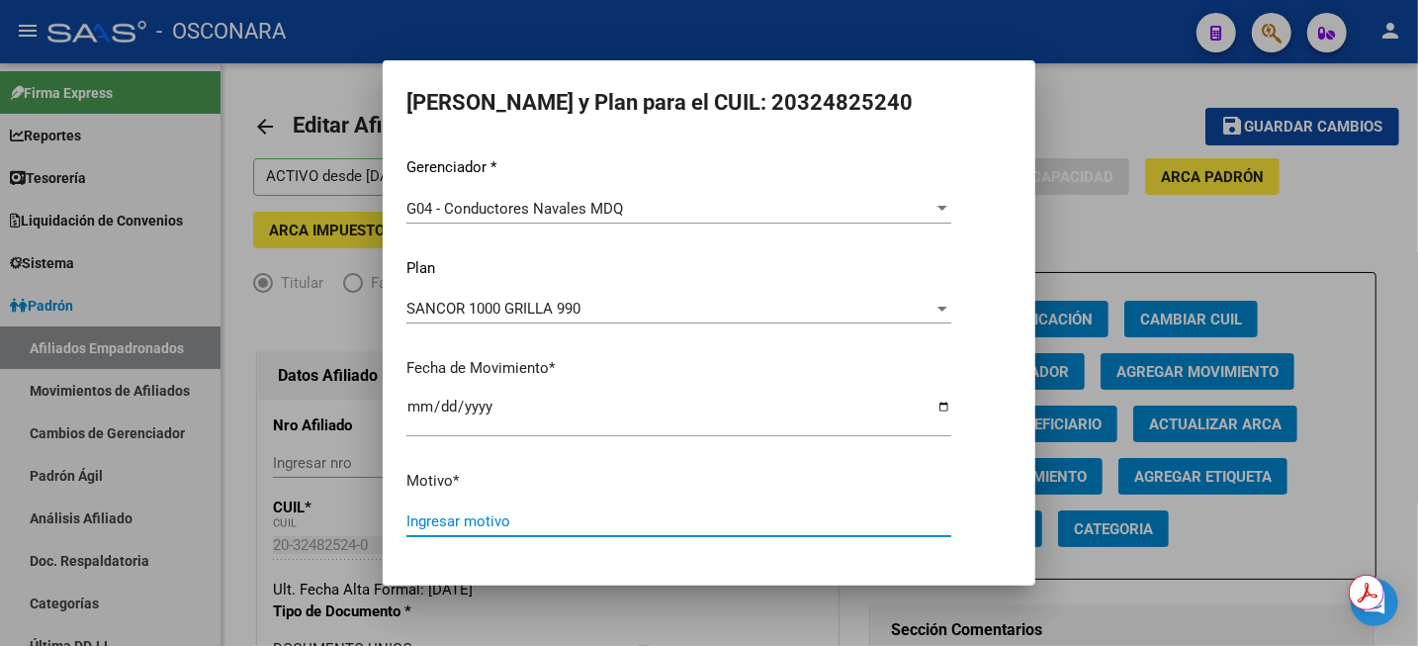
click at [570, 518] on input "Ingresar motivo" at bounding box center [679, 521] width 545 height 18
type input "MODIFICAR GRILLA A C1000 990"
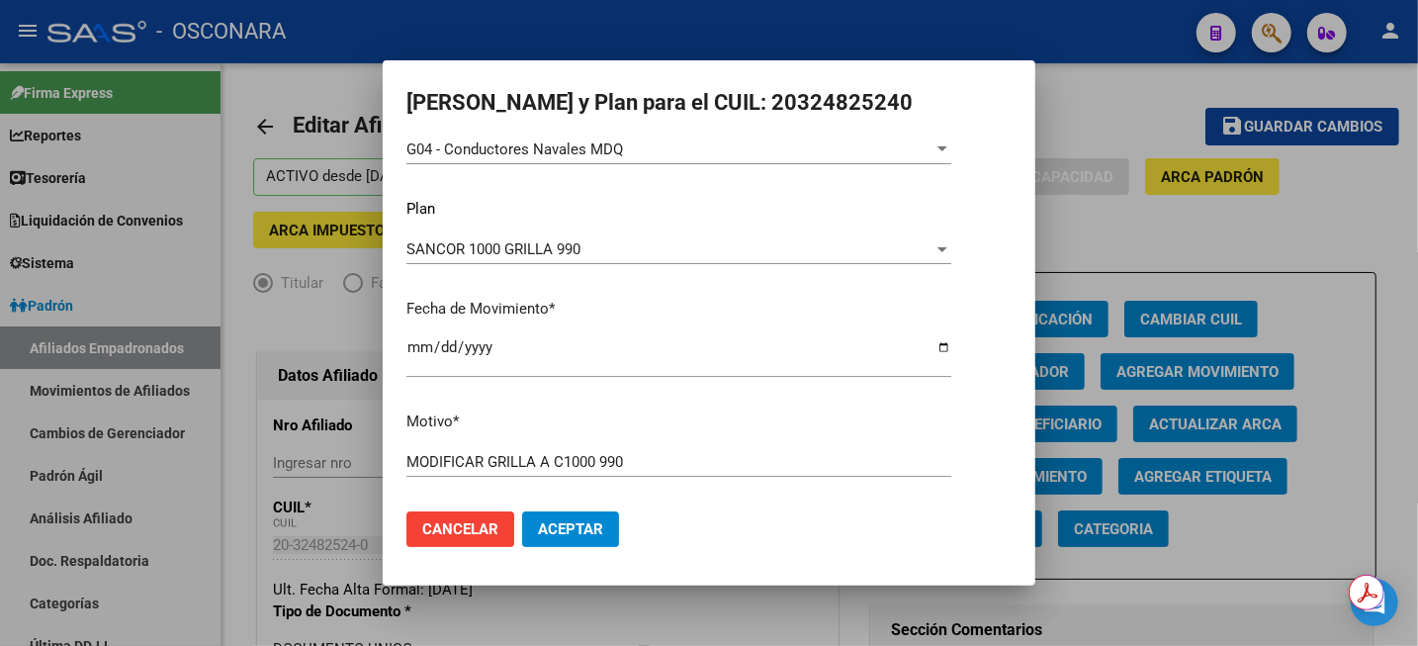
click at [584, 540] on button "Aceptar" at bounding box center [570, 529] width 97 height 36
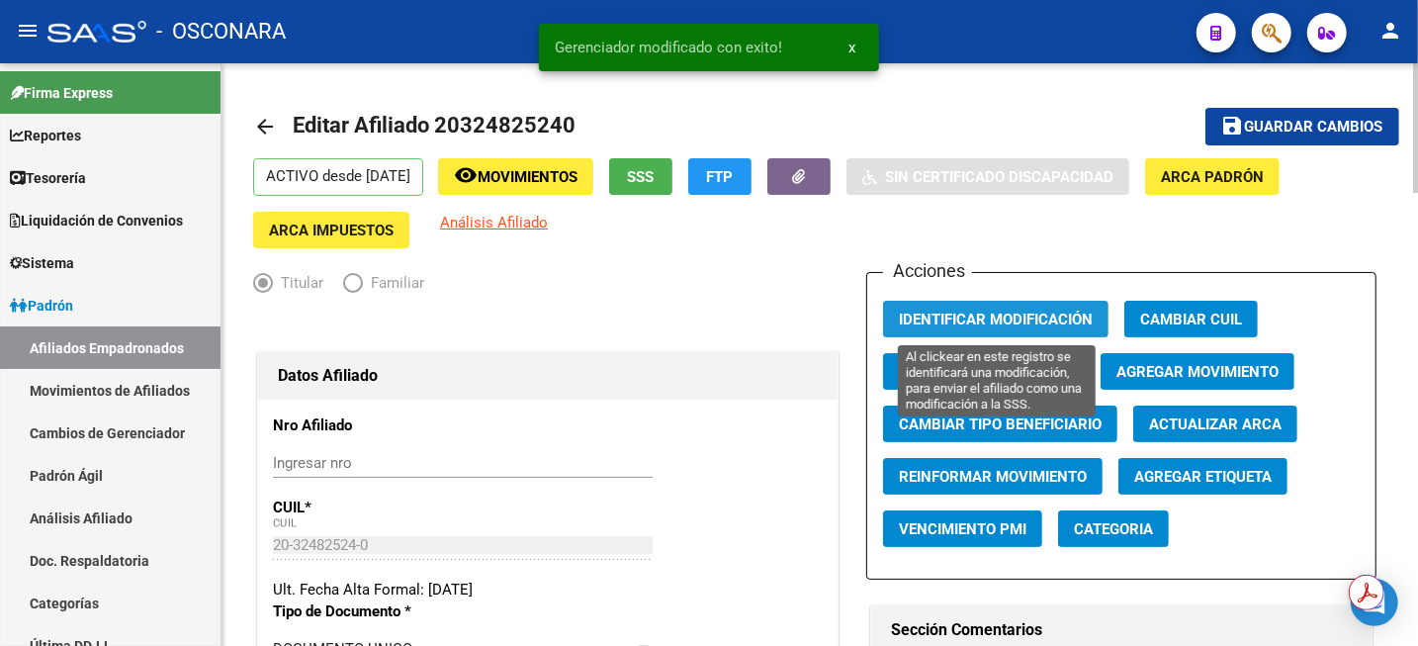
click at [1061, 311] on span "Identificar Modificación" at bounding box center [996, 320] width 194 height 18
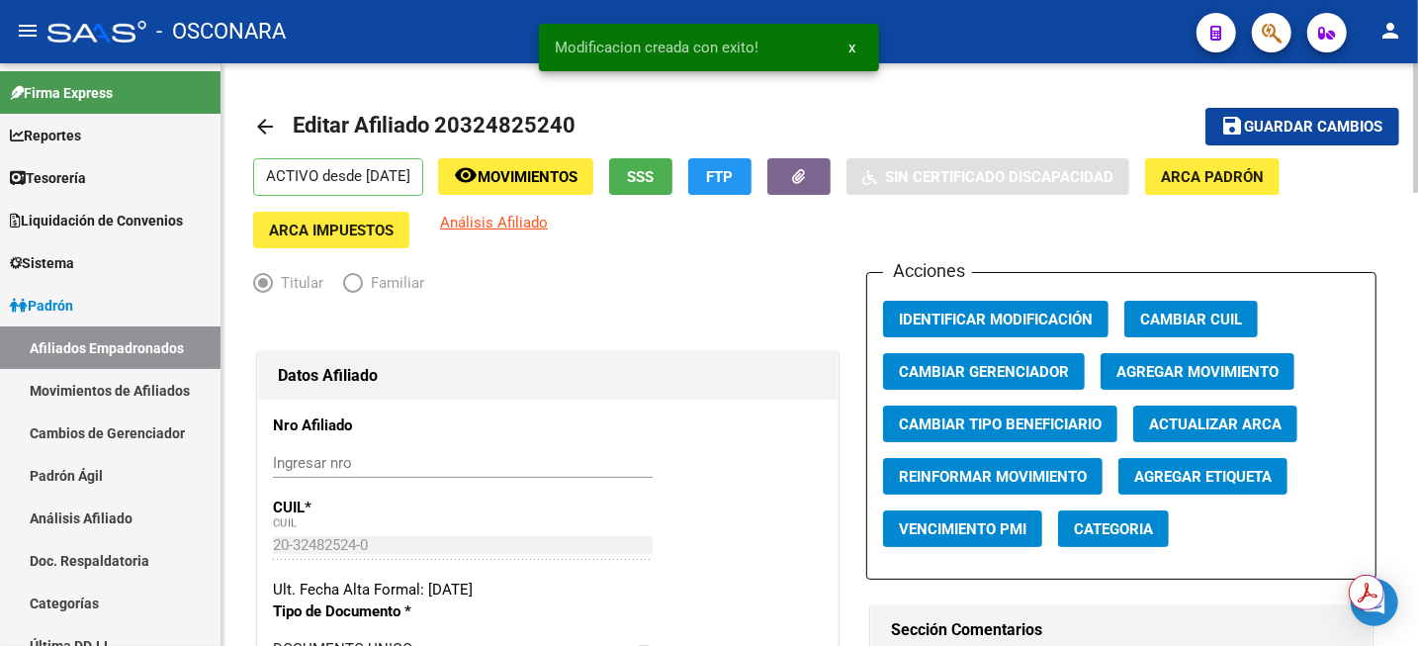
click at [1286, 131] on span "Guardar cambios" at bounding box center [1314, 128] width 138 height 18
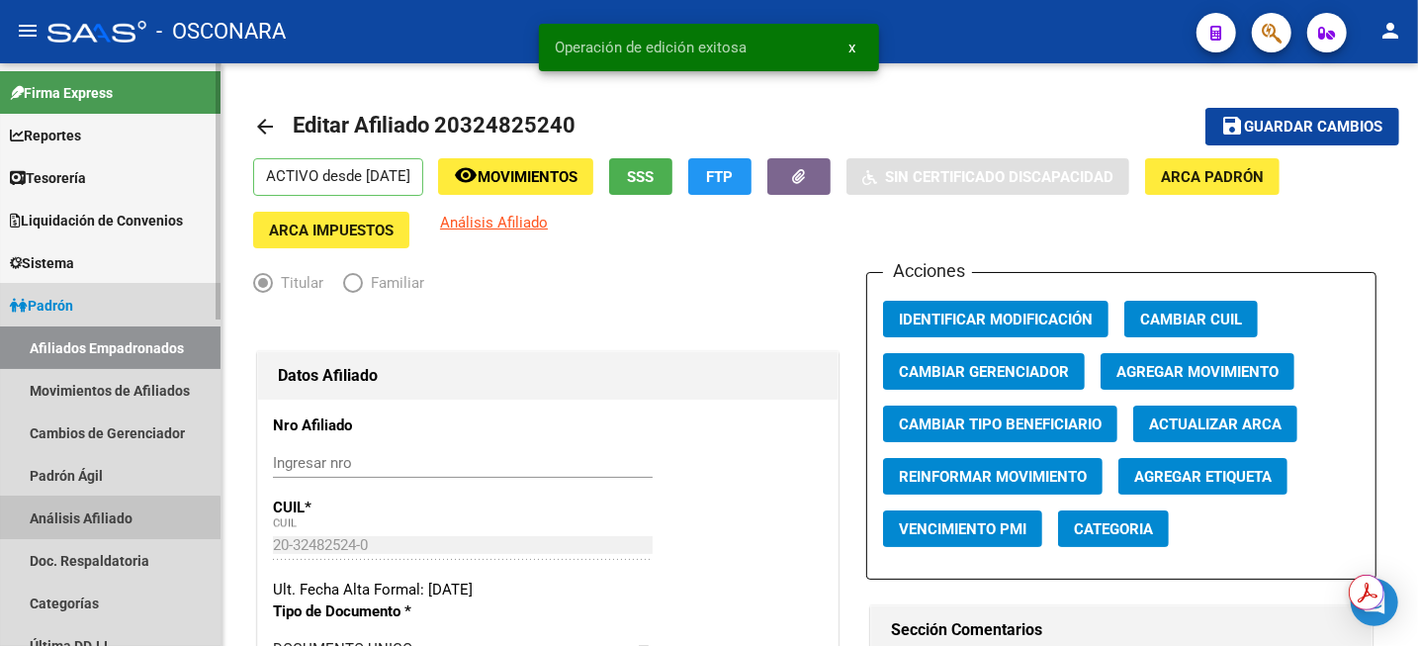
click at [92, 524] on link "Análisis Afiliado" at bounding box center [110, 518] width 221 height 43
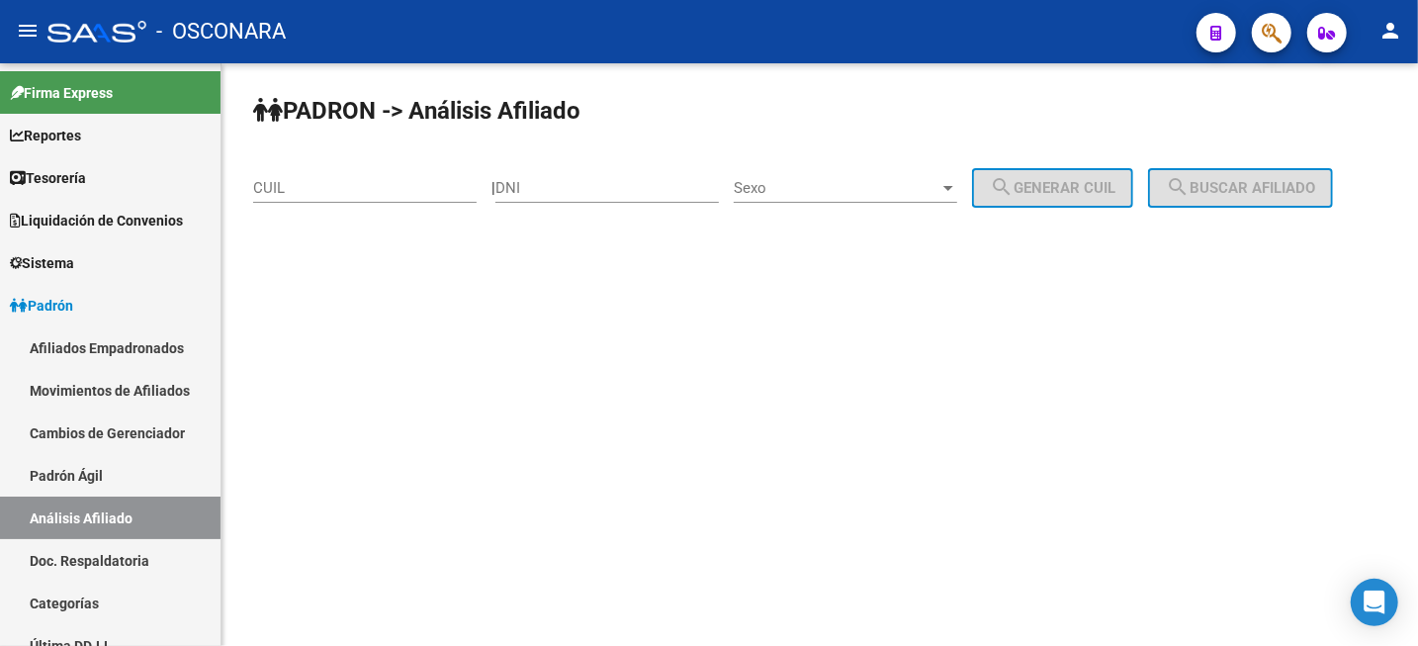
click at [279, 191] on input "CUIL" at bounding box center [365, 188] width 224 height 18
paste input "27-04996223-7"
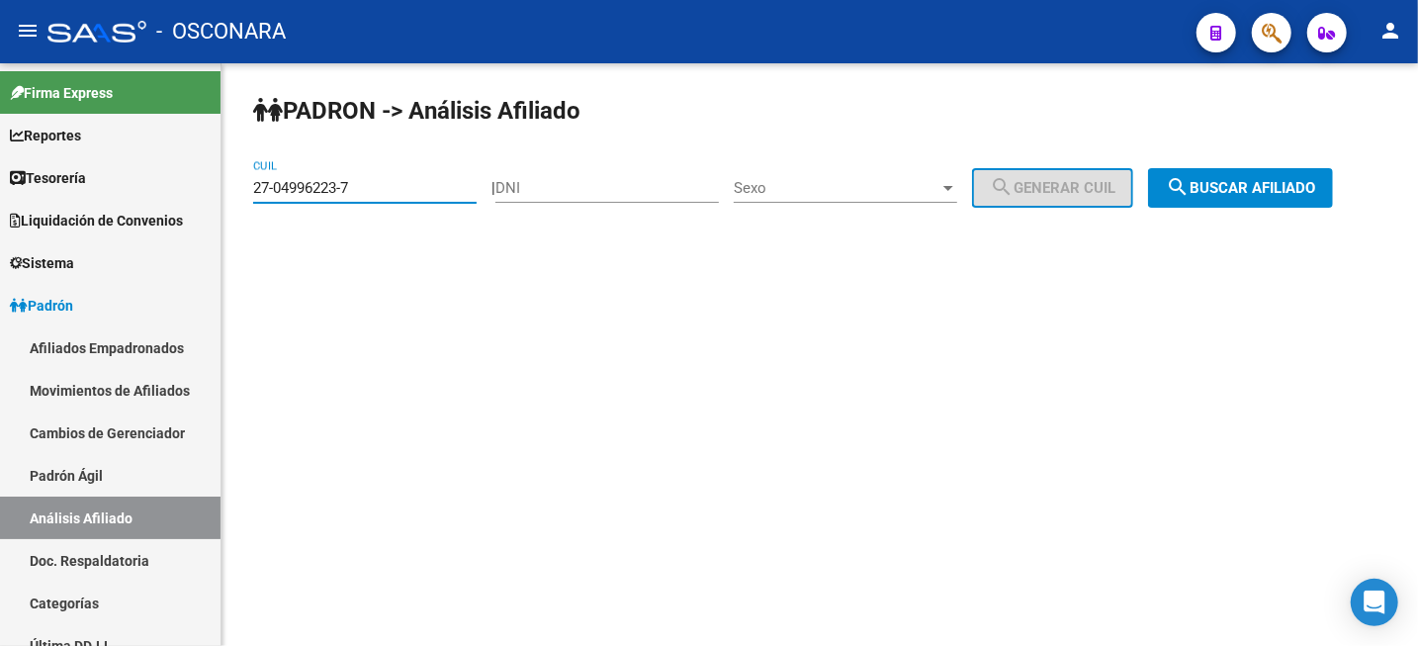
type input "27-04996223-7"
click at [1190, 187] on mat-icon "search" at bounding box center [1178, 187] width 24 height 24
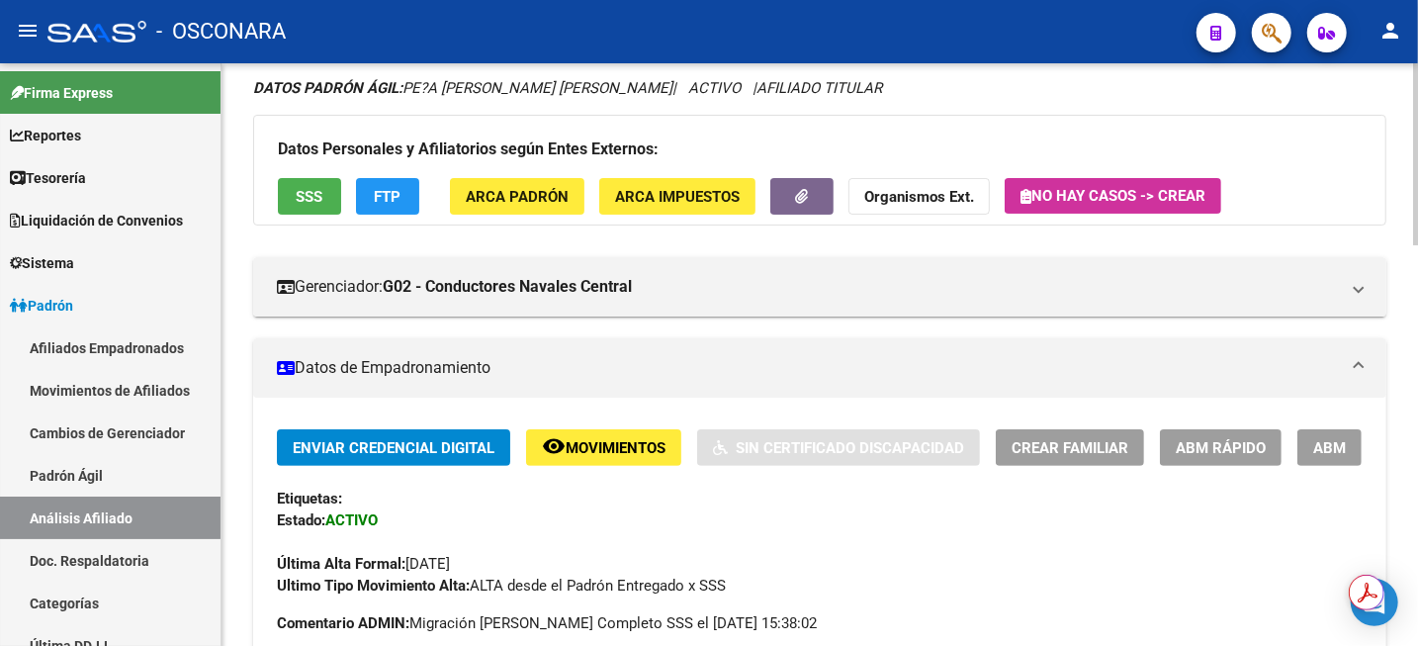
scroll to position [247, 0]
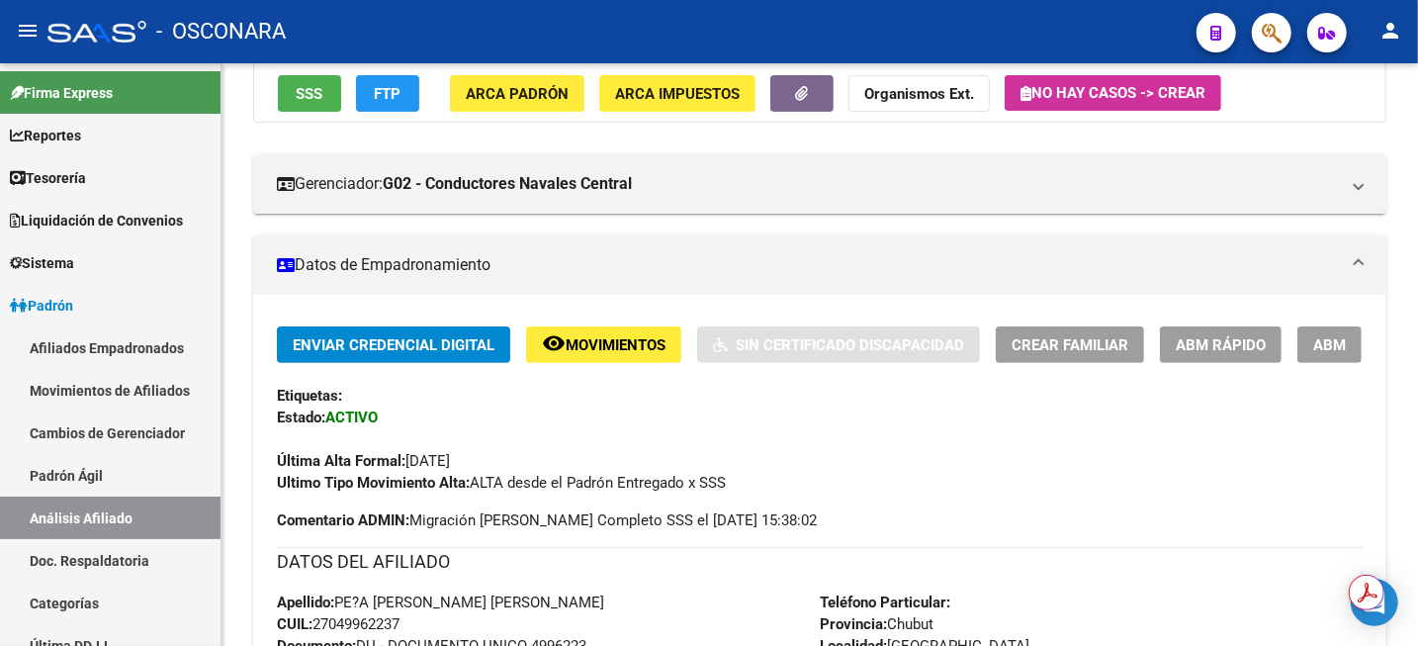
click at [1318, 346] on span "ABM" at bounding box center [1330, 345] width 33 height 18
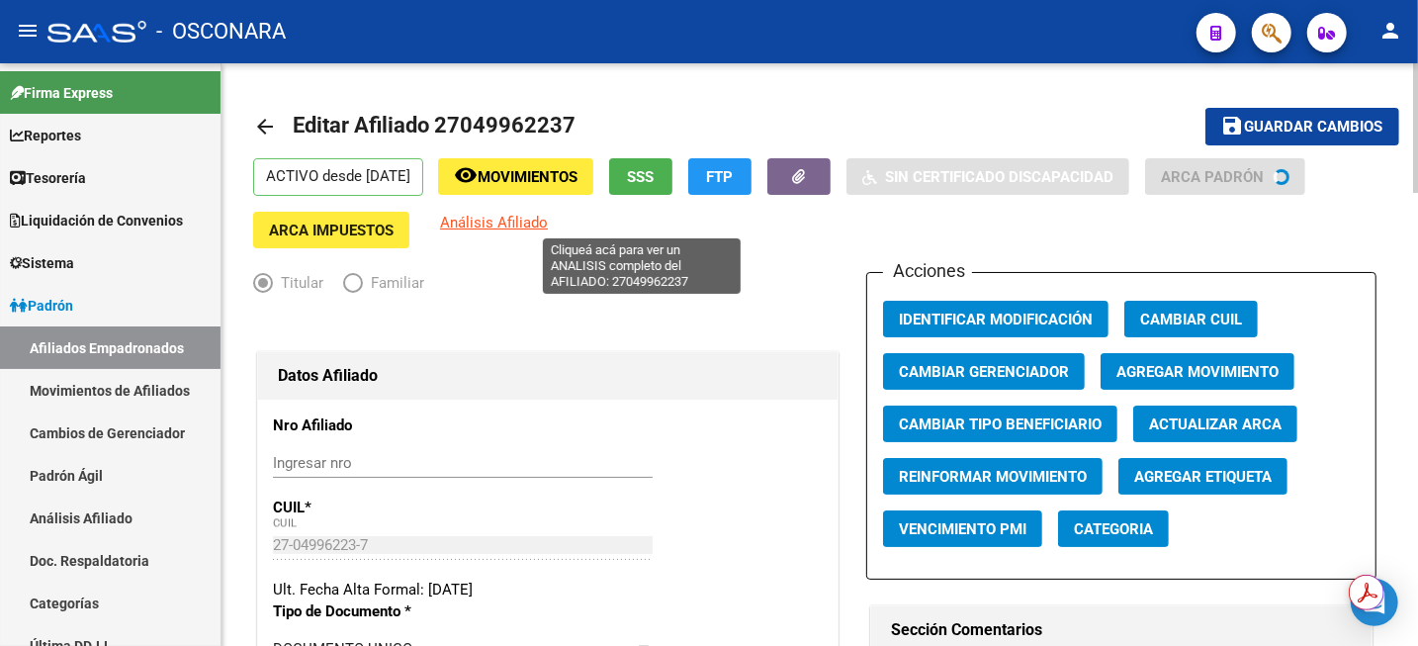
radio input "true"
type input "33-63761744-9"
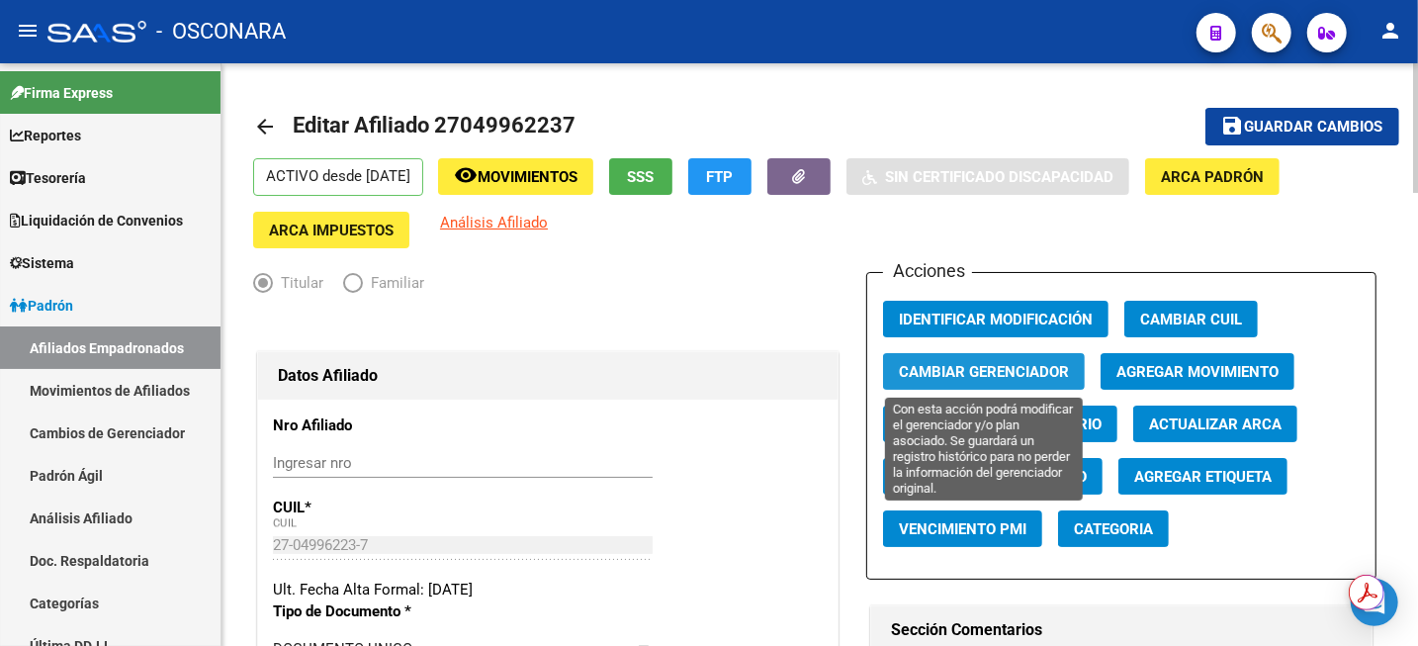
click at [1045, 373] on span "Cambiar Gerenciador" at bounding box center [984, 372] width 170 height 18
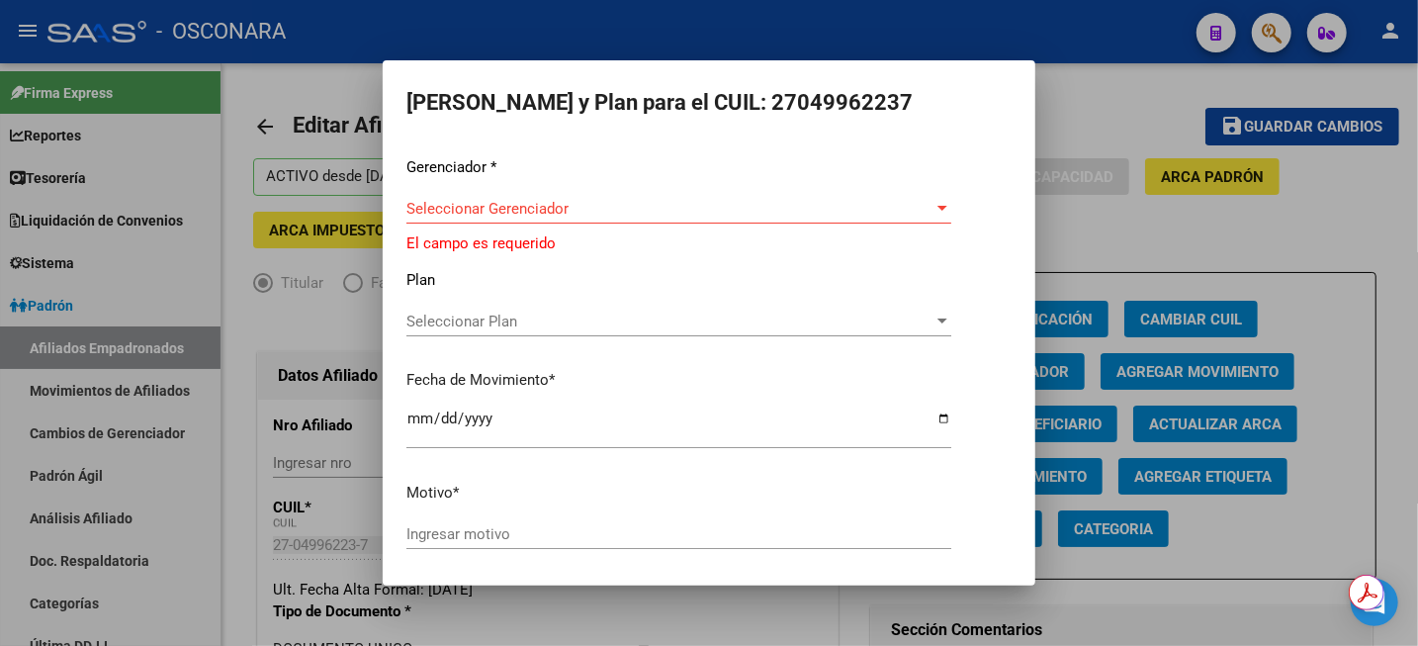
click at [759, 177] on p "Gerenciador *" at bounding box center [709, 167] width 605 height 23
click at [745, 203] on span "Seleccionar Gerenciador" at bounding box center [670, 209] width 527 height 18
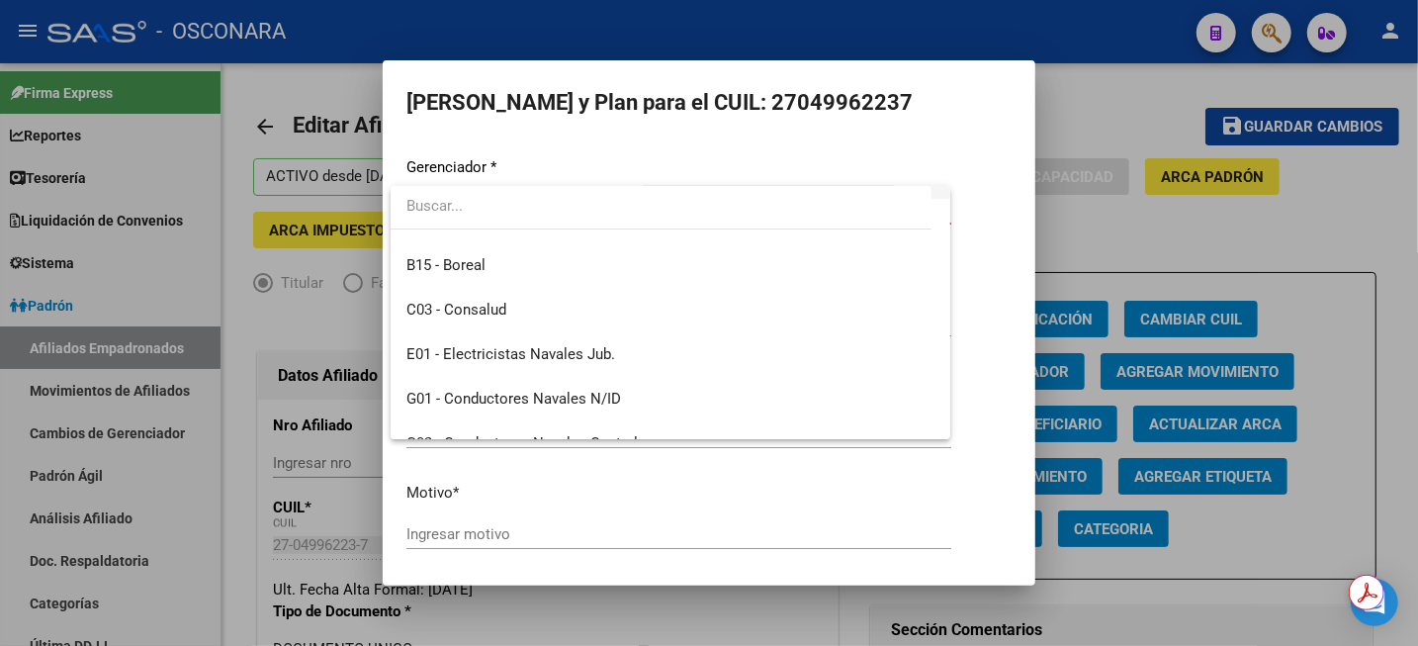
scroll to position [371, 0]
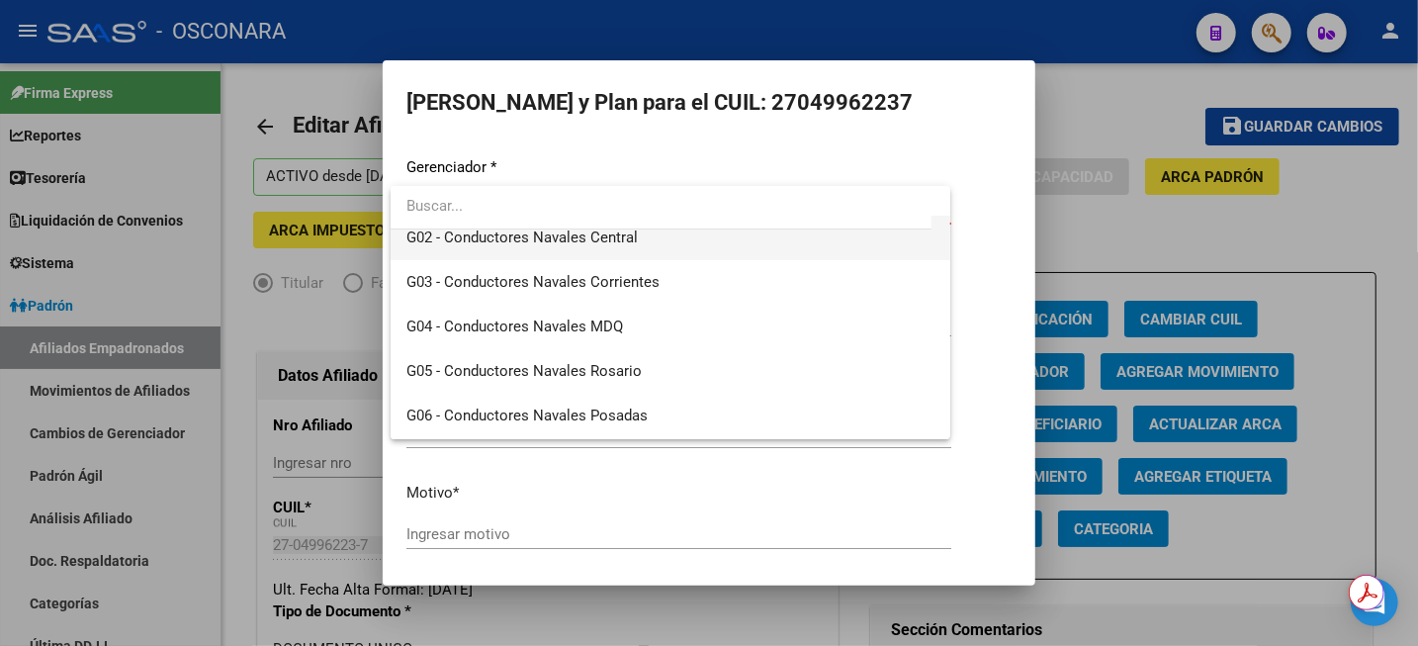
click at [658, 244] on span "G02 - Conductores Navales Central" at bounding box center [671, 238] width 528 height 45
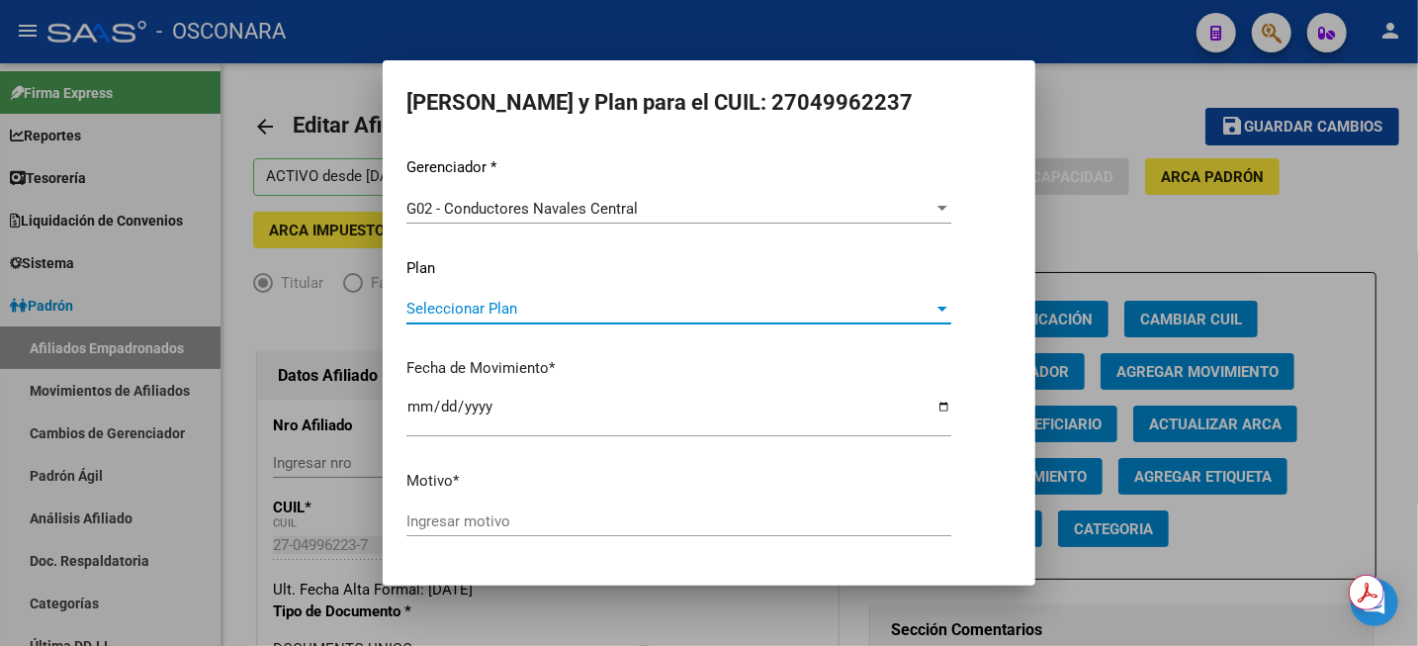
click at [502, 315] on span "Seleccionar Plan" at bounding box center [670, 309] width 527 height 18
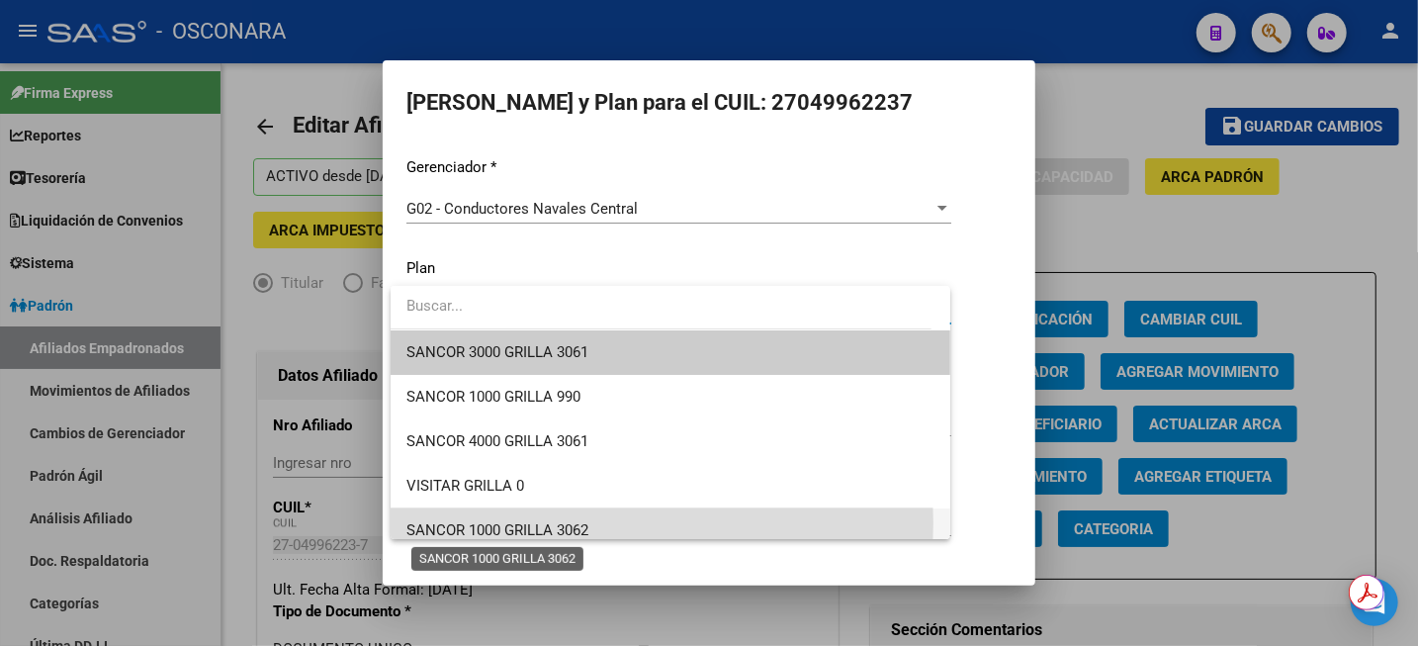
click at [552, 523] on span "SANCOR 1000 GRILLA 3062" at bounding box center [498, 530] width 182 height 18
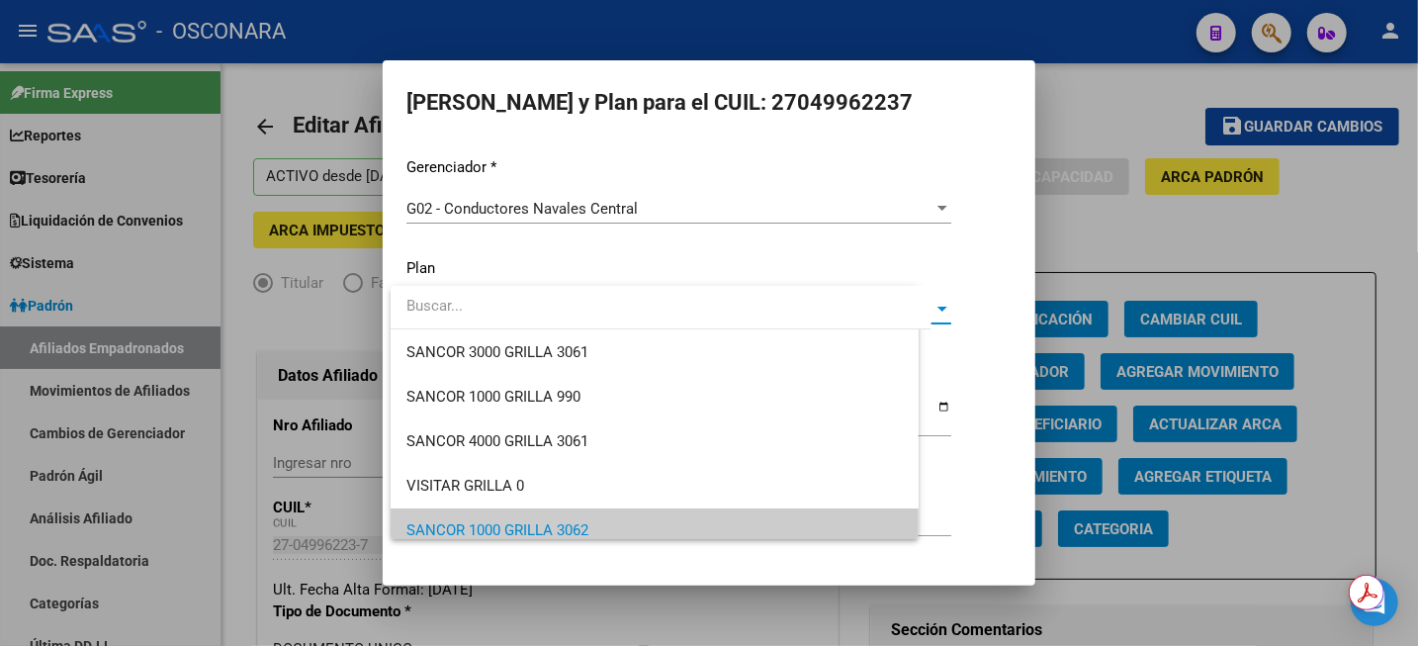
scroll to position [12, 0]
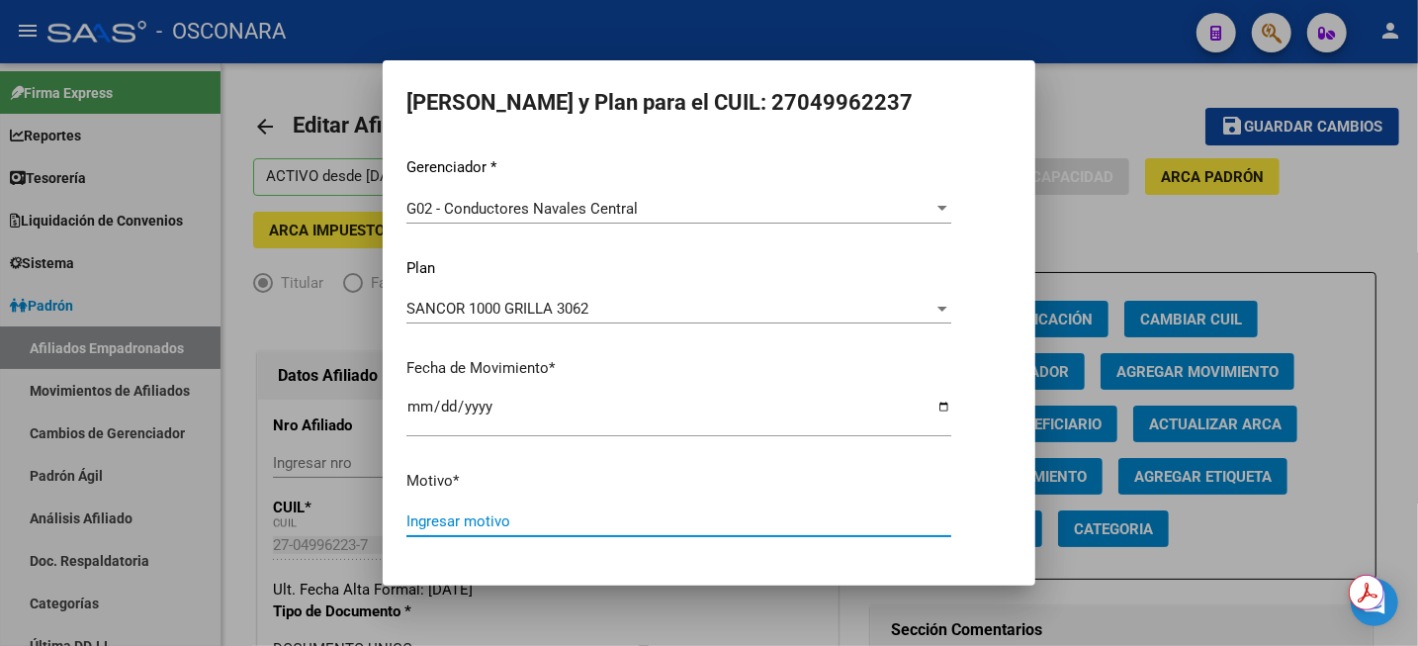
click at [511, 516] on input "Ingresar motivo" at bounding box center [679, 521] width 545 height 18
type input "BAJA DE PLAN A C1000 3062"
drag, startPoint x: 708, startPoint y: 509, endPoint x: 480, endPoint y: 516, distance: 228.6
click at [480, 516] on div "BAJA DE PLAN A C1000 3062 Ingresar motivo" at bounding box center [679, 521] width 545 height 30
drag, startPoint x: 611, startPoint y: 522, endPoint x: 367, endPoint y: 522, distance: 244.3
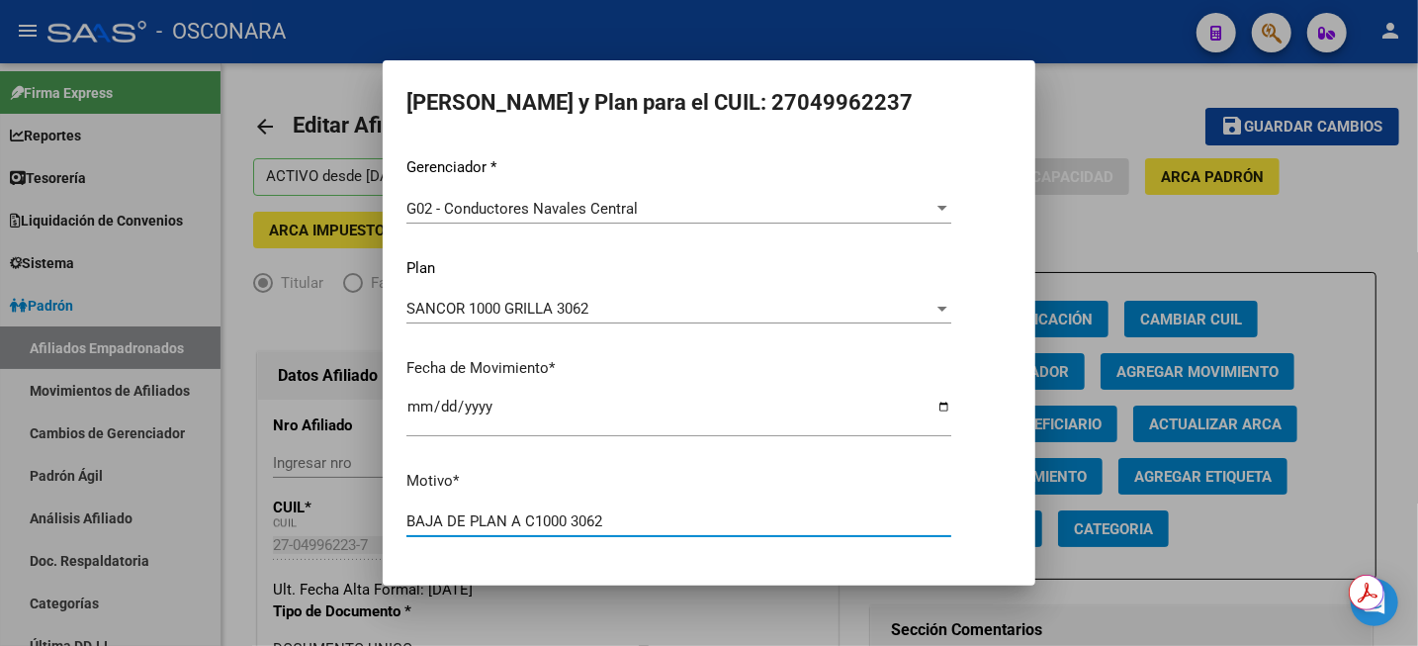
click at [367, 522] on div "Elegir Gerenciador y Plan para el CUIL: 27049962237 Gerenciador * G02 - Conduct…" at bounding box center [709, 323] width 1418 height 646
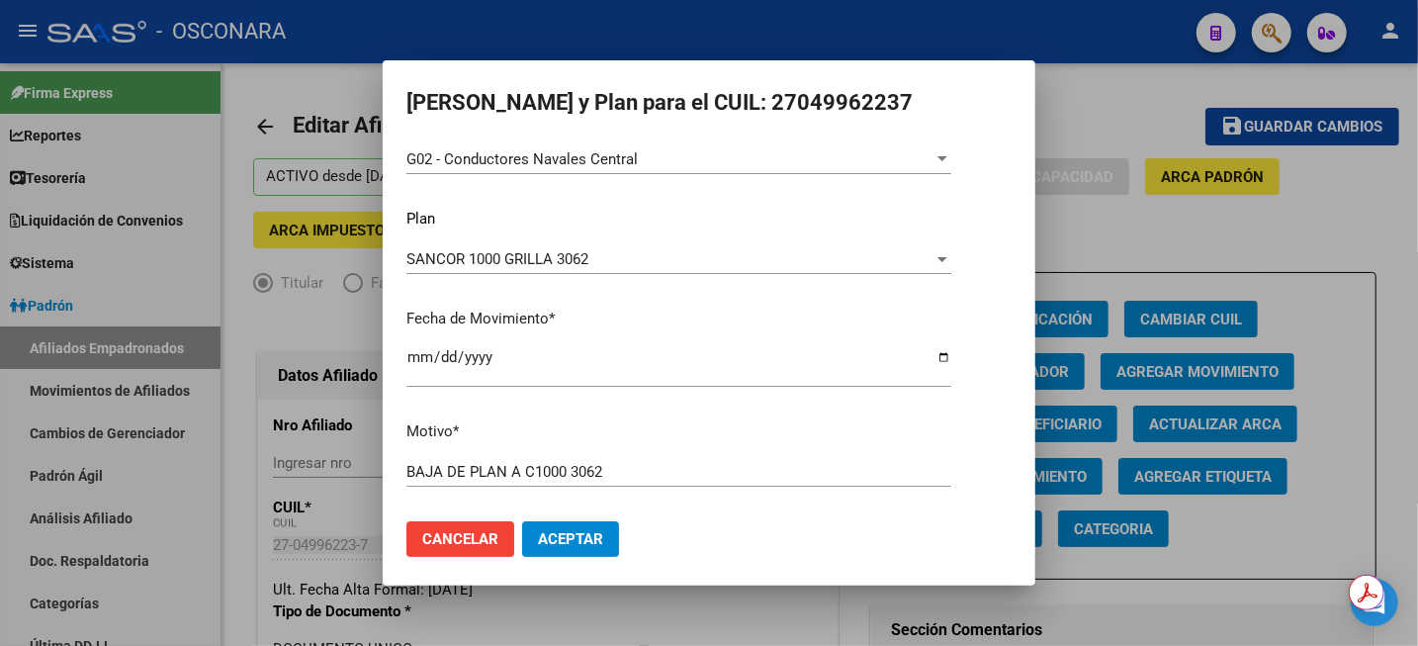
scroll to position [59, 0]
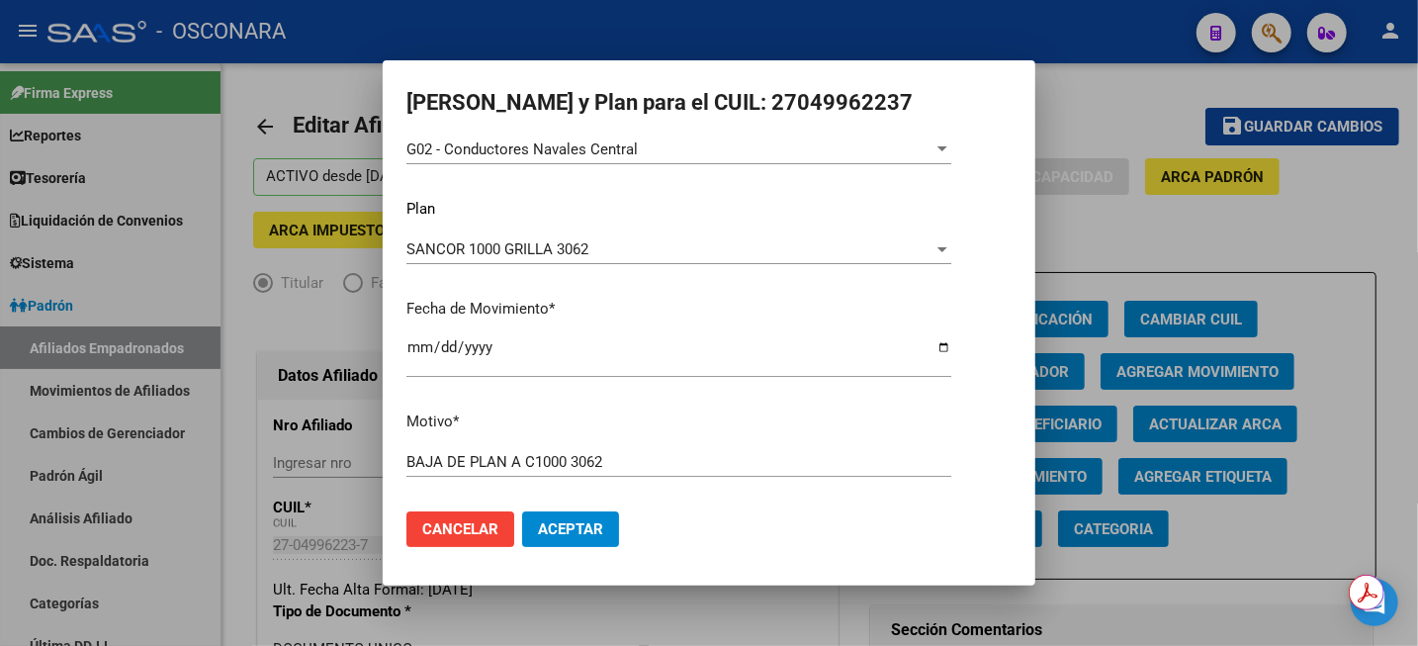
click at [590, 528] on span "Aceptar" at bounding box center [570, 529] width 65 height 18
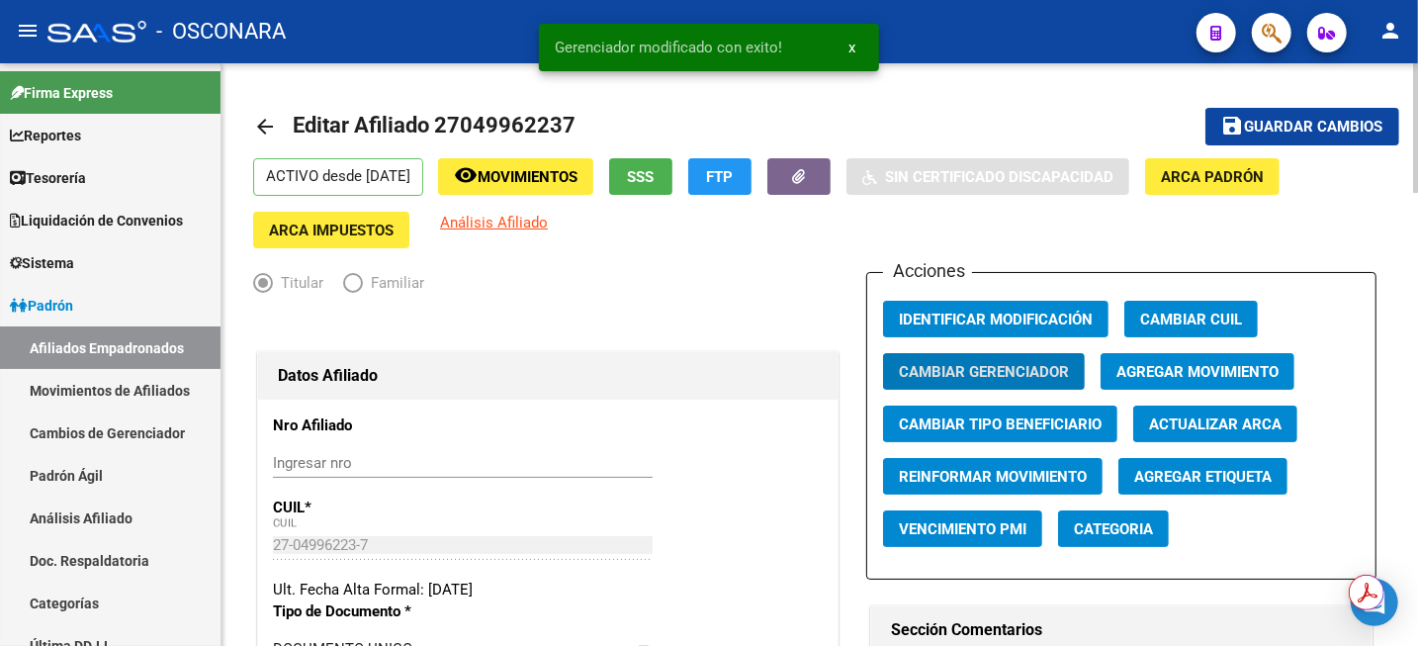
click at [1355, 131] on span "Guardar cambios" at bounding box center [1314, 128] width 138 height 18
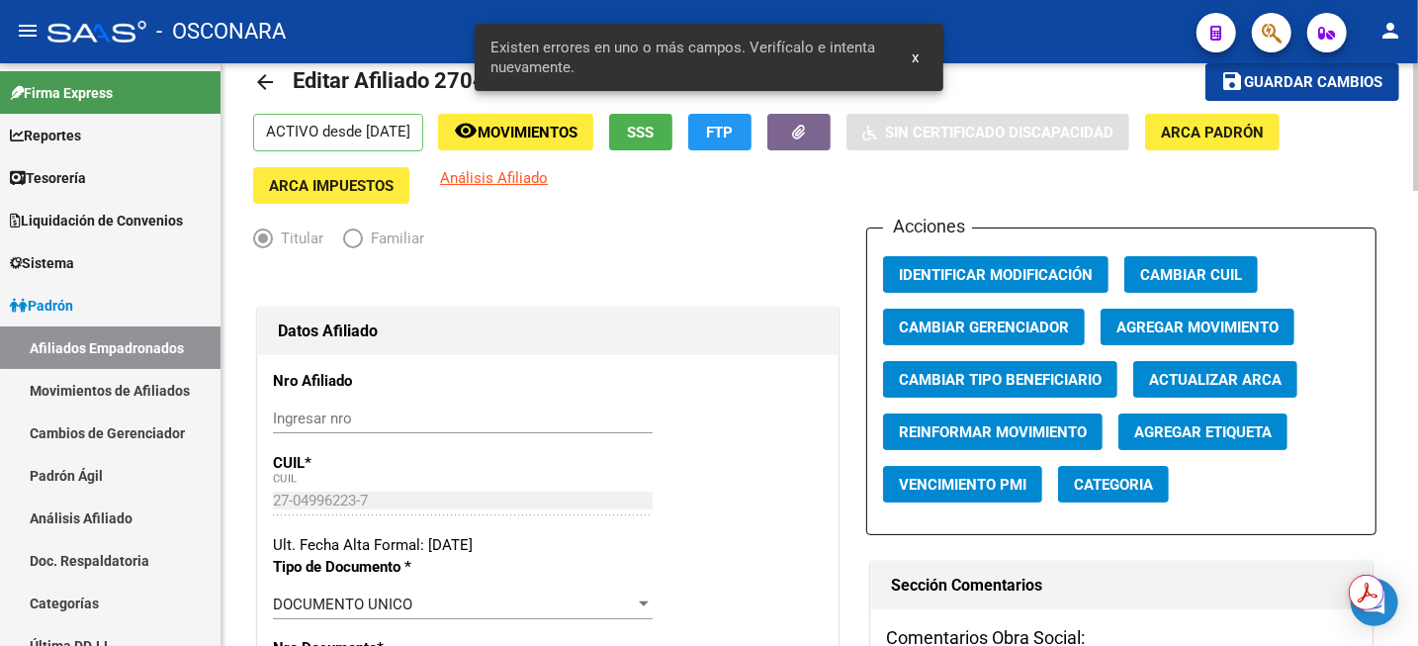
scroll to position [0, 0]
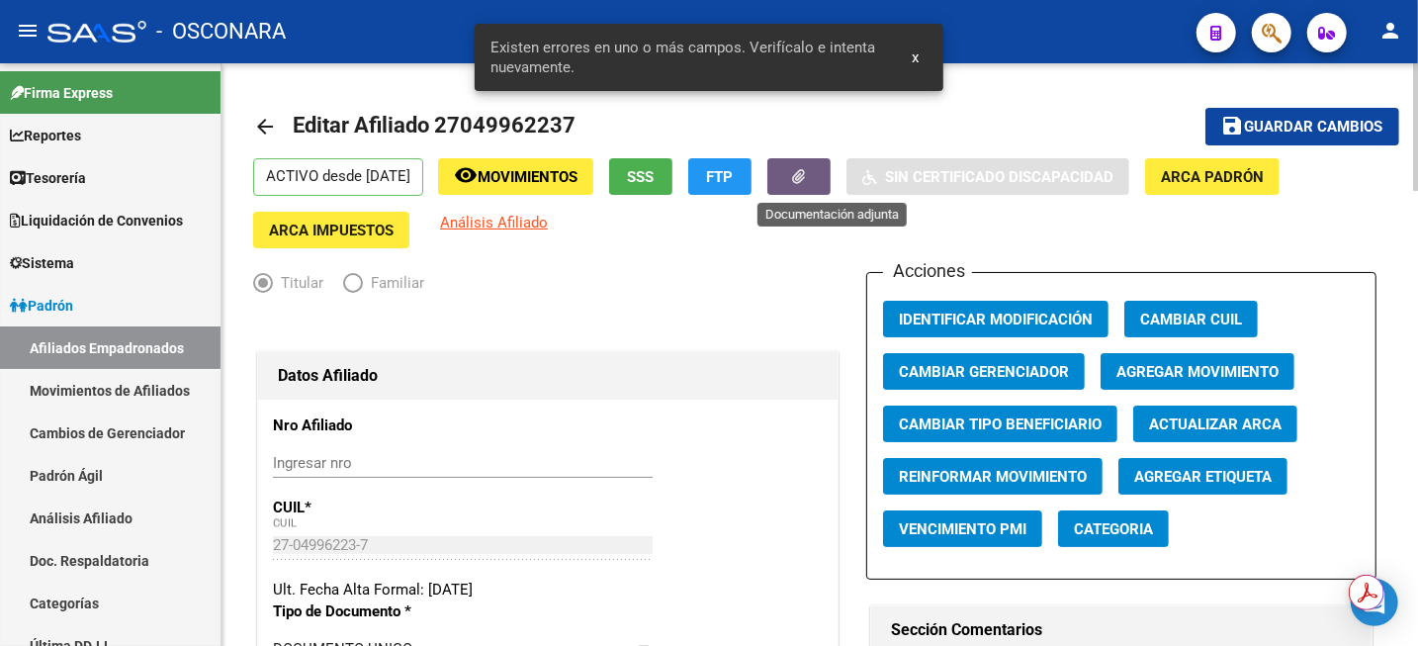
click at [806, 180] on icon "button" at bounding box center [799, 176] width 13 height 15
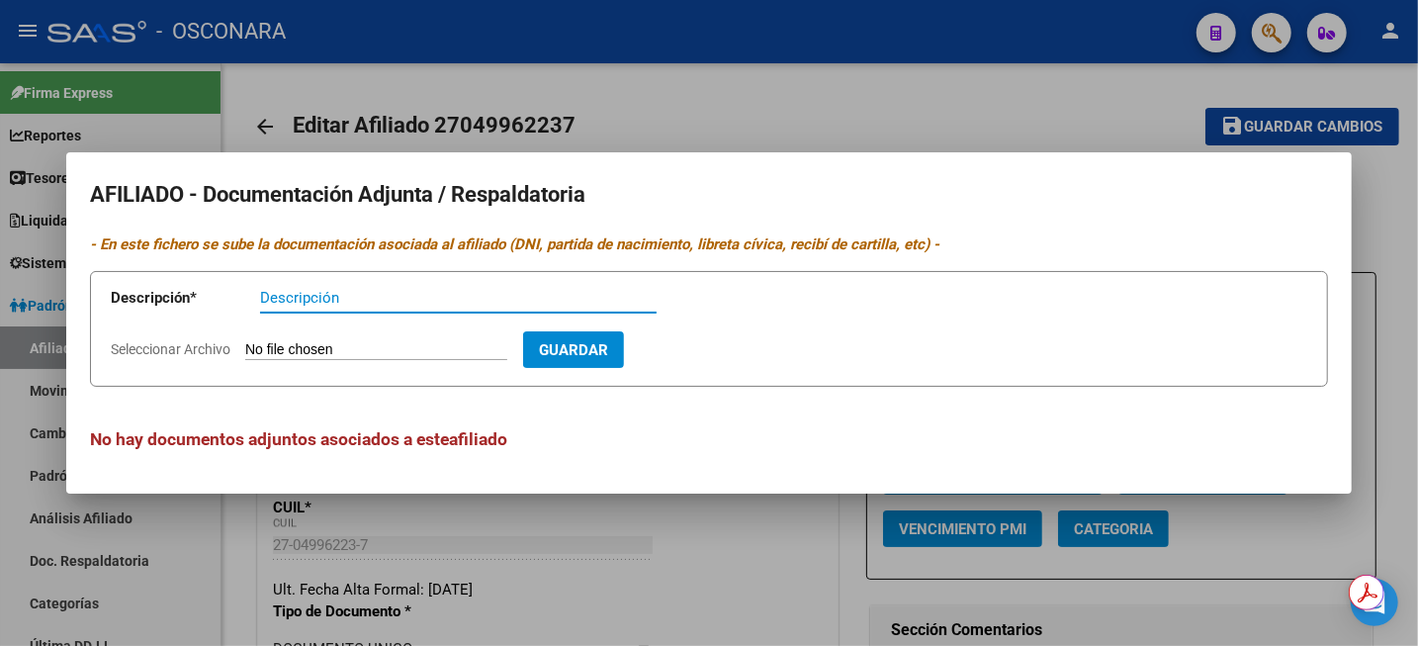
paste input "BAJA DE PLAN A C1000 3062"
type input "BAJA DE PLAN A C1000 3062"
type input "C:\fakepath\WhatsApp Image 2025-07-07 at 11.29.12 (1).jpeg"
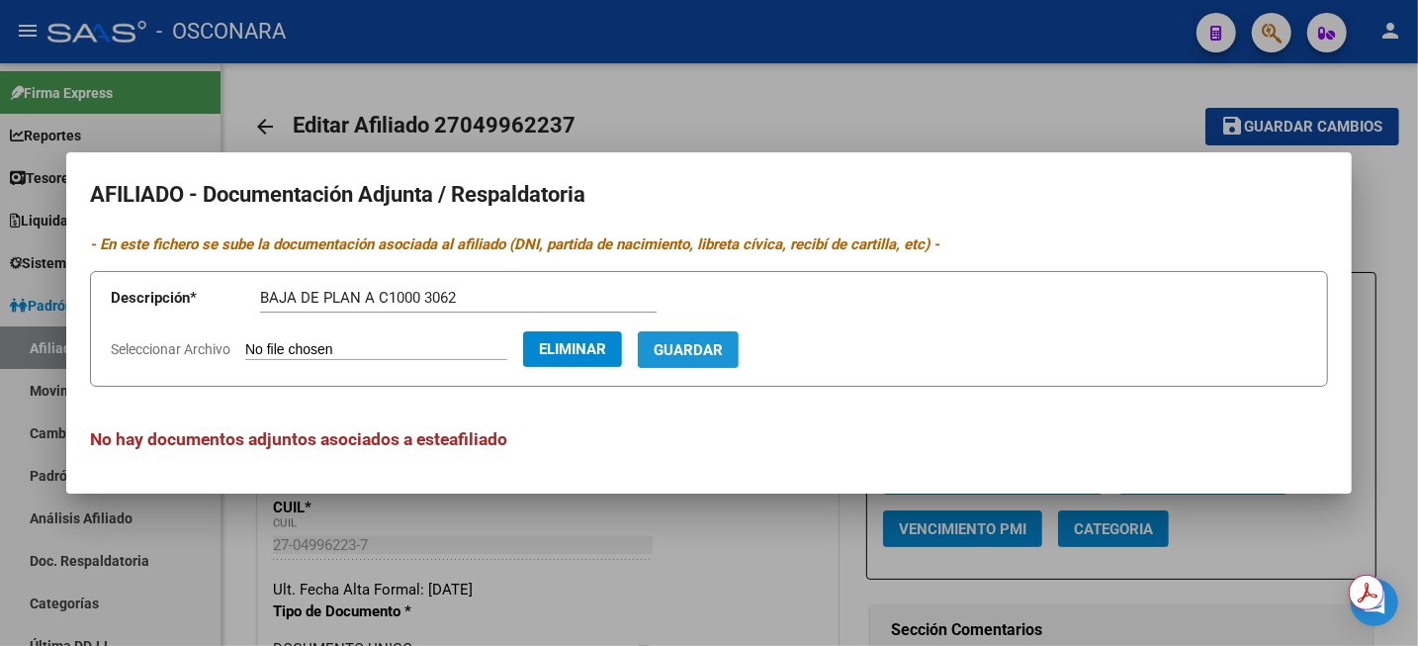
click at [716, 355] on span "Guardar" at bounding box center [688, 350] width 69 height 18
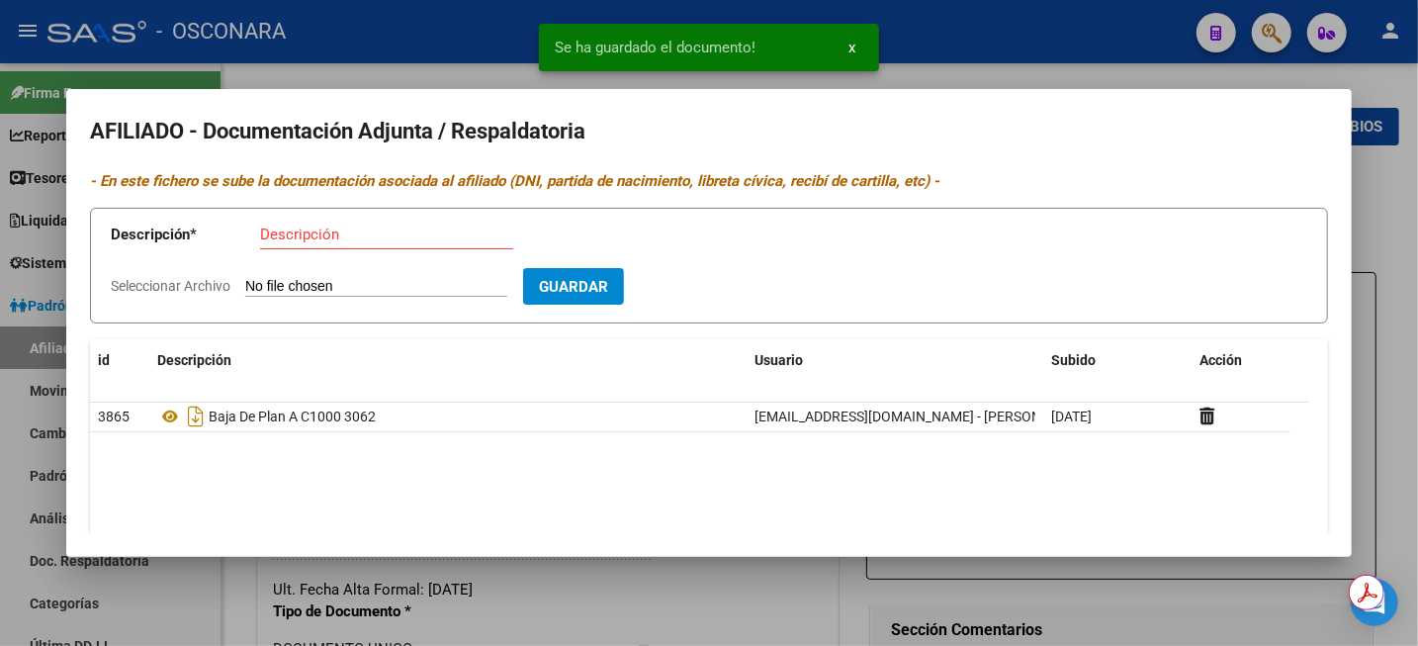
click at [1398, 274] on div at bounding box center [709, 323] width 1418 height 646
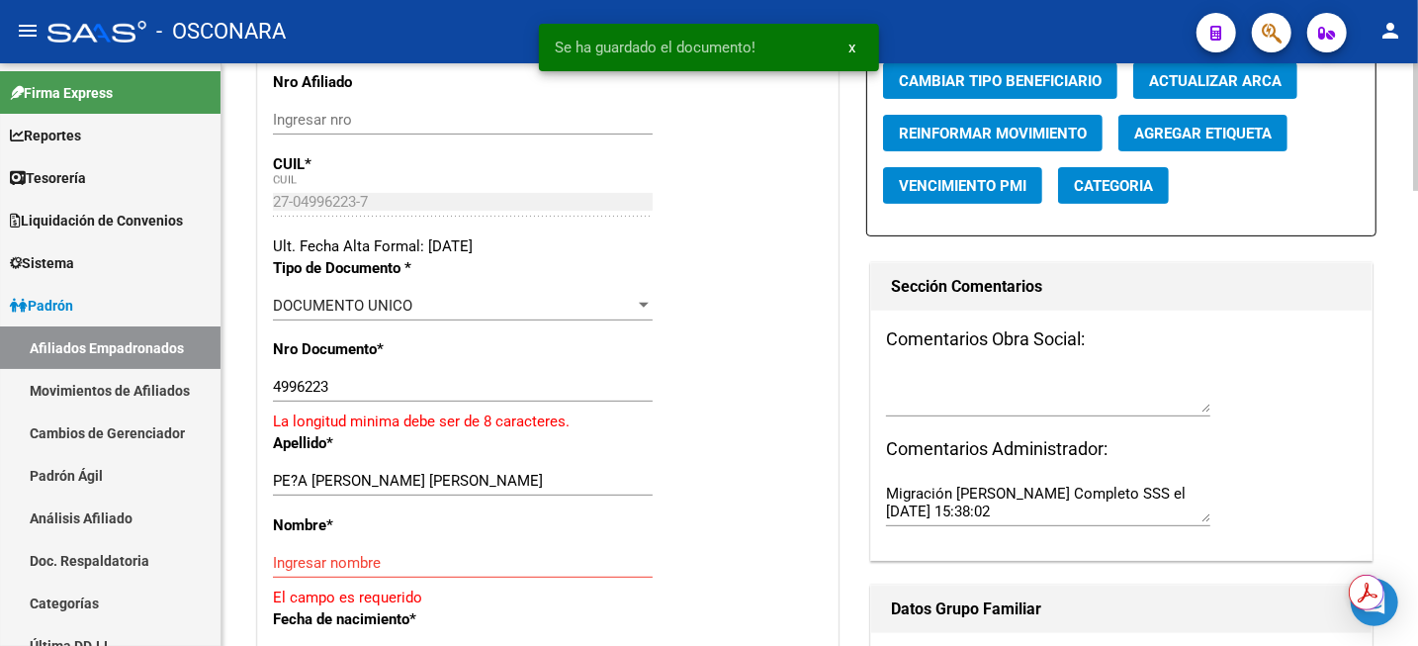
scroll to position [371, 0]
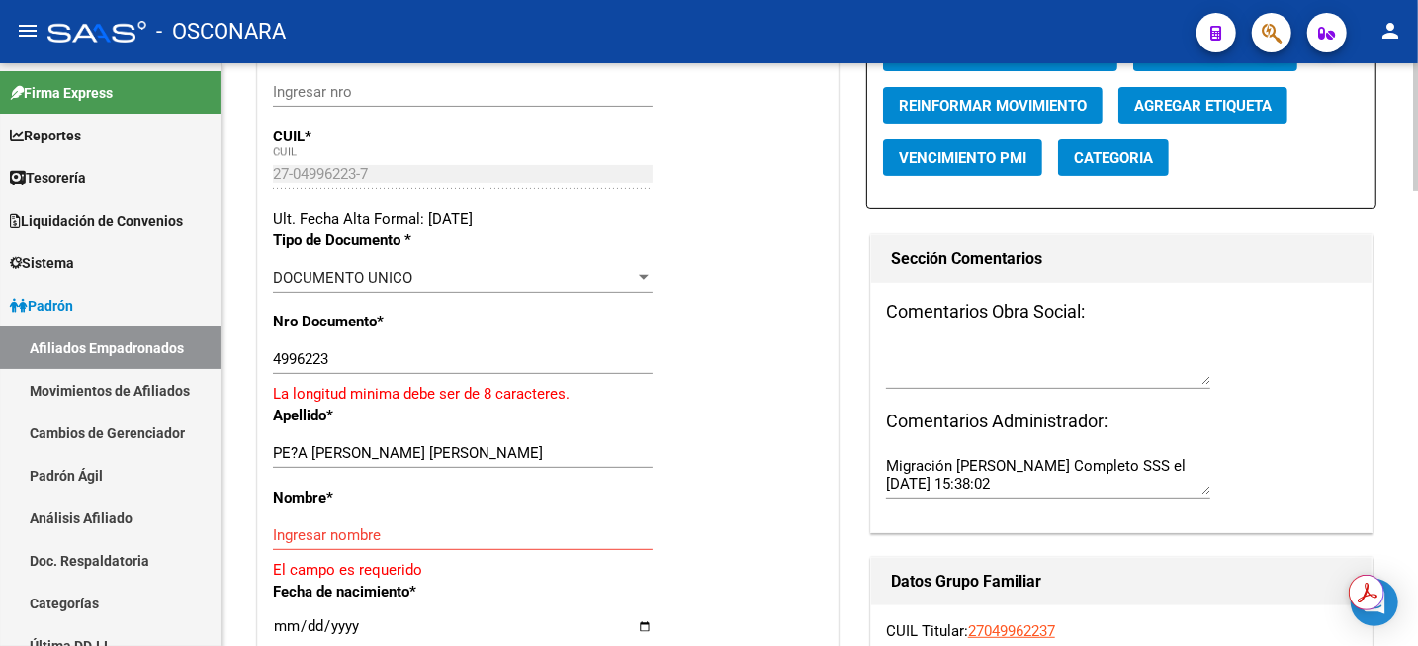
click at [276, 355] on input "4996223" at bounding box center [463, 359] width 380 height 18
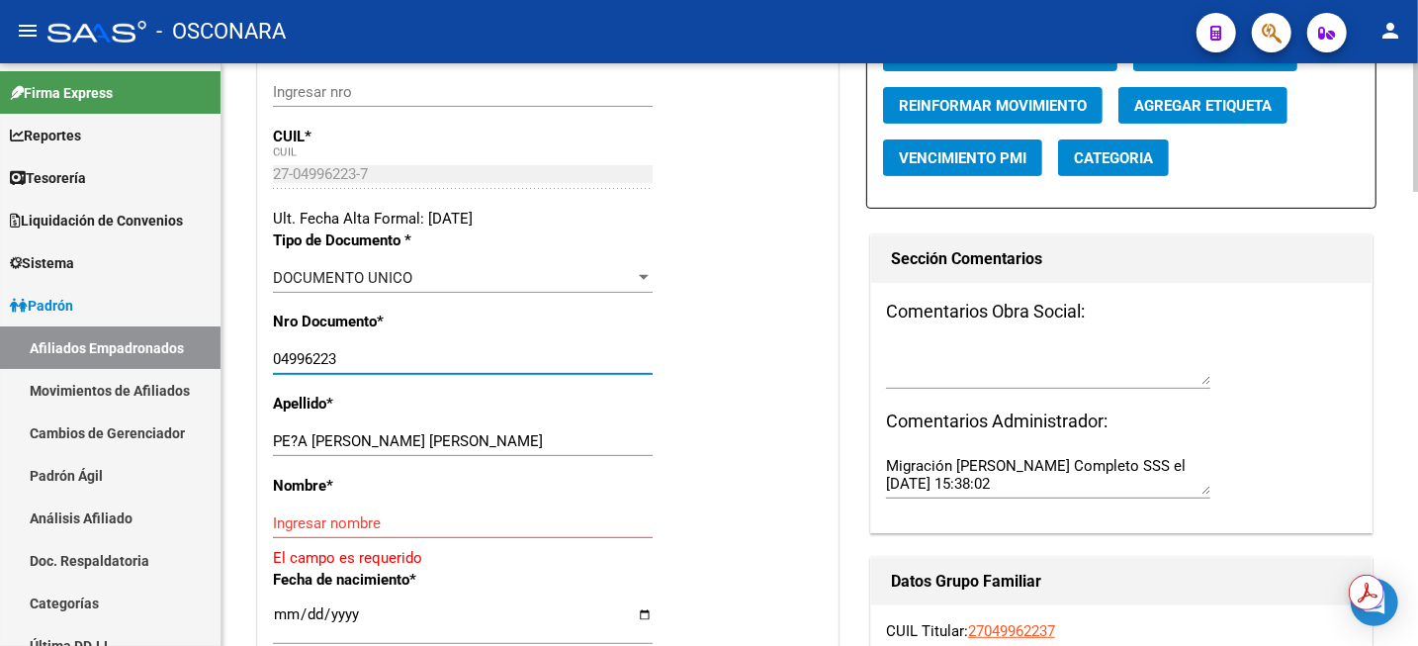
type input "04996223"
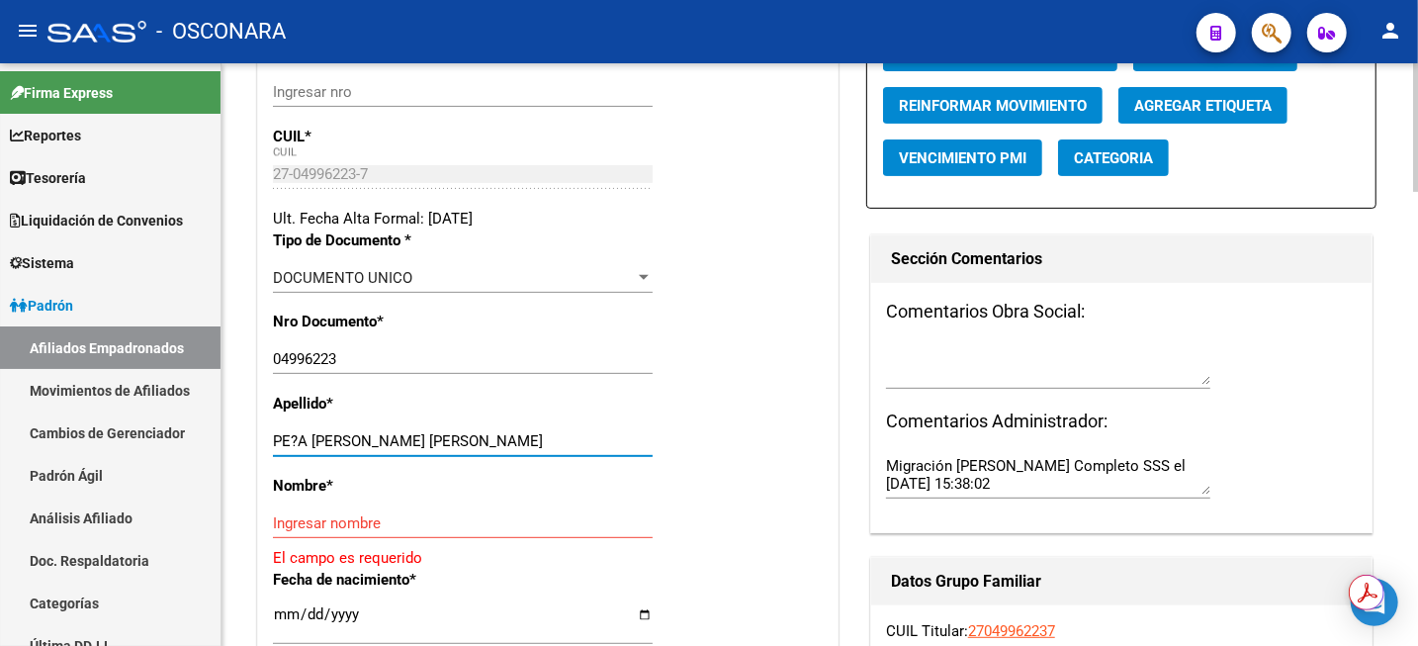
drag, startPoint x: 311, startPoint y: 439, endPoint x: 419, endPoint y: 451, distance: 109.4
click at [419, 451] on div "PE?A MARIA ISABEL Ingresar apellido" at bounding box center [463, 441] width 380 height 30
type input "PE?A"
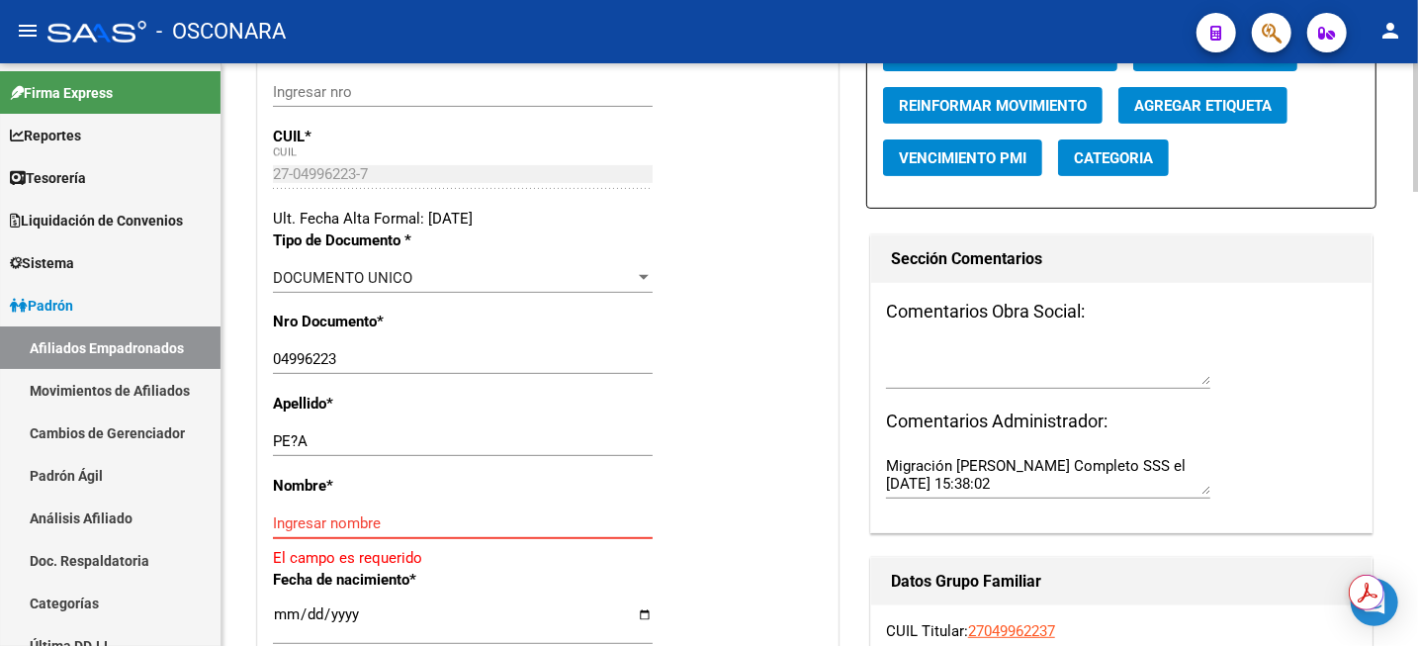
paste input "MARIA ISABEL"
click at [358, 524] on input "MARIA ISABEL" at bounding box center [463, 523] width 380 height 18
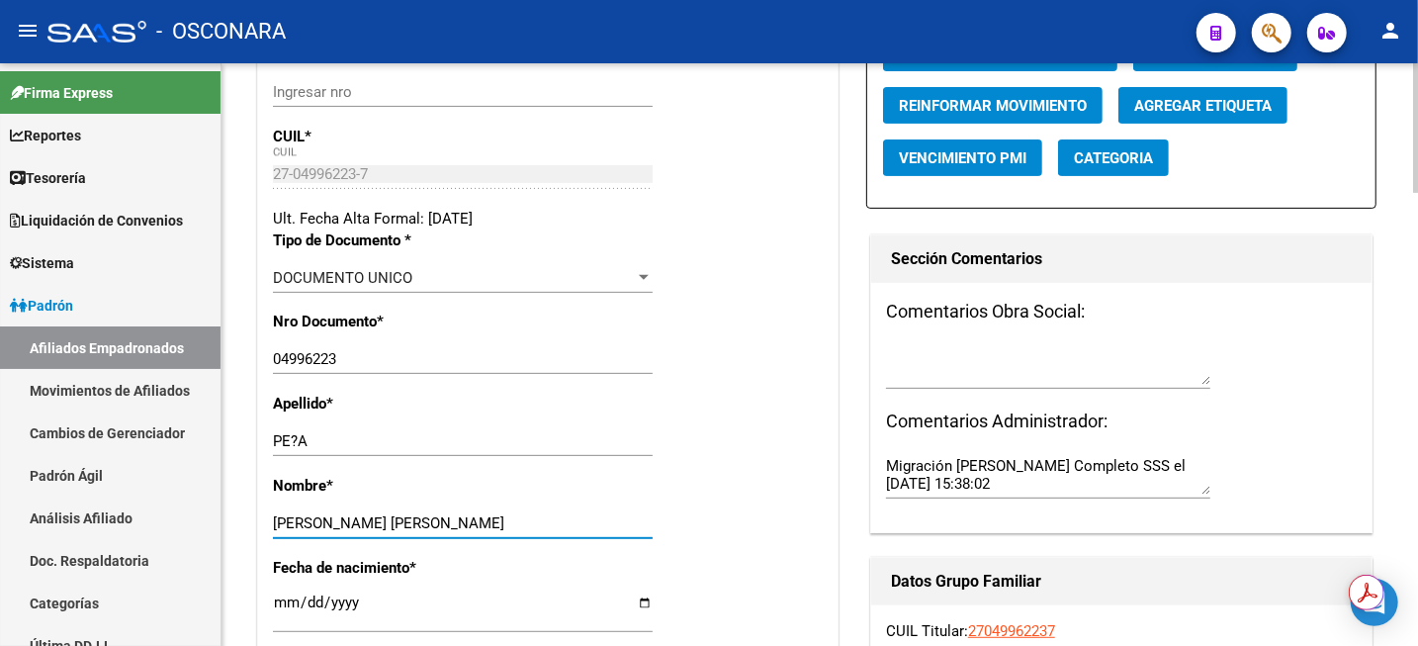
scroll to position [0, 0]
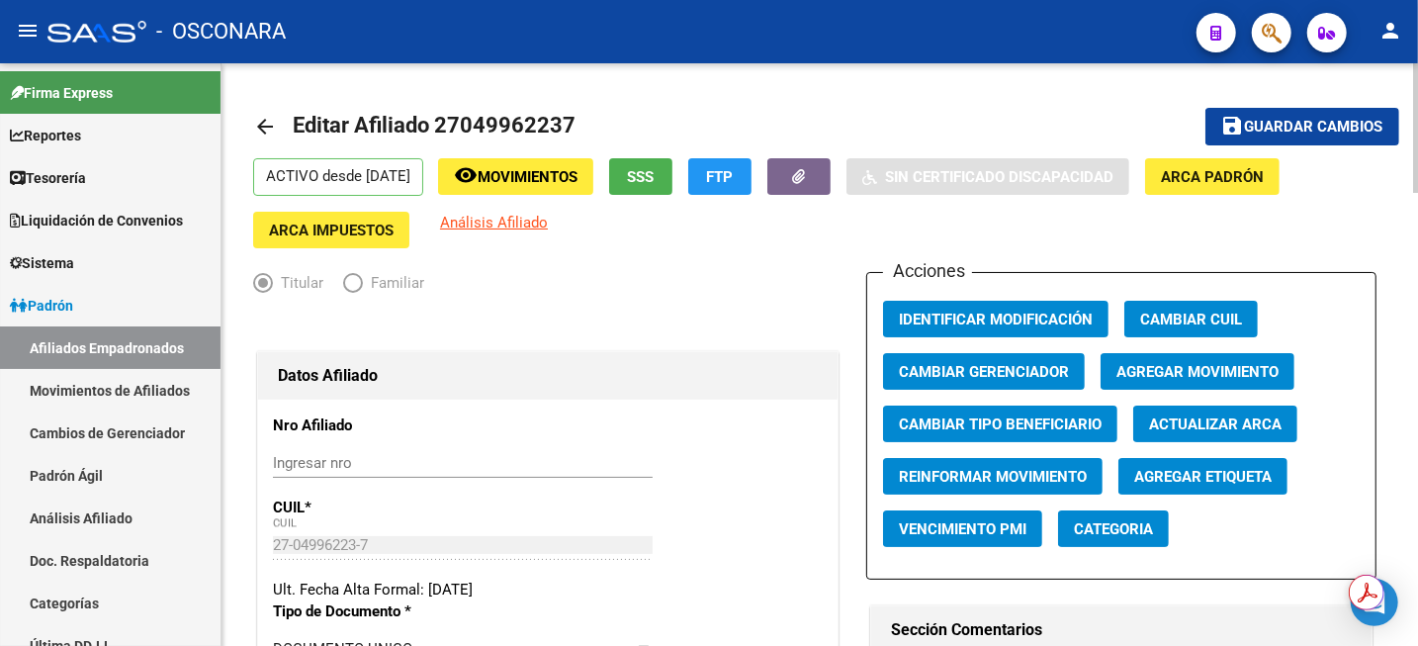
type input "MARIA ISABEL"
click at [1269, 134] on span "Guardar cambios" at bounding box center [1314, 128] width 138 height 18
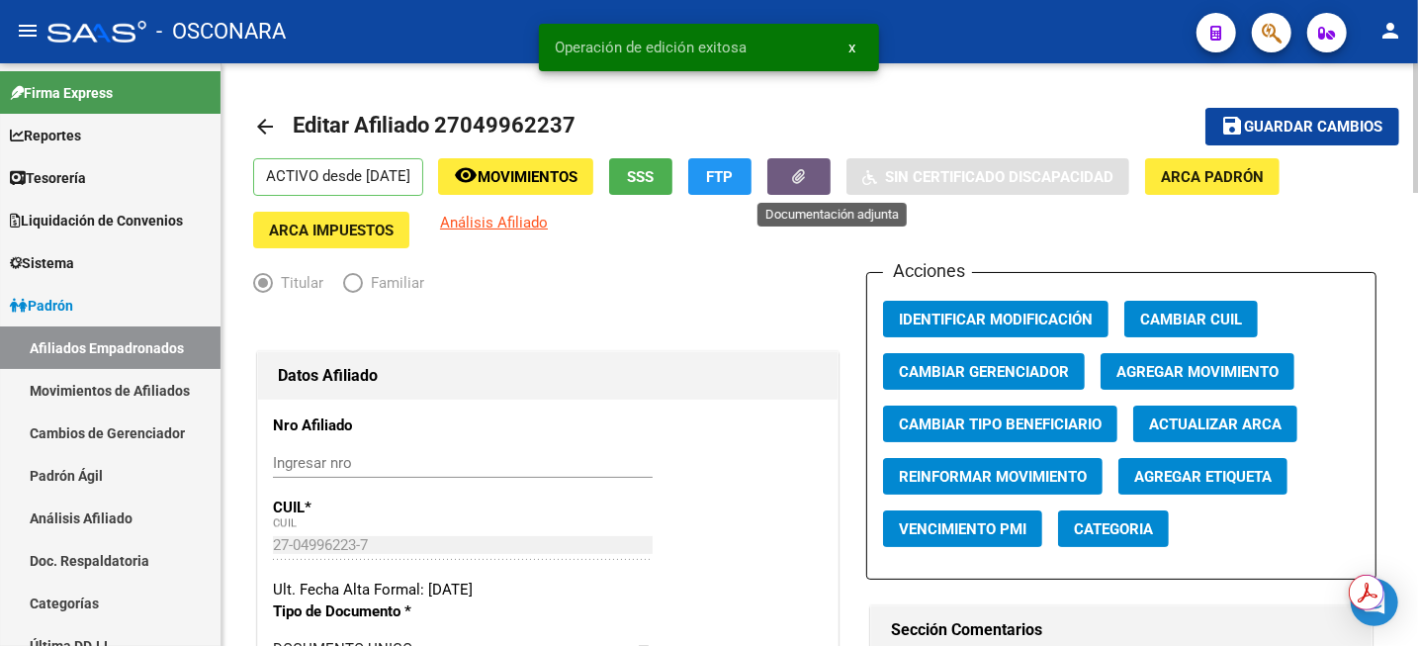
click at [811, 185] on button "button" at bounding box center [799, 176] width 63 height 37
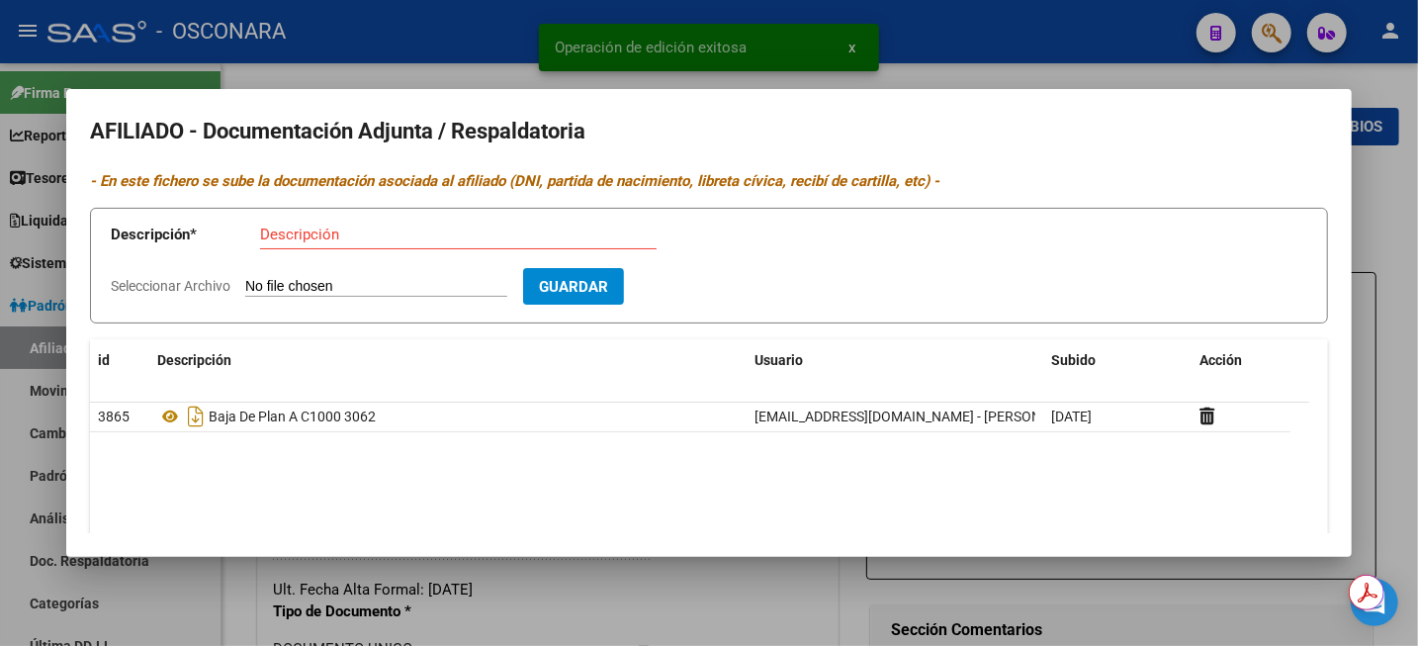
click at [1404, 250] on div at bounding box center [709, 323] width 1418 height 646
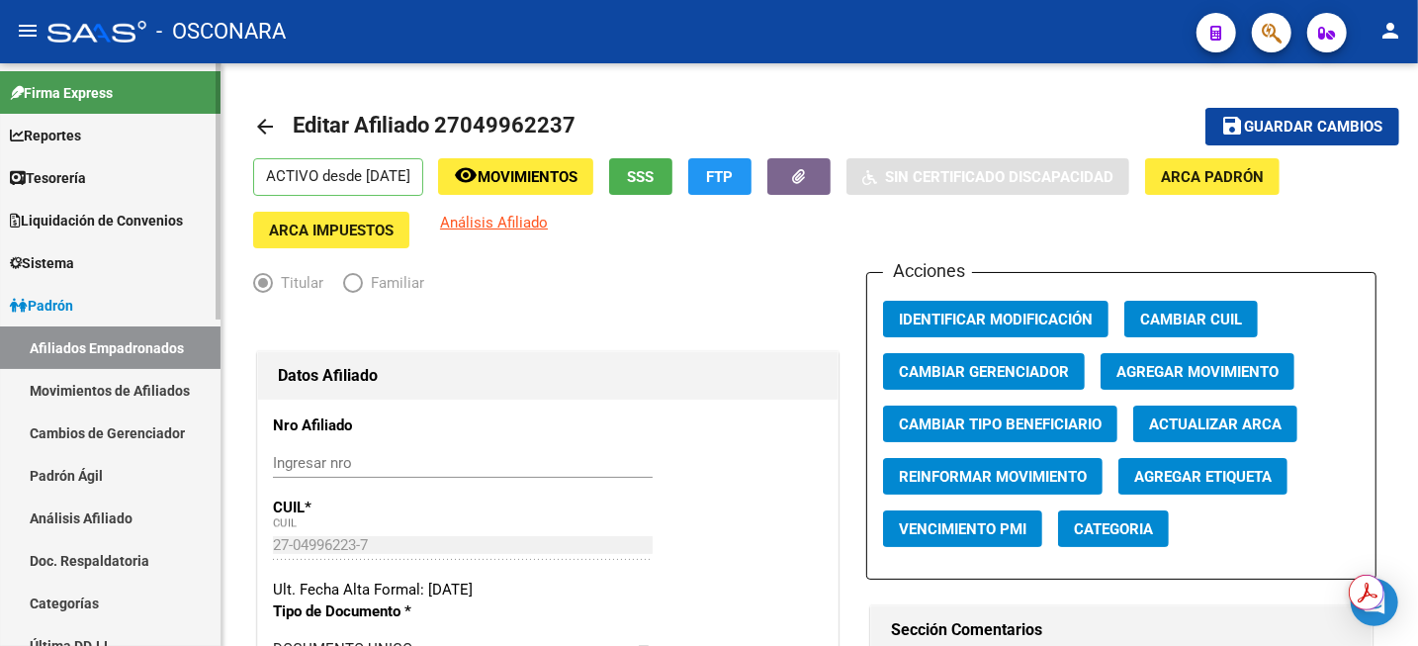
click at [123, 520] on link "Análisis Afiliado" at bounding box center [110, 518] width 221 height 43
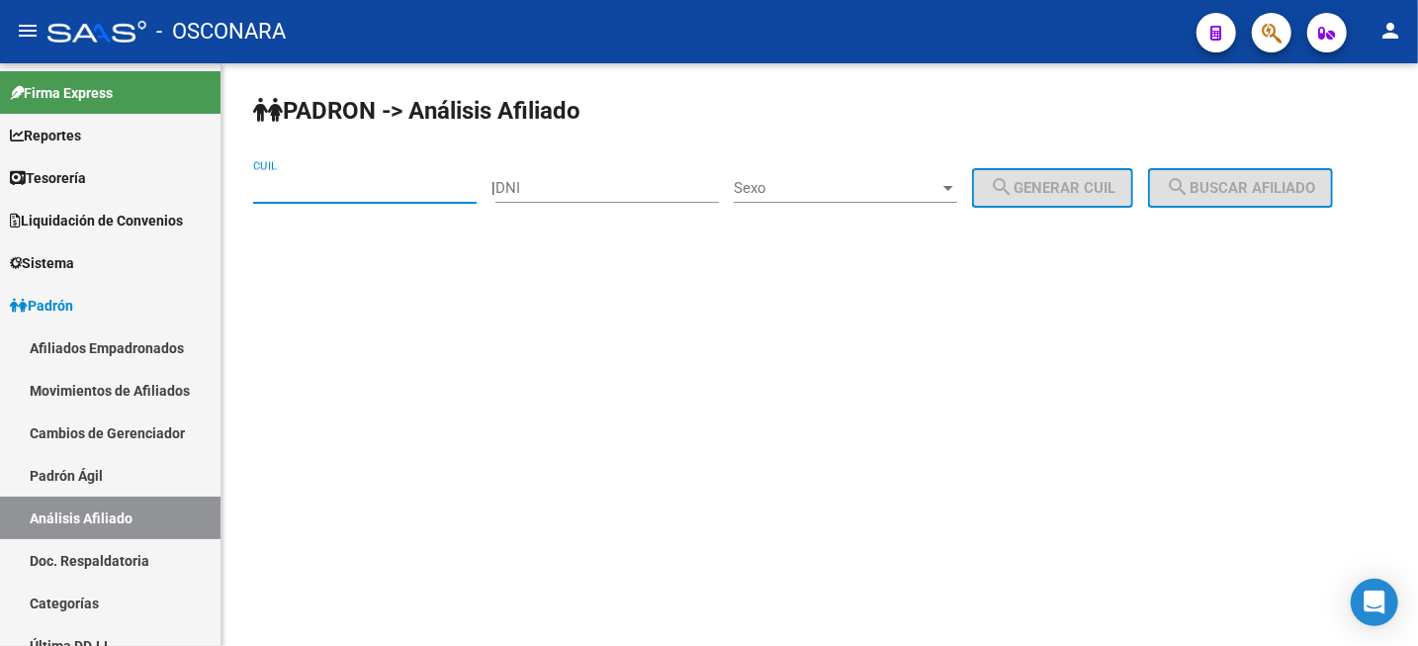
click at [331, 190] on input "CUIL" at bounding box center [365, 188] width 224 height 18
paste input "20-05473834-0"
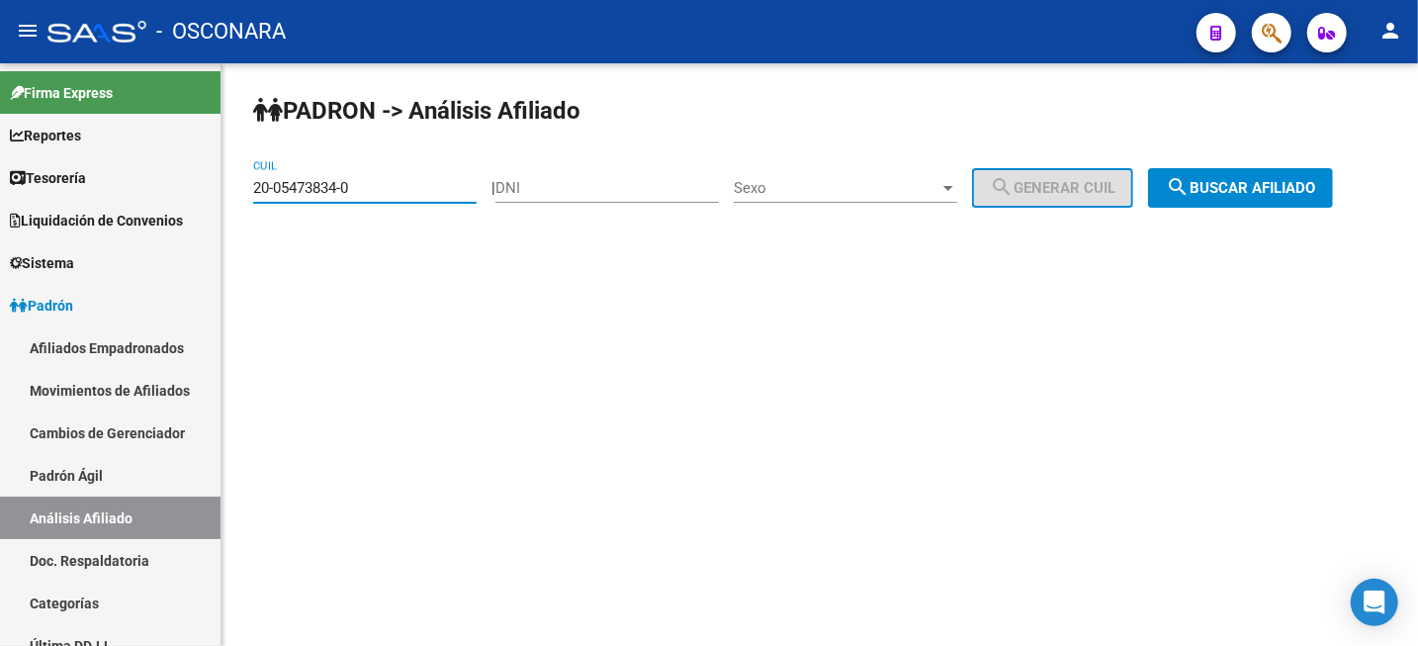
type input "20-05473834-0"
click at [1250, 210] on div "PADRON -> Análisis Afiliado 20-05473834-0 CUIL | DNI Sexo Sexo search Generar C…" at bounding box center [820, 167] width 1197 height 208
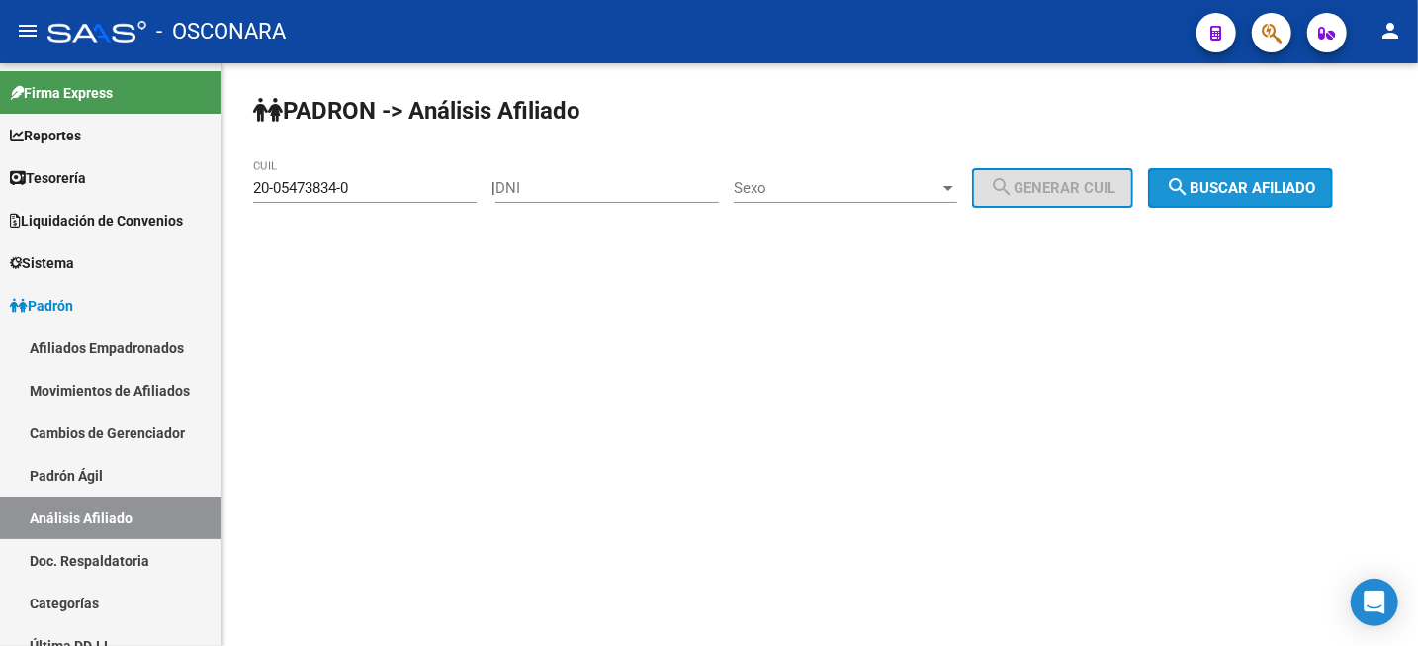
click at [1245, 191] on span "search Buscar afiliado" at bounding box center [1240, 188] width 149 height 18
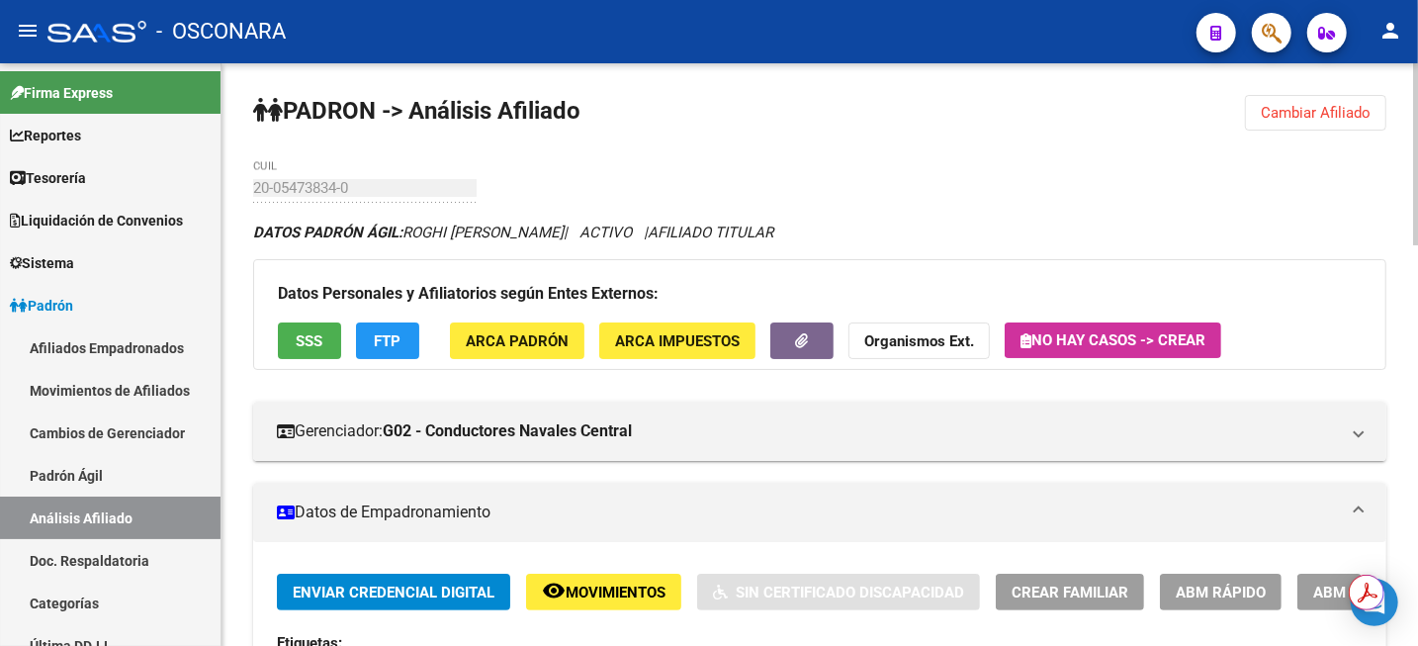
click at [1317, 589] on span "ABM" at bounding box center [1330, 593] width 33 height 18
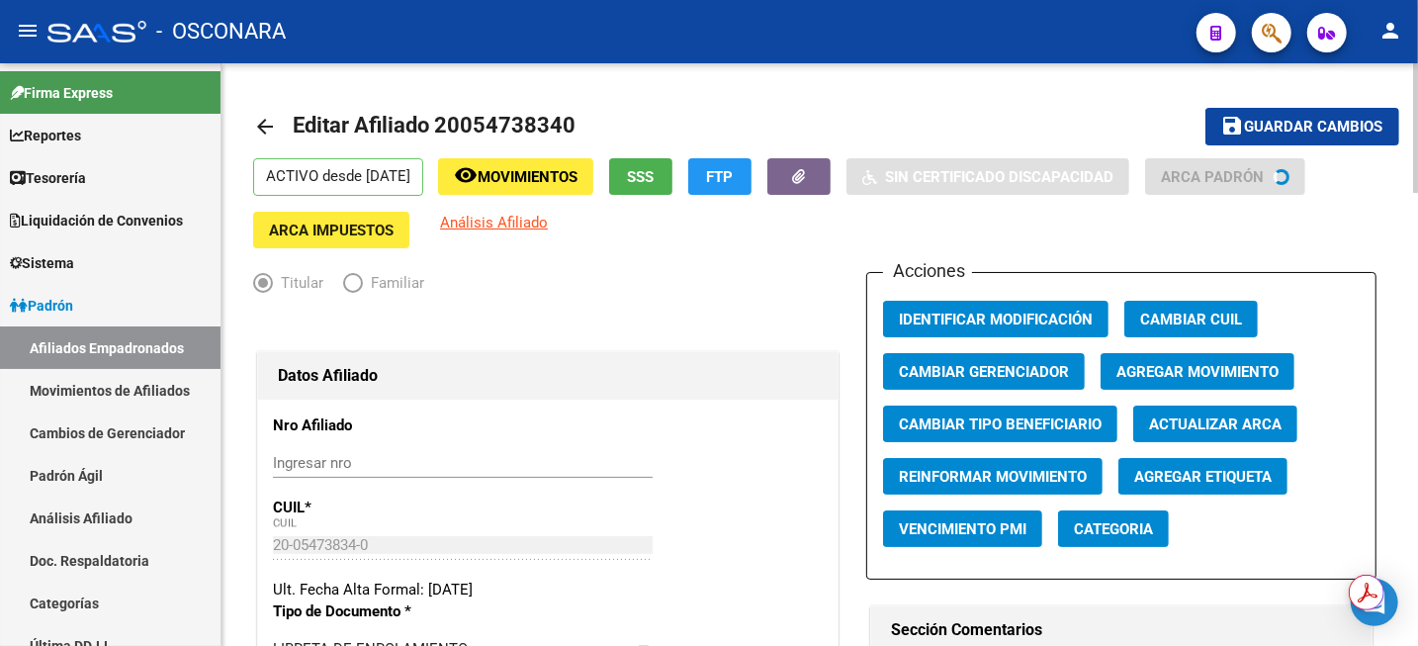
radio input "true"
type input "33-63761744-9"
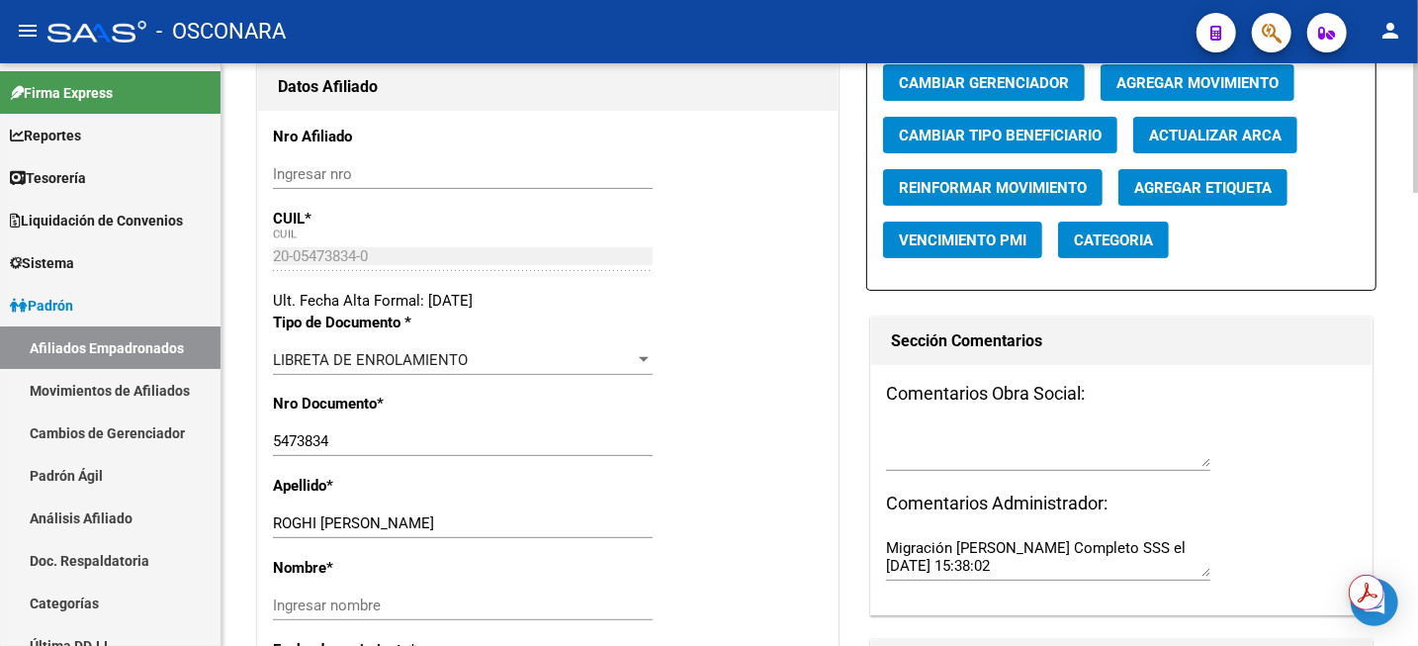
scroll to position [124, 0]
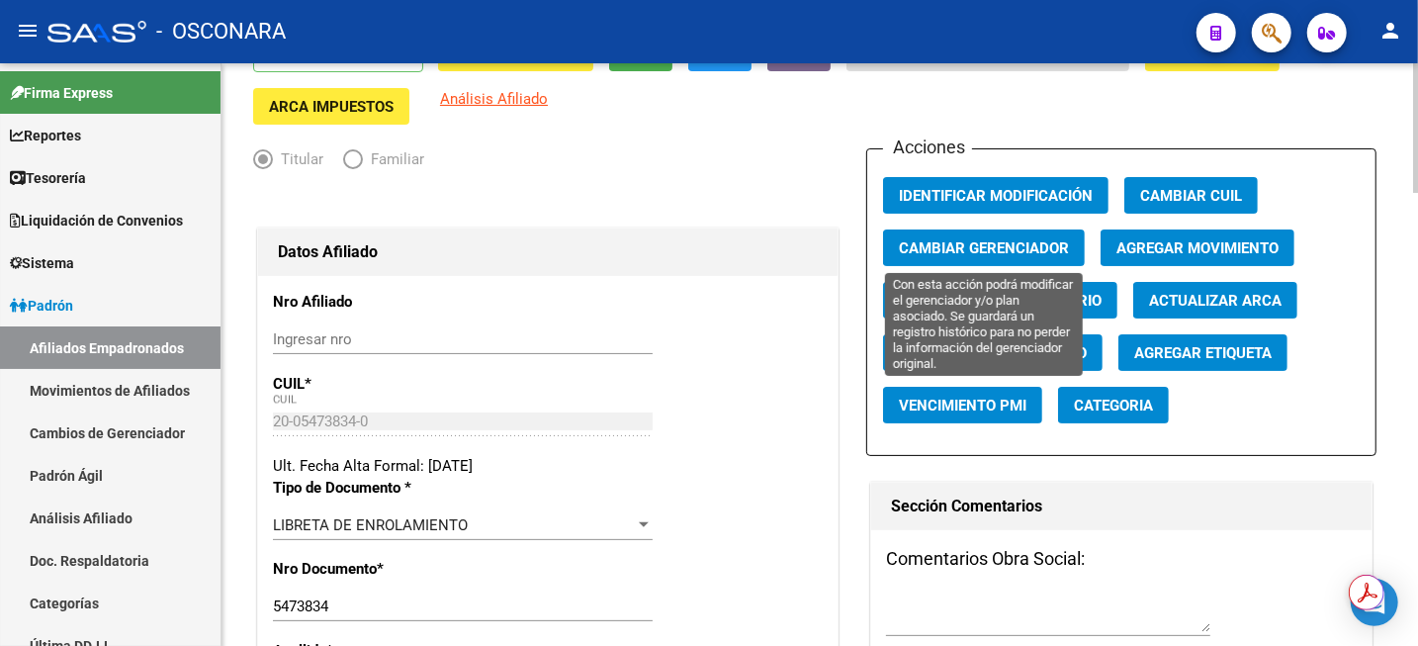
click at [1042, 244] on span "Cambiar Gerenciador" at bounding box center [984, 248] width 170 height 18
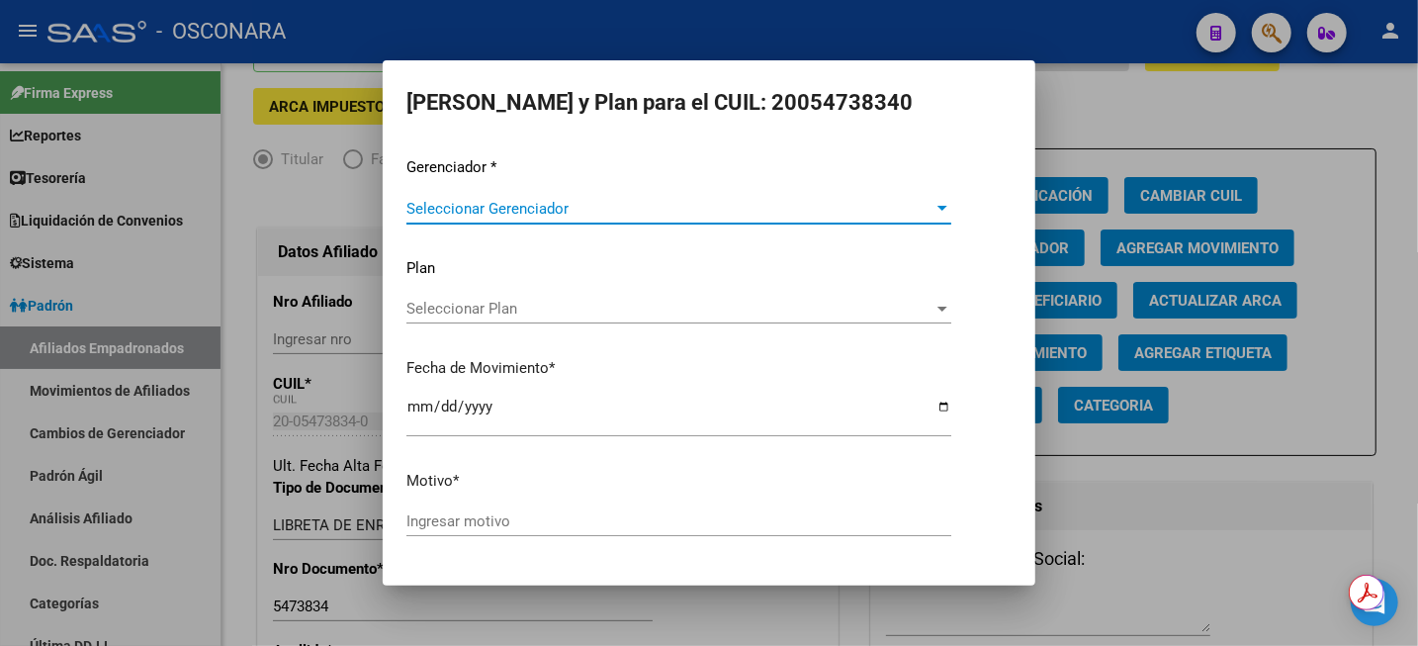
click at [862, 187] on div "Gerenciador * Seleccionar Gerenciador Seleccionar Gerenciador Plan Seleccionar …" at bounding box center [709, 355] width 605 height 399
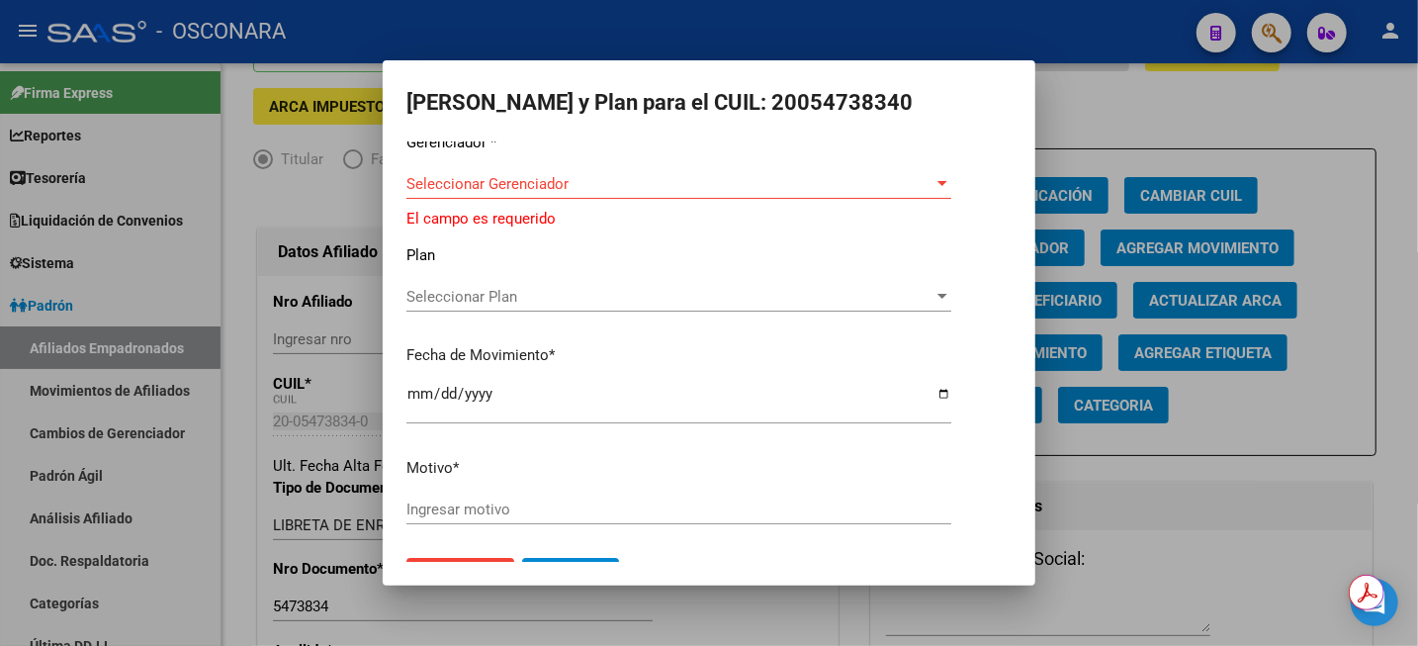
scroll to position [0, 0]
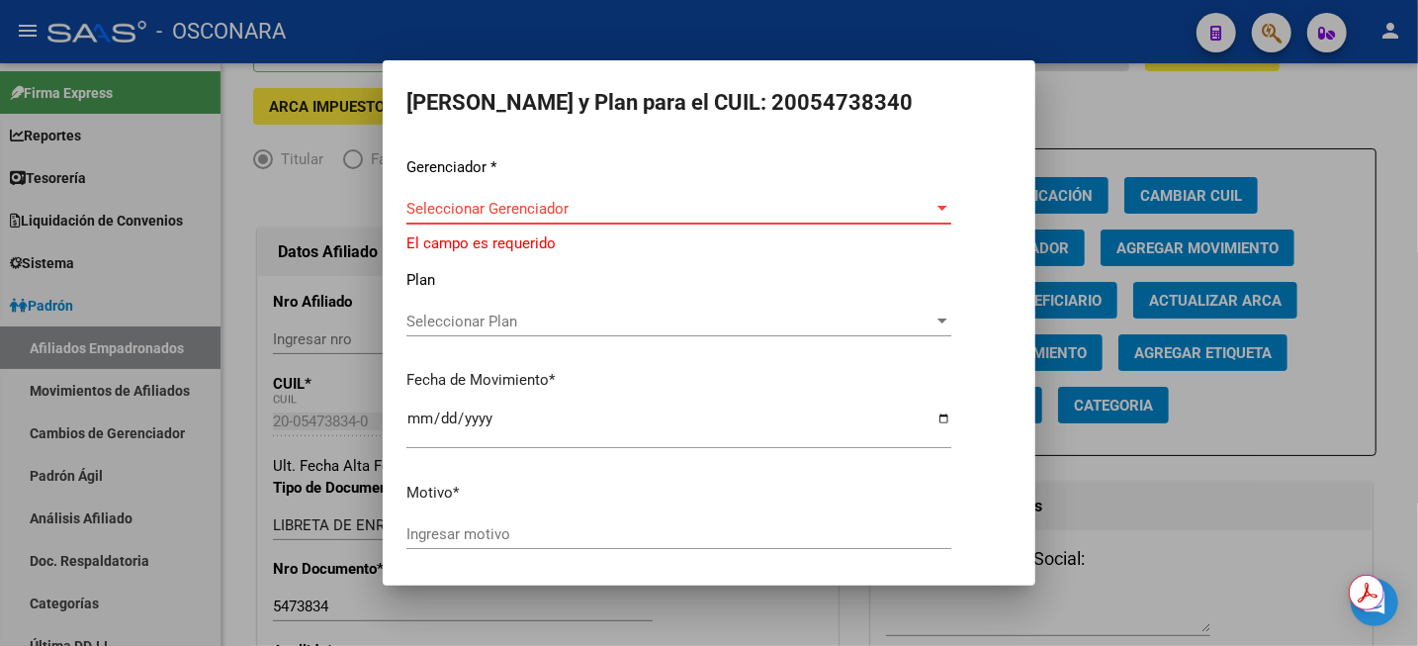
click at [658, 209] on span "Seleccionar Gerenciador" at bounding box center [670, 209] width 527 height 18
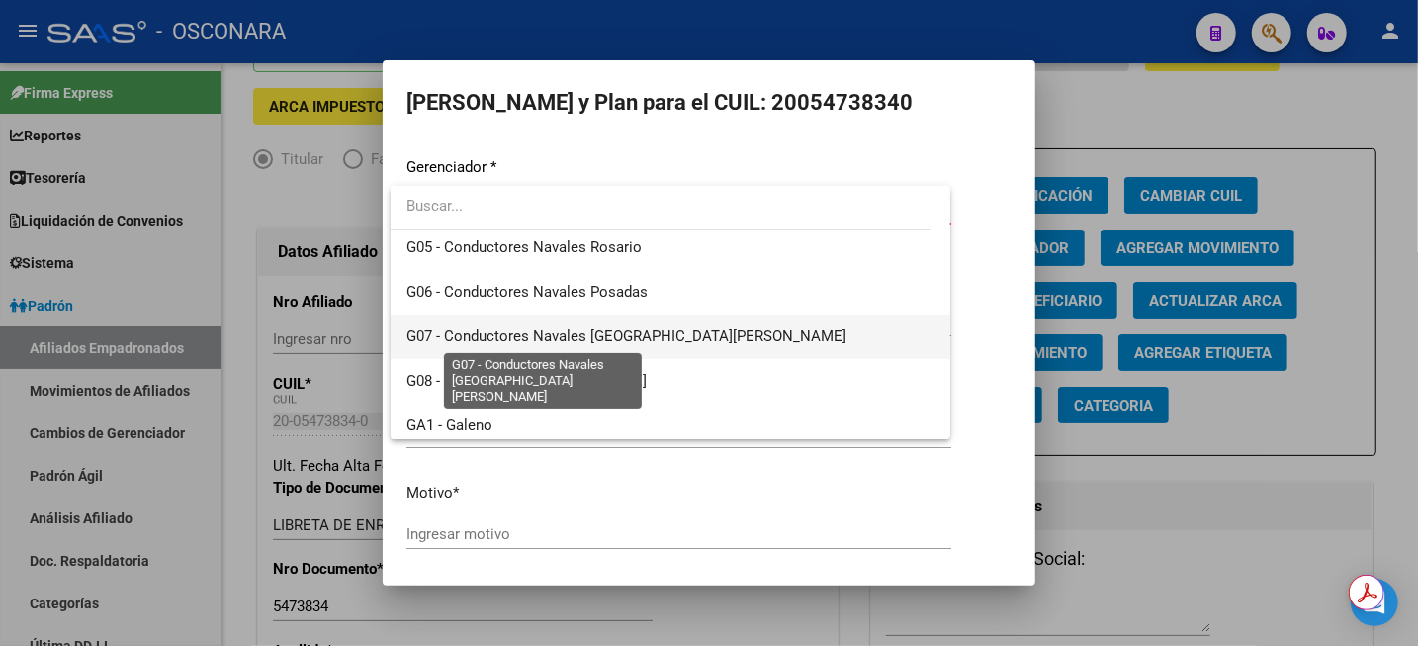
scroll to position [371, 0]
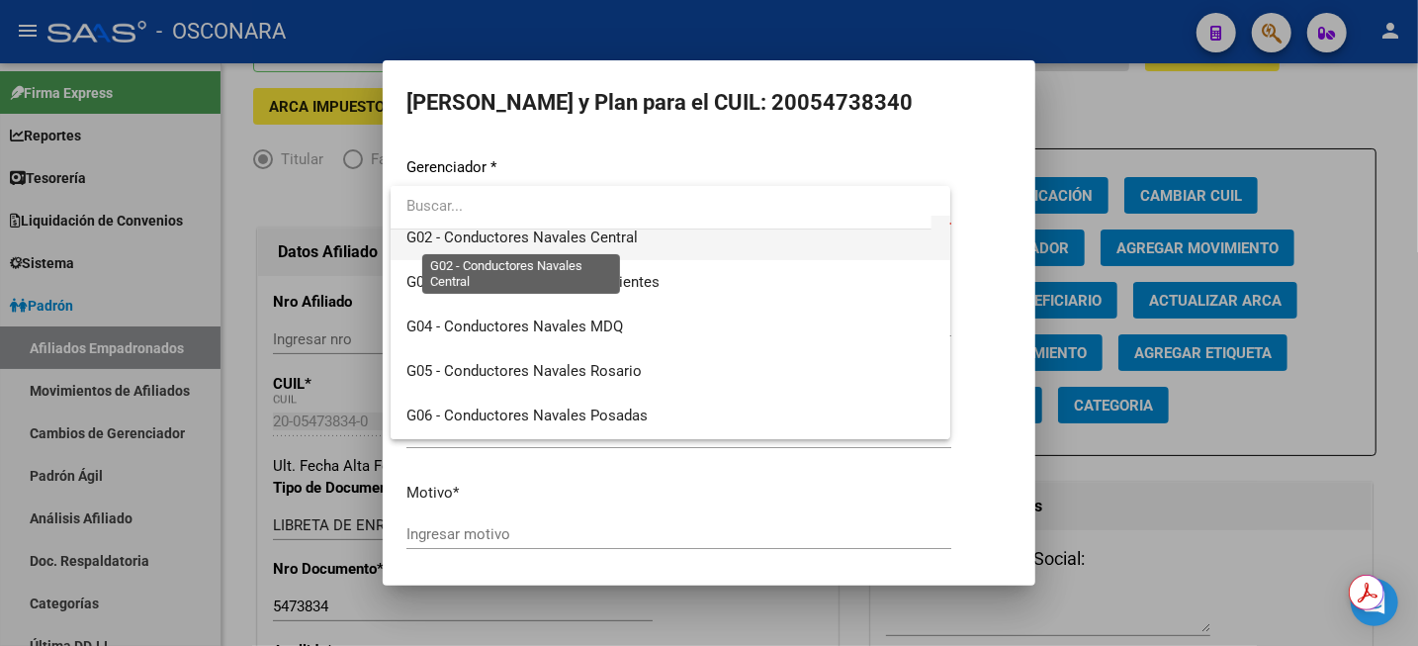
click at [623, 244] on span "G02 - Conductores Navales Central" at bounding box center [522, 237] width 231 height 18
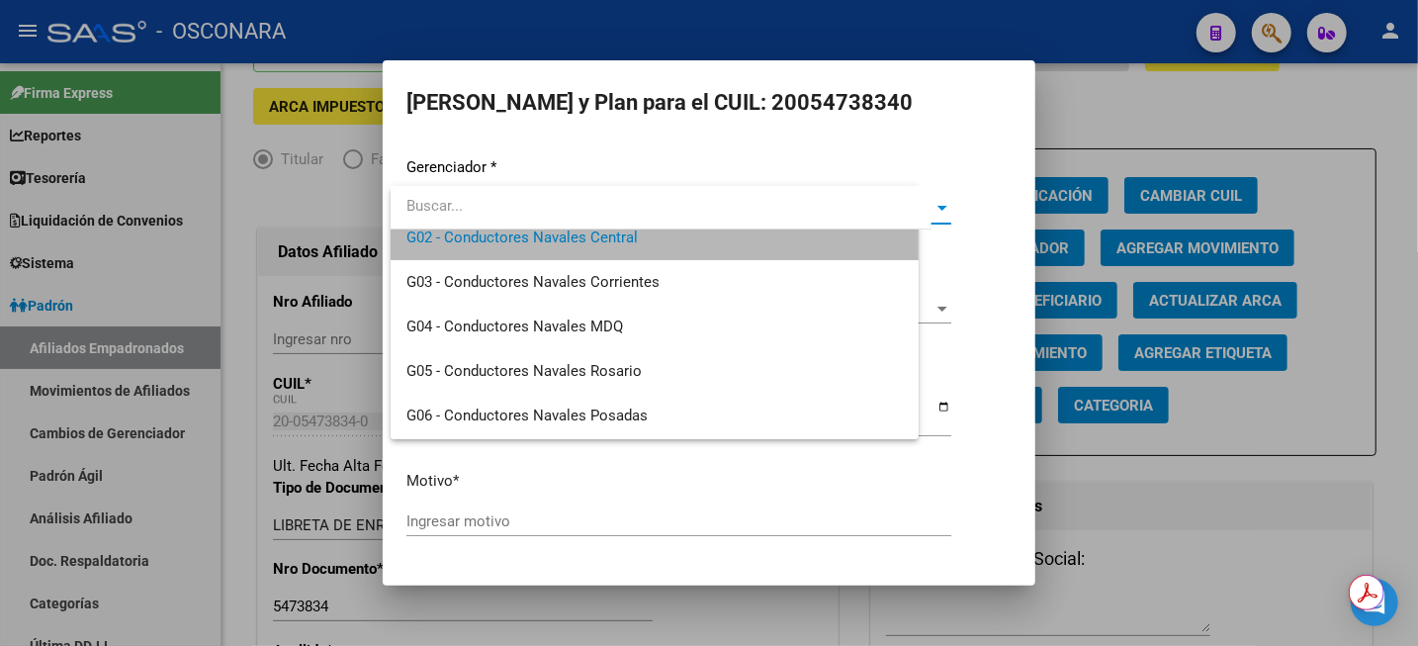
scroll to position [355, 0]
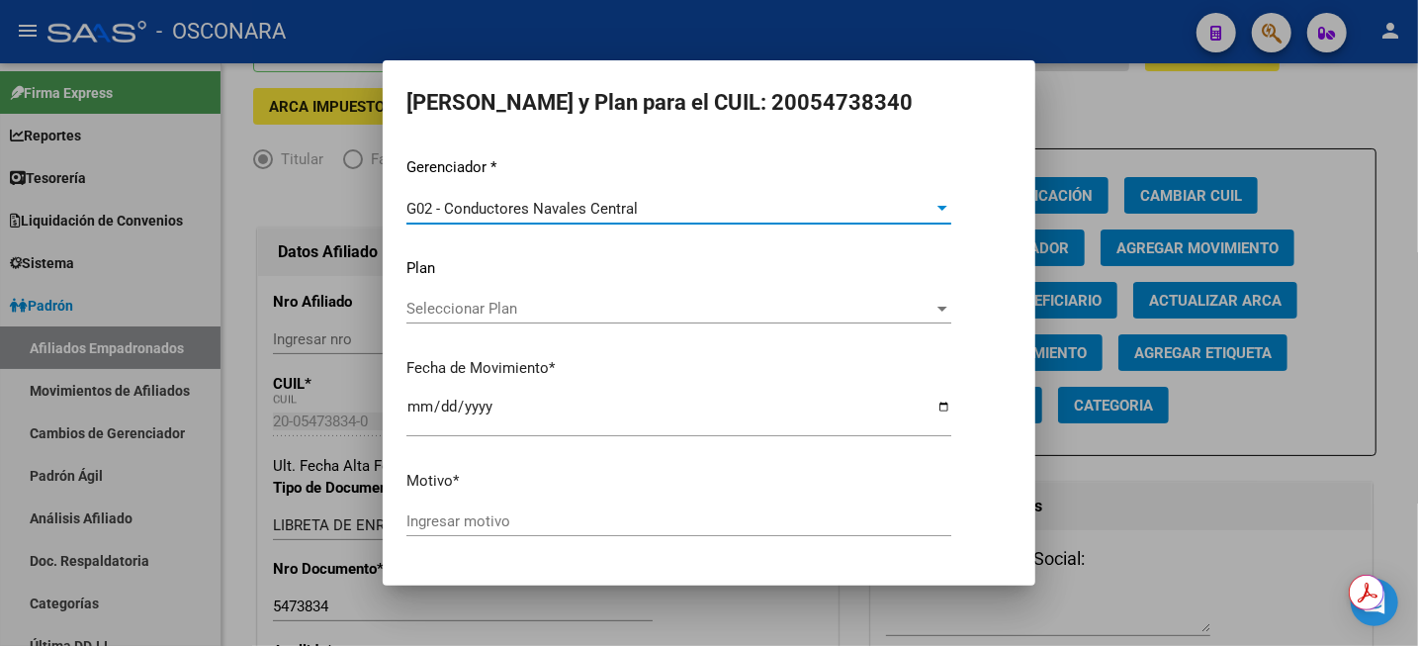
click at [567, 308] on span "Seleccionar Plan" at bounding box center [670, 309] width 527 height 18
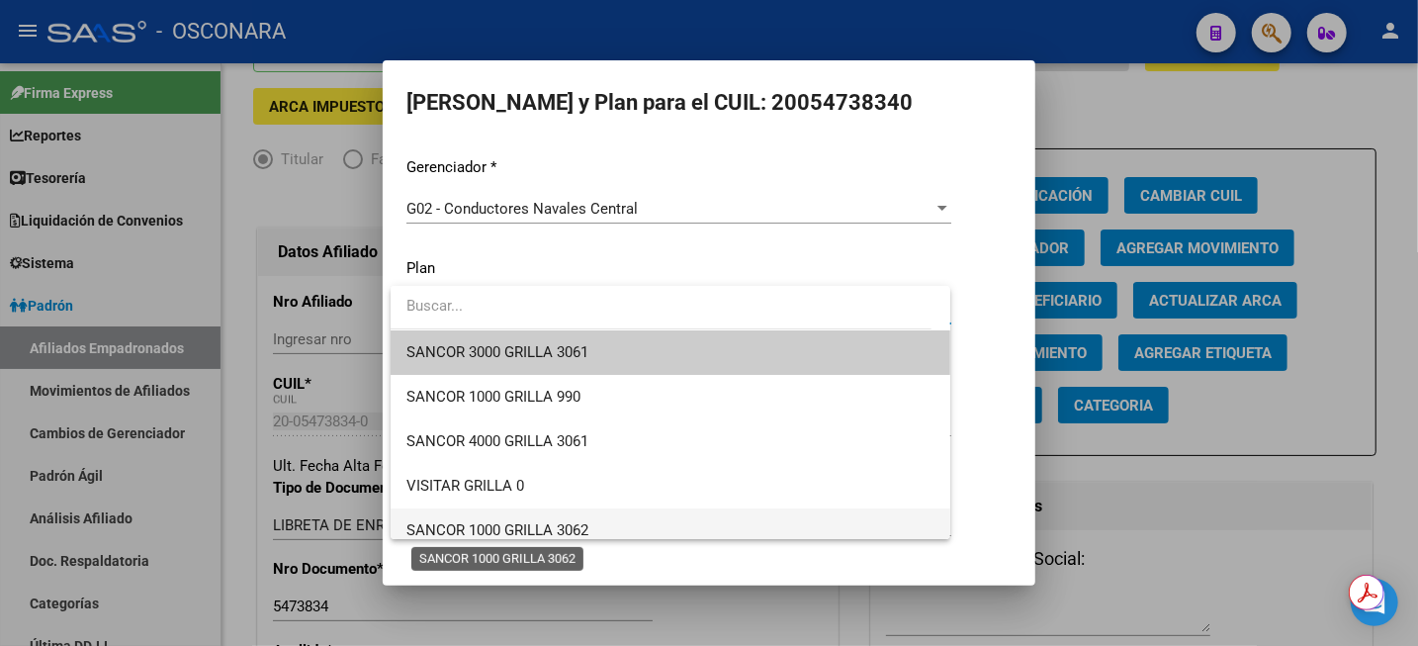
click at [582, 536] on span "SANCOR 1000 GRILLA 3062" at bounding box center [498, 530] width 182 height 18
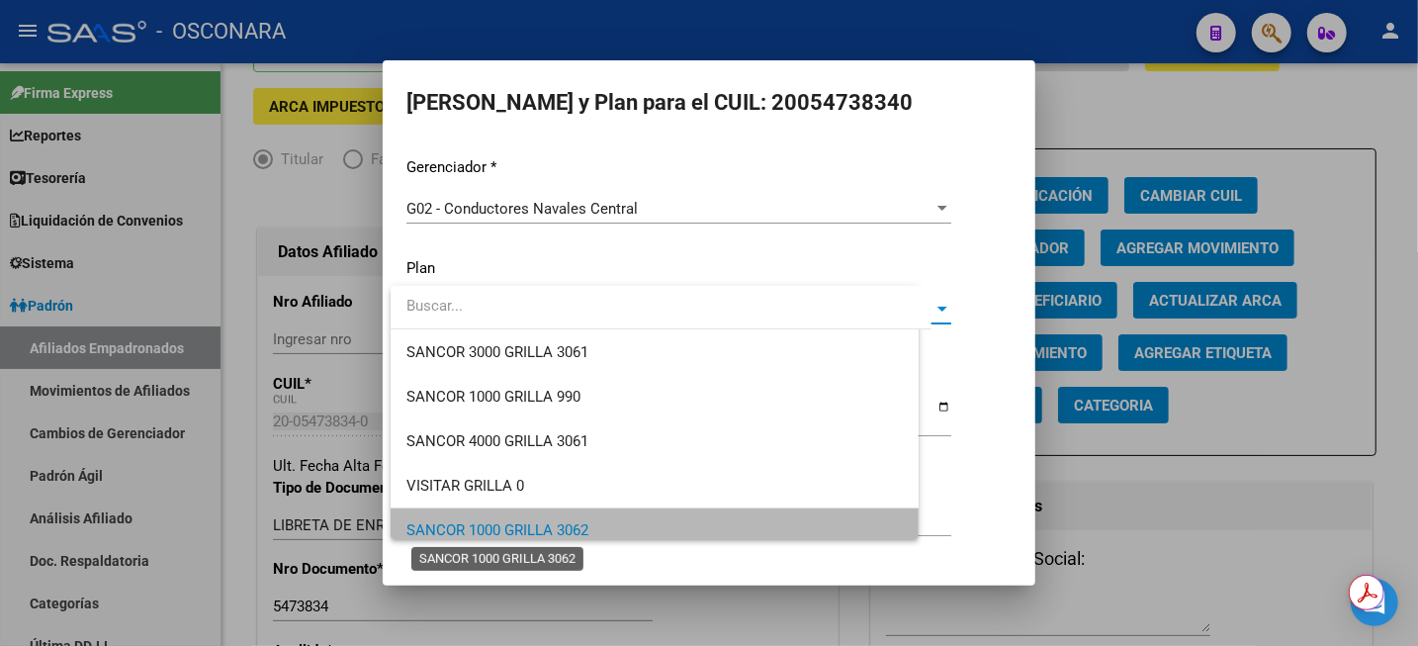
scroll to position [12, 0]
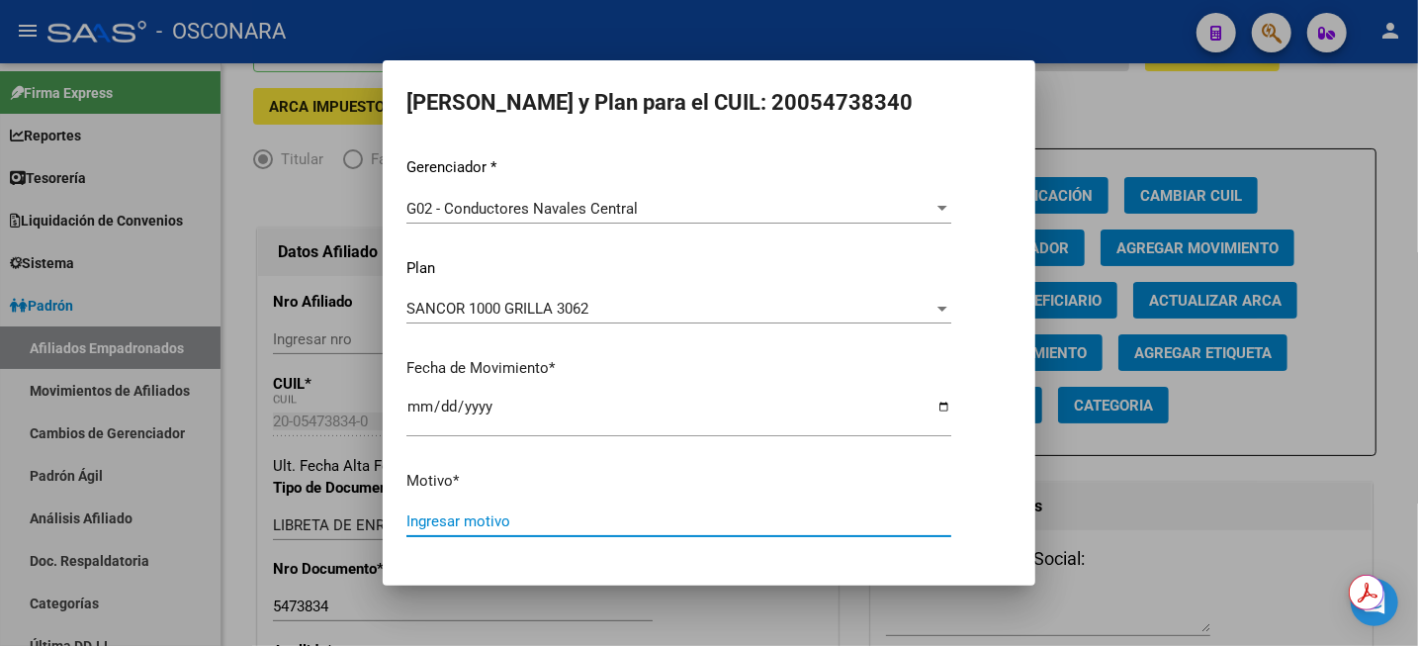
paste input "20054738340"
click at [523, 519] on input "20054738340" at bounding box center [679, 521] width 545 height 18
type input "2"
type input "BAJA DE PLAN A C1000 3062"
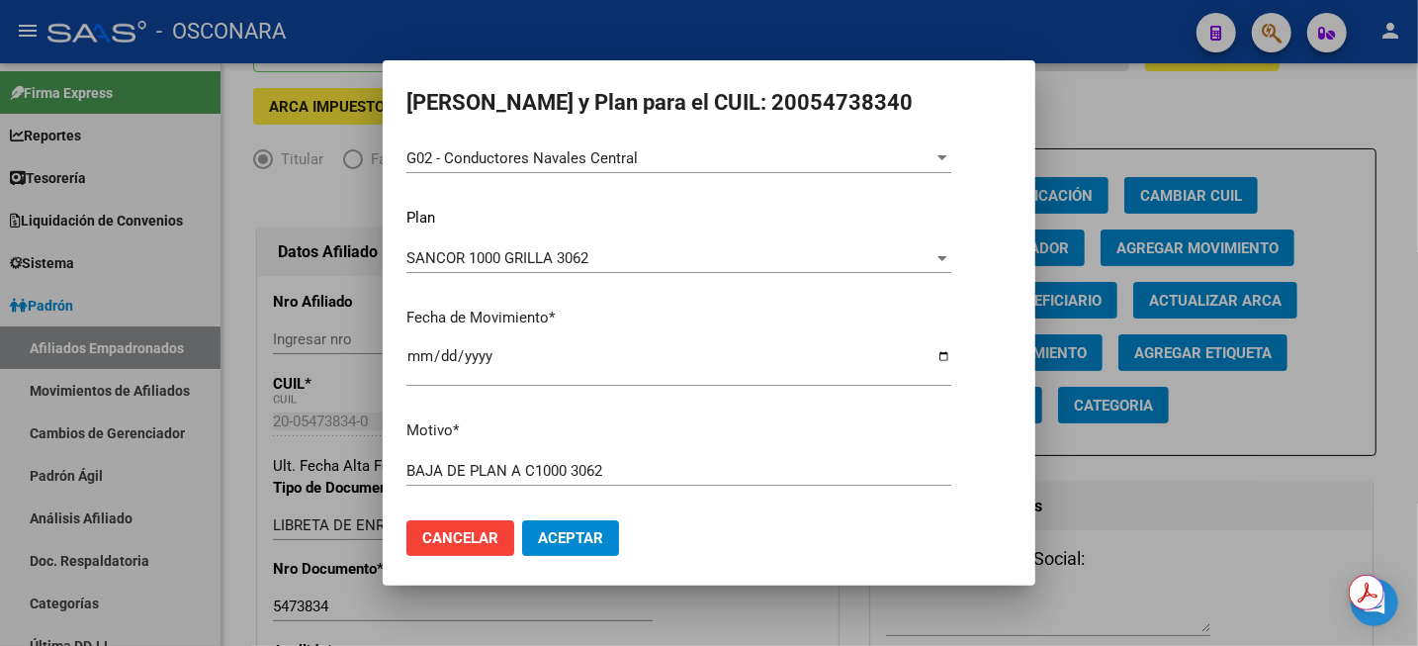
scroll to position [59, 0]
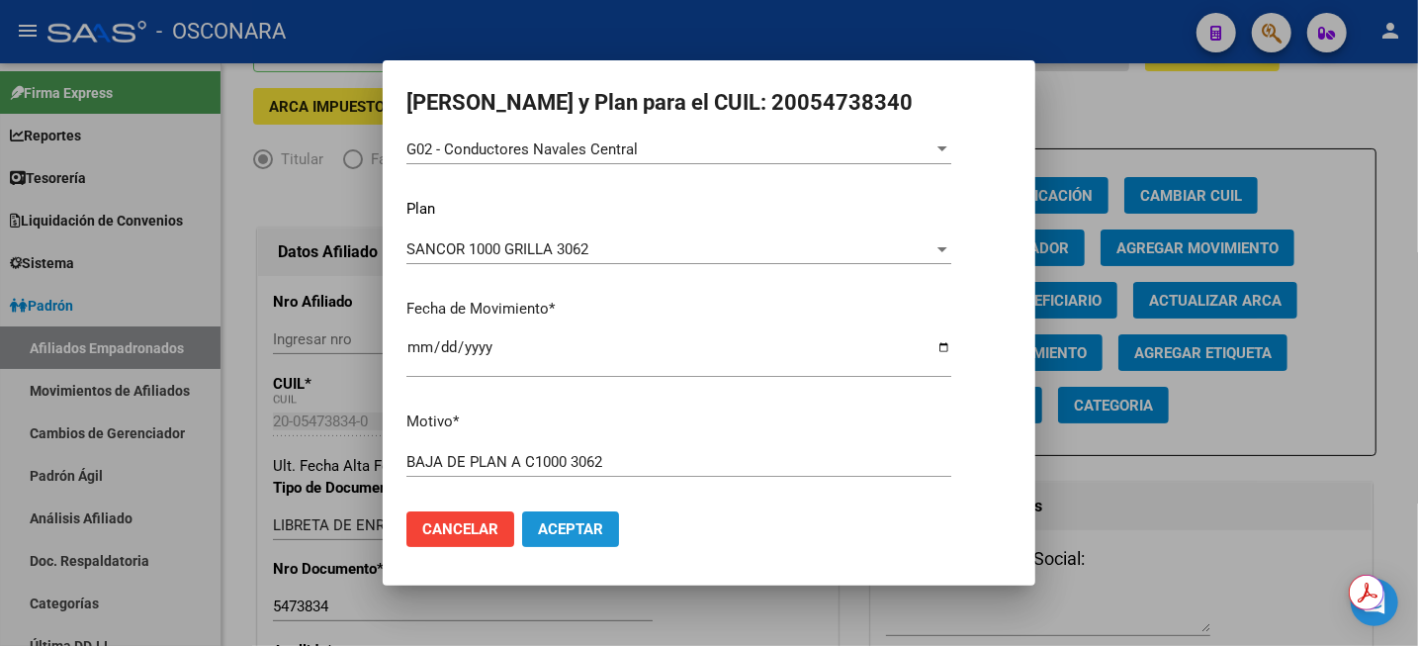
click at [584, 533] on span "Aceptar" at bounding box center [570, 529] width 65 height 18
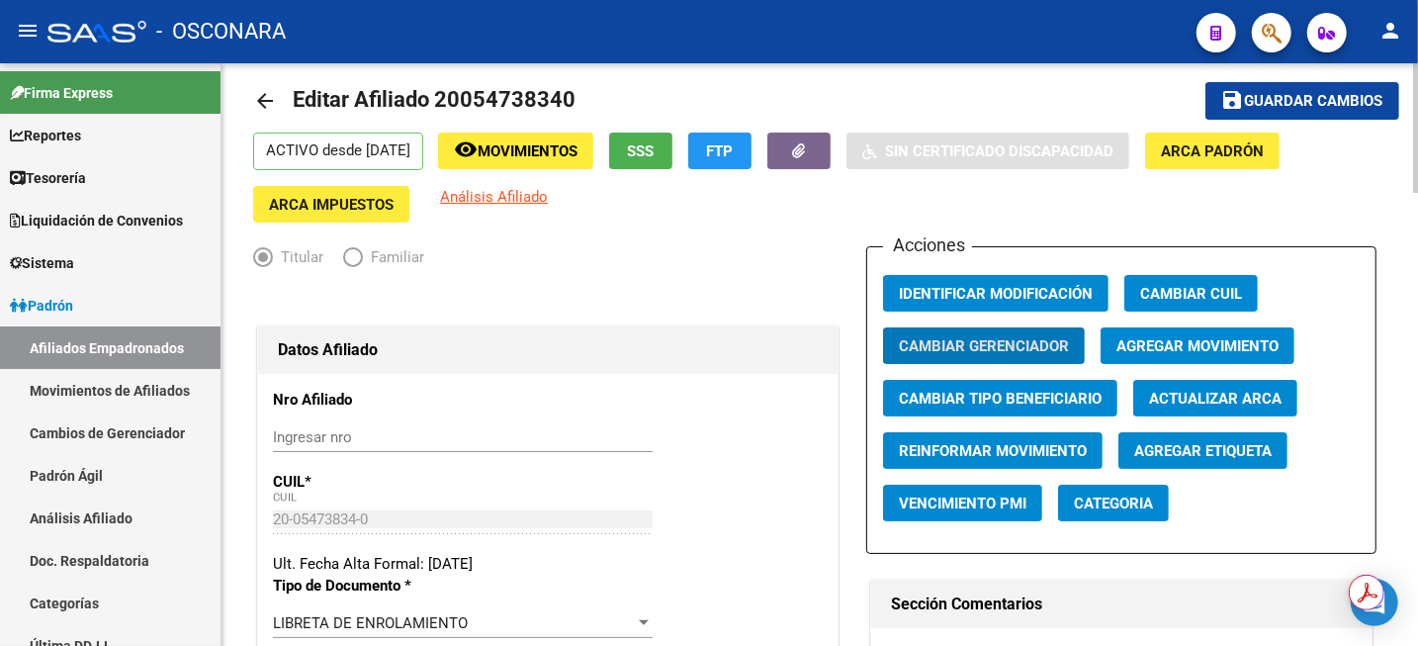
scroll to position [0, 0]
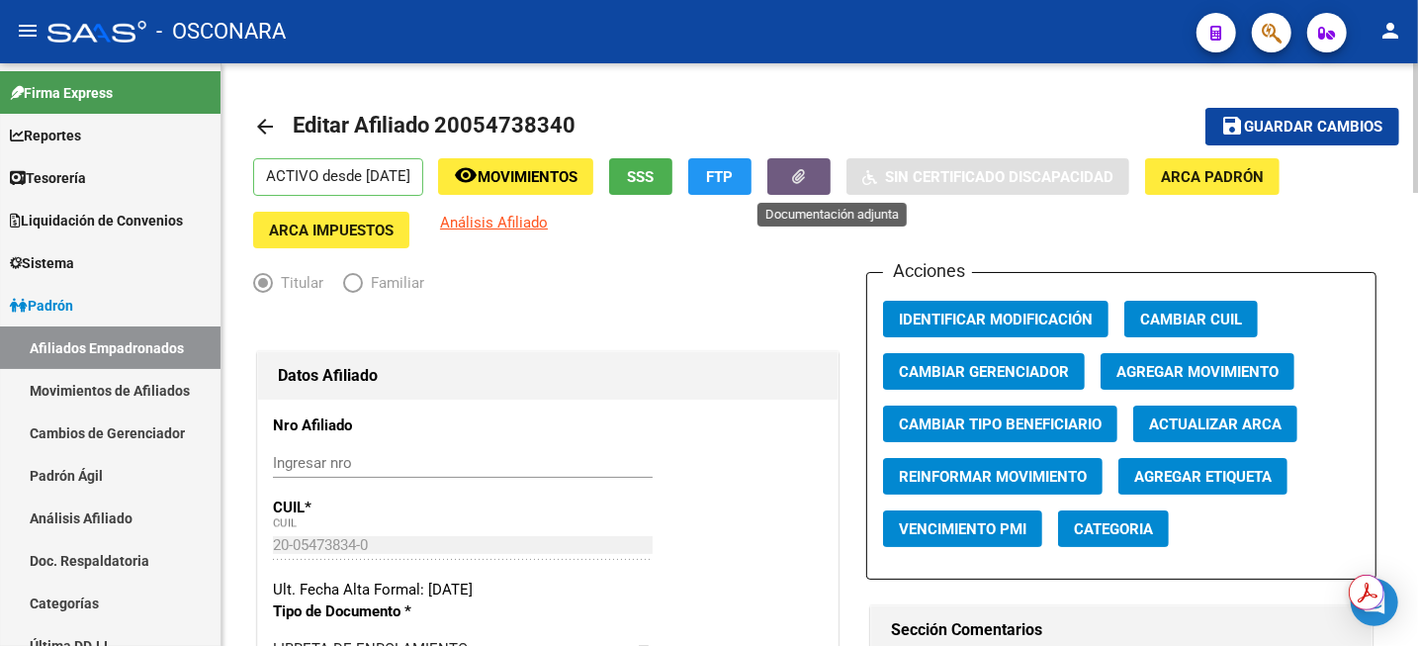
click at [807, 172] on button "button" at bounding box center [799, 176] width 63 height 37
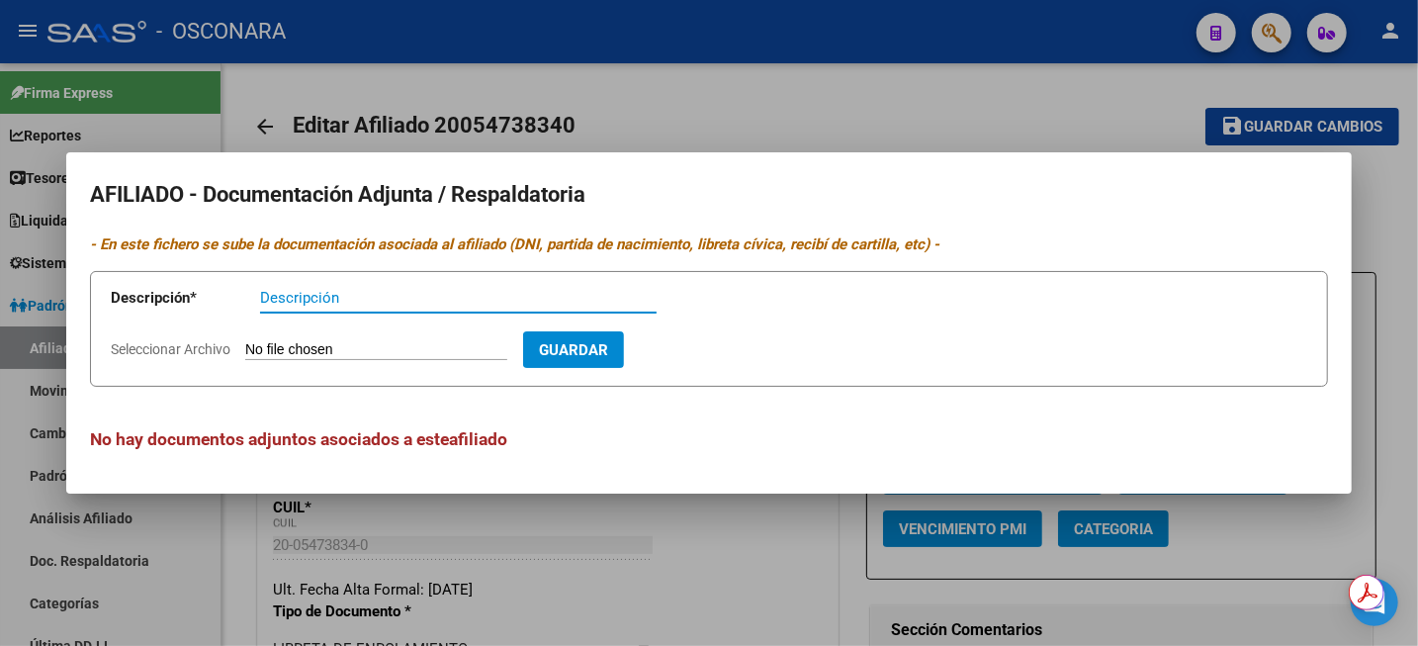
paste input "20054738340"
type input "2"
click at [366, 297] on input "BAJA DE PLAN C1000 3062" at bounding box center [458, 298] width 397 height 18
type input "BAJA DE PLAN A C1000 3062"
type input "C:\fakepath\WhatsApp Image 2025-07-07 at 11.29.12.jpeg"
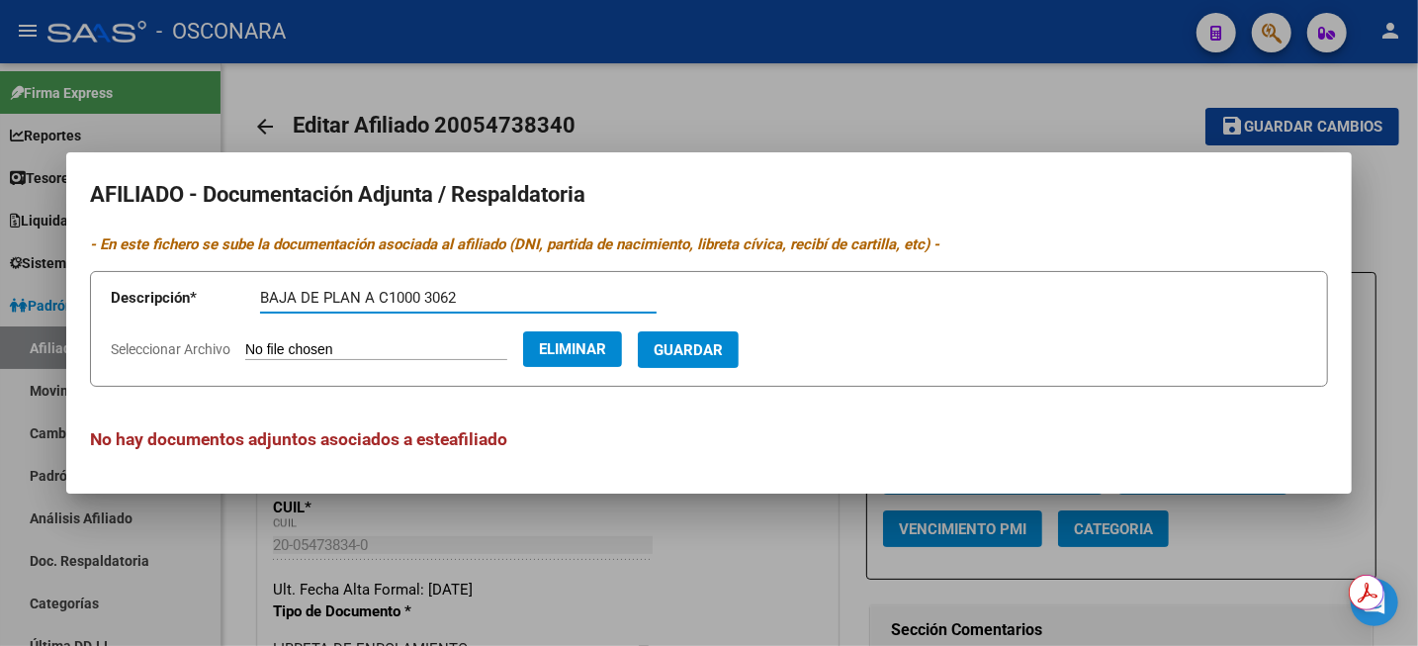
click at [736, 361] on button "Guardar" at bounding box center [688, 349] width 101 height 37
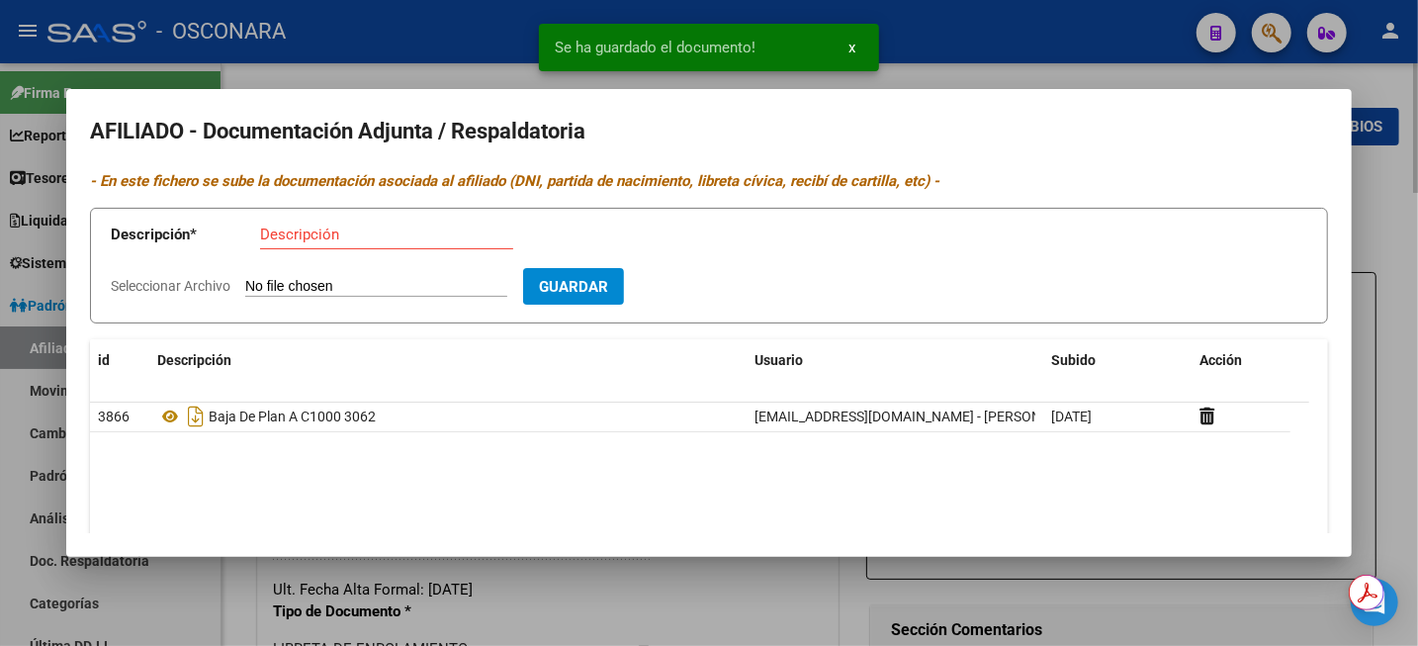
drag, startPoint x: 1415, startPoint y: 262, endPoint x: 1385, endPoint y: 200, distance: 69.4
click at [1416, 262] on div at bounding box center [709, 323] width 1418 height 646
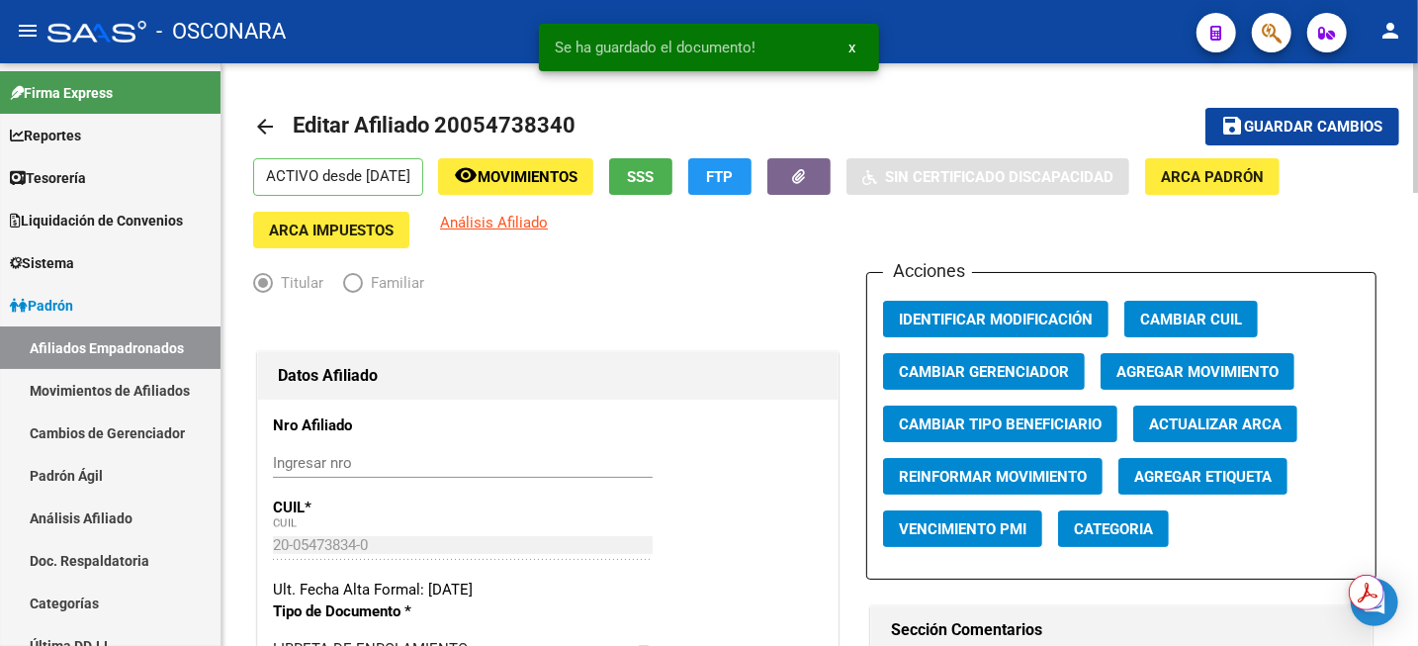
click at [1339, 108] on button "save Guardar cambios" at bounding box center [1303, 126] width 194 height 37
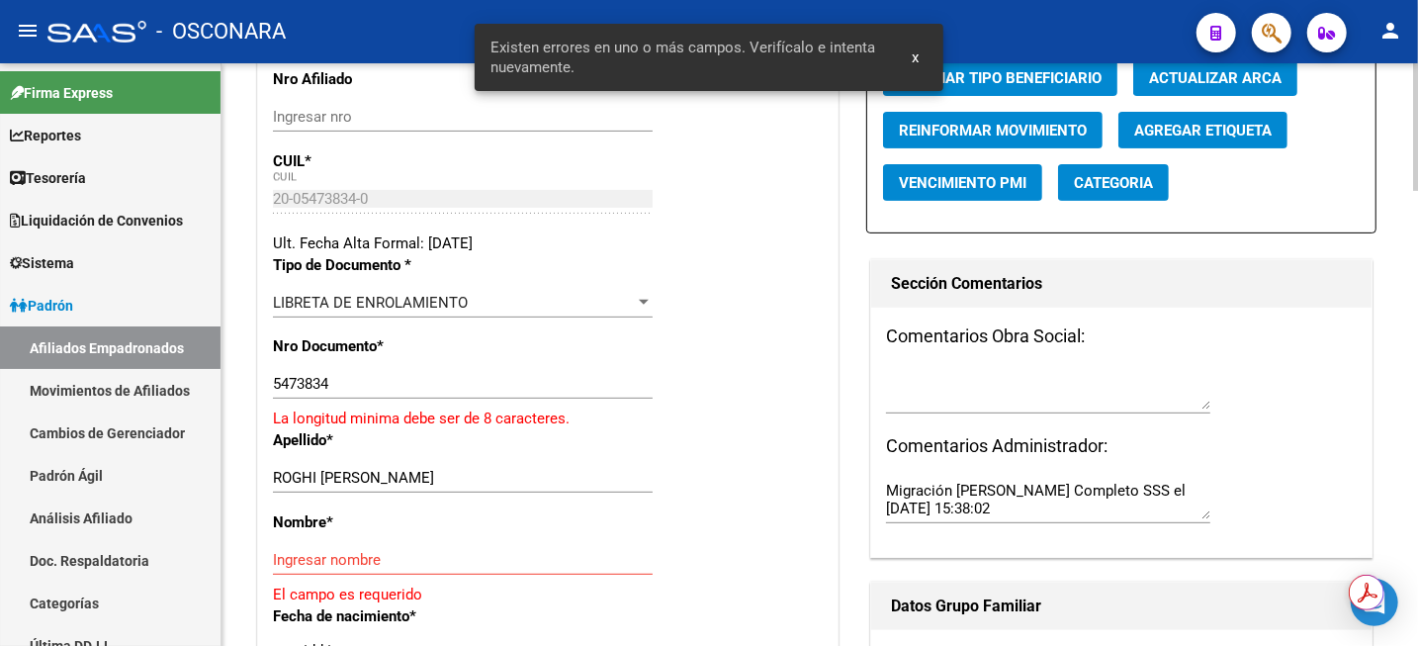
scroll to position [371, 0]
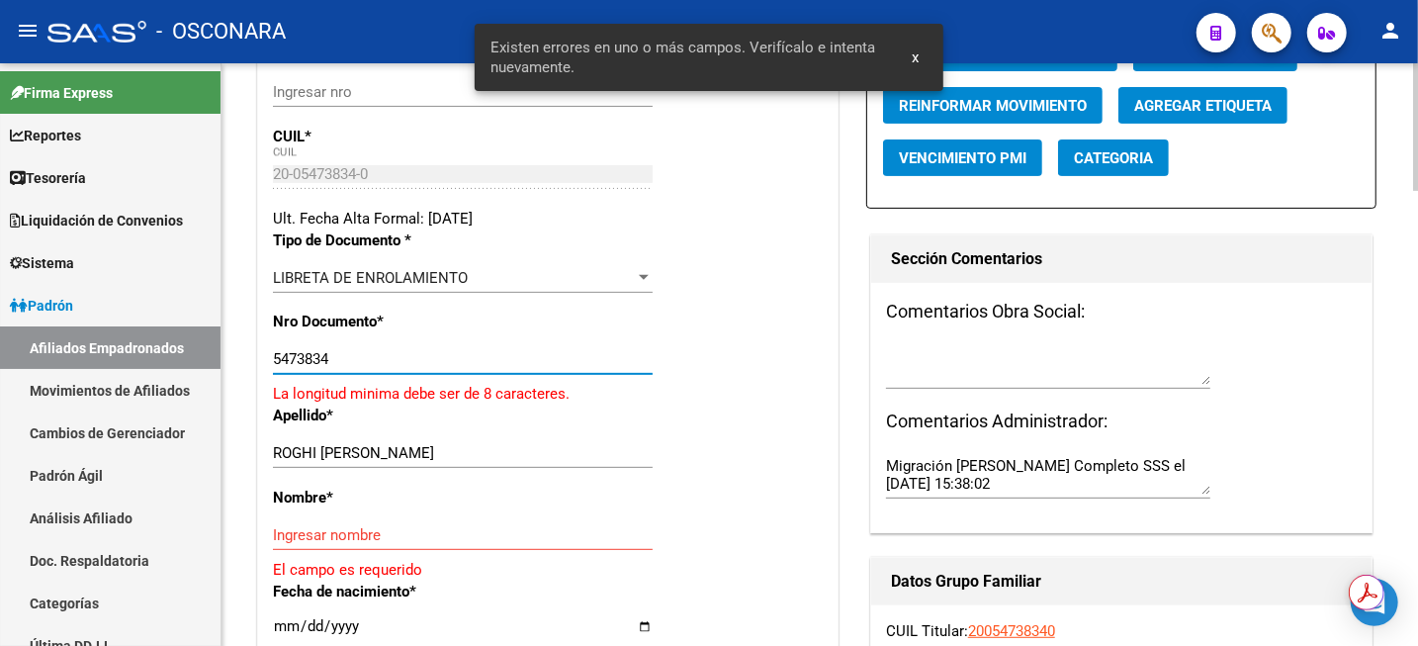
click at [273, 358] on input "5473834" at bounding box center [463, 359] width 380 height 18
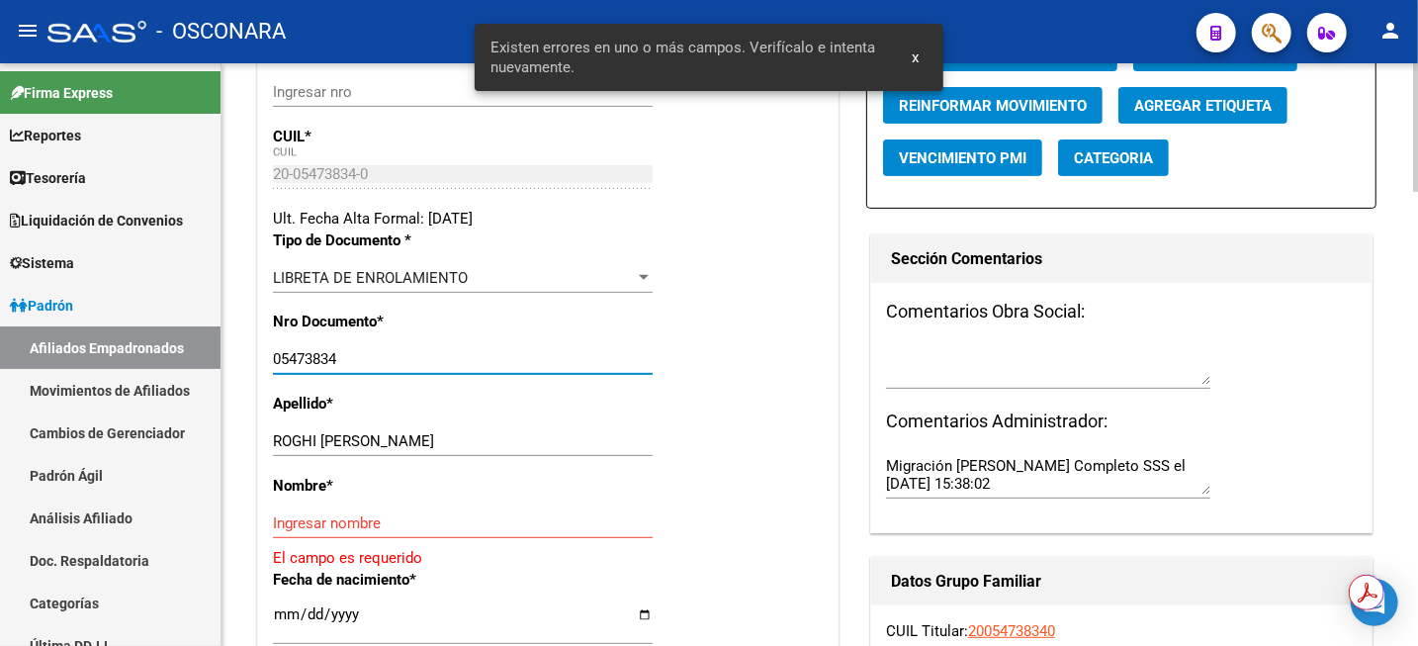
type input "05473834"
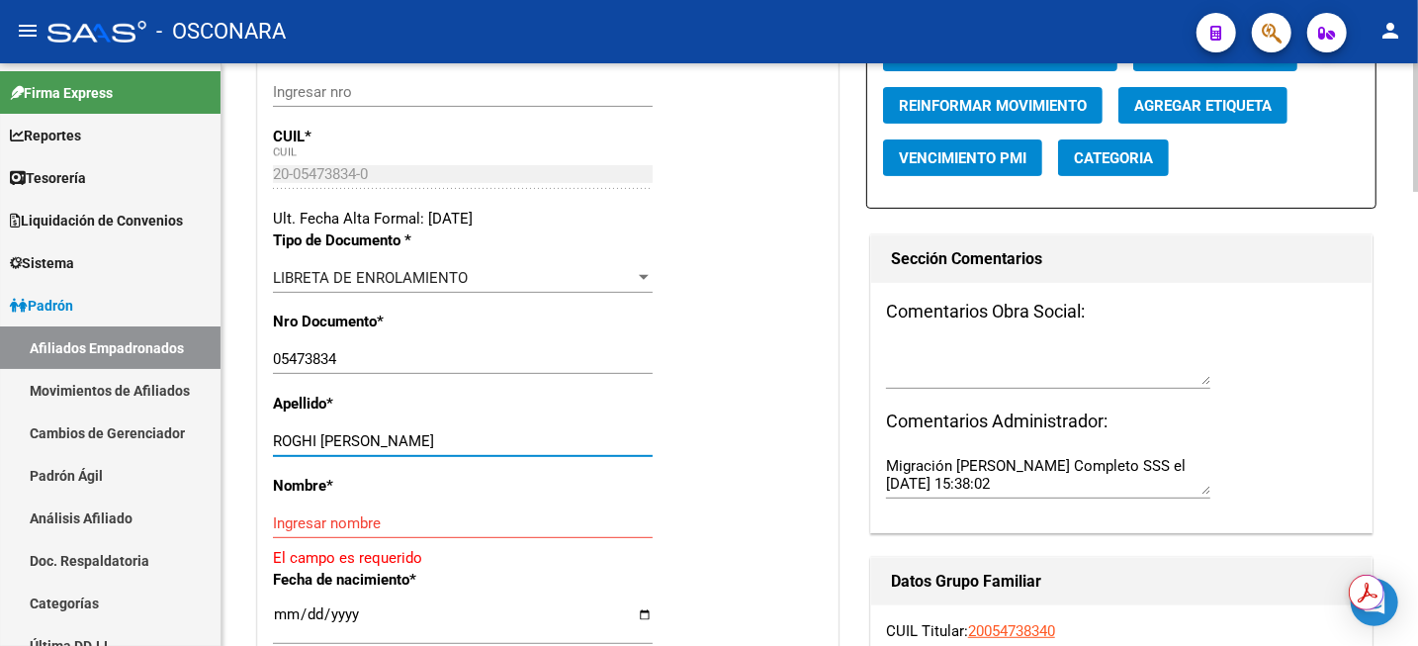
drag, startPoint x: 326, startPoint y: 434, endPoint x: 453, endPoint y: 446, distance: 127.2
click at [453, 446] on input "ROGHI RUBEN OSVALDO" at bounding box center [463, 441] width 380 height 18
type input "ROGHI"
click at [403, 508] on div "Ingresar nombre" at bounding box center [463, 523] width 380 height 30
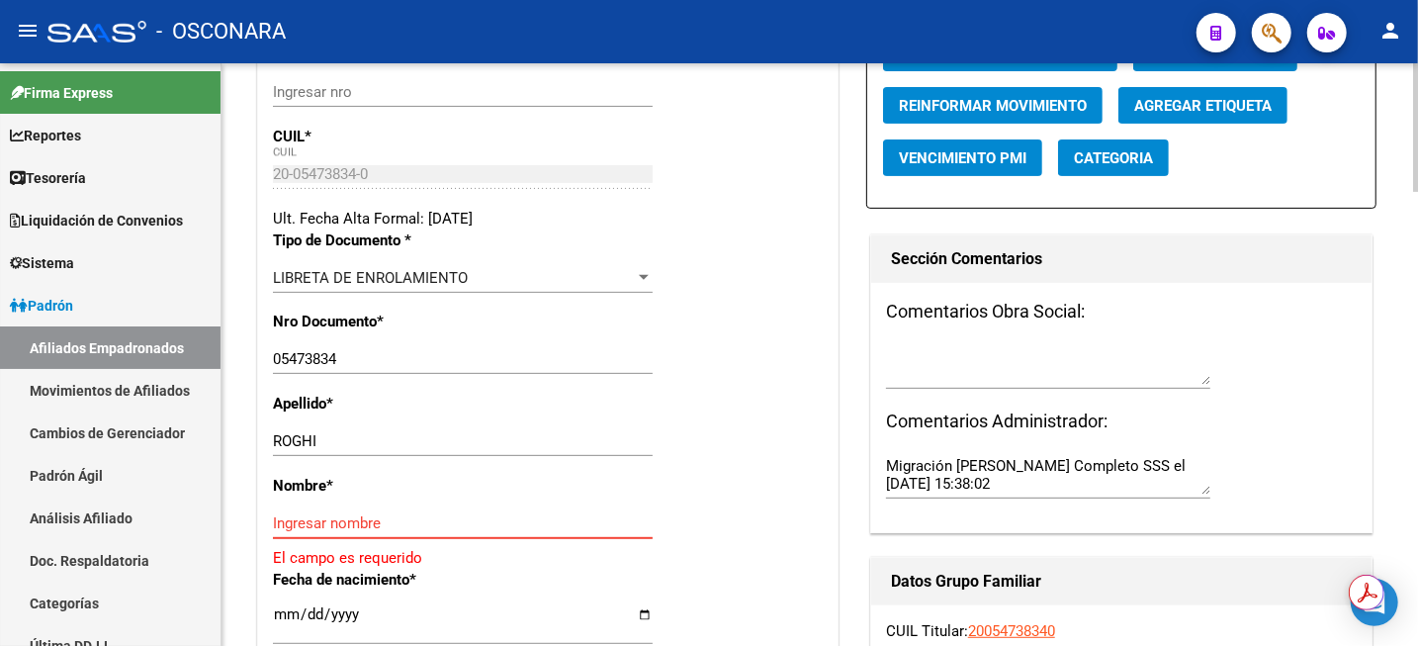
paste input "RUBEN OSVALDO"
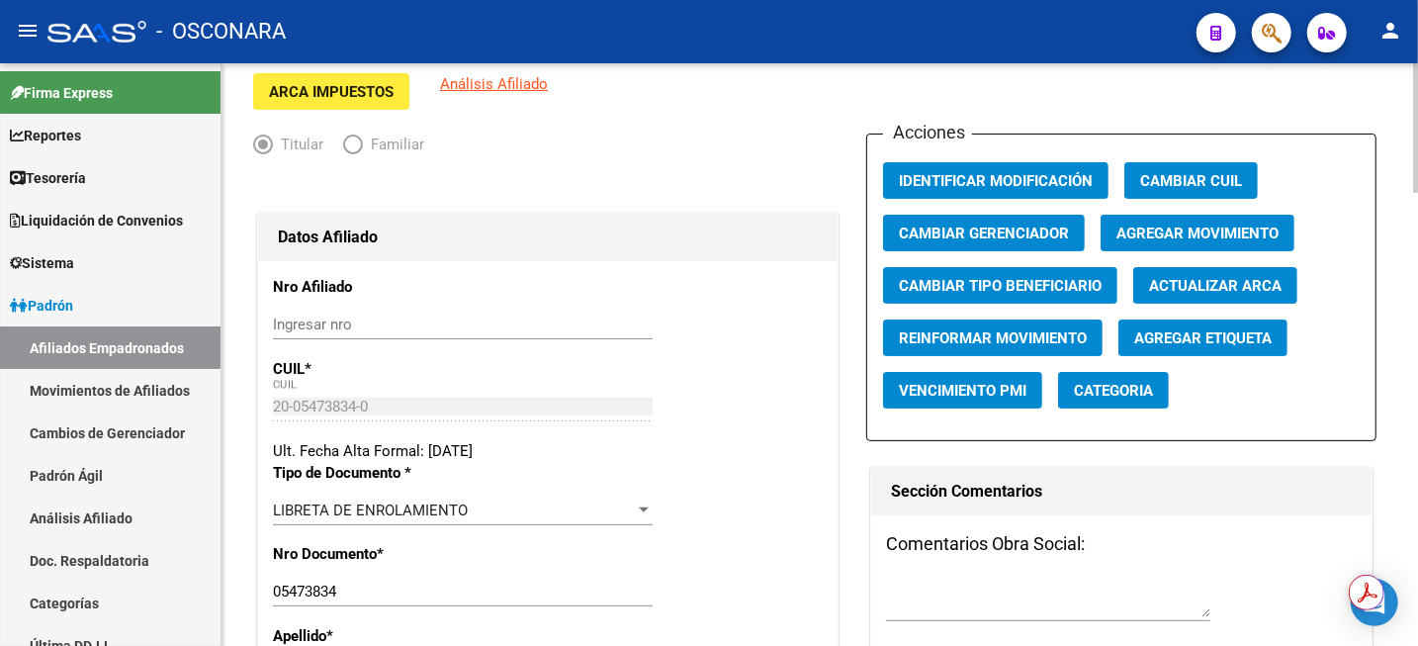
scroll to position [0, 0]
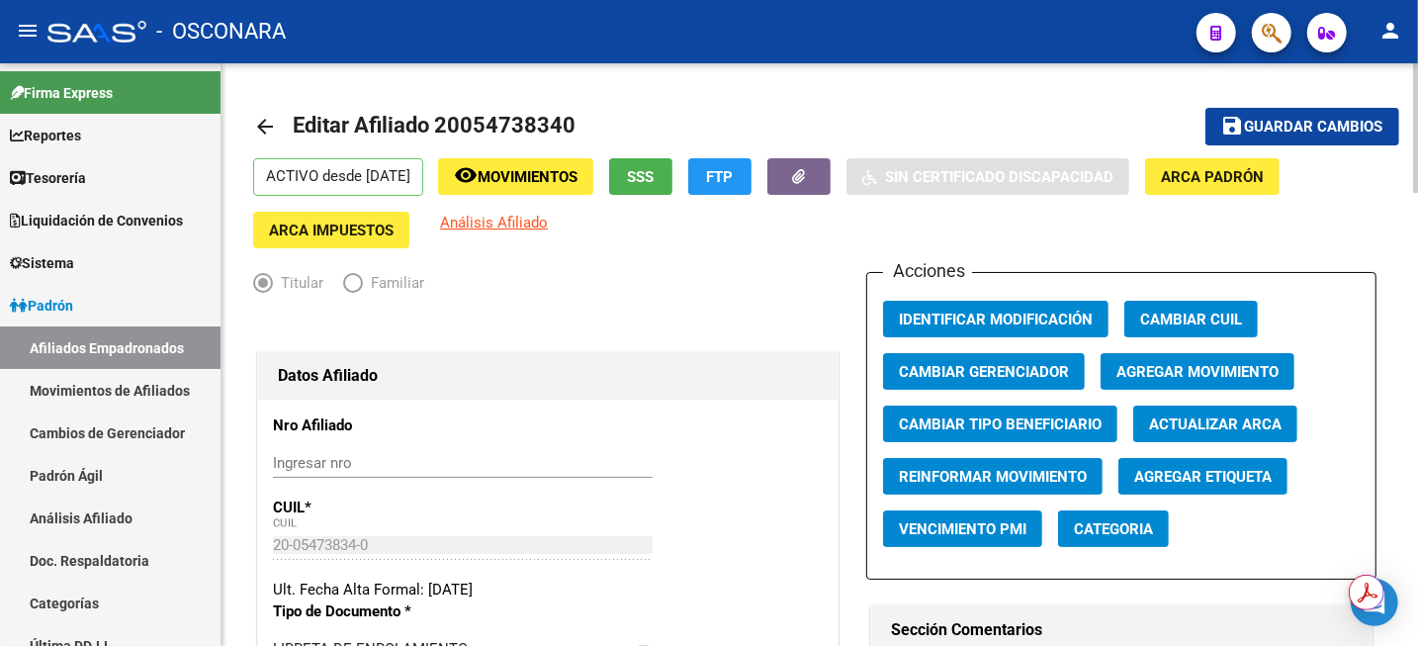
type input "RUBEN OSVALDO"
click at [1312, 129] on span "Guardar cambios" at bounding box center [1314, 128] width 138 height 18
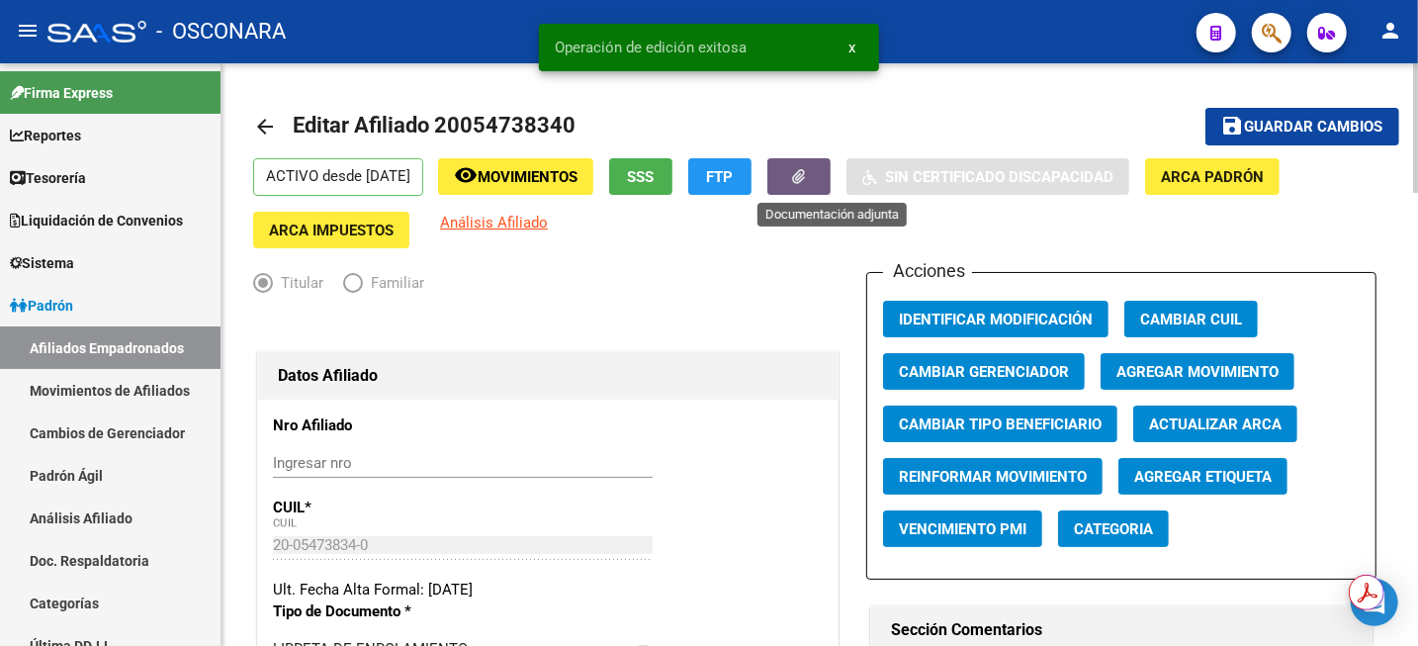
click at [831, 189] on button "button" at bounding box center [799, 176] width 63 height 37
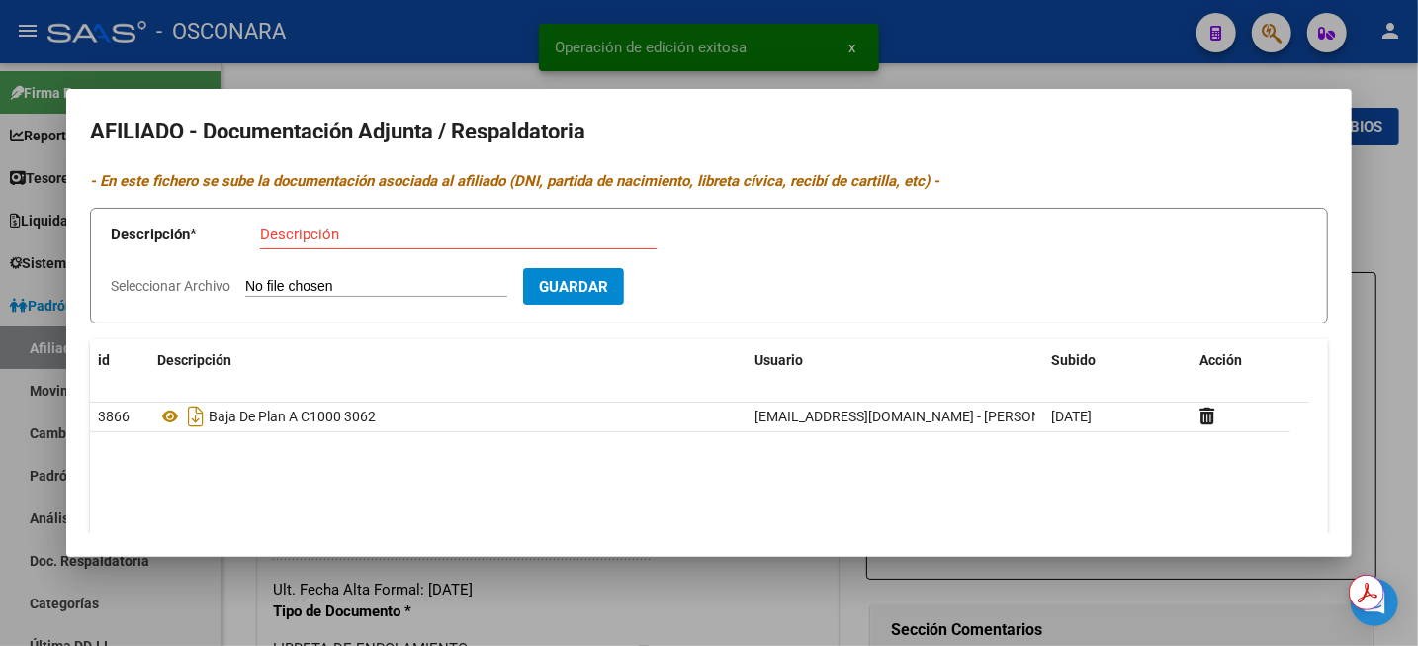
click at [1395, 219] on div at bounding box center [709, 323] width 1418 height 646
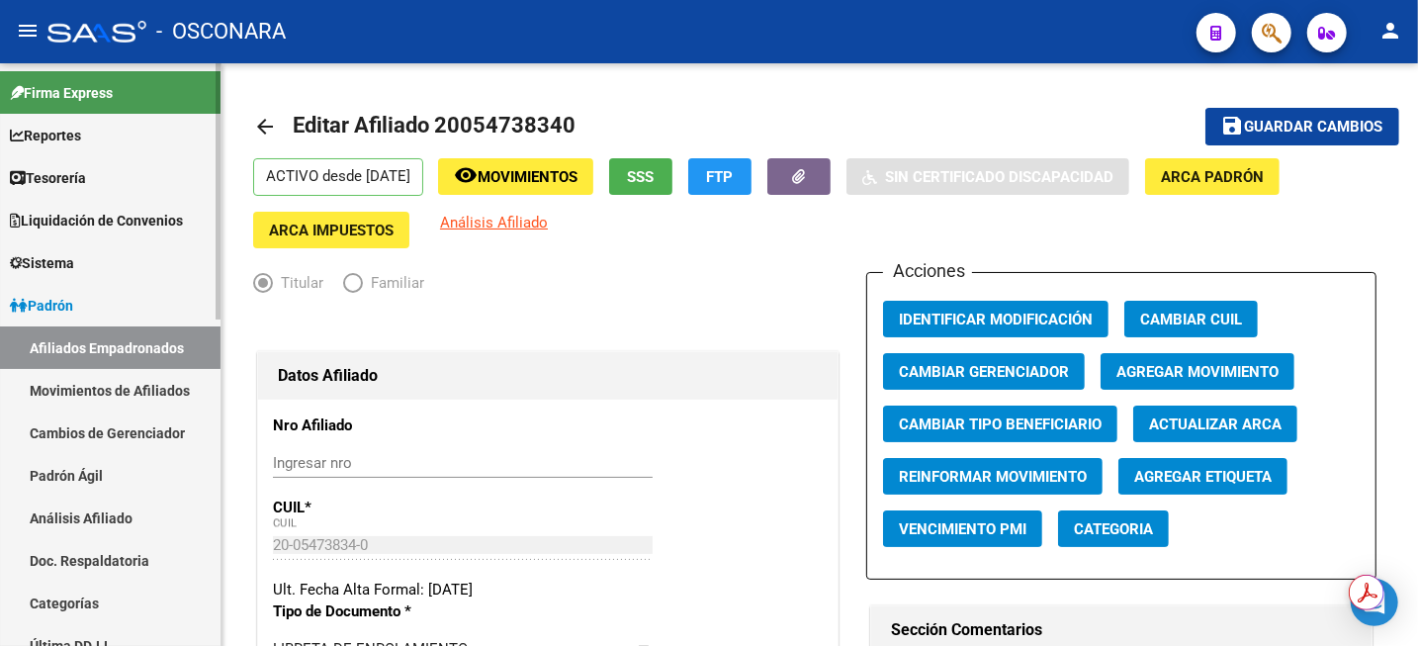
click at [131, 515] on link "Análisis Afiliado" at bounding box center [110, 518] width 221 height 43
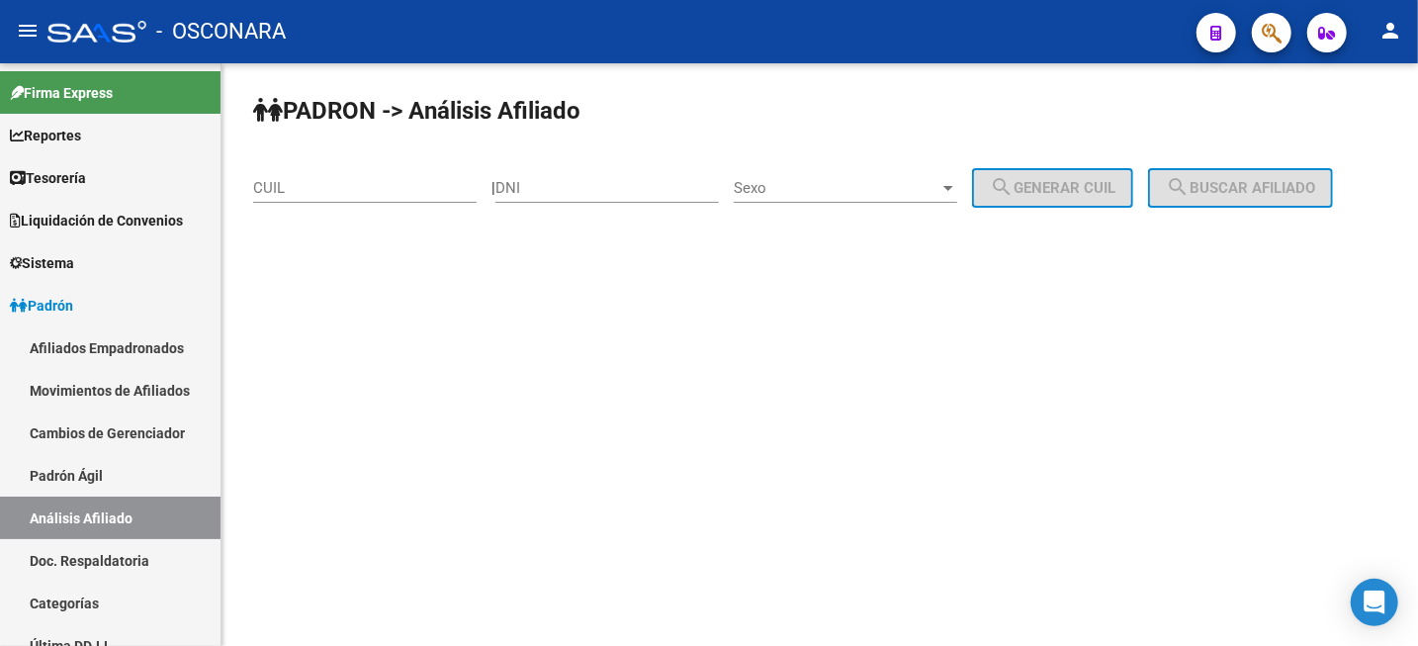
click at [297, 194] on input "CUIL" at bounding box center [365, 188] width 224 height 18
paste input "20-07698219-9"
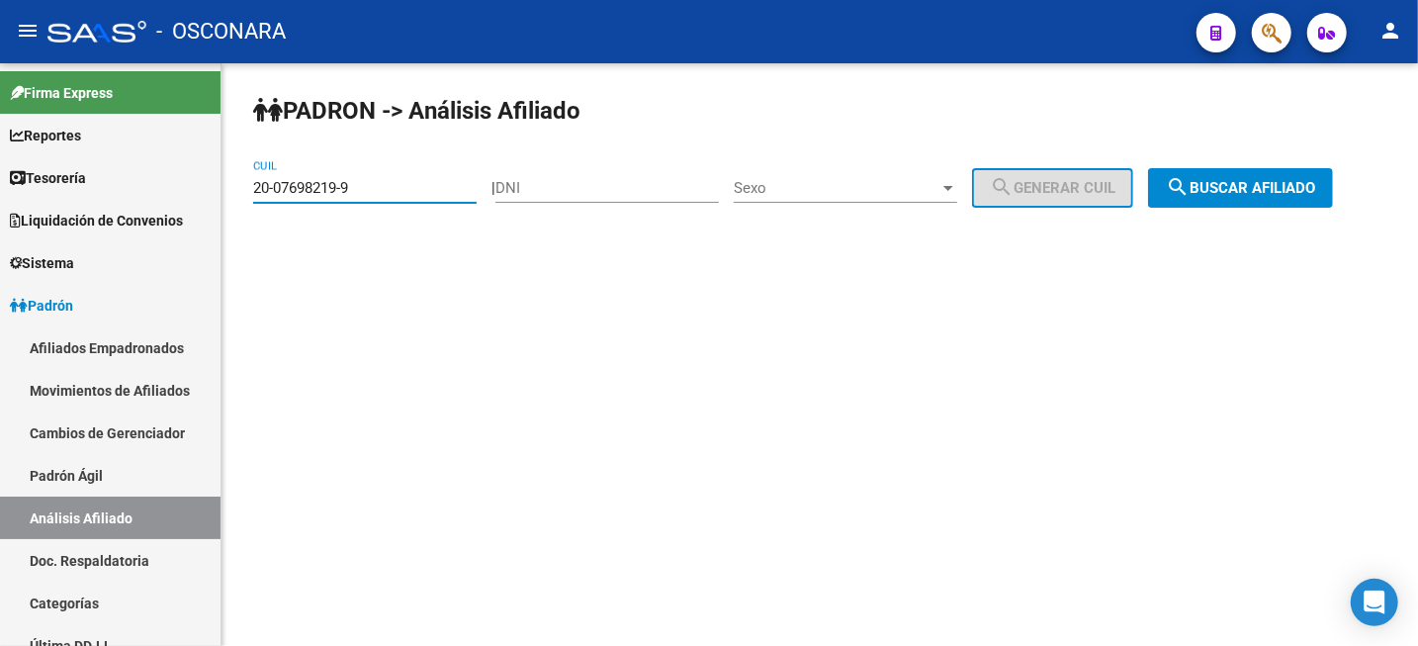
type input "20-07698219-9"
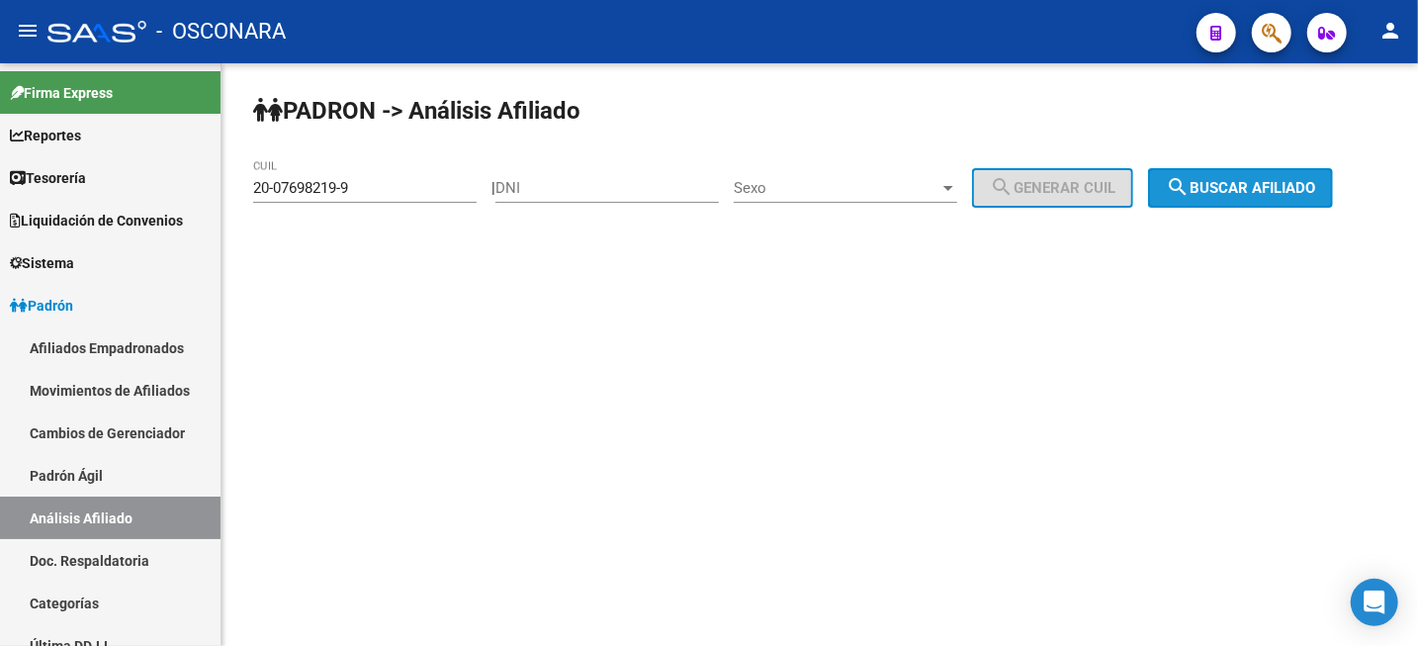
click at [1247, 192] on span "search Buscar afiliado" at bounding box center [1240, 188] width 149 height 18
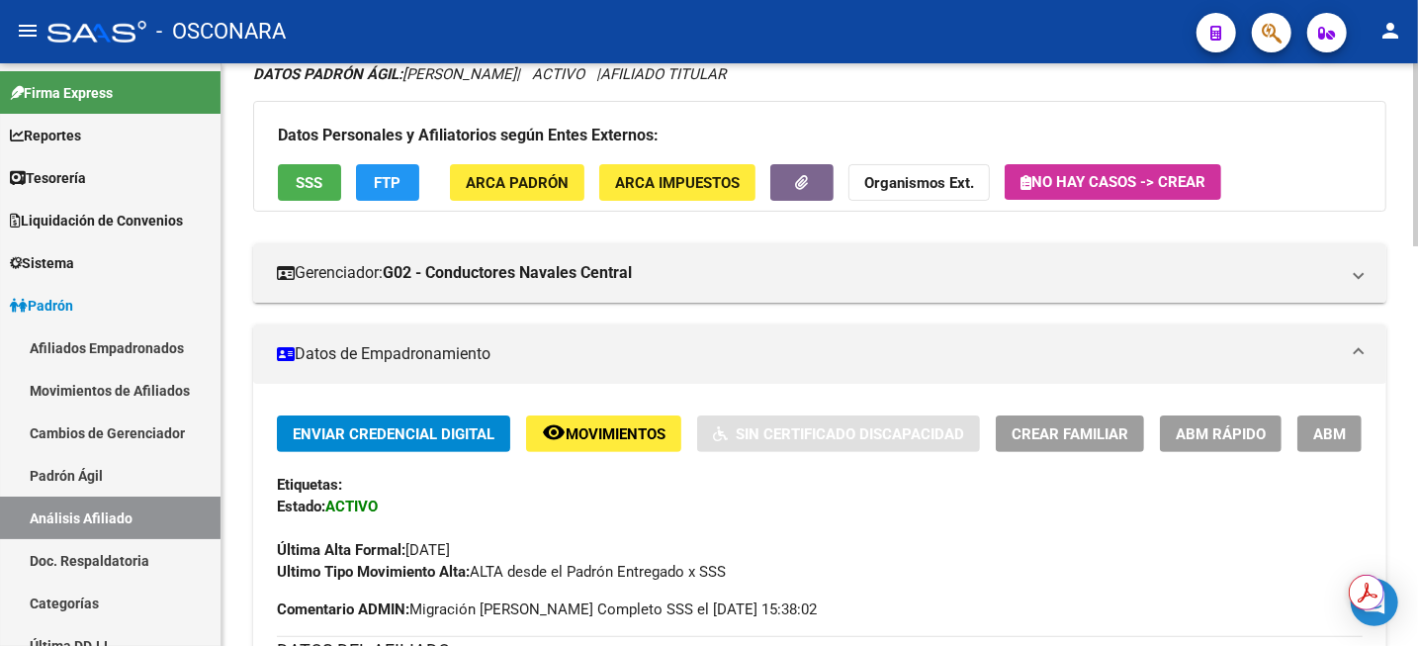
scroll to position [247, 0]
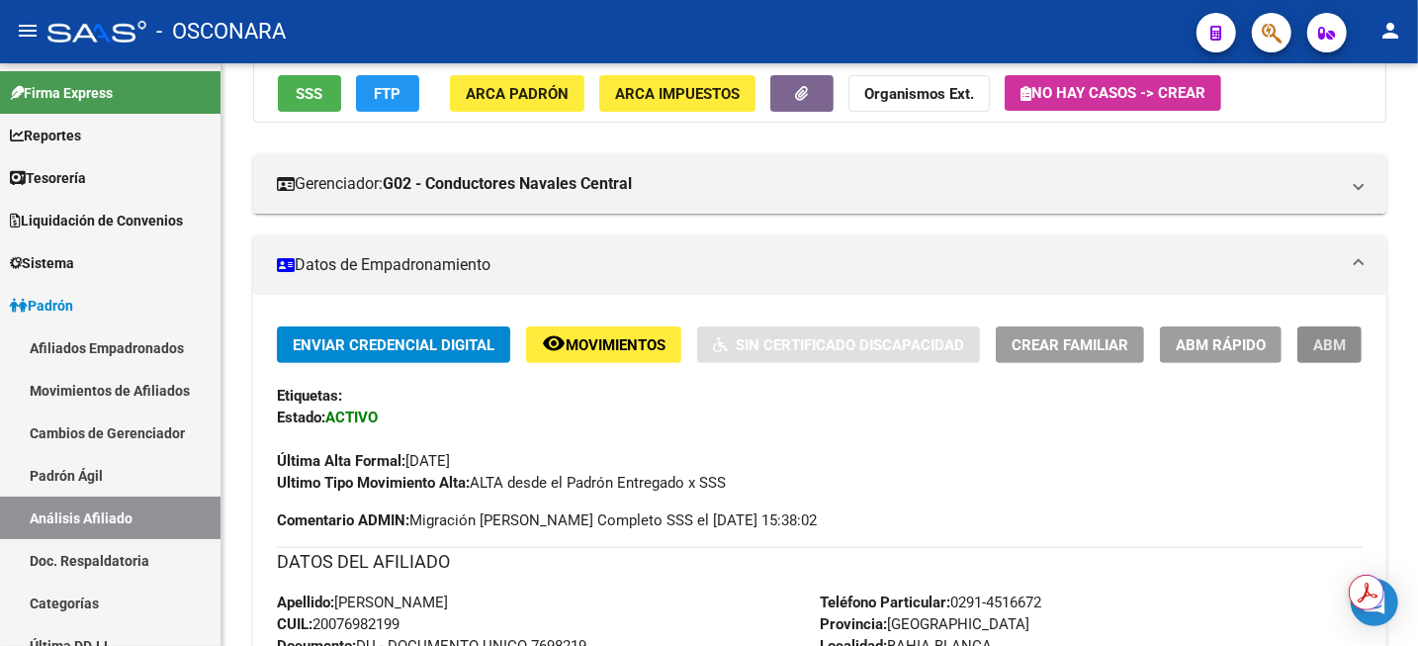
click at [1333, 355] on button "ABM" at bounding box center [1330, 344] width 64 height 37
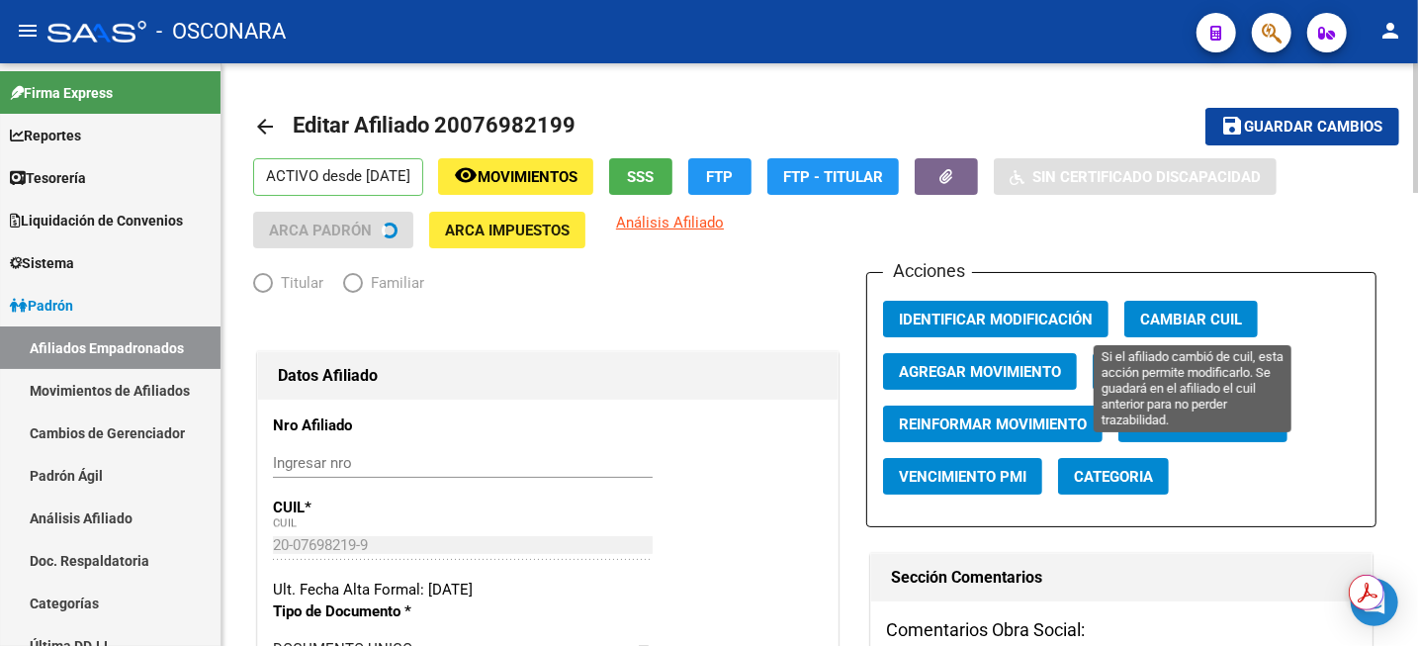
radio input "true"
type input "33-63761744-9"
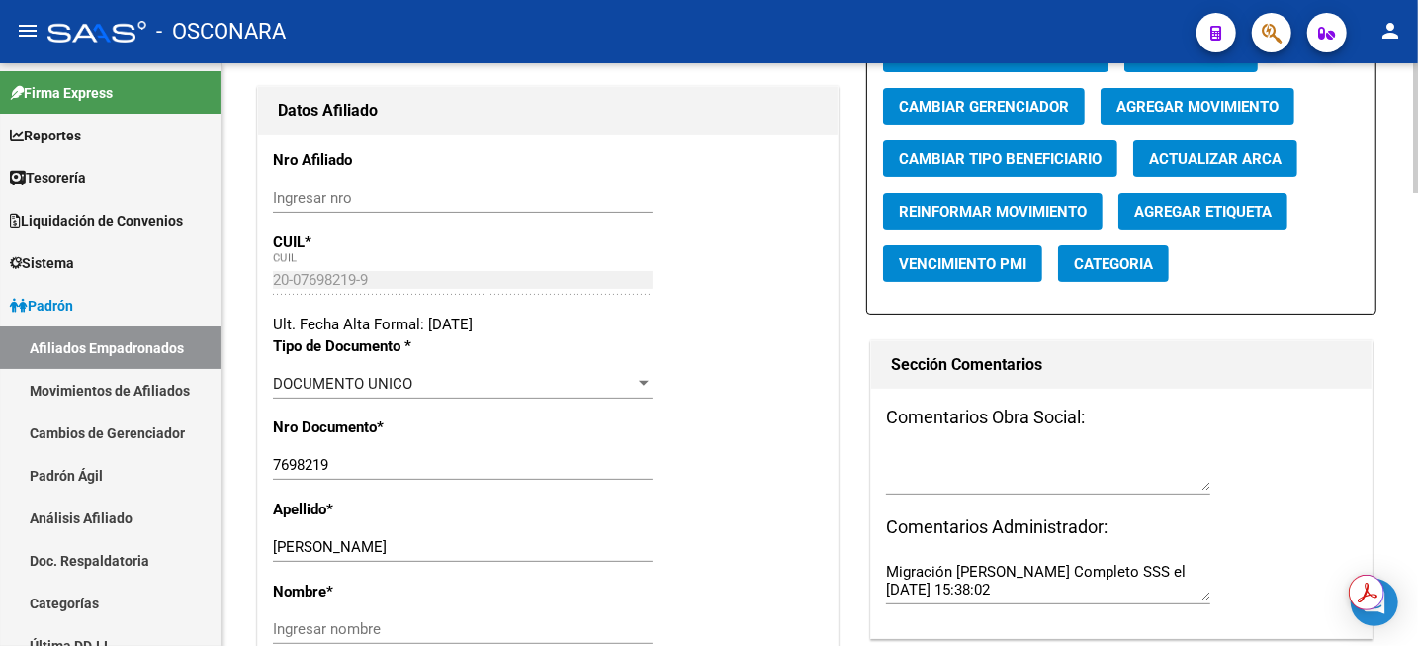
scroll to position [124, 0]
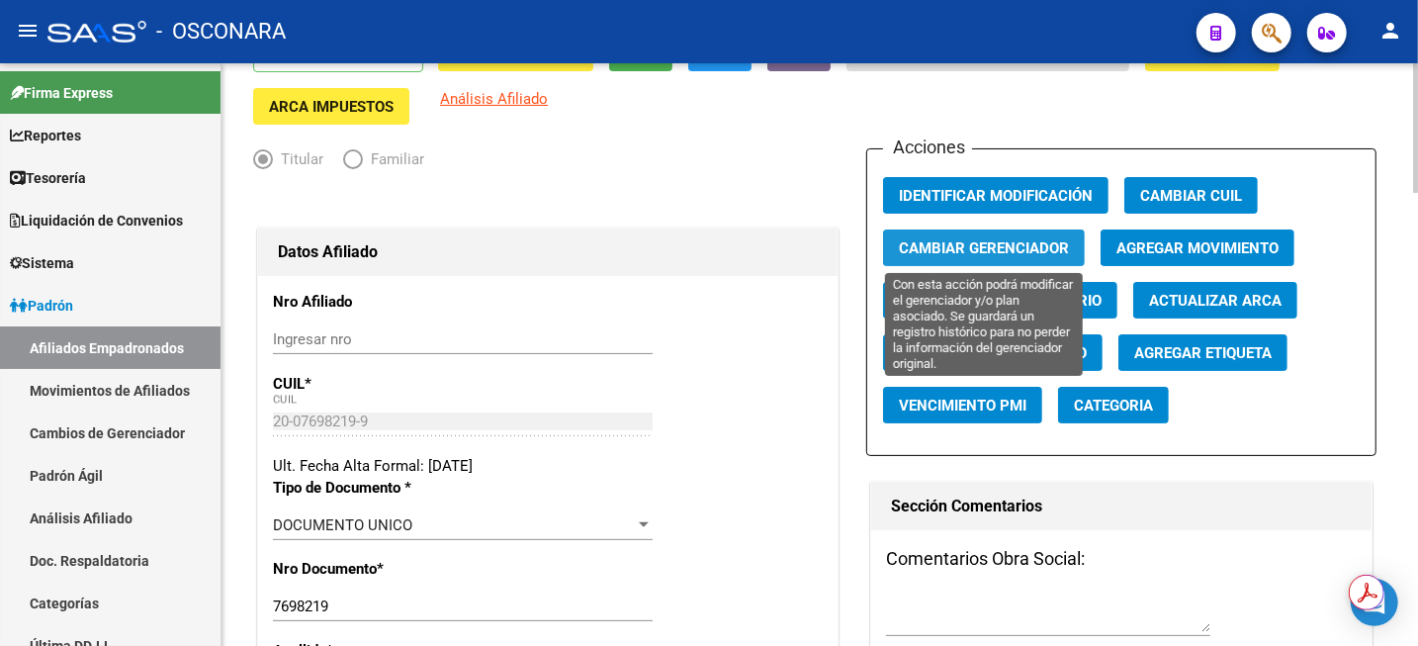
click at [1030, 242] on span "Cambiar Gerenciador" at bounding box center [984, 248] width 170 height 18
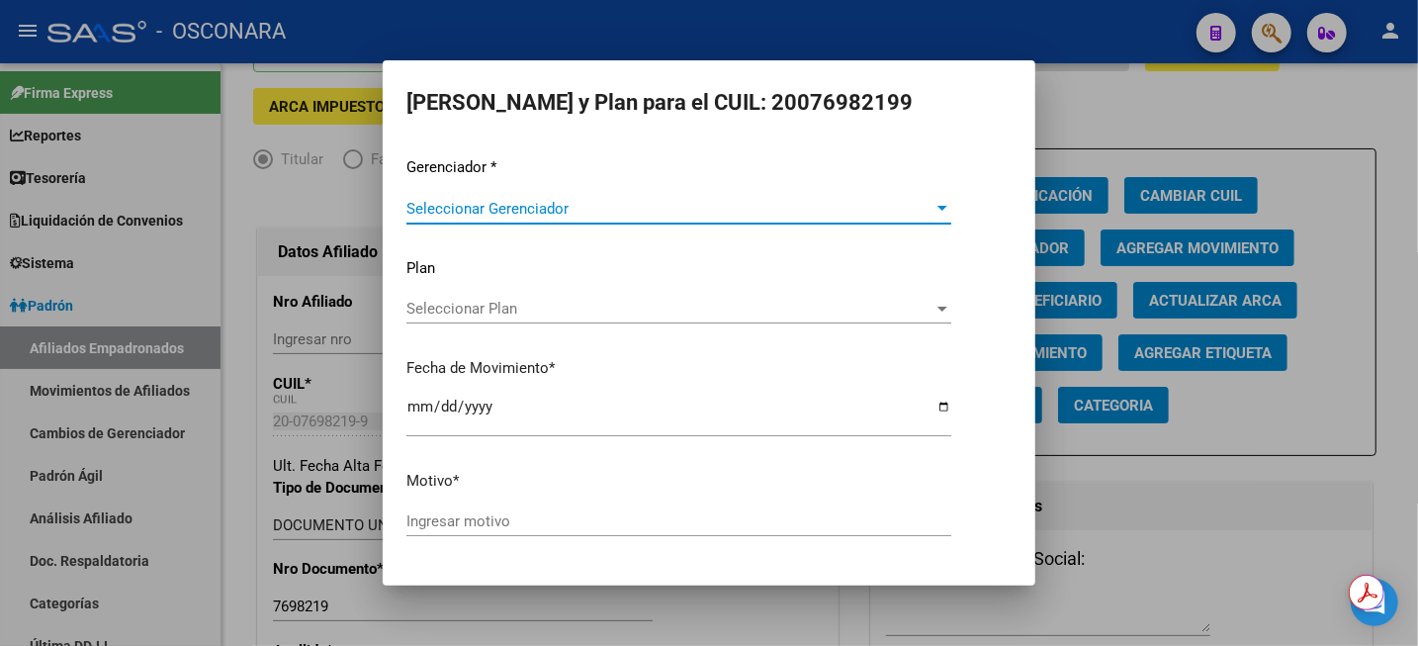
click at [653, 208] on span "Seleccionar Gerenciador" at bounding box center [670, 209] width 527 height 18
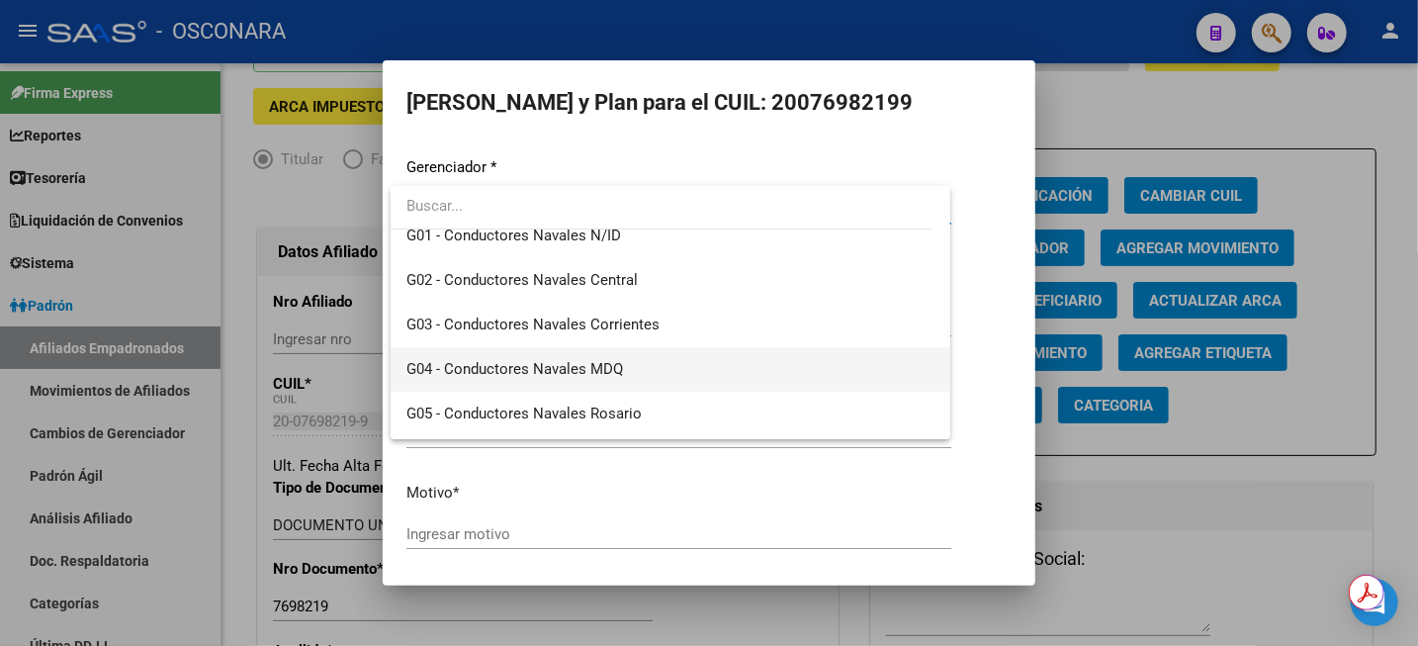
scroll to position [371, 0]
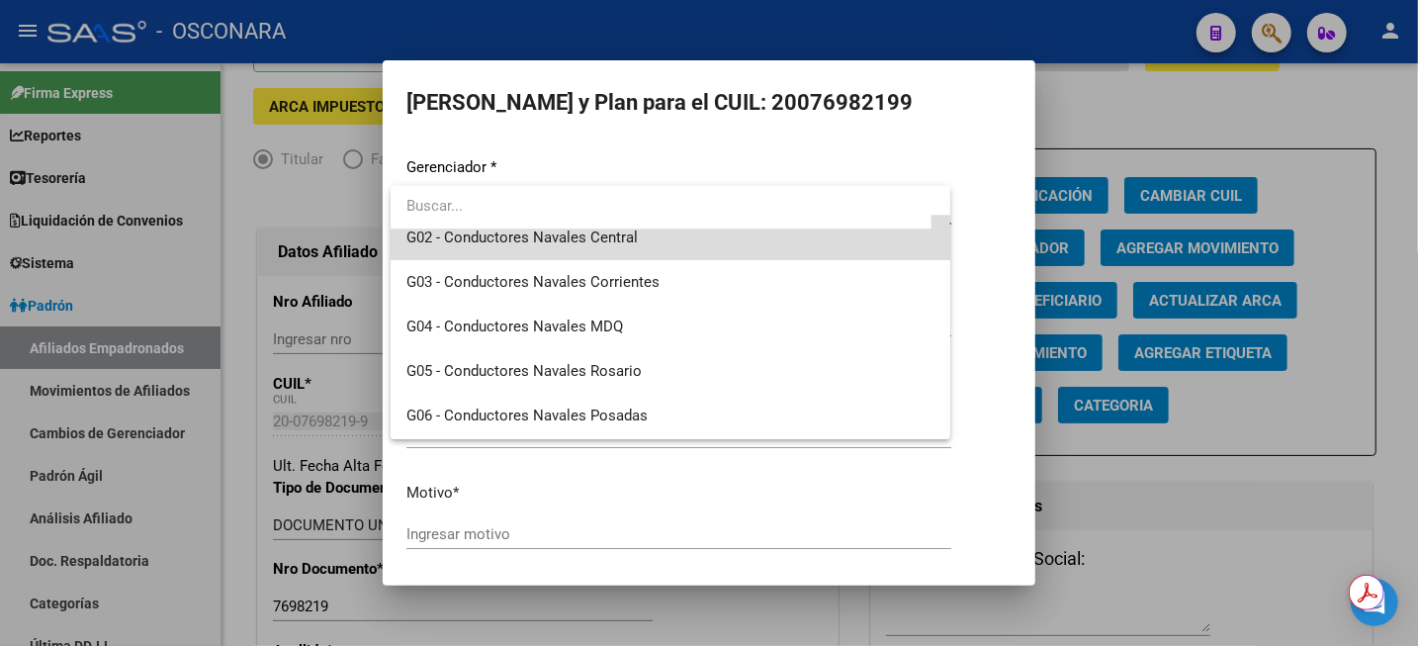
click at [672, 252] on span "G02 - Conductores Navales Central" at bounding box center [671, 238] width 528 height 45
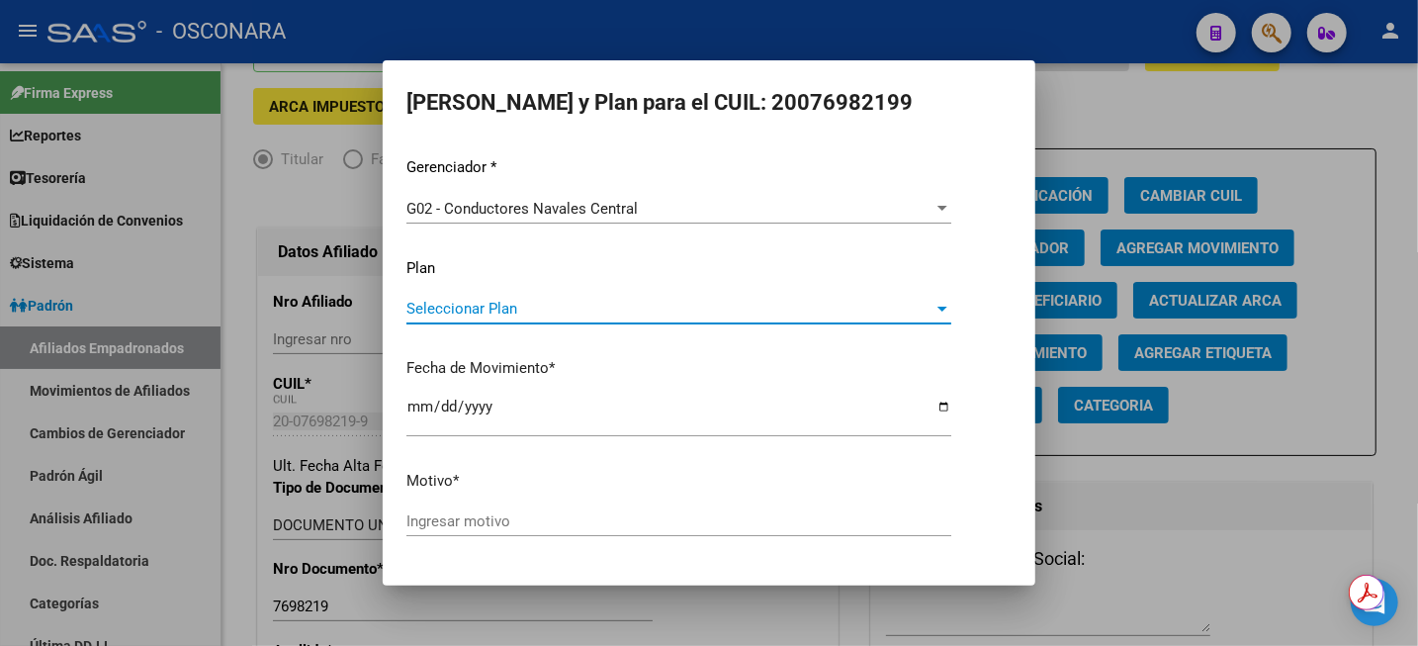
click at [553, 306] on span "Seleccionar Plan" at bounding box center [670, 309] width 527 height 18
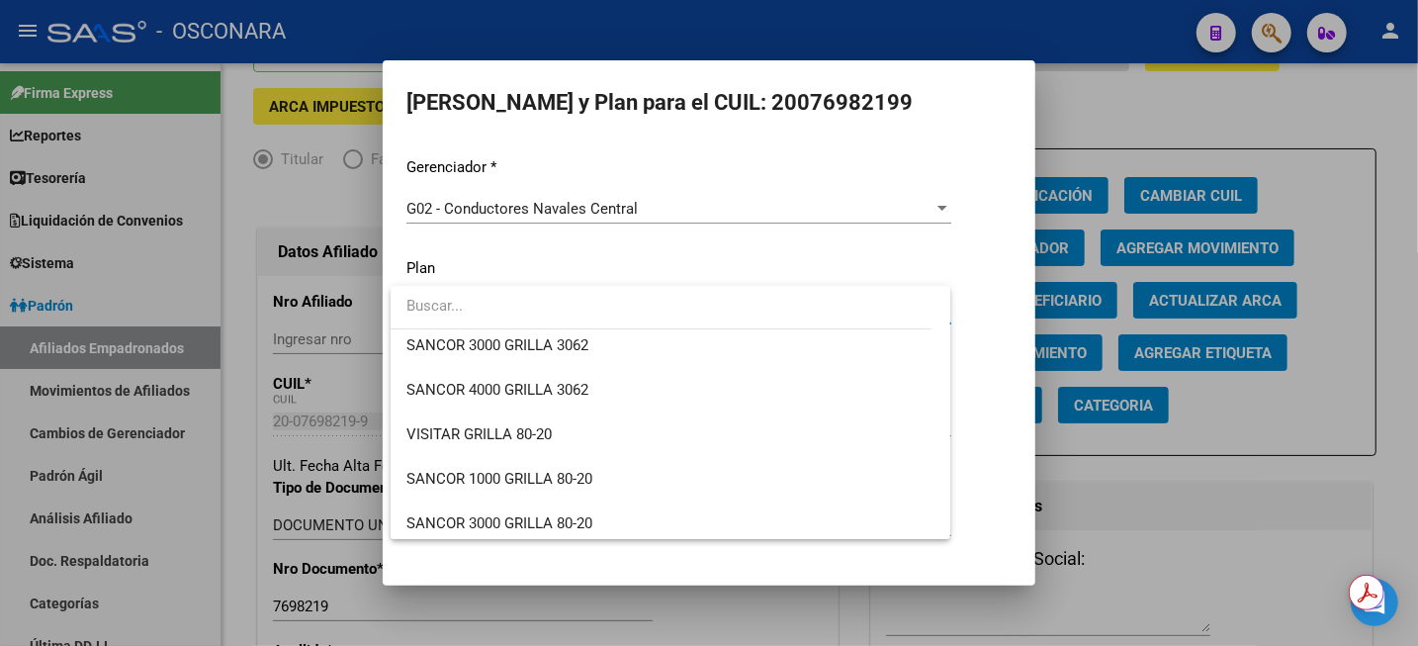
scroll to position [247, 0]
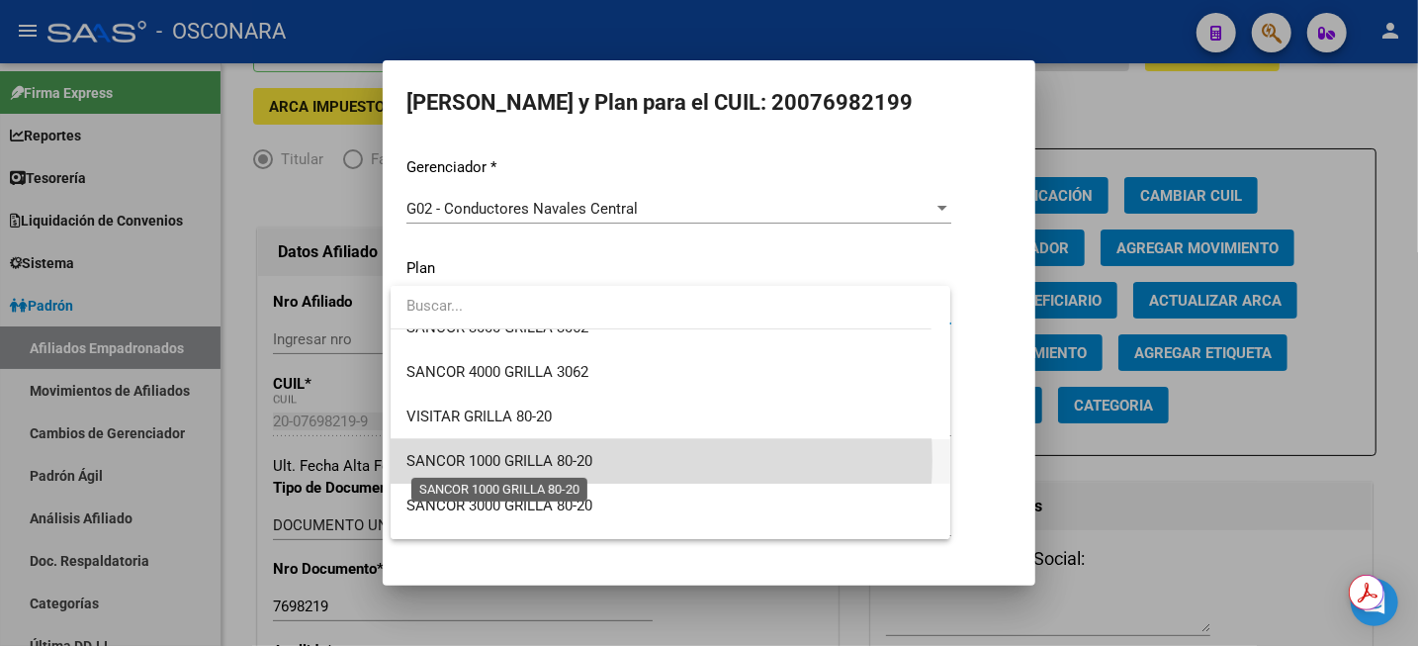
click at [582, 460] on span "SANCOR 1000 GRILLA 80-20" at bounding box center [500, 461] width 186 height 18
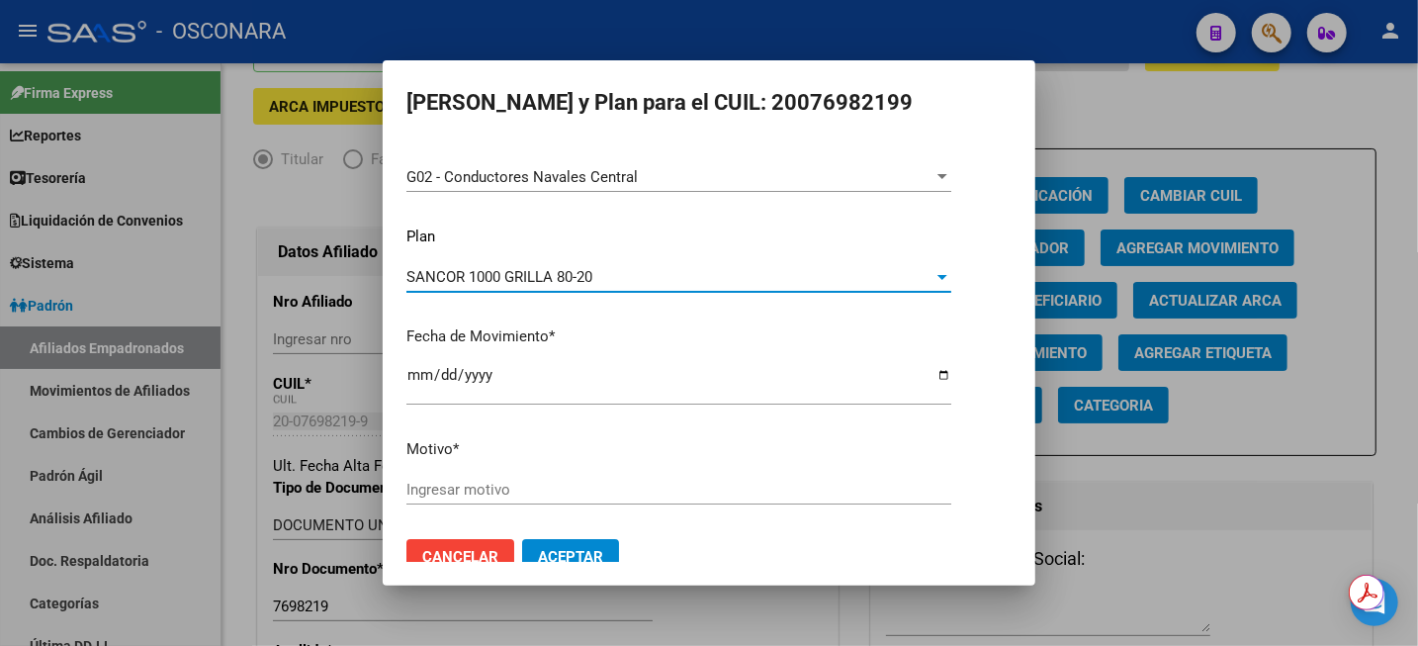
scroll to position [59, 0]
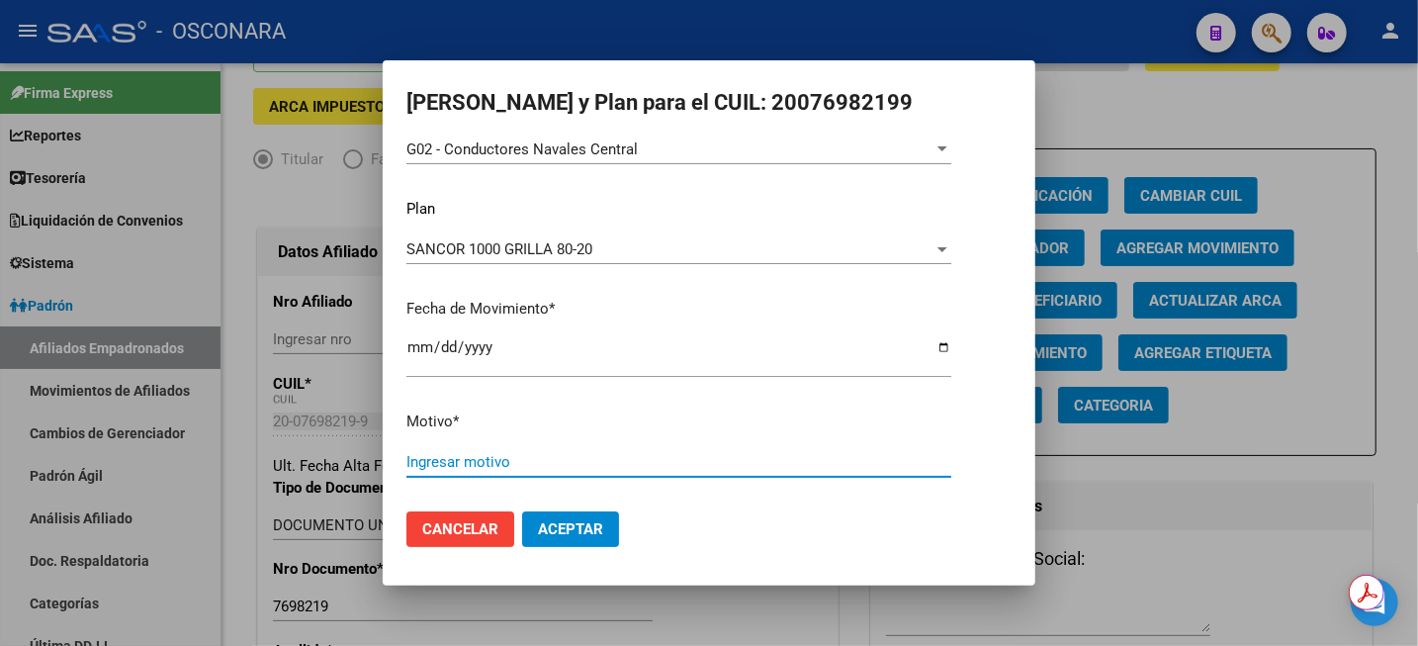
click at [489, 461] on input "Ingresar motivo" at bounding box center [679, 462] width 545 height 18
type input "SUBA DE PLAN A C1000 80-20"
click at [544, 533] on span "Aceptar" at bounding box center [570, 529] width 65 height 18
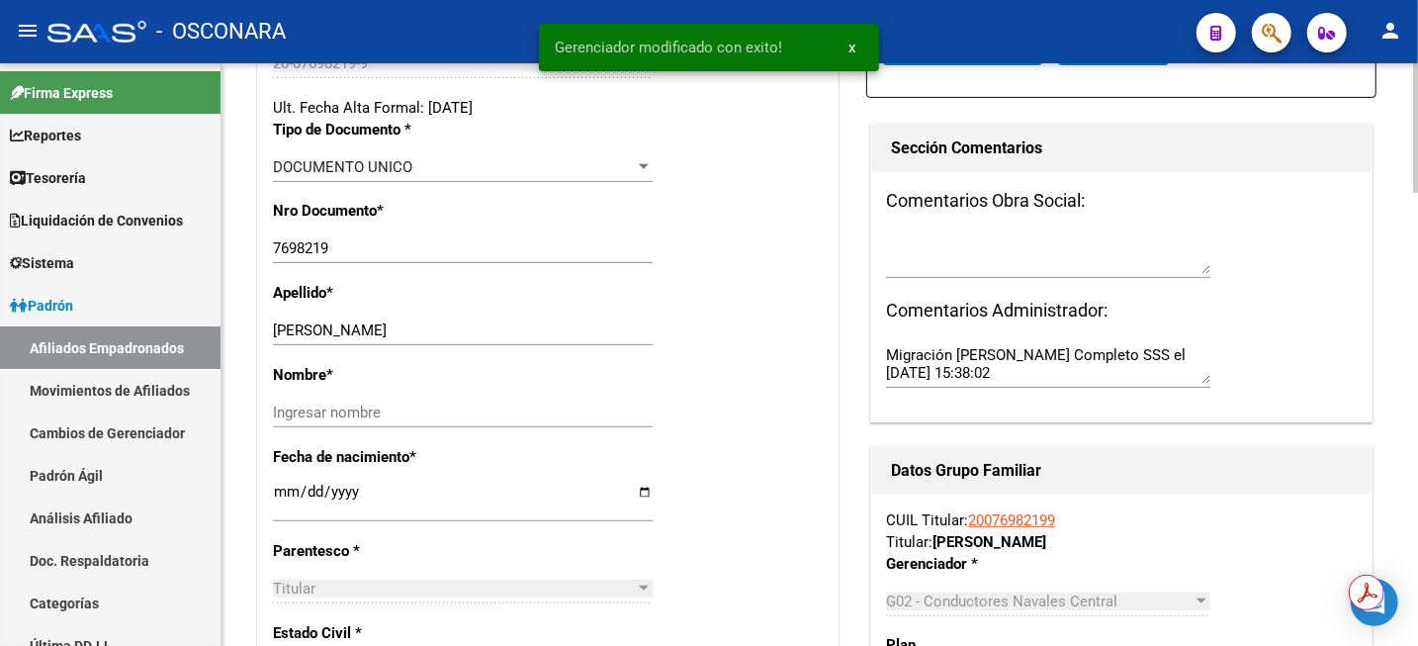
scroll to position [495, 0]
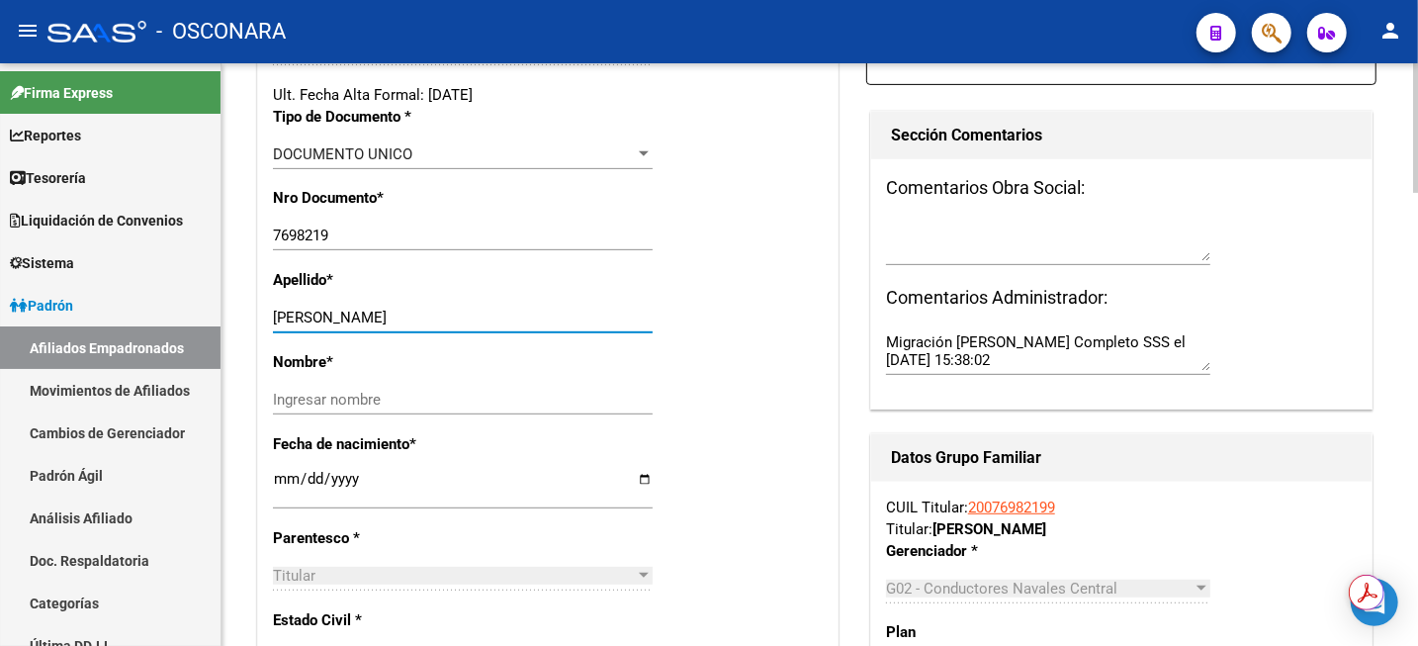
drag, startPoint x: 343, startPoint y: 317, endPoint x: 396, endPoint y: 314, distance: 52.5
click at [396, 314] on input "POLIDORI CARLOS" at bounding box center [463, 318] width 380 height 18
type input "POLIDORI"
click at [372, 400] on input "Ingresar nombre" at bounding box center [463, 400] width 380 height 18
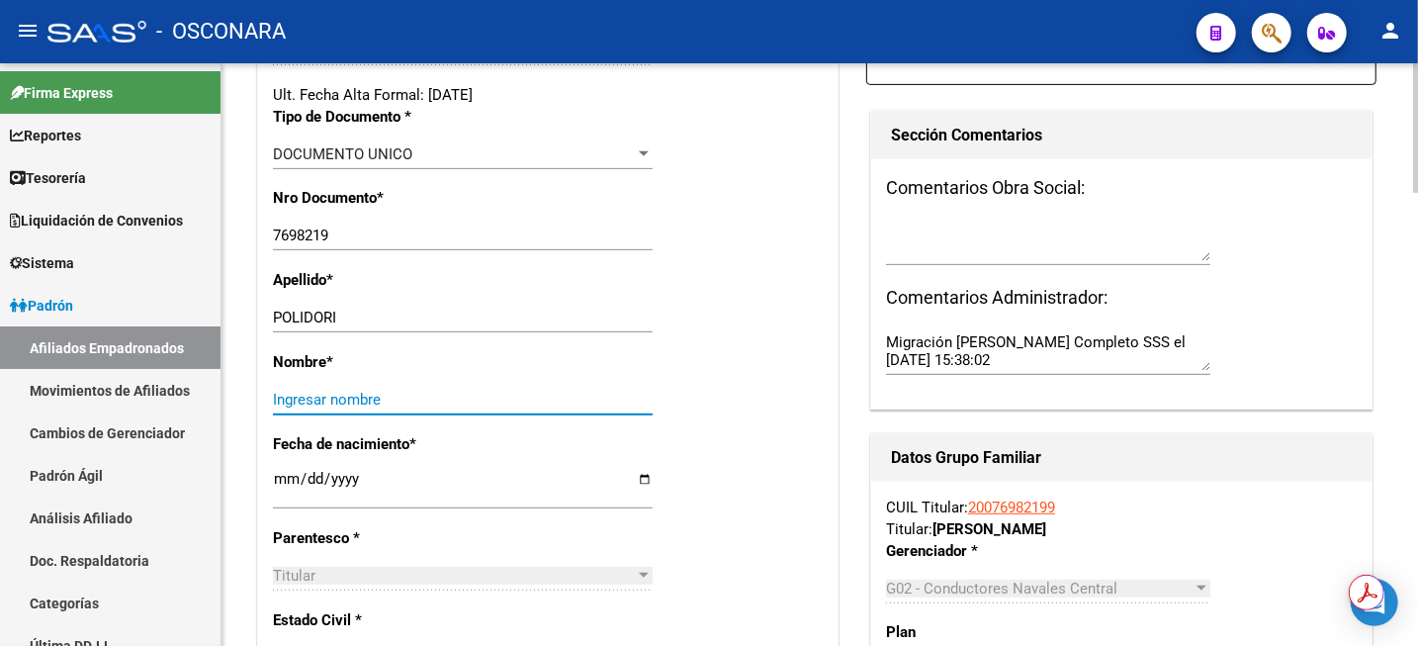
paste input "CARLOS"
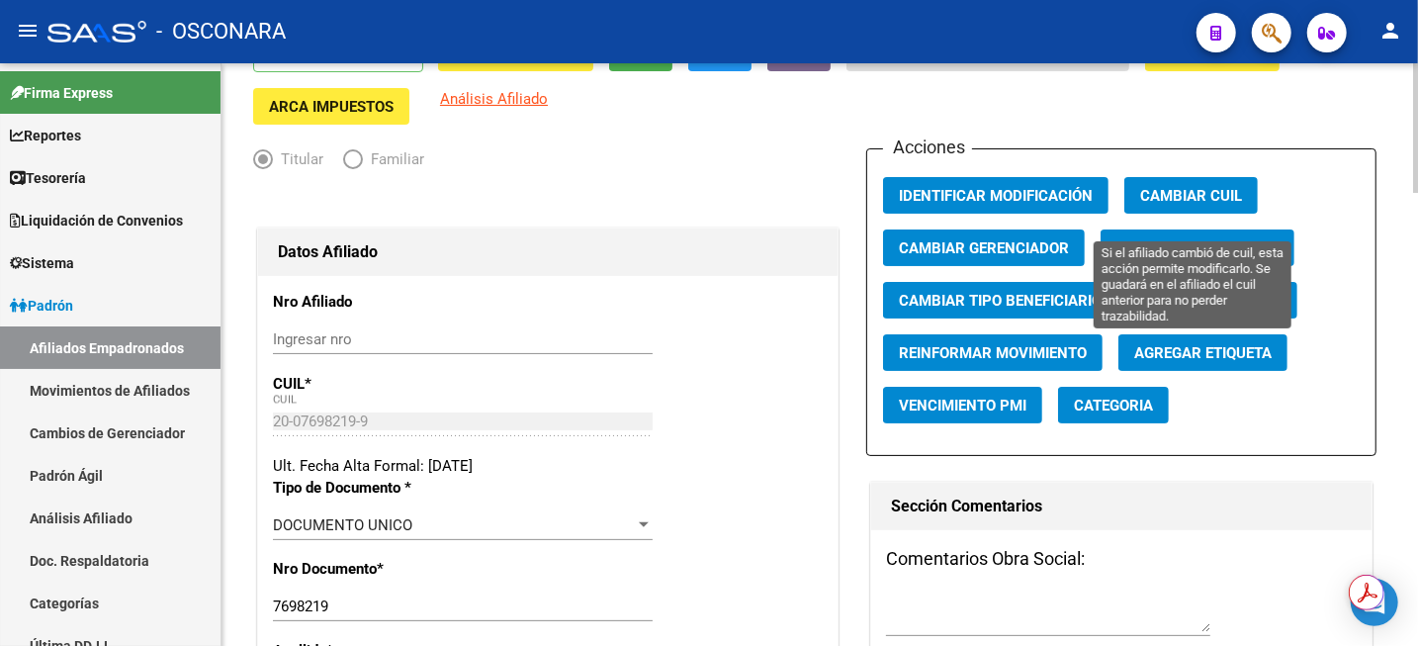
scroll to position [0, 0]
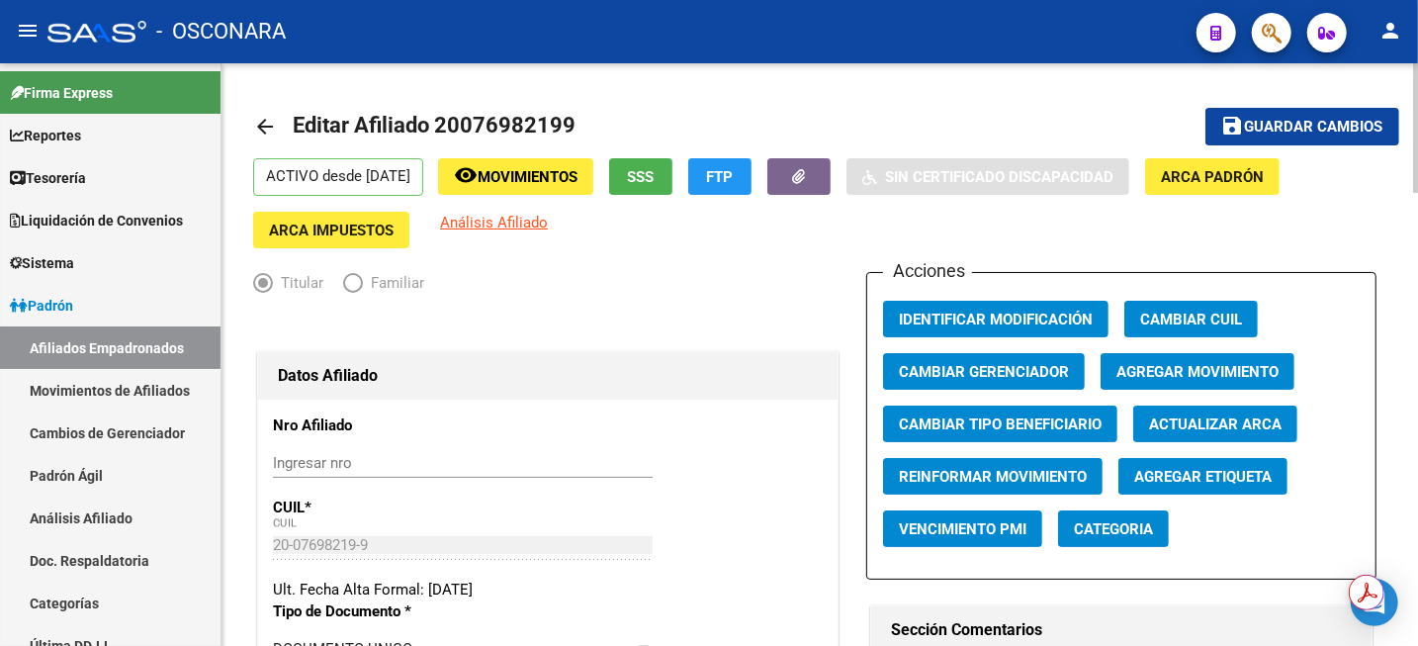
type input "CARLOS"
click at [1309, 126] on span "Guardar cambios" at bounding box center [1314, 128] width 138 height 18
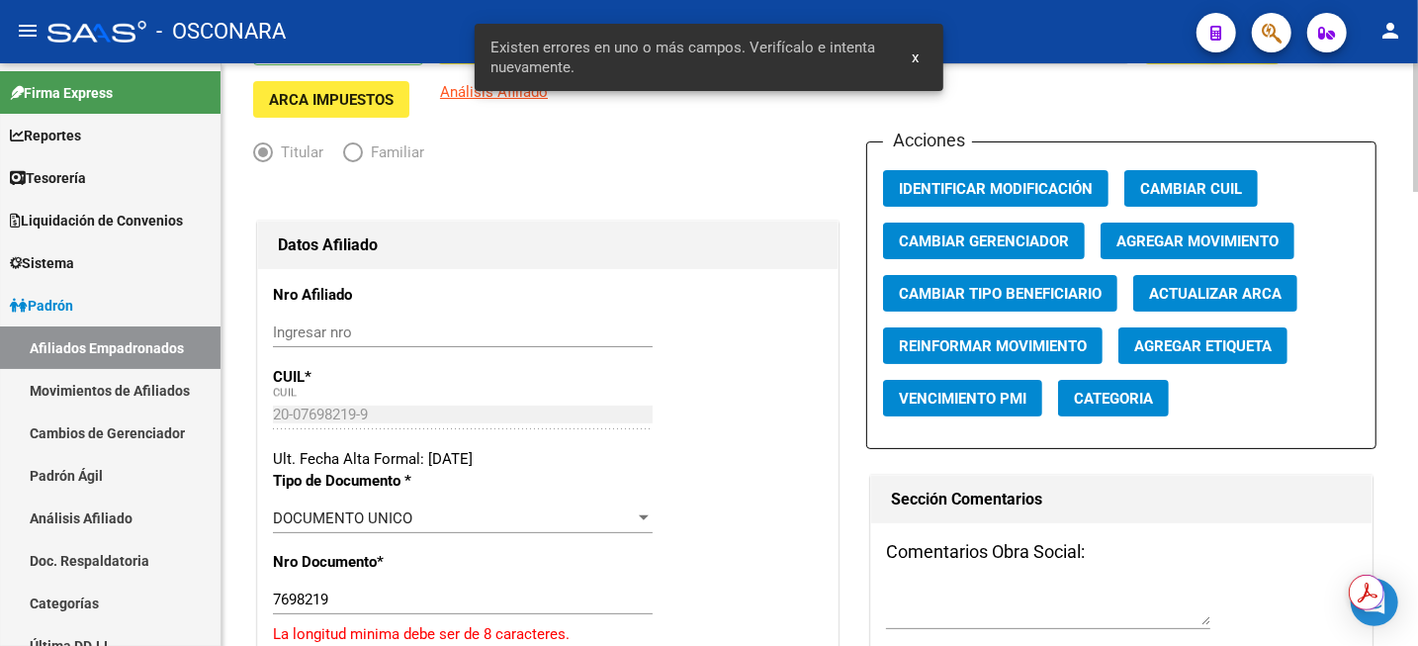
scroll to position [371, 0]
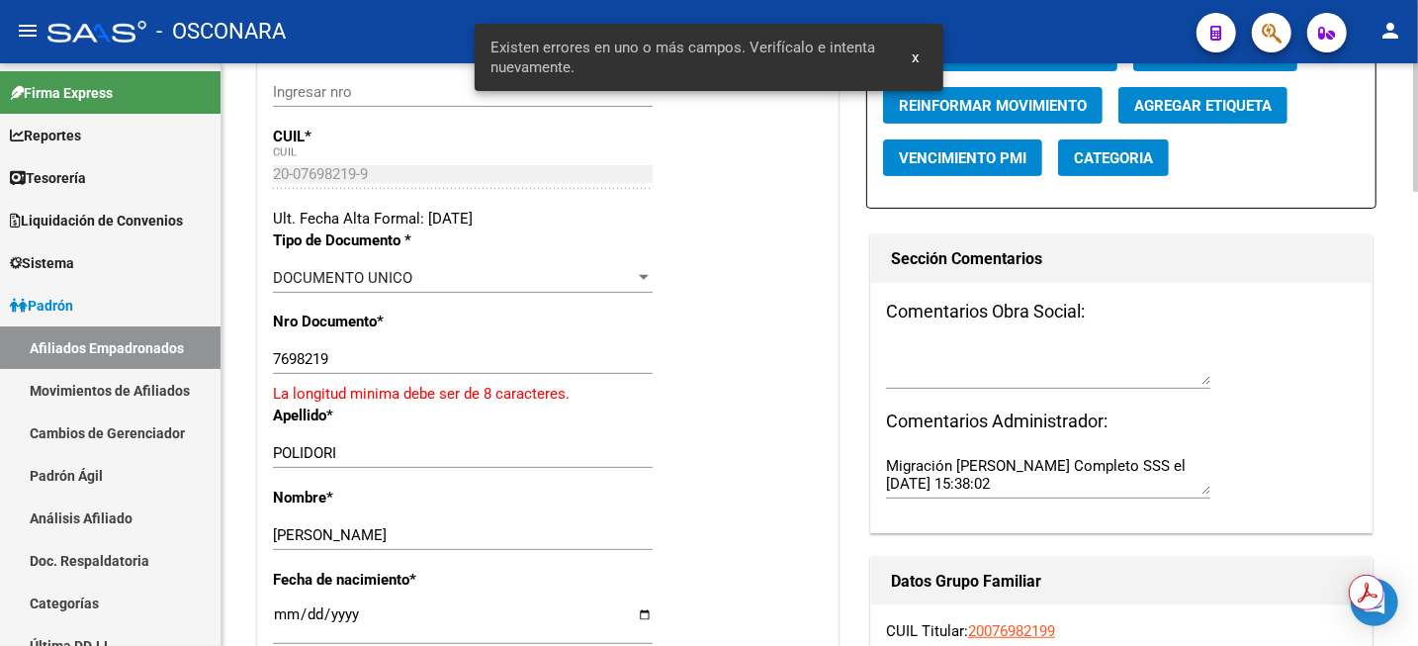
click at [278, 361] on input "7698219" at bounding box center [463, 359] width 380 height 18
click at [273, 357] on input "7698219" at bounding box center [463, 359] width 380 height 18
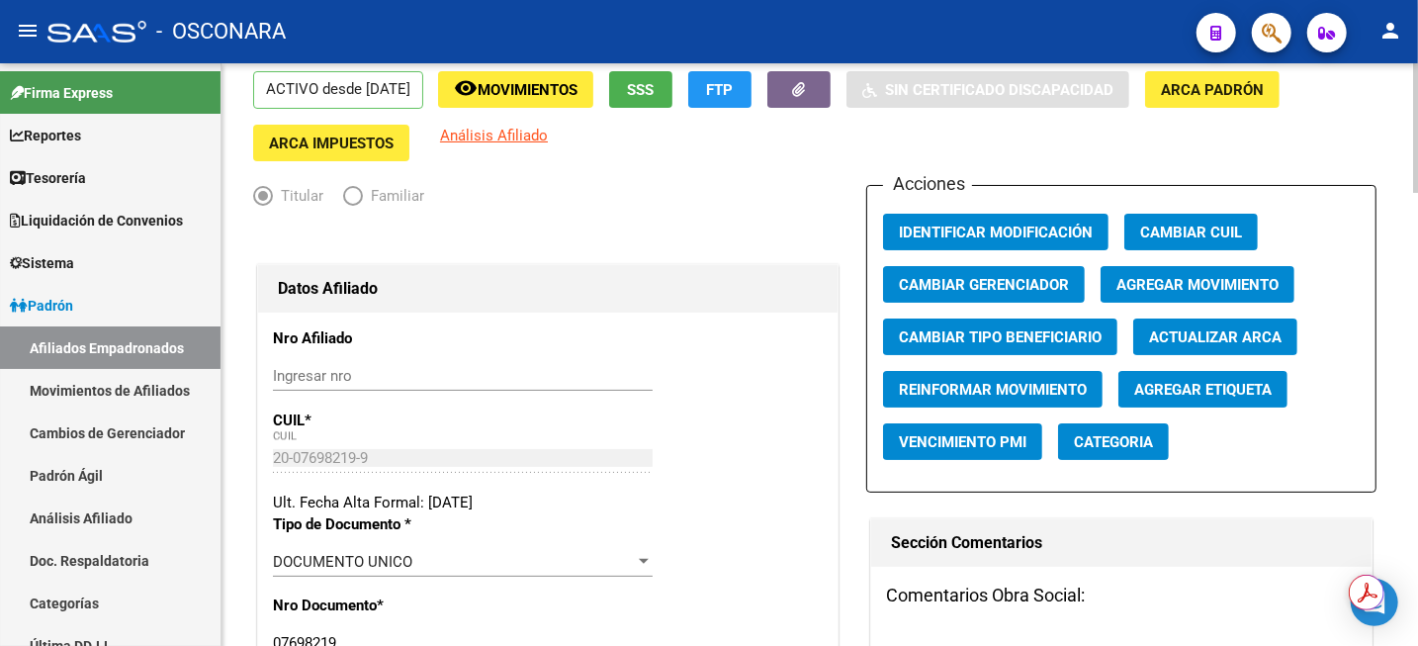
scroll to position [0, 0]
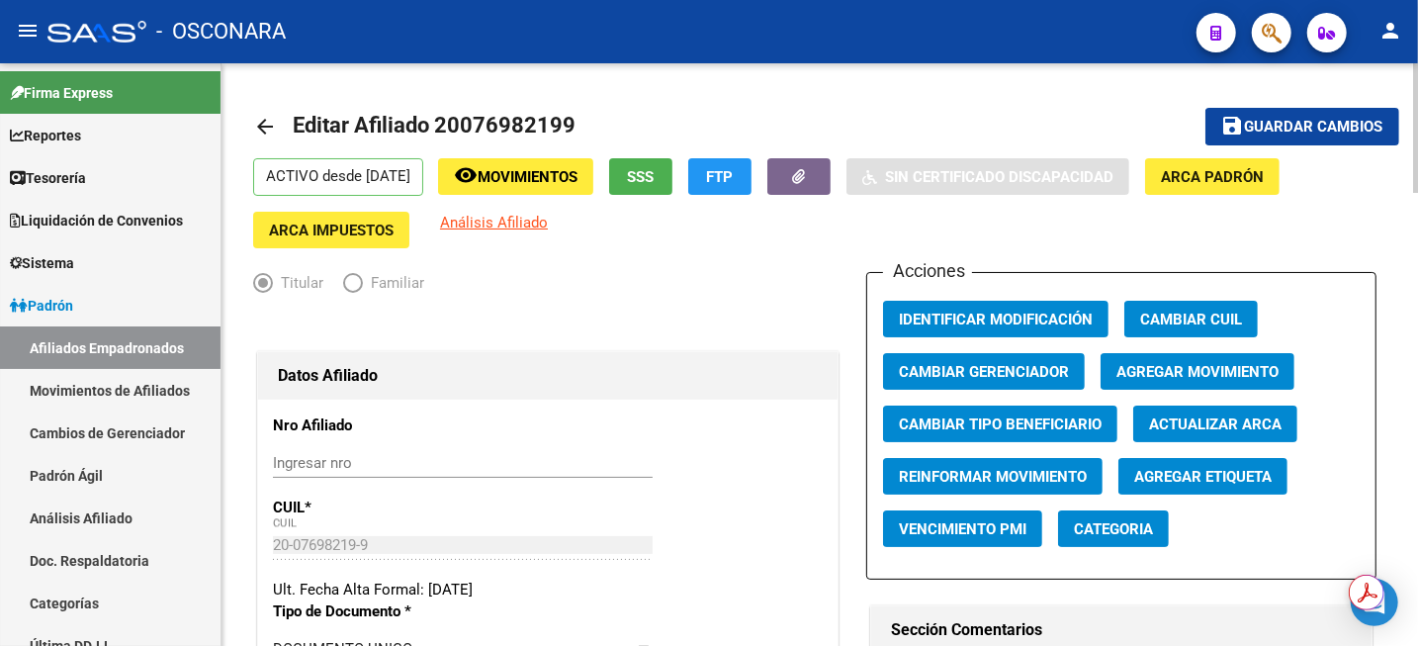
type input "07698219"
click at [1306, 126] on span "Guardar cambios" at bounding box center [1314, 128] width 138 height 18
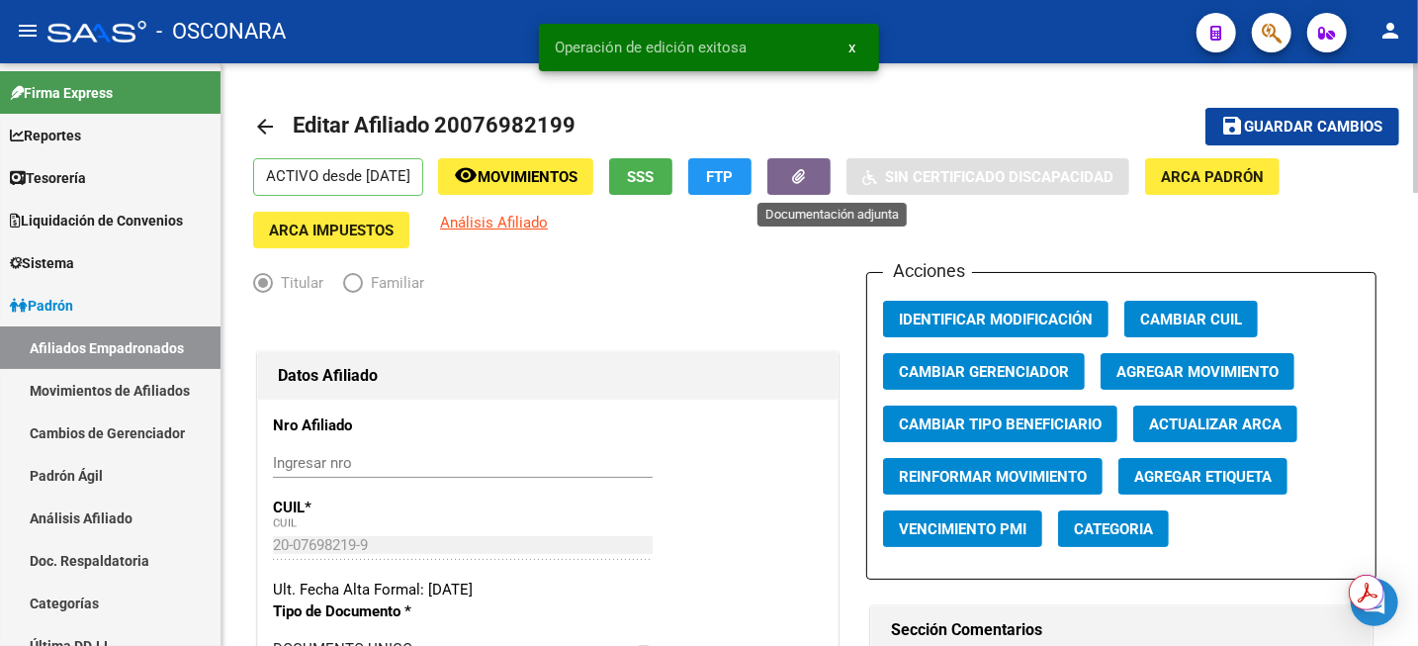
click at [820, 182] on button "button" at bounding box center [799, 176] width 63 height 37
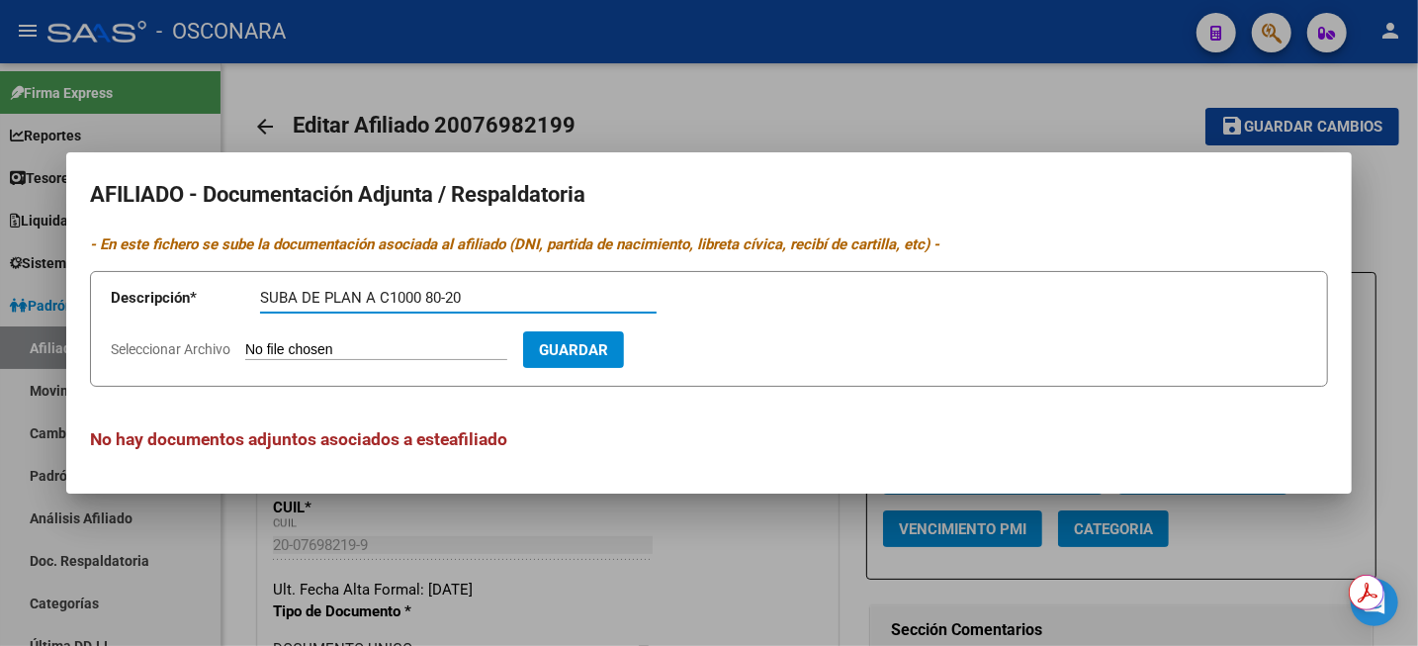
type input "SUBA DE PLAN A C1000 80-20"
type input "C:\fakepath\Scan3.pdf"
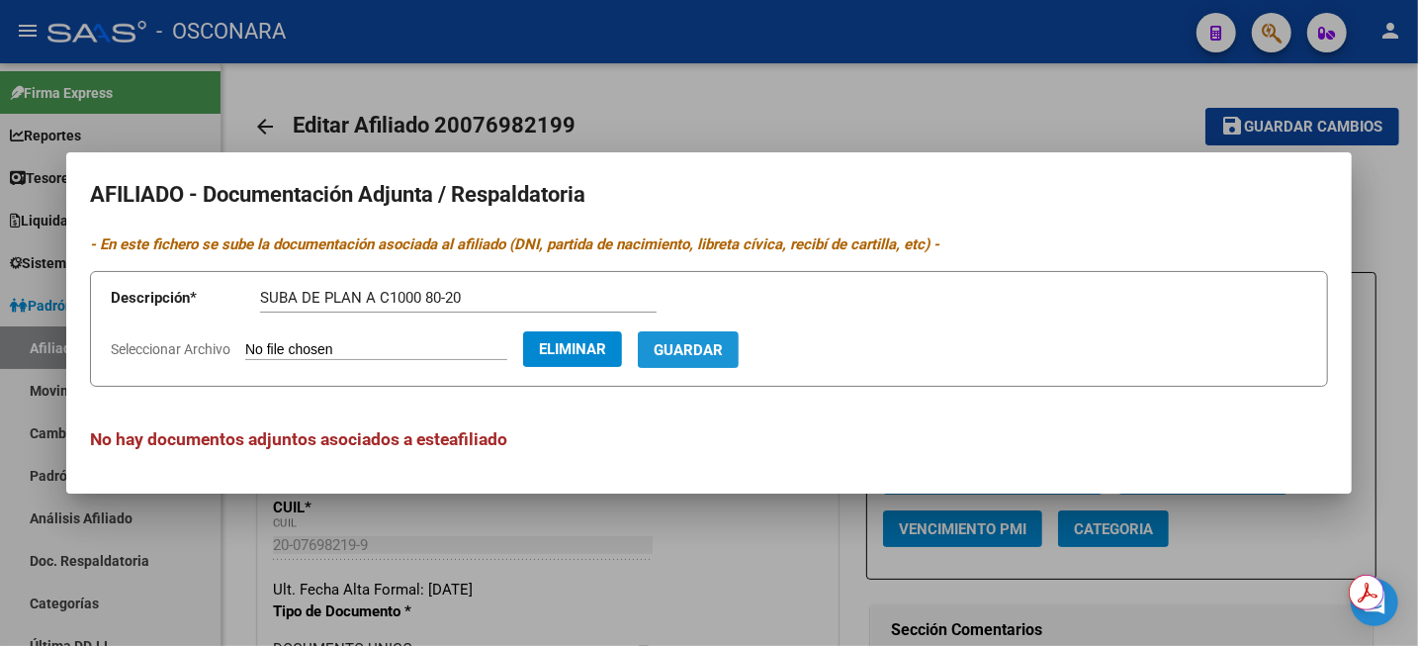
click at [717, 360] on button "Guardar" at bounding box center [688, 349] width 101 height 37
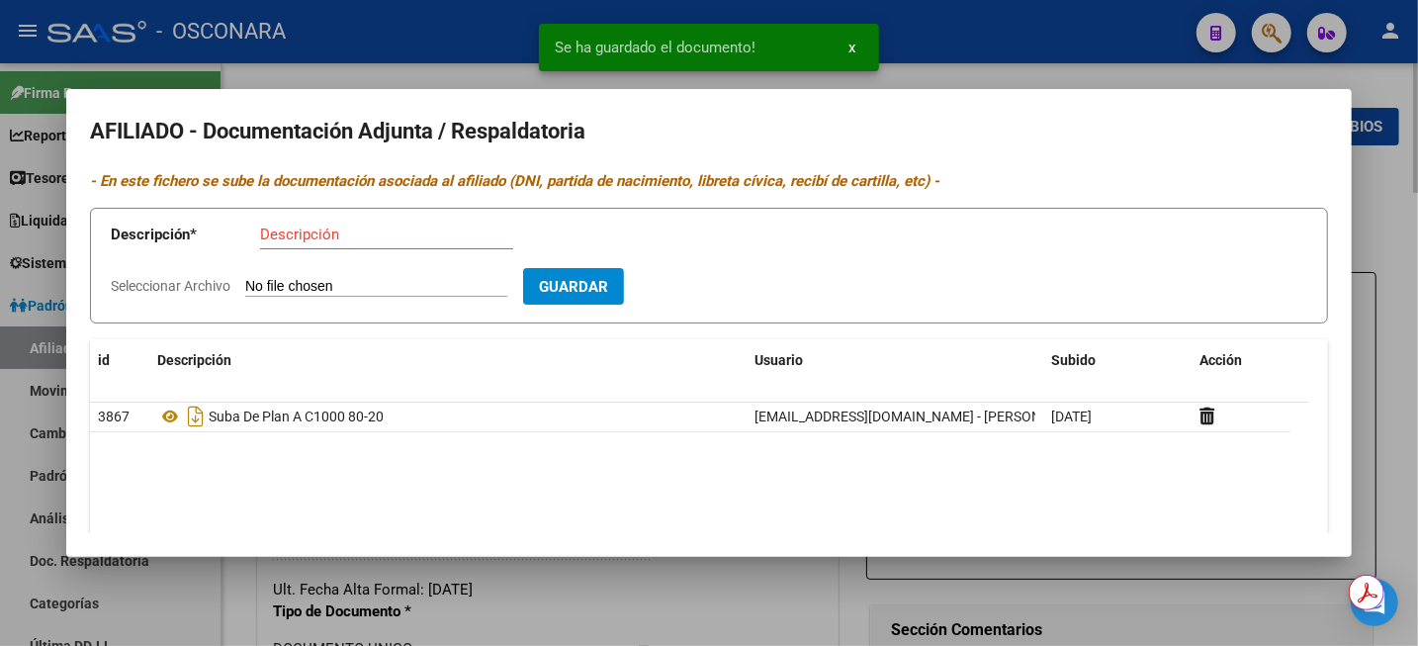
click at [1379, 216] on div at bounding box center [709, 323] width 1418 height 646
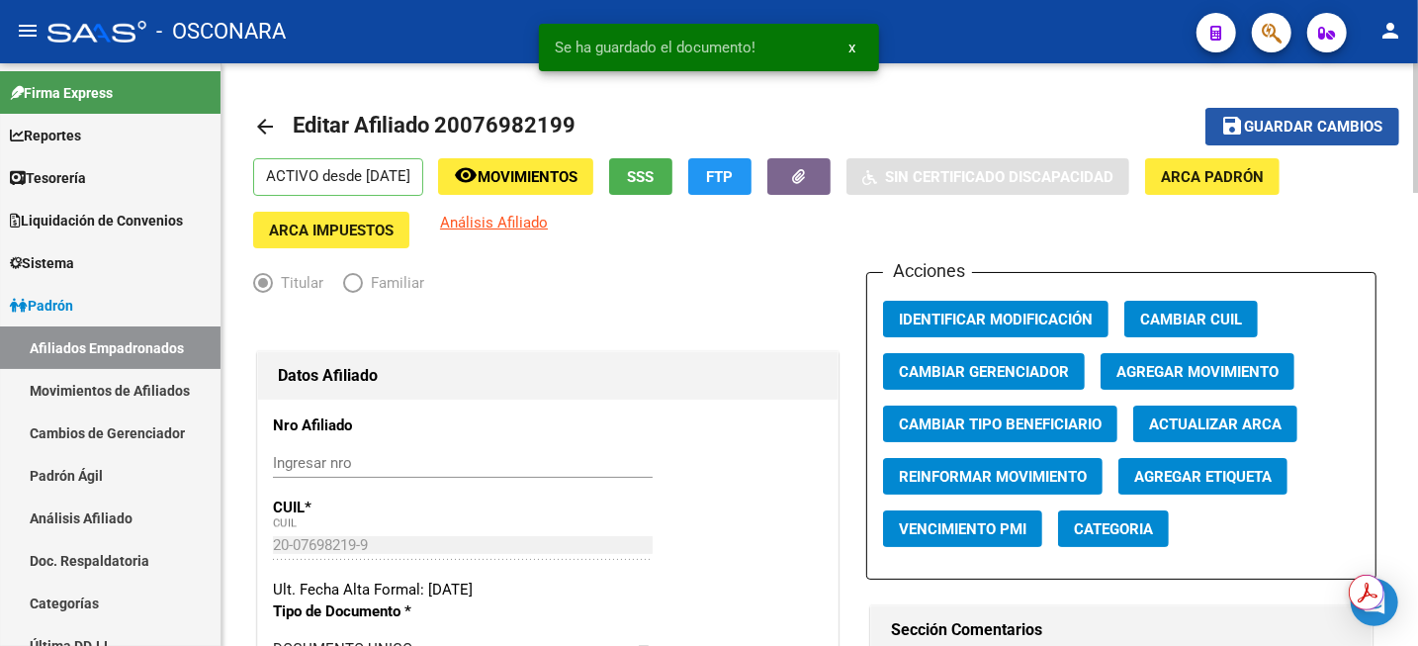
click at [1335, 114] on button "save Guardar cambios" at bounding box center [1303, 126] width 194 height 37
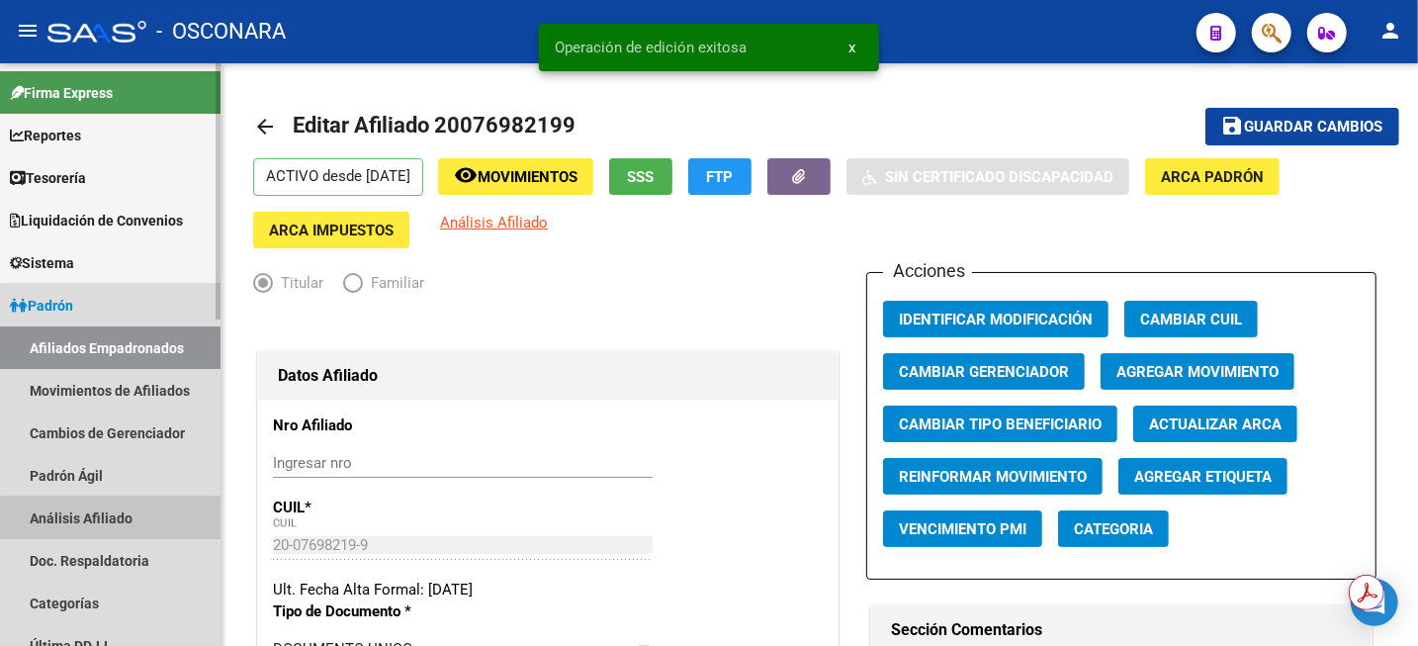
click at [62, 518] on link "Análisis Afiliado" at bounding box center [110, 518] width 221 height 43
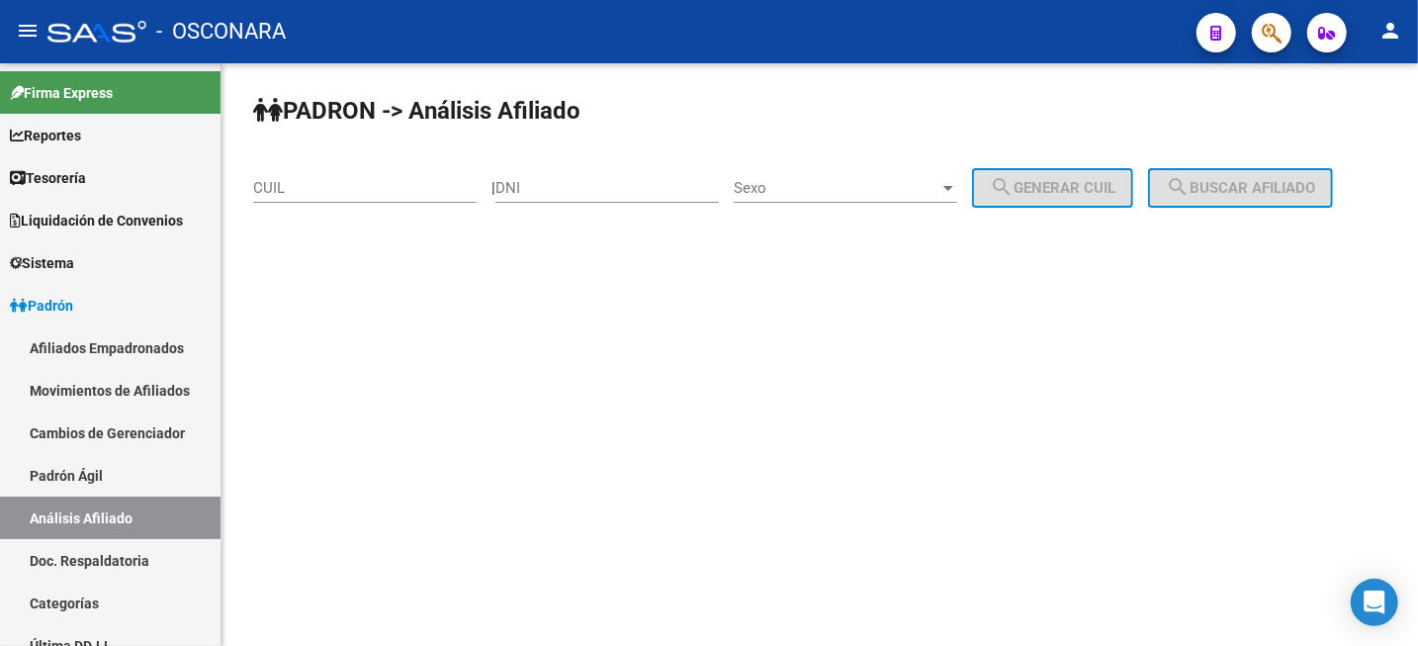
click at [363, 187] on input "CUIL" at bounding box center [365, 188] width 224 height 18
paste input "20-13605710-4"
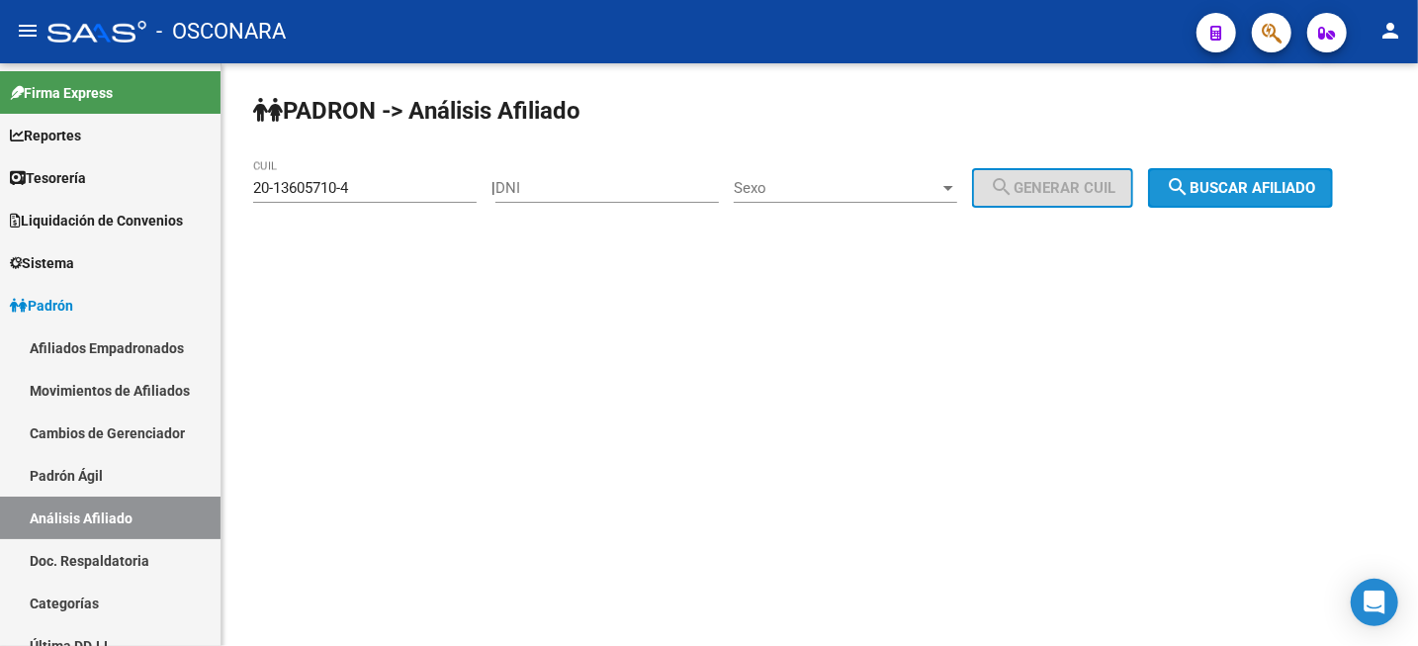
click at [1284, 192] on span "search Buscar afiliado" at bounding box center [1240, 188] width 149 height 18
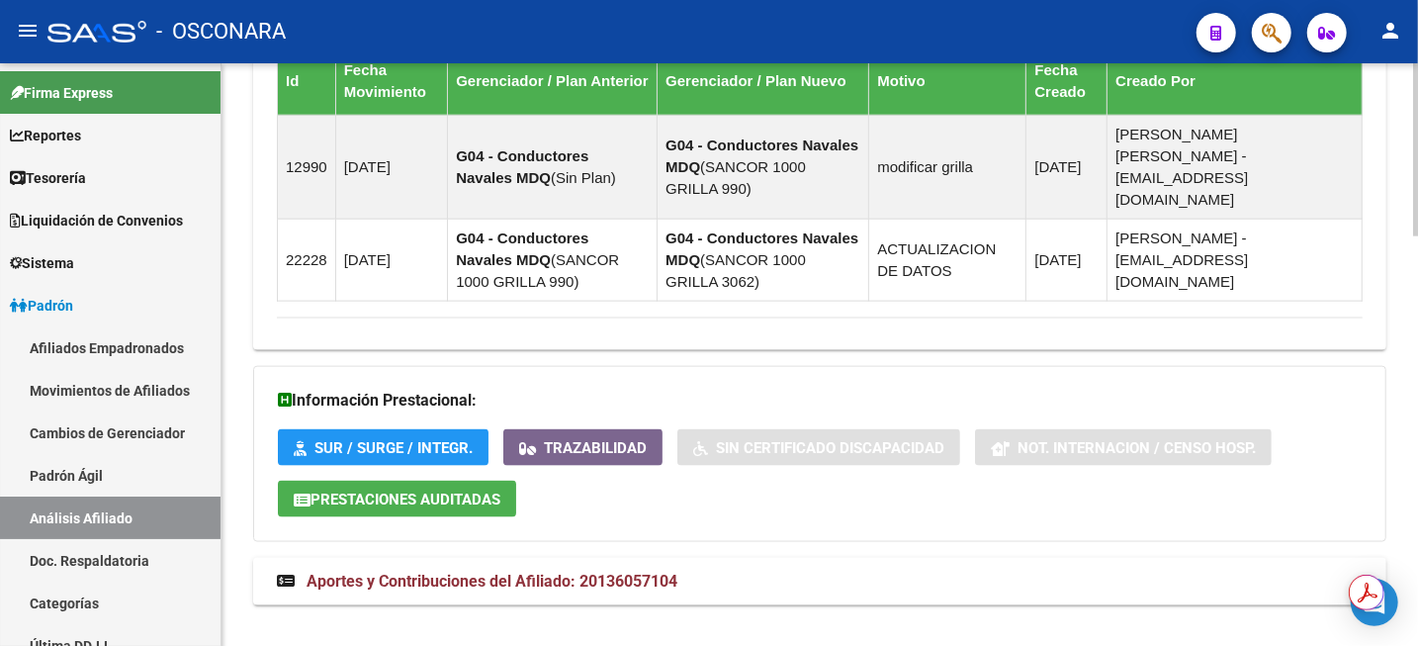
scroll to position [1384, 0]
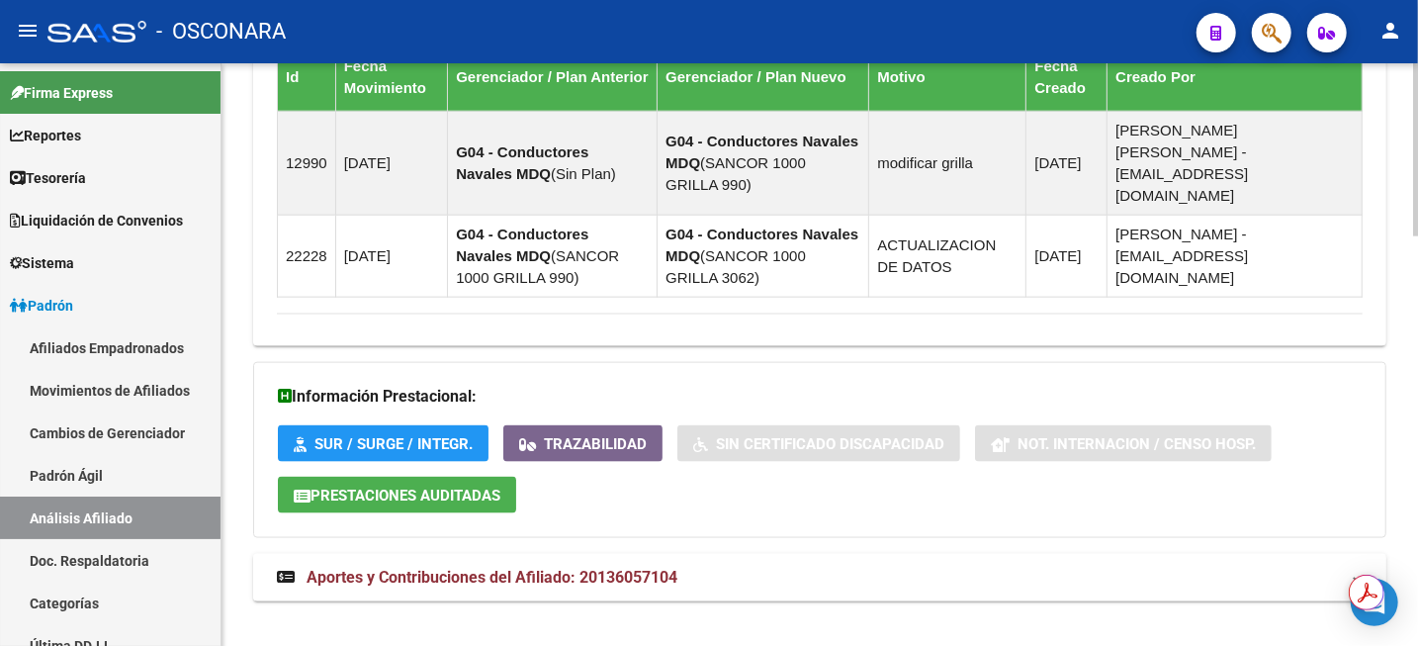
click at [619, 567] on strong "Aportes y Contribuciones del Afiliado: 20136057104" at bounding box center [477, 578] width 401 height 22
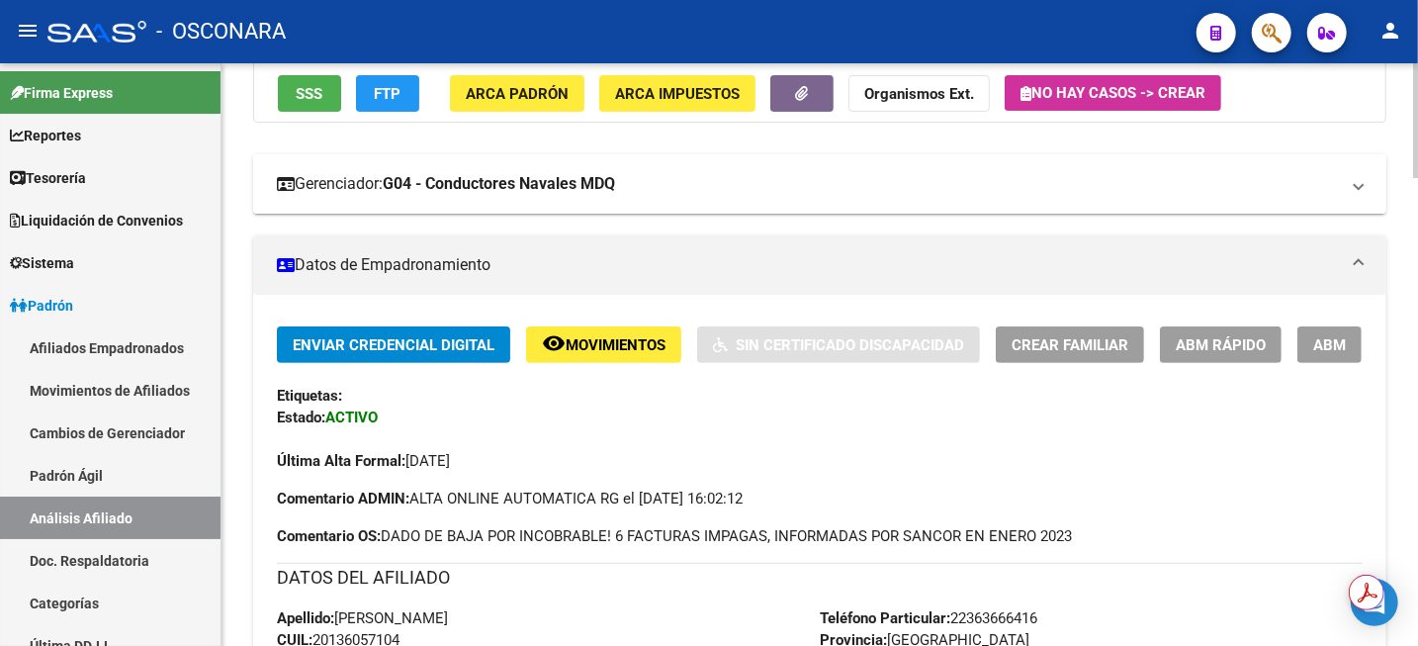
scroll to position [0, 0]
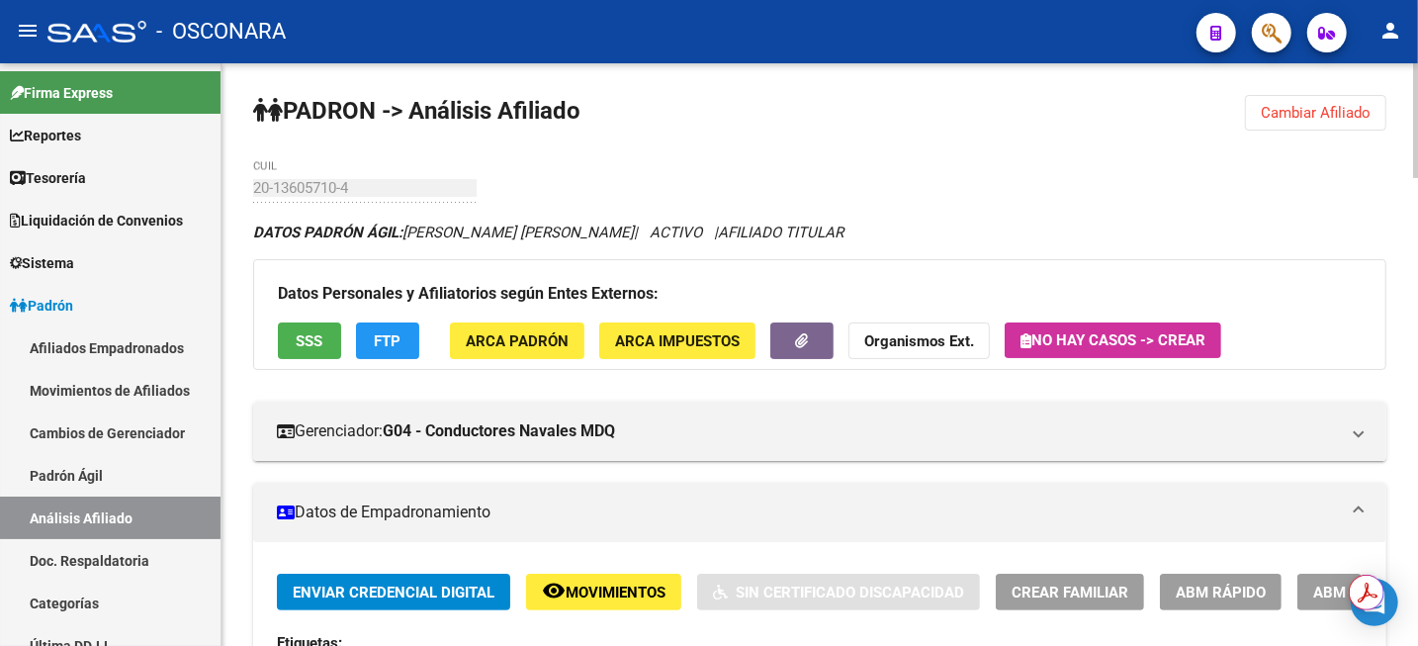
click at [1267, 123] on button "Cambiar Afiliado" at bounding box center [1315, 113] width 141 height 36
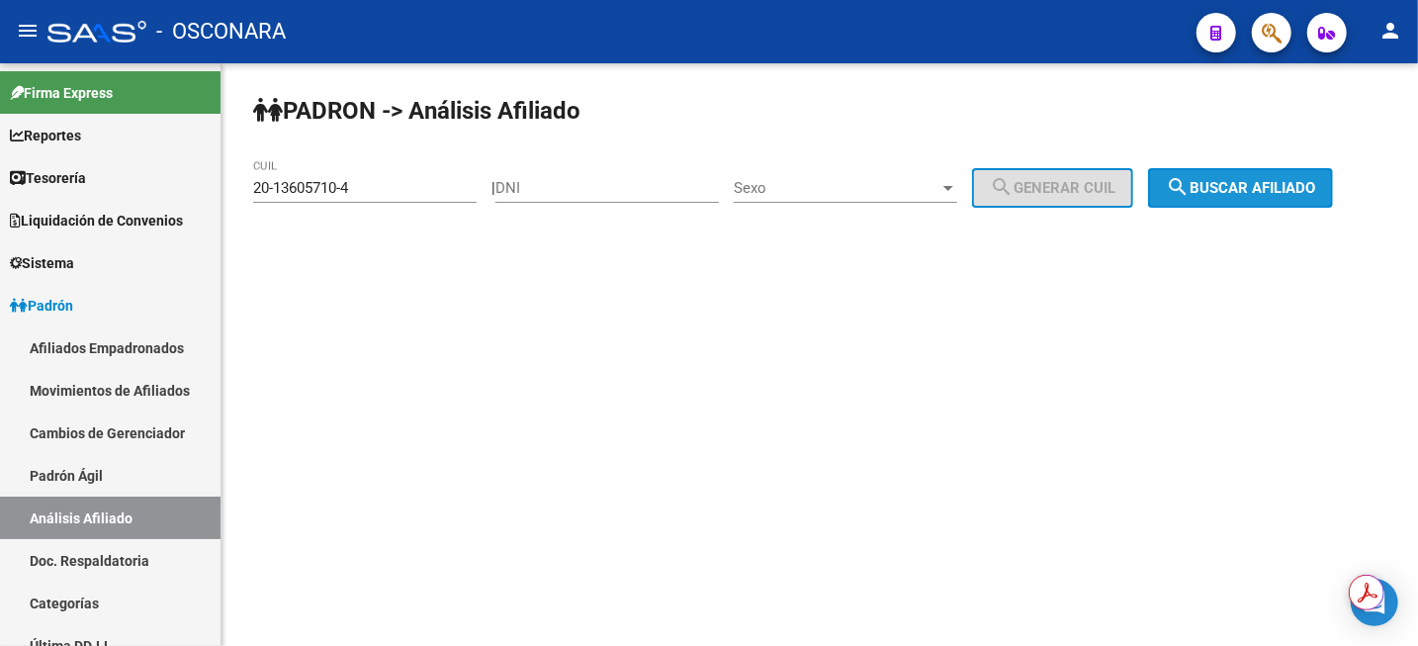
click at [1316, 190] on span "search Buscar afiliado" at bounding box center [1240, 188] width 149 height 18
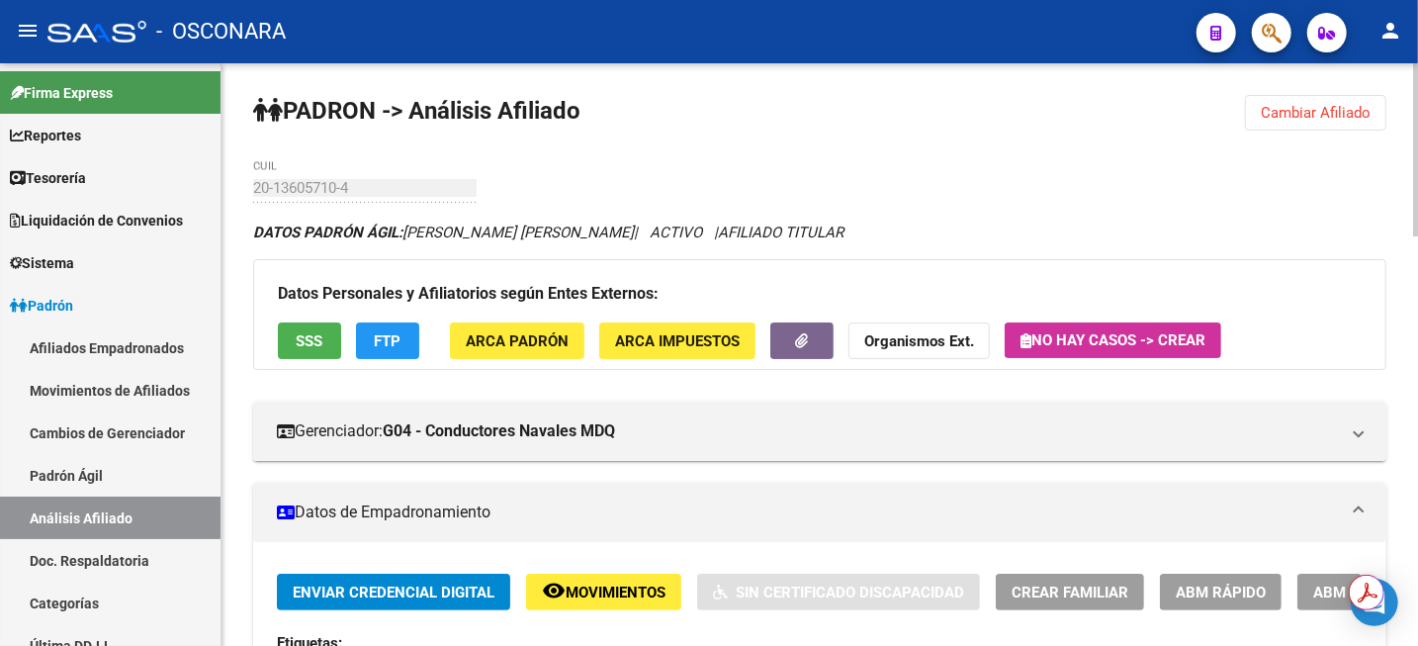
click at [1291, 111] on span "Cambiar Afiliado" at bounding box center [1316, 113] width 110 height 18
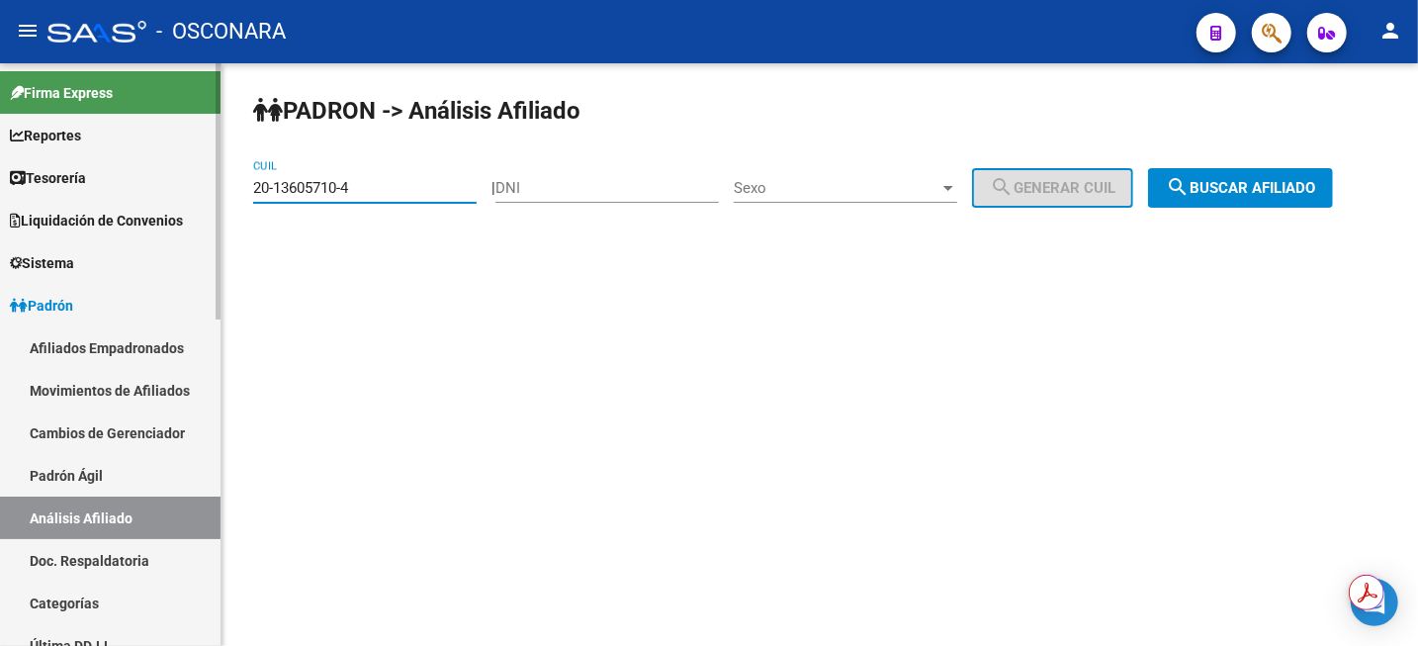
drag, startPoint x: 382, startPoint y: 187, endPoint x: 111, endPoint y: 182, distance: 271.1
click at [113, 182] on mat-sidenav-container "Firma Express Reportes Tablero de Control Ingresos Percibidos Análisis de todos…" at bounding box center [709, 354] width 1418 height 583
paste input "7-11717845-0"
type input "27-11717845-0"
click at [1250, 198] on button "search Buscar afiliado" at bounding box center [1240, 188] width 185 height 40
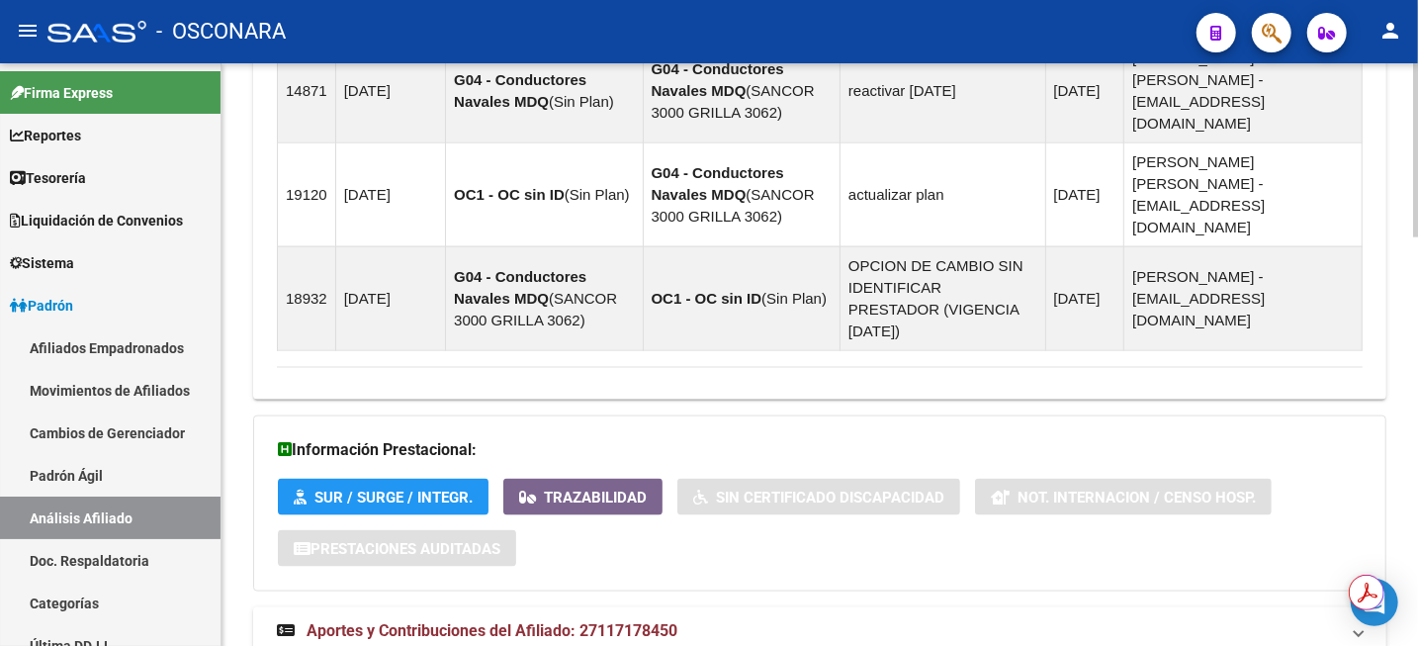
scroll to position [1363, 0]
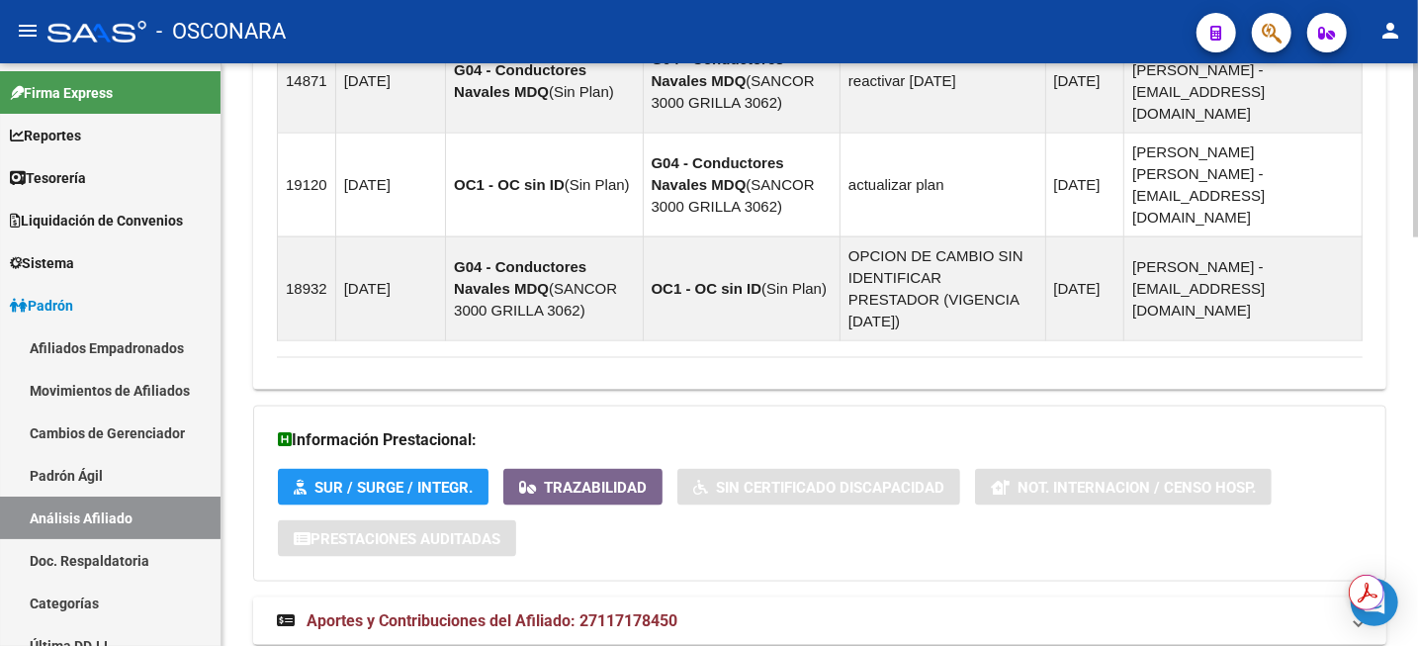
click at [523, 597] on mat-expansion-panel-header "Aportes y Contribuciones del Afiliado: 27117178450" at bounding box center [820, 620] width 1134 height 47
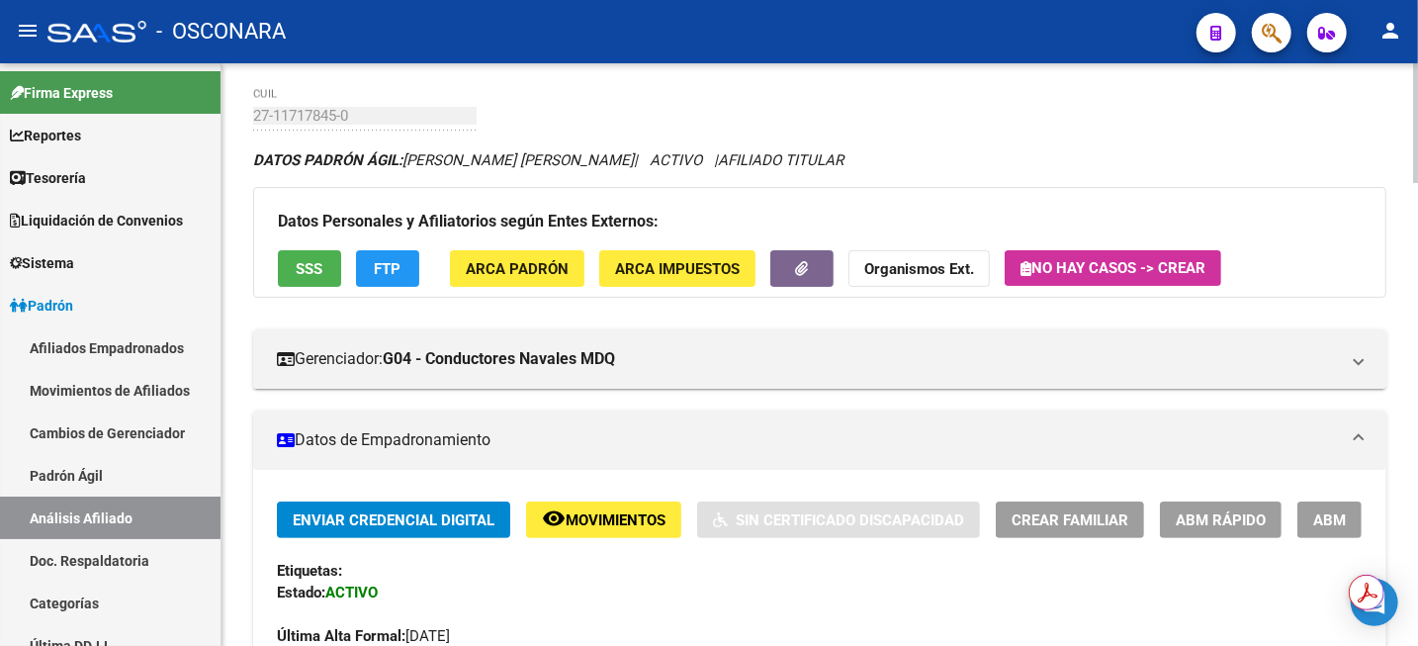
scroll to position [124, 0]
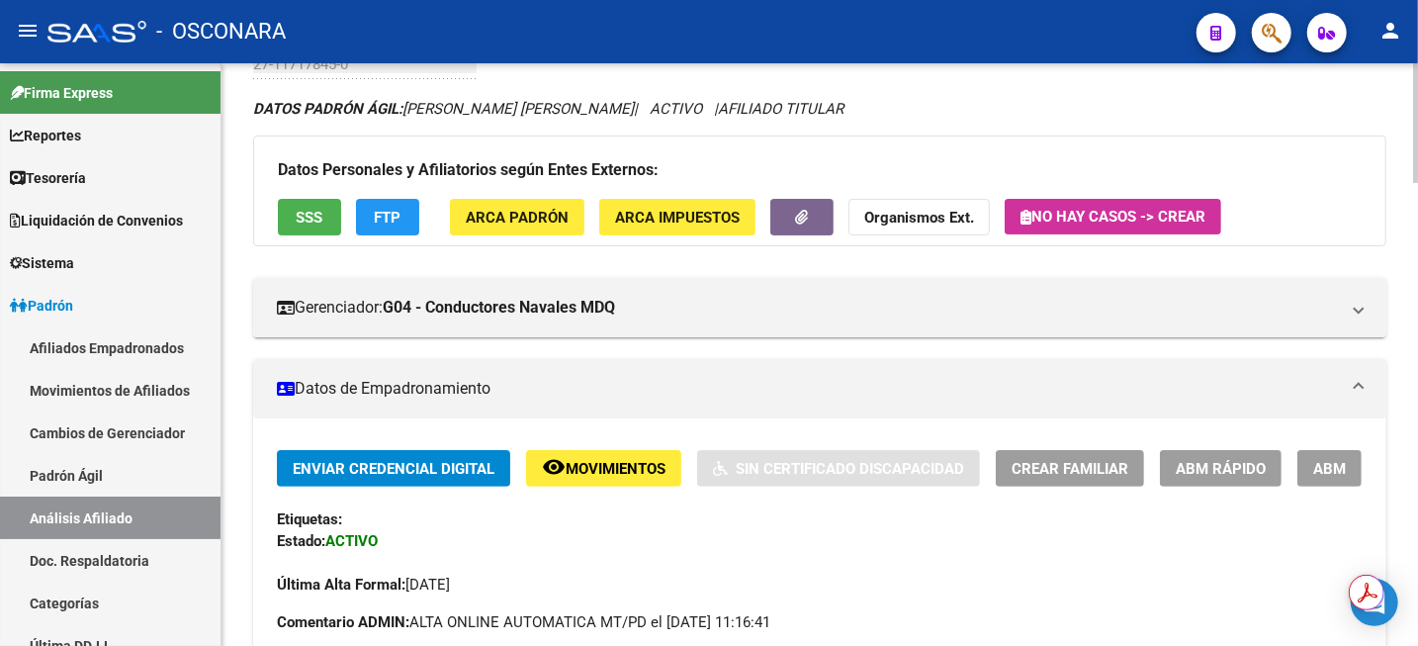
click at [1356, 110] on div "DATOS PADRÓN ÁGIL: BLANC GLADYS MONICA | ACTIVO | AFILIADO TITULAR" at bounding box center [820, 109] width 1134 height 22
click at [1339, 475] on span "ABM" at bounding box center [1330, 469] width 33 height 18
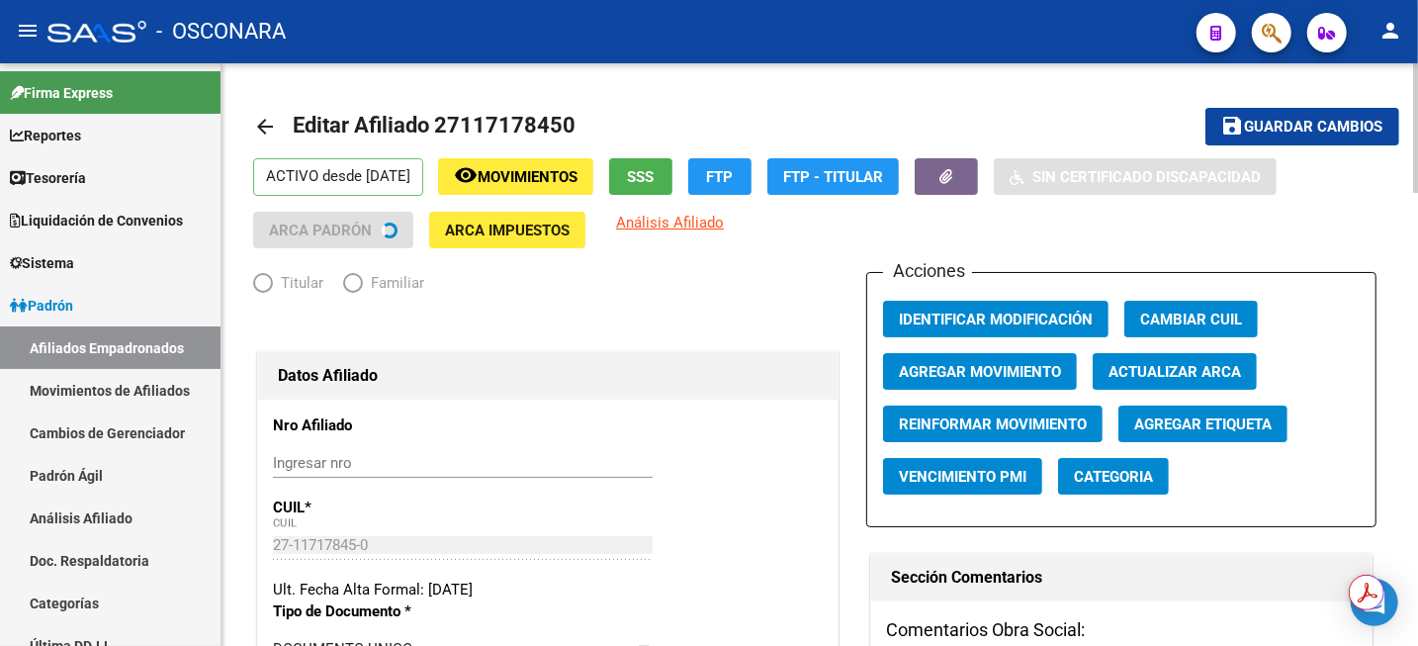
radio input "true"
type input "27-11717845-0"
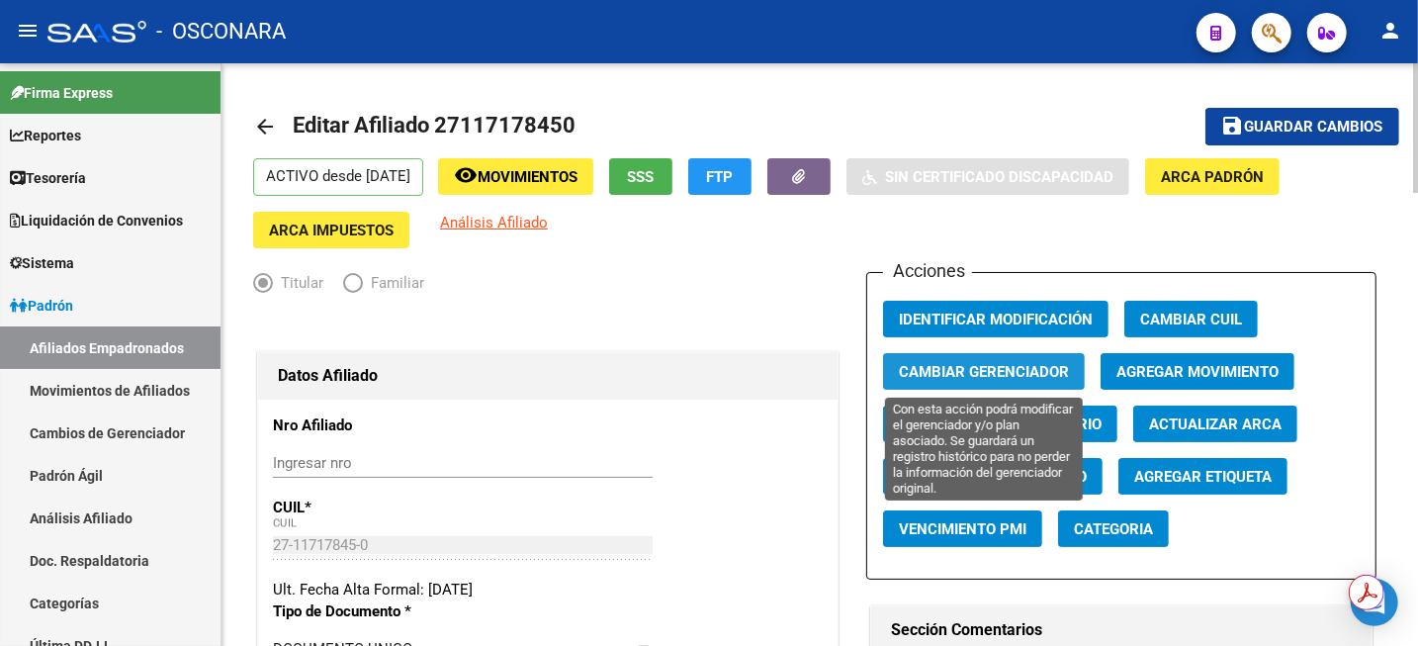
click at [1009, 382] on button "Cambiar Gerenciador" at bounding box center [984, 371] width 202 height 37
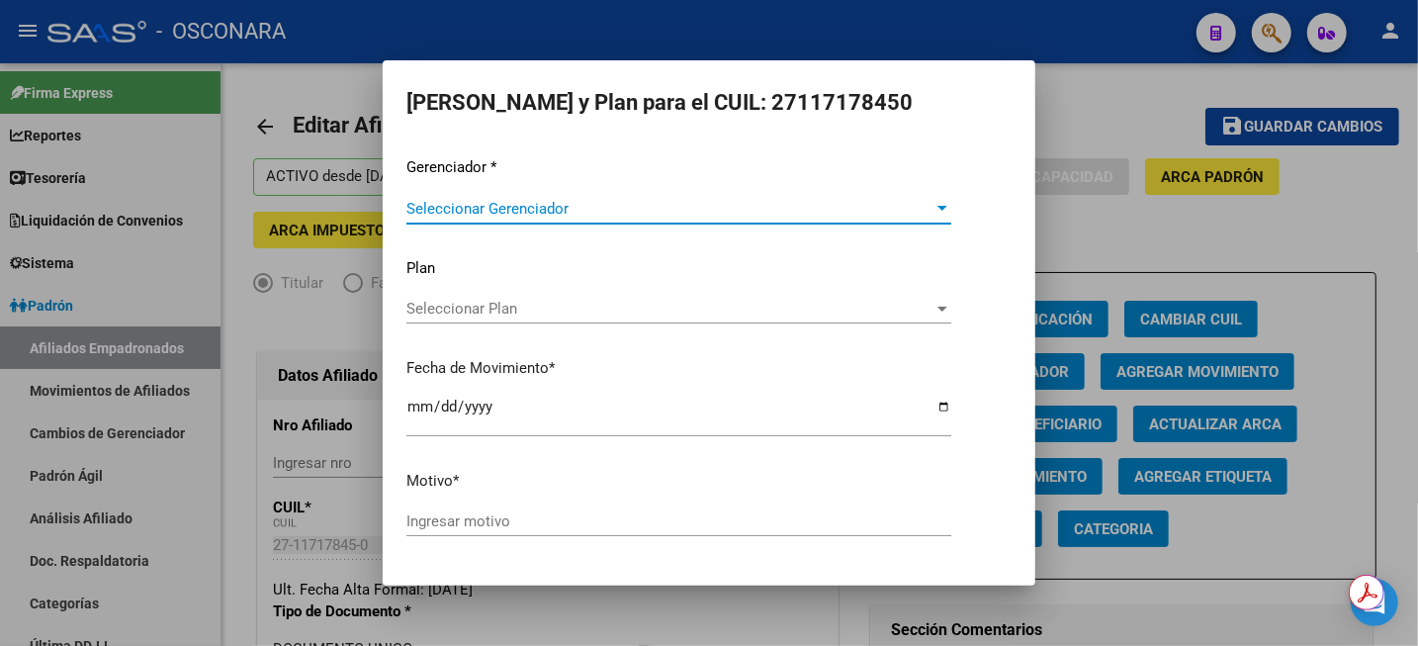
click at [679, 206] on span "Seleccionar Gerenciador" at bounding box center [670, 209] width 527 height 18
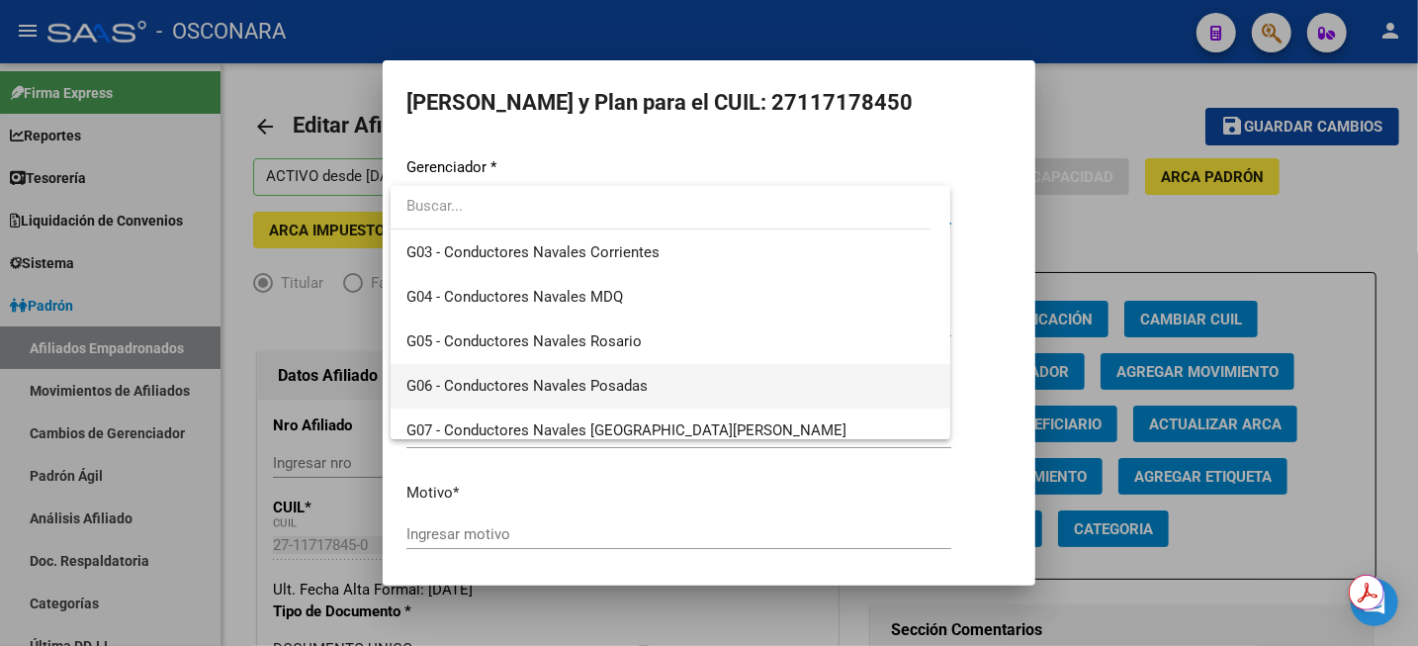
scroll to position [371, 0]
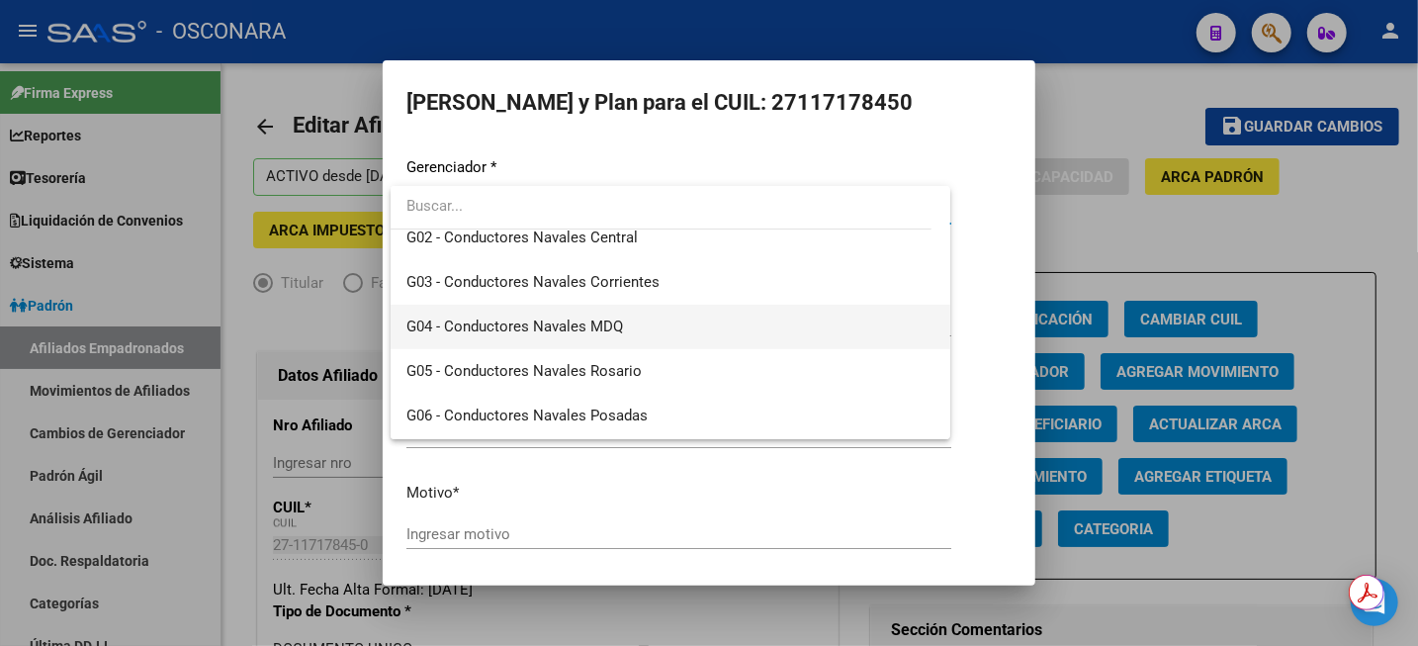
click at [620, 335] on span "G04 - Conductores Navales MDQ" at bounding box center [671, 327] width 528 height 45
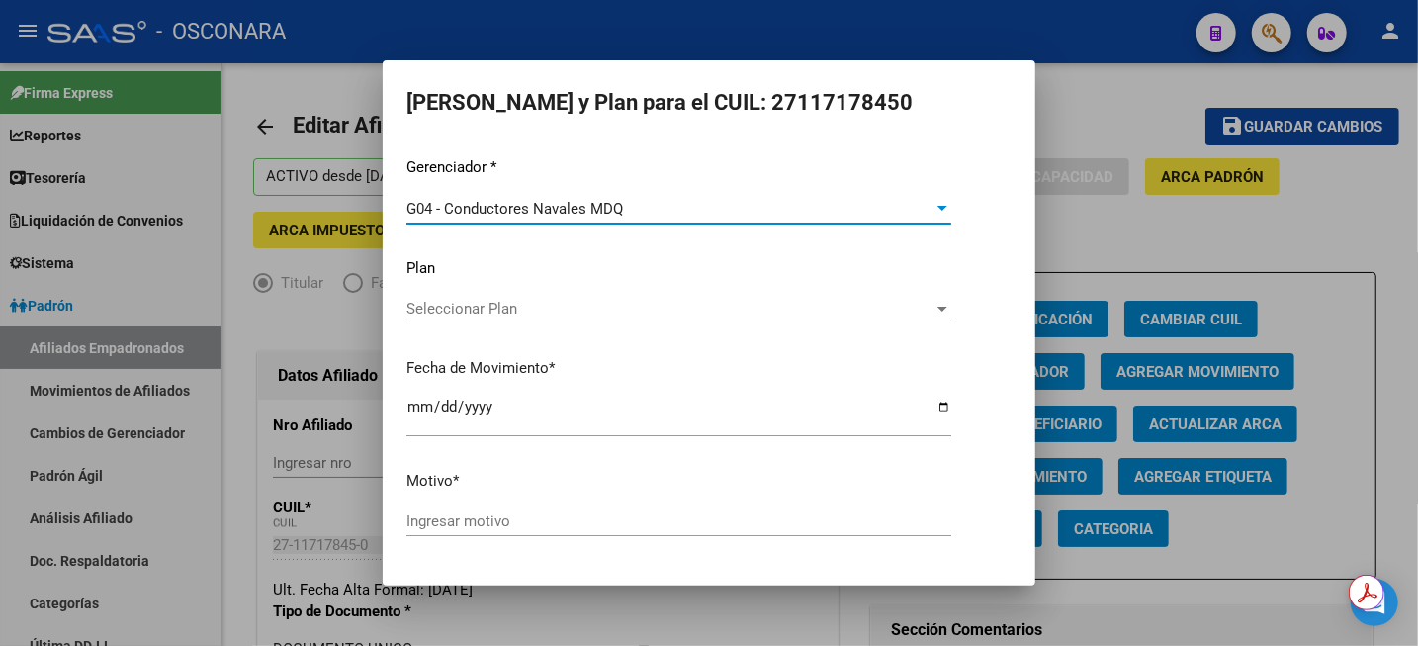
click at [497, 295] on div "Seleccionar Plan Seleccionar Plan" at bounding box center [679, 309] width 545 height 30
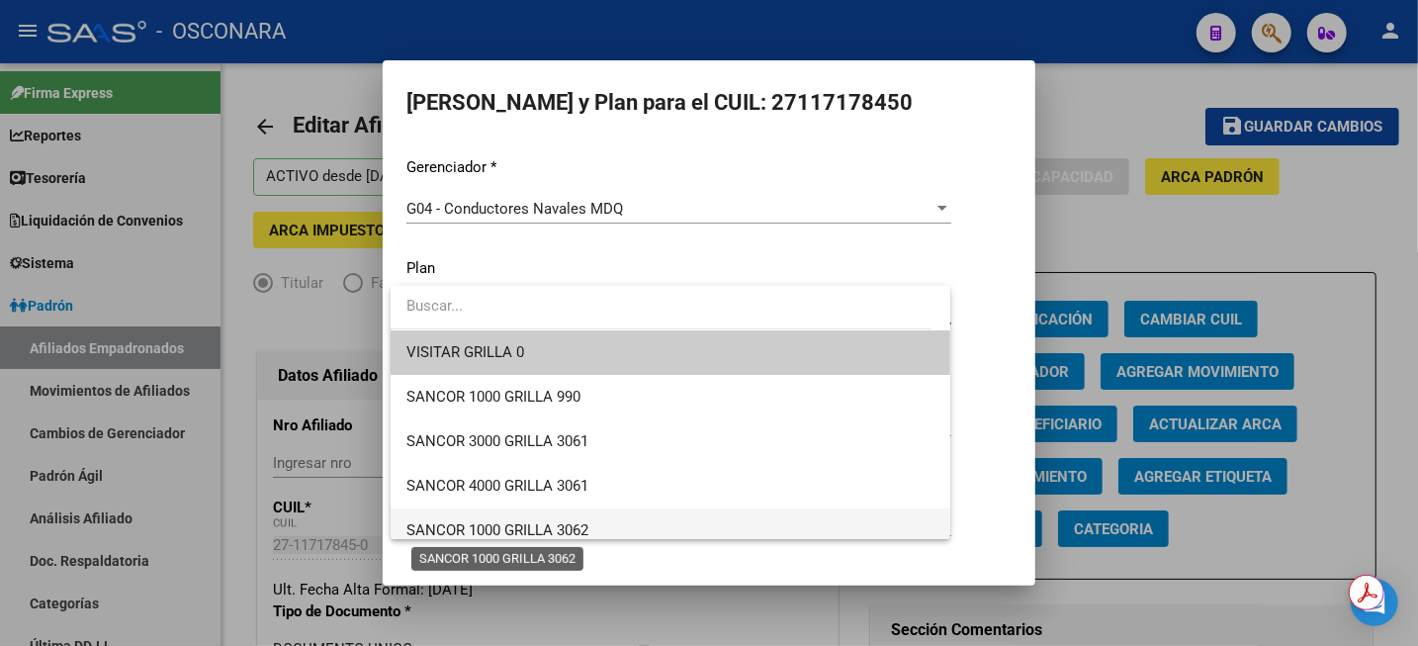
click at [576, 532] on span "SANCOR 1000 GRILLA 3062" at bounding box center [498, 530] width 182 height 18
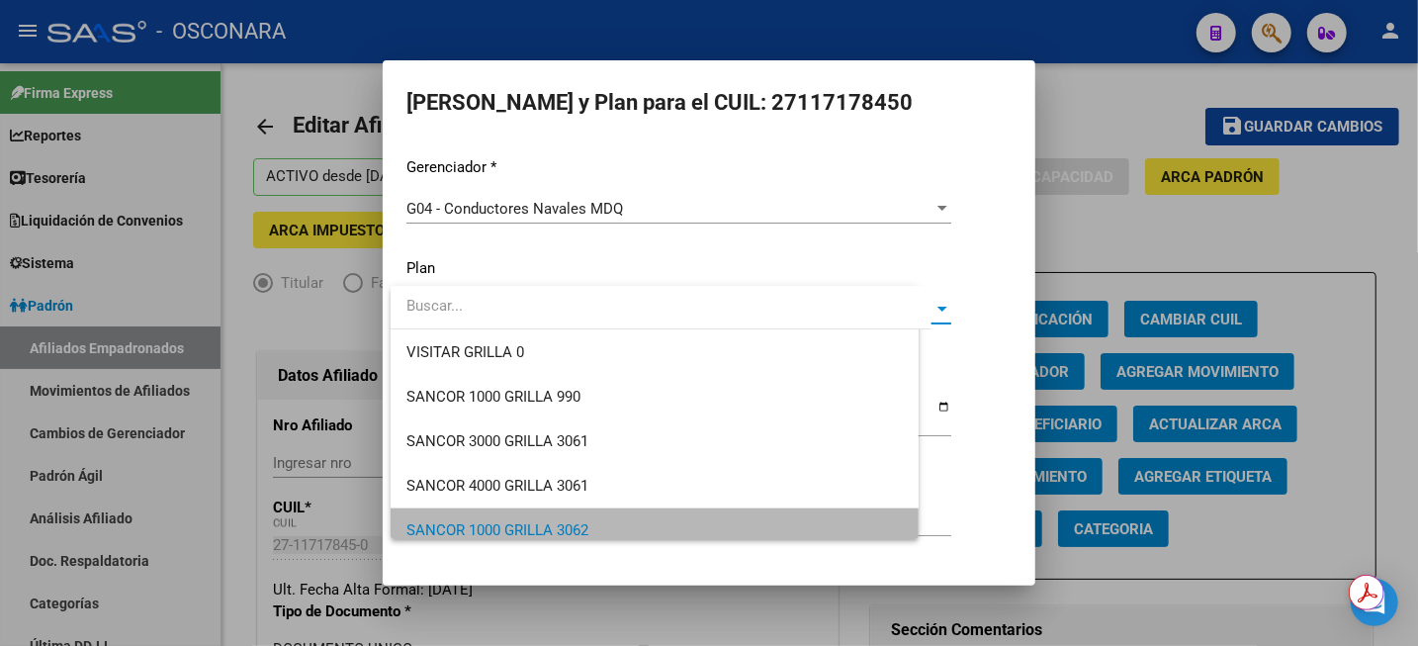
scroll to position [12, 0]
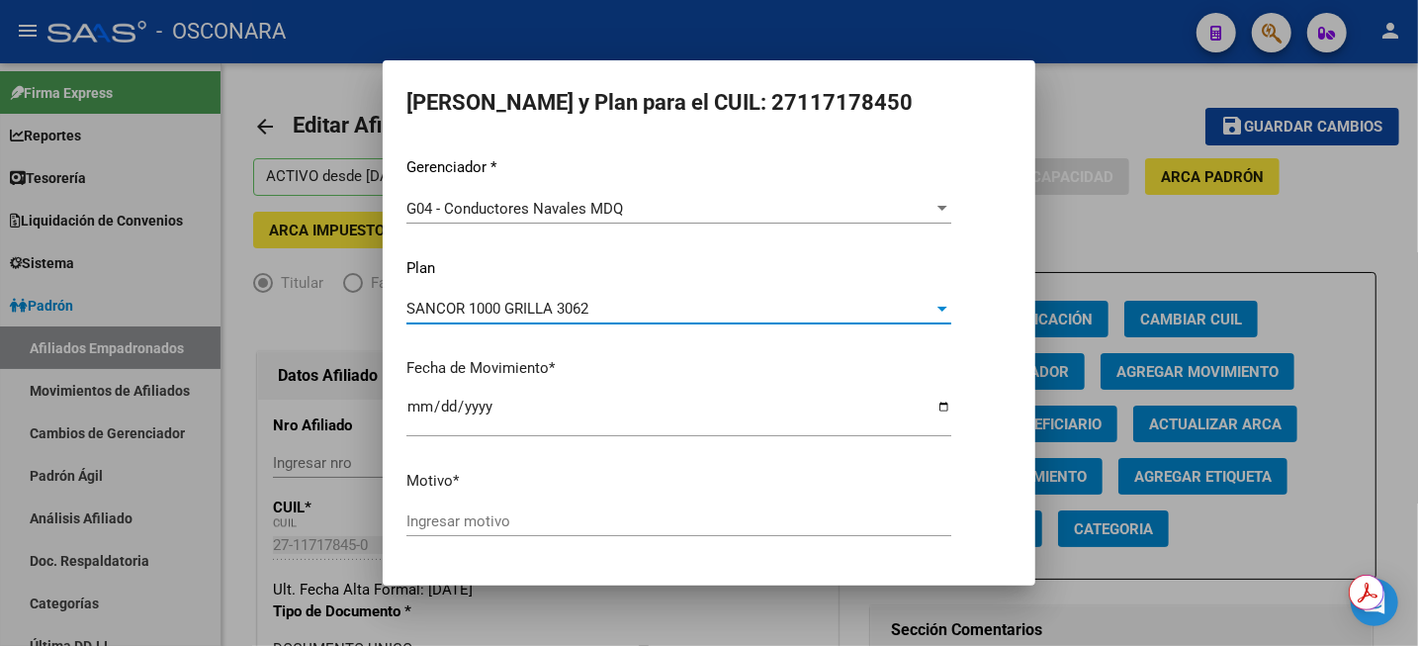
click at [462, 518] on input "Ingresar motivo" at bounding box center [679, 521] width 545 height 18
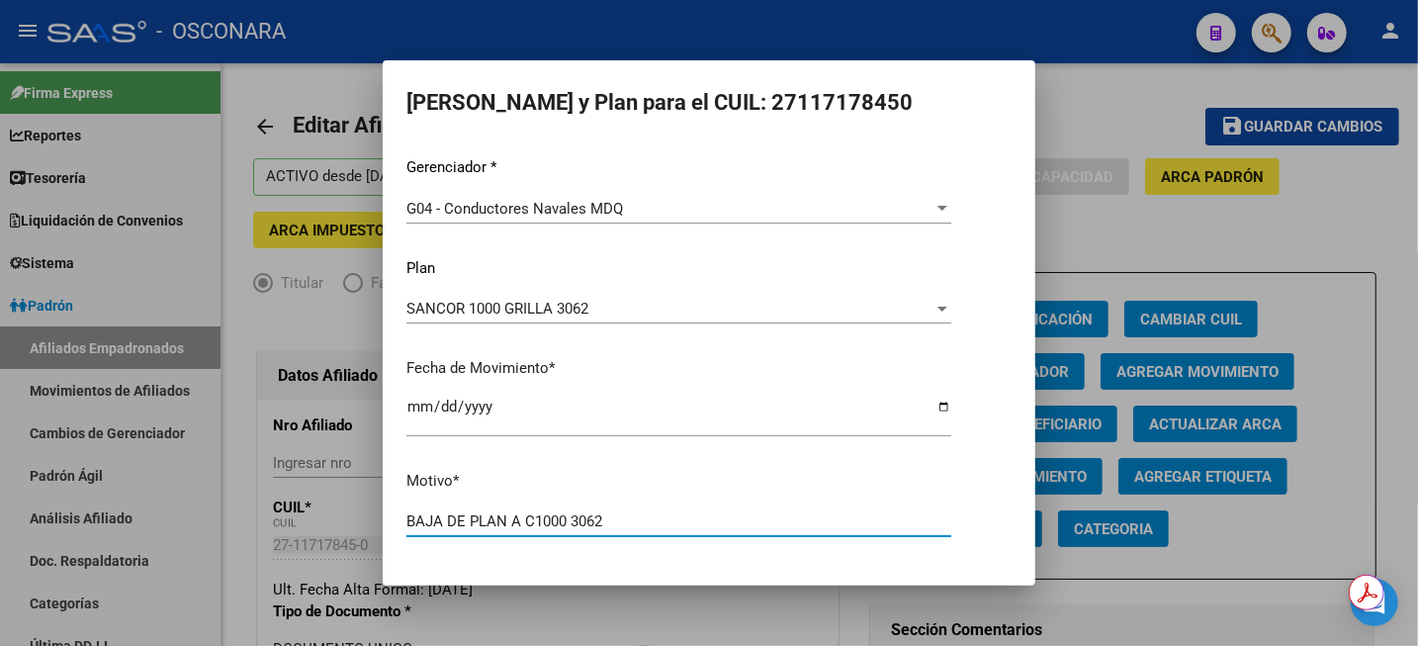
type input "BAJA DE PLAN A C1000 3062"
click at [522, 571] on button "Aceptar" at bounding box center [570, 589] width 97 height 36
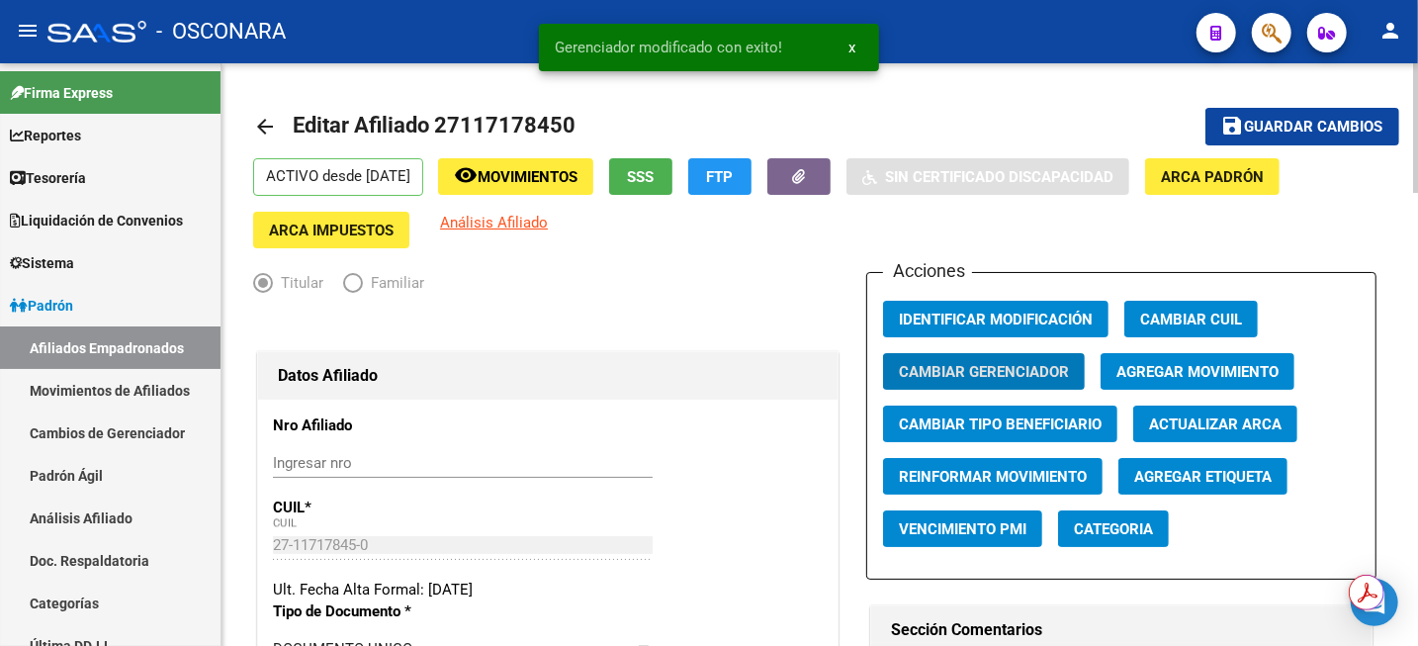
click at [1270, 132] on span "Guardar cambios" at bounding box center [1314, 128] width 138 height 18
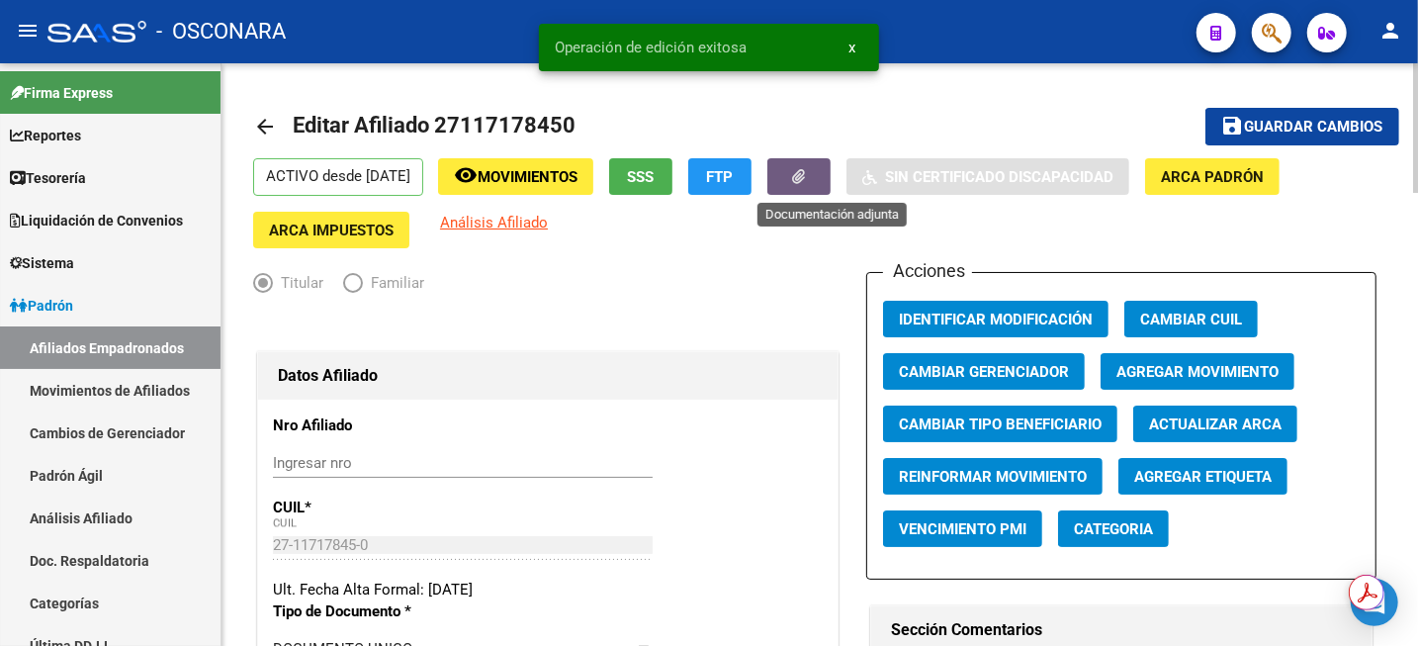
click at [806, 178] on icon "button" at bounding box center [799, 176] width 13 height 15
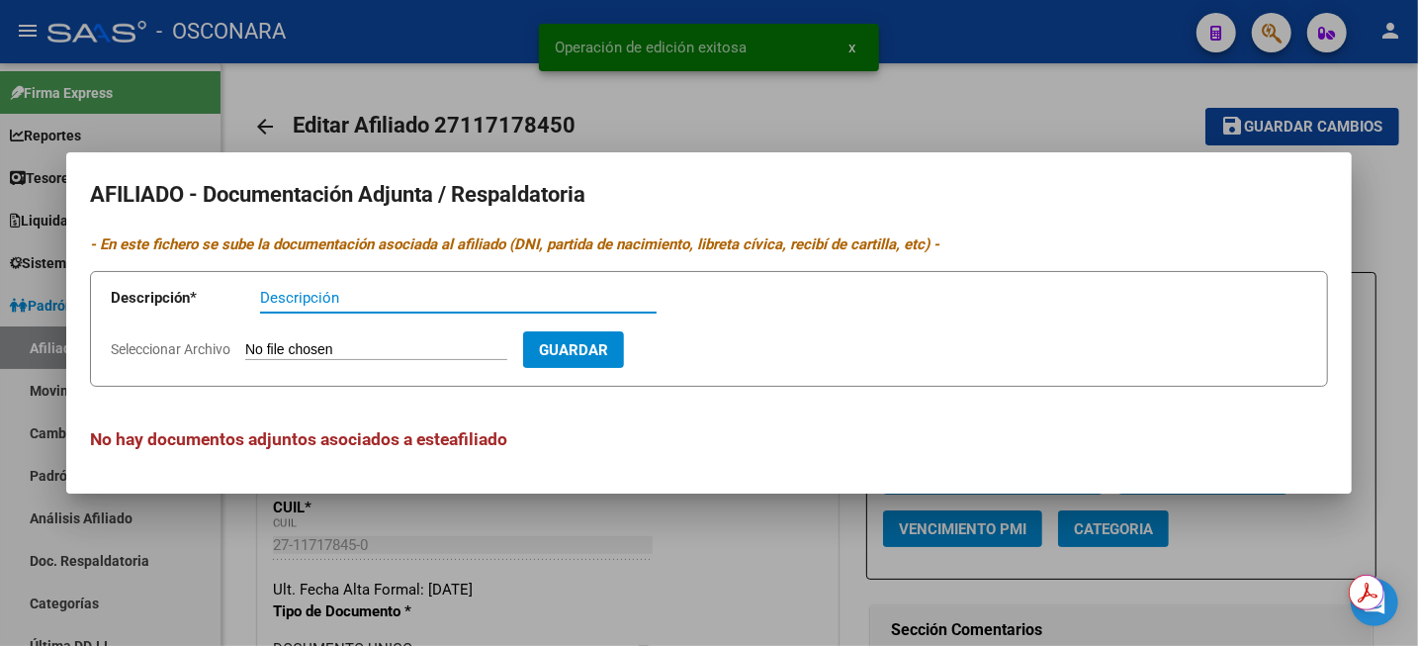
paste input "BAJA DE PLAN A C1000 3062"
type input "BAJA DE PLAN A C1000 3062"
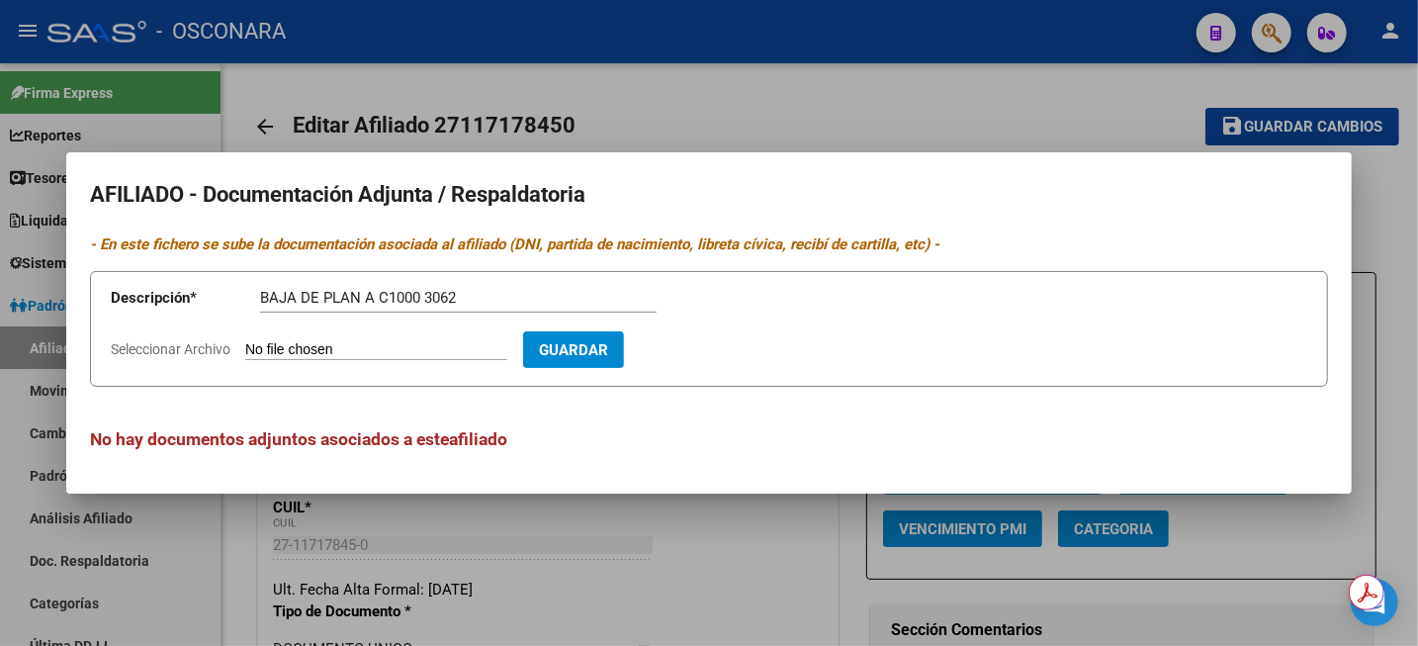
type input "C:\fakepath\CamScanner 22-07-2025 09.29.pdf"
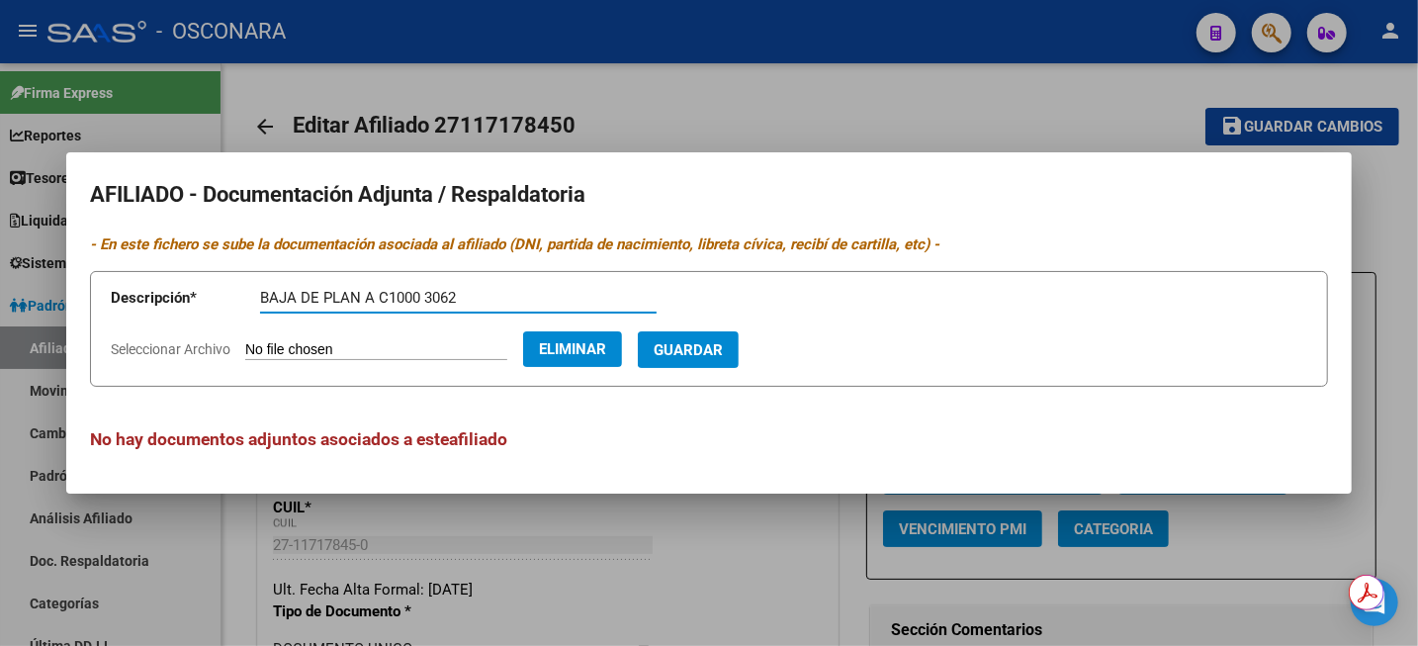
click at [723, 352] on span "Guardar" at bounding box center [688, 350] width 69 height 18
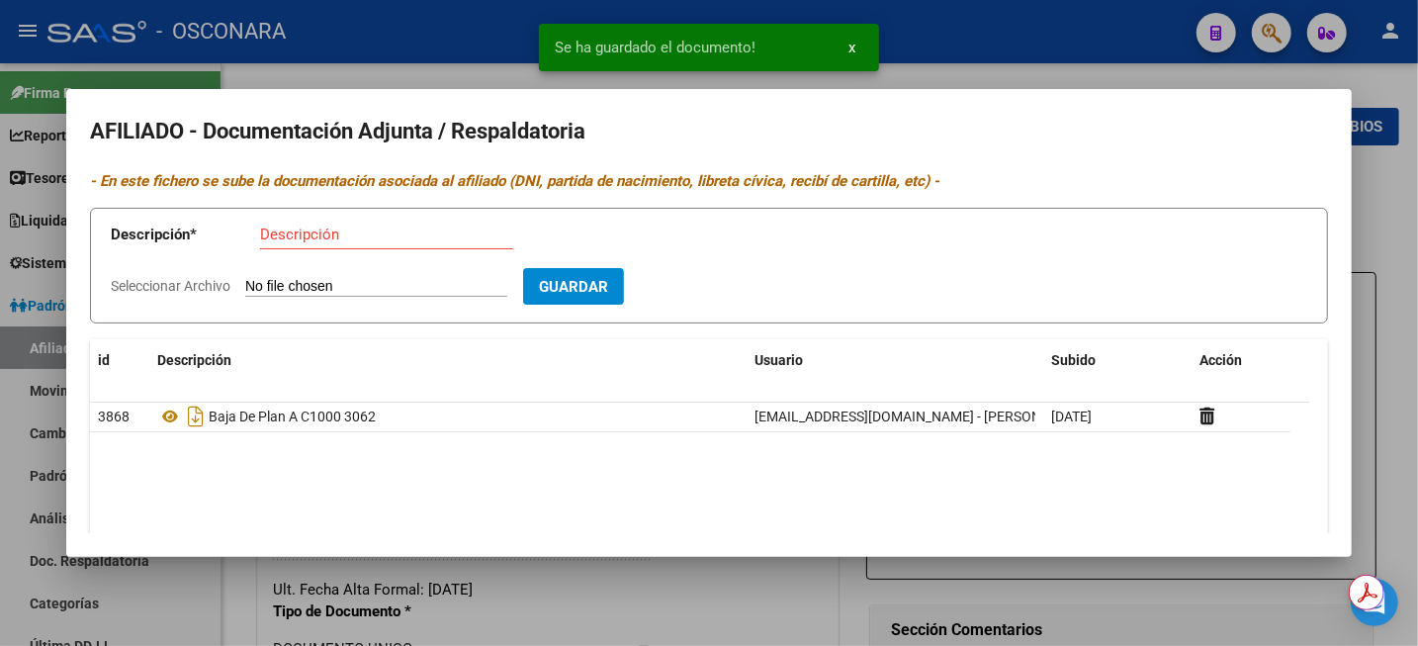
click at [1411, 227] on div at bounding box center [709, 323] width 1418 height 646
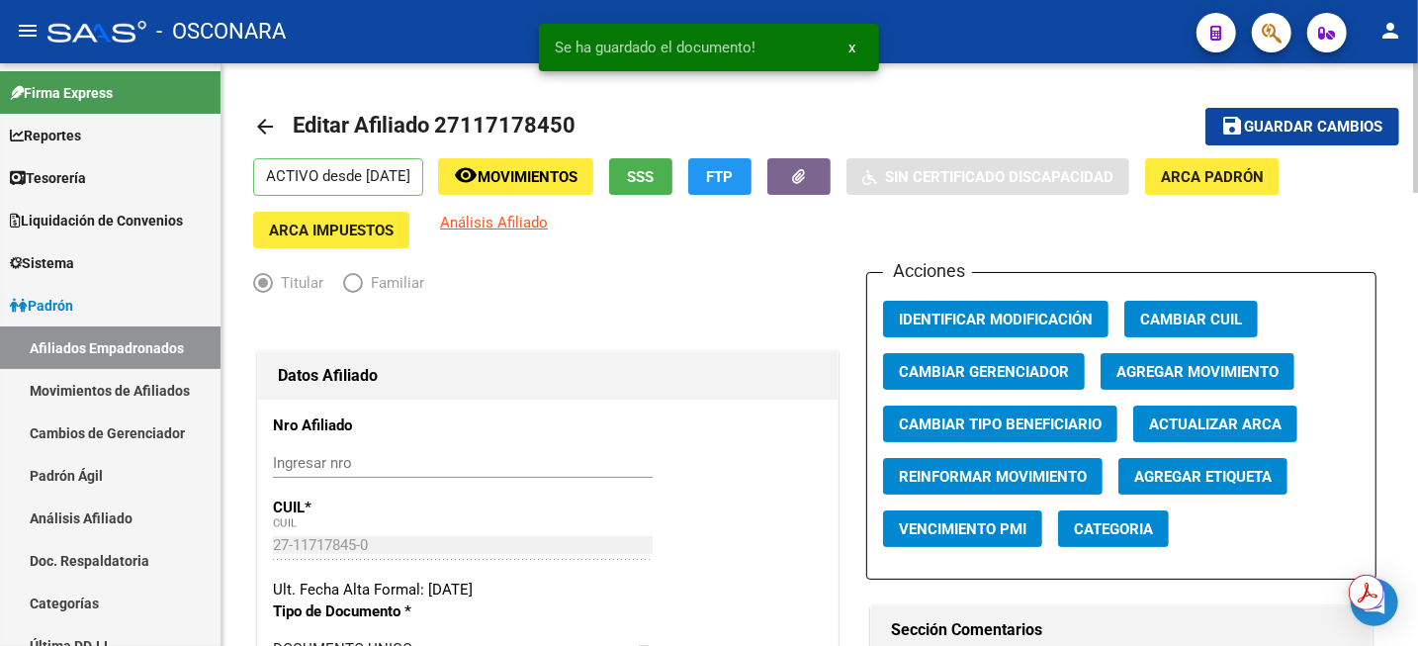
click at [1382, 144] on button "save Guardar cambios" at bounding box center [1303, 126] width 194 height 37
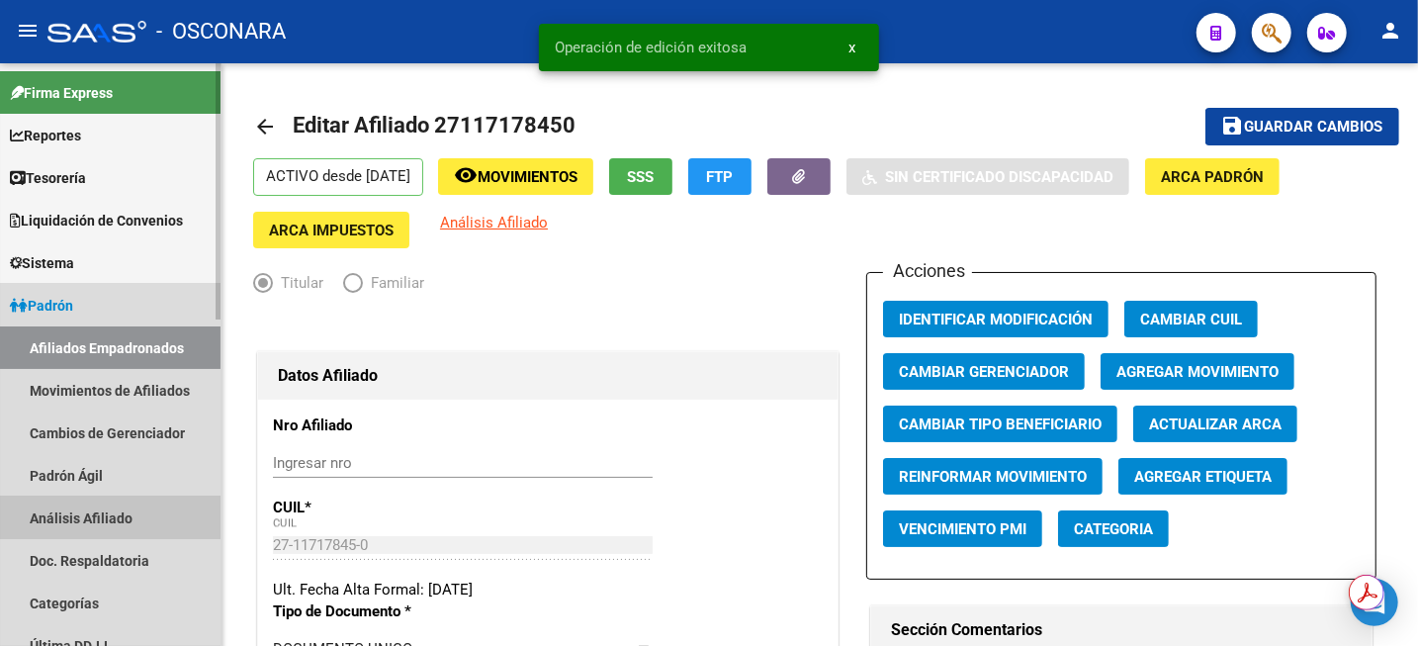
click at [92, 530] on link "Análisis Afiliado" at bounding box center [110, 518] width 221 height 43
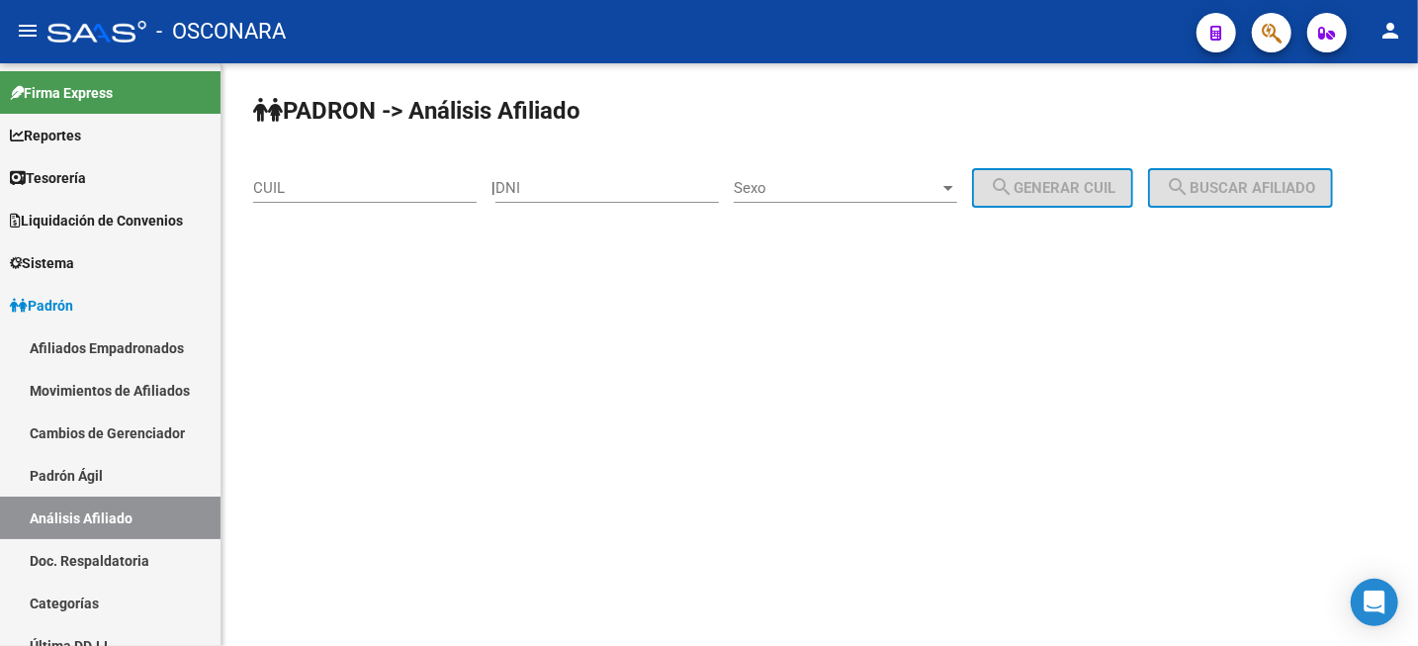
click at [343, 198] on div "CUIL" at bounding box center [365, 181] width 224 height 43
paste input "20-18304000-7"
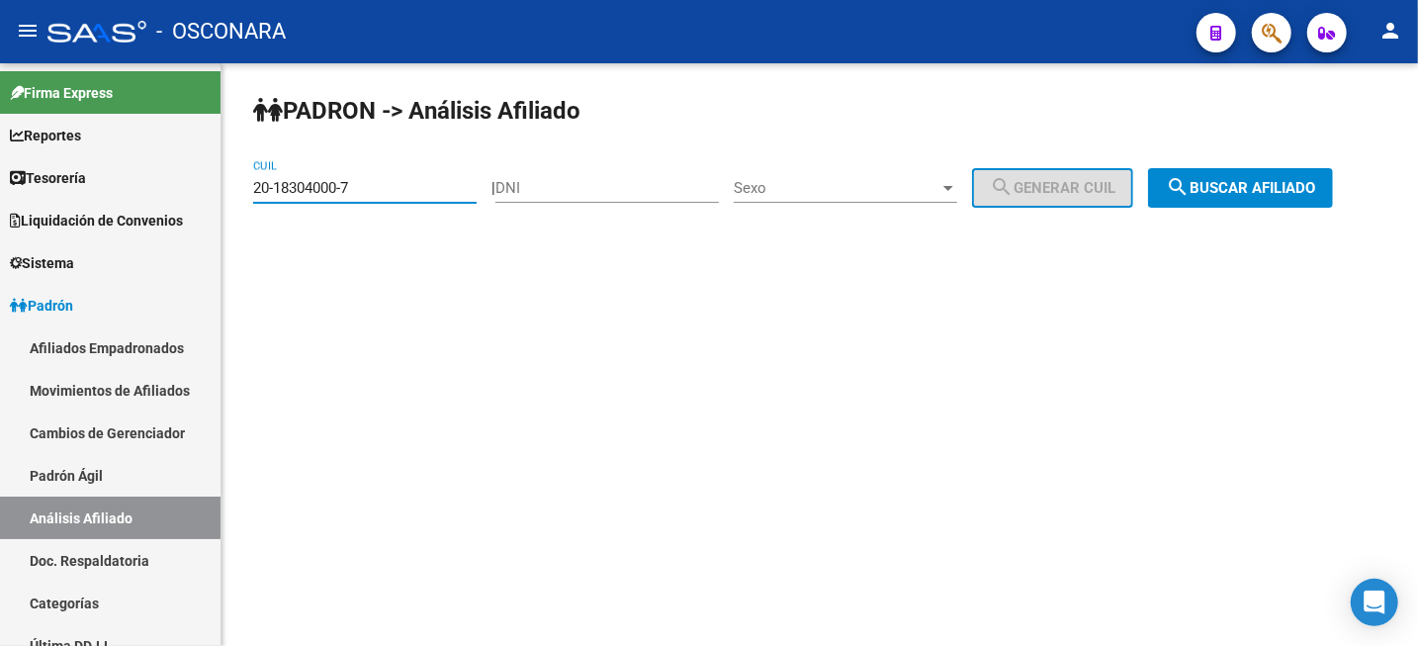
type input "20-18304000-7"
click at [1288, 196] on span "search Buscar afiliado" at bounding box center [1240, 188] width 149 height 18
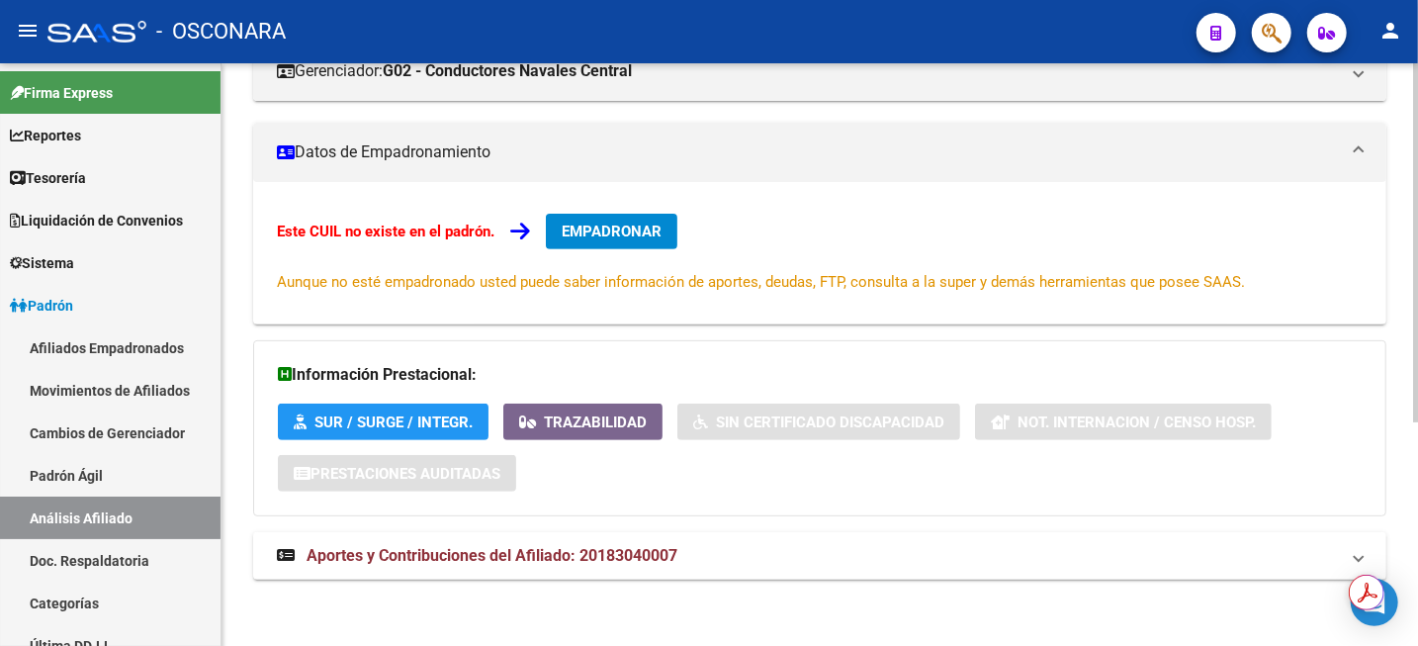
scroll to position [362, 0]
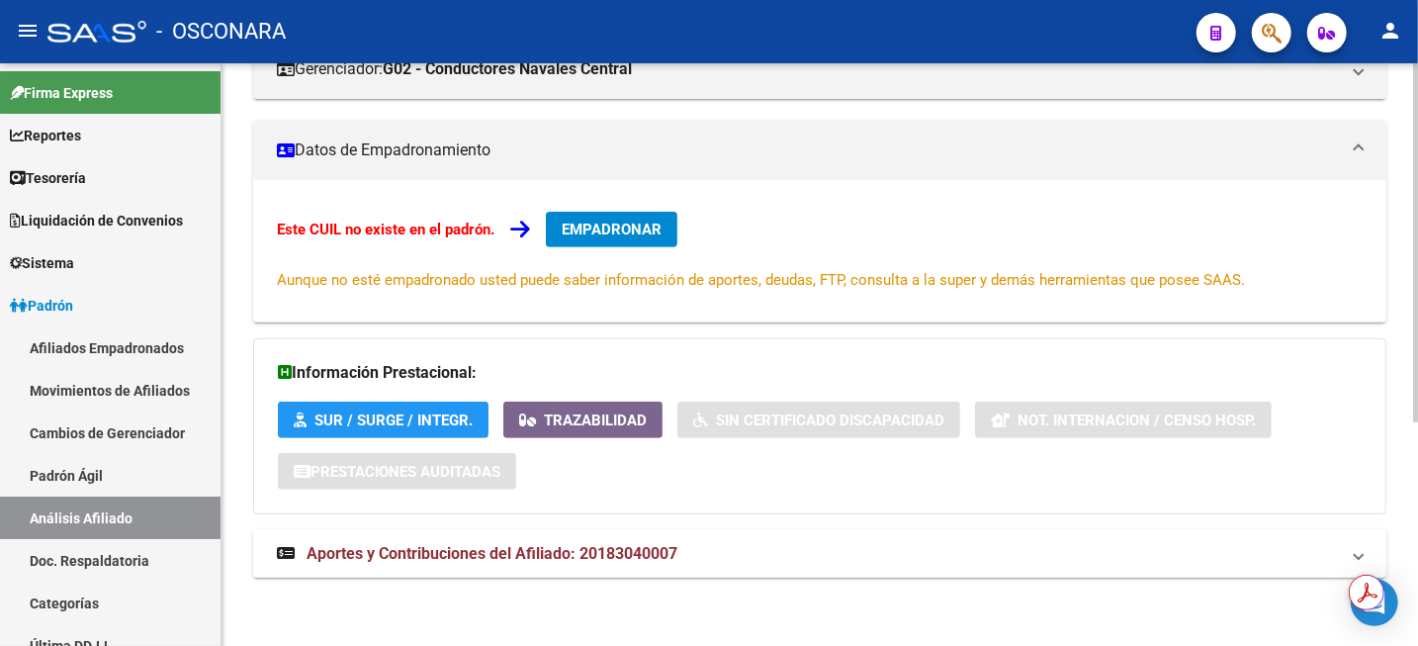
click at [546, 545] on span "Aportes y Contribuciones del Afiliado: 20183040007" at bounding box center [492, 553] width 371 height 19
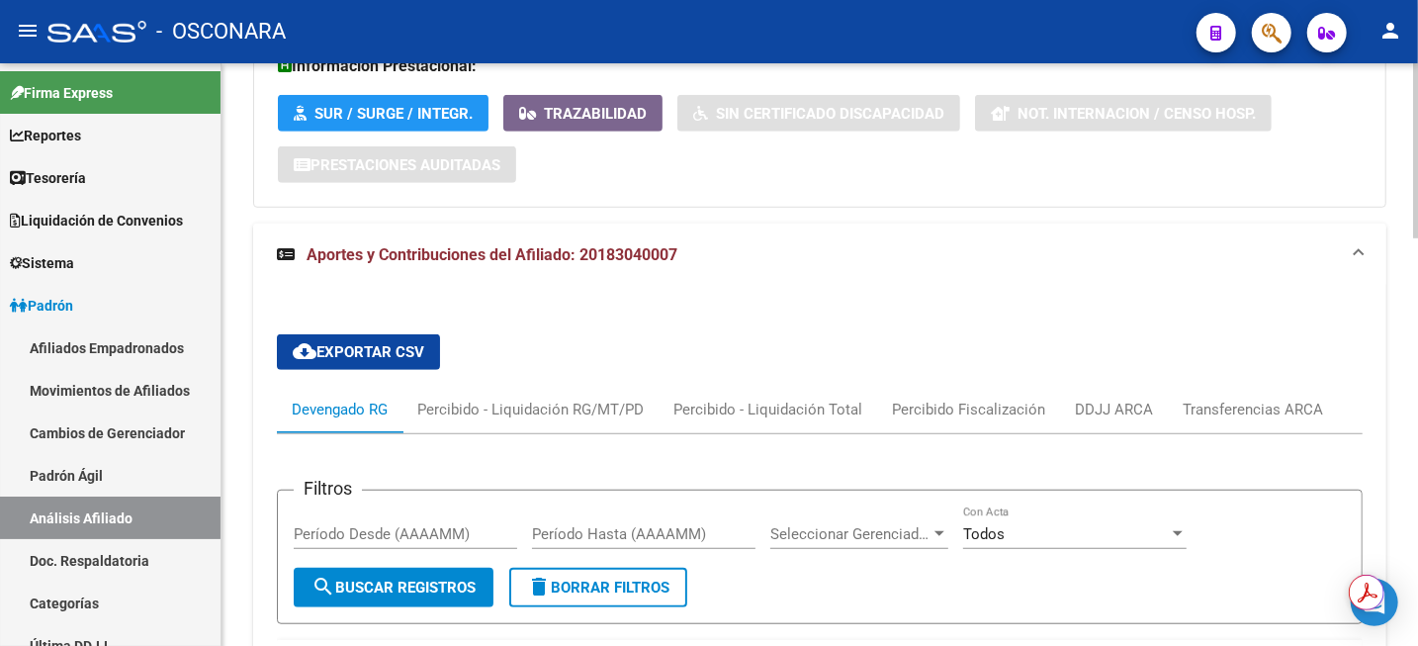
scroll to position [601, 0]
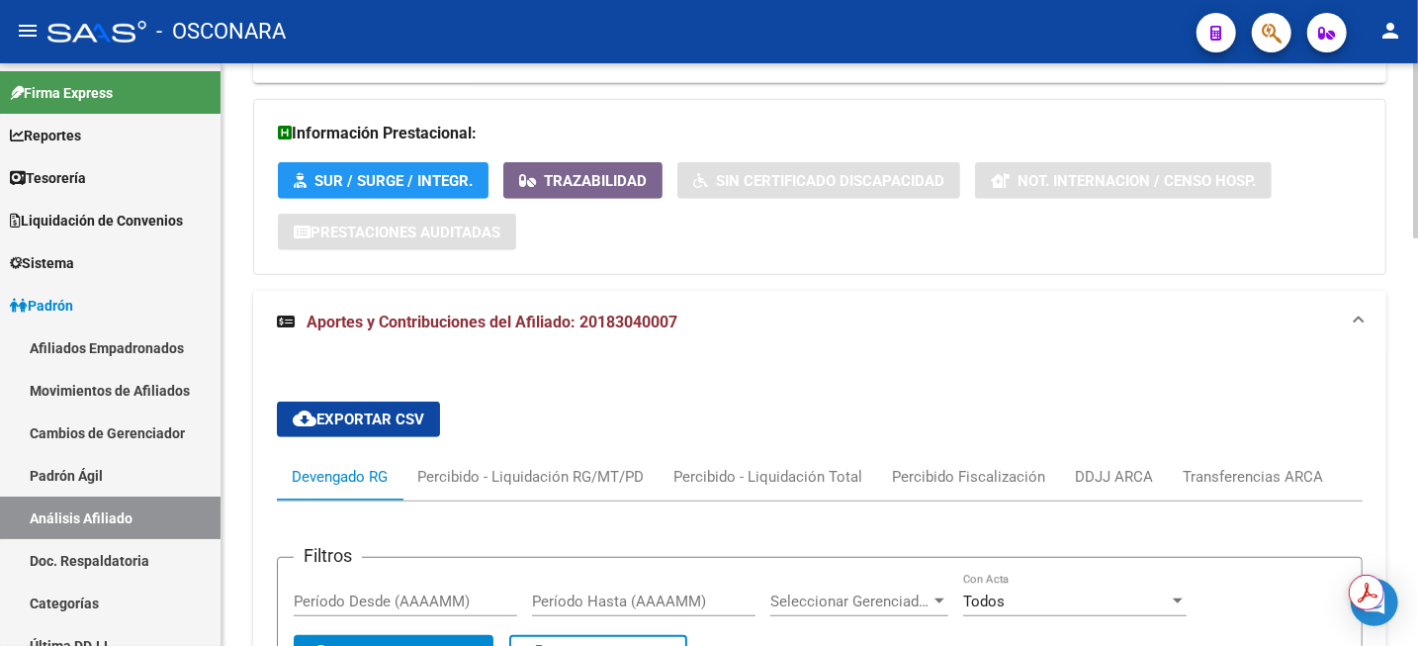
drag, startPoint x: 706, startPoint y: 308, endPoint x: 582, endPoint y: 317, distance: 124.9
click at [582, 317] on mat-expansion-panel-header "Aportes y Contribuciones del Afiliado: 20183040007" at bounding box center [820, 322] width 1134 height 63
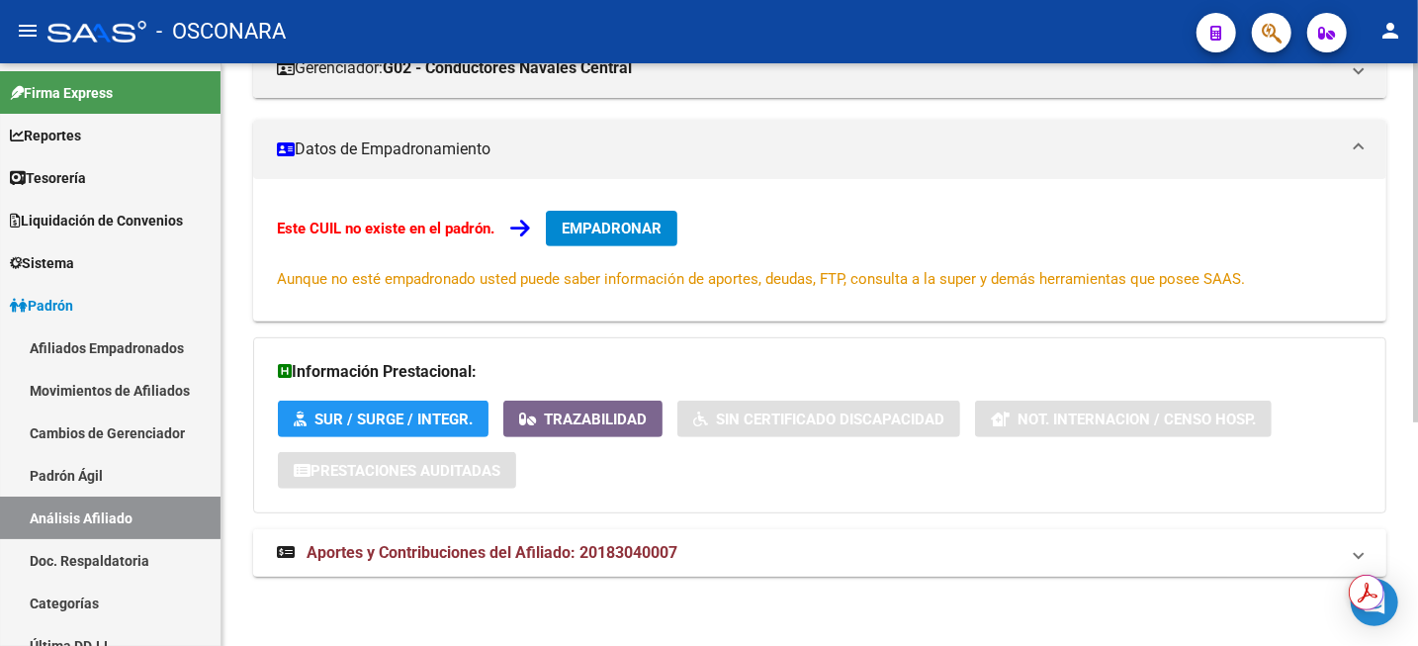
scroll to position [362, 0]
copy span "20183040007"
